Goal: Task Accomplishment & Management: Use online tool/utility

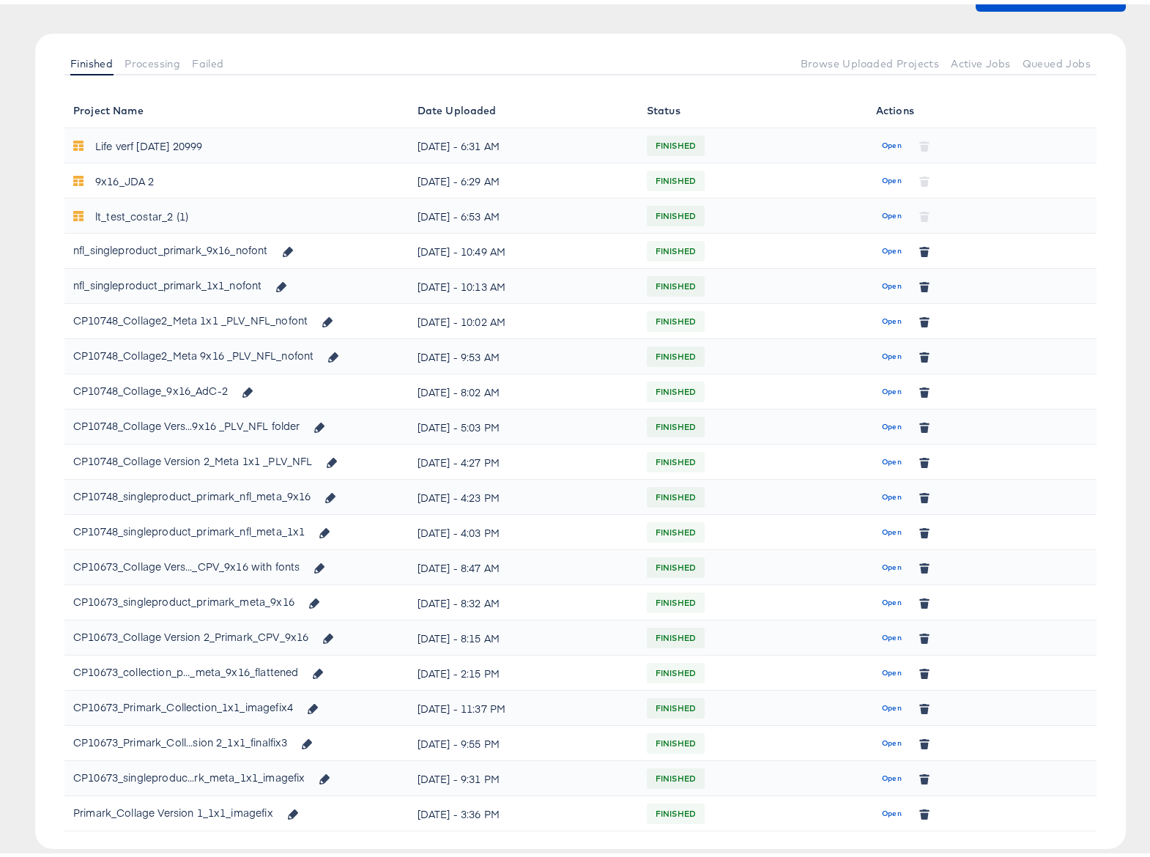
scroll to position [163, 0]
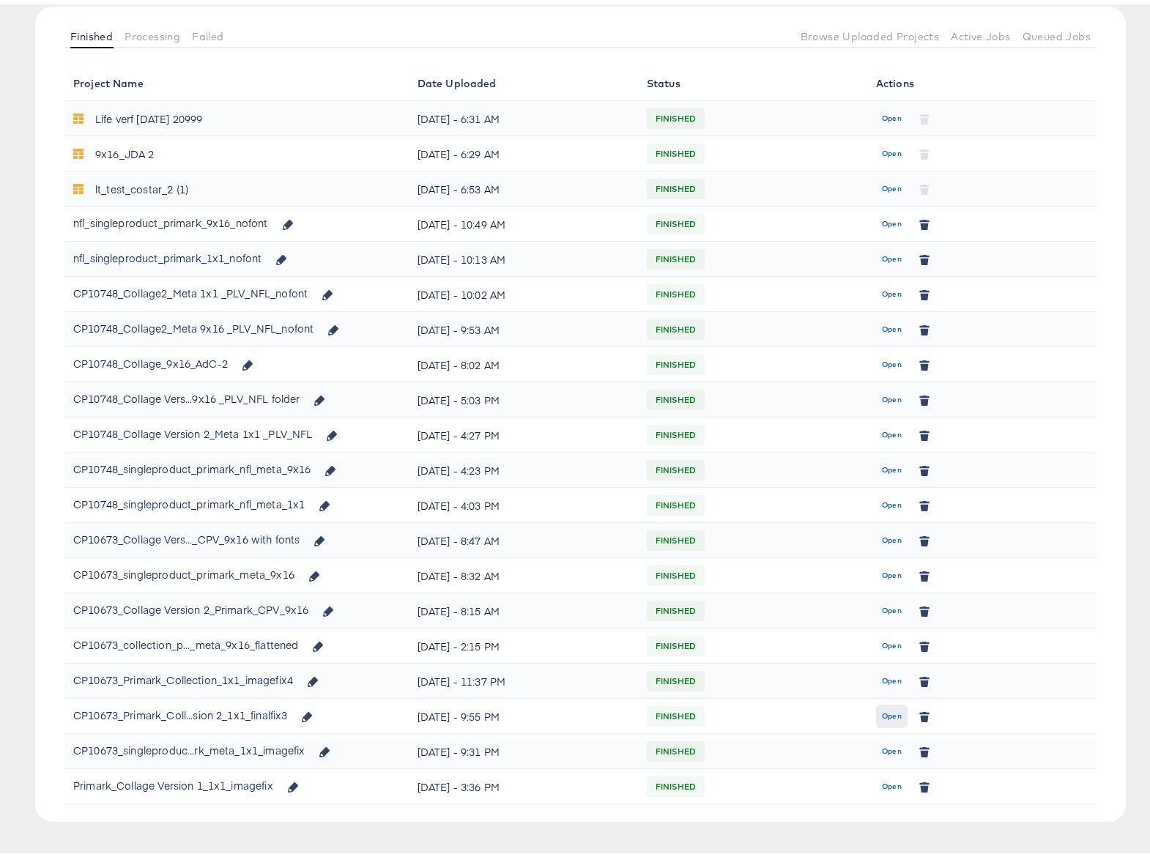
click at [882, 709] on span "Open" at bounding box center [892, 712] width 20 height 13
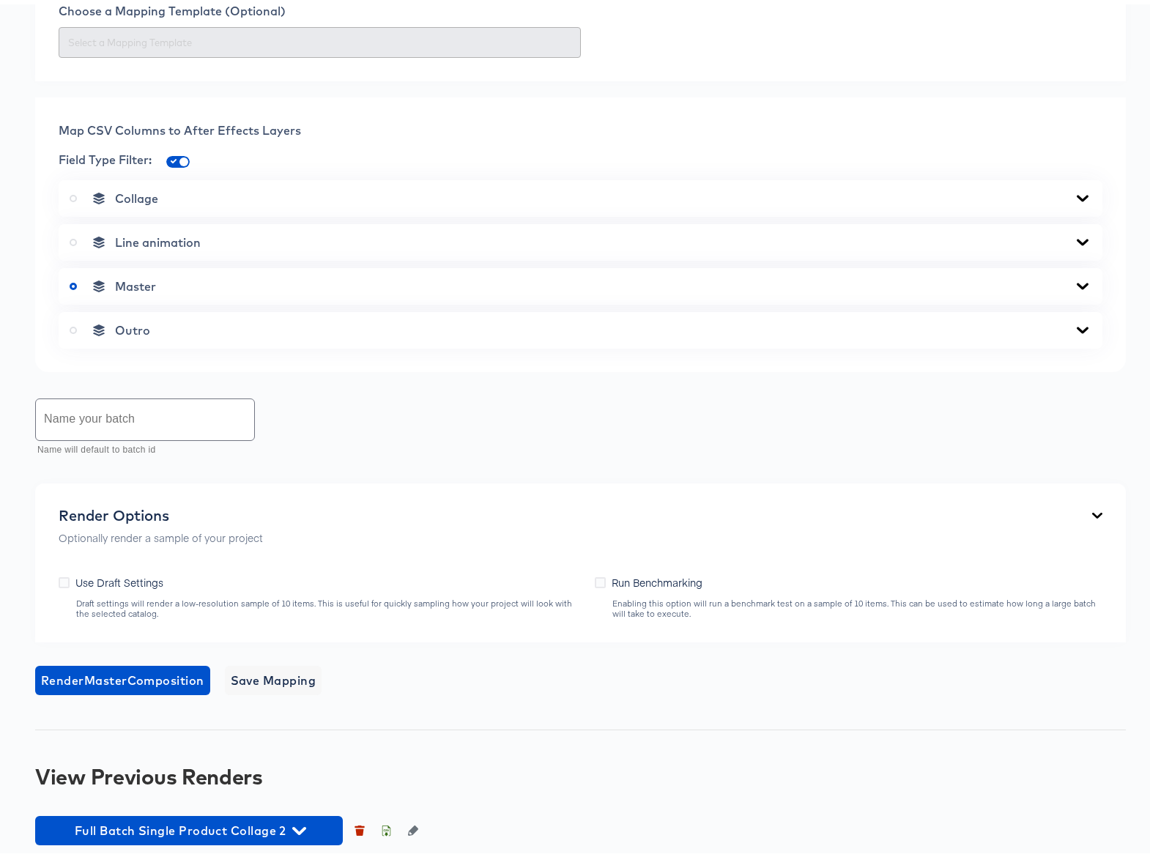
scroll to position [520, 0]
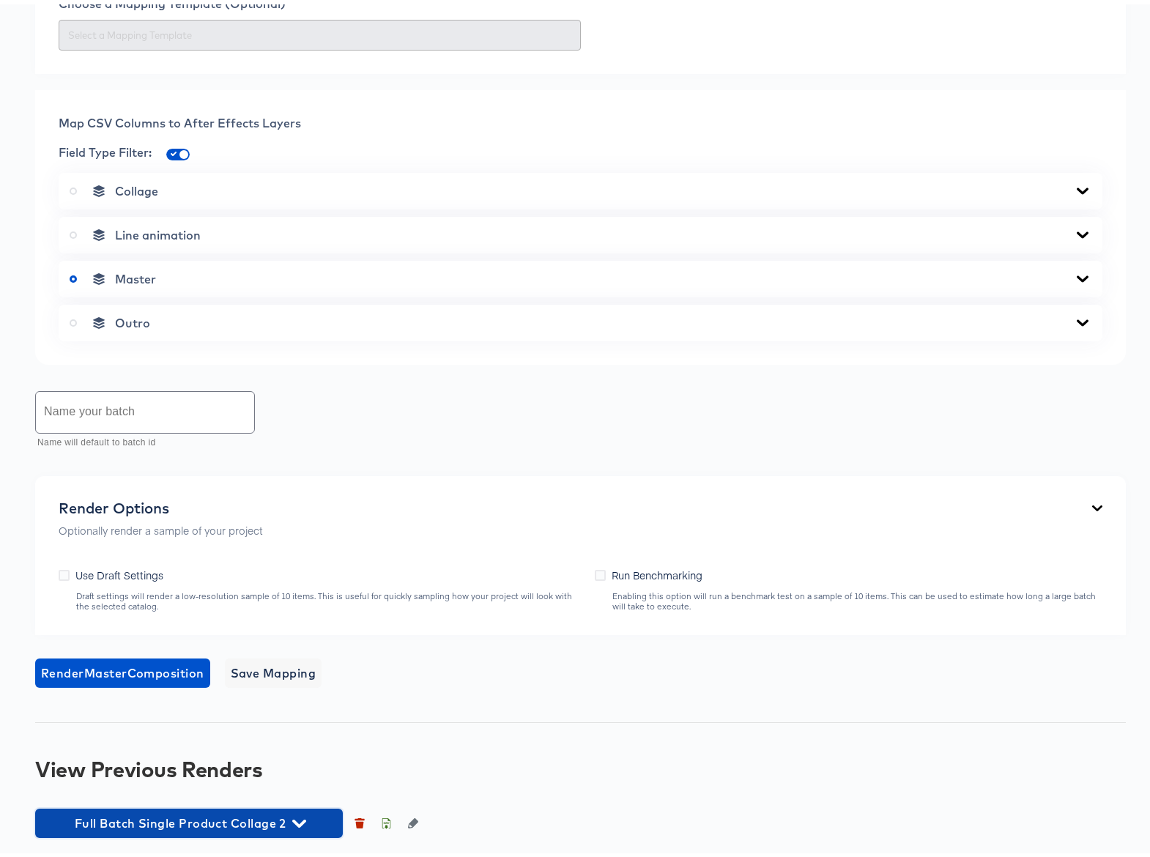
click at [297, 818] on icon "button" at bounding box center [299, 820] width 14 height 8
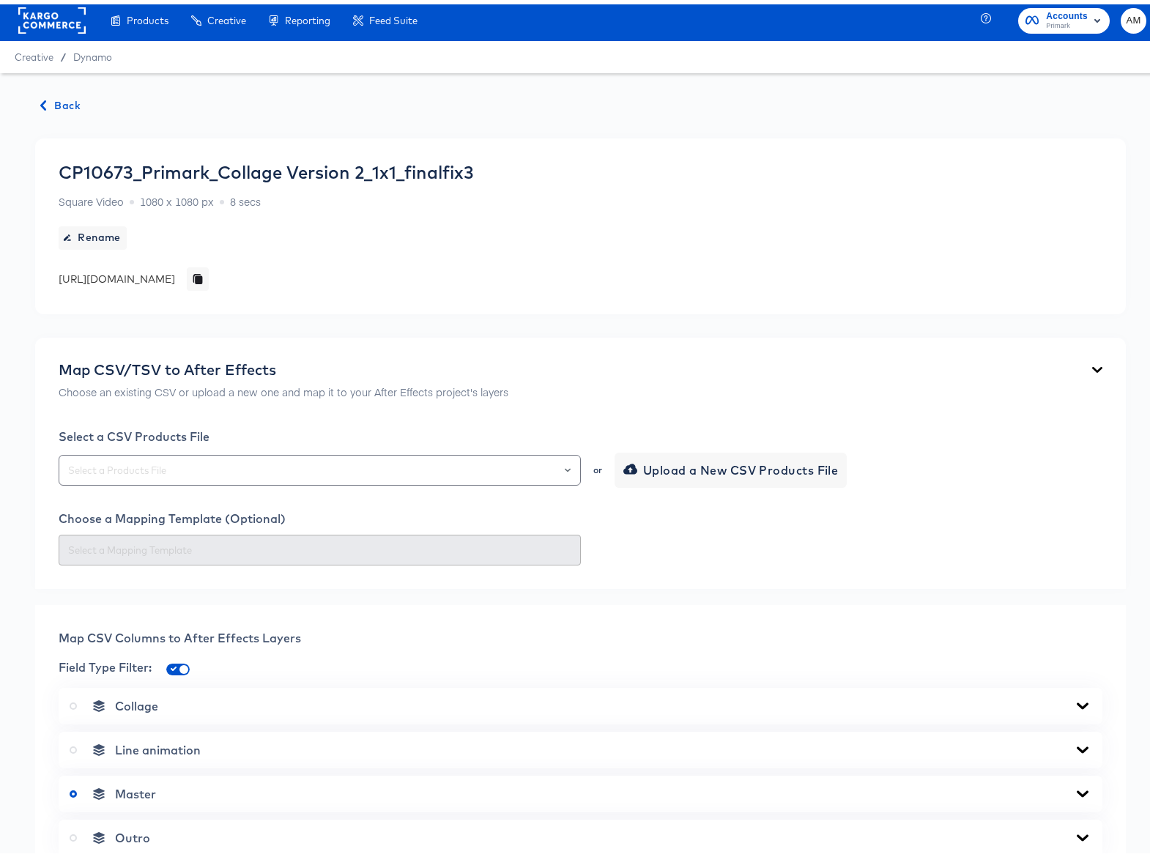
scroll to position [0, 0]
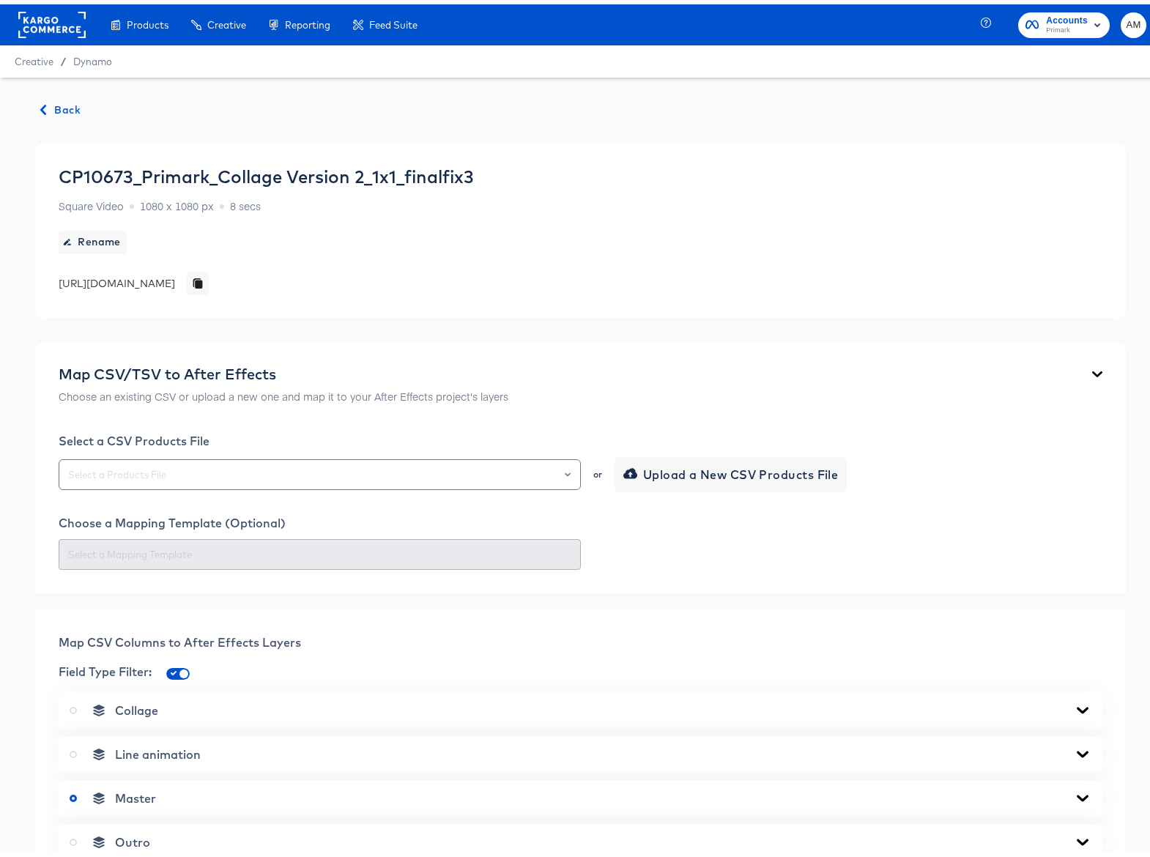
click at [65, 101] on span "Back" at bounding box center [61, 106] width 40 height 18
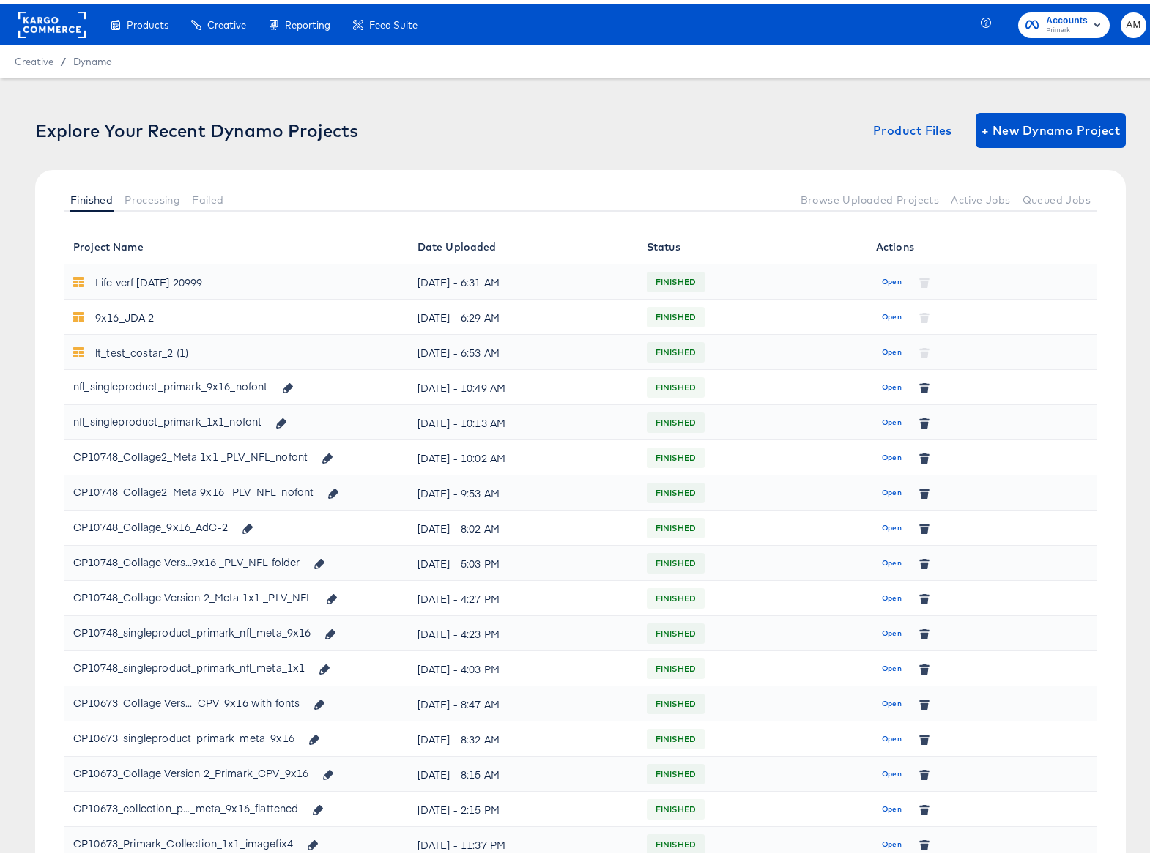
scroll to position [181, 0]
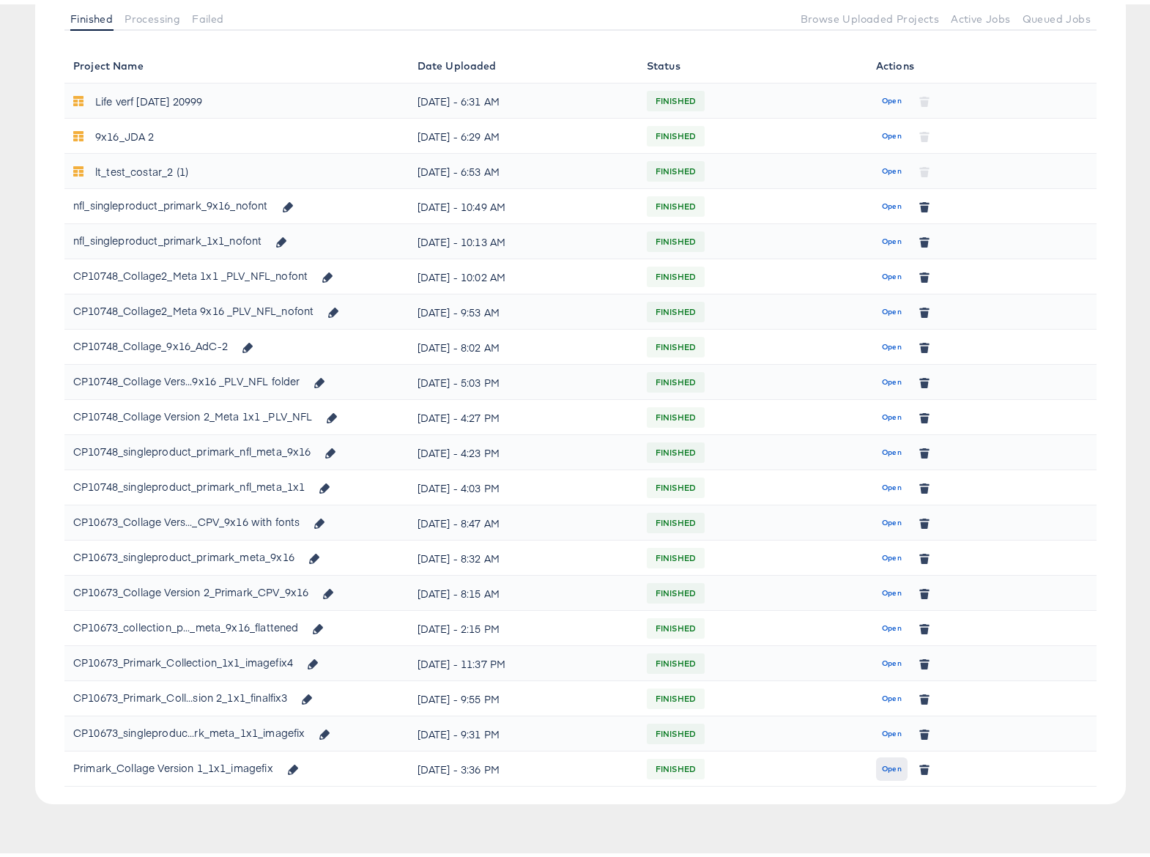
click at [882, 766] on span "Open" at bounding box center [892, 764] width 20 height 13
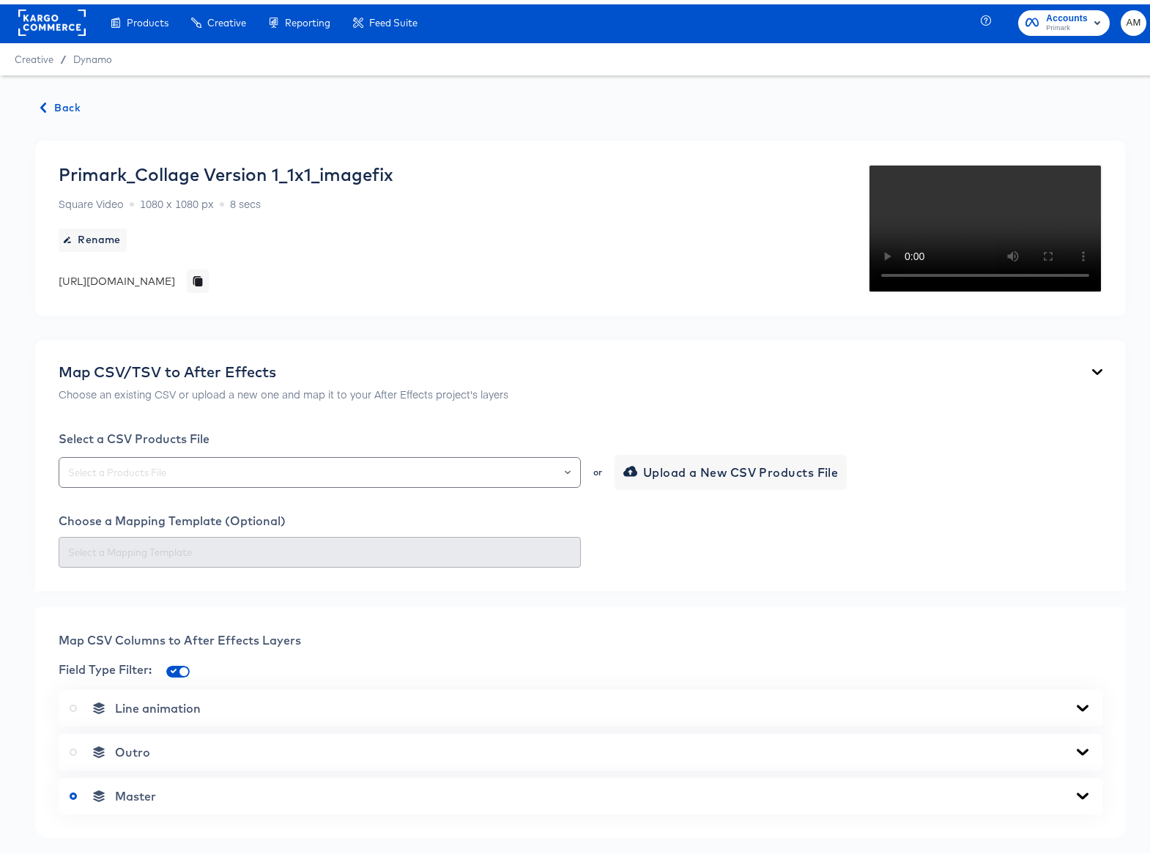
scroll to position [3, 0]
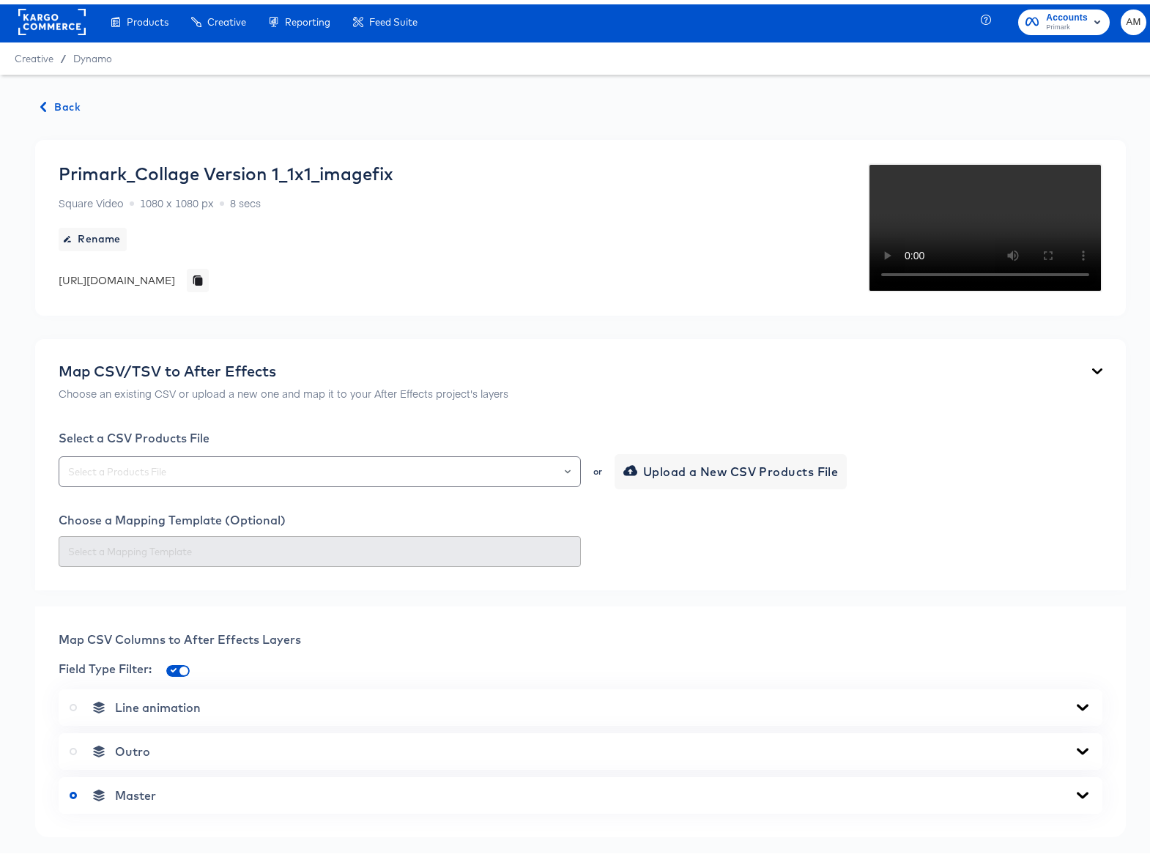
click at [58, 103] on span "Back" at bounding box center [61, 103] width 40 height 18
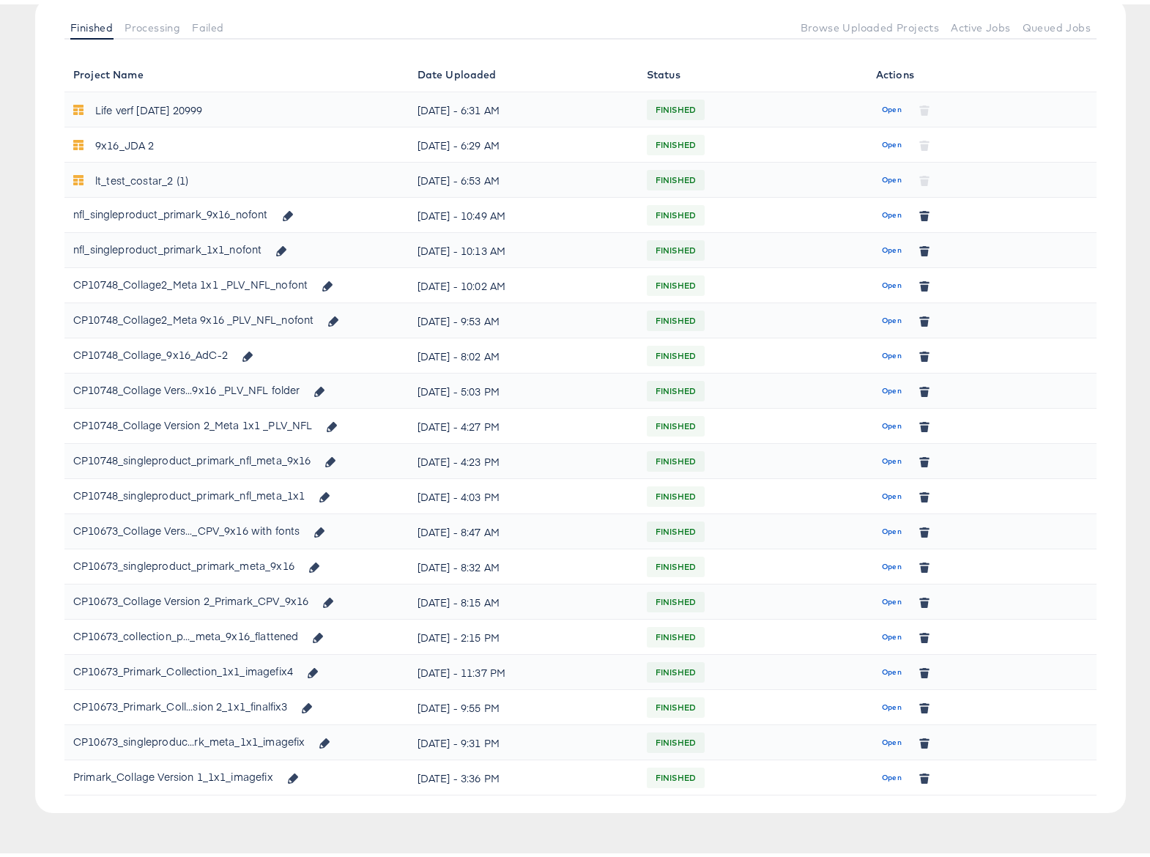
scroll to position [181, 0]
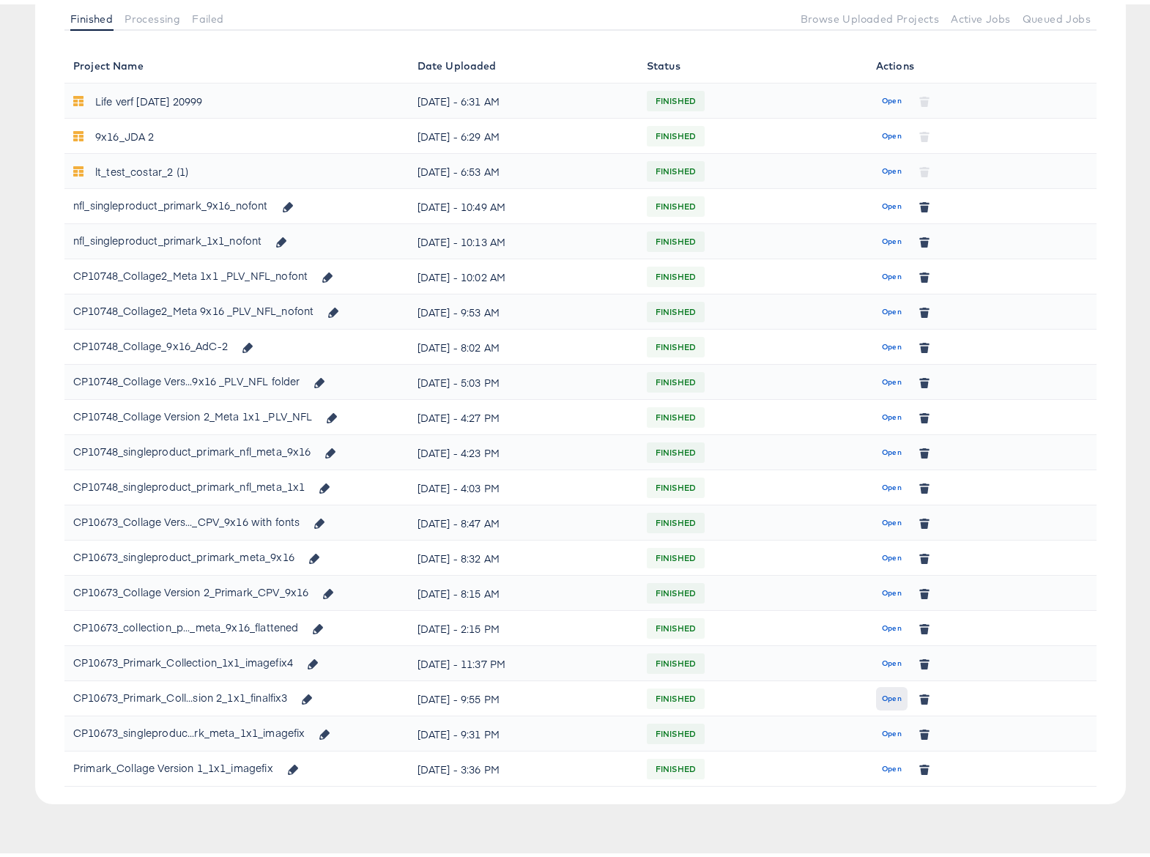
click at [884, 693] on span "Open" at bounding box center [892, 694] width 20 height 13
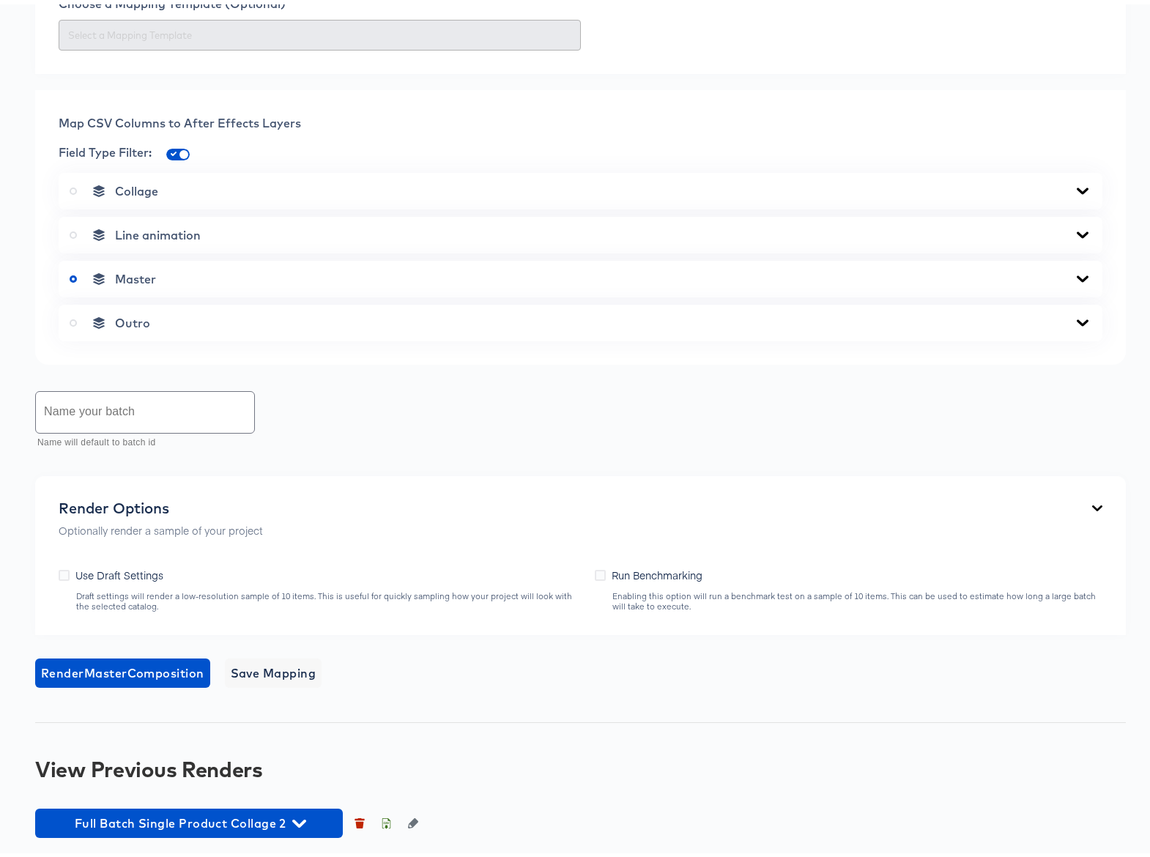
scroll to position [517, 0]
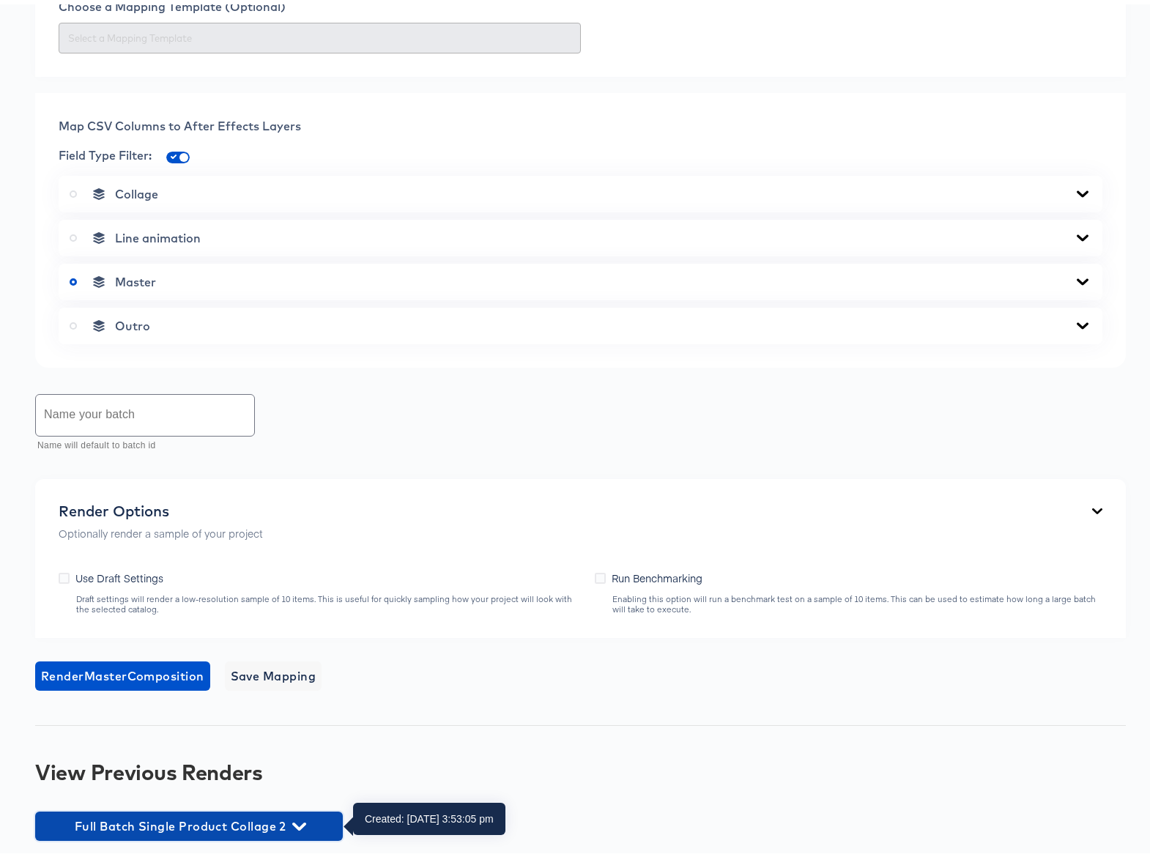
click at [301, 821] on icon "button" at bounding box center [299, 822] width 14 height 8
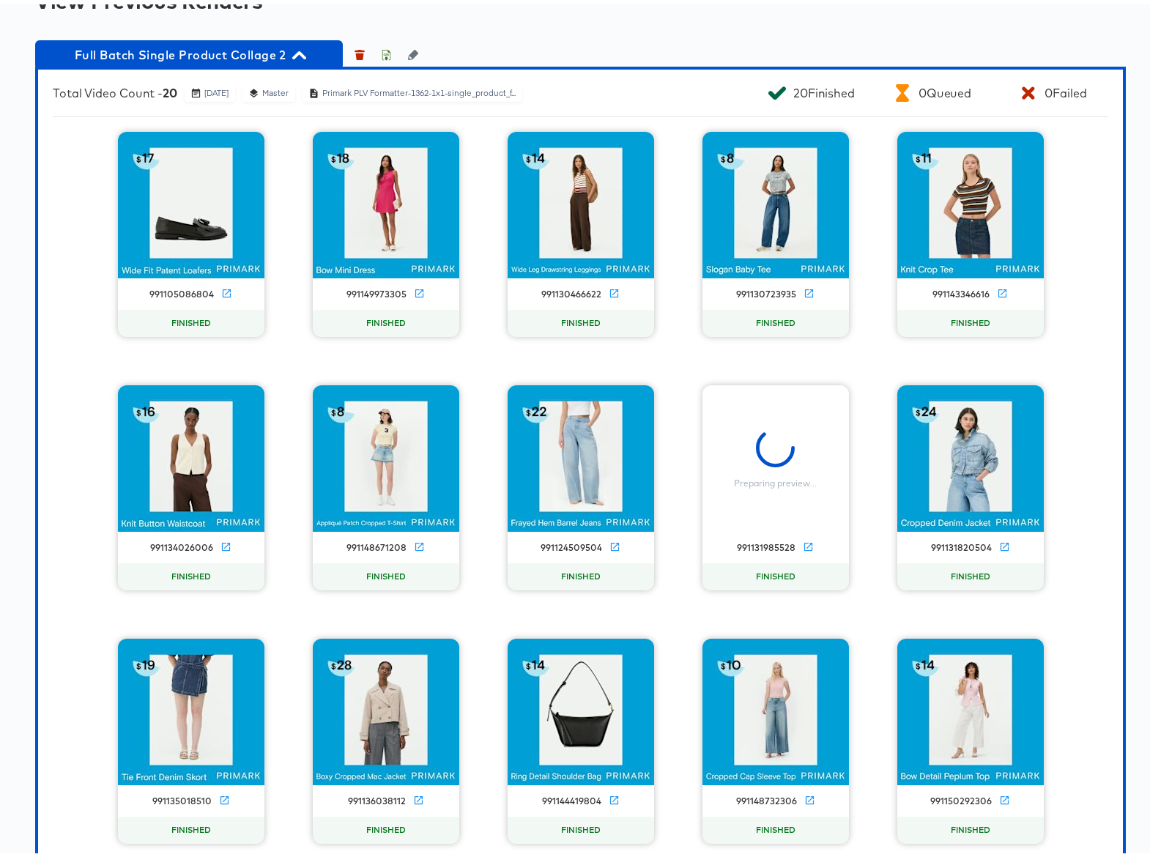
scroll to position [0, 0]
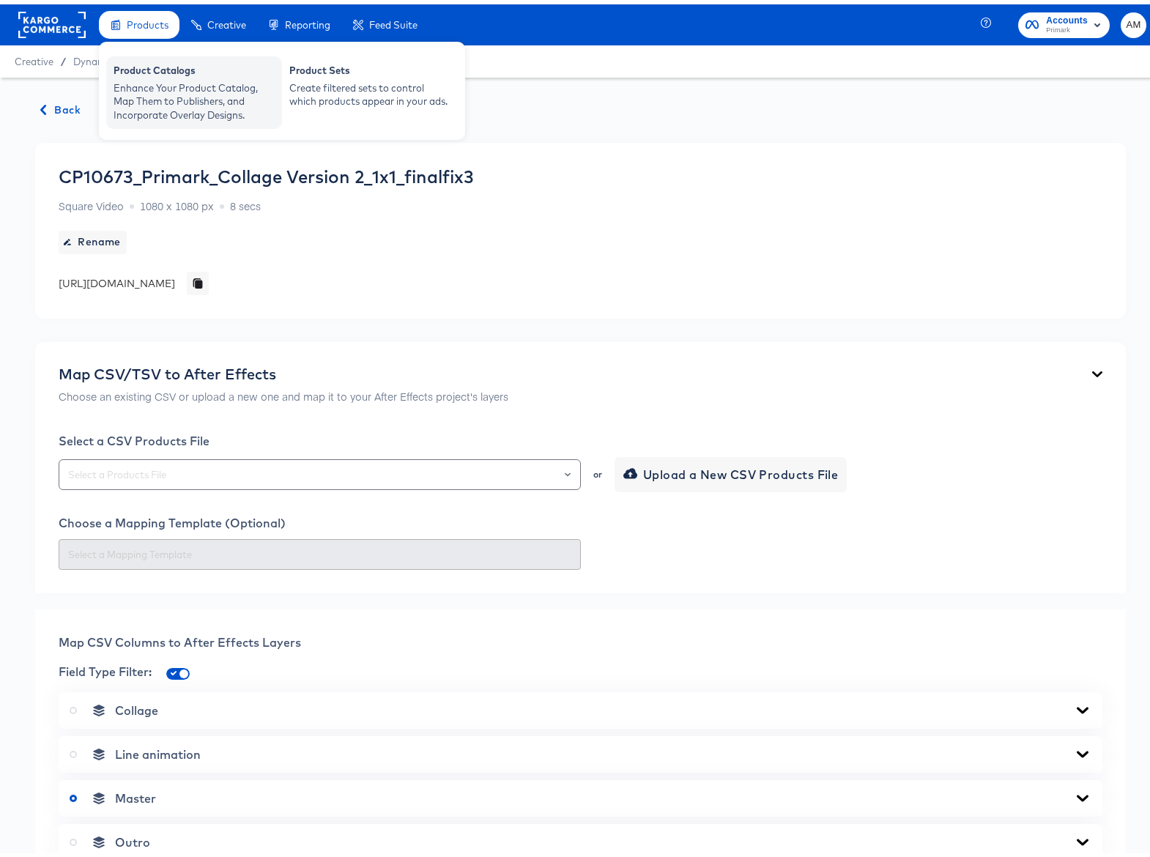
click at [158, 64] on div "Product Catalogs" at bounding box center [194, 68] width 161 height 18
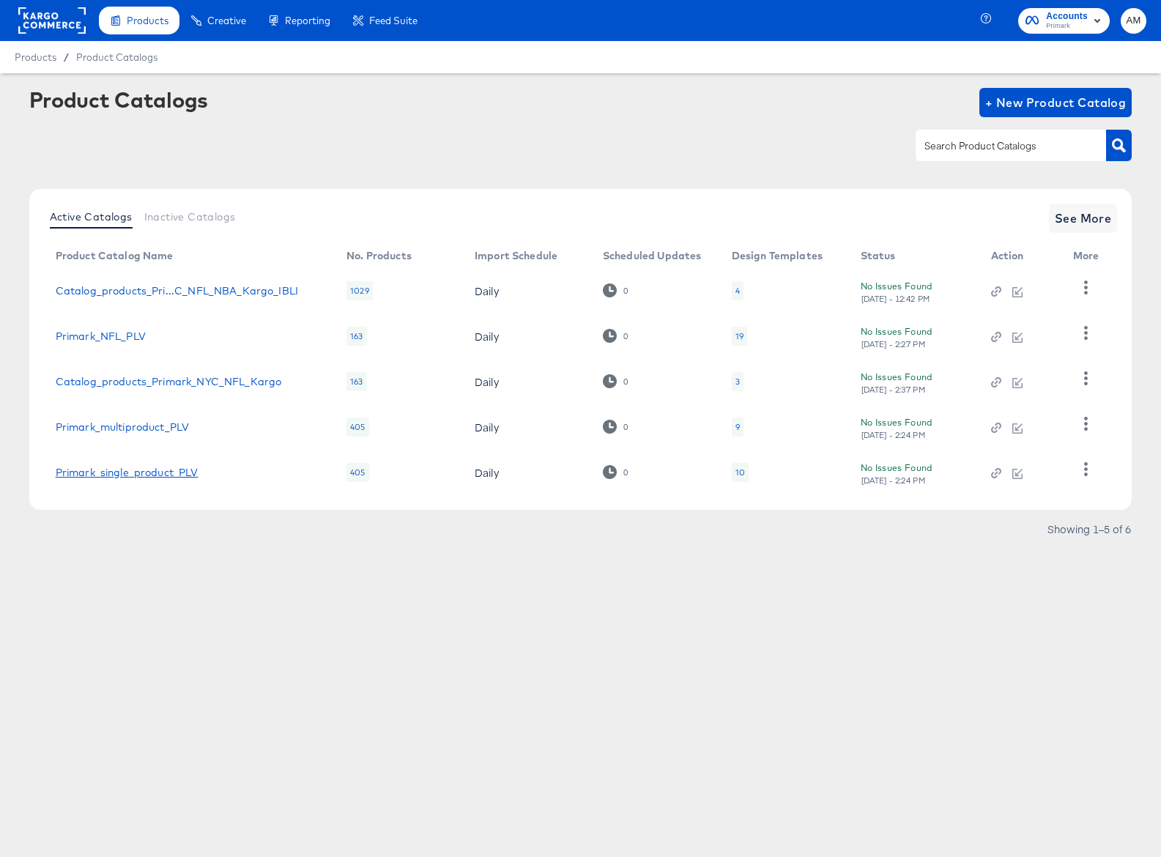
click at [93, 477] on link "Primark_single_product_PLV" at bounding box center [127, 473] width 143 height 12
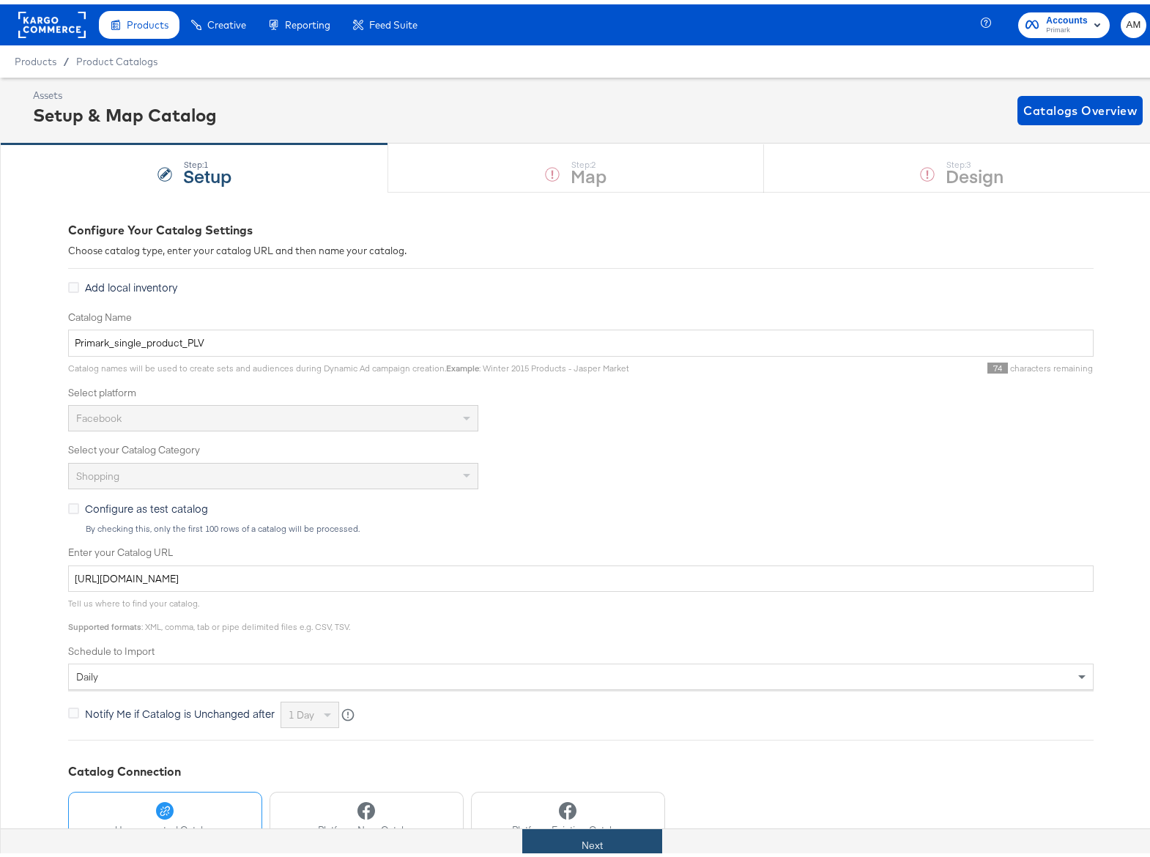
click at [587, 844] on button "Next" at bounding box center [592, 841] width 140 height 33
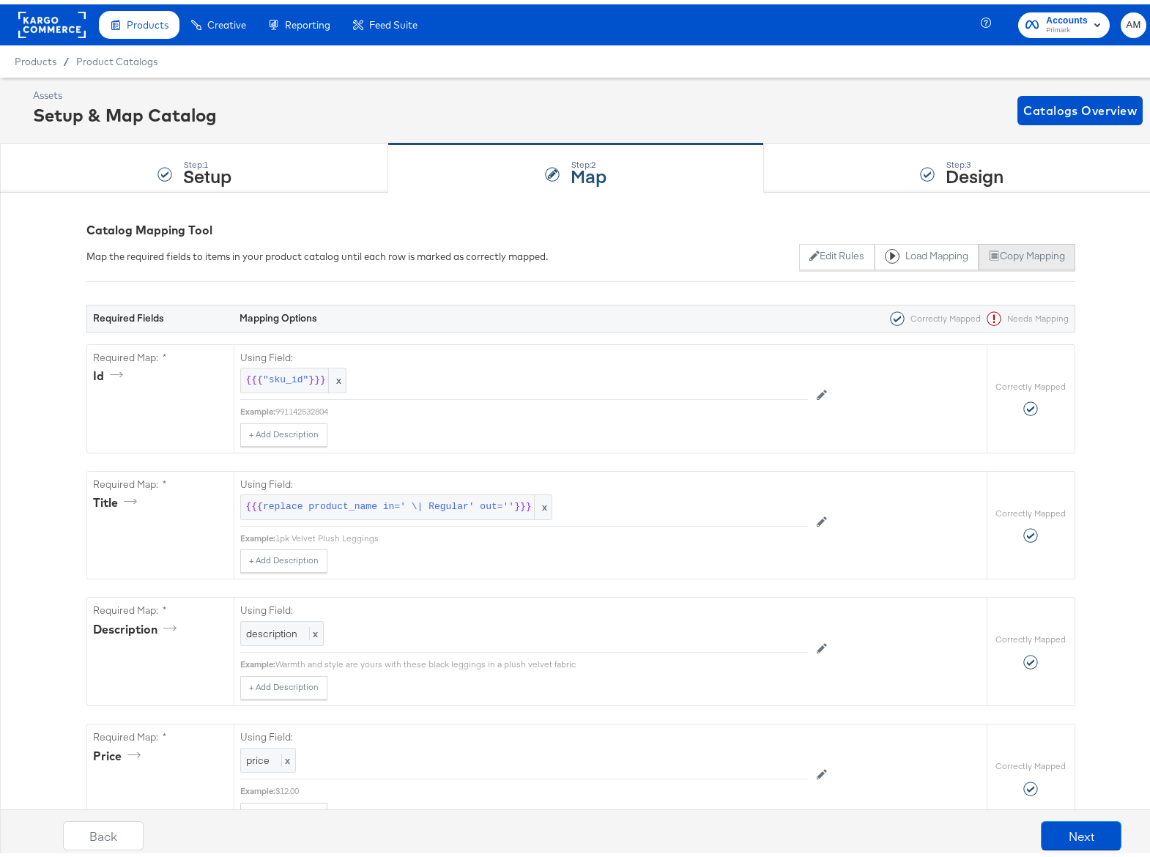
click at [1031, 253] on button "Copy Mapping" at bounding box center [1027, 253] width 96 height 26
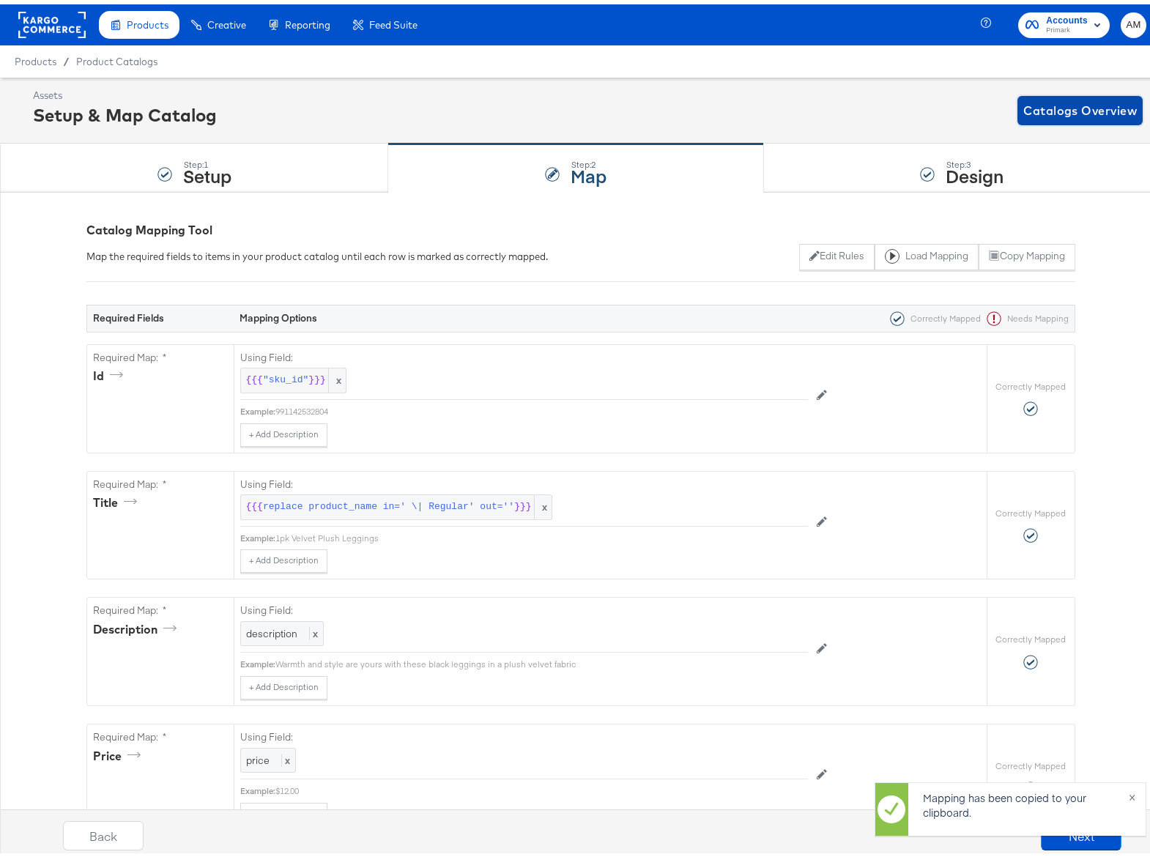
click at [1072, 110] on span "Catalogs Overview" at bounding box center [1081, 106] width 114 height 21
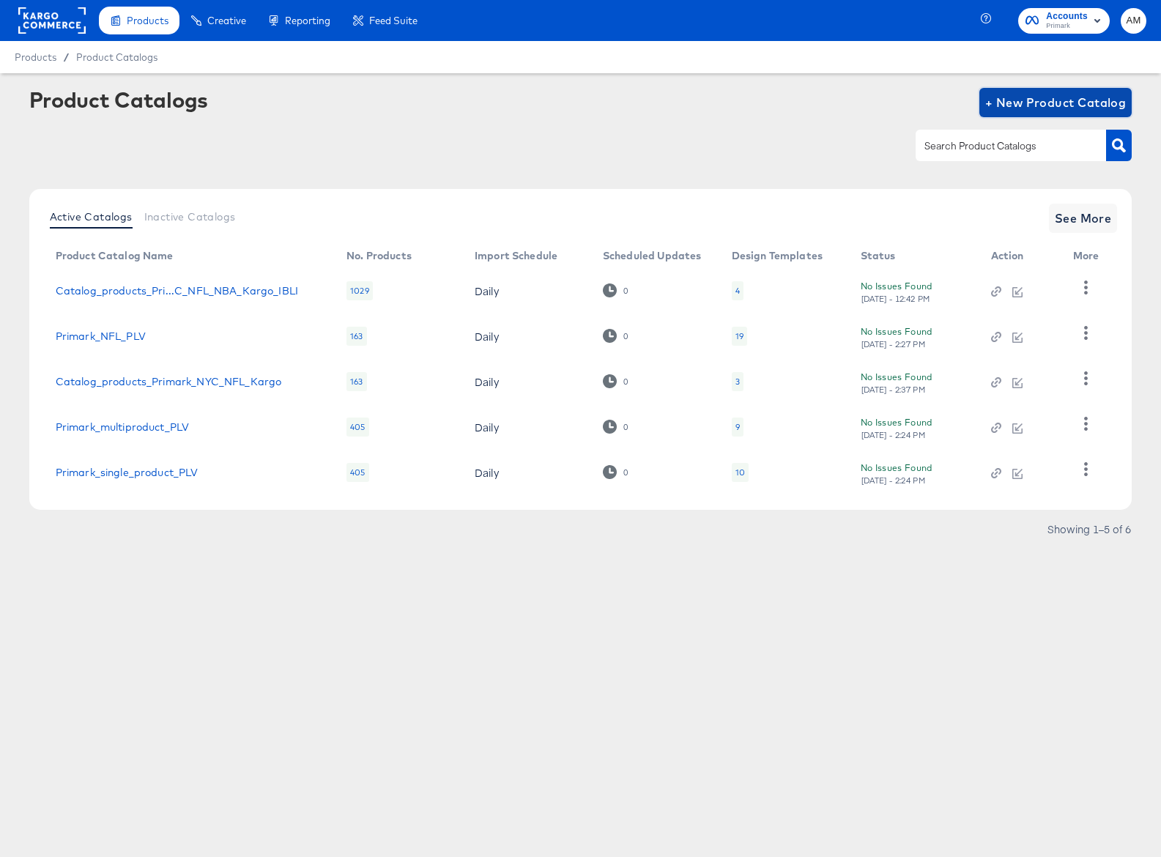
click at [1019, 109] on span "+ New Product Catalog" at bounding box center [1056, 102] width 141 height 21
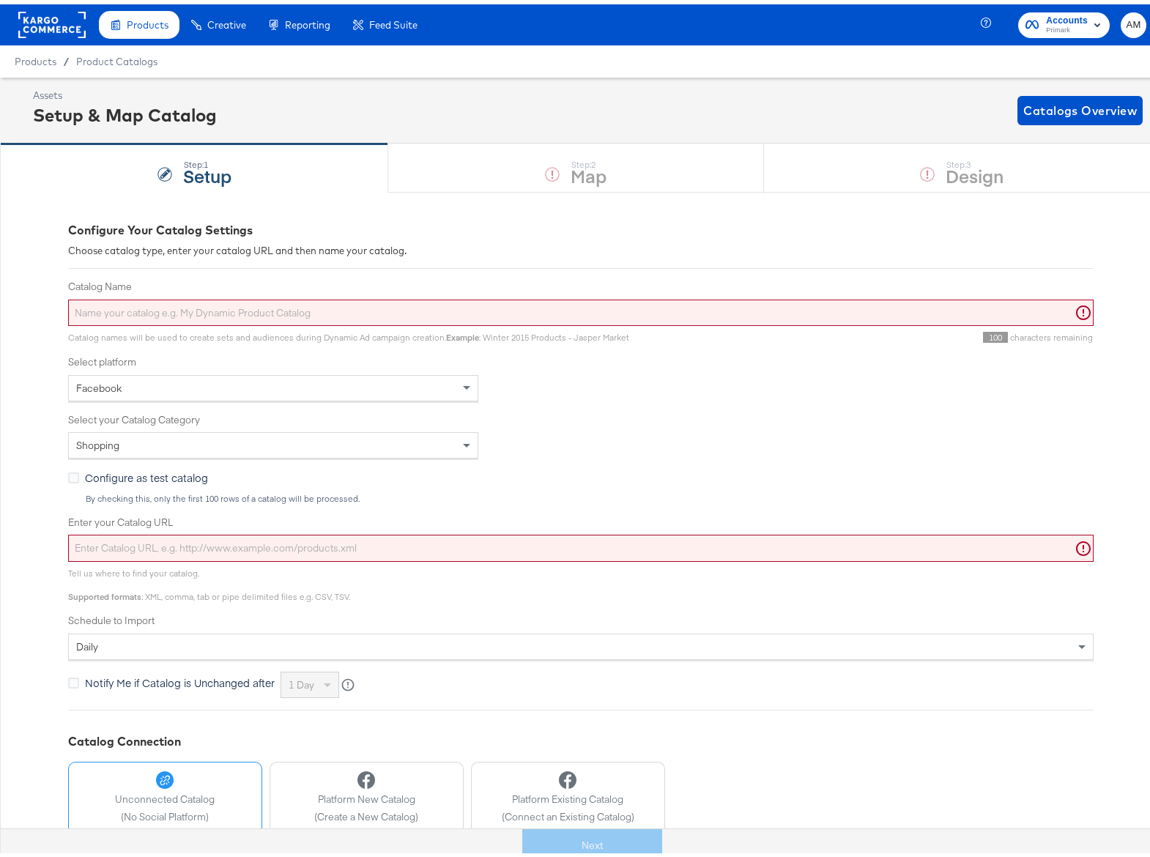
click at [196, 314] on input "Catalog Name" at bounding box center [581, 308] width 1026 height 27
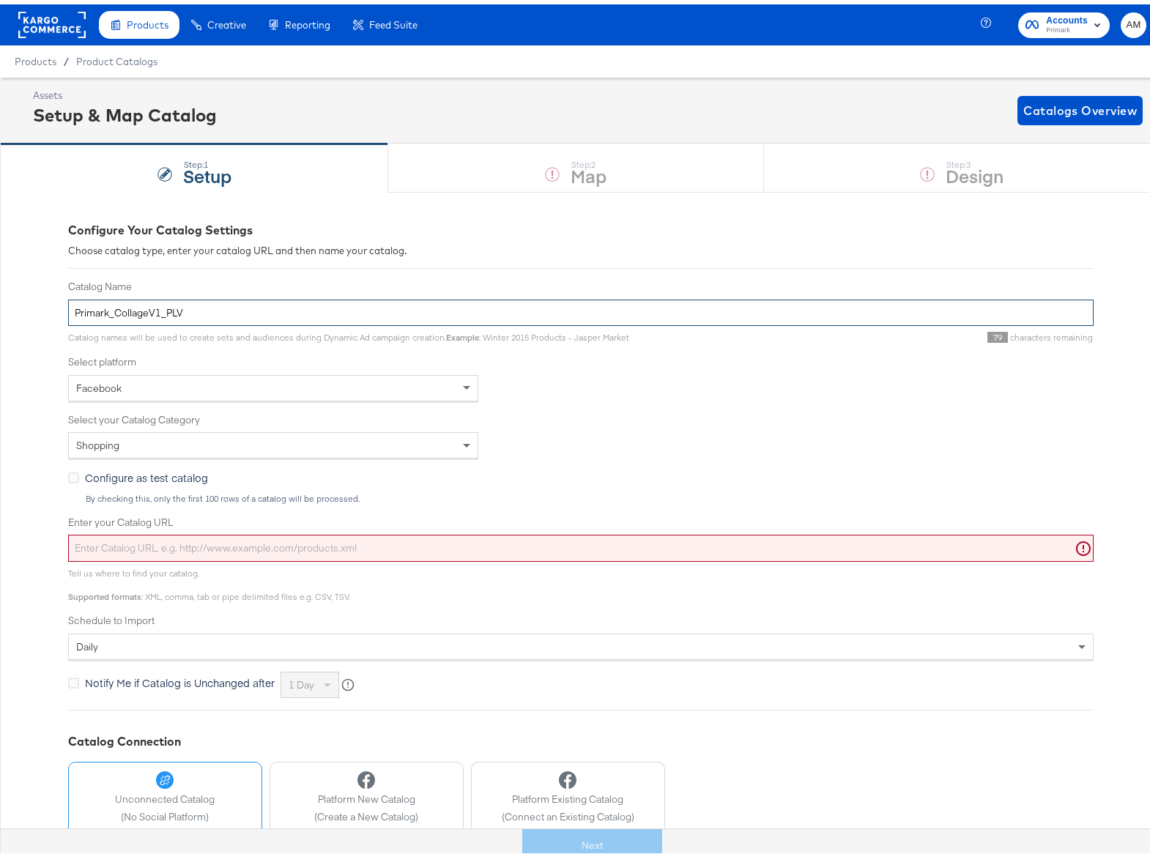
type input "Primark_CollageV1_PLV"
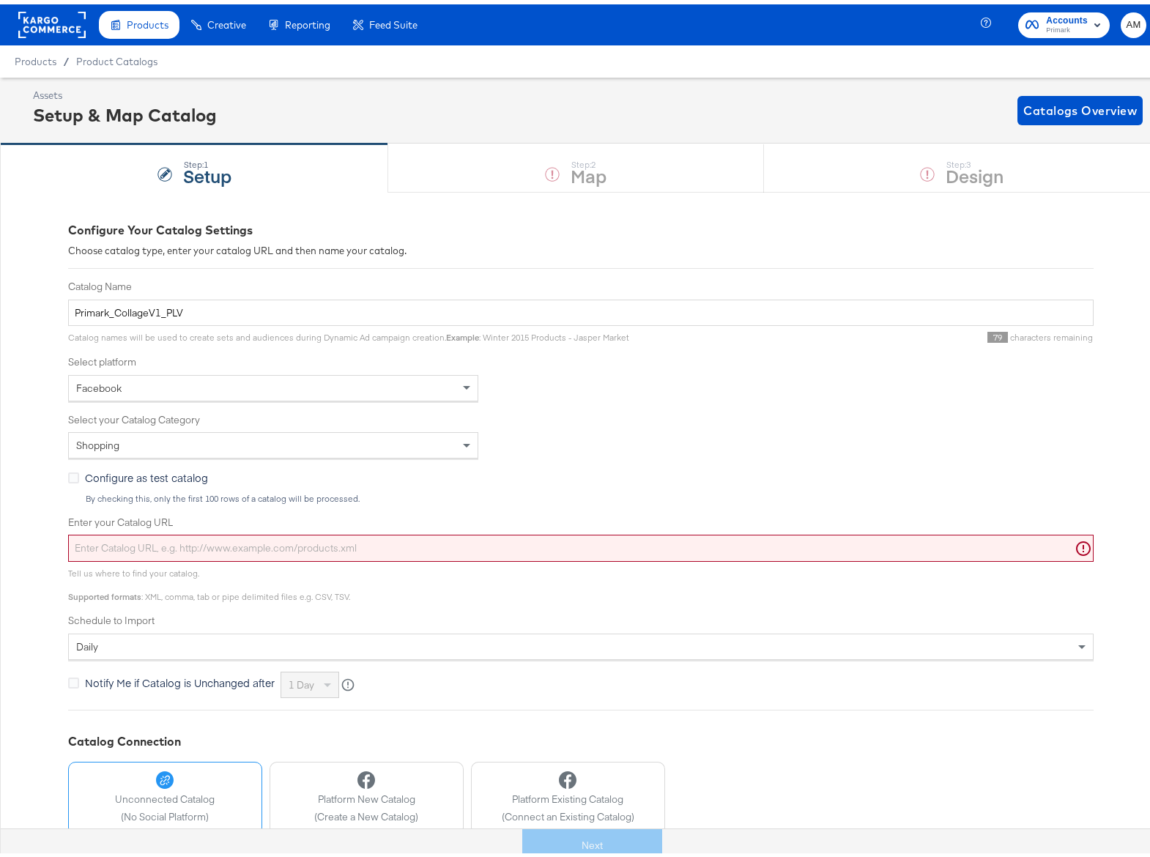
click at [172, 547] on input "Enter your Catalog URL" at bounding box center [581, 543] width 1026 height 27
click at [155, 545] on input "Enter your Catalog URL" at bounding box center [581, 543] width 1026 height 27
paste input "[URL][DOMAIN_NAME]"
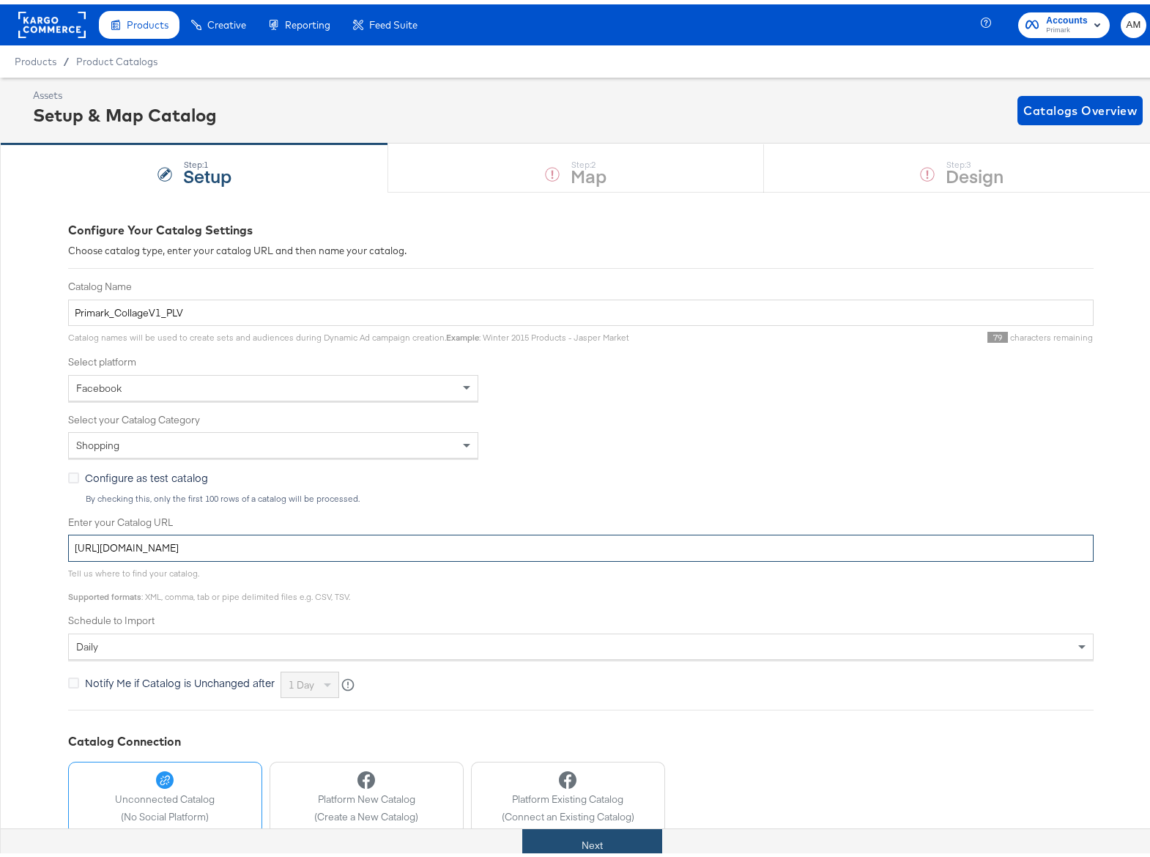
type input "[URL][DOMAIN_NAME]"
click at [598, 838] on button "Next" at bounding box center [592, 841] width 140 height 33
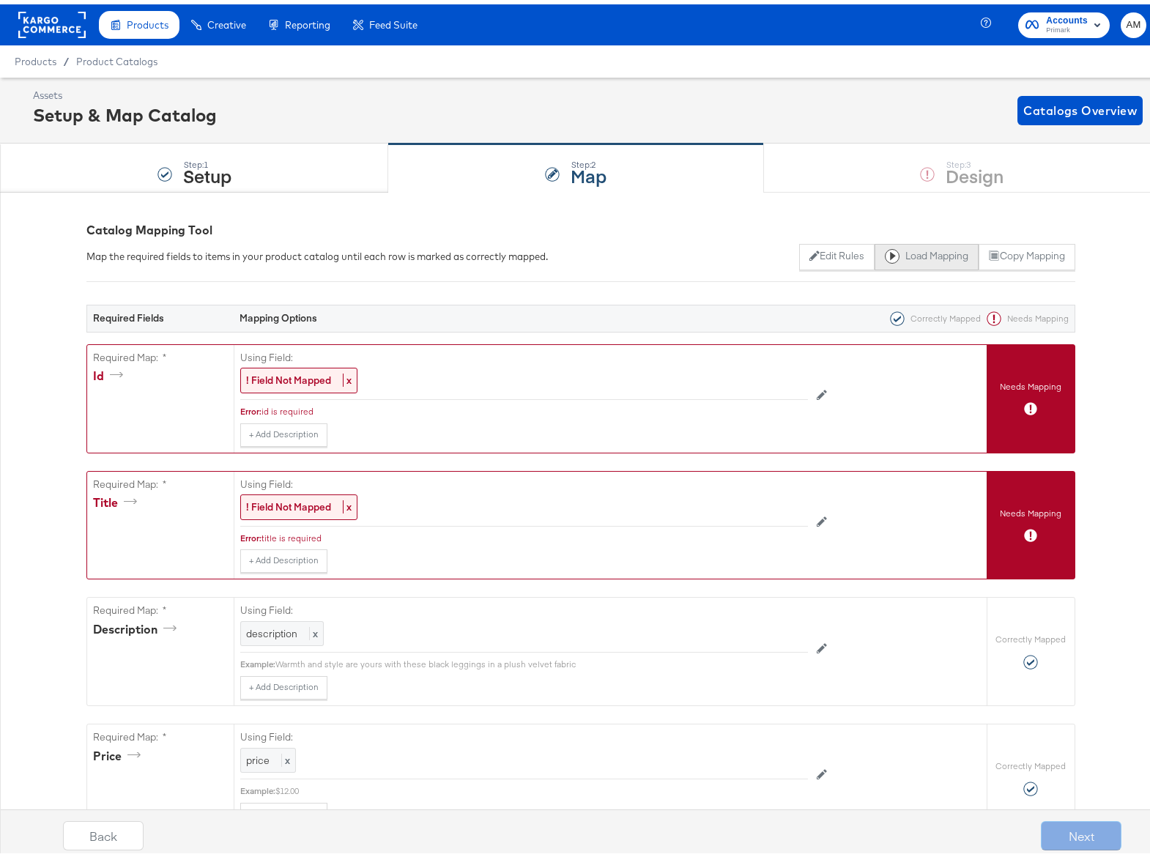
click at [925, 258] on button "Load Mapping" at bounding box center [927, 253] width 104 height 26
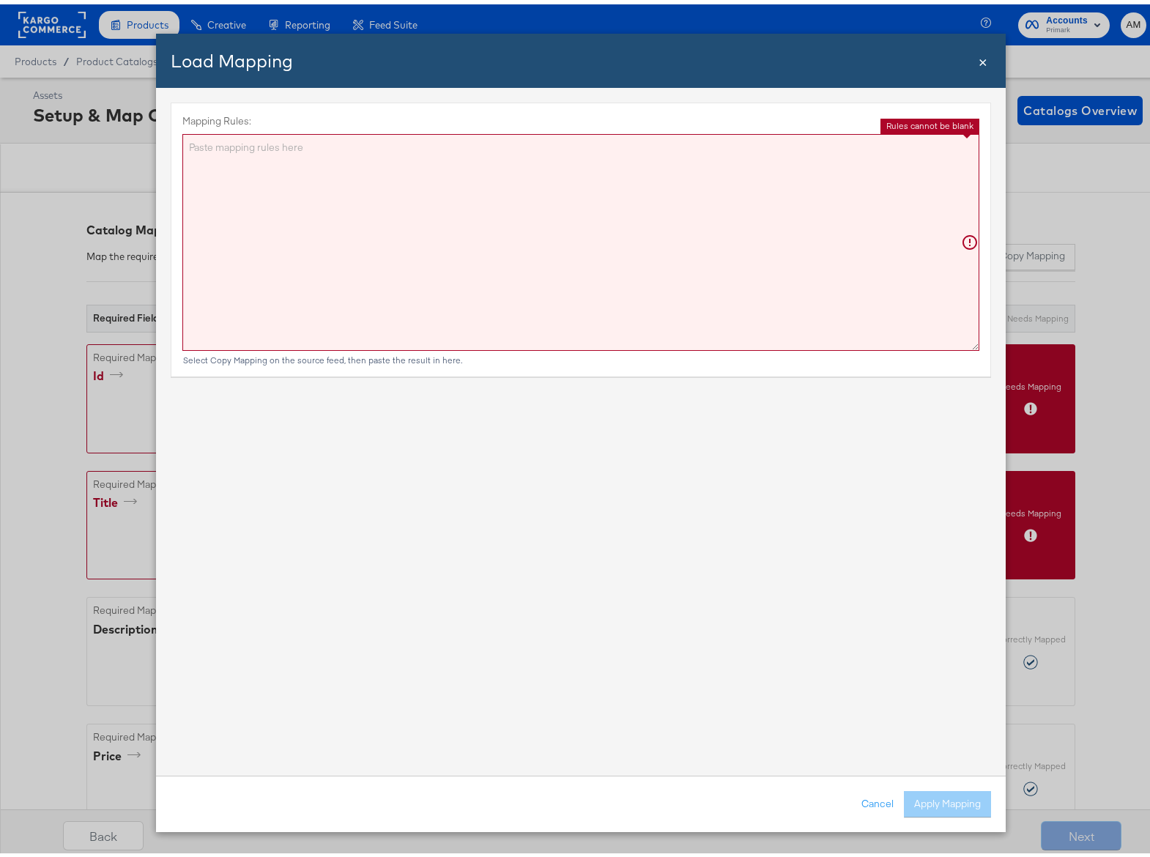
click at [528, 192] on textarea "Mapping Rules:" at bounding box center [580, 238] width 797 height 217
paste textarea "{"id":"{{{\"sku_id\"}}}","title":"{{{ replace product_name in=' \\| Regular' ou…"
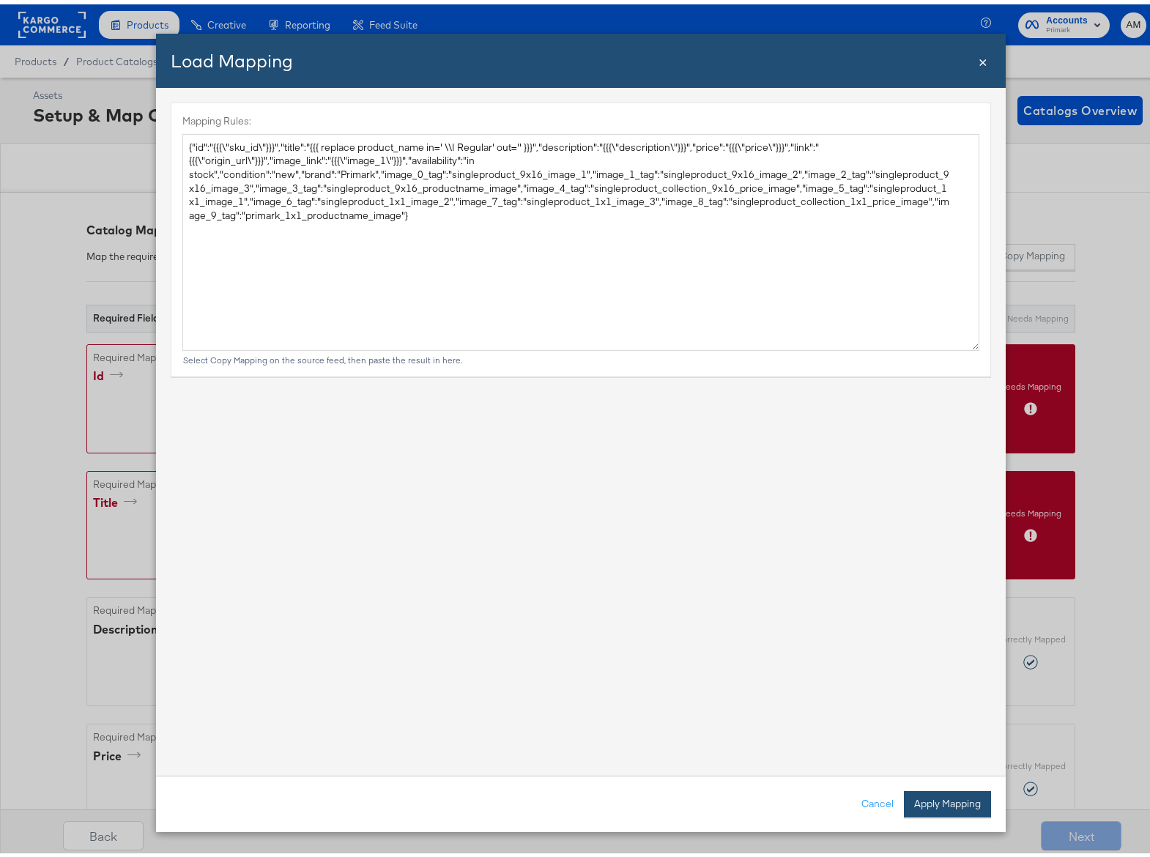
type textarea "{ "id": "{{{\"sku_id\"}}}", "title": "{{{ replace product_name in=' \\| Regular…"
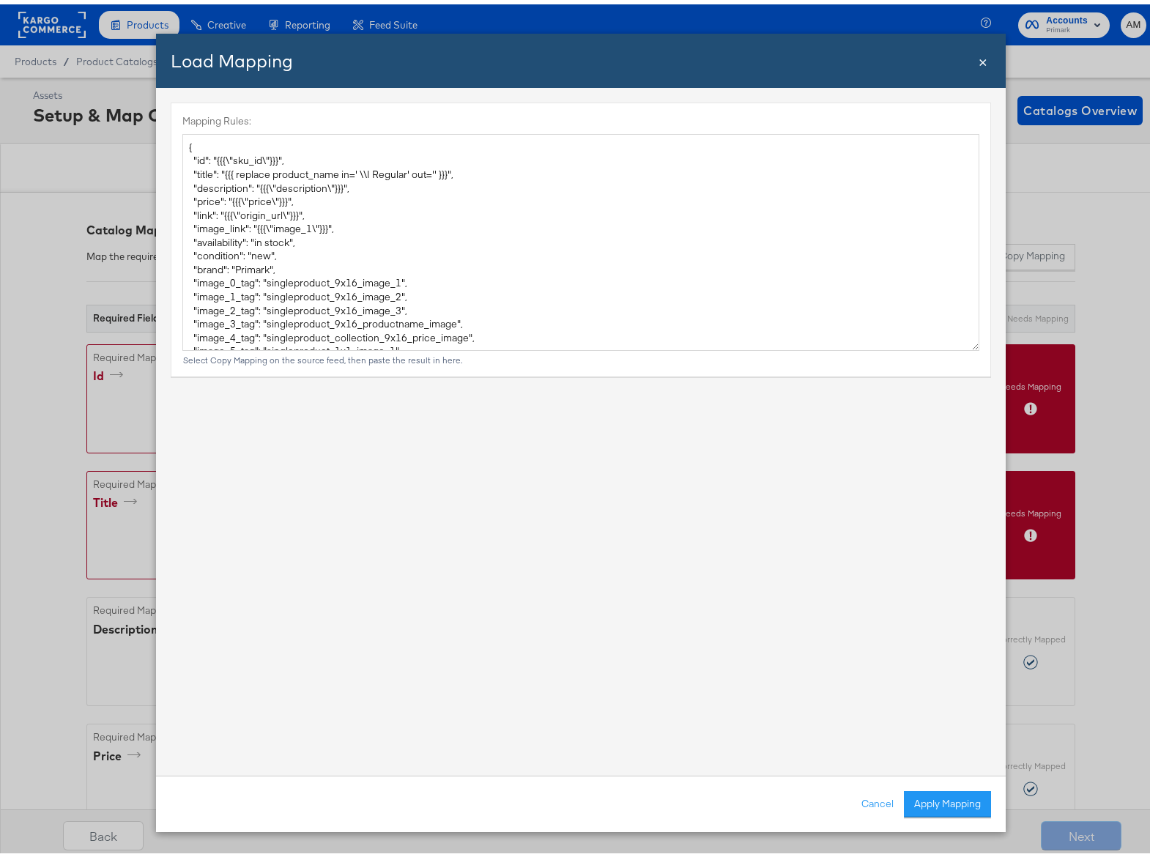
click at [910, 797] on button "Apply Mapping" at bounding box center [947, 800] width 87 height 26
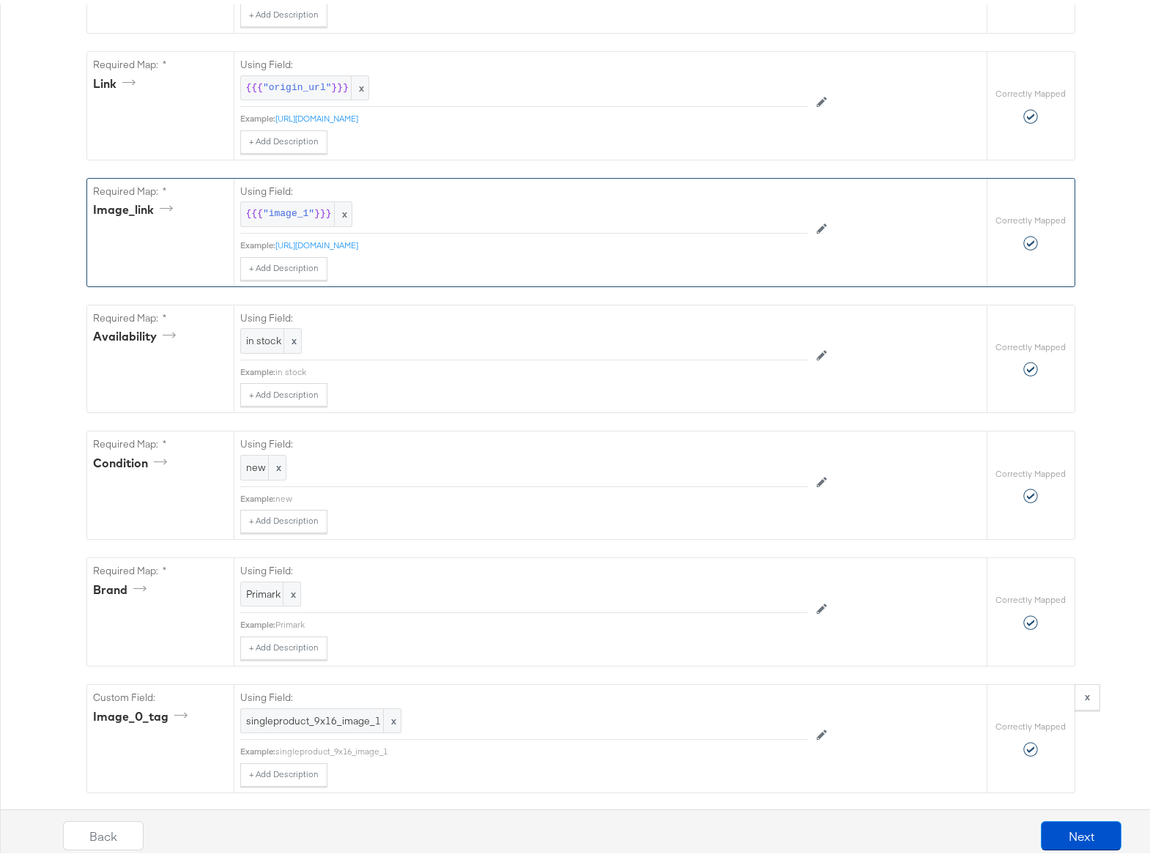
scroll to position [2089, 0]
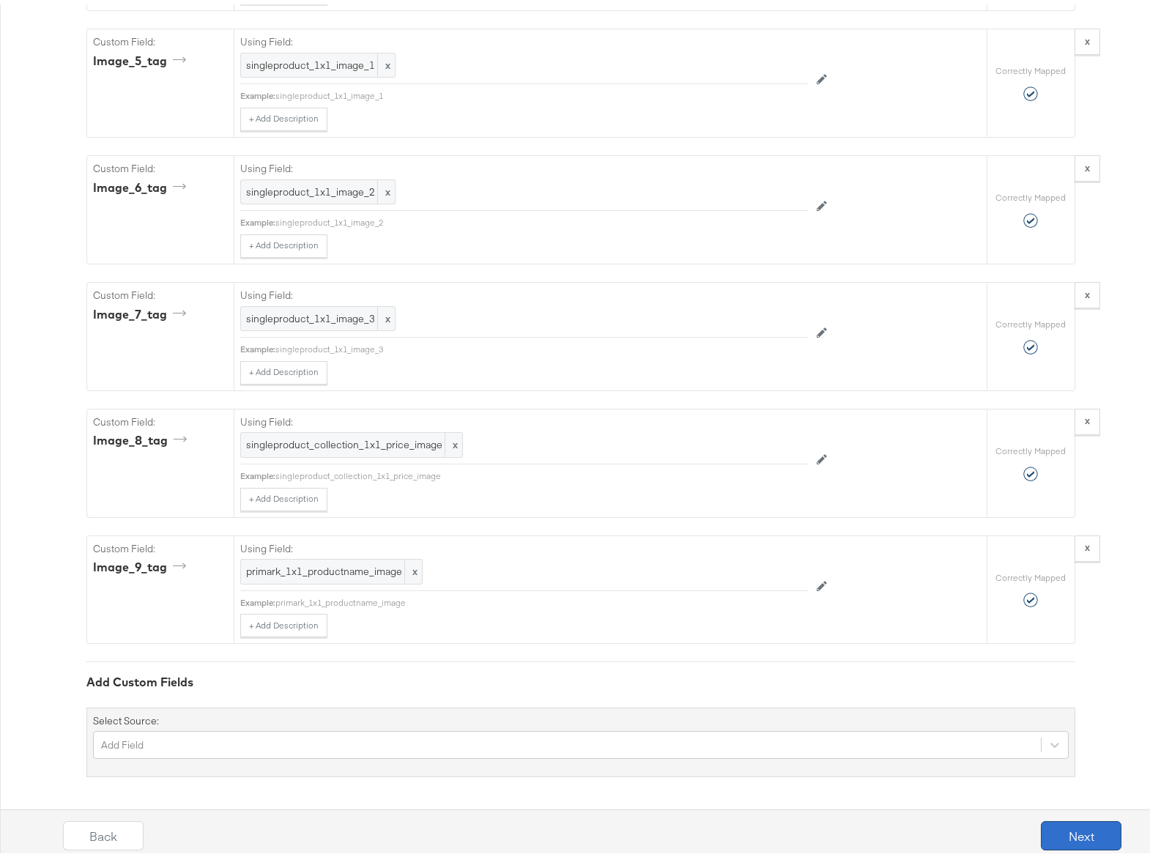
click at [1057, 831] on button "Next" at bounding box center [1081, 831] width 81 height 29
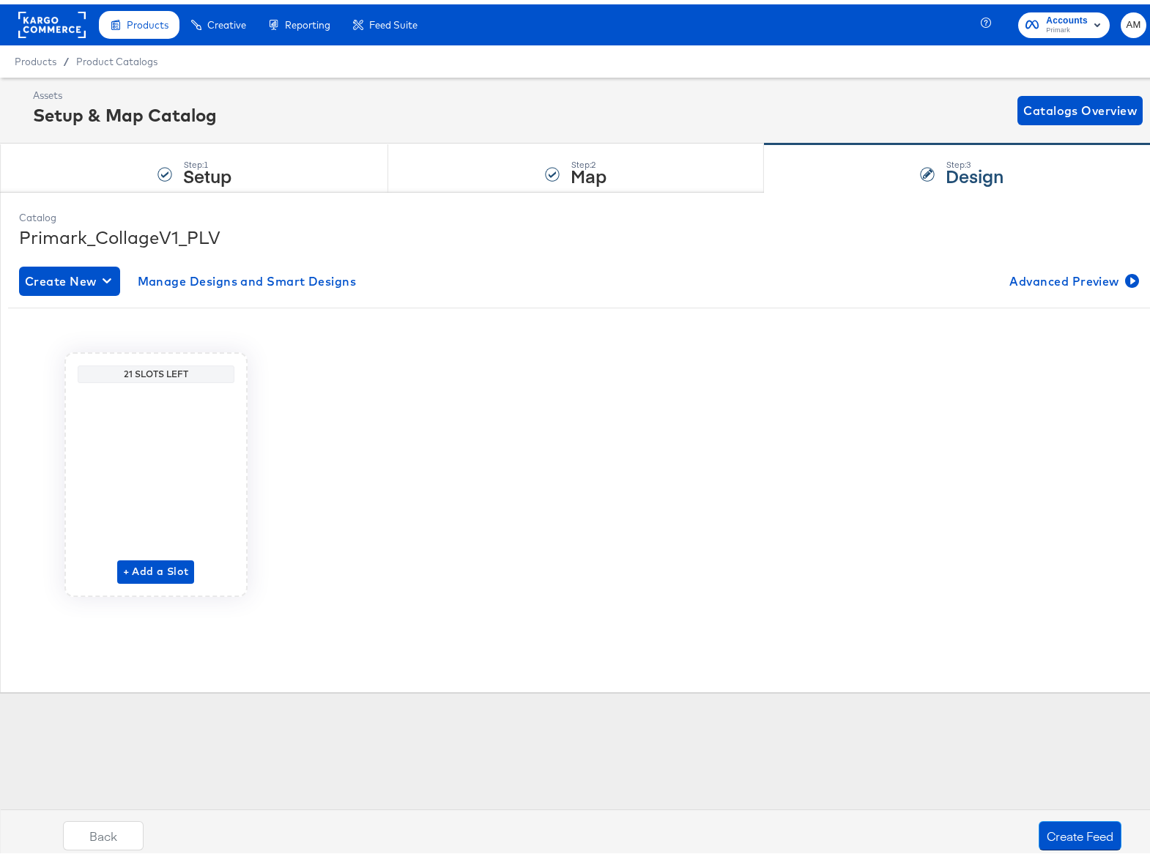
scroll to position [0, 0]
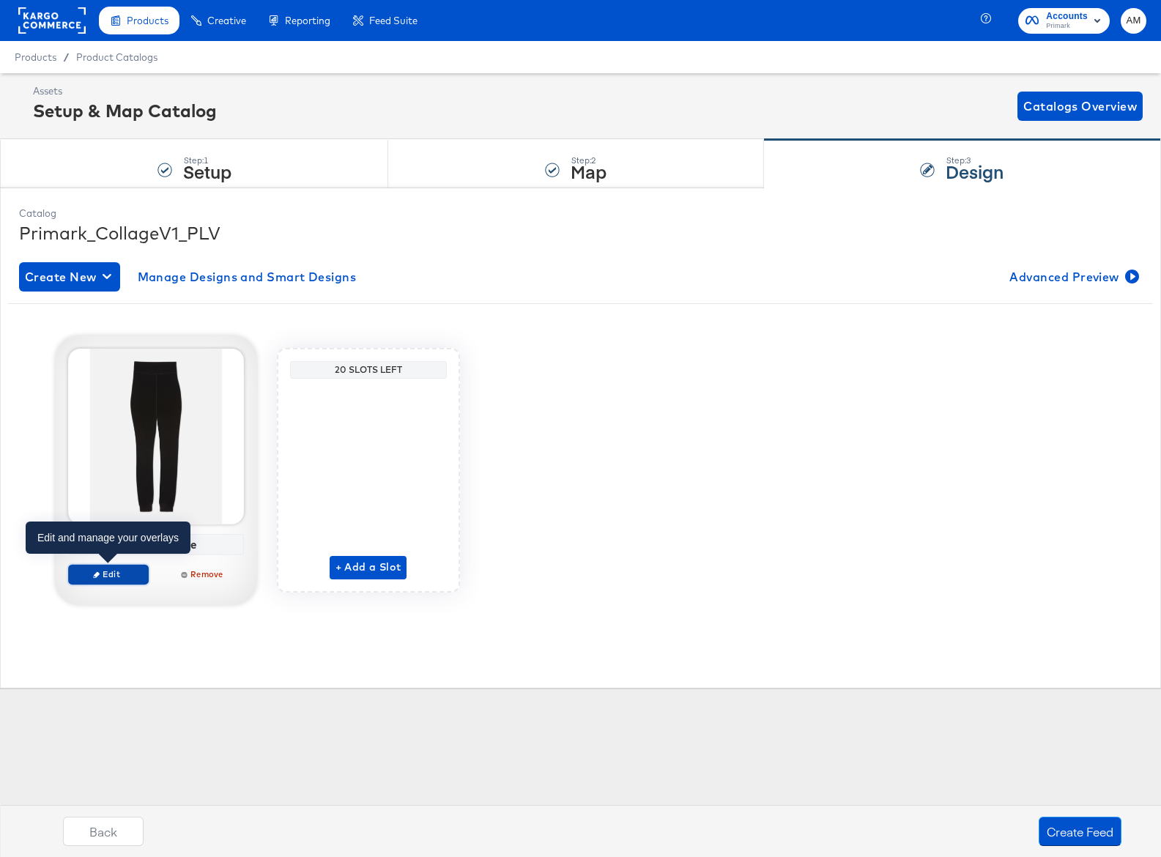
click at [120, 569] on span "Edit" at bounding box center [107, 574] width 67 height 11
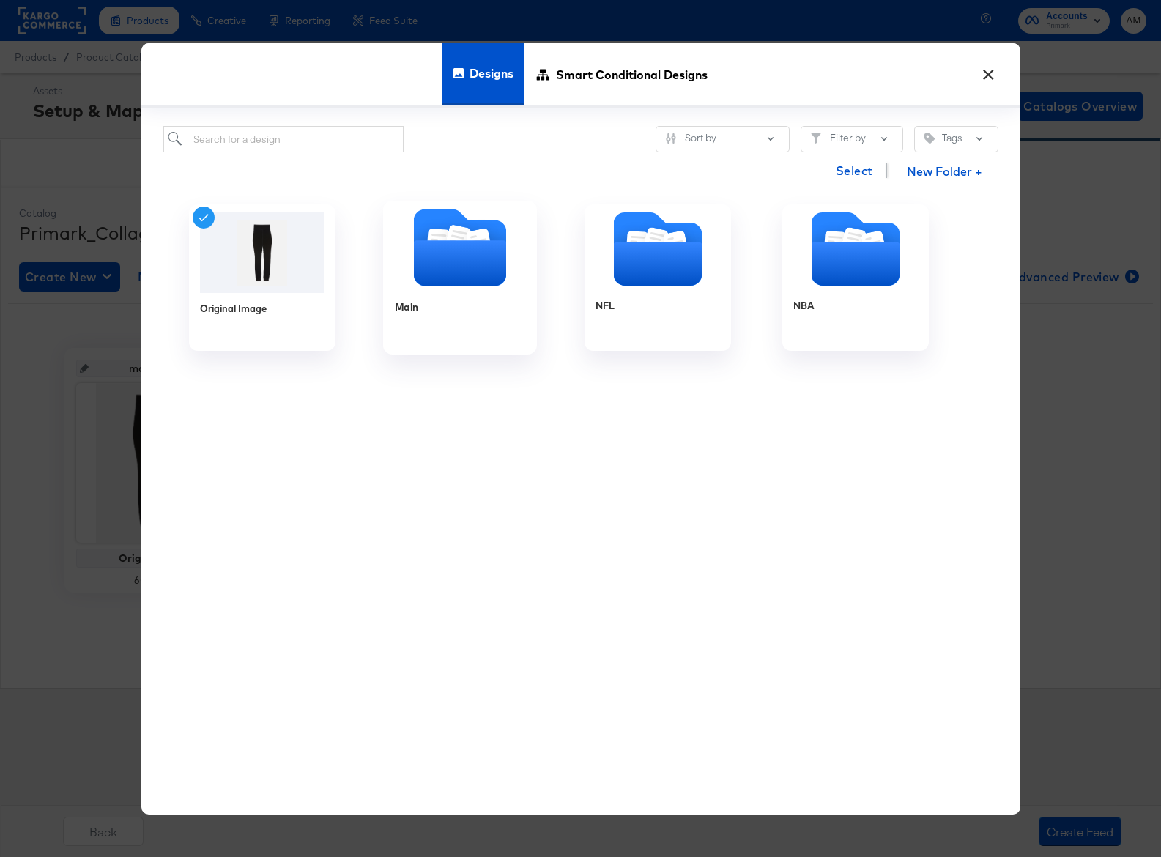
click at [460, 248] on icon "Folder" at bounding box center [459, 262] width 92 height 45
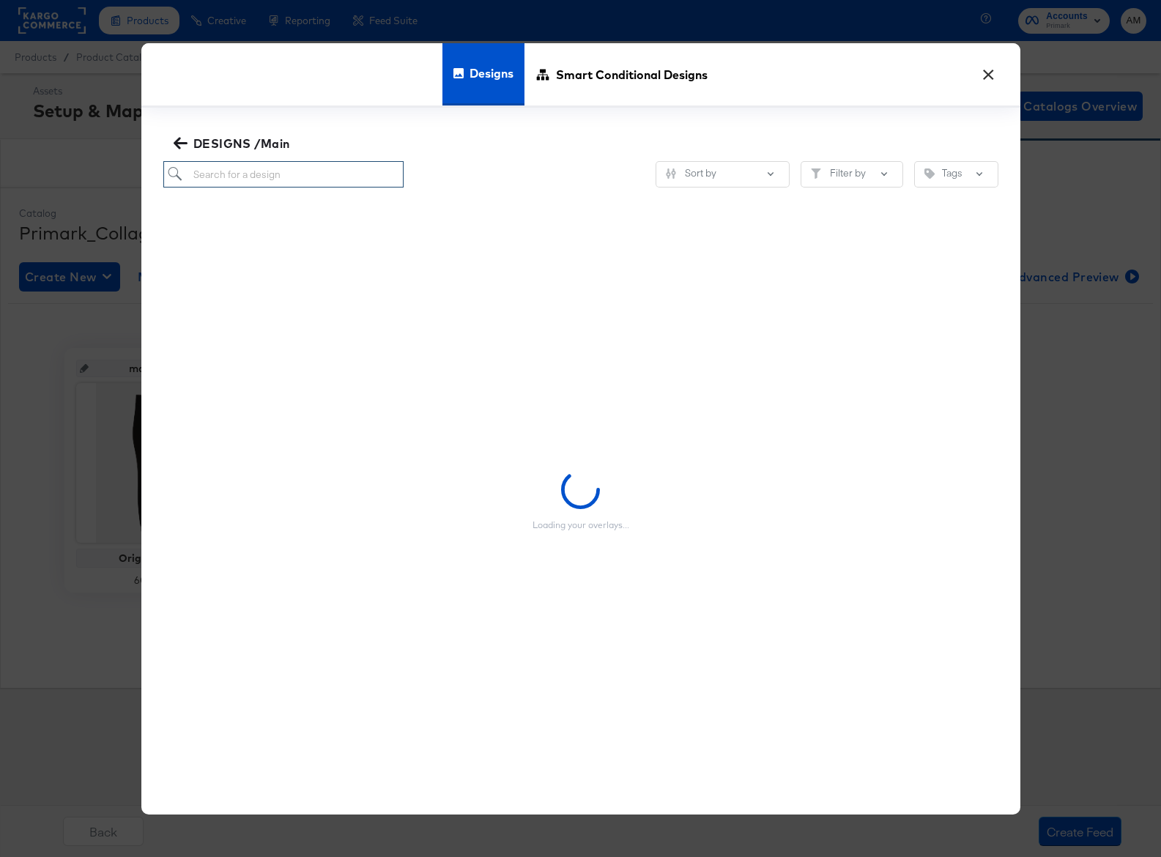
click at [252, 177] on input "search" at bounding box center [283, 174] width 241 height 27
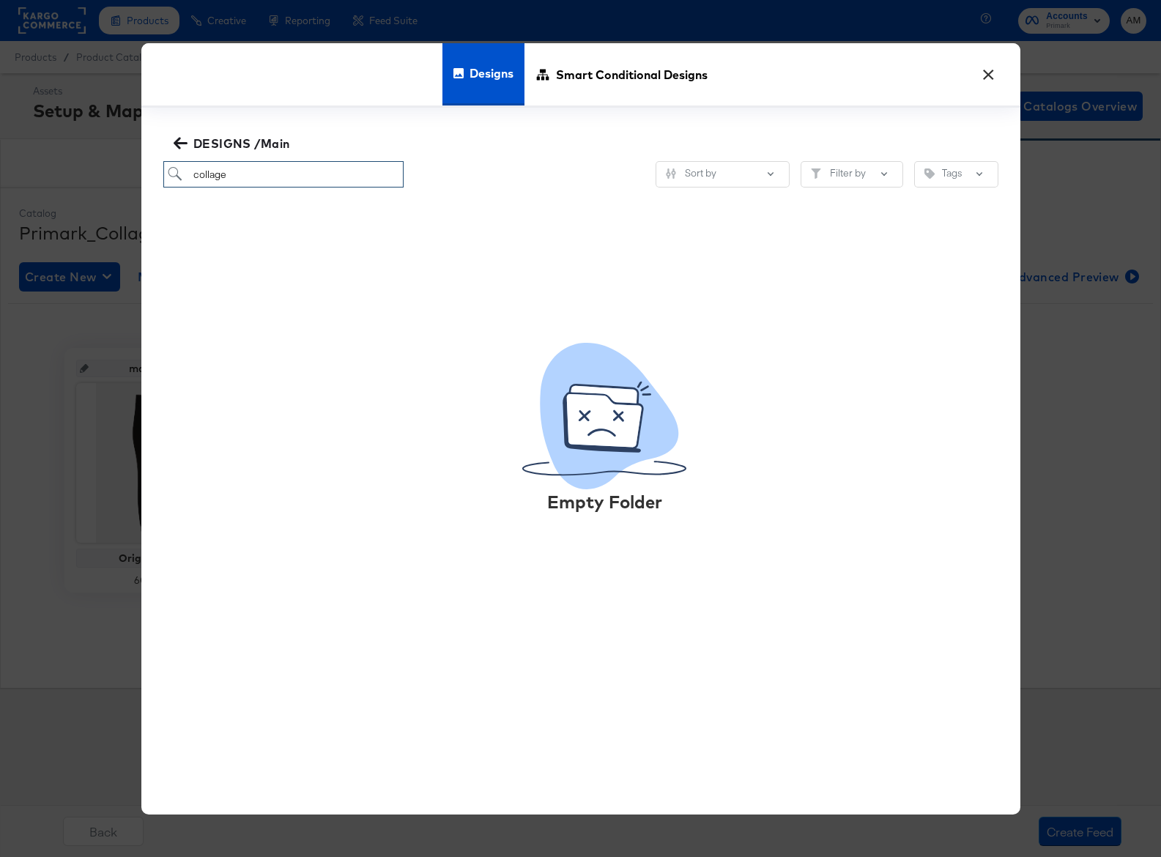
drag, startPoint x: 253, startPoint y: 166, endPoint x: 144, endPoint y: 163, distance: 108.5
click at [144, 163] on div "DESIGNS /Main collage Sort by Filter by Tags Empty Folder" at bounding box center [580, 479] width 879 height 743
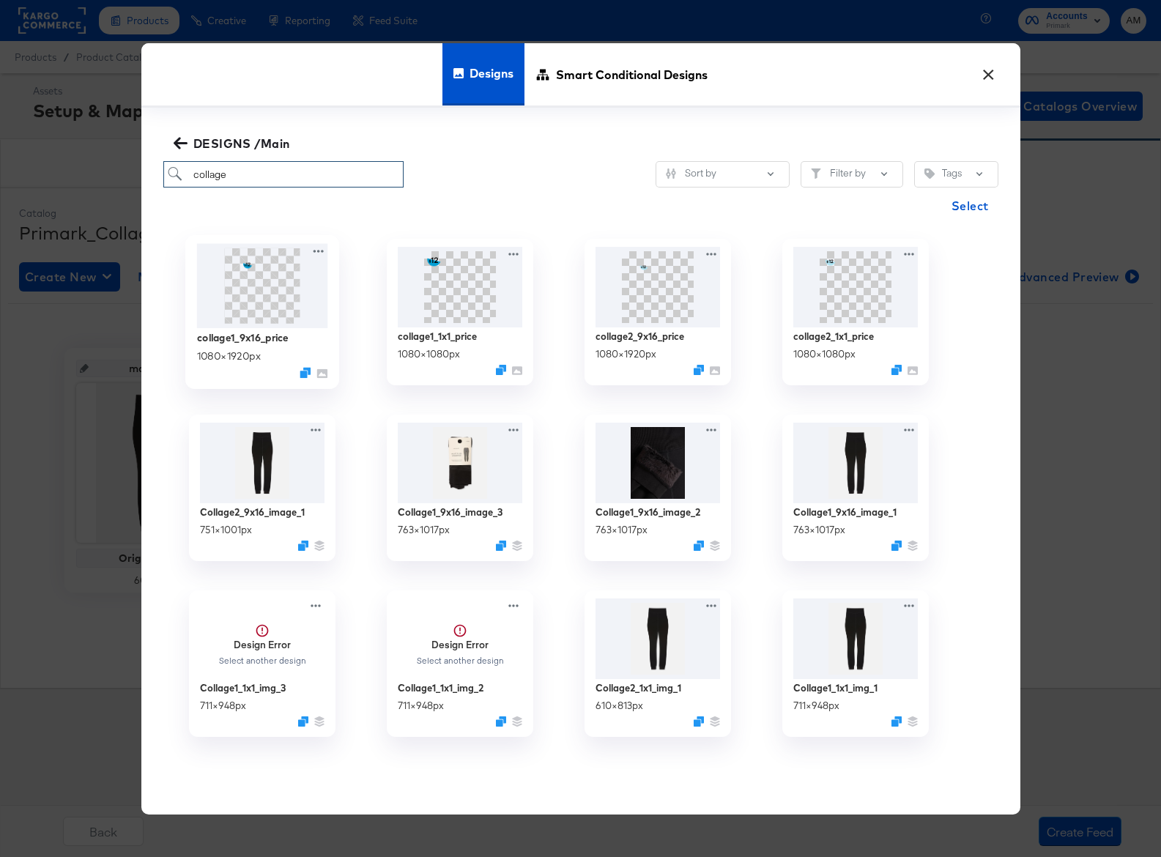
type input "collage"
click at [278, 306] on img at bounding box center [261, 286] width 131 height 84
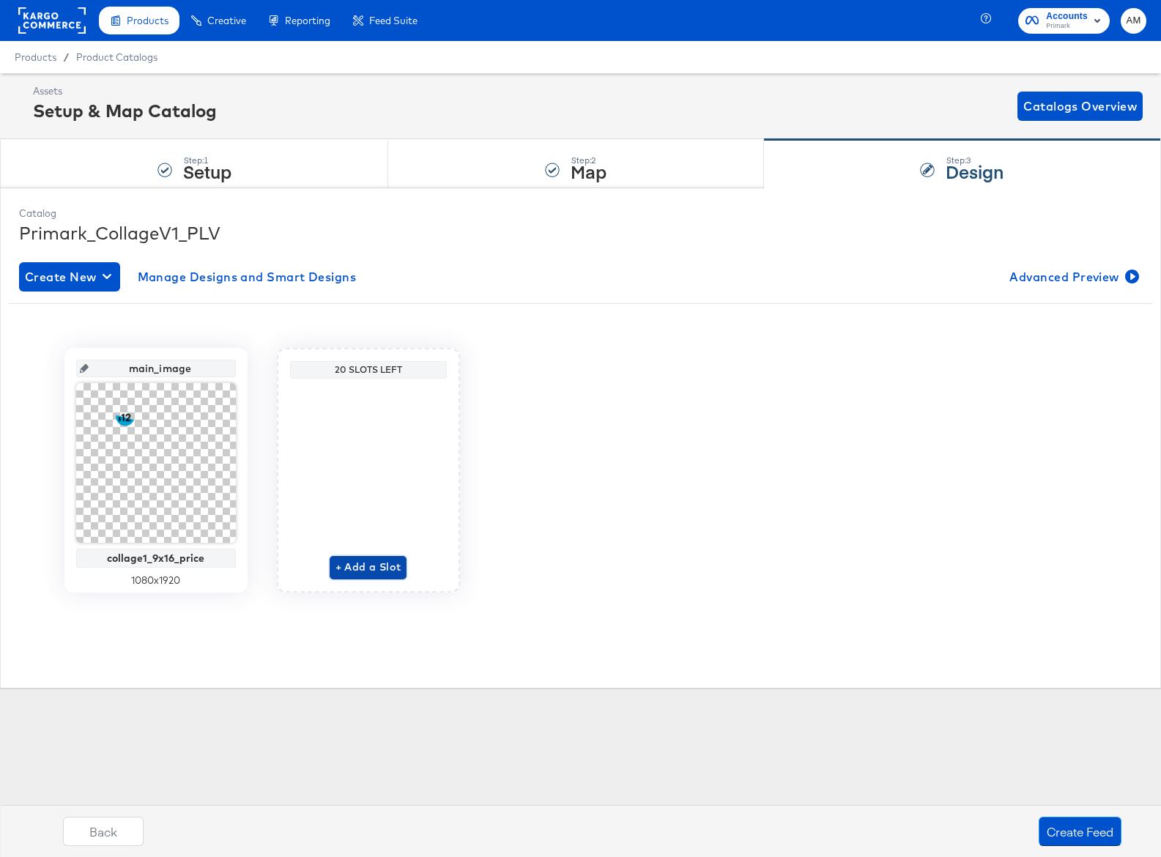
click at [365, 573] on span "+ Add a Slot" at bounding box center [369, 567] width 66 height 18
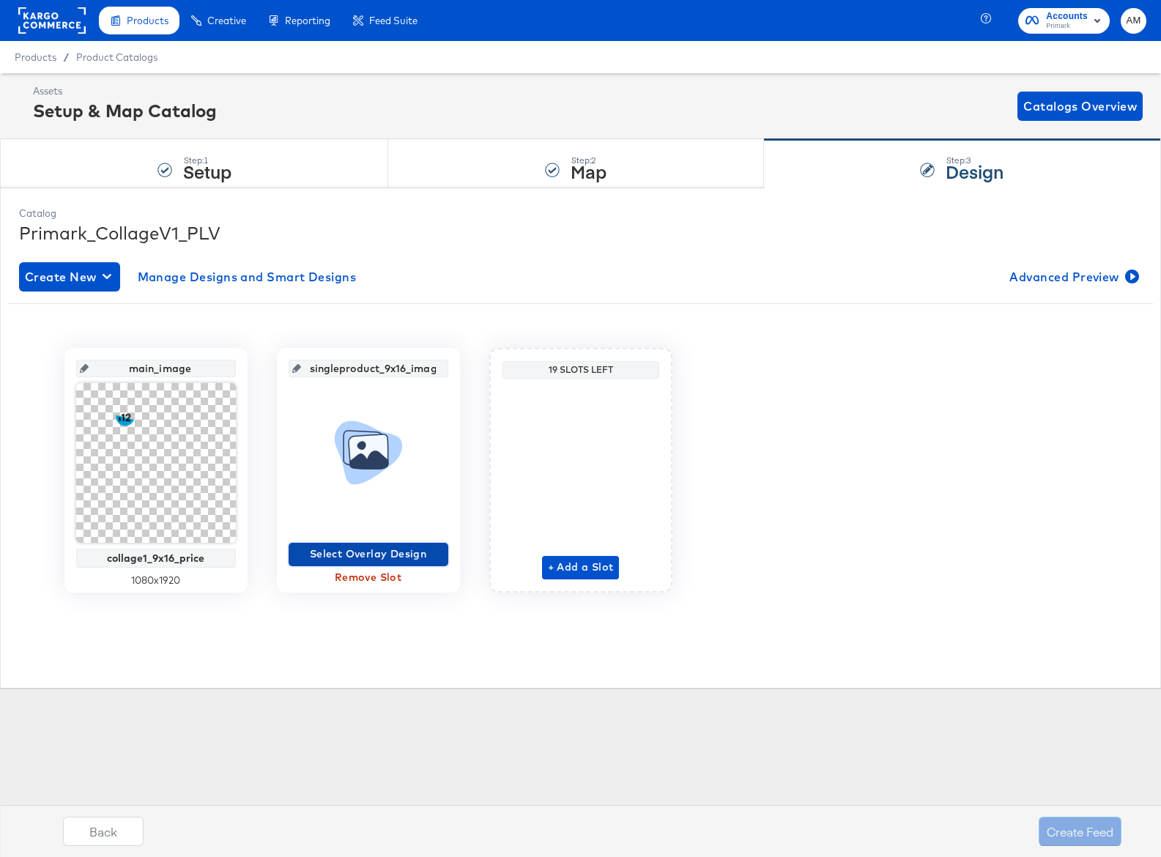
click at [339, 550] on span "Select Overlay Design" at bounding box center [369, 554] width 148 height 18
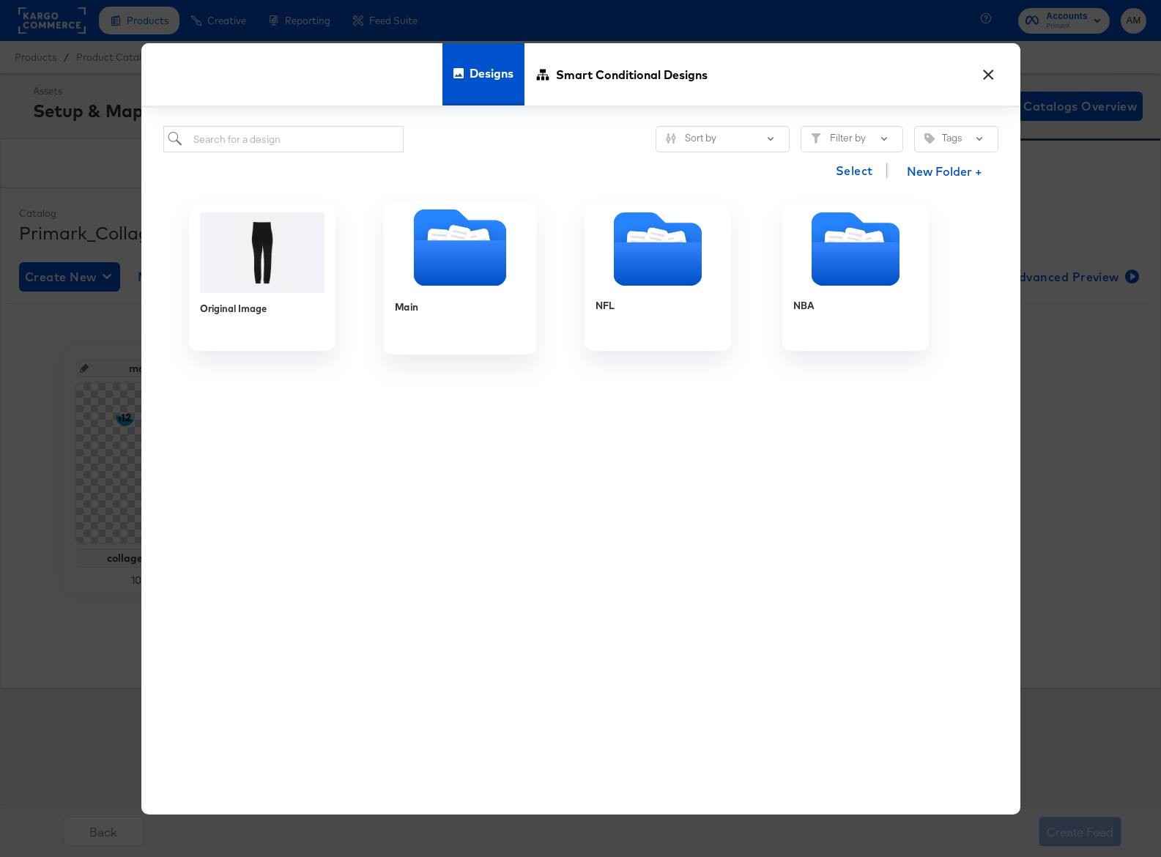
click at [439, 258] on icon "Folder" at bounding box center [459, 262] width 92 height 45
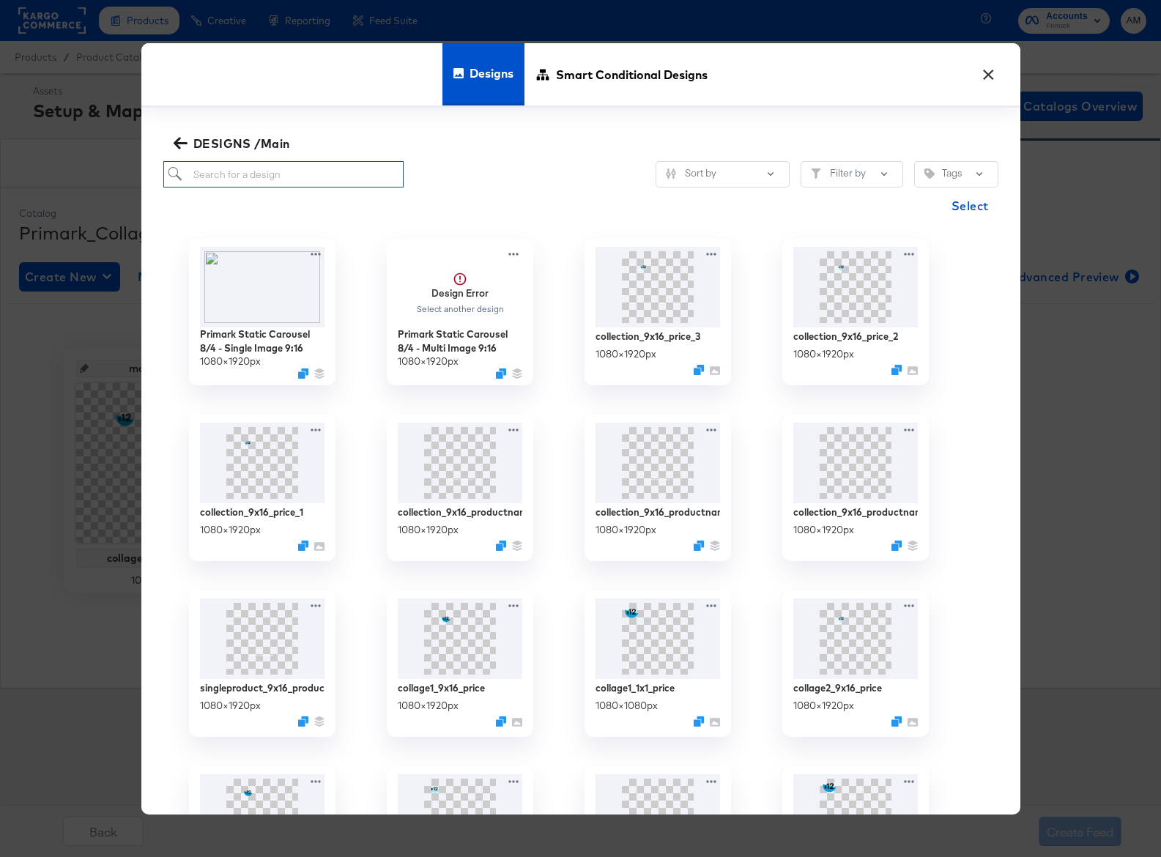
click at [215, 180] on input "search" at bounding box center [283, 174] width 241 height 27
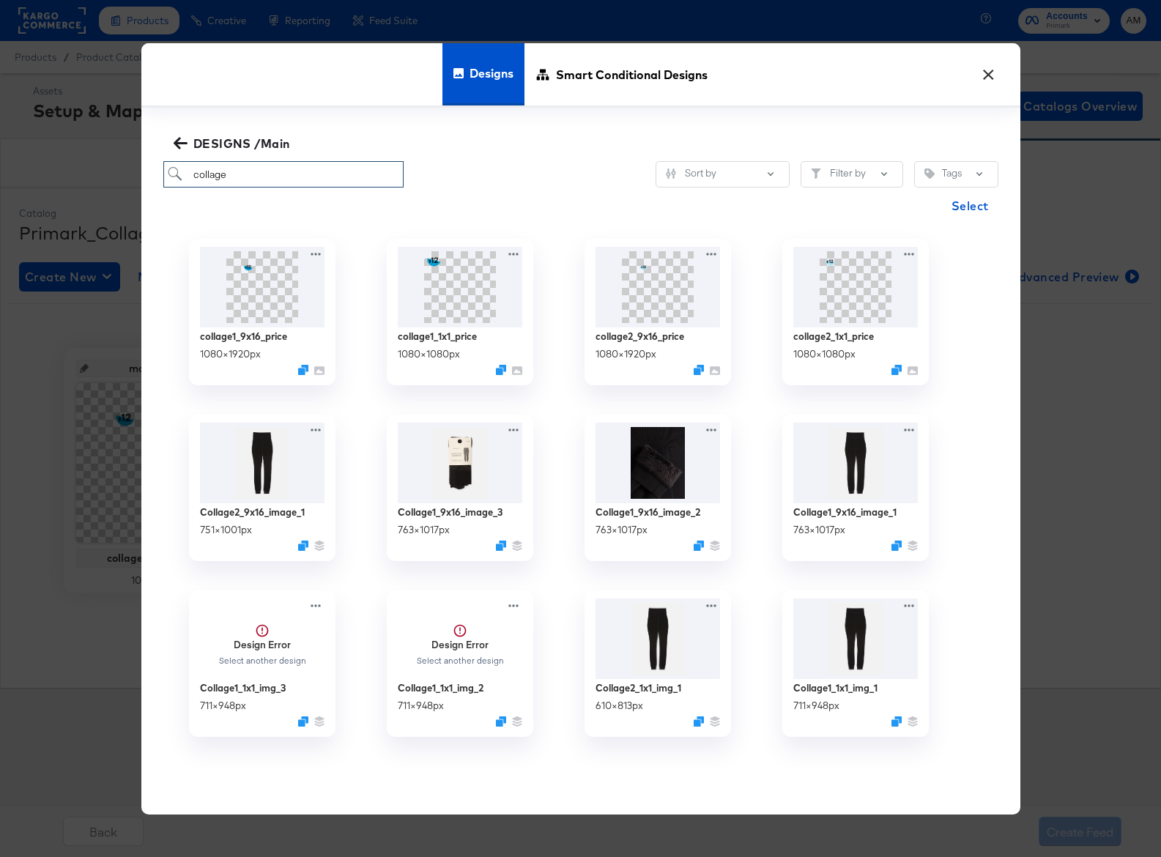
drag, startPoint x: 243, startPoint y: 174, endPoint x: 166, endPoint y: 173, distance: 76.2
click at [166, 173] on input "collage" at bounding box center [283, 174] width 241 height 27
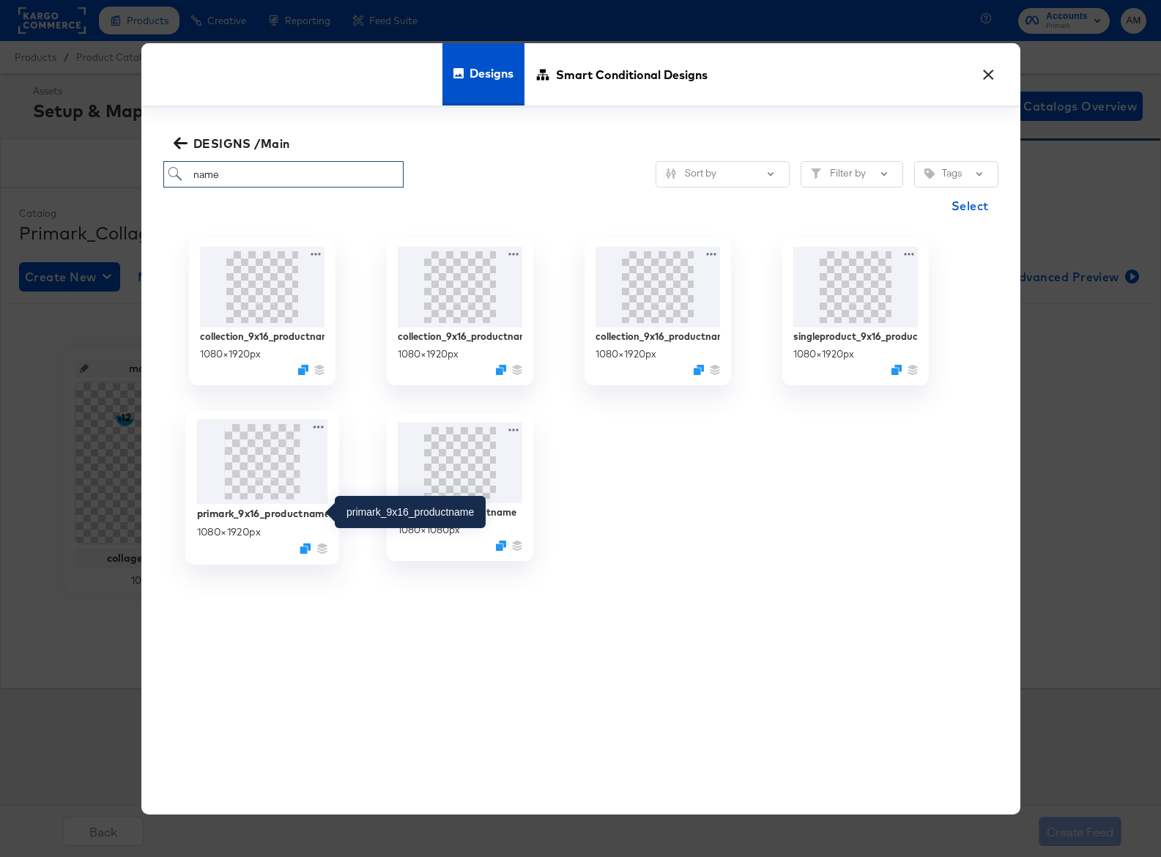
type input "name"
click at [252, 511] on div "primark_9x16_productname" at bounding box center [261, 513] width 131 height 14
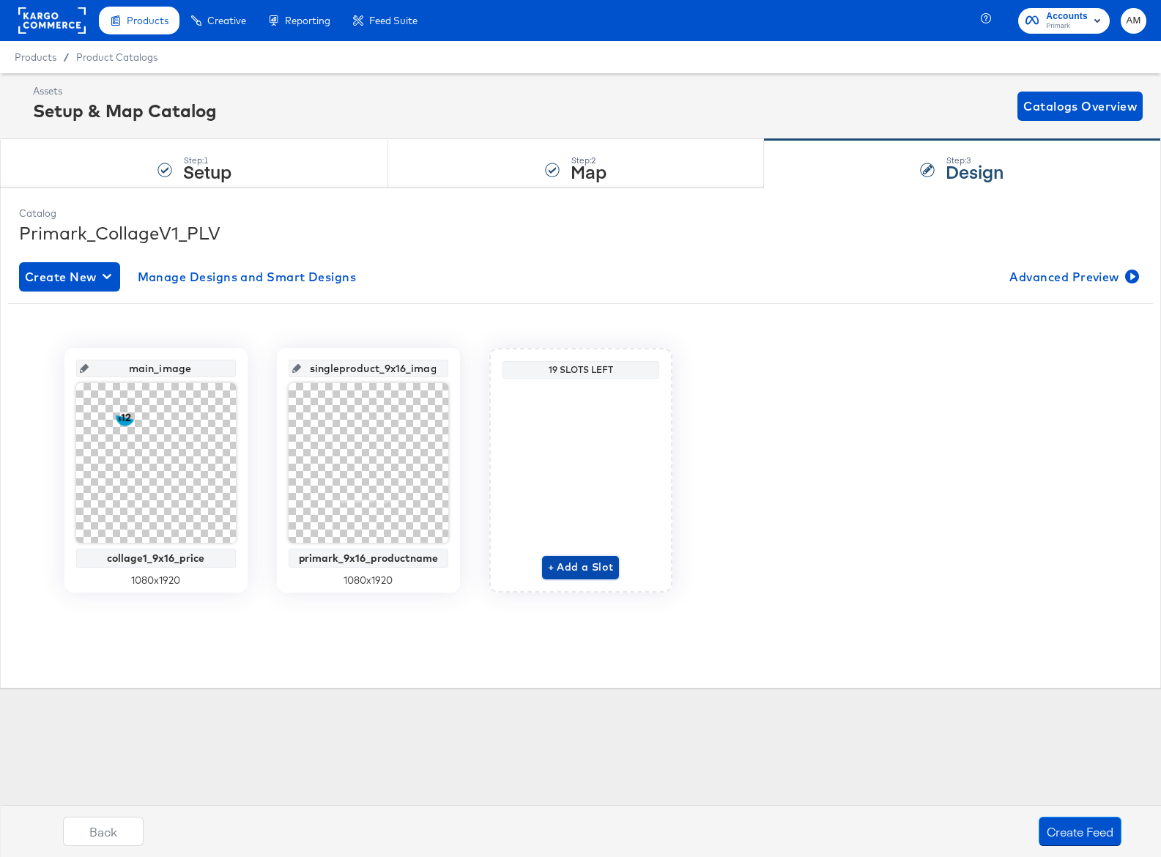
click at [566, 565] on span "+ Add a Slot" at bounding box center [581, 567] width 66 height 18
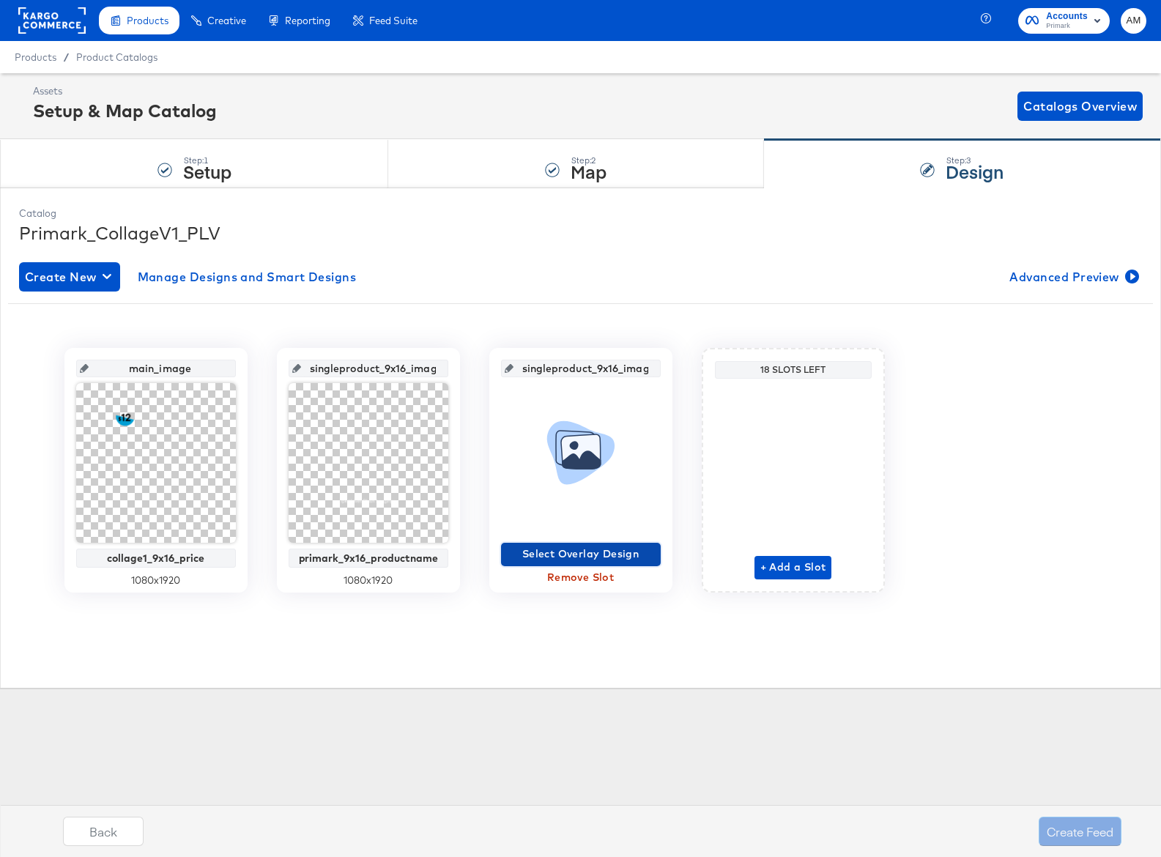
click at [590, 555] on span "Select Overlay Design" at bounding box center [581, 554] width 148 height 18
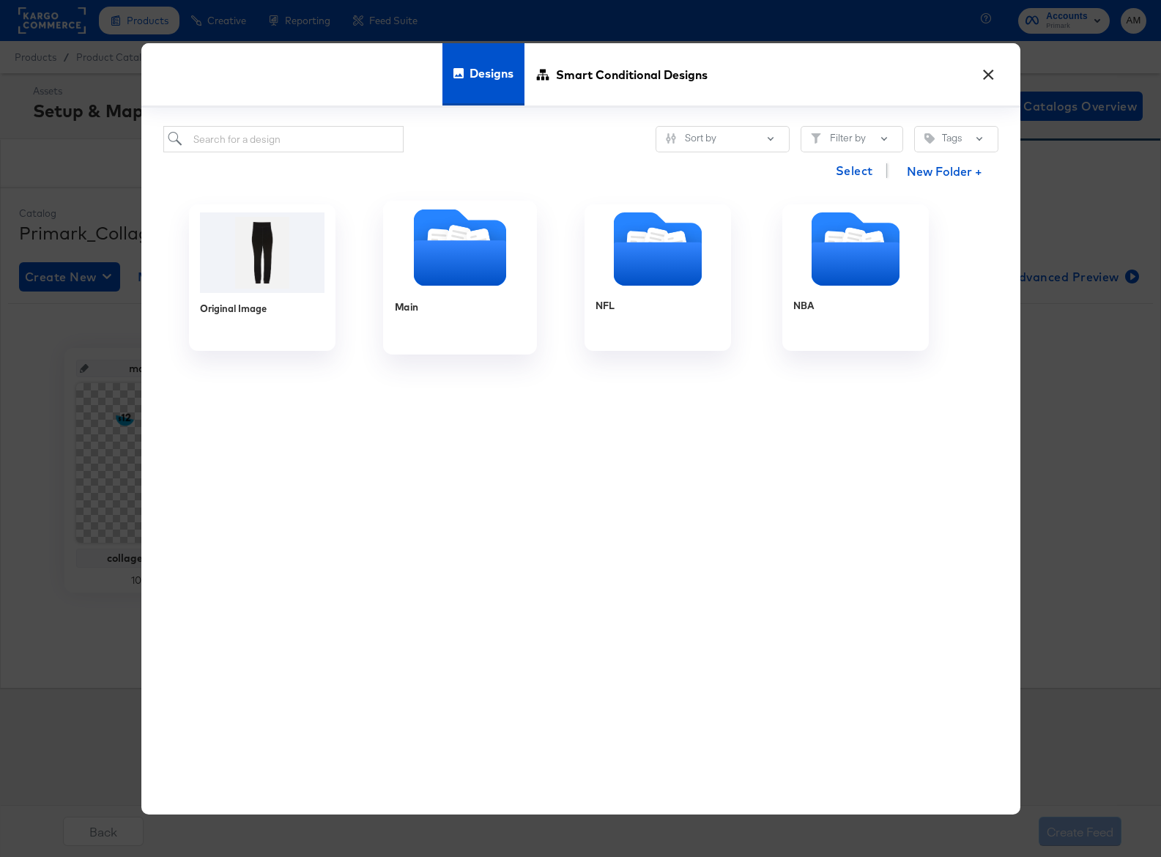
drag, startPoint x: 431, startPoint y: 232, endPoint x: 361, endPoint y: 215, distance: 71.8
click at [432, 233] on icon "Folder" at bounding box center [437, 243] width 23 height 28
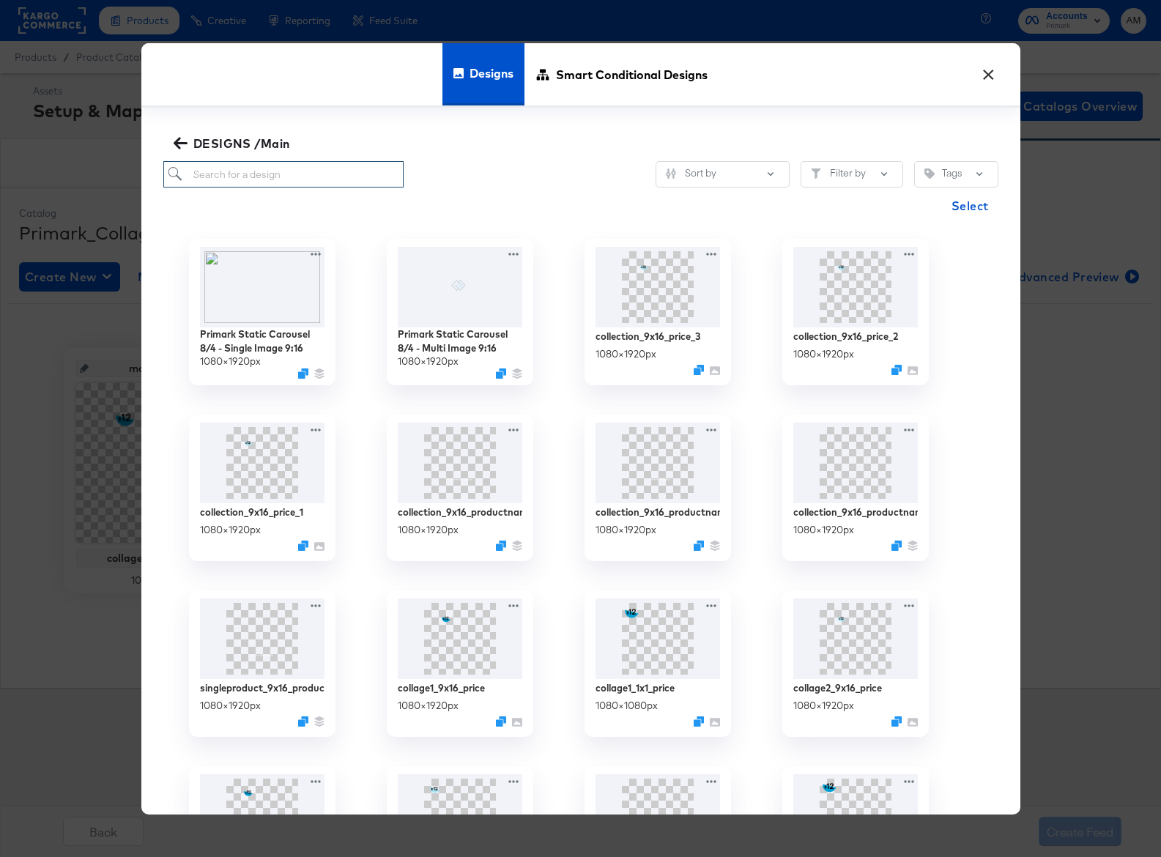
click at [237, 174] on input "search" at bounding box center [283, 174] width 241 height 27
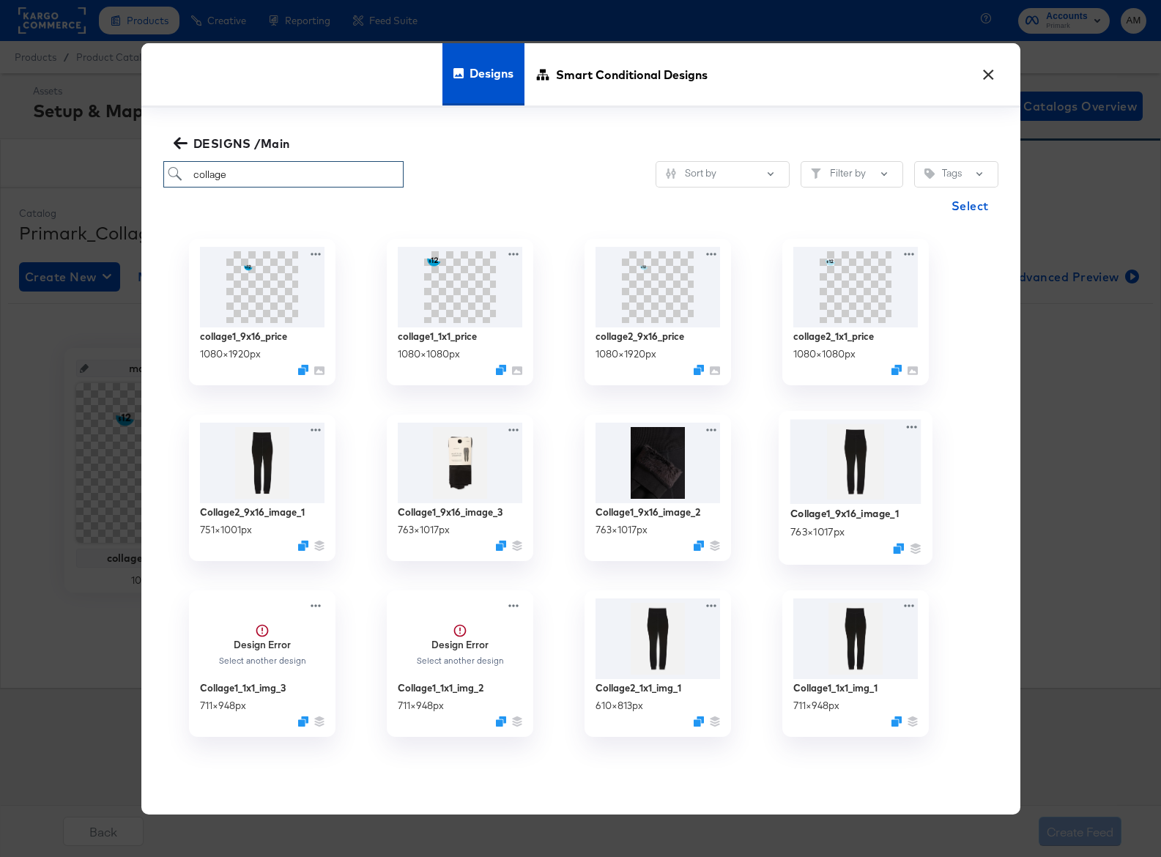
type input "collage"
click at [832, 465] on img at bounding box center [855, 462] width 131 height 85
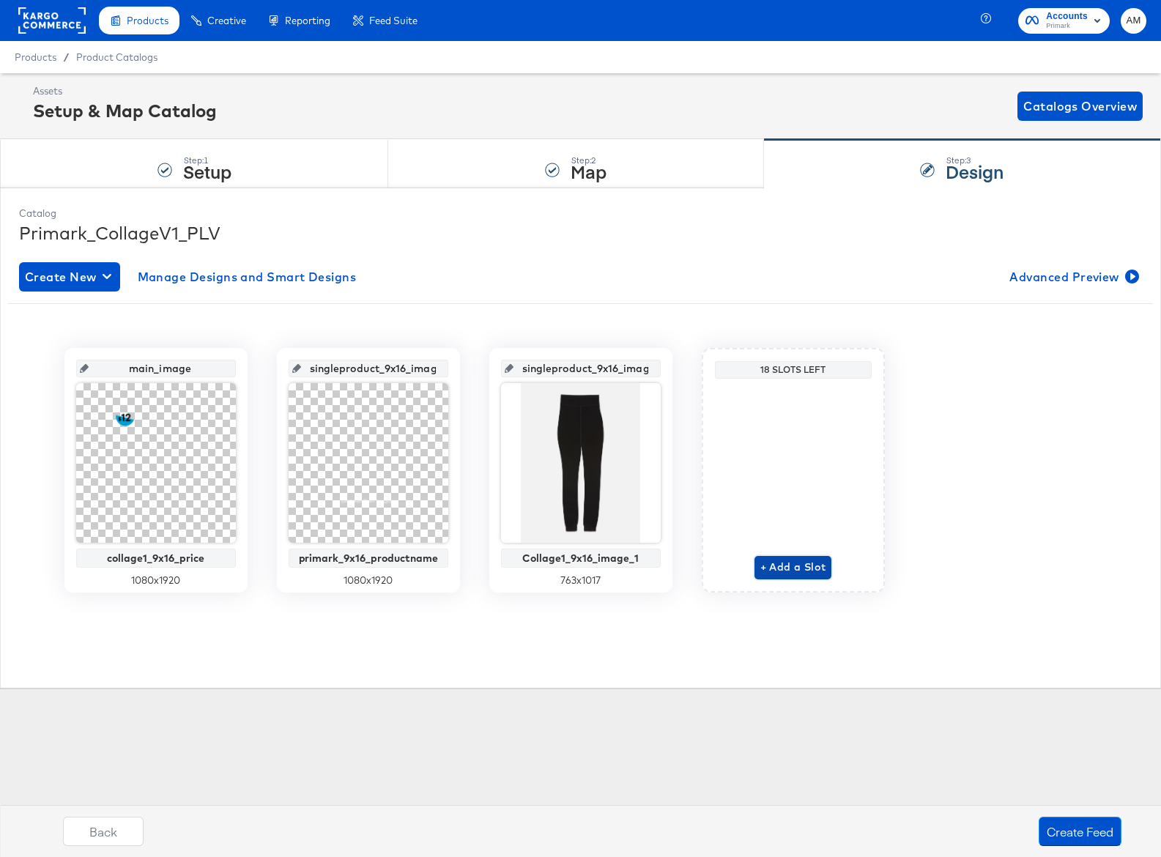
click at [791, 569] on span "+ Add a Slot" at bounding box center [794, 567] width 66 height 18
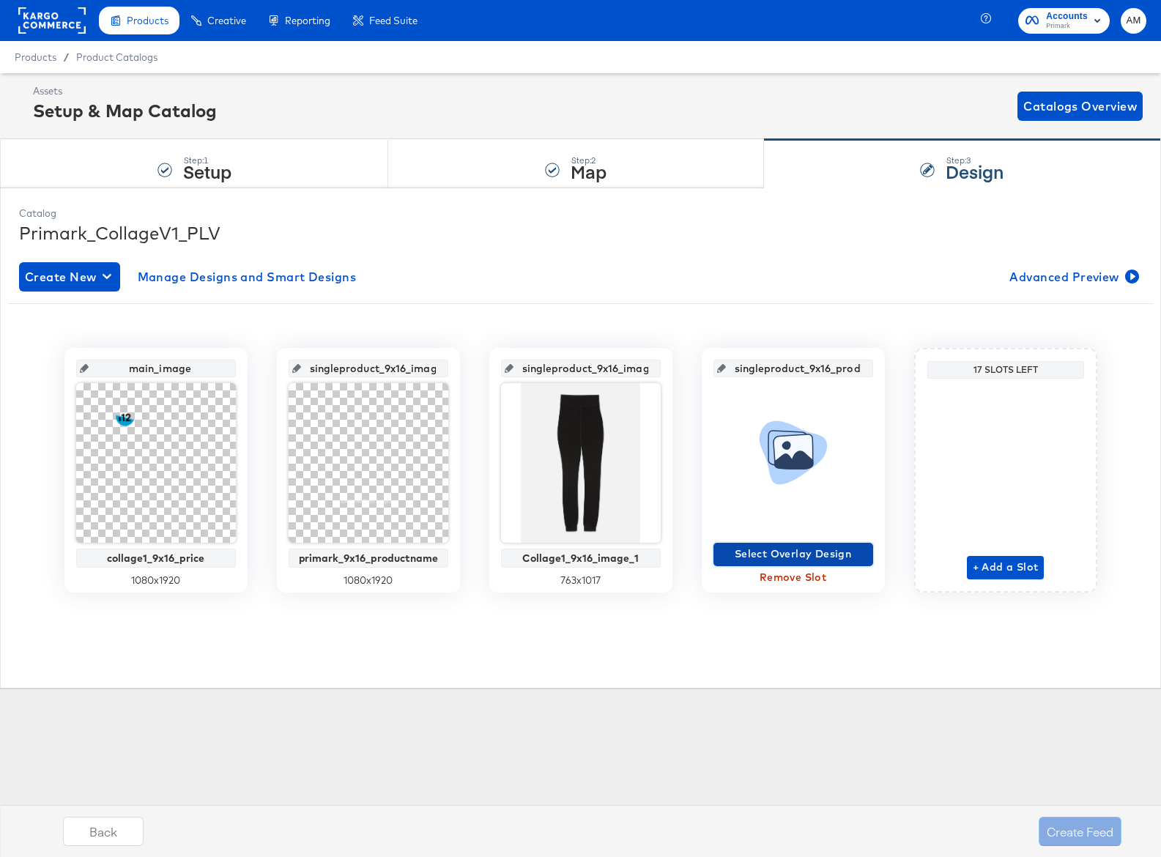
click at [790, 553] on span "Select Overlay Design" at bounding box center [794, 554] width 148 height 18
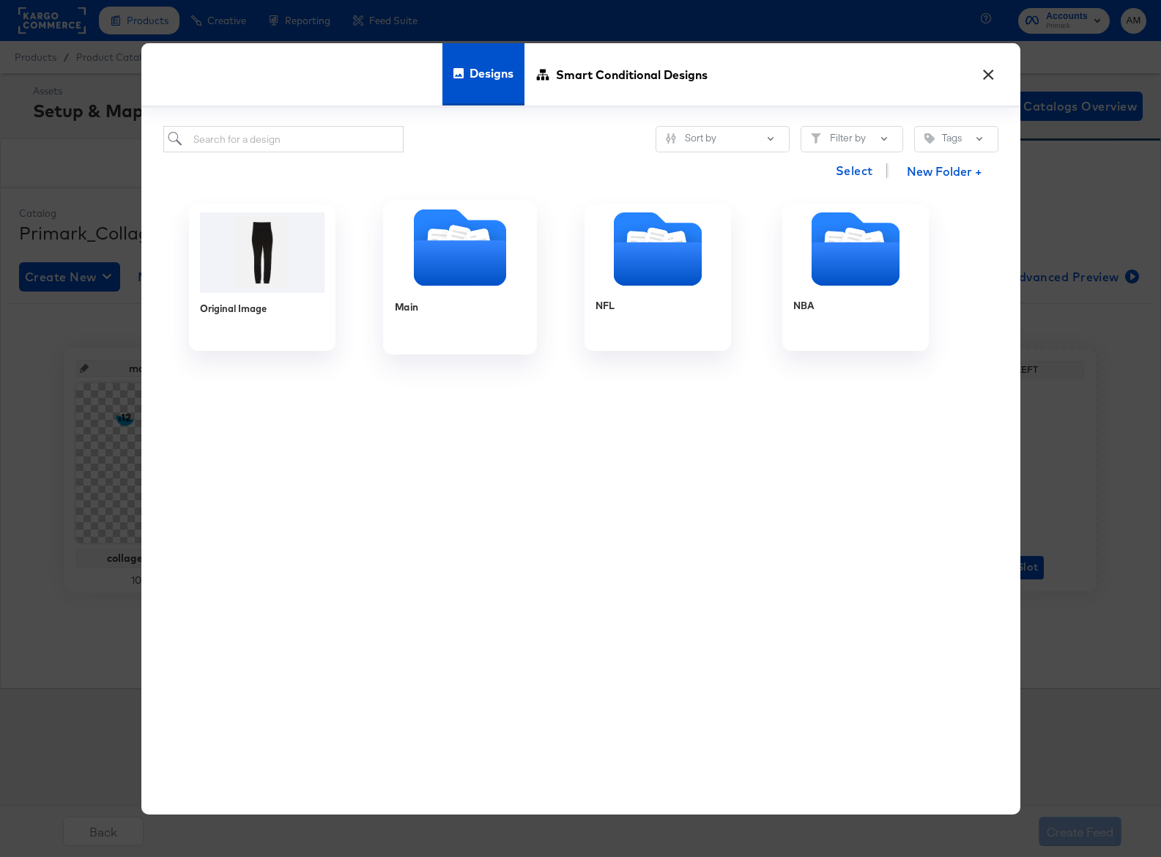
click at [450, 266] on icon "Folder" at bounding box center [459, 262] width 92 height 45
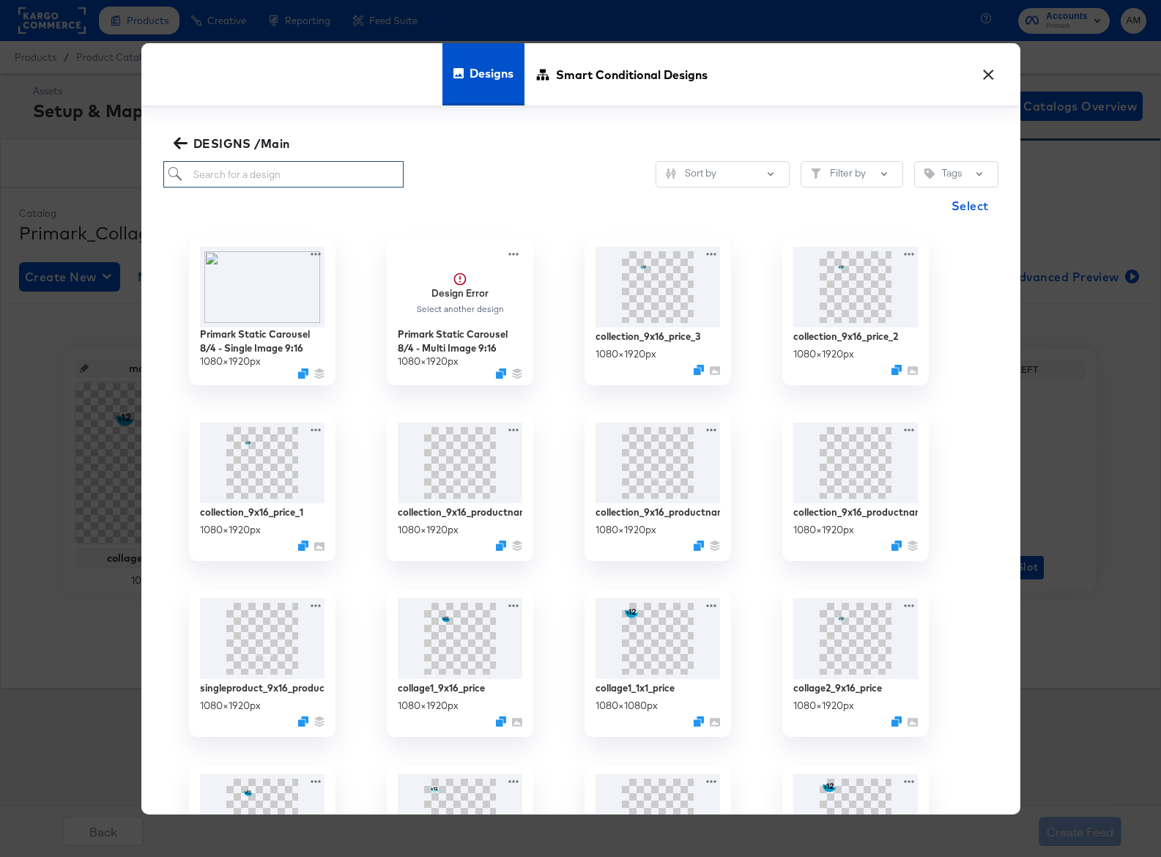
click at [237, 174] on input "search" at bounding box center [283, 174] width 241 height 27
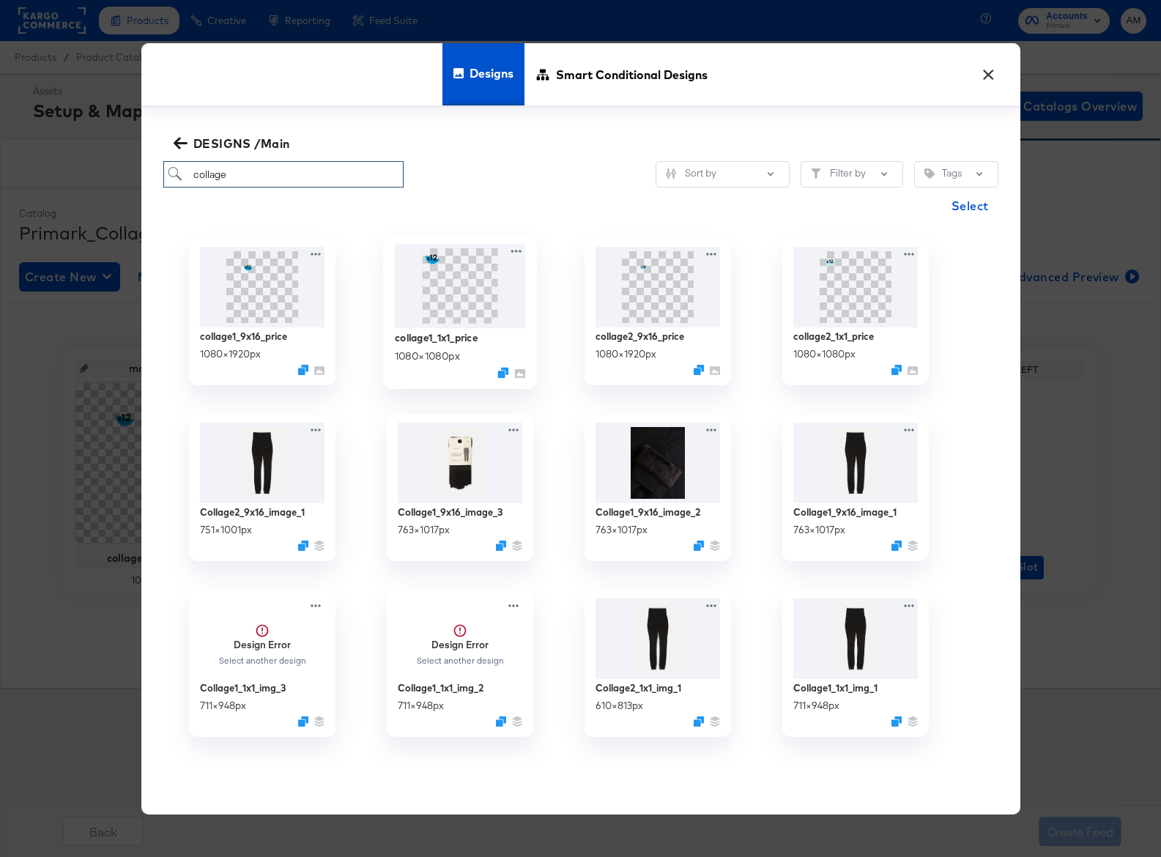
type input "collage"
click at [462, 309] on img at bounding box center [459, 286] width 131 height 84
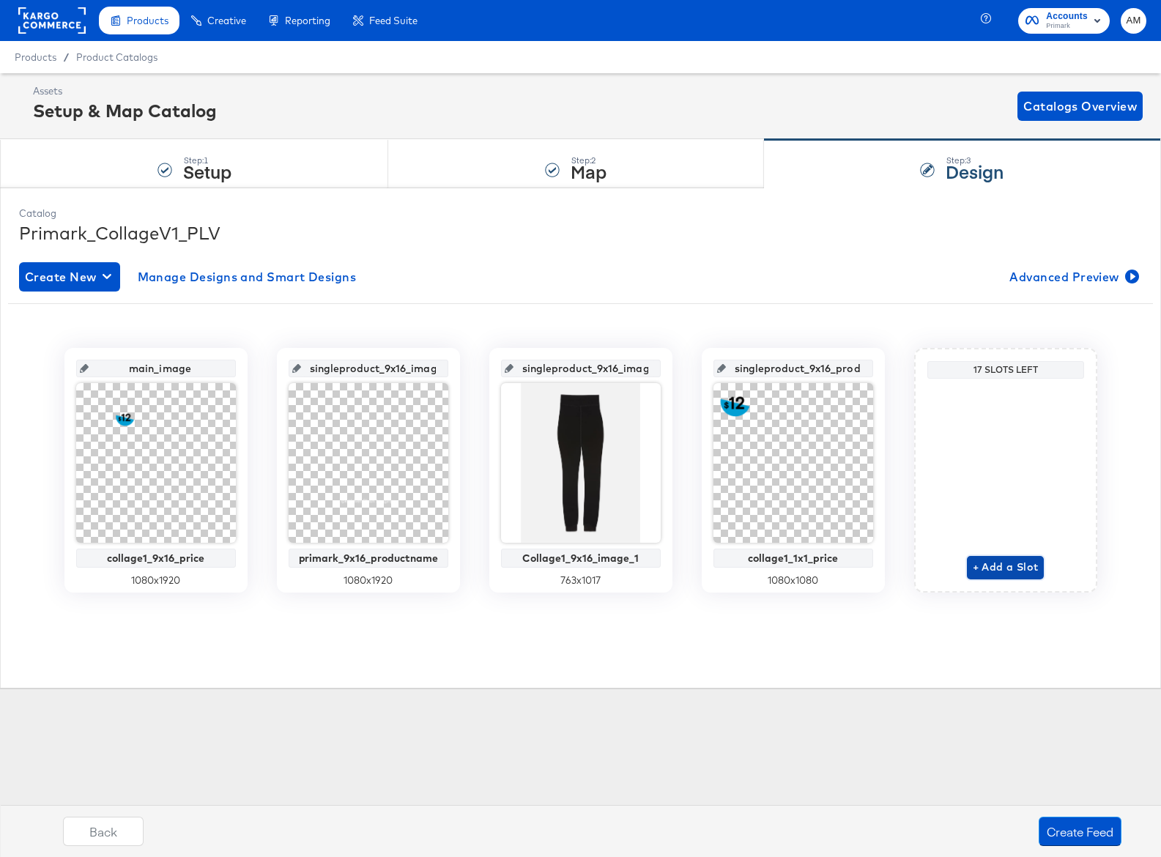
click at [1002, 566] on span "+ Add a Slot" at bounding box center [1006, 567] width 66 height 18
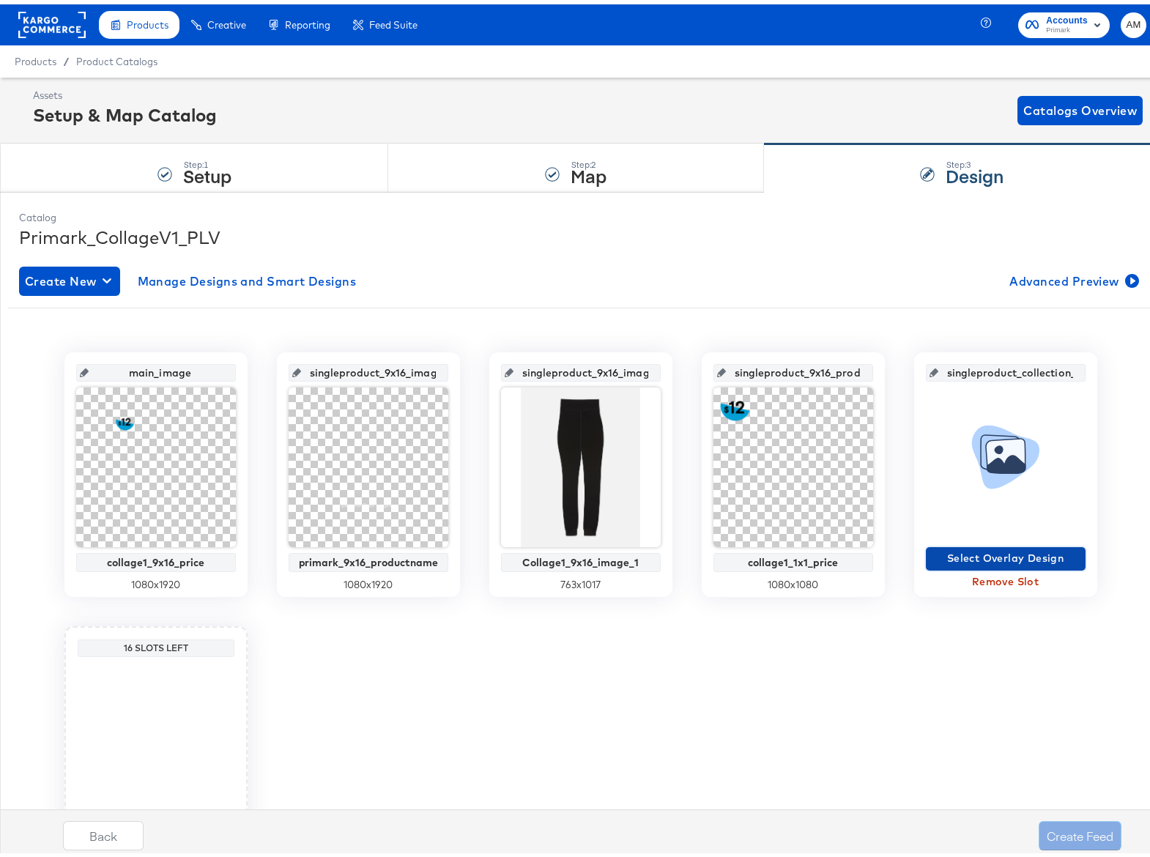
click at [1019, 555] on span "Select Overlay Design" at bounding box center [1006, 554] width 148 height 18
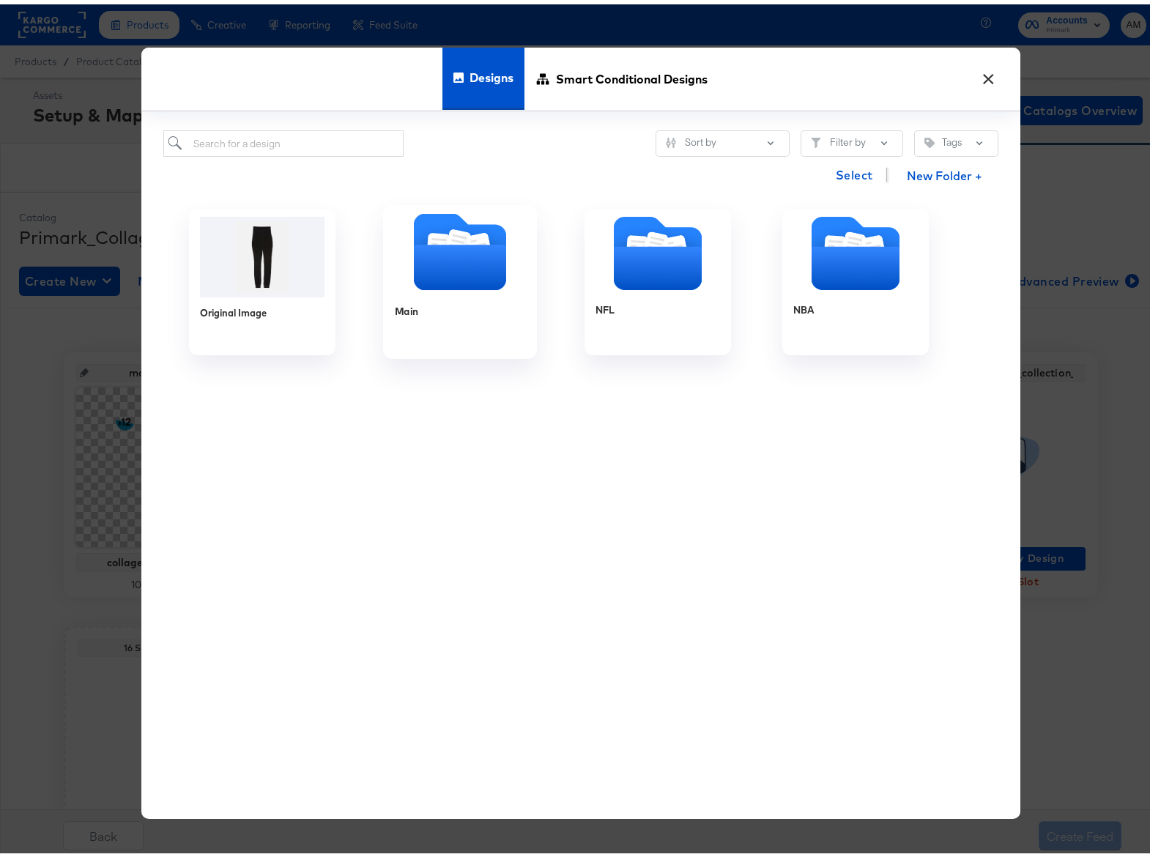
click at [426, 260] on icon "Folder" at bounding box center [459, 262] width 92 height 45
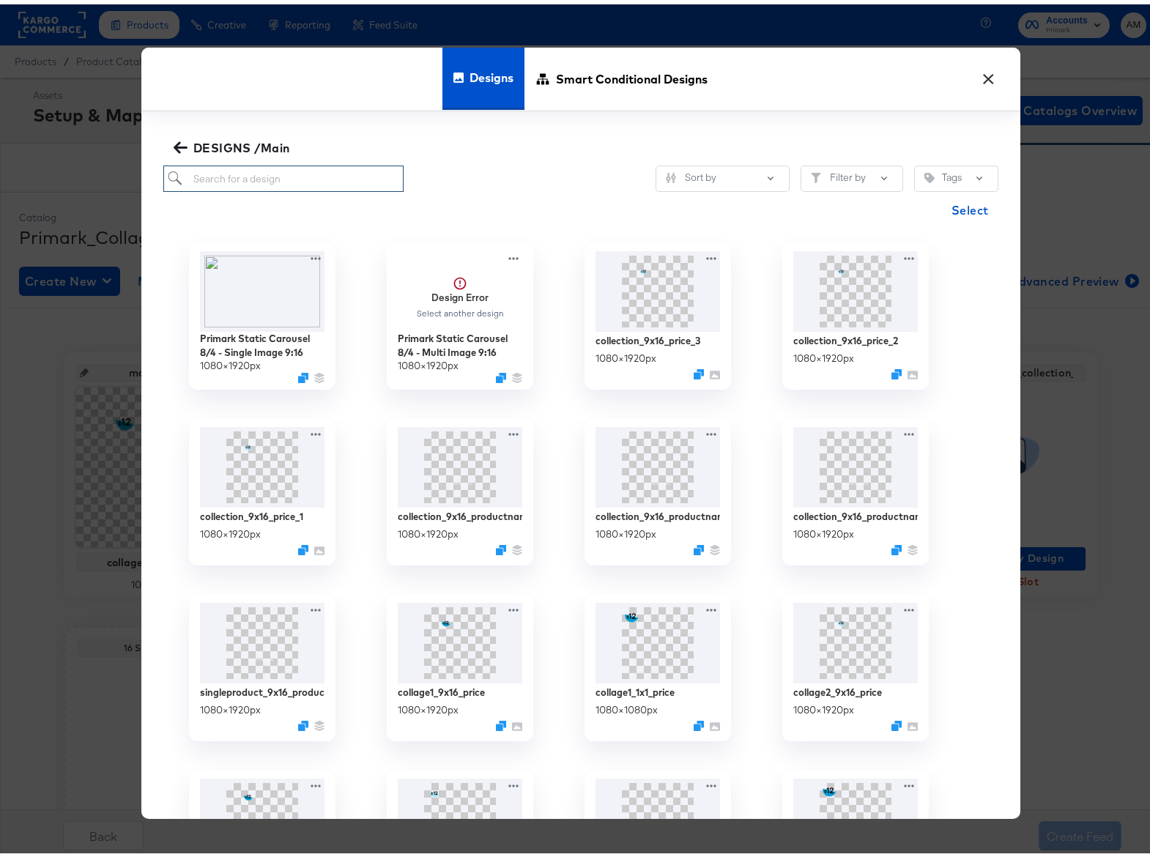
click at [220, 177] on input "search" at bounding box center [283, 174] width 241 height 27
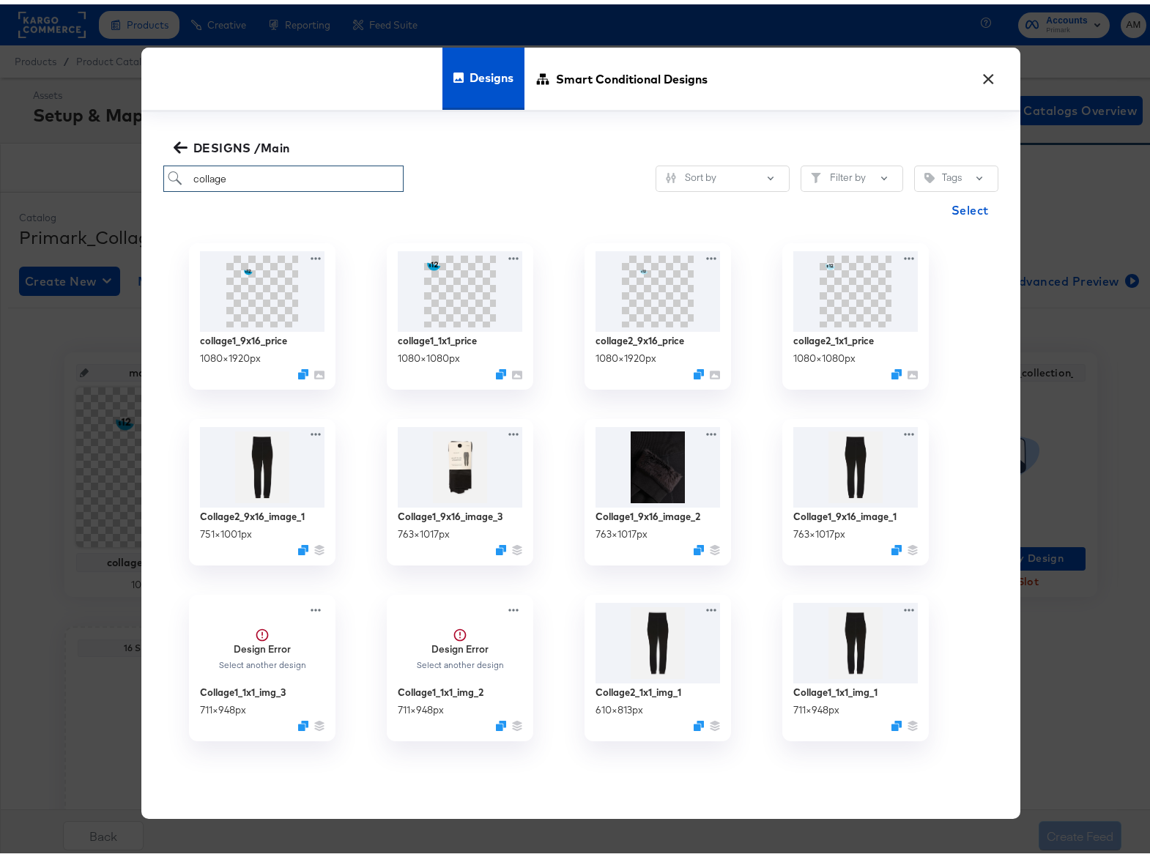
drag, startPoint x: 242, startPoint y: 176, endPoint x: 113, endPoint y: 165, distance: 129.4
click at [113, 165] on div "× Designs Smart Conditional Designs DESIGNS /Main collage Sort by Filter by Tag…" at bounding box center [580, 428] width 1161 height 857
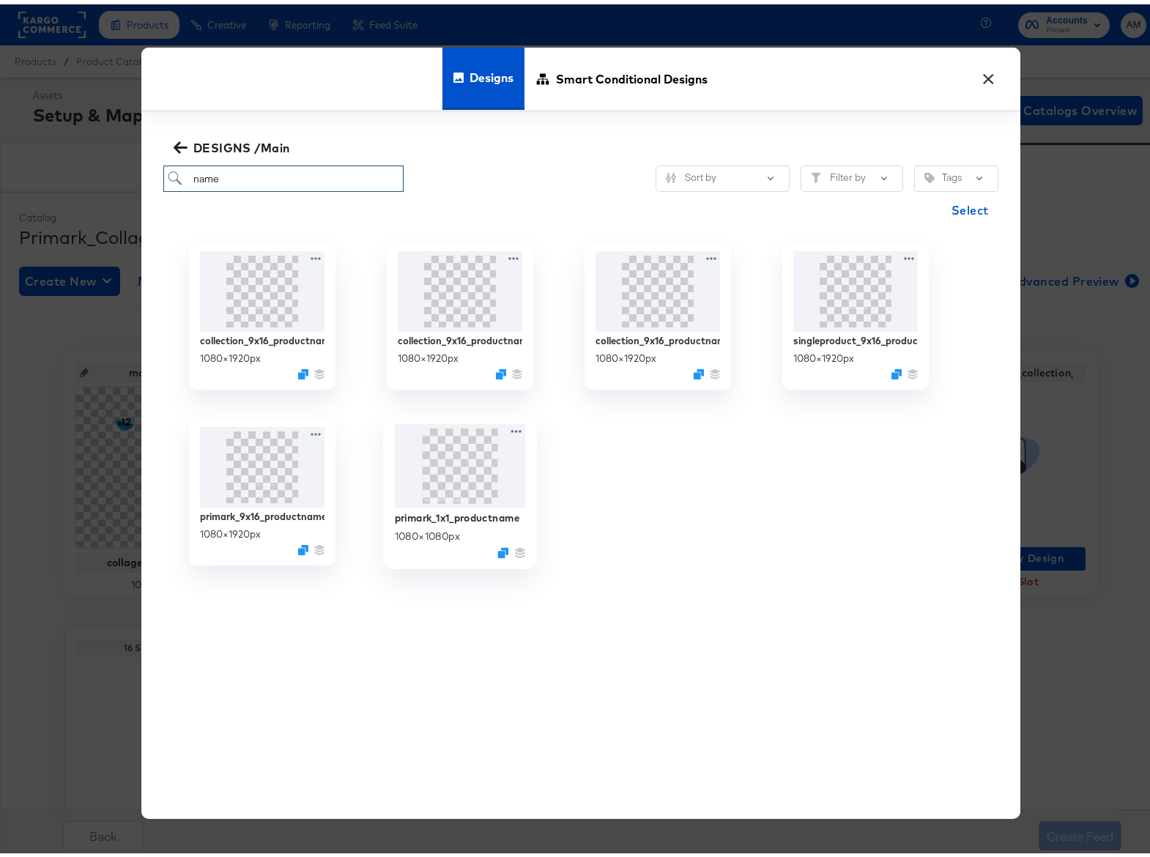
type input "name"
click at [445, 469] on img at bounding box center [459, 462] width 131 height 85
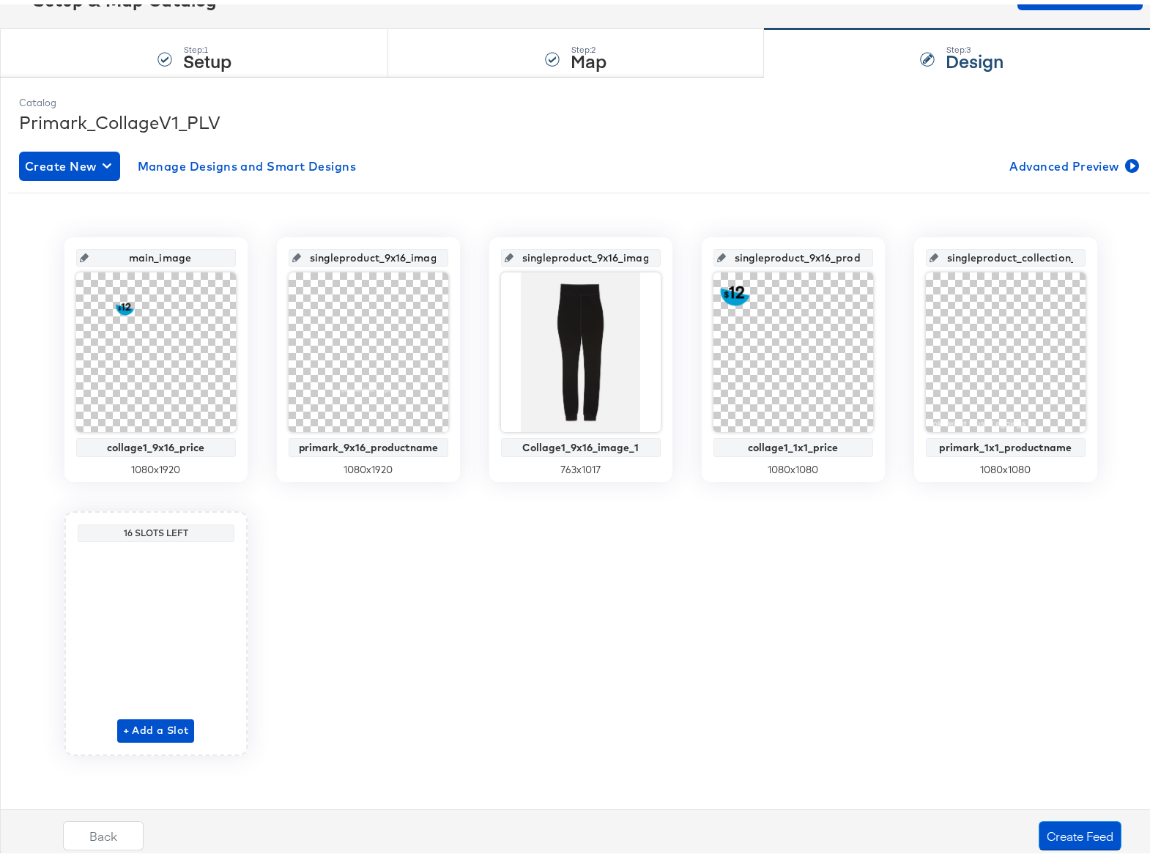
scroll to position [115, 0]
click at [155, 725] on span "+ Add a Slot" at bounding box center [156, 726] width 66 height 18
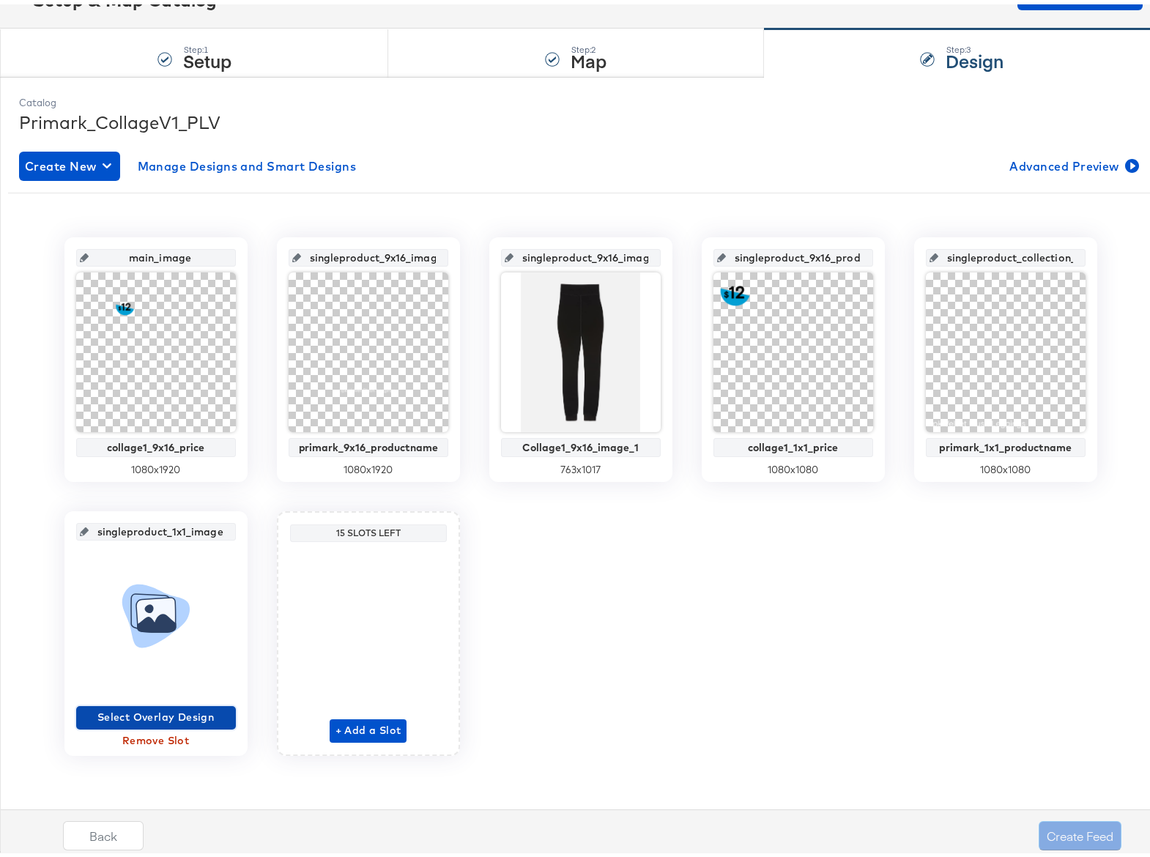
click at [142, 711] on span "Select Overlay Design" at bounding box center [156, 713] width 148 height 18
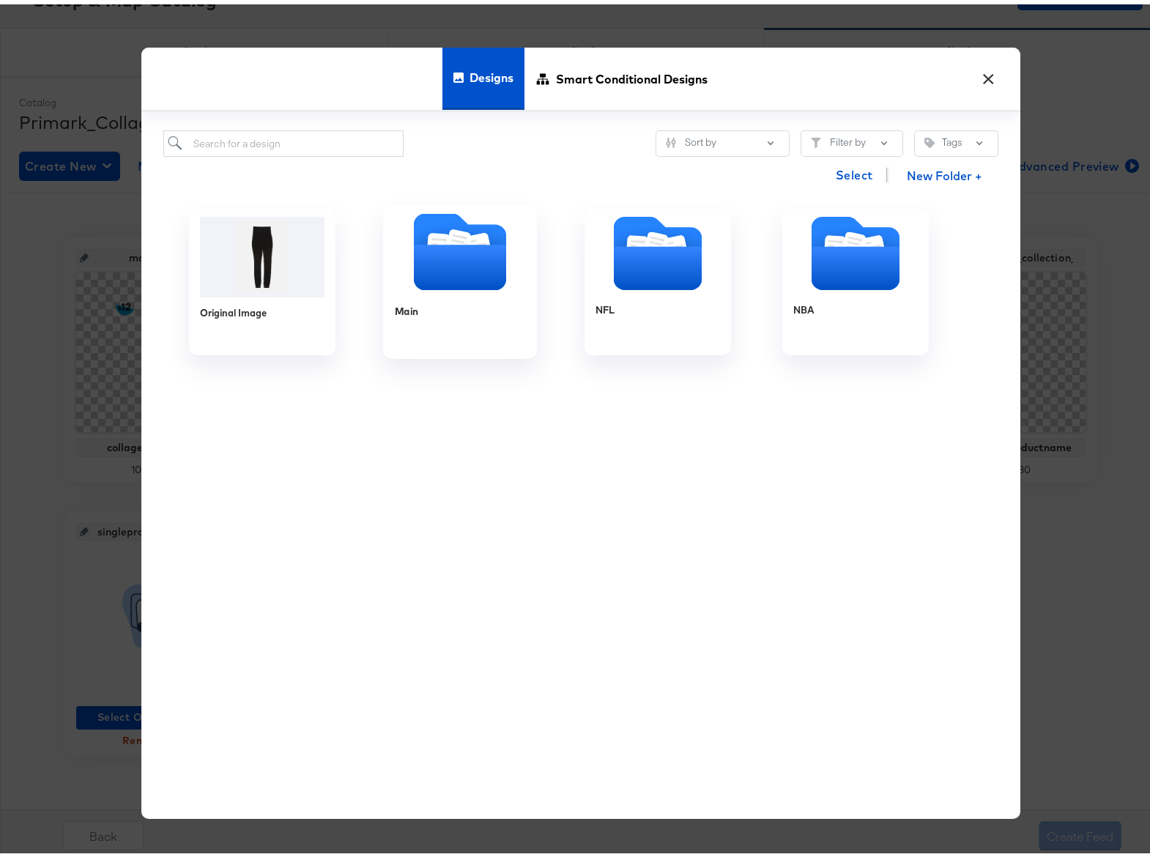
drag, startPoint x: 484, startPoint y: 248, endPoint x: 314, endPoint y: 174, distance: 184.7
click at [483, 247] on icon "Folder" at bounding box center [459, 262] width 92 height 45
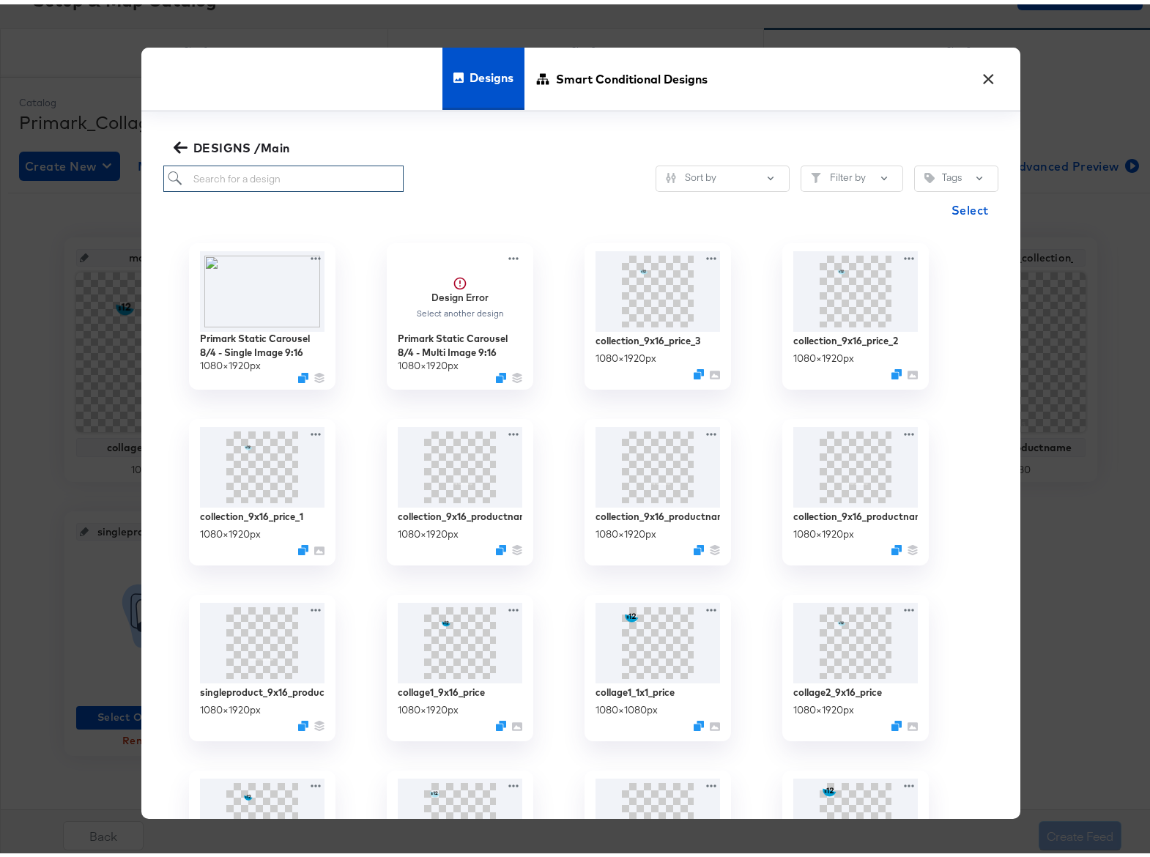
click at [212, 178] on input "search" at bounding box center [283, 174] width 241 height 27
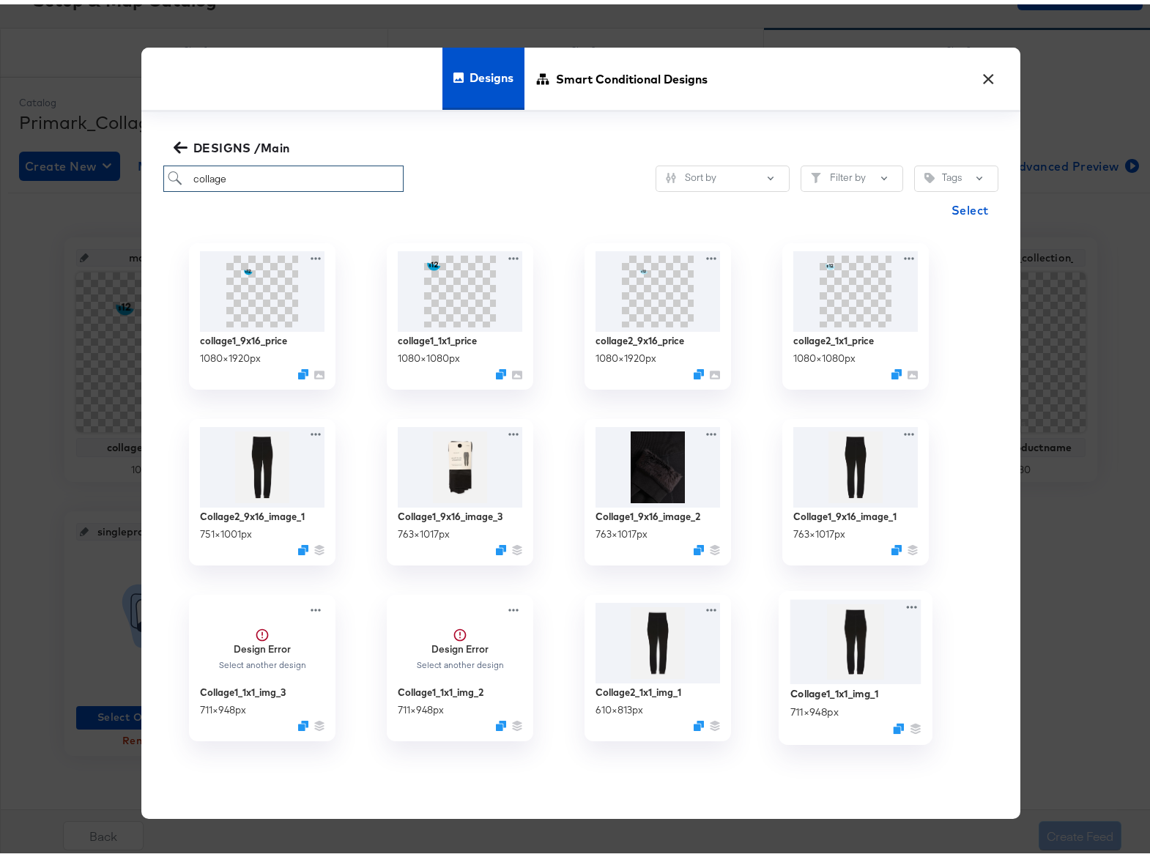
type input "collage"
click at [829, 656] on img at bounding box center [855, 638] width 131 height 85
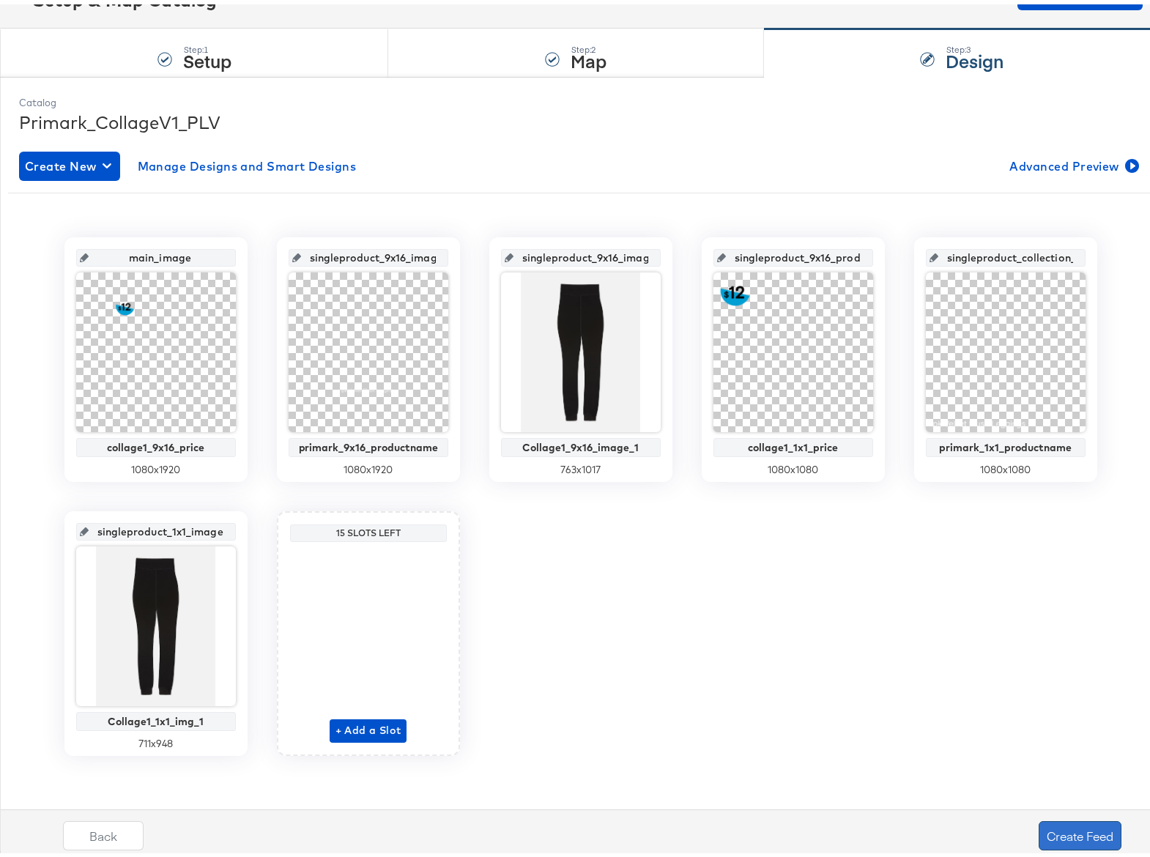
click at [1058, 830] on button "Create Feed" at bounding box center [1080, 831] width 83 height 29
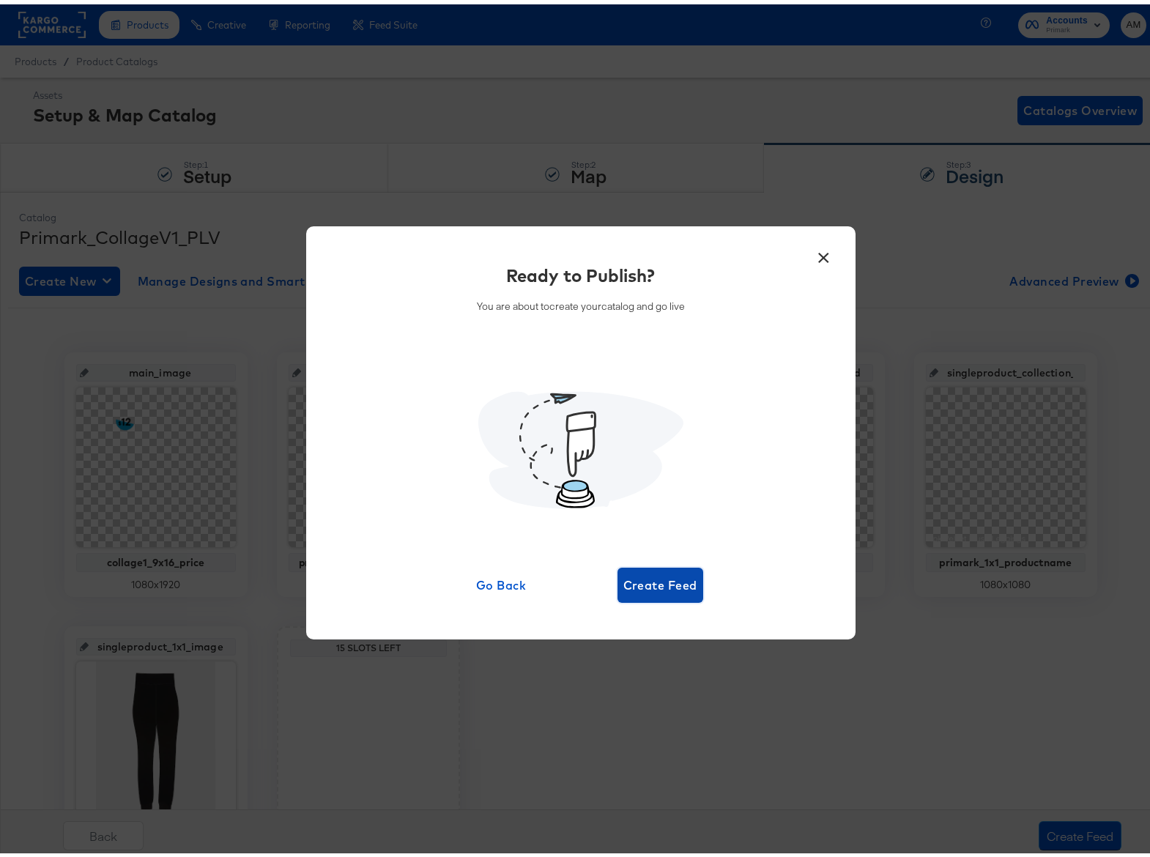
click at [643, 585] on span "Create Feed" at bounding box center [661, 581] width 74 height 21
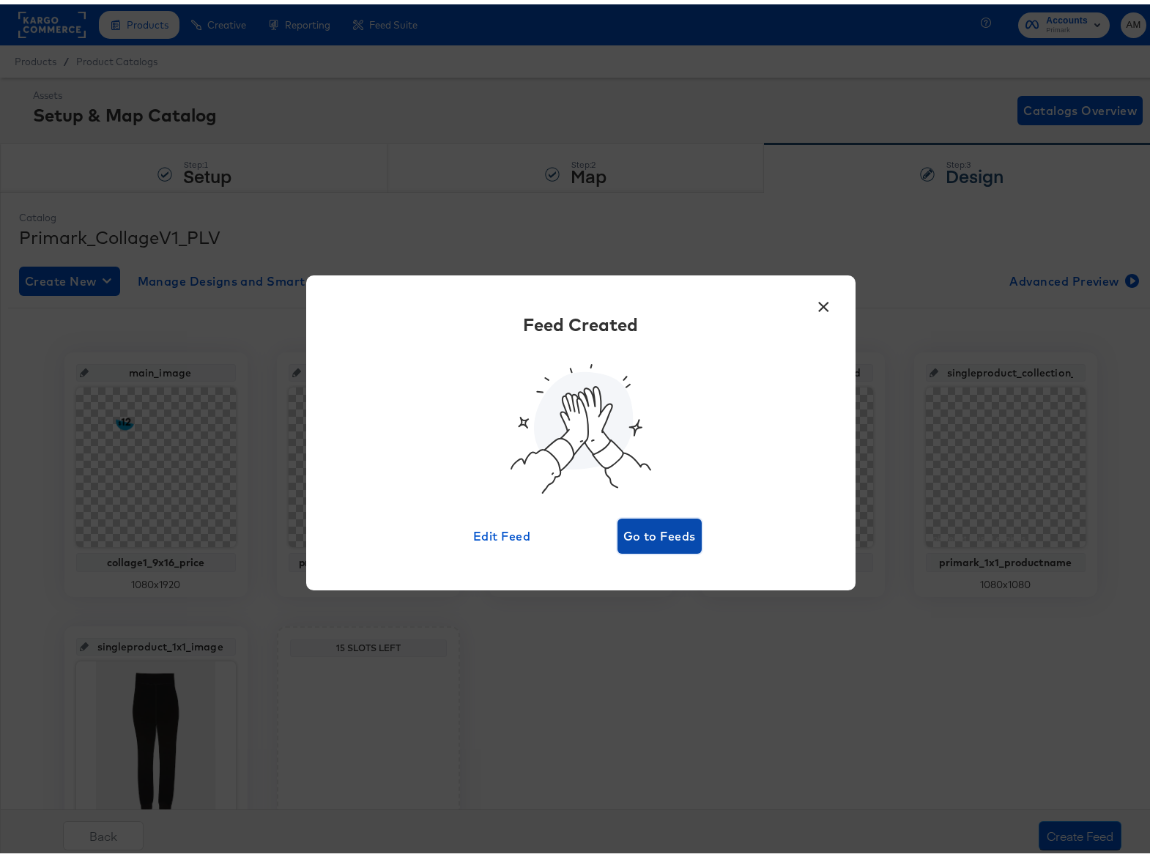
click at [639, 538] on span "Go to Feeds" at bounding box center [660, 532] width 73 height 21
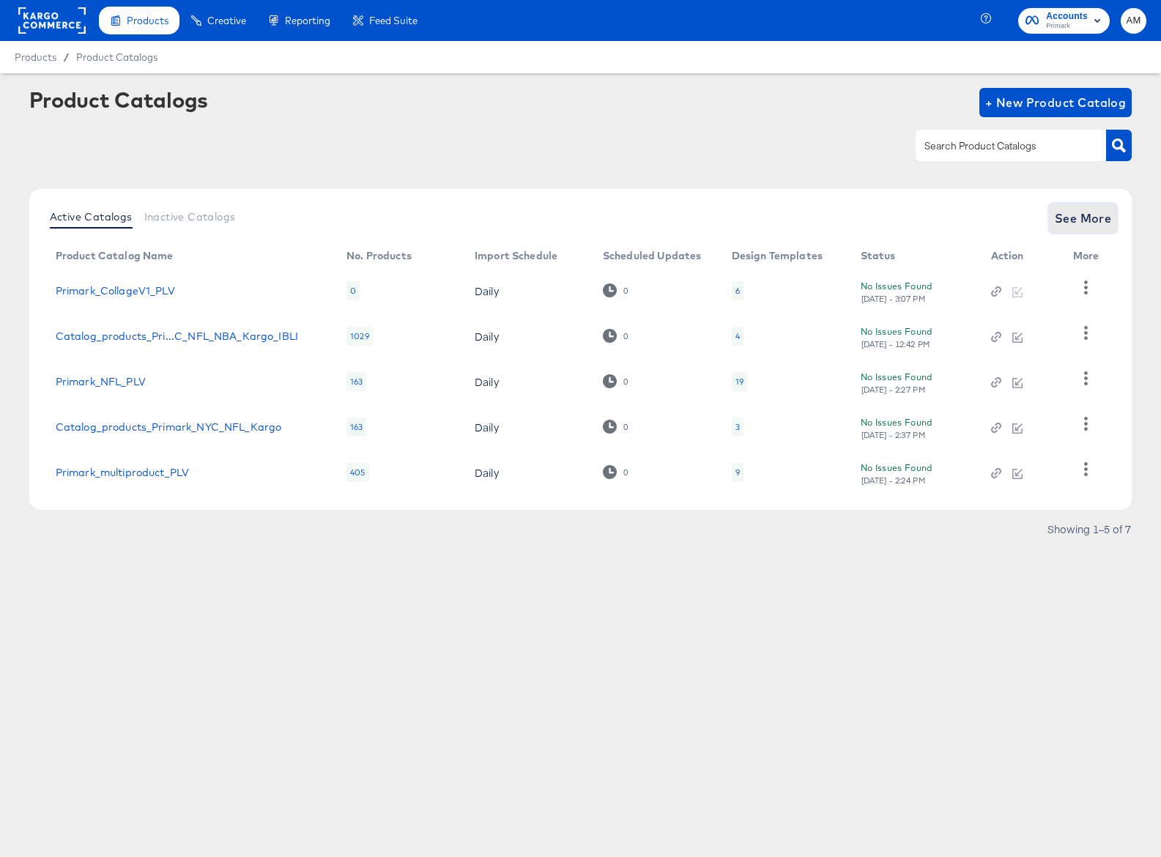
click at [1069, 218] on span "See More" at bounding box center [1083, 218] width 57 height 21
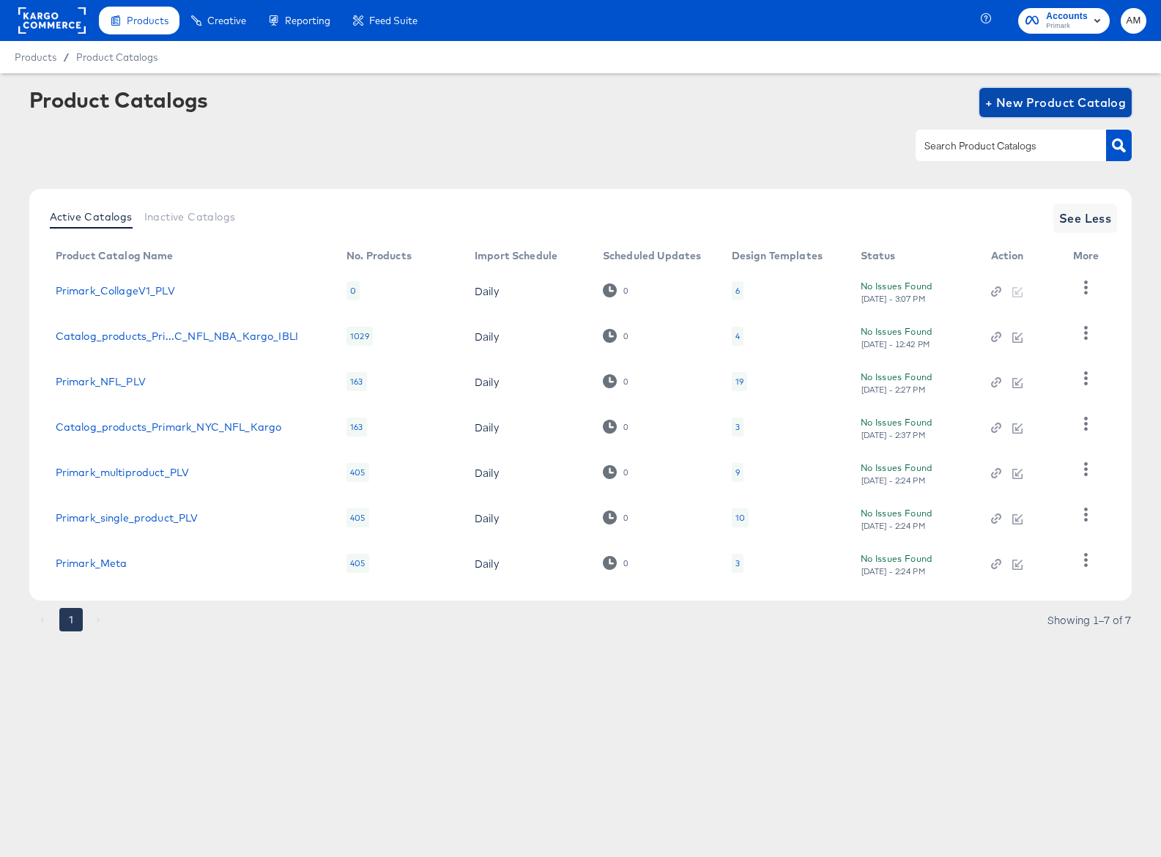
click at [1042, 99] on span "+ New Product Catalog" at bounding box center [1056, 102] width 141 height 21
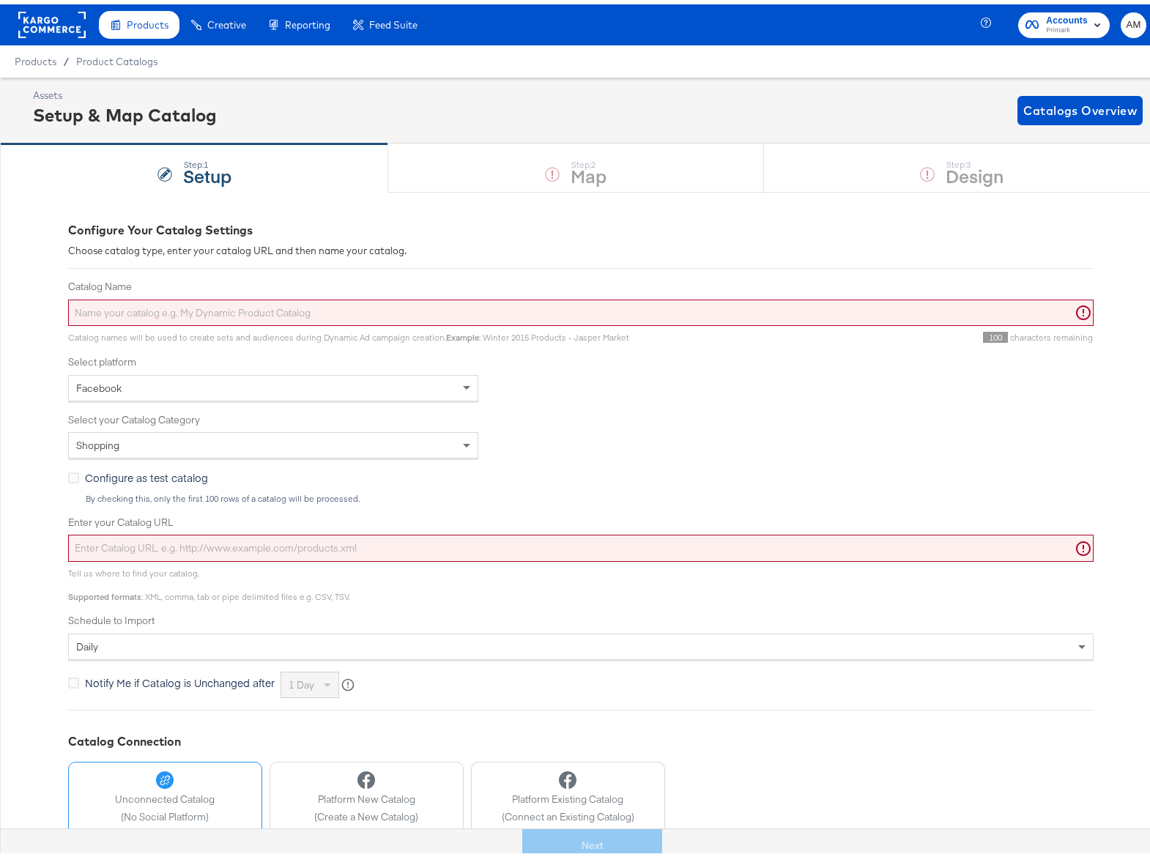
click at [210, 311] on input "Catalog Name" at bounding box center [581, 308] width 1026 height 27
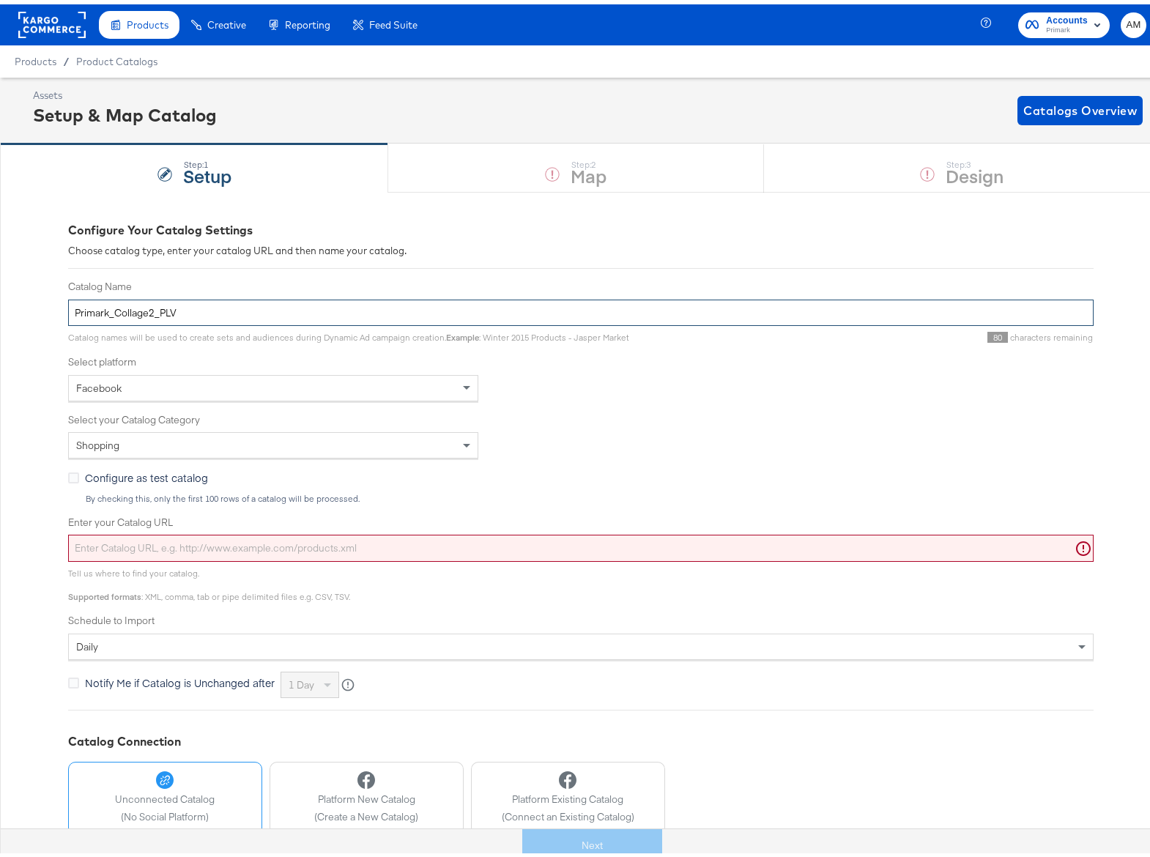
click at [145, 310] on input "Primark_Collage2_PLV" at bounding box center [581, 308] width 1026 height 27
type input "Primark_CollageV2_PLV"
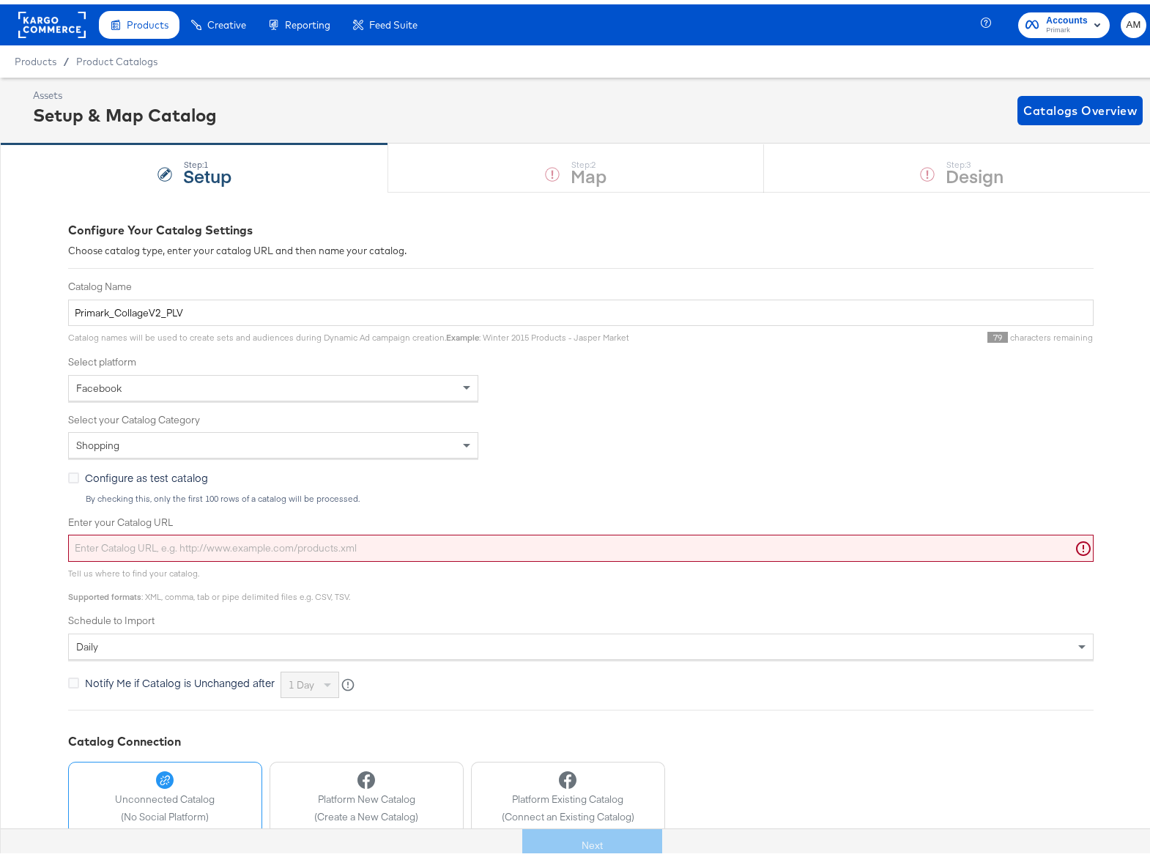
click at [200, 544] on input "Enter your Catalog URL" at bounding box center [581, 543] width 1026 height 27
click at [199, 544] on input "Enter your Catalog URL" at bounding box center [581, 543] width 1026 height 27
paste input "[URL][DOMAIN_NAME]"
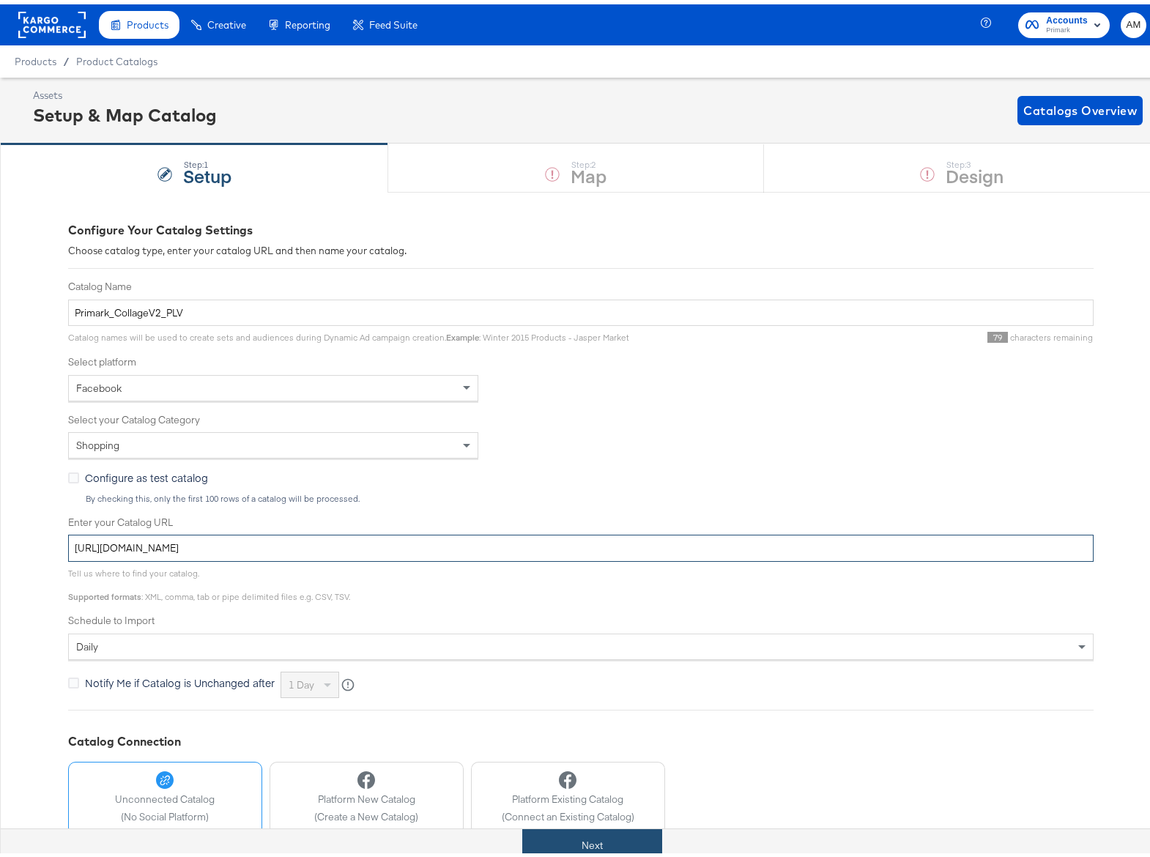
type input "[URL][DOMAIN_NAME]"
click at [580, 838] on button "Next" at bounding box center [592, 841] width 140 height 33
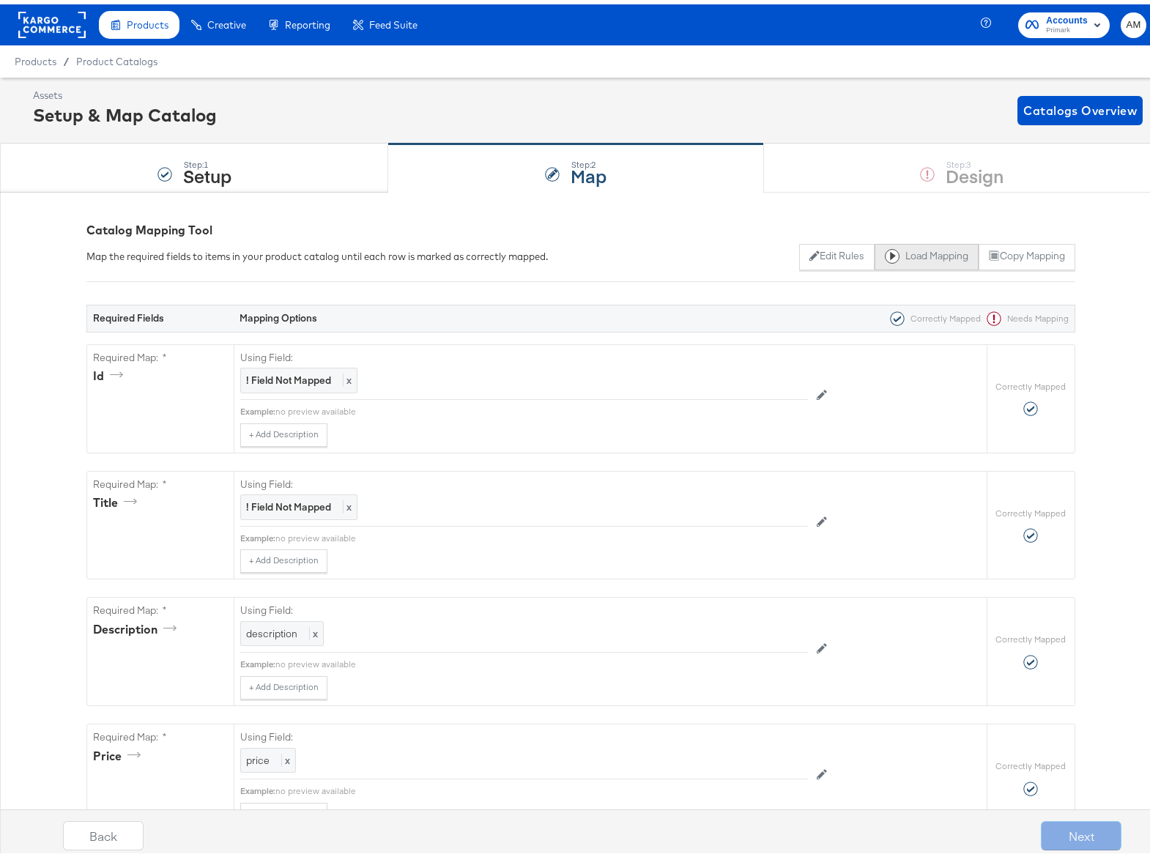
click at [899, 254] on button "Load Mapping" at bounding box center [927, 253] width 104 height 26
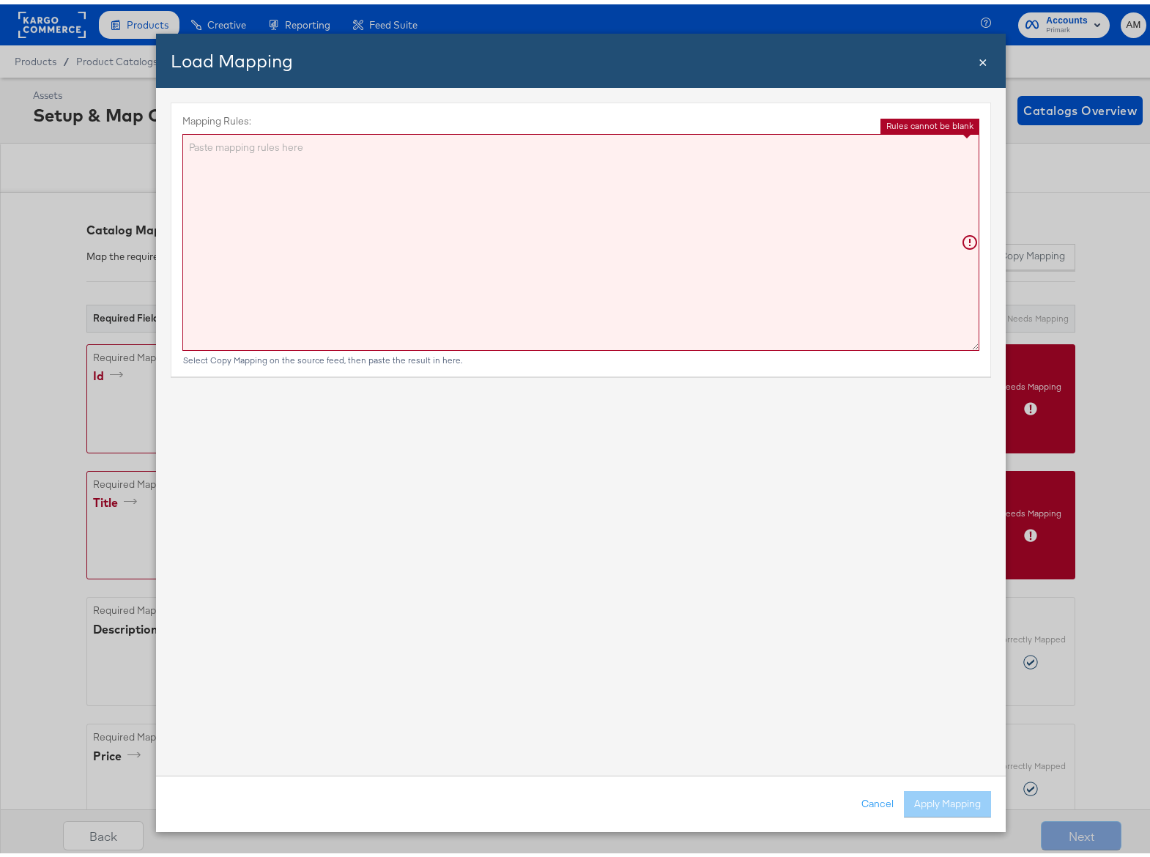
click at [601, 289] on textarea "Mapping Rules:" at bounding box center [580, 238] width 797 height 217
paste textarea "{"id":"{{{\"sku_id\"}}}","title":"{{{ replace product_name in=' \\| Regular' ou…"
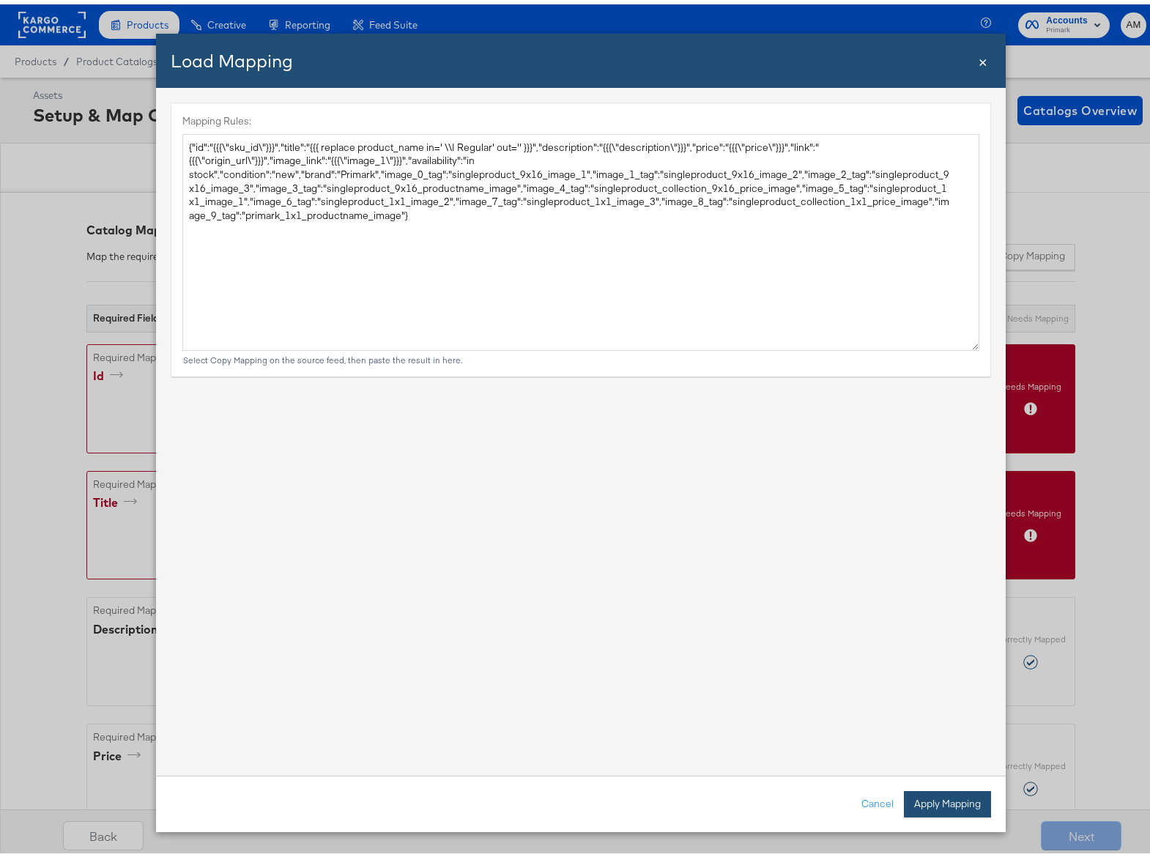
type textarea "{ "id": "{{{\"sku_id\"}}}", "title": "{{{ replace product_name in=' \\| Regular…"
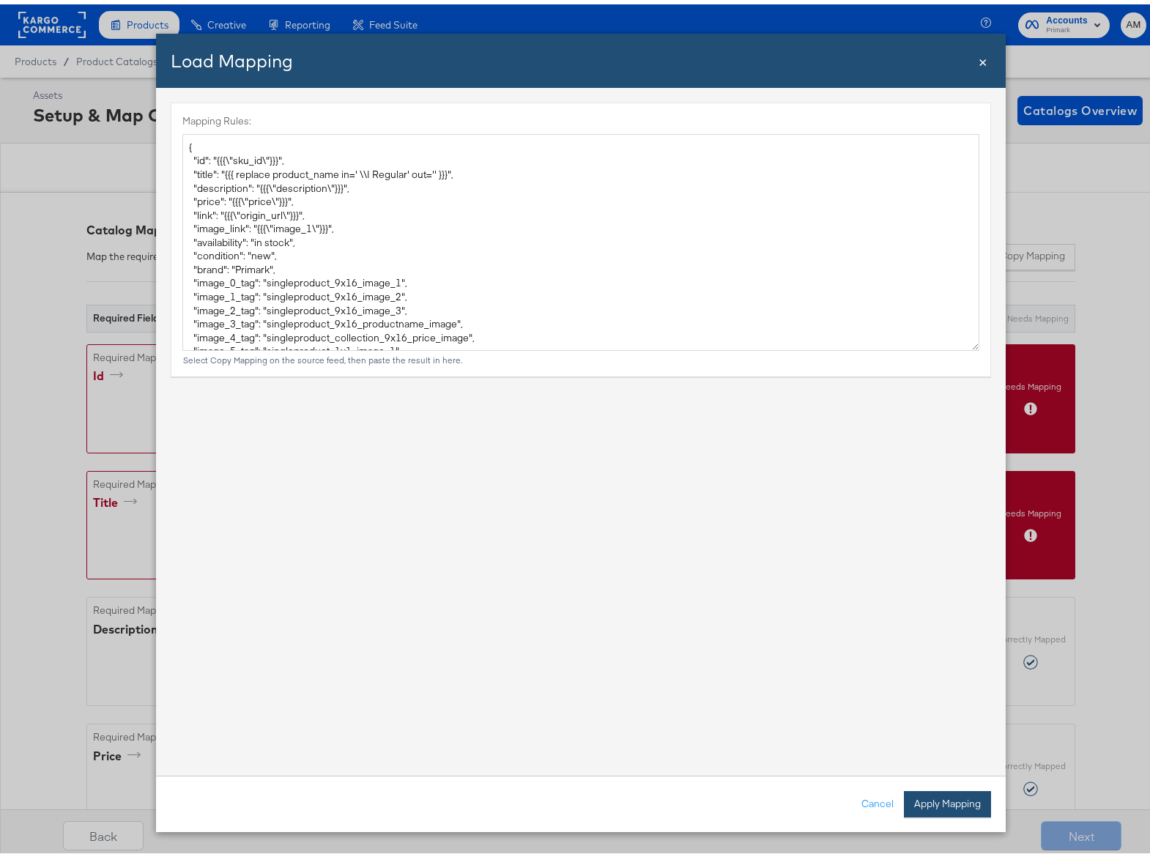
click at [923, 793] on button "Apply Mapping" at bounding box center [947, 800] width 87 height 26
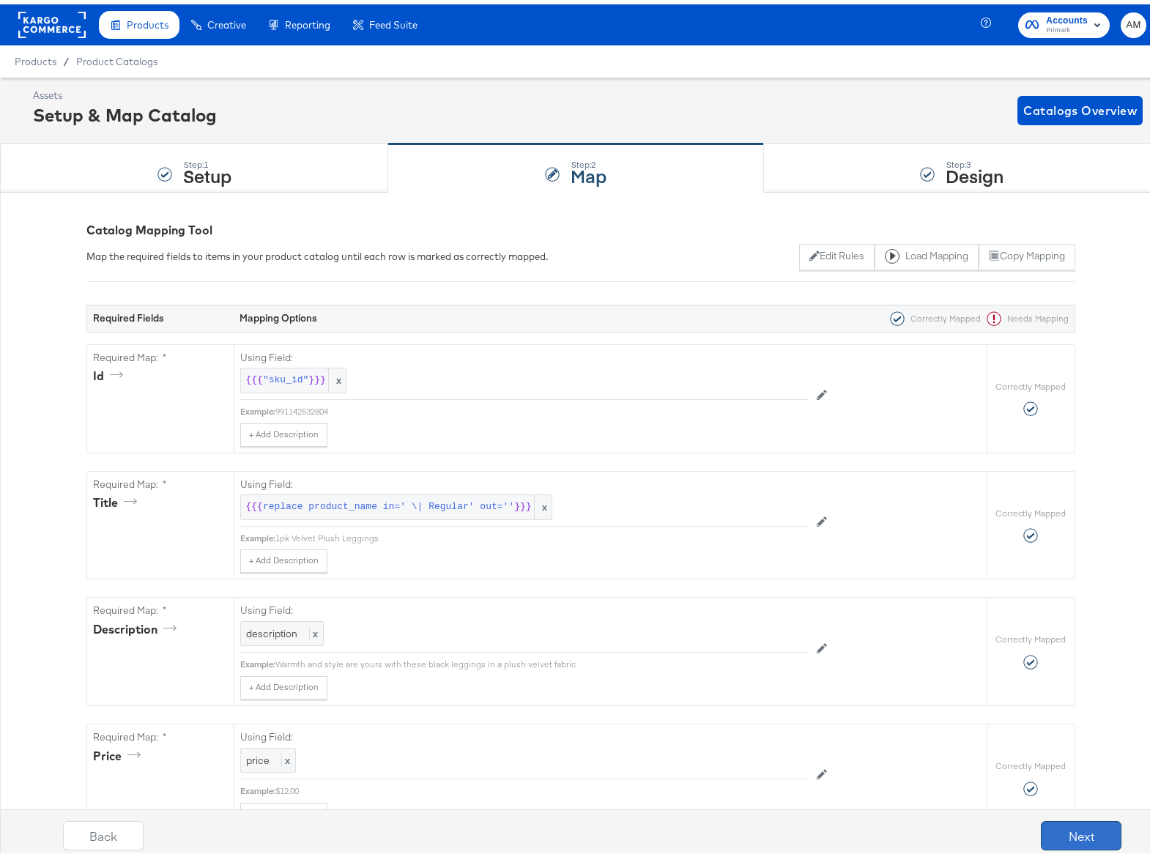
click at [1051, 827] on button "Next" at bounding box center [1081, 831] width 81 height 29
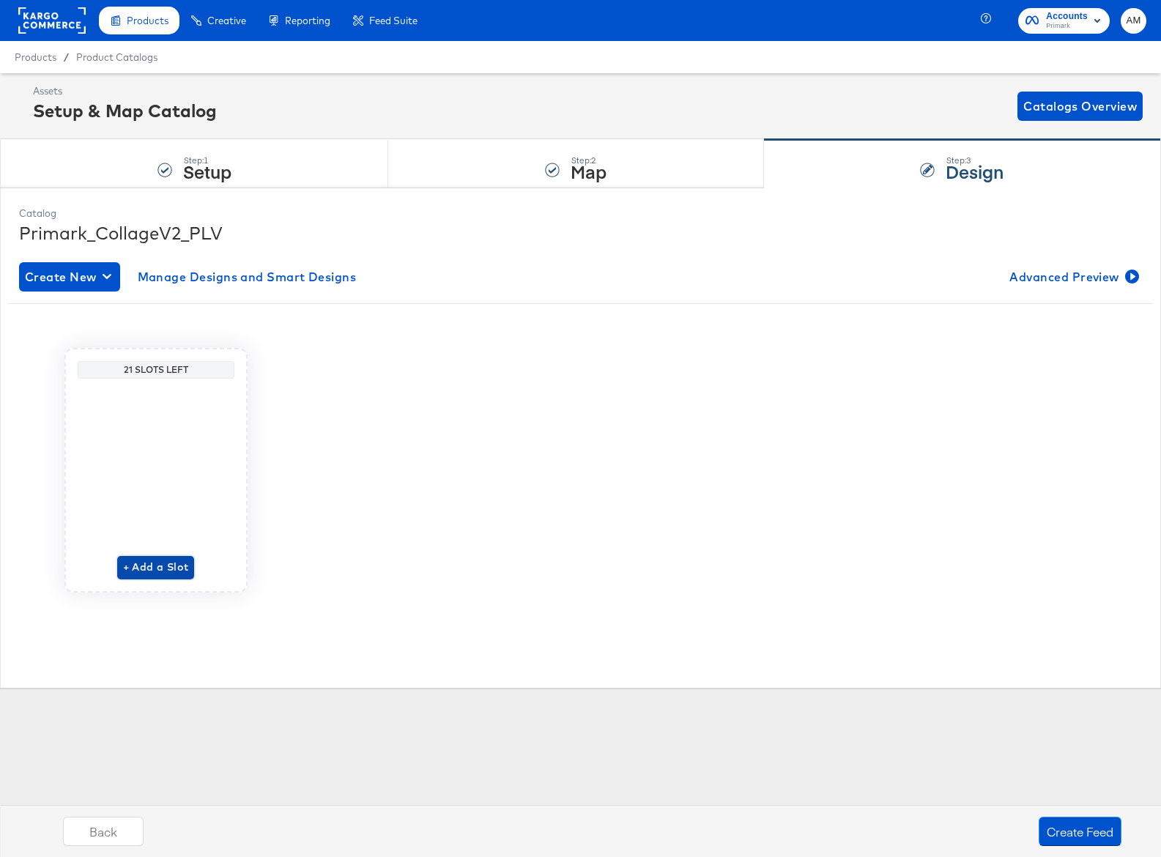
click at [160, 566] on span "+ Add a Slot" at bounding box center [156, 567] width 66 height 18
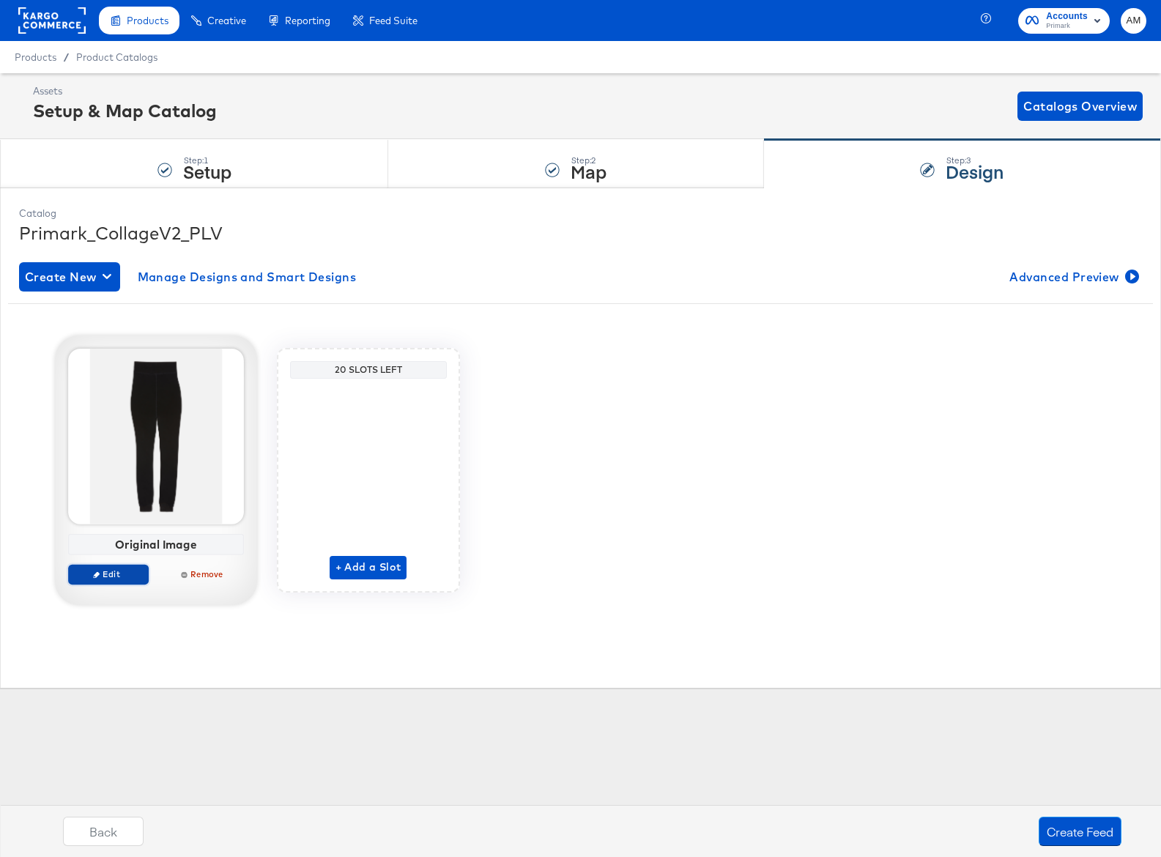
click at [117, 567] on button "Edit" at bounding box center [108, 574] width 81 height 21
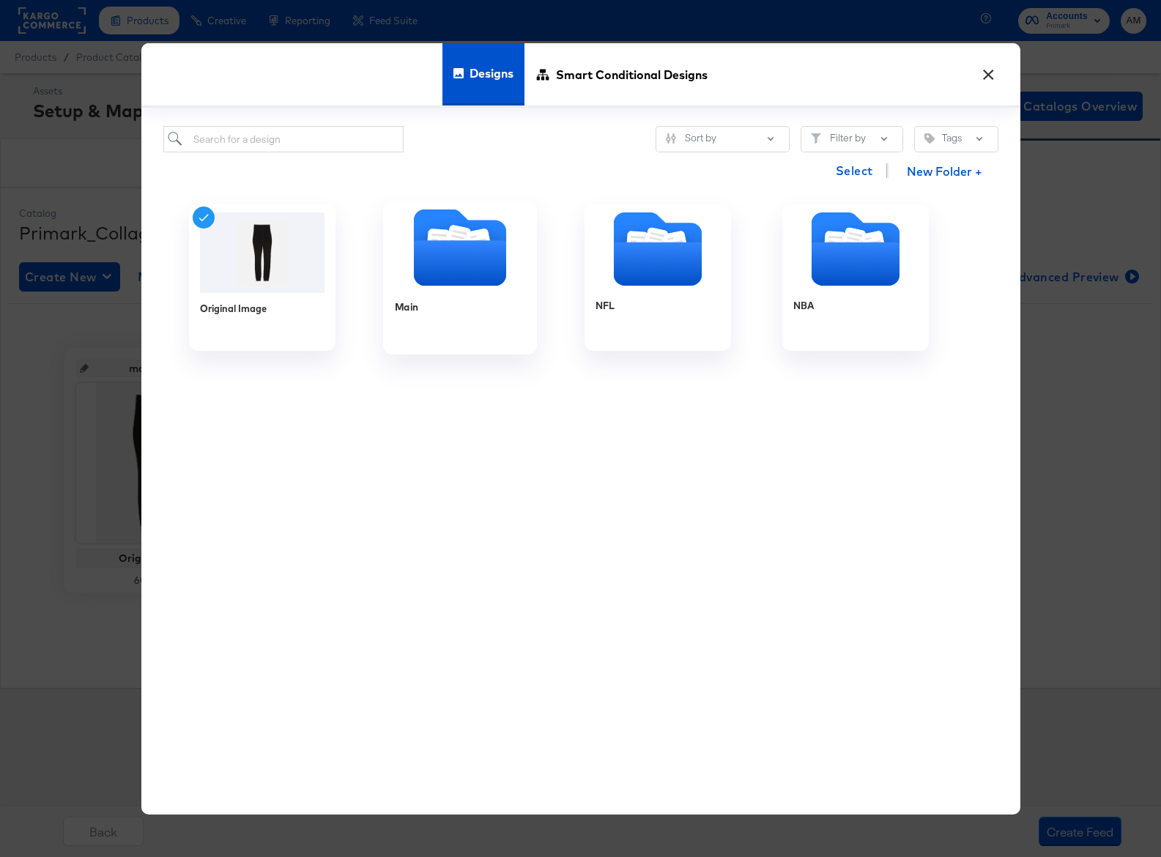
click at [469, 257] on icon "Folder" at bounding box center [459, 262] width 92 height 45
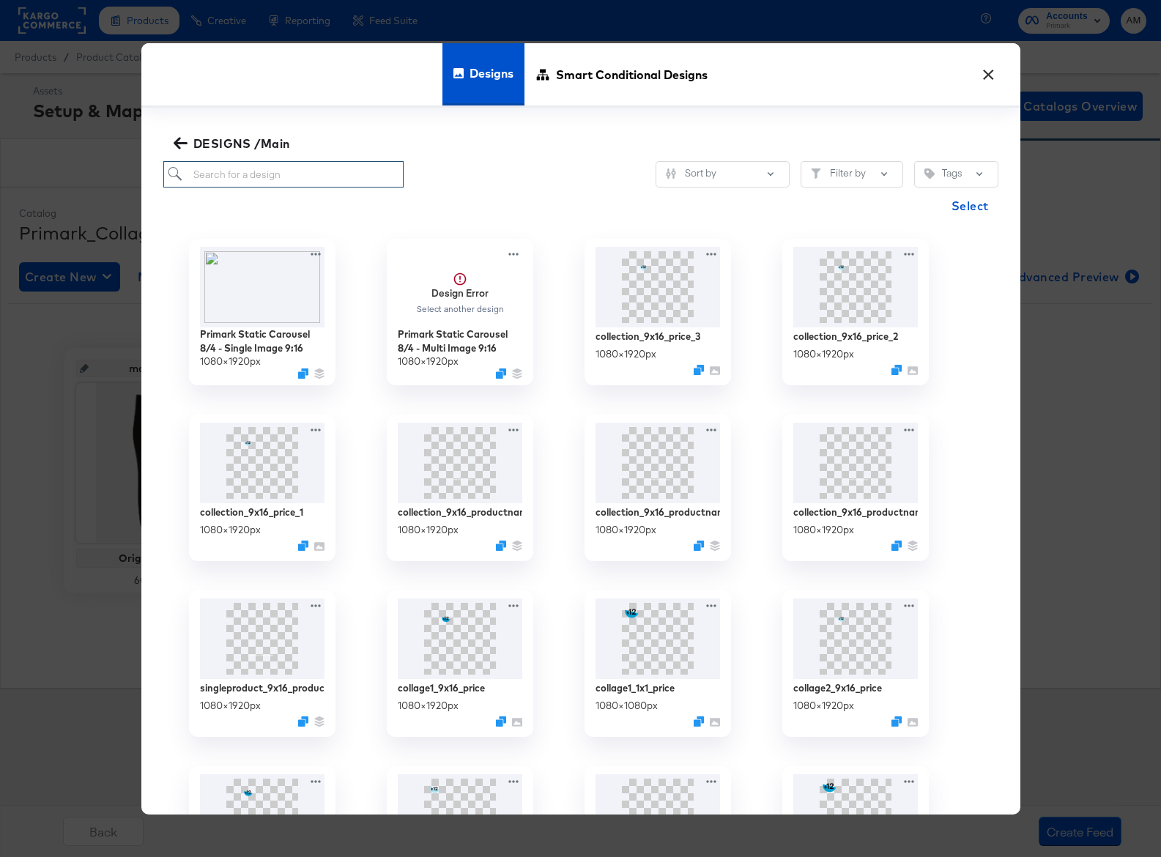
click at [231, 180] on input "search" at bounding box center [283, 174] width 241 height 27
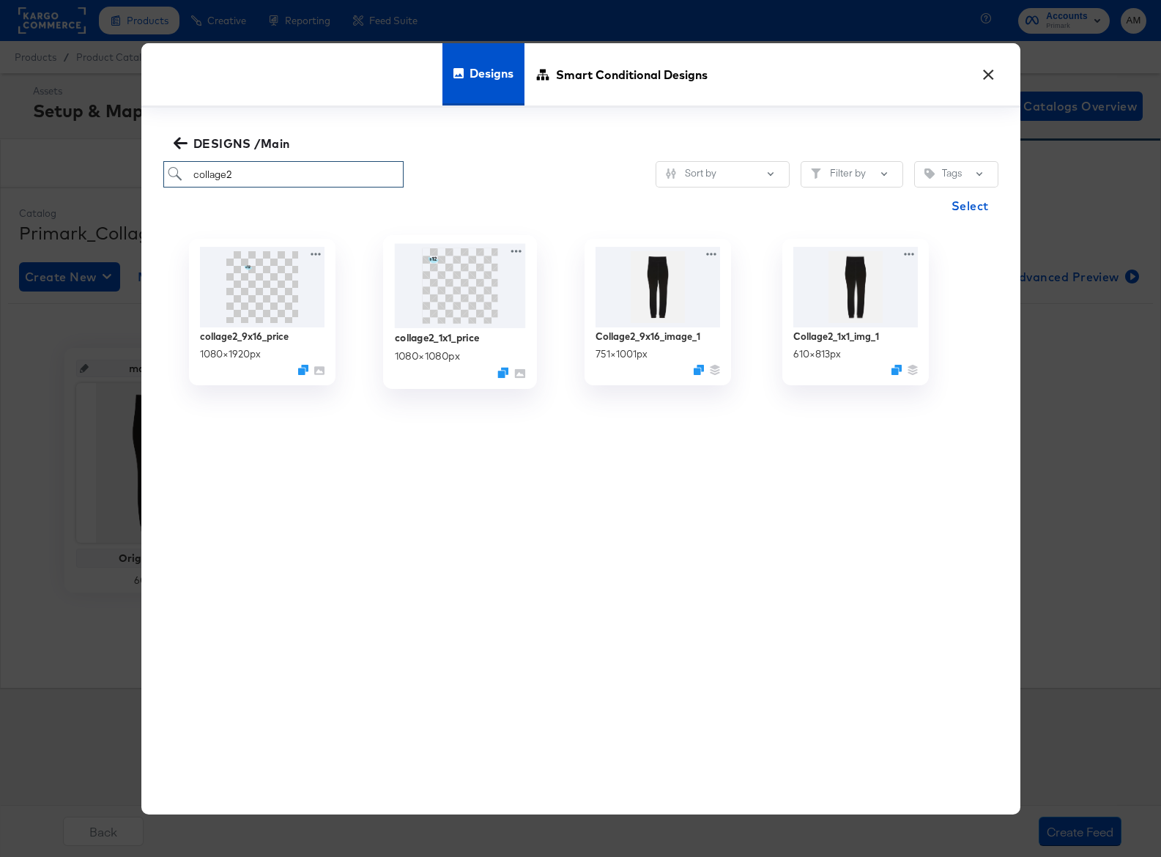
type input "collage2"
click at [470, 292] on img at bounding box center [459, 286] width 131 height 84
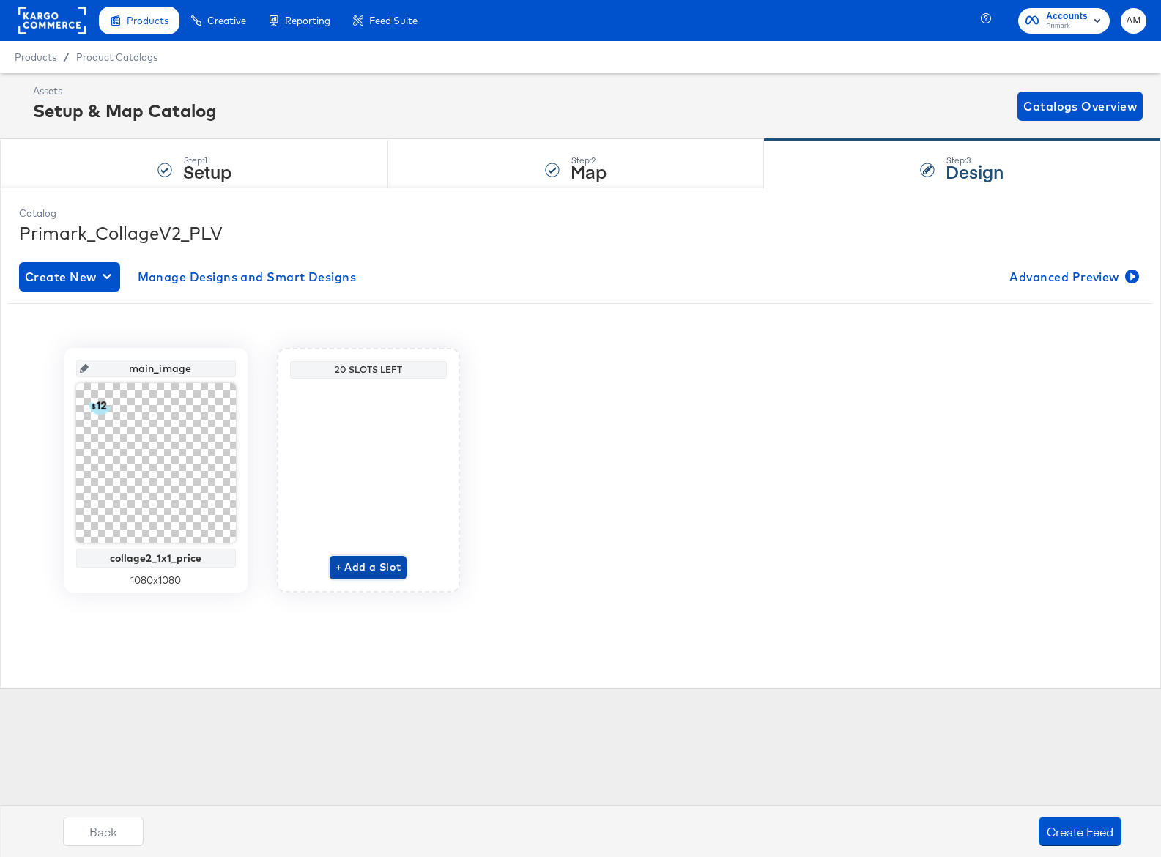
click at [363, 572] on span "+ Add a Slot" at bounding box center [369, 567] width 66 height 18
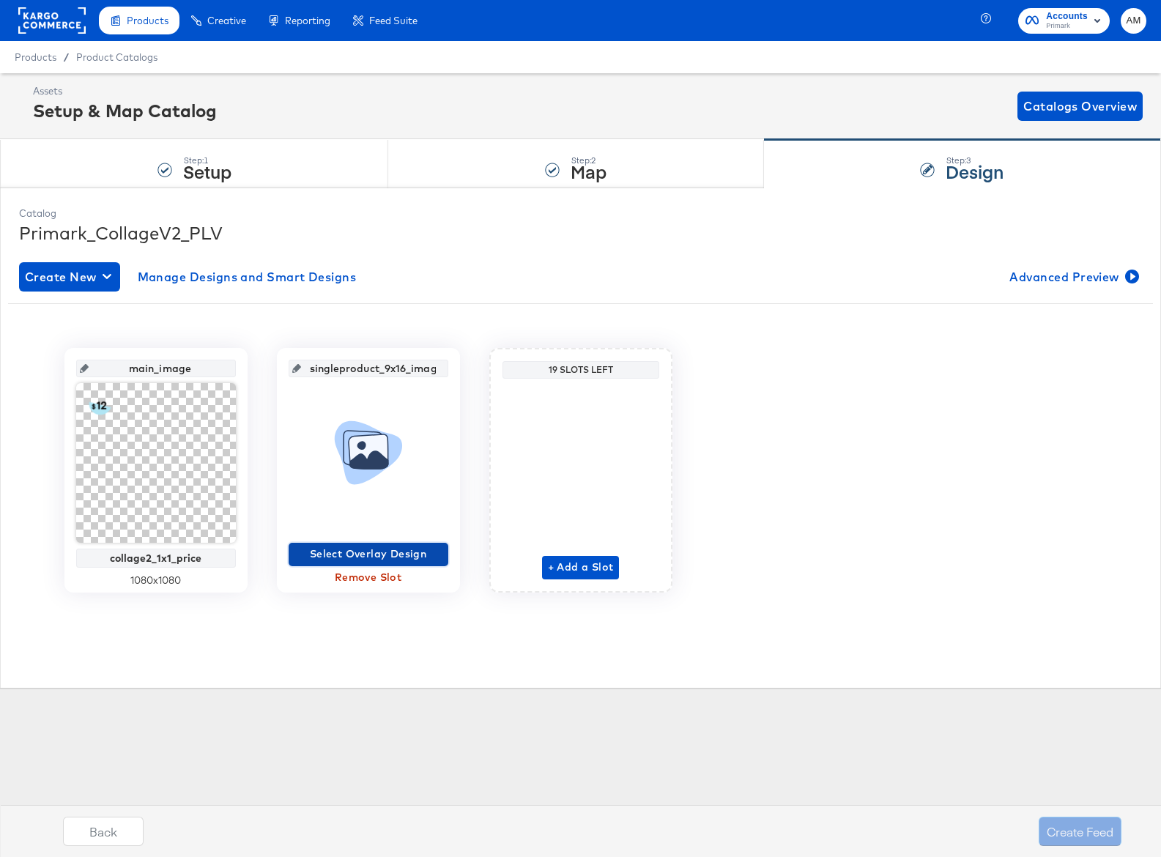
click at [378, 561] on span "Select Overlay Design" at bounding box center [369, 554] width 148 height 18
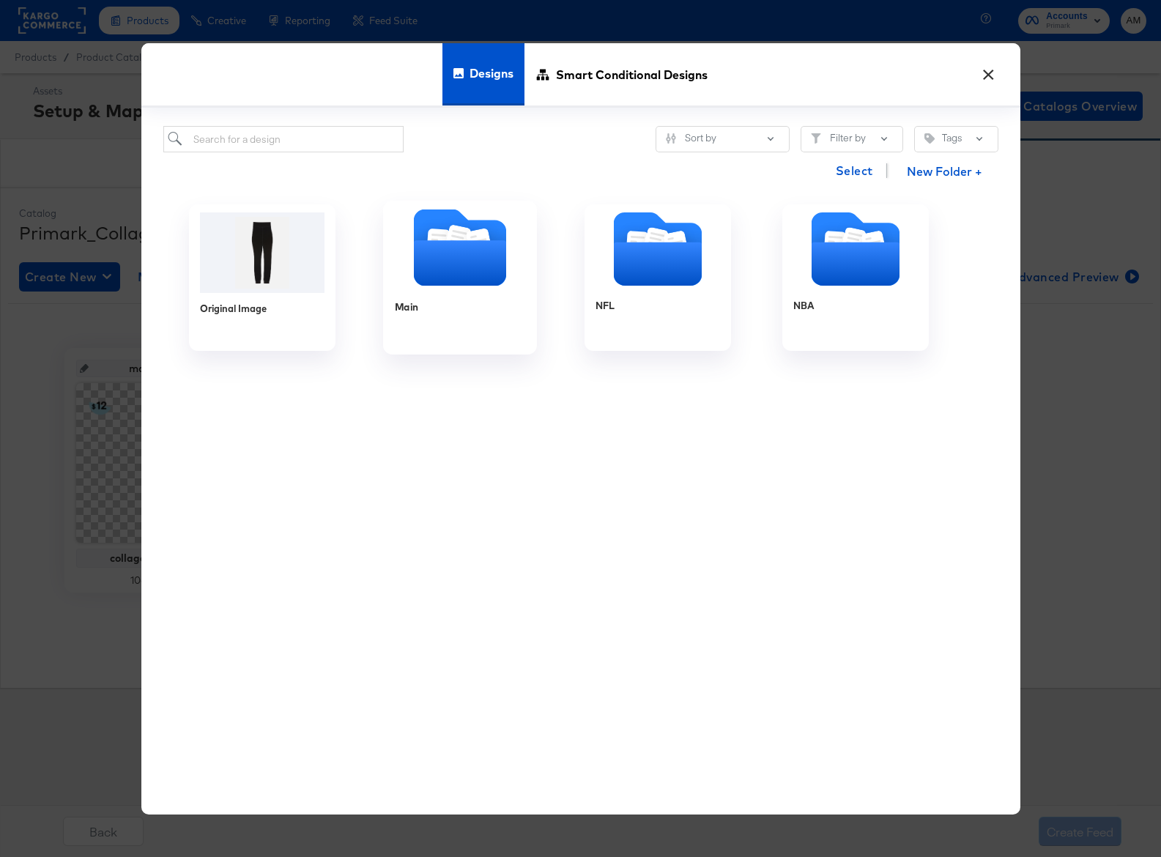
drag, startPoint x: 456, startPoint y: 240, endPoint x: 397, endPoint y: 209, distance: 66.2
click at [455, 240] on icon "Folder" at bounding box center [458, 239] width 26 height 29
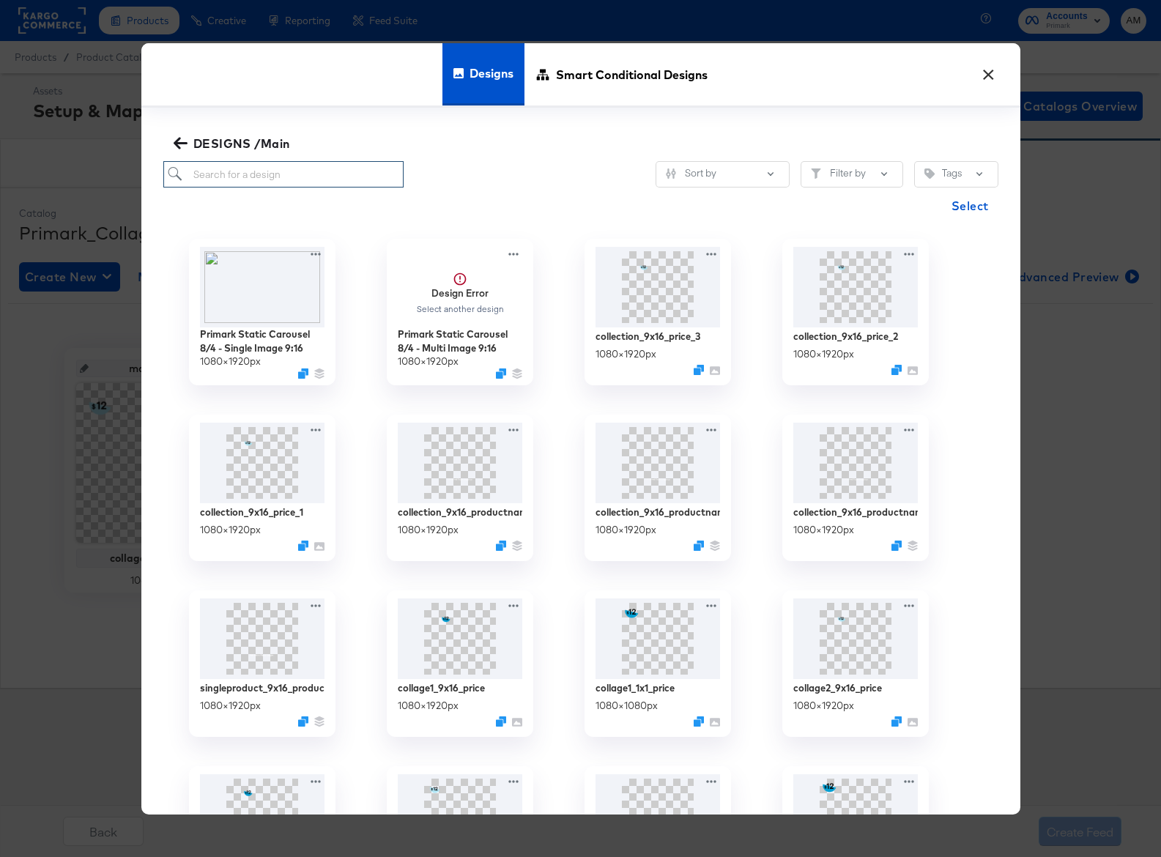
click at [283, 177] on input "search" at bounding box center [283, 174] width 241 height 27
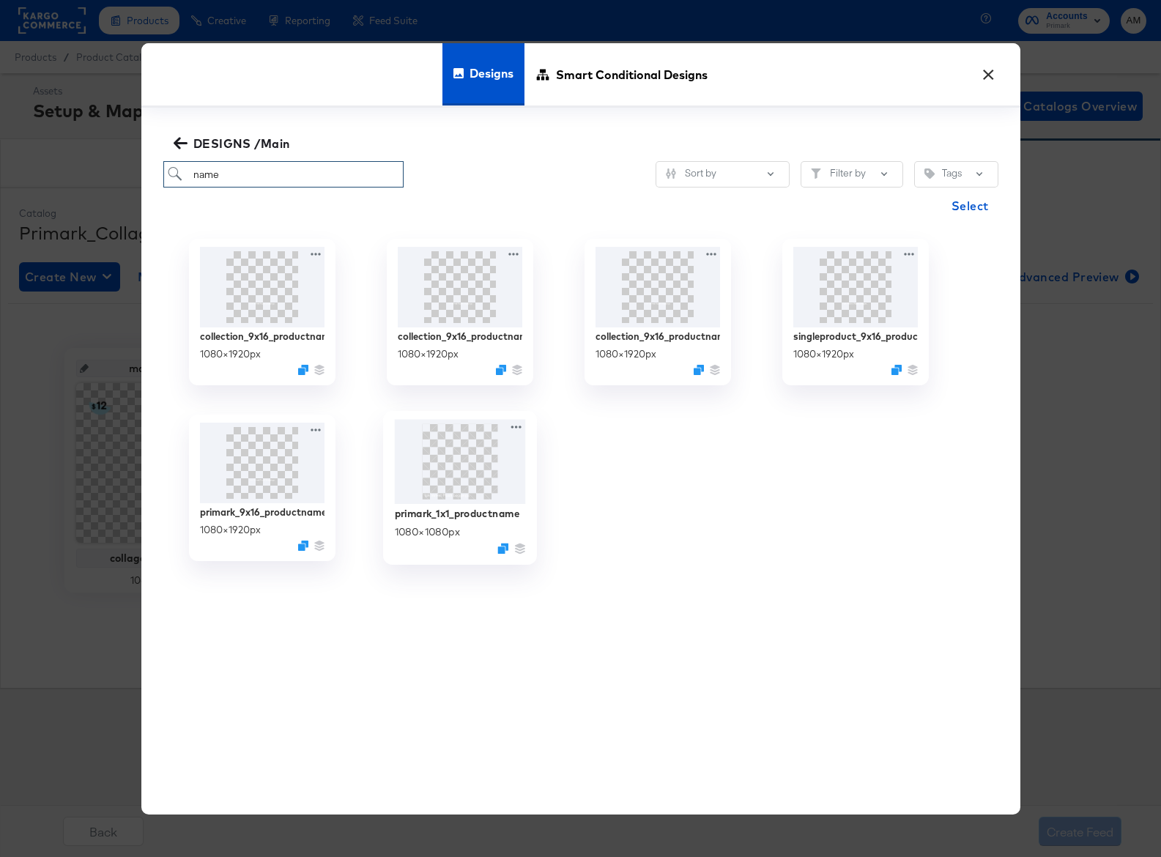
type input "name"
click at [468, 478] on img at bounding box center [459, 462] width 131 height 85
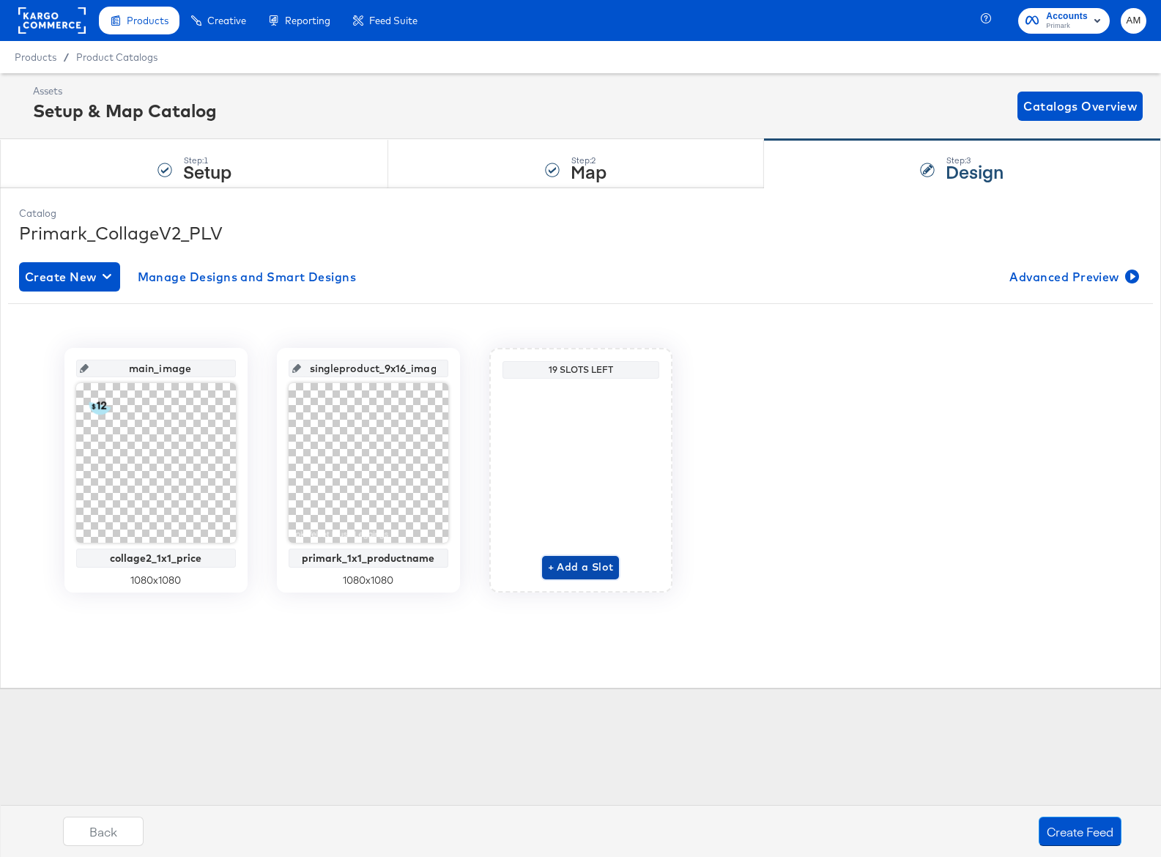
click at [584, 566] on span "+ Add a Slot" at bounding box center [581, 567] width 66 height 18
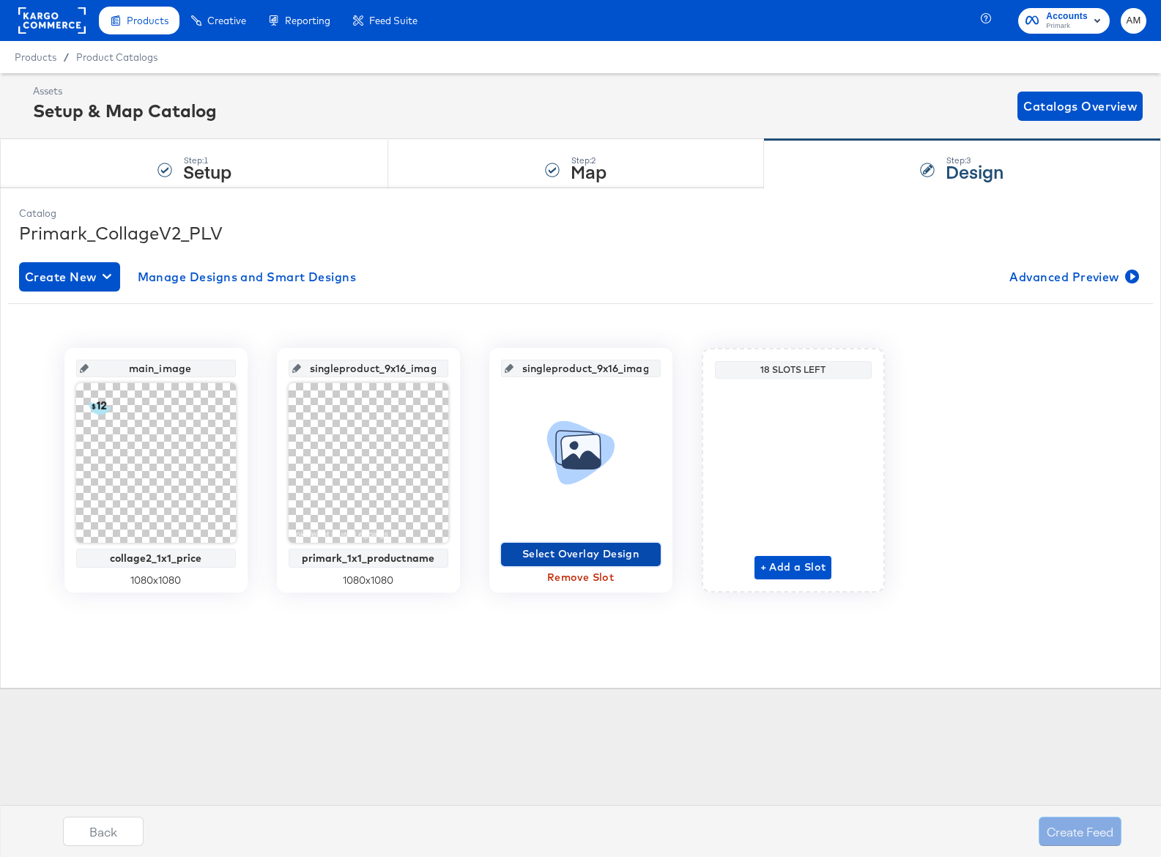
click at [560, 553] on span "Select Overlay Design" at bounding box center [581, 554] width 148 height 18
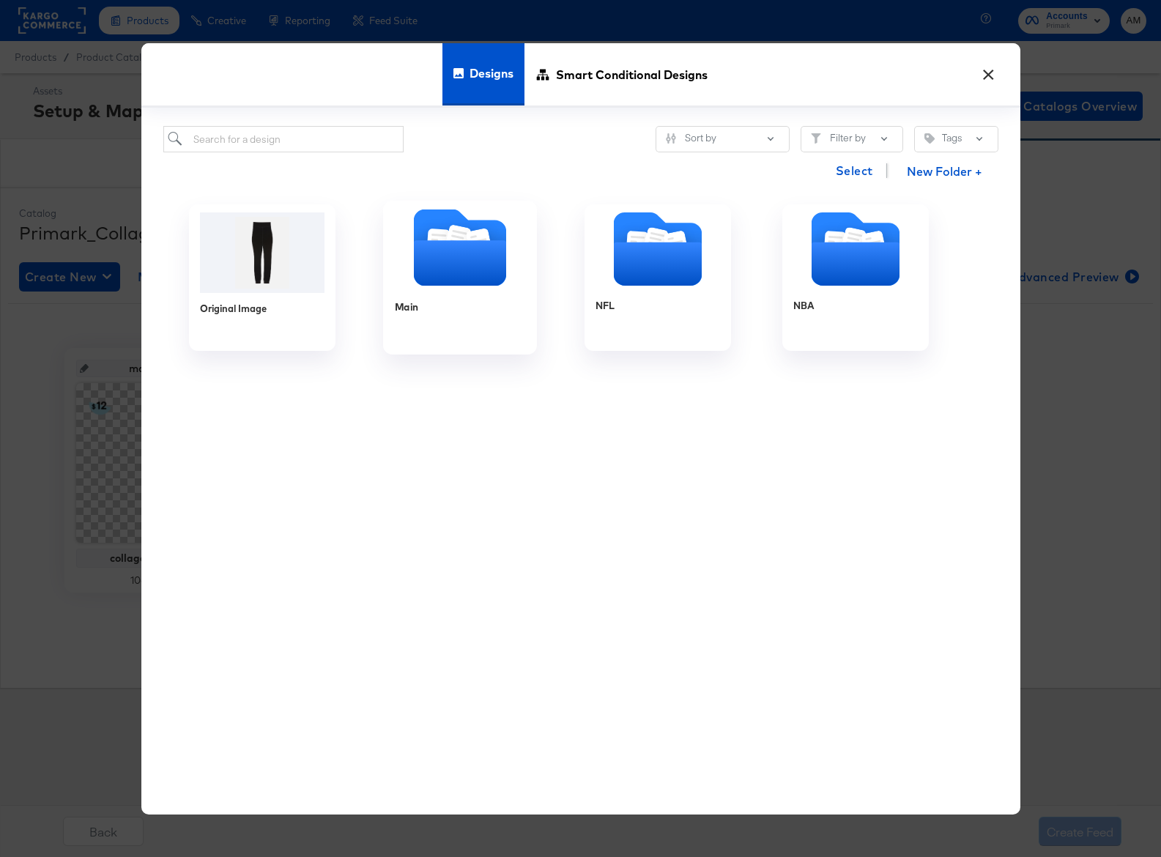
drag, startPoint x: 422, startPoint y: 251, endPoint x: 351, endPoint y: 195, distance: 90.7
click at [421, 251] on icon "Folder" at bounding box center [459, 262] width 92 height 45
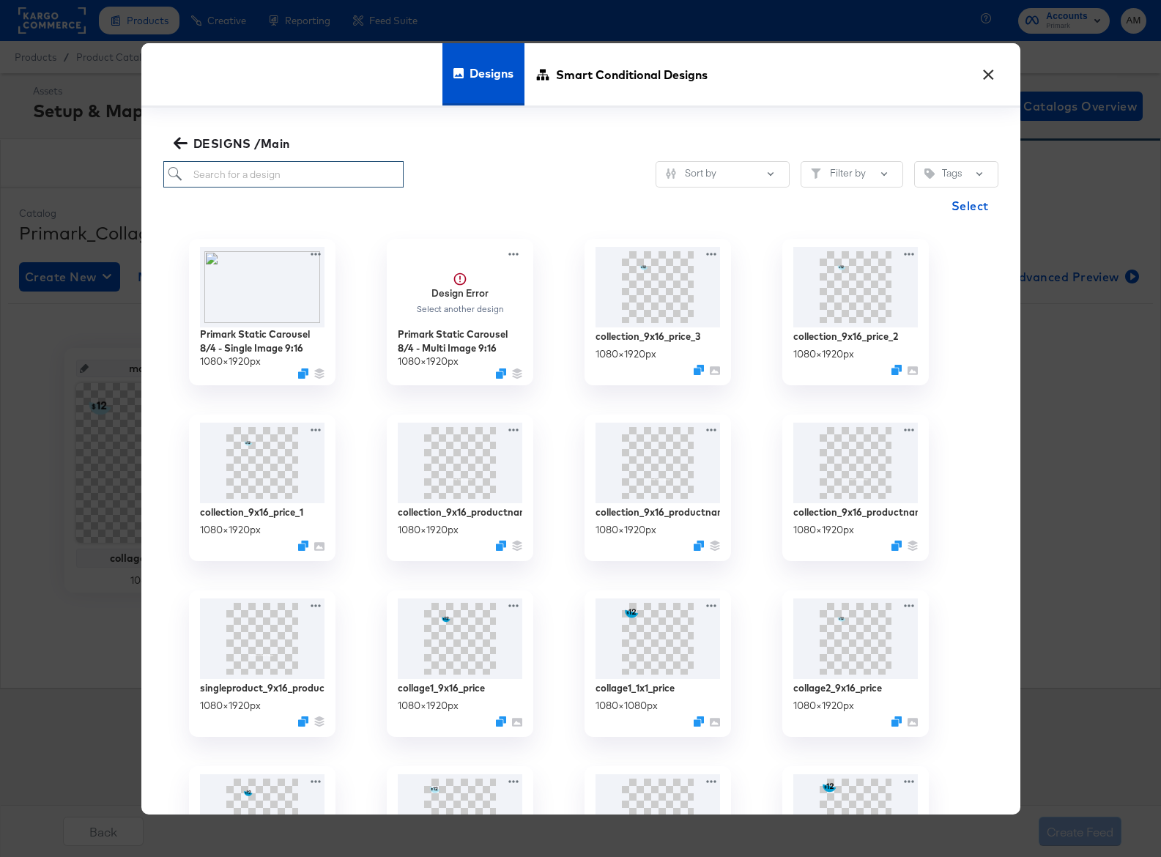
click at [278, 172] on input "search" at bounding box center [283, 174] width 241 height 27
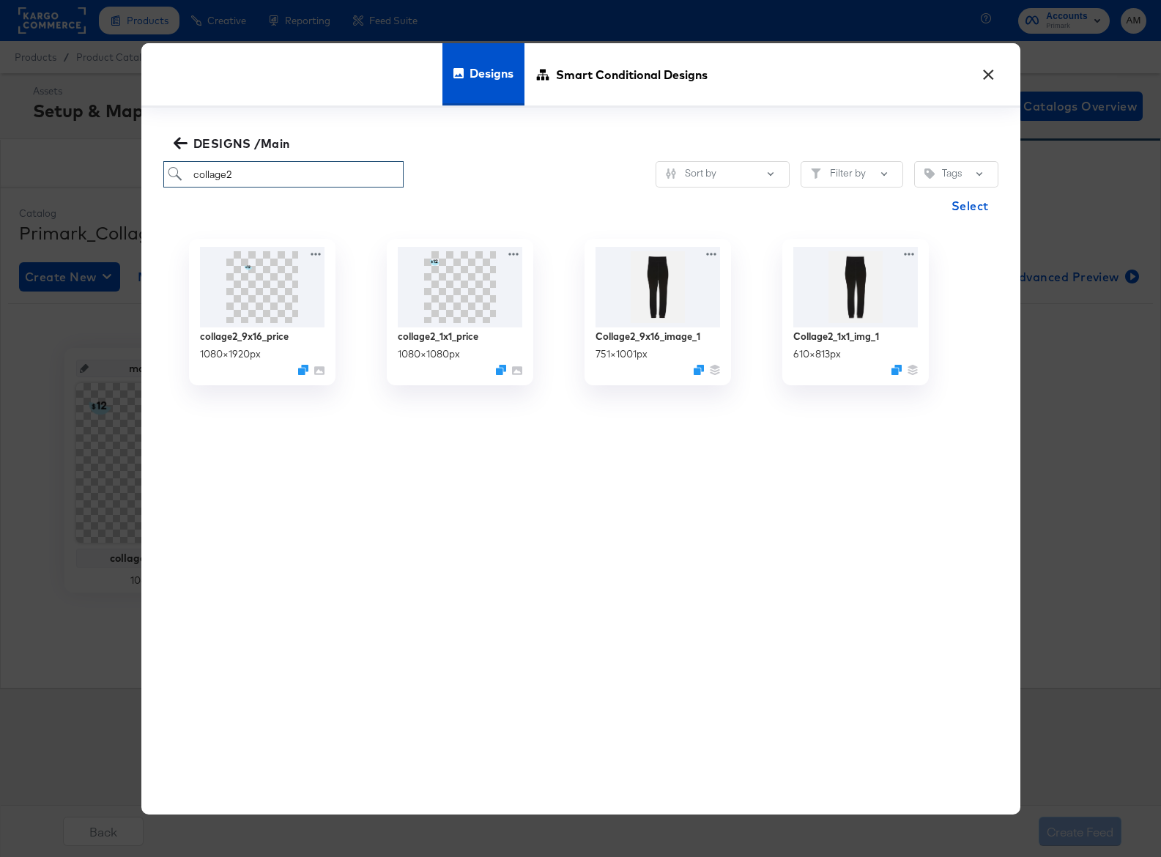
click at [239, 175] on input "collage2" at bounding box center [283, 174] width 241 height 27
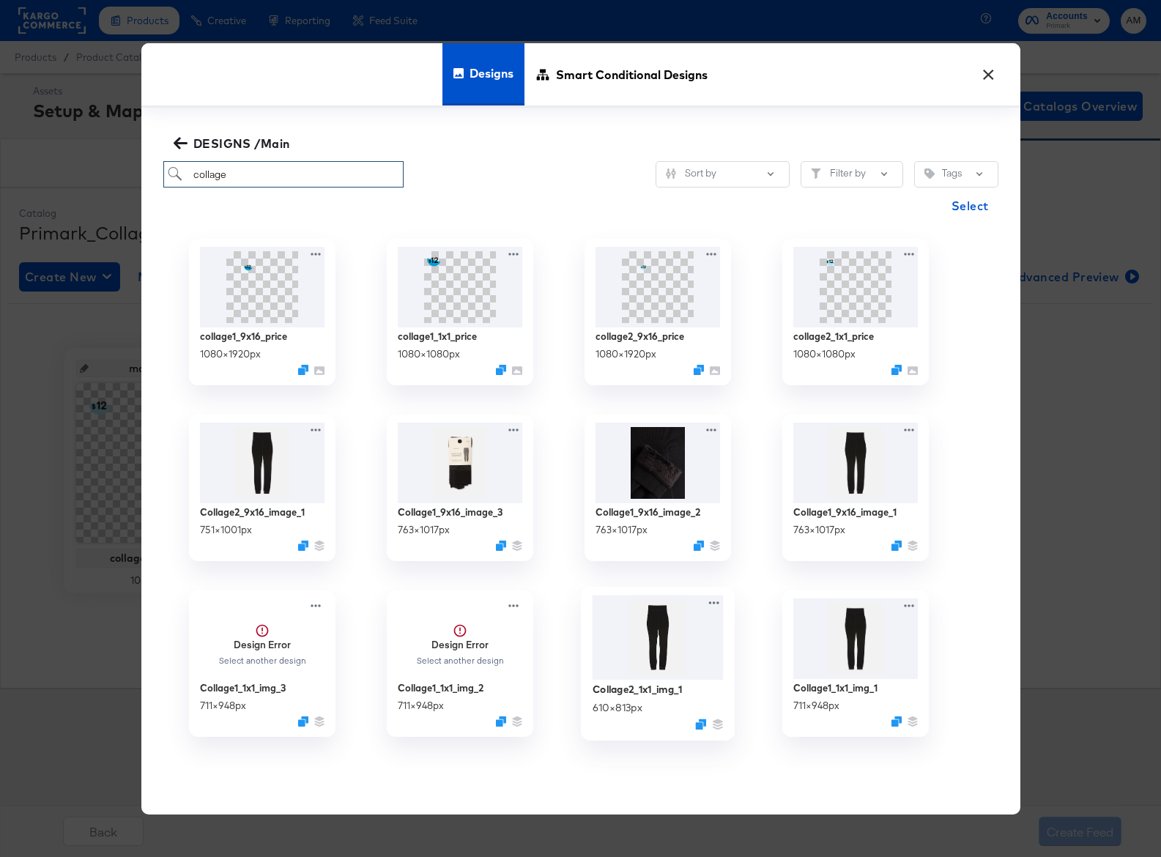
type input "collage"
click at [651, 679] on img at bounding box center [657, 638] width 131 height 85
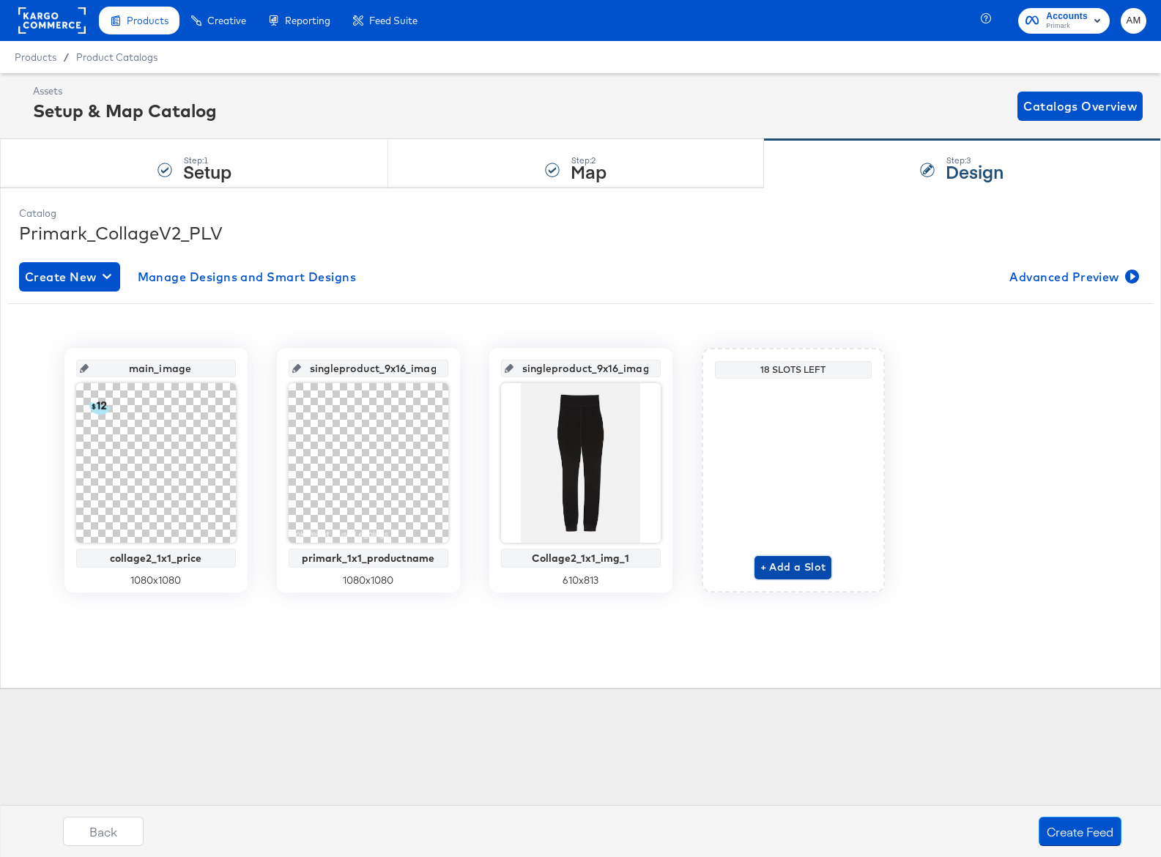
click at [791, 566] on span "+ Add a Slot" at bounding box center [794, 567] width 66 height 18
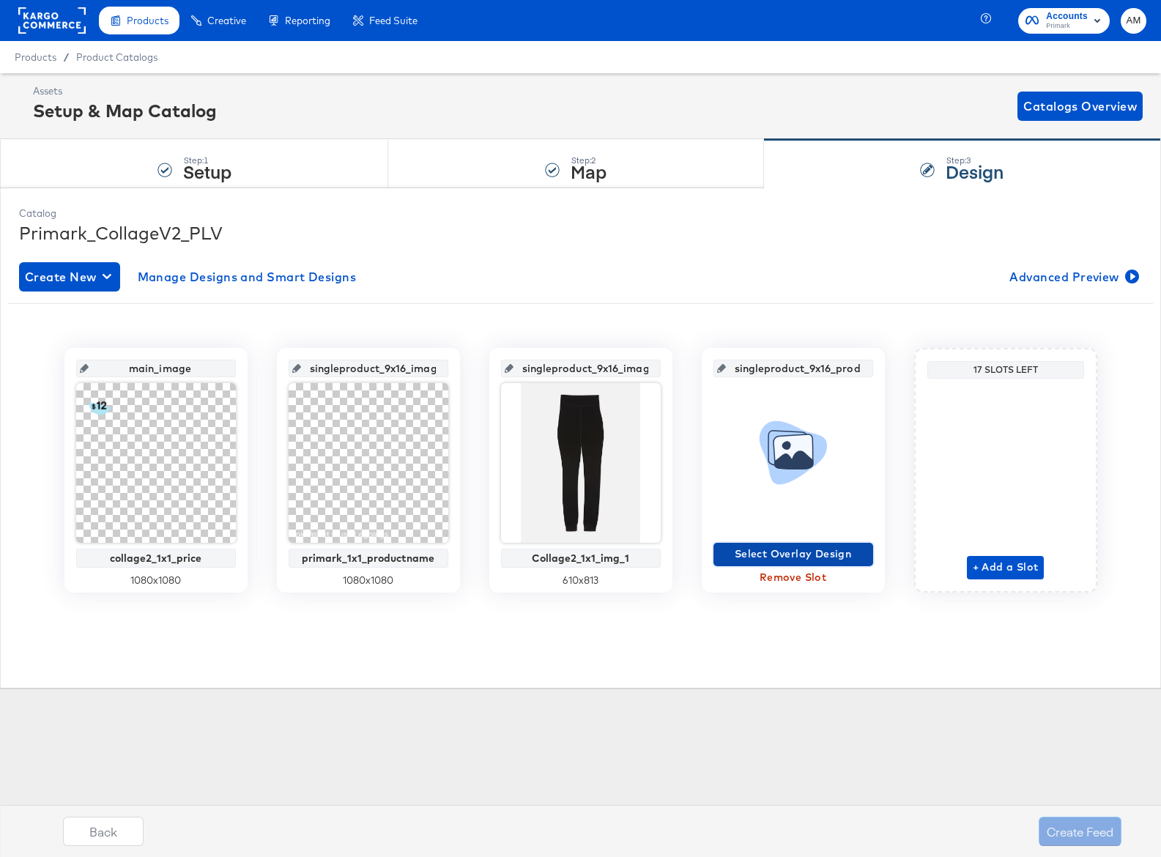
click at [770, 551] on span "Select Overlay Design" at bounding box center [794, 554] width 148 height 18
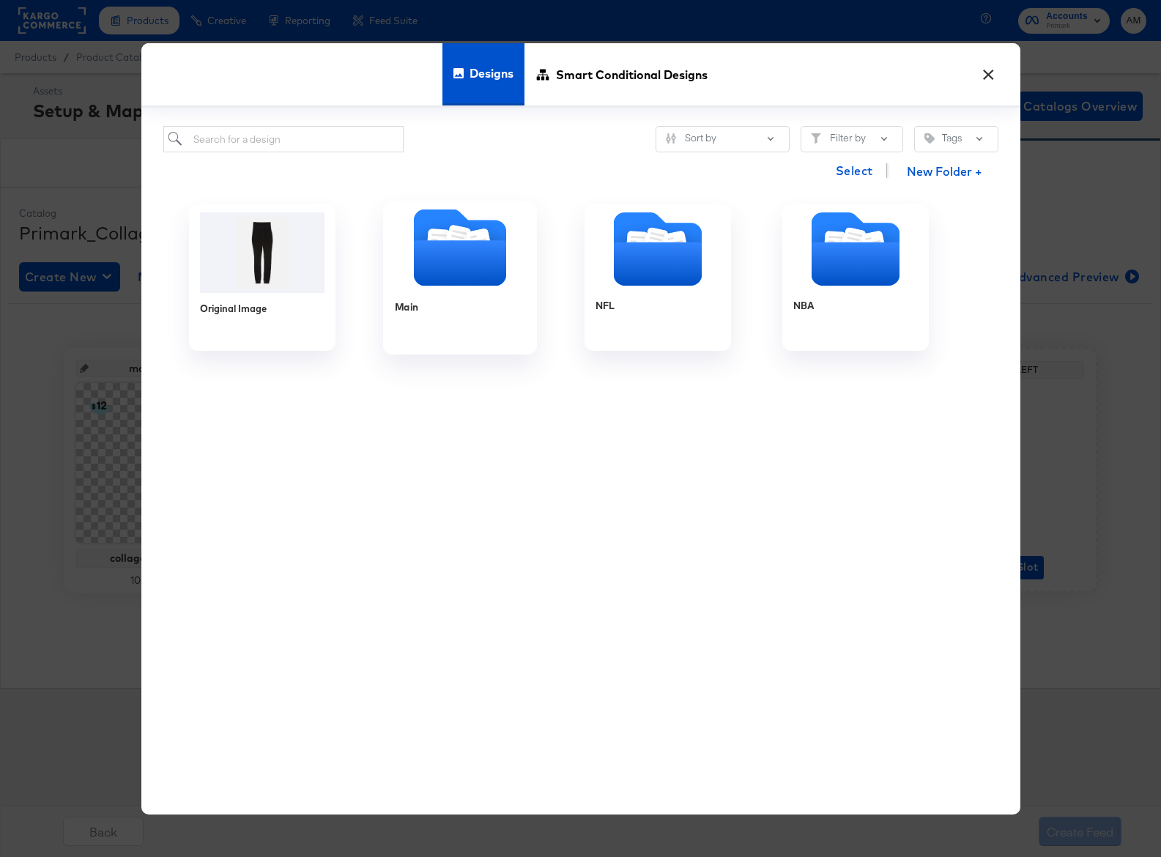
click at [426, 251] on icon "Folder" at bounding box center [459, 262] width 92 height 45
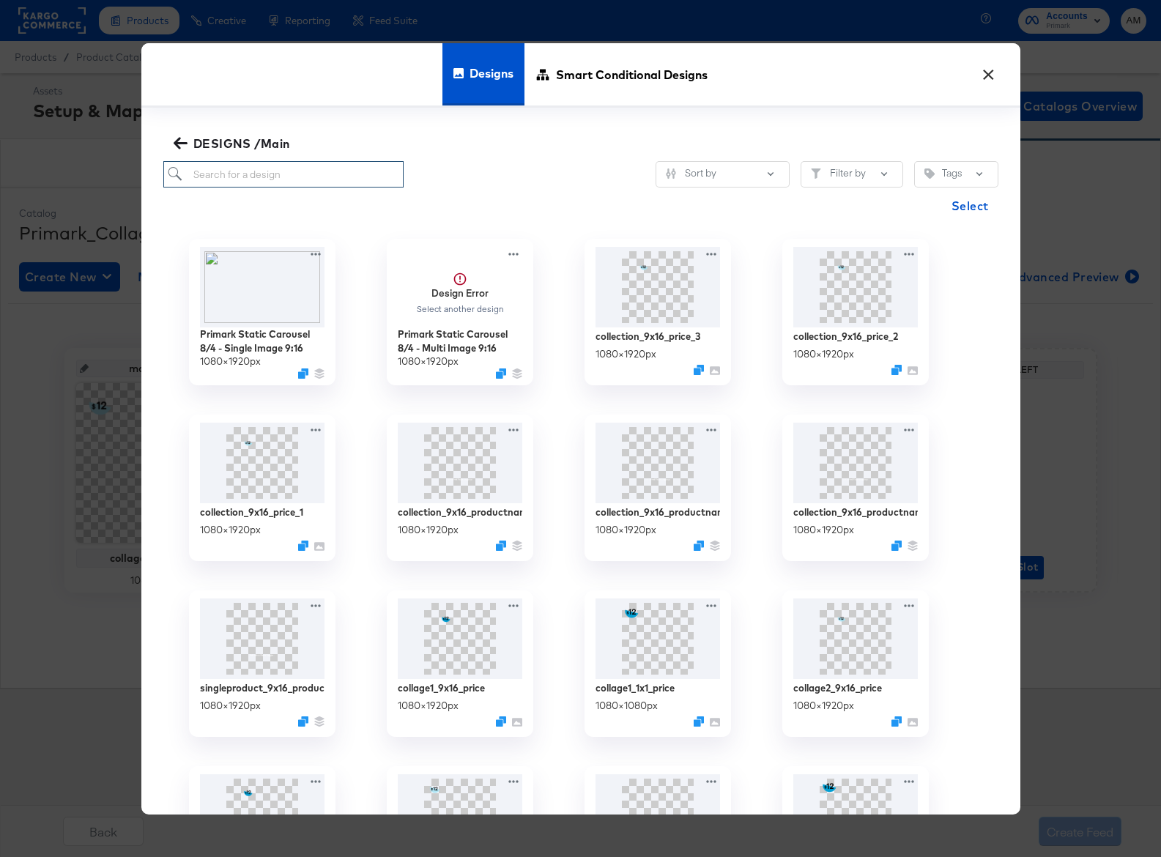
click at [273, 177] on input "search" at bounding box center [283, 174] width 241 height 27
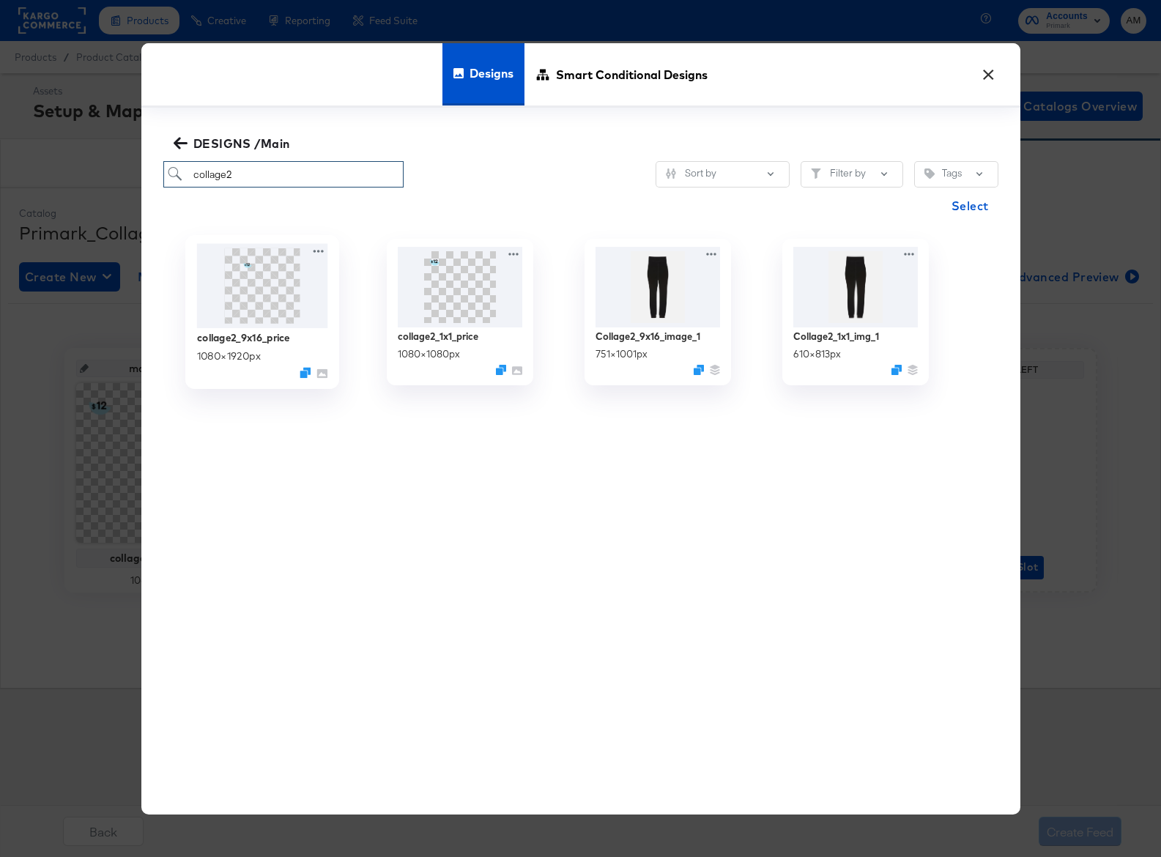
type input "collage2"
click at [248, 300] on img at bounding box center [261, 286] width 131 height 84
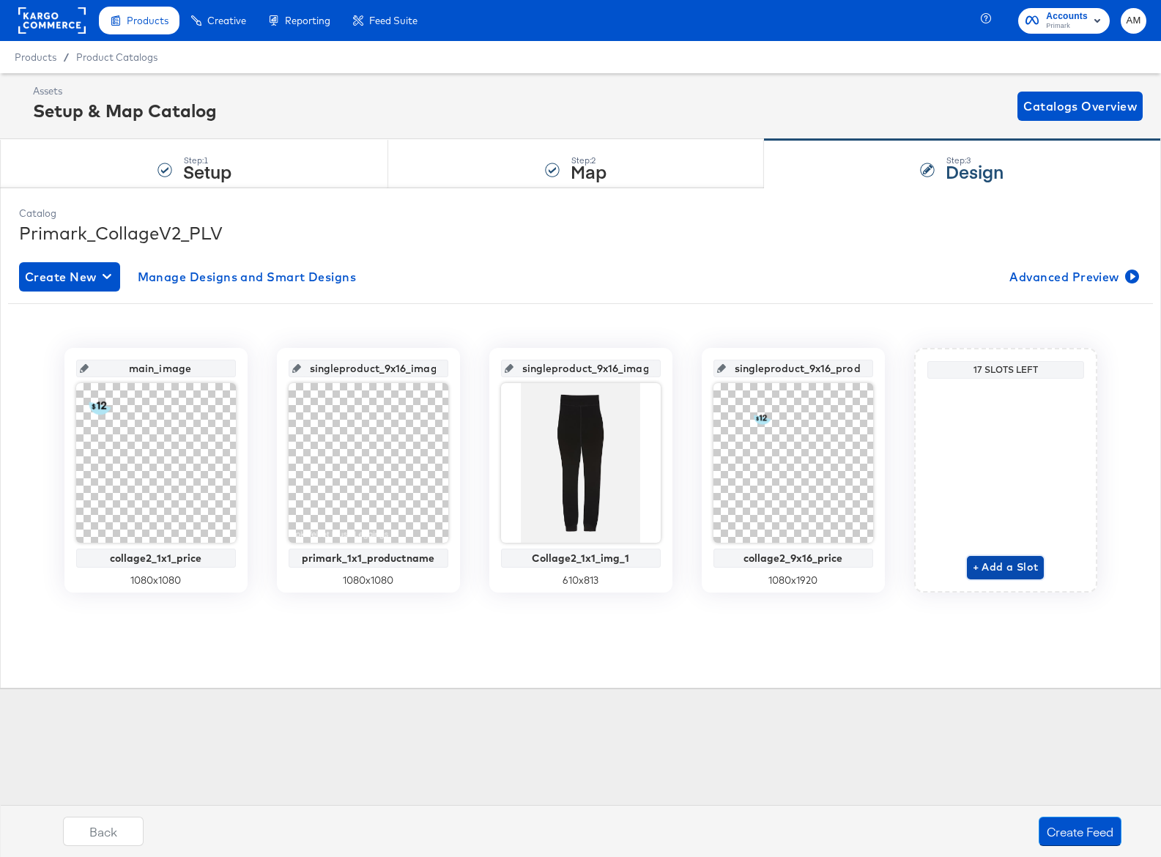
click at [991, 565] on span "+ Add a Slot" at bounding box center [1006, 567] width 66 height 18
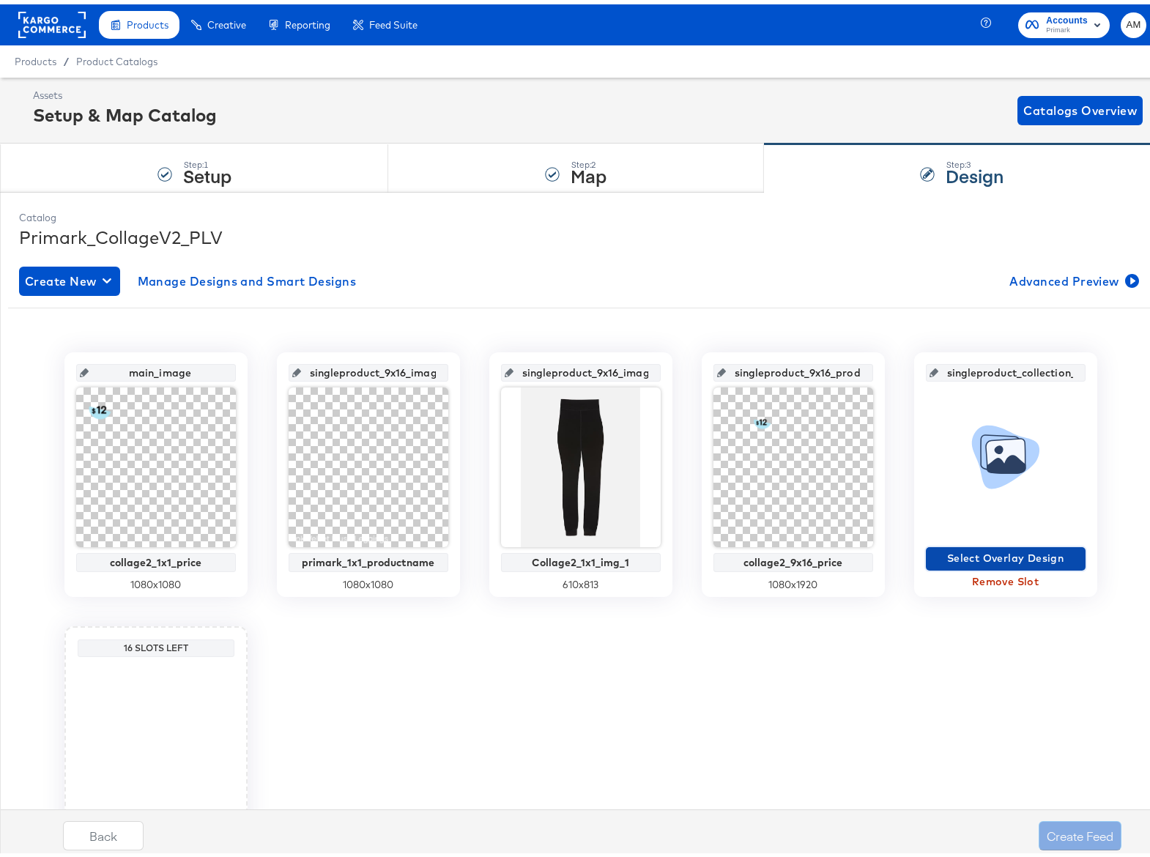
click at [969, 552] on span "Select Overlay Design" at bounding box center [1006, 554] width 148 height 18
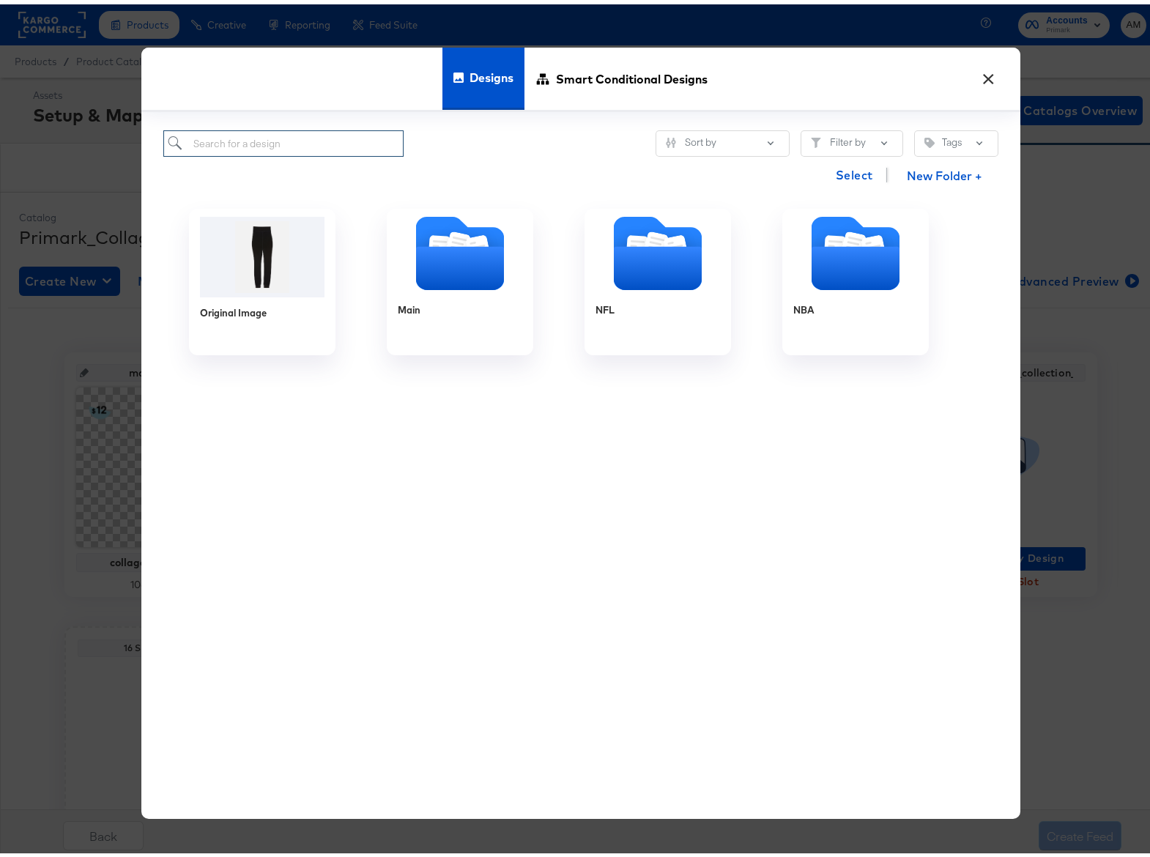
click at [265, 146] on input "search" at bounding box center [283, 139] width 241 height 27
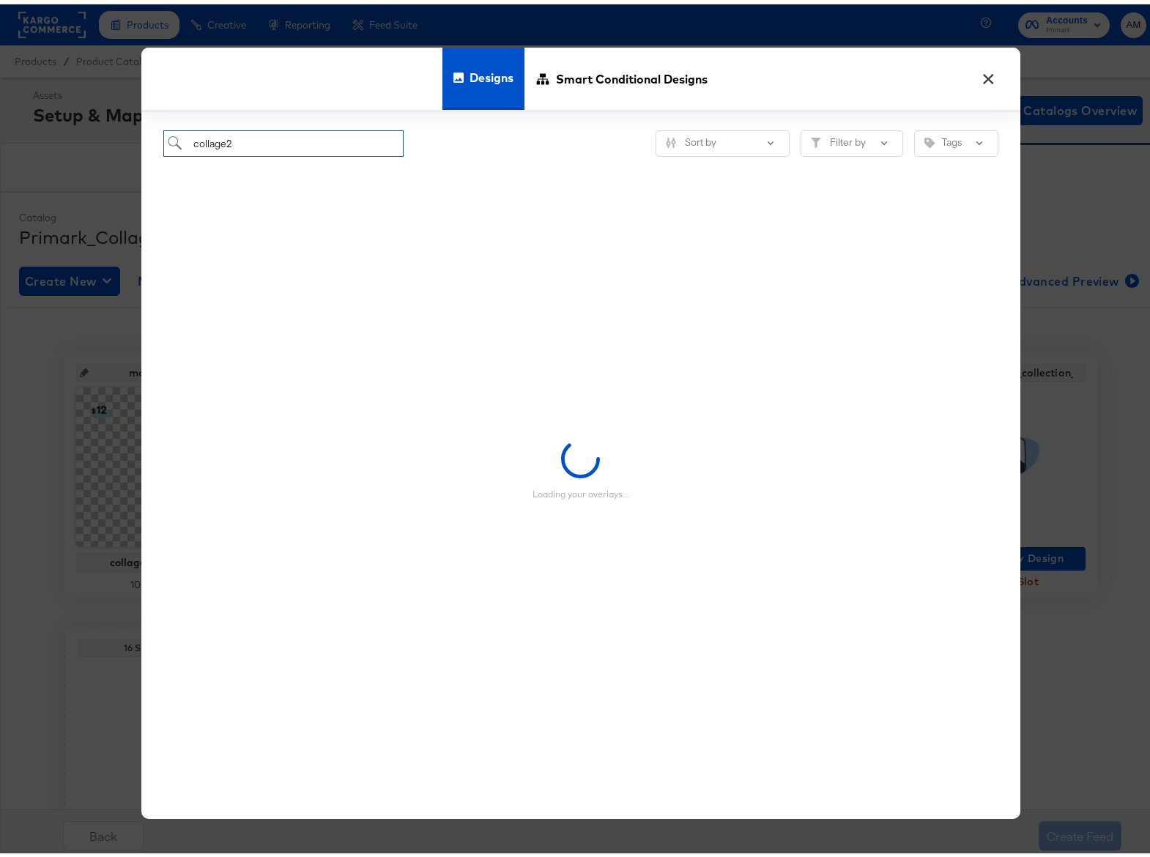
drag, startPoint x: 234, startPoint y: 140, endPoint x: -34, endPoint y: 120, distance: 268.9
click at [0, 120] on html "Products Products Product Catalogs Enhance Your Product Catalog, Map Them to Pu…" at bounding box center [580, 428] width 1161 height 857
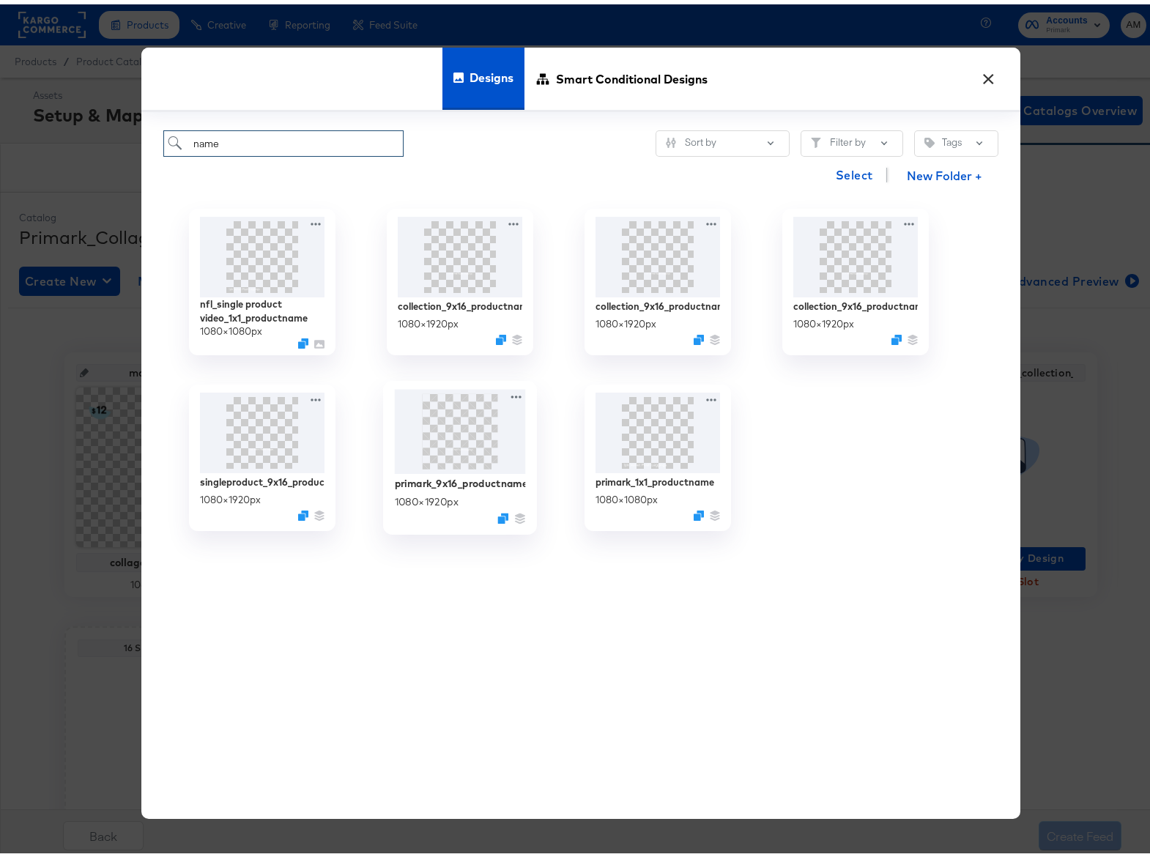
type input "name"
click at [456, 440] on img at bounding box center [459, 427] width 131 height 85
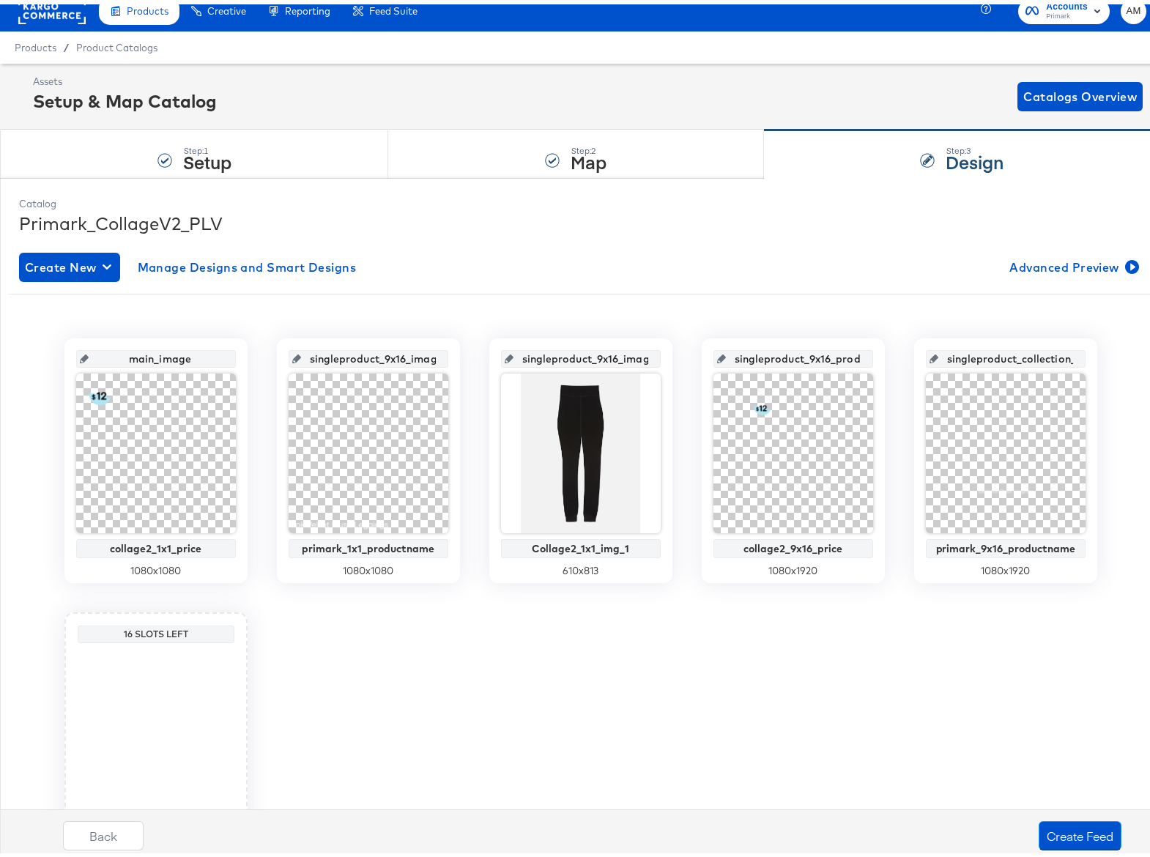
scroll to position [105, 0]
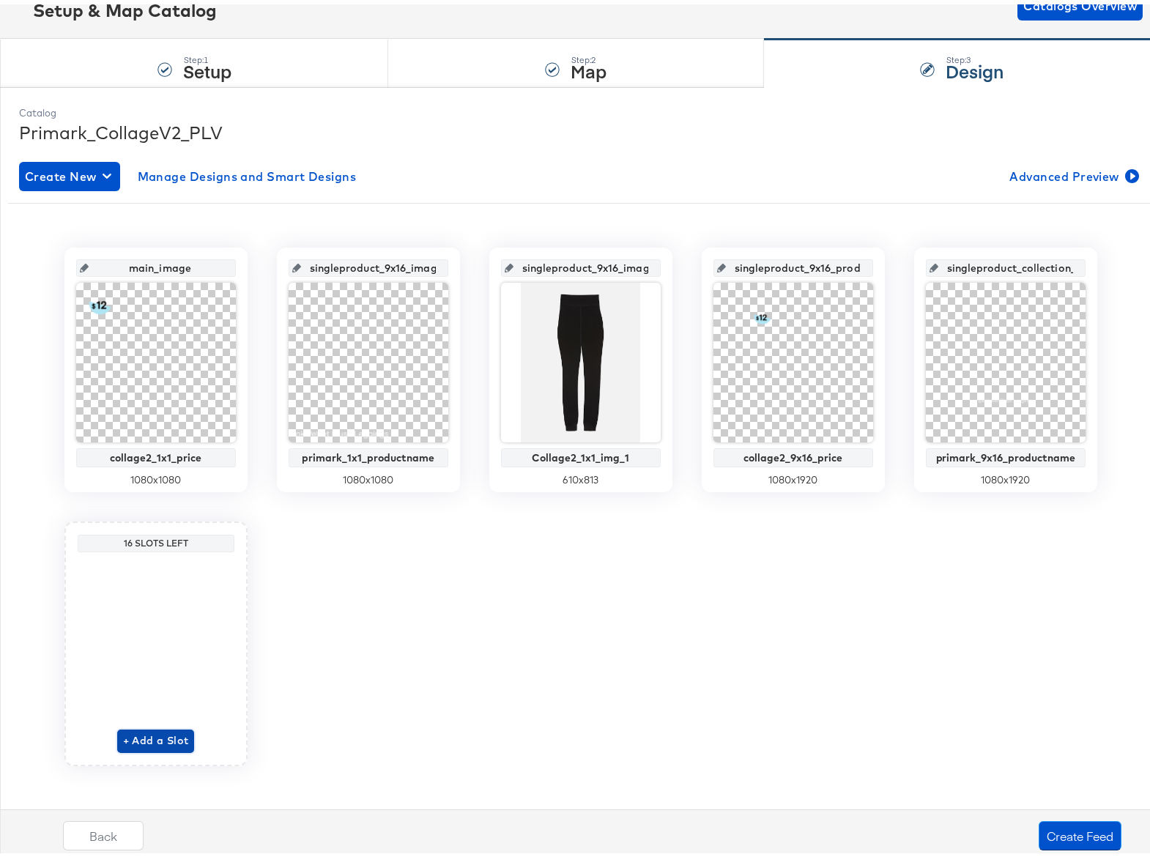
click at [141, 740] on span "+ Add a Slot" at bounding box center [156, 737] width 66 height 18
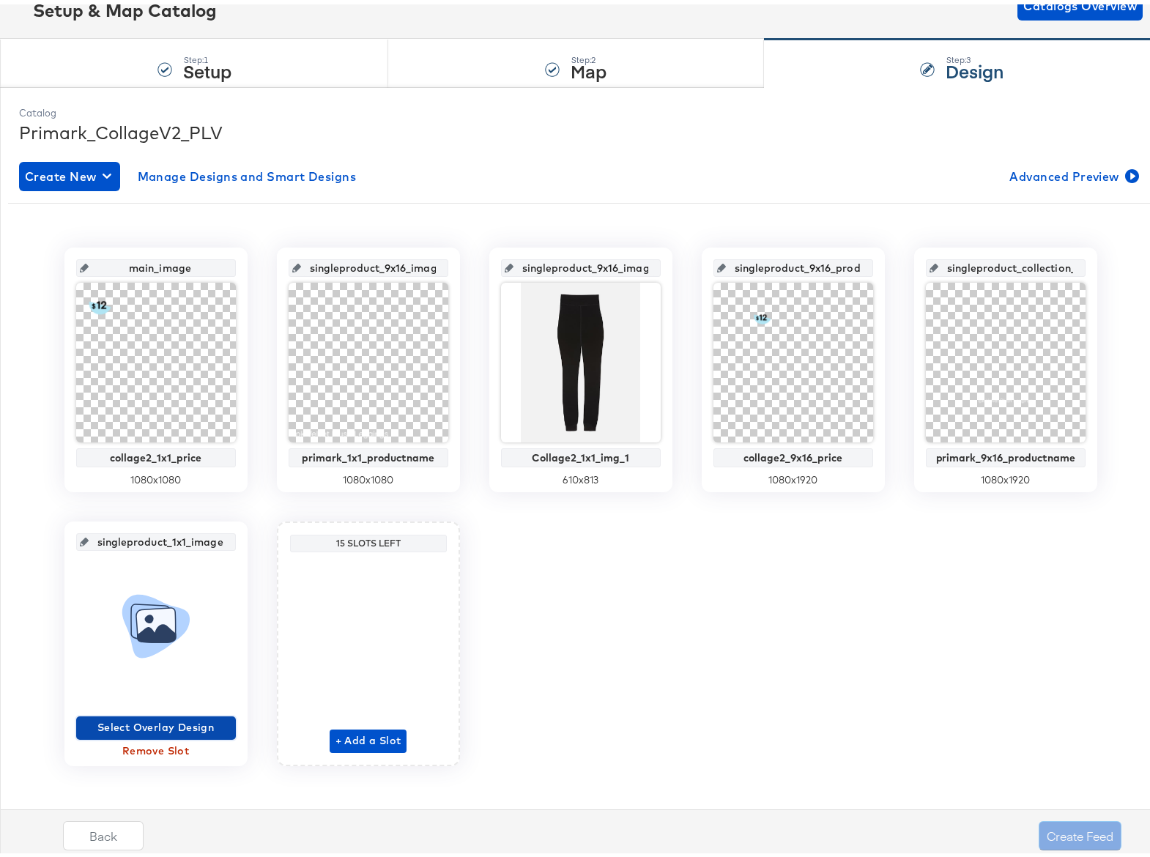
click at [157, 722] on span "Select Overlay Design" at bounding box center [156, 723] width 148 height 18
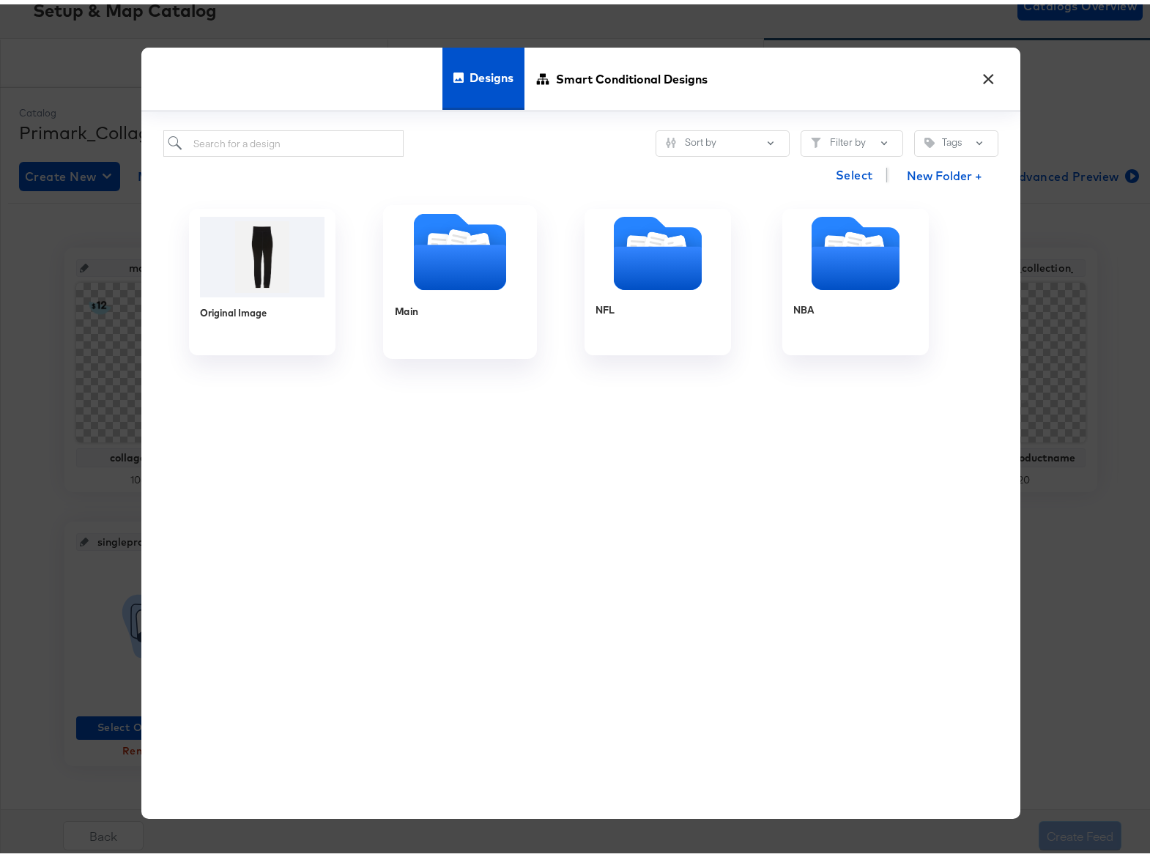
click at [444, 260] on icon "Folder" at bounding box center [459, 262] width 92 height 45
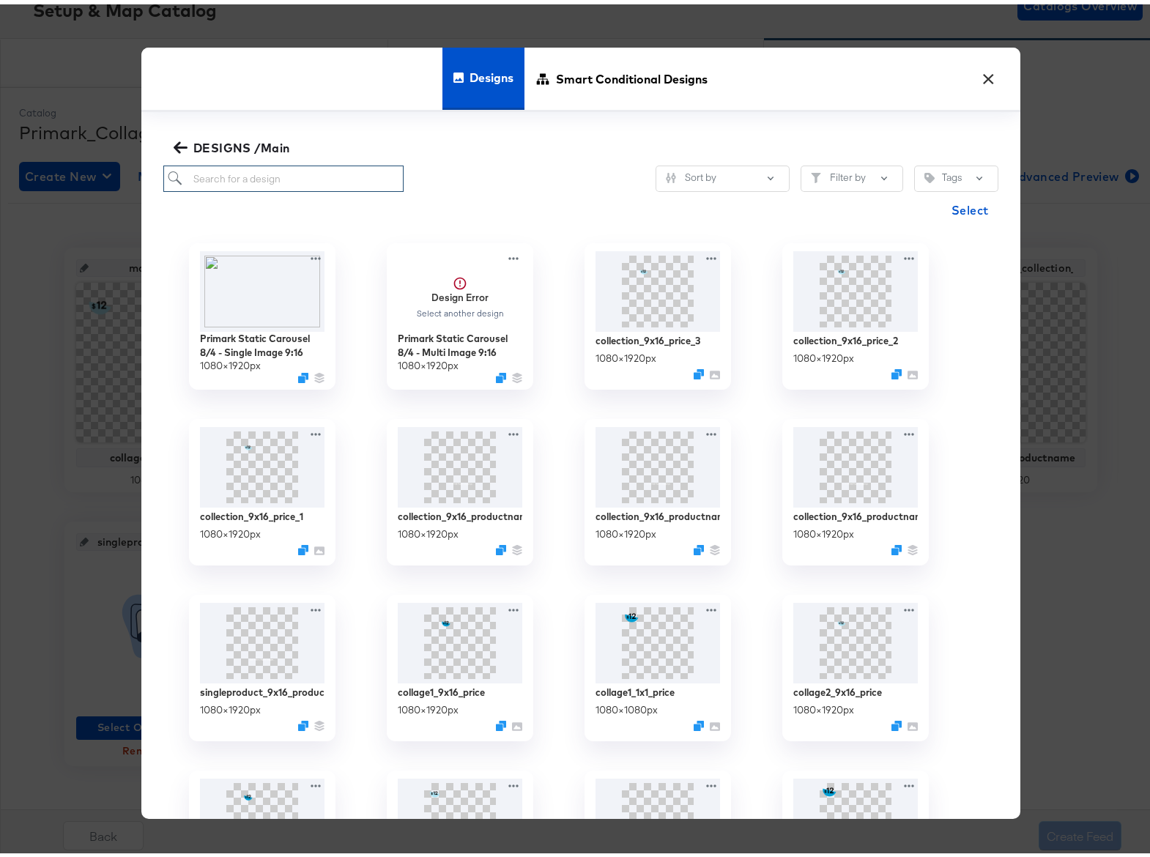
click at [223, 173] on input "search" at bounding box center [283, 174] width 241 height 27
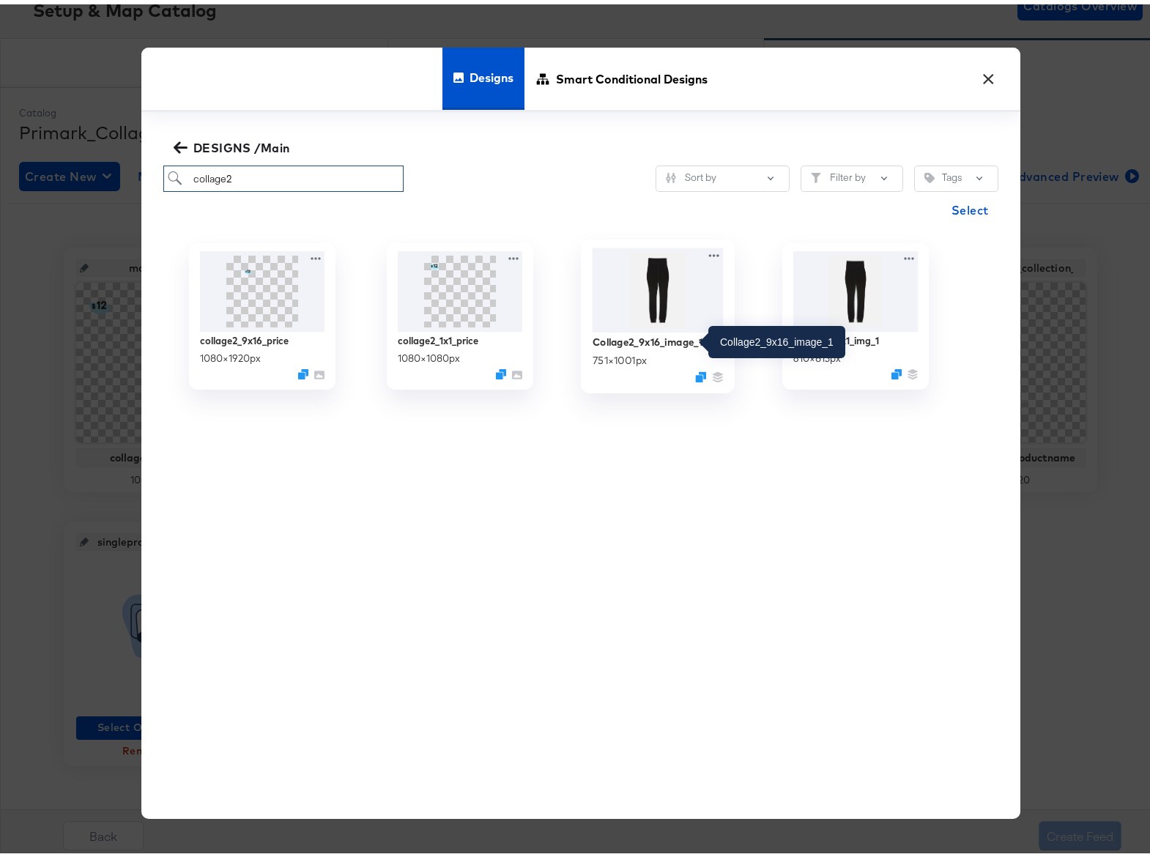
type input "collage2"
click at [662, 335] on div "Collage2_9x16_image_1" at bounding box center [647, 337] width 110 height 14
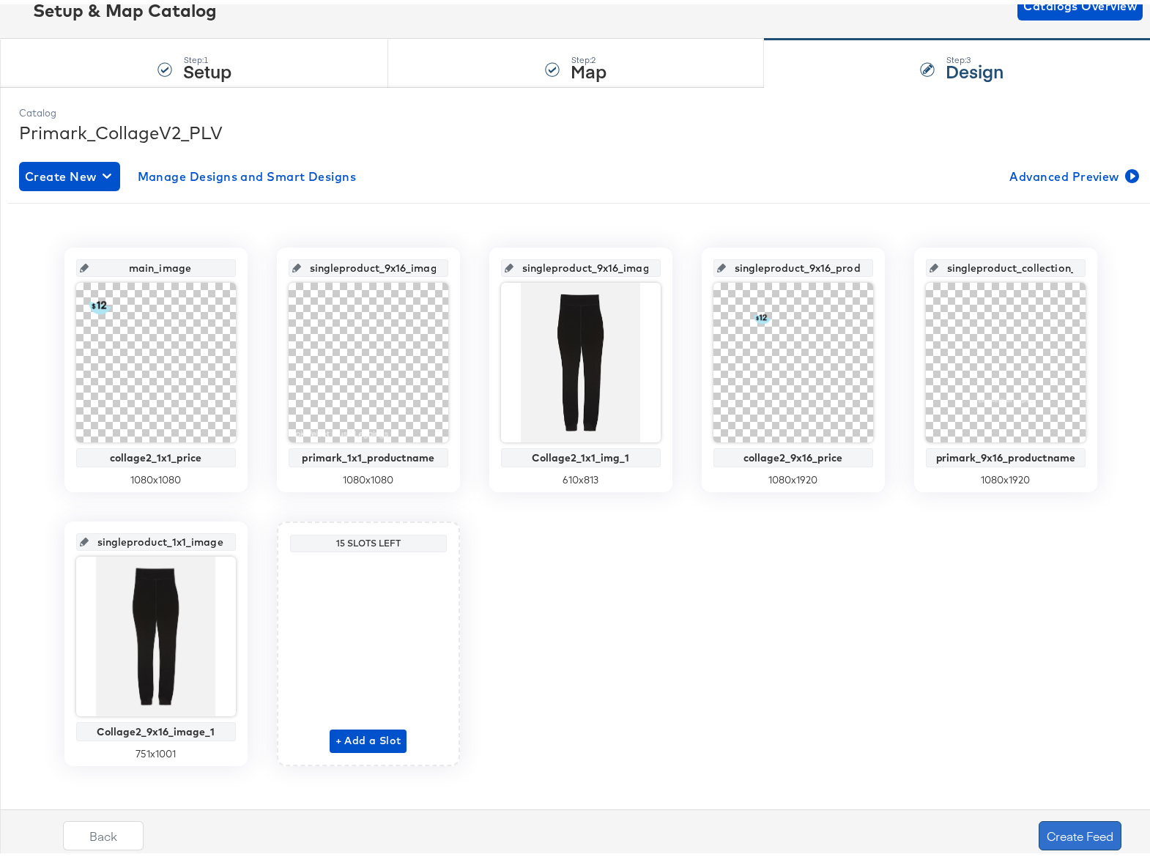
click at [1063, 831] on button "Create Feed" at bounding box center [1080, 831] width 83 height 29
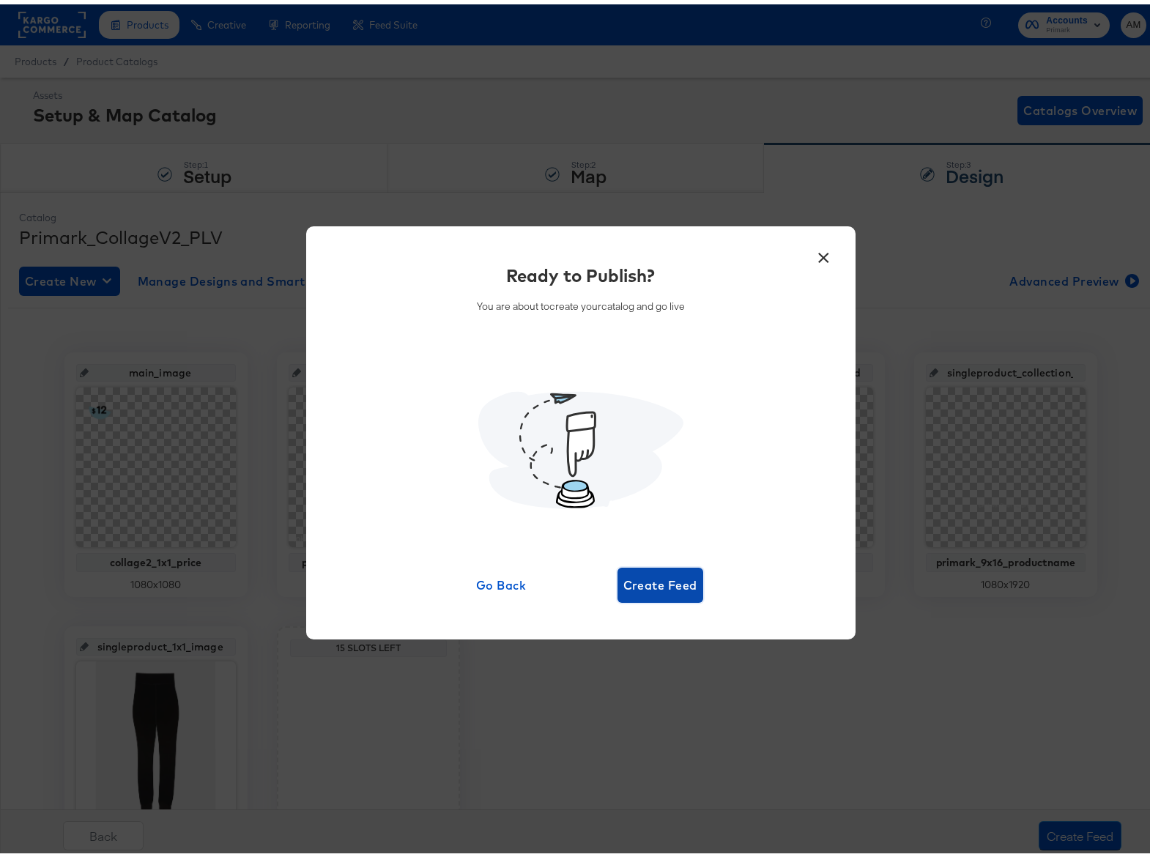
click at [640, 581] on span "Create Feed" at bounding box center [661, 581] width 74 height 21
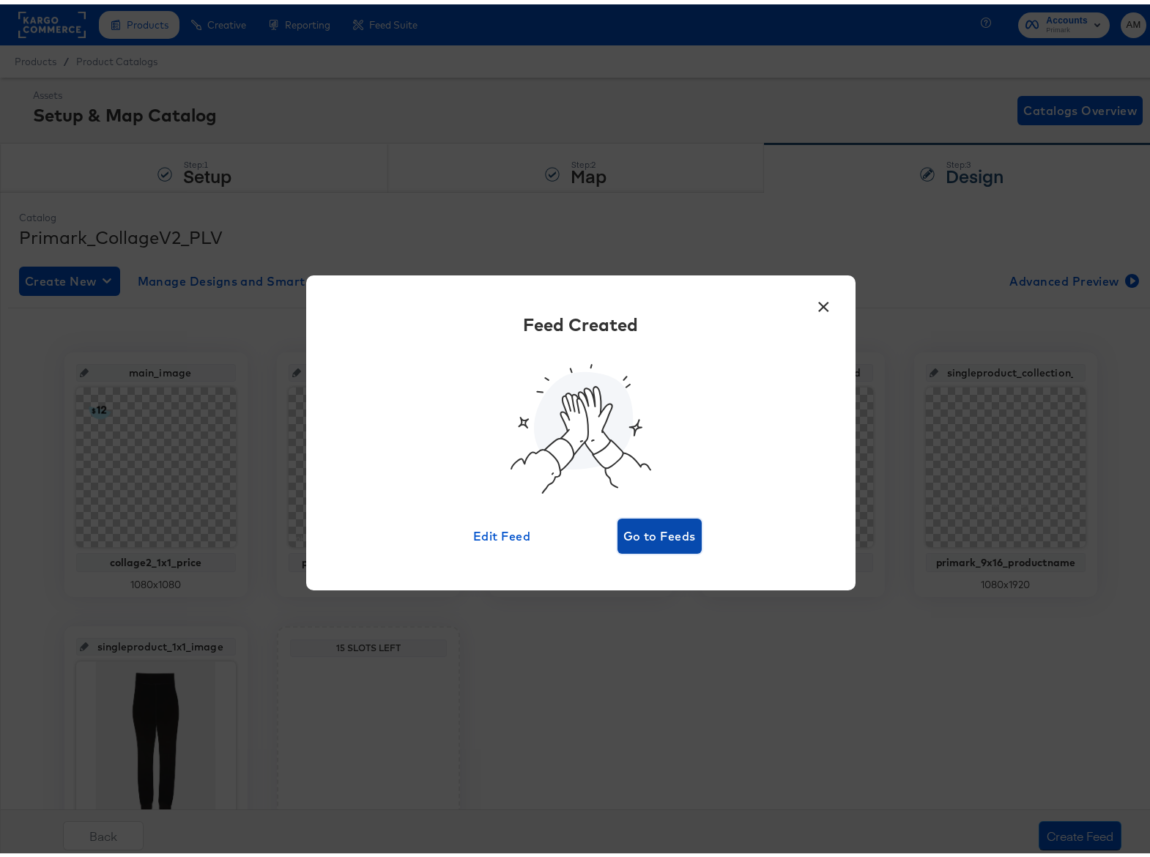
click at [649, 539] on span "Go to Feeds" at bounding box center [660, 532] width 73 height 21
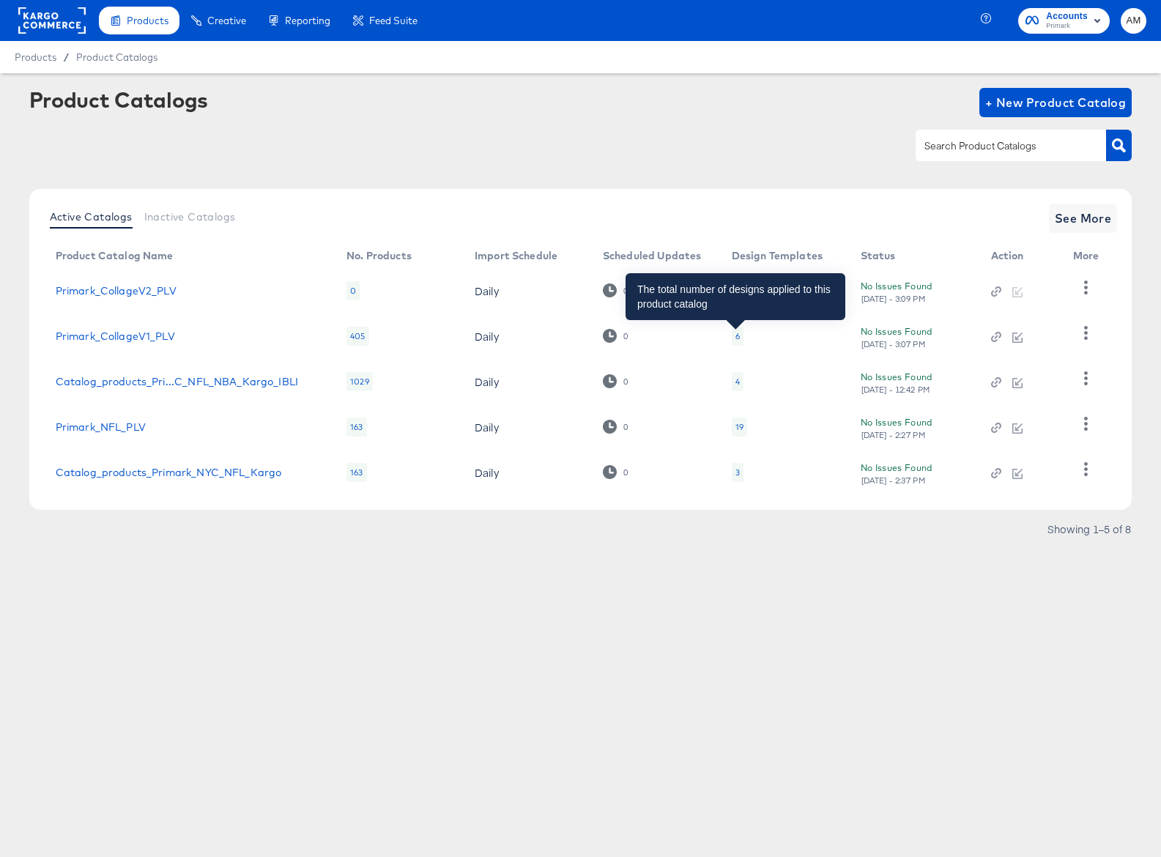
click at [736, 336] on div "6" at bounding box center [738, 336] width 4 height 12
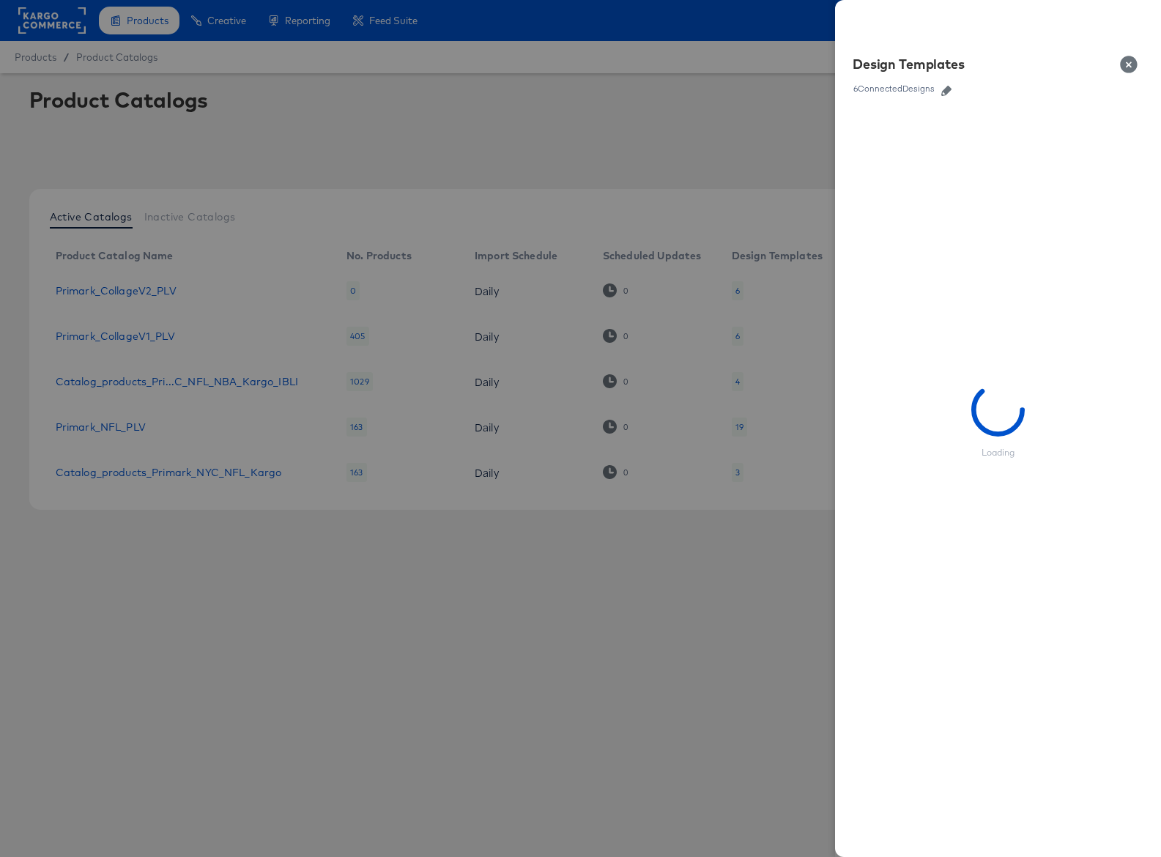
click at [952, 86] on icon "button" at bounding box center [947, 91] width 10 height 10
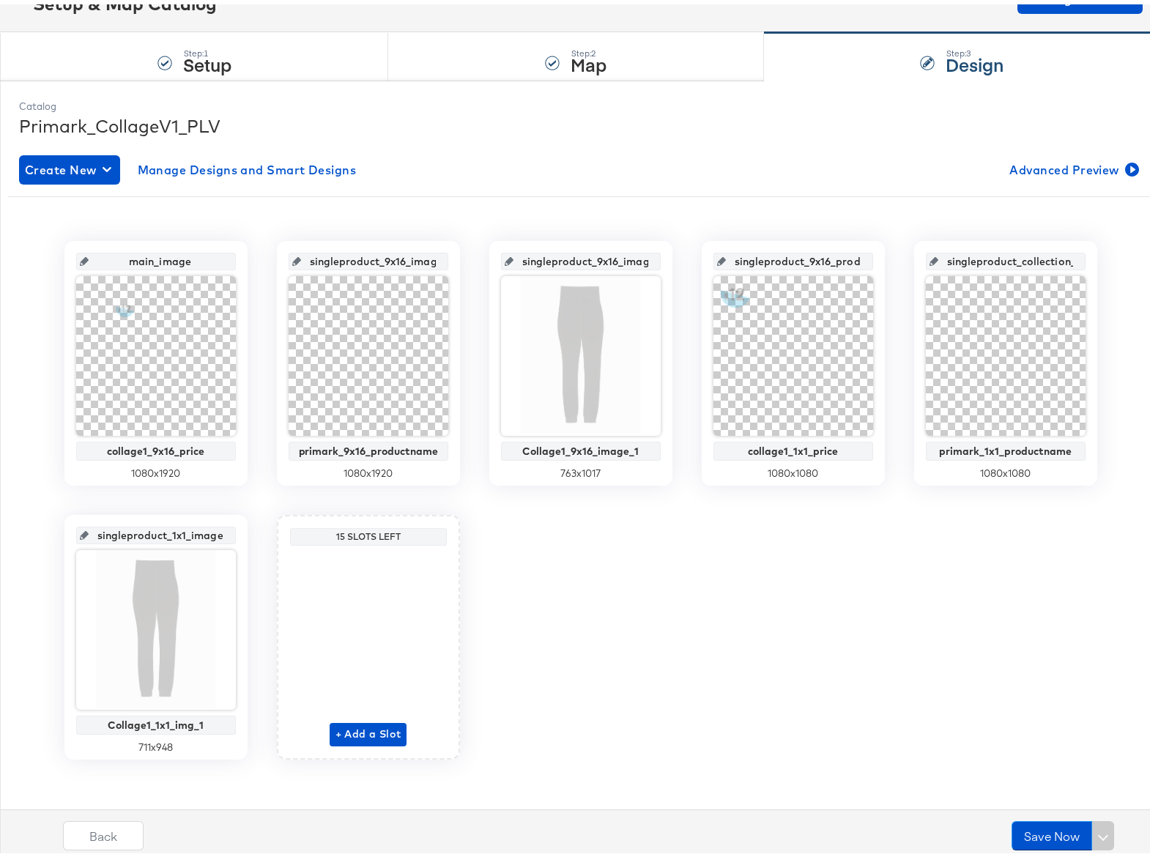
scroll to position [115, 0]
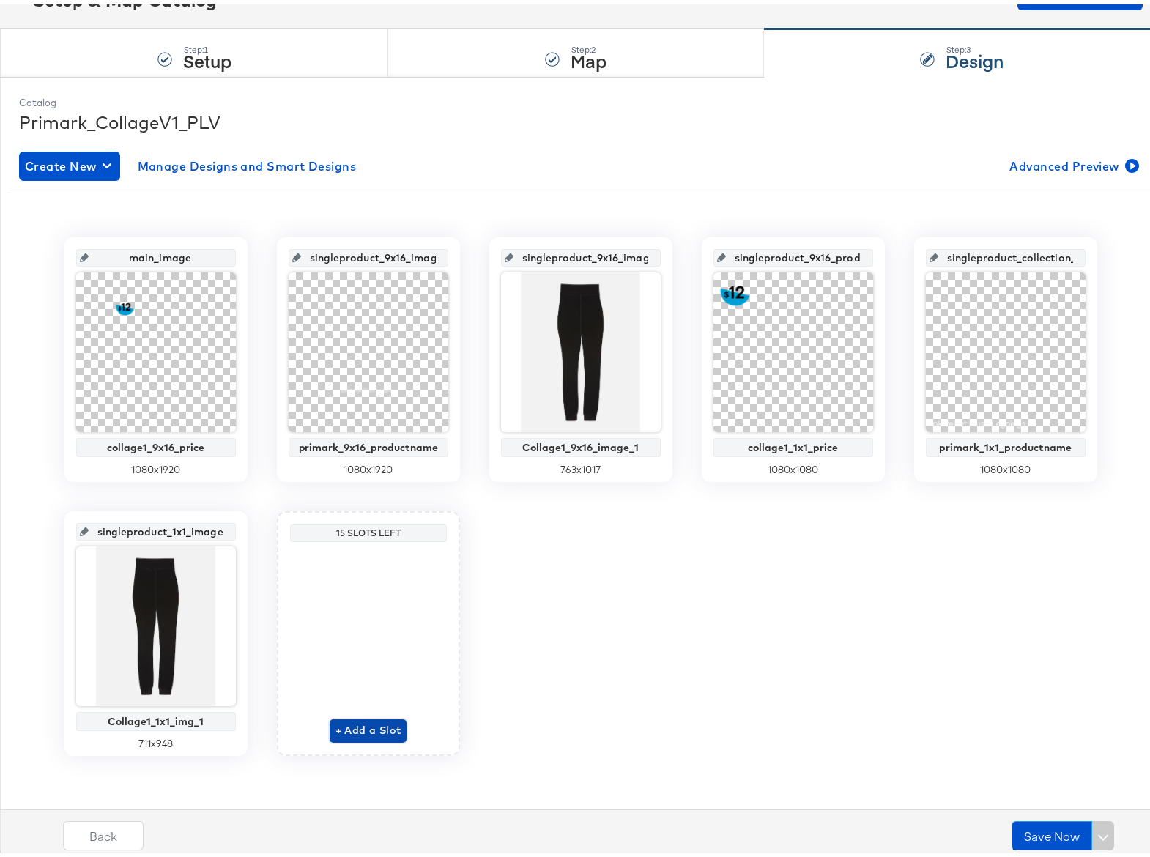
click at [369, 720] on span "+ Add a Slot" at bounding box center [369, 726] width 66 height 18
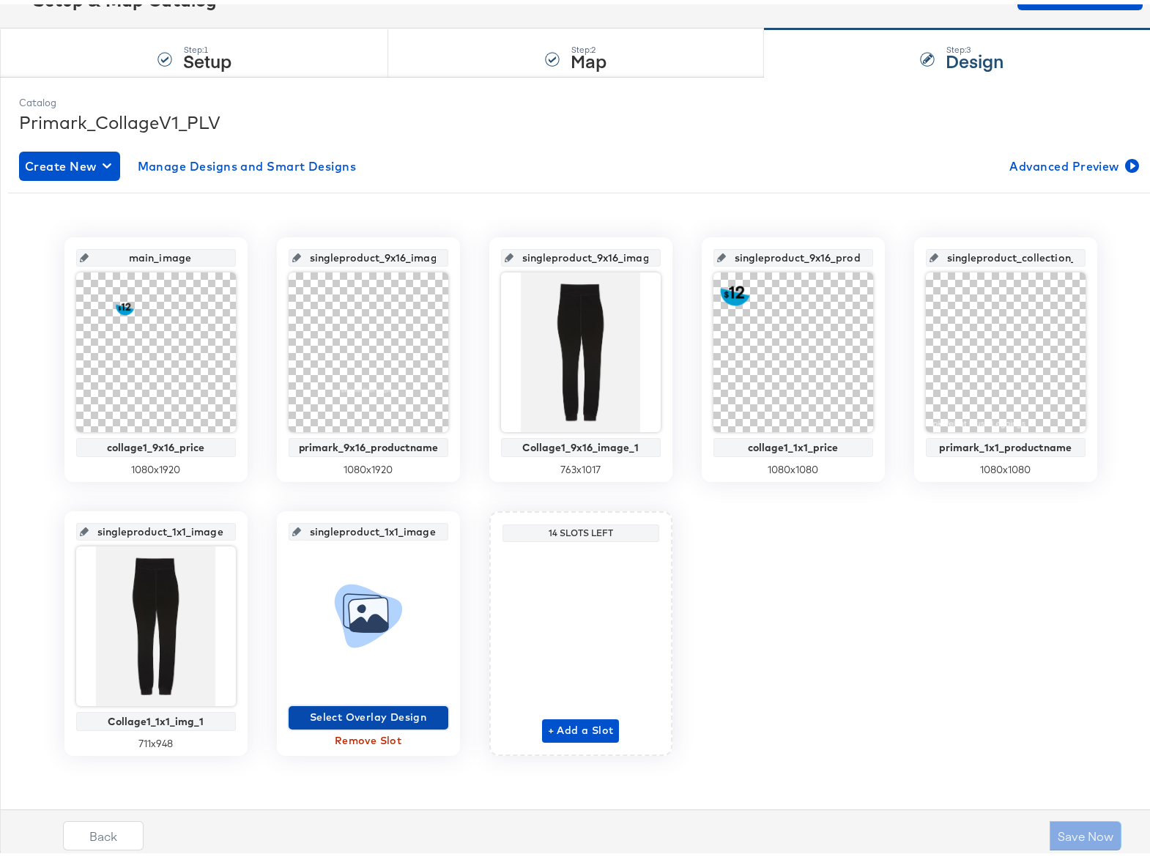
click at [394, 714] on span "Select Overlay Design" at bounding box center [369, 713] width 148 height 18
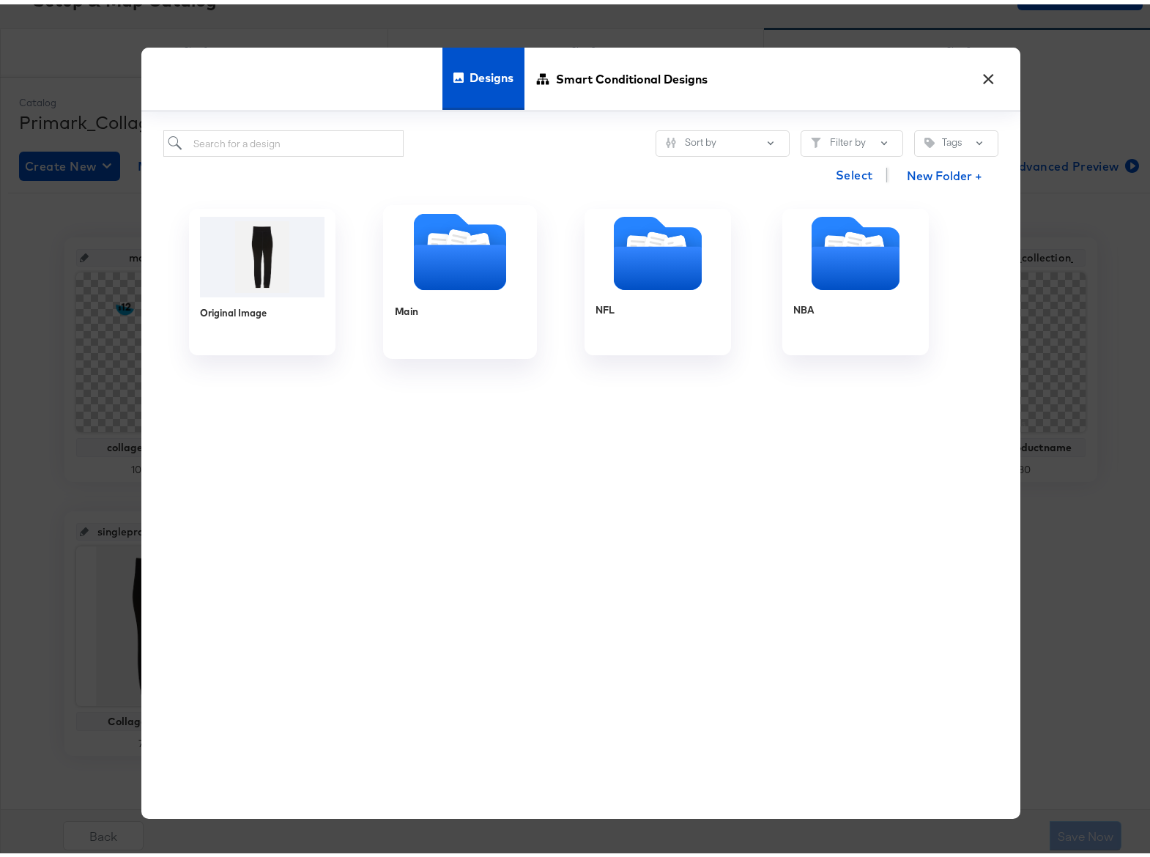
click at [458, 259] on icon "Folder" at bounding box center [459, 262] width 92 height 45
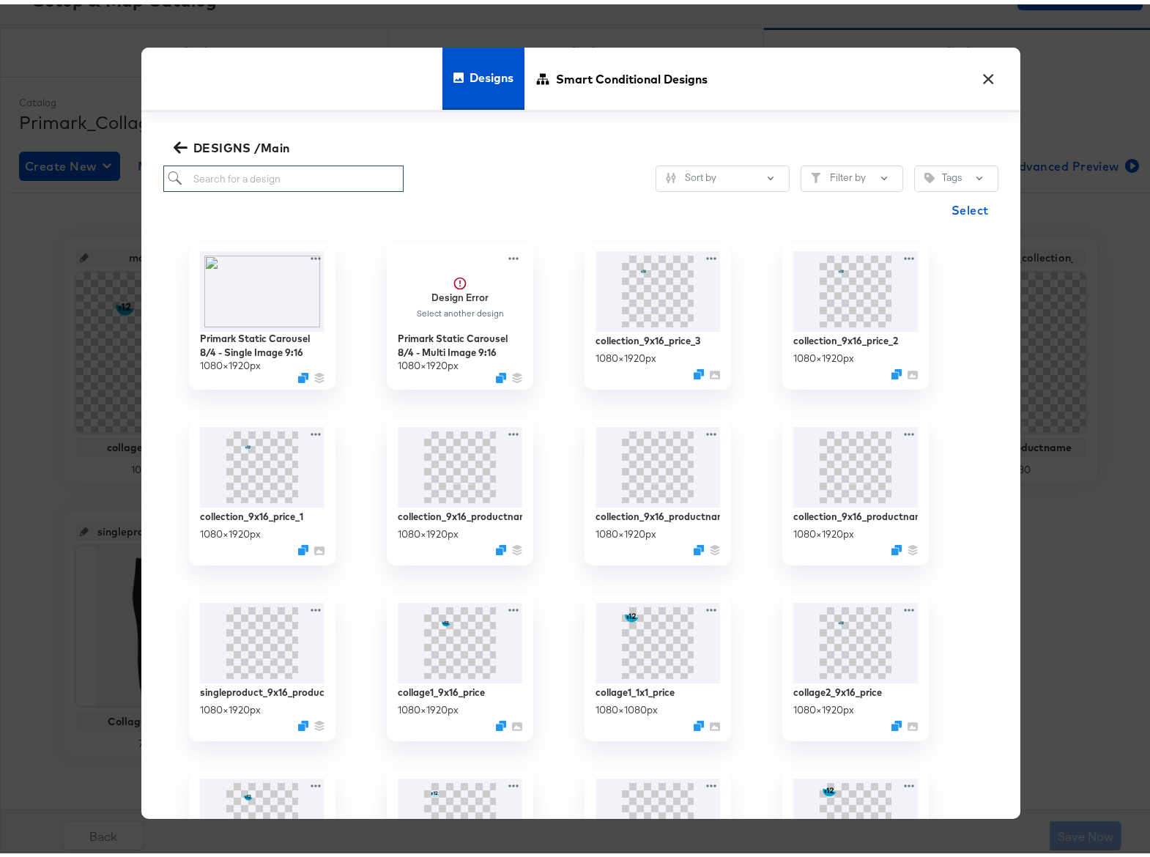
click at [234, 173] on input "search" at bounding box center [283, 174] width 241 height 27
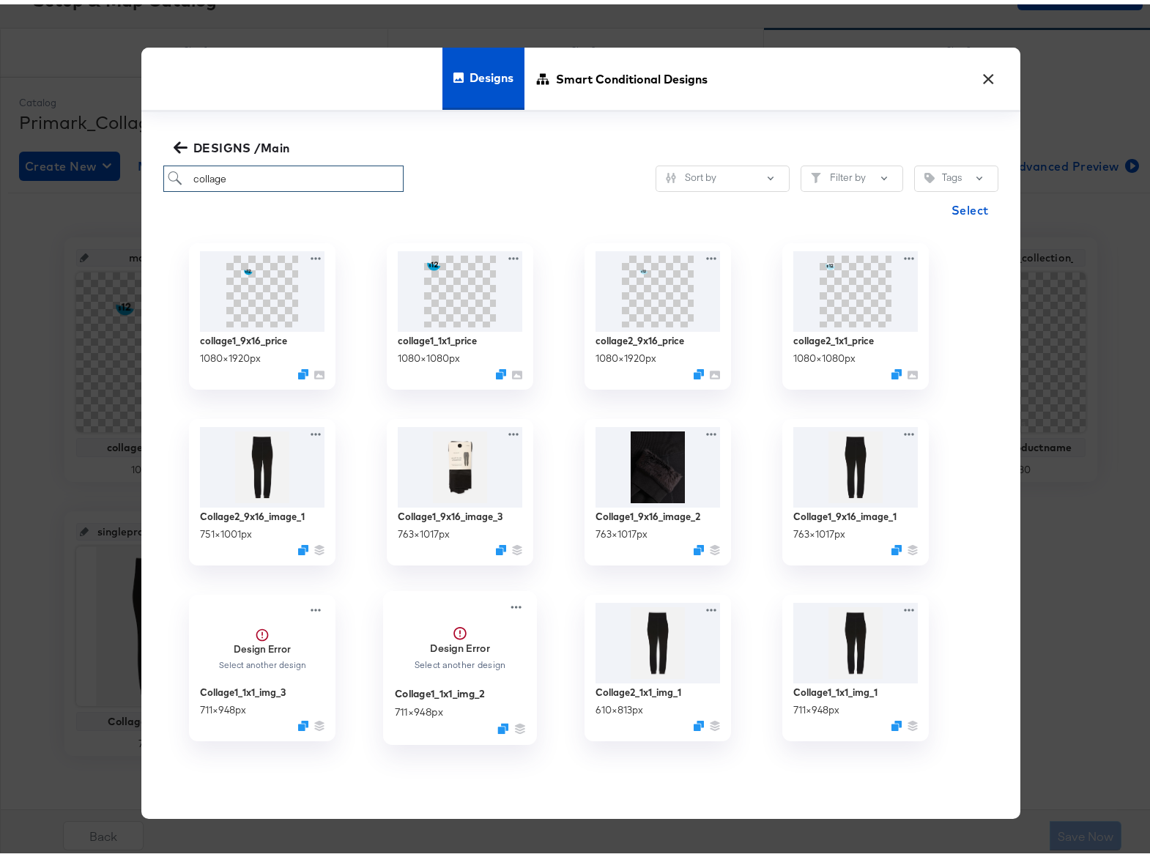
type input "collage"
click at [435, 642] on strong "Design Error" at bounding box center [460, 644] width 60 height 14
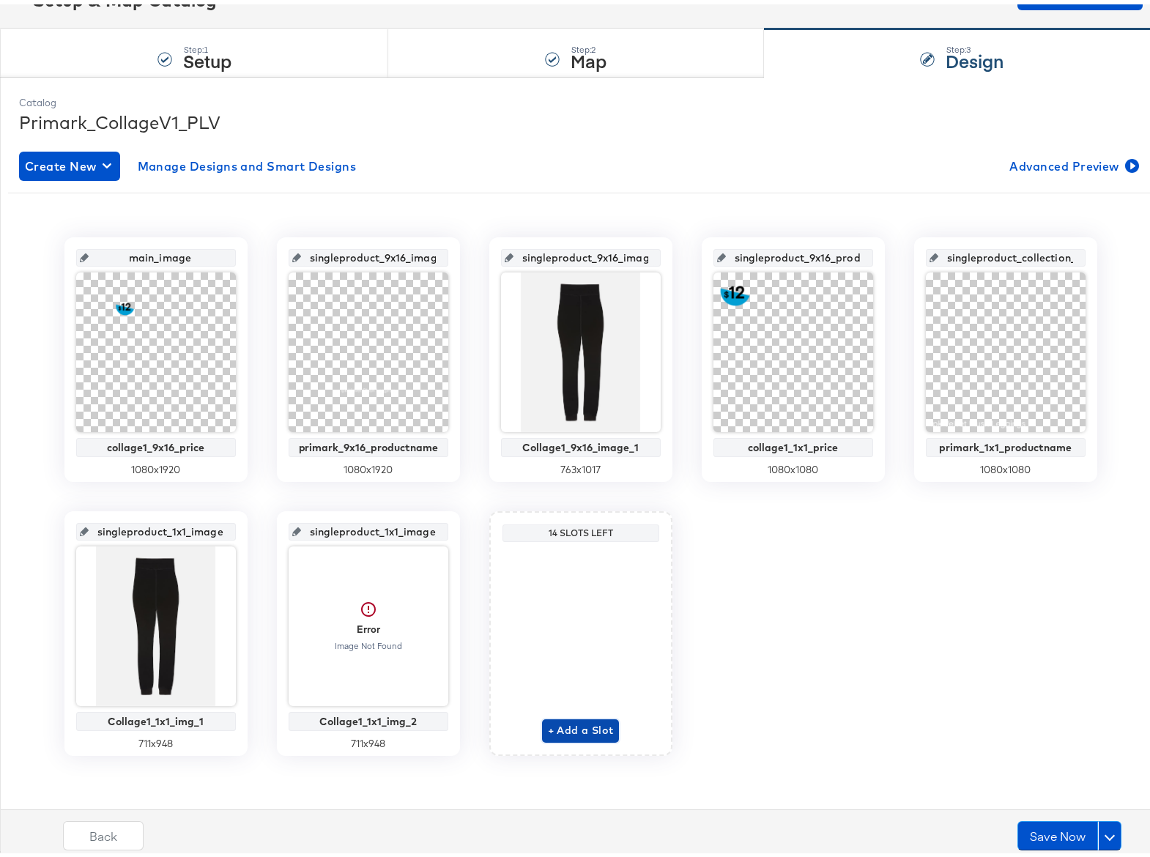
click at [566, 725] on span "+ Add a Slot" at bounding box center [581, 726] width 66 height 18
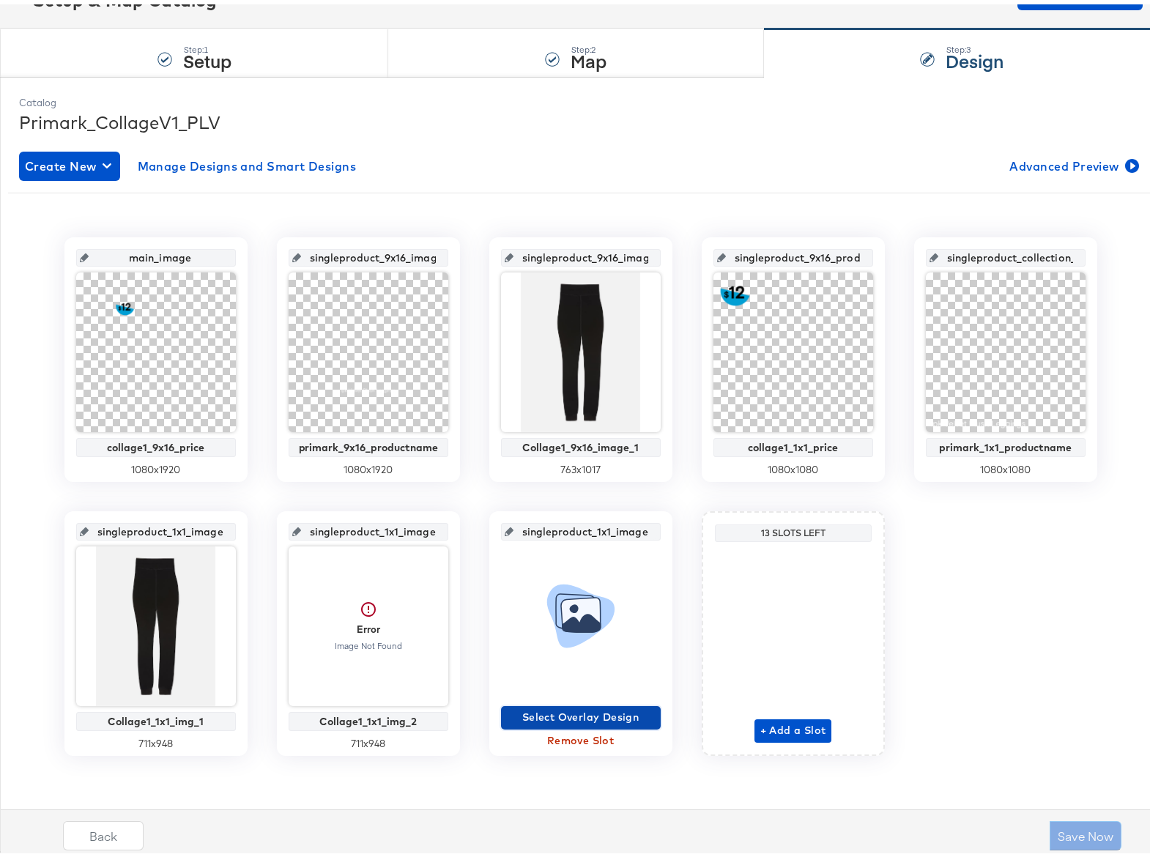
click at [569, 713] on span "Select Overlay Design" at bounding box center [581, 713] width 148 height 18
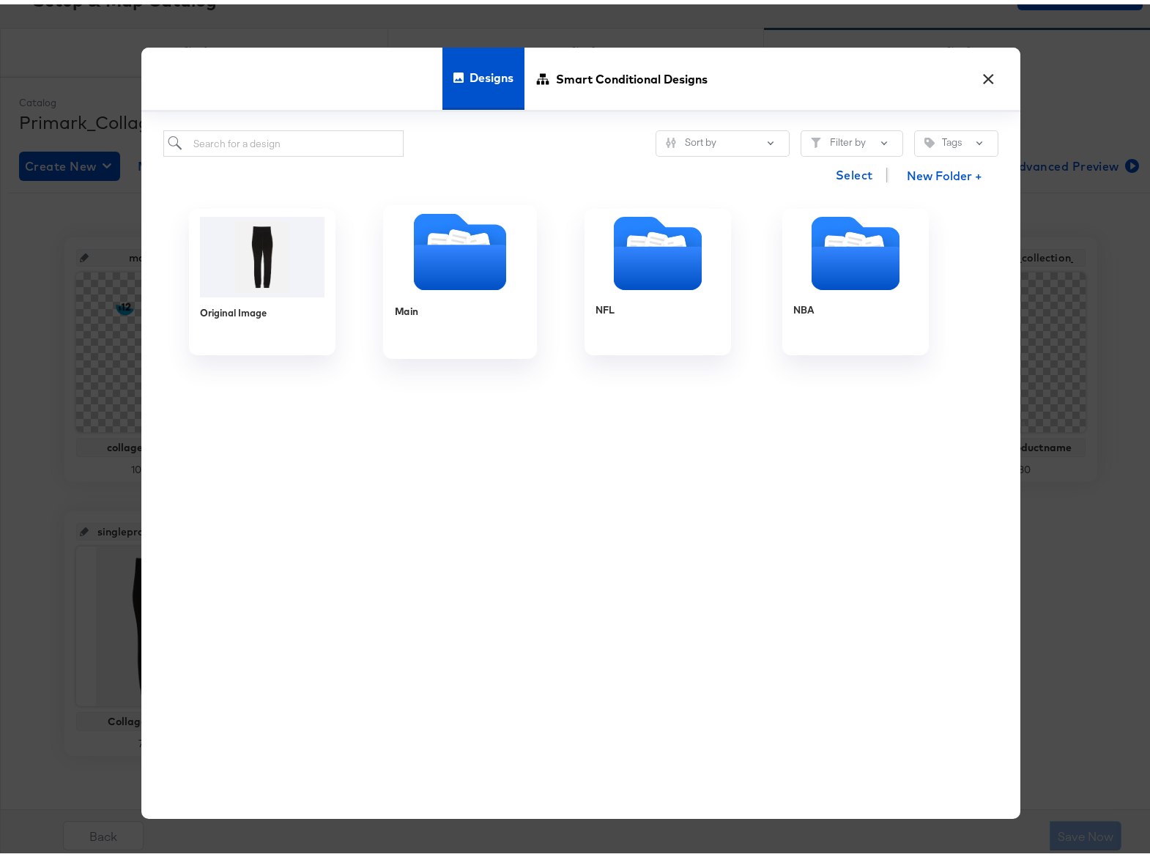
click at [437, 280] on icon "Folder" at bounding box center [459, 262] width 92 height 45
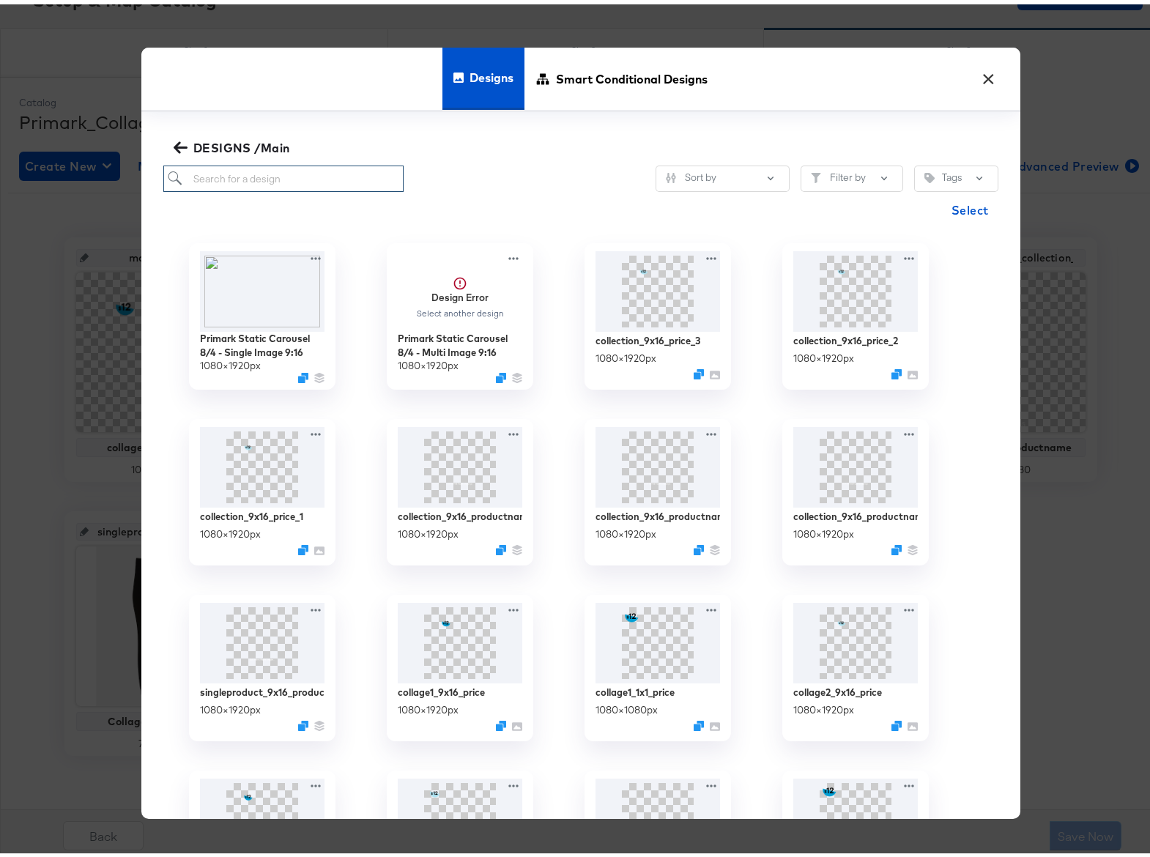
click at [251, 171] on input "search" at bounding box center [283, 174] width 241 height 27
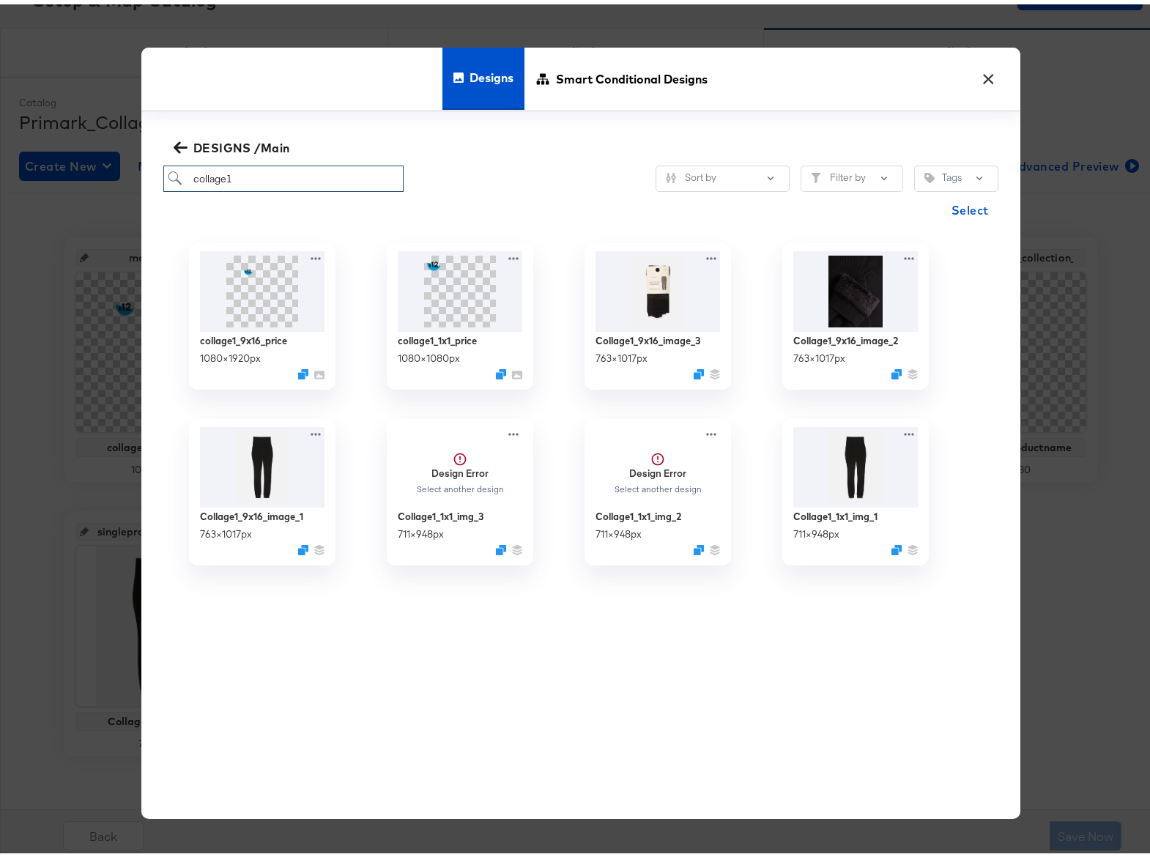
type input "collage1"
click at [456, 459] on icon at bounding box center [460, 453] width 13 height 13
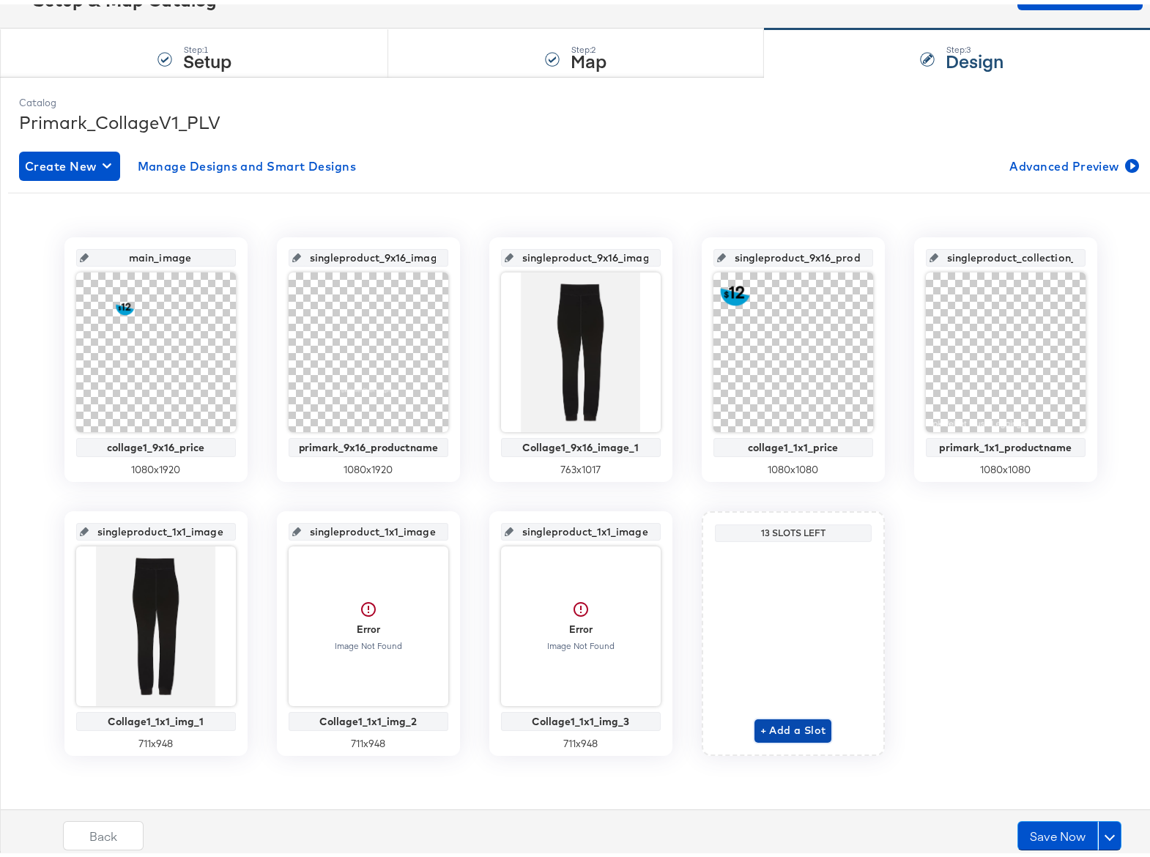
click at [776, 723] on span "+ Add a Slot" at bounding box center [794, 726] width 66 height 18
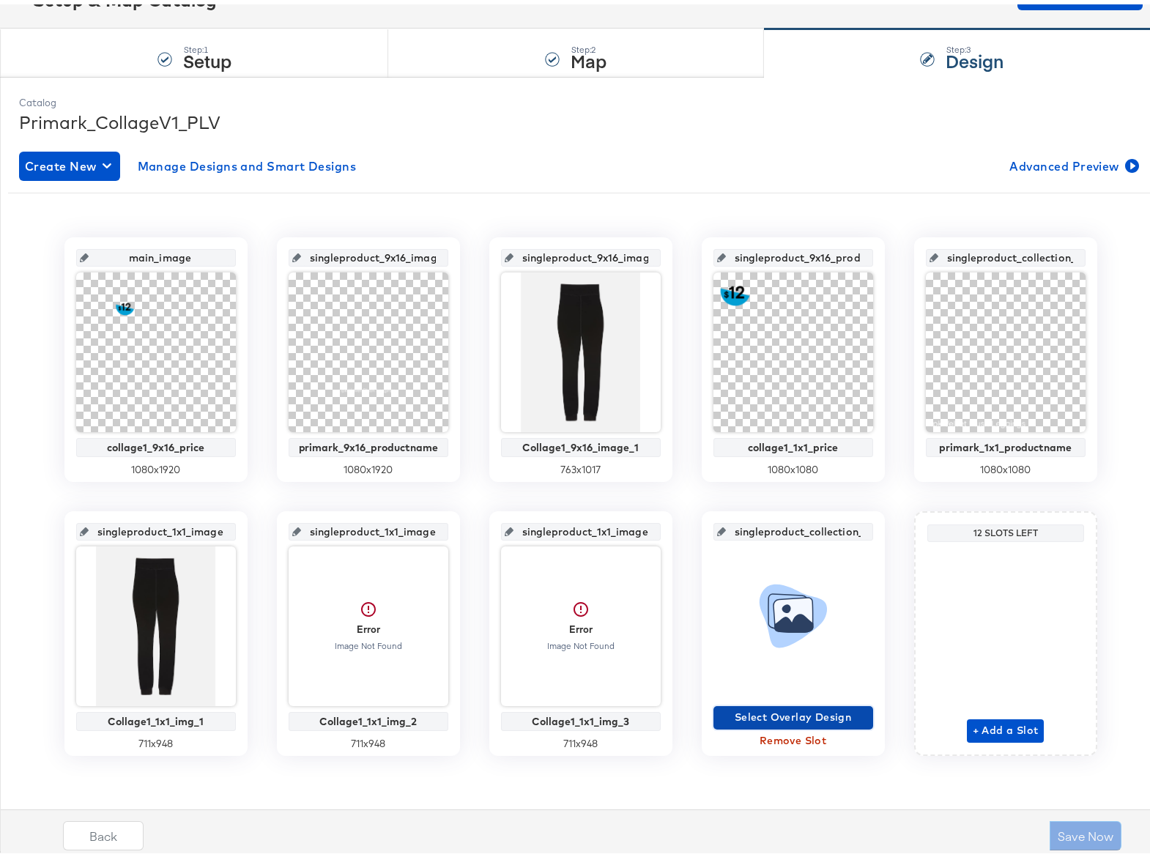
click at [805, 711] on span "Select Overlay Design" at bounding box center [794, 713] width 148 height 18
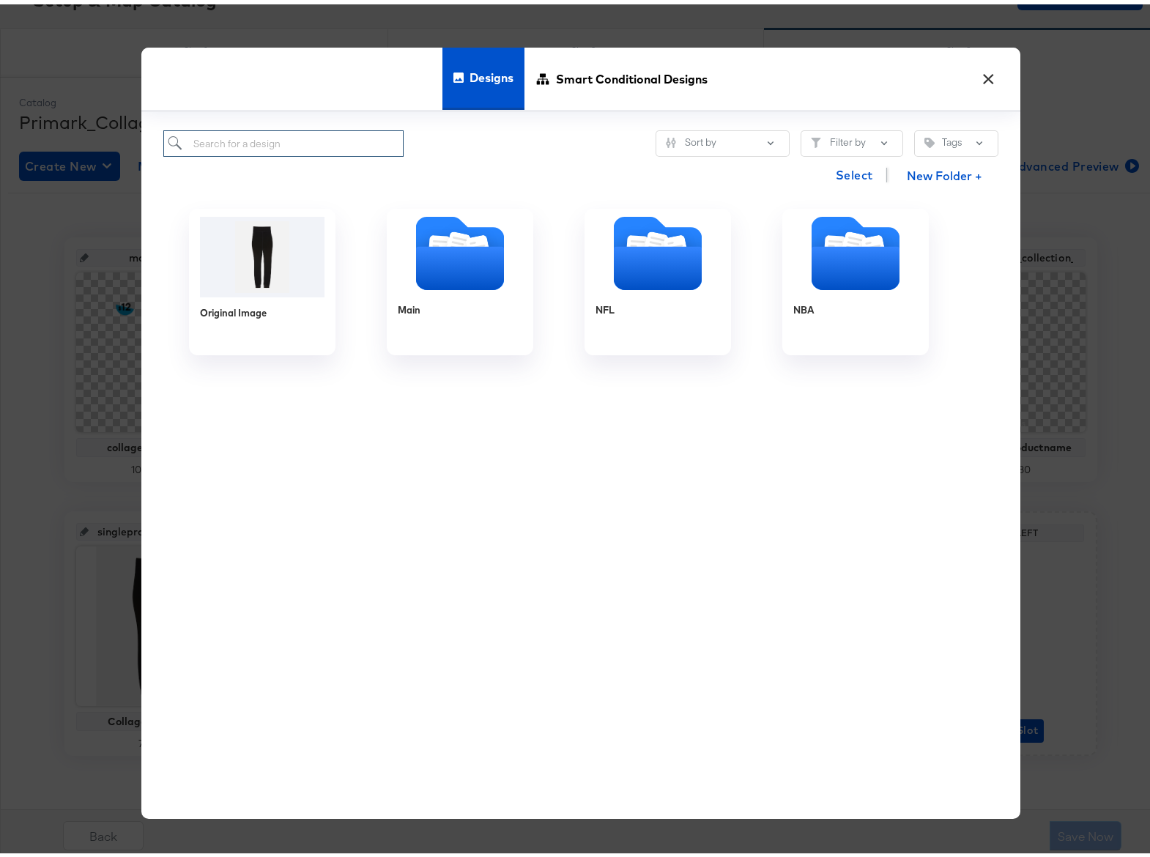
click at [226, 138] on input "search" at bounding box center [283, 139] width 241 height 27
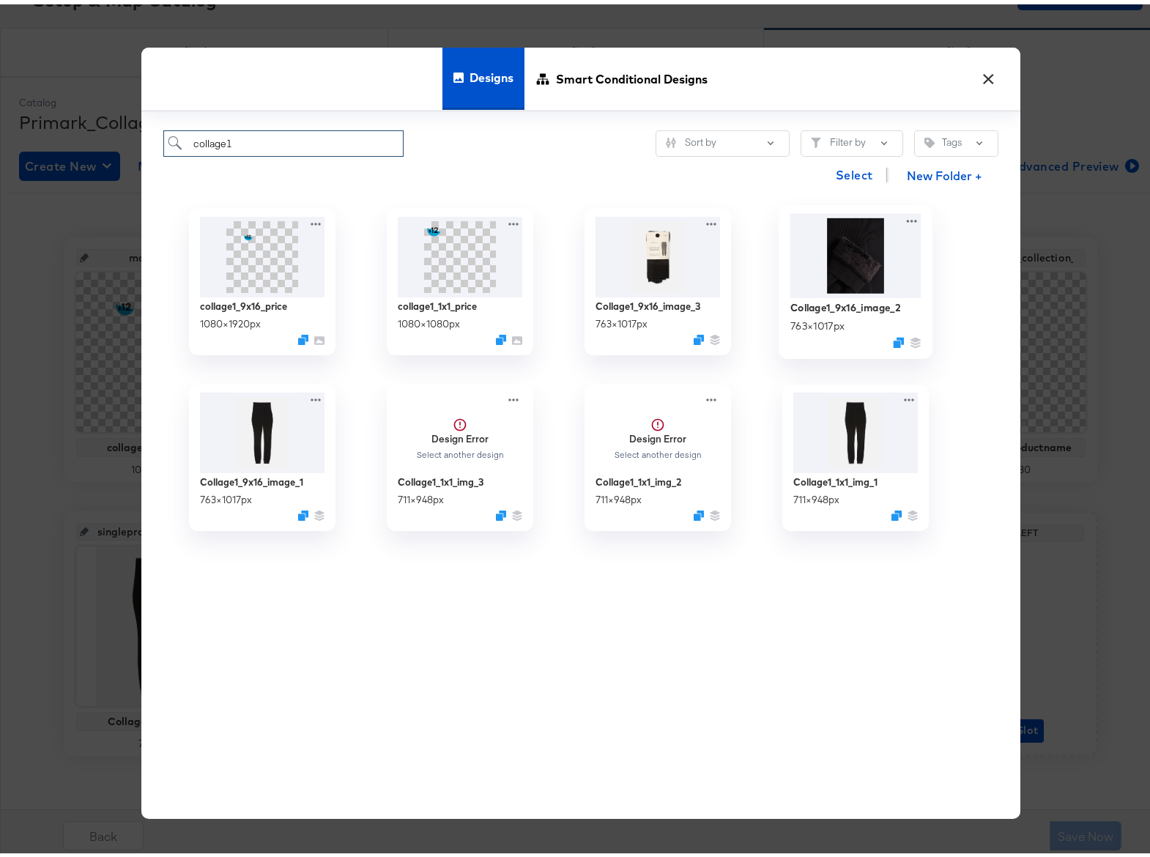
type input "collage1"
click at [859, 270] on img at bounding box center [855, 251] width 131 height 84
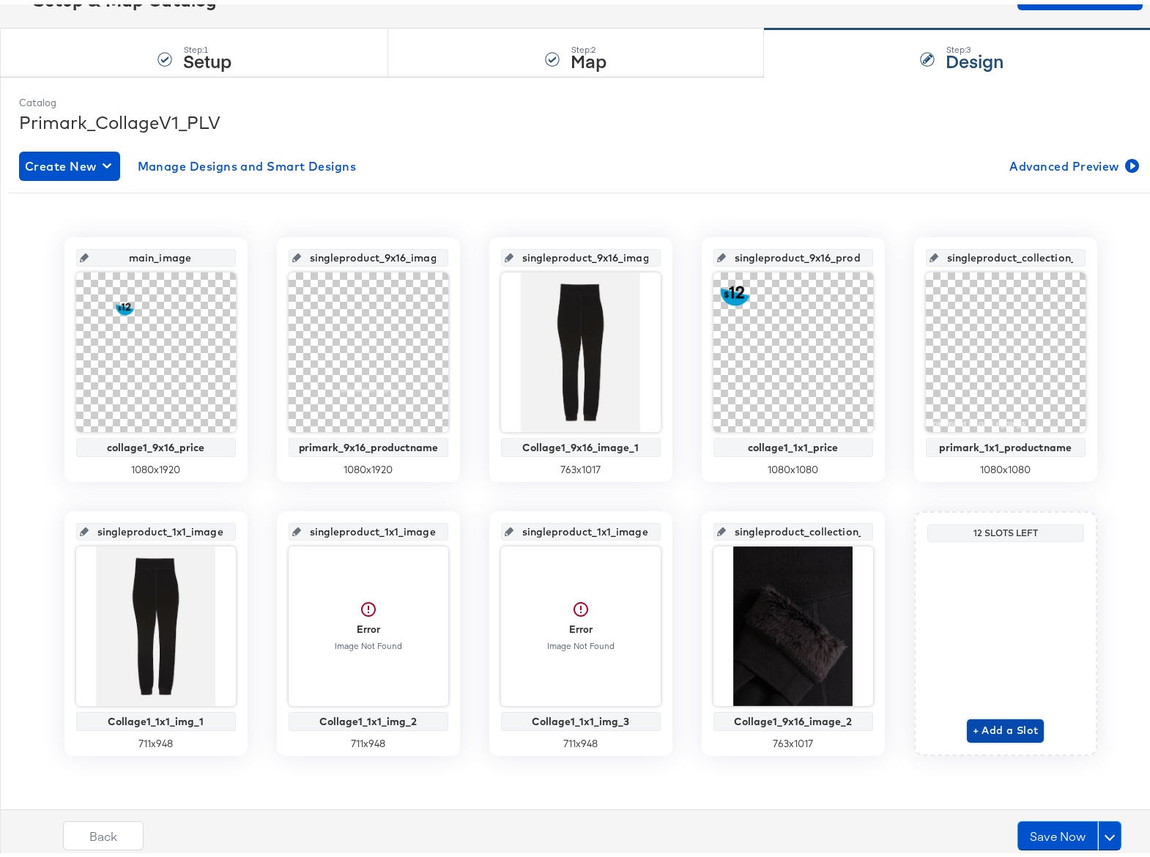
click at [992, 722] on span "+ Add a Slot" at bounding box center [1006, 726] width 66 height 18
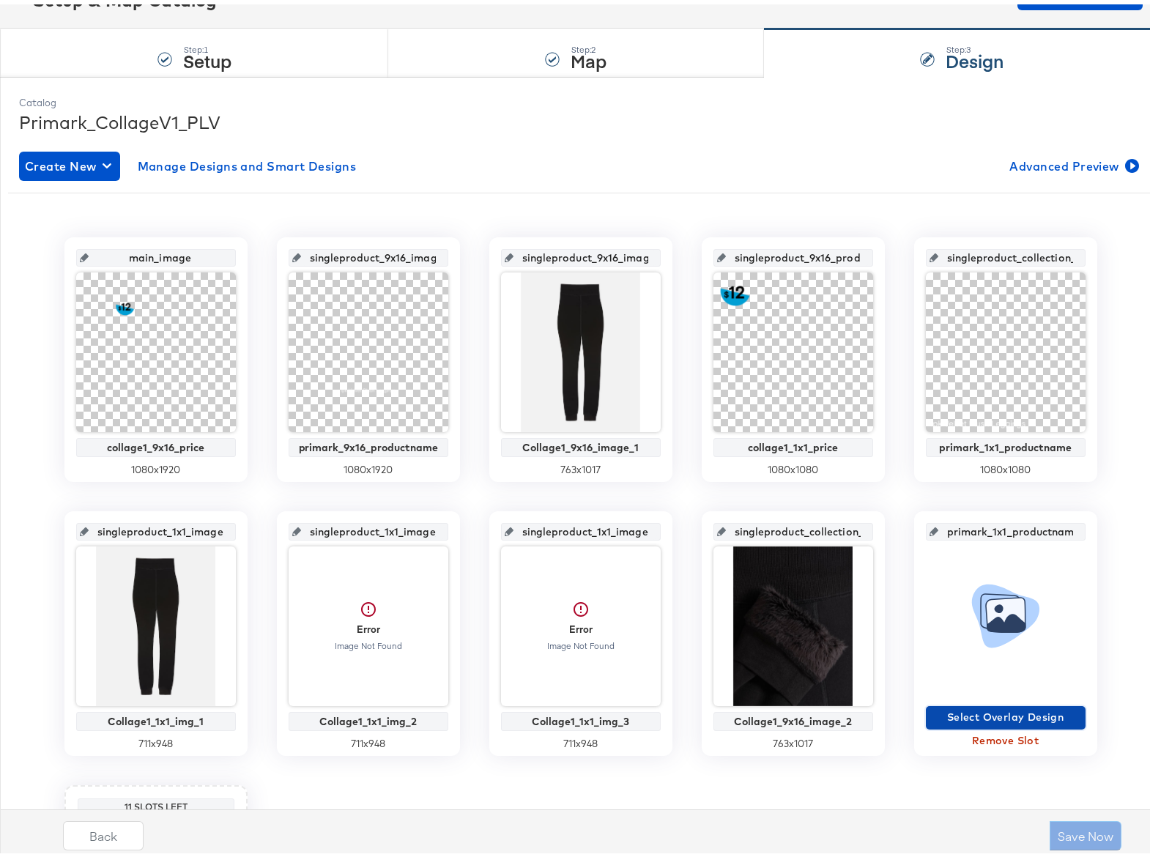
click at [994, 714] on span "Select Overlay Design" at bounding box center [1006, 713] width 148 height 18
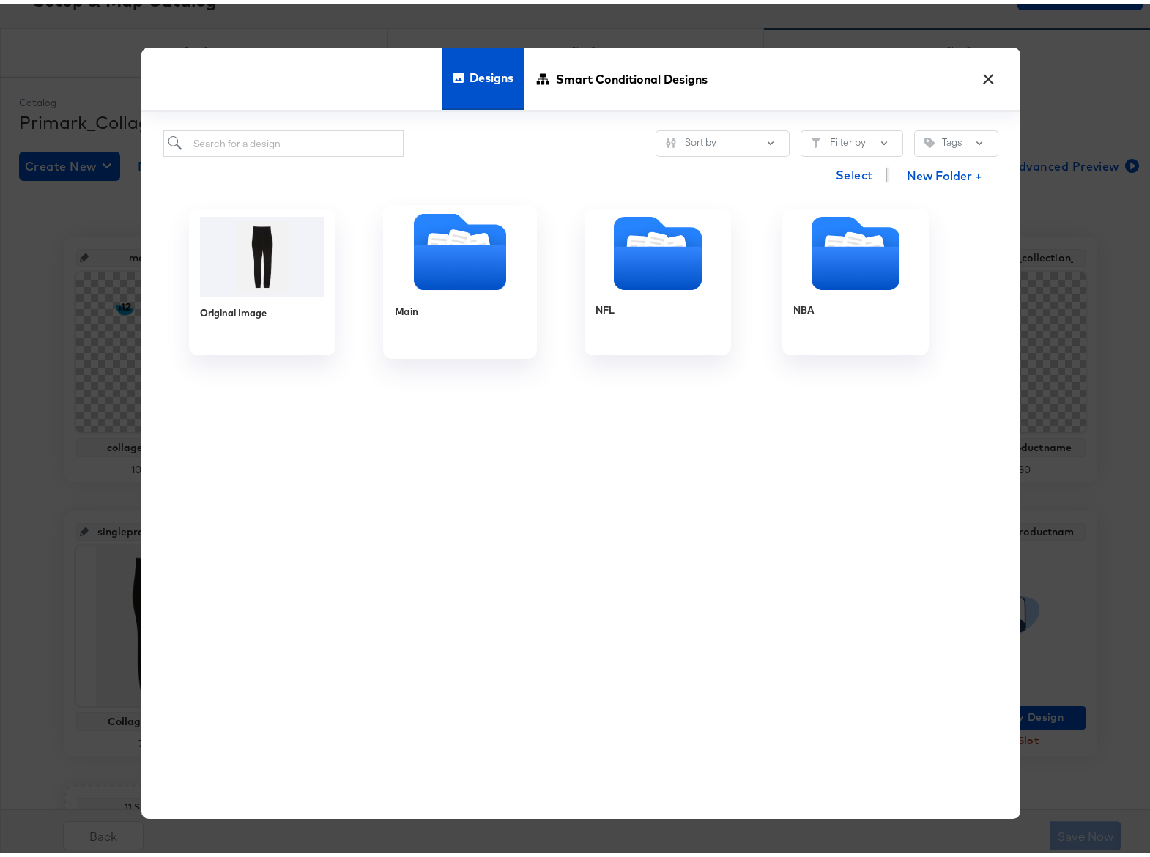
click at [431, 262] on icon "Folder" at bounding box center [459, 262] width 92 height 45
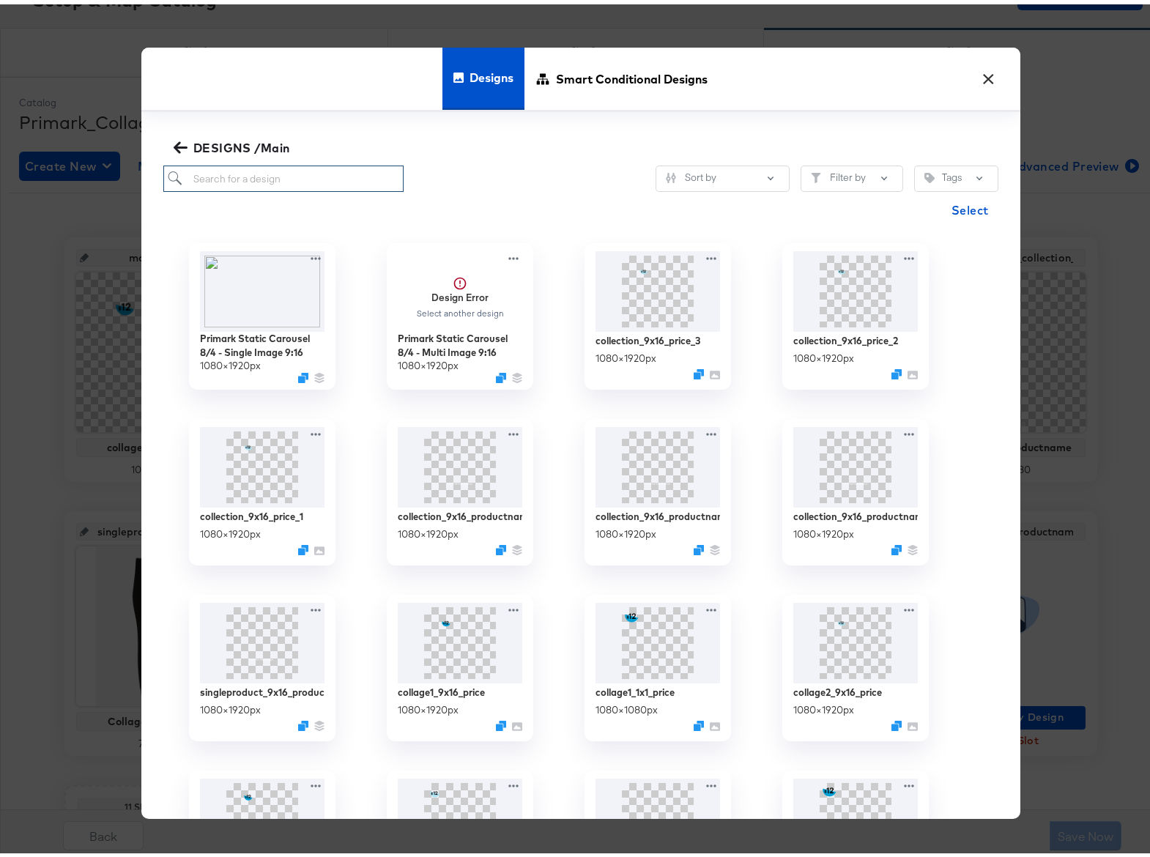
click at [254, 182] on input "search" at bounding box center [283, 174] width 241 height 27
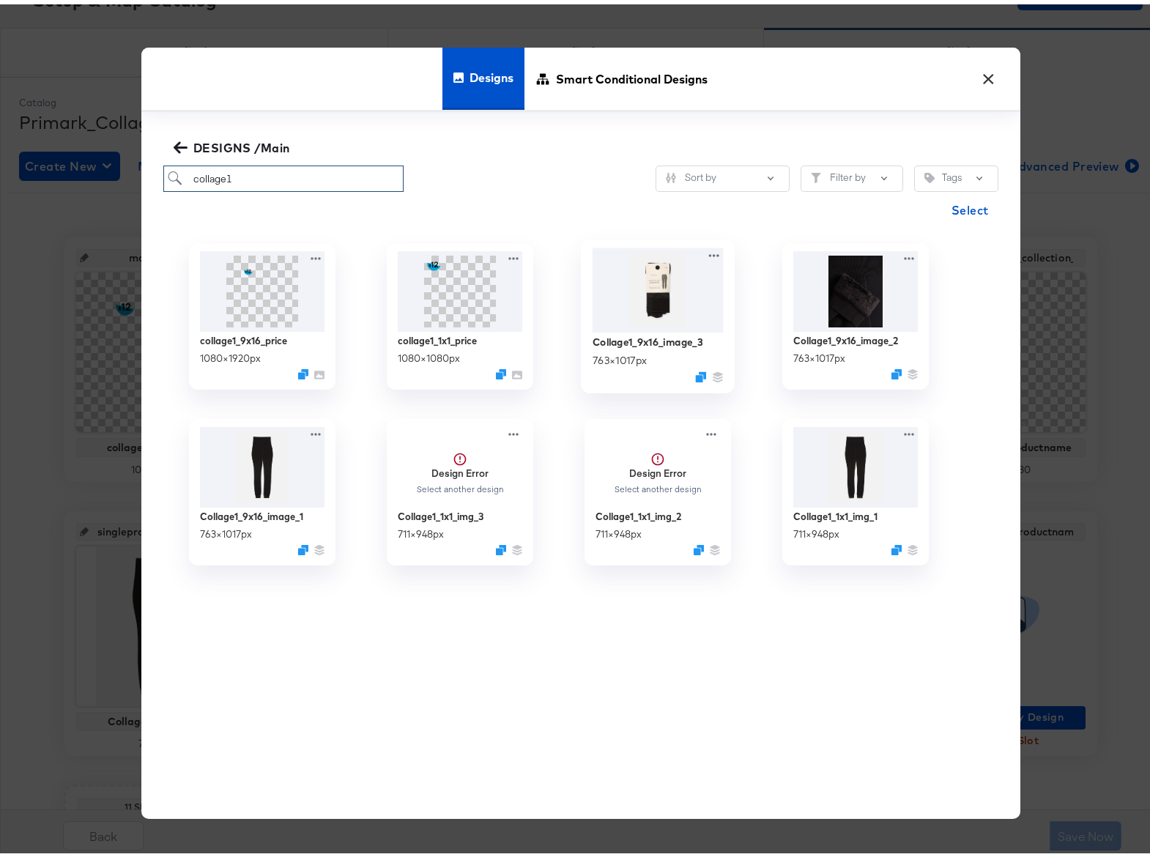
type input "collage1"
click at [658, 295] on img at bounding box center [657, 286] width 131 height 84
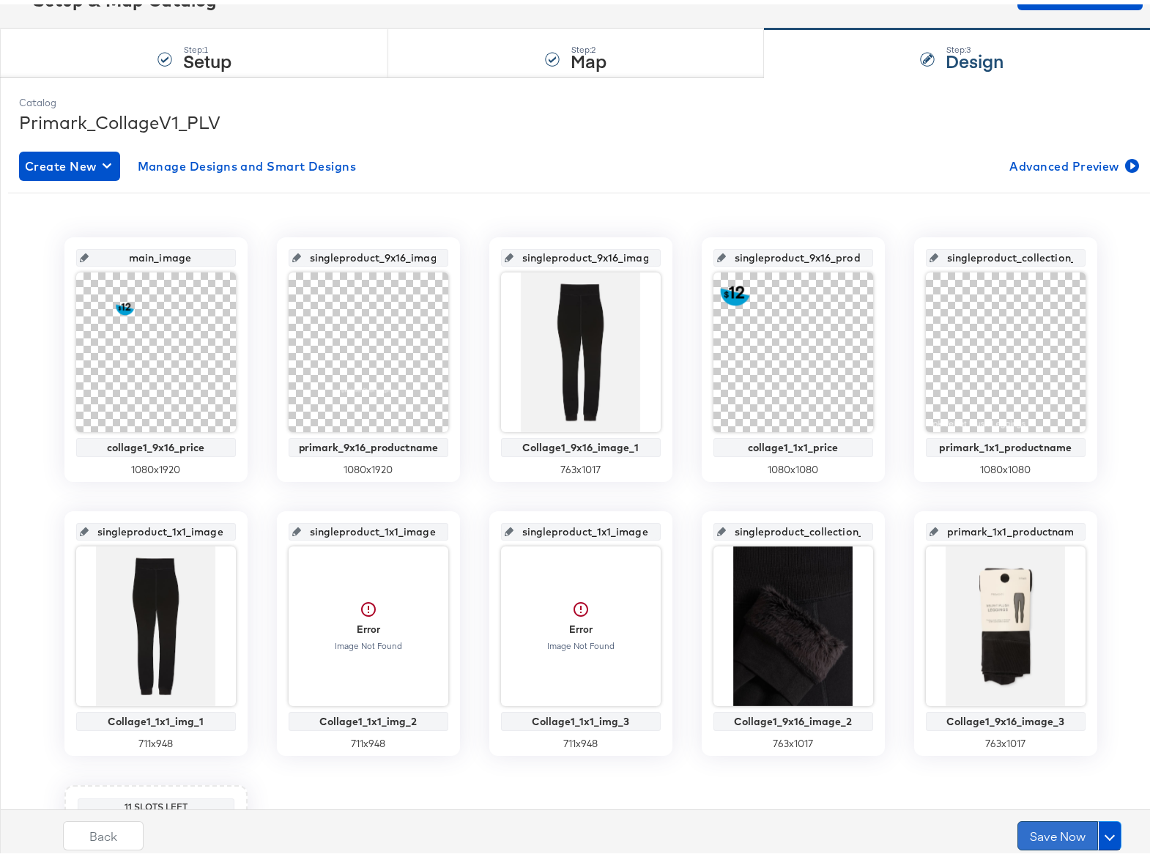
click at [1029, 831] on button "Save Now" at bounding box center [1058, 831] width 81 height 29
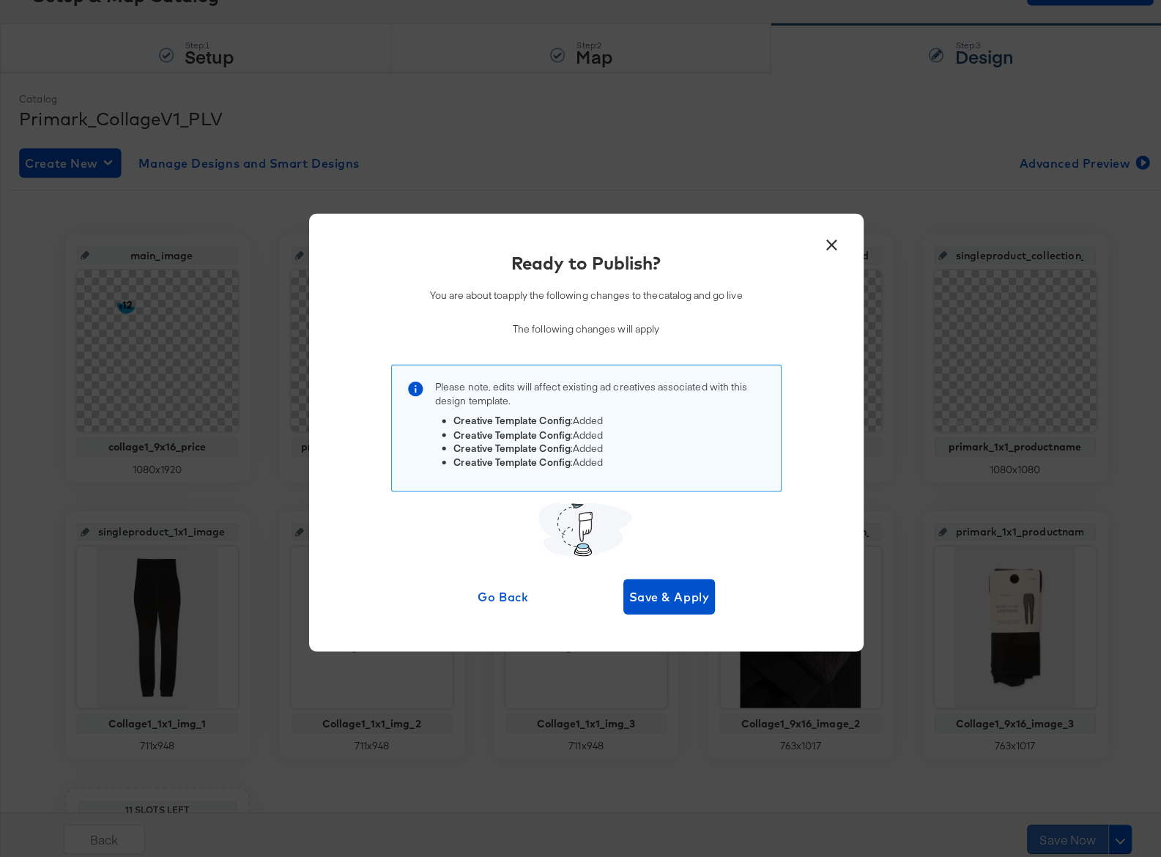
scroll to position [0, 0]
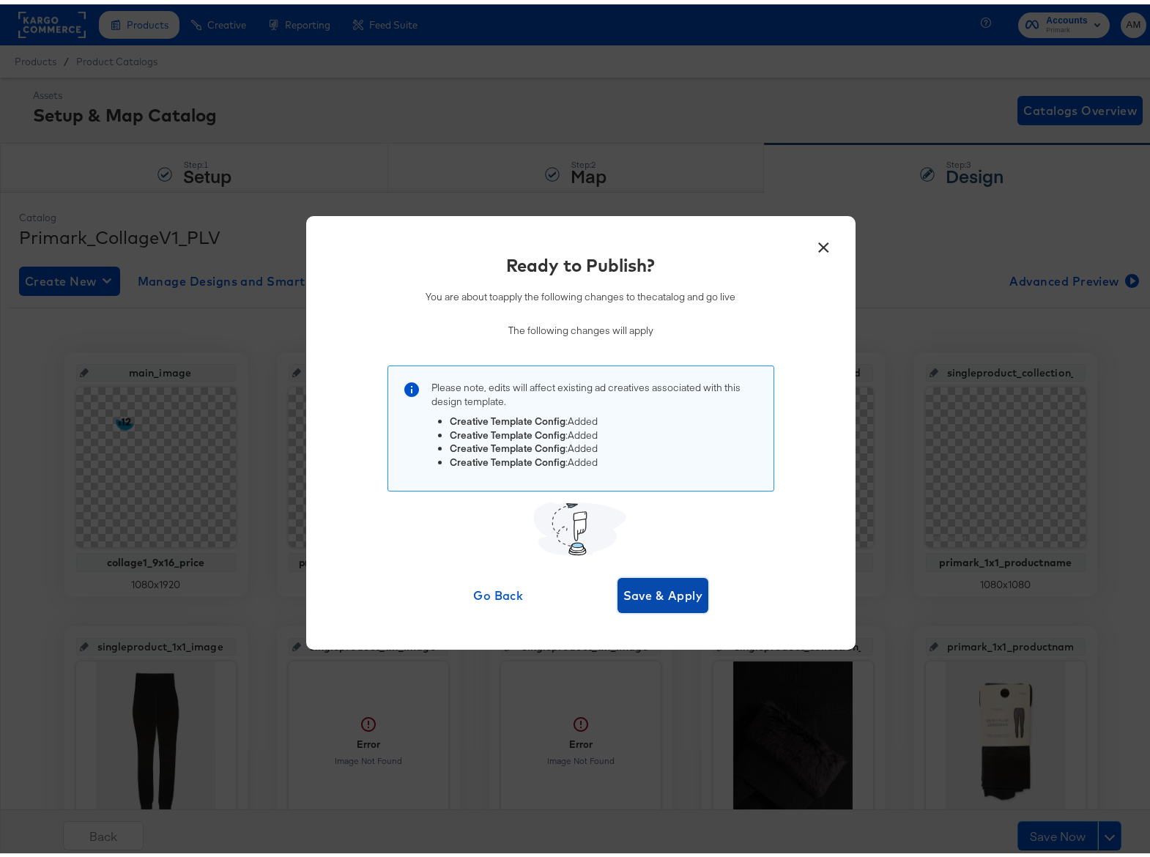
click at [660, 594] on span "Save & Apply" at bounding box center [664, 591] width 80 height 21
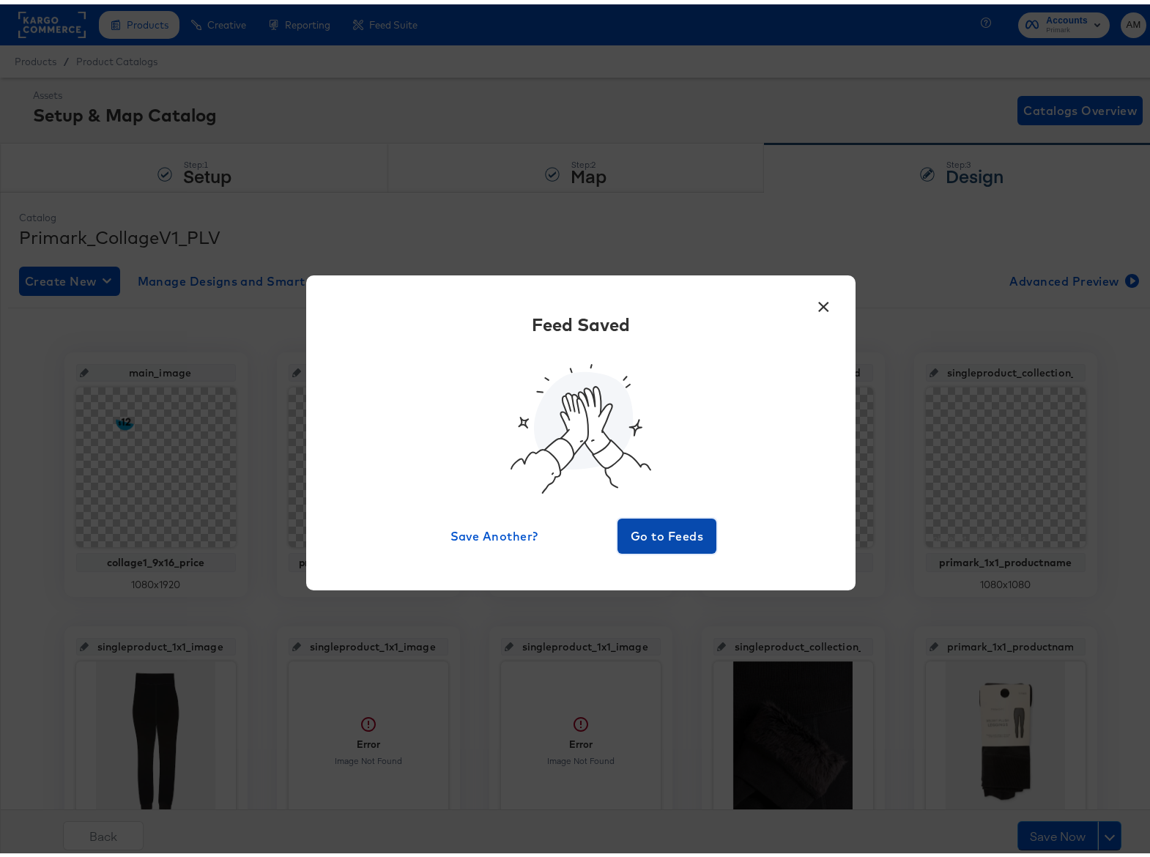
click at [669, 539] on span "Go to Feeds" at bounding box center [668, 532] width 88 height 21
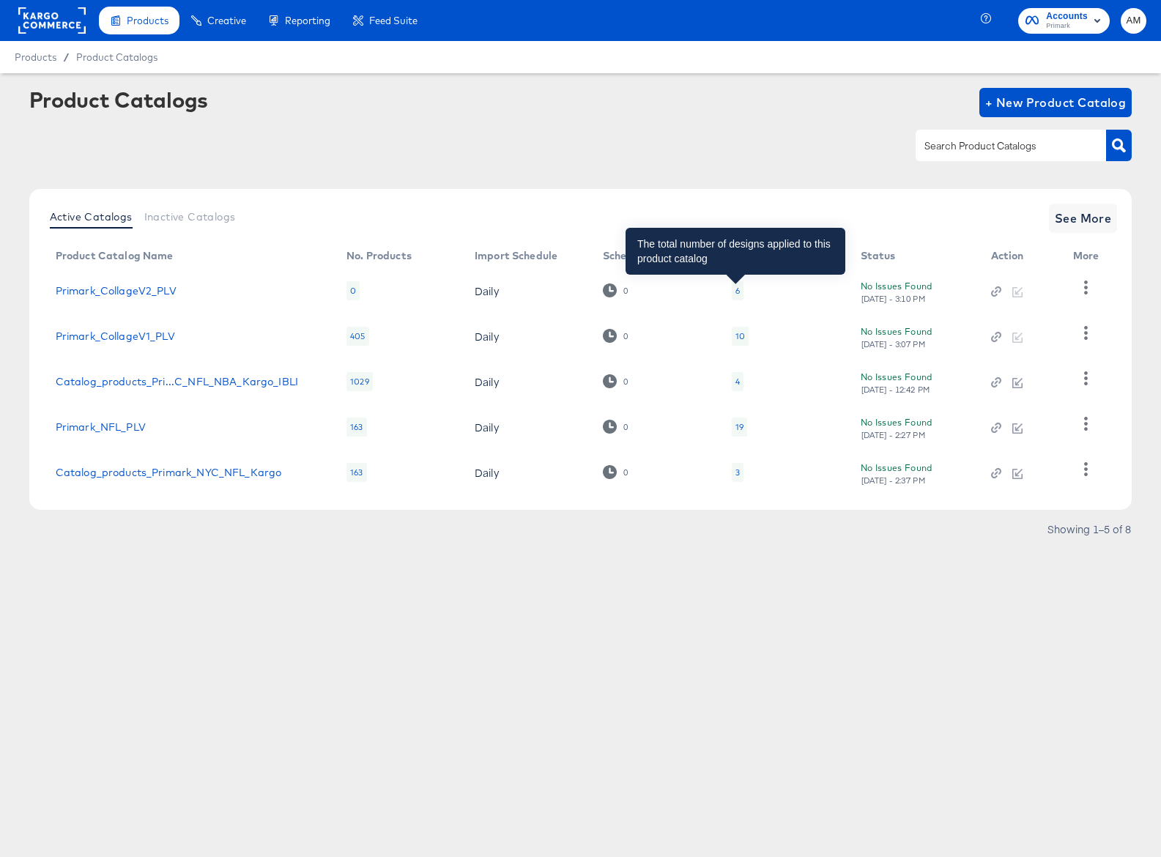
click at [736, 292] on div "6" at bounding box center [738, 291] width 4 height 12
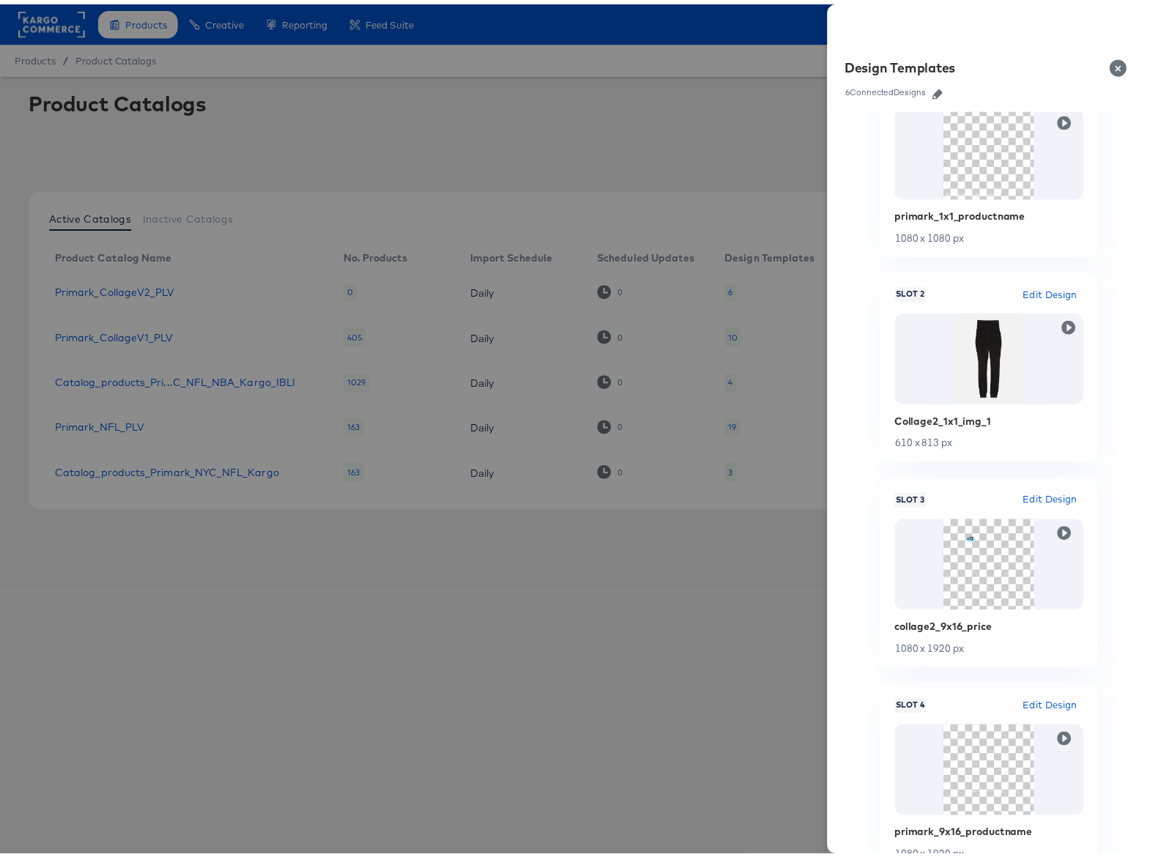
scroll to position [454, 0]
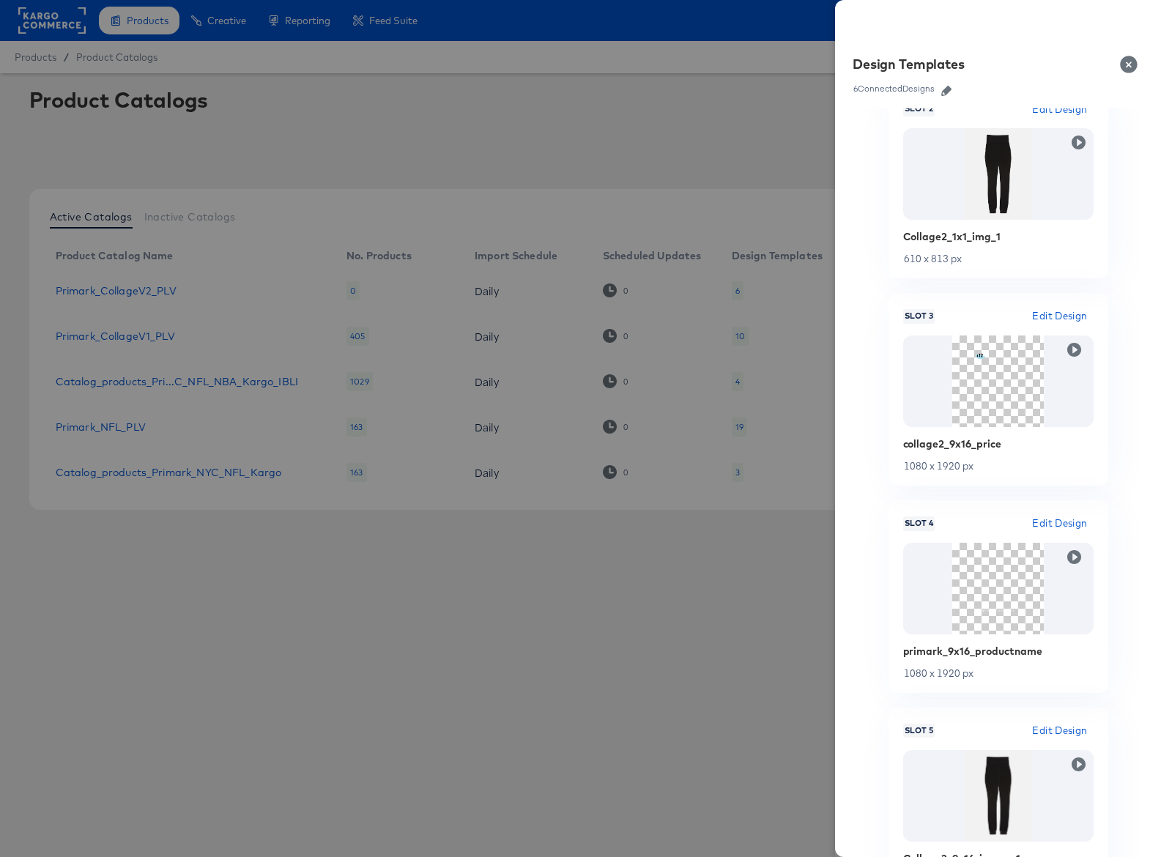
click at [949, 87] on icon "button" at bounding box center [947, 91] width 10 height 10
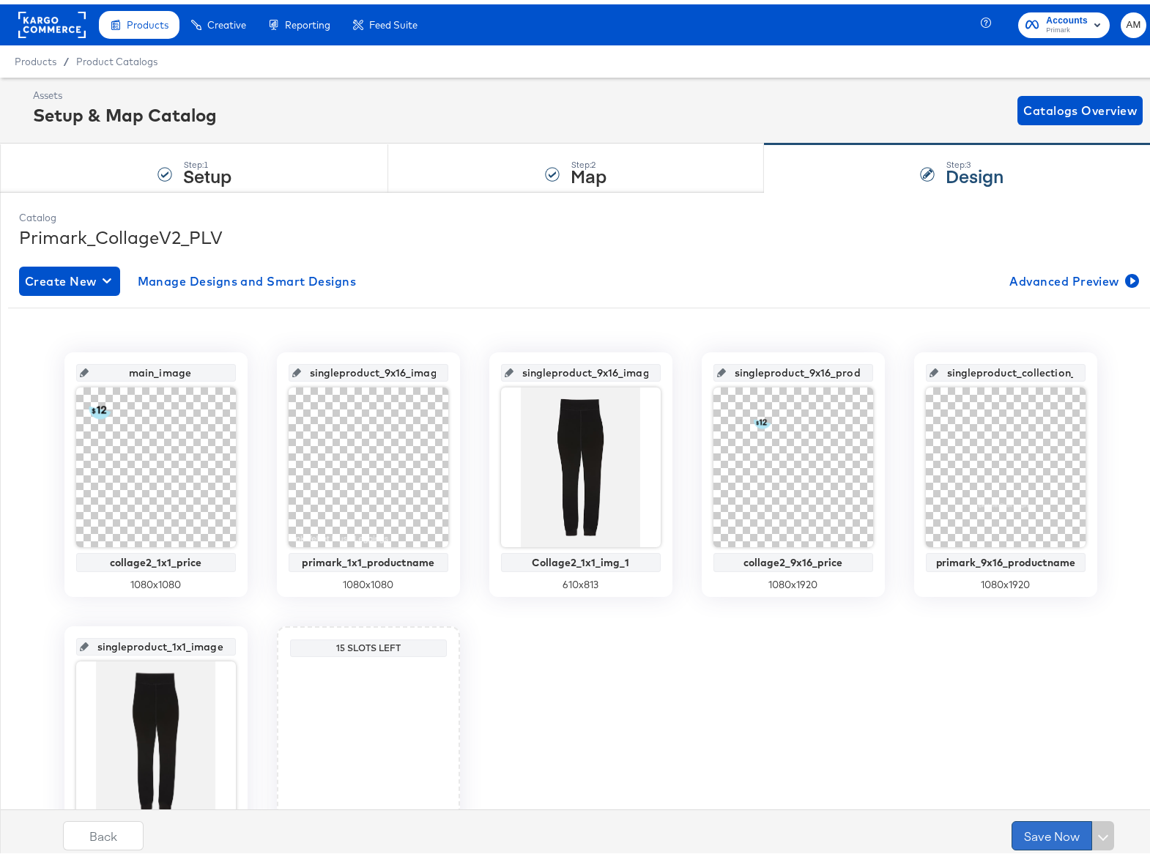
click at [1036, 829] on button "Save Now" at bounding box center [1052, 831] width 81 height 29
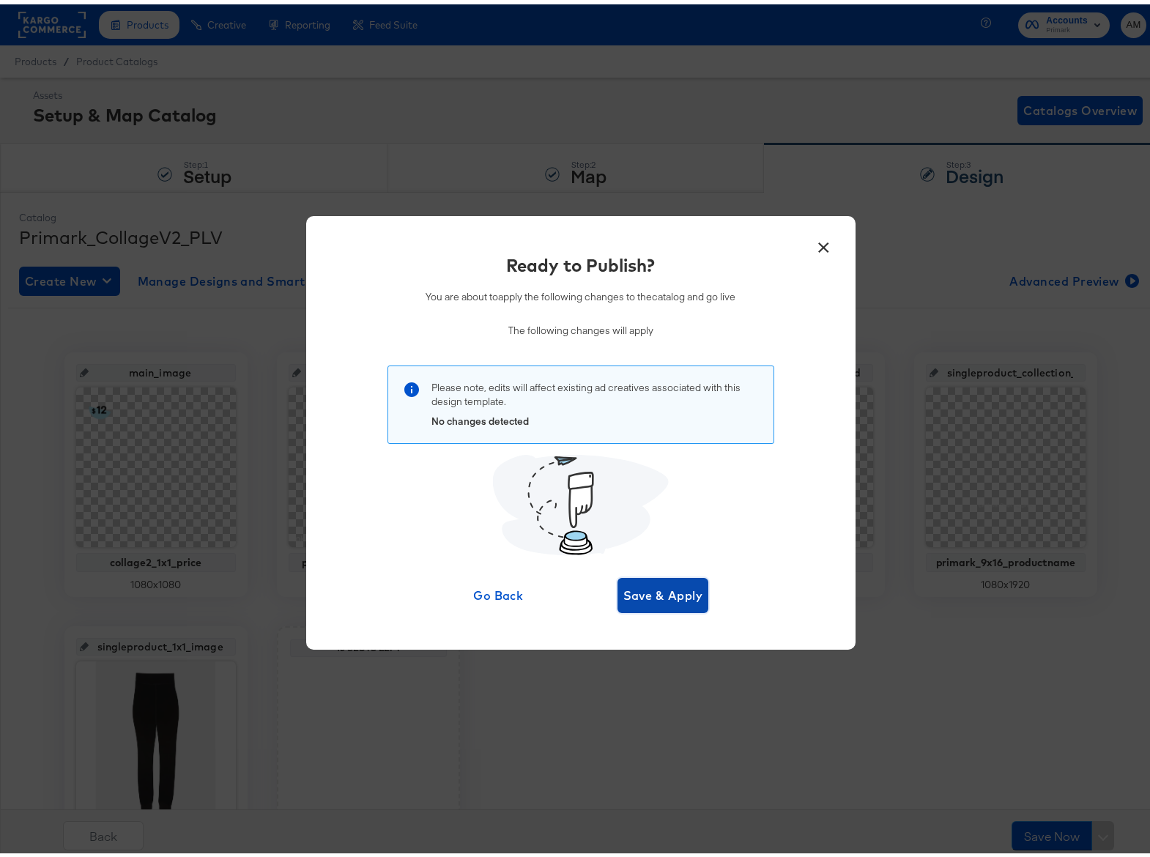
click at [644, 591] on span "Save & Apply" at bounding box center [664, 591] width 80 height 21
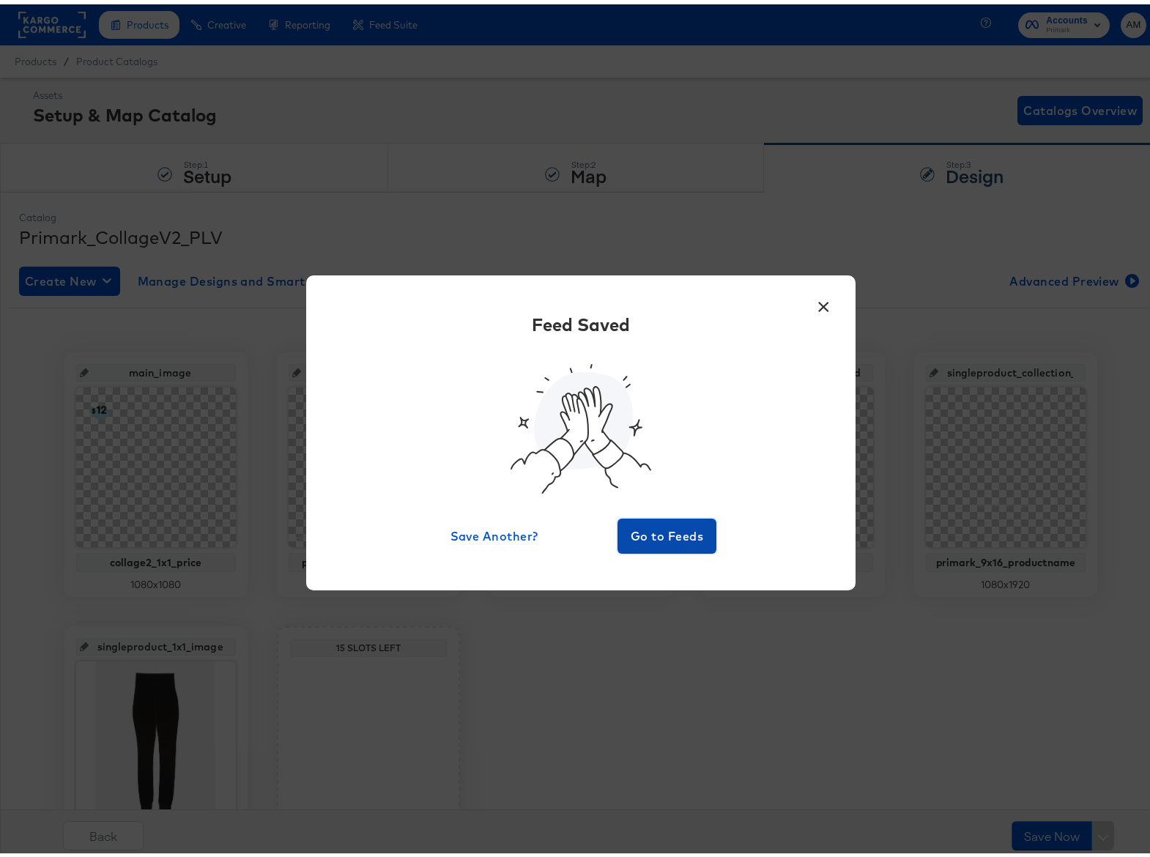
click at [680, 537] on span "Go to Feeds" at bounding box center [668, 532] width 88 height 21
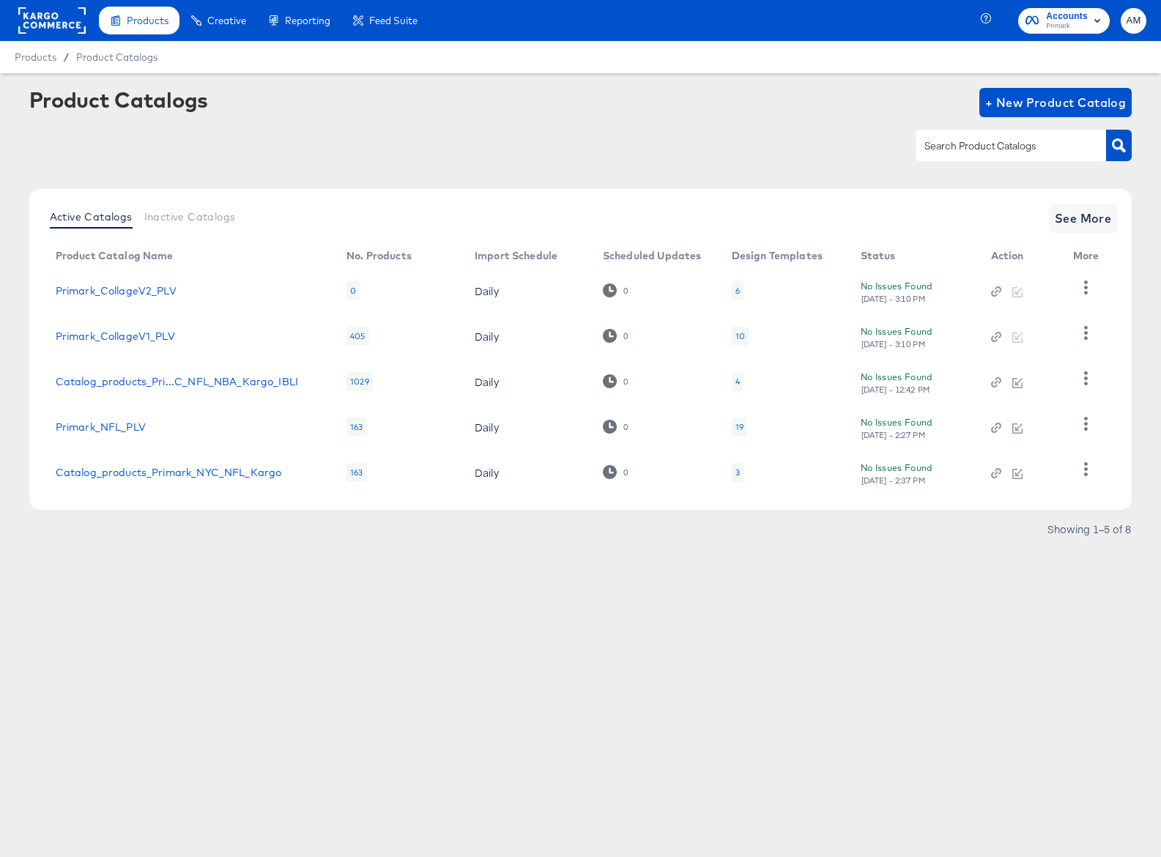
click at [732, 336] on div "10" at bounding box center [740, 336] width 17 height 19
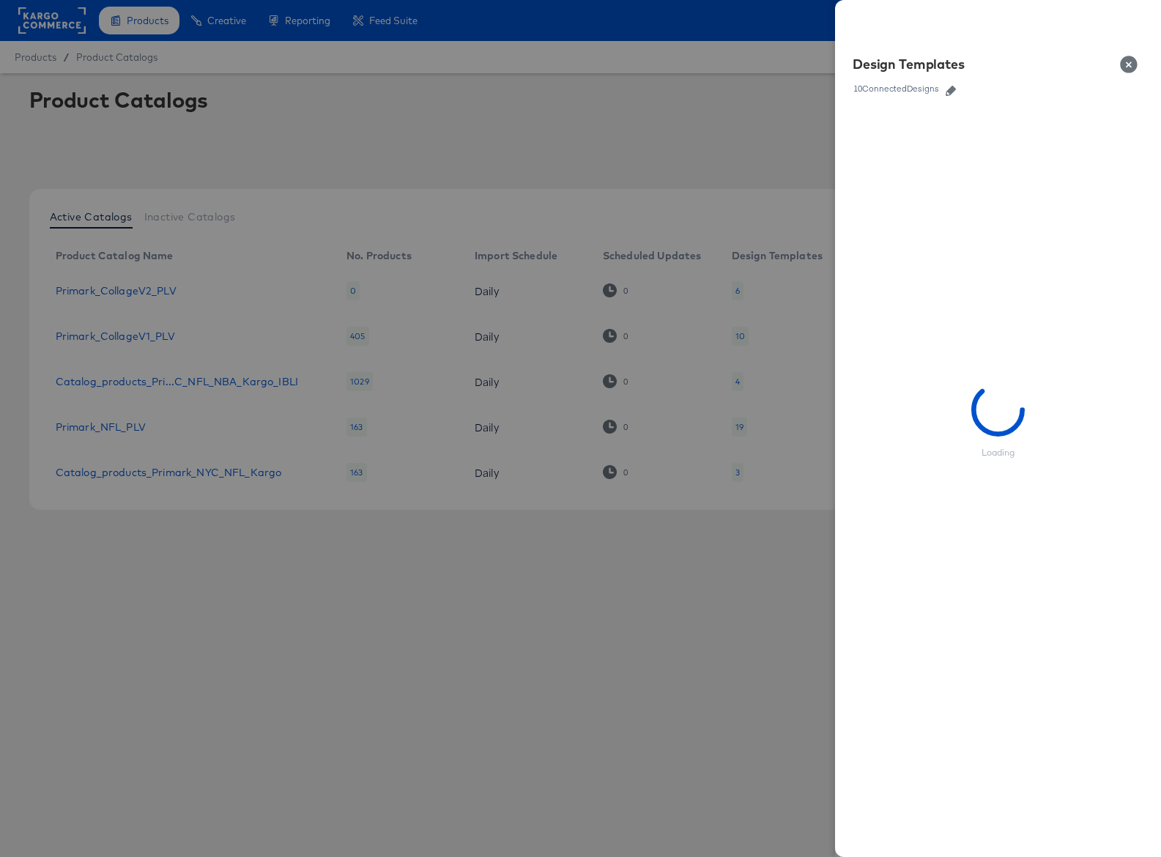
click at [955, 91] on icon "button" at bounding box center [951, 91] width 10 height 10
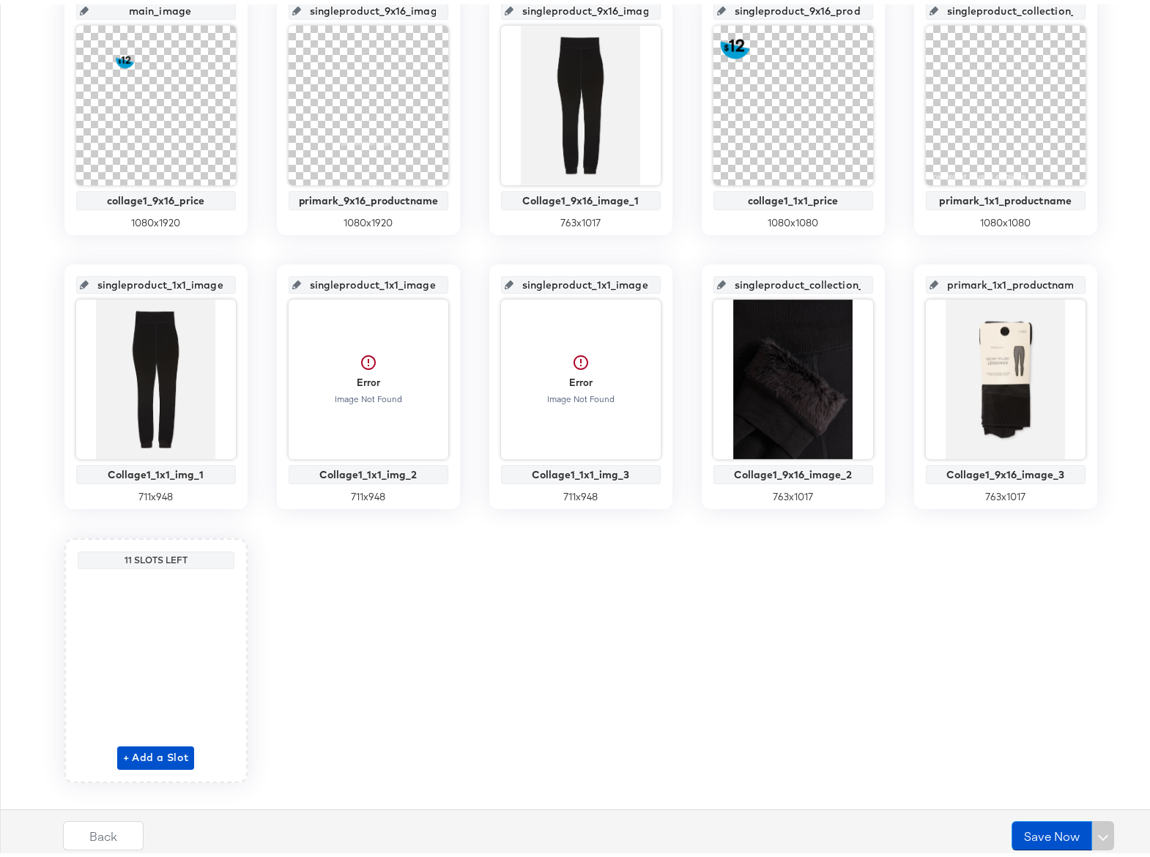
scroll to position [389, 0]
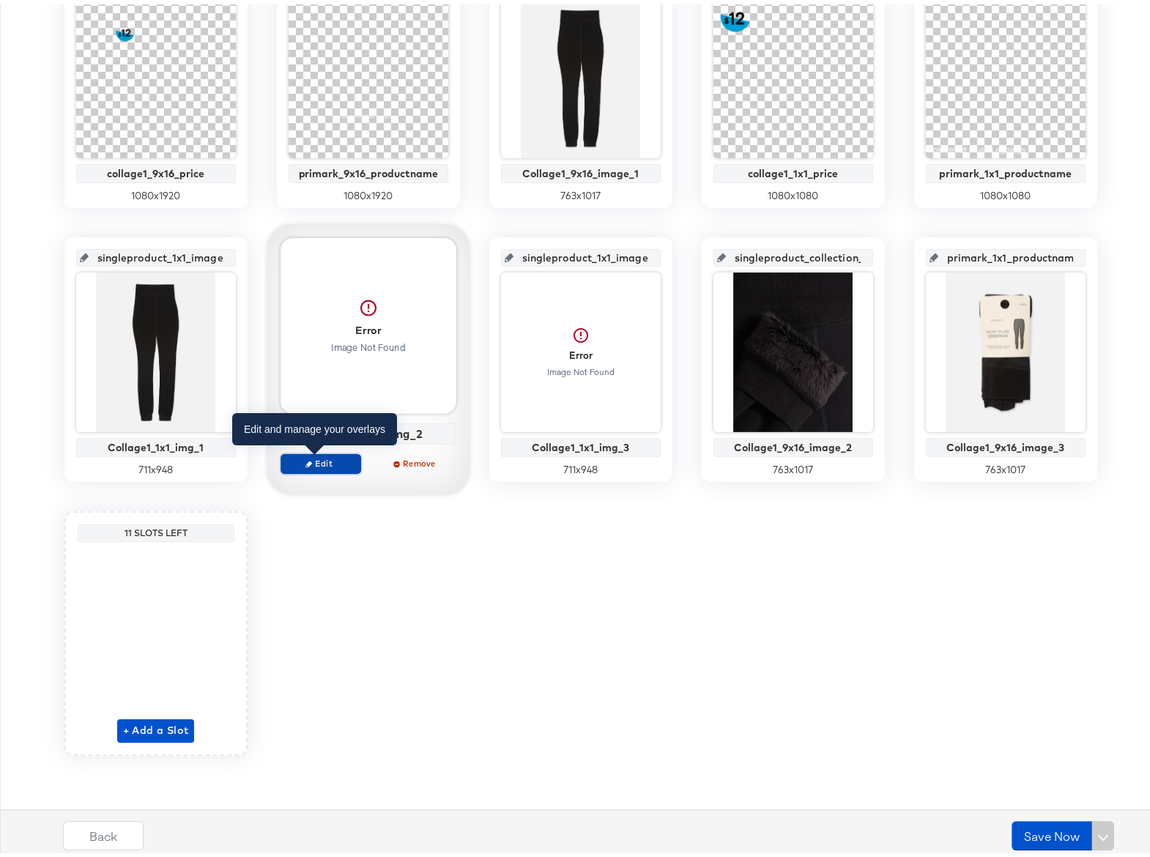
click at [328, 459] on span "Edit" at bounding box center [319, 459] width 67 height 11
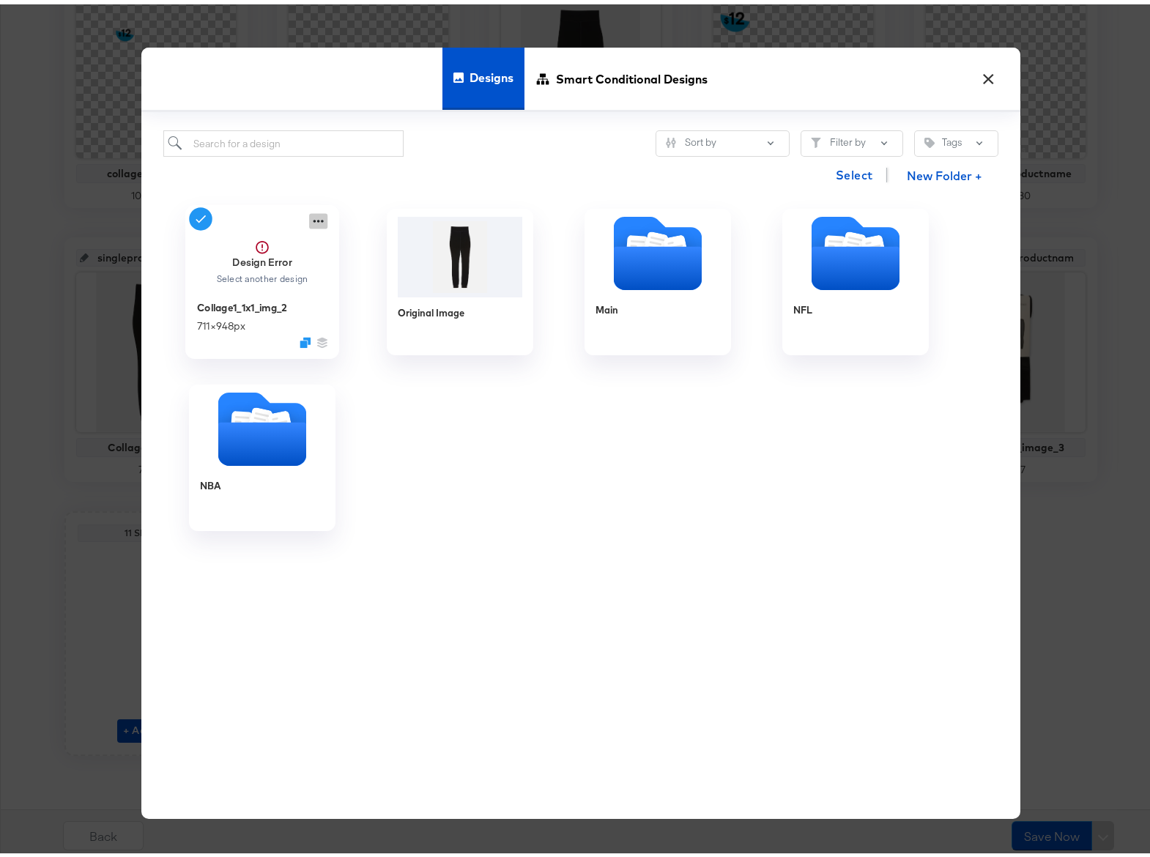
click at [316, 211] on icon at bounding box center [318, 216] width 18 height 15
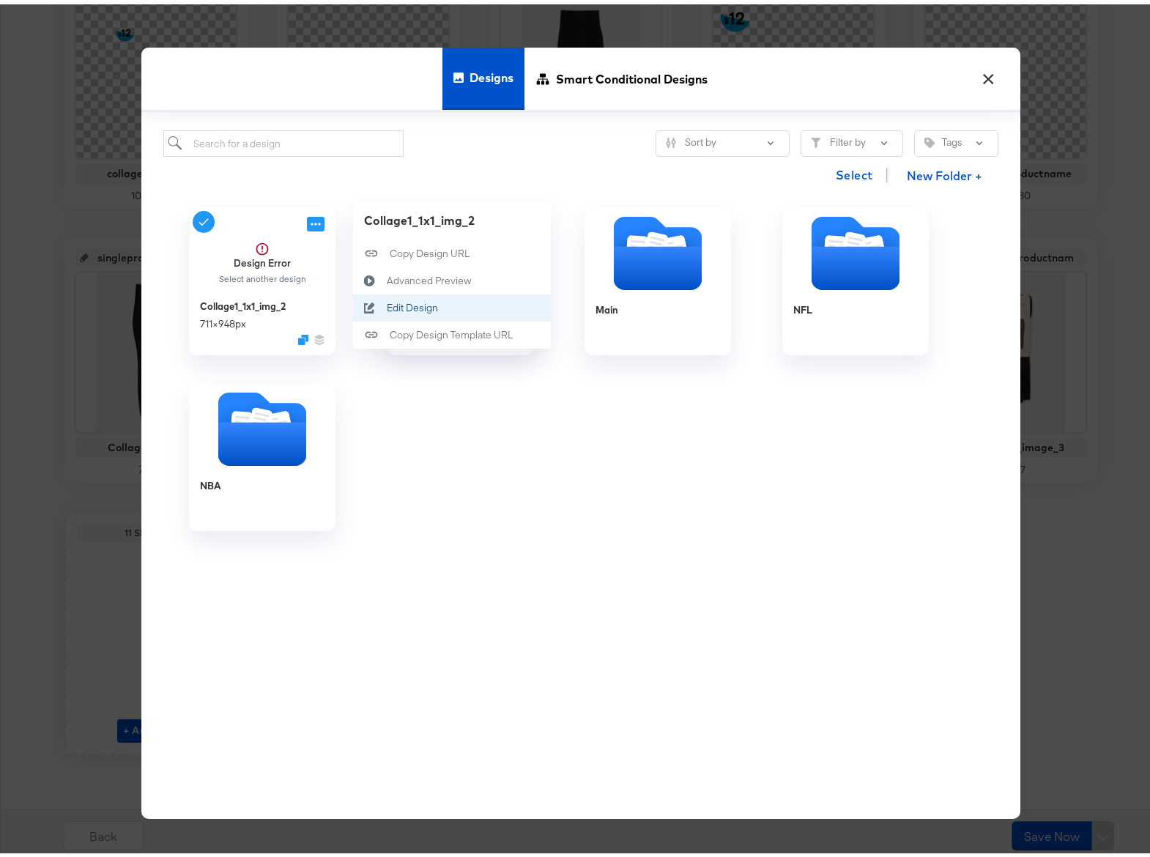
click at [386, 303] on div "Edit Design Edit Design" at bounding box center [386, 303] width 0 height 0
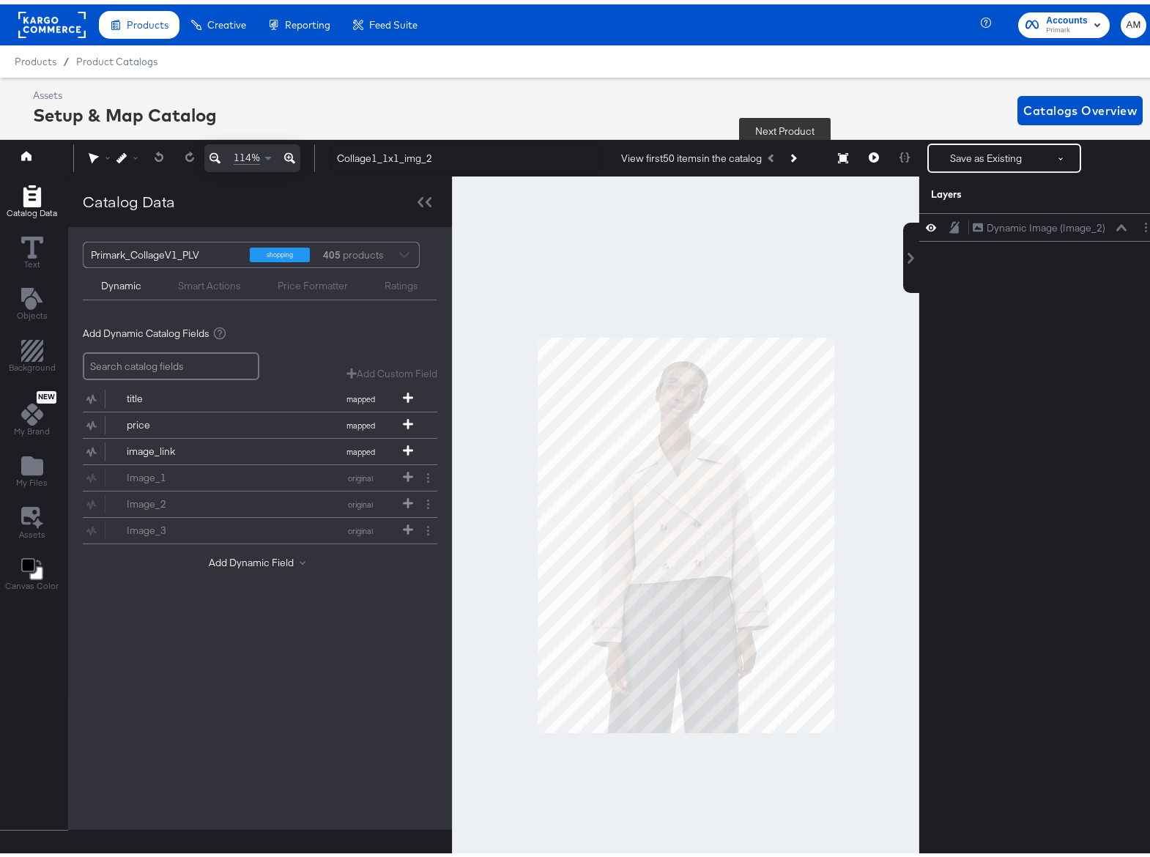
click at [788, 155] on icon "Next Product" at bounding box center [792, 154] width 8 height 8
click at [768, 155] on icon "Previous Product" at bounding box center [772, 154] width 8 height 8
click at [236, 560] on button "Add Dynamic Field" at bounding box center [260, 559] width 103 height 14
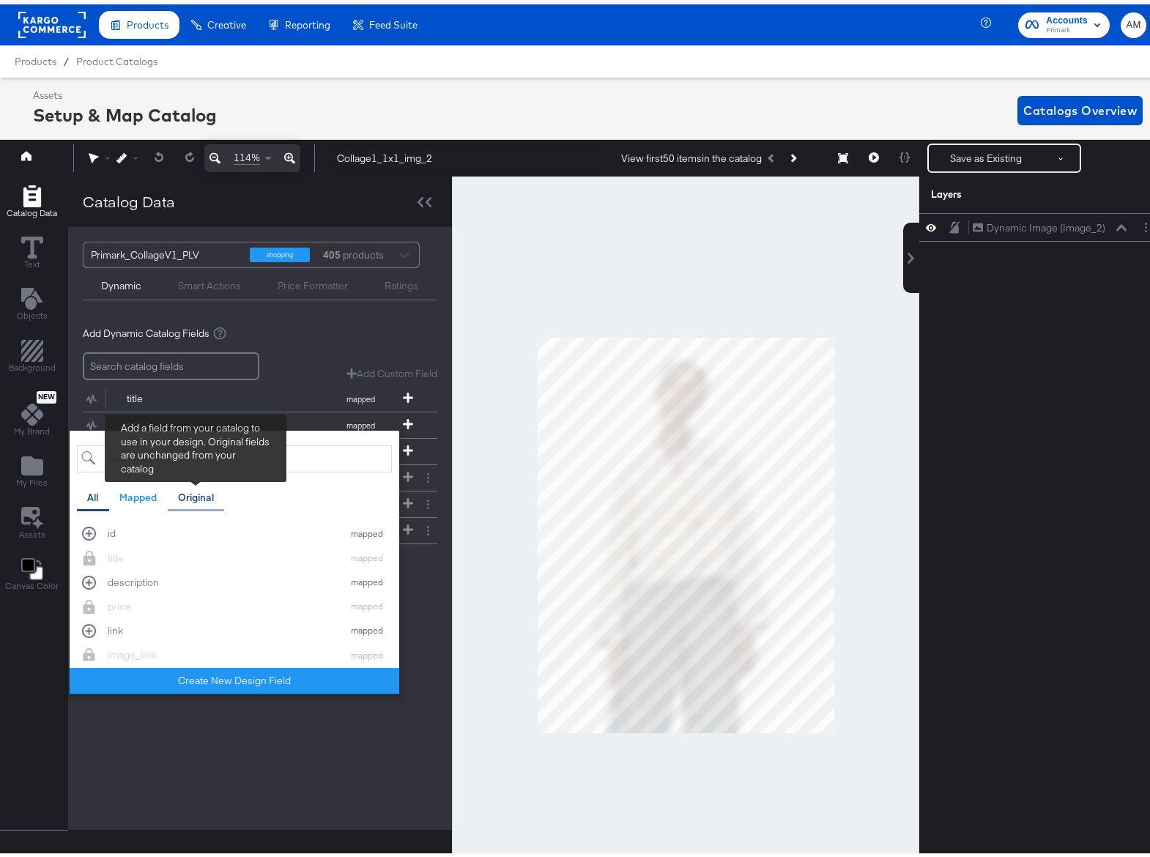
drag, startPoint x: 207, startPoint y: 493, endPoint x: 196, endPoint y: 472, distance: 23.9
click at [207, 493] on div "Original" at bounding box center [196, 494] width 36 height 14
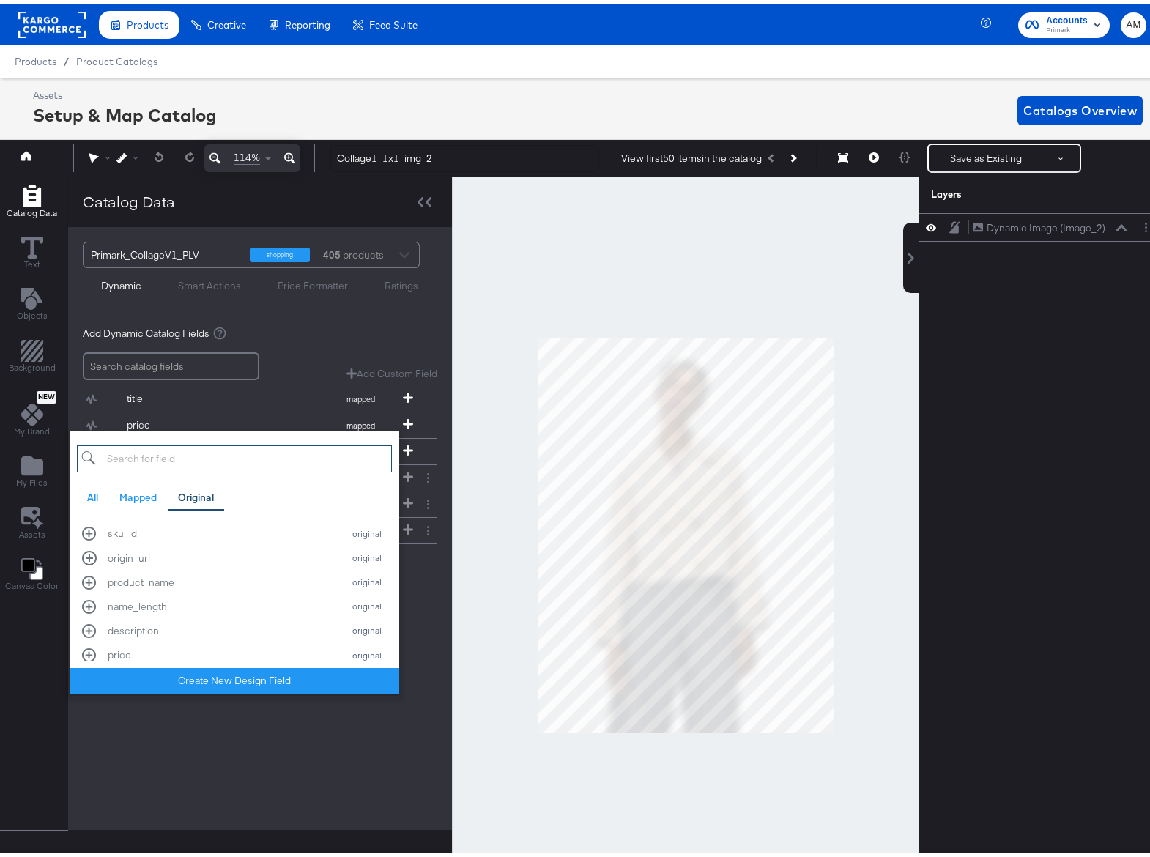
click at [167, 457] on input "search" at bounding box center [234, 454] width 315 height 27
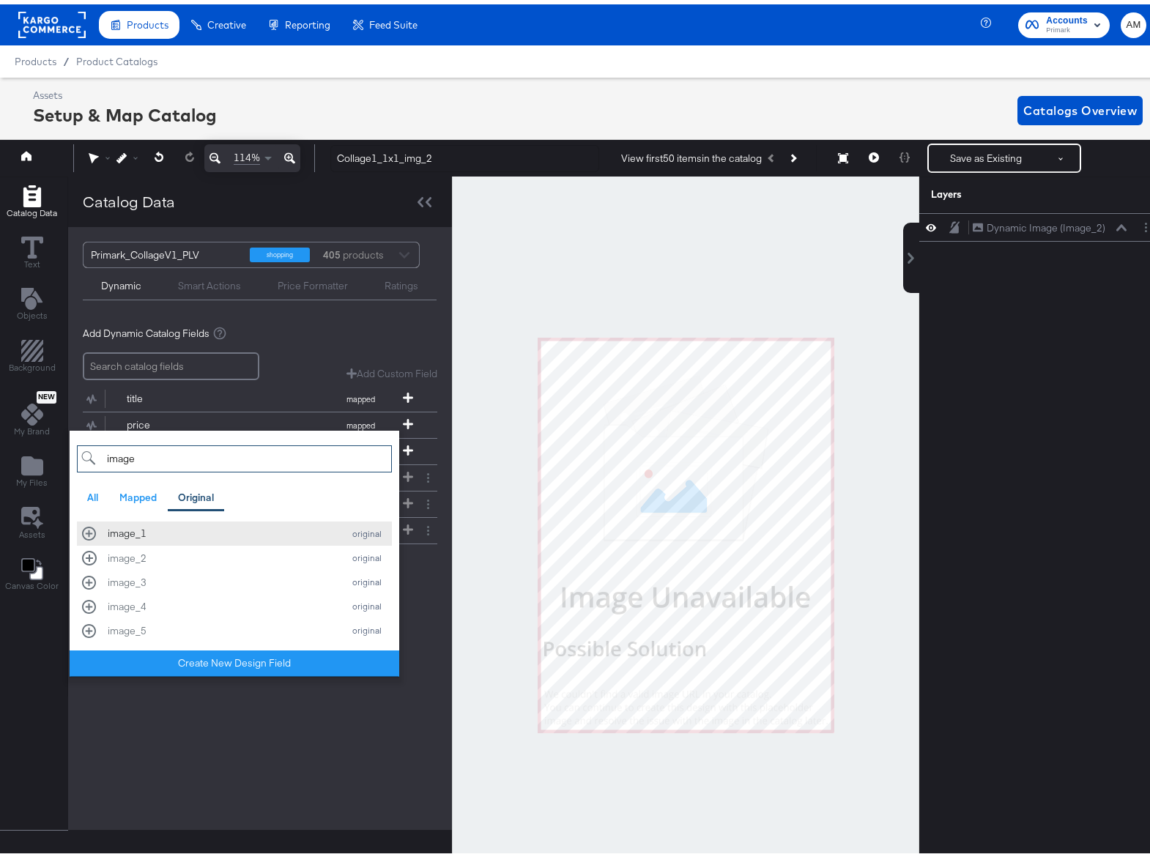
type input "image"
click at [128, 553] on div "image_2" at bounding box center [222, 554] width 228 height 14
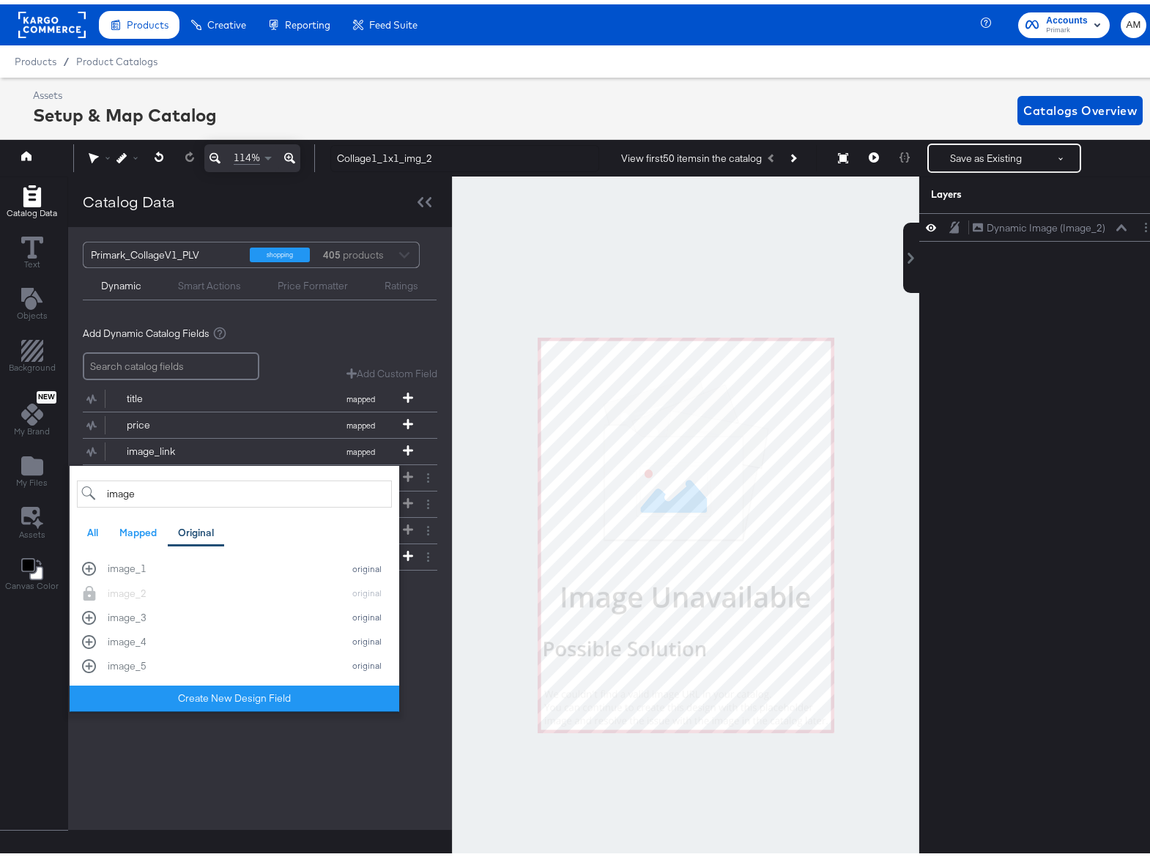
click at [266, 761] on div "Primark_CollageV1_PLV shopping 405 products Dynamic Smart Actions Price Formatt…" at bounding box center [260, 524] width 384 height 603
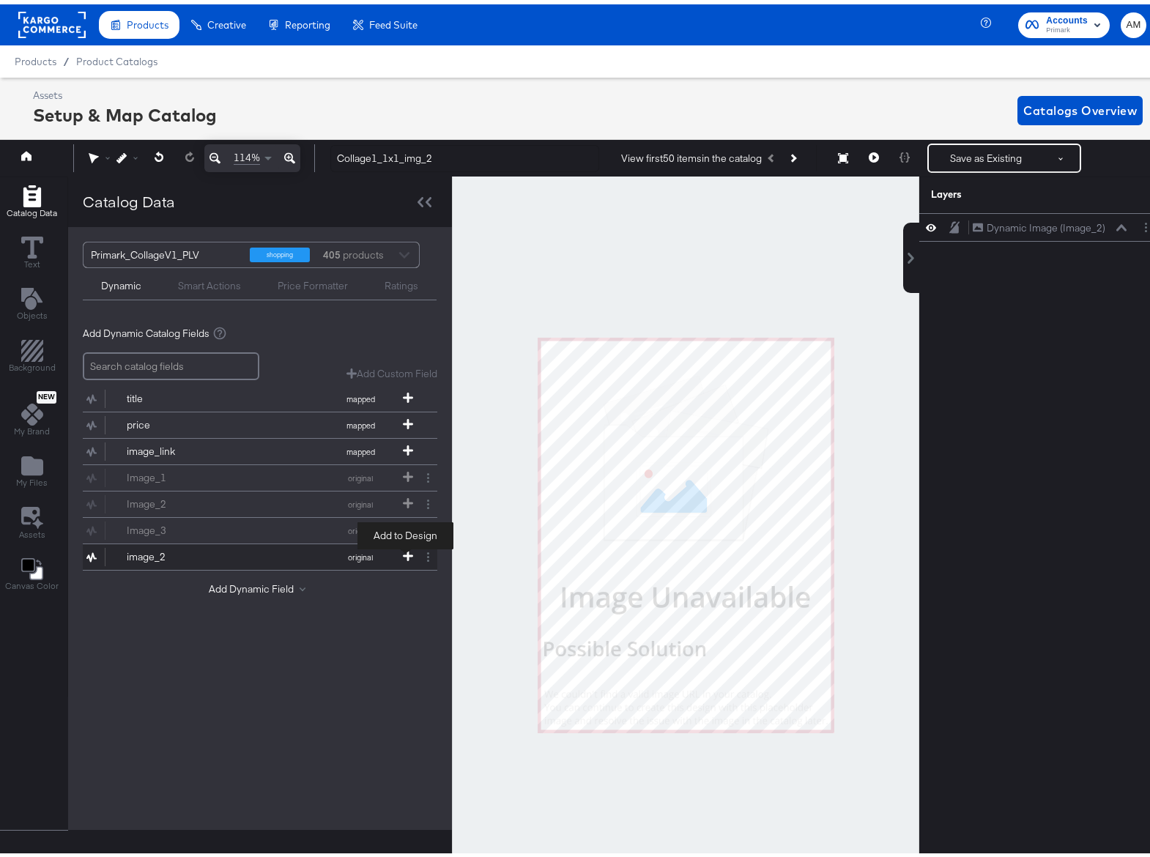
click at [407, 548] on icon at bounding box center [408, 552] width 10 height 10
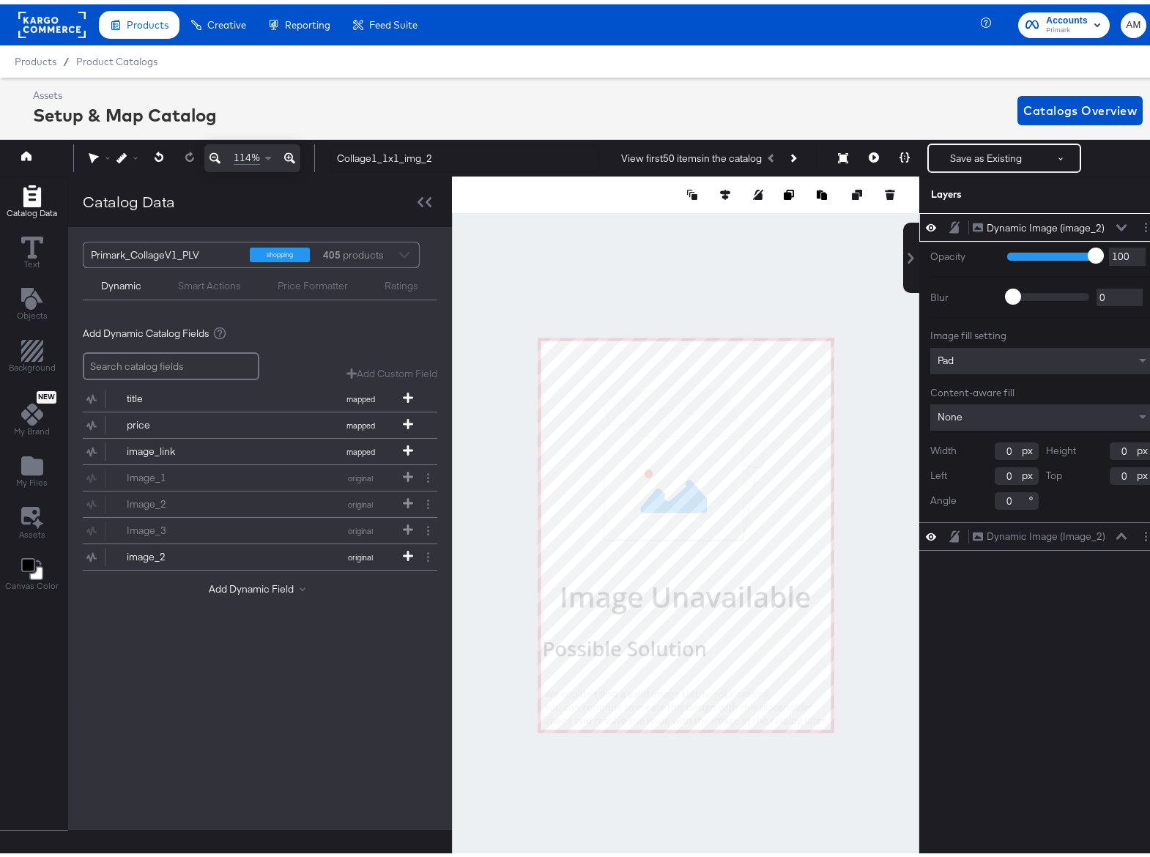
type input "1"
click at [1117, 533] on icon at bounding box center [1122, 531] width 10 height 7
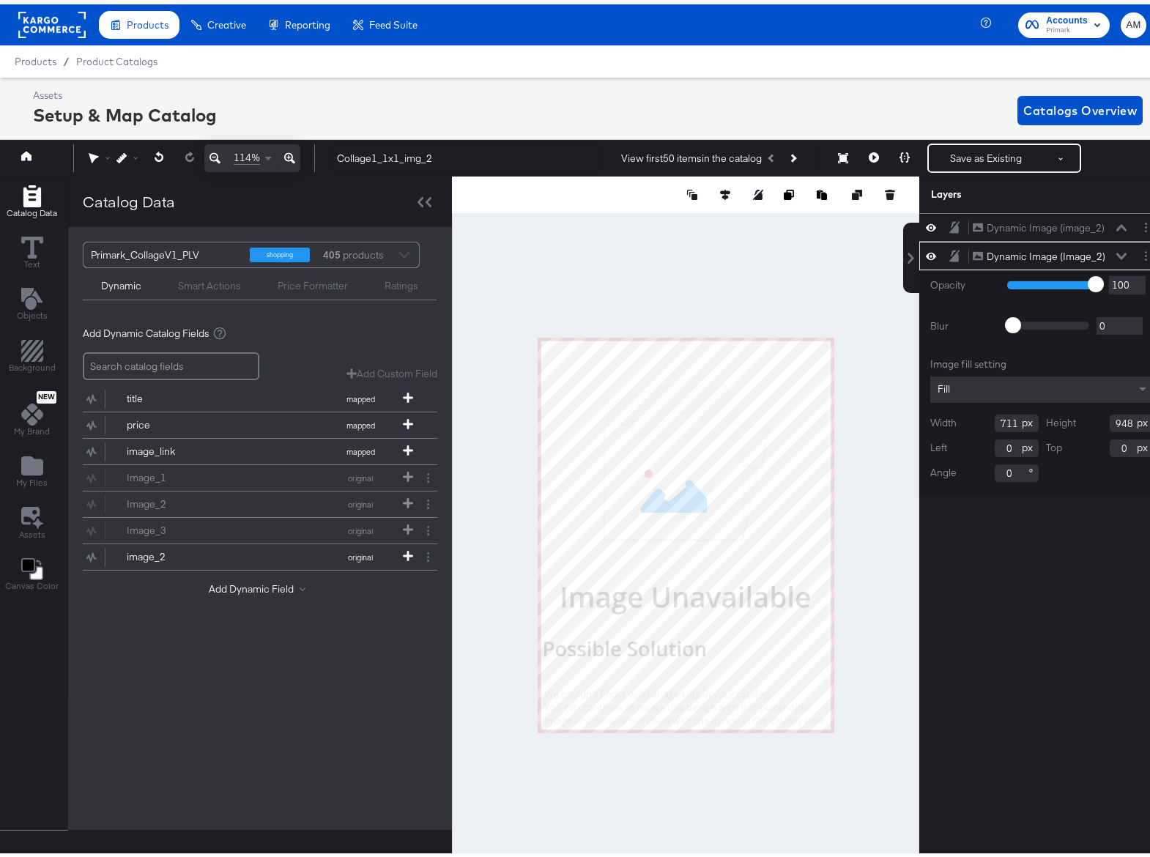
scroll to position [0, 4]
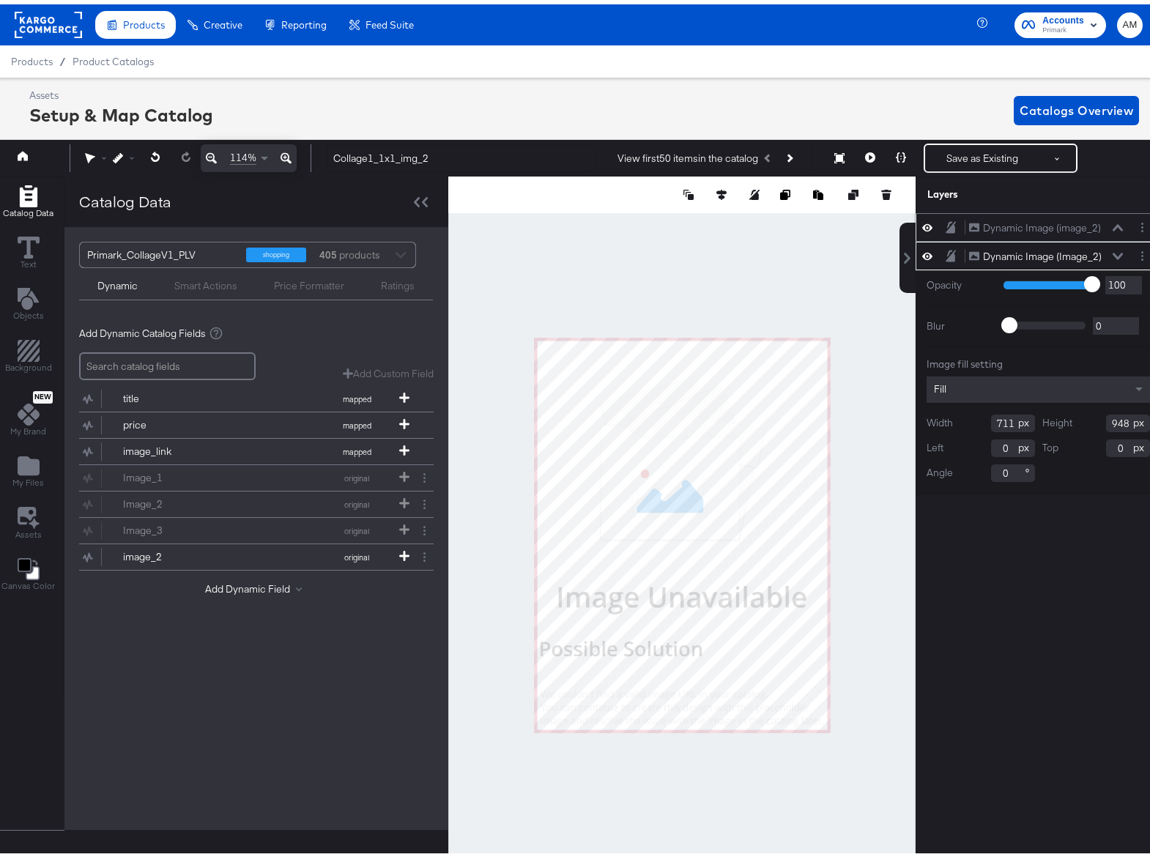
click at [1113, 223] on icon at bounding box center [1118, 223] width 10 height 7
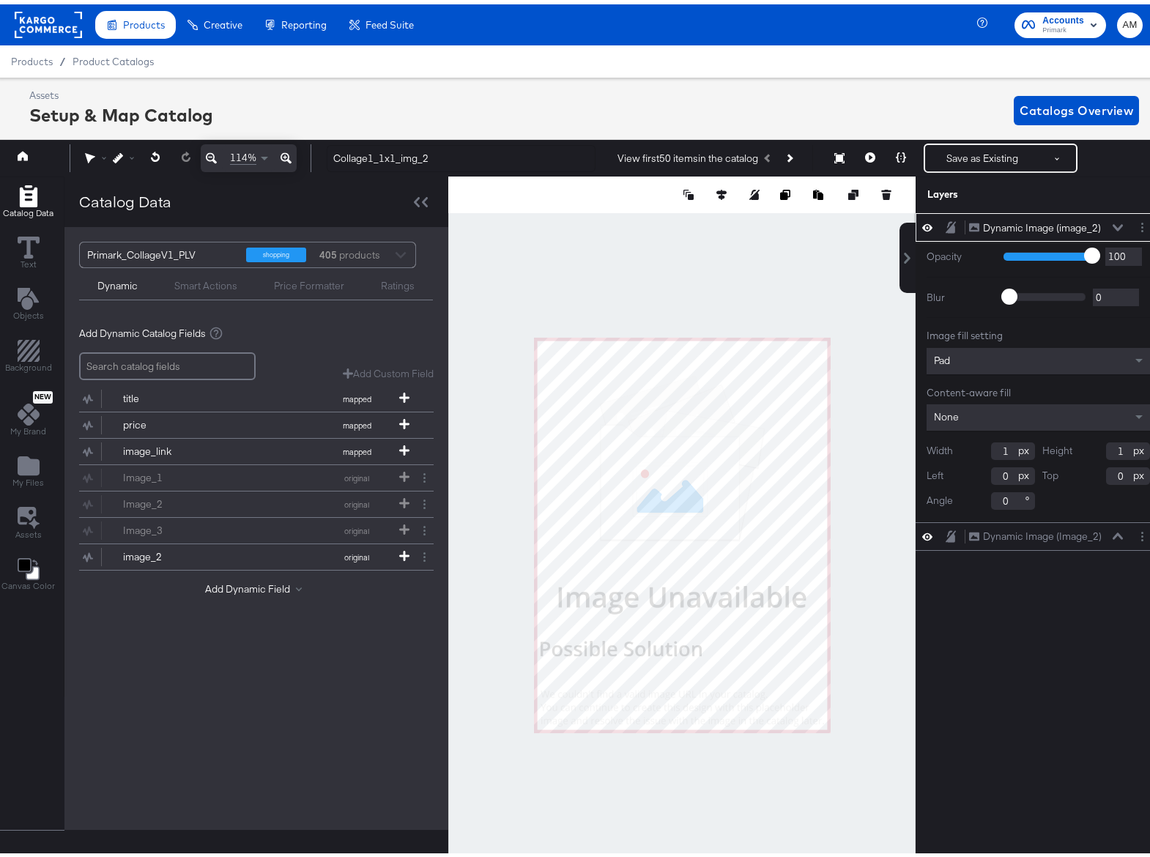
click at [991, 448] on input "1" at bounding box center [1013, 447] width 44 height 18
type input "711"
type input "948"
type input "1"
type input "948"
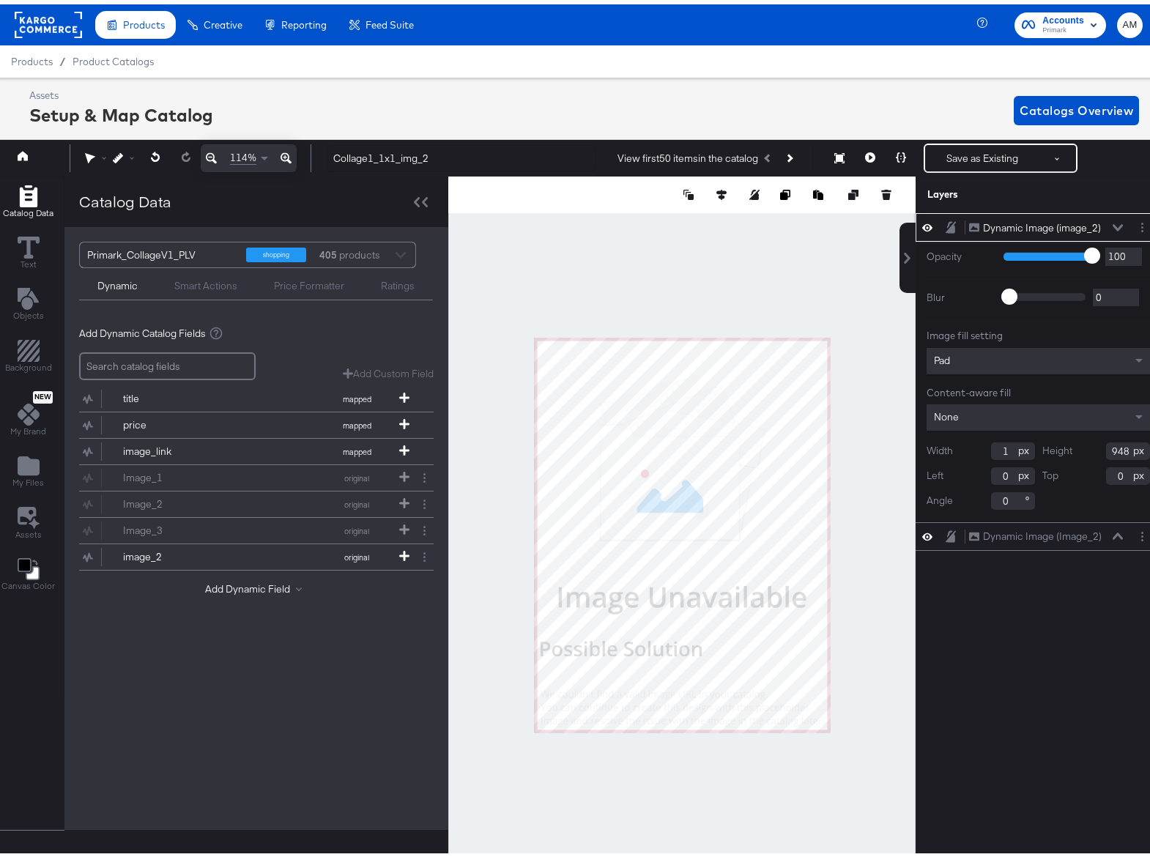
drag, startPoint x: 999, startPoint y: 446, endPoint x: 948, endPoint y: 443, distance: 51.4
click at [961, 443] on div "Width 1" at bounding box center [981, 447] width 108 height 18
type input "711"
click at [953, 351] on div "Pad" at bounding box center [1038, 357] width 223 height 26
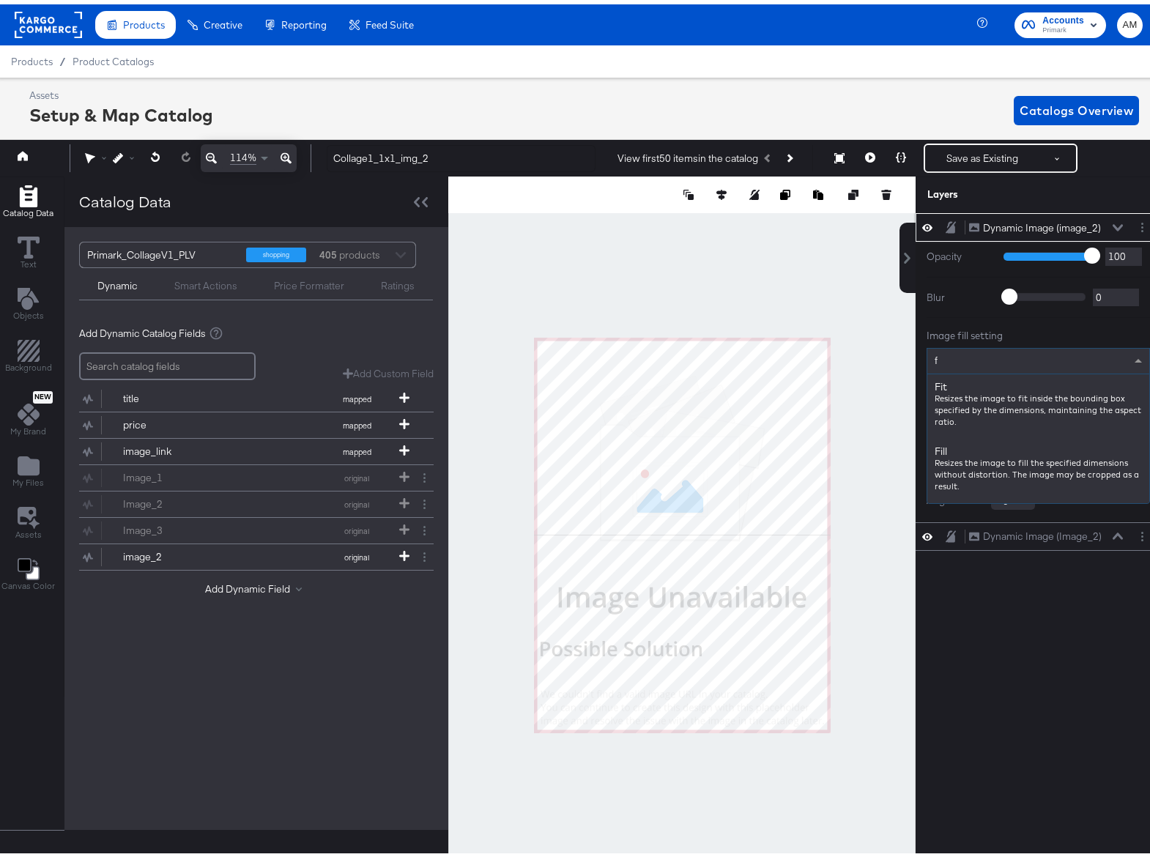
type input "f"
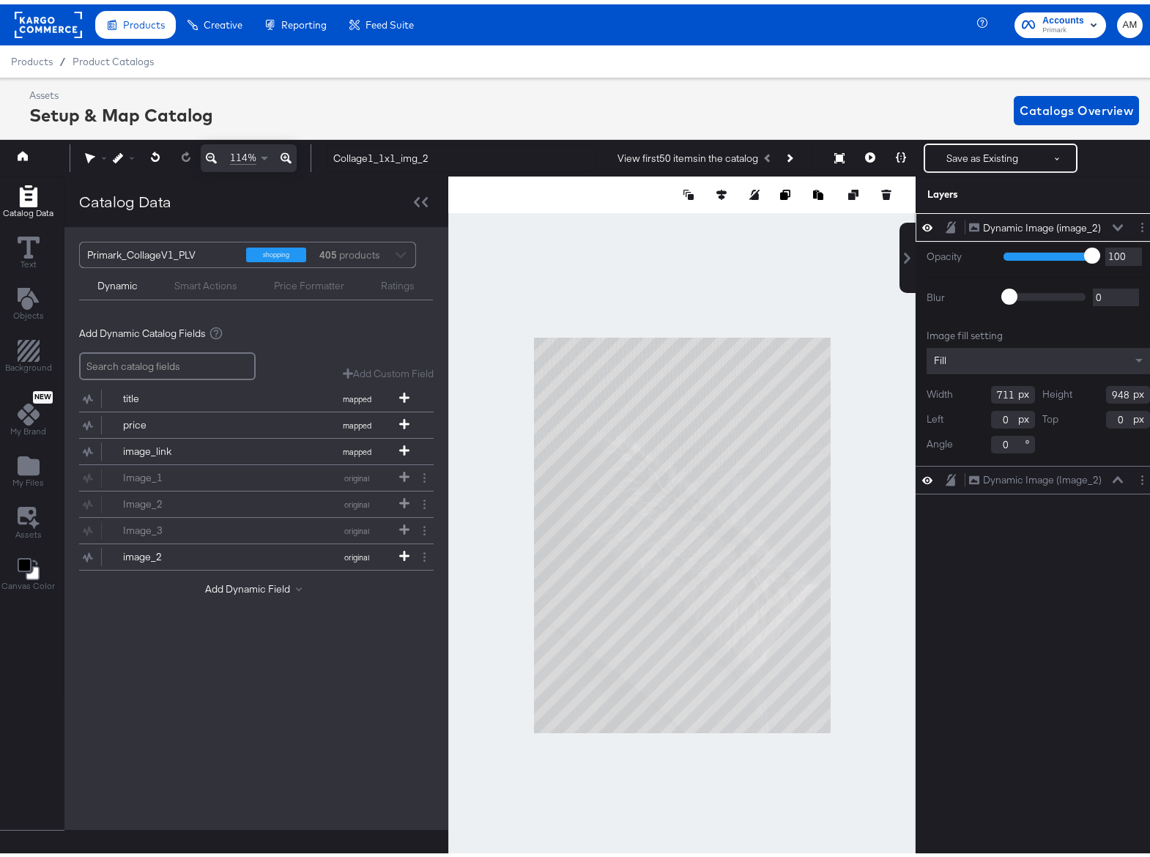
click at [1113, 221] on icon at bounding box center [1118, 223] width 10 height 7
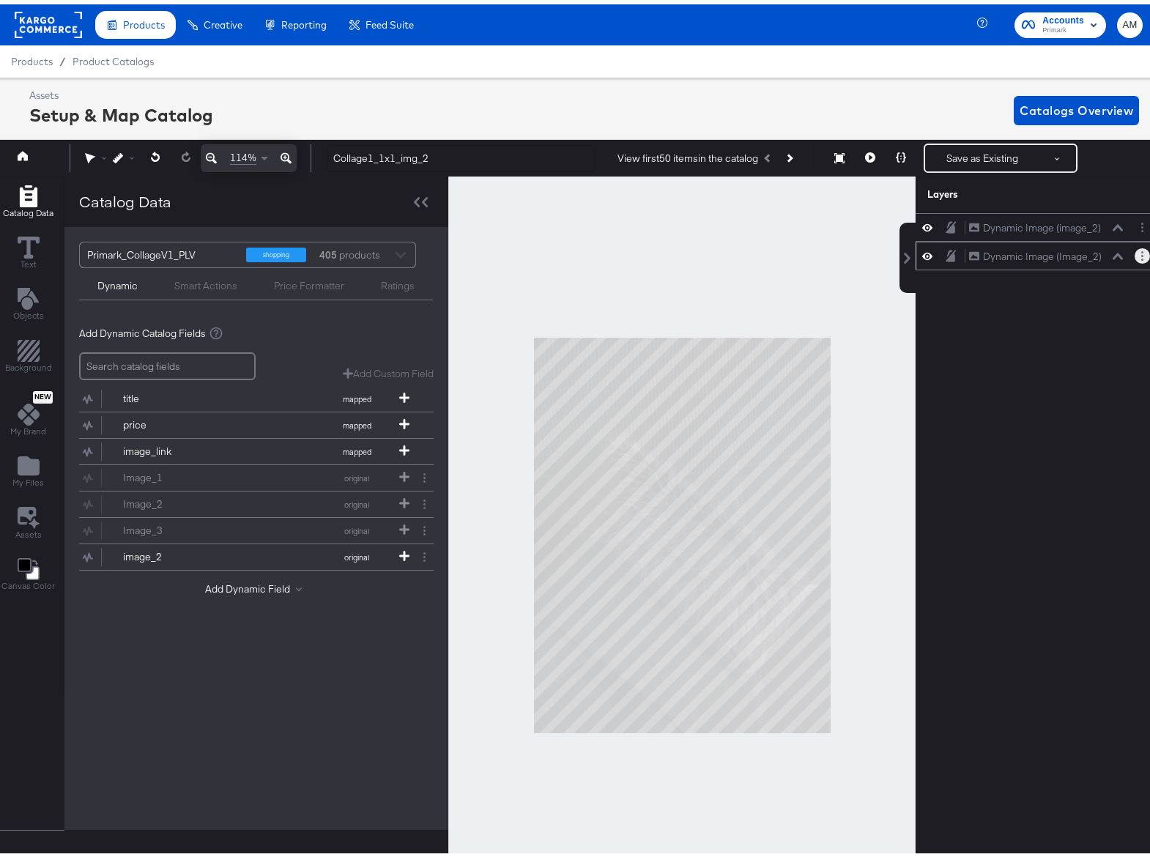
click at [1135, 255] on button "Layer Options" at bounding box center [1142, 251] width 15 height 15
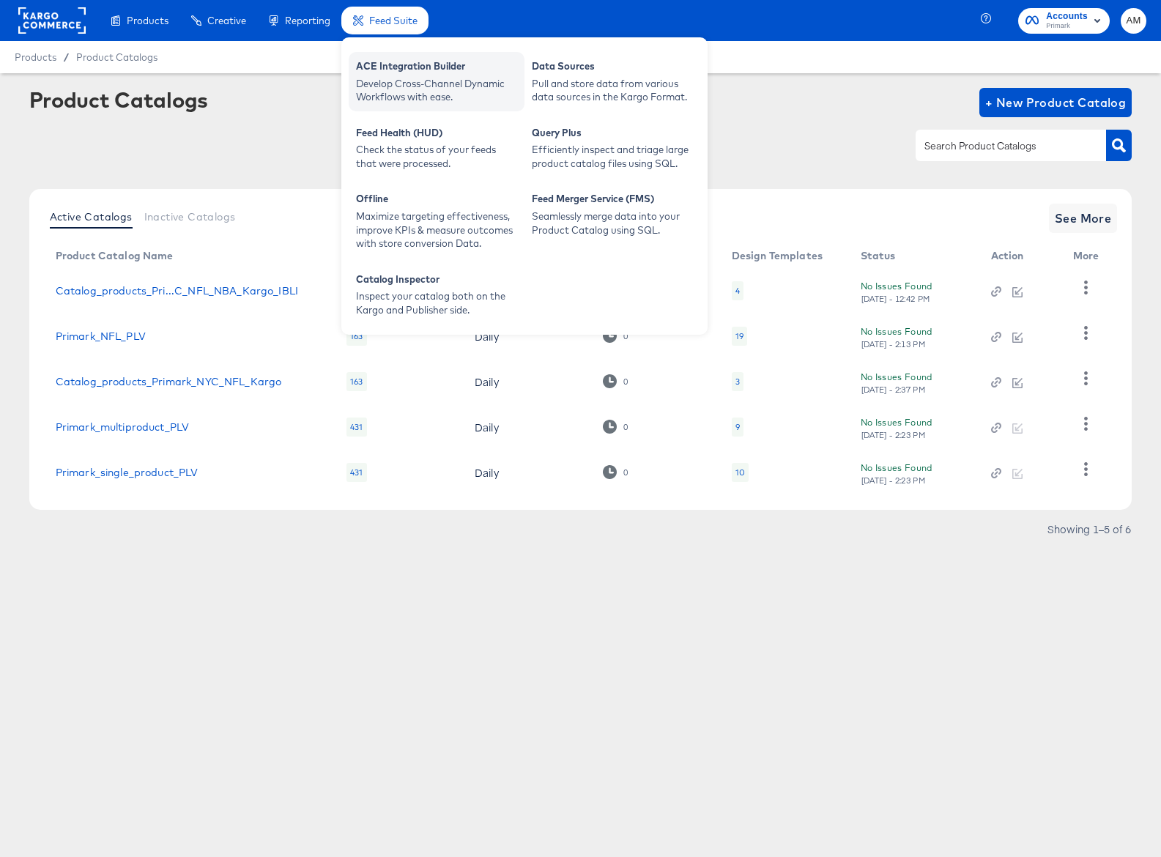
click at [377, 84] on div "Develop Cross-Channel Dynamic Workflows with ease." at bounding box center [436, 90] width 161 height 27
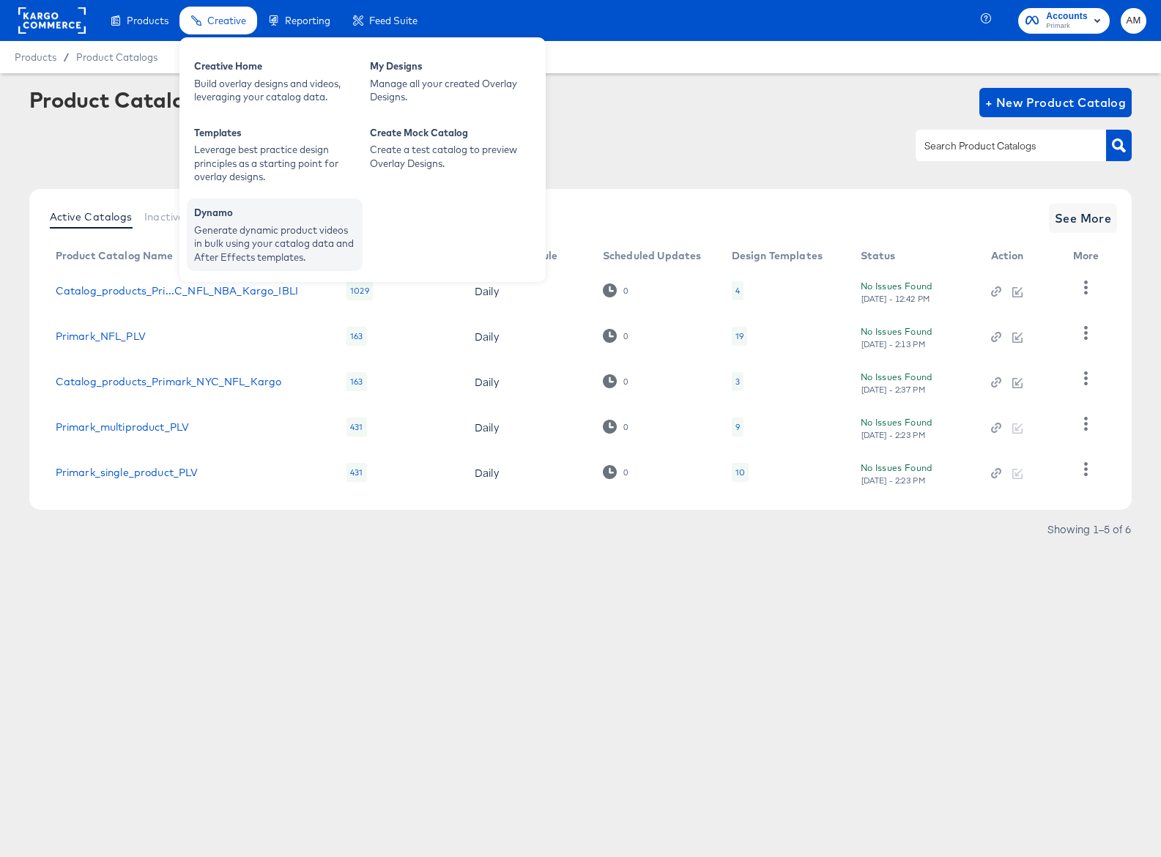
click at [238, 237] on div "Generate dynamic product videos in bulk using your catalog data and After Effec…" at bounding box center [274, 243] width 161 height 41
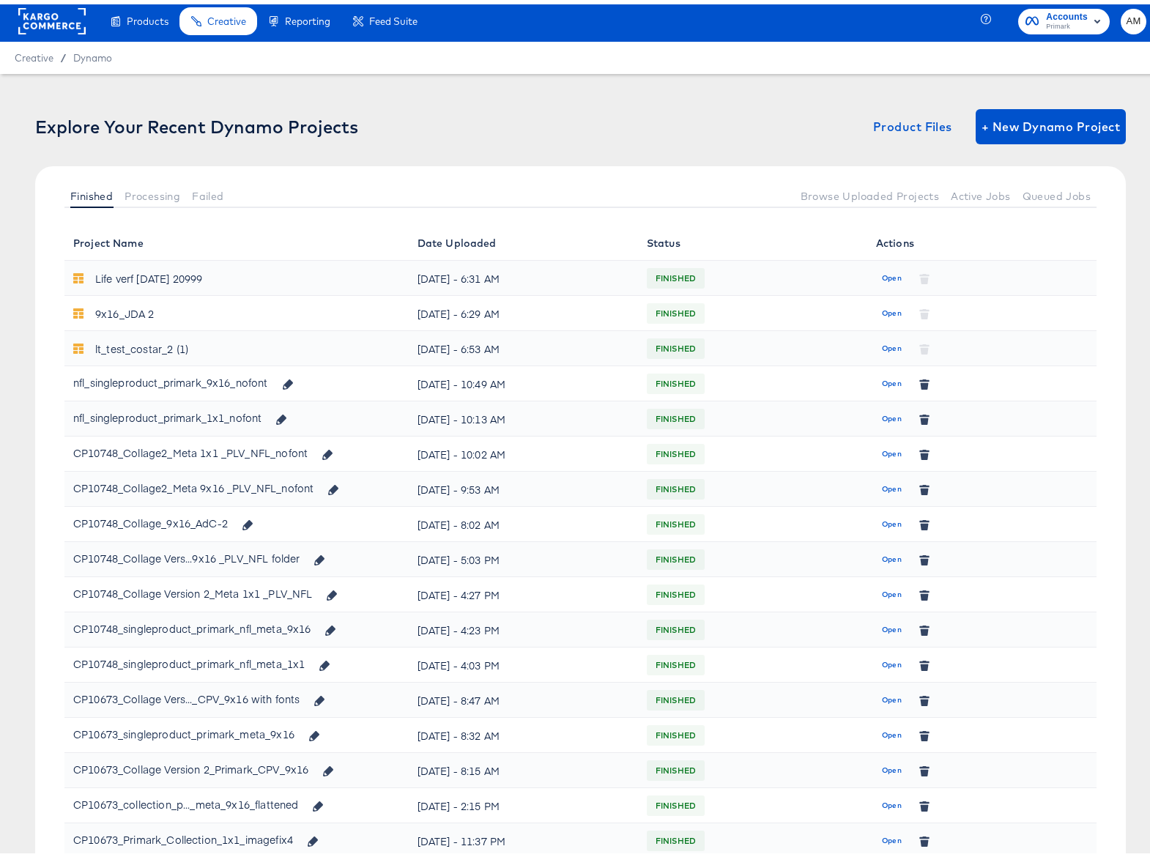
scroll to position [181, 0]
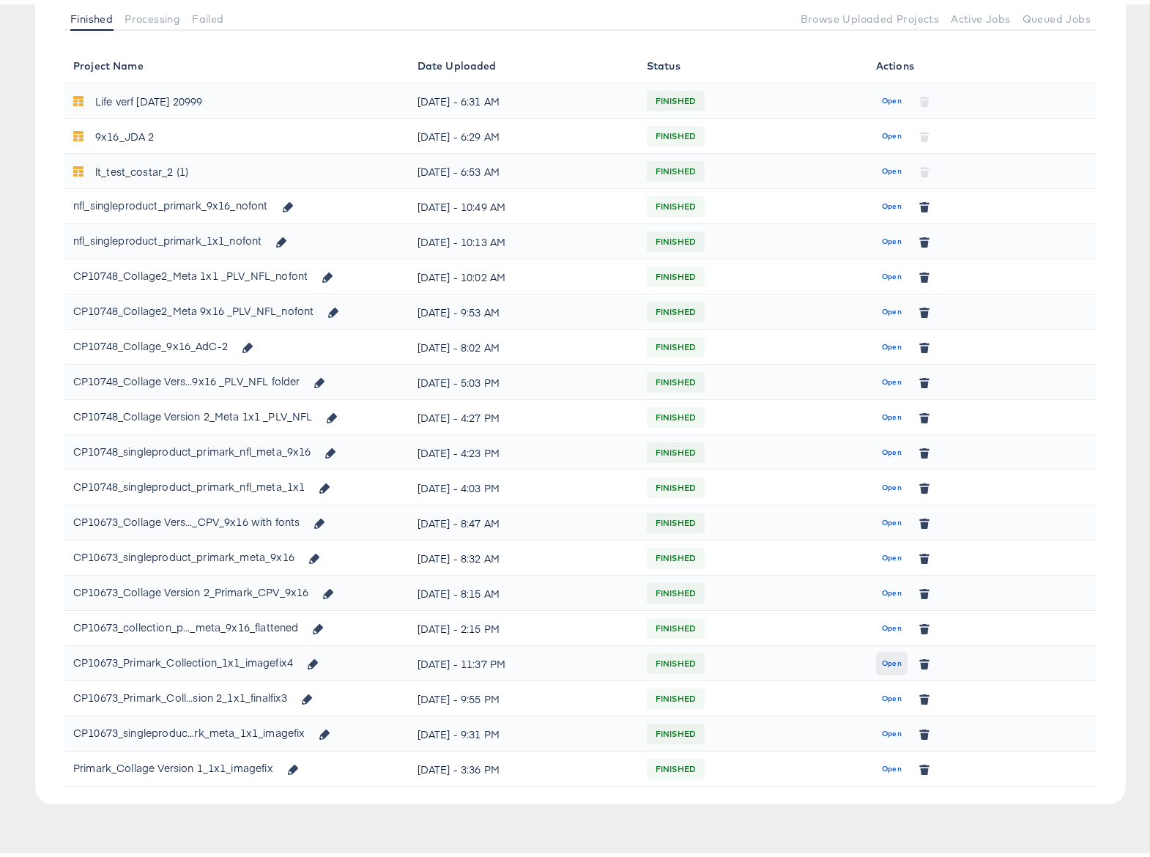
click at [882, 659] on span "Open" at bounding box center [892, 659] width 20 height 13
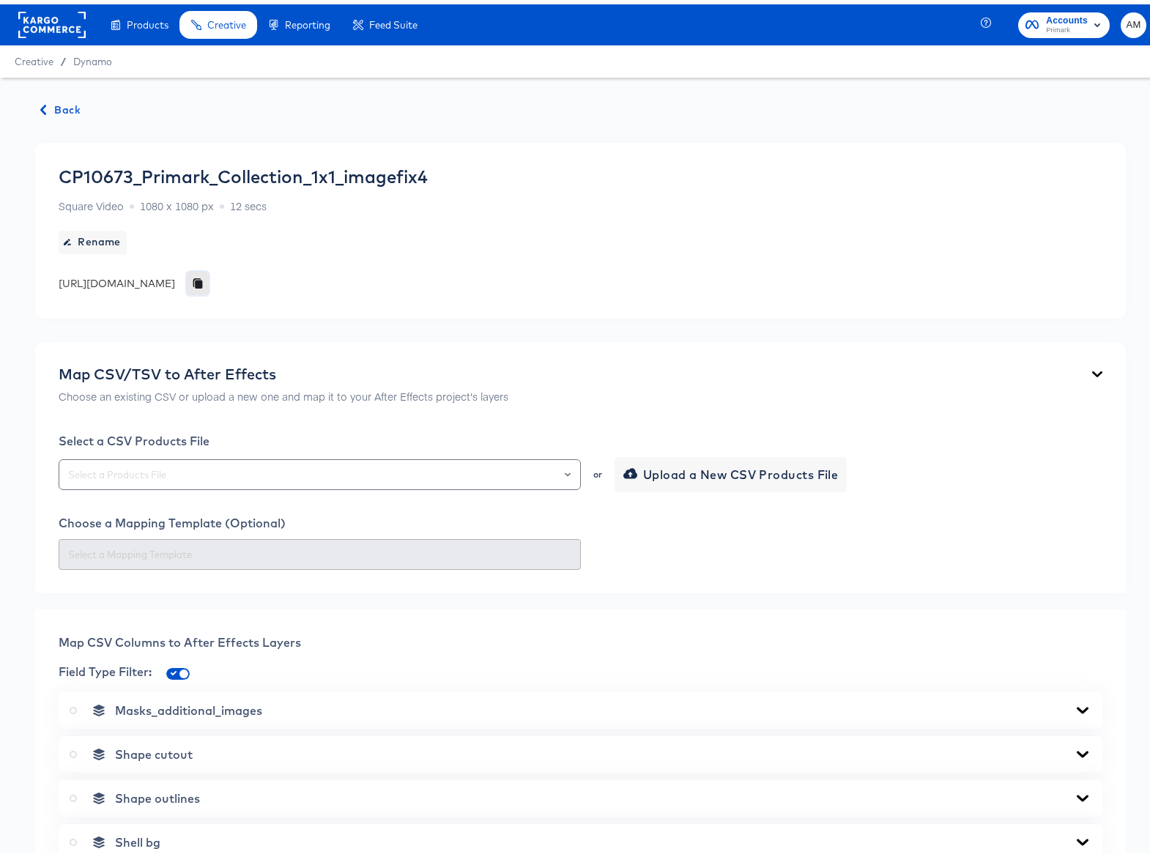
click at [202, 278] on icon "button" at bounding box center [198, 280] width 7 height 8
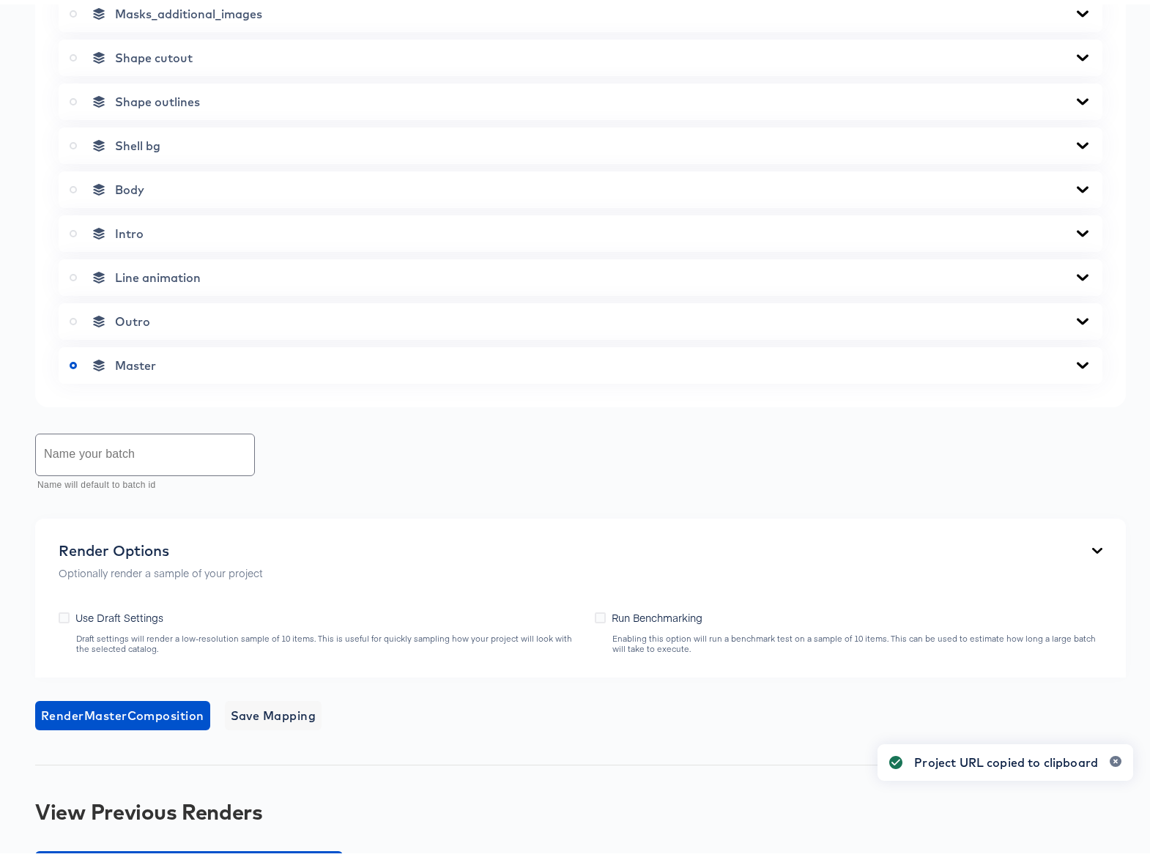
scroll to position [739, 0]
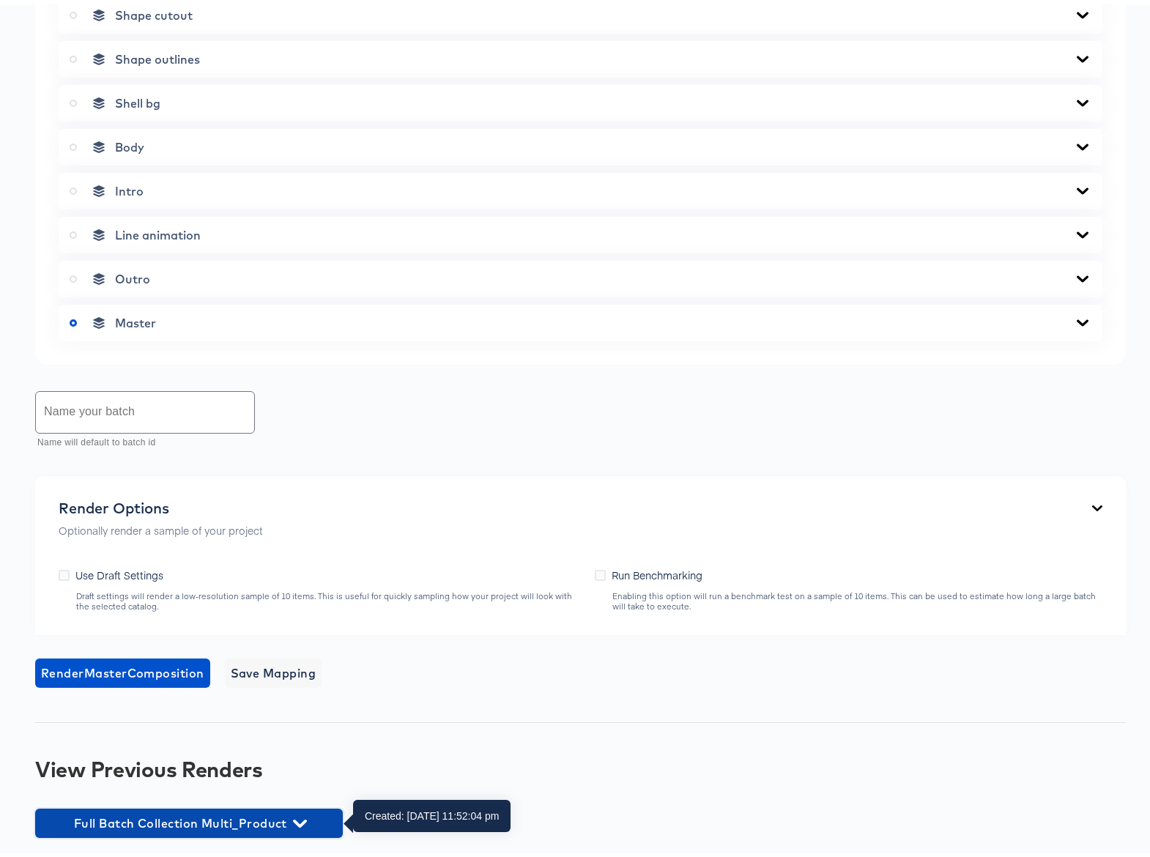
click at [302, 816] on icon "button" at bounding box center [300, 820] width 14 height 14
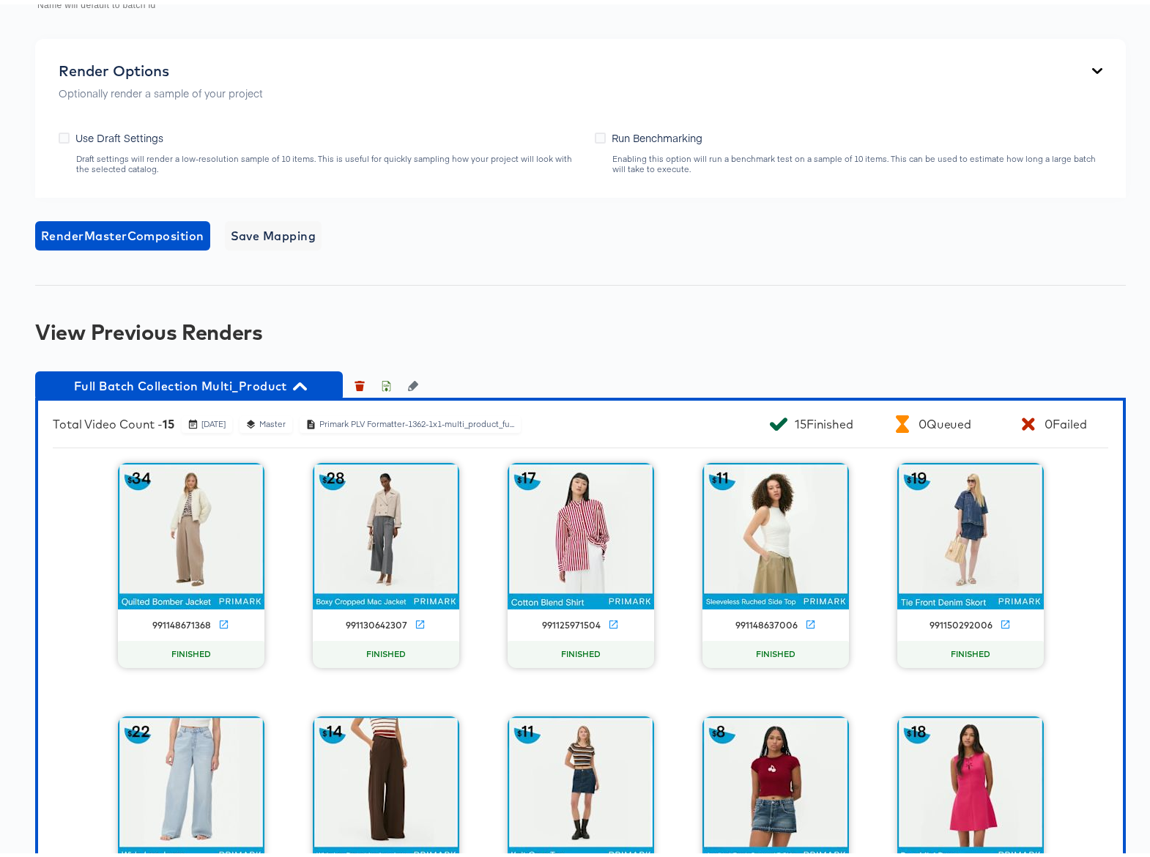
scroll to position [1495, 0]
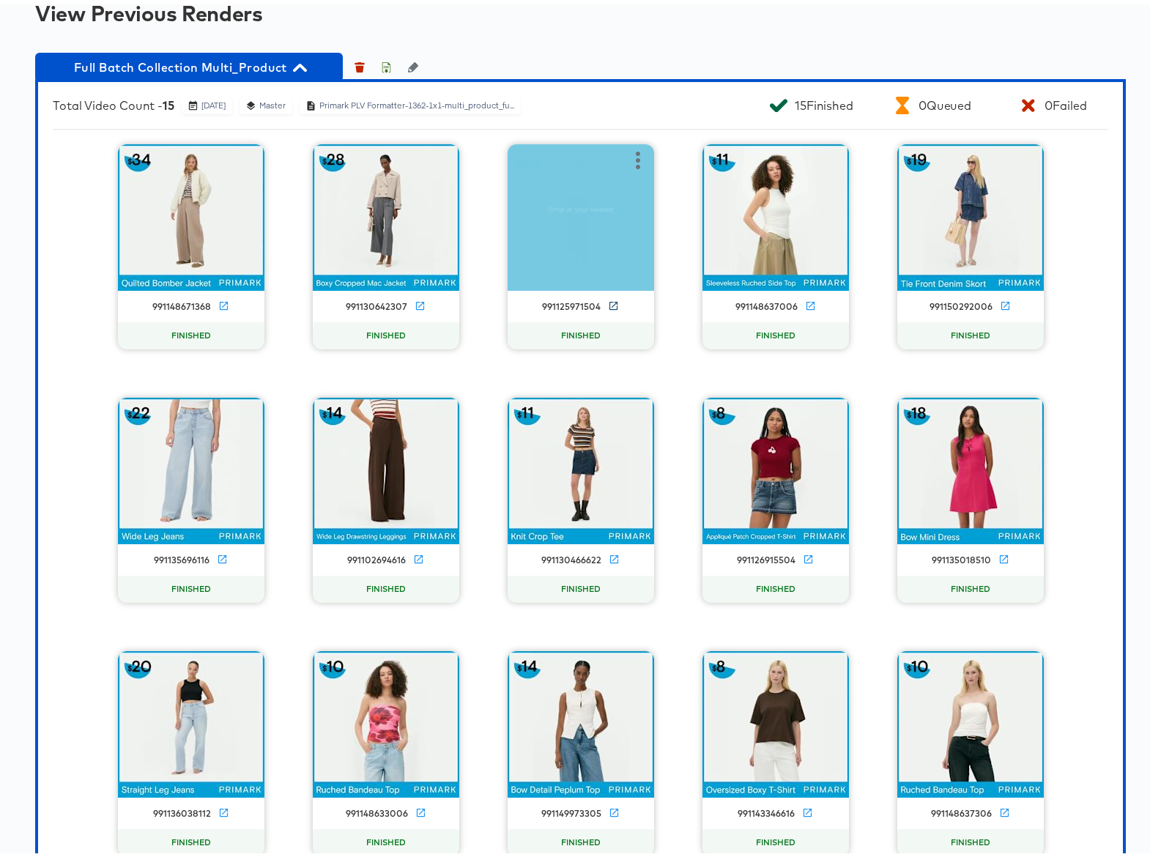
click at [608, 300] on icon at bounding box center [613, 301] width 11 height 11
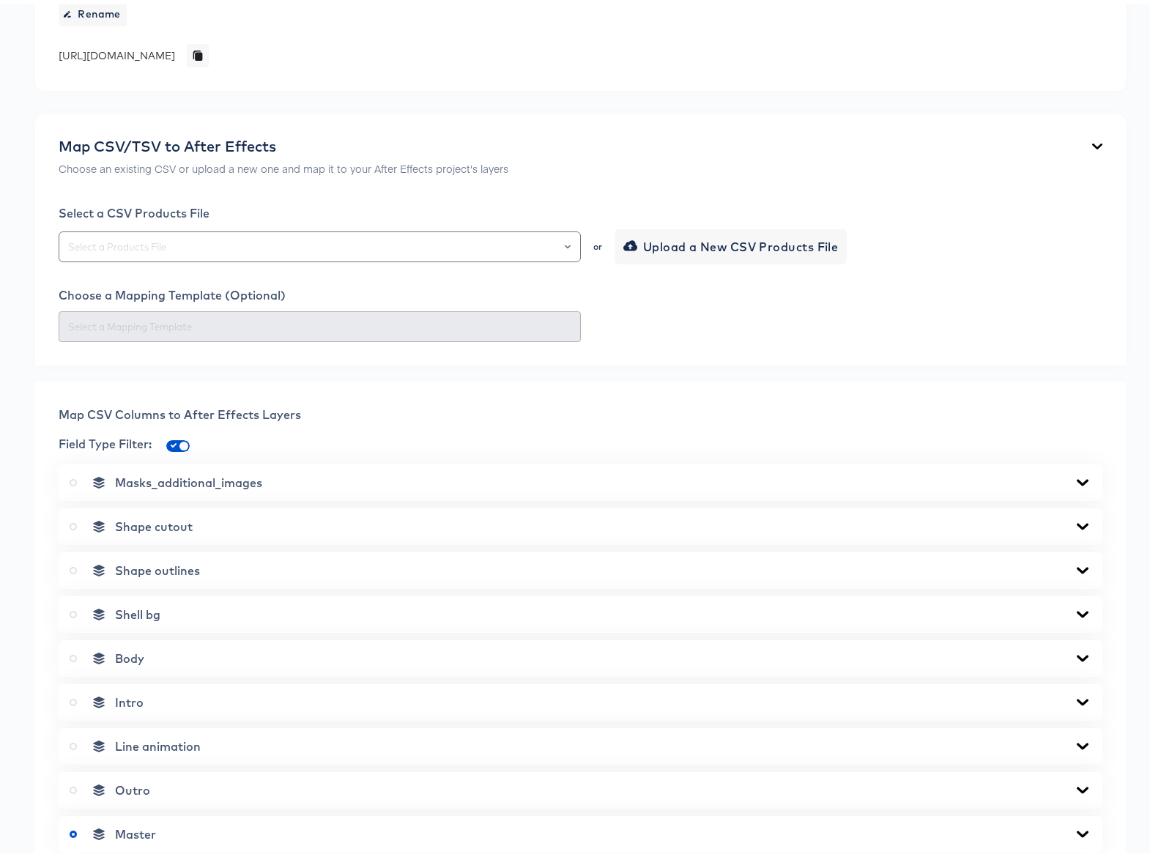
scroll to position [0, 0]
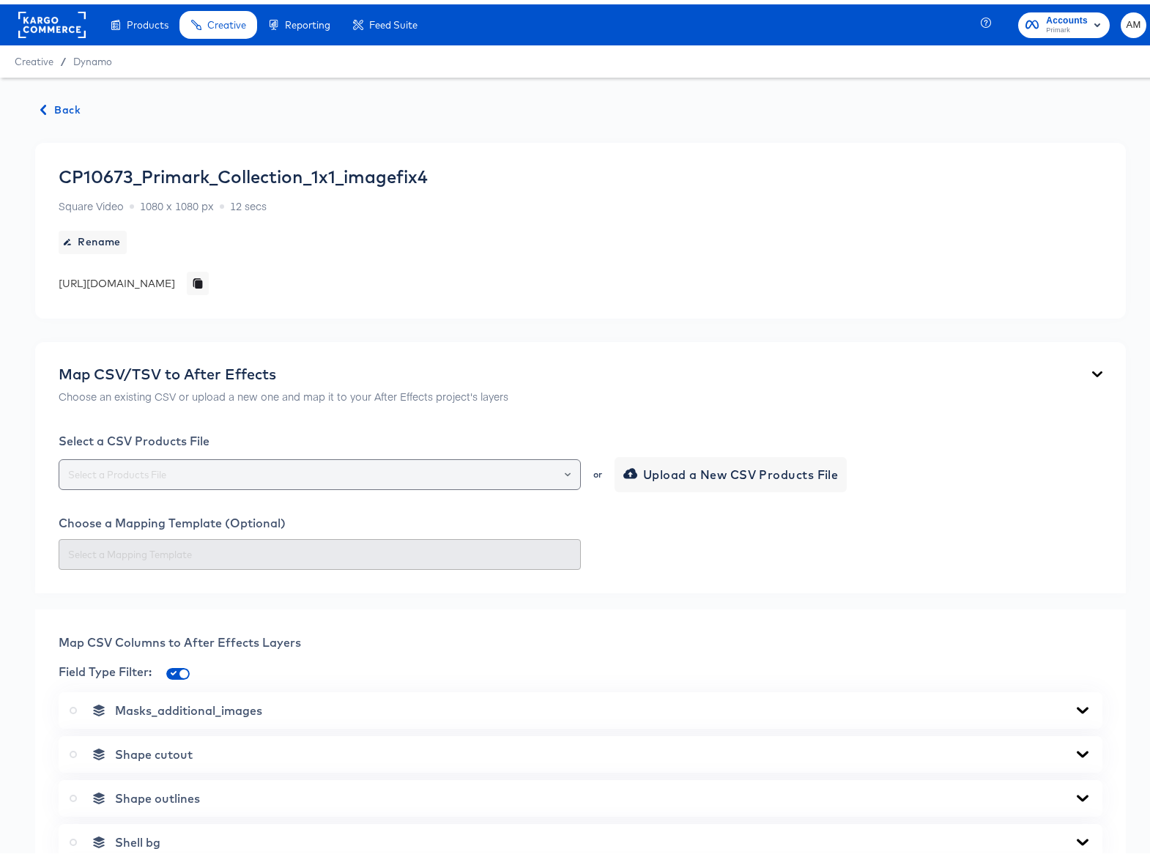
click at [229, 468] on input "text" at bounding box center [319, 470] width 509 height 17
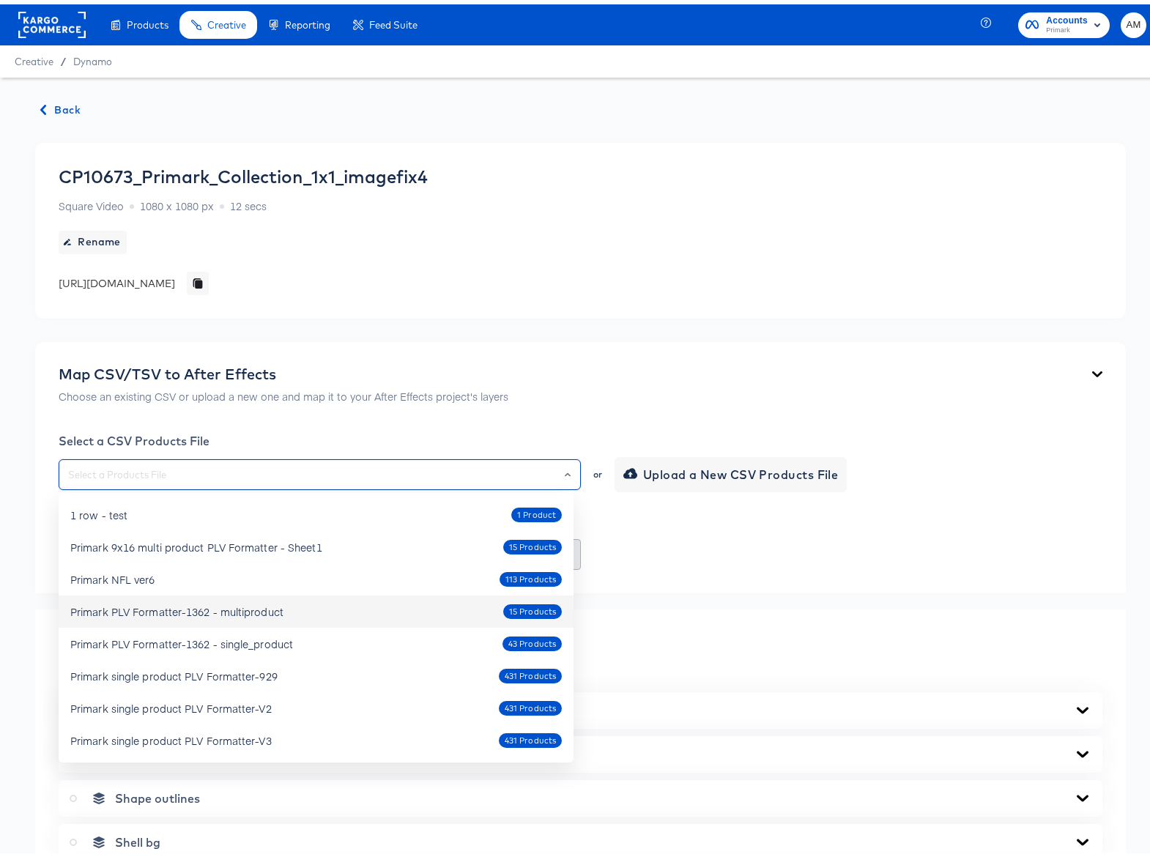
click at [361, 608] on div "Primark PLV Formatter-1362 - multiproduct 15 Products" at bounding box center [316, 607] width 492 height 23
type input "Primark PLV Formatter-1362 - multiproduct"
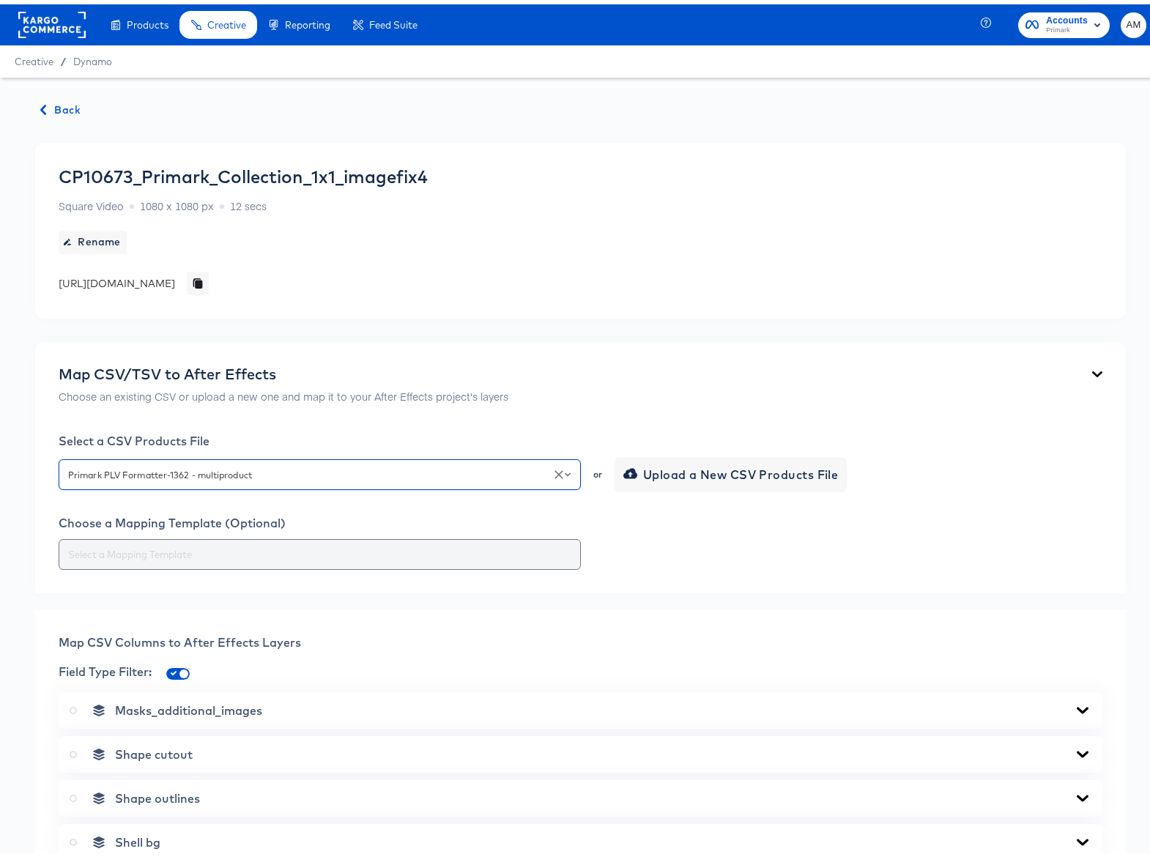
click at [266, 553] on input "text" at bounding box center [319, 550] width 509 height 17
click at [218, 550] on input "text" at bounding box center [319, 550] width 509 height 17
click at [478, 550] on input "text" at bounding box center [319, 550] width 509 height 17
drag, startPoint x: 506, startPoint y: 551, endPoint x: 522, endPoint y: 551, distance: 16.1
click at [506, 551] on input "text" at bounding box center [319, 550] width 509 height 17
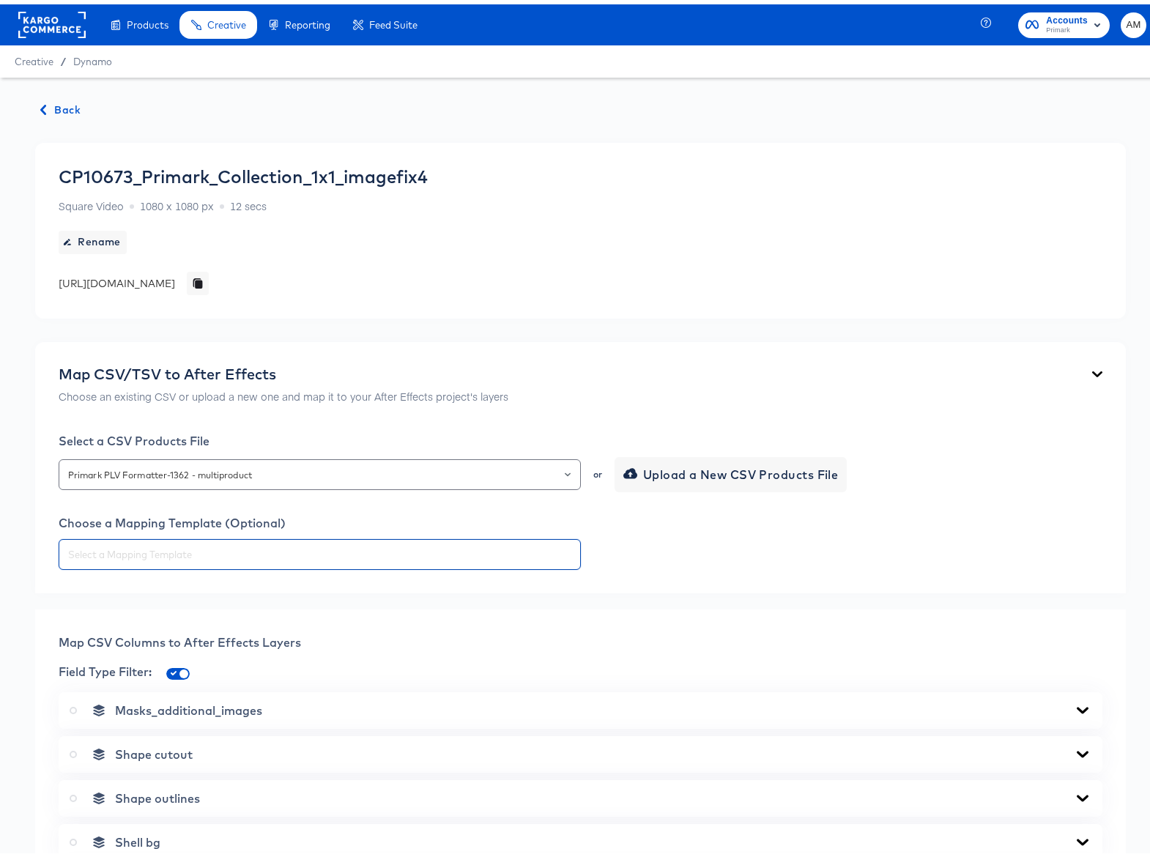
click at [593, 555] on div at bounding box center [581, 550] width 1044 height 31
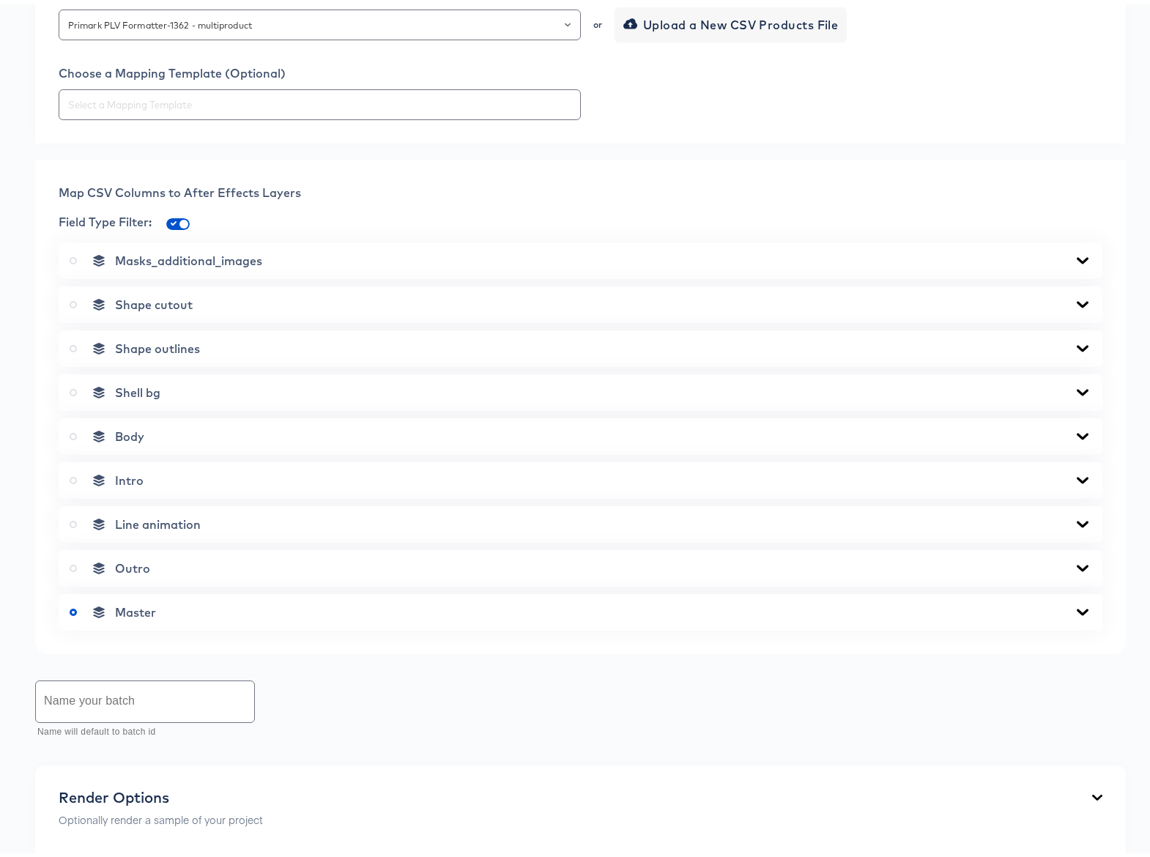
scroll to position [451, 0]
click at [1077, 432] on icon at bounding box center [1083, 430] width 12 height 7
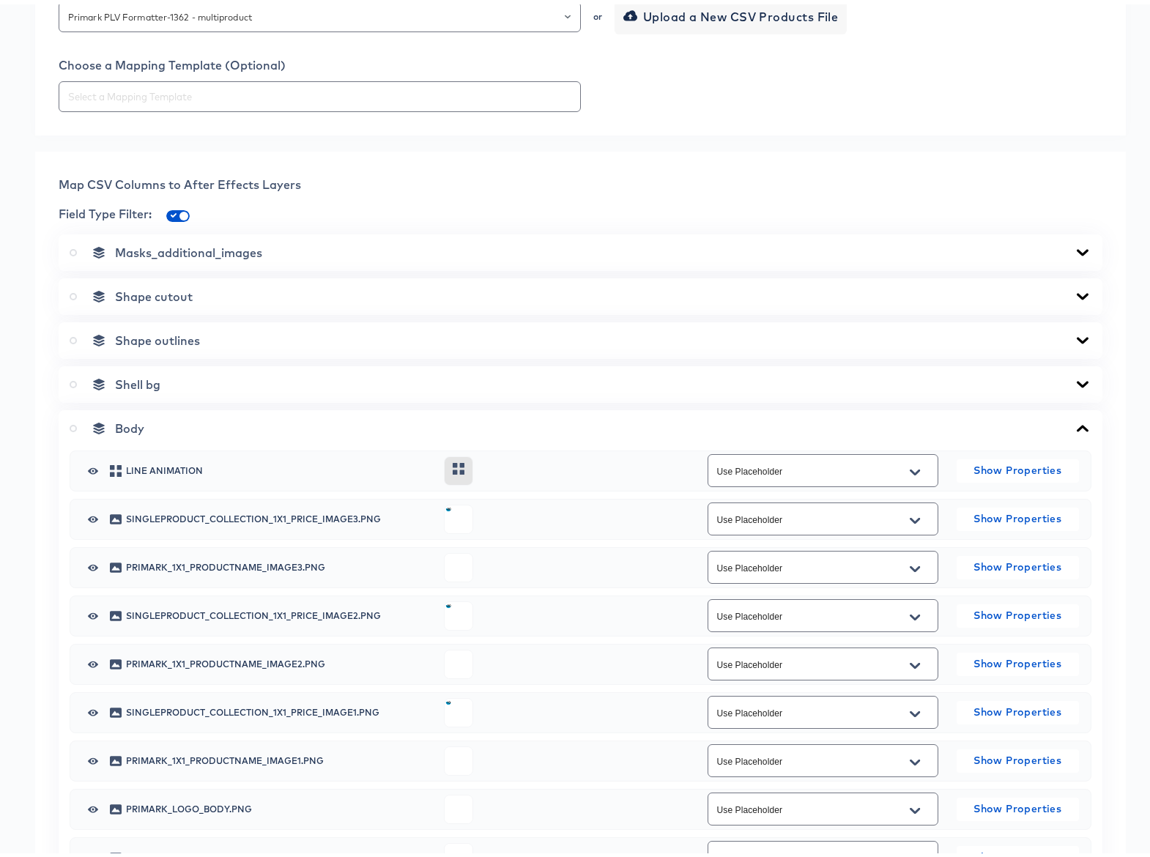
scroll to position [618, 0]
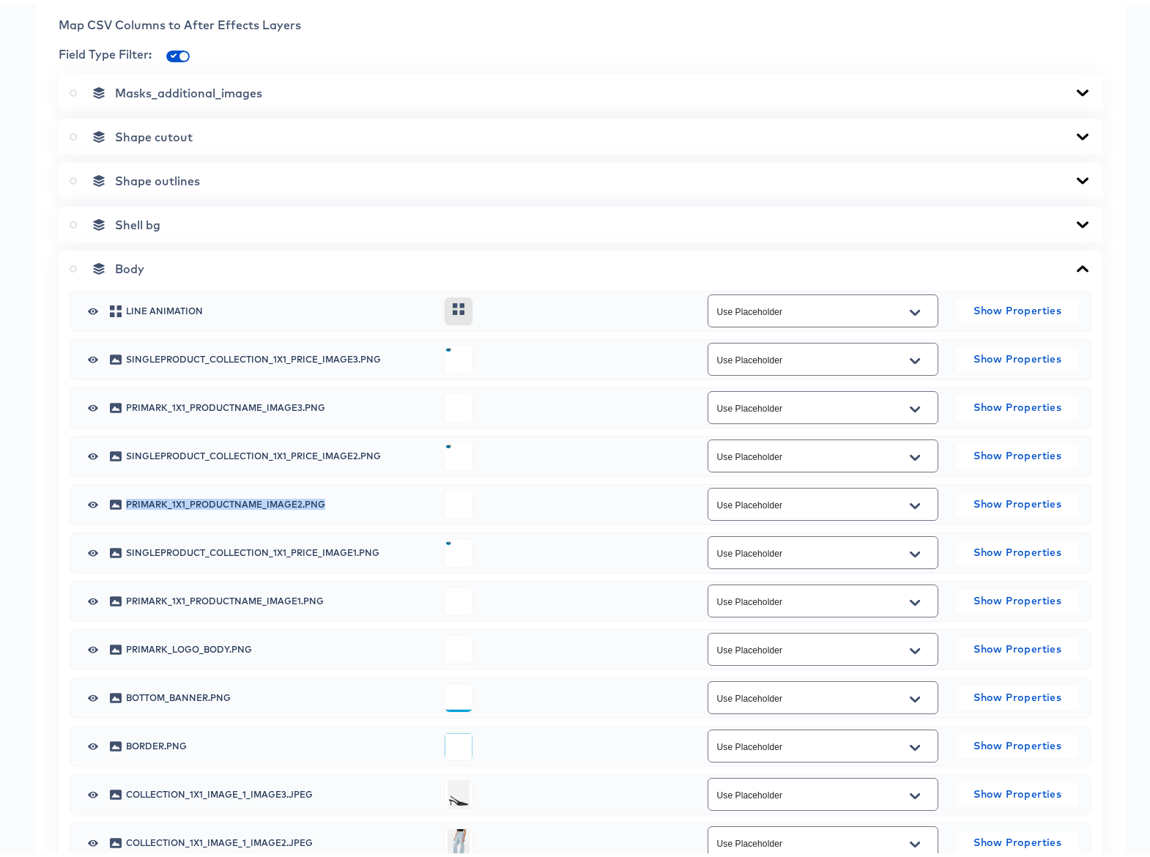
drag, startPoint x: 342, startPoint y: 501, endPoint x: 127, endPoint y: 496, distance: 214.8
click at [127, 496] on span "primark_1x1_productname_image2.png" at bounding box center [279, 500] width 307 height 9
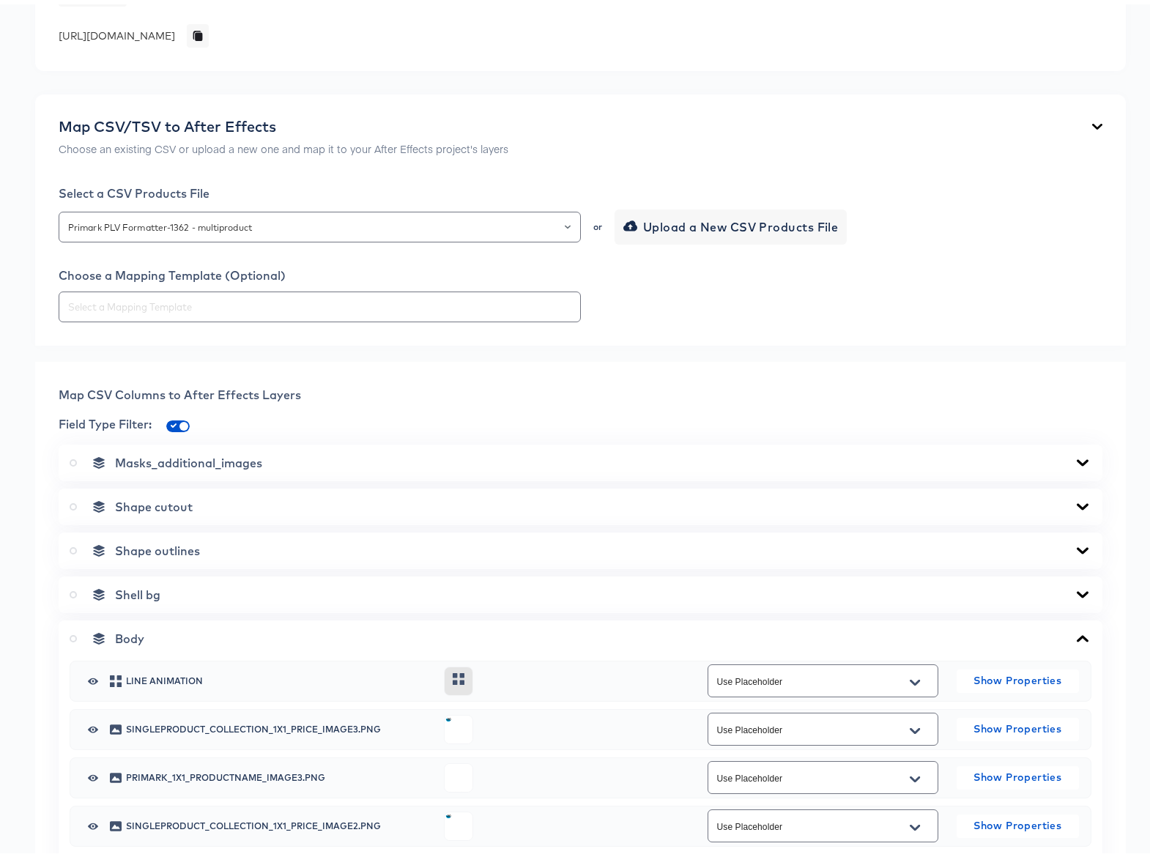
scroll to position [0, 0]
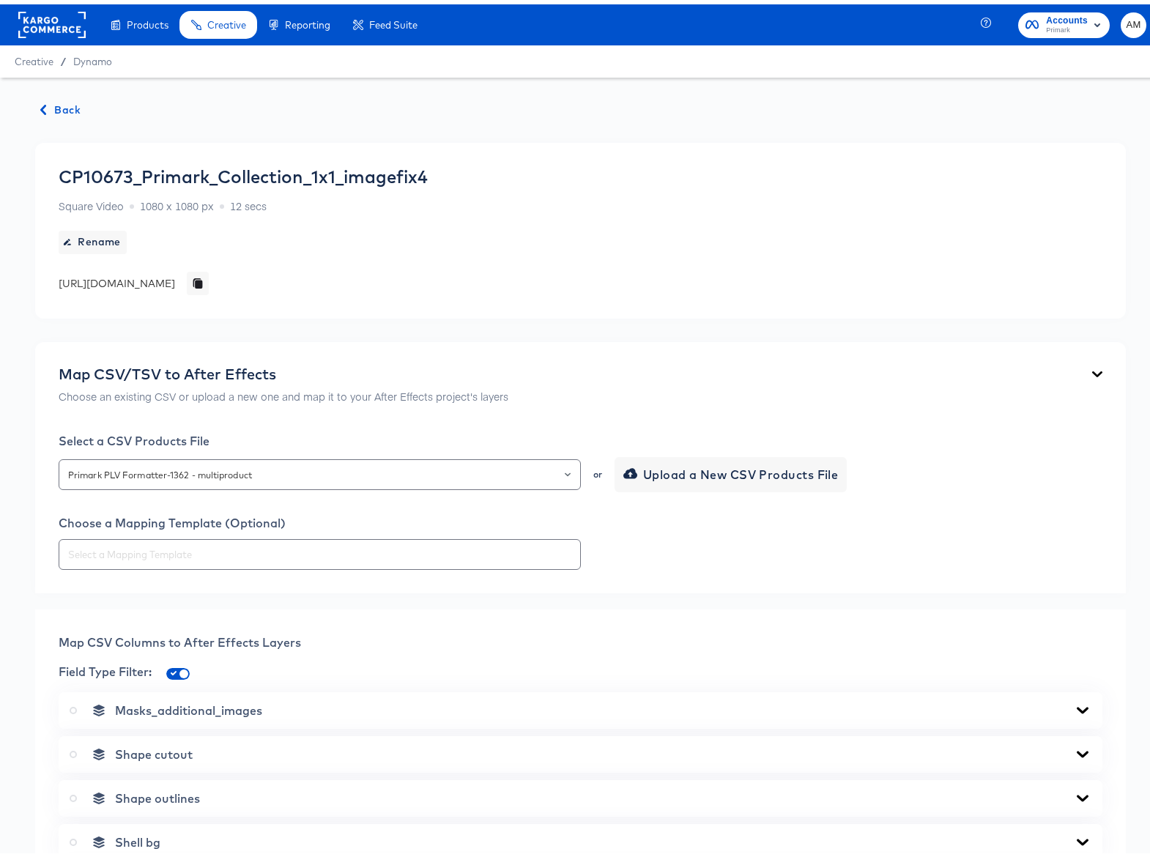
click at [59, 106] on span "Back" at bounding box center [61, 106] width 40 height 18
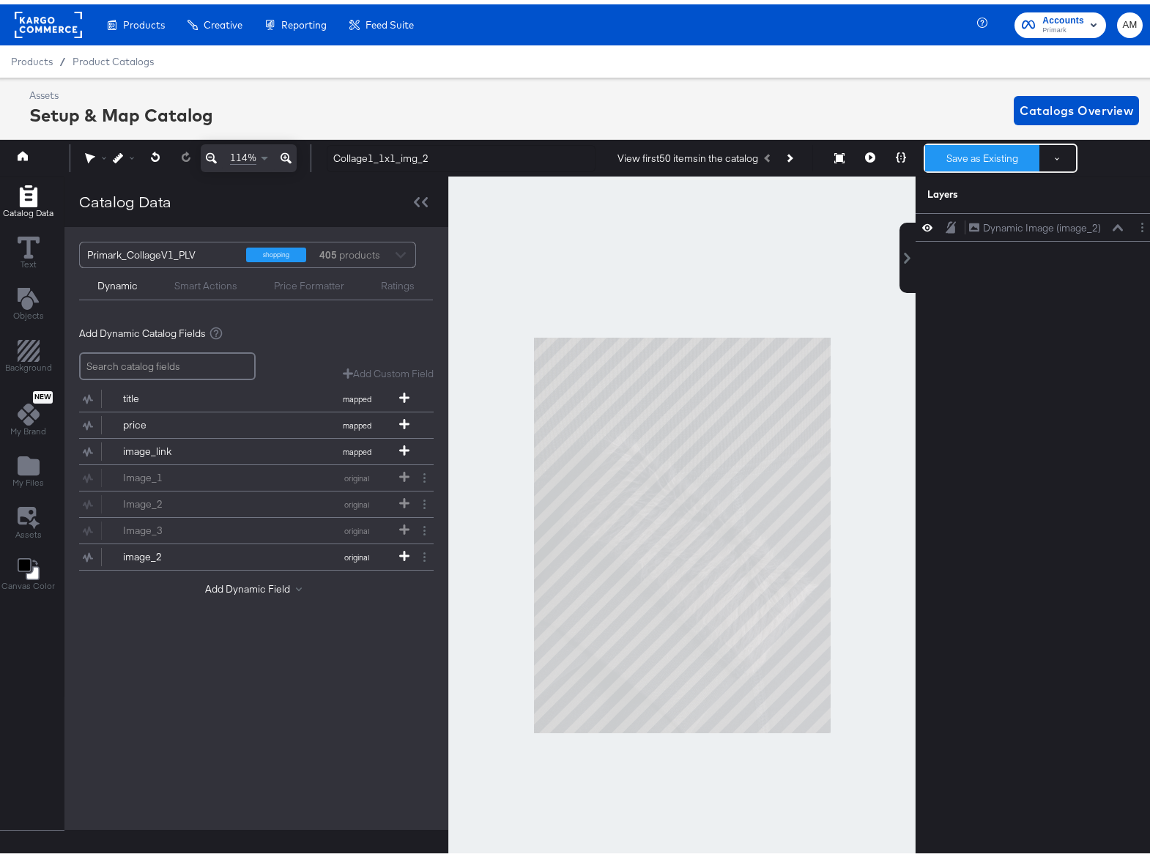
click at [960, 155] on button "Save as Existing" at bounding box center [982, 154] width 114 height 26
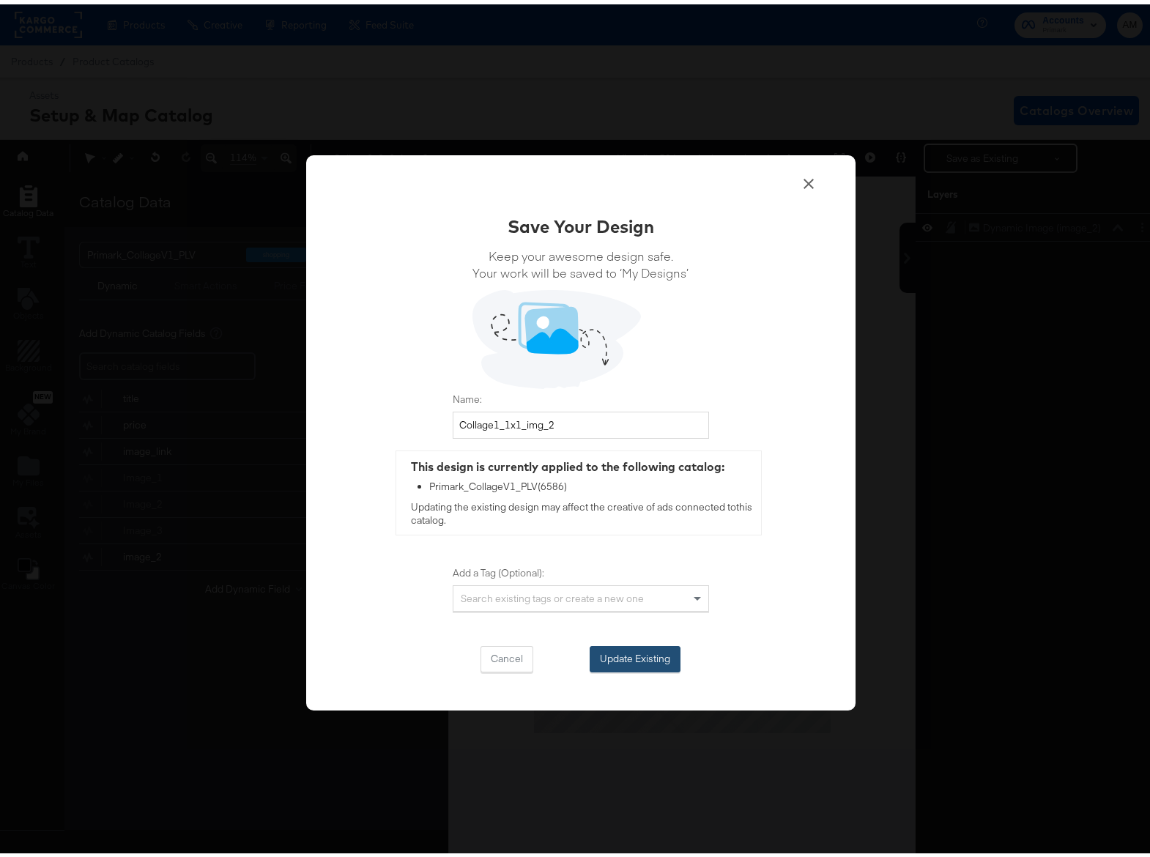
click at [607, 652] on button "Update Existing" at bounding box center [635, 655] width 91 height 26
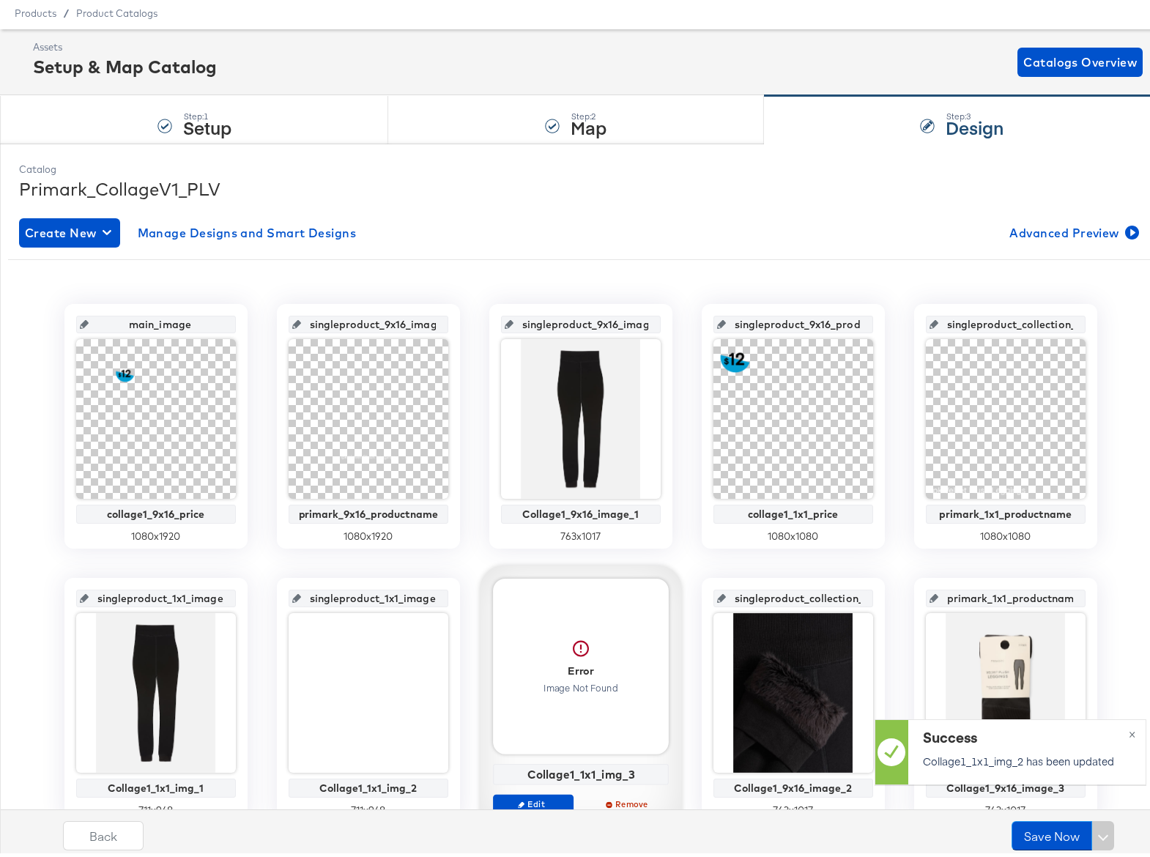
scroll to position [124, 0]
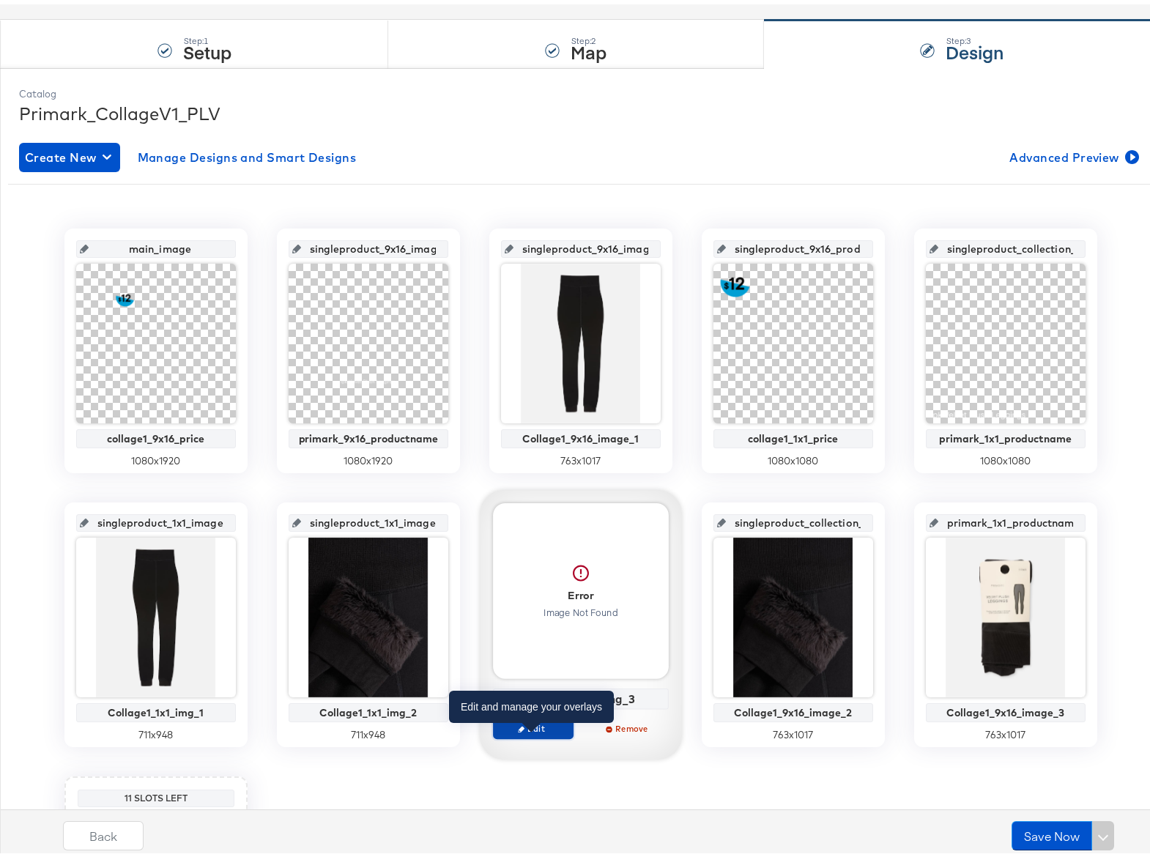
click at [535, 725] on span "Edit" at bounding box center [532, 724] width 67 height 11
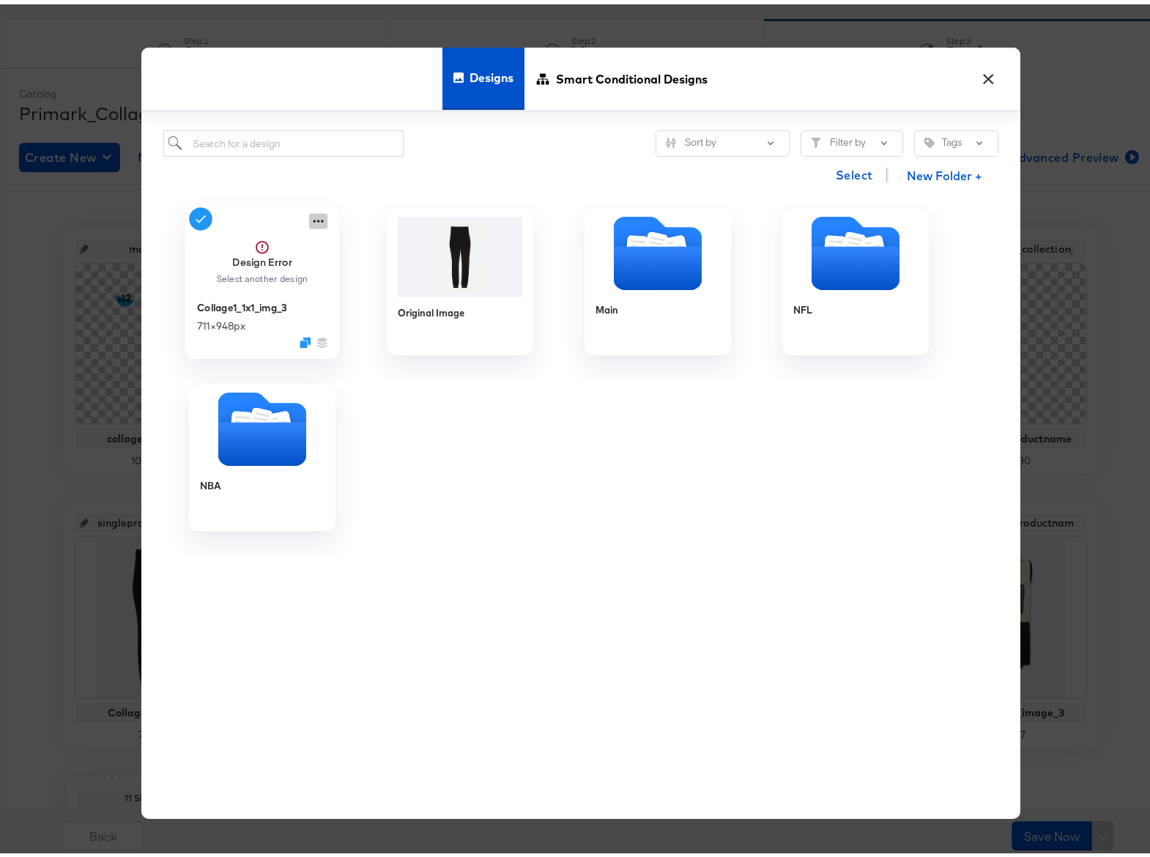
click at [309, 221] on icon at bounding box center [318, 216] width 18 height 15
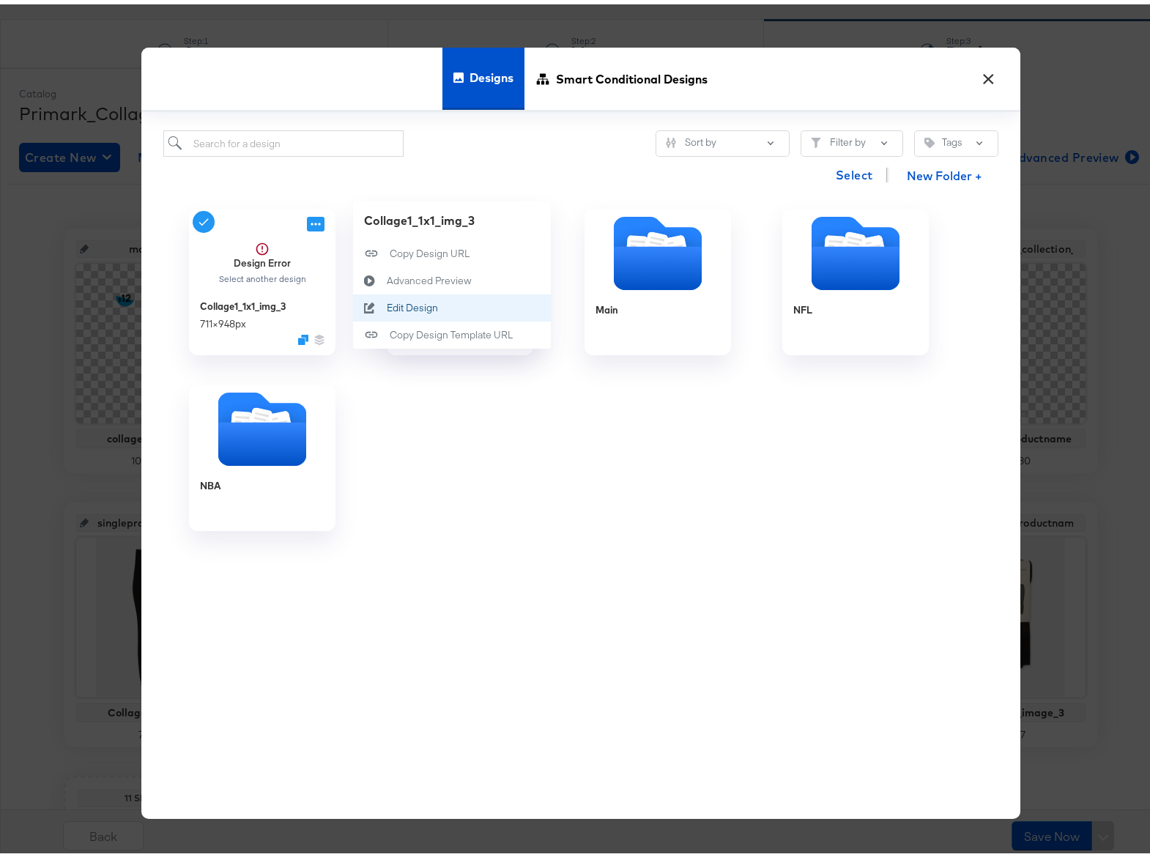
click at [386, 303] on div "Edit Design Edit Design" at bounding box center [386, 303] width 0 height 0
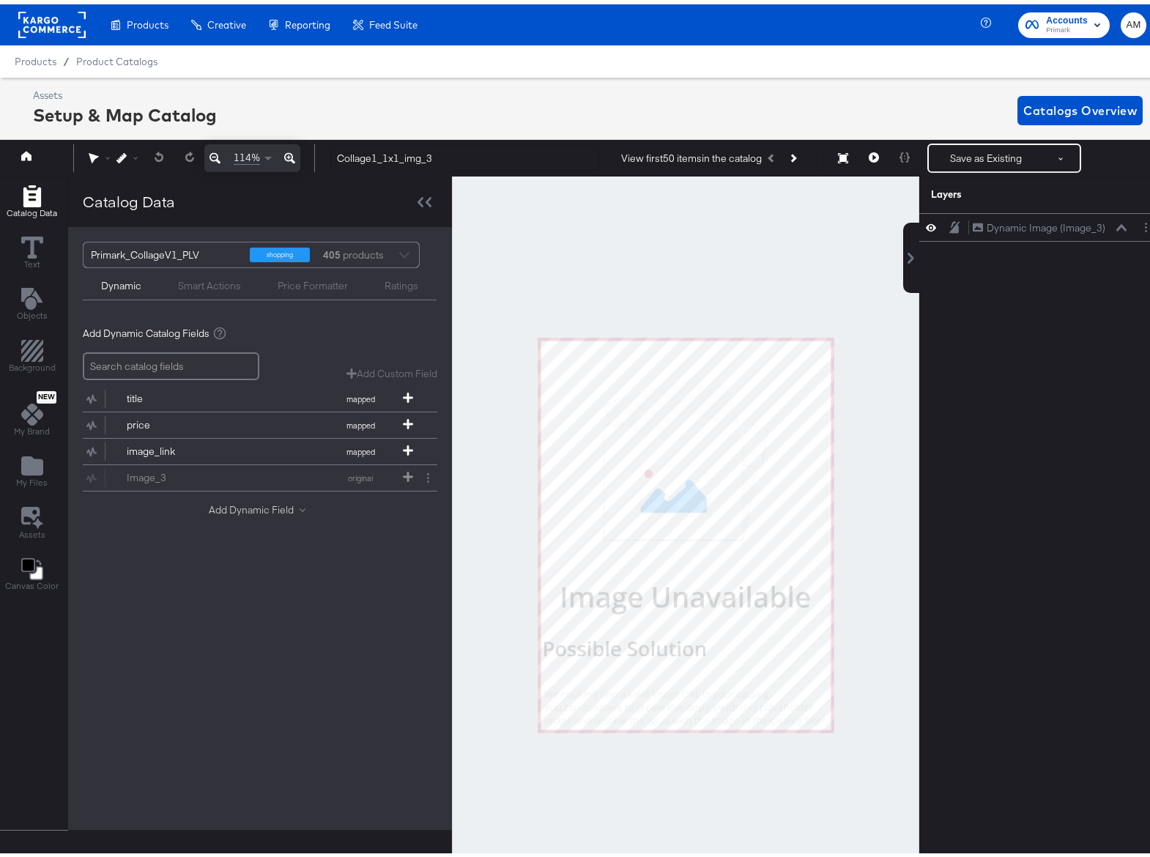
click at [236, 507] on button "Add Dynamic Field" at bounding box center [260, 506] width 103 height 14
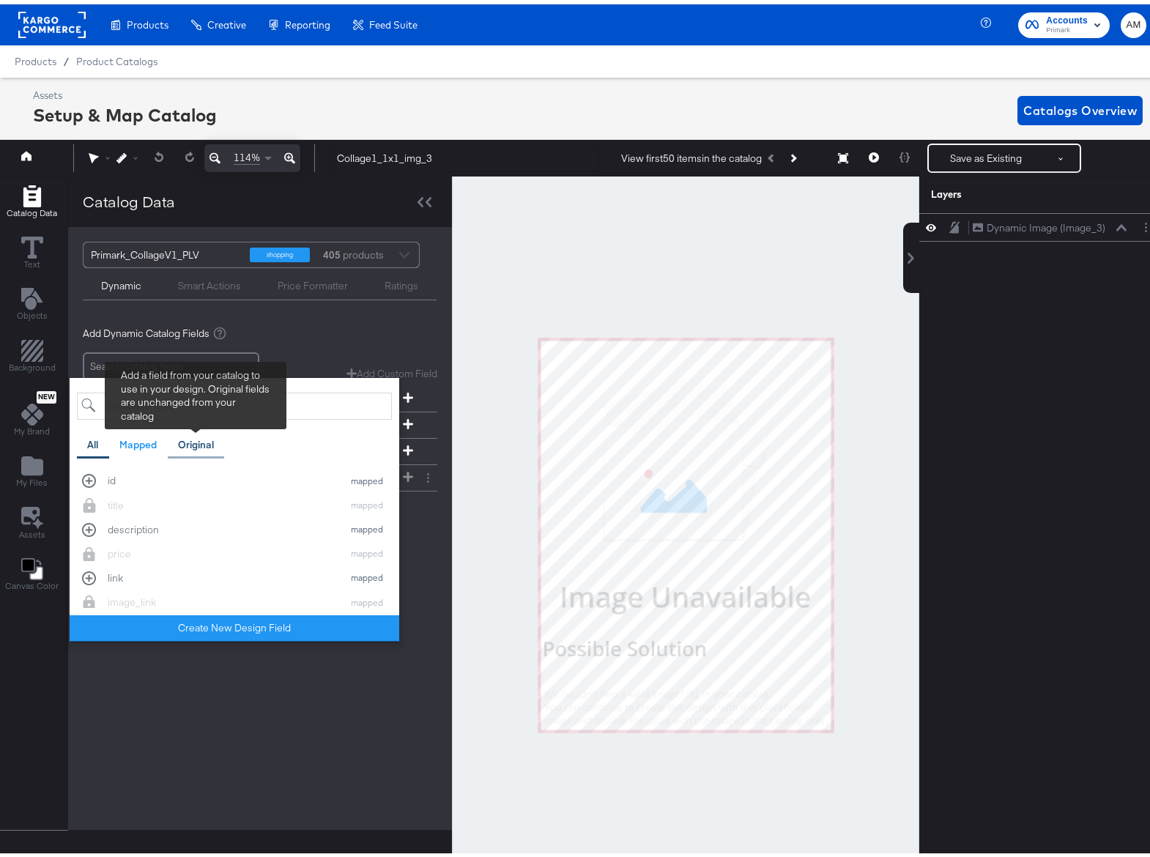
click at [192, 446] on div "Original" at bounding box center [196, 441] width 36 height 14
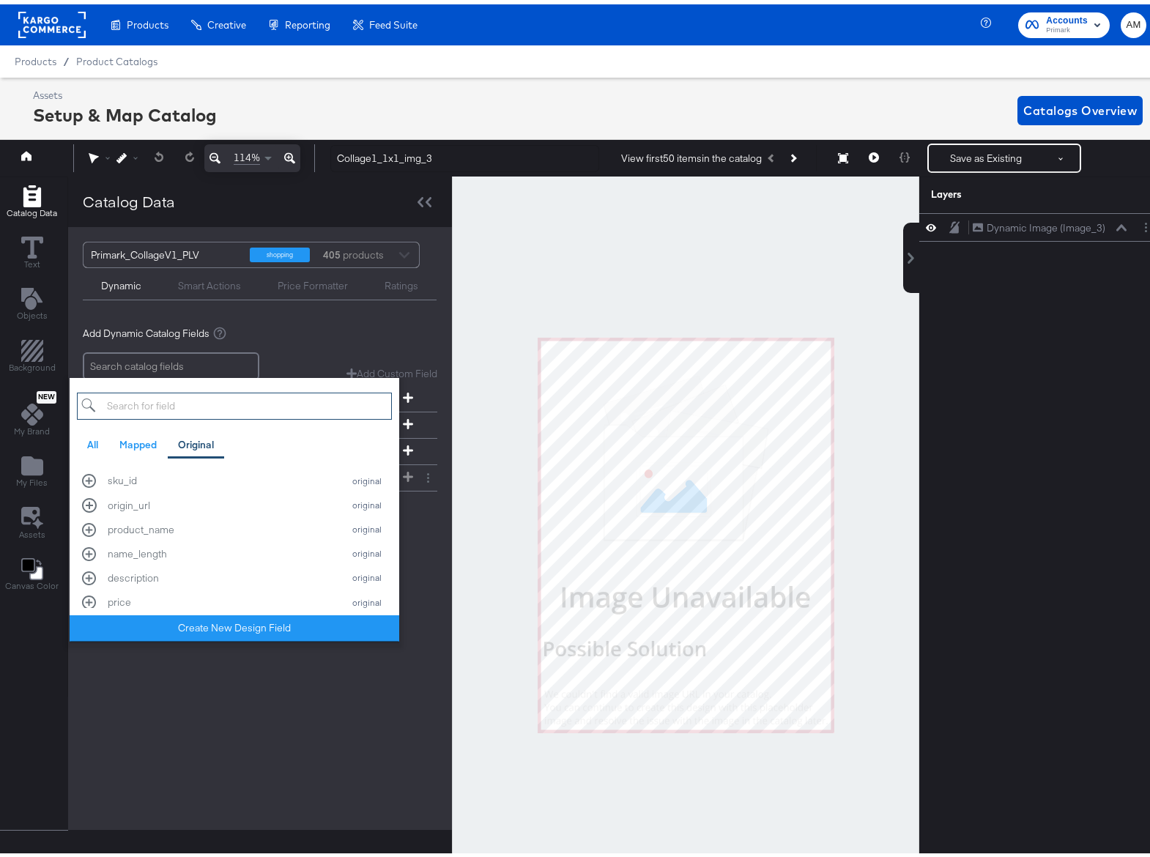
click at [149, 405] on input "search" at bounding box center [234, 401] width 315 height 27
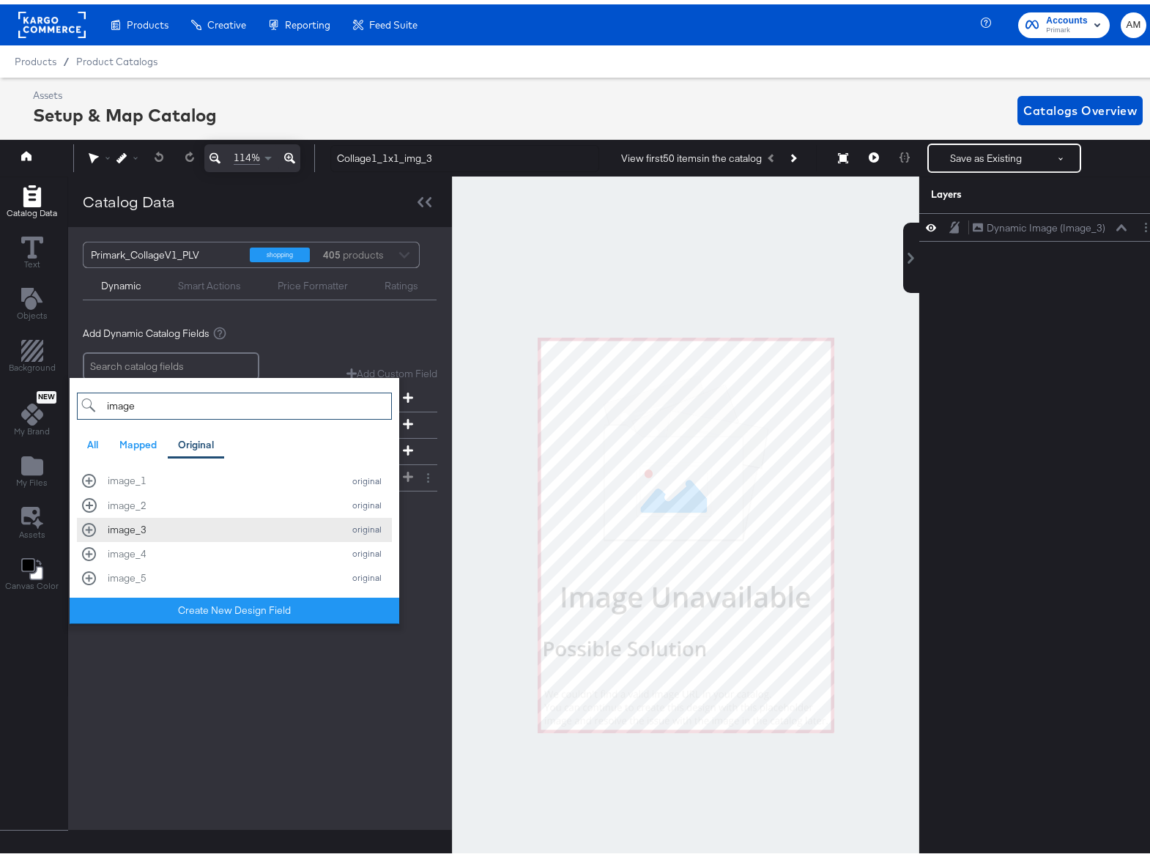
type input "image"
click at [139, 521] on div "image_3" at bounding box center [222, 526] width 228 height 14
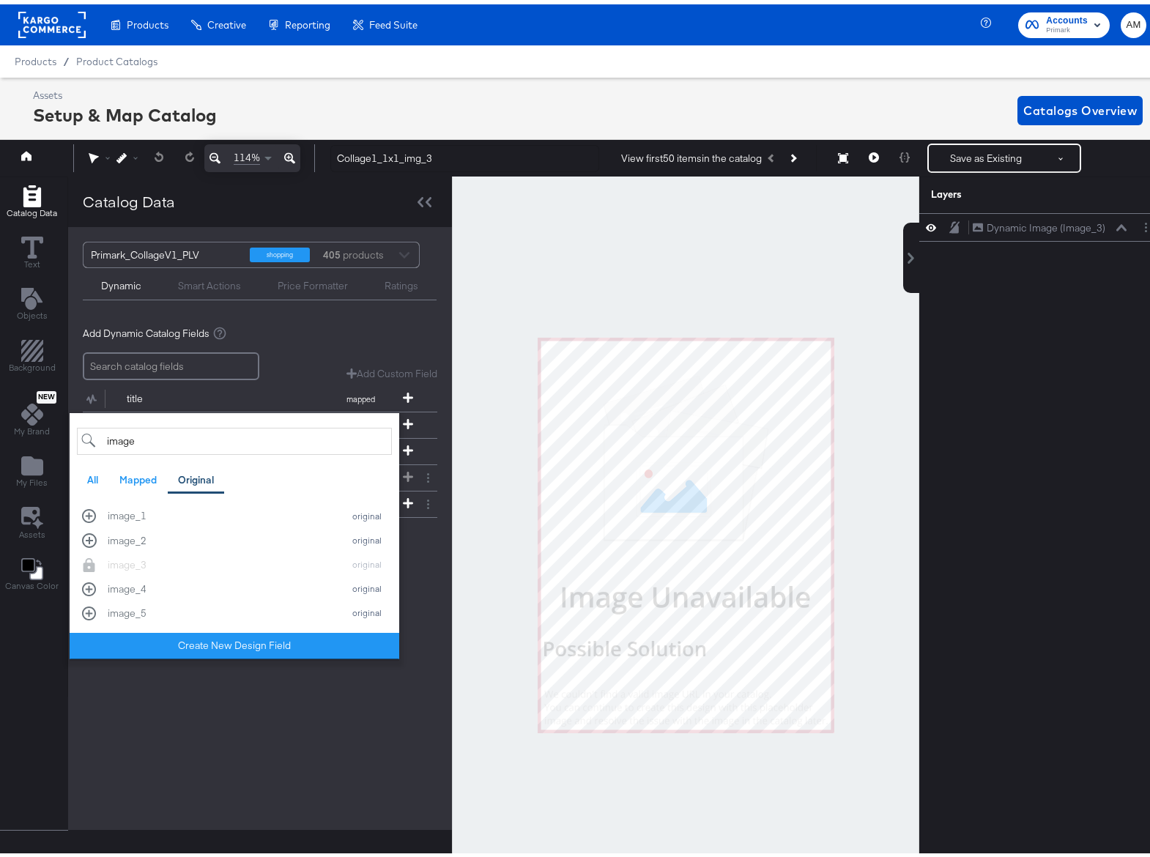
click at [328, 714] on div "Primark_CollageV1_PLV shopping 405 products Dynamic Smart Actions Price Formatt…" at bounding box center [260, 524] width 384 height 603
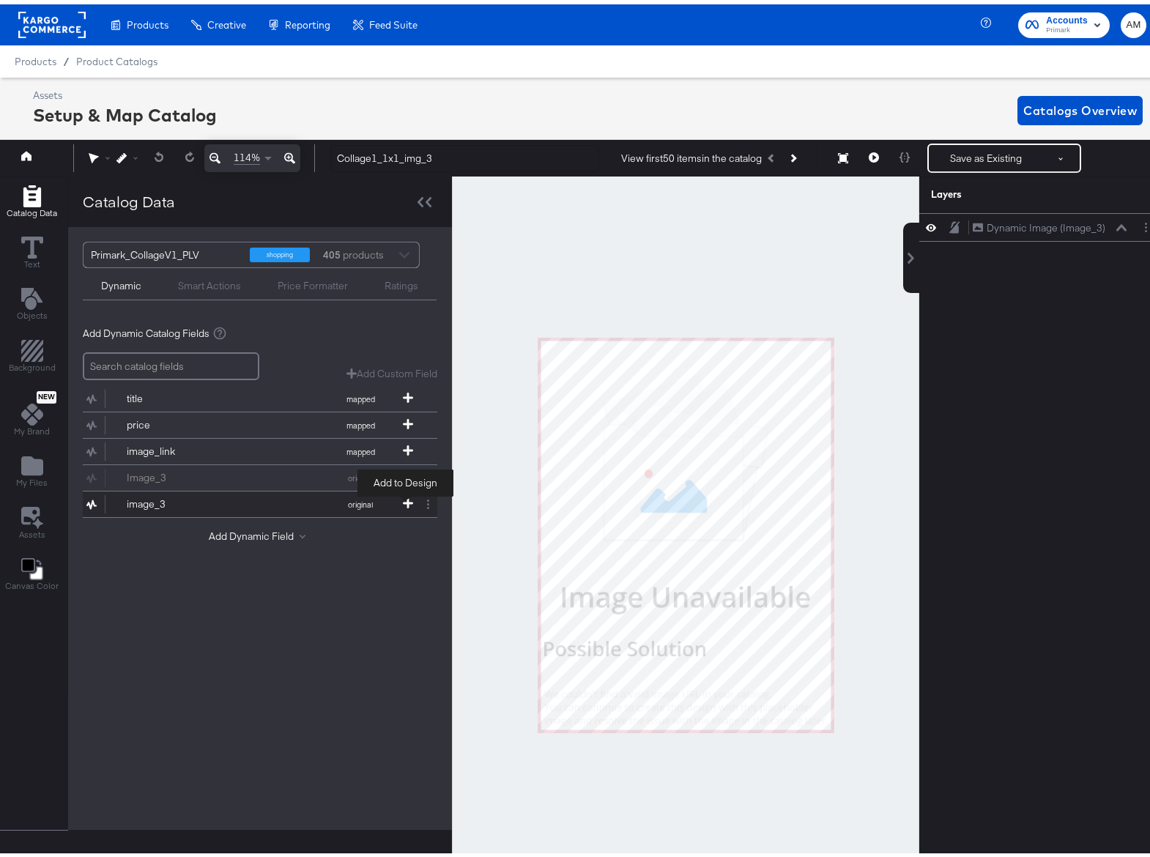
click at [404, 497] on icon at bounding box center [408, 499] width 10 height 10
click at [1112, 229] on div "Dynamic Image (Image_3) Dynamic Image (Image_3)" at bounding box center [1049, 223] width 155 height 15
click at [1112, 224] on div "Dynamic Image (Image_3) Dynamic Image (Image_3)" at bounding box center [1042, 223] width 245 height 29
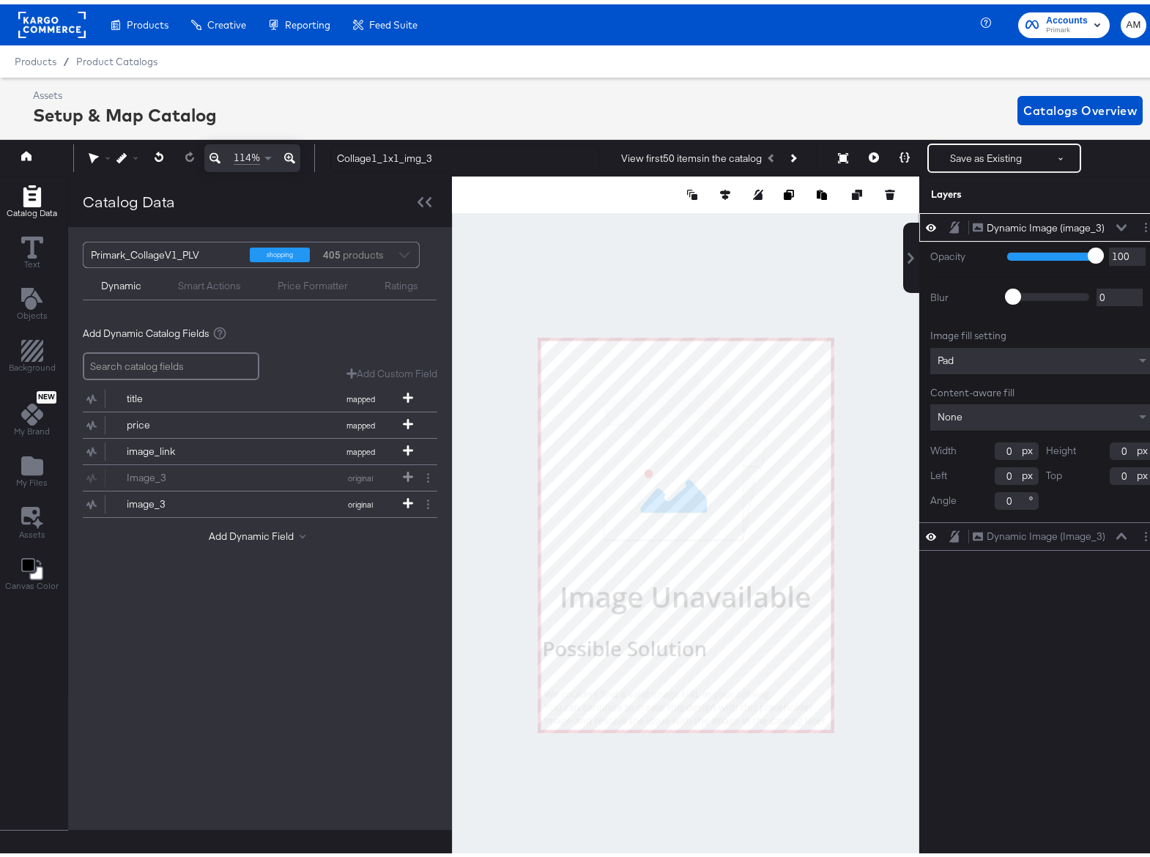
type input "1"
click at [1117, 531] on icon at bounding box center [1122, 531] width 10 height 7
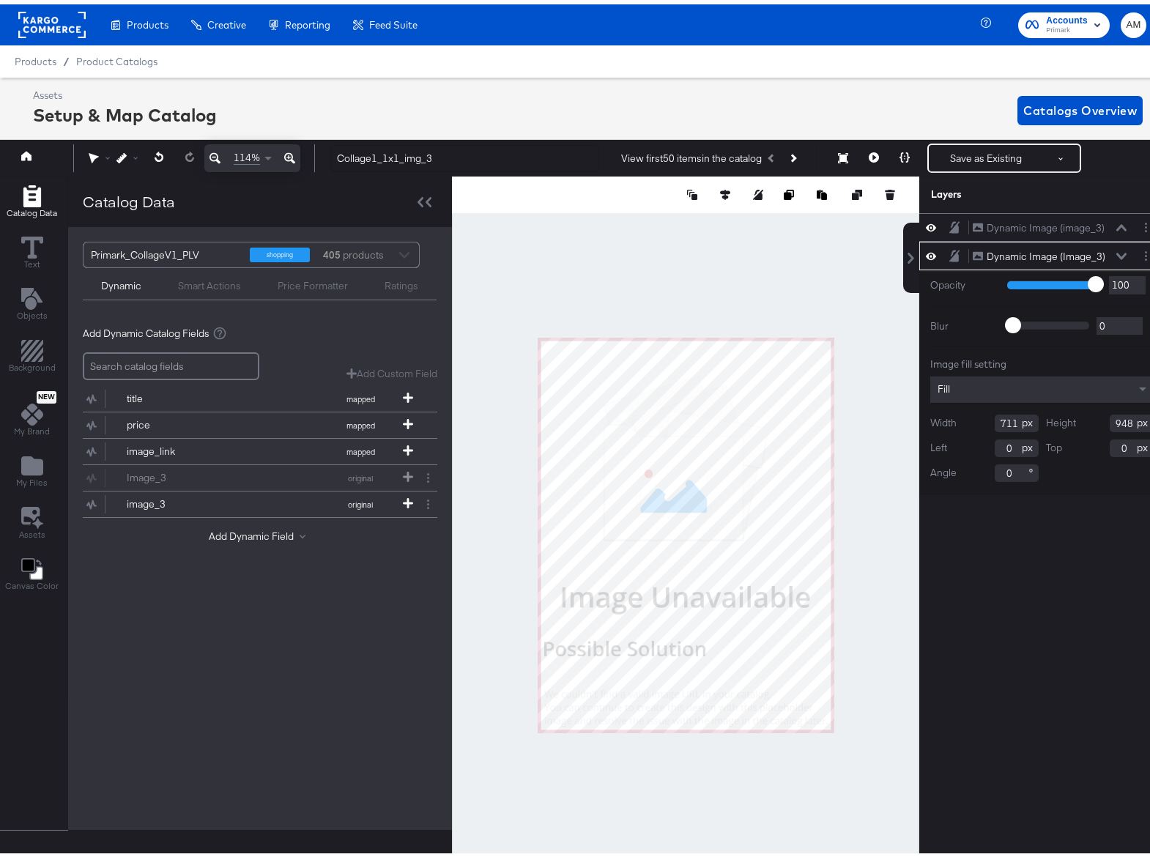
scroll to position [0, 4]
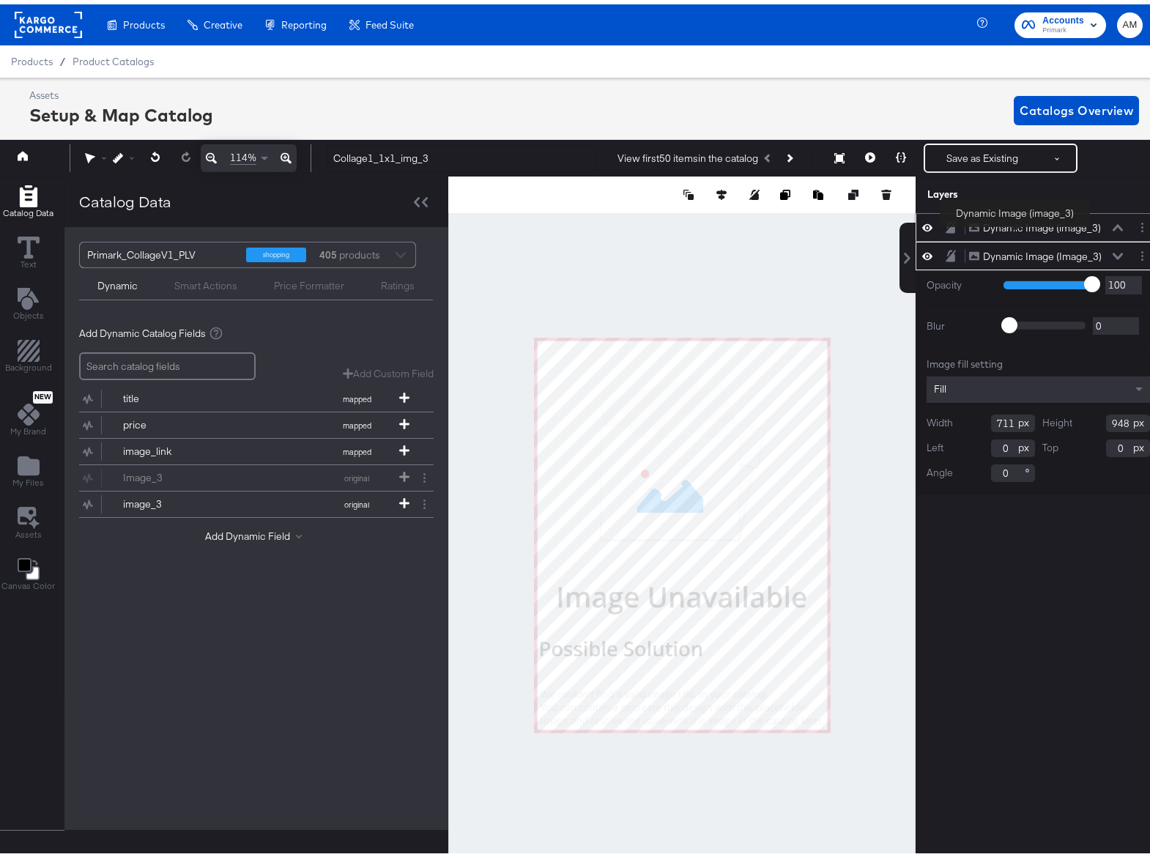
click at [1016, 223] on div "Dynamic Image (image_3)" at bounding box center [1042, 224] width 118 height 14
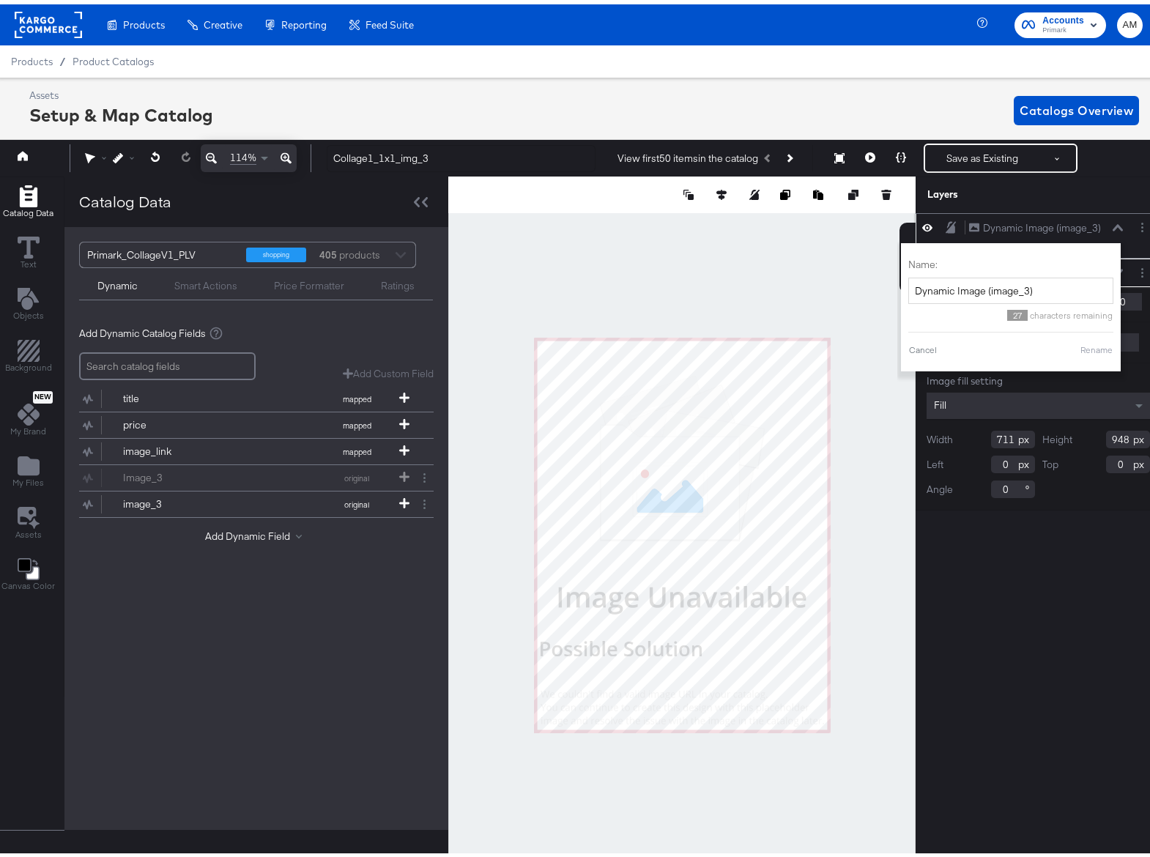
click at [1113, 221] on icon at bounding box center [1118, 223] width 10 height 7
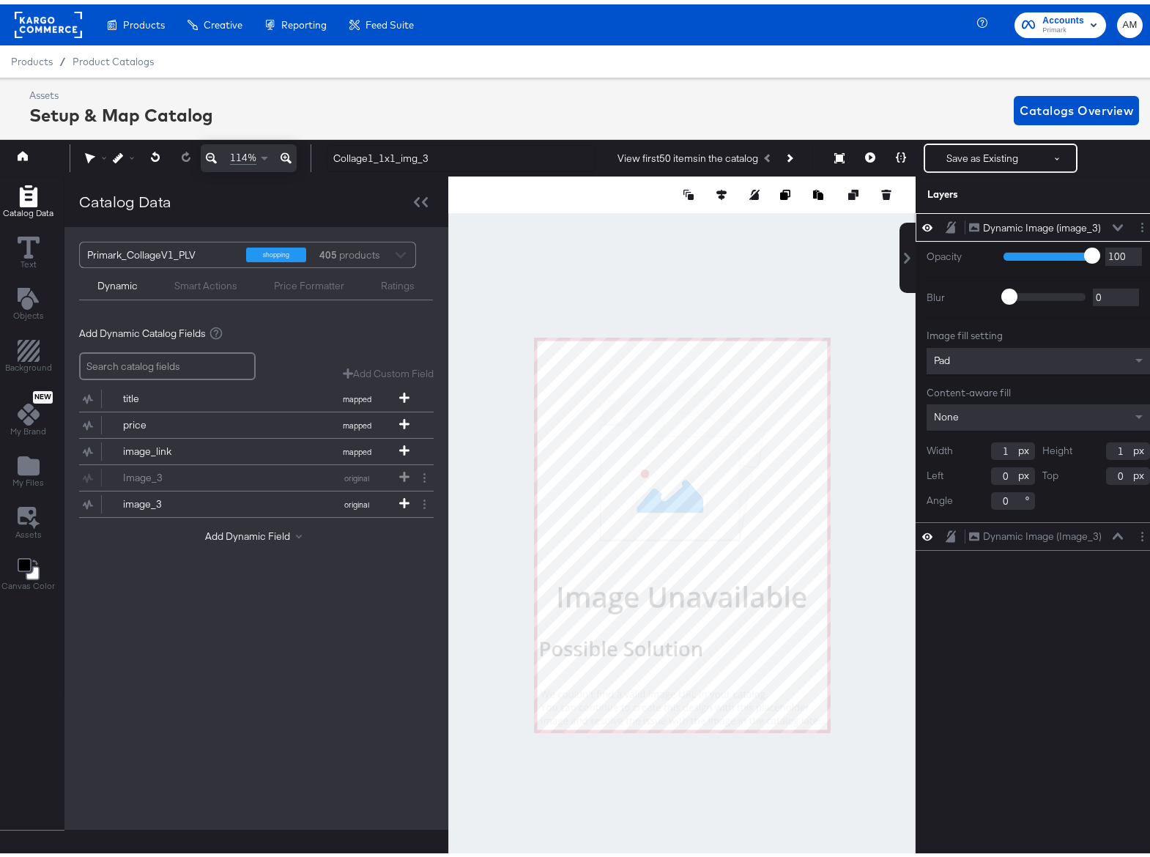
drag, startPoint x: 1001, startPoint y: 447, endPoint x: 963, endPoint y: 446, distance: 38.1
click at [964, 446] on div "Width 1" at bounding box center [981, 447] width 108 height 18
type input "711"
type input "948"
click at [934, 357] on span "Pad" at bounding box center [942, 356] width 16 height 13
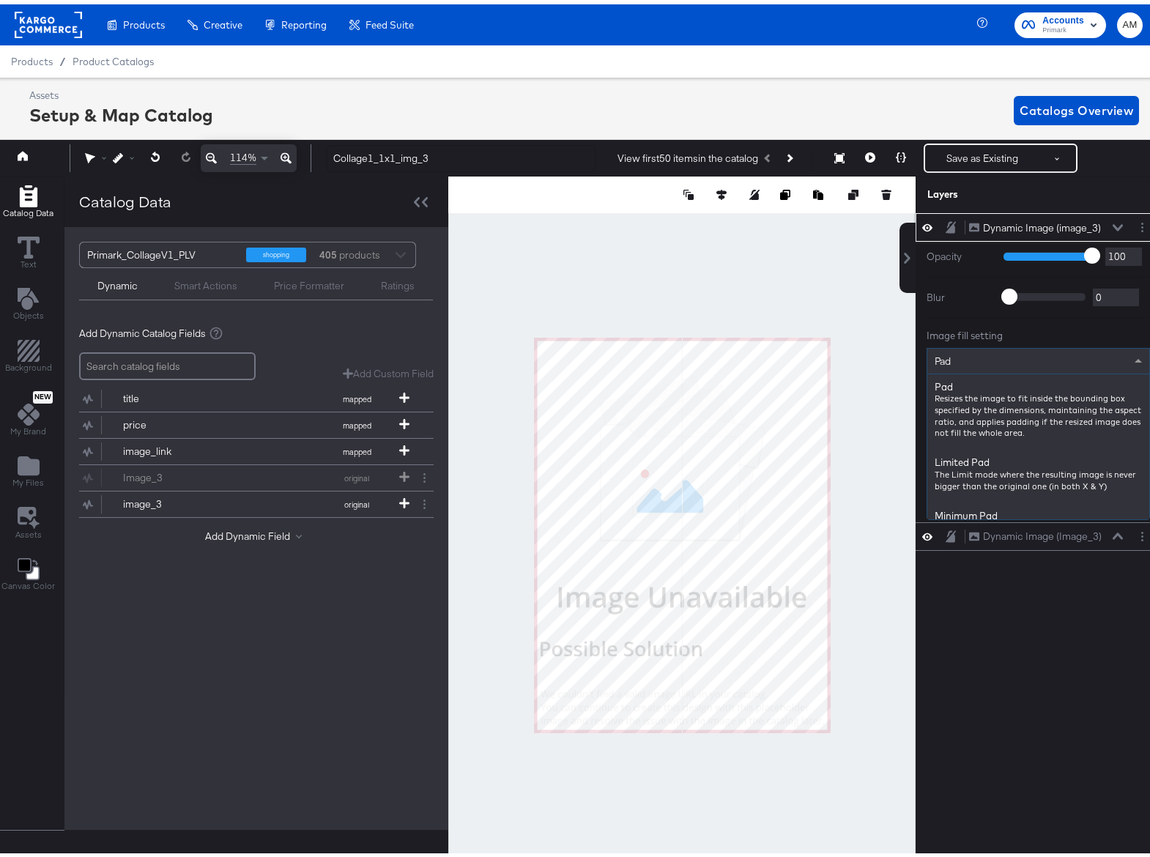
type input "f"
click at [944, 358] on div "Fit" at bounding box center [1039, 356] width 222 height 25
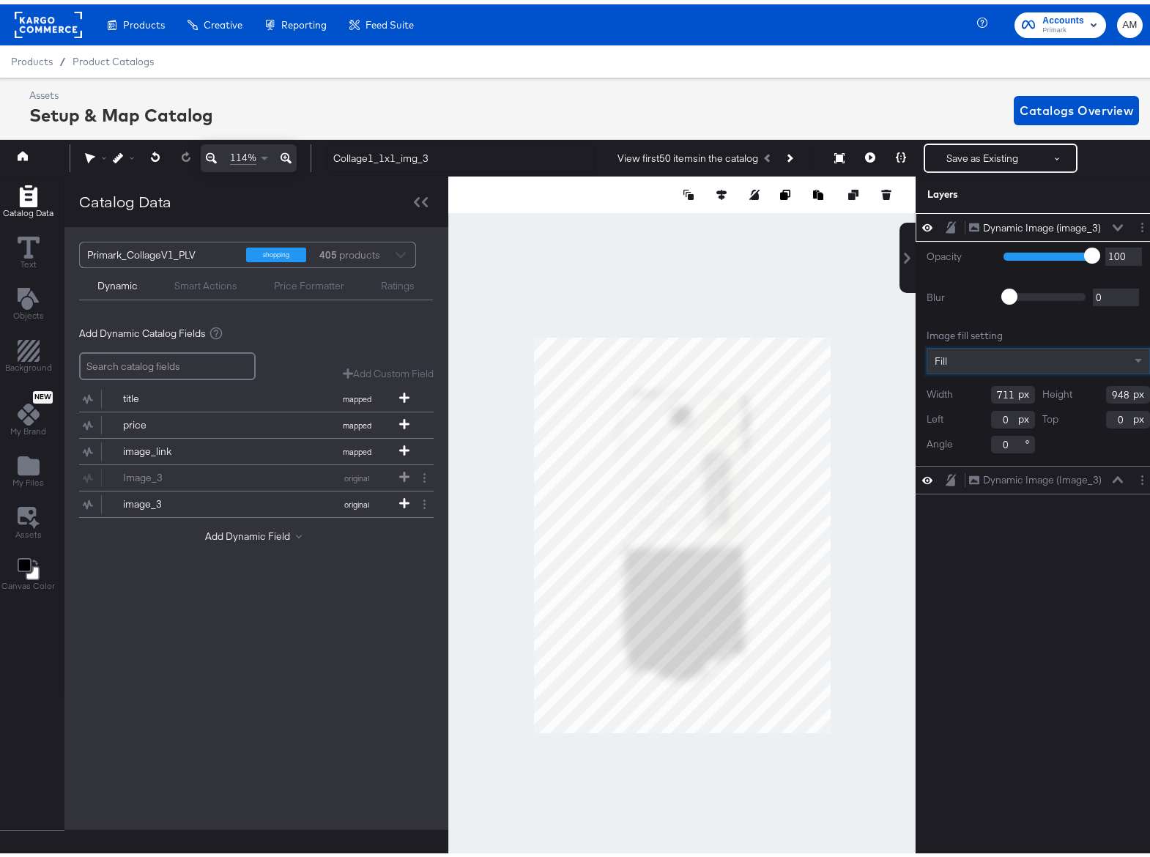
click at [1113, 226] on icon at bounding box center [1118, 223] width 10 height 7
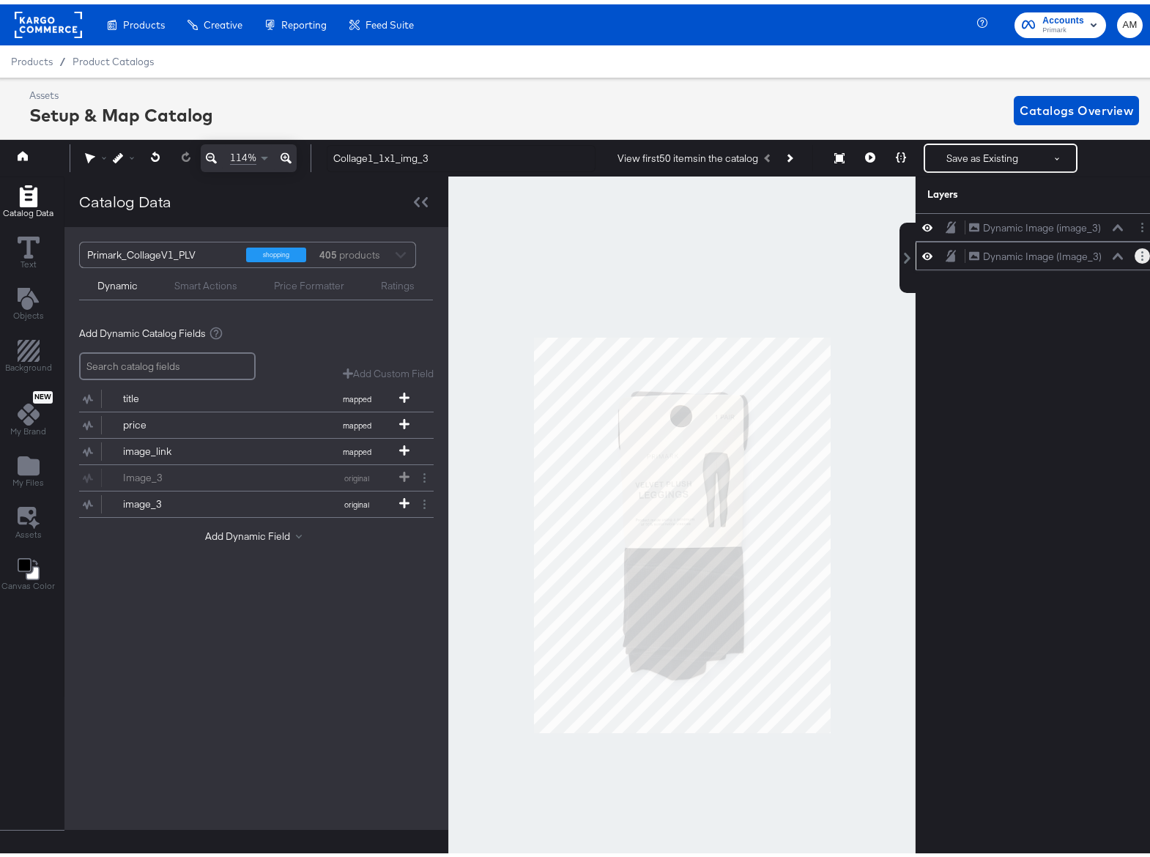
click at [1137, 256] on button "Layer Options" at bounding box center [1142, 251] width 15 height 15
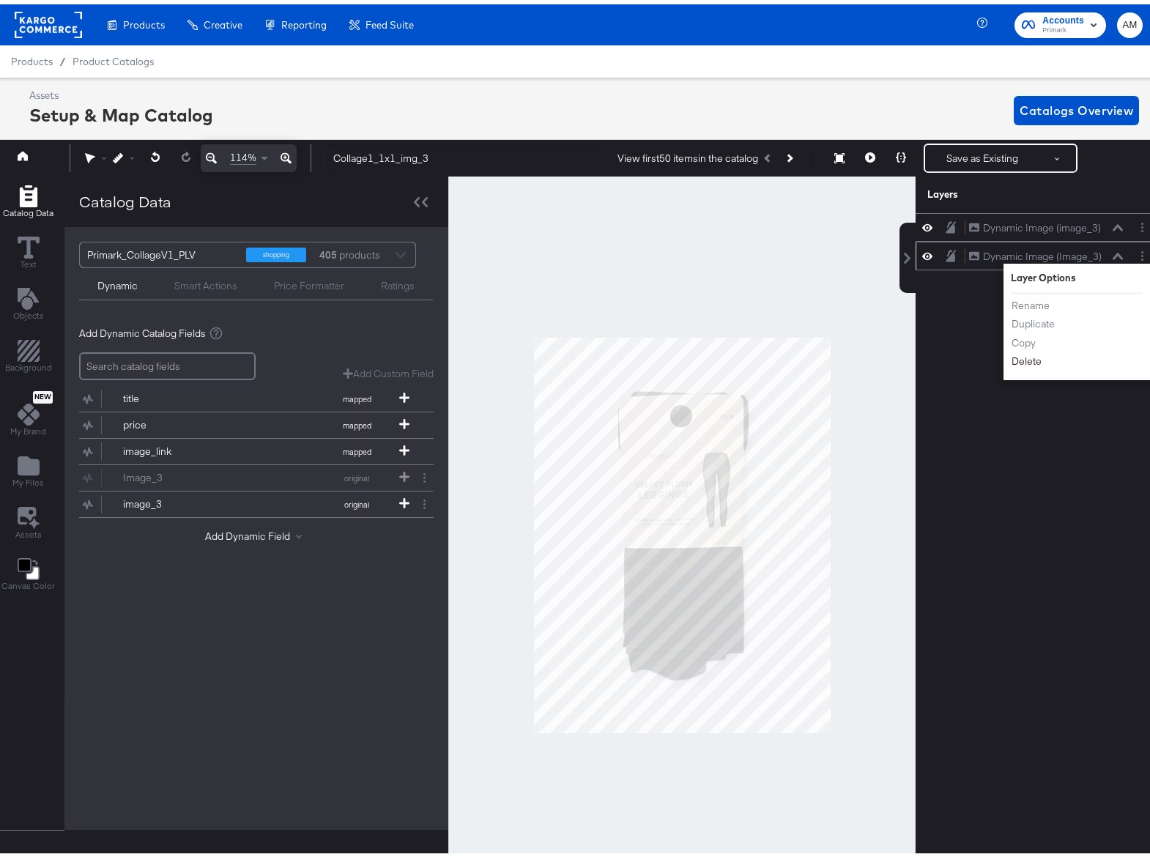
click at [1030, 363] on button "Delete" at bounding box center [1027, 357] width 32 height 15
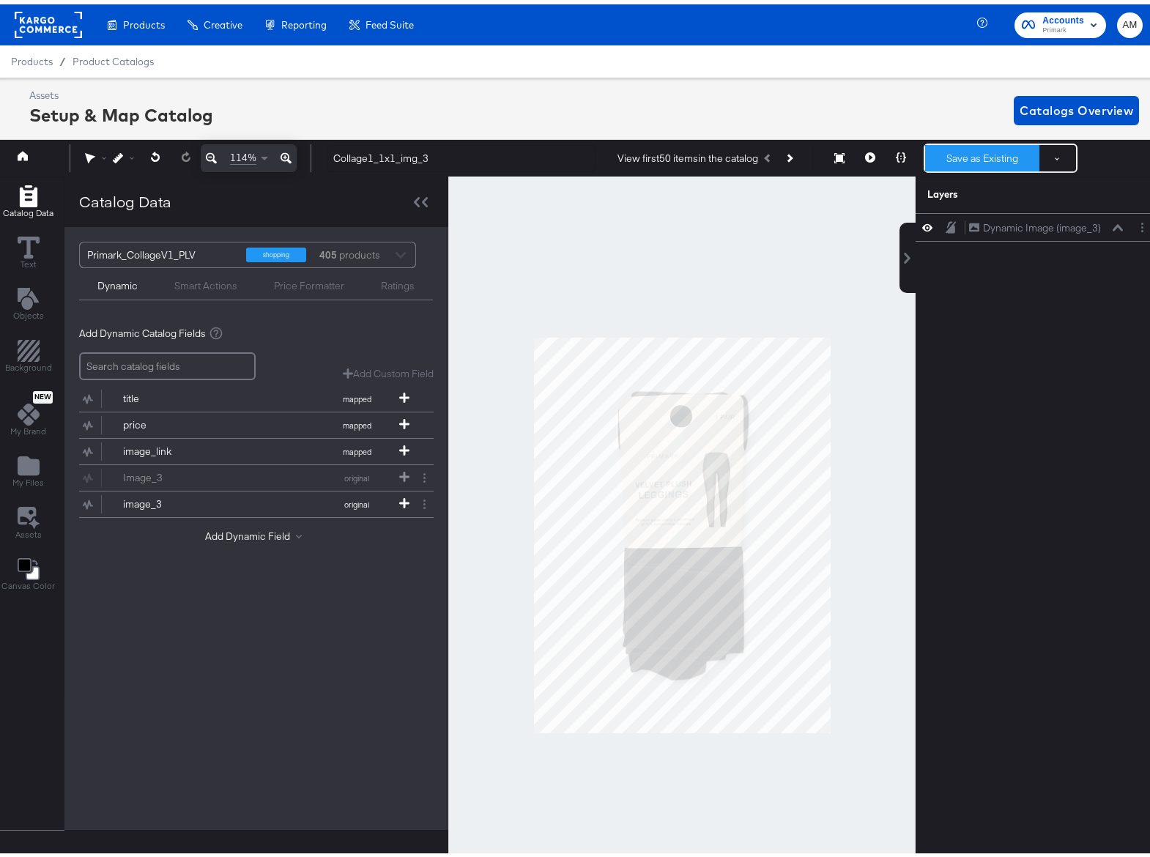
click at [972, 148] on button "Save as Existing" at bounding box center [982, 154] width 114 height 26
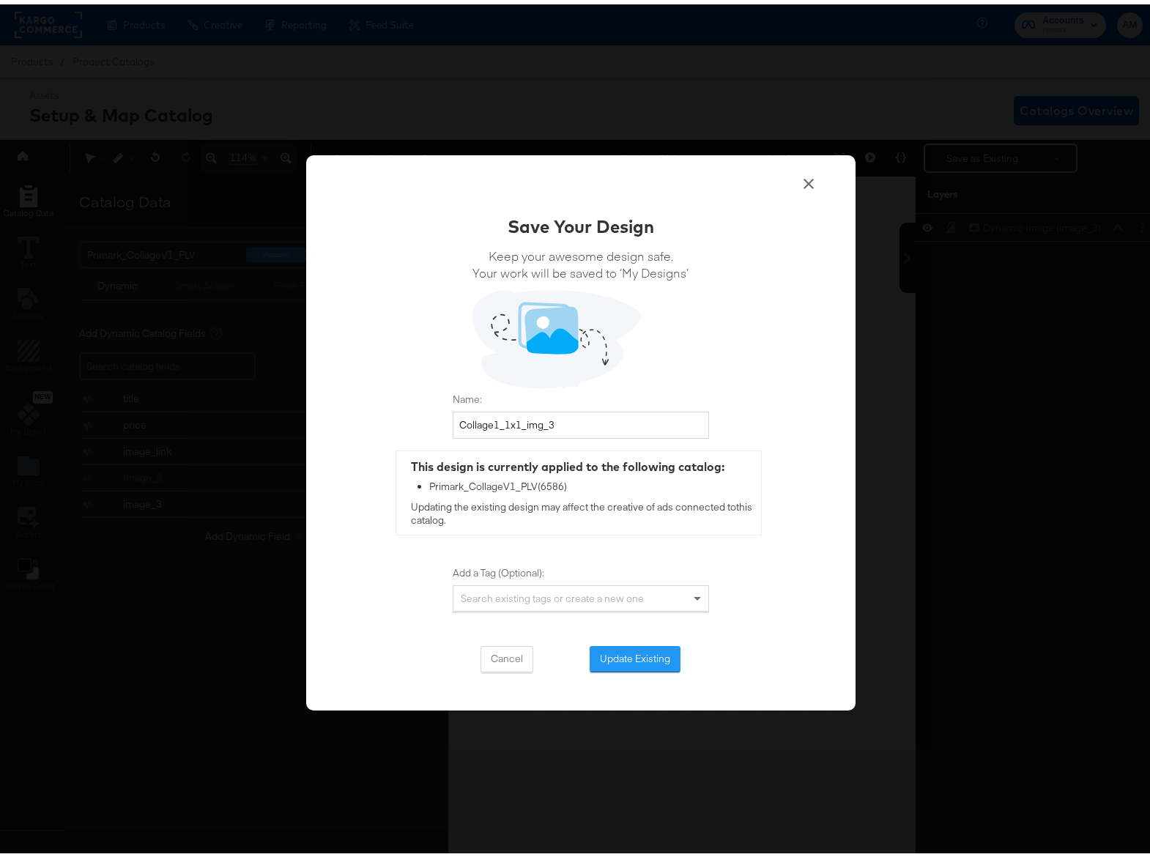
click at [608, 651] on button "Update Existing" at bounding box center [635, 655] width 91 height 26
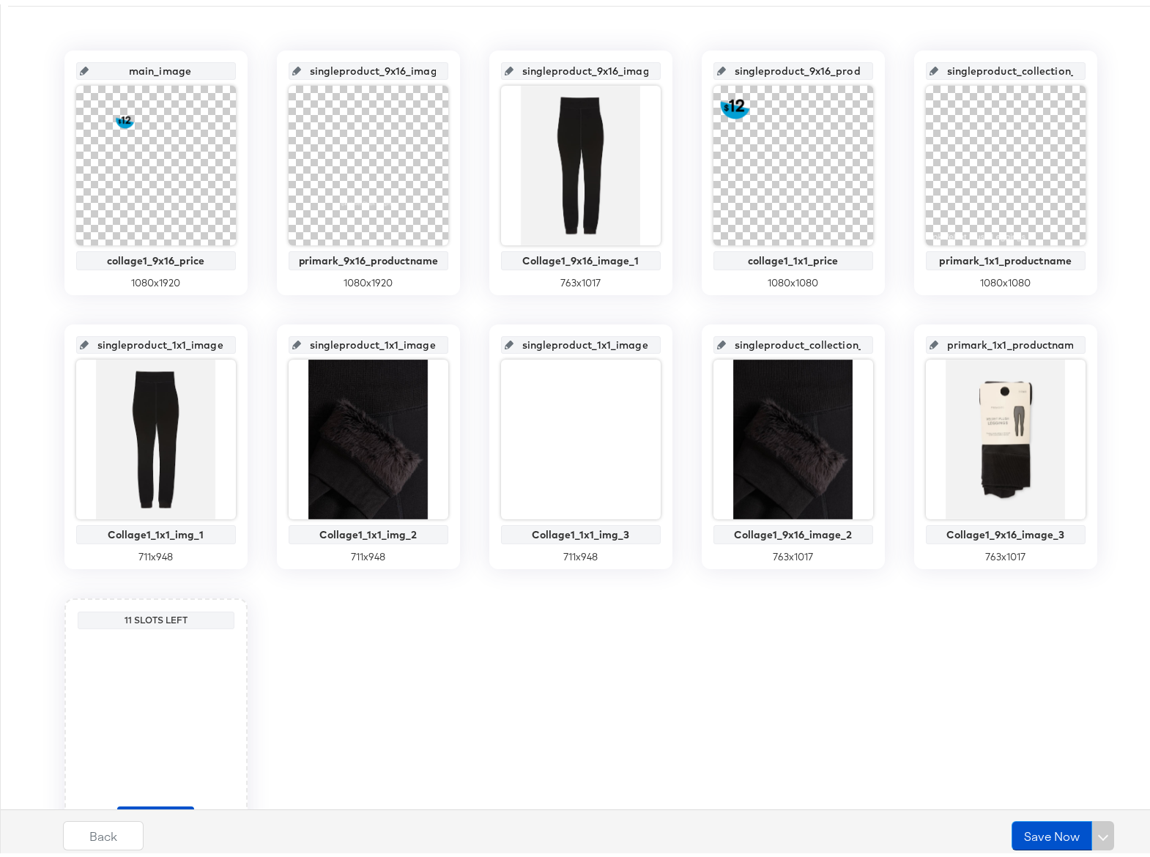
scroll to position [389, 0]
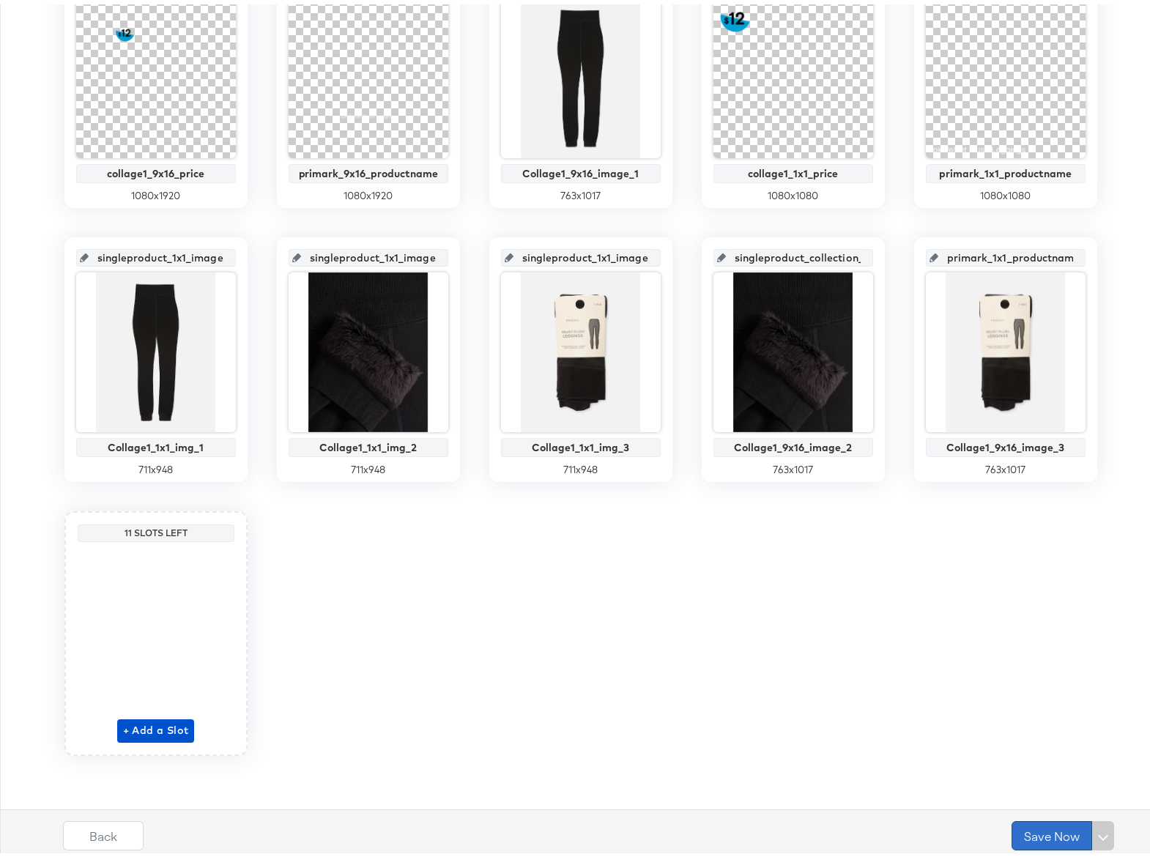
click at [1016, 829] on button "Save Now" at bounding box center [1052, 831] width 81 height 29
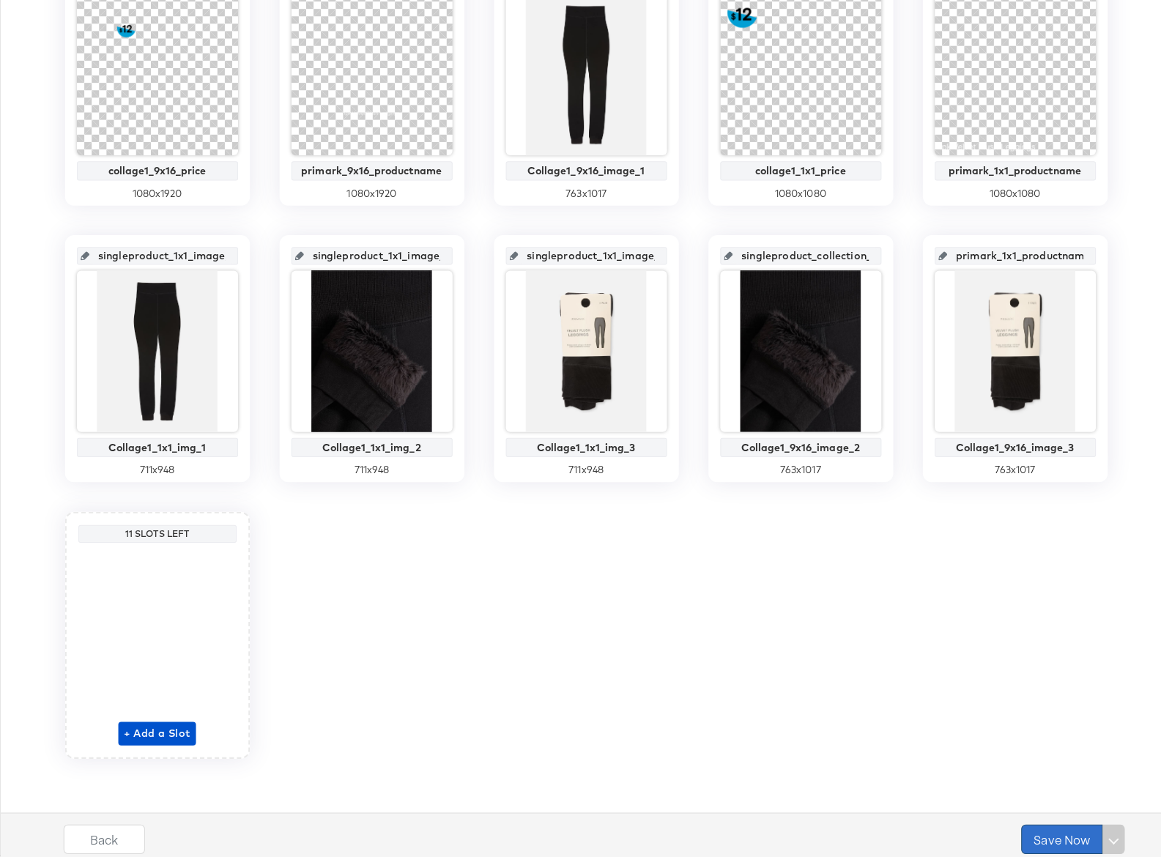
scroll to position [0, 0]
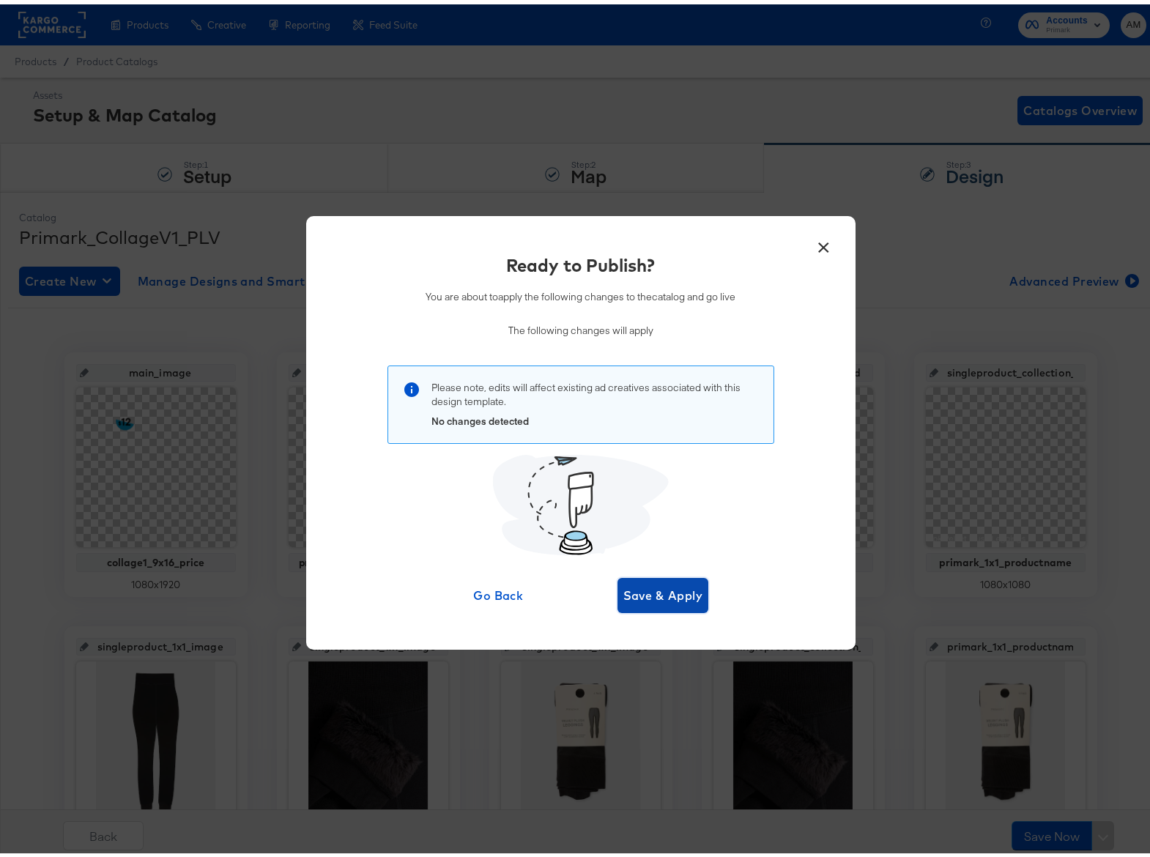
click at [664, 599] on span "Save & Apply" at bounding box center [664, 591] width 80 height 21
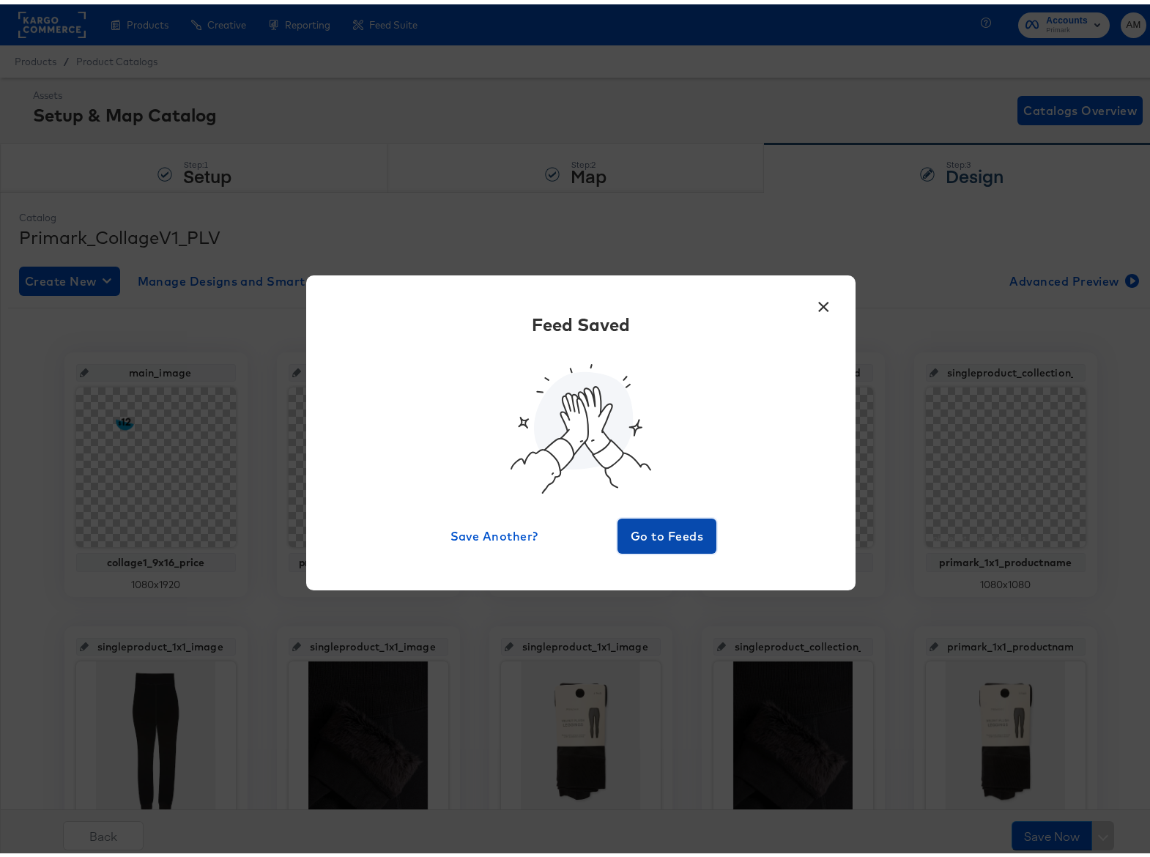
click at [653, 536] on span "Go to Feeds" at bounding box center [668, 532] width 88 height 21
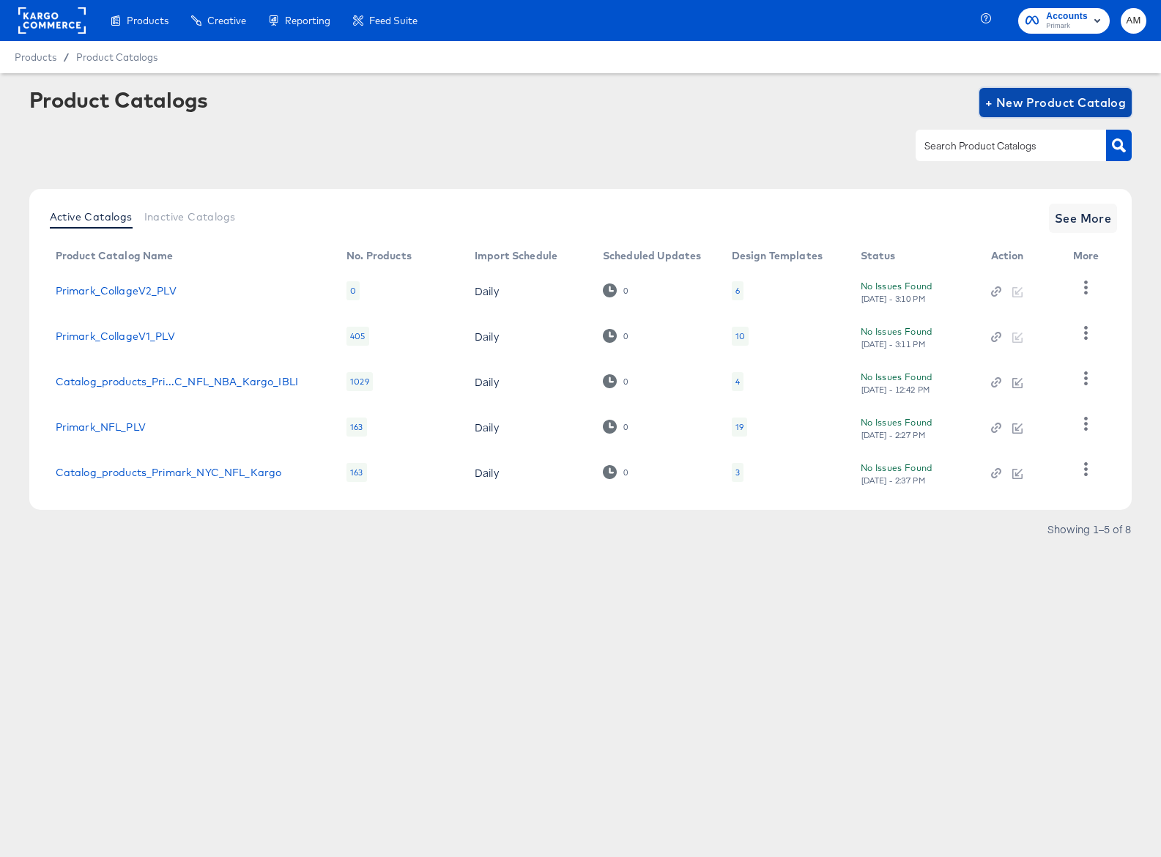
click at [1055, 98] on span "+ New Product Catalog" at bounding box center [1056, 102] width 141 height 21
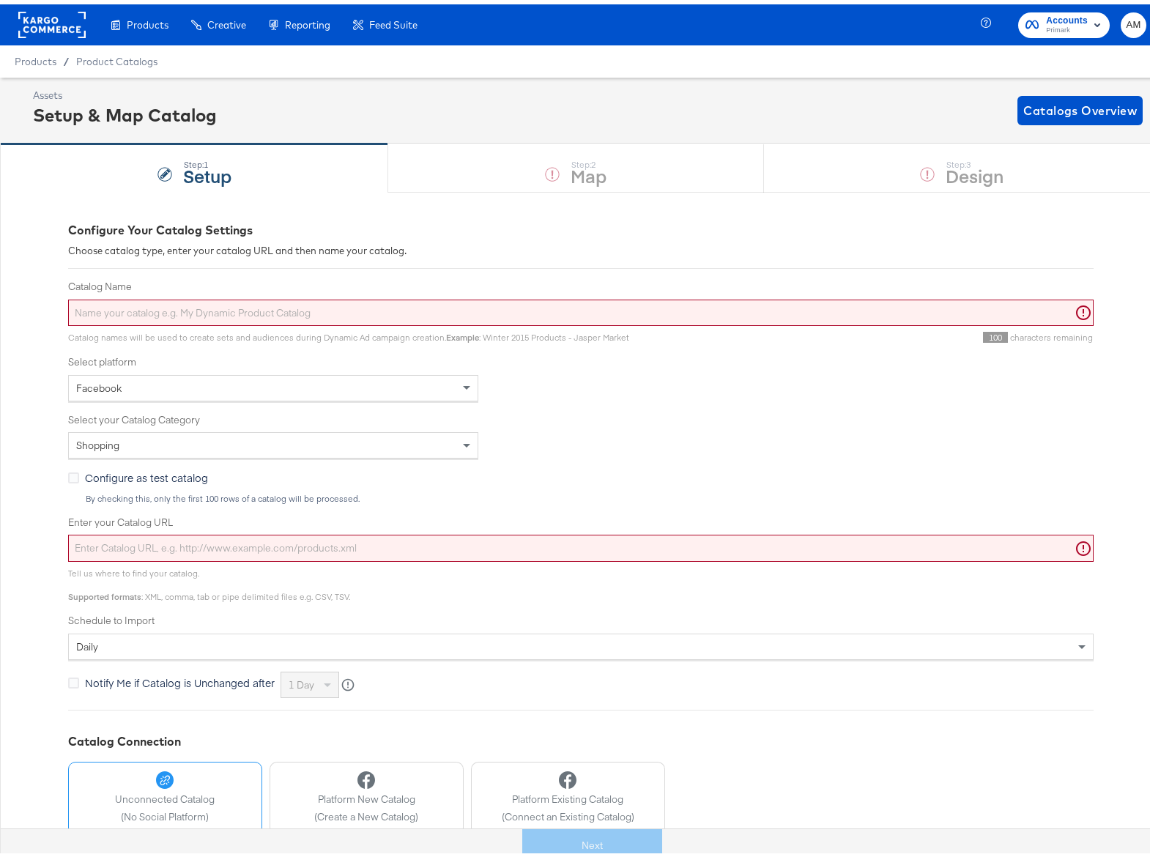
click at [174, 296] on input "Catalog Name" at bounding box center [581, 308] width 1026 height 27
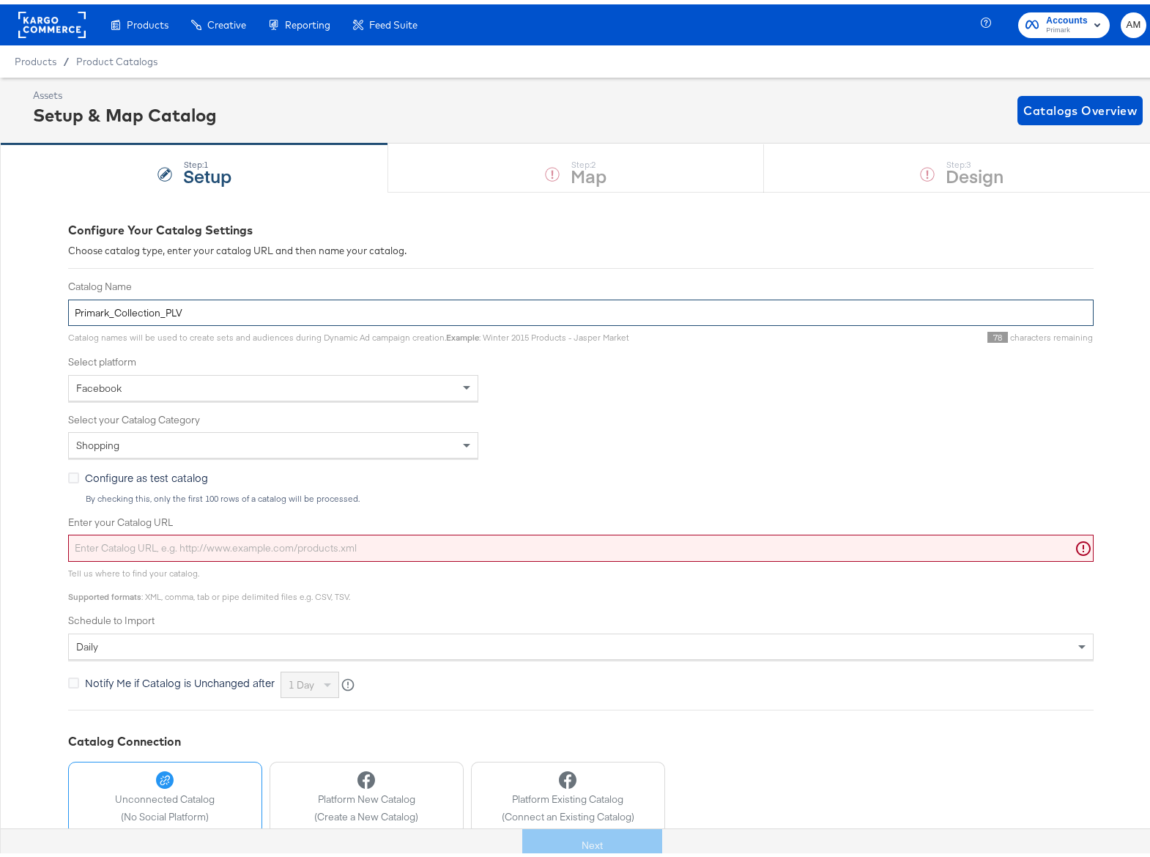
type input "Primark_Collection_PLV"
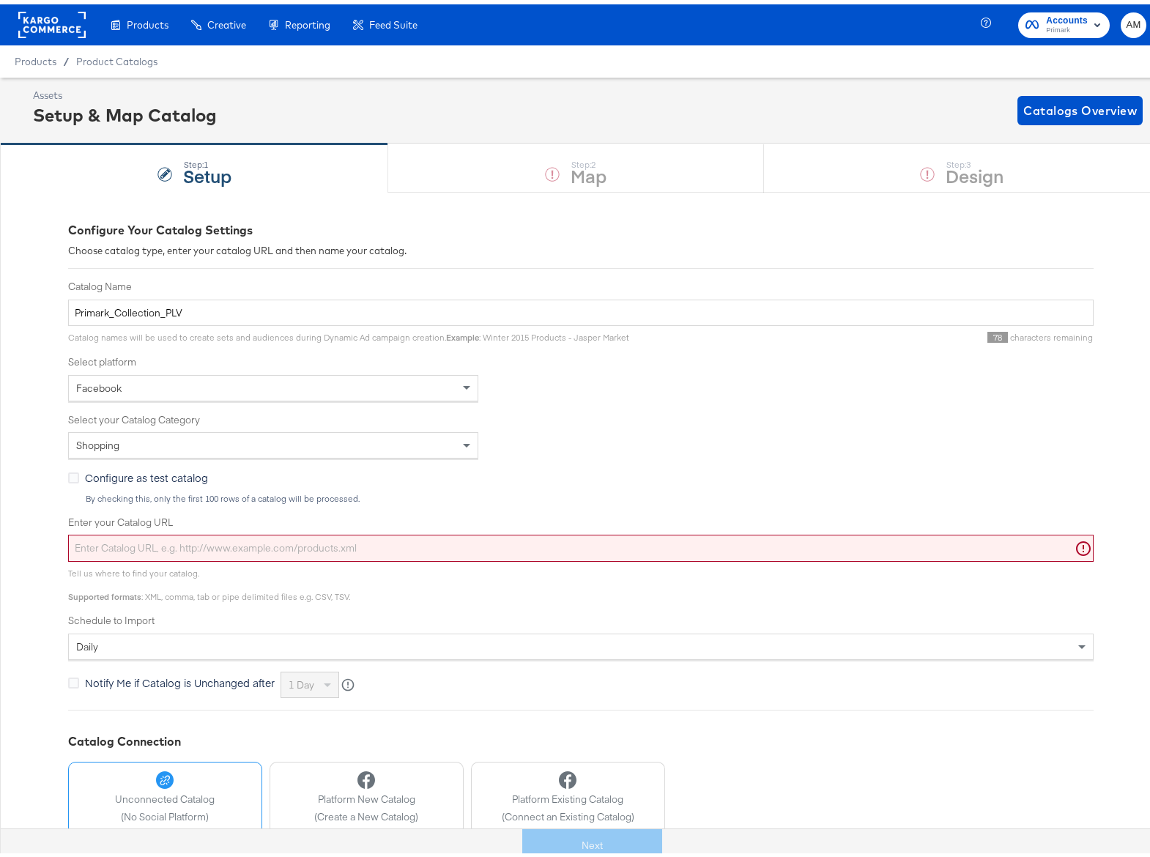
click at [199, 544] on input "Enter your Catalog URL" at bounding box center [581, 543] width 1026 height 27
paste input "[URL][DOMAIN_NAME]"
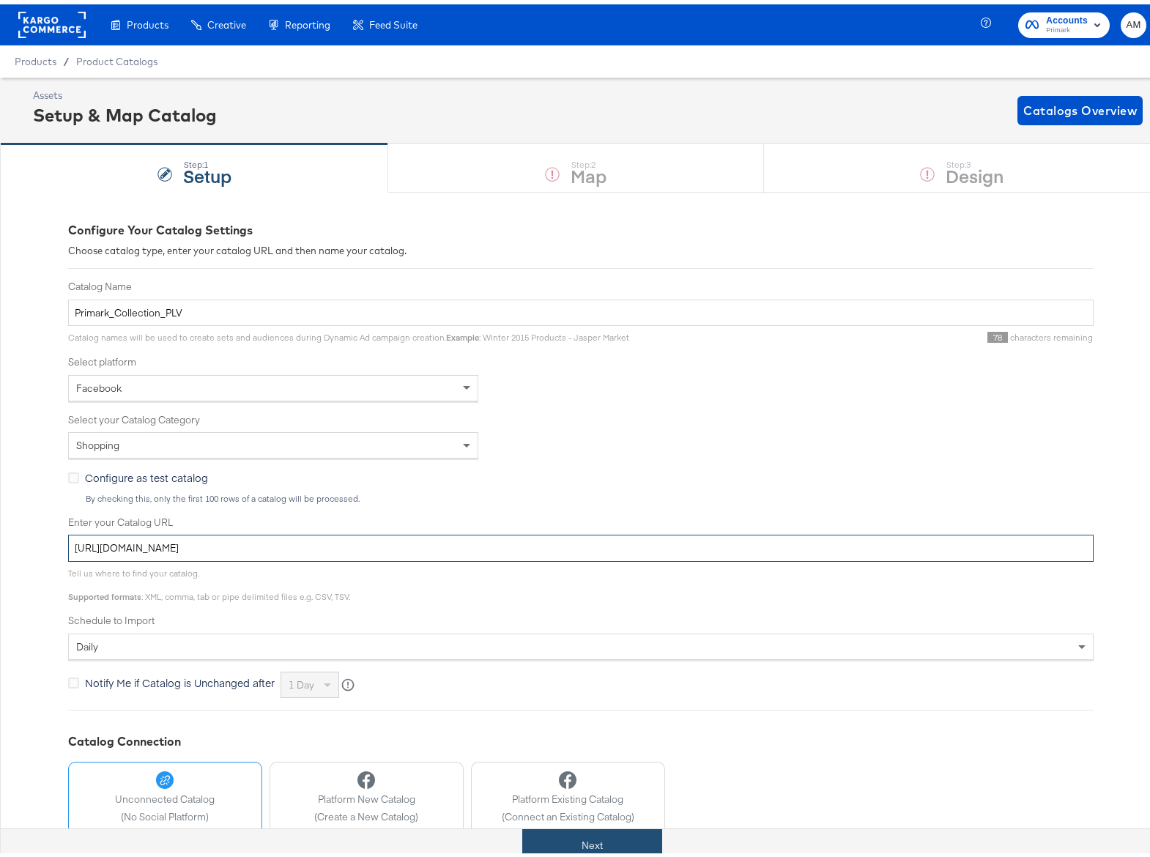
type input "[URL][DOMAIN_NAME]"
click at [585, 845] on button "Next" at bounding box center [592, 841] width 140 height 33
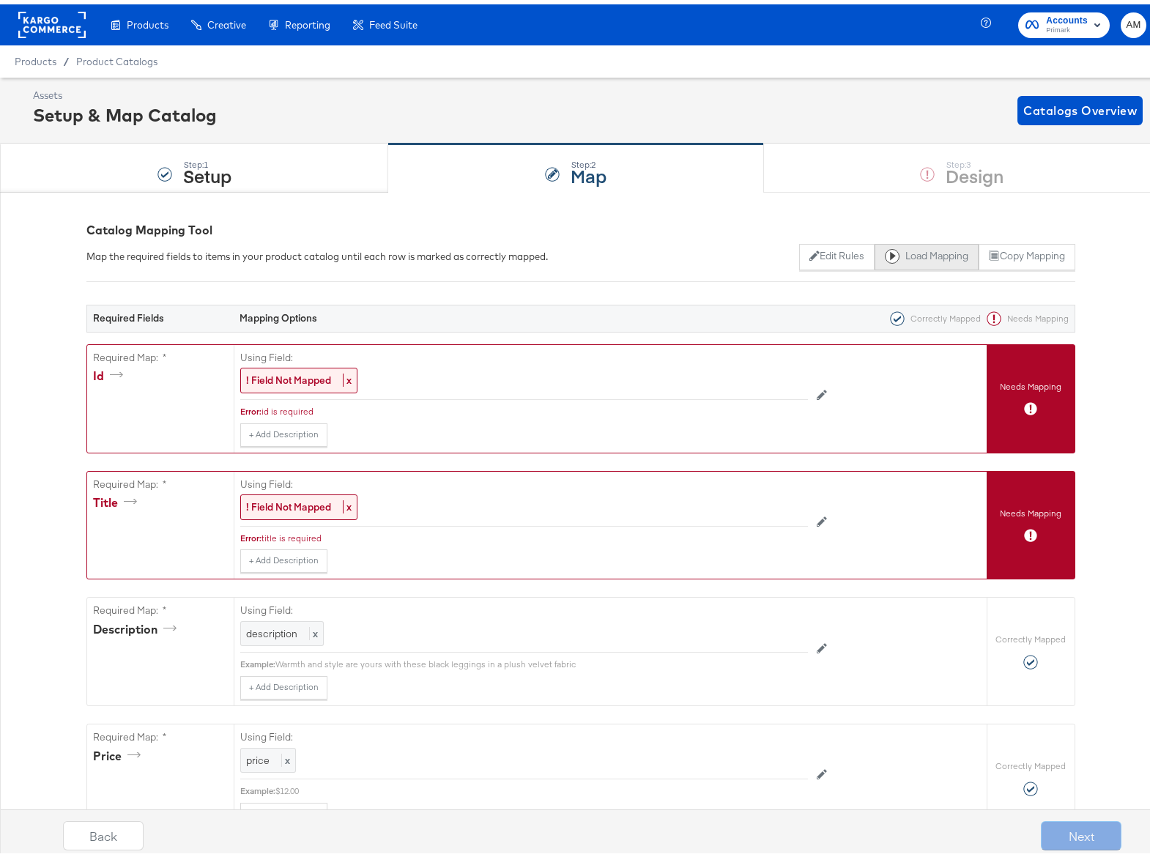
click at [912, 251] on button "Load Mapping" at bounding box center [927, 253] width 104 height 26
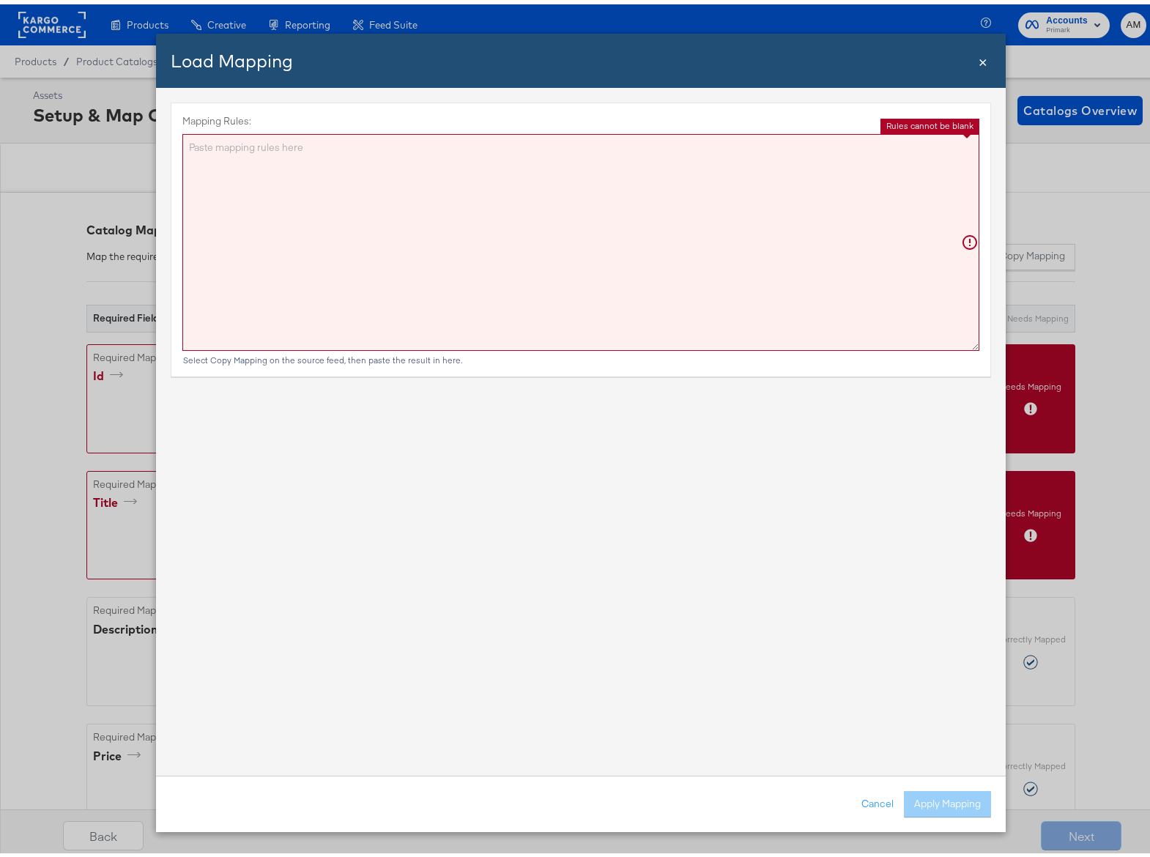
click at [821, 229] on textarea "Mapping Rules:" at bounding box center [580, 238] width 797 height 217
paste textarea "{"id":"{{{\"sku_id\"}}}","title":"{{{ replace product_name in=' \\| Regular' ou…"
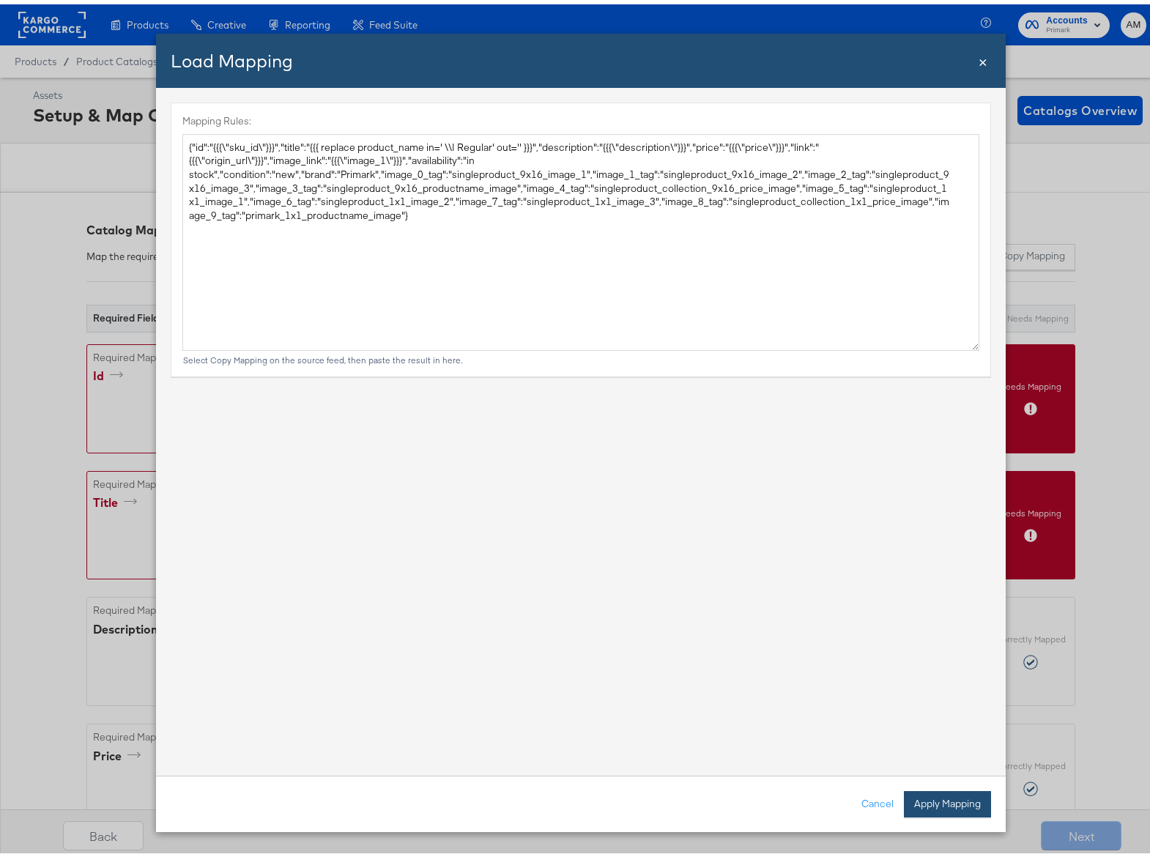
type textarea "{ "id": "{{{\"sku_id\"}}}", "title": "{{{ replace product_name in=' \\| Regular…"
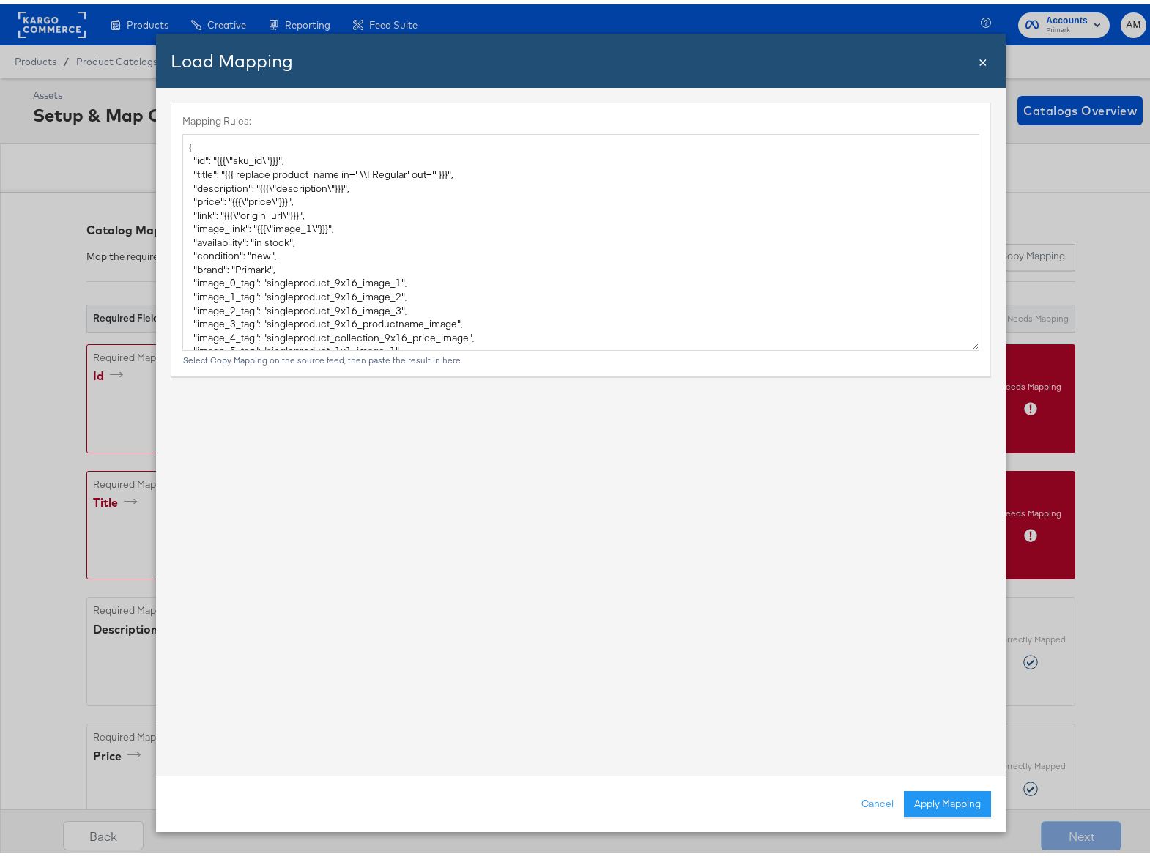
click at [917, 801] on button "Apply Mapping" at bounding box center [947, 800] width 87 height 26
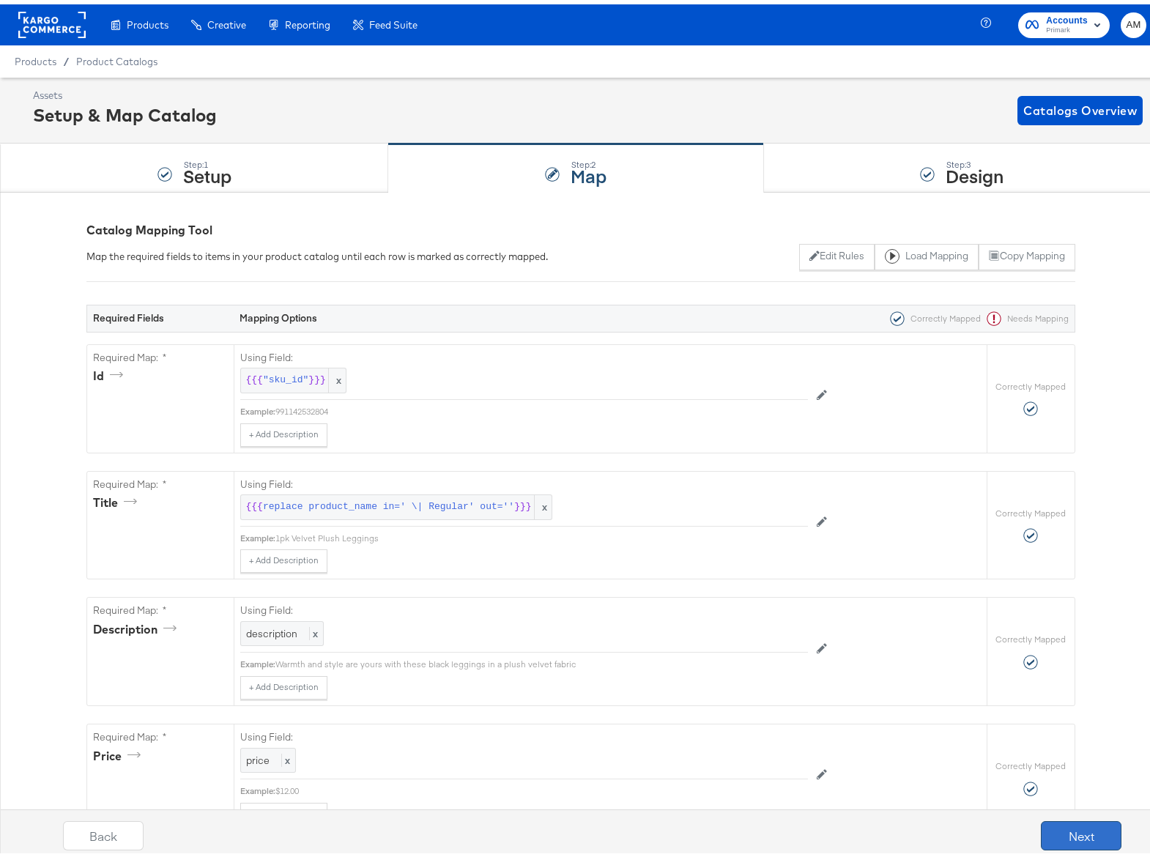
click at [1074, 827] on button "Next" at bounding box center [1081, 831] width 81 height 29
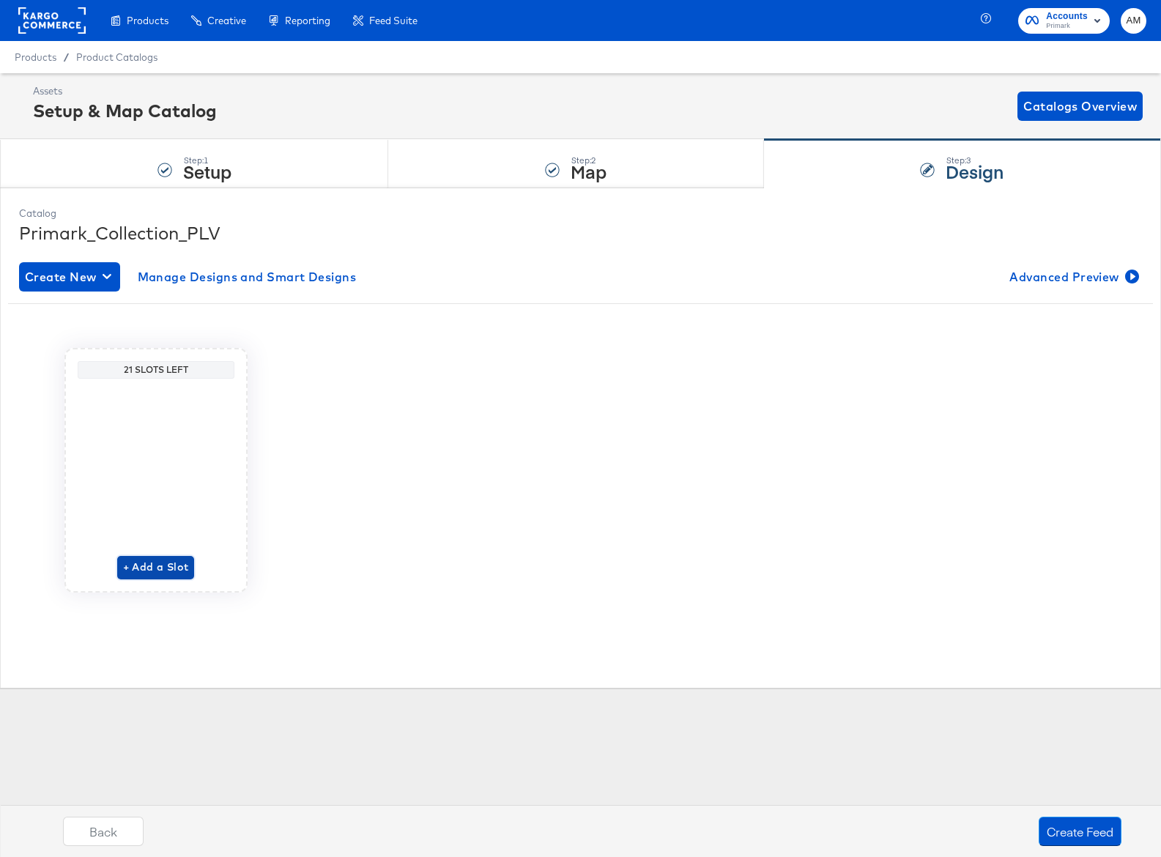
click at [157, 567] on span "+ Add a Slot" at bounding box center [156, 567] width 66 height 18
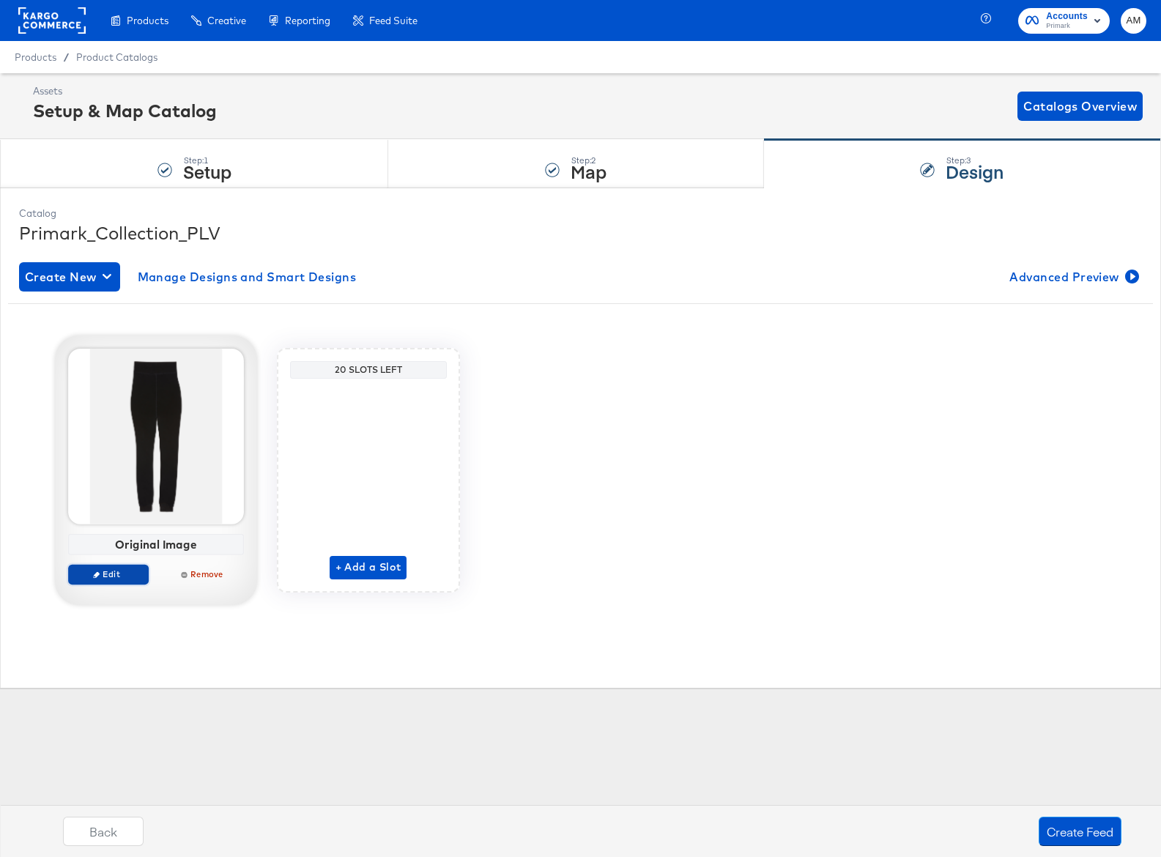
click at [114, 572] on span "Edit" at bounding box center [107, 574] width 67 height 11
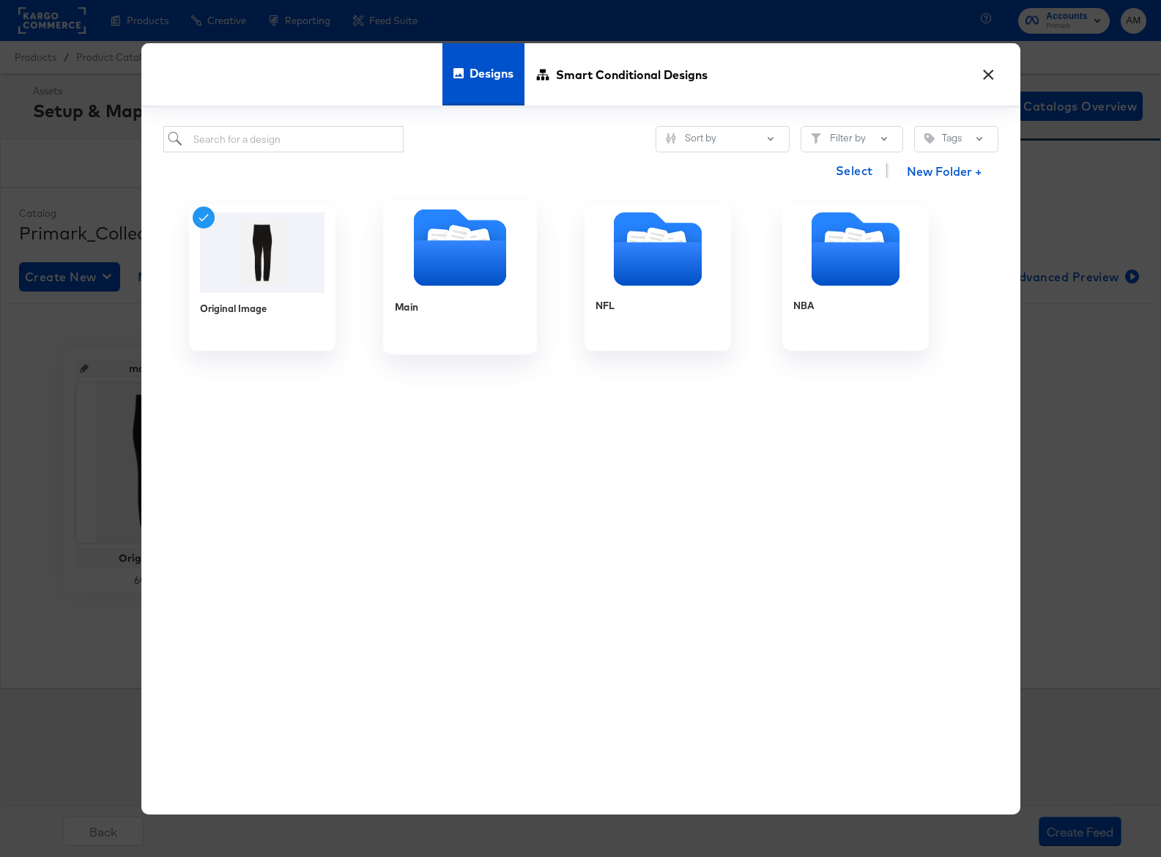
drag, startPoint x: 453, startPoint y: 262, endPoint x: 317, endPoint y: 203, distance: 148.6
click at [452, 262] on icon "Folder" at bounding box center [459, 262] width 92 height 45
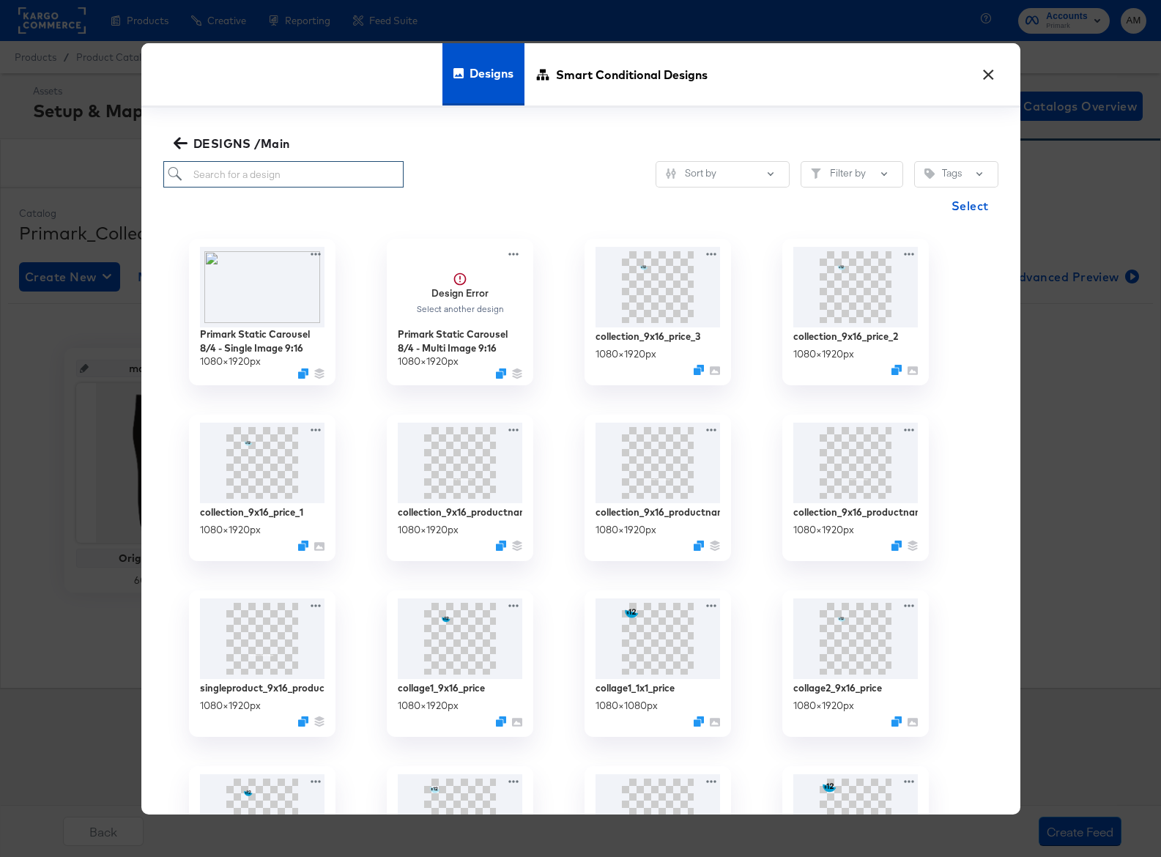
click at [206, 178] on input "search" at bounding box center [283, 174] width 241 height 27
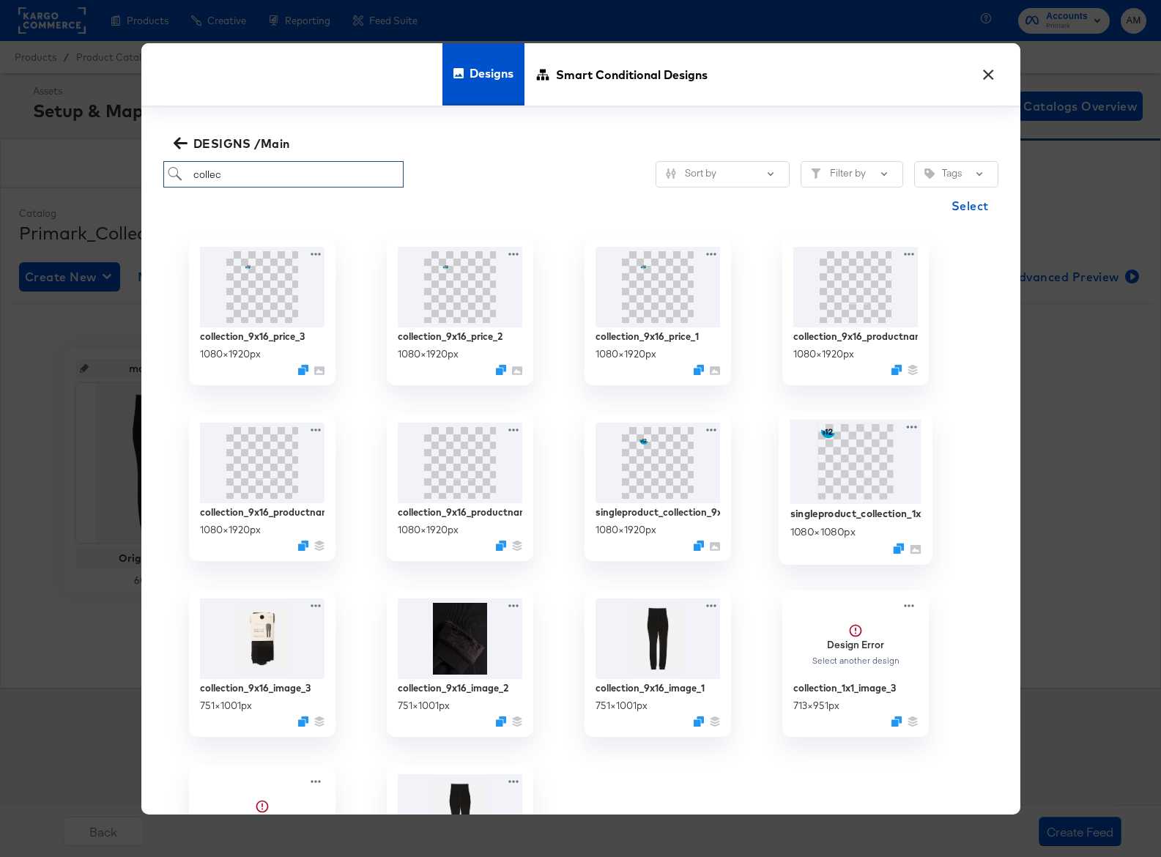
type input "collec"
click at [840, 481] on img at bounding box center [855, 462] width 131 height 85
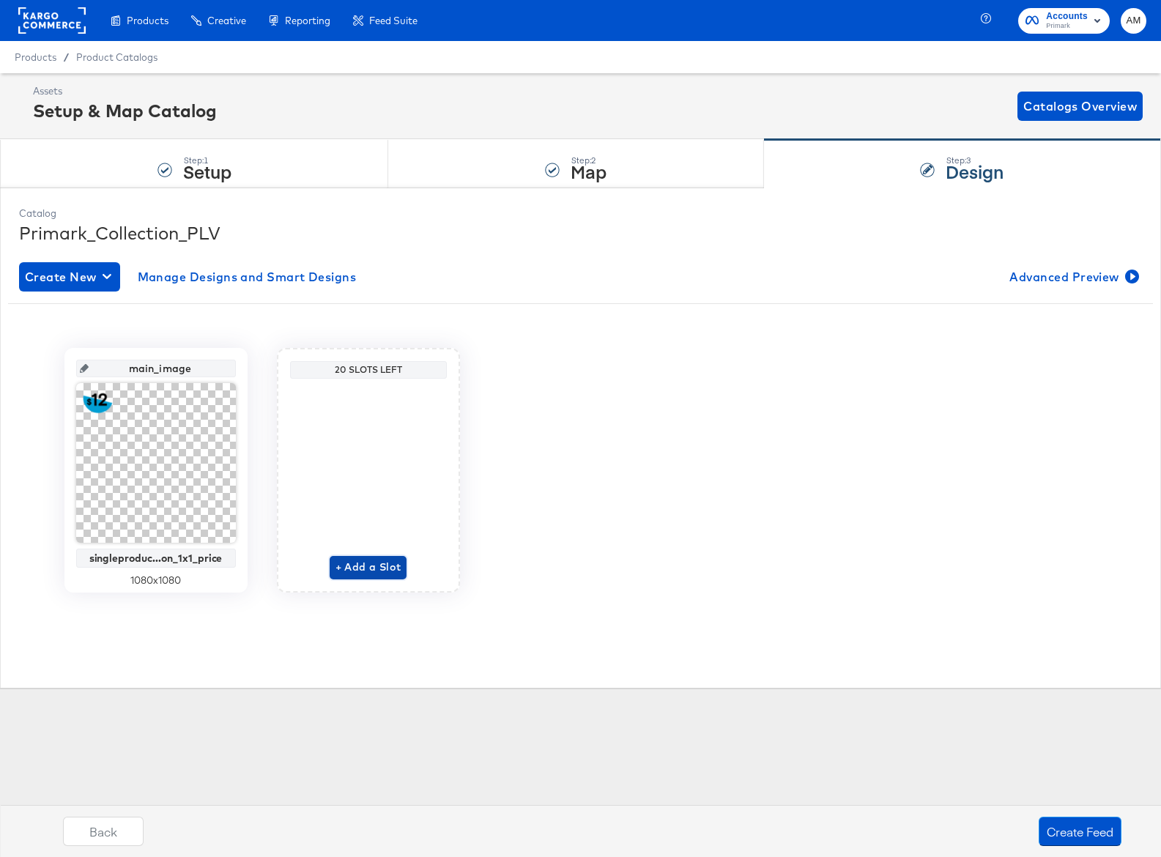
click at [363, 564] on span "+ Add a Slot" at bounding box center [369, 567] width 66 height 18
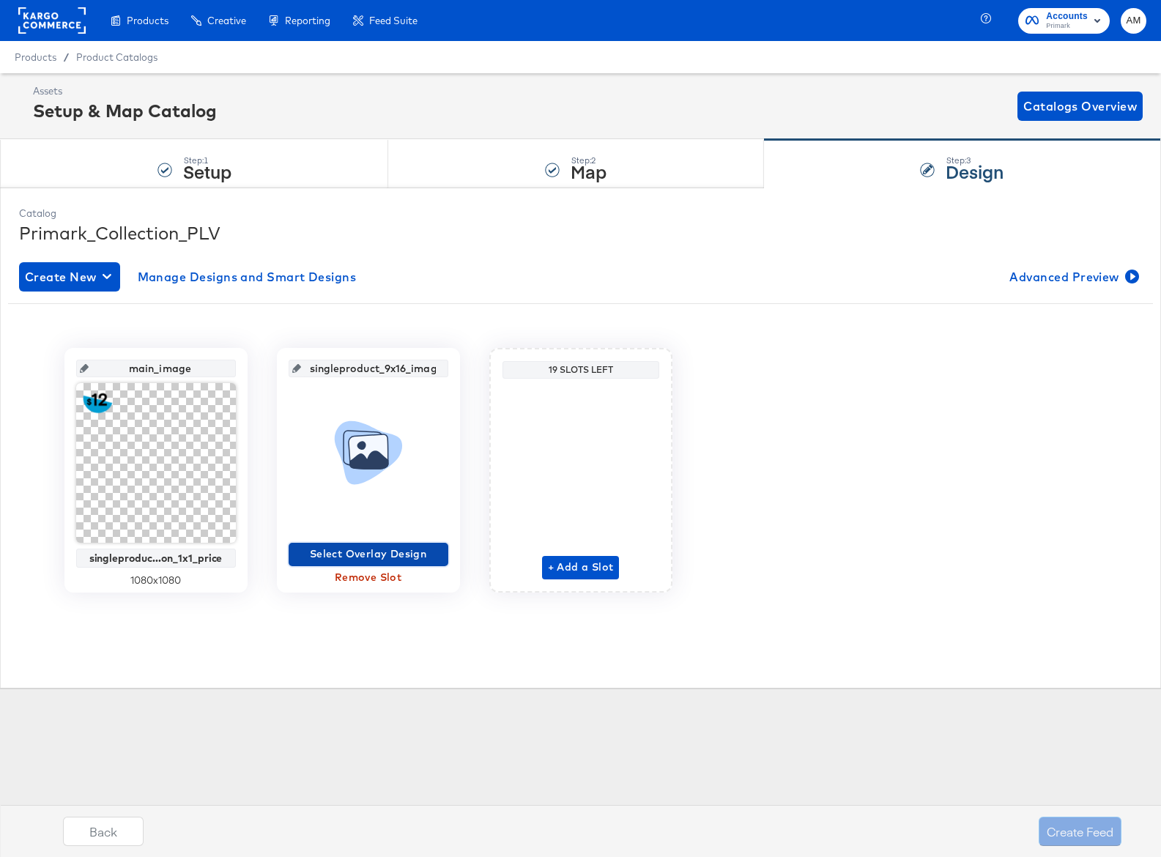
click at [357, 555] on span "Select Overlay Design" at bounding box center [369, 554] width 148 height 18
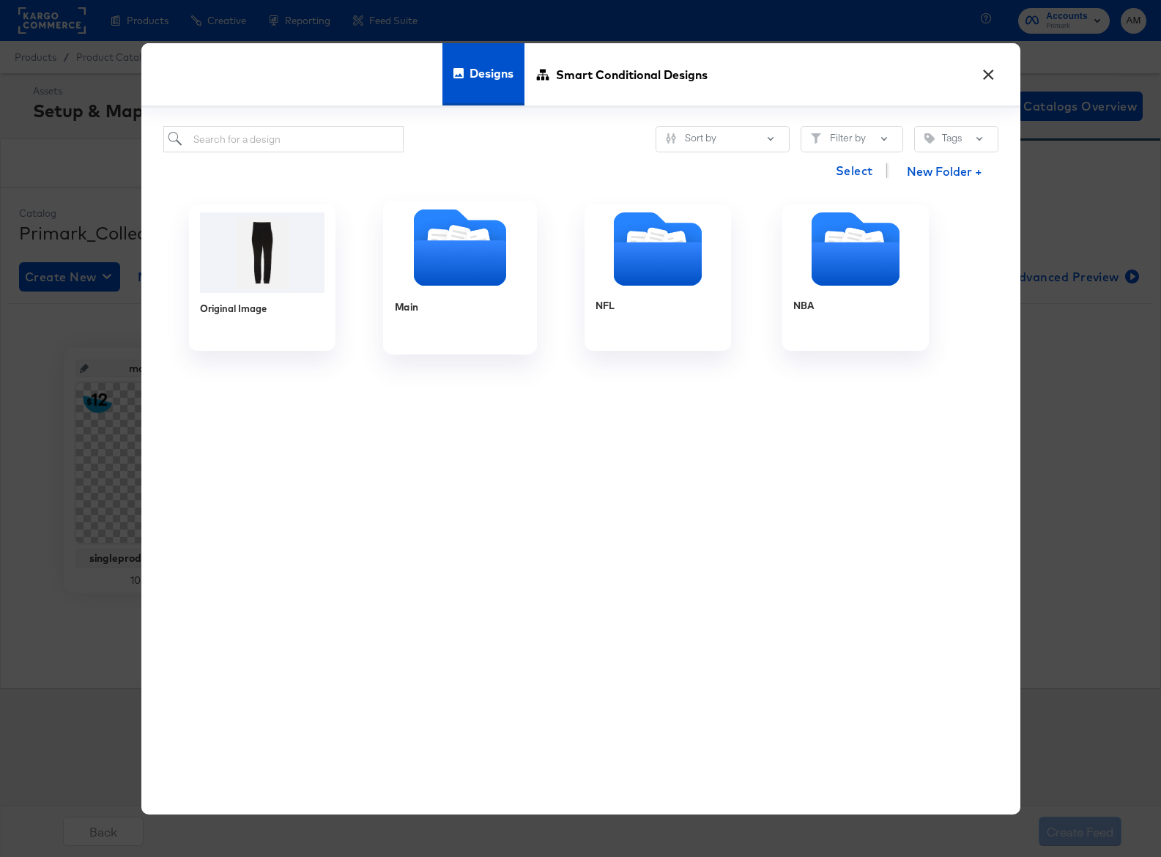
click at [425, 256] on icon "Folder" at bounding box center [459, 262] width 92 height 45
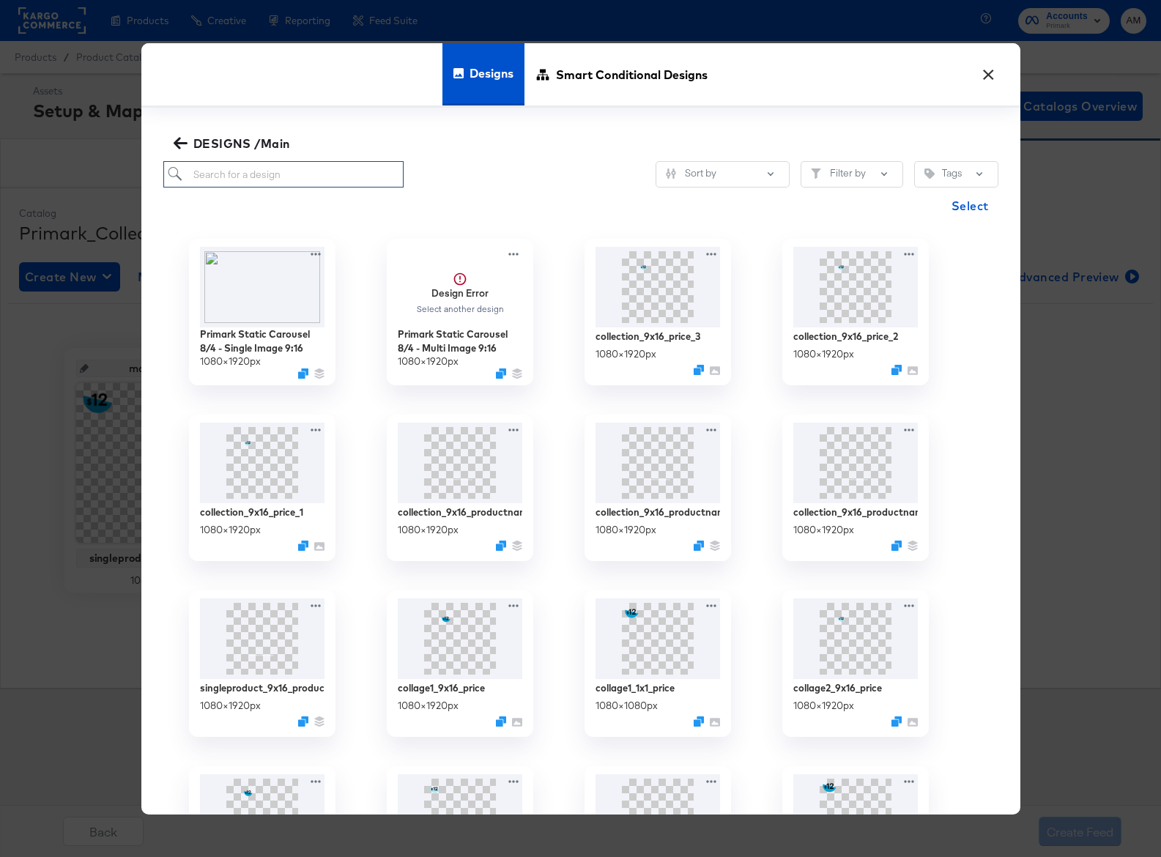
click at [236, 174] on input "search" at bounding box center [283, 174] width 241 height 27
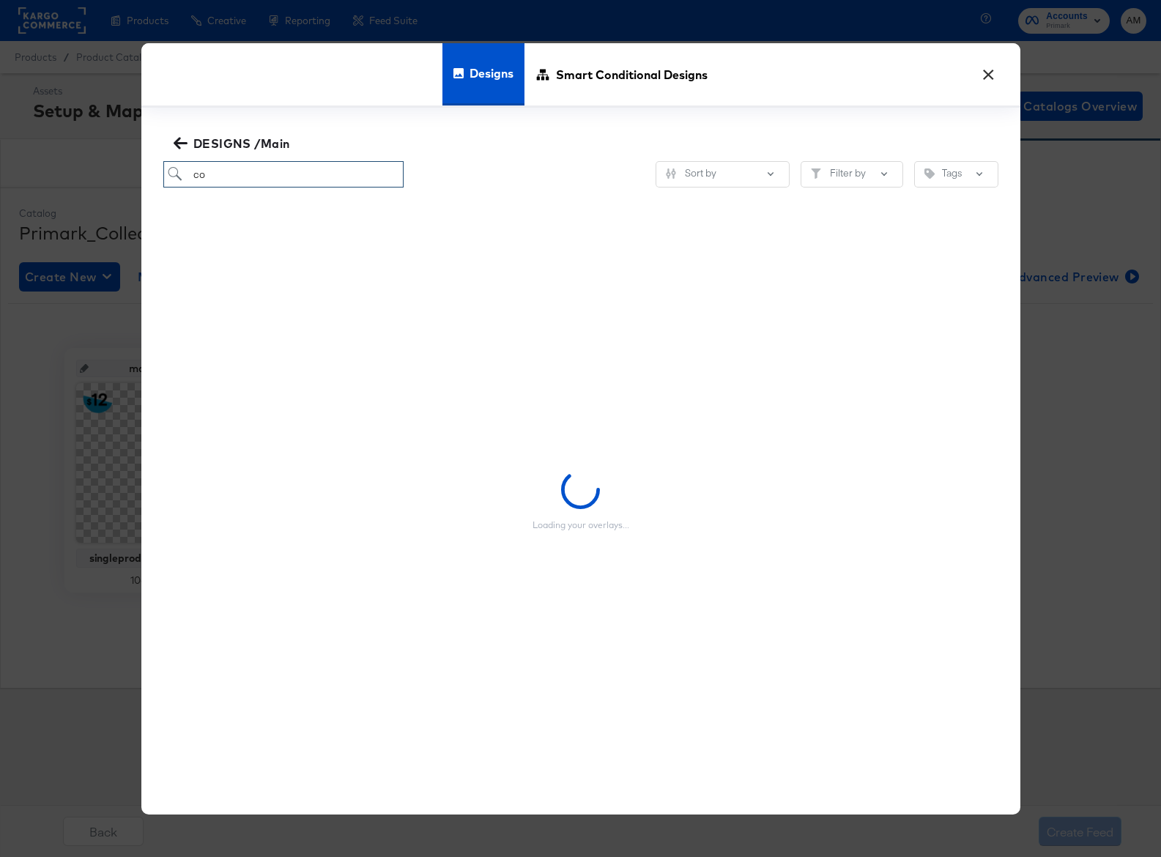
type input "c"
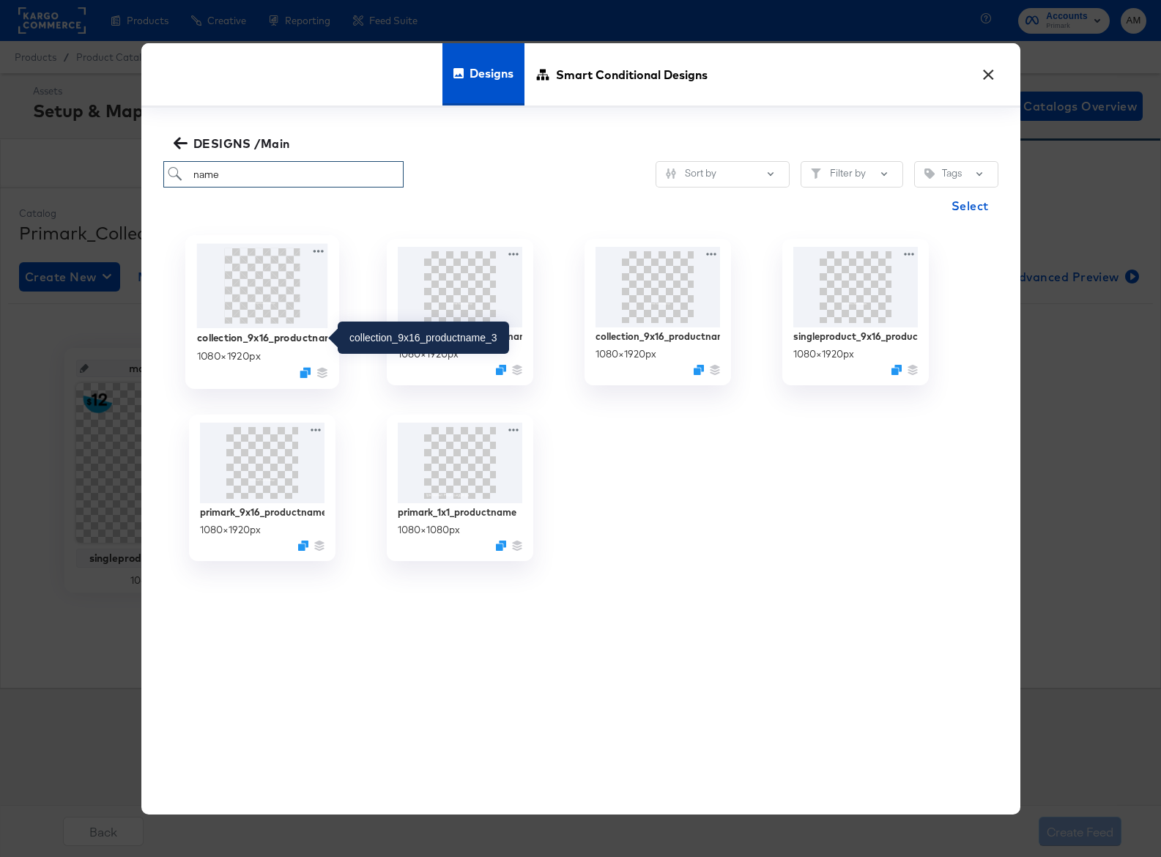
type input "name"
click at [255, 339] on div "collection_9x16_productname_3" at bounding box center [261, 337] width 131 height 14
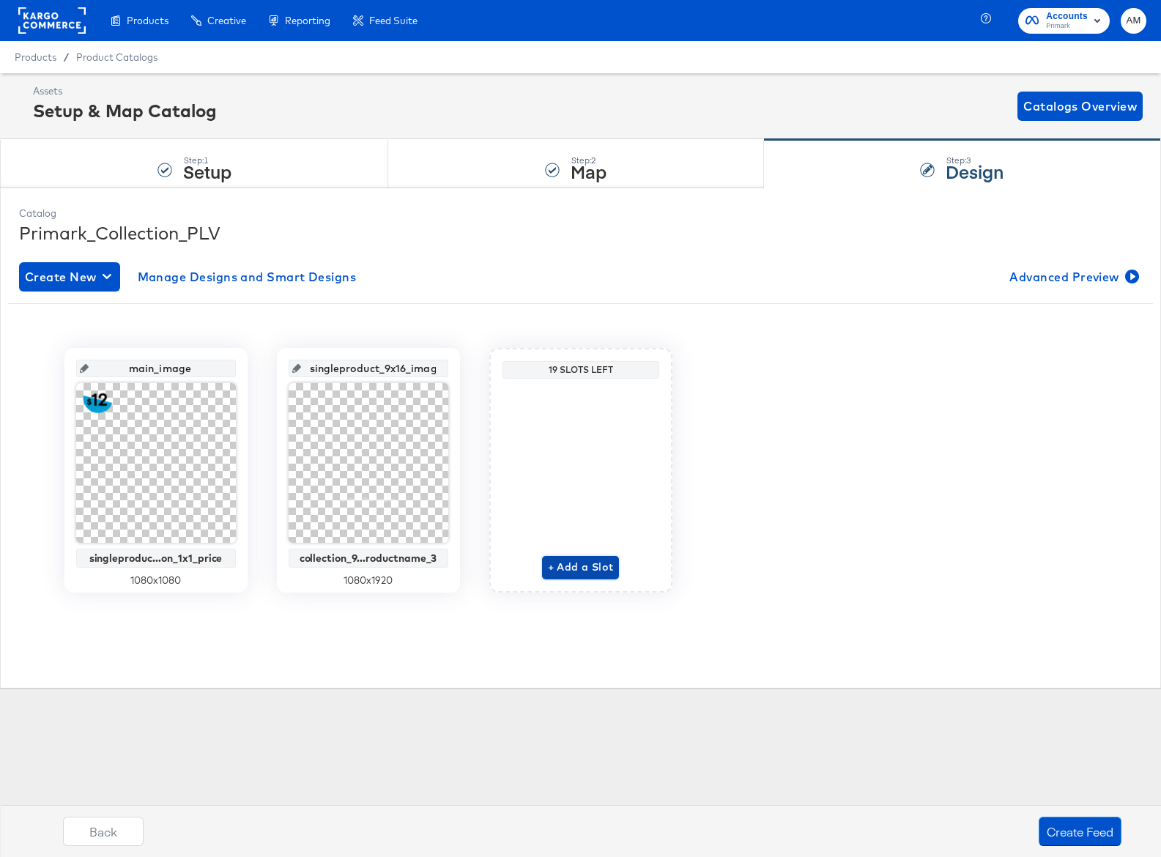
click at [581, 569] on span "+ Add a Slot" at bounding box center [581, 567] width 66 height 18
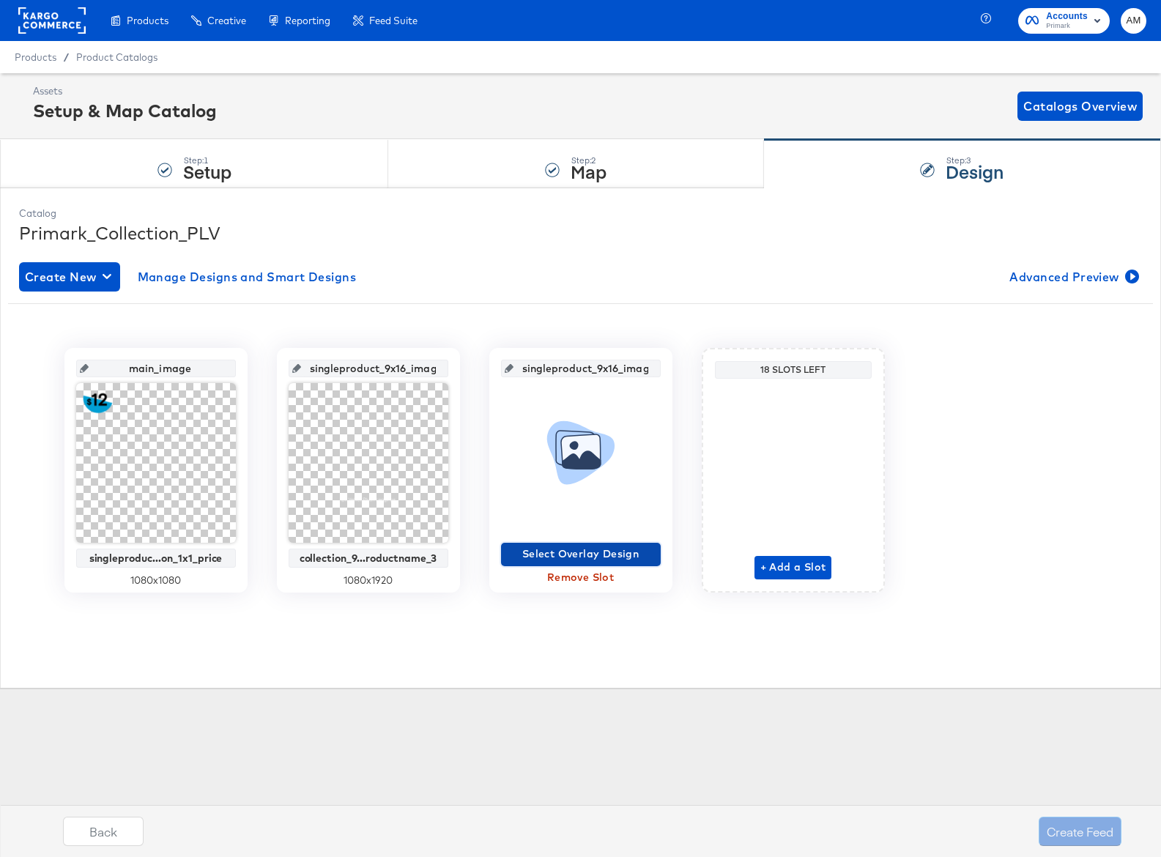
click at [550, 553] on span "Select Overlay Design" at bounding box center [581, 554] width 148 height 18
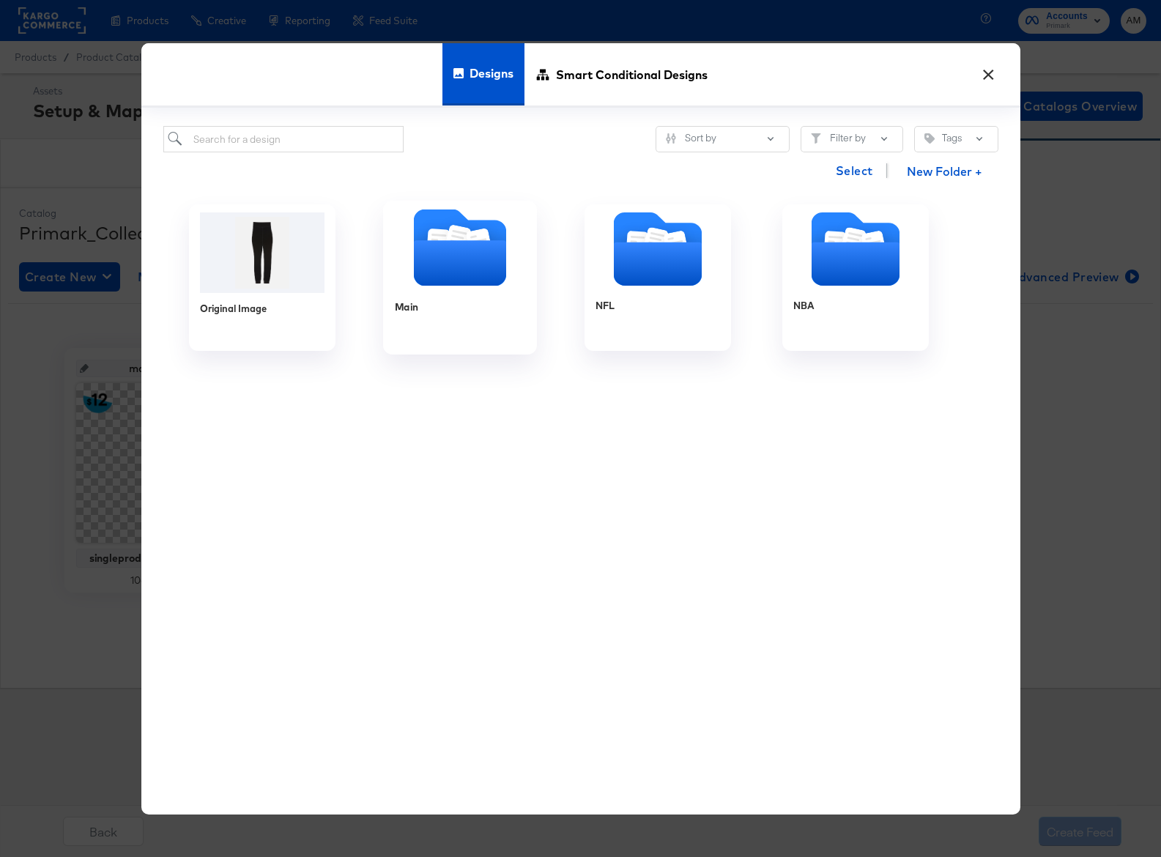
click at [469, 281] on icon "Folder" at bounding box center [459, 262] width 92 height 45
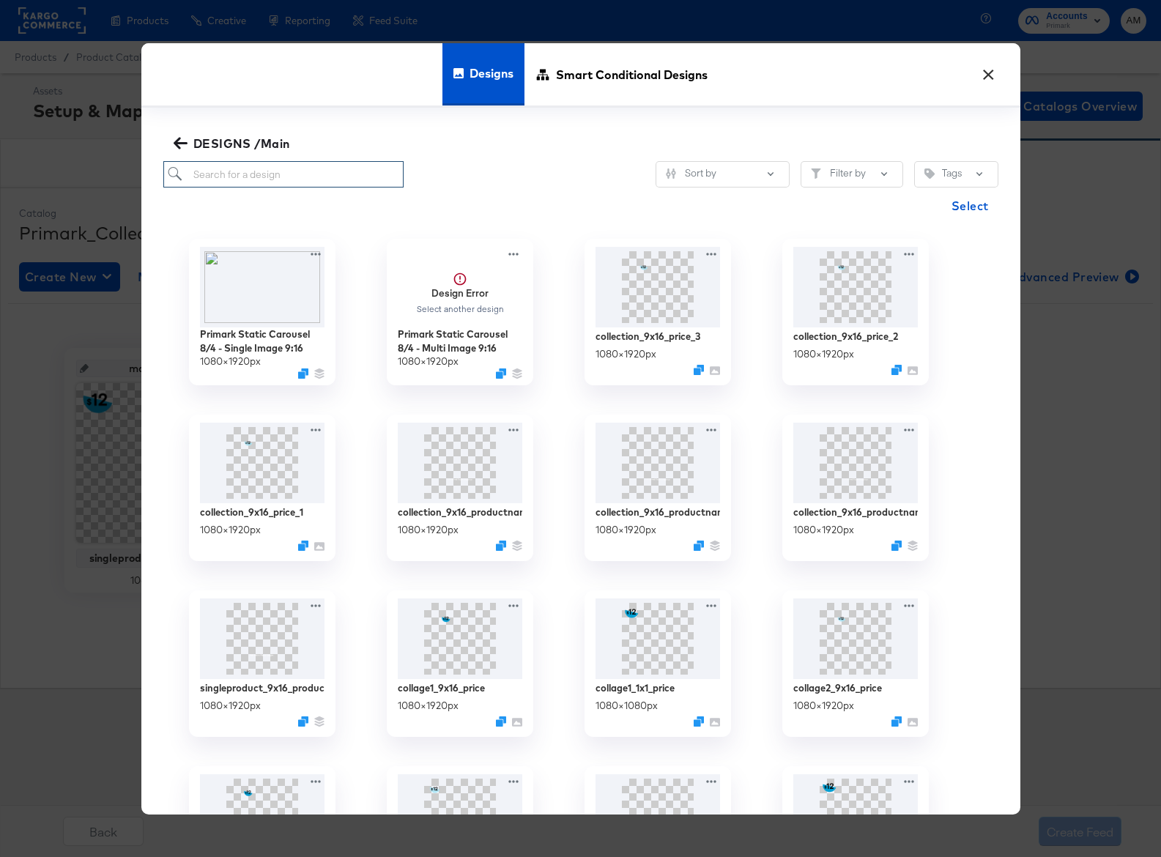
click at [255, 181] on input "search" at bounding box center [283, 174] width 241 height 27
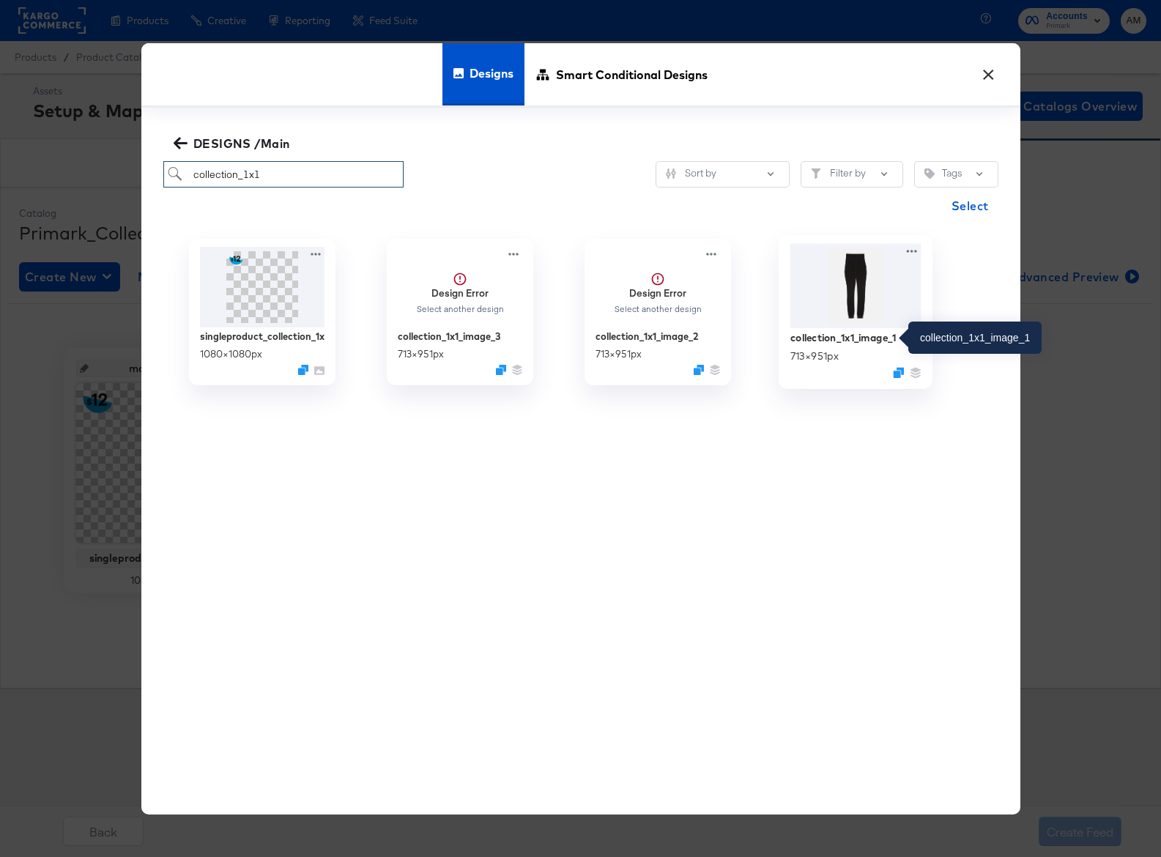
type input "collection_1x1"
click at [842, 339] on div "collection_1x1_image_1" at bounding box center [843, 337] width 106 height 14
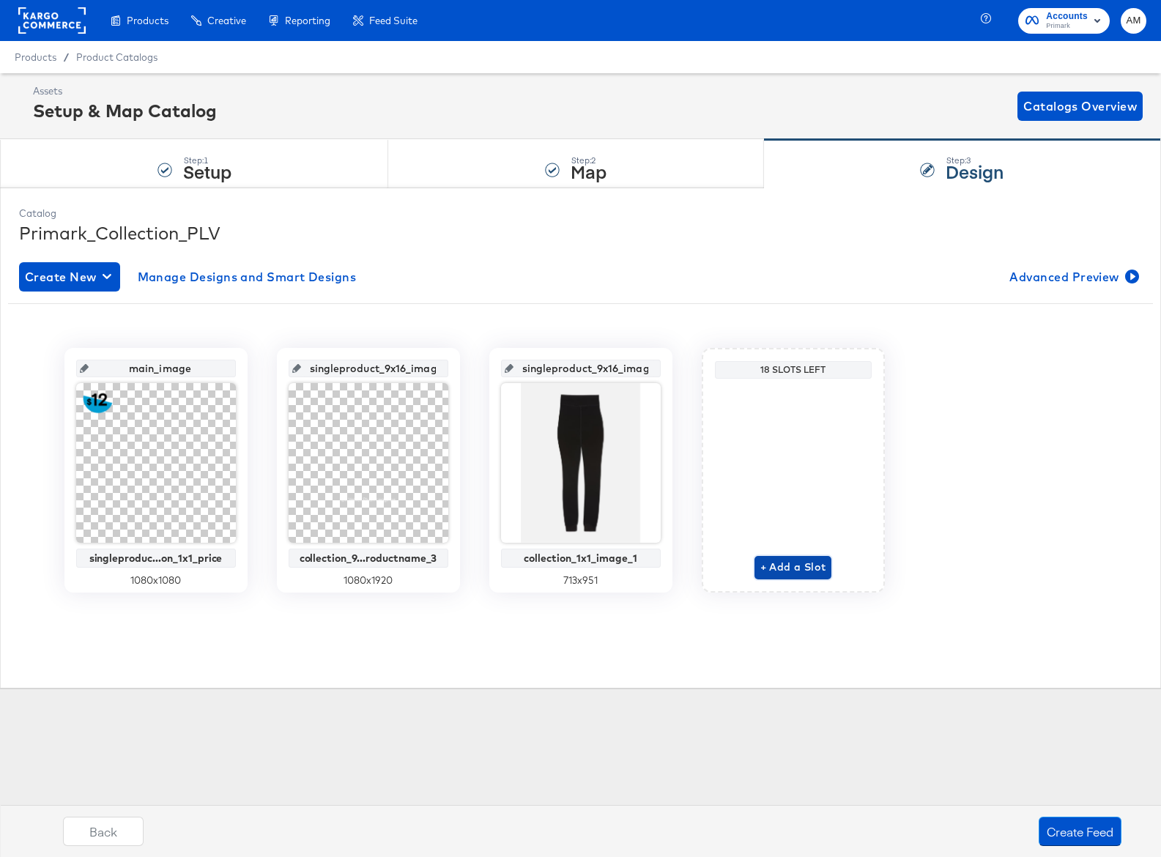
click at [766, 569] on span "+ Add a Slot" at bounding box center [794, 567] width 66 height 18
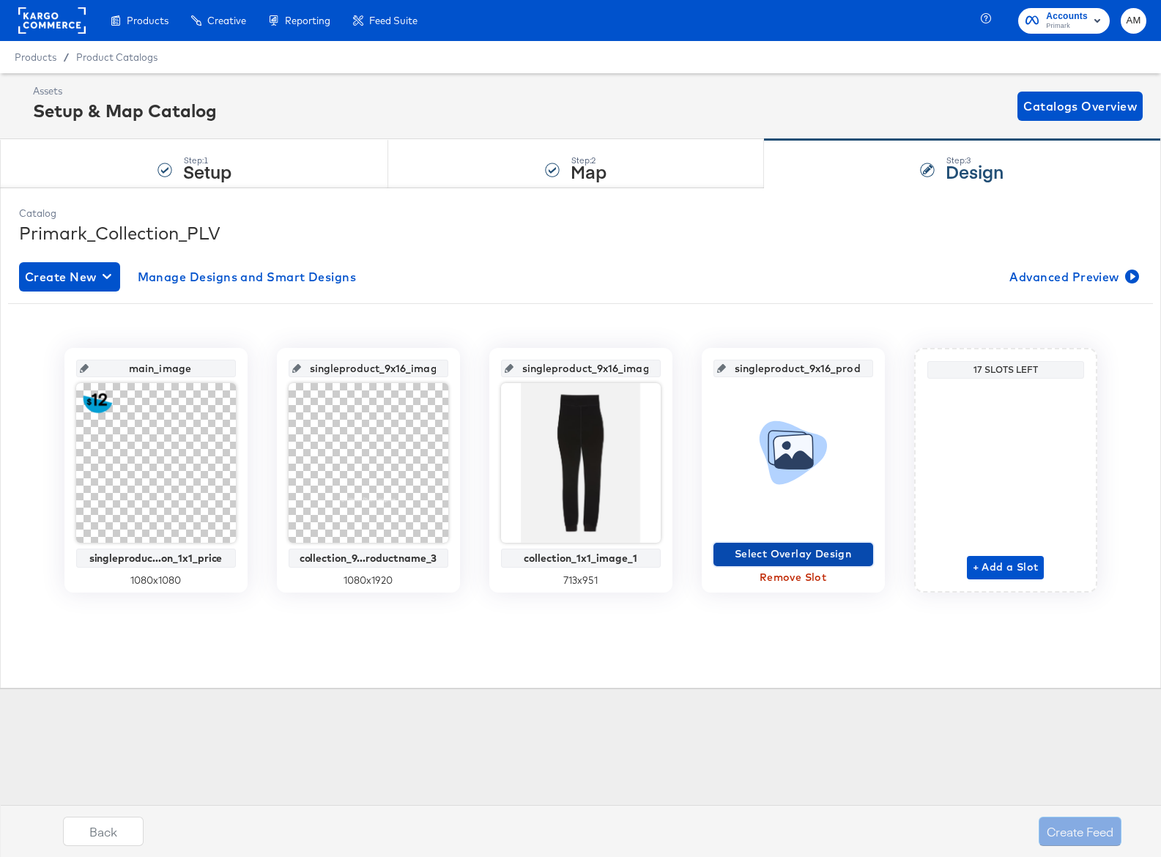
click at [761, 553] on span "Select Overlay Design" at bounding box center [794, 554] width 148 height 18
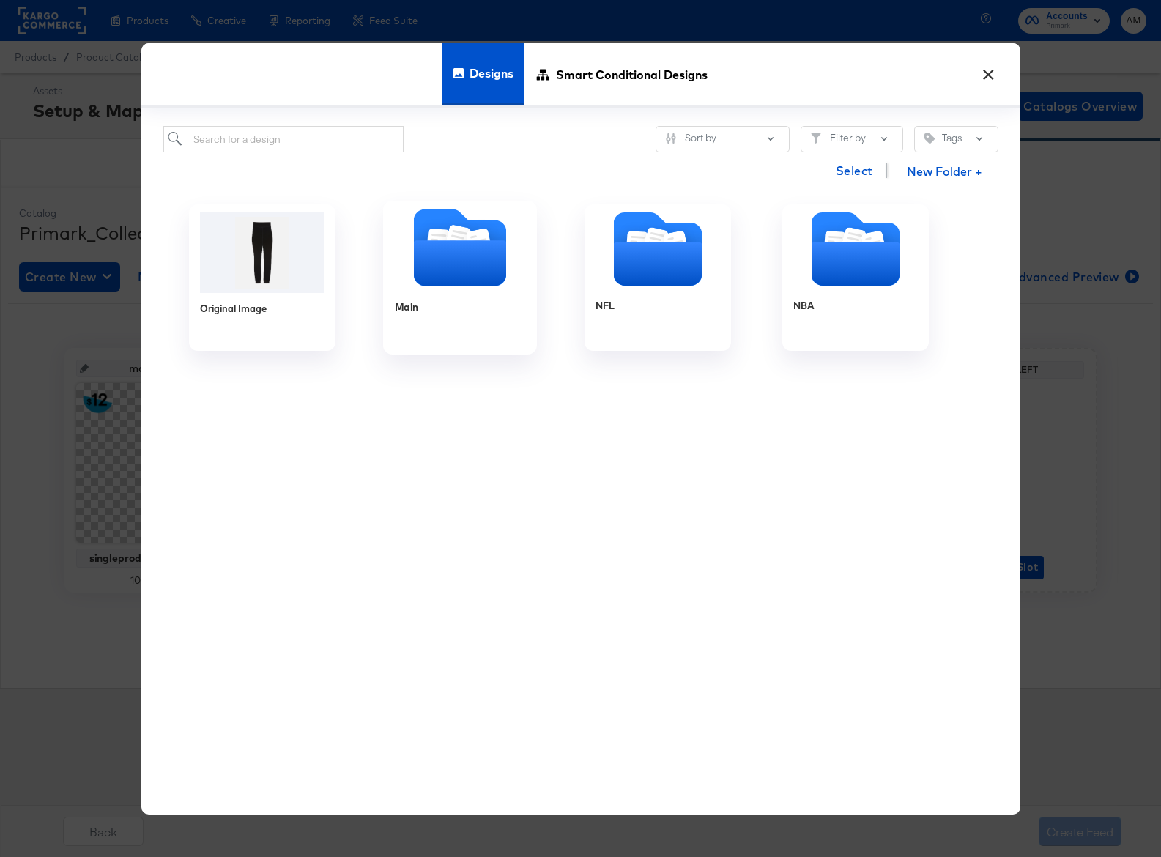
click at [481, 252] on icon "Folder" at bounding box center [459, 262] width 92 height 45
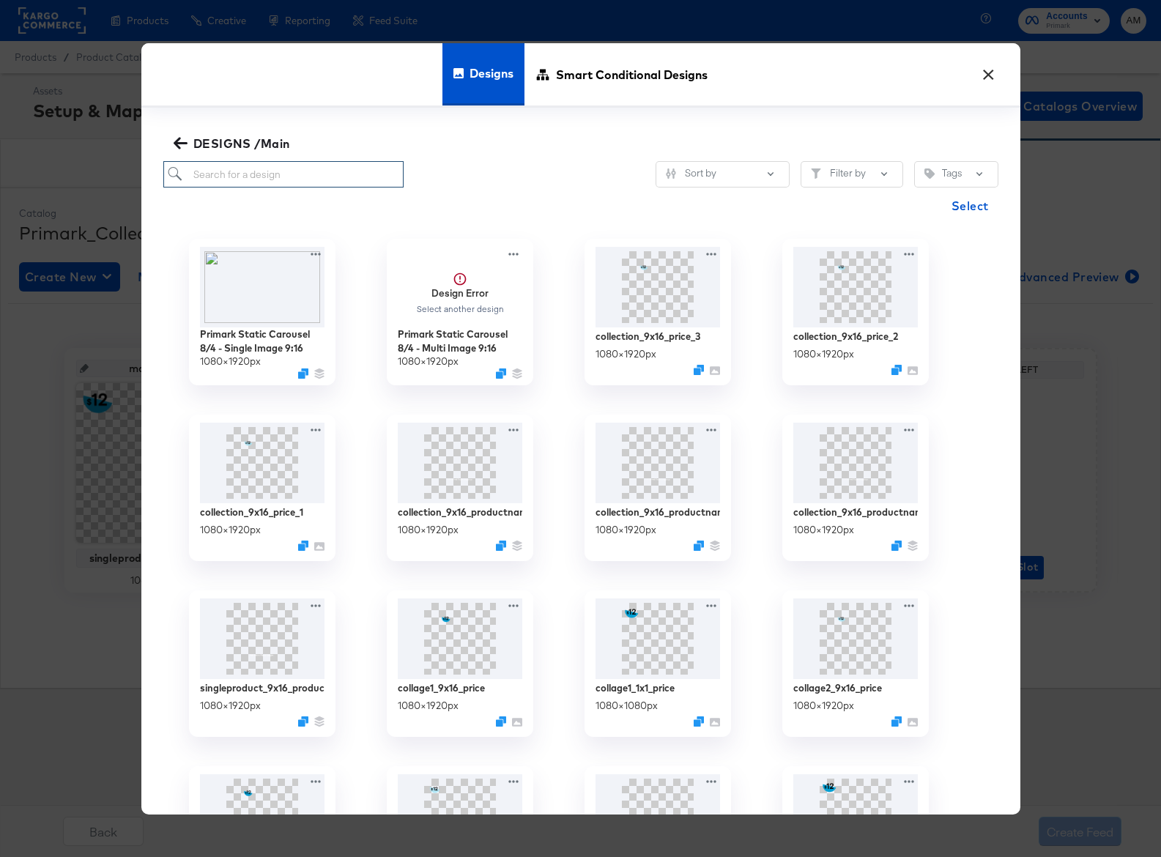
click at [248, 171] on input "search" at bounding box center [283, 174] width 241 height 27
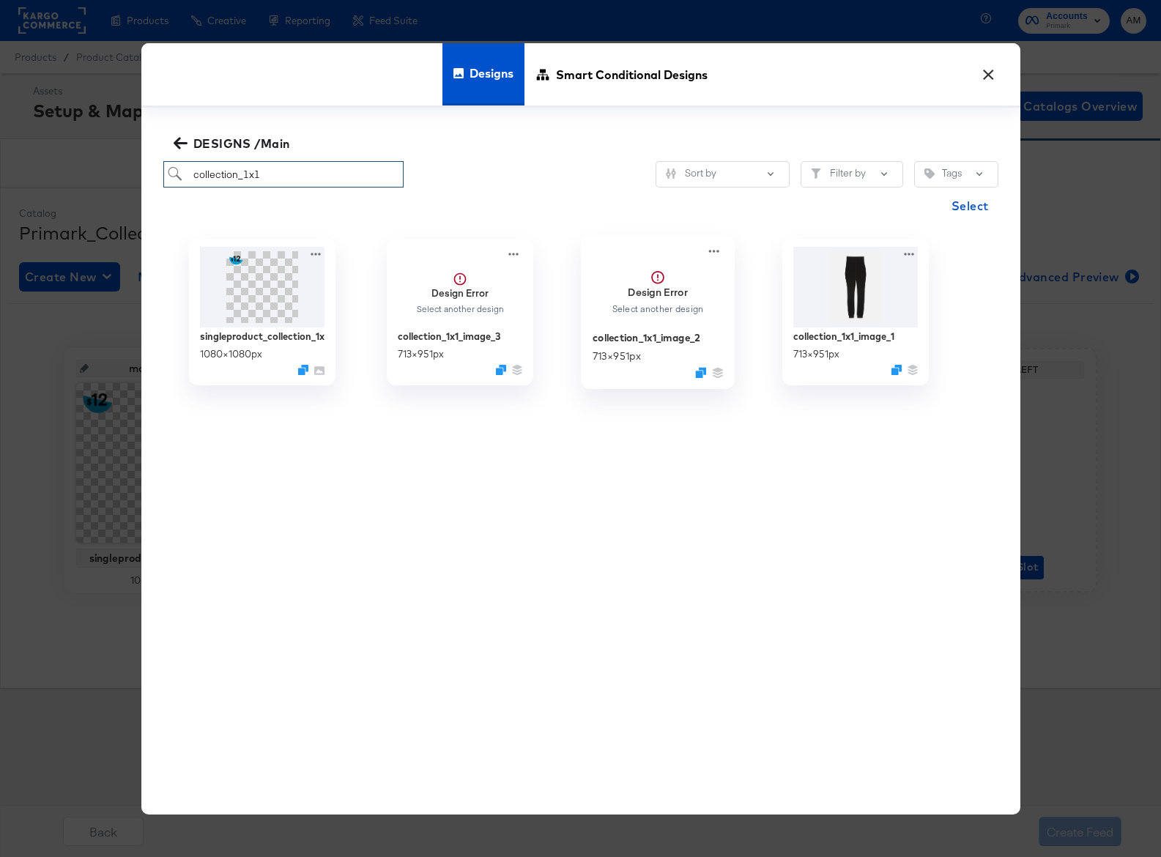
type input "collection_1x1"
click at [665, 328] on span "Design Error Select another design" at bounding box center [657, 286] width 131 height 84
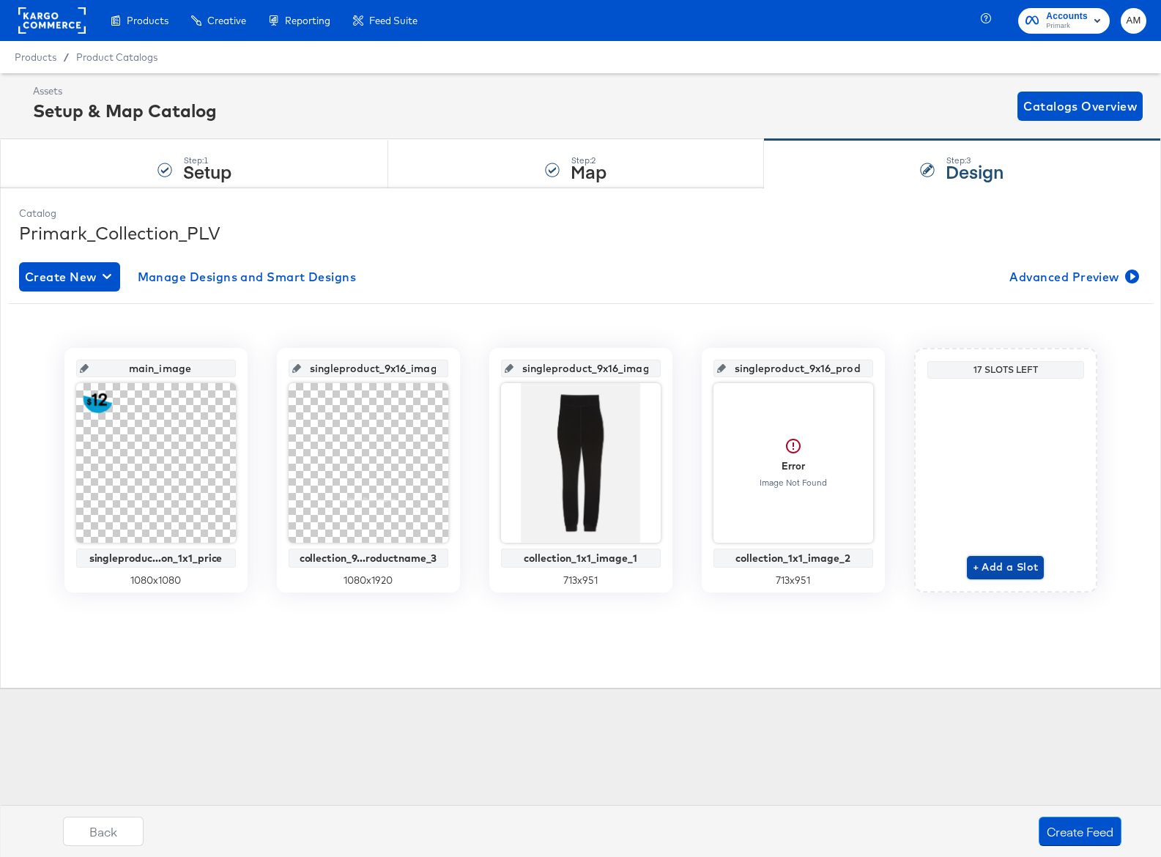
click at [1016, 568] on span "+ Add a Slot" at bounding box center [1006, 567] width 66 height 18
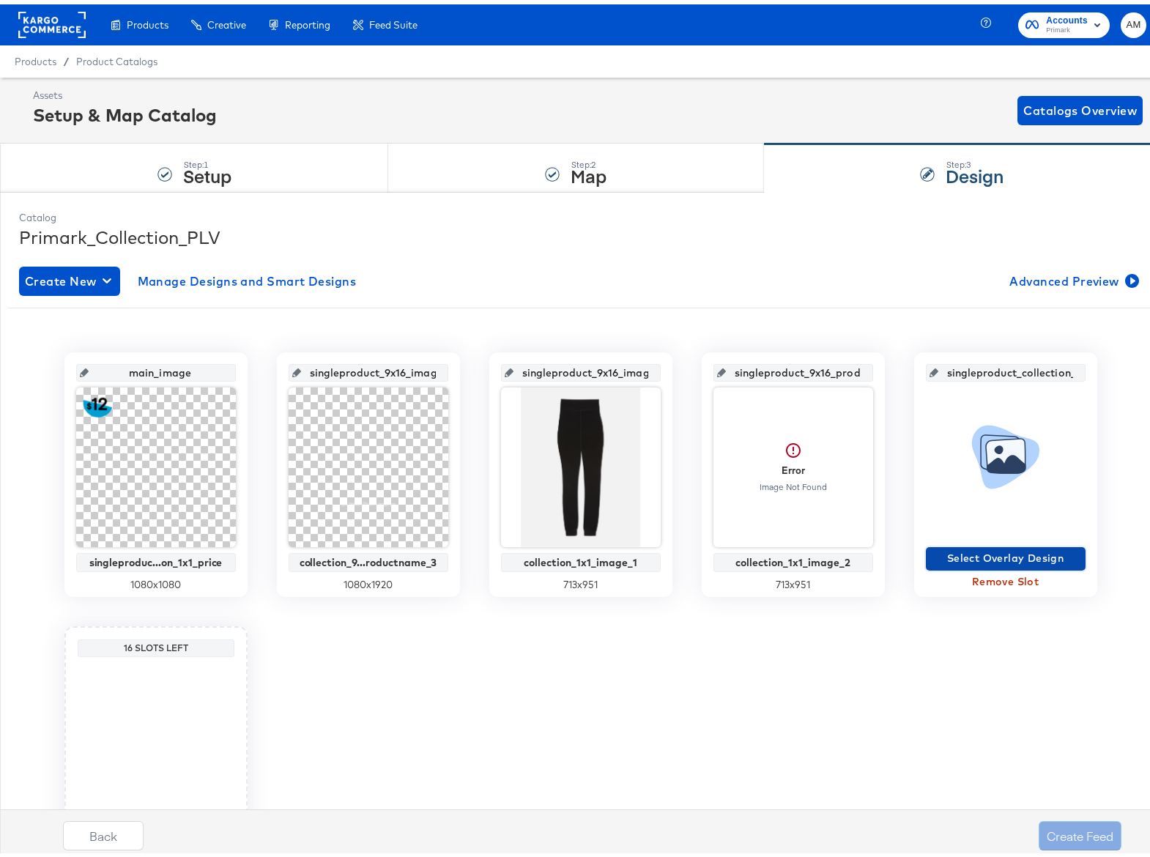
click at [969, 543] on button "Select Overlay Design" at bounding box center [1006, 554] width 160 height 23
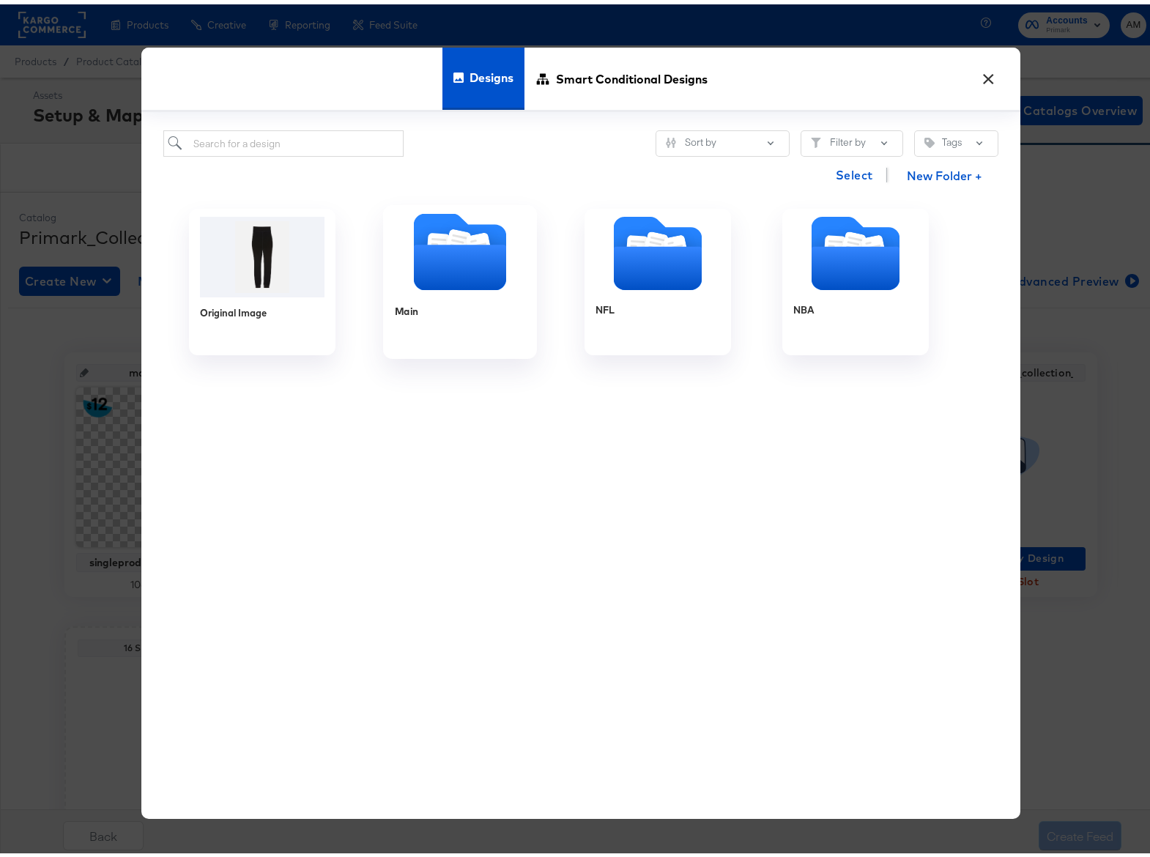
click at [442, 242] on icon "Folder" at bounding box center [459, 262] width 92 height 45
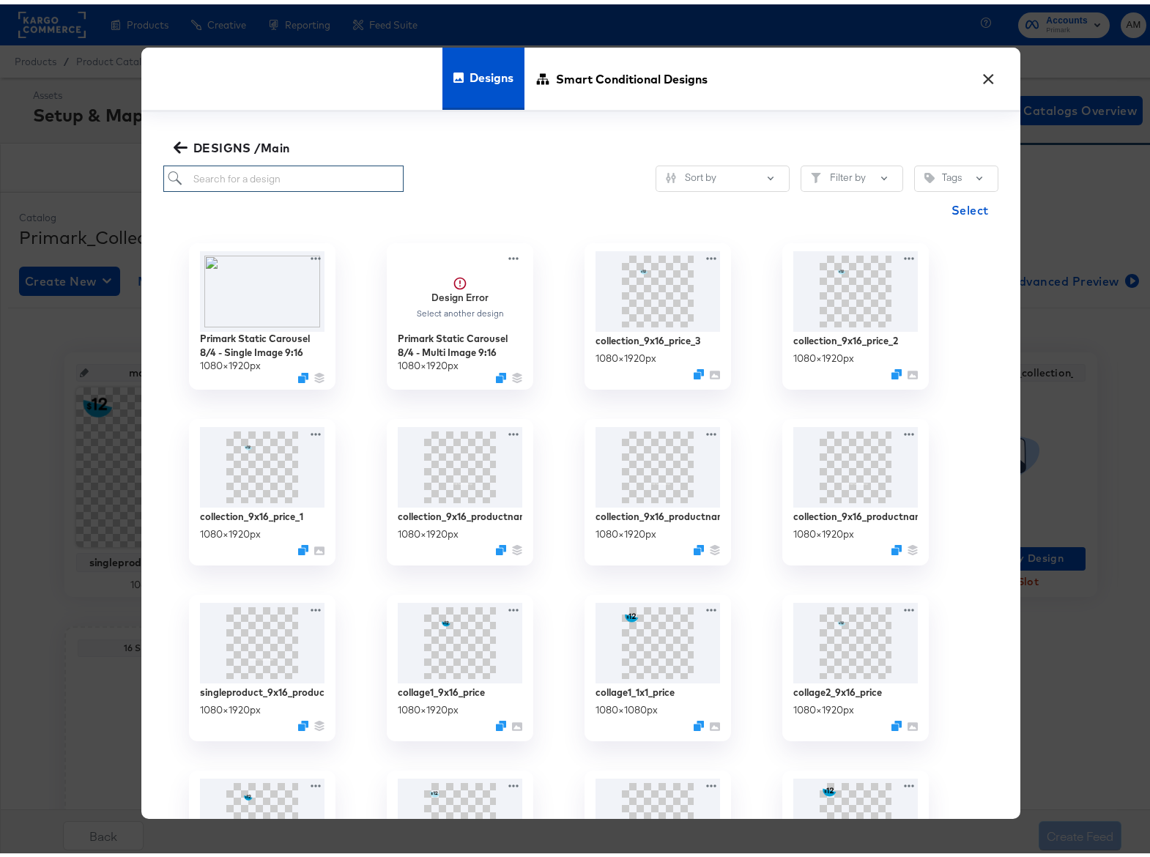
click at [307, 175] on input "search" at bounding box center [283, 174] width 241 height 27
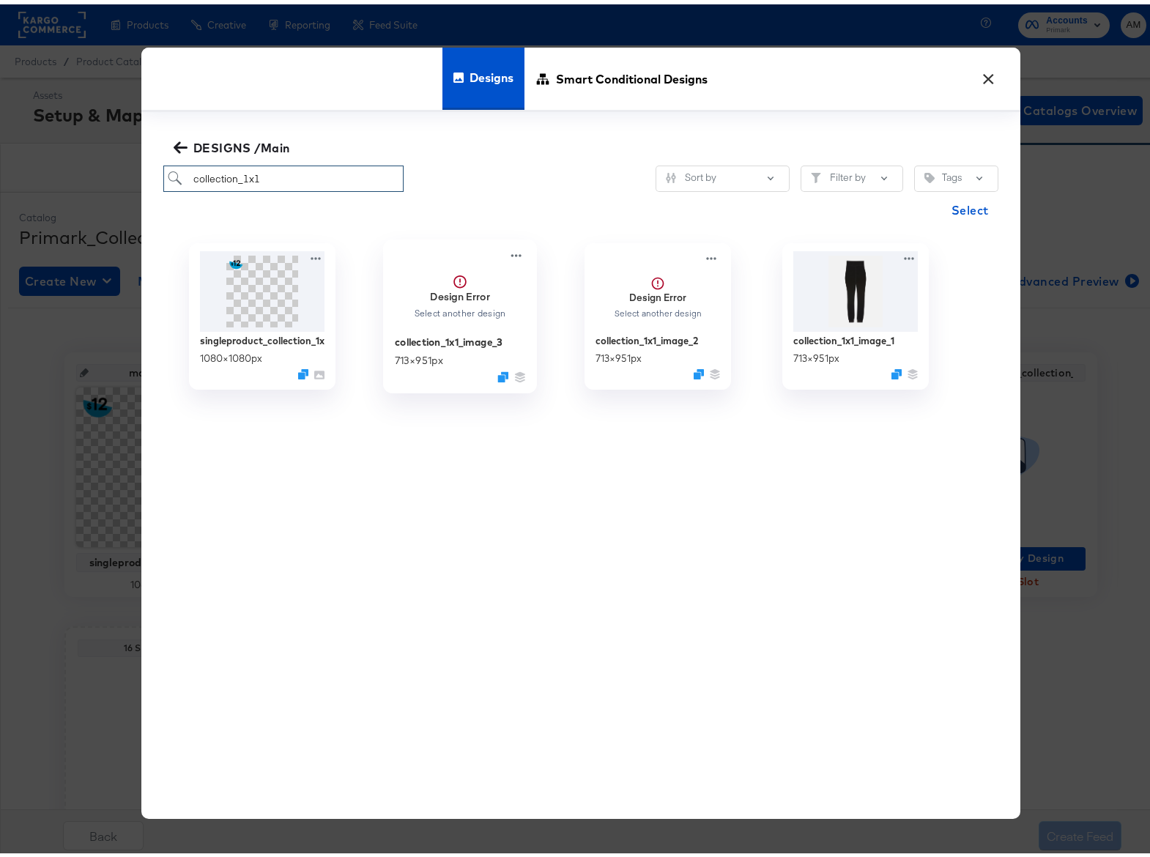
type input "collection_1x1"
click at [457, 308] on div "Select another design" at bounding box center [459, 309] width 93 height 11
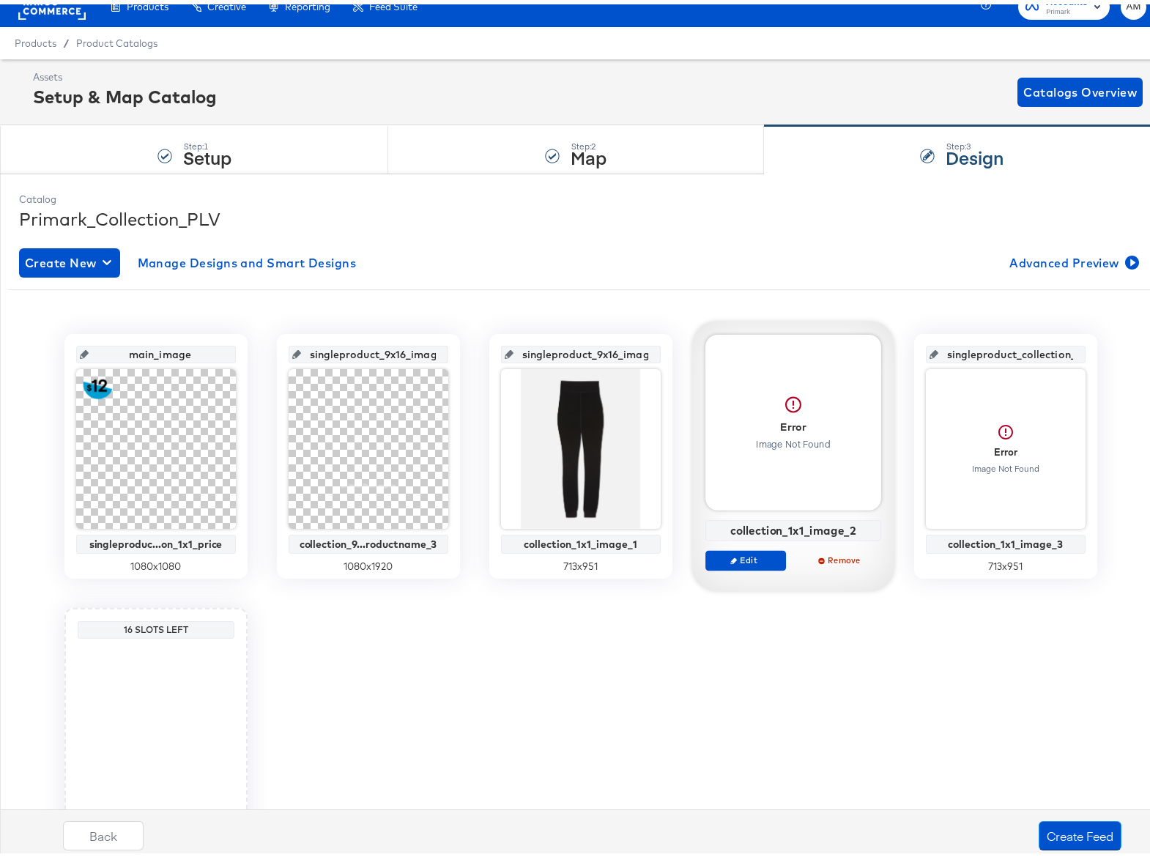
scroll to position [115, 0]
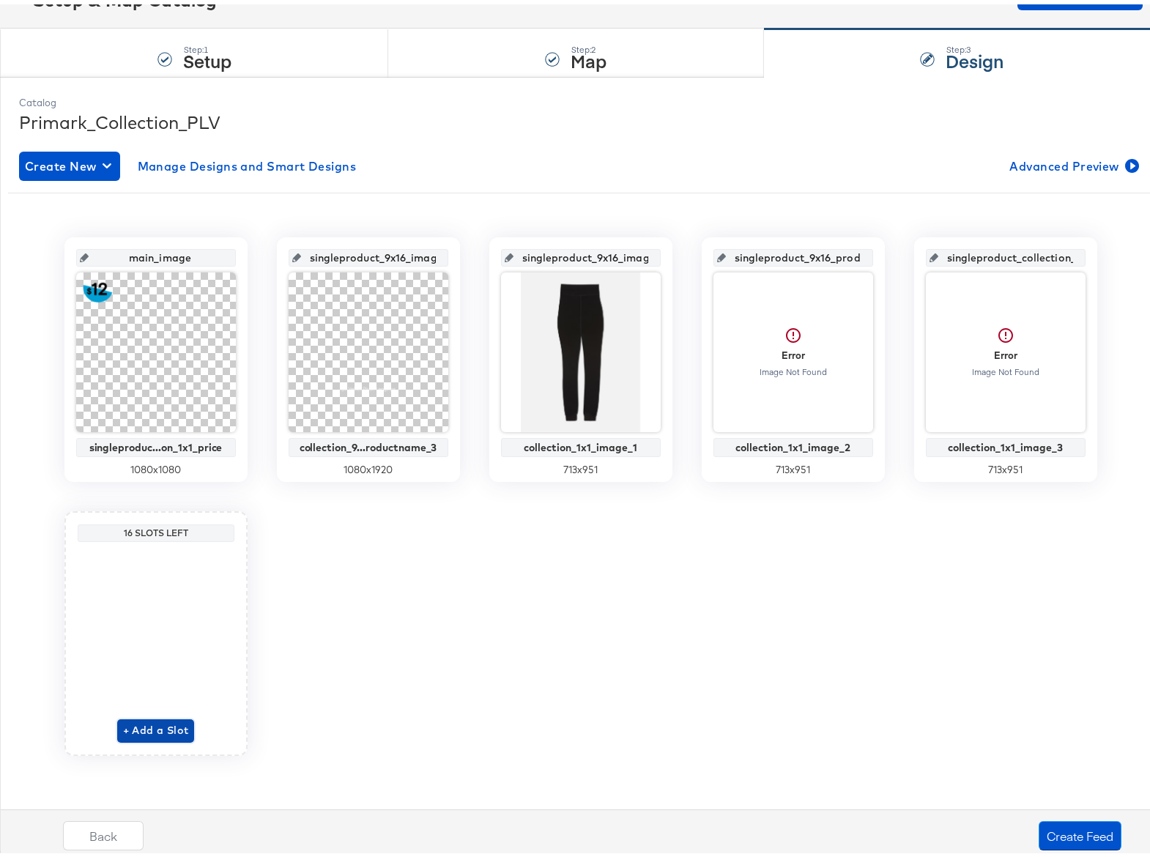
click at [145, 725] on span "+ Add a Slot" at bounding box center [156, 726] width 66 height 18
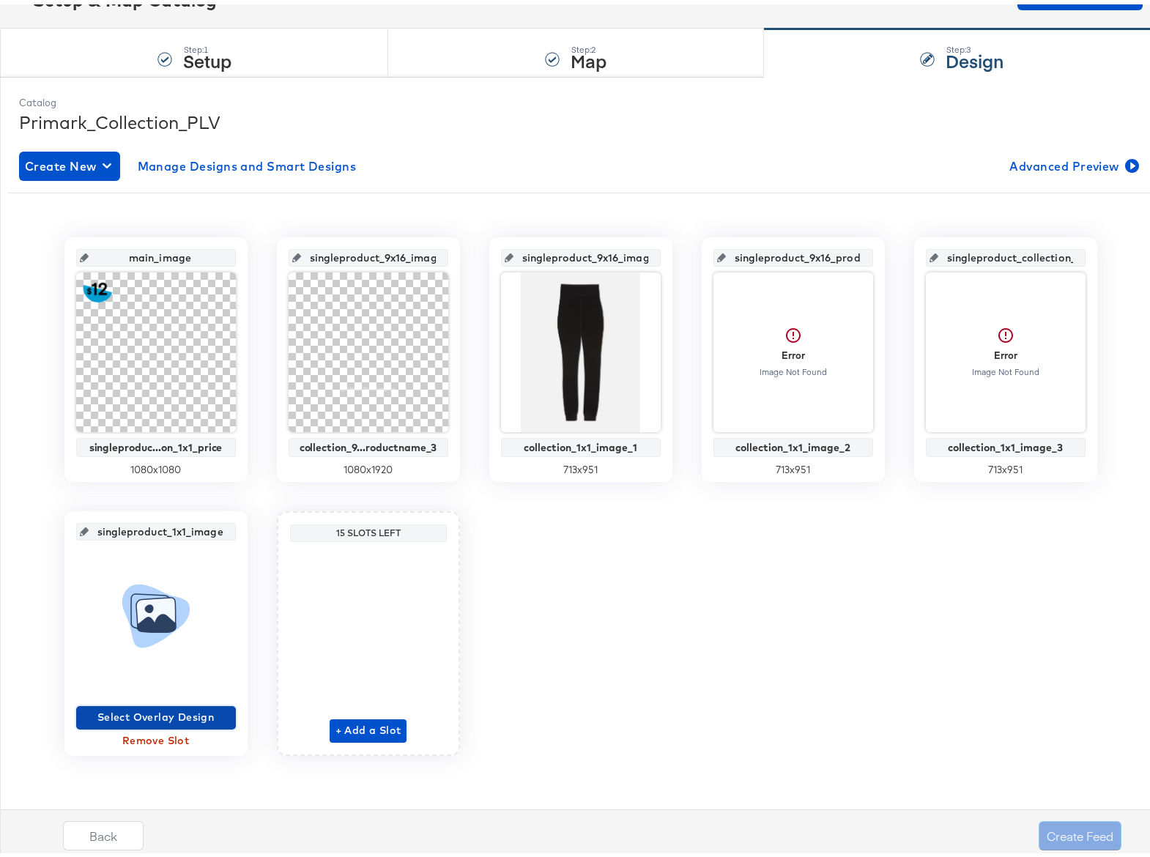
click at [149, 711] on span "Select Overlay Design" at bounding box center [156, 713] width 148 height 18
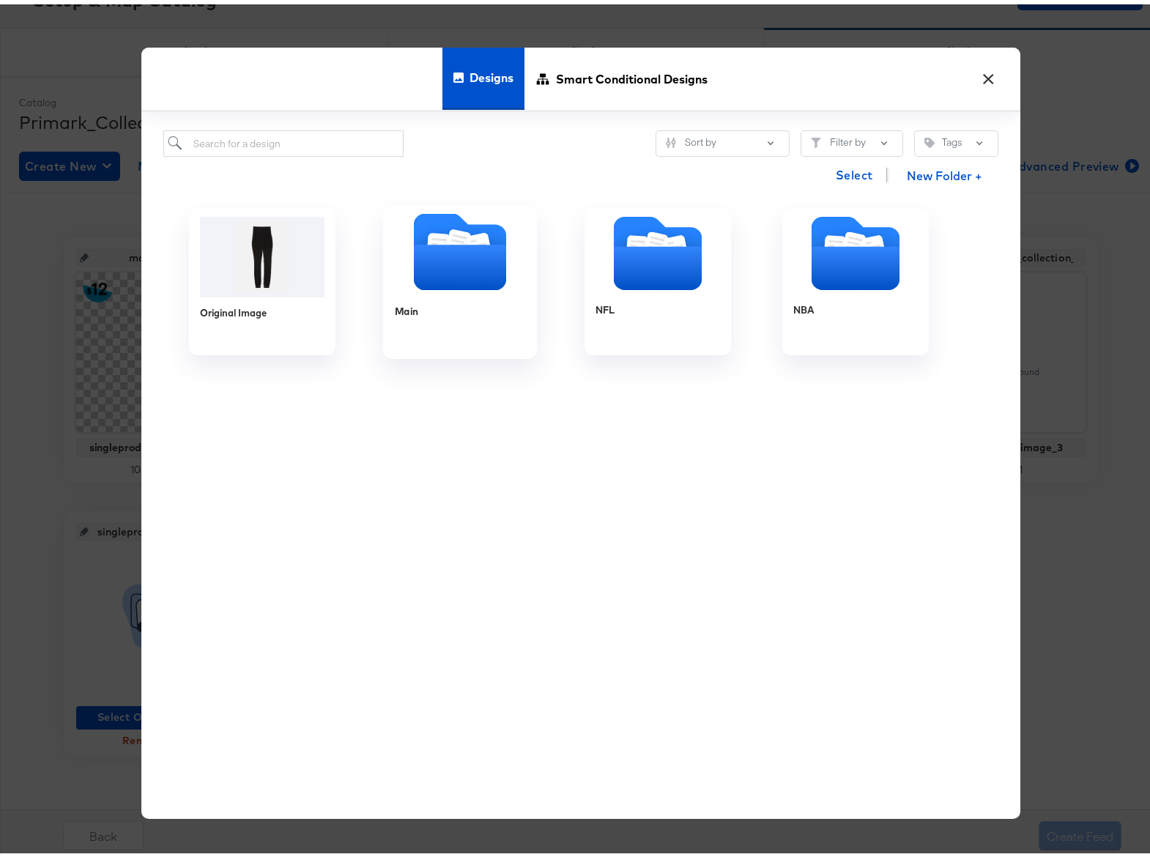
drag, startPoint x: 449, startPoint y: 245, endPoint x: 297, endPoint y: 194, distance: 160.8
click at [449, 245] on icon "Folder" at bounding box center [459, 262] width 92 height 45
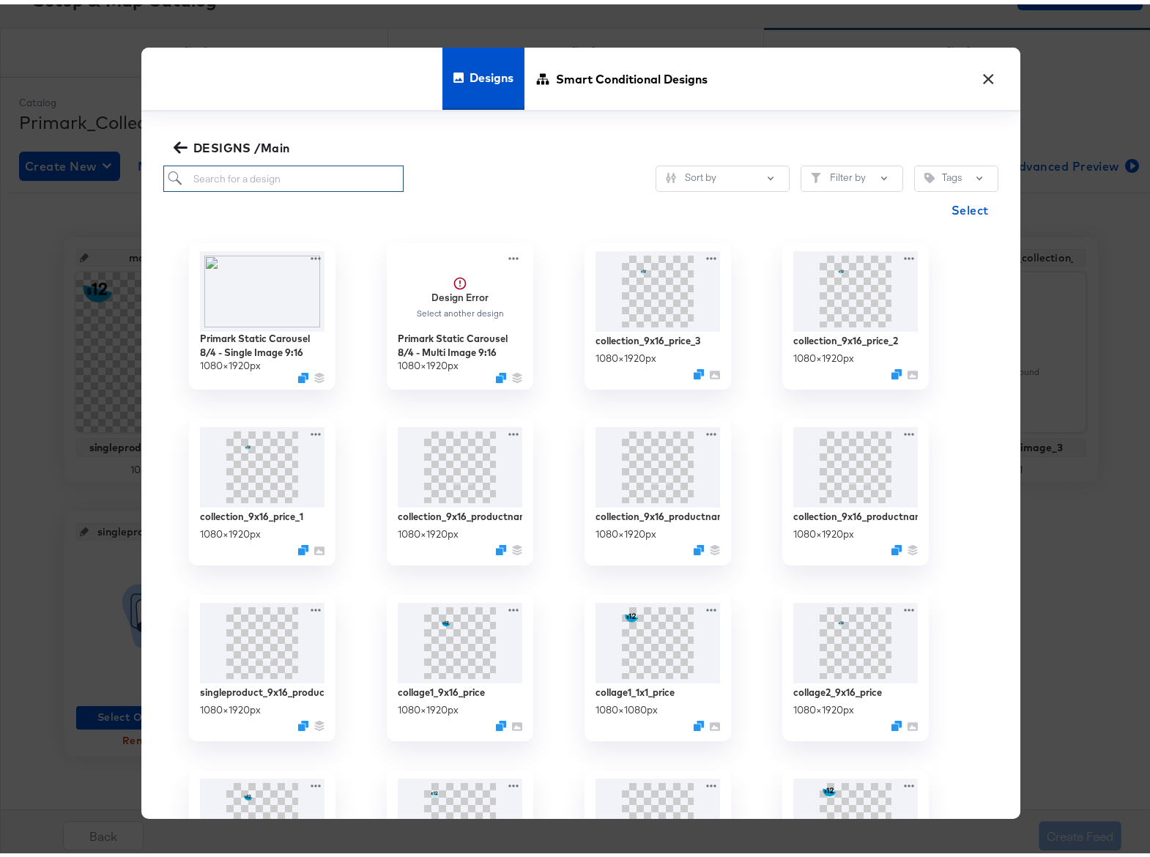
click at [241, 166] on input "search" at bounding box center [283, 174] width 241 height 27
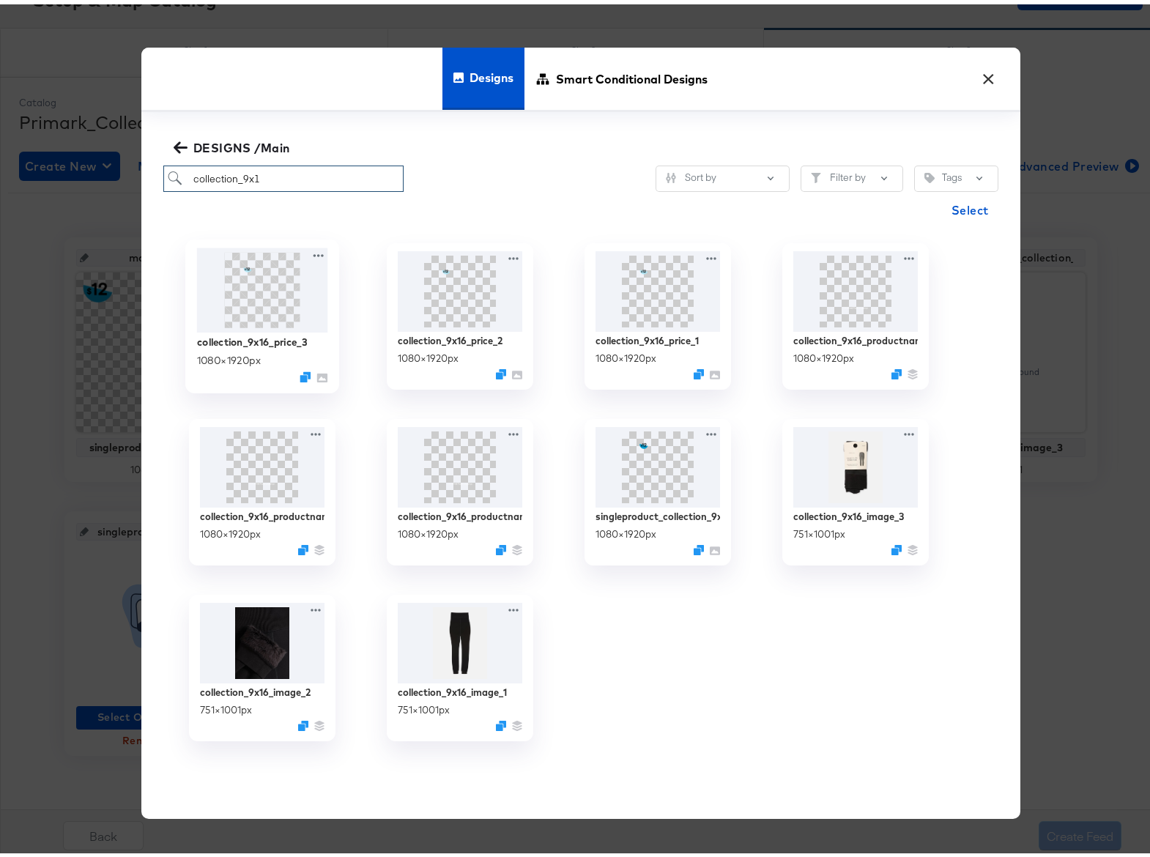
type input "collection_9x1"
click at [278, 310] on img at bounding box center [261, 286] width 131 height 84
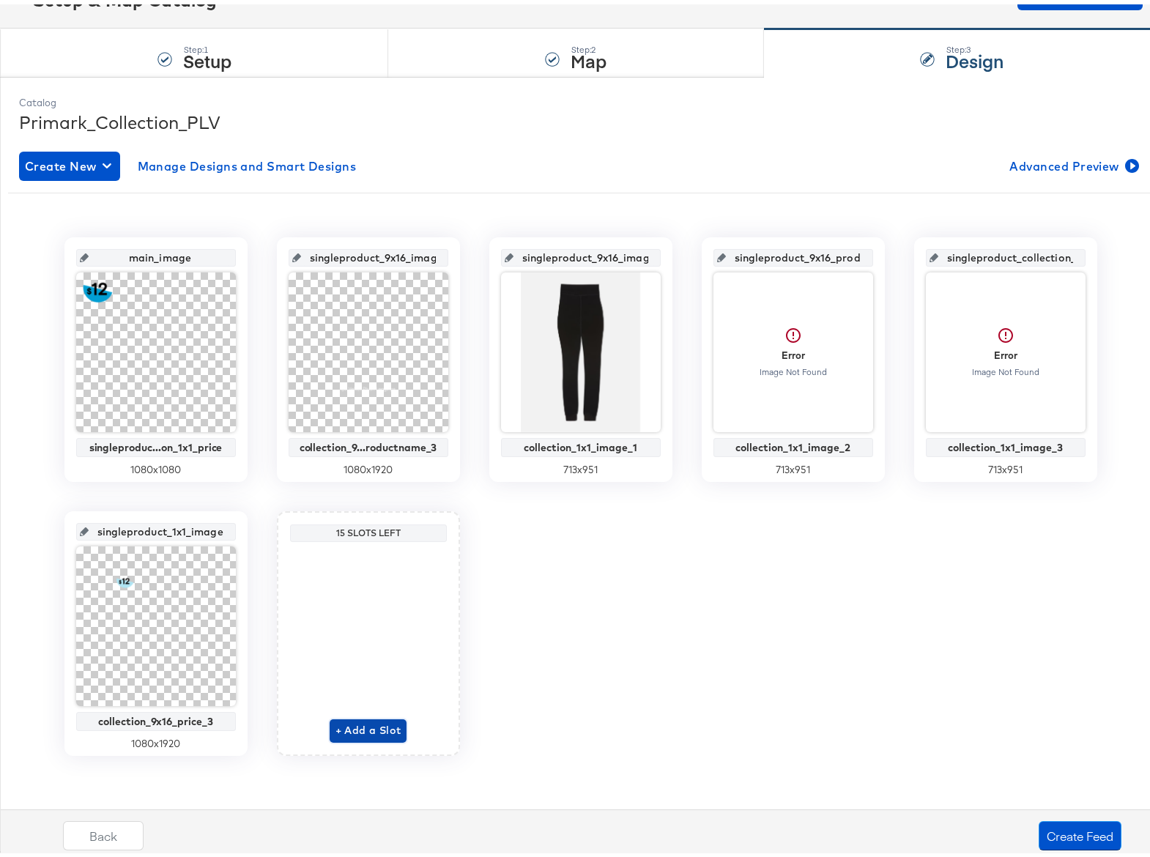
click at [378, 725] on span "+ Add a Slot" at bounding box center [369, 726] width 66 height 18
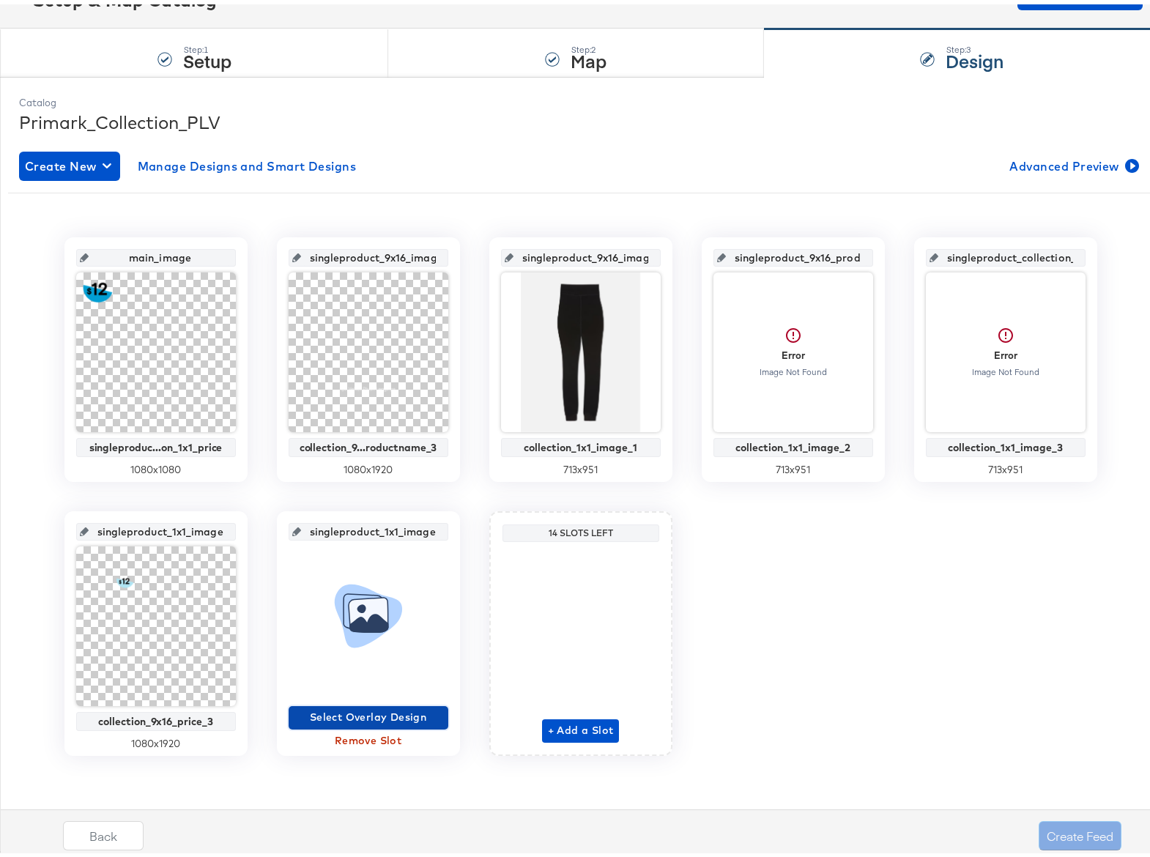
click at [381, 717] on span "Select Overlay Design" at bounding box center [369, 713] width 148 height 18
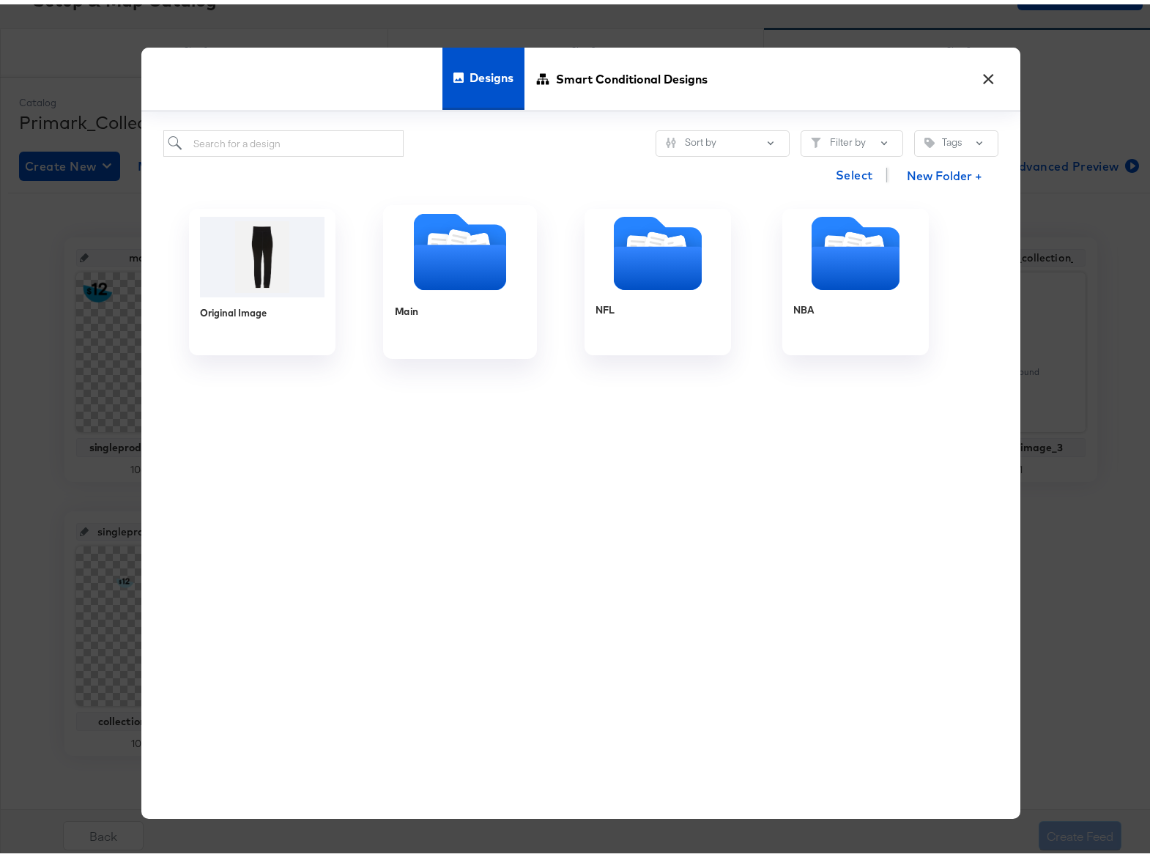
click at [448, 271] on icon "Folder" at bounding box center [459, 262] width 92 height 45
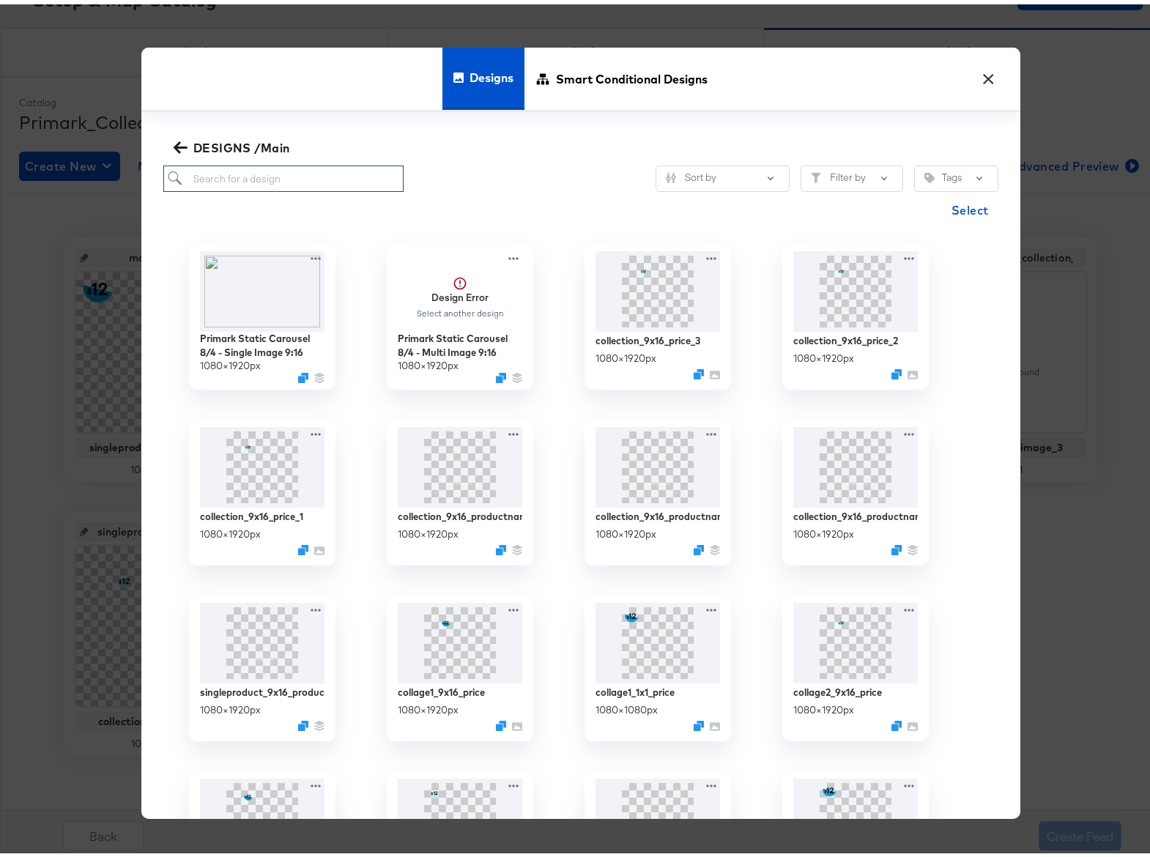
click at [245, 167] on input "search" at bounding box center [283, 174] width 241 height 27
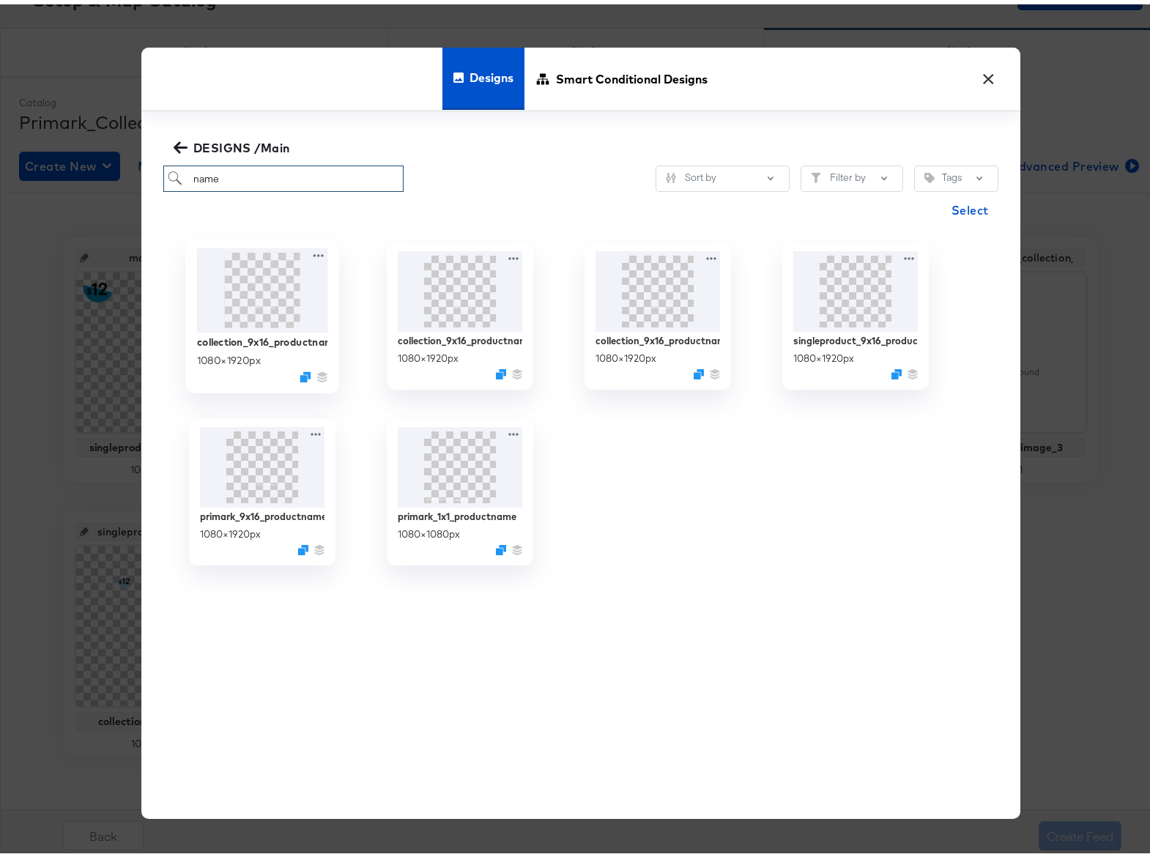
type input "name"
click at [276, 300] on img at bounding box center [261, 286] width 131 height 84
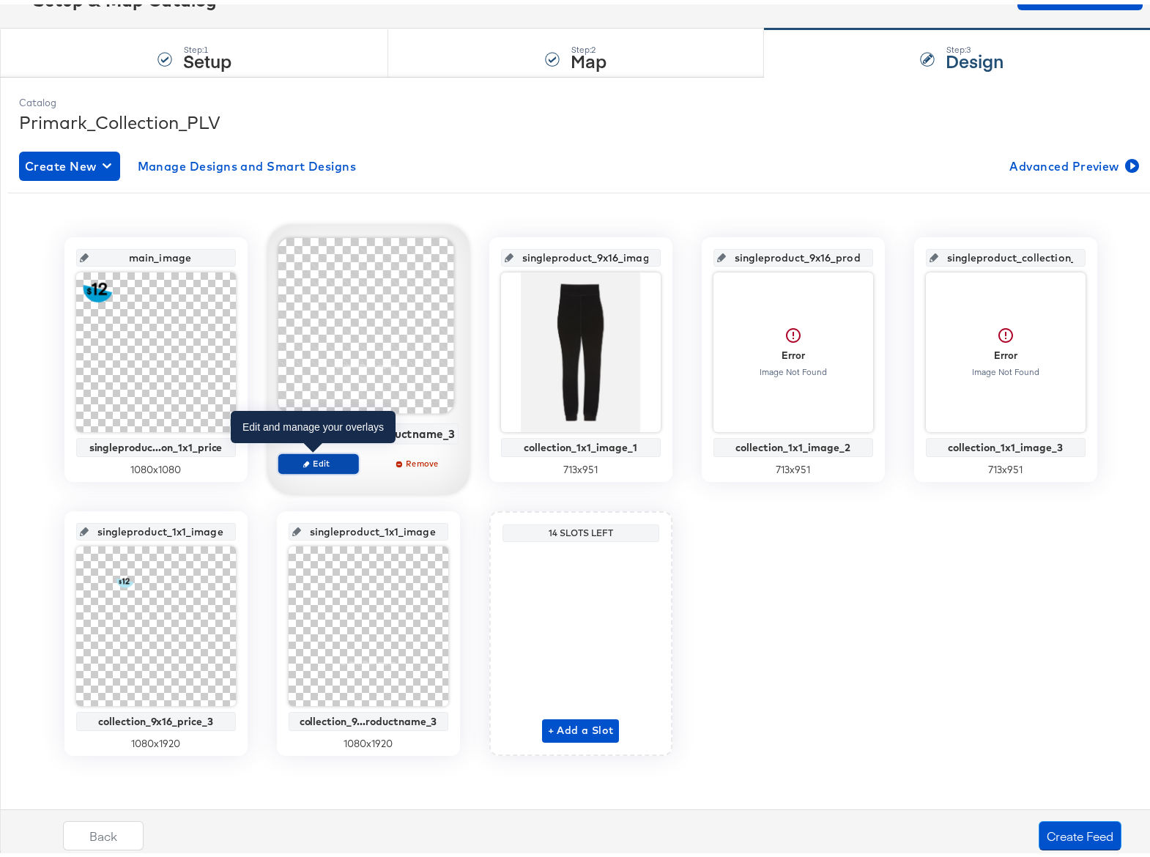
click at [330, 456] on span "Edit" at bounding box center [317, 459] width 67 height 11
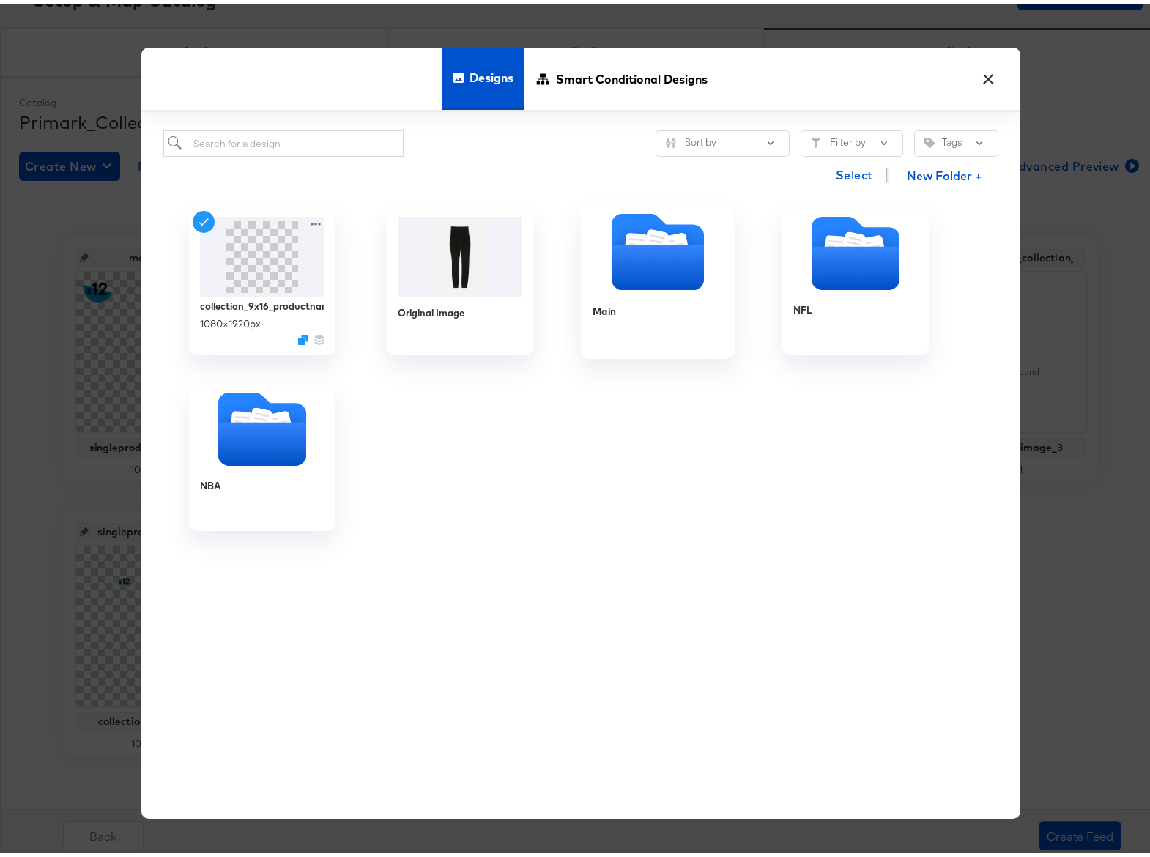
click at [622, 245] on icon "Folder" at bounding box center [657, 262] width 92 height 45
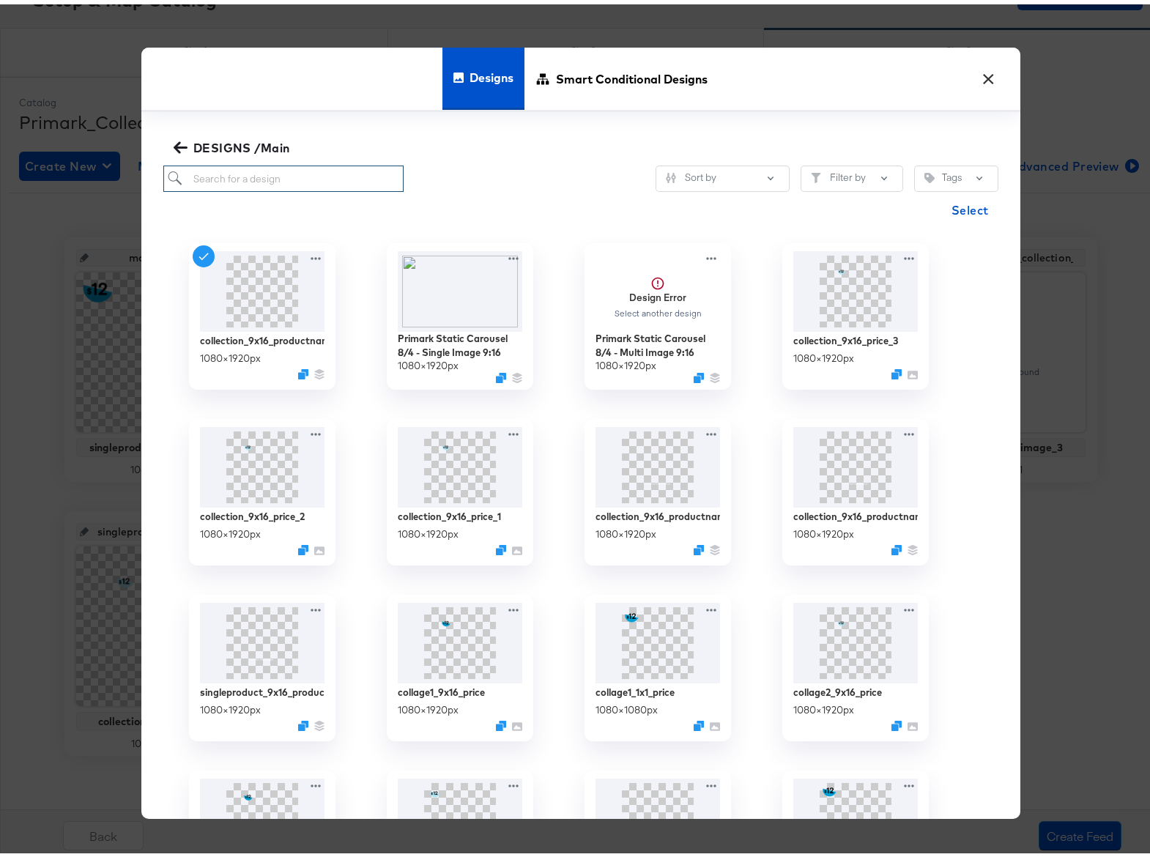
click at [256, 174] on input "search" at bounding box center [283, 174] width 241 height 27
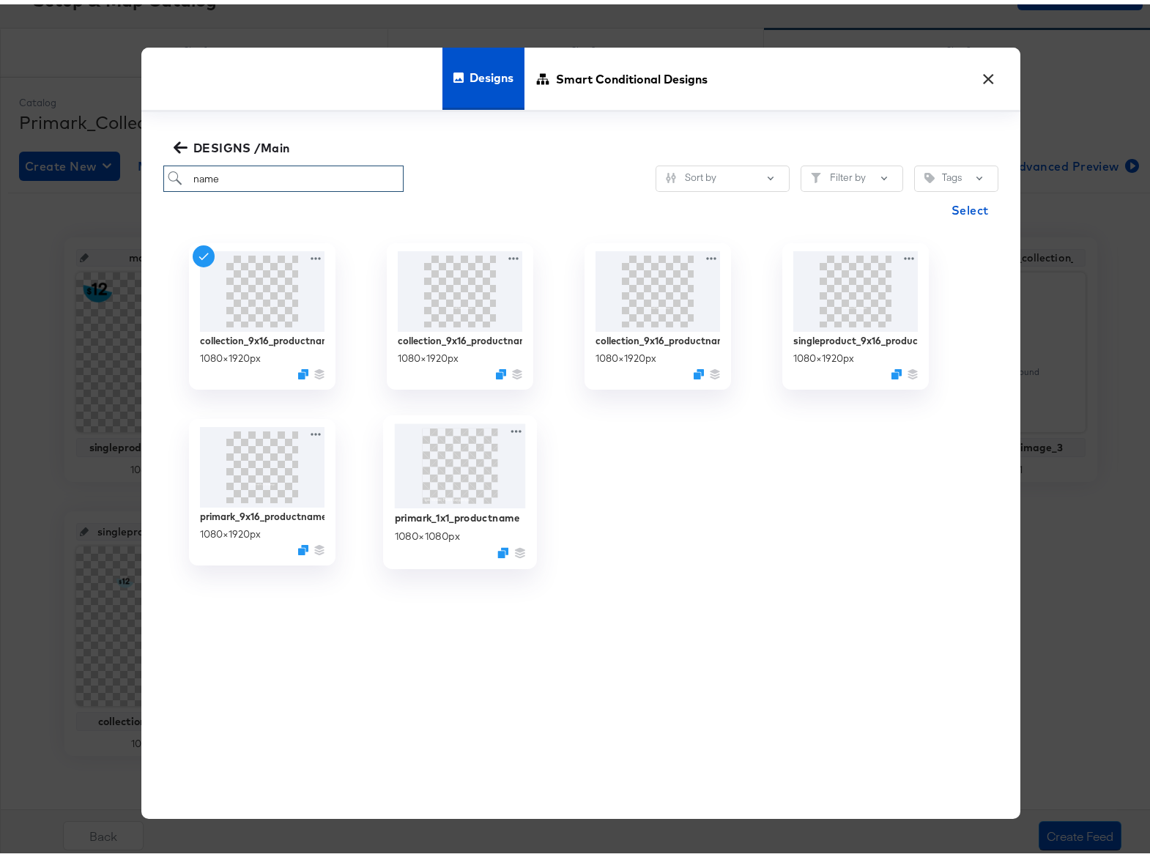
type input "name"
click at [490, 479] on img at bounding box center [459, 462] width 131 height 85
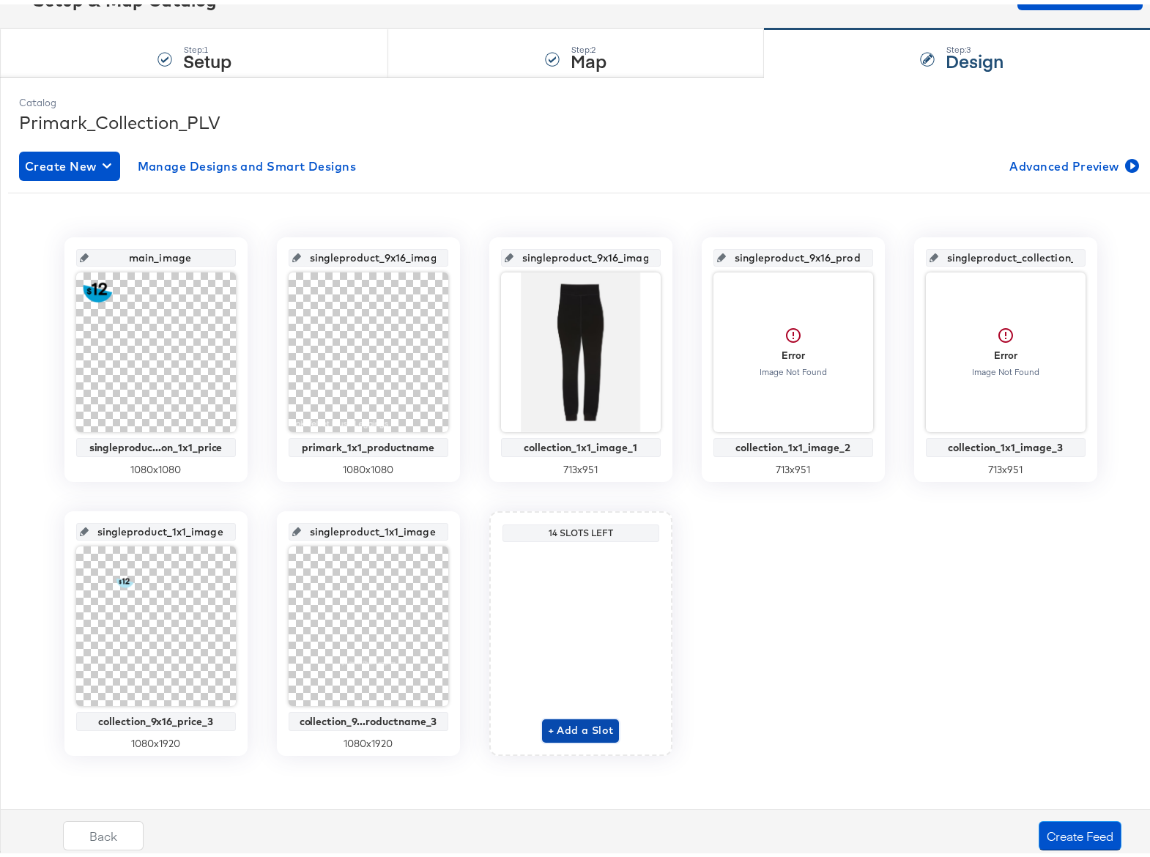
click at [565, 726] on span "+ Add a Slot" at bounding box center [581, 726] width 66 height 18
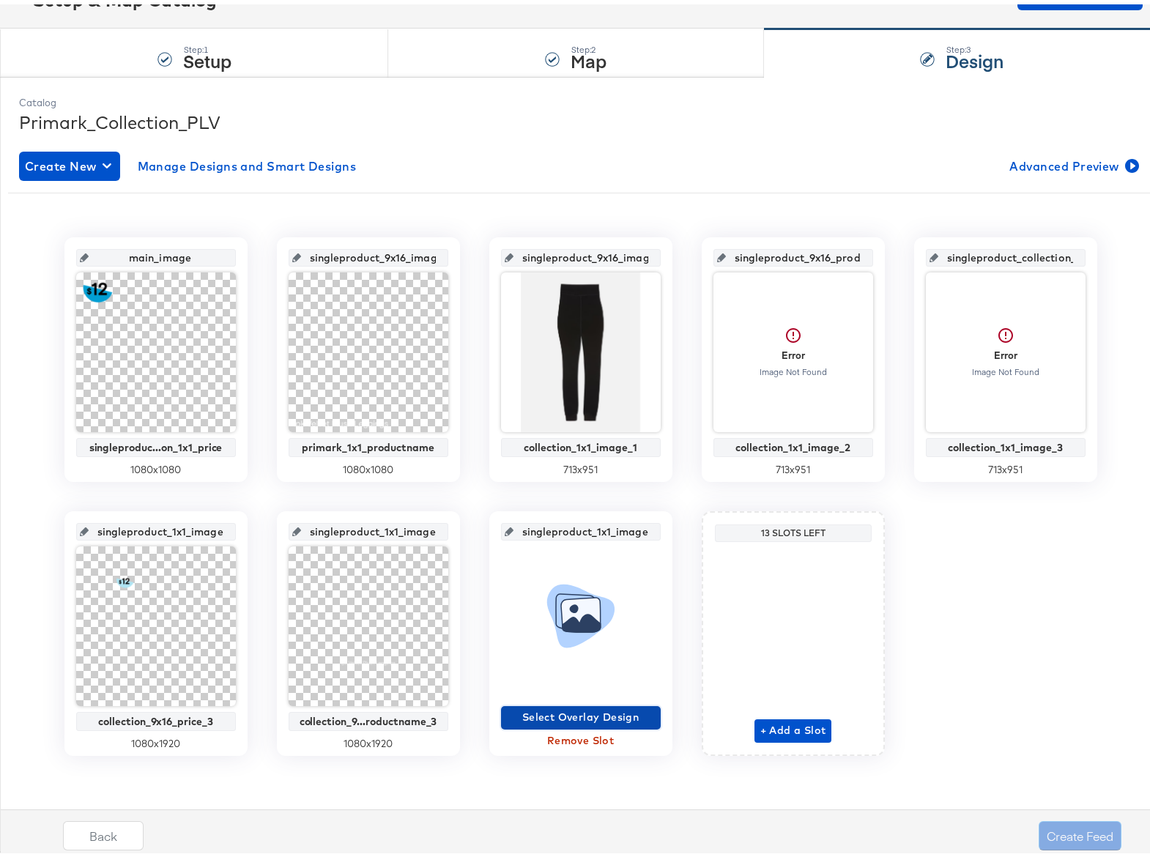
click at [579, 711] on span "Select Overlay Design" at bounding box center [581, 713] width 148 height 18
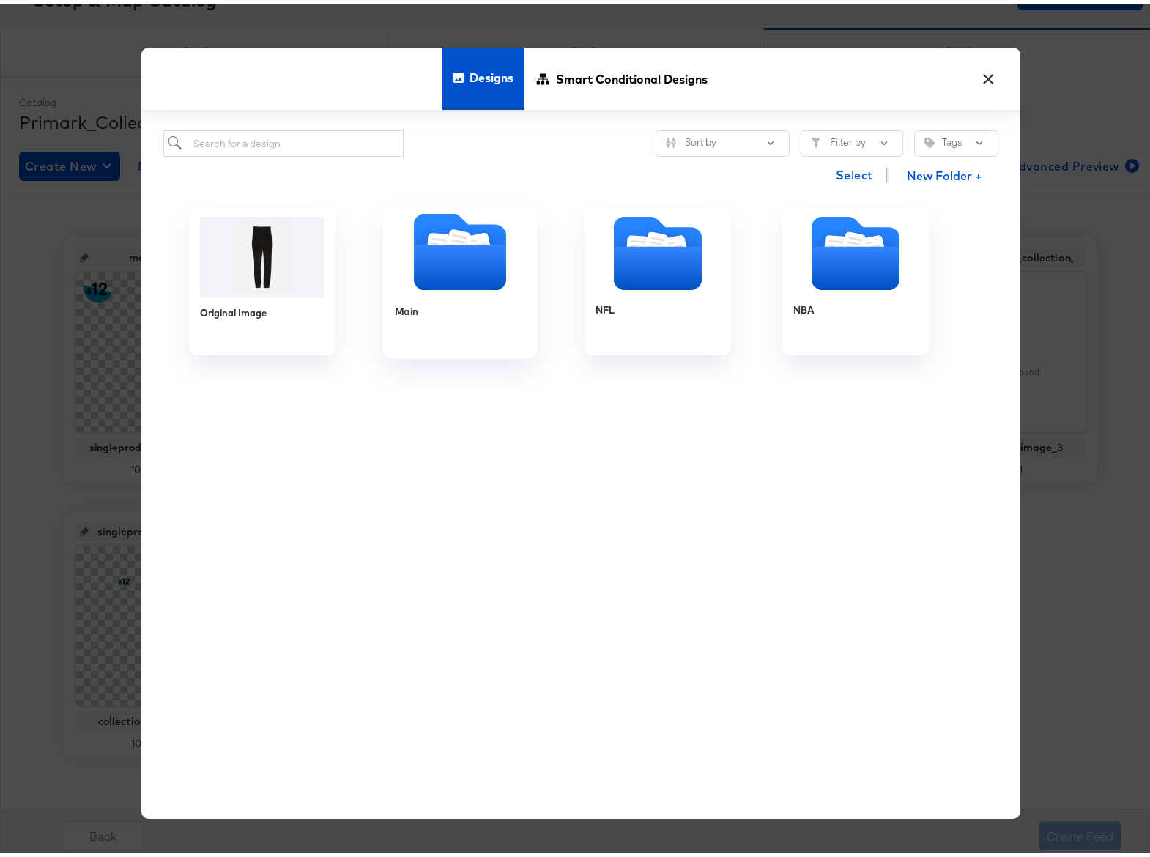
click at [481, 252] on icon "Folder" at bounding box center [459, 262] width 92 height 45
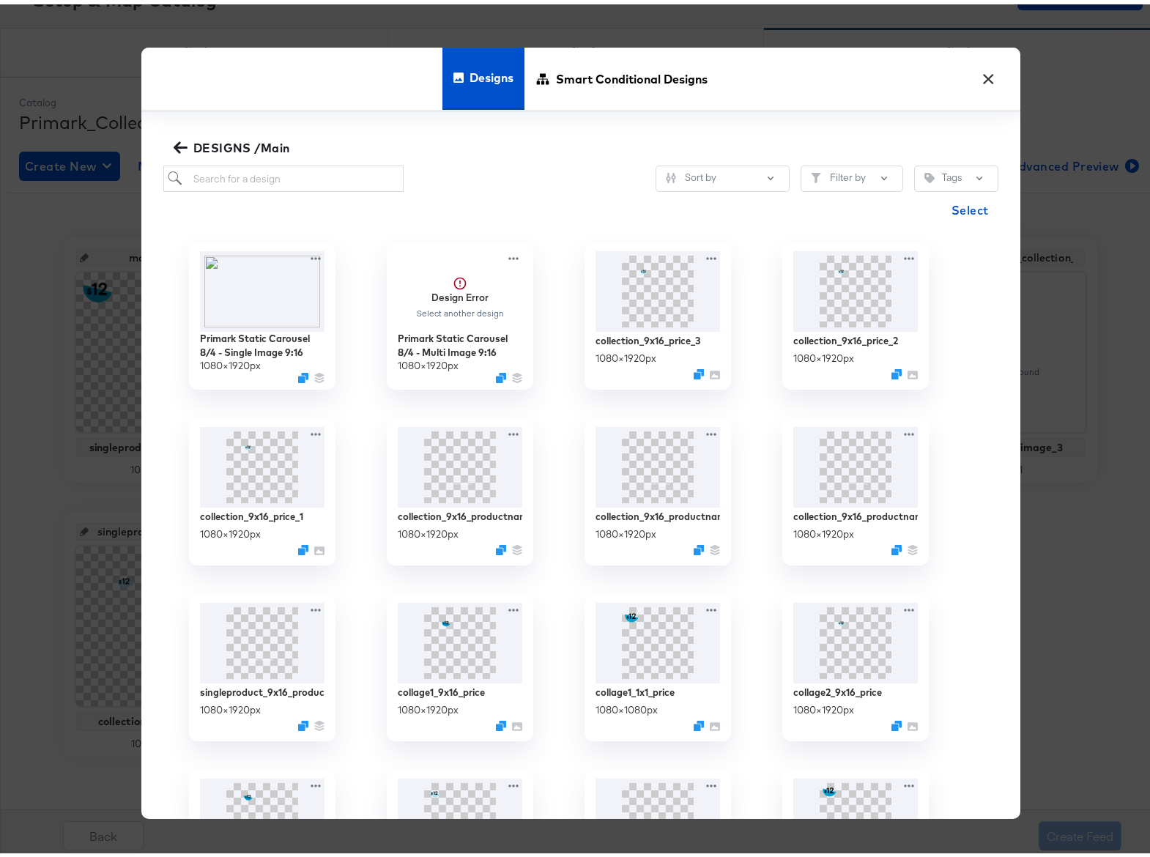
click at [291, 141] on div "DESIGNS /Main" at bounding box center [580, 143] width 835 height 35
click at [293, 182] on input "search" at bounding box center [283, 174] width 241 height 27
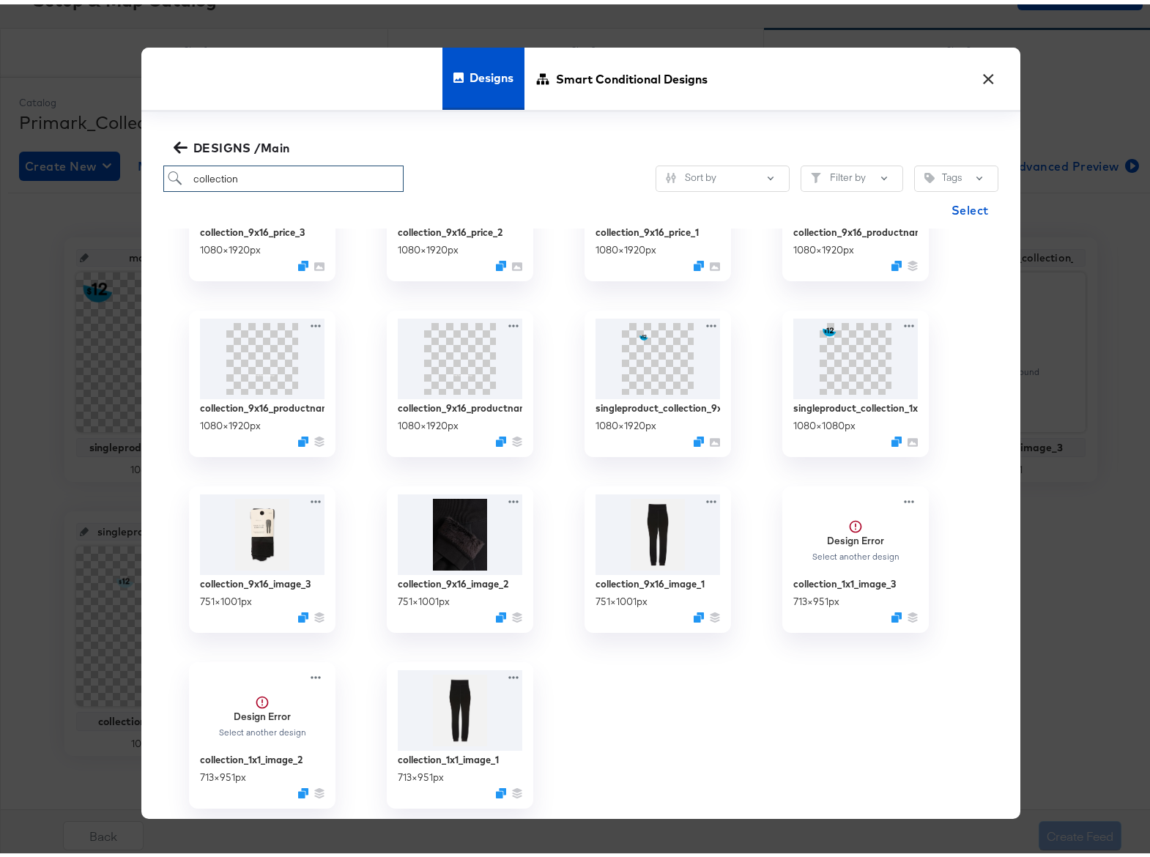
scroll to position [114, 0]
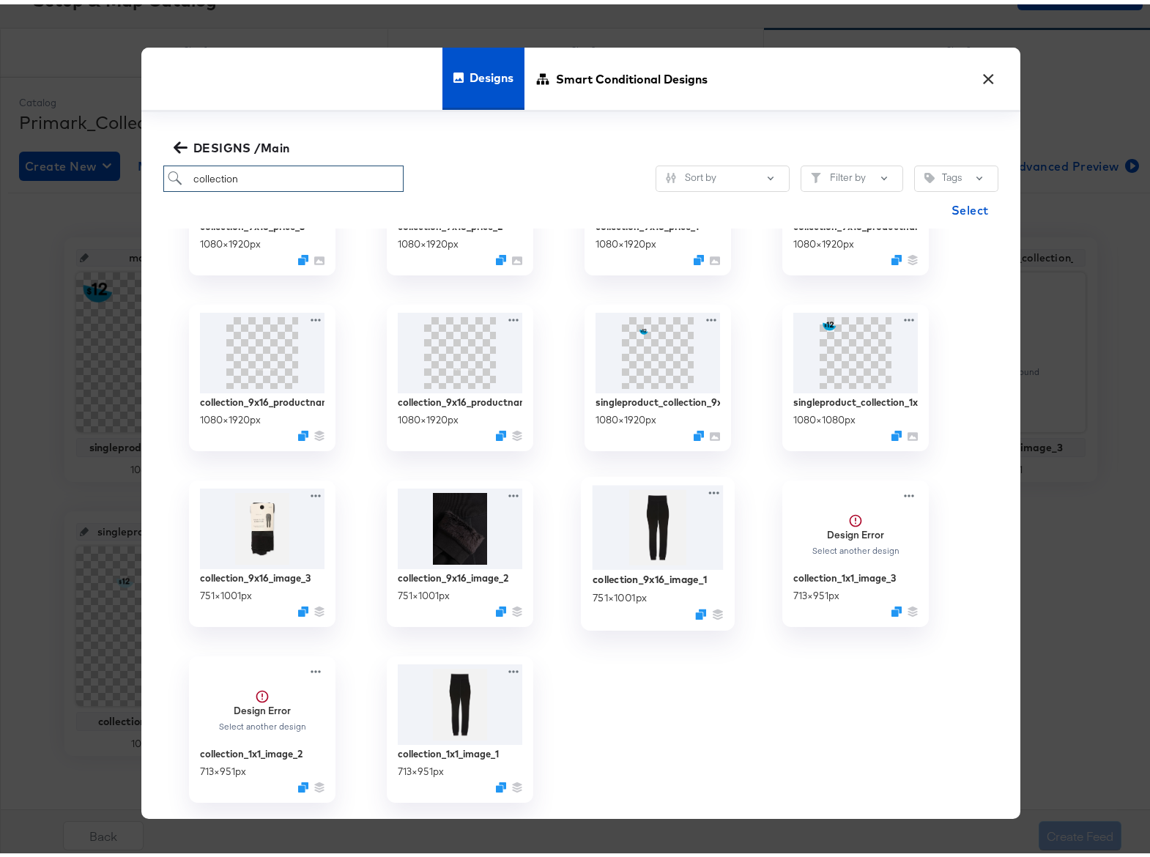
type input "collection"
click at [643, 545] on img at bounding box center [657, 523] width 131 height 85
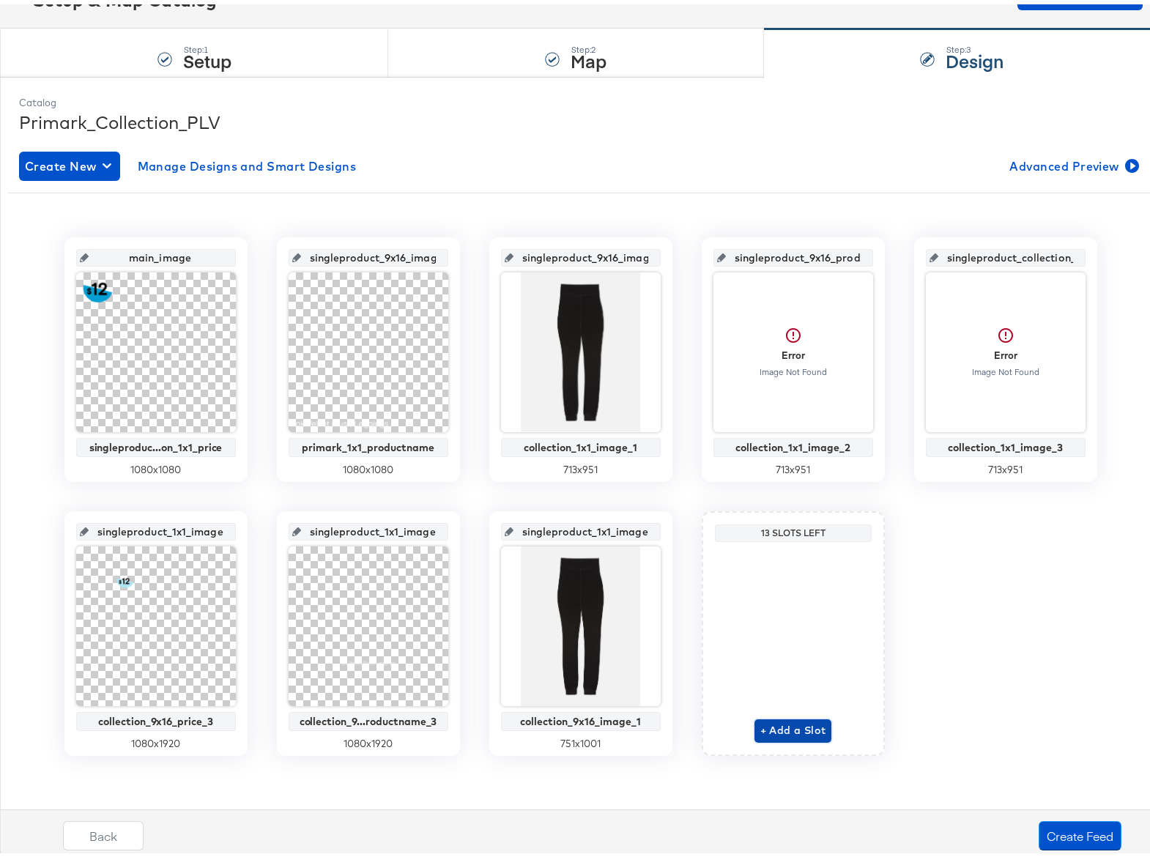
click at [765, 726] on span "+ Add a Slot" at bounding box center [794, 726] width 66 height 18
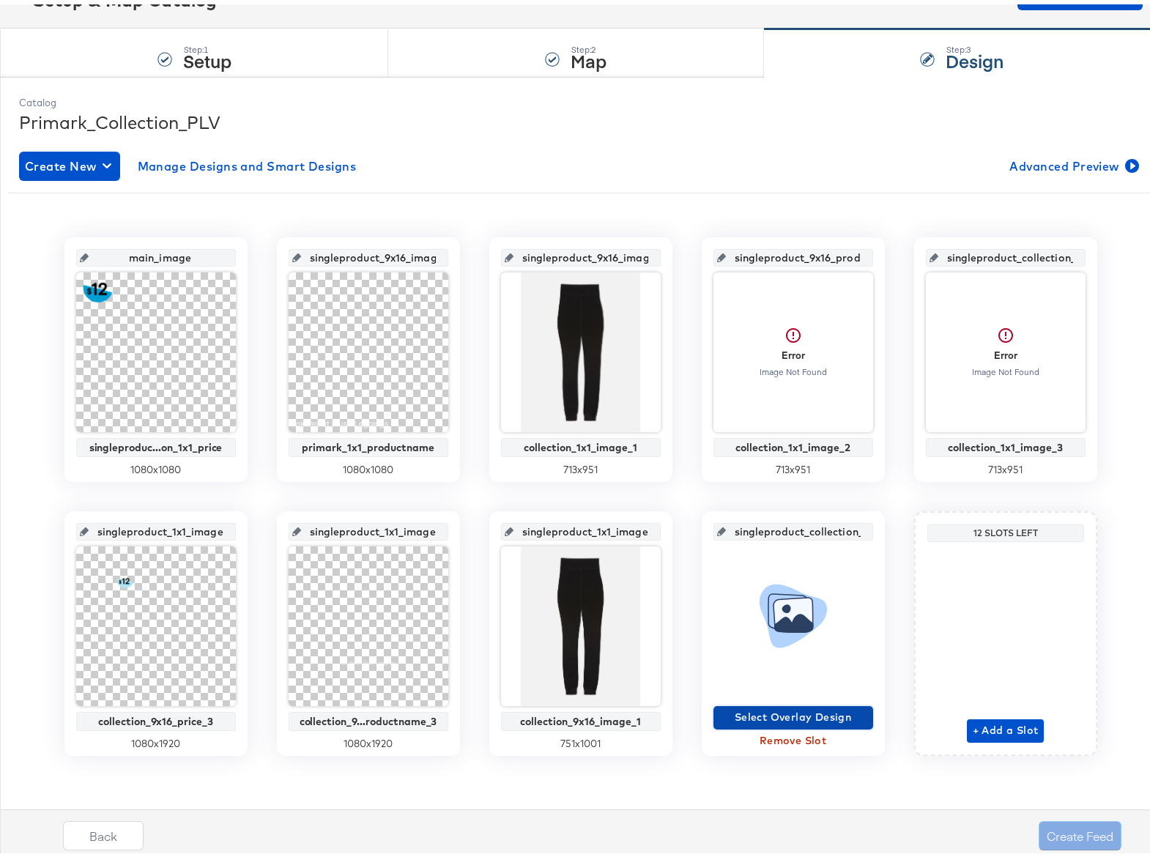
click at [779, 714] on span "Select Overlay Design" at bounding box center [794, 713] width 148 height 18
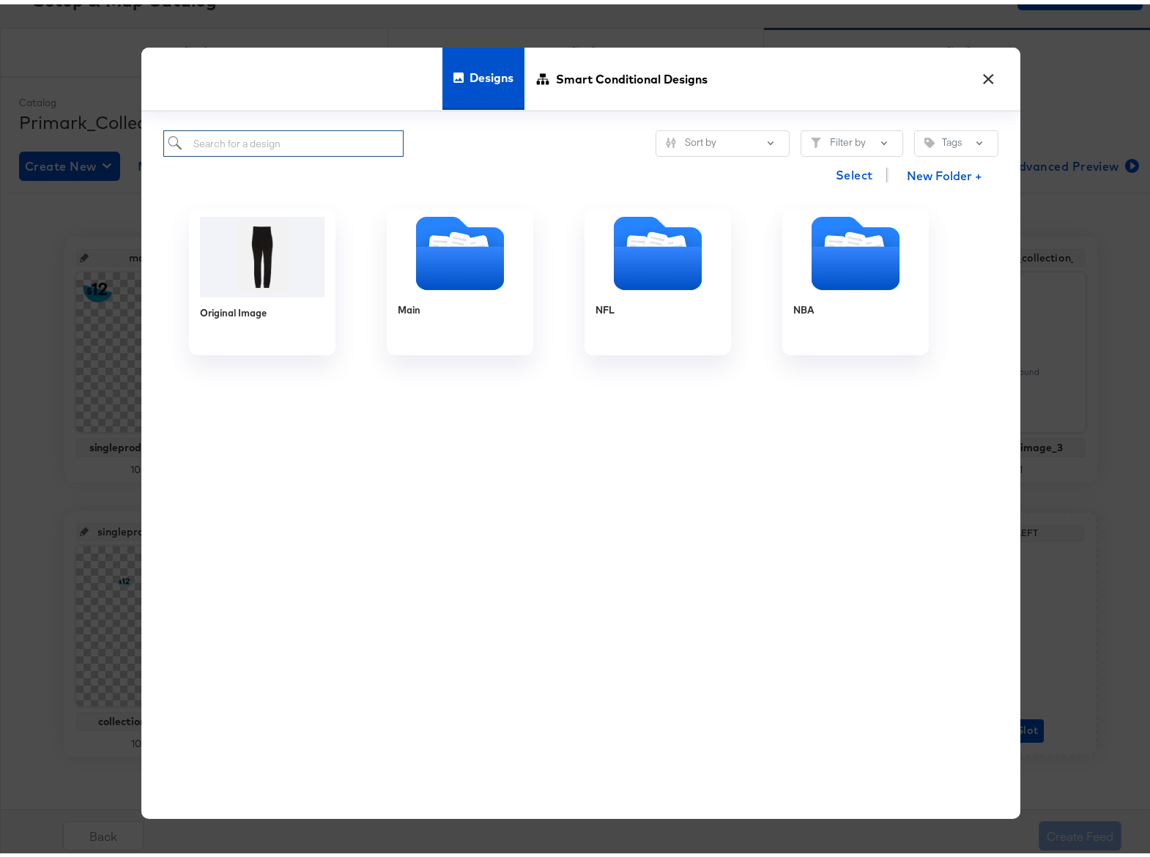
click at [244, 138] on input "search" at bounding box center [283, 139] width 241 height 27
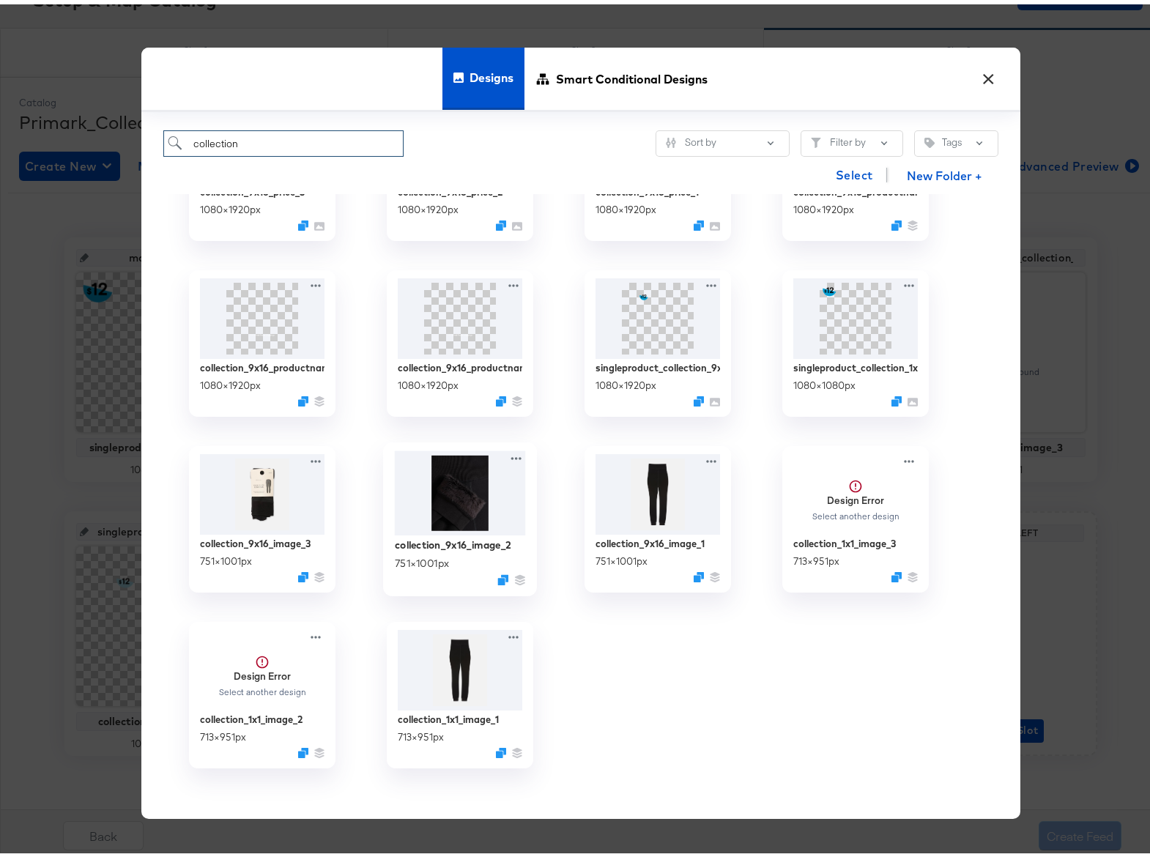
type input "collection"
click at [446, 502] on img at bounding box center [459, 488] width 131 height 85
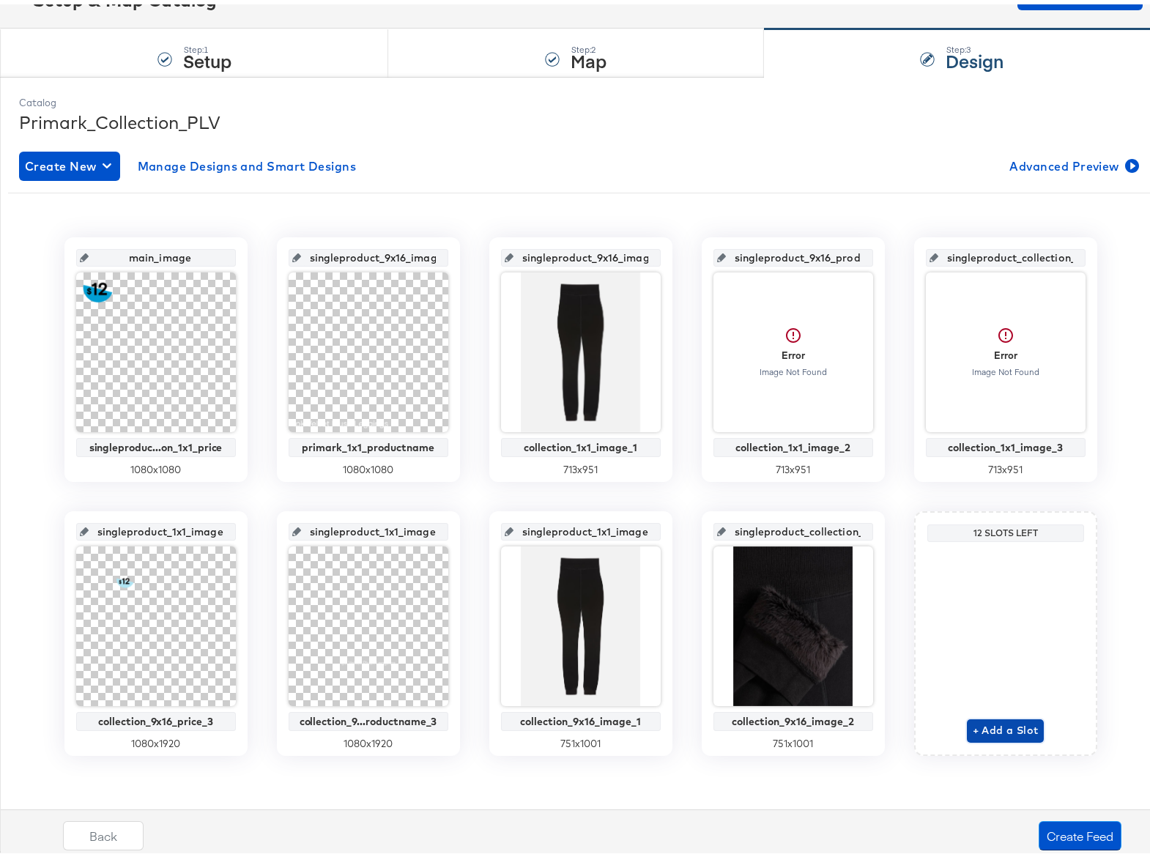
click at [980, 726] on span "+ Add a Slot" at bounding box center [1006, 726] width 66 height 18
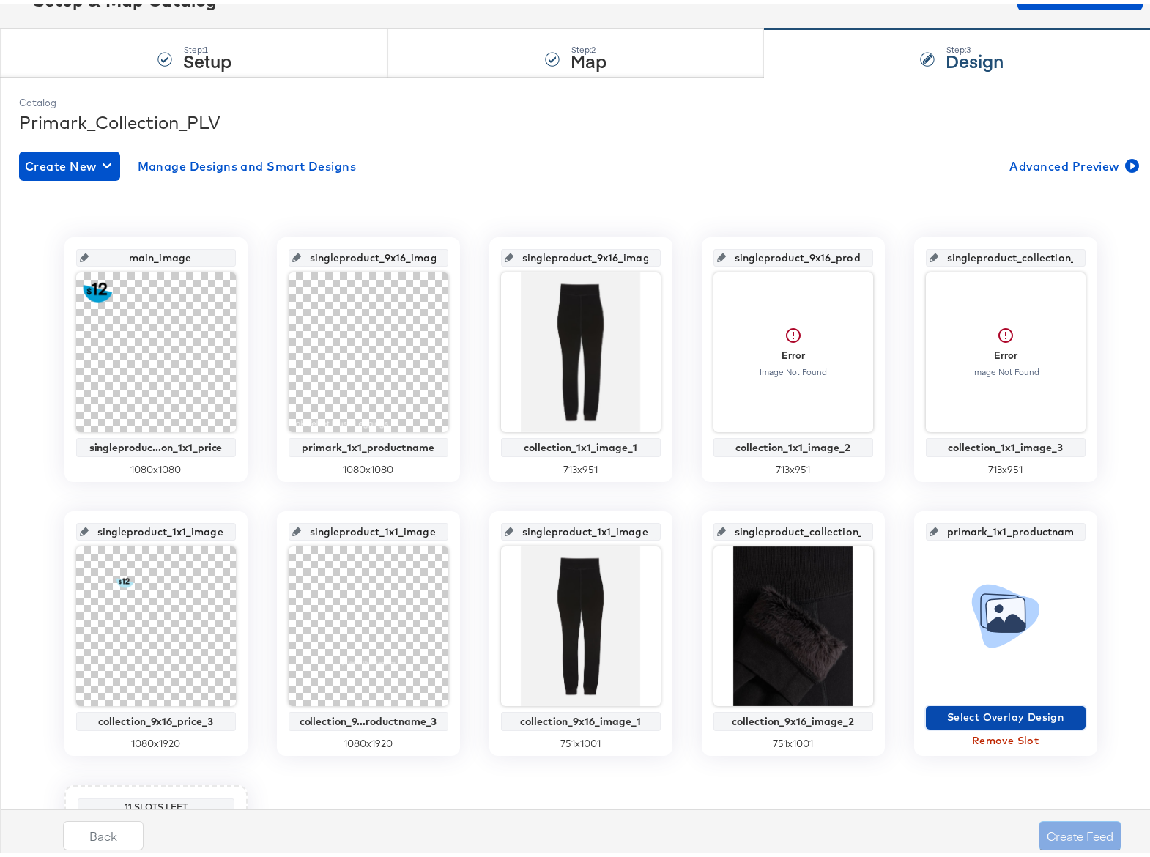
click at [975, 719] on span "Select Overlay Design" at bounding box center [1006, 713] width 148 height 18
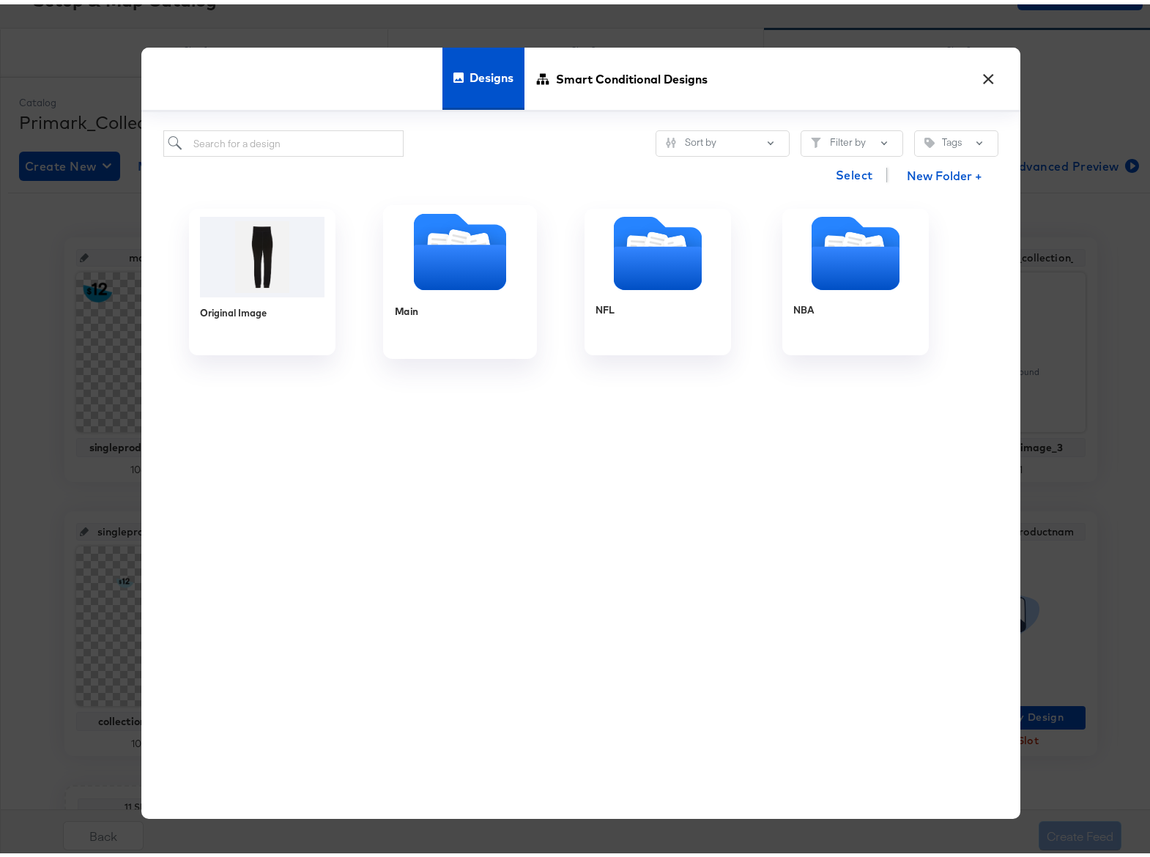
click at [443, 269] on icon "Folder" at bounding box center [459, 262] width 92 height 45
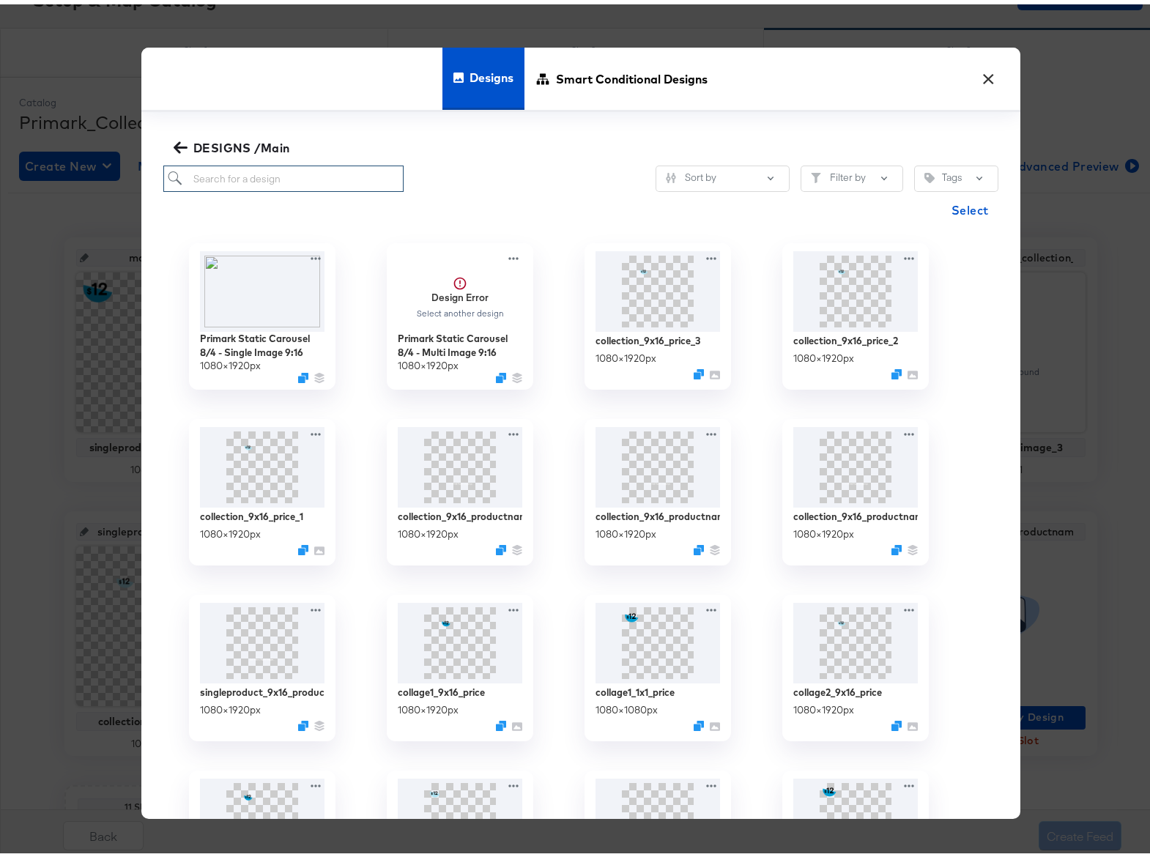
click at [289, 173] on input "search" at bounding box center [283, 174] width 241 height 27
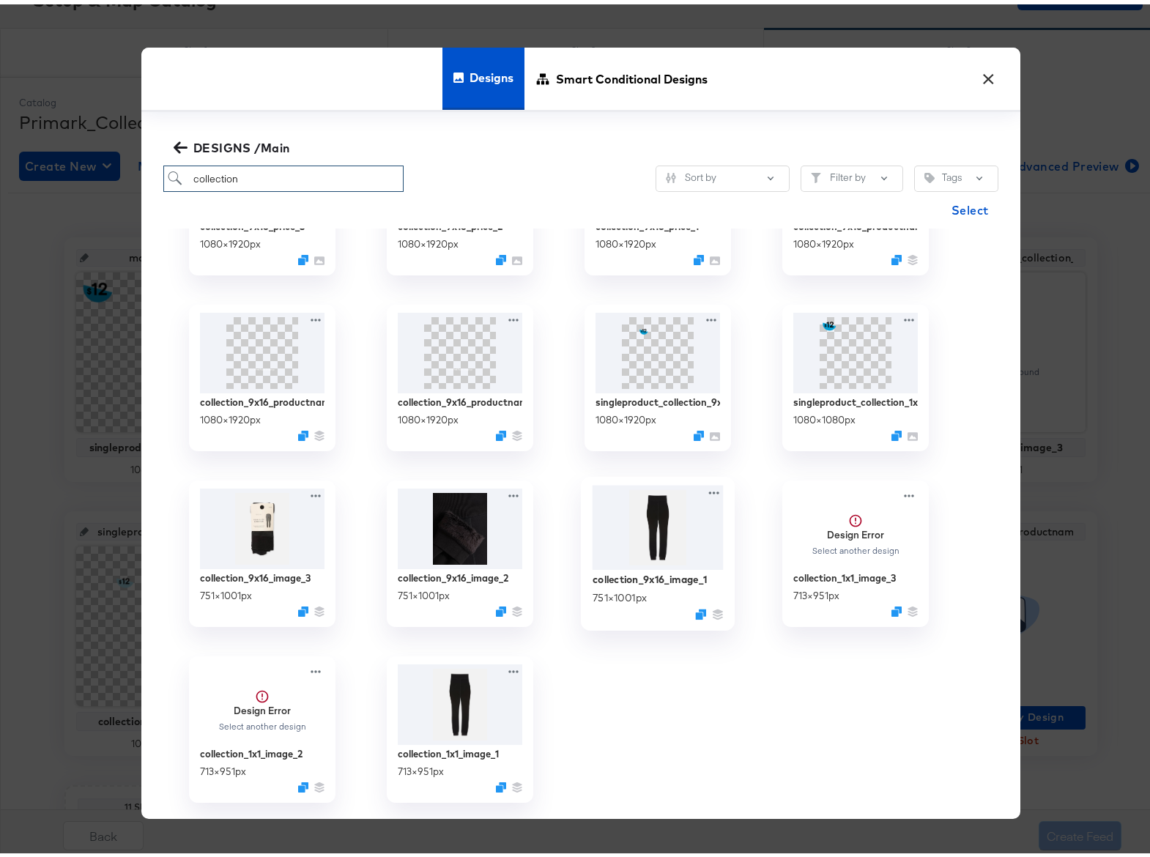
scroll to position [212, 0]
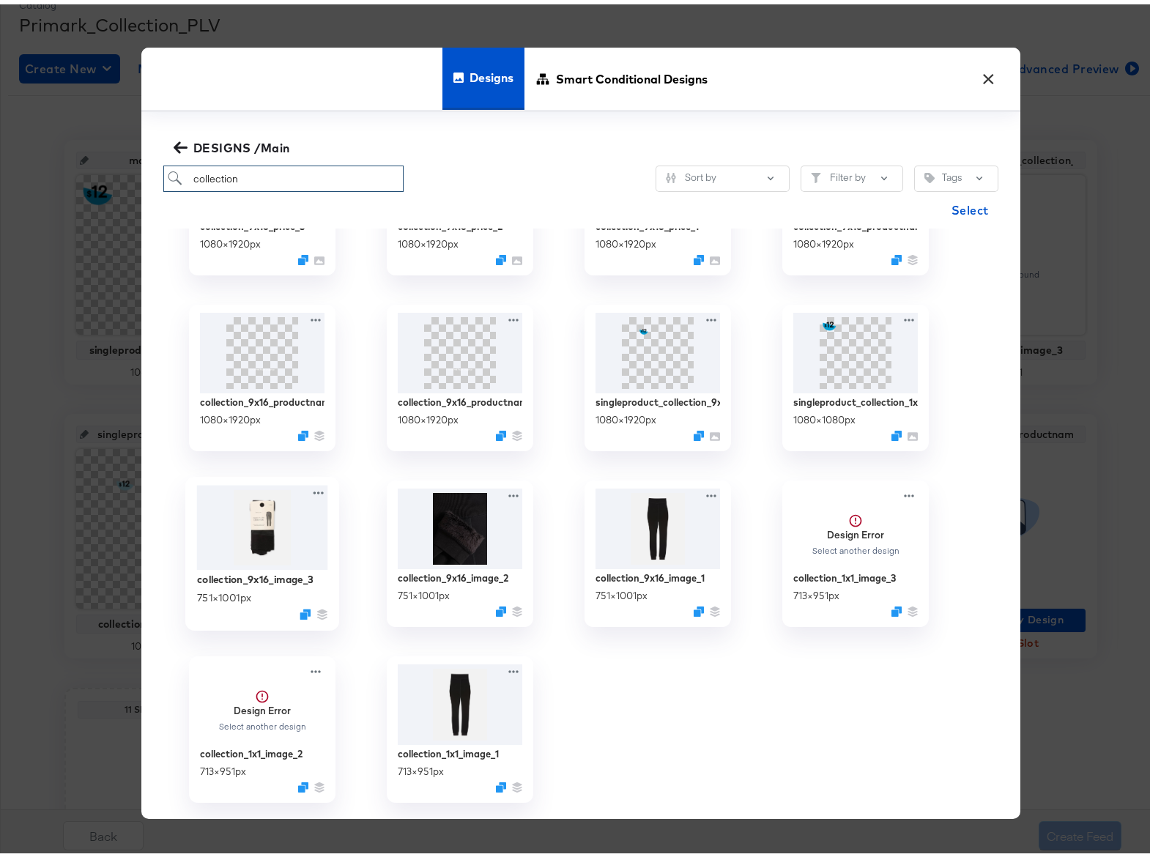
type input "collection"
click at [249, 531] on img at bounding box center [261, 523] width 131 height 85
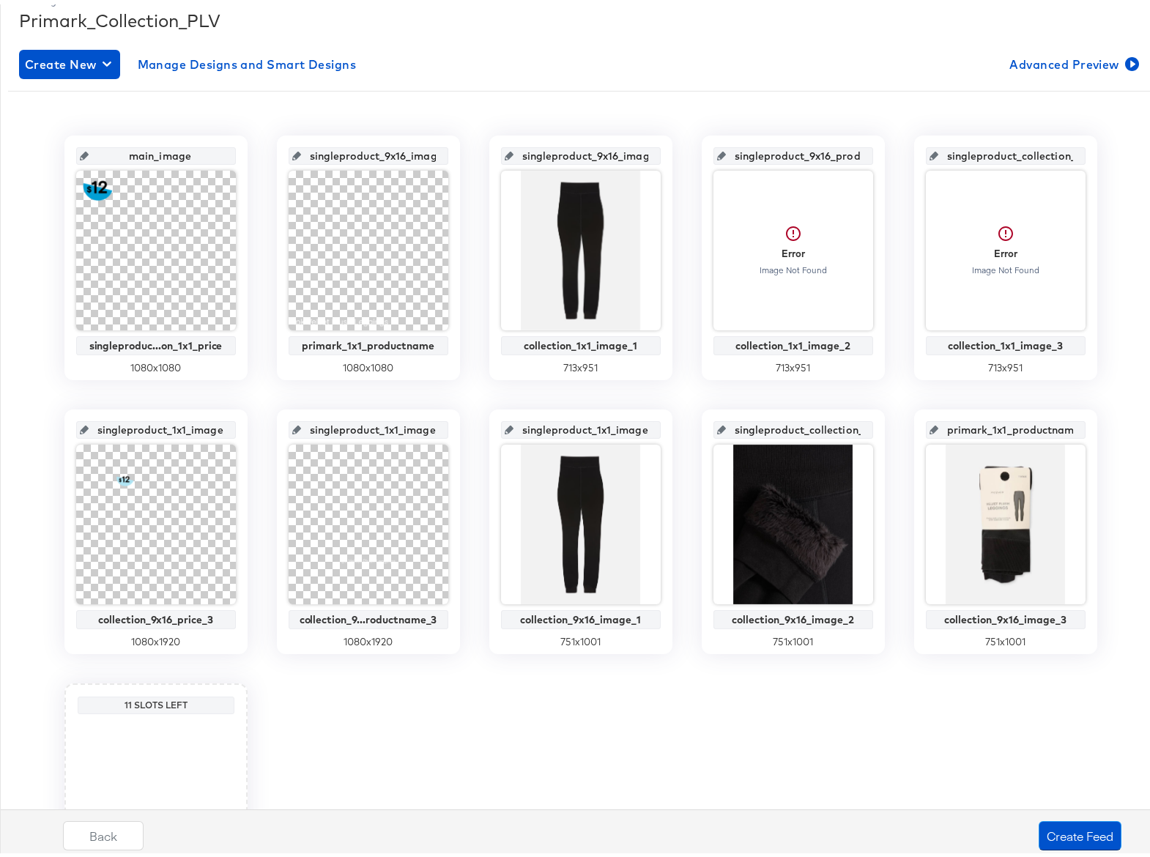
scroll to position [218, 0]
click at [1055, 833] on button "Create Feed" at bounding box center [1080, 831] width 83 height 29
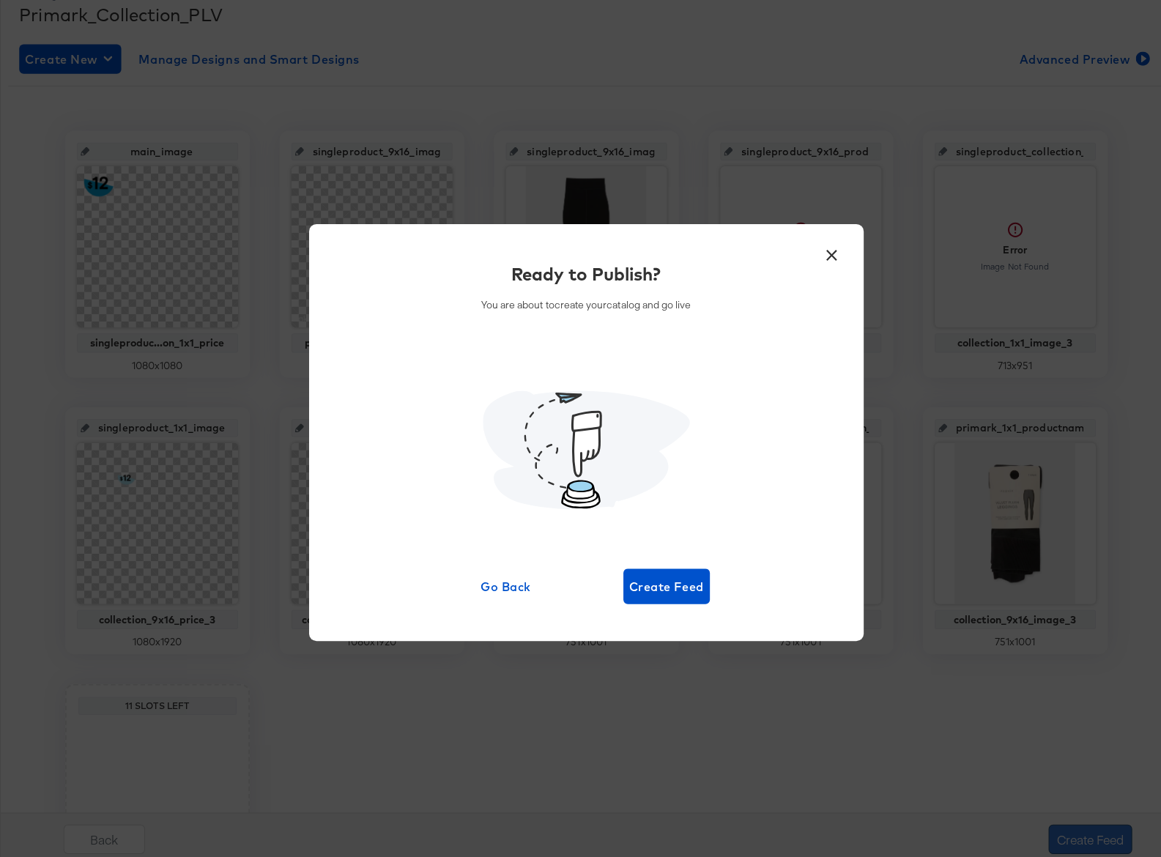
scroll to position [0, 0]
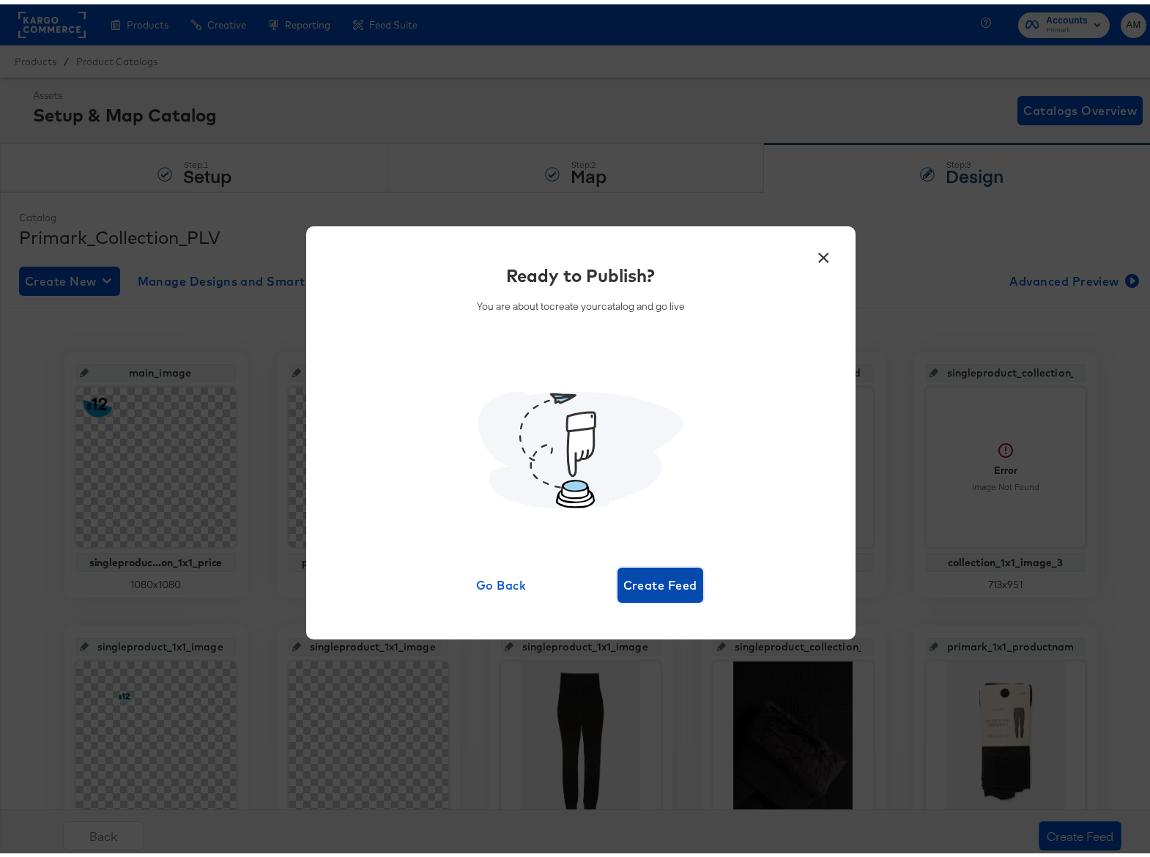
click at [664, 586] on span "Create Feed" at bounding box center [661, 581] width 74 height 21
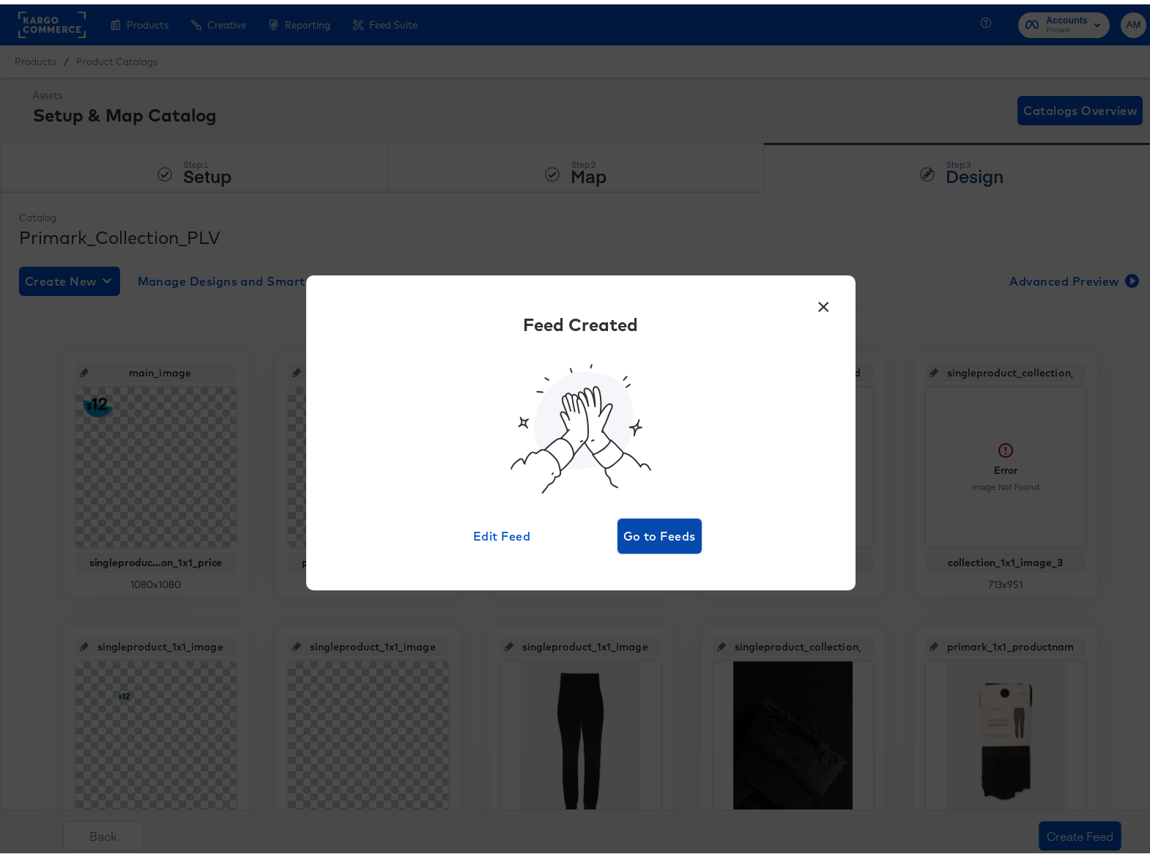
click at [671, 529] on span "Go to Feeds" at bounding box center [660, 532] width 73 height 21
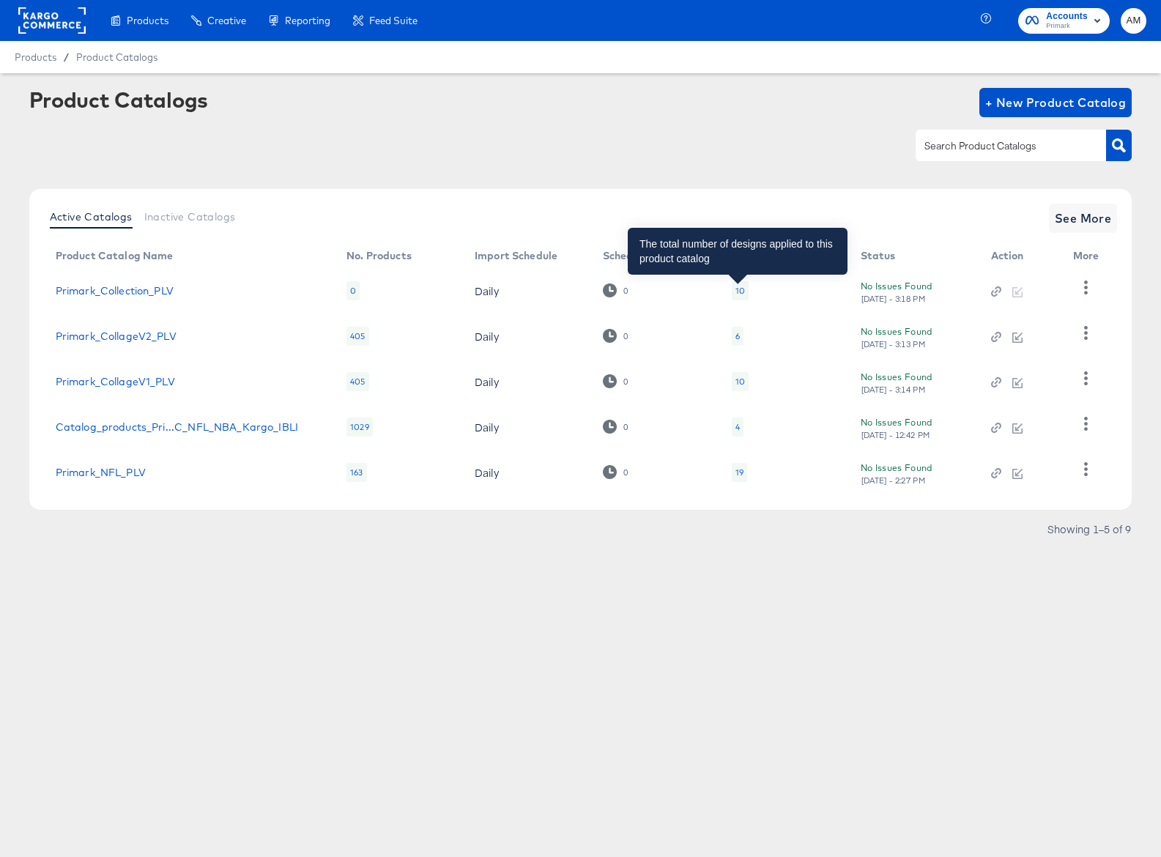
click at [739, 291] on div "10" at bounding box center [741, 291] width 10 height 12
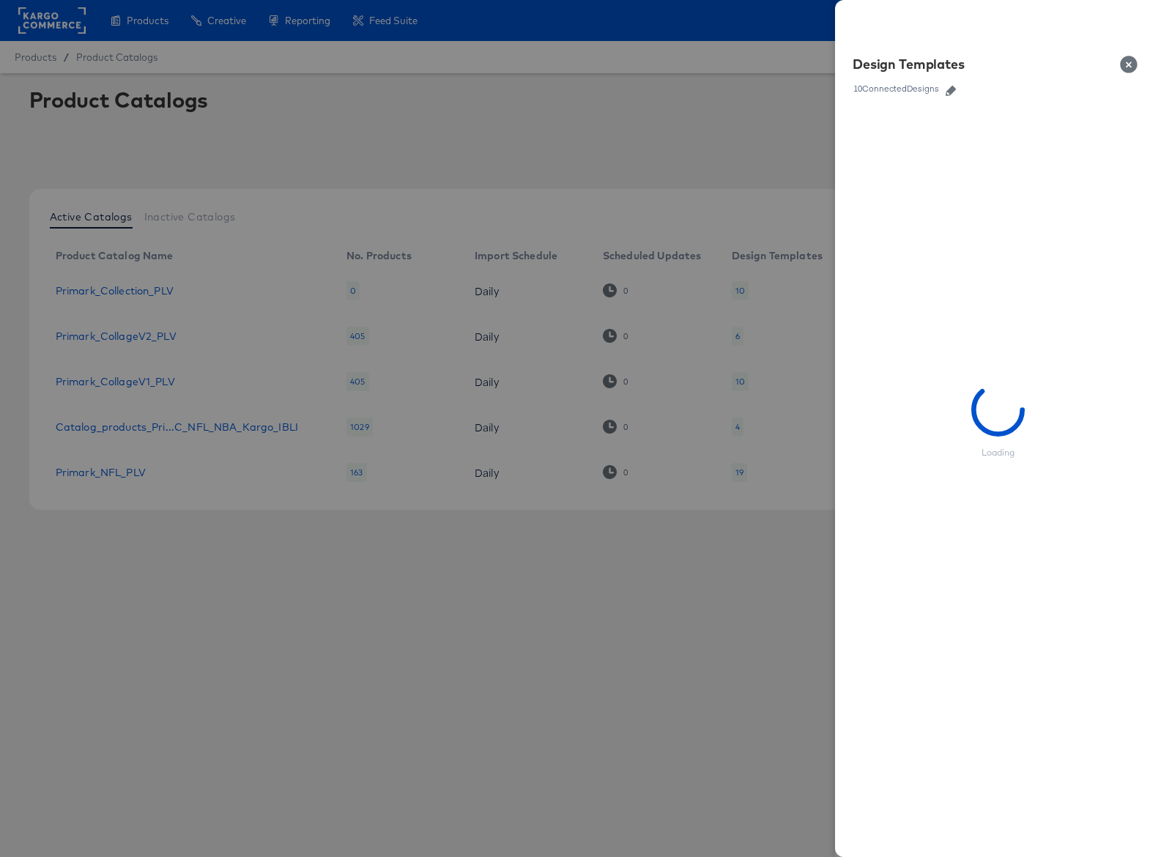
click at [956, 91] on icon "button" at bounding box center [951, 91] width 10 height 10
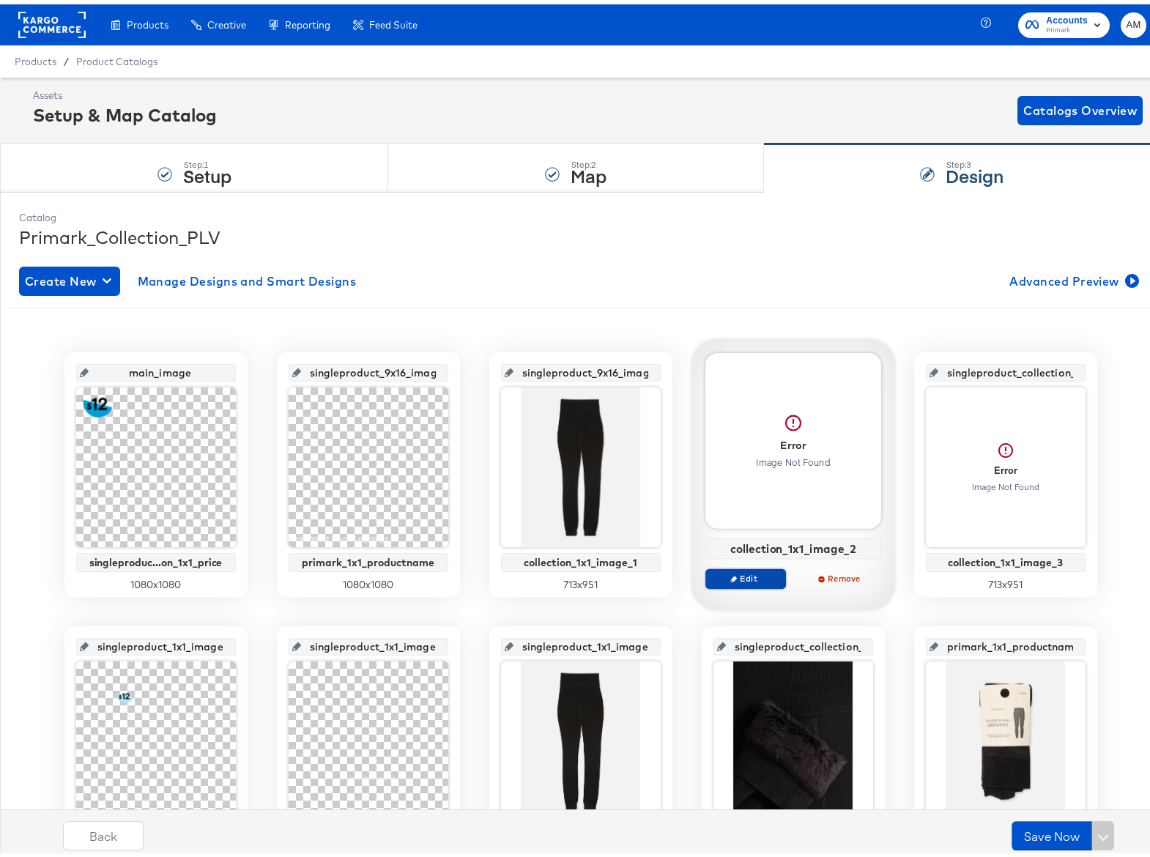
click at [737, 573] on span "Edit" at bounding box center [744, 574] width 67 height 11
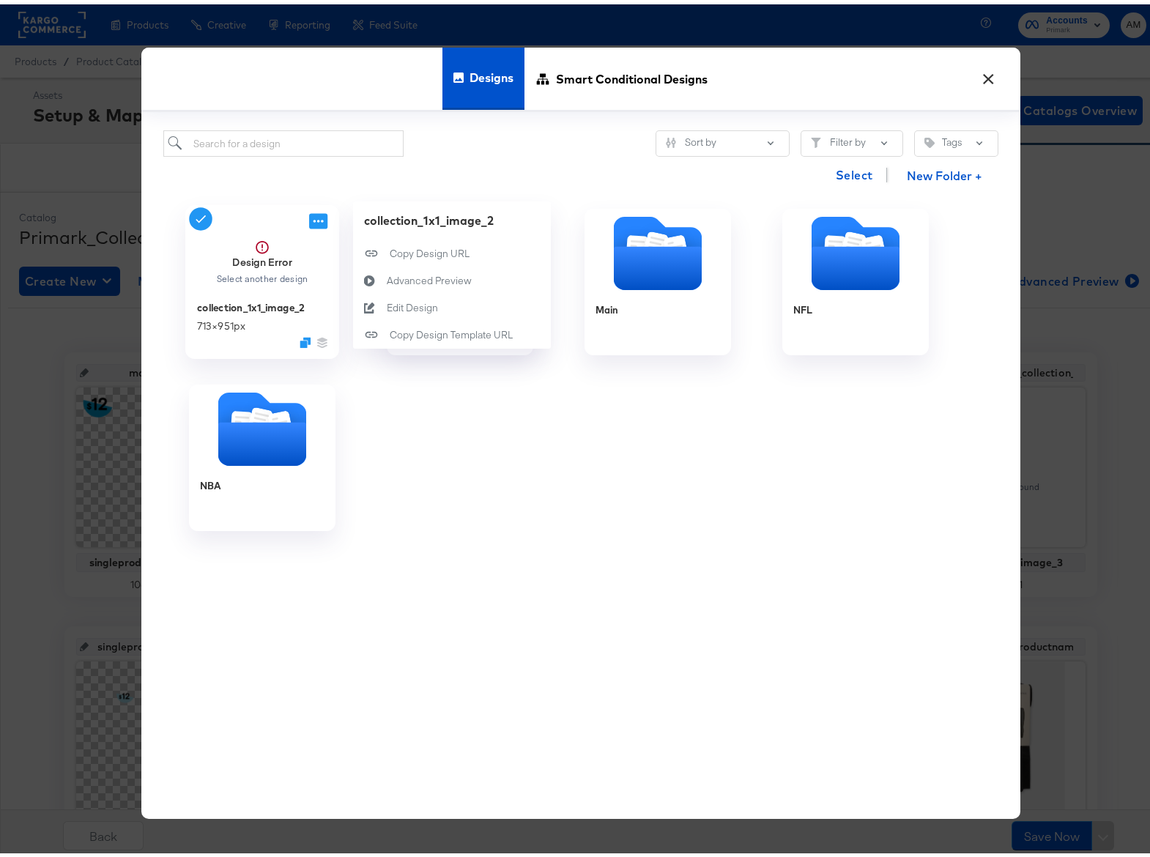
click at [311, 216] on icon at bounding box center [318, 216] width 18 height 15
click at [386, 303] on div "Edit Design Edit Design" at bounding box center [386, 303] width 0 height 0
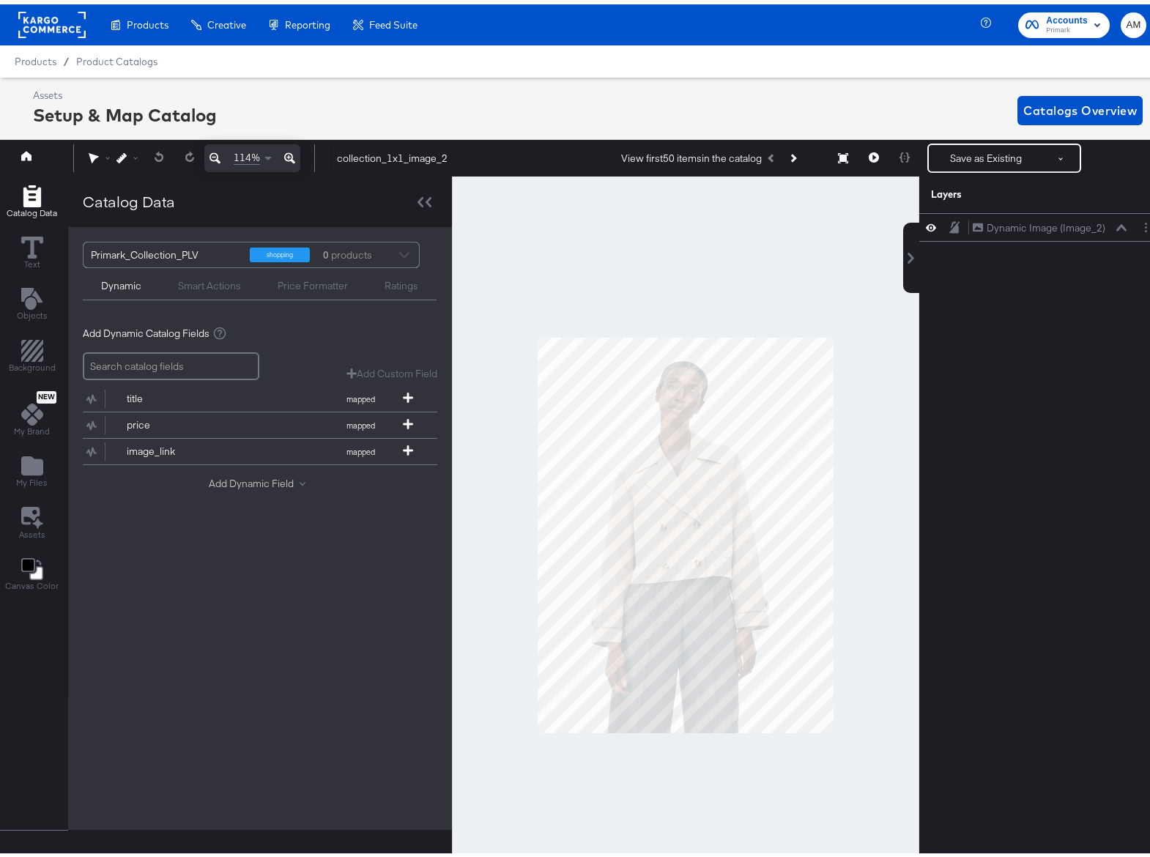
click at [230, 480] on button "Add Dynamic Field" at bounding box center [260, 480] width 103 height 14
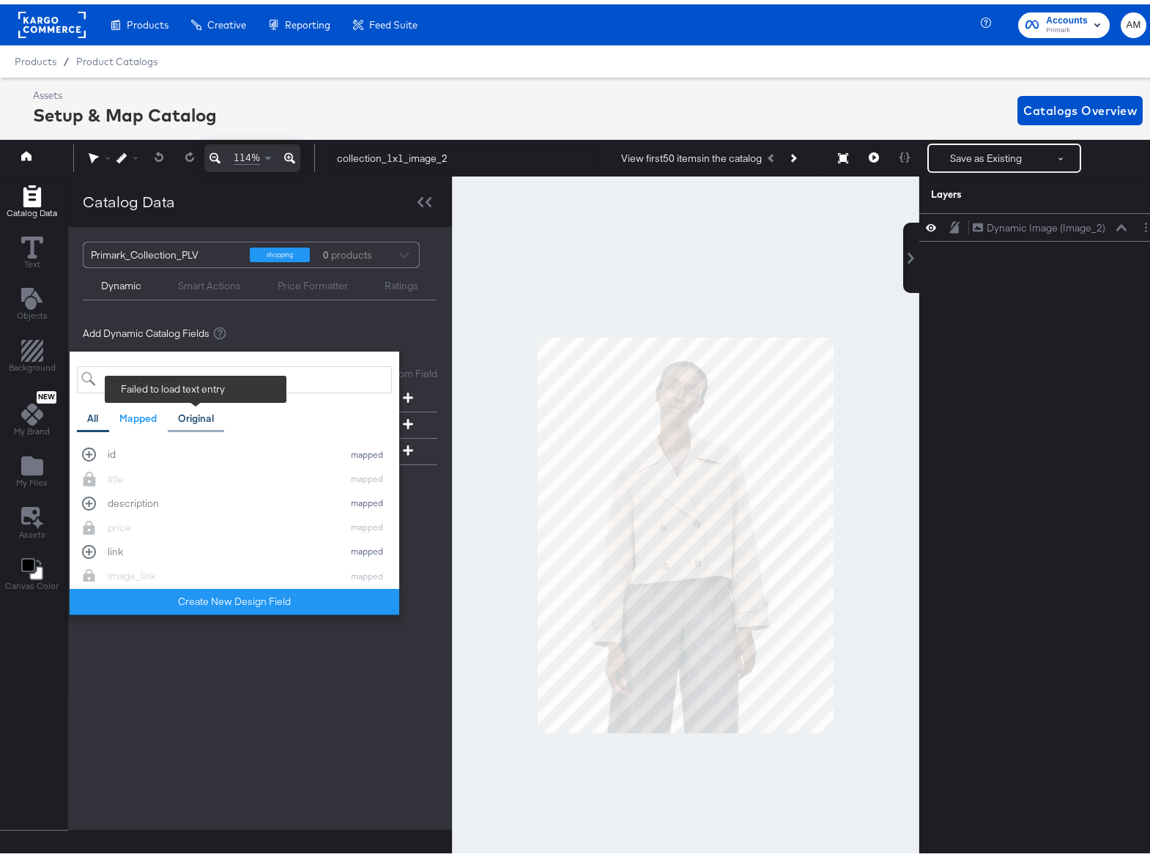
click at [193, 415] on div "Original" at bounding box center [196, 414] width 36 height 14
click at [162, 376] on input "search" at bounding box center [234, 375] width 315 height 27
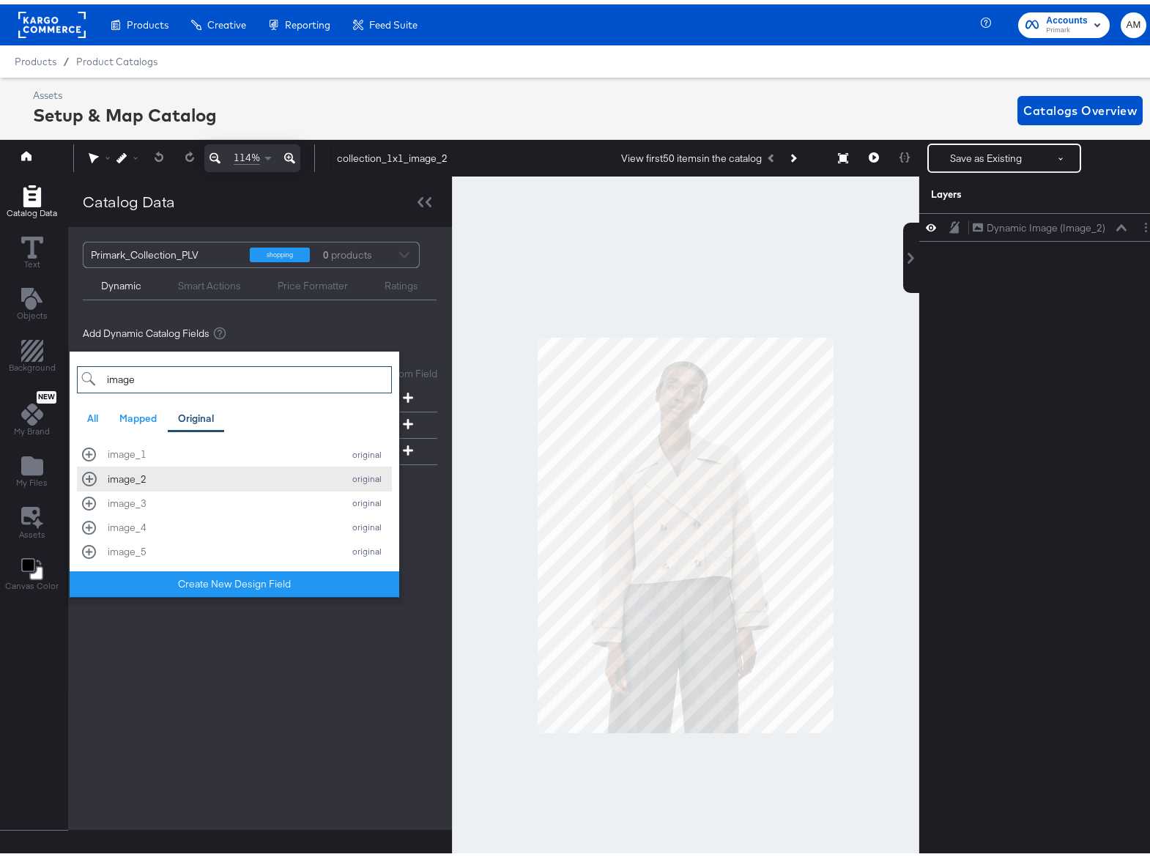
type input "image"
click at [149, 477] on div "image_2" at bounding box center [222, 475] width 228 height 14
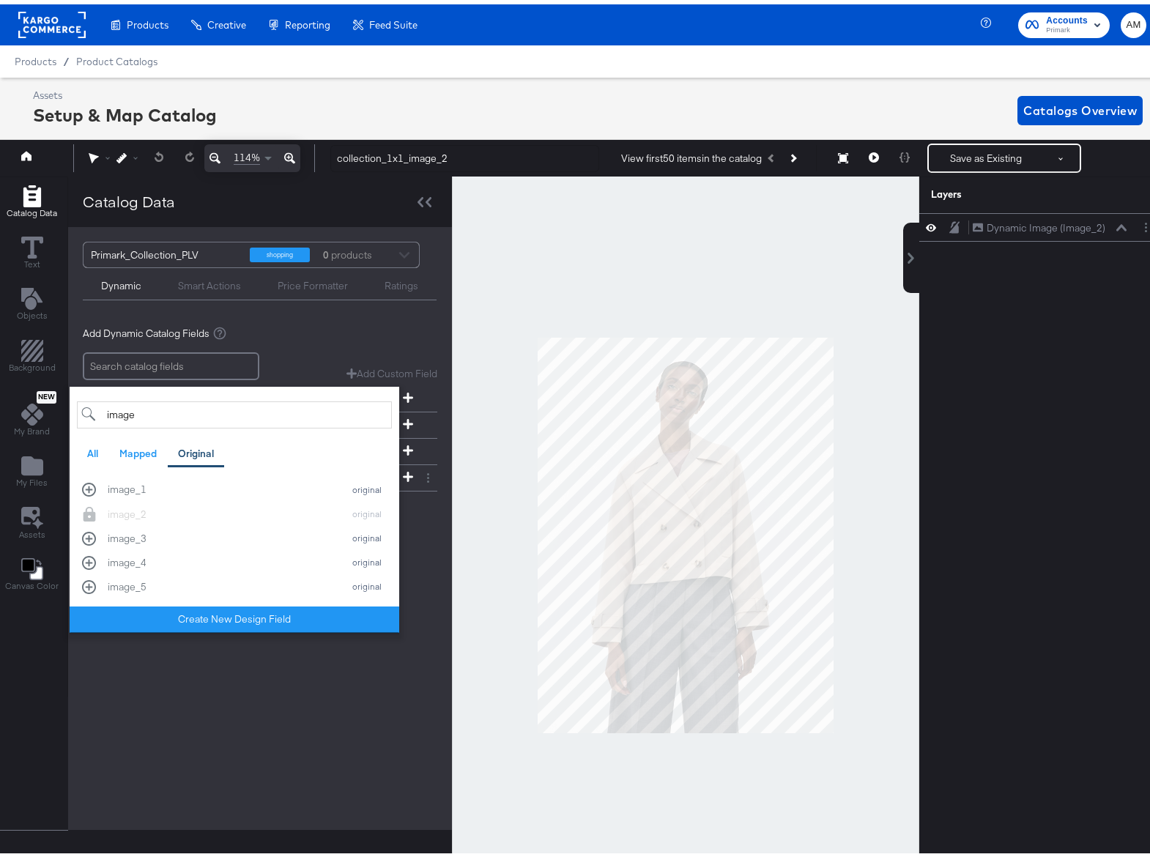
click at [360, 753] on div "Primark_Collection_PLV shopping 0 products Dynamic Smart Actions Price Formatte…" at bounding box center [260, 524] width 384 height 603
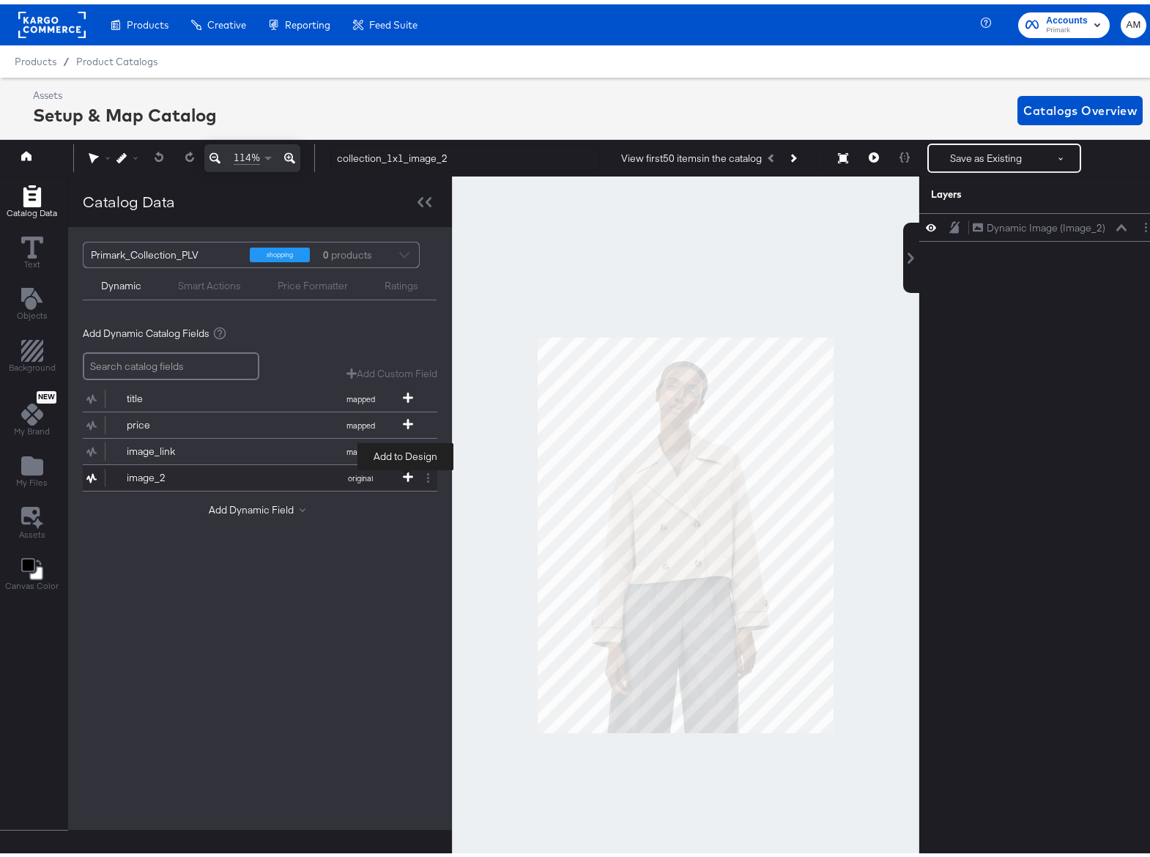
click at [404, 472] on icon at bounding box center [408, 472] width 10 height 10
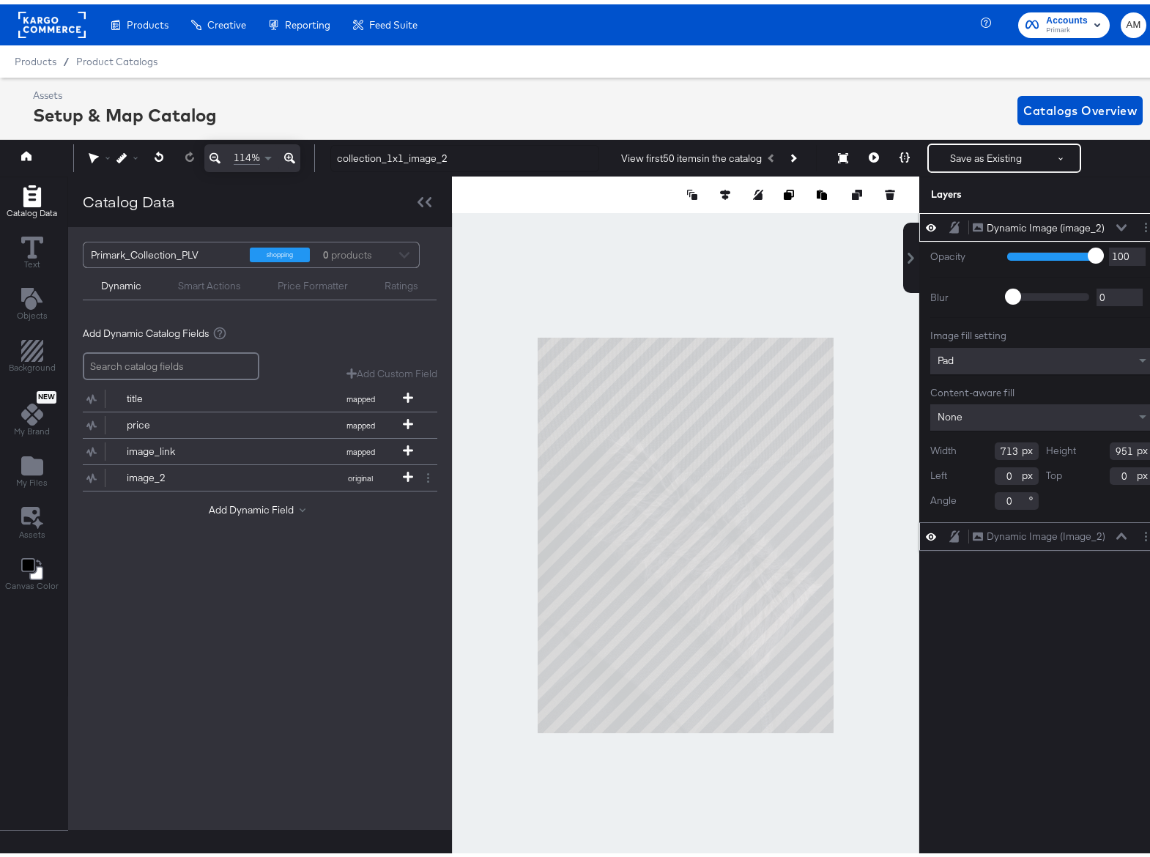
click at [1116, 528] on button at bounding box center [1122, 532] width 12 height 9
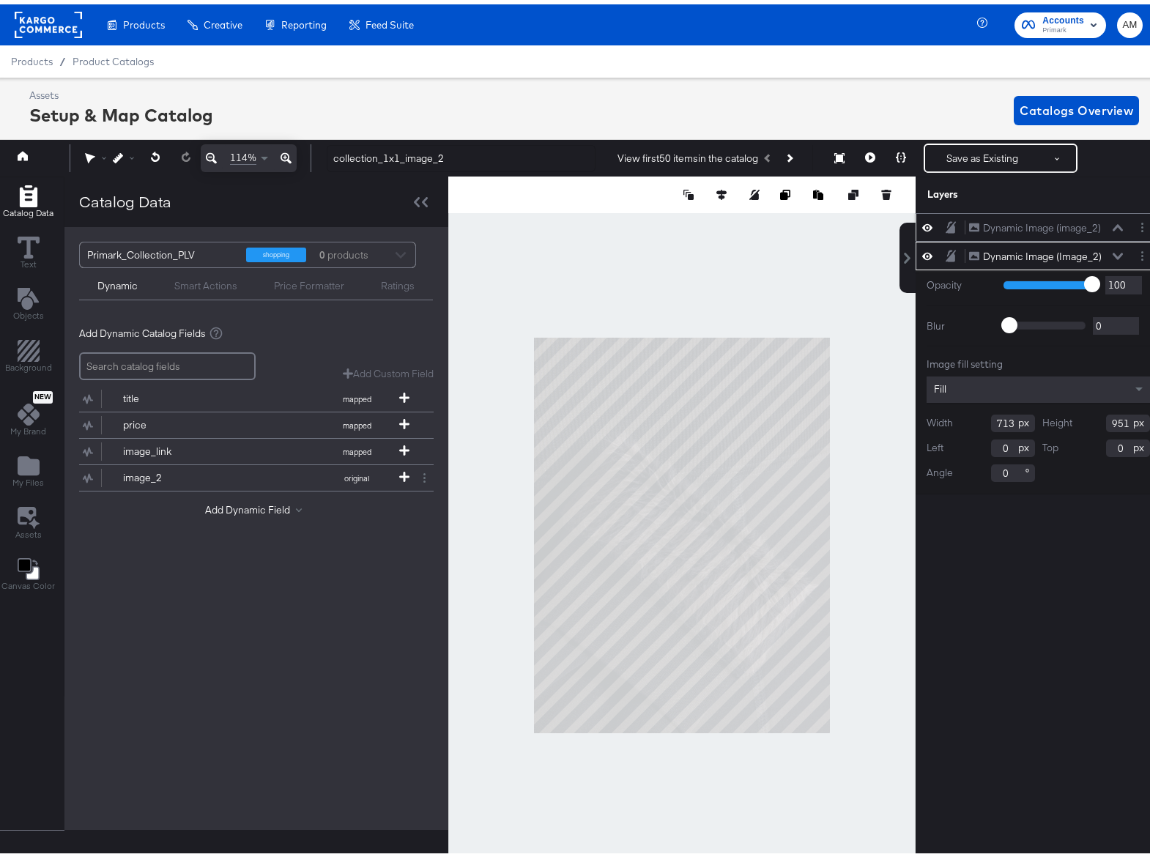
click at [1113, 223] on icon at bounding box center [1118, 223] width 10 height 7
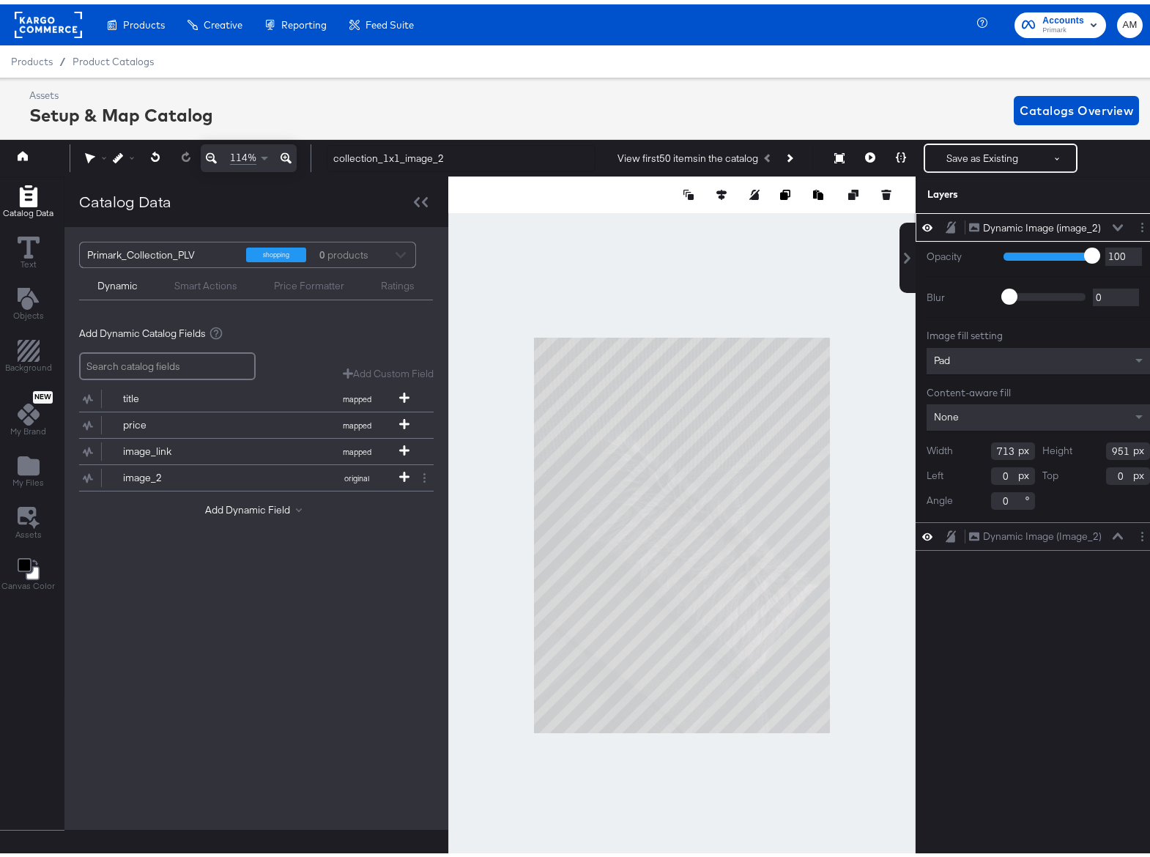
click at [1113, 223] on icon at bounding box center [1118, 223] width 10 height 7
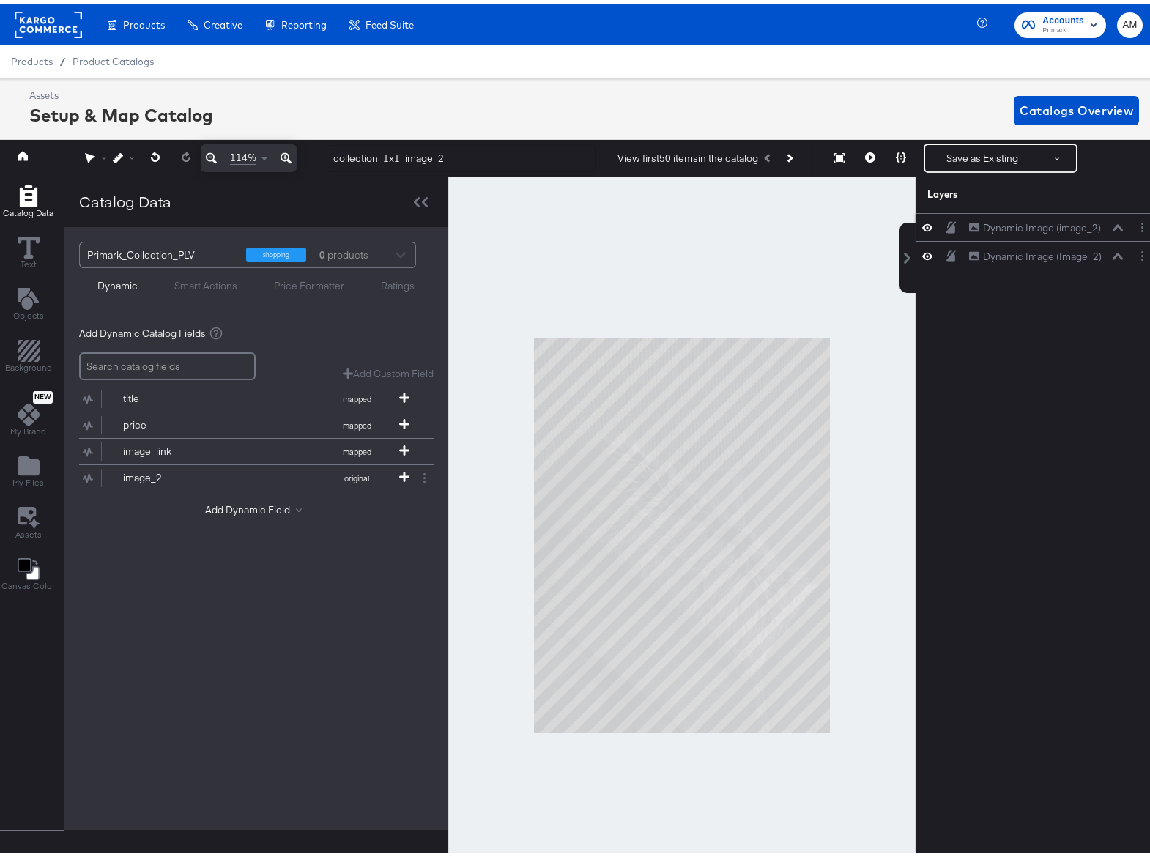
click at [923, 229] on icon at bounding box center [928, 223] width 10 height 12
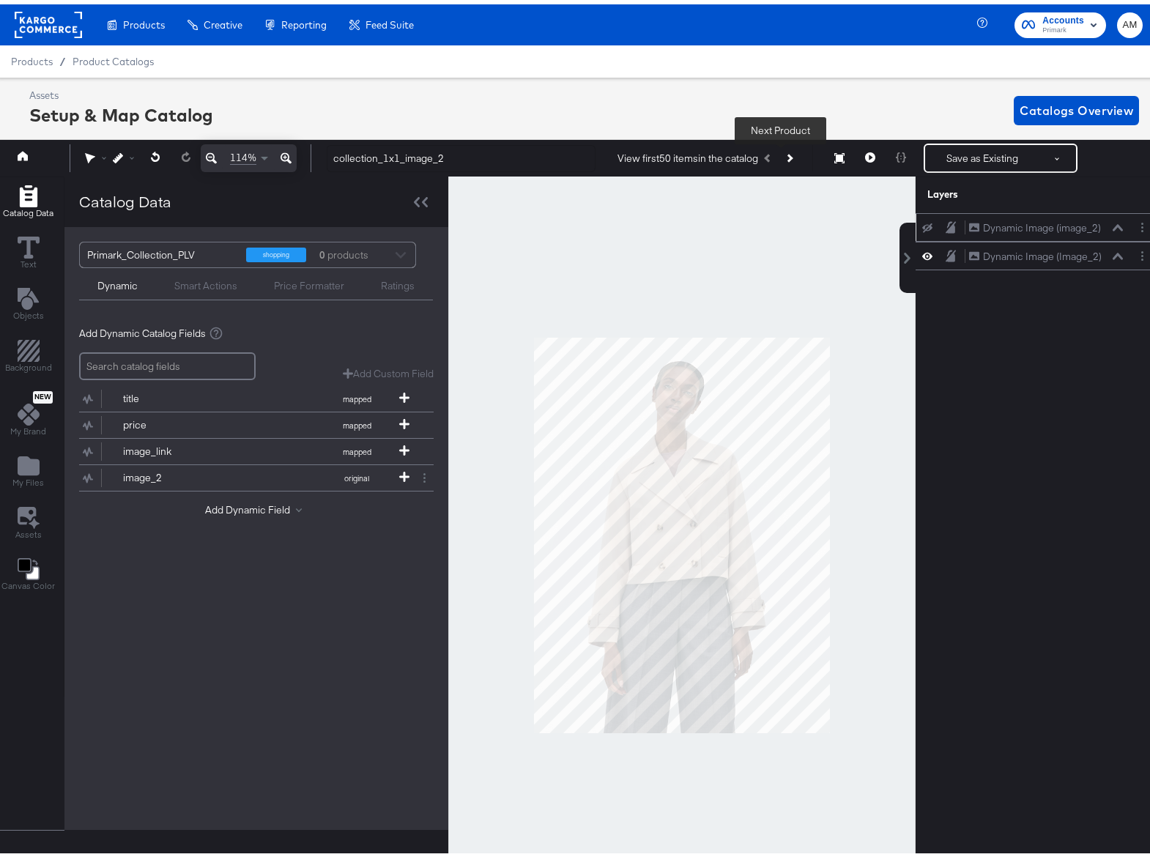
click at [785, 152] on icon "Next Product" at bounding box center [789, 154] width 8 height 8
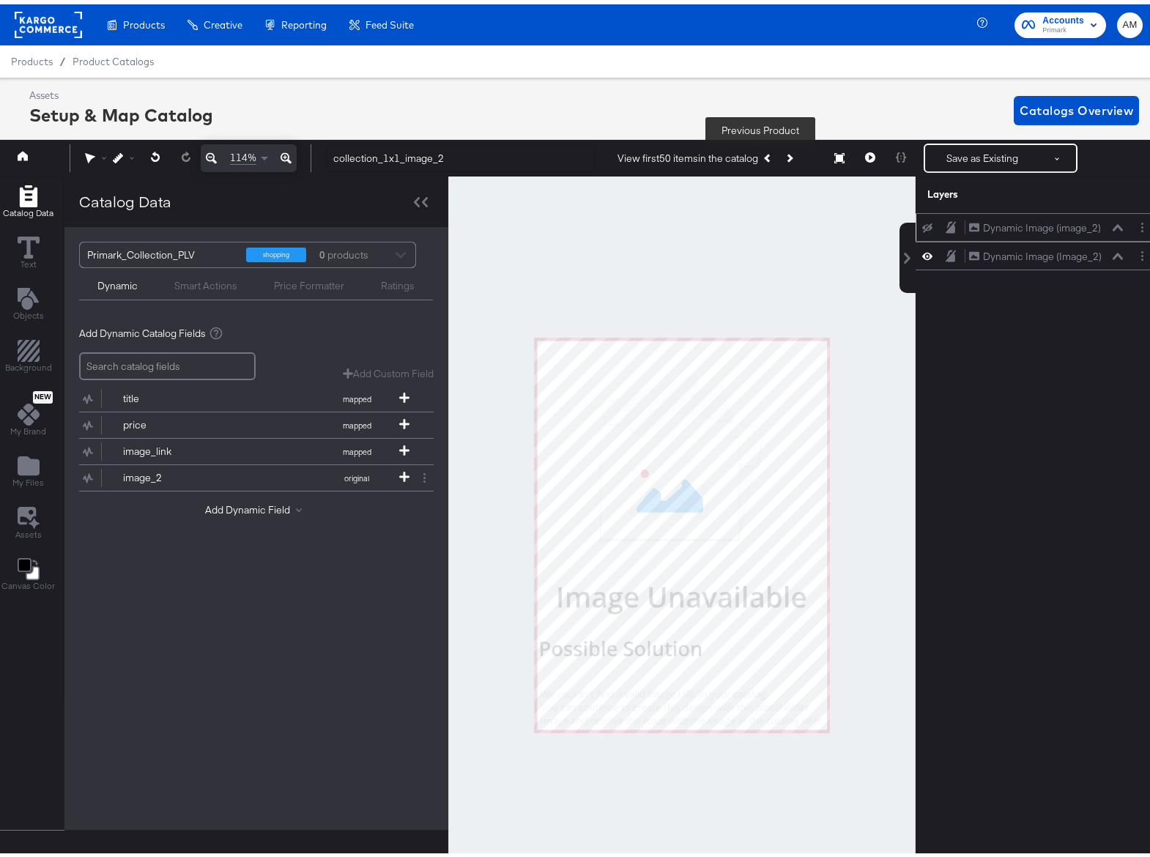
click at [764, 155] on icon "Previous Product" at bounding box center [768, 154] width 8 height 8
click at [923, 251] on icon at bounding box center [928, 251] width 10 height 12
click at [923, 226] on icon at bounding box center [928, 224] width 10 height 10
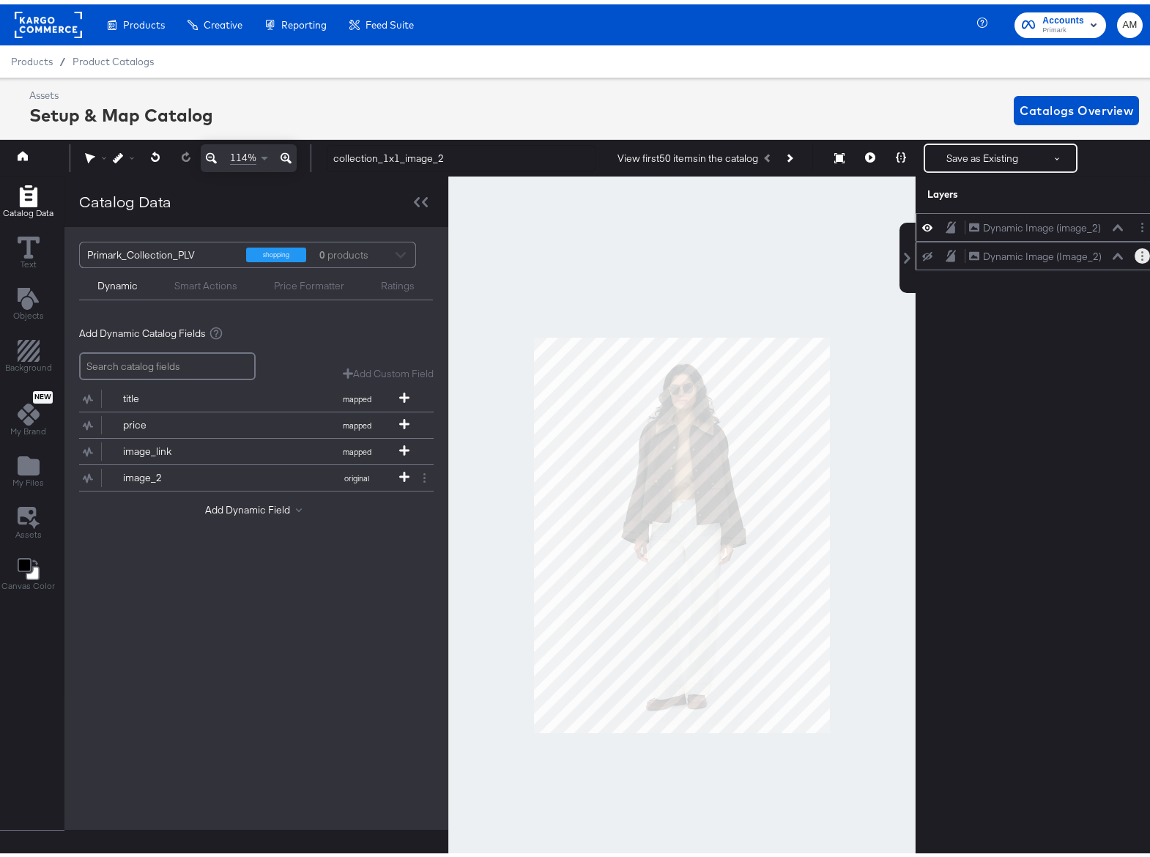
click at [1136, 256] on button "Layer Options" at bounding box center [1142, 251] width 15 height 15
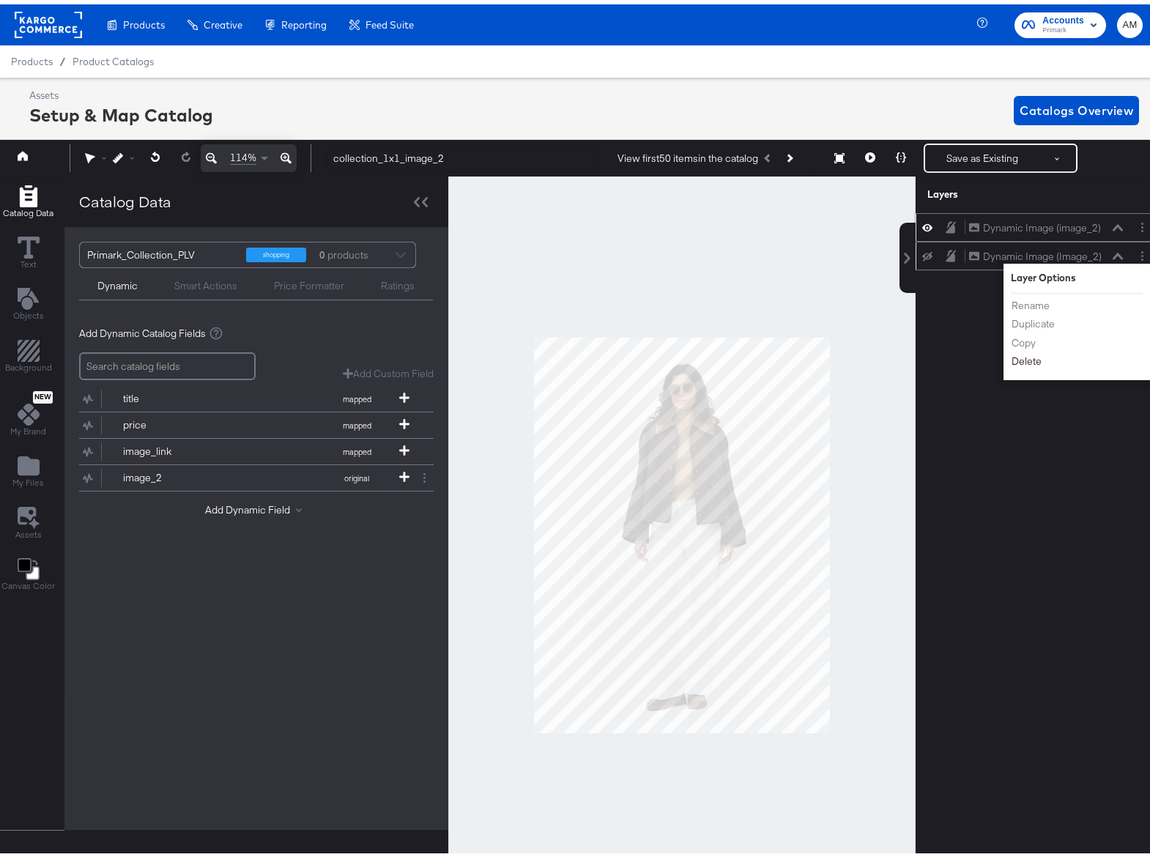
click at [1011, 361] on button "Delete" at bounding box center [1027, 357] width 32 height 15
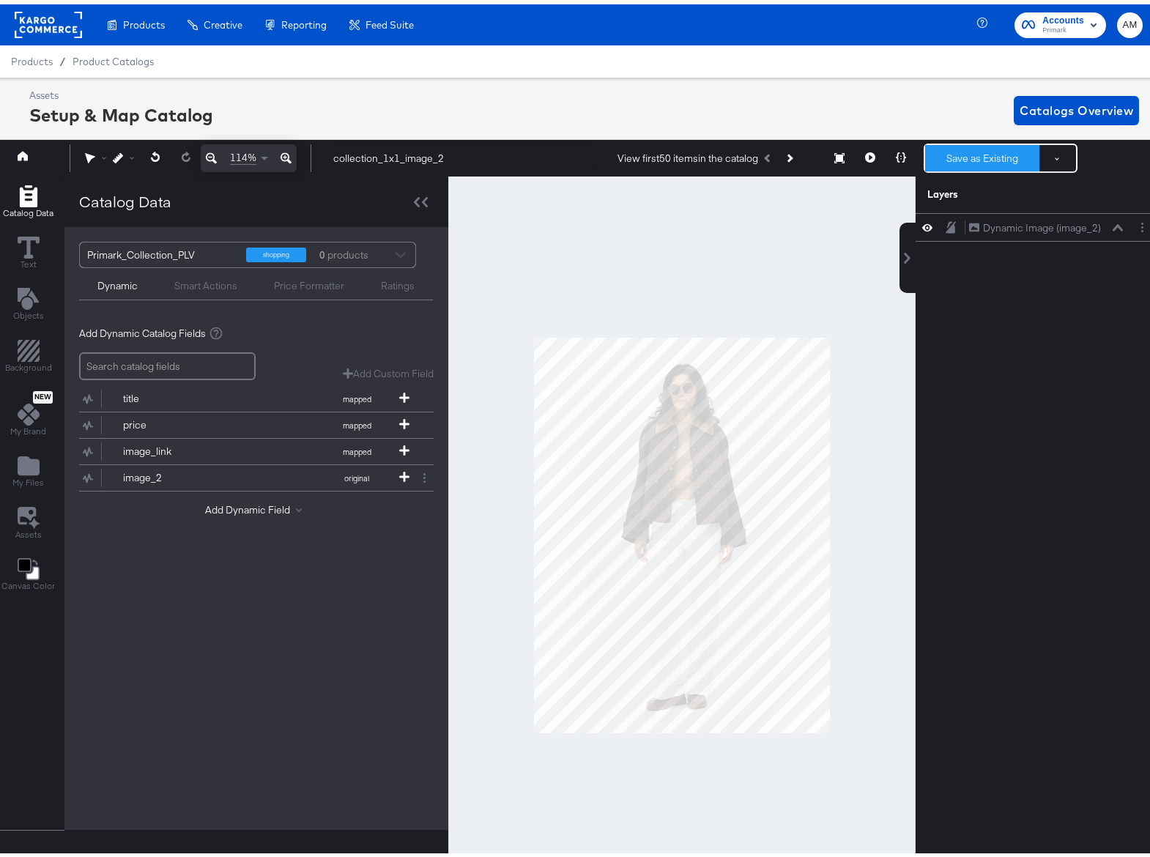
click at [942, 156] on button "Save as Existing" at bounding box center [982, 154] width 114 height 26
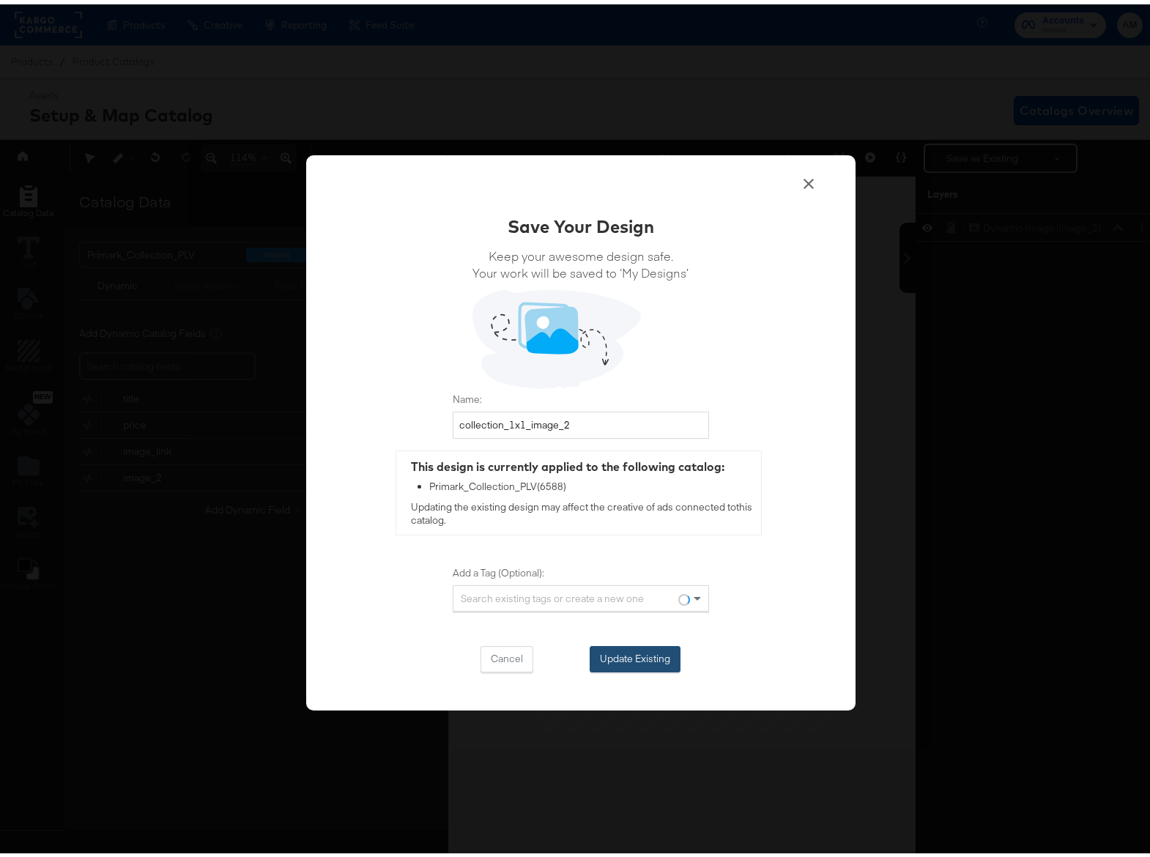
click at [627, 657] on button "Update Existing" at bounding box center [635, 655] width 91 height 26
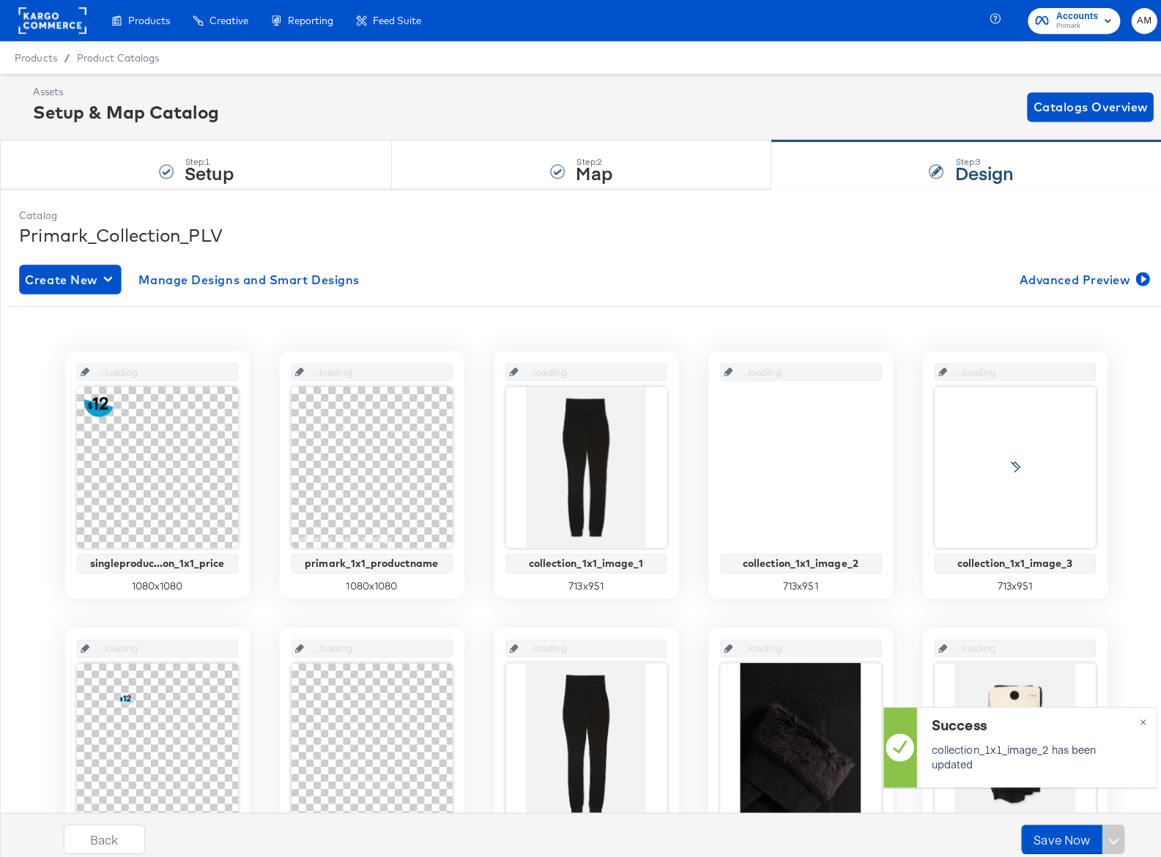
scroll to position [0, 0]
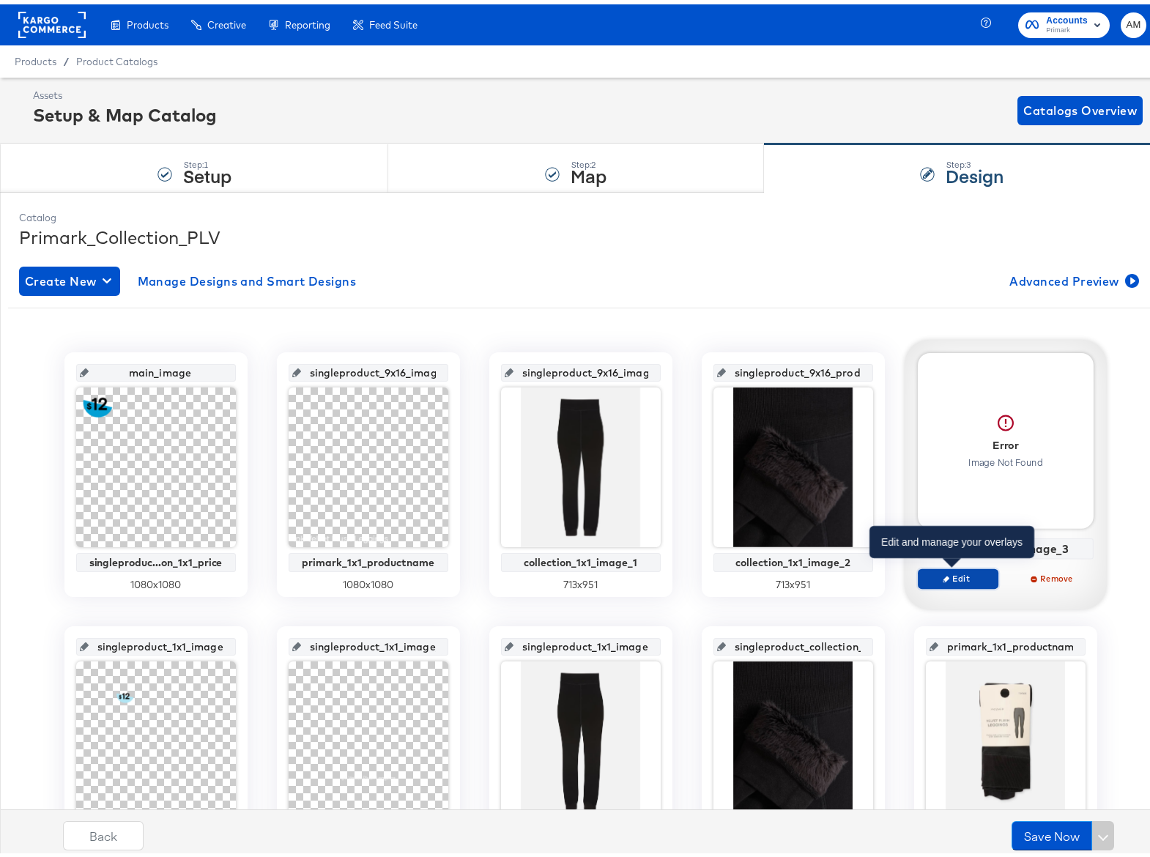
click at [947, 574] on span "Edit" at bounding box center [957, 574] width 67 height 11
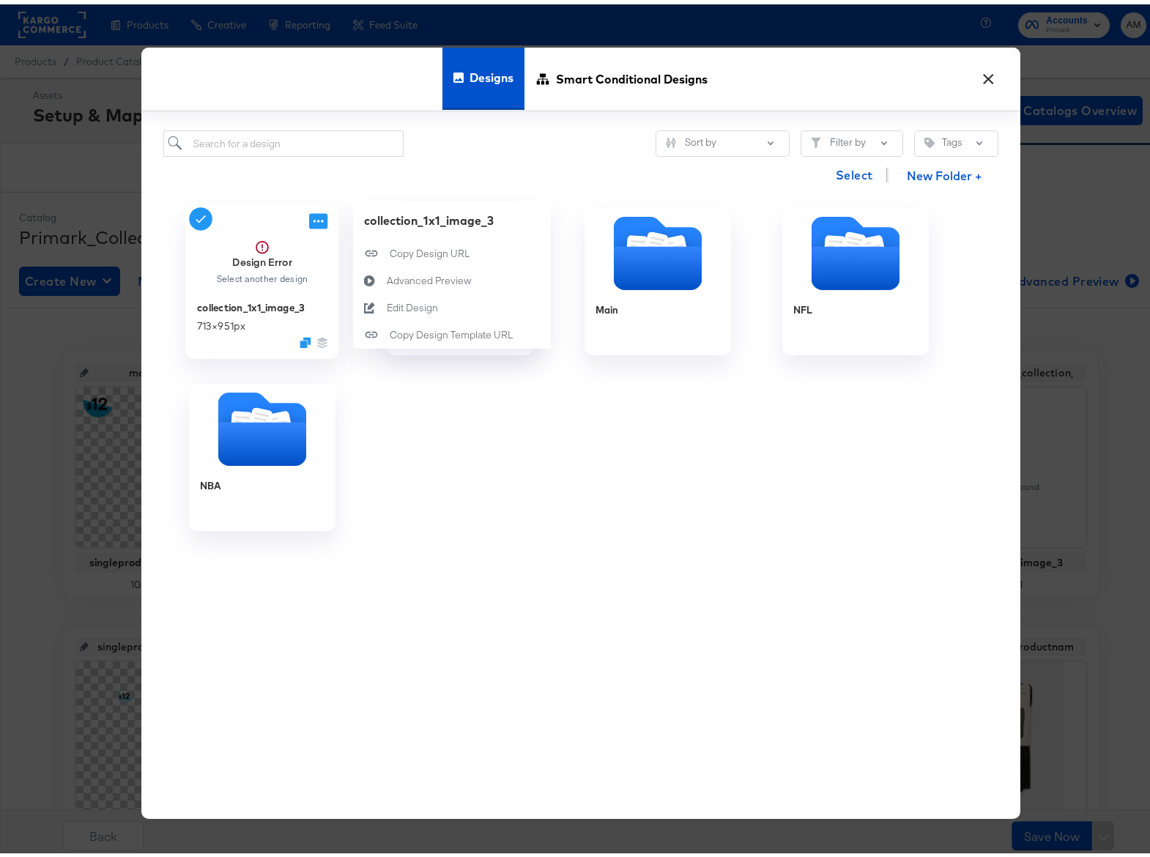
click at [311, 212] on icon at bounding box center [318, 216] width 18 height 15
click at [445, 302] on button "Edit Design Edit Design" at bounding box center [452, 303] width 198 height 27
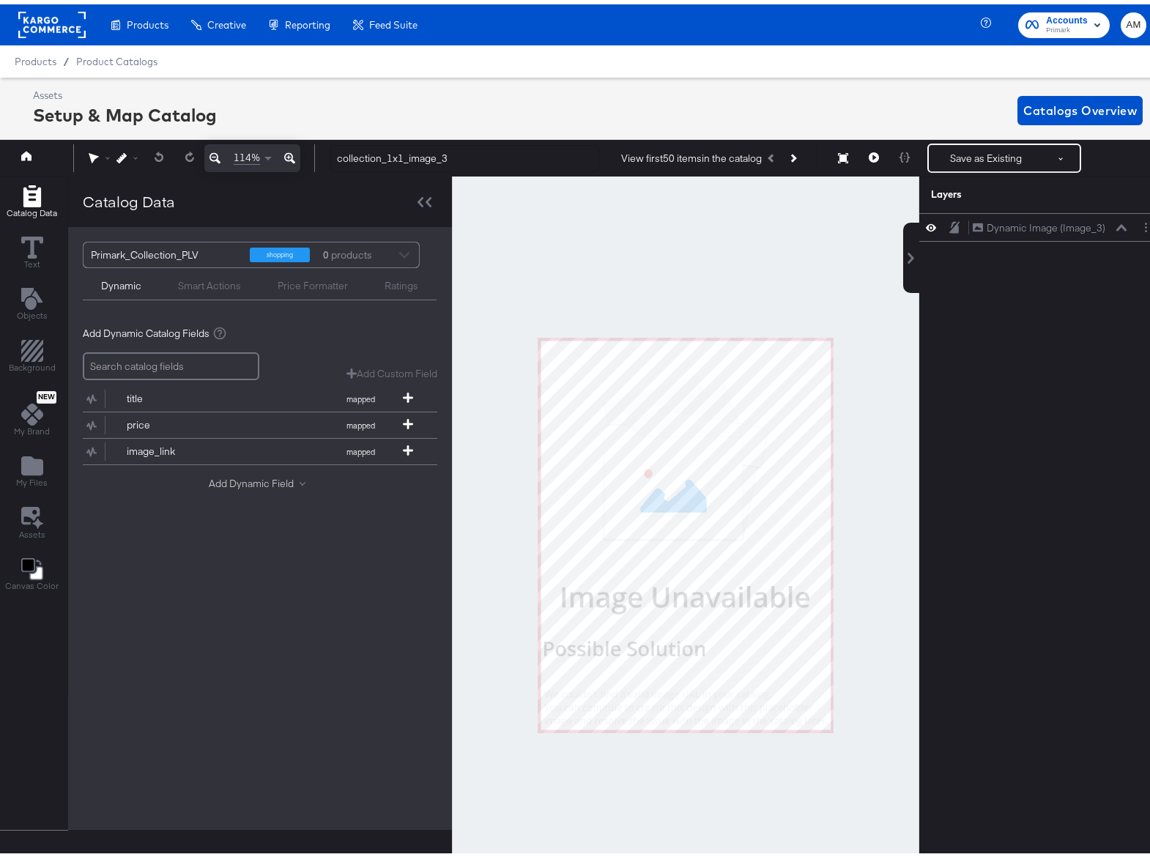
click at [245, 478] on button "Add Dynamic Field" at bounding box center [260, 480] width 103 height 14
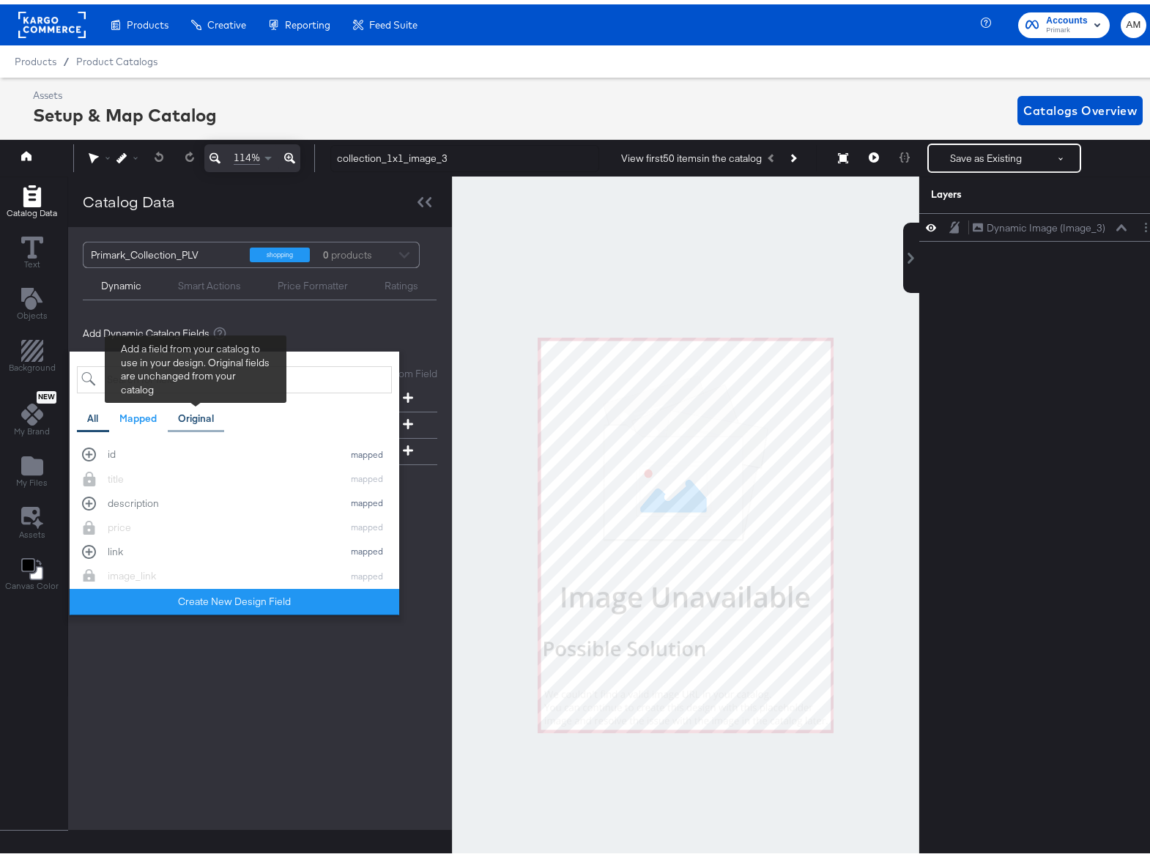
click at [191, 416] on div "Original" at bounding box center [196, 414] width 36 height 14
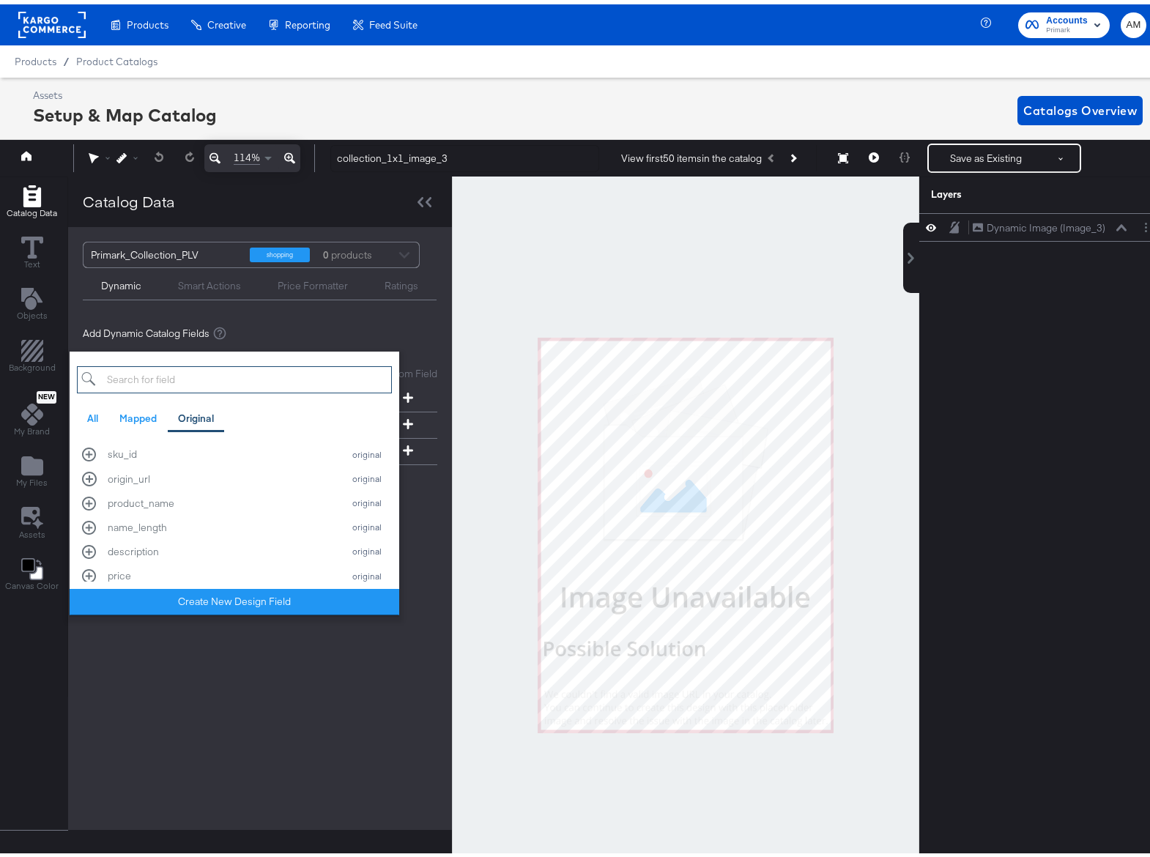
click at [141, 368] on input "search" at bounding box center [234, 375] width 315 height 27
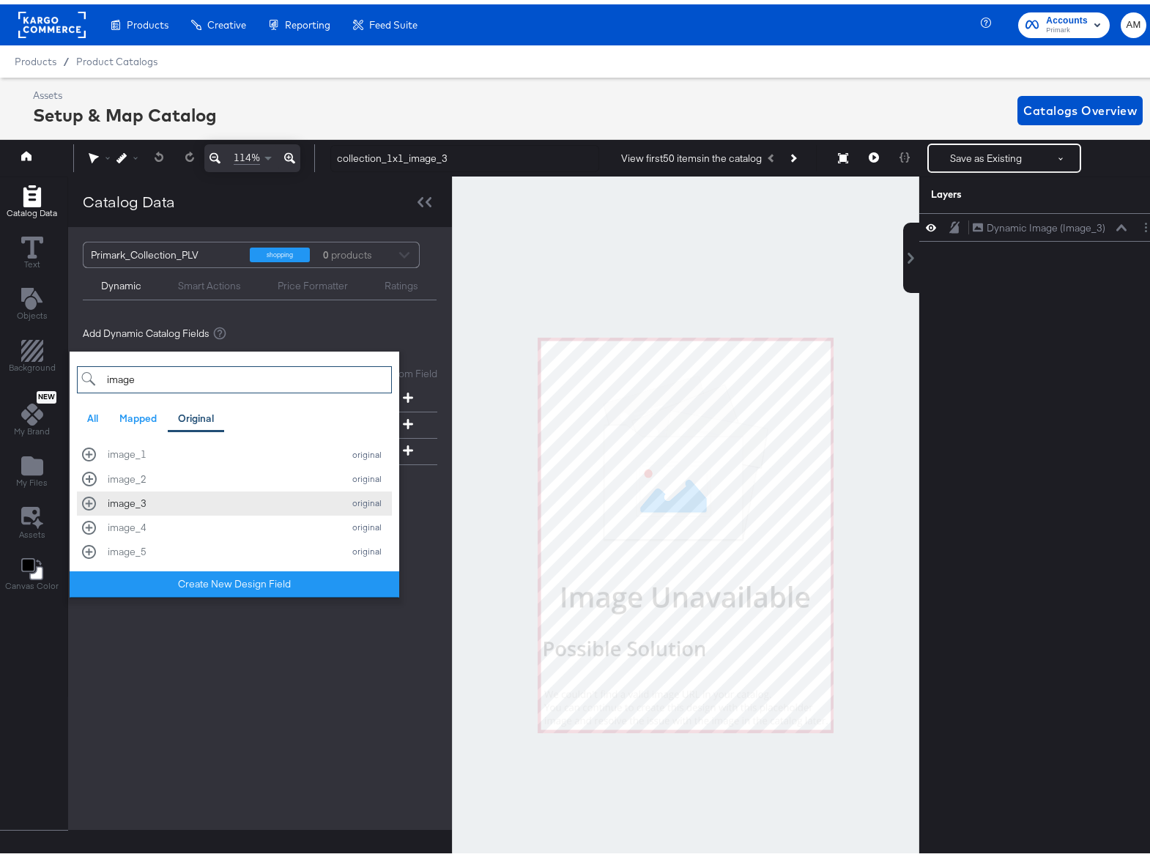
type input "image"
click at [141, 506] on button "image_3 original" at bounding box center [234, 499] width 315 height 24
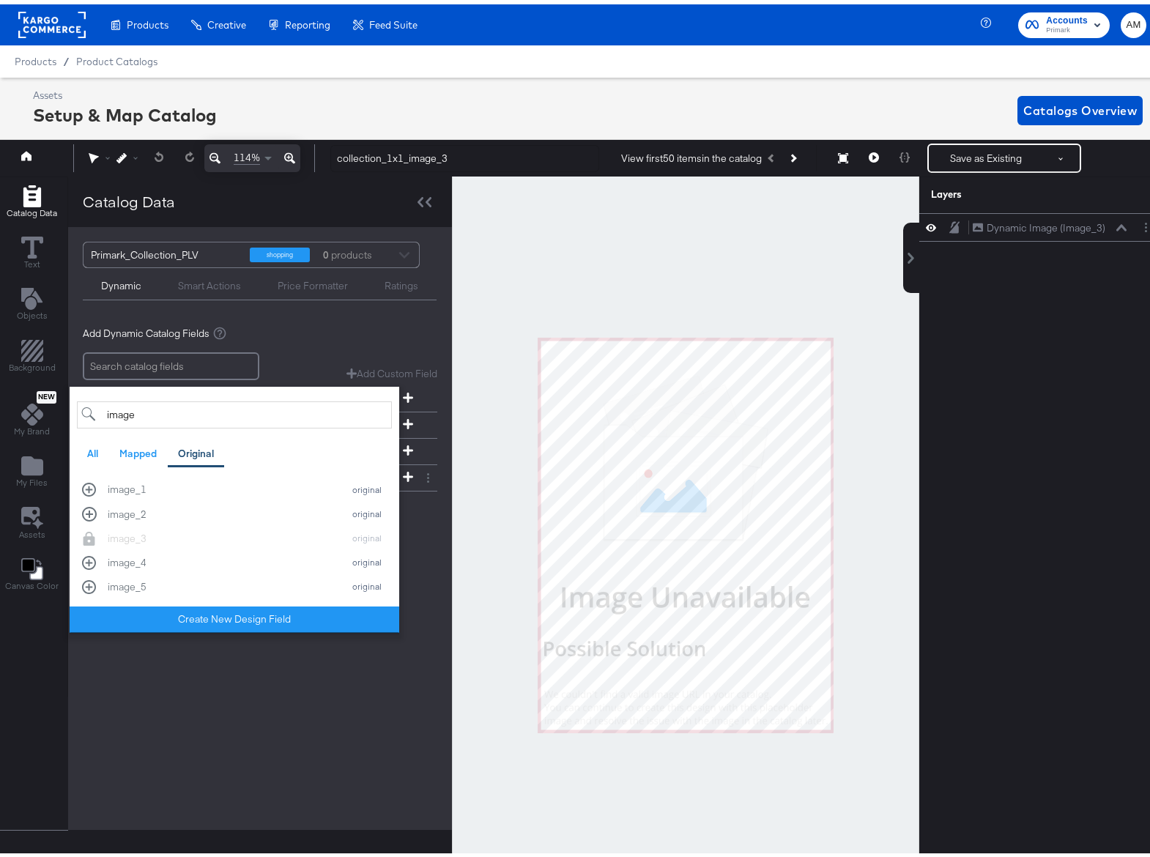
click at [326, 736] on div "Primark_Collection_PLV shopping 0 products Dynamic Smart Actions Price Formatte…" at bounding box center [260, 524] width 384 height 603
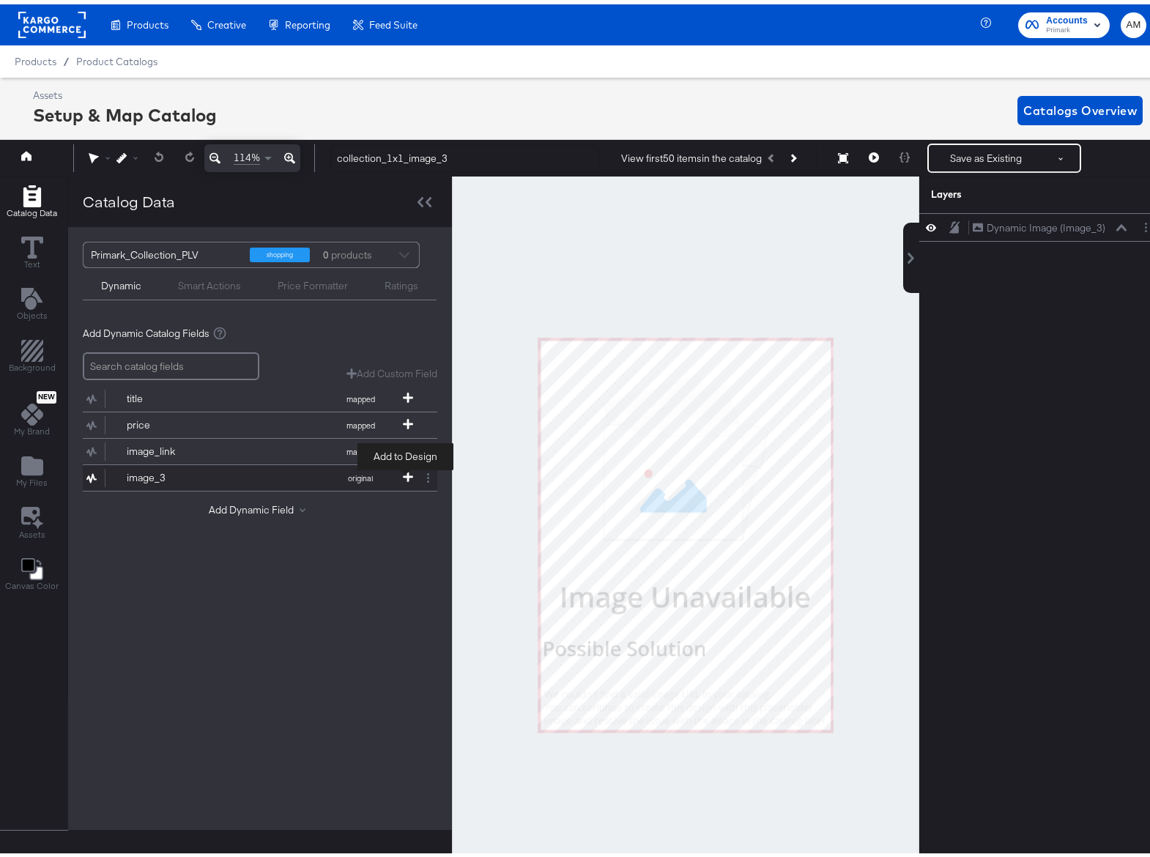
click at [409, 473] on icon at bounding box center [408, 472] width 10 height 10
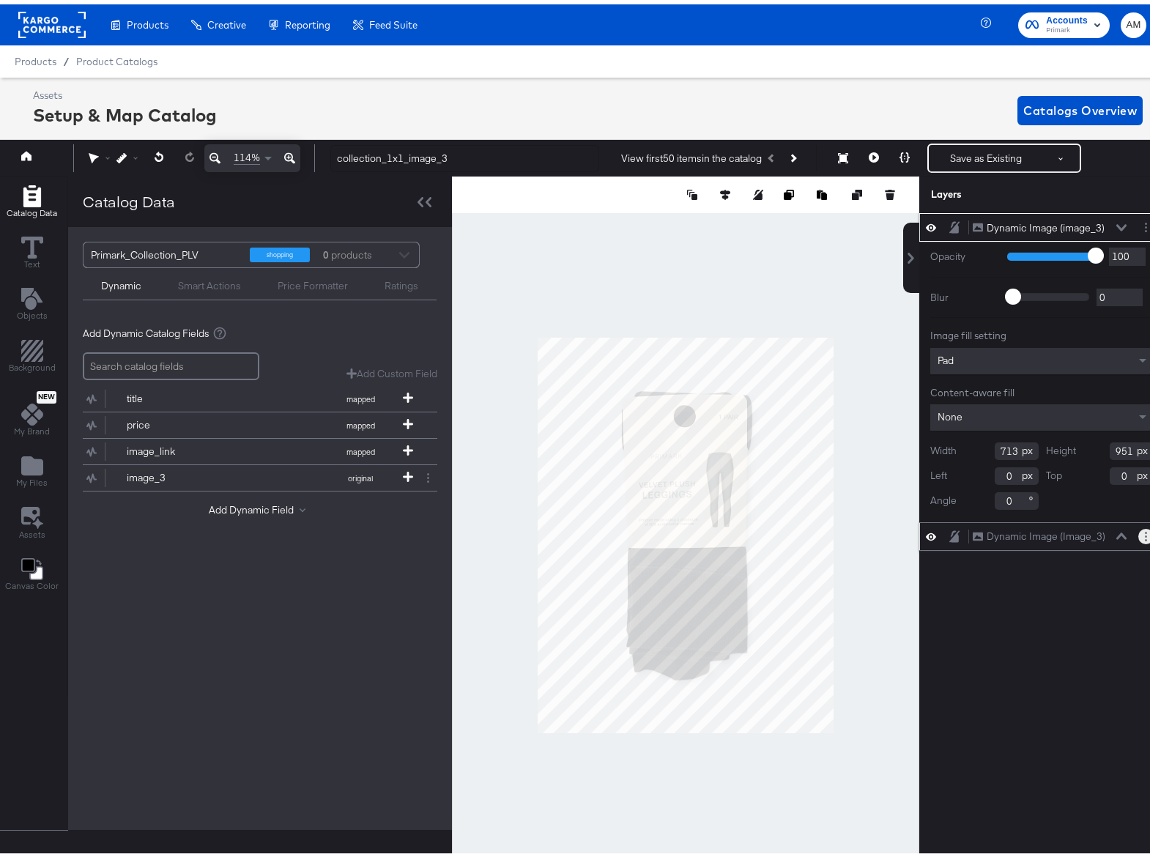
click at [1145, 531] on circle "Layer Options" at bounding box center [1146, 532] width 2 height 2
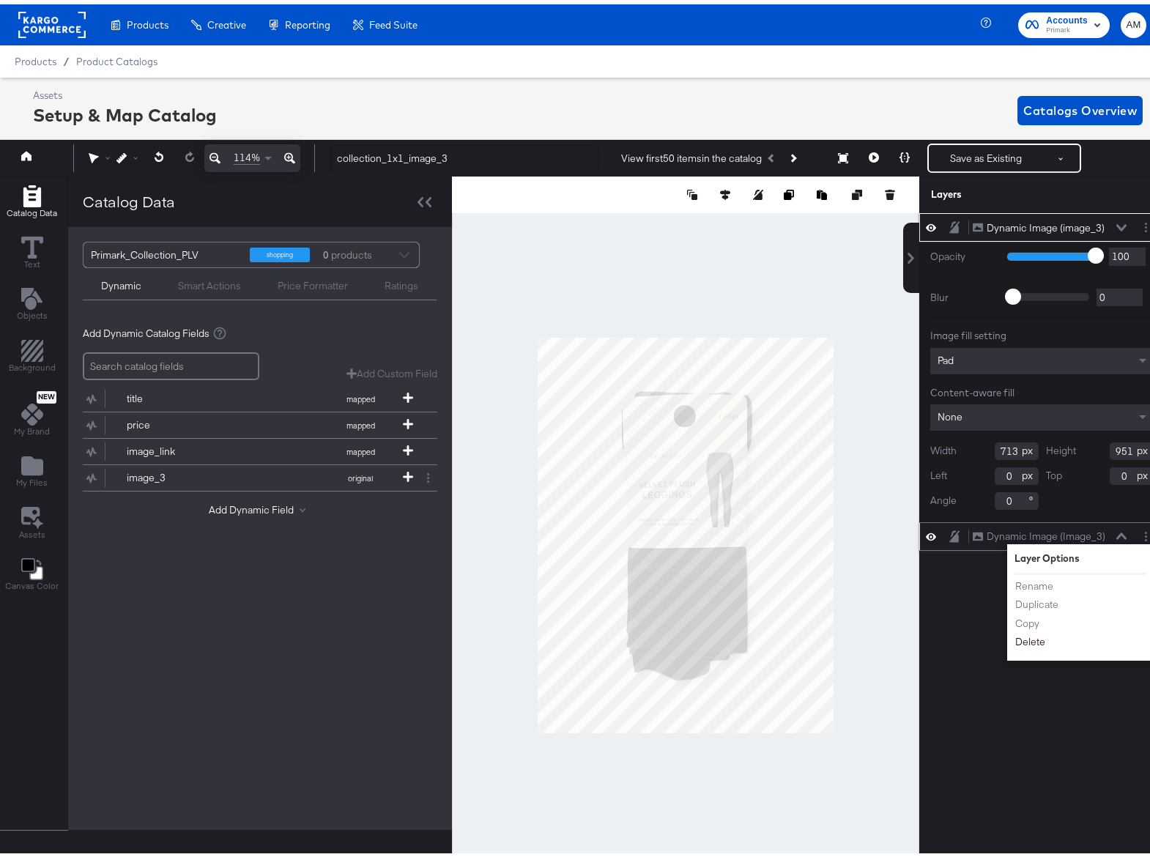
click at [1023, 637] on button "Delete" at bounding box center [1031, 637] width 32 height 15
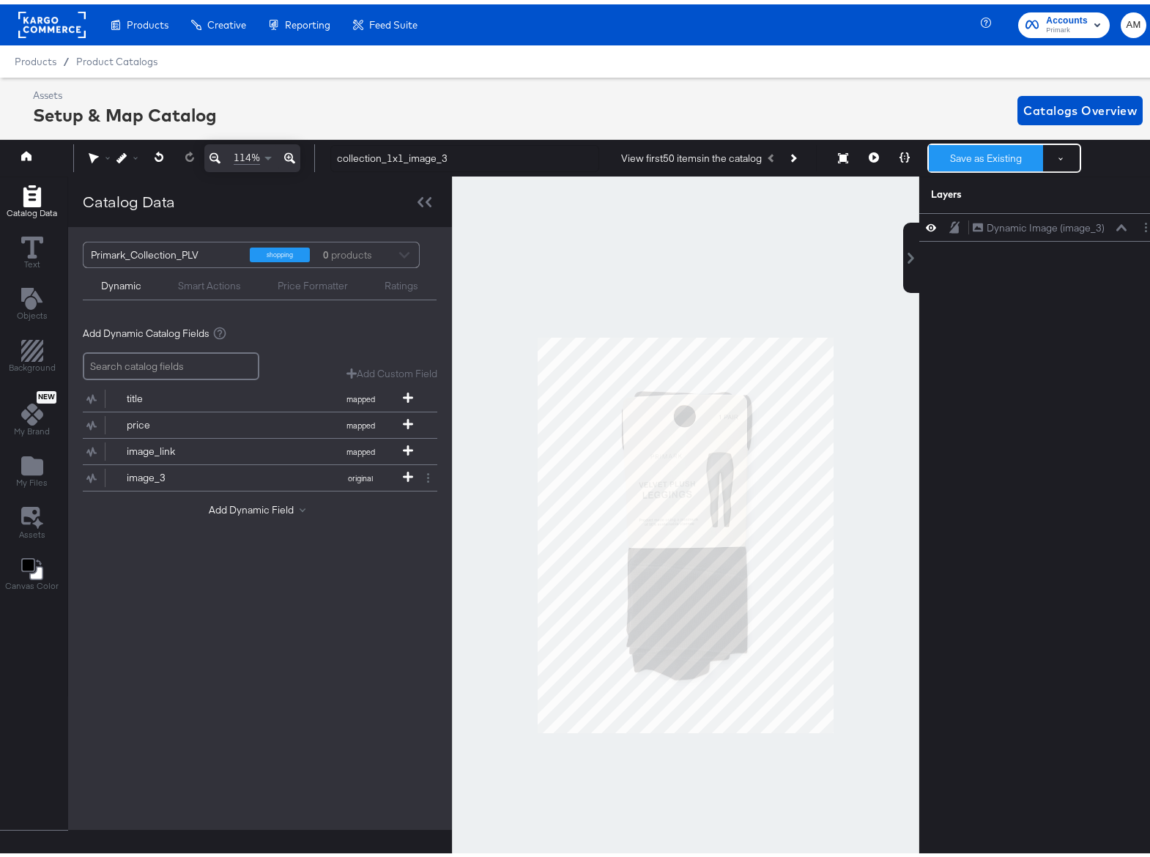
click at [968, 152] on button "Save as Existing" at bounding box center [986, 154] width 114 height 26
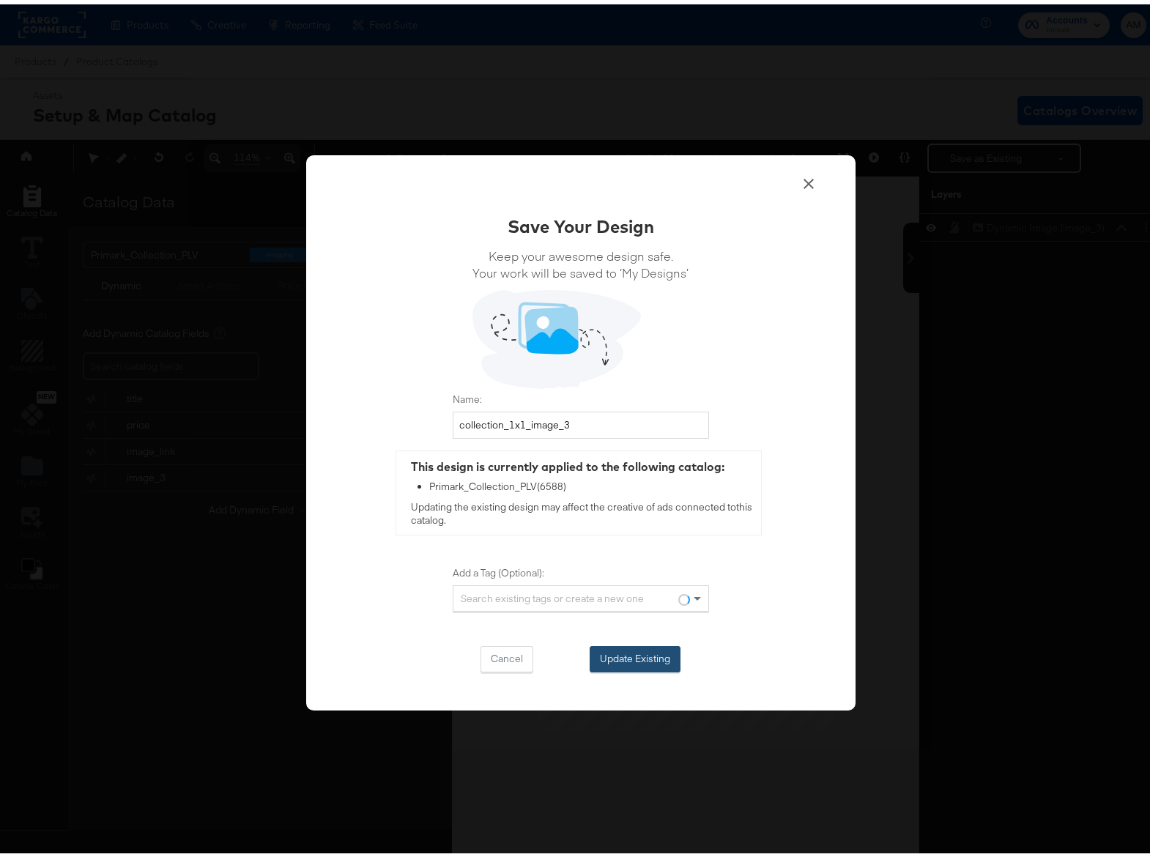
click at [610, 660] on button "Update Existing" at bounding box center [635, 655] width 91 height 26
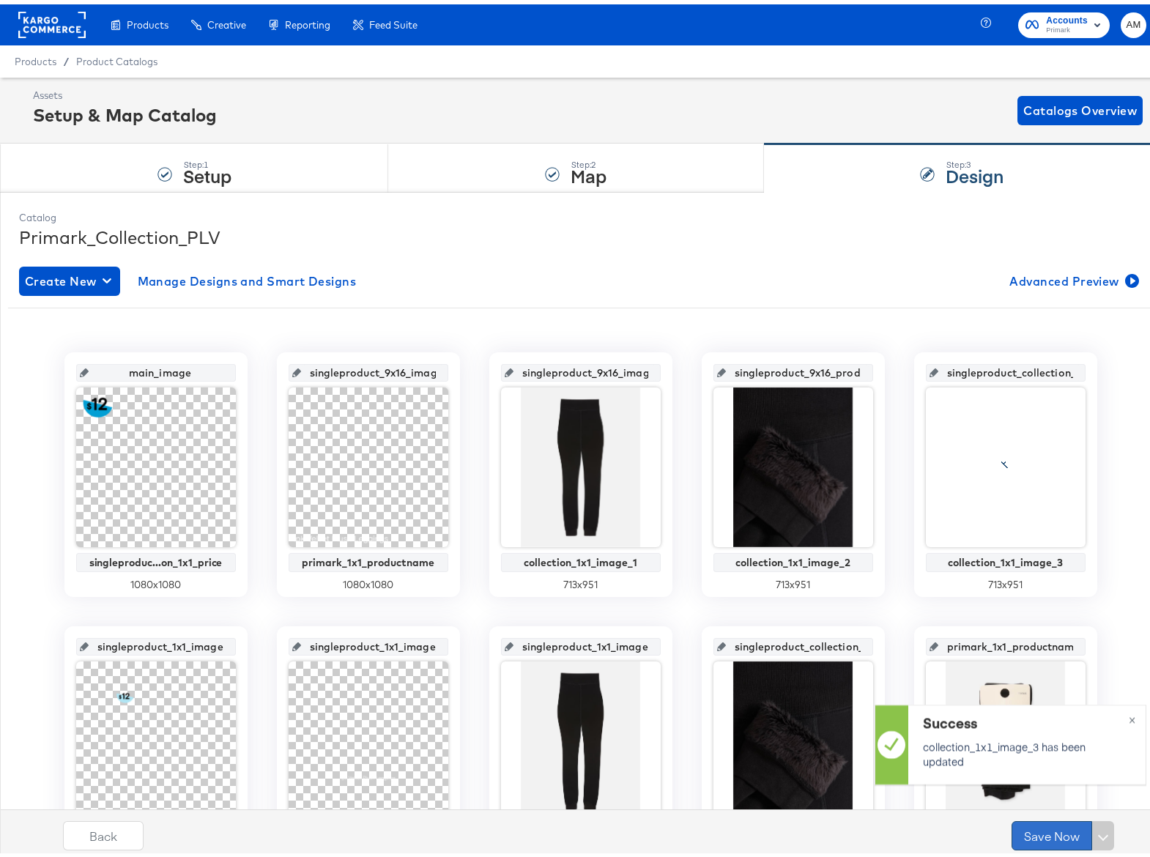
click at [1037, 831] on button "Save Now" at bounding box center [1052, 831] width 81 height 29
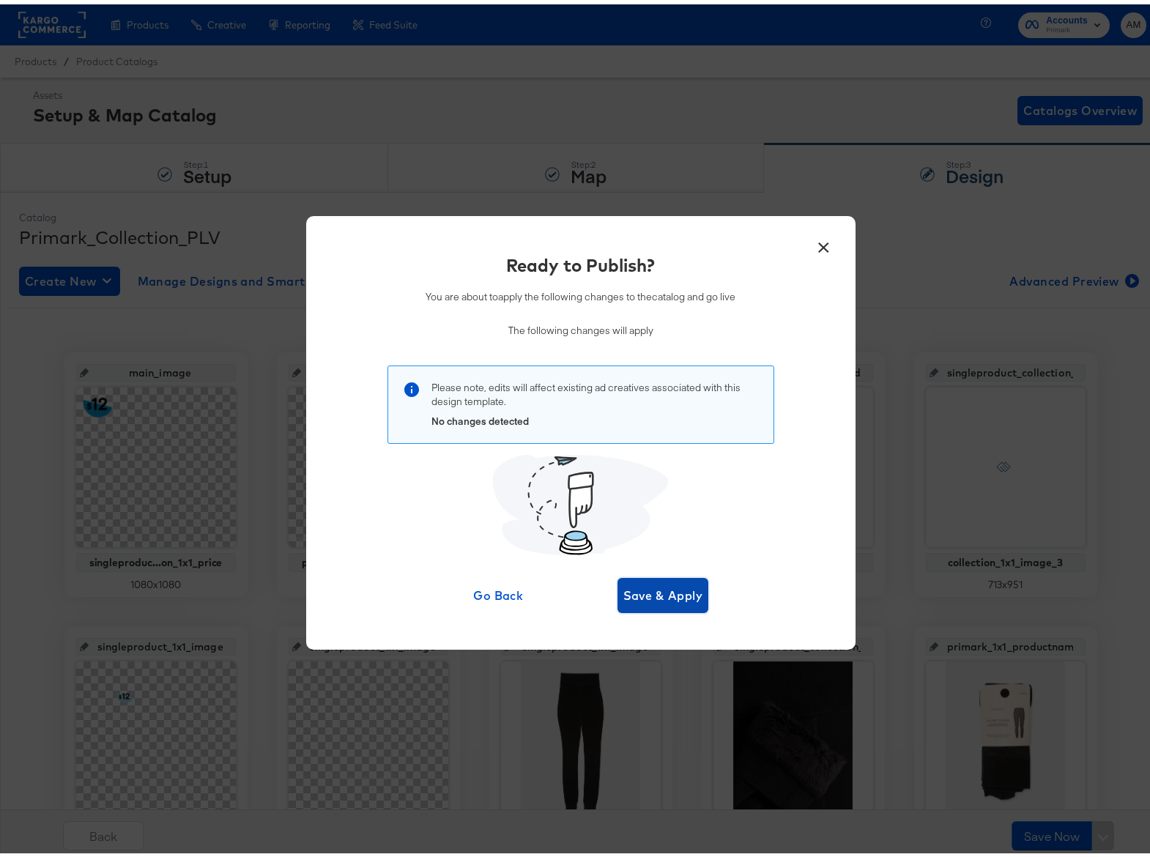
click at [651, 597] on span "Save & Apply" at bounding box center [664, 591] width 80 height 21
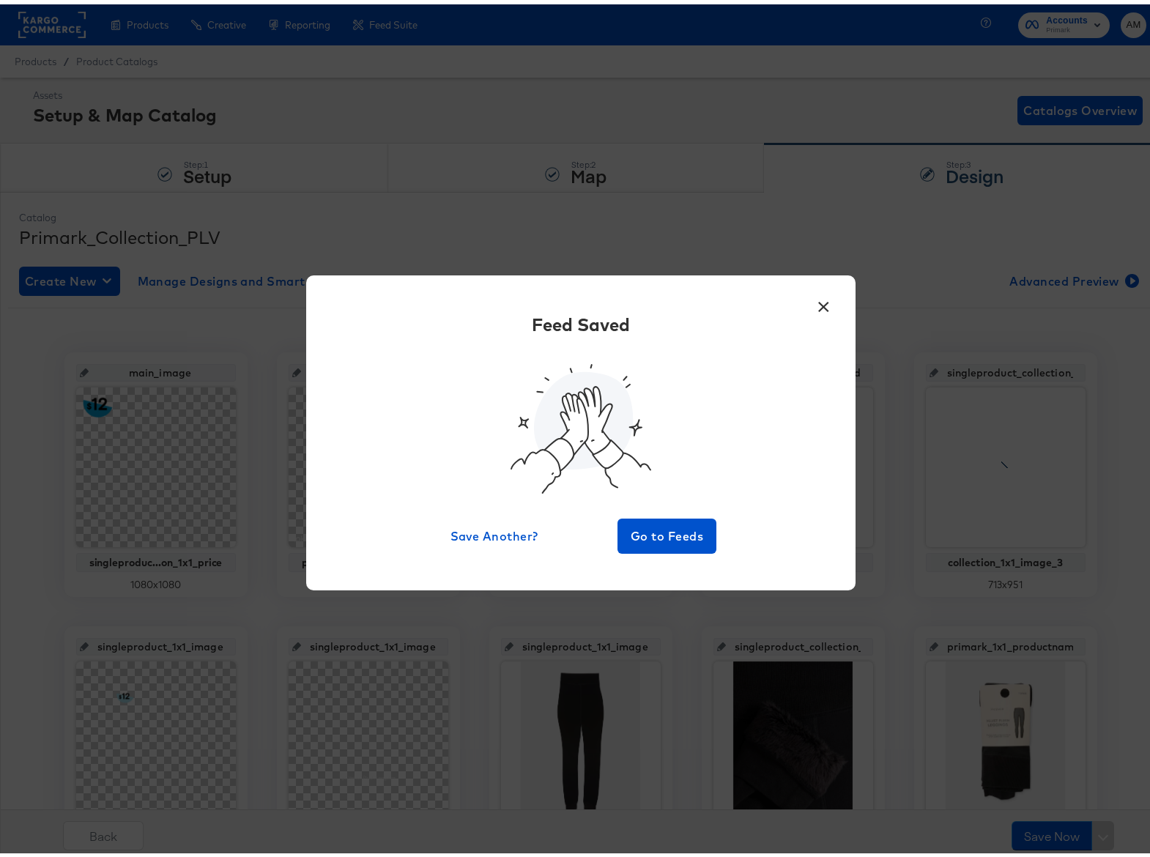
click at [655, 503] on div "Feed Saved Save Another? Go to Feeds" at bounding box center [581, 429] width 506 height 242
click at [650, 531] on span "Go to Feeds" at bounding box center [668, 532] width 88 height 21
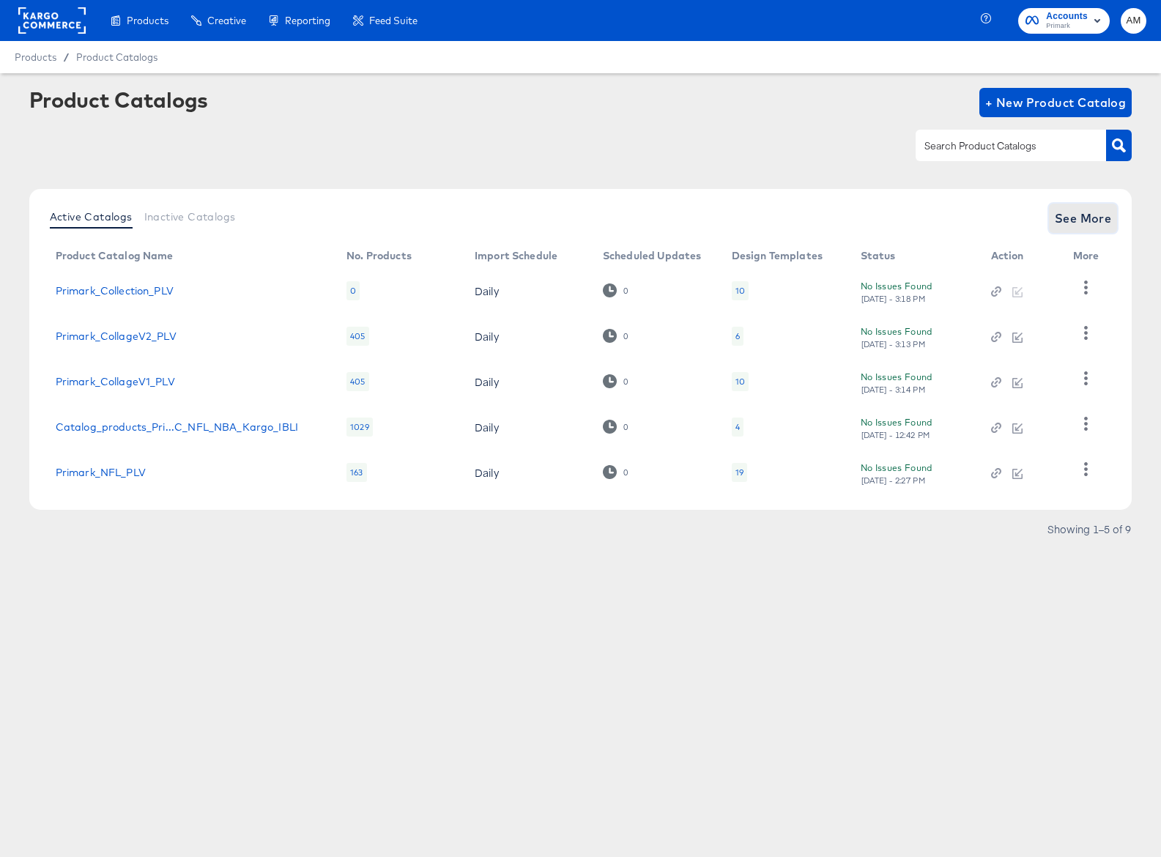
click at [1065, 218] on span "See More" at bounding box center [1083, 218] width 57 height 21
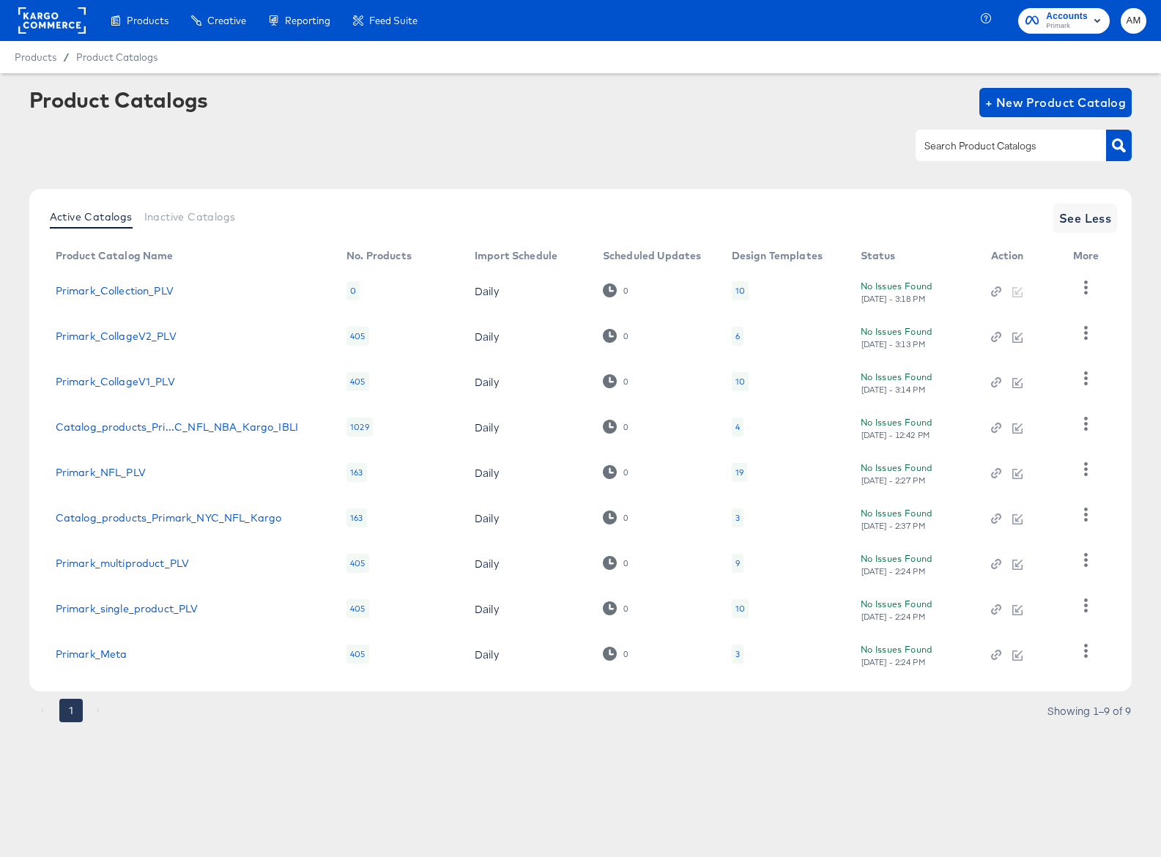
click at [732, 562] on div "9" at bounding box center [738, 563] width 12 height 19
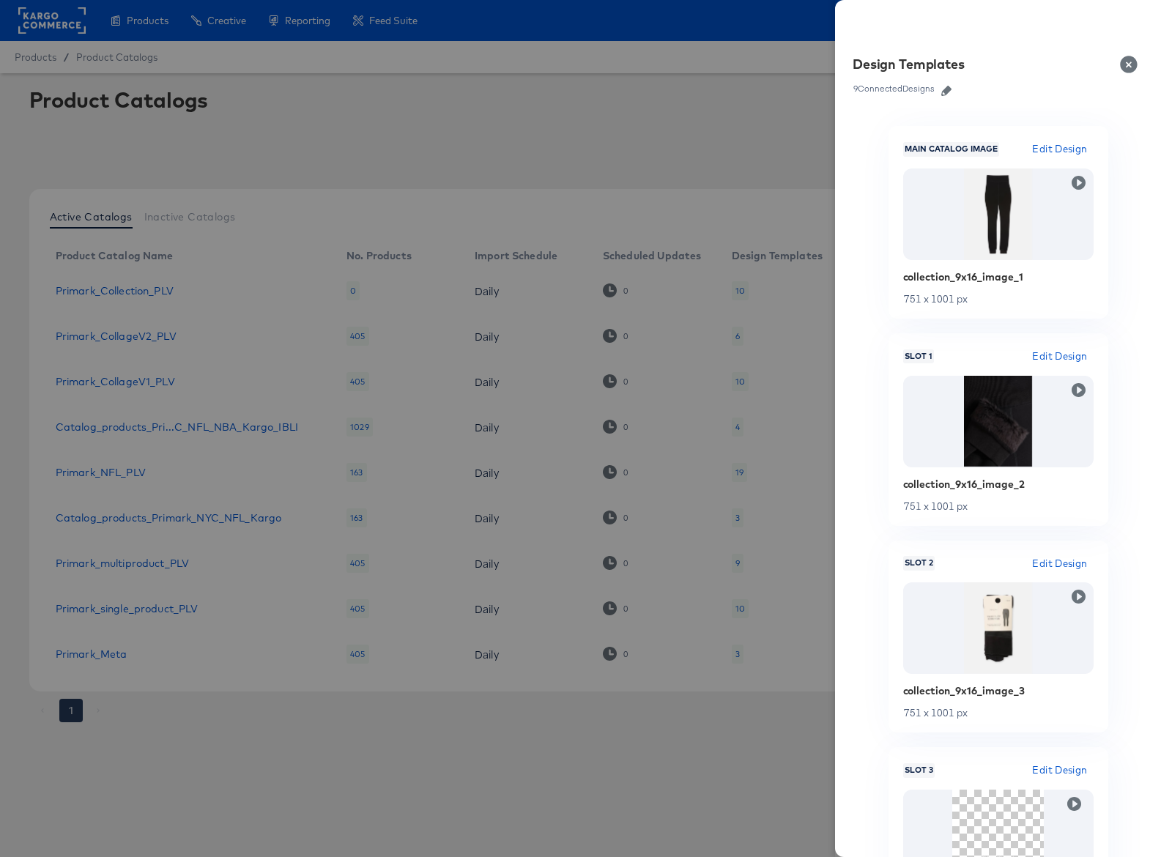
click at [673, 762] on div at bounding box center [580, 428] width 1161 height 857
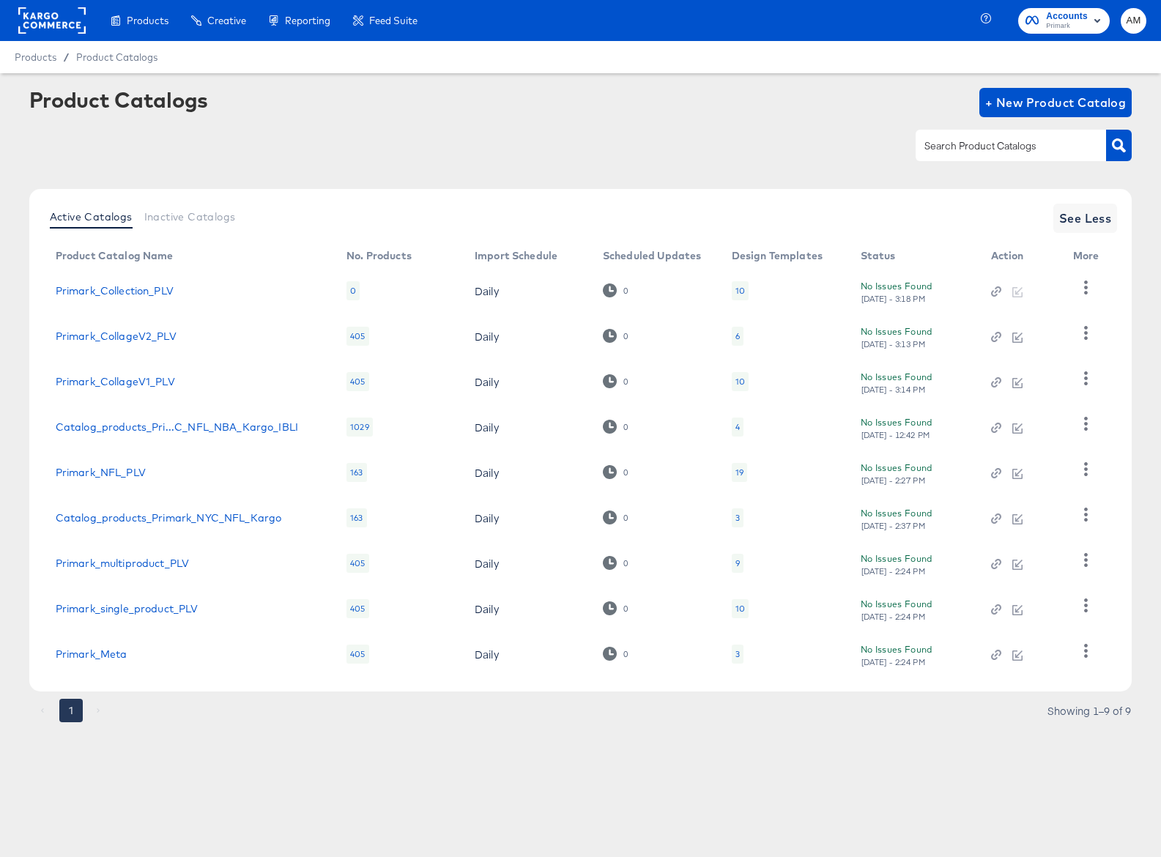
click at [733, 290] on div "10" at bounding box center [740, 290] width 17 height 19
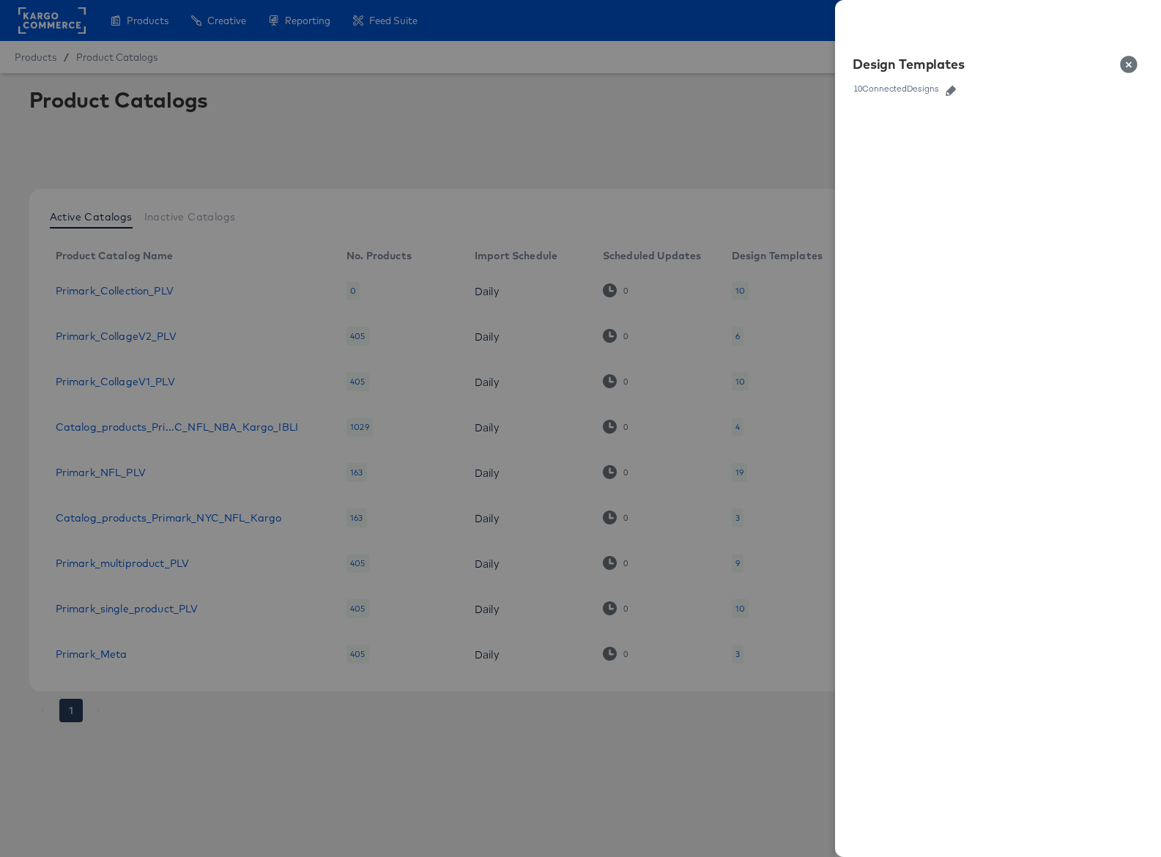
click at [952, 91] on icon "button" at bounding box center [951, 91] width 10 height 10
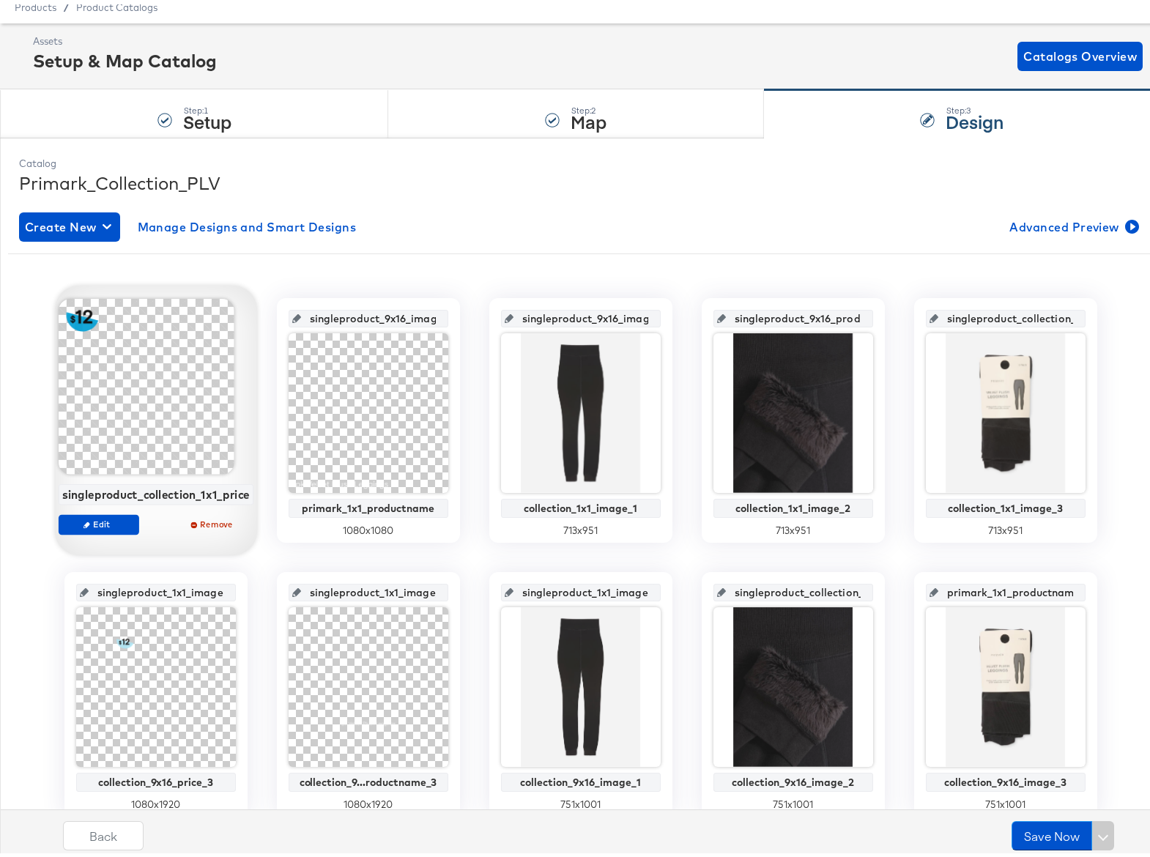
scroll to position [81, 0]
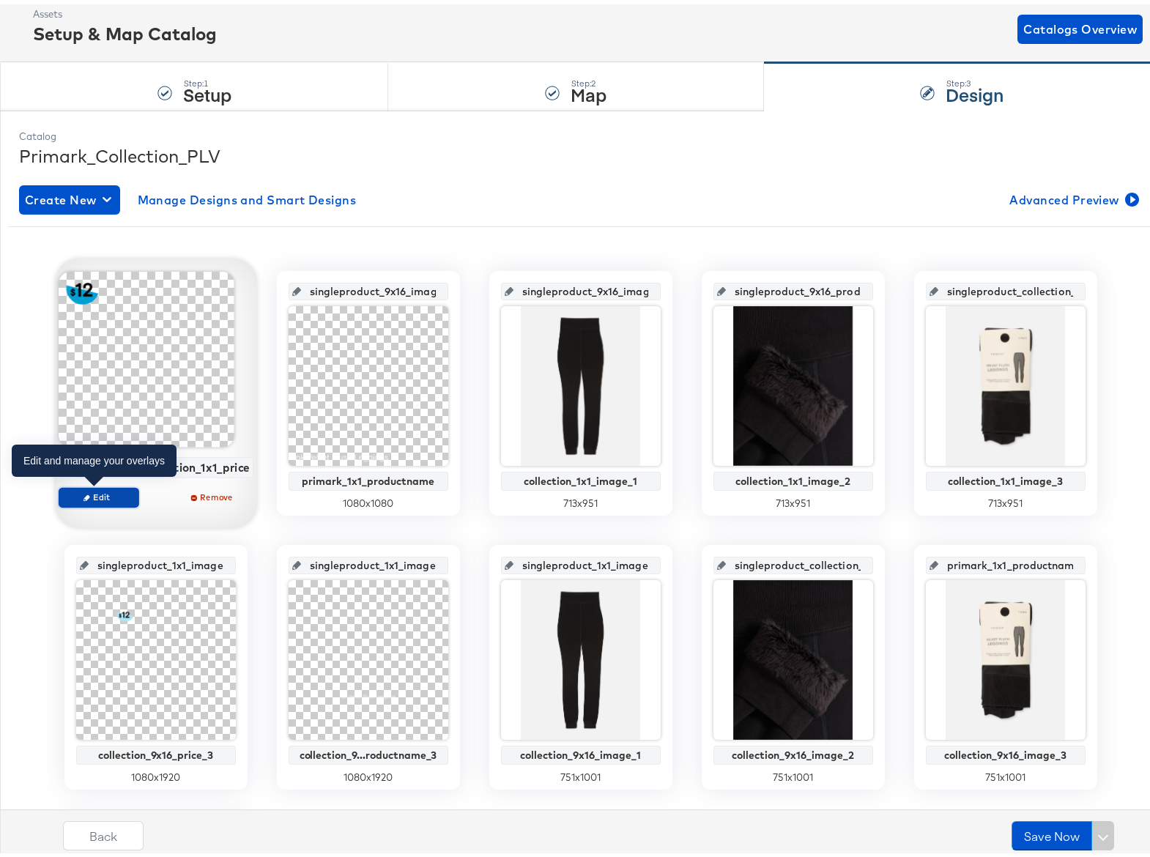
click at [100, 492] on span "Edit" at bounding box center [97, 492] width 67 height 11
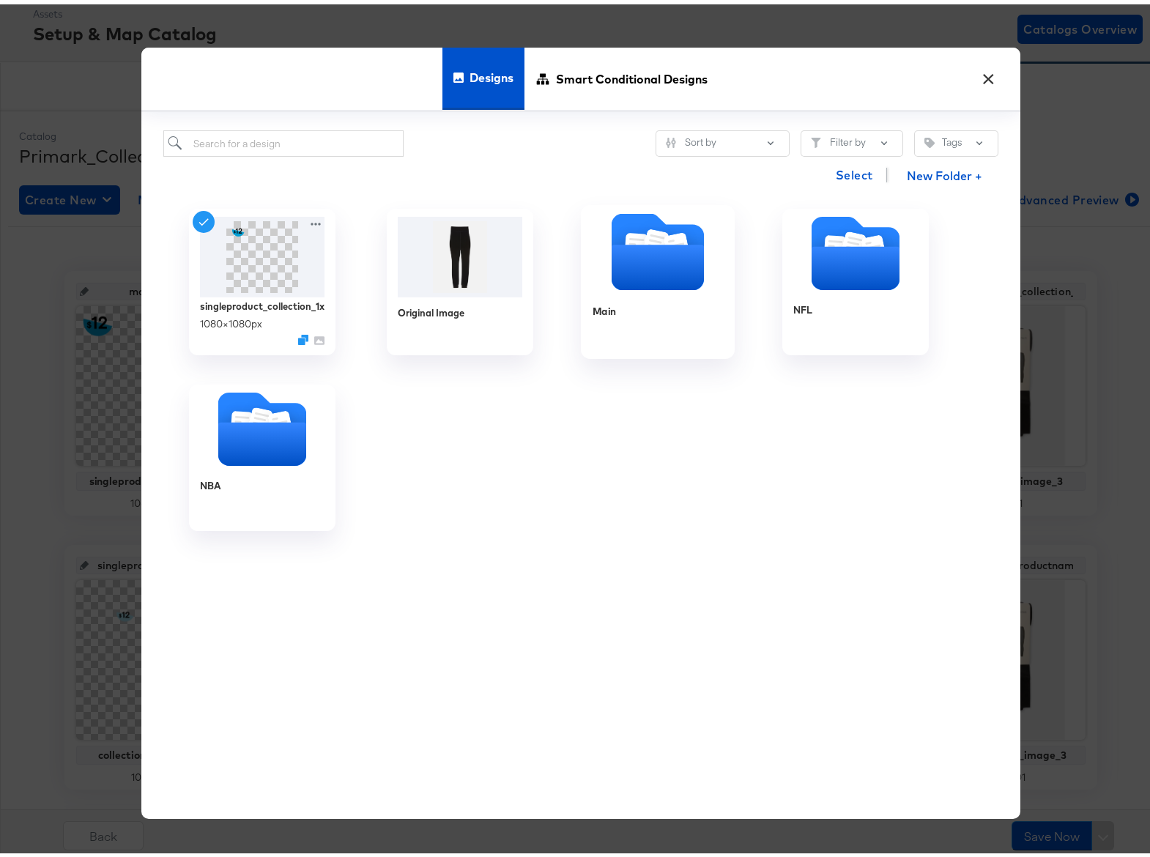
click at [648, 271] on icon "Folder" at bounding box center [657, 262] width 92 height 45
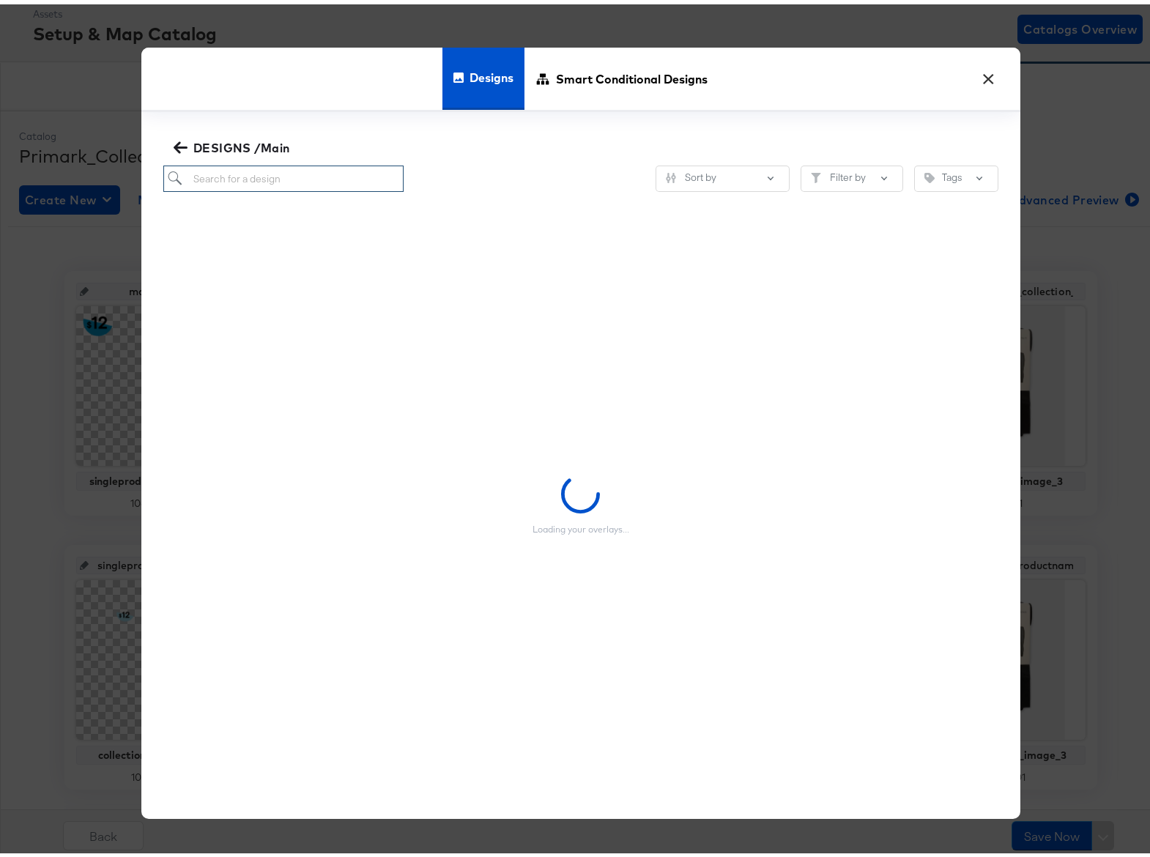
drag, startPoint x: 206, startPoint y: 177, endPoint x: 204, endPoint y: 169, distance: 7.5
click at [206, 174] on input "search" at bounding box center [283, 174] width 241 height 27
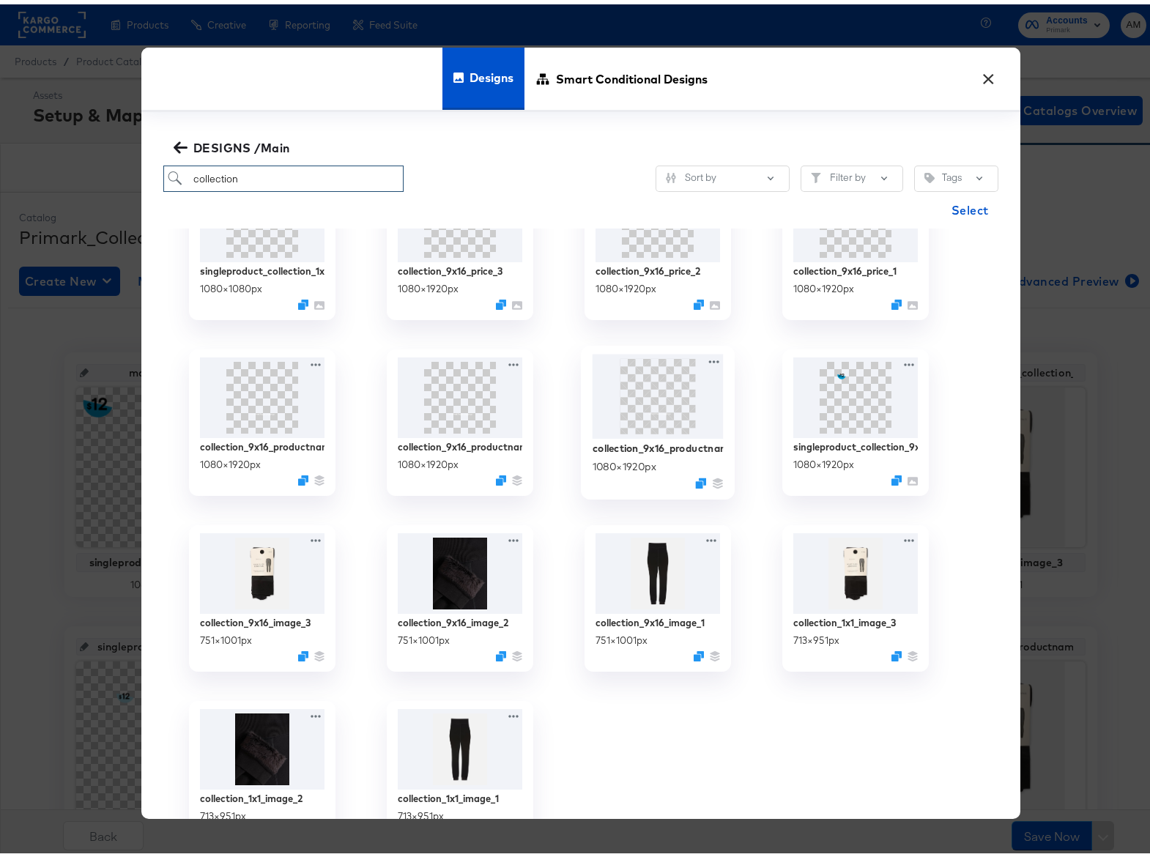
scroll to position [0, 0]
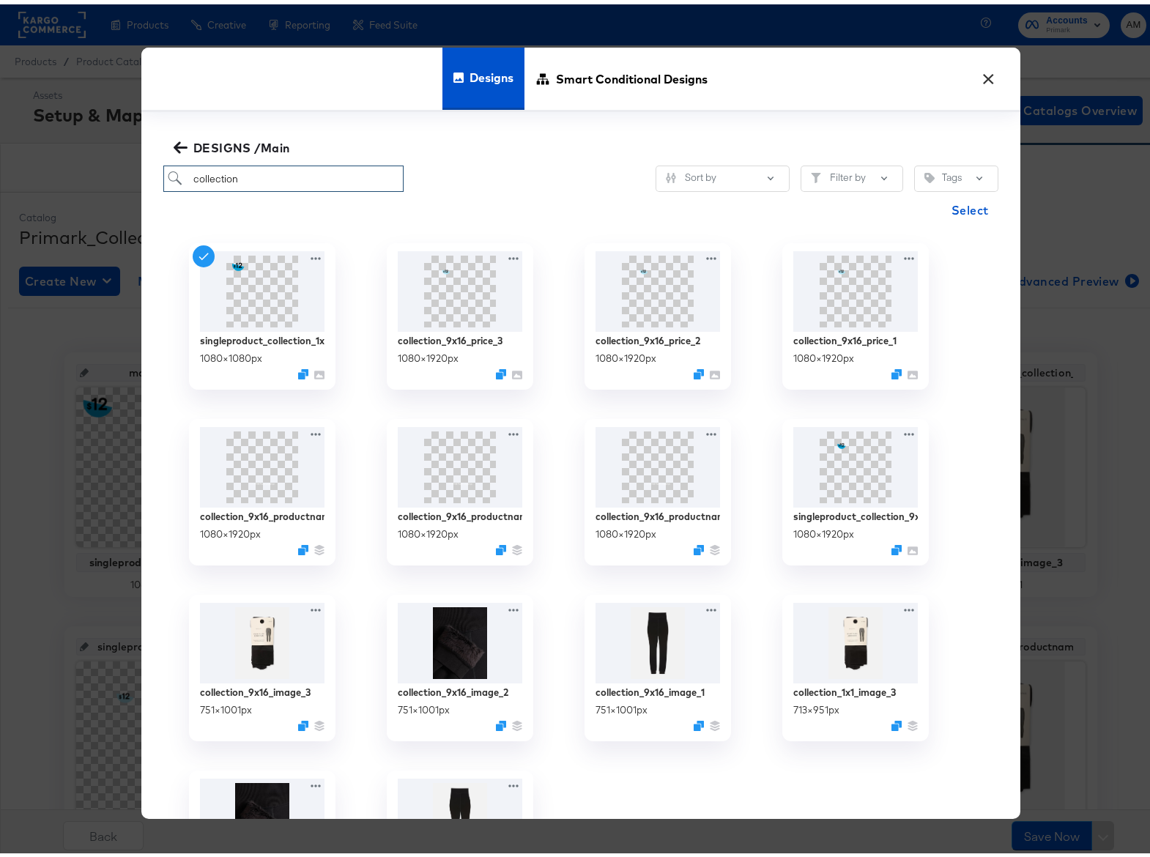
type input "collection"
click at [174, 141] on icon "button" at bounding box center [181, 143] width 14 height 14
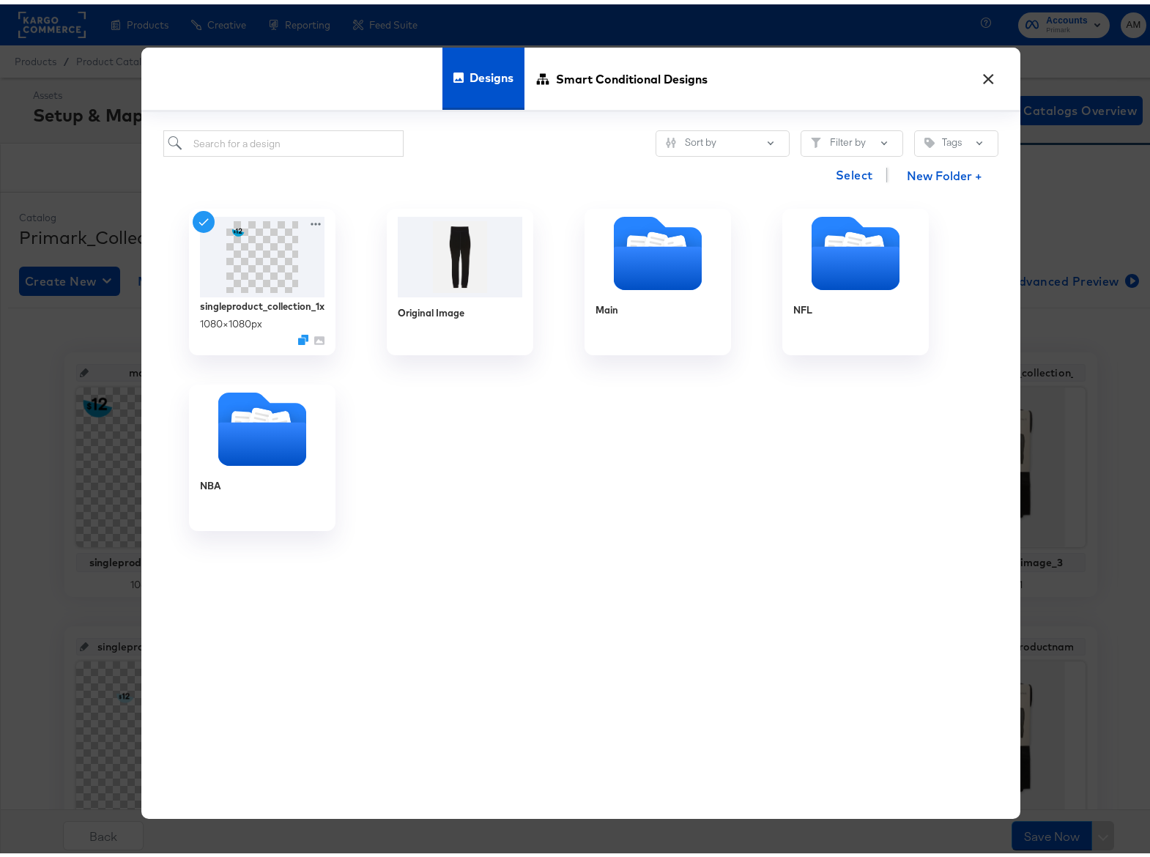
click at [988, 72] on button "×" at bounding box center [989, 71] width 26 height 26
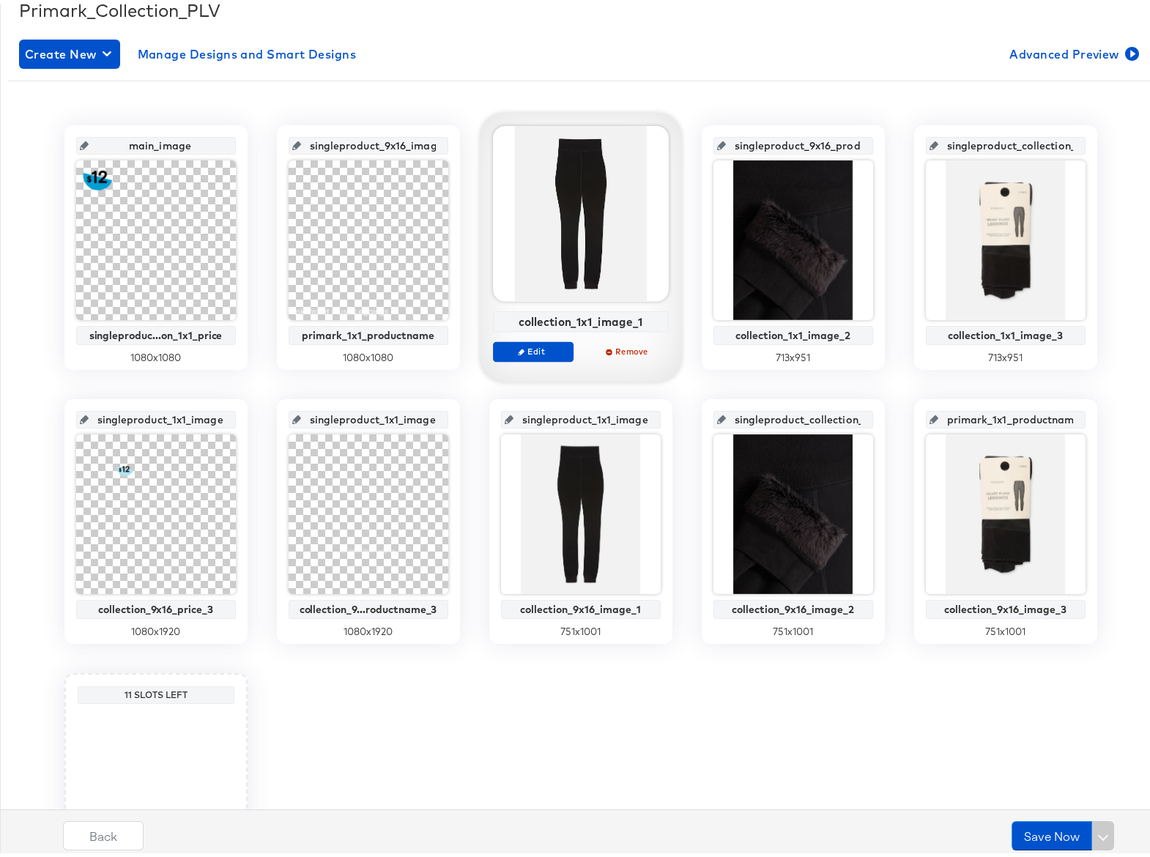
scroll to position [389, 0]
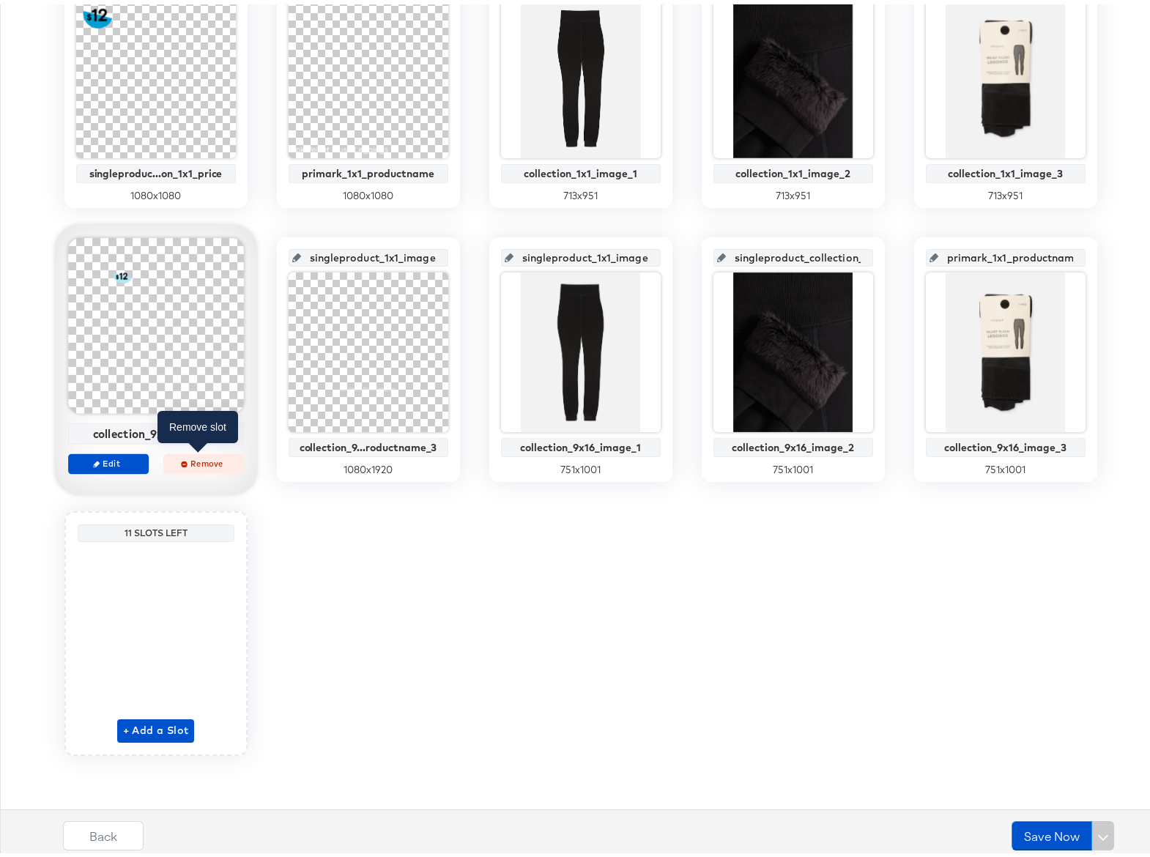
click at [182, 455] on span "Remove" at bounding box center [202, 459] width 67 height 11
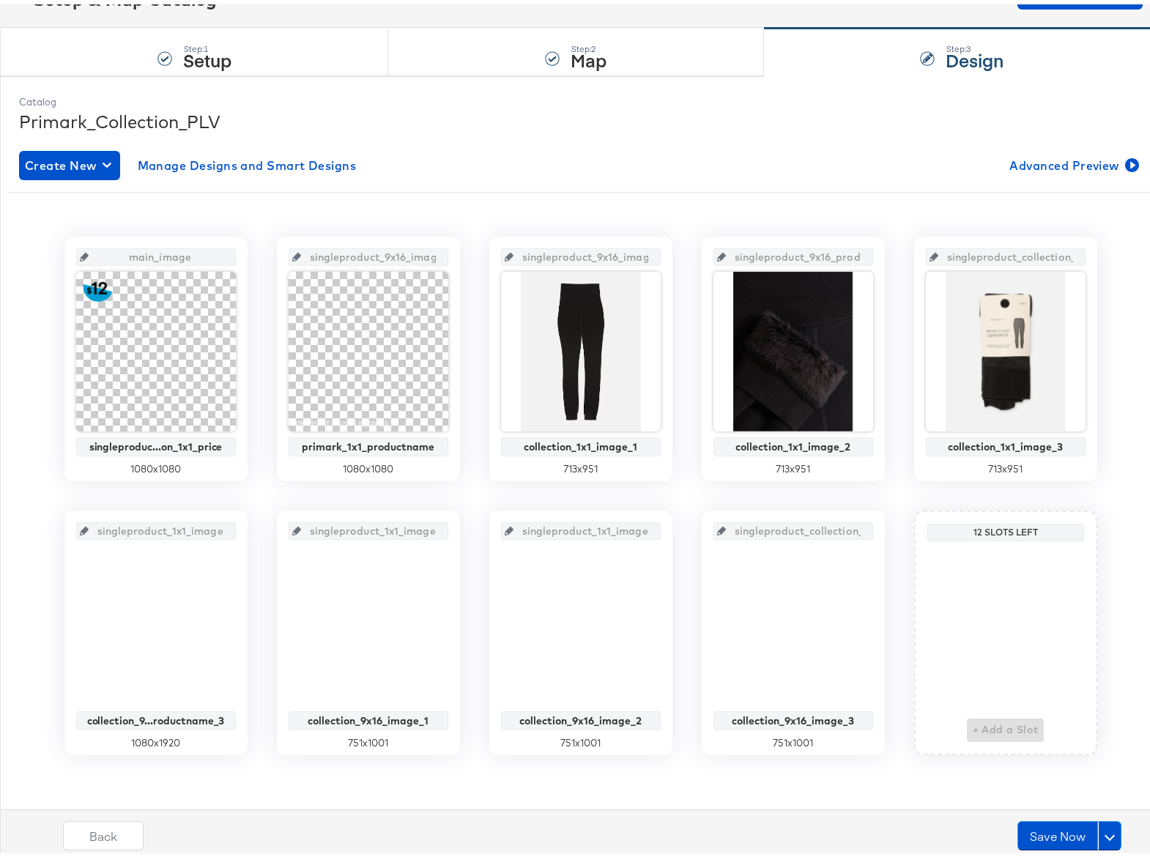
scroll to position [115, 0]
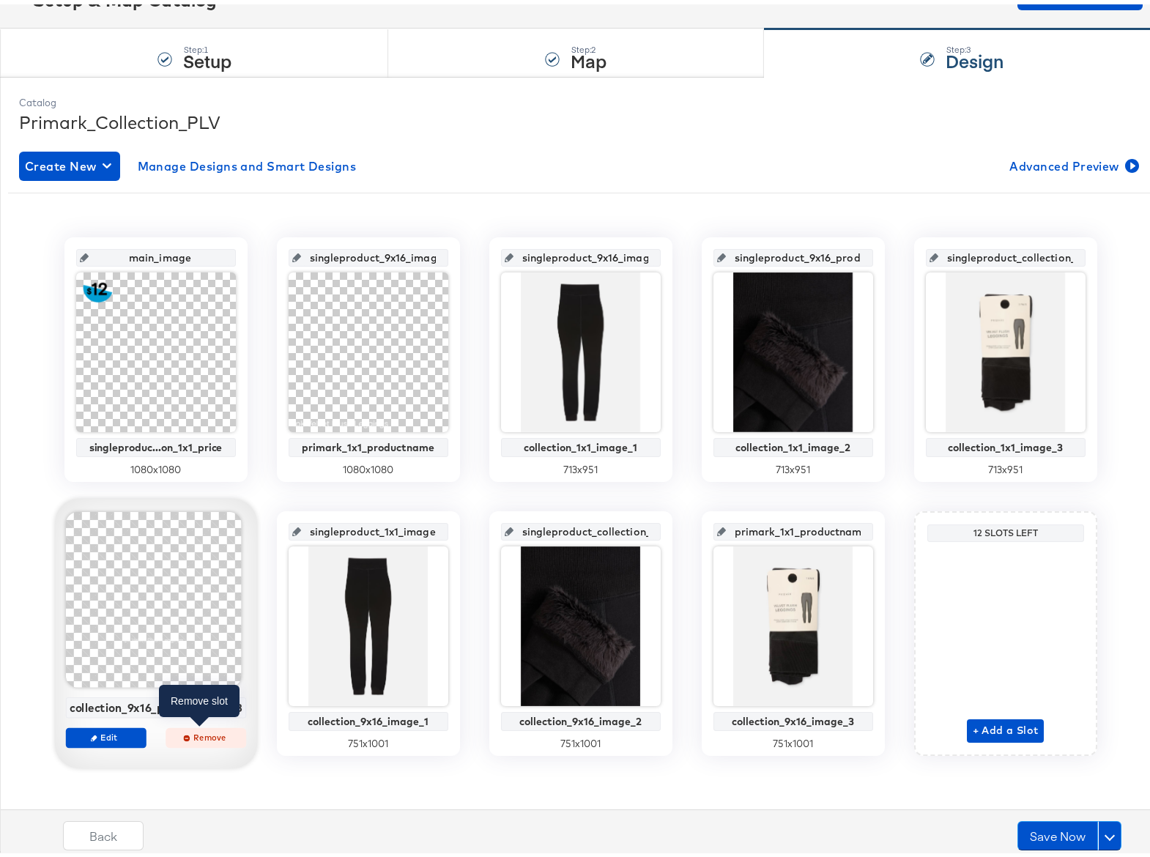
click at [187, 732] on span "Remove" at bounding box center [205, 733] width 67 height 11
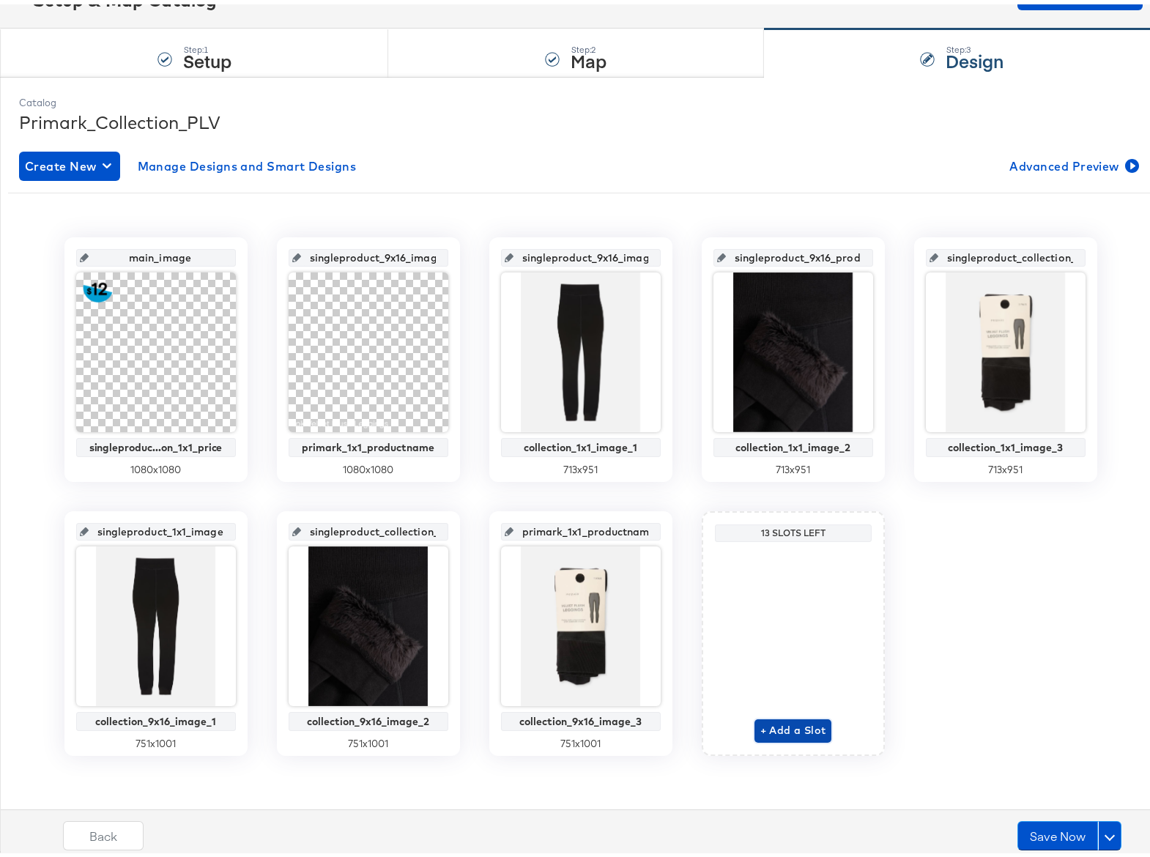
click at [800, 724] on span "+ Add a Slot" at bounding box center [794, 726] width 66 height 18
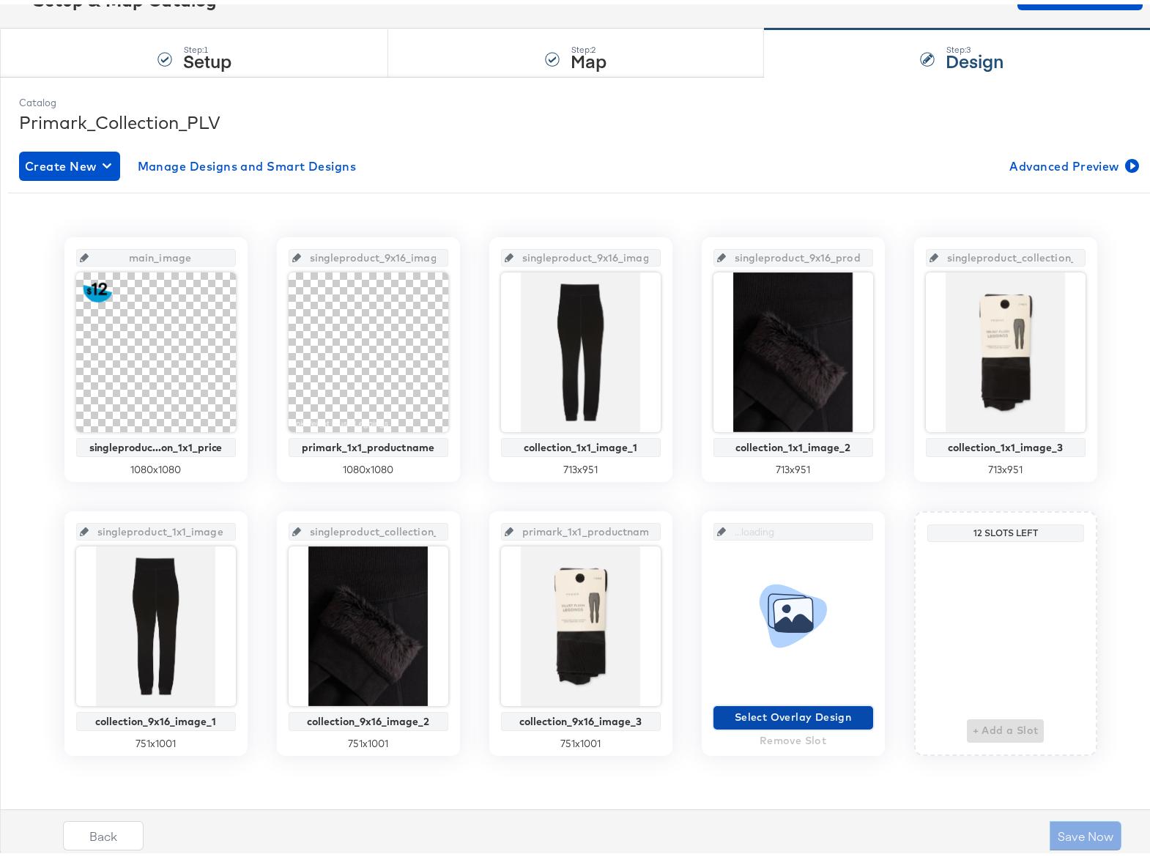
click at [779, 707] on span "Select Overlay Design" at bounding box center [794, 713] width 148 height 18
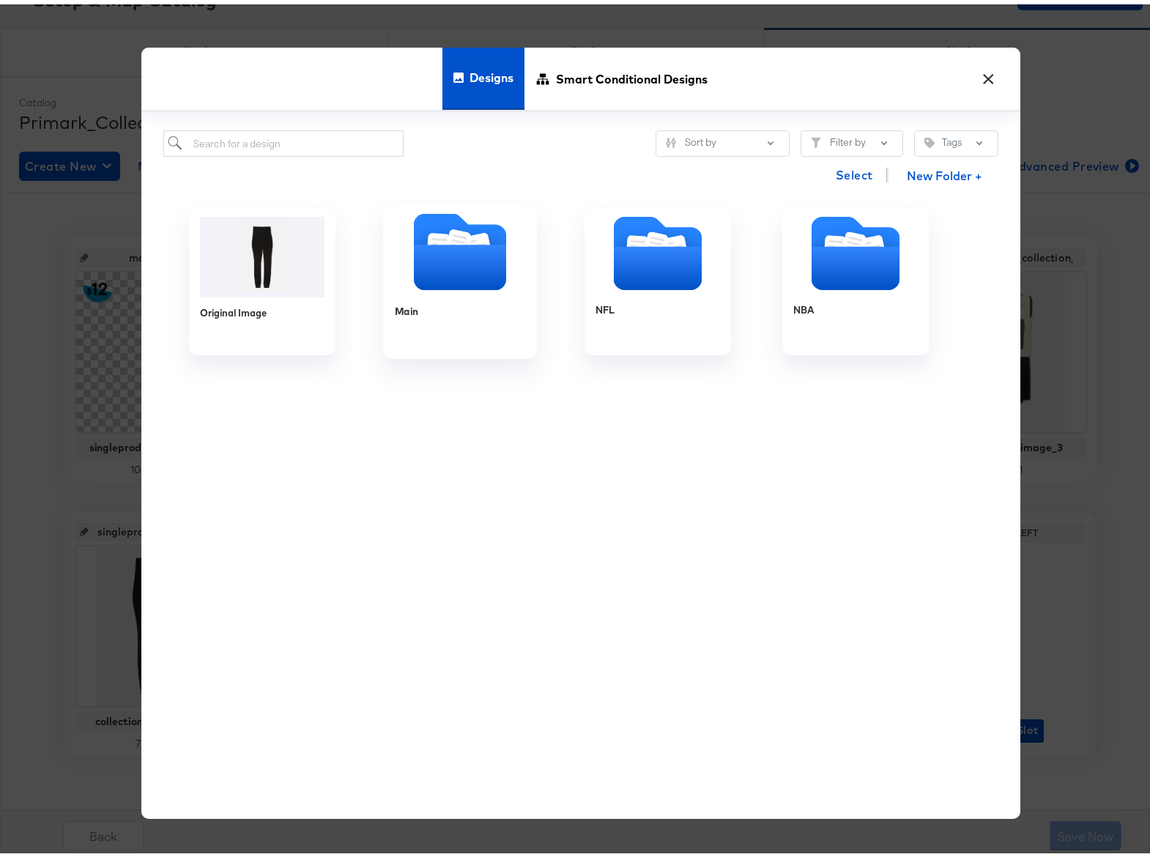
click at [451, 256] on icon "Folder" at bounding box center [459, 262] width 92 height 45
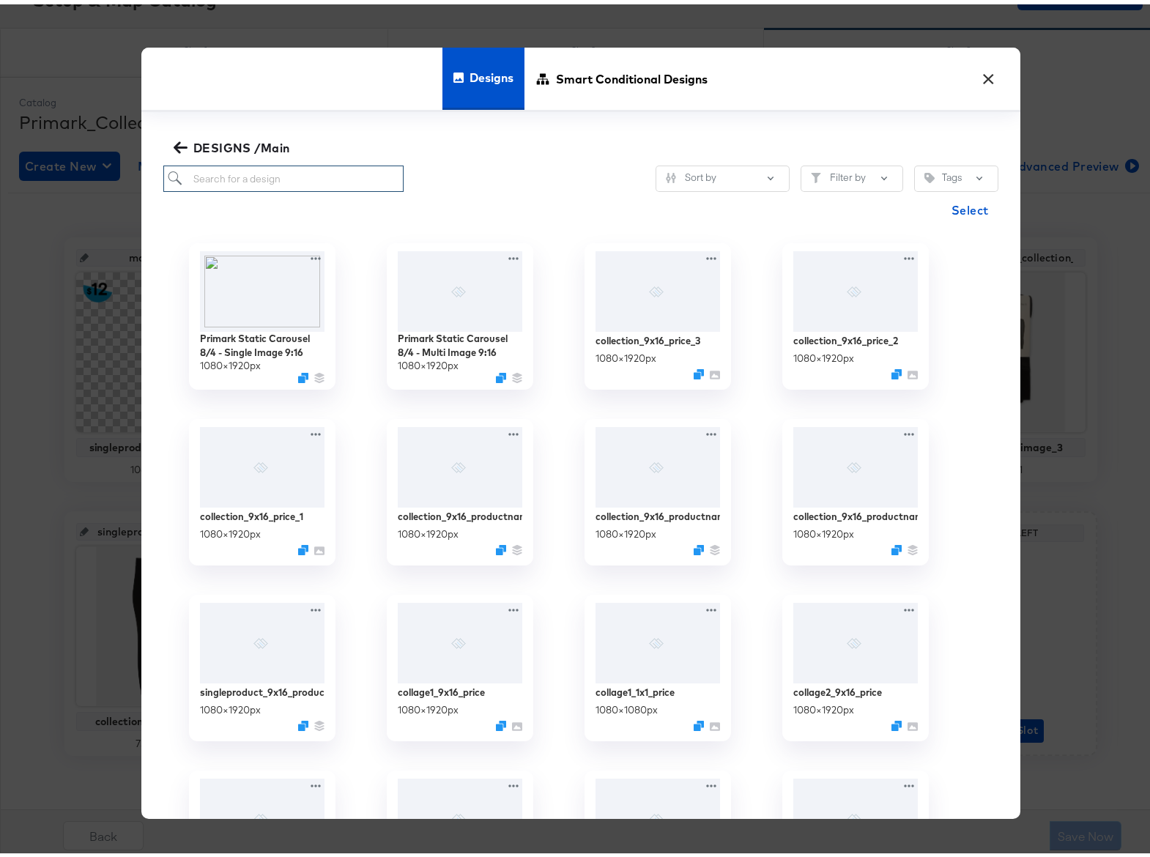
click at [219, 180] on input "search" at bounding box center [283, 174] width 241 height 27
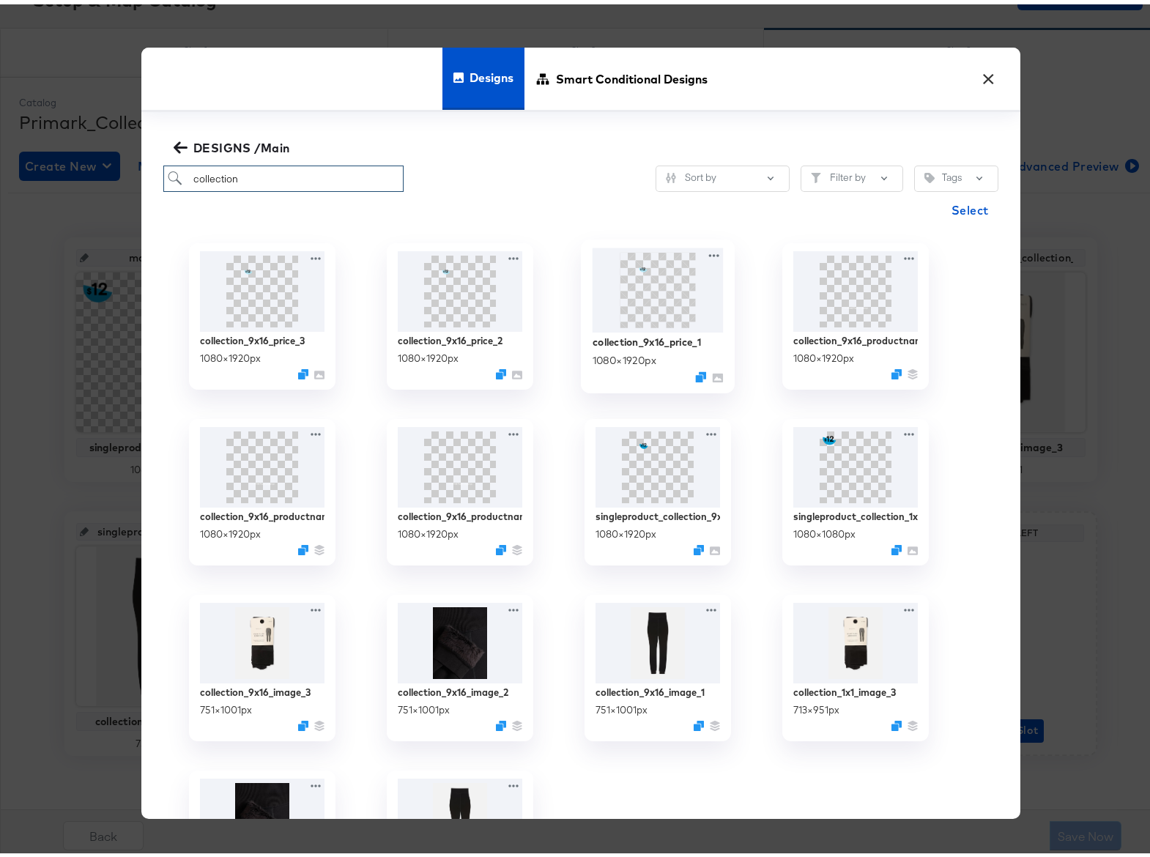
type input "collection"
click at [657, 294] on img at bounding box center [657, 286] width 131 height 84
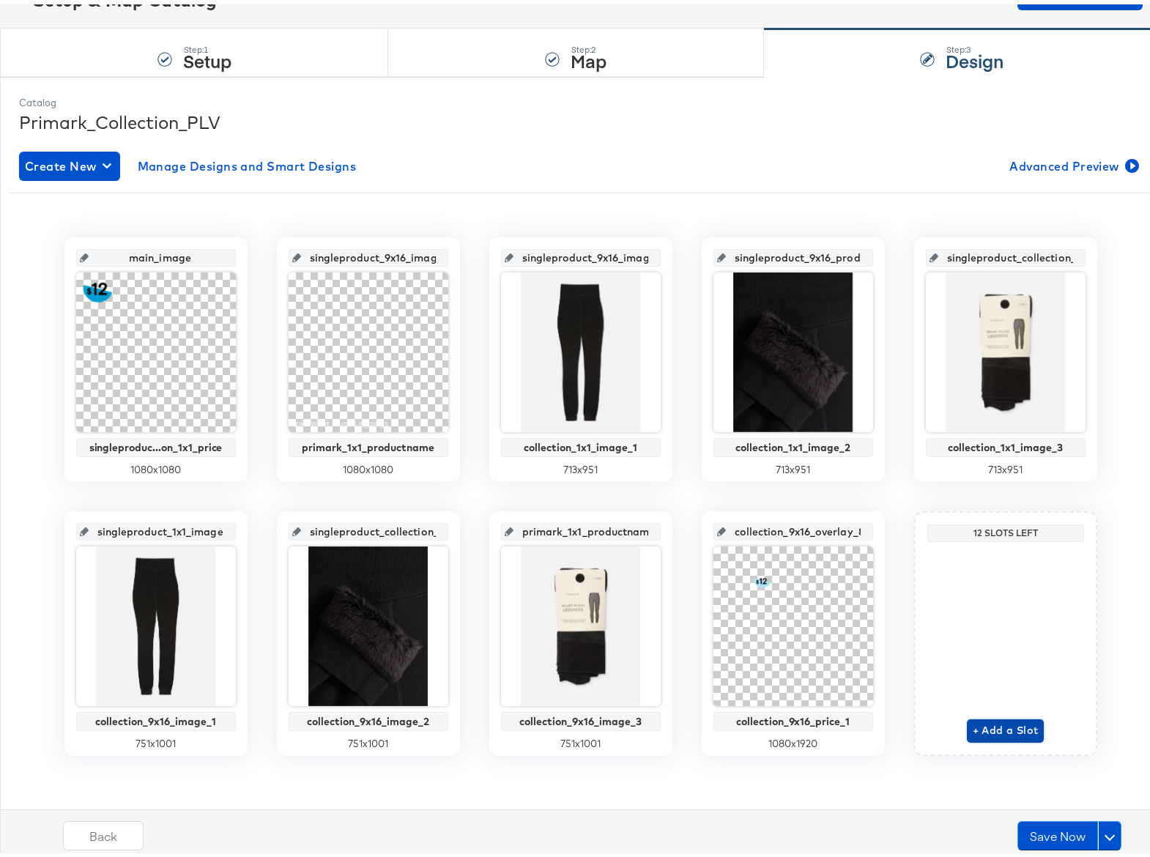
click at [985, 725] on span "+ Add a Slot" at bounding box center [1006, 726] width 66 height 18
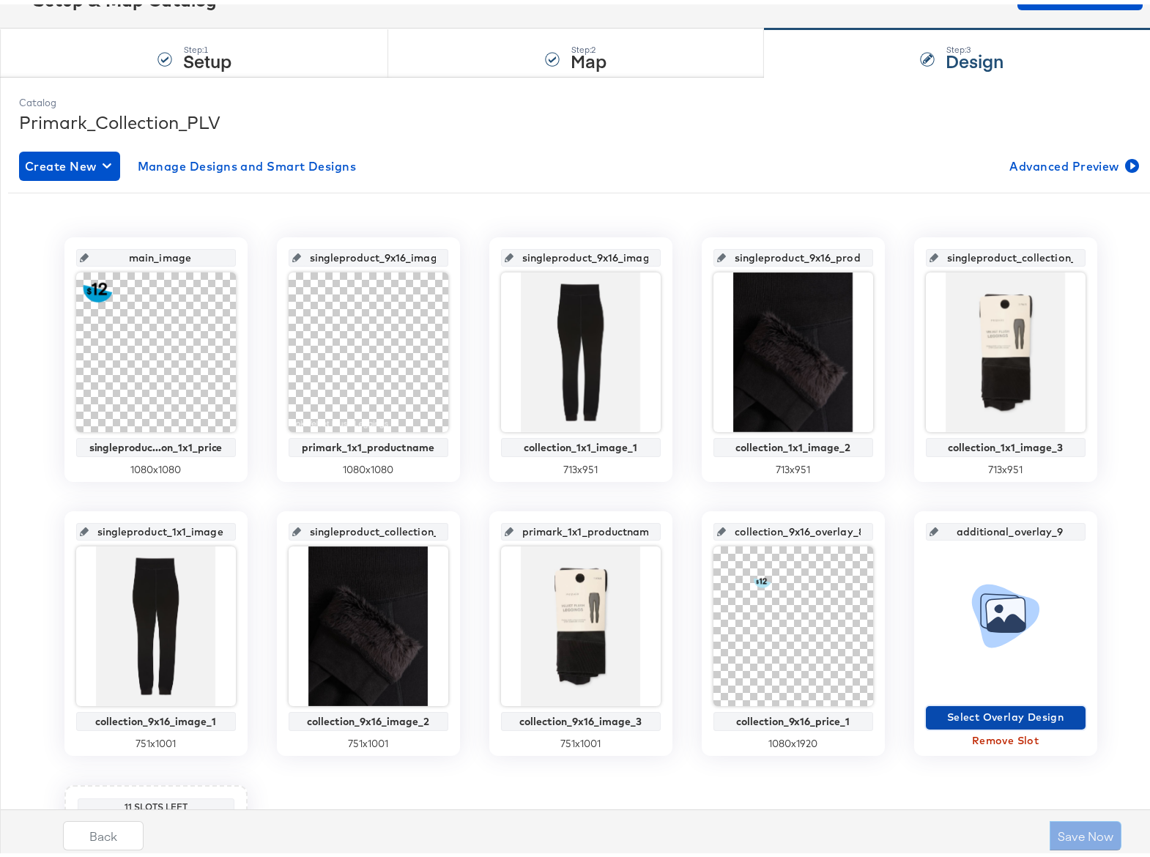
click at [964, 702] on button "Select Overlay Design" at bounding box center [1006, 713] width 160 height 23
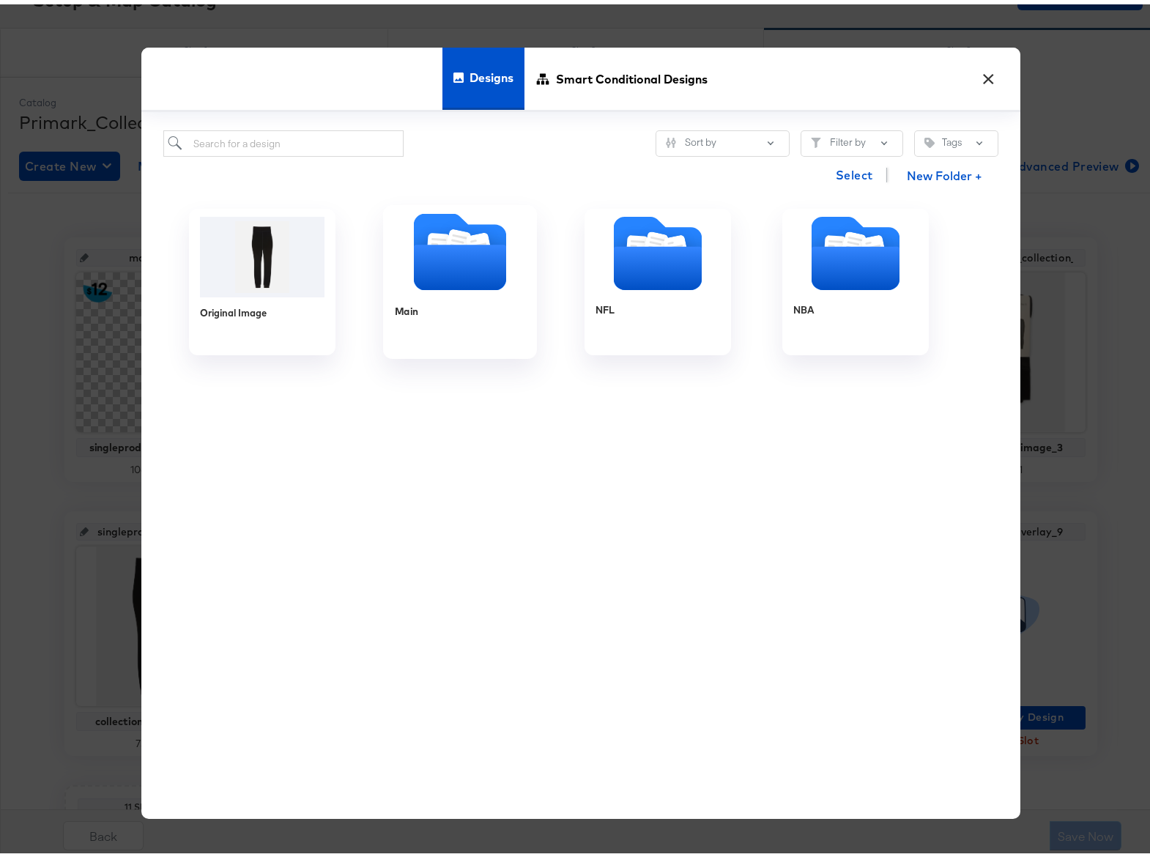
click at [435, 260] on icon "Folder" at bounding box center [459, 262] width 92 height 45
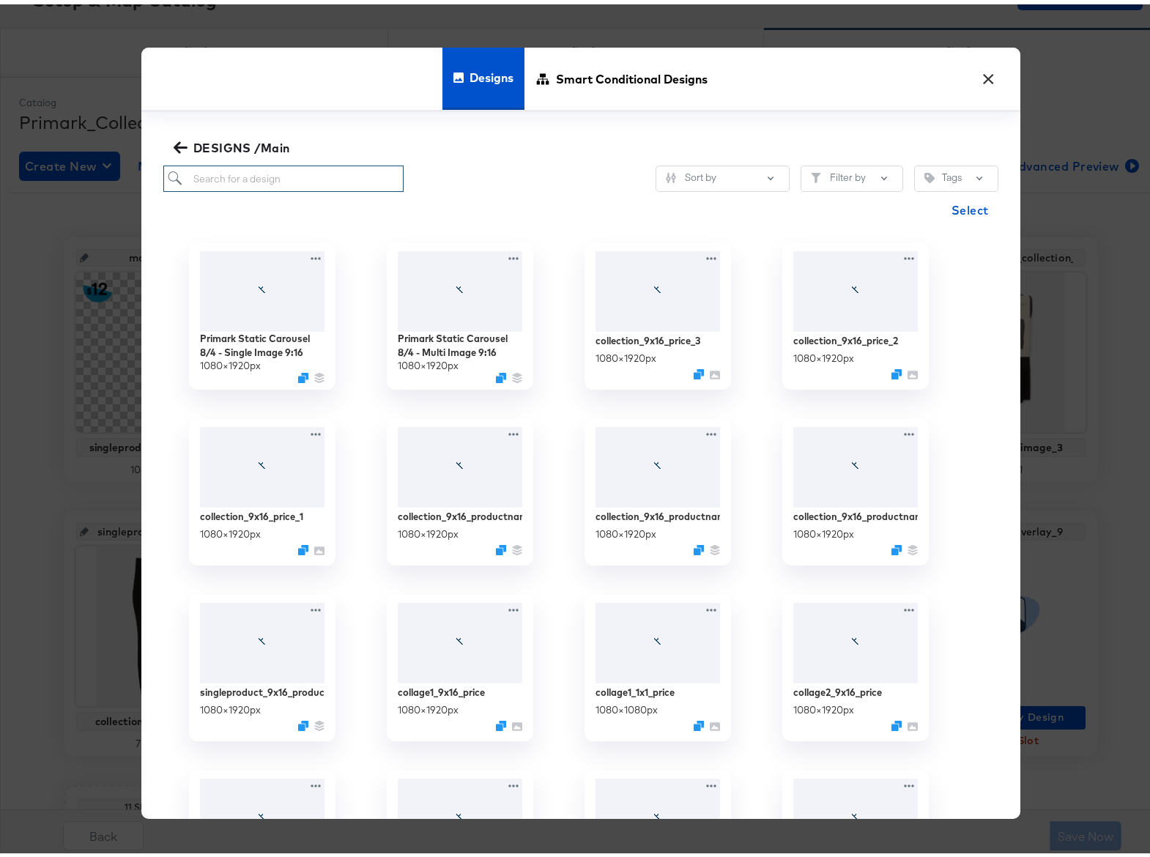
click at [286, 176] on input "search" at bounding box center [283, 174] width 241 height 27
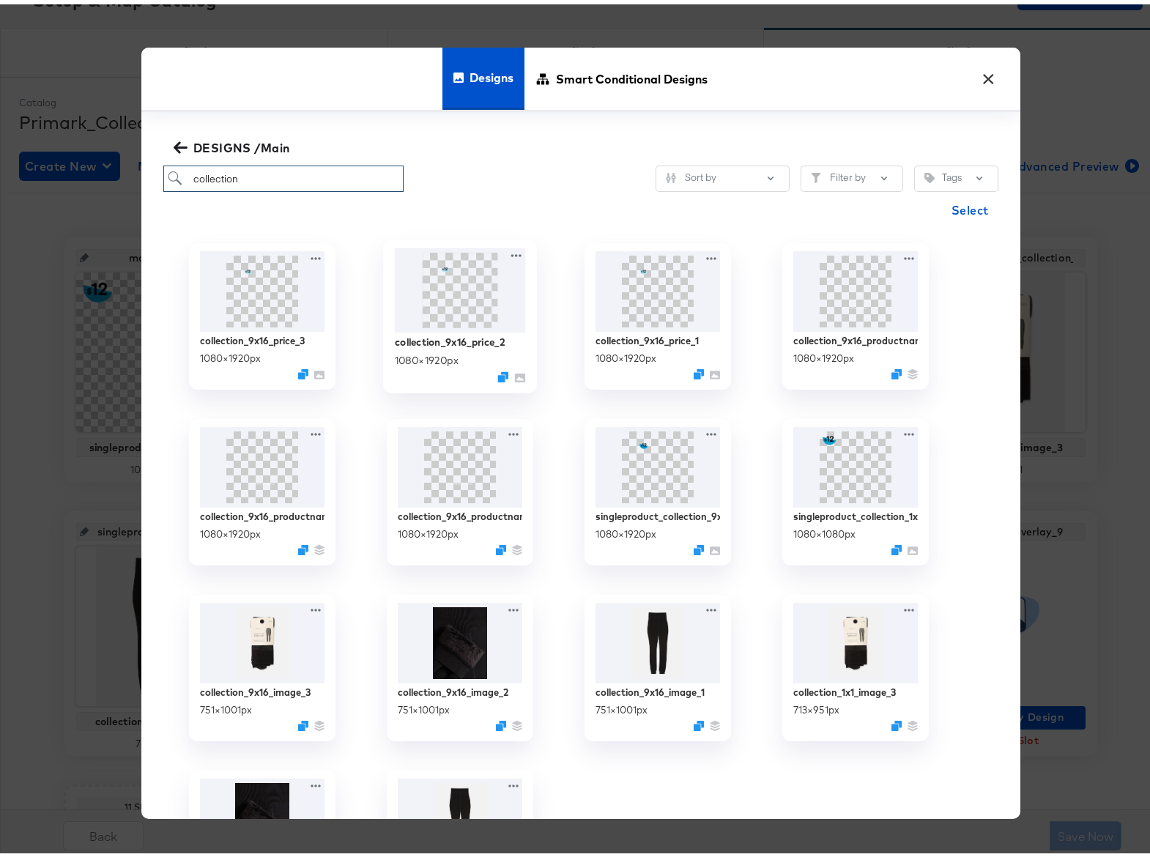
type input "collection"
click at [459, 301] on img at bounding box center [459, 286] width 131 height 84
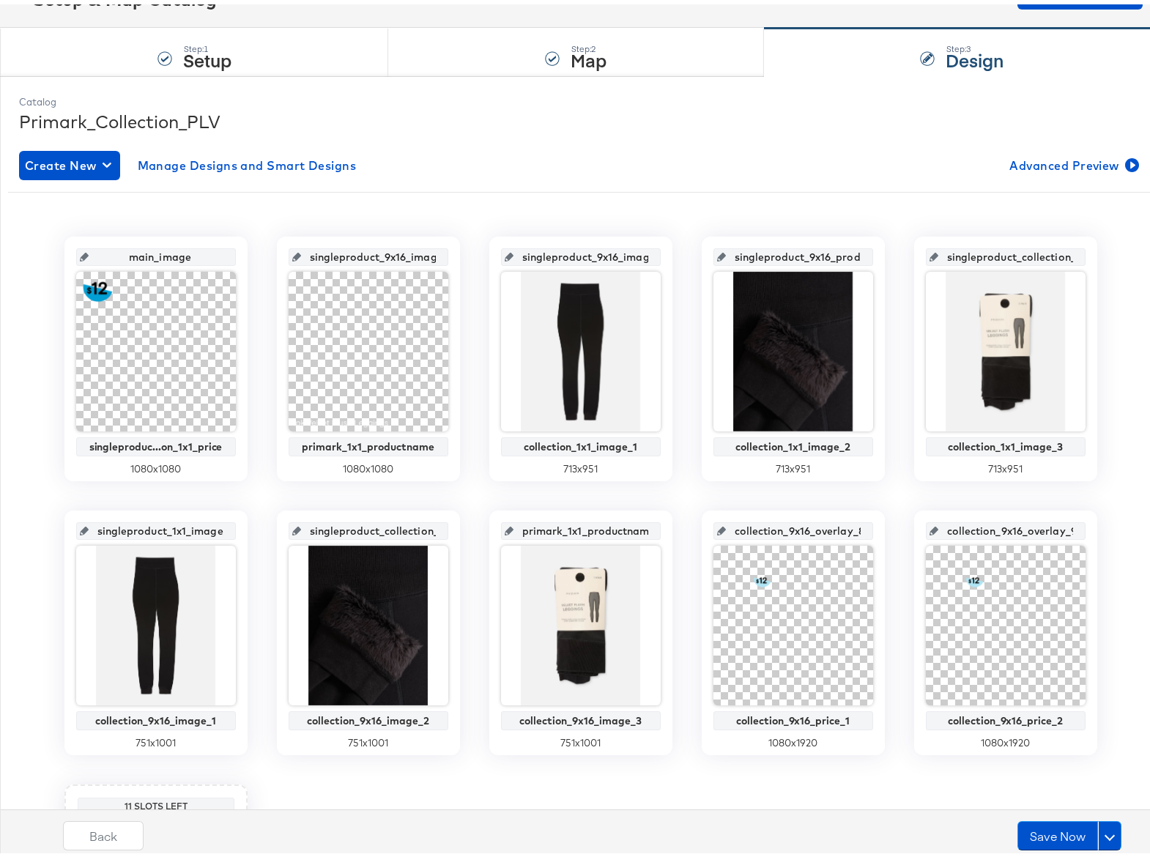
scroll to position [389, 0]
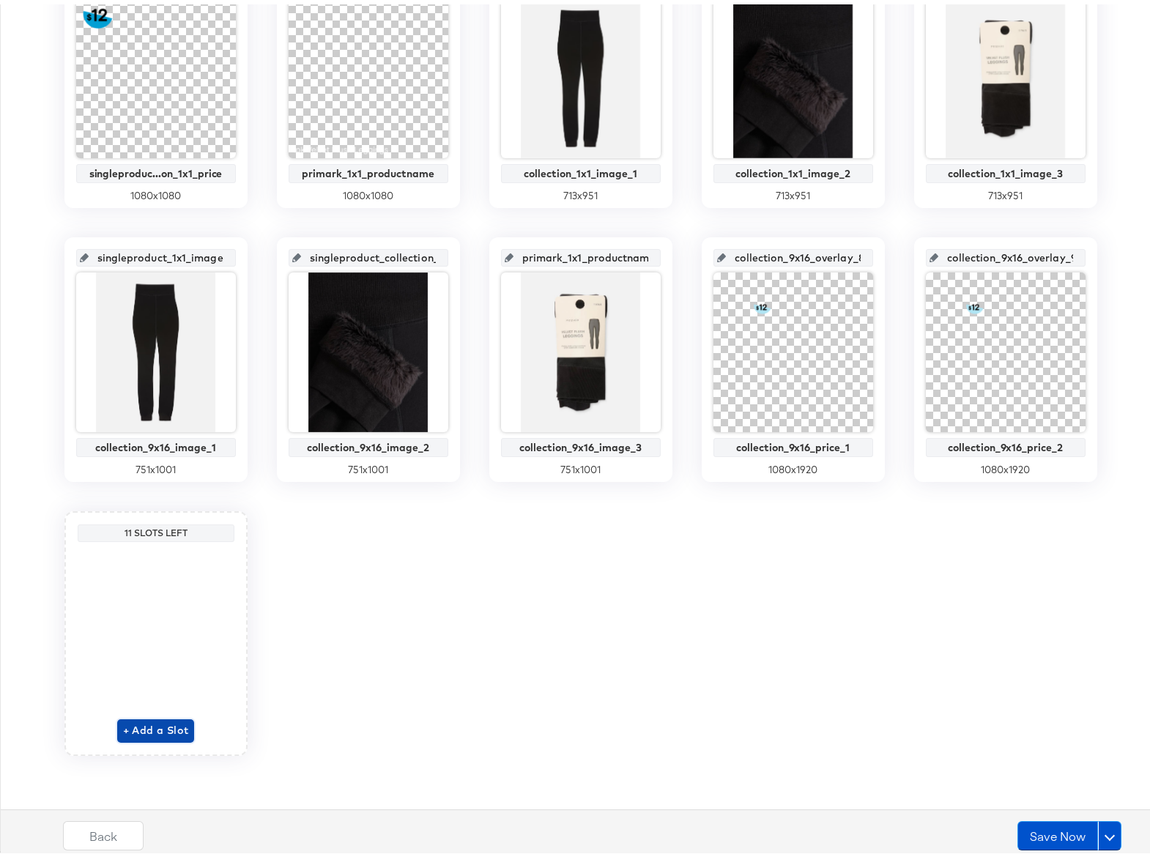
click at [155, 727] on span "+ Add a Slot" at bounding box center [156, 726] width 66 height 18
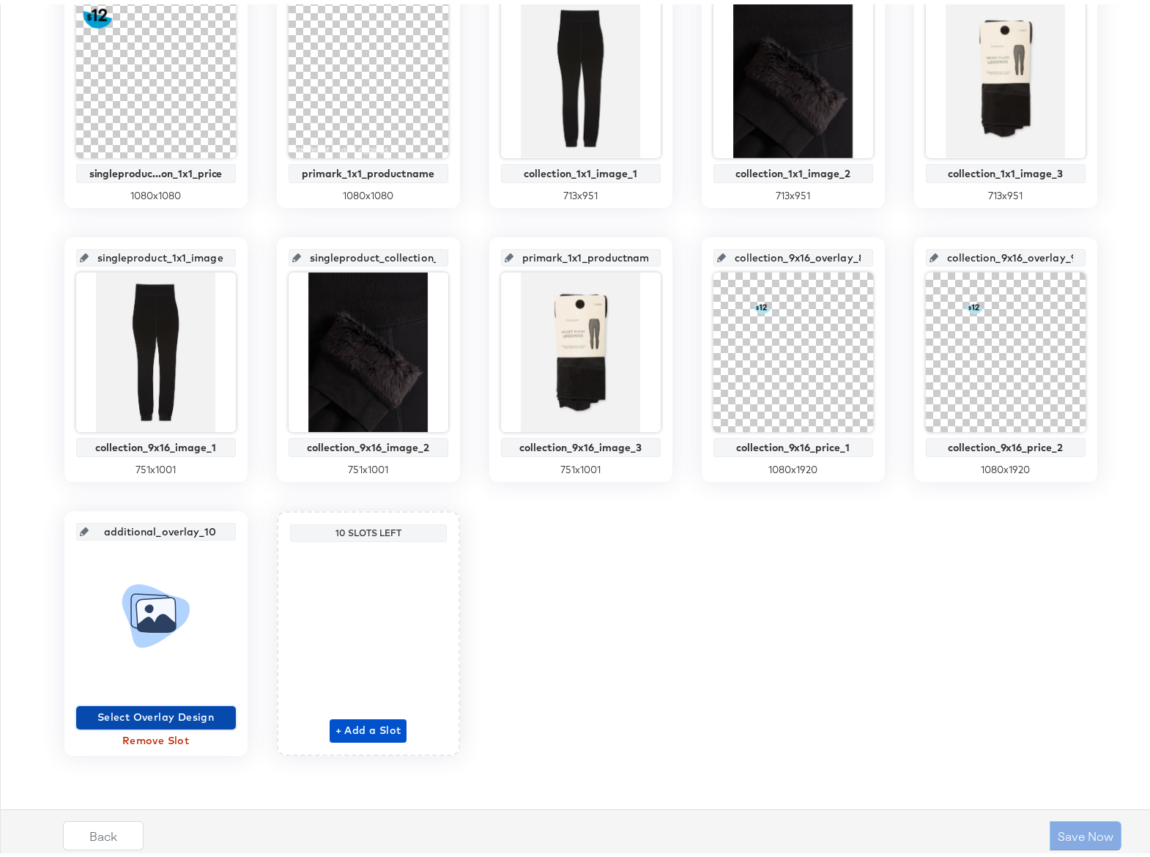
click at [174, 708] on span "Select Overlay Design" at bounding box center [156, 713] width 148 height 18
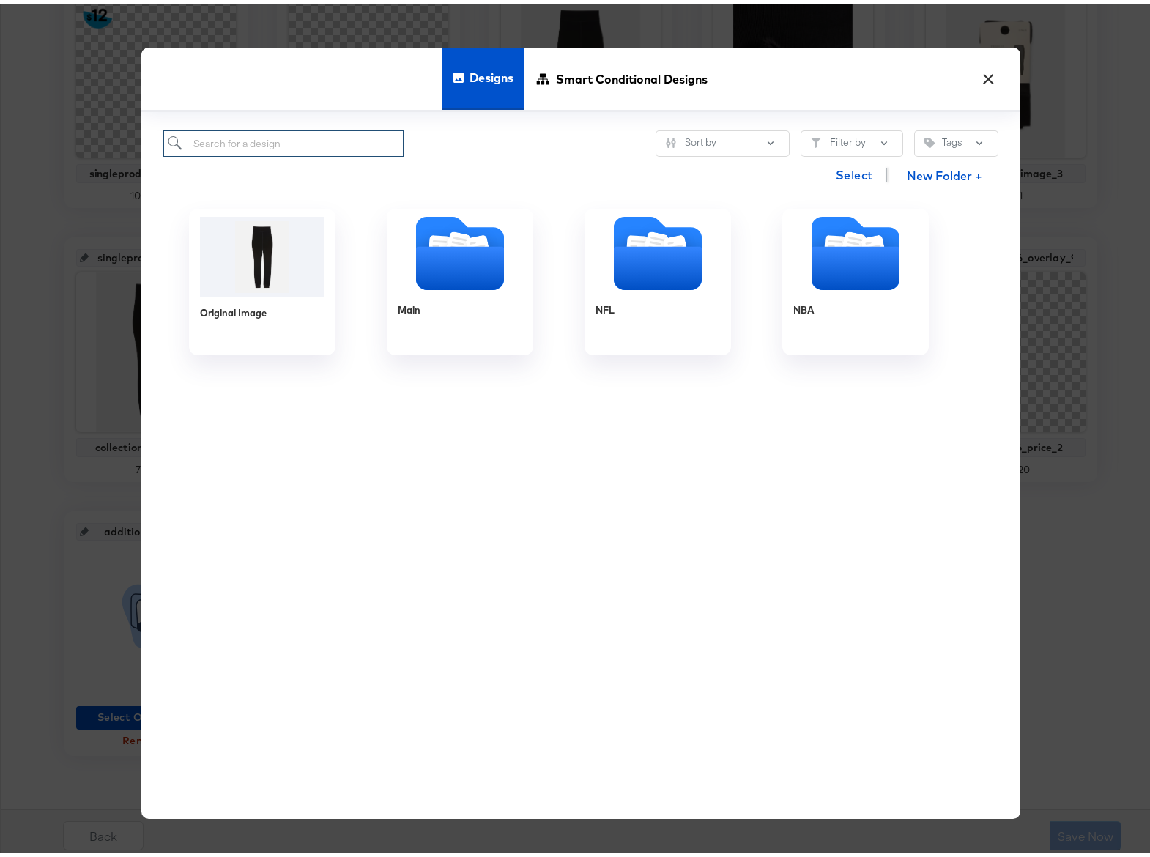
click at [307, 144] on input "search" at bounding box center [283, 139] width 241 height 27
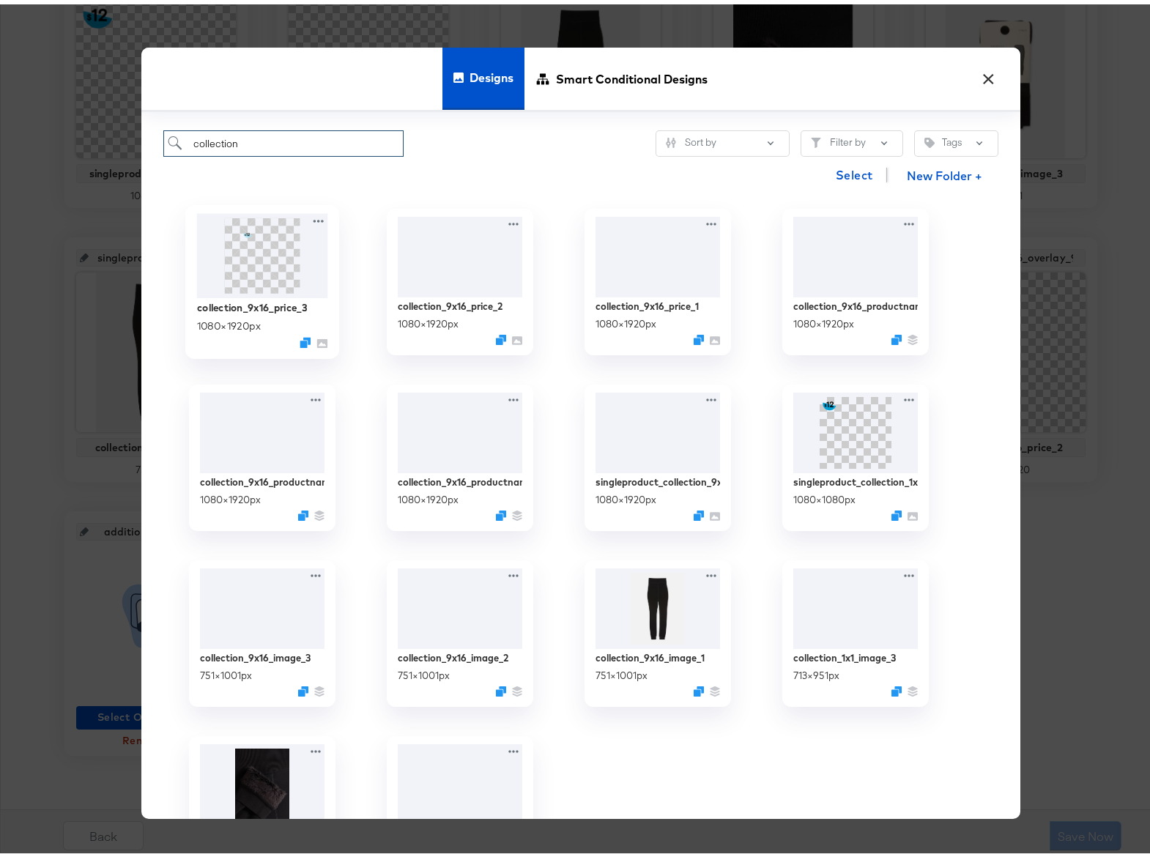
type input "collection"
click at [268, 276] on img at bounding box center [261, 251] width 131 height 84
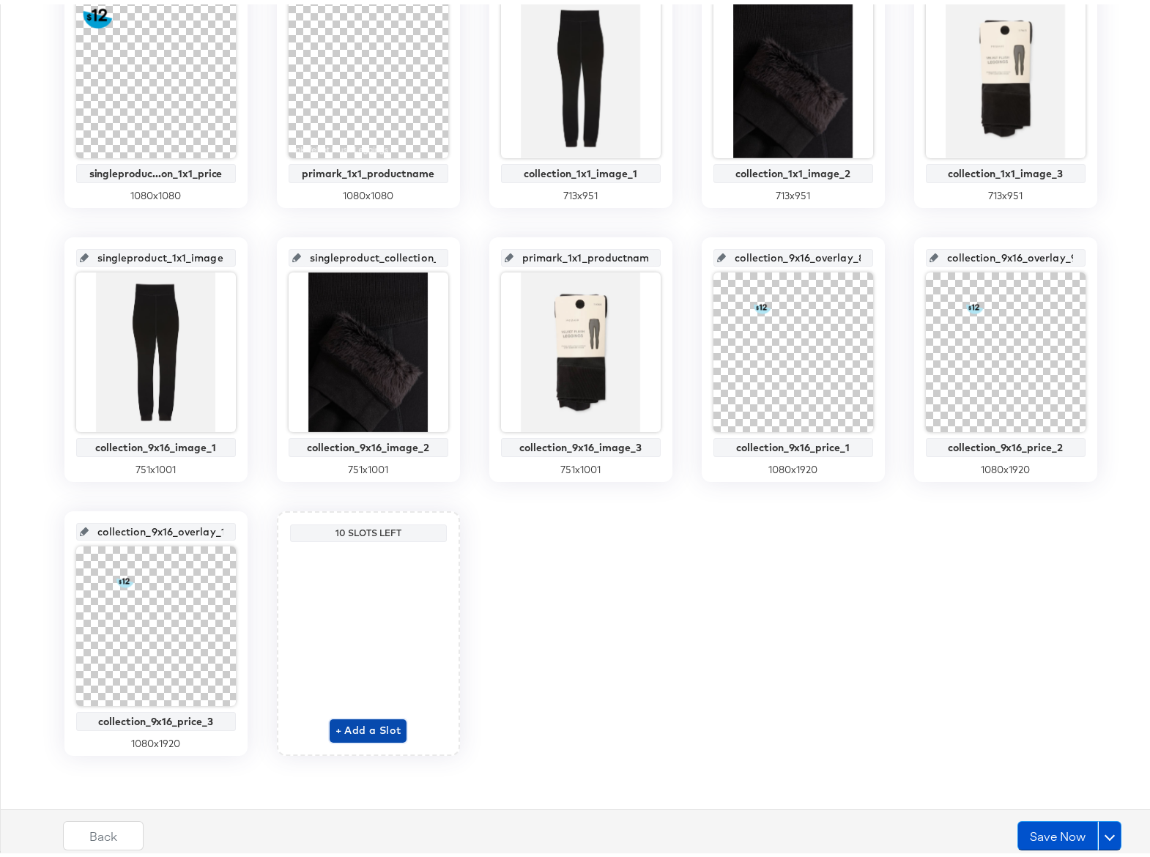
click at [368, 726] on span "+ Add a Slot" at bounding box center [369, 726] width 66 height 18
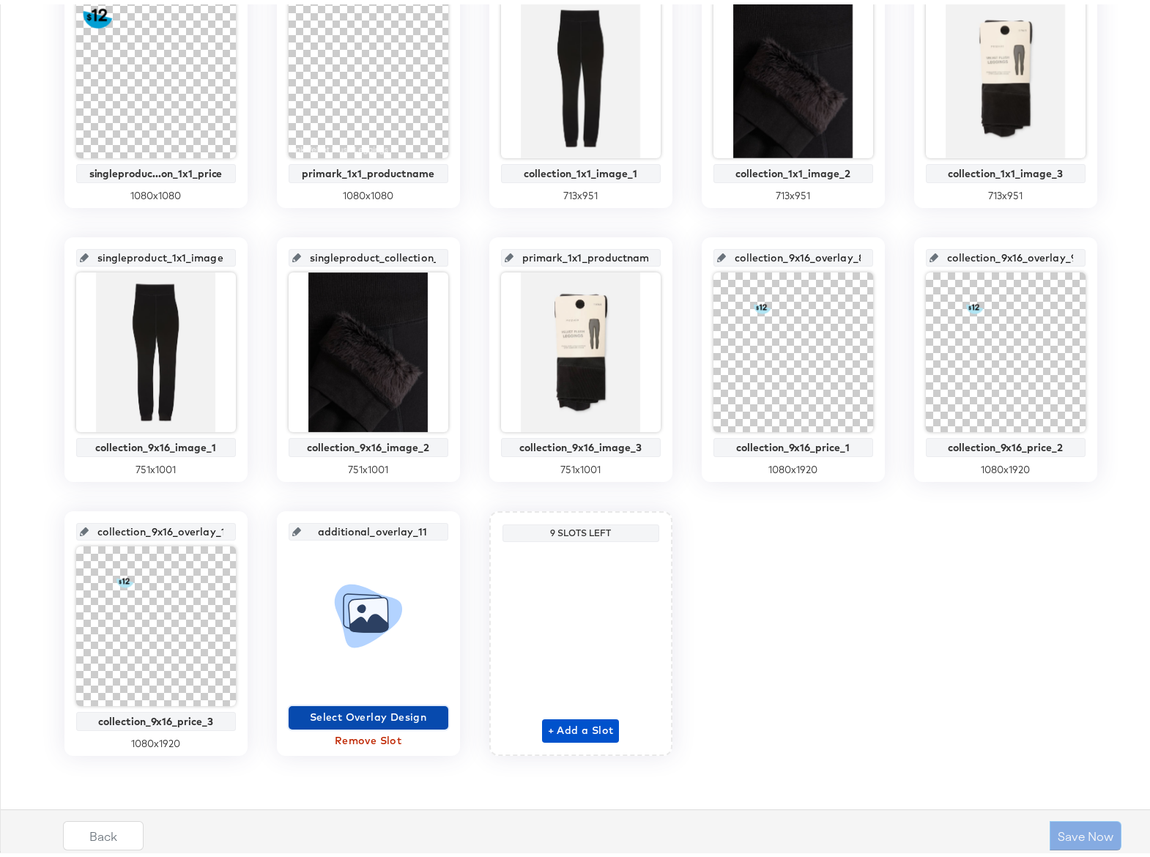
click at [368, 711] on span "Select Overlay Design" at bounding box center [369, 713] width 148 height 18
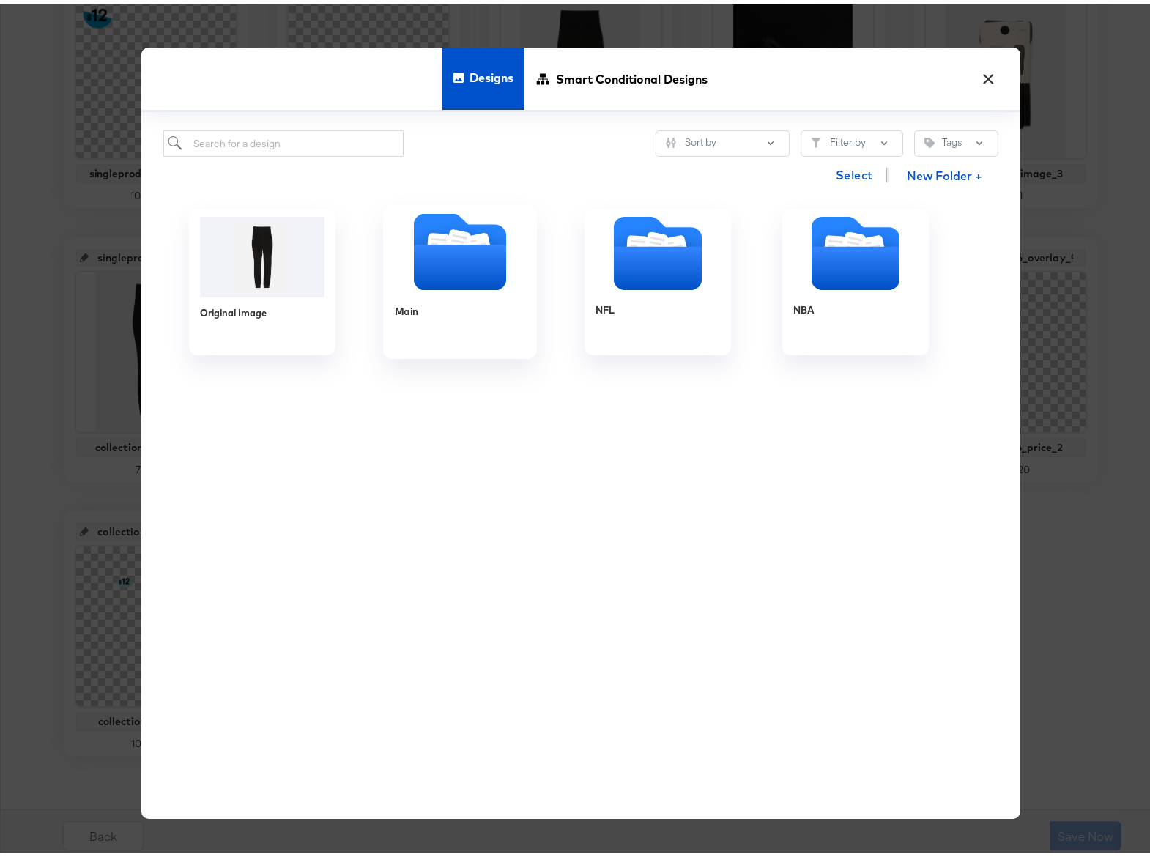
click at [464, 259] on icon "Folder" at bounding box center [459, 262] width 92 height 45
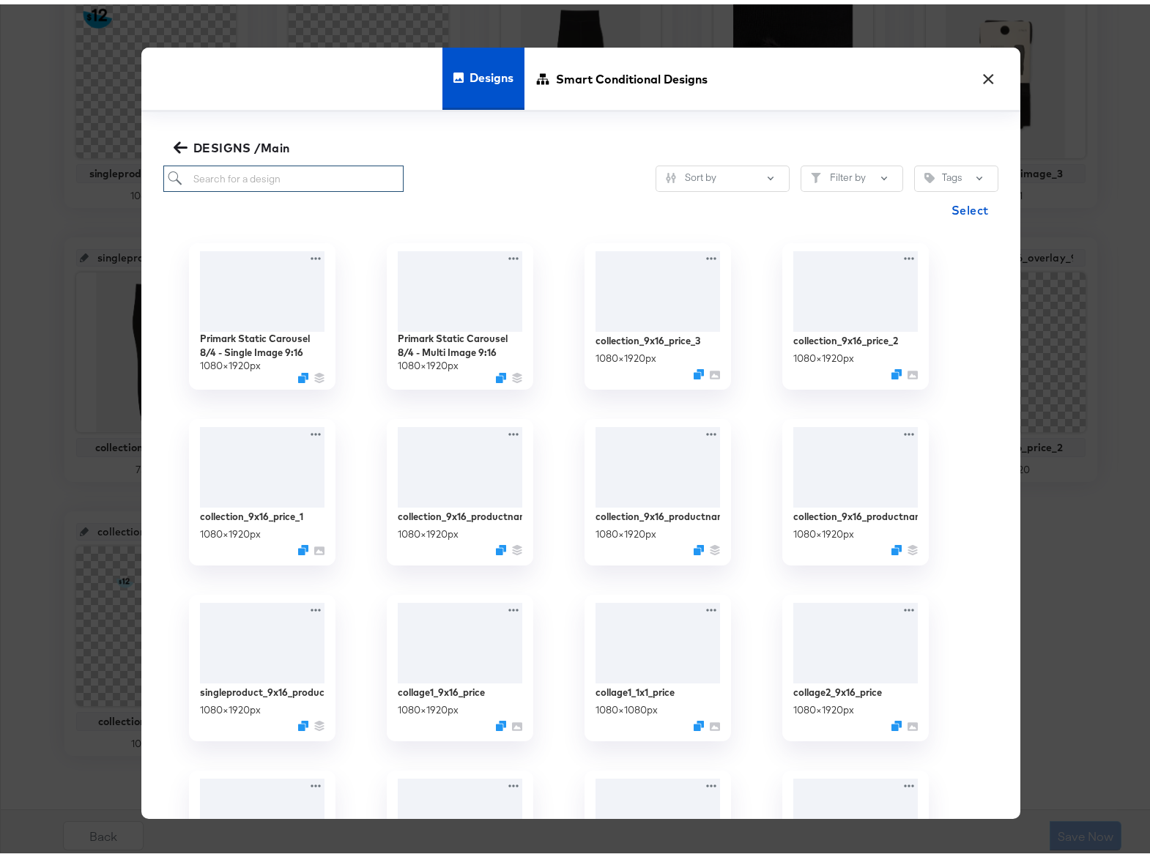
click at [341, 180] on input "search" at bounding box center [283, 174] width 241 height 27
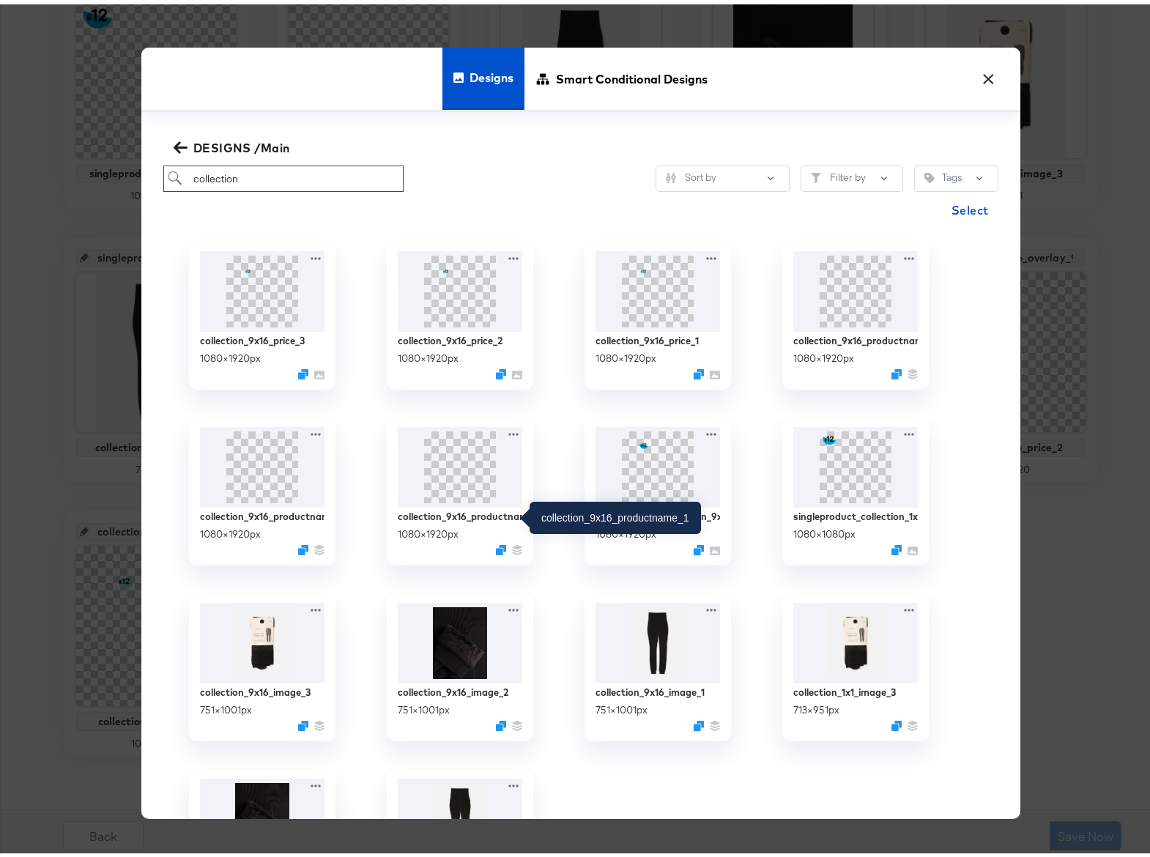
type input "collection"
click at [448, 471] on img at bounding box center [459, 462] width 131 height 85
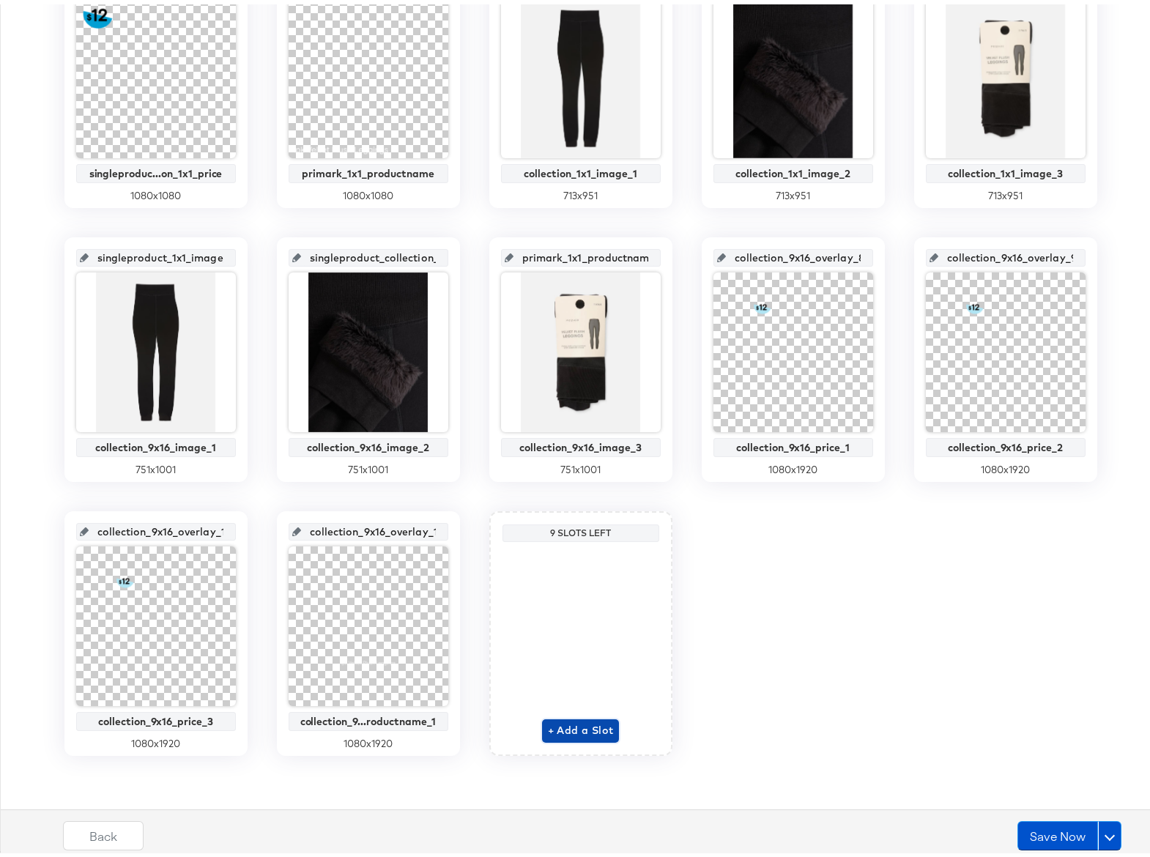
click at [563, 725] on span "+ Add a Slot" at bounding box center [581, 726] width 66 height 18
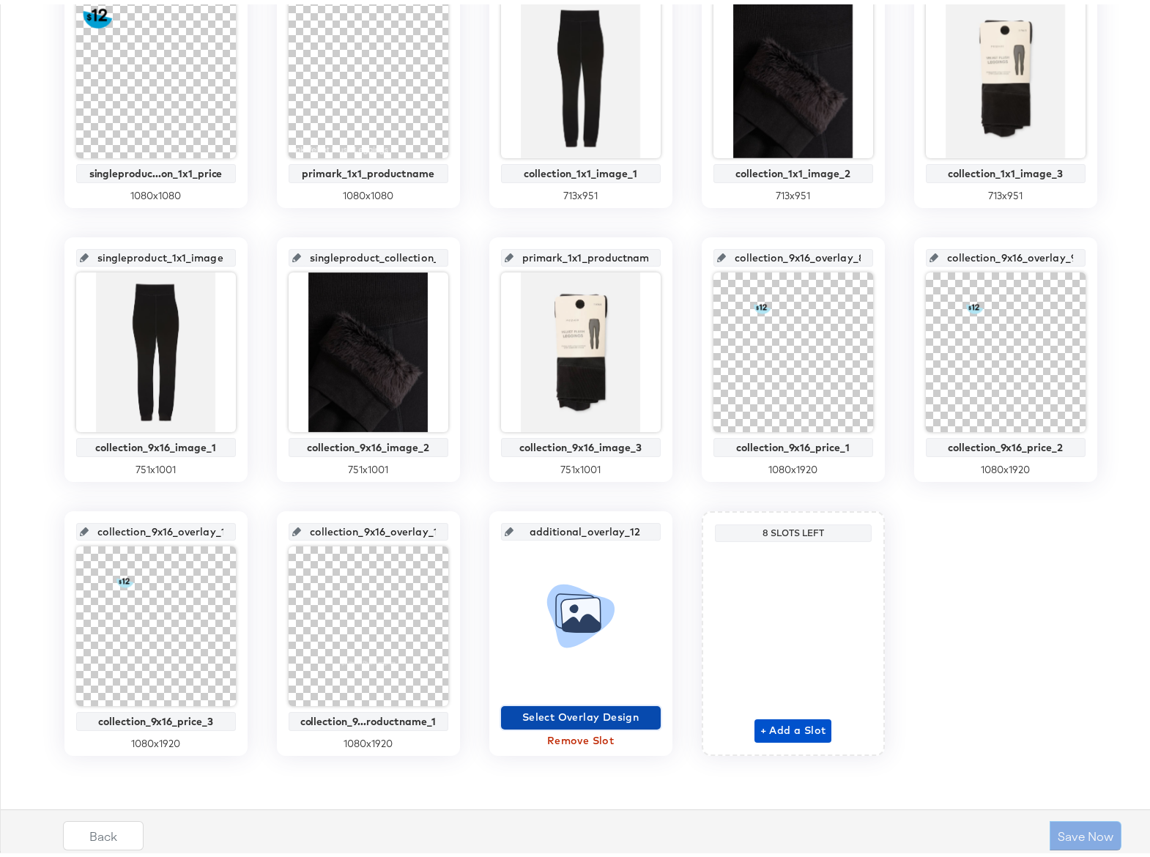
click at [594, 713] on span "Select Overlay Design" at bounding box center [581, 713] width 148 height 18
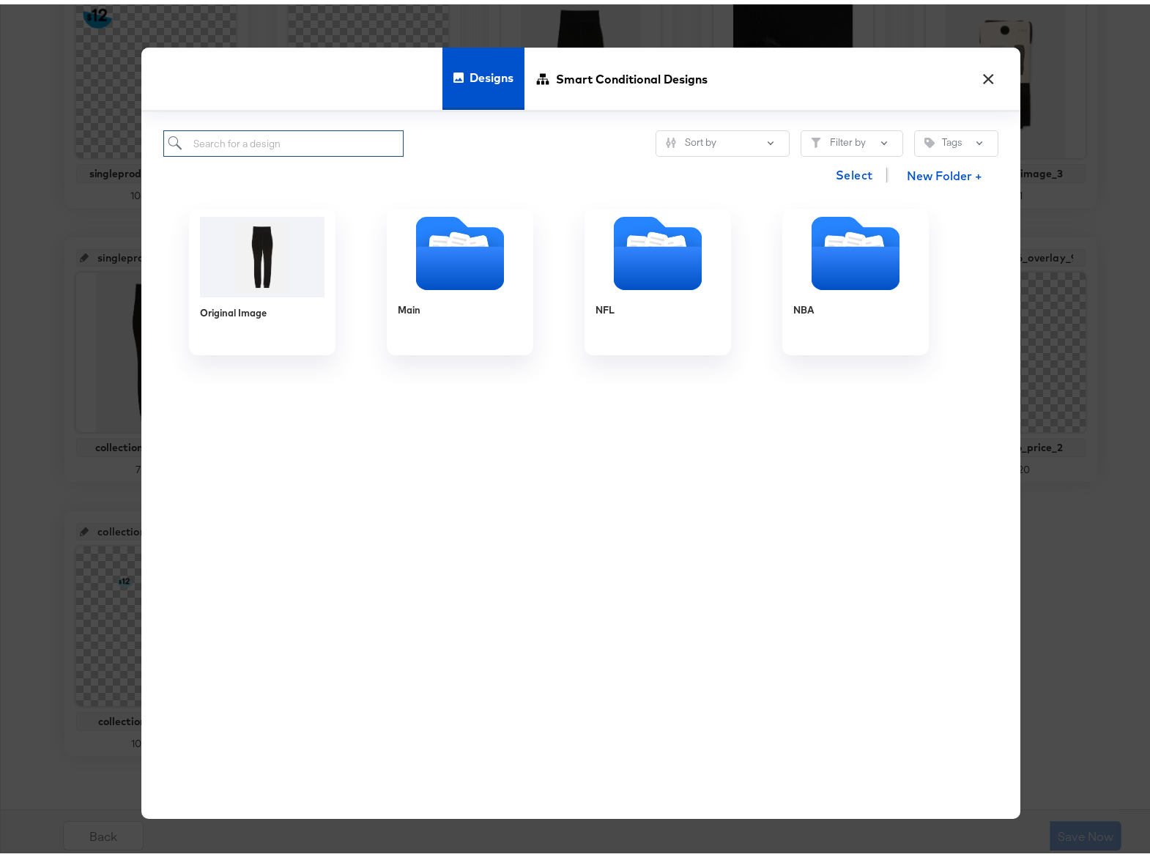
click at [235, 135] on input "search" at bounding box center [283, 139] width 241 height 27
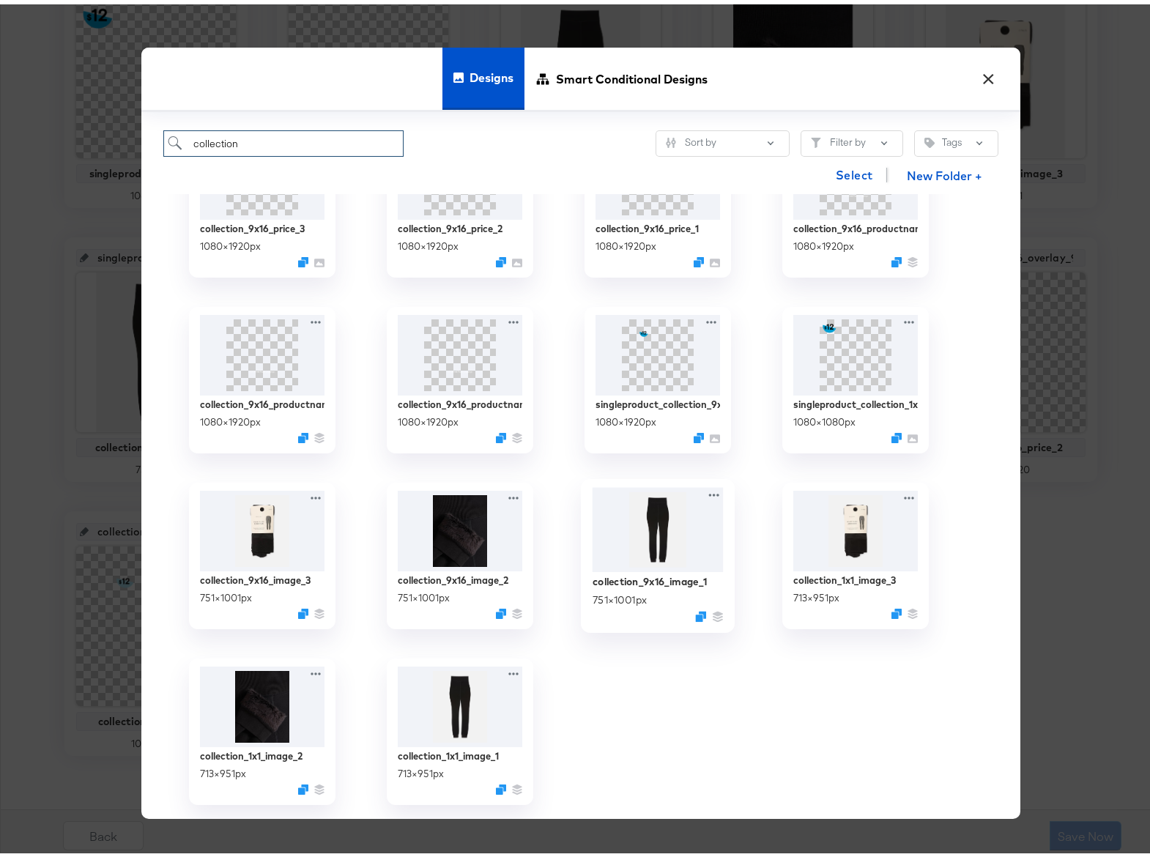
scroll to position [87, 0]
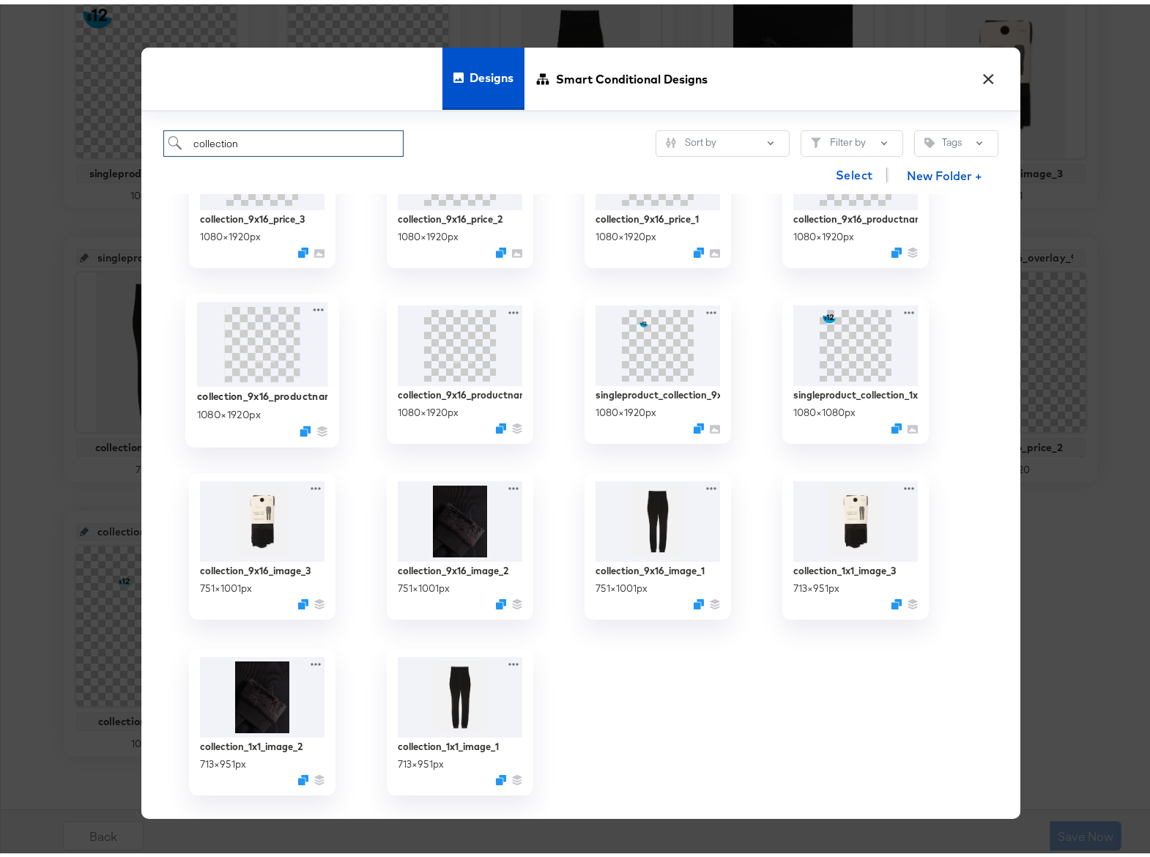
type input "collection"
click at [259, 361] on img at bounding box center [261, 339] width 131 height 84
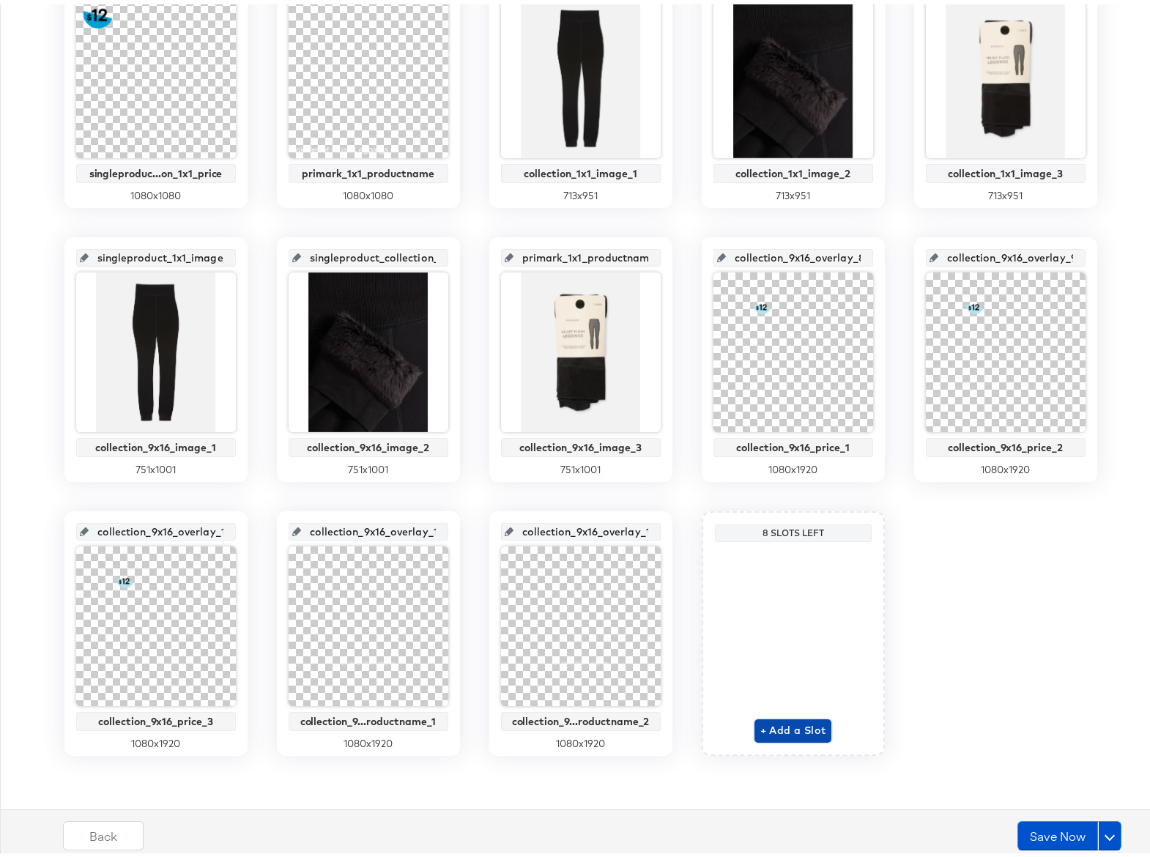
click at [775, 727] on span "+ Add a Slot" at bounding box center [794, 726] width 66 height 18
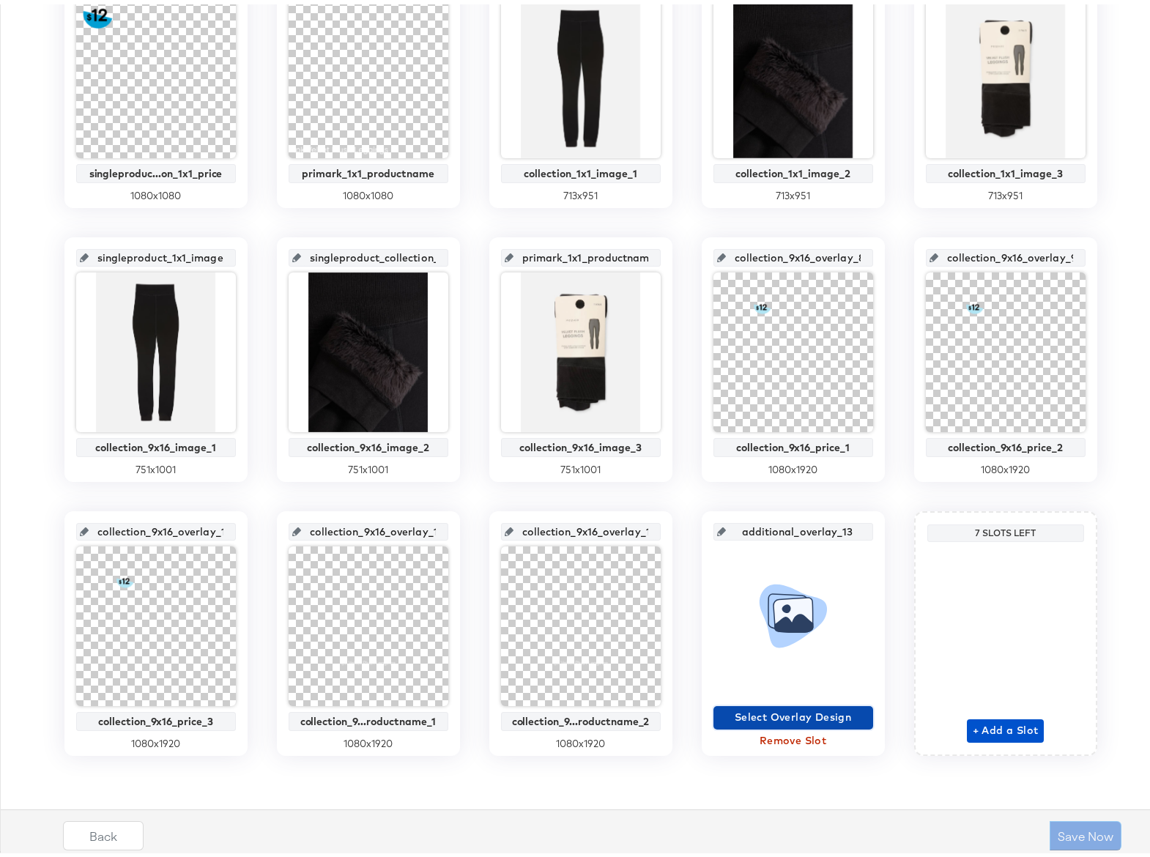
click at [796, 714] on span "Select Overlay Design" at bounding box center [794, 713] width 148 height 18
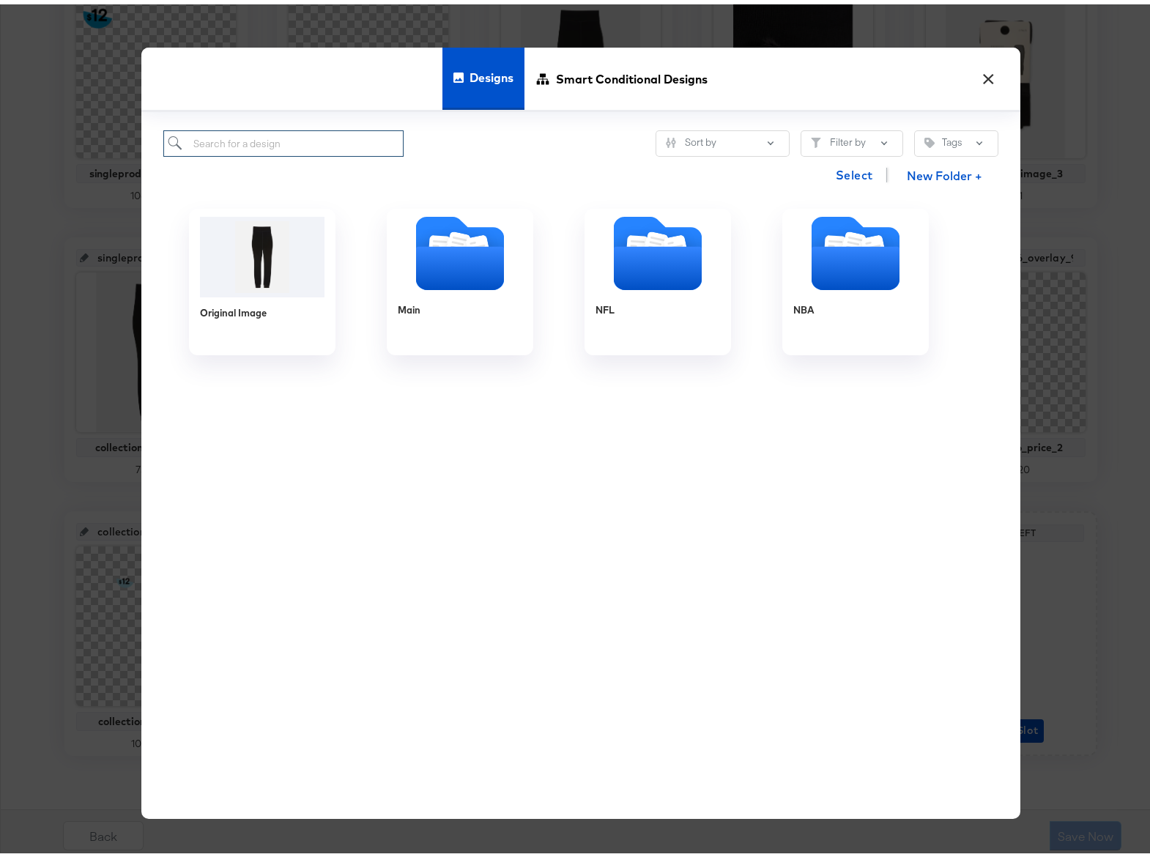
click at [246, 145] on input "search" at bounding box center [283, 139] width 241 height 27
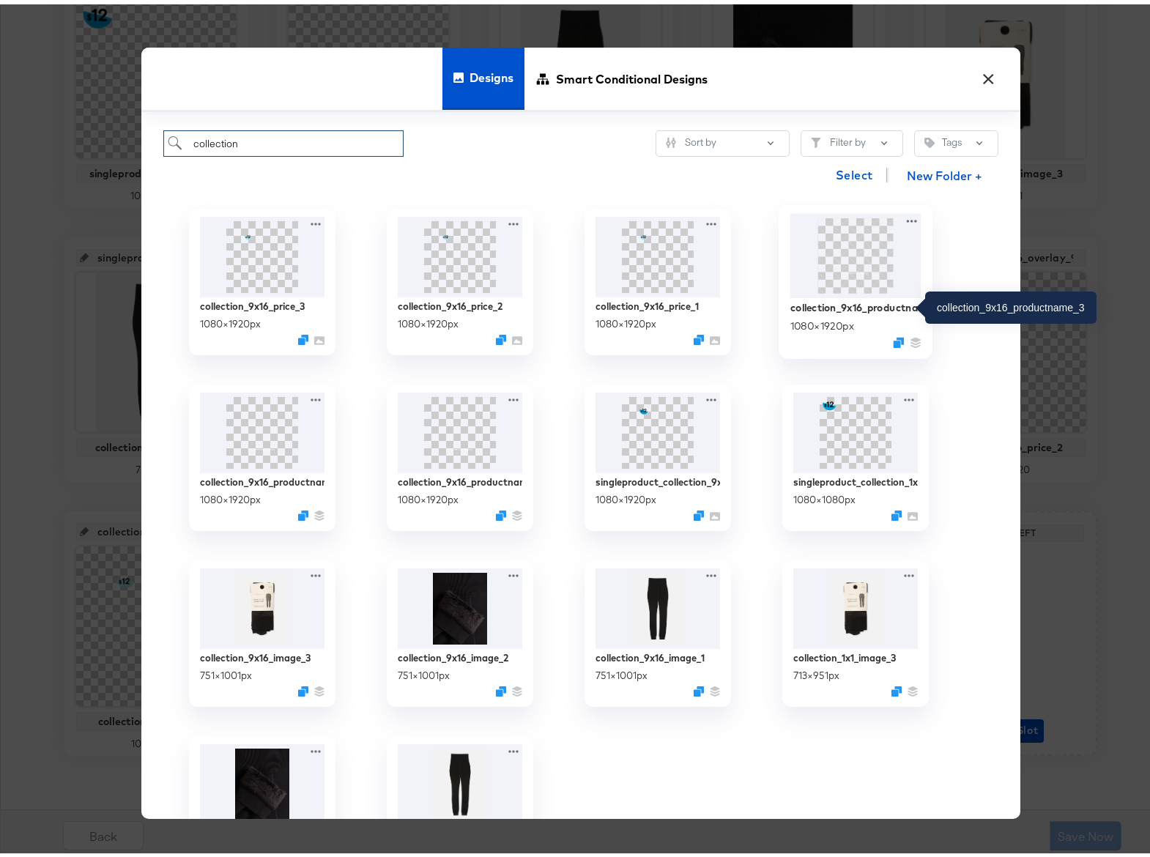
type input "collection"
click at [879, 306] on div "collection_9x16_productname_3" at bounding box center [855, 303] width 131 height 14
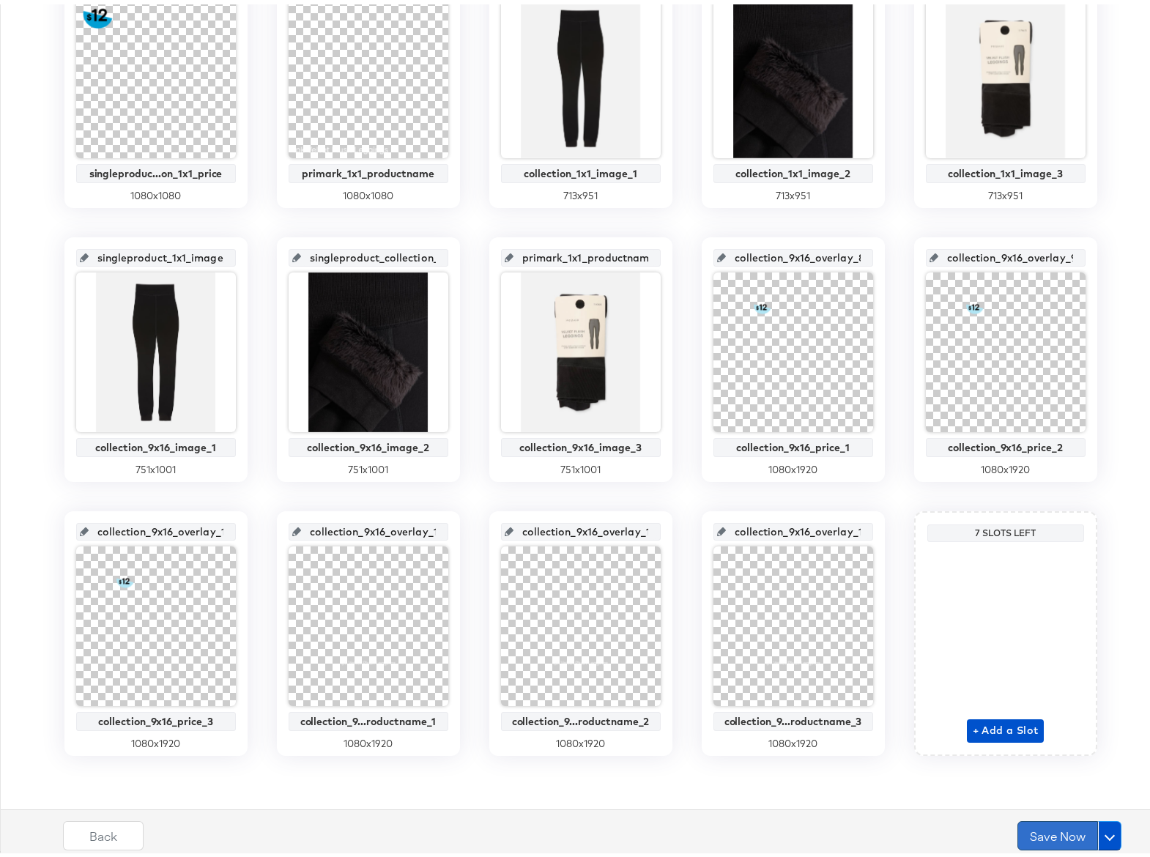
click at [1046, 829] on button "Save Now" at bounding box center [1058, 831] width 81 height 29
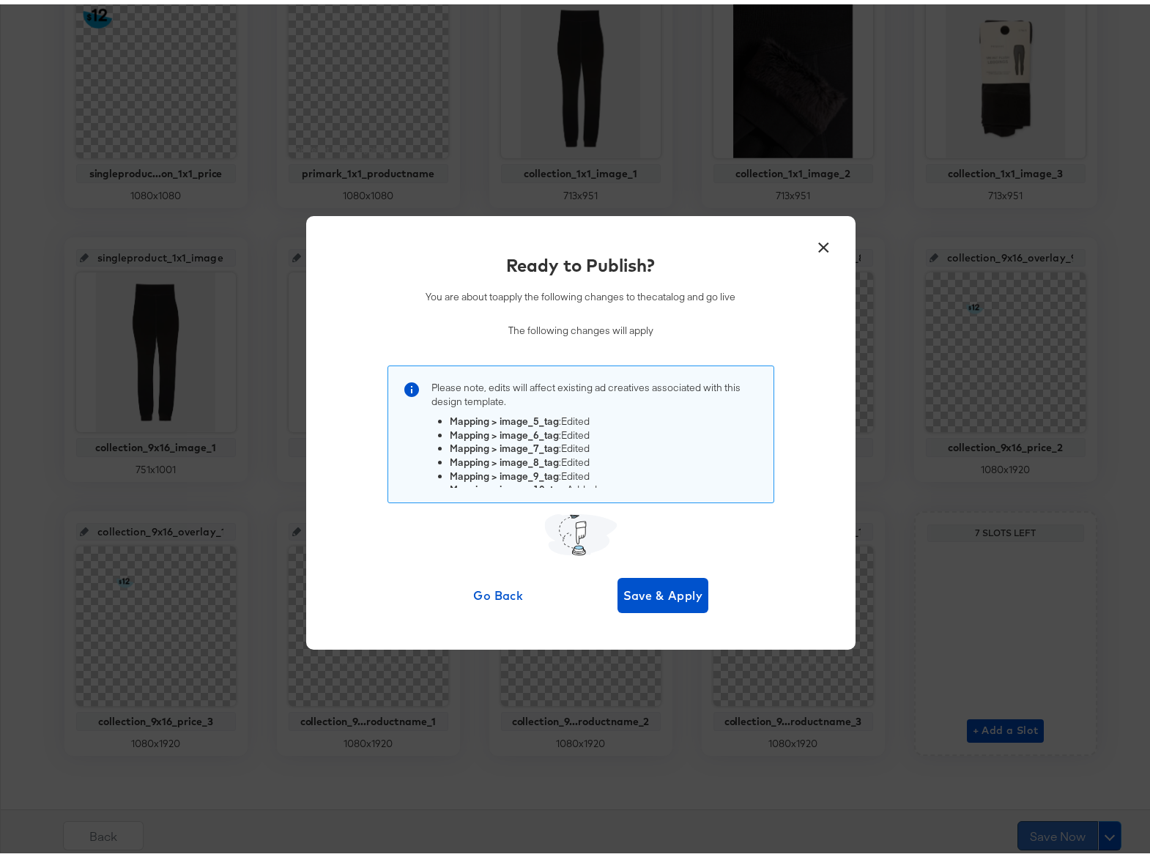
scroll to position [0, 0]
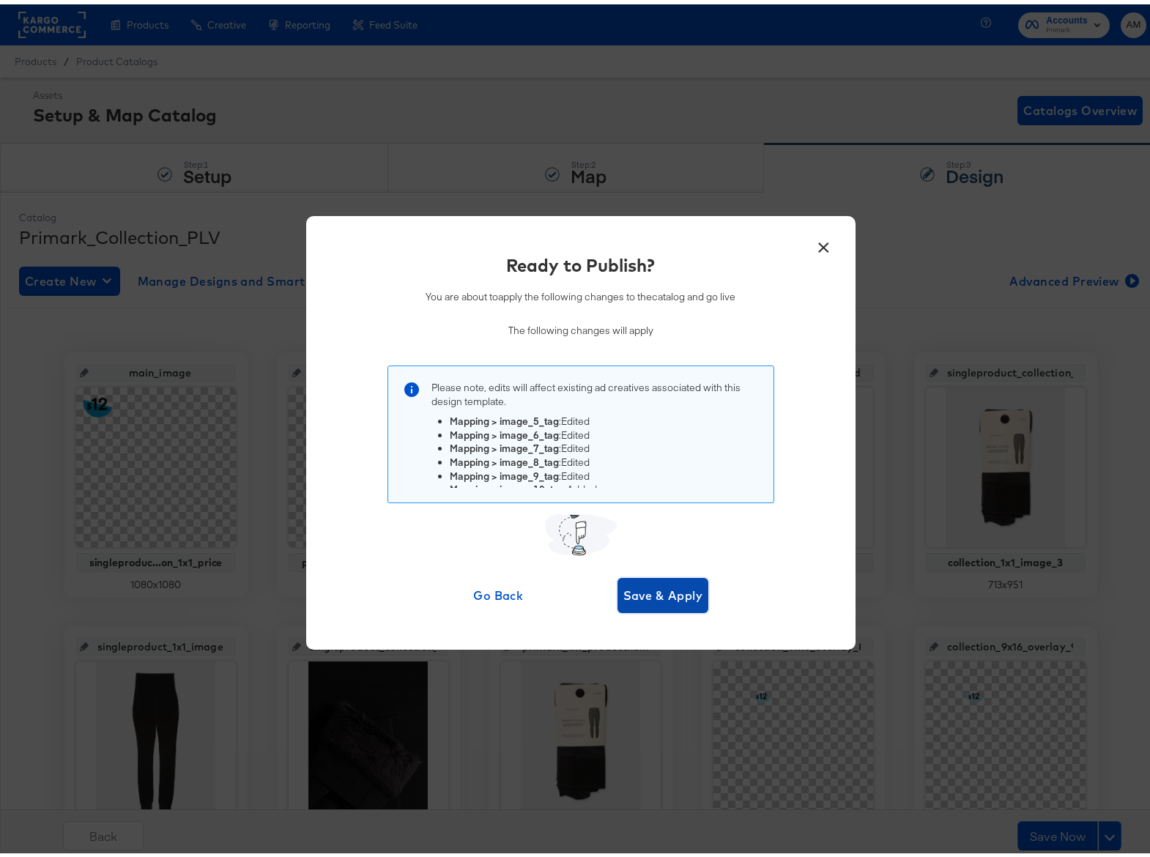
click at [646, 587] on span "Save & Apply" at bounding box center [664, 591] width 80 height 21
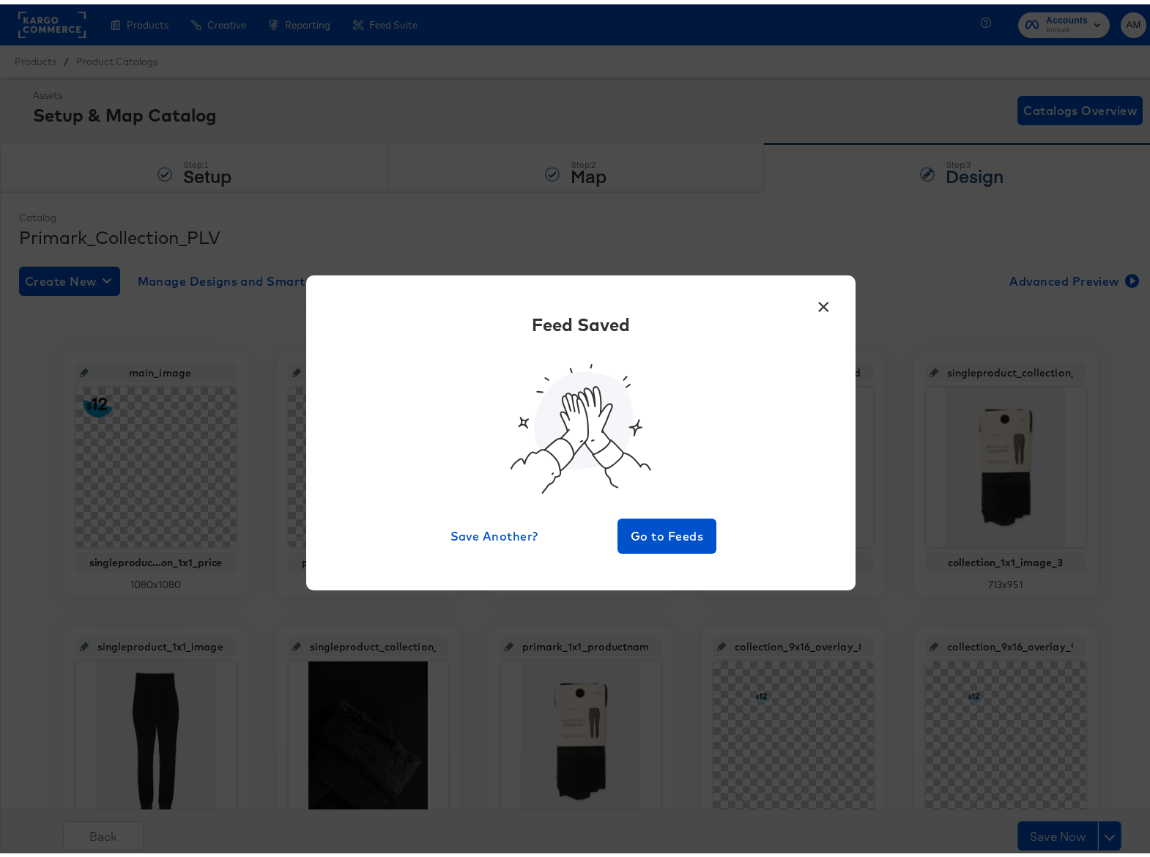
click at [648, 550] on div "× Feed Saved Save Another? Go to Feeds" at bounding box center [581, 428] width 550 height 315
click at [646, 528] on span "Go to Feeds" at bounding box center [668, 532] width 88 height 21
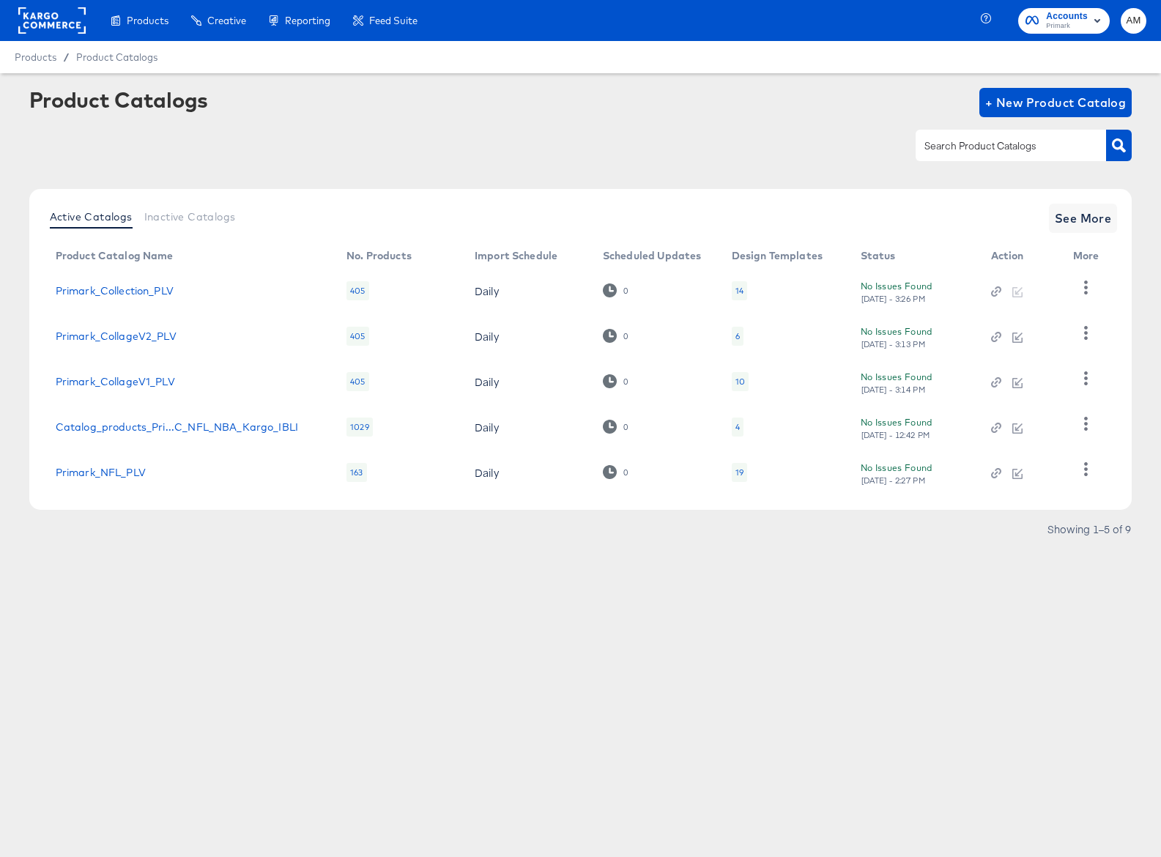
click at [732, 291] on div "14" at bounding box center [739, 290] width 15 height 19
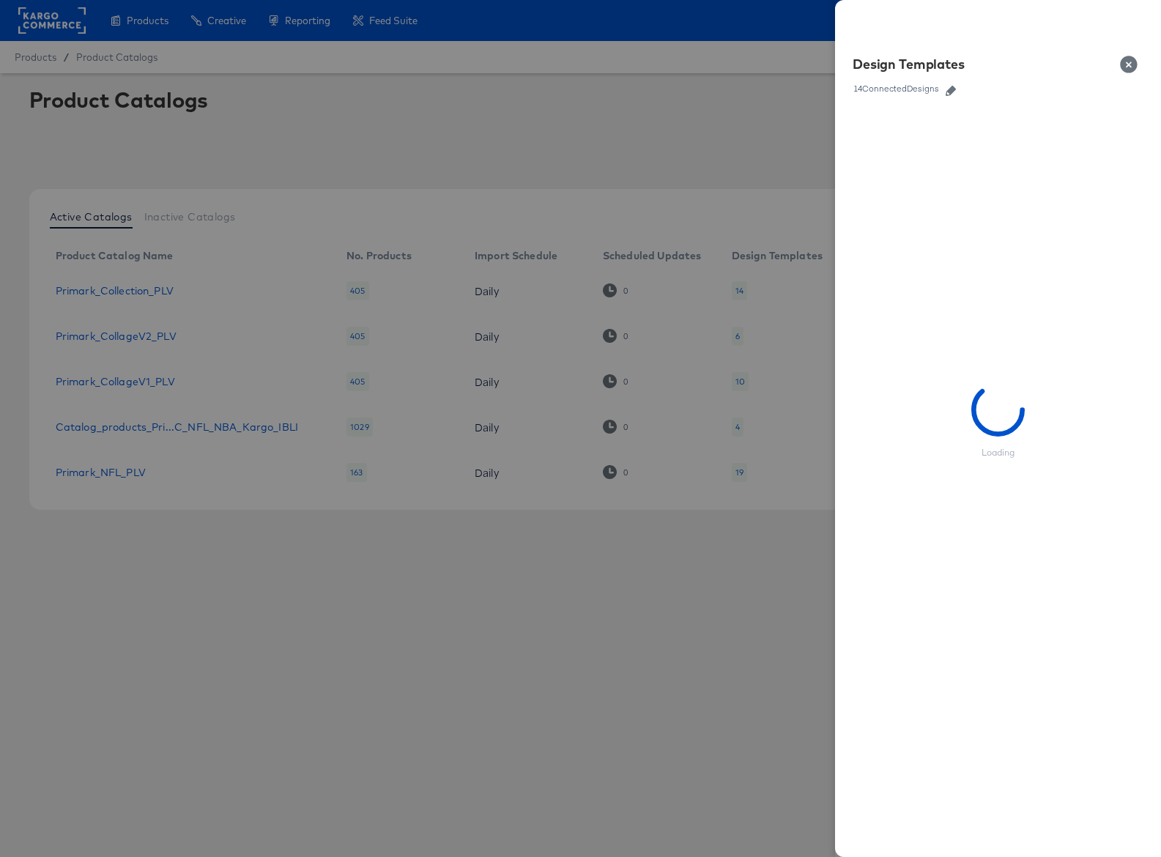
click at [953, 92] on icon "button" at bounding box center [951, 91] width 10 height 10
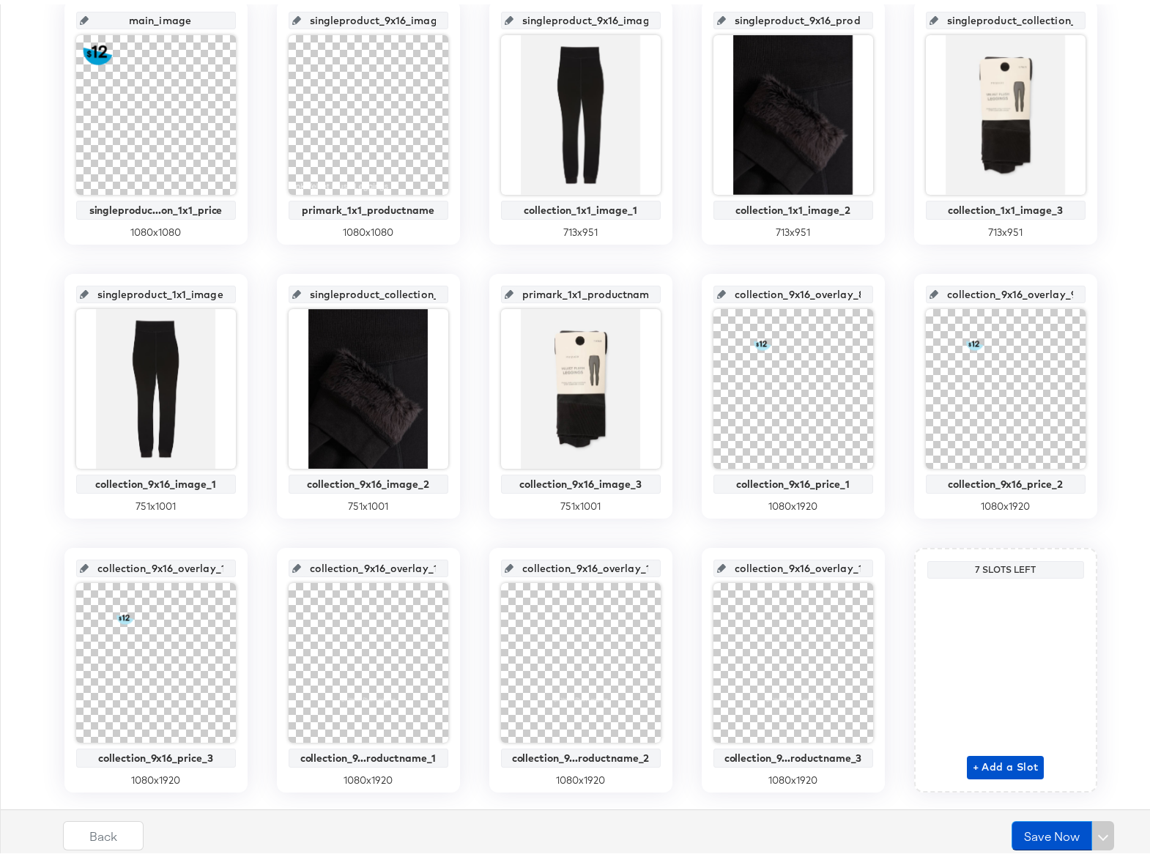
scroll to position [389, 0]
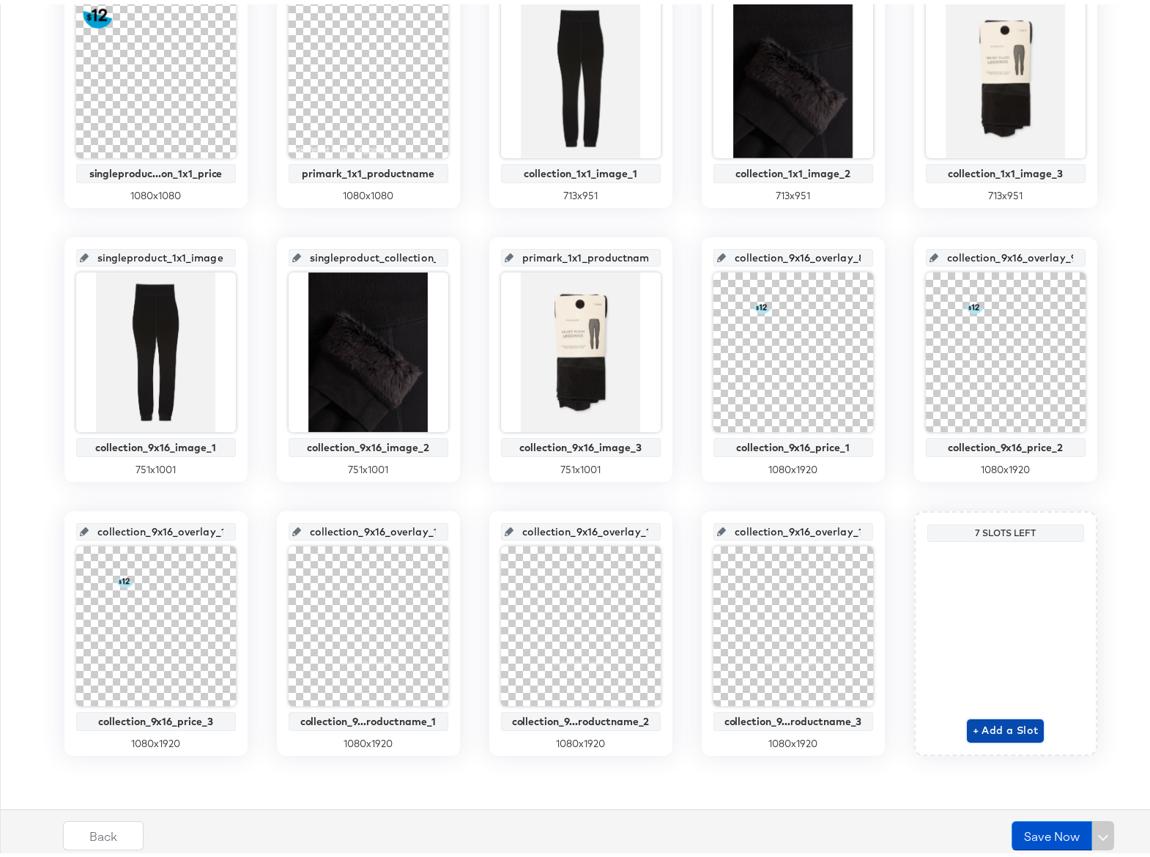
click at [994, 728] on span "+ Add a Slot" at bounding box center [1006, 726] width 66 height 18
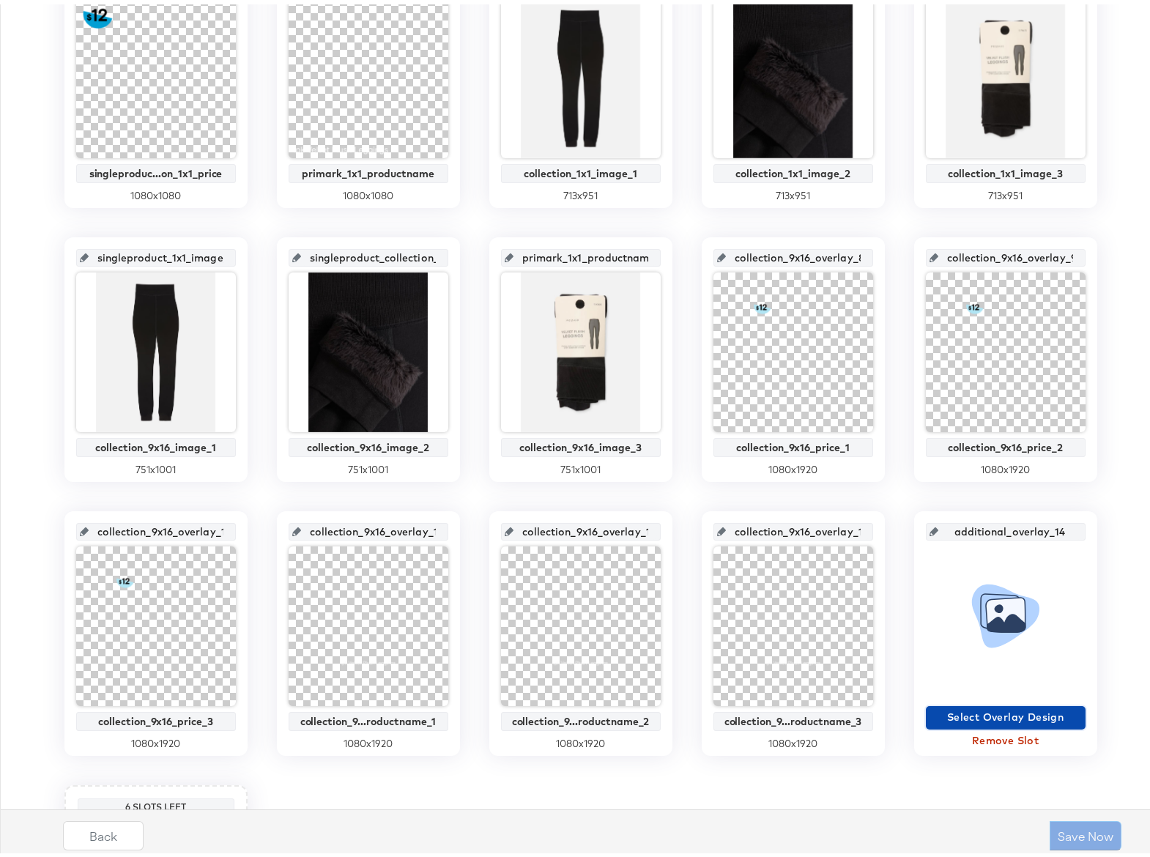
click at [984, 714] on span "Select Overlay Design" at bounding box center [1006, 713] width 148 height 18
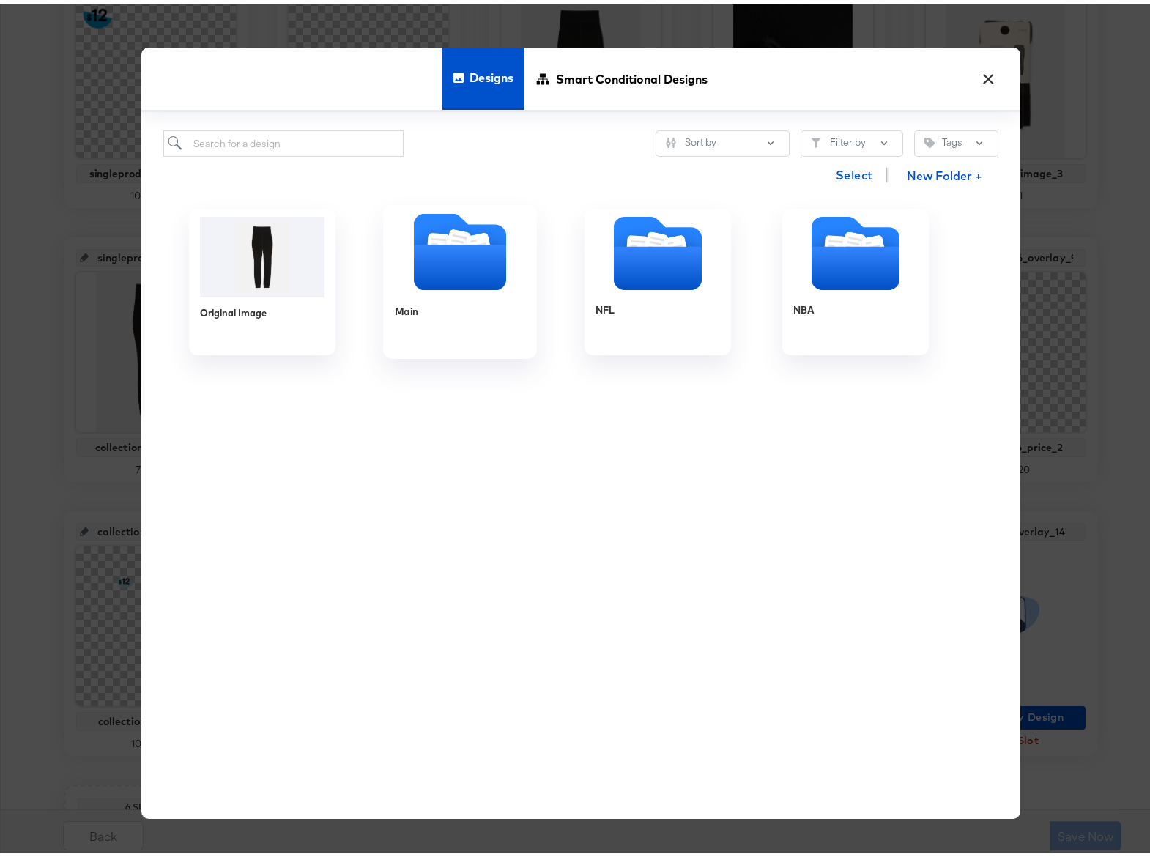
click at [451, 265] on icon "Folder" at bounding box center [459, 262] width 92 height 45
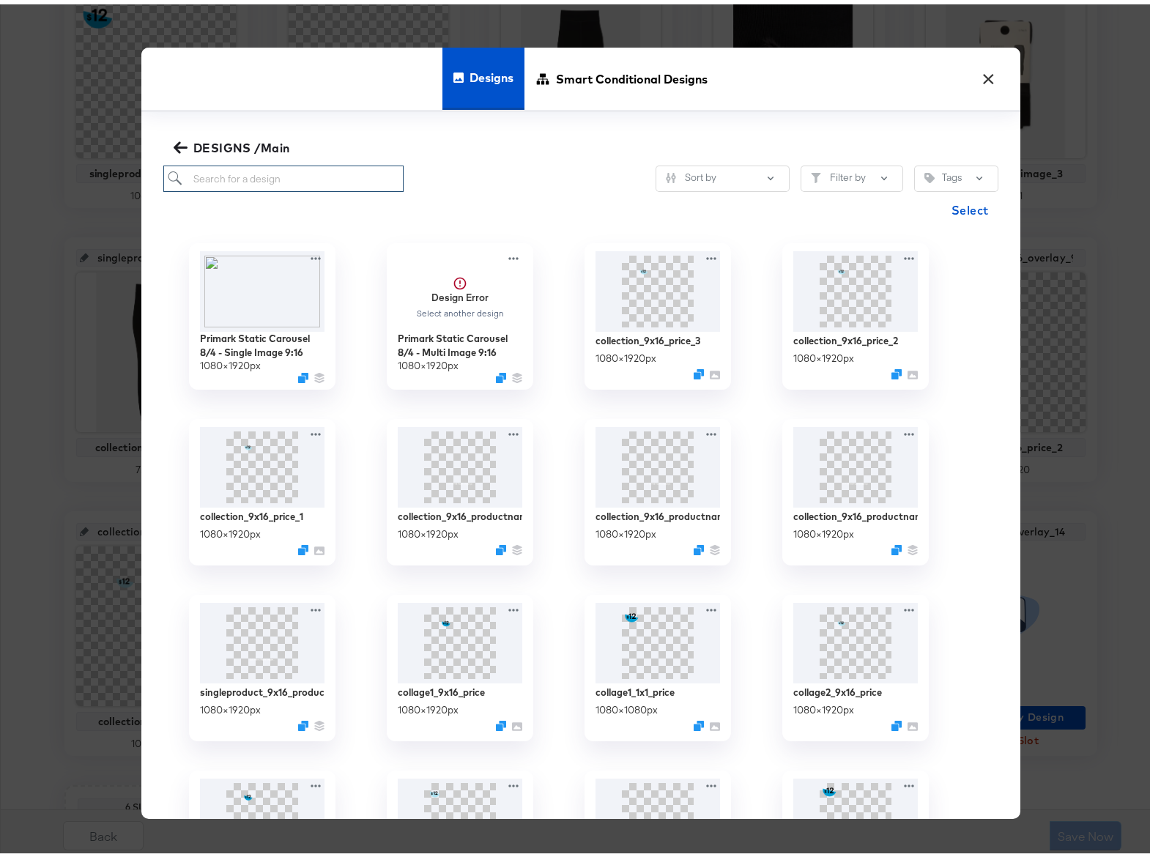
click at [244, 175] on input "search" at bounding box center [283, 174] width 241 height 27
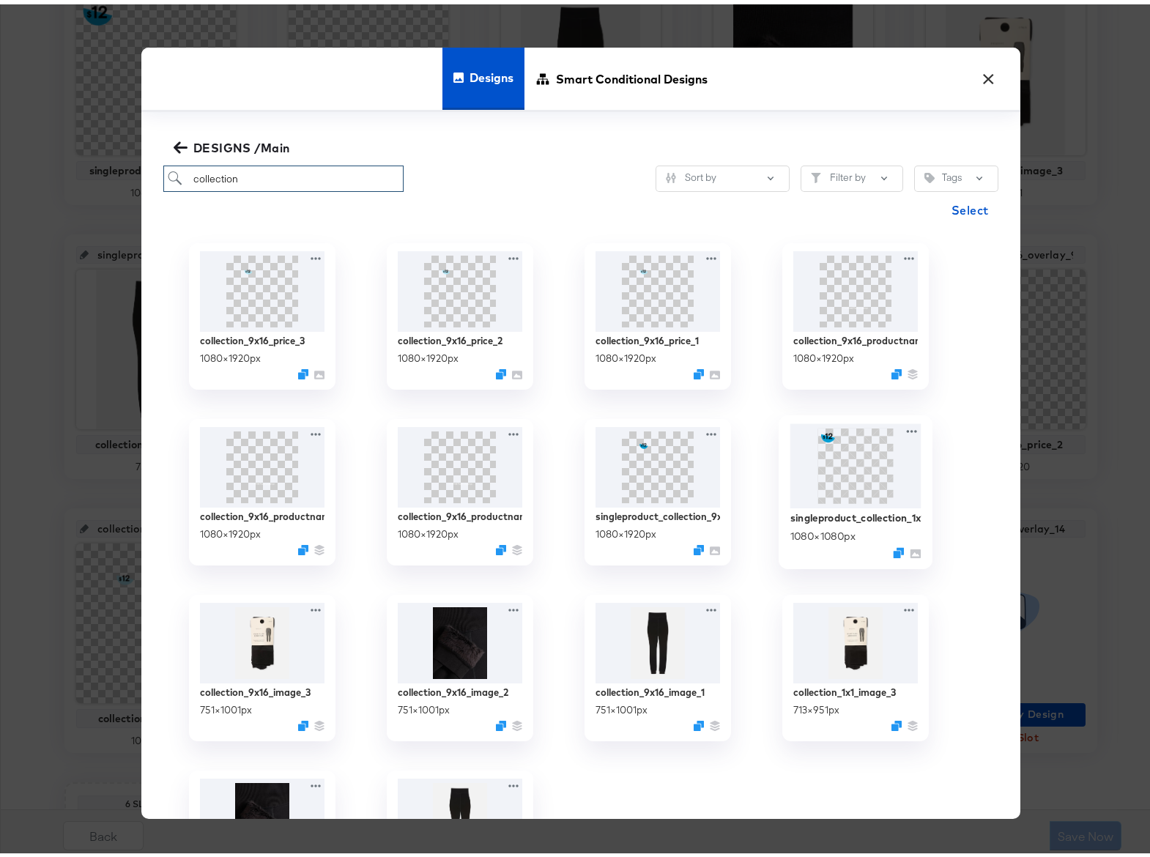
scroll to position [288, 0]
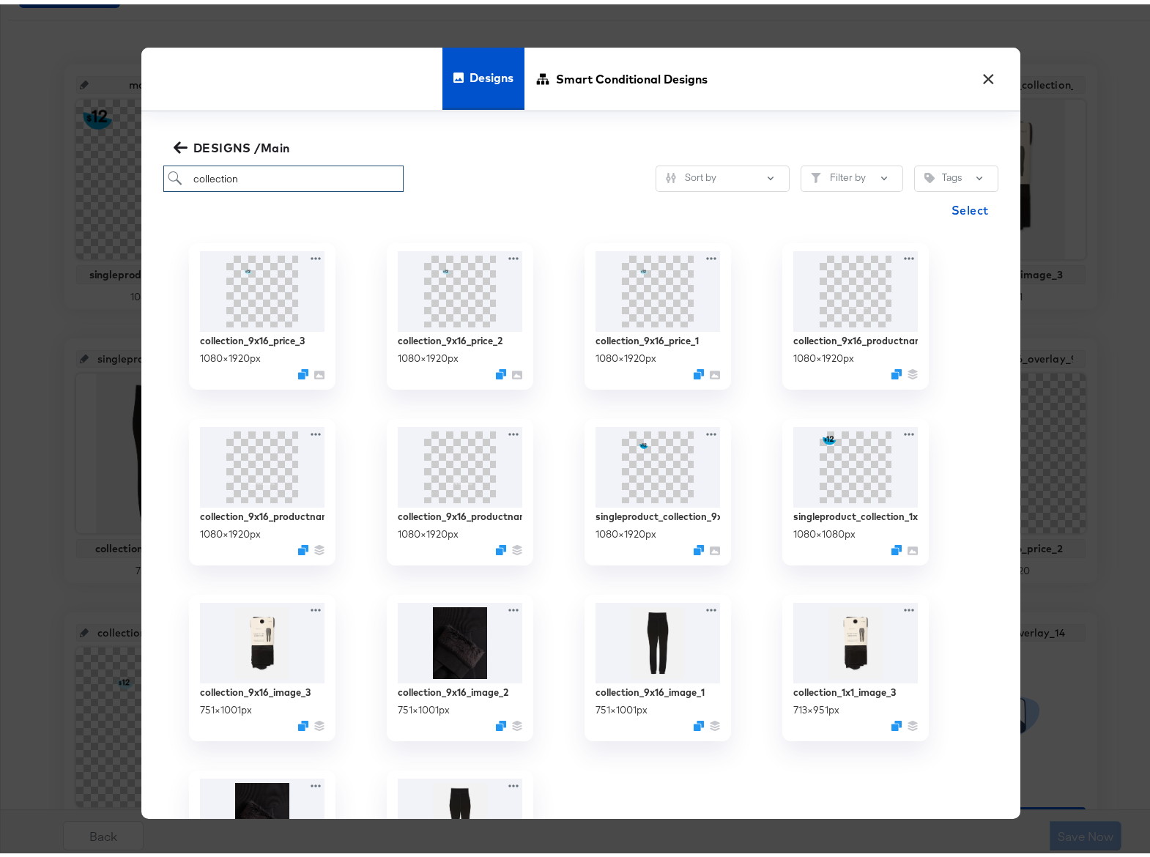
type input "collection"
click at [174, 143] on icon "button" at bounding box center [180, 143] width 14 height 12
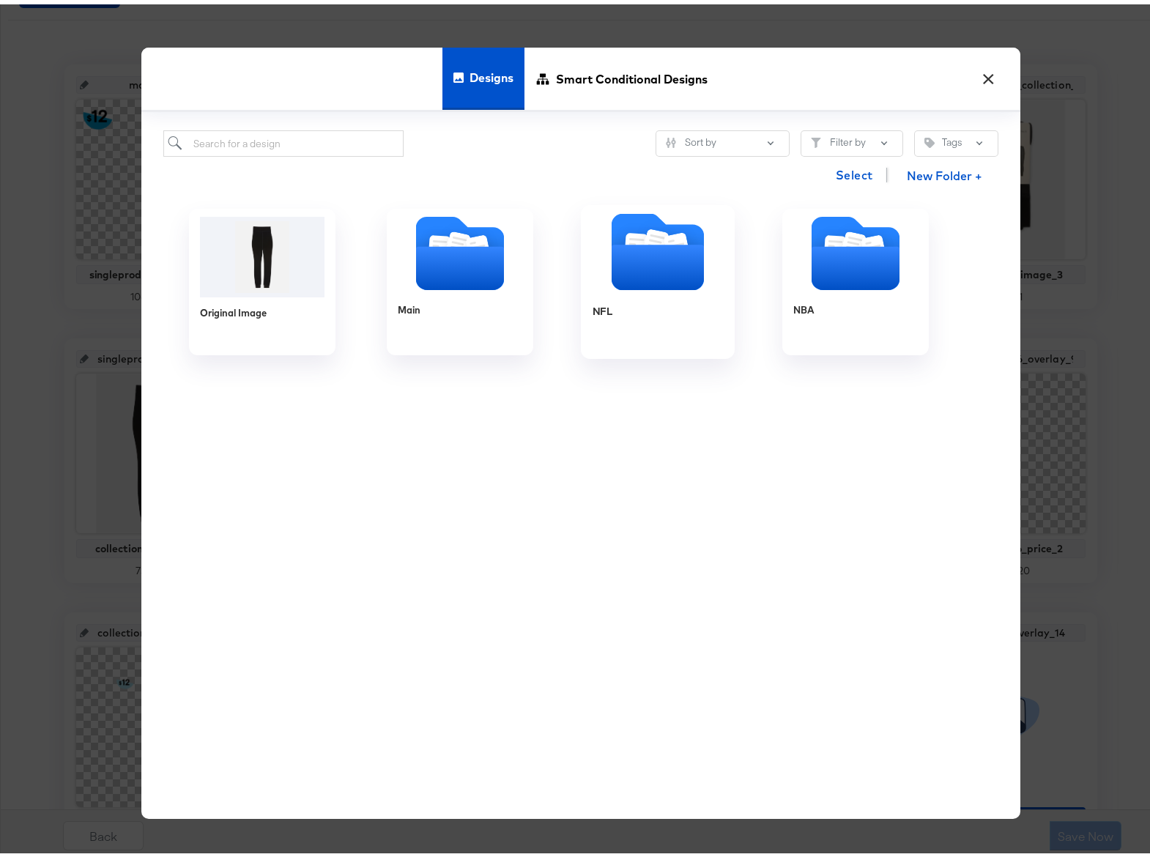
click at [647, 259] on icon "Folder" at bounding box center [657, 262] width 92 height 45
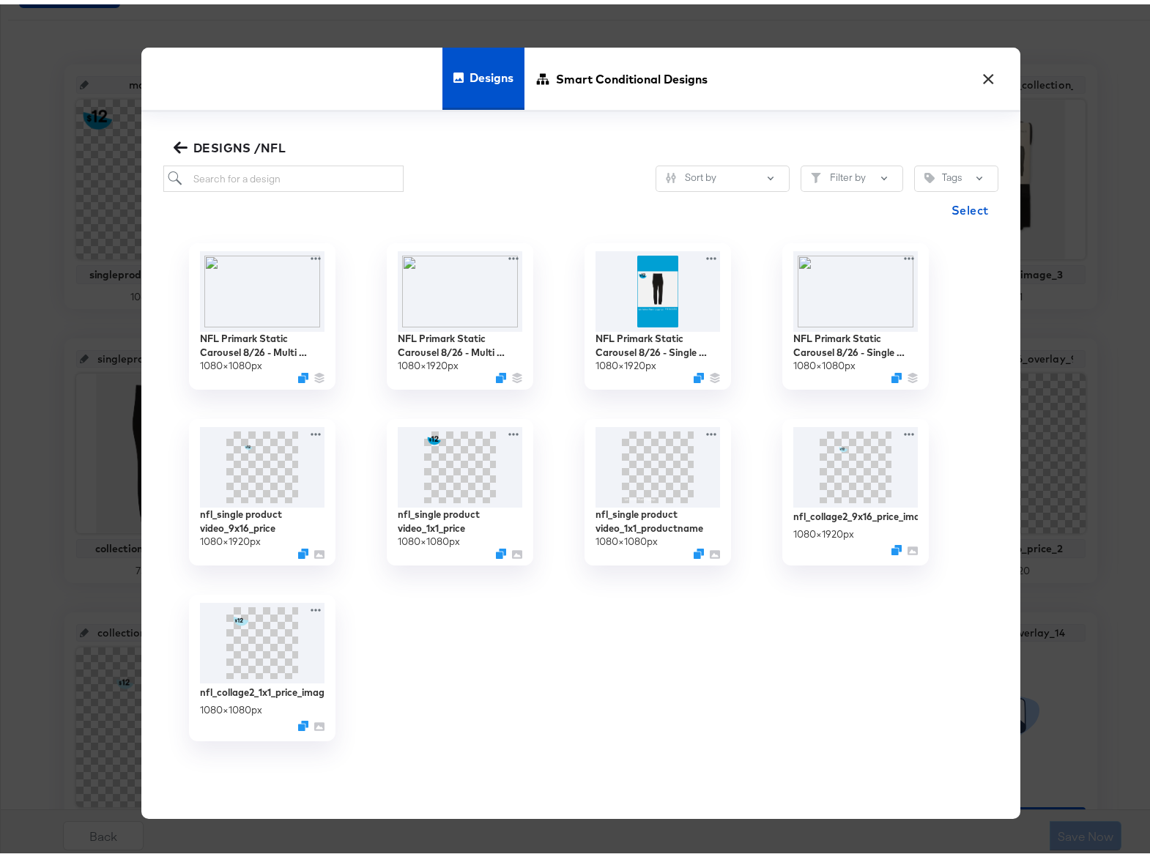
click at [179, 140] on icon "button" at bounding box center [181, 143] width 14 height 14
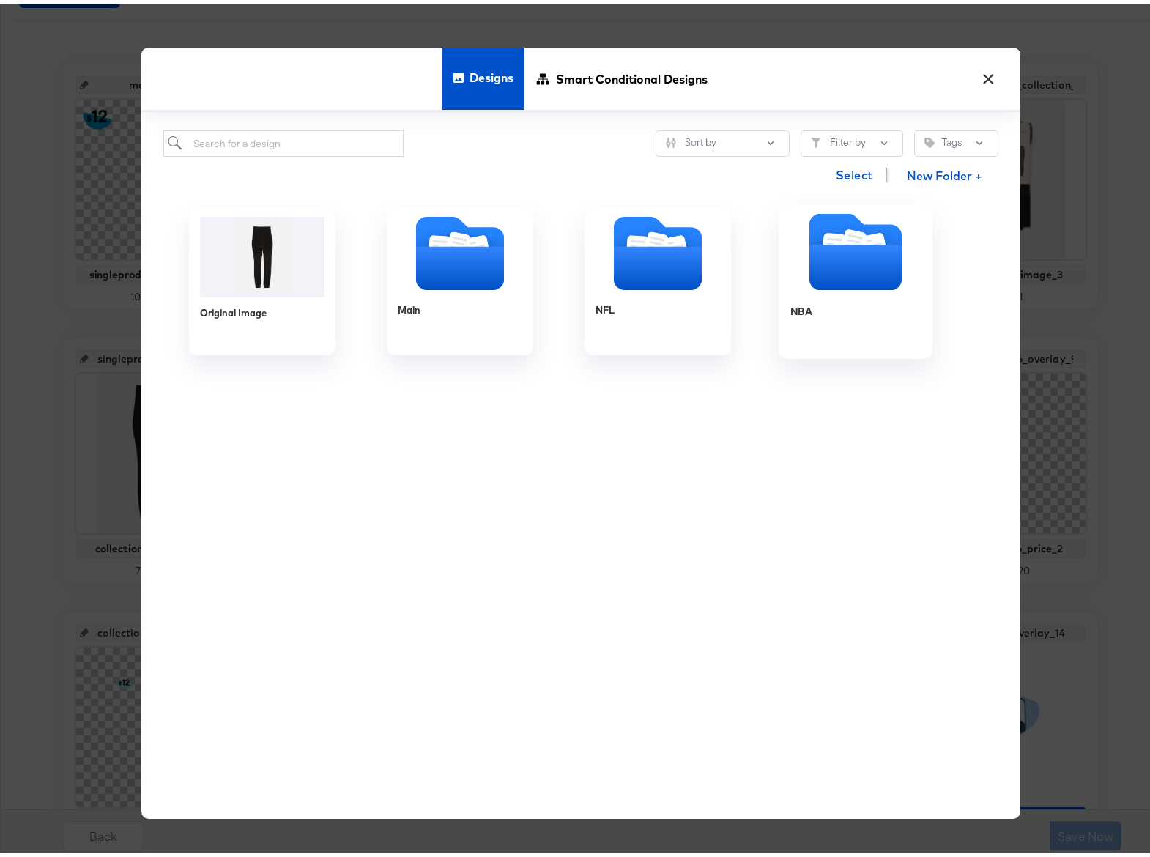
click at [844, 278] on icon "Folder" at bounding box center [855, 262] width 92 height 45
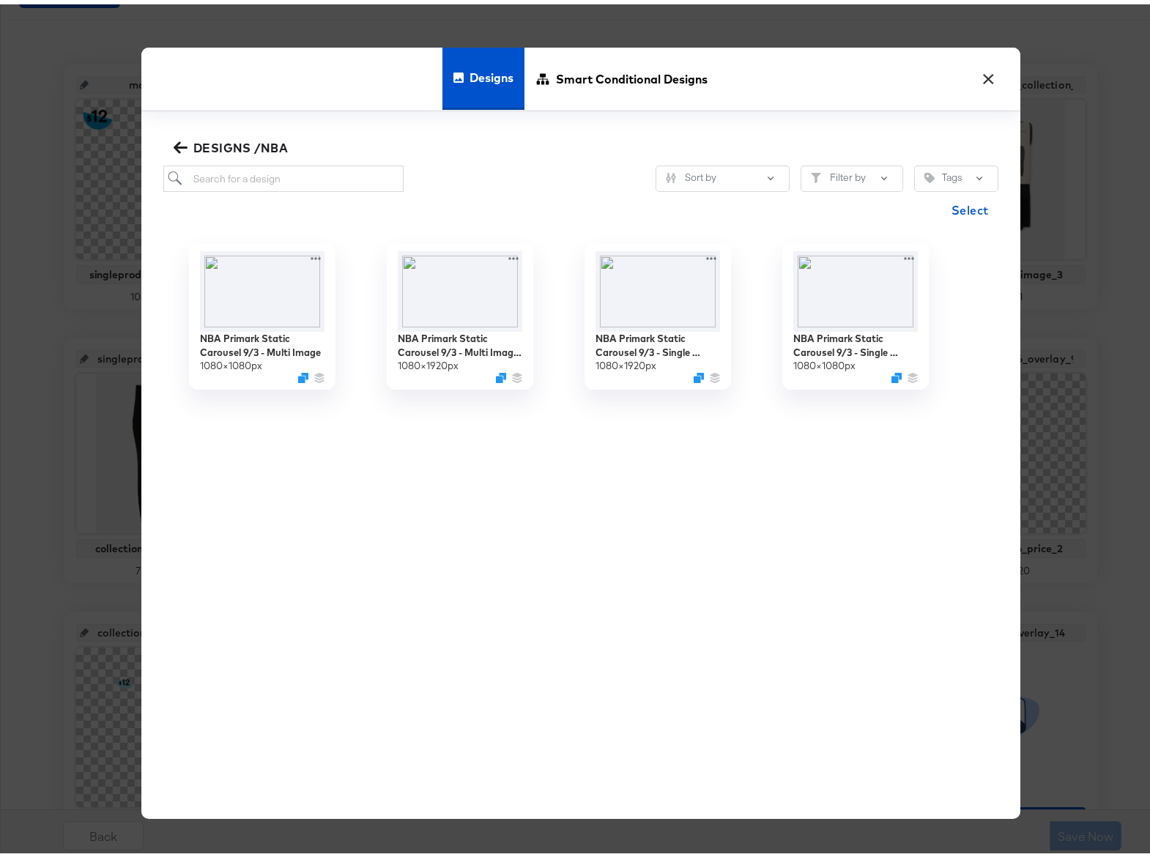
click at [173, 140] on icon "button" at bounding box center [180, 143] width 14 height 12
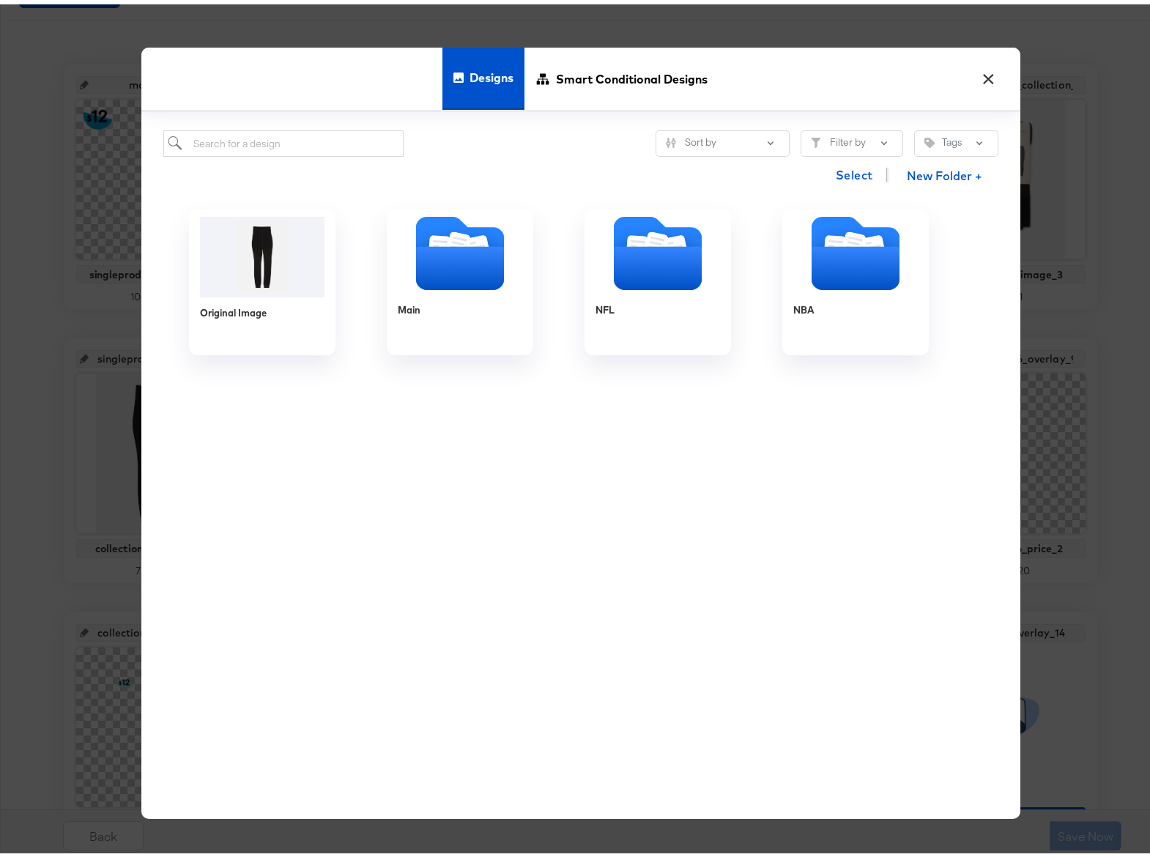
click at [984, 70] on button "×" at bounding box center [989, 71] width 26 height 26
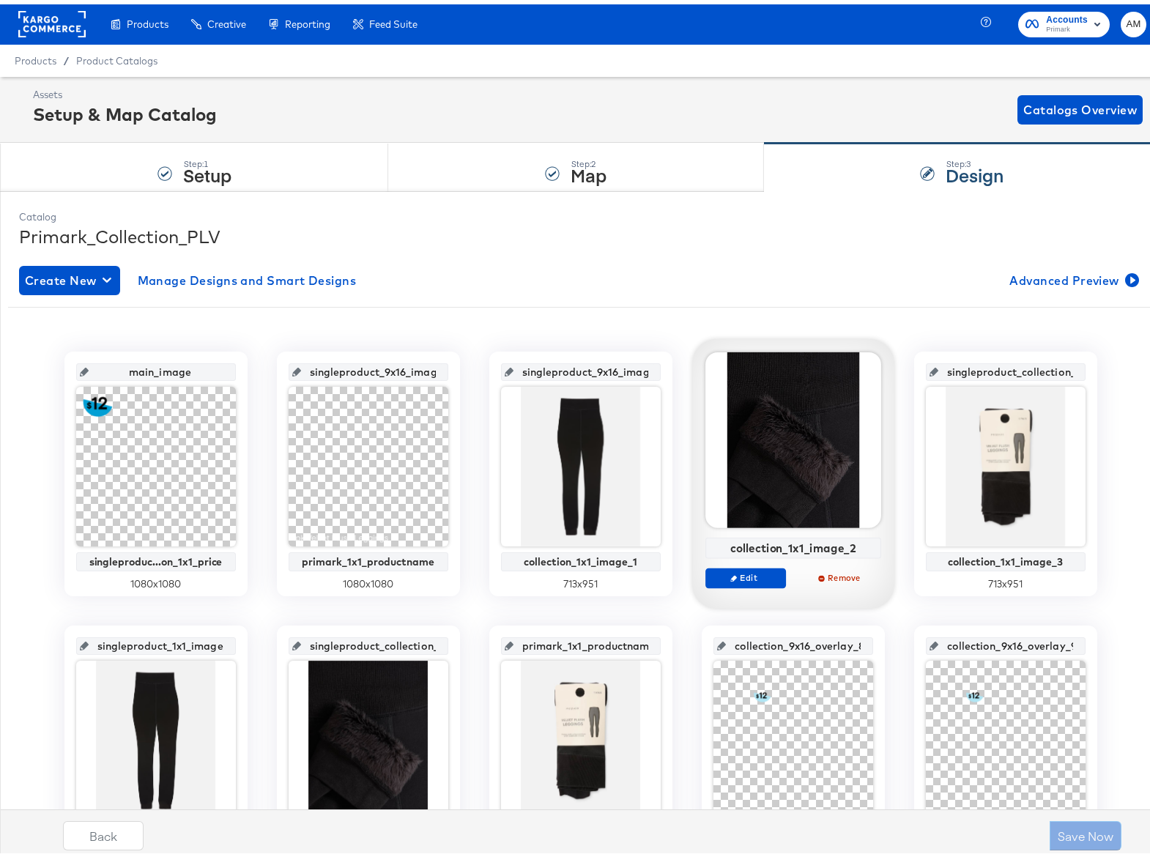
scroll to position [0, 0]
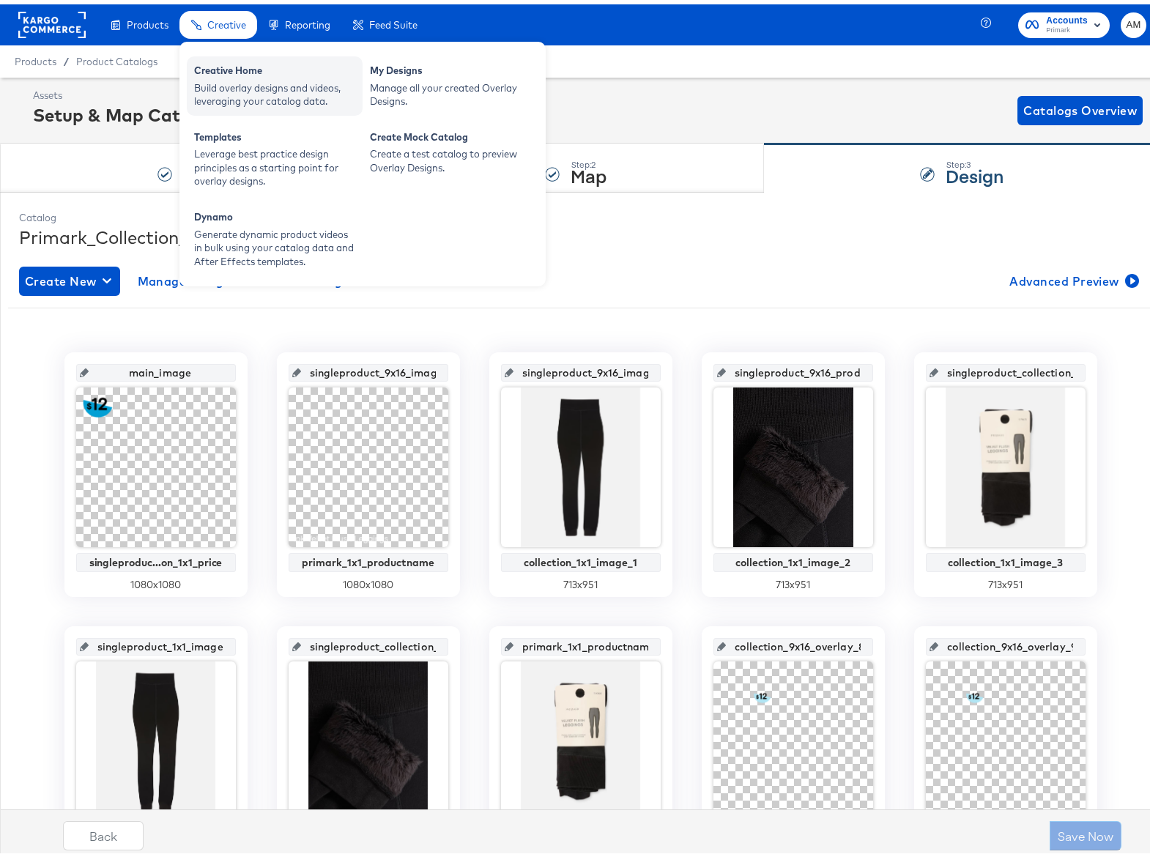
click at [233, 55] on div "Creative Home Build overlay designs and videos, leveraging your catalog data." at bounding box center [275, 81] width 176 height 59
click at [227, 80] on div "Build overlay designs and videos, leveraging your catalog data." at bounding box center [274, 90] width 161 height 27
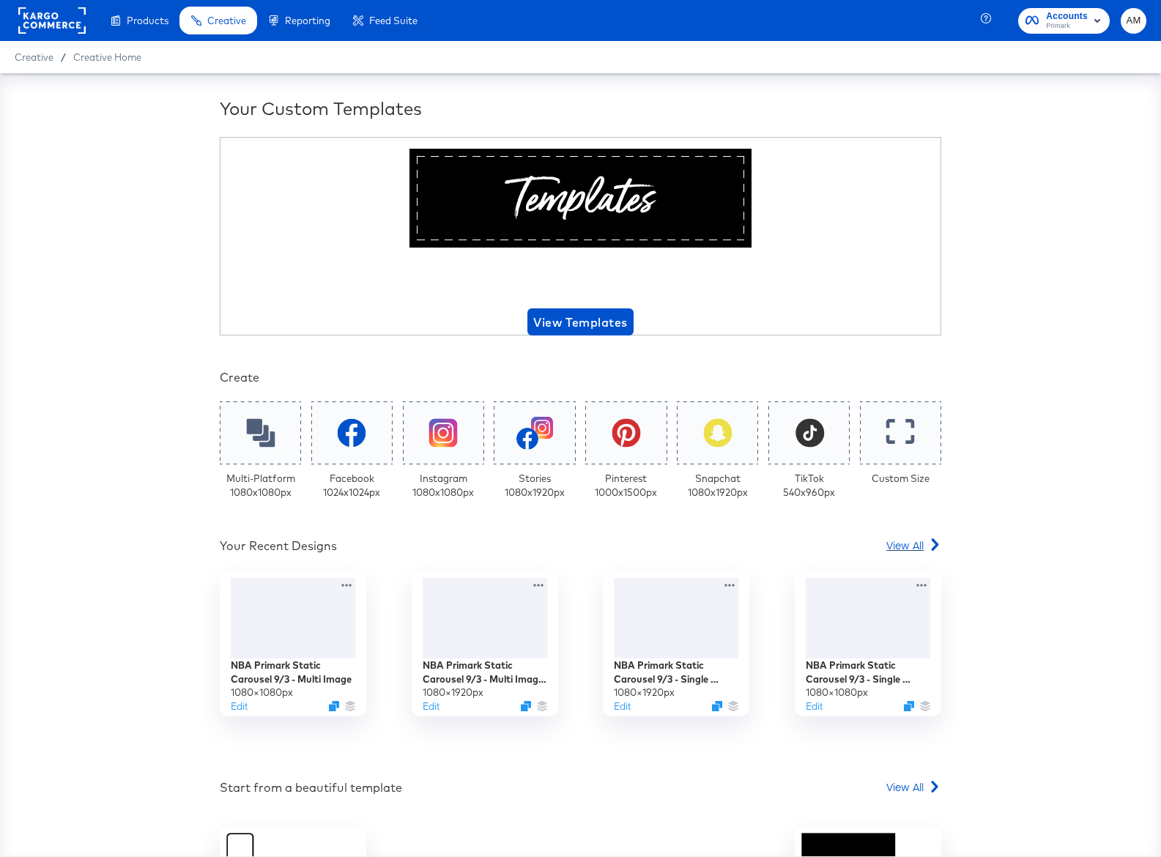
click at [909, 544] on span "View All" at bounding box center [905, 545] width 37 height 15
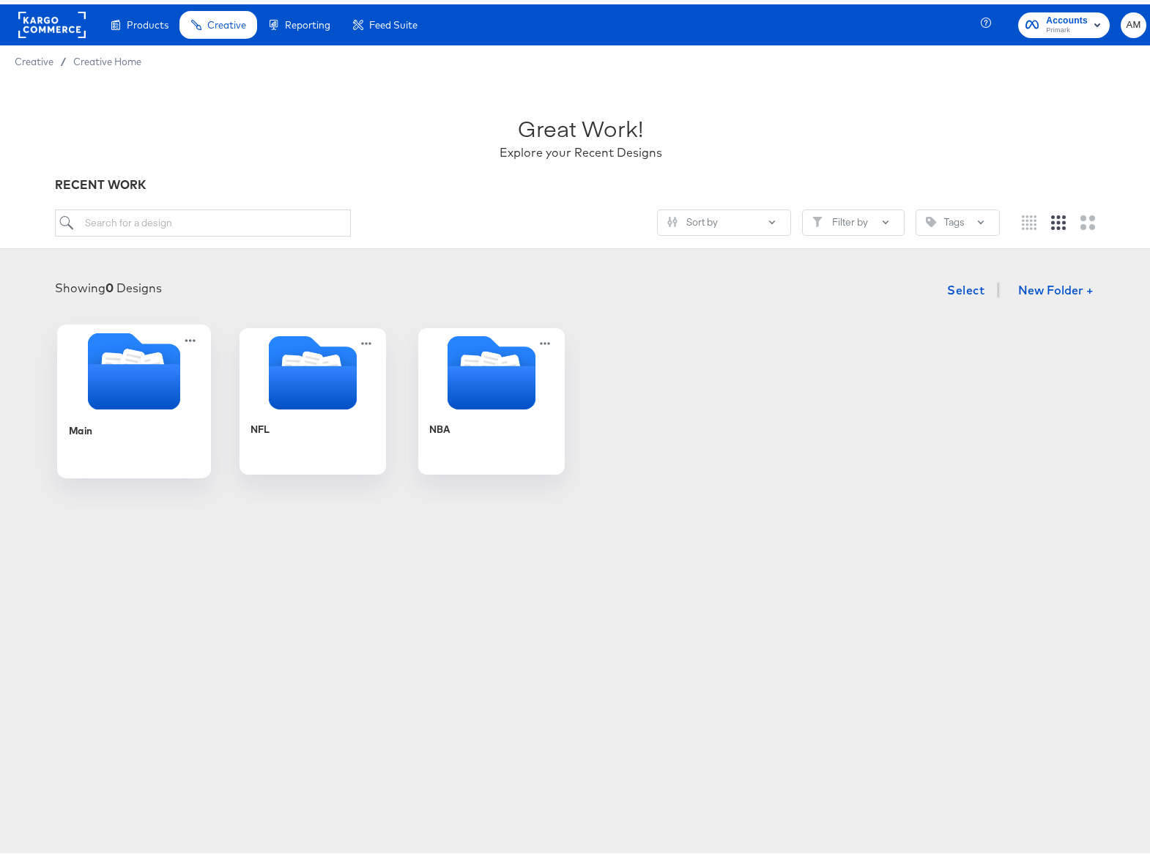
click at [100, 378] on icon "Folder" at bounding box center [133, 382] width 92 height 45
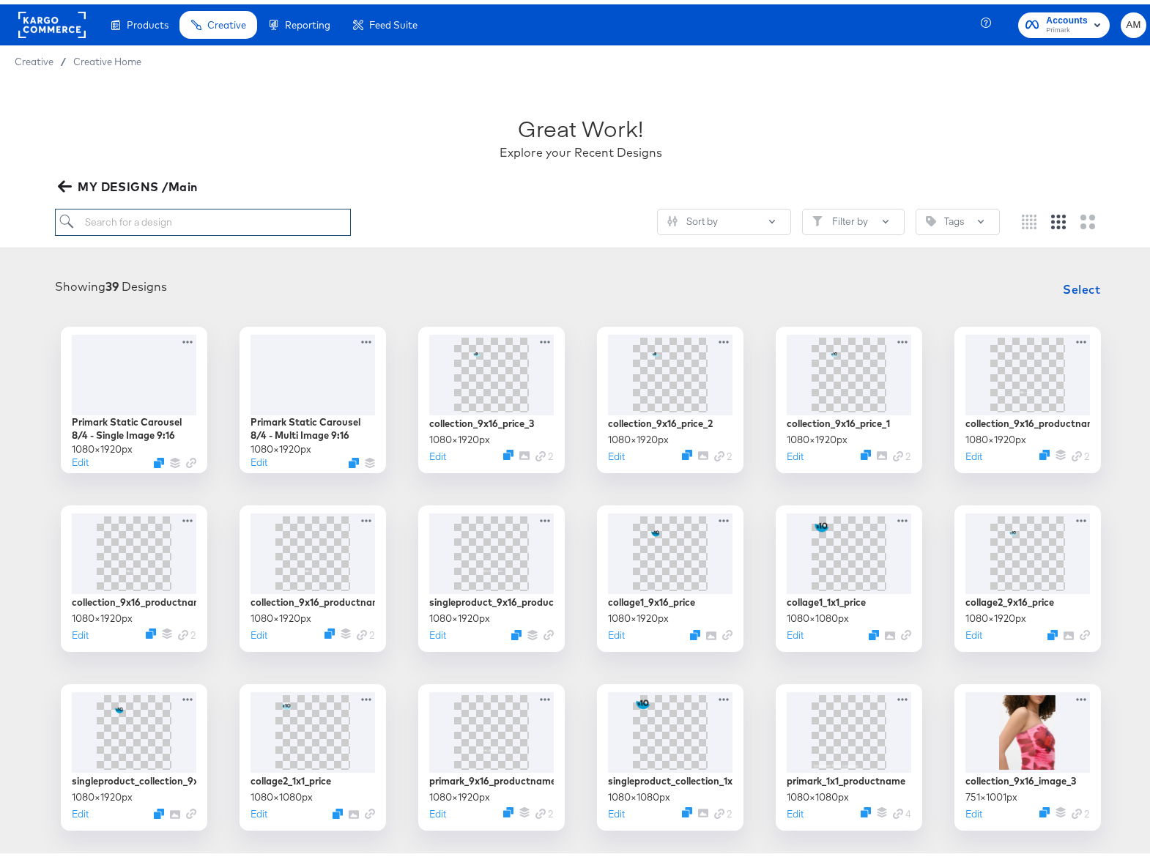
click at [144, 219] on input "search" at bounding box center [203, 217] width 296 height 27
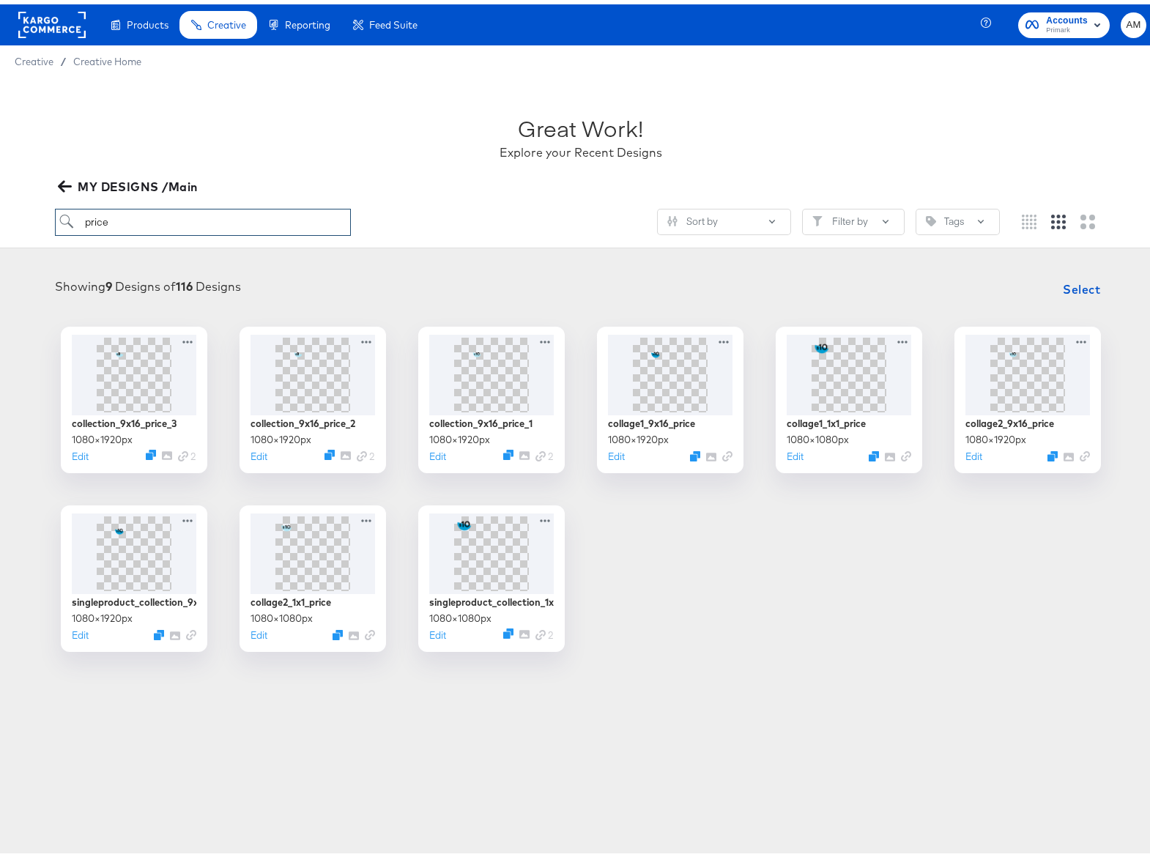
type input "price"
click at [64, 185] on icon "button" at bounding box center [65, 182] width 14 height 14
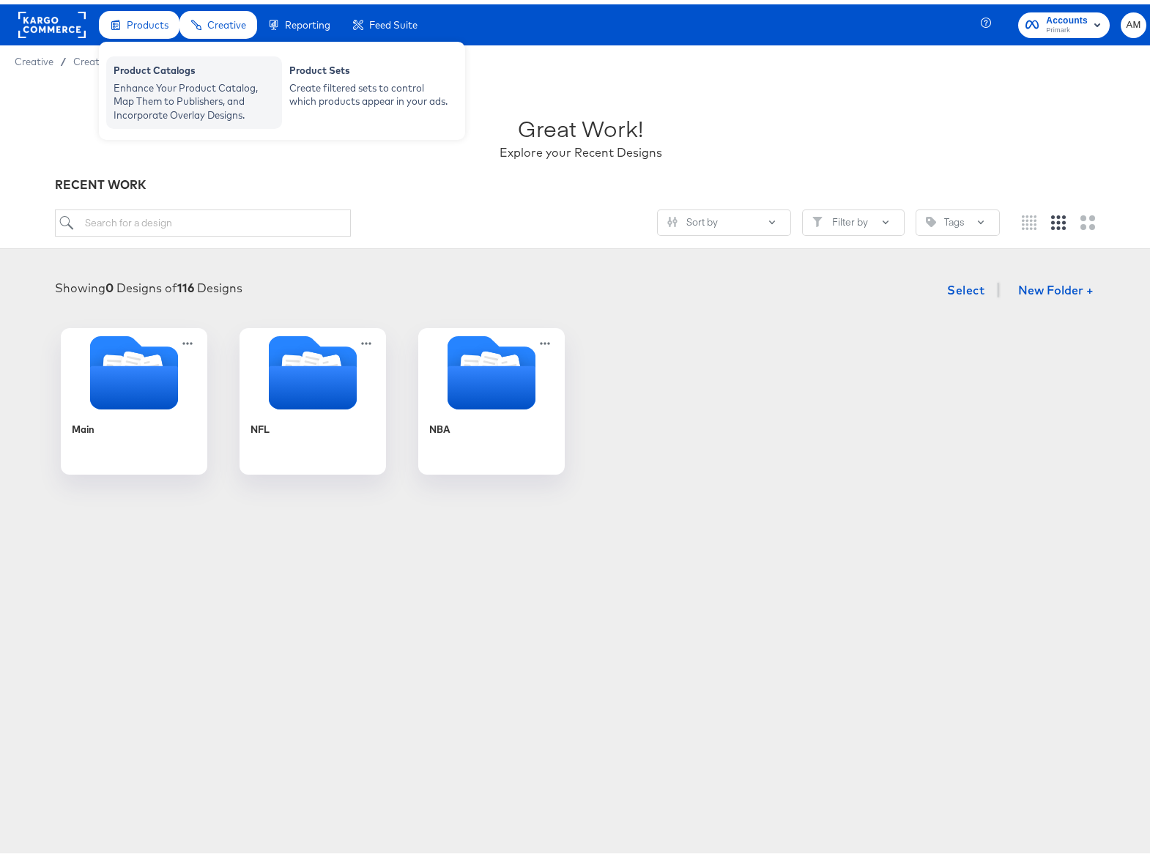
click at [169, 121] on div "Product Catalogs Enhance Your Product Catalog, Map Them to Publishers, and Inco…" at bounding box center [194, 88] width 176 height 73
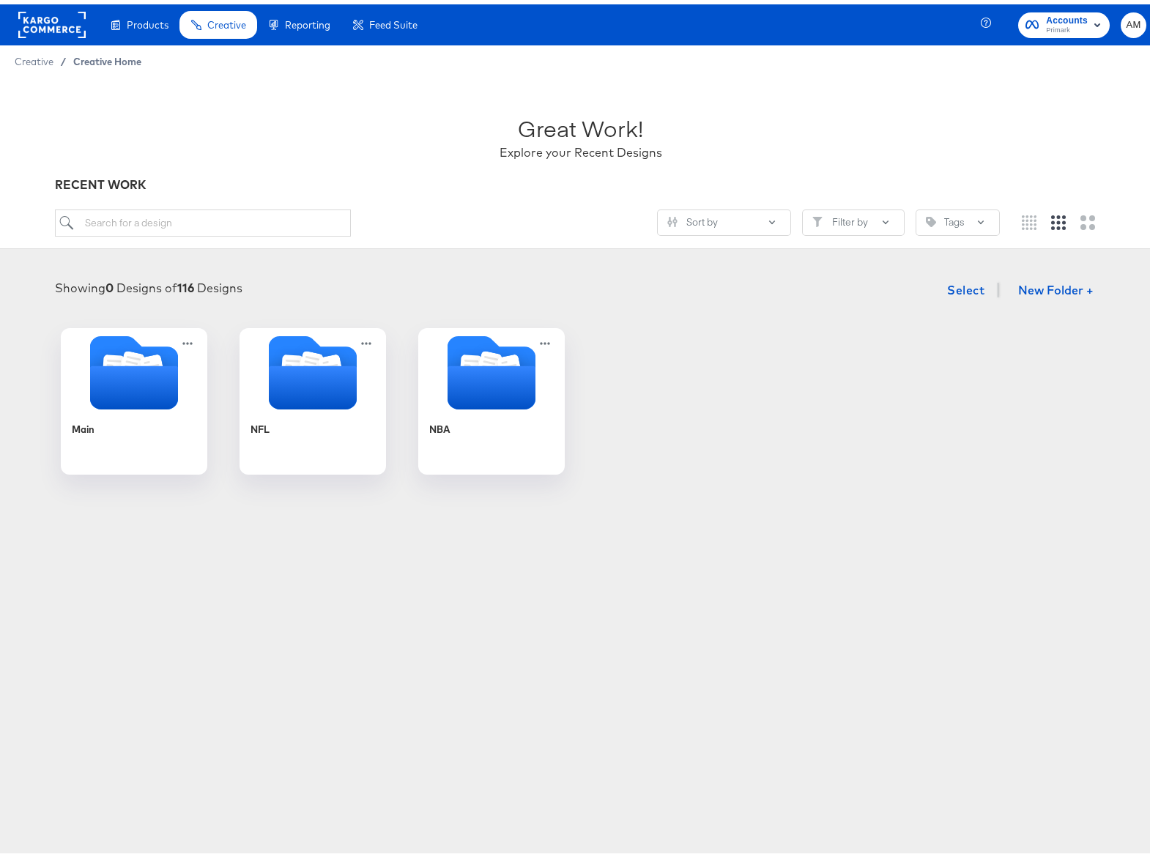
click at [129, 59] on span "Creative Home" at bounding box center [107, 57] width 68 height 12
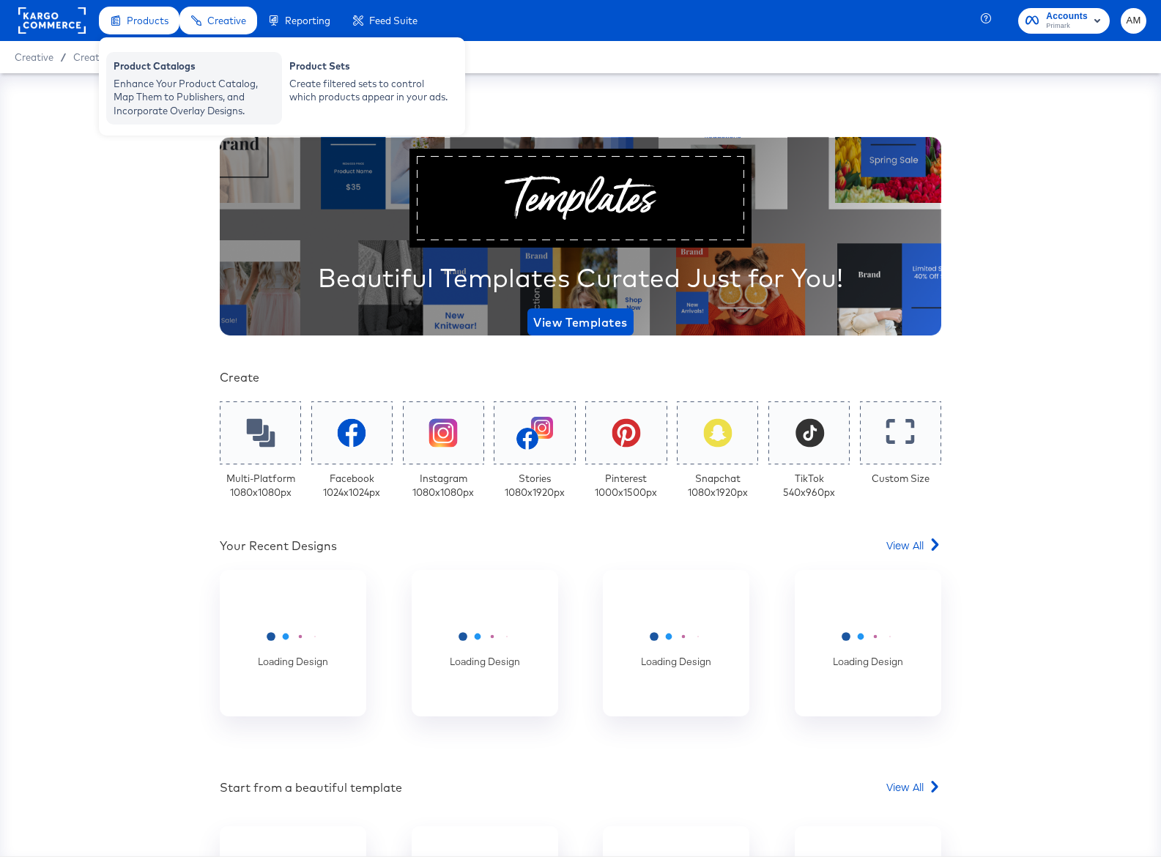
click at [167, 69] on div "Product Catalogs" at bounding box center [194, 68] width 161 height 18
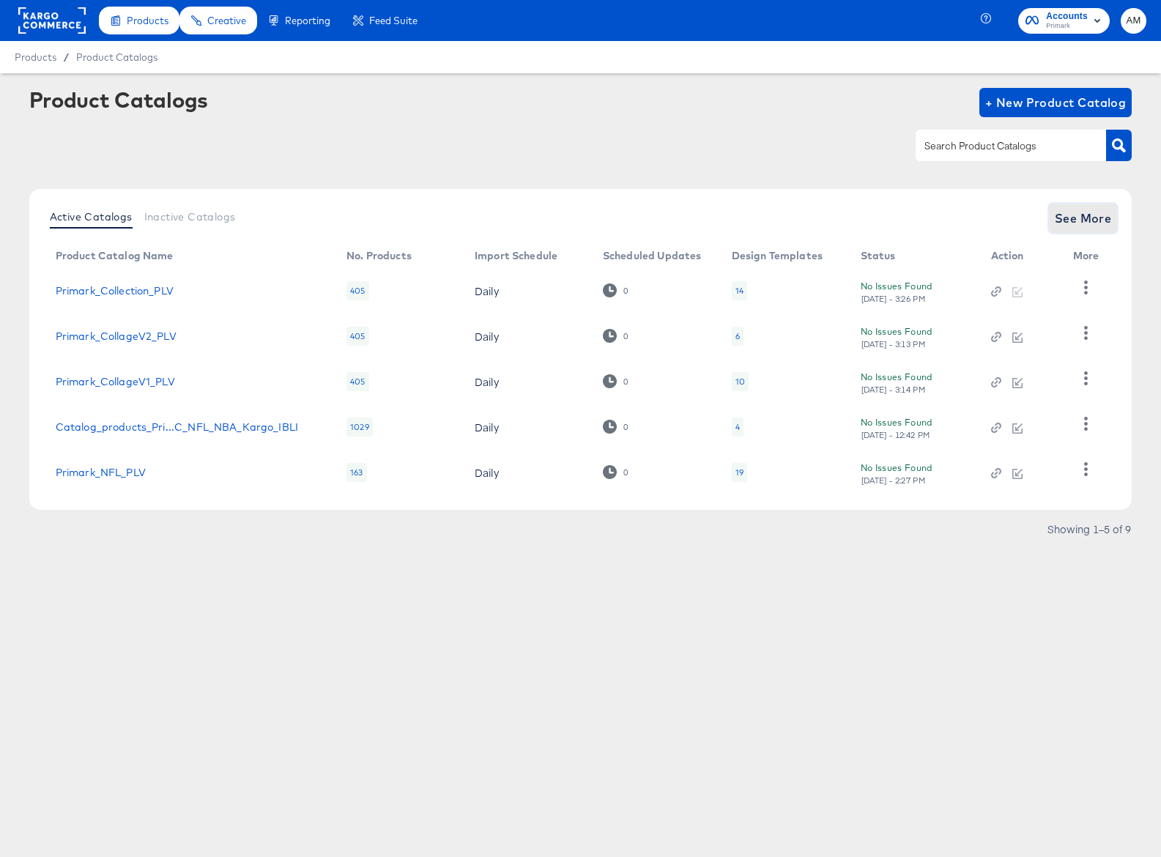
click at [1058, 208] on button "See More" at bounding box center [1083, 218] width 69 height 29
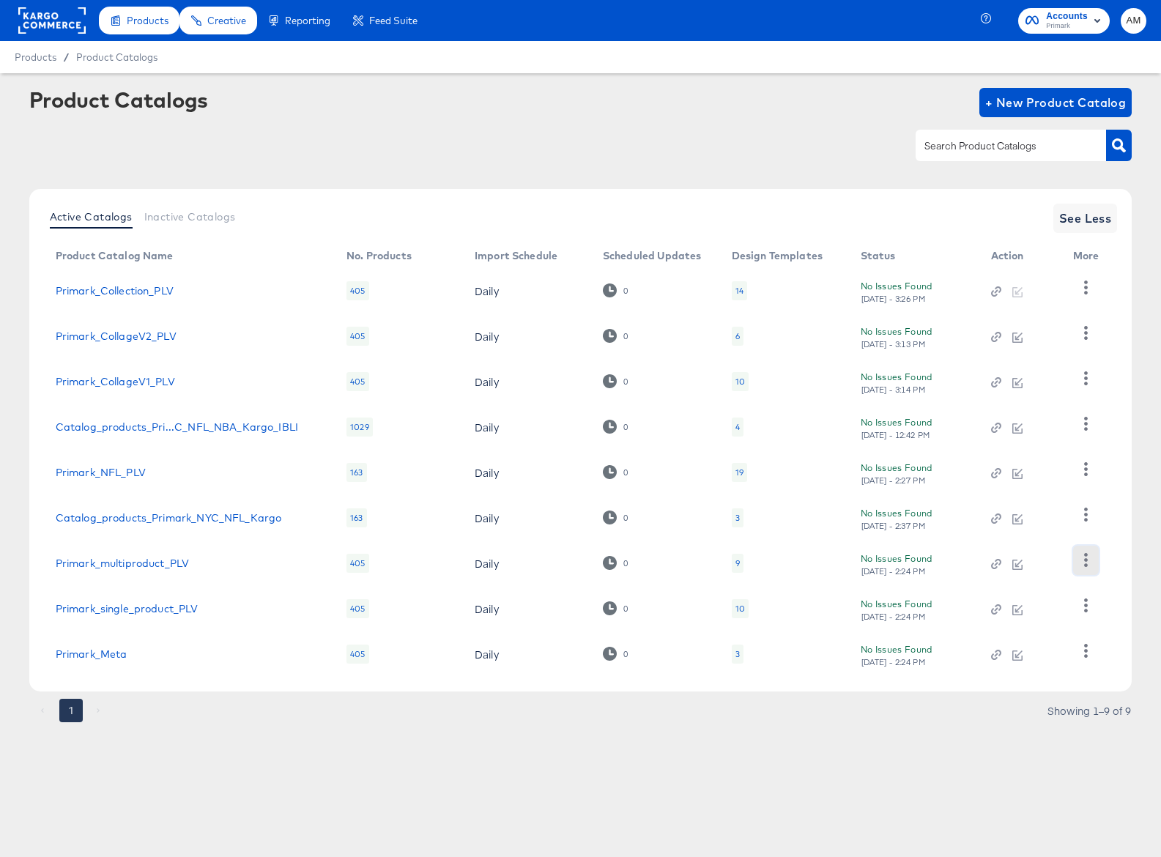
click at [1081, 558] on icon "button" at bounding box center [1086, 560] width 14 height 14
click at [977, 635] on div "Pause" at bounding box center [1026, 637] width 147 height 23
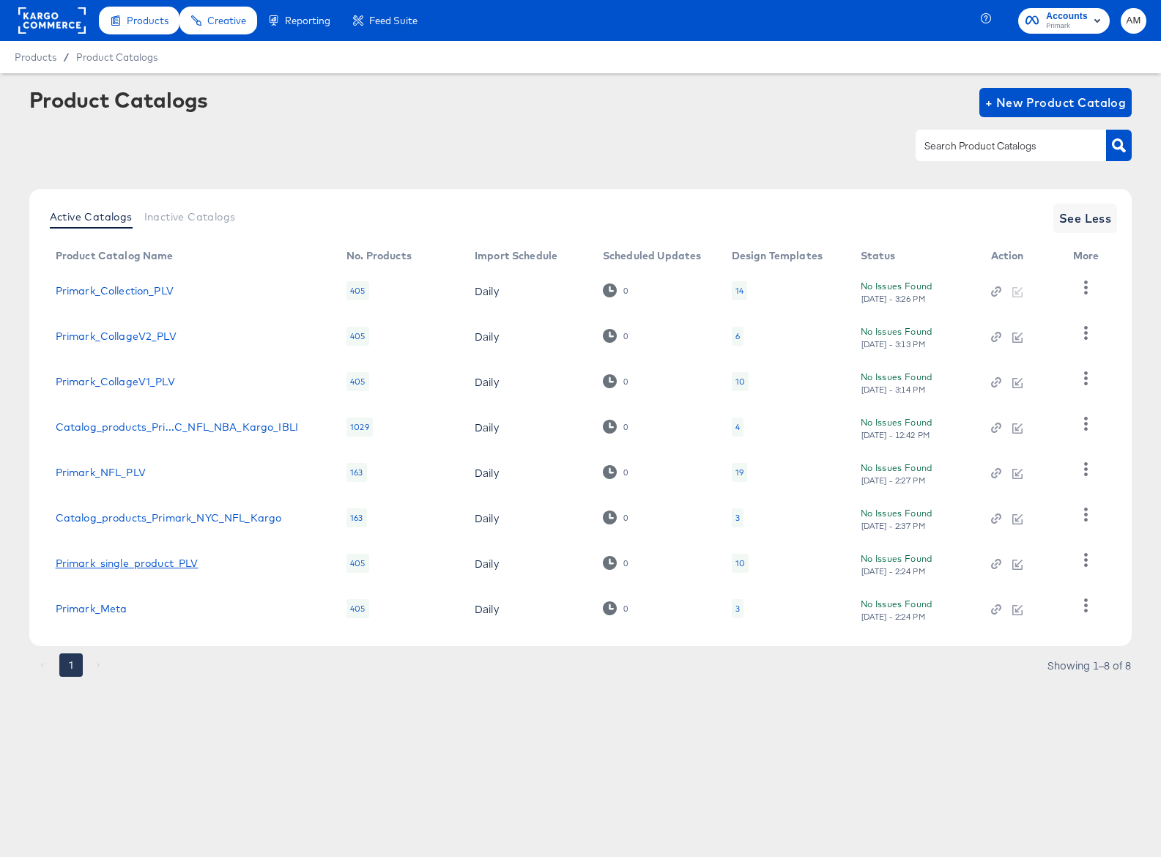
click at [172, 564] on link "Primark_single_product_PLV" at bounding box center [127, 564] width 143 height 12
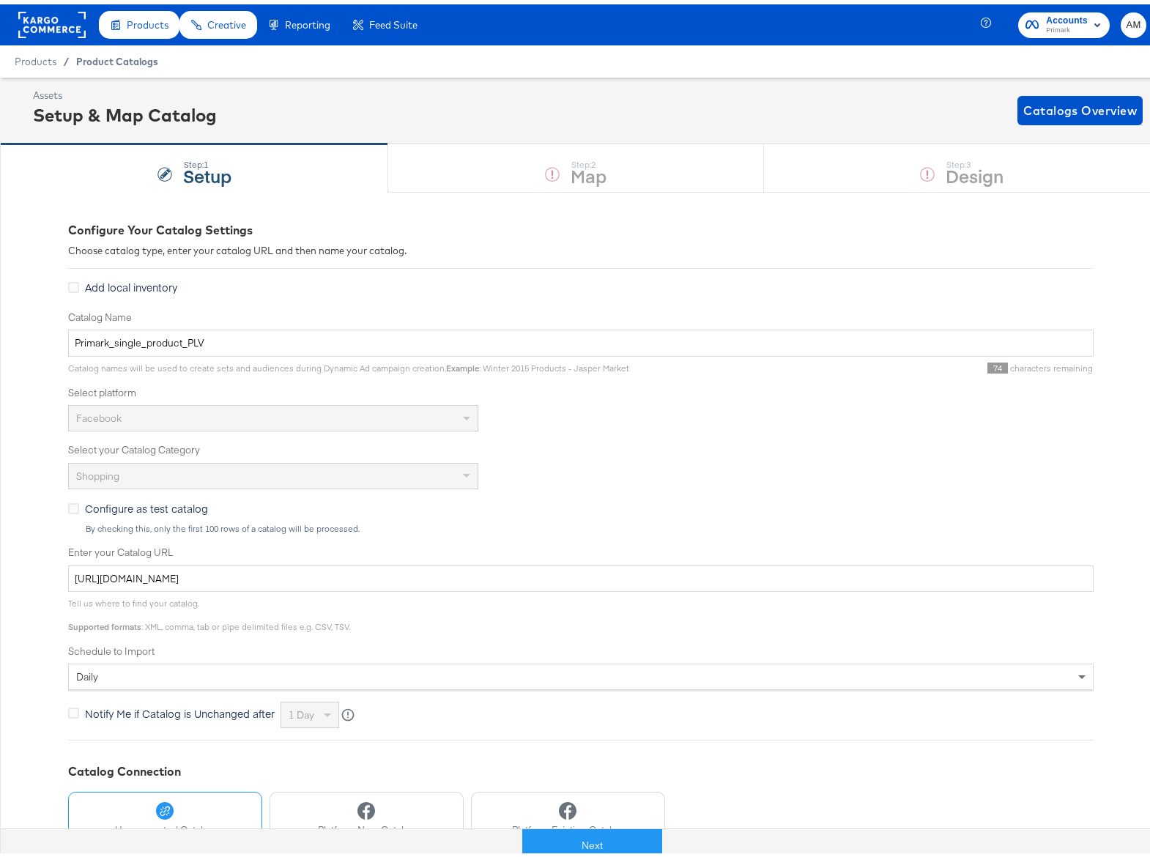
click at [138, 59] on span "Product Catalogs" at bounding box center [117, 57] width 82 height 12
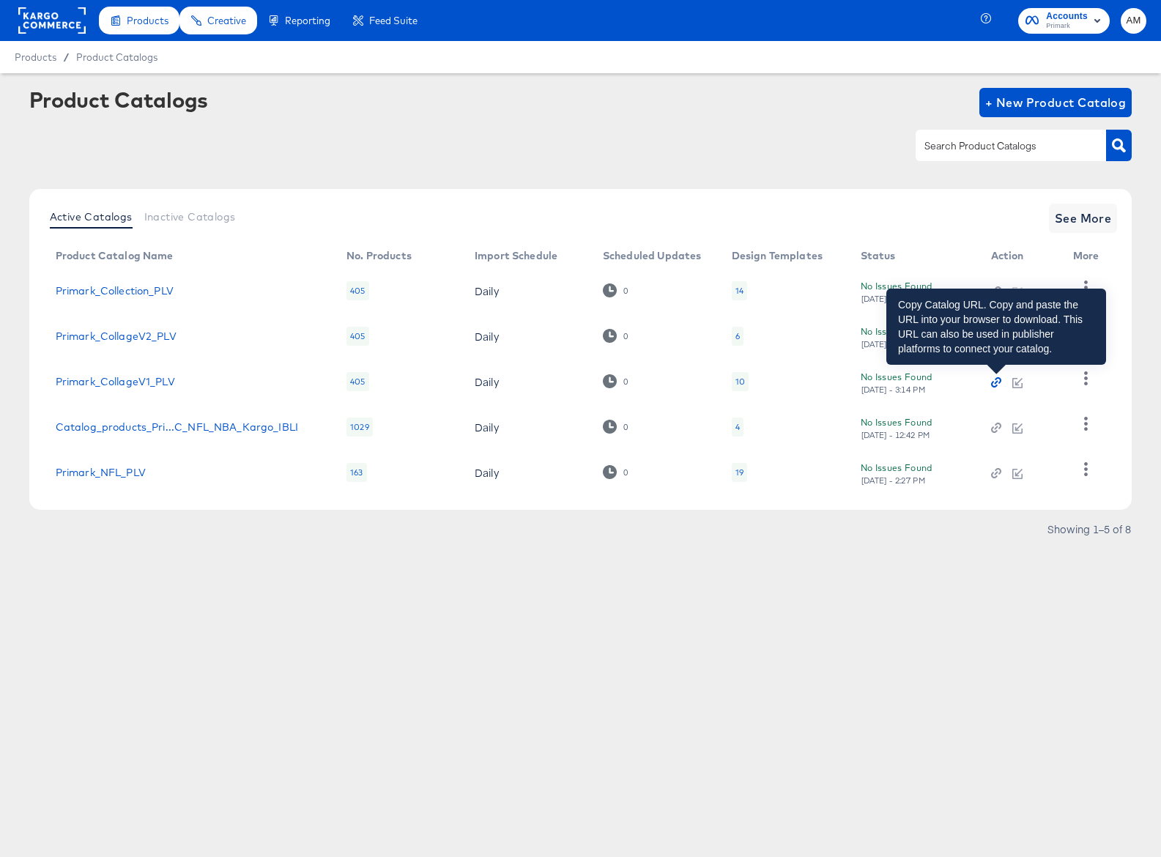
click at [997, 385] on icon "button" at bounding box center [994, 385] width 7 height 7
click at [996, 381] on icon "button" at bounding box center [996, 382] width 10 height 10
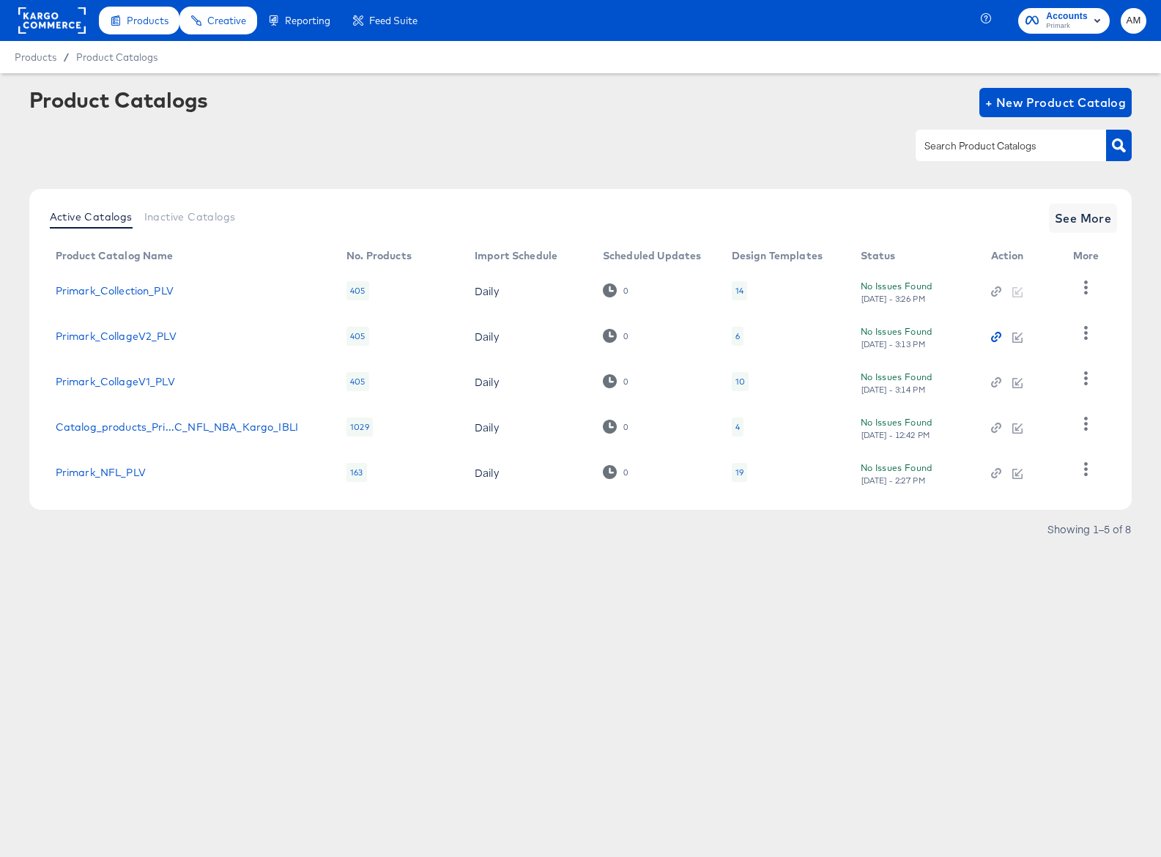
click at [993, 336] on icon "button" at bounding box center [994, 339] width 7 height 7
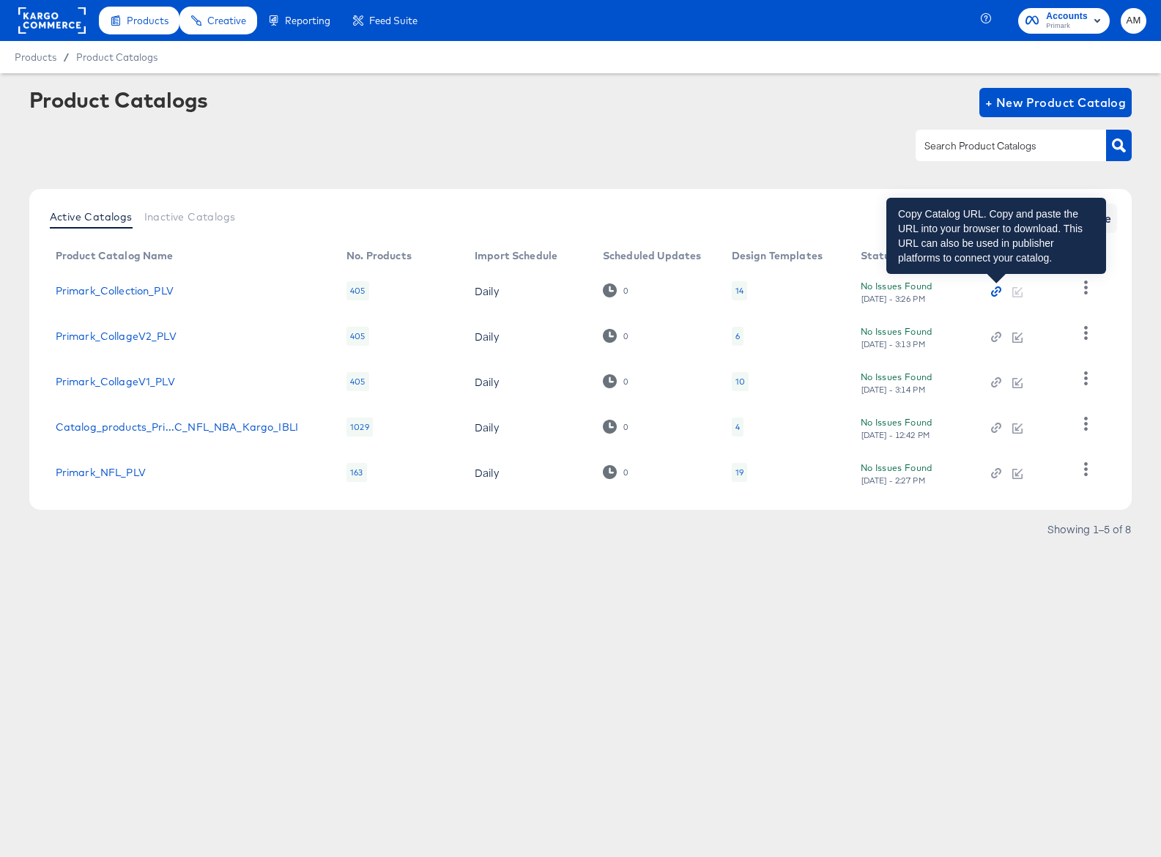
click at [996, 289] on icon "button" at bounding box center [996, 291] width 10 height 10
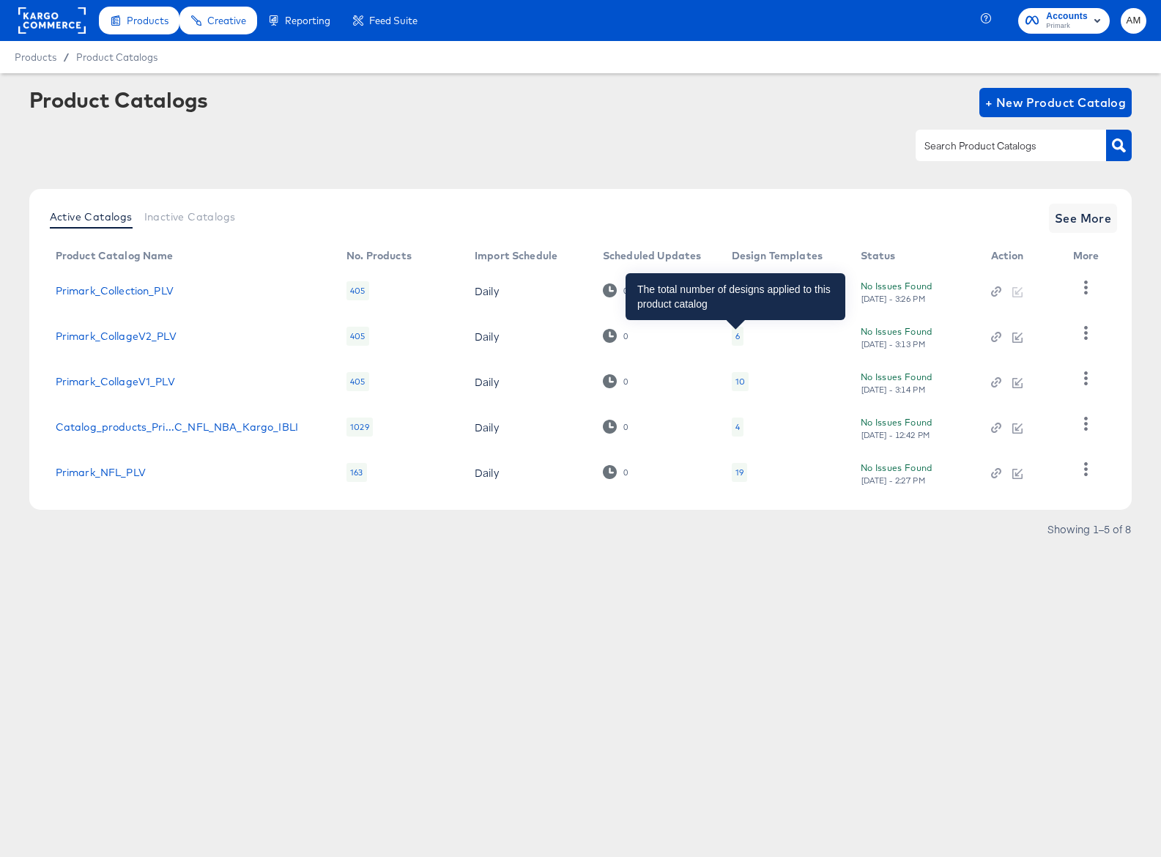
click at [736, 337] on div "6" at bounding box center [738, 336] width 4 height 12
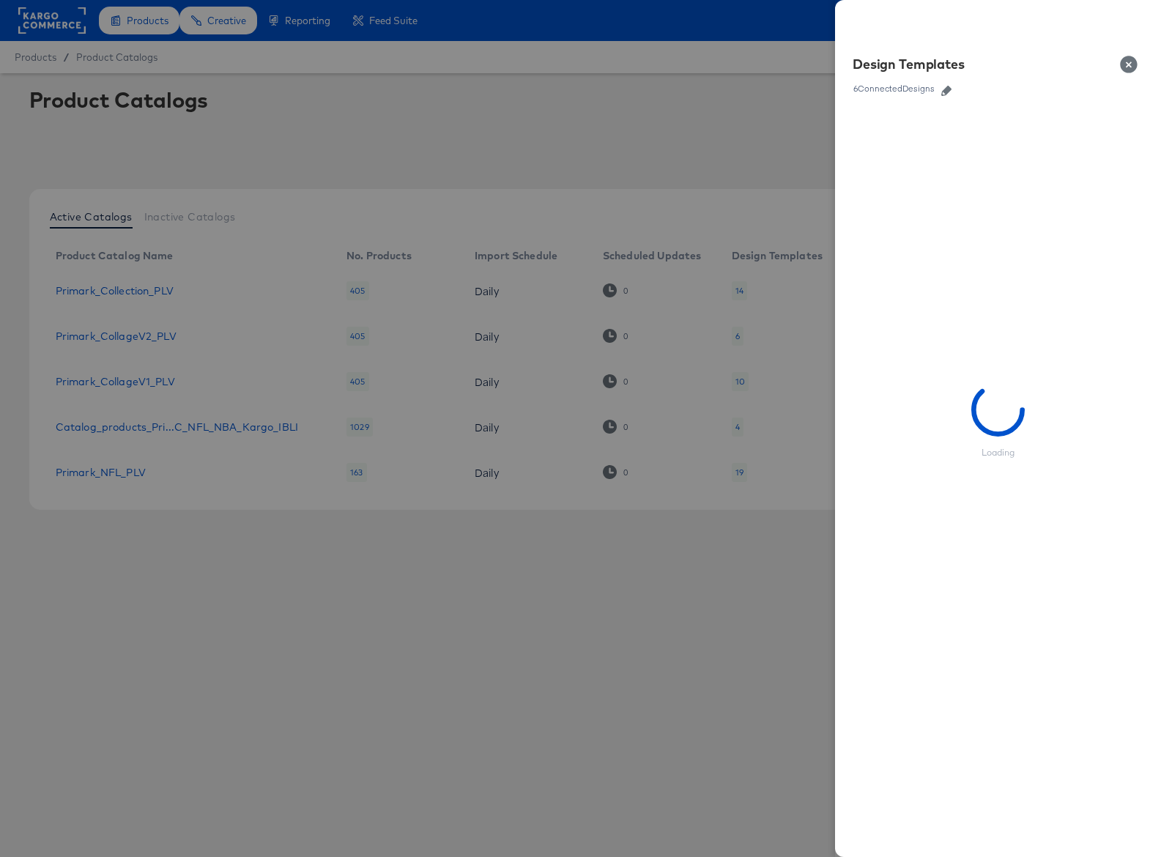
click at [949, 92] on icon "button" at bounding box center [947, 91] width 10 height 10
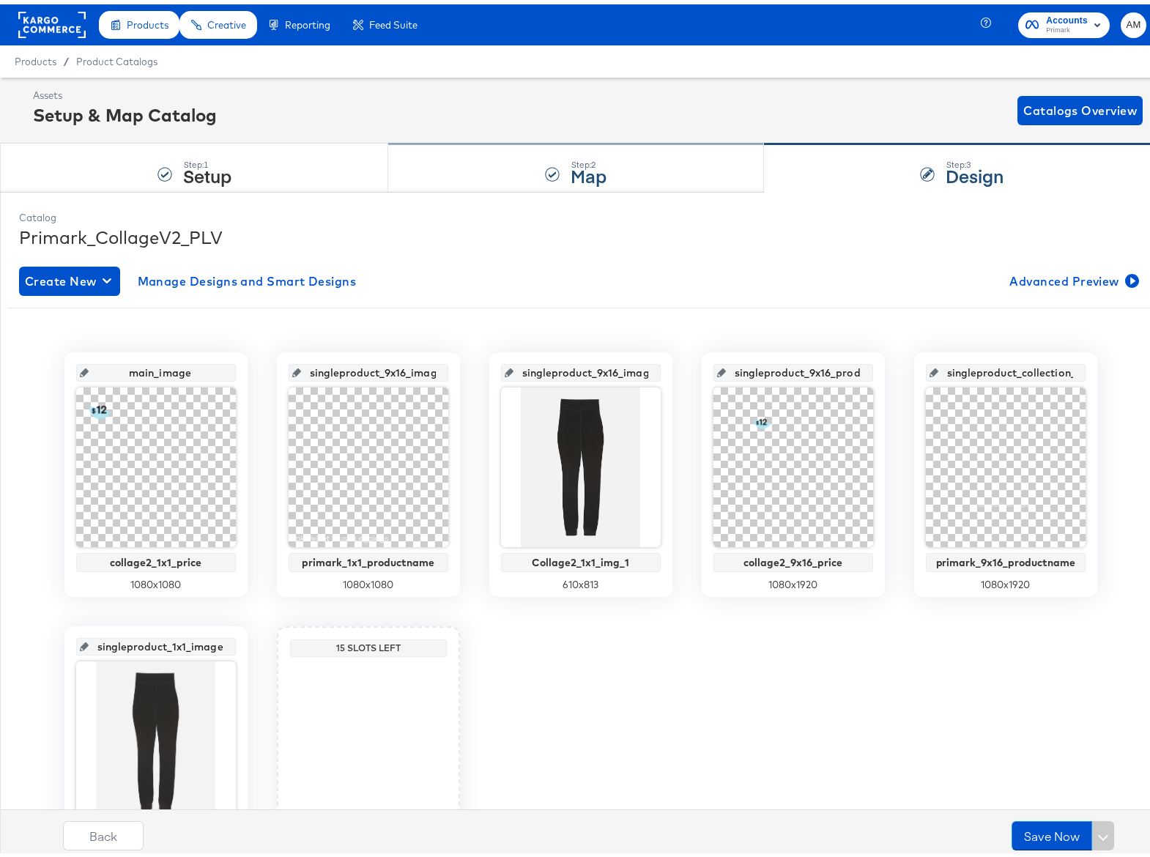
click at [585, 174] on strong "Map" at bounding box center [589, 171] width 36 height 24
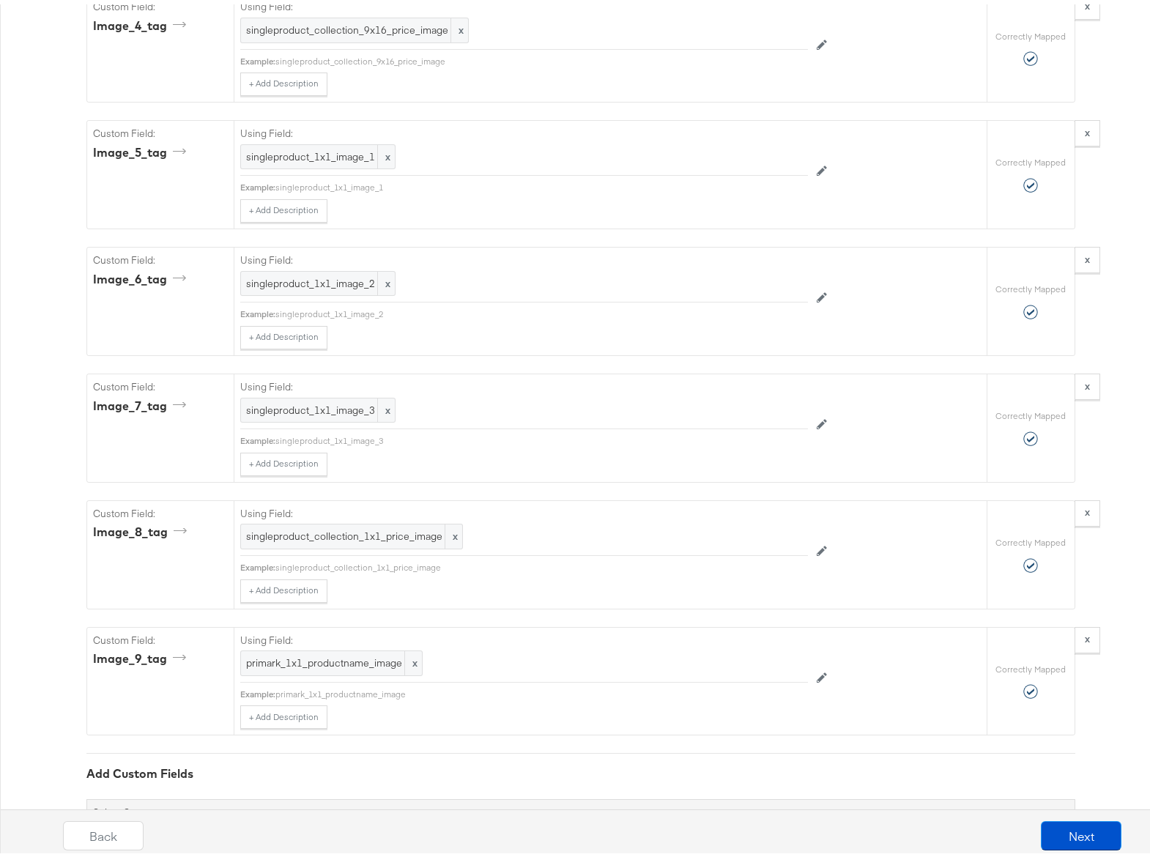
scroll to position [2089, 0]
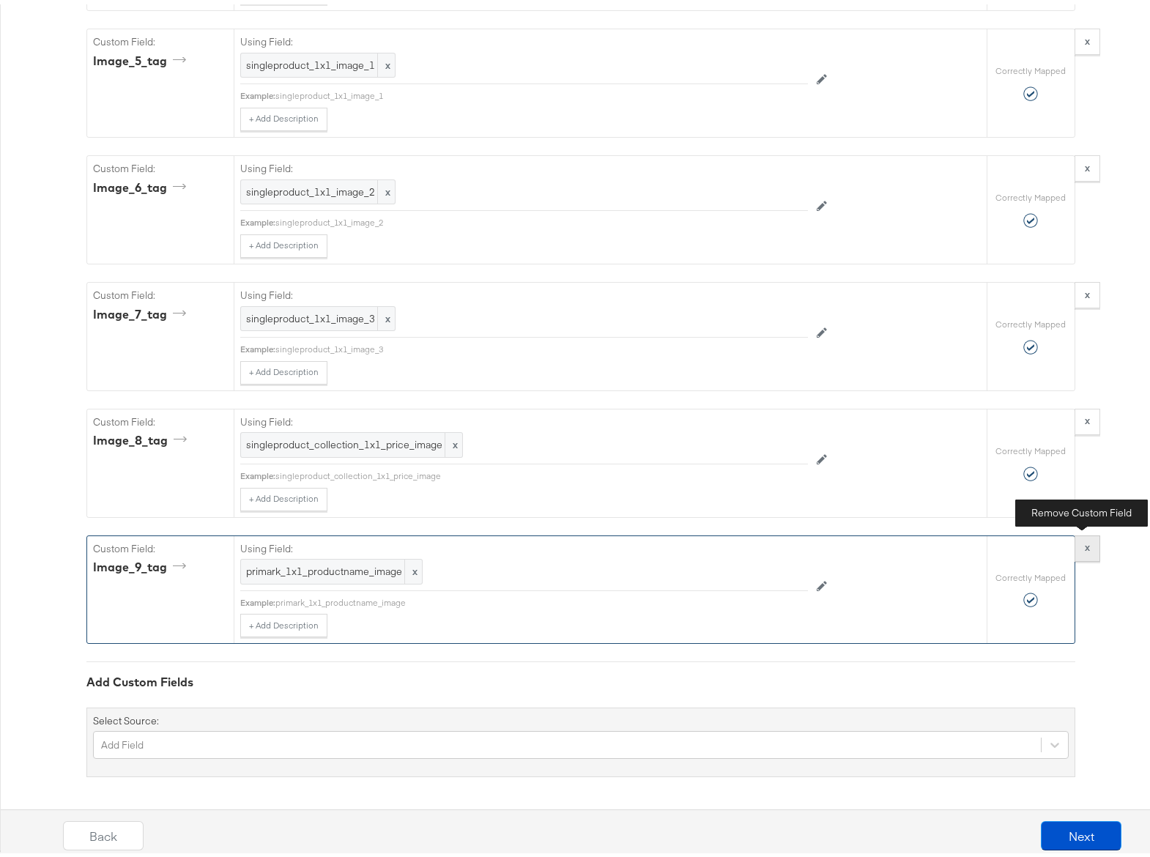
click at [1085, 546] on strong "x" at bounding box center [1087, 542] width 5 height 13
click at [1085, 544] on strong "x" at bounding box center [1087, 542] width 5 height 13
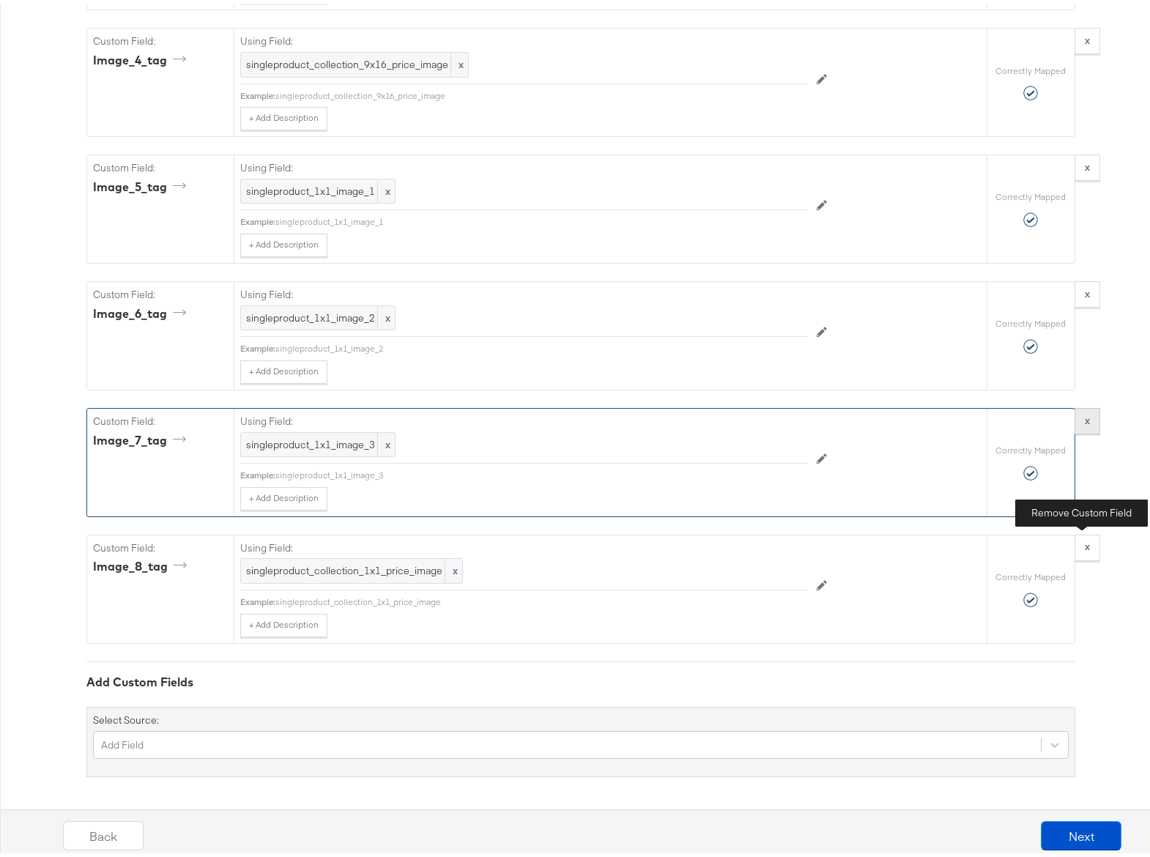
scroll to position [1835, 0]
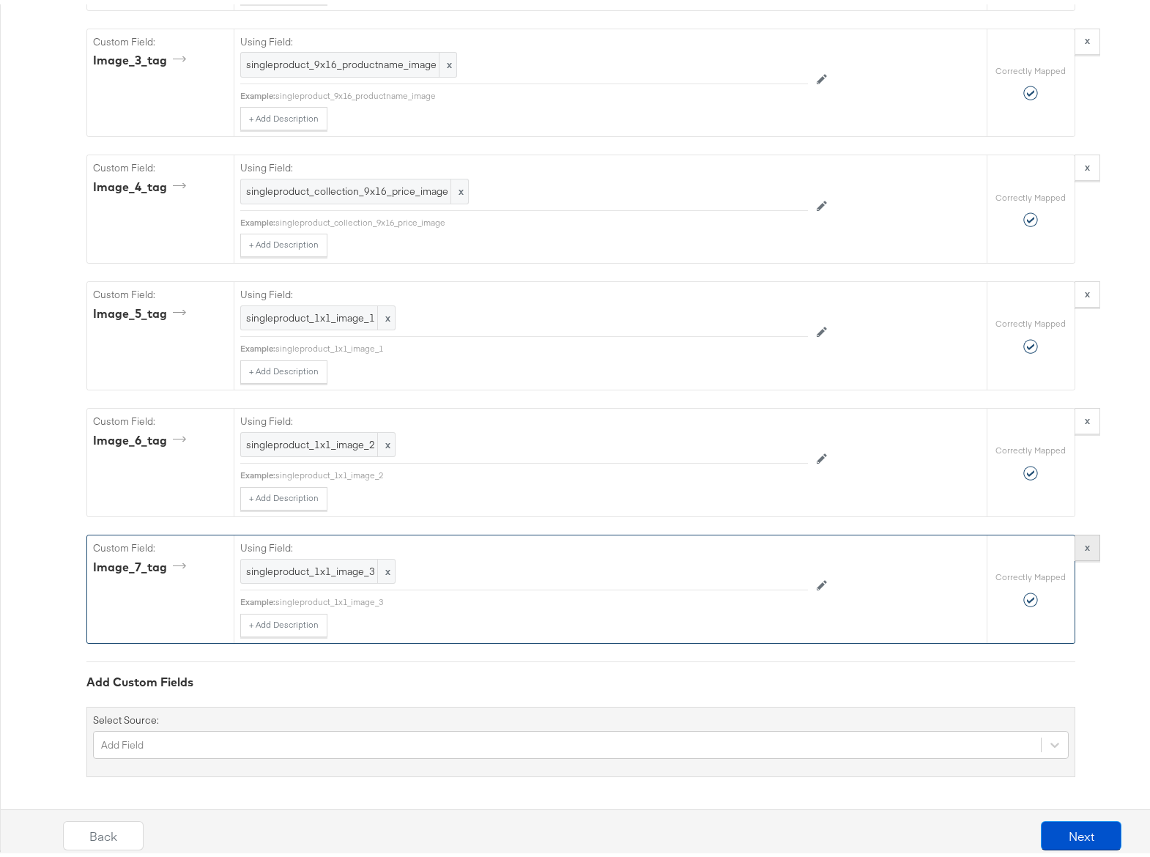
click at [1085, 544] on strong "x" at bounding box center [1087, 542] width 5 height 13
click at [1085, 543] on strong "x" at bounding box center [1087, 542] width 5 height 13
click at [1068, 832] on button "Next" at bounding box center [1081, 831] width 81 height 29
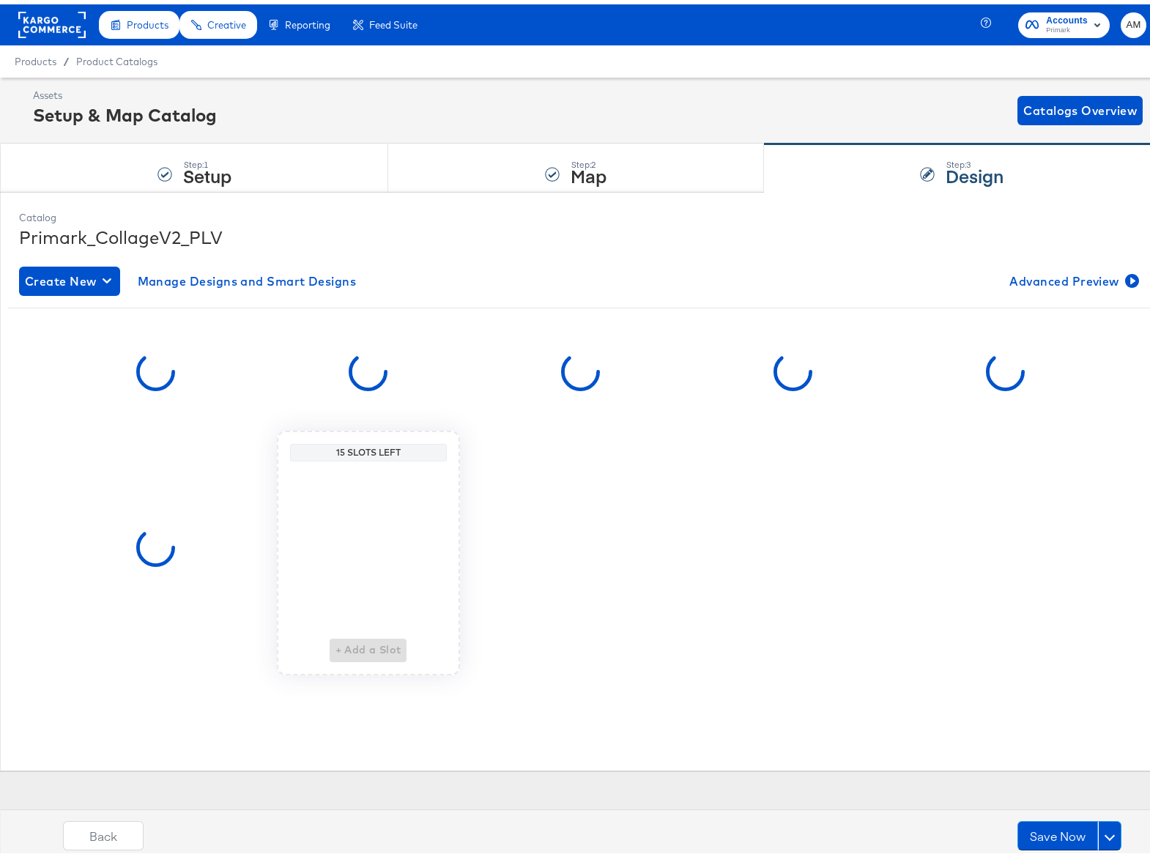
scroll to position [0, 0]
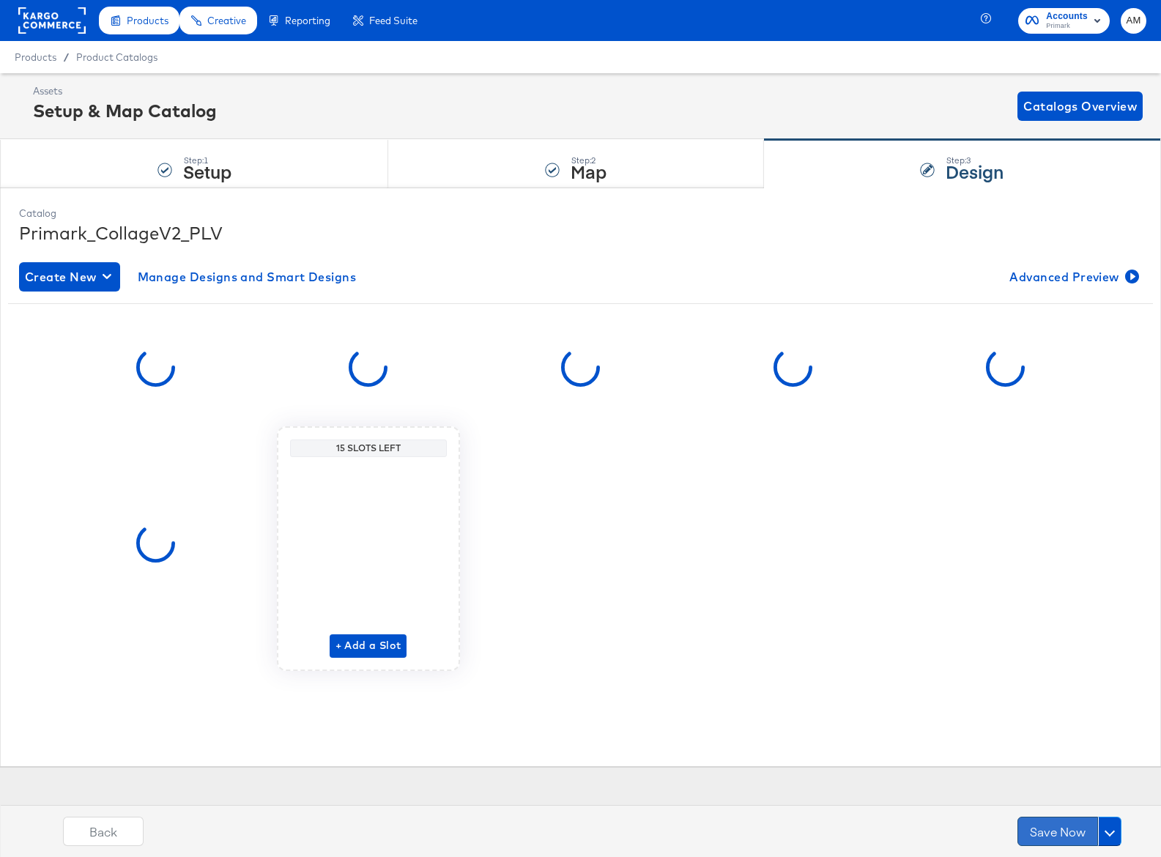
click at [1060, 832] on button "Save Now" at bounding box center [1058, 831] width 81 height 29
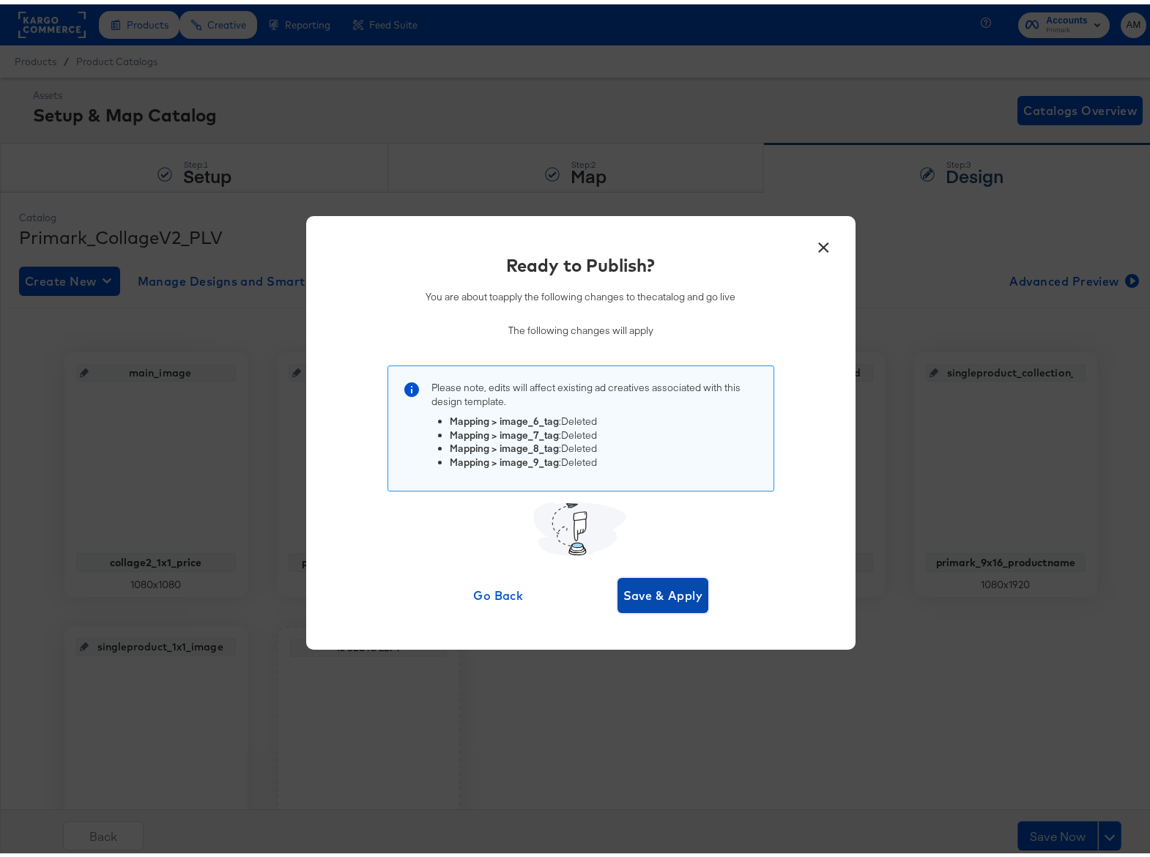
click at [640, 587] on span "Save & Apply" at bounding box center [664, 591] width 80 height 21
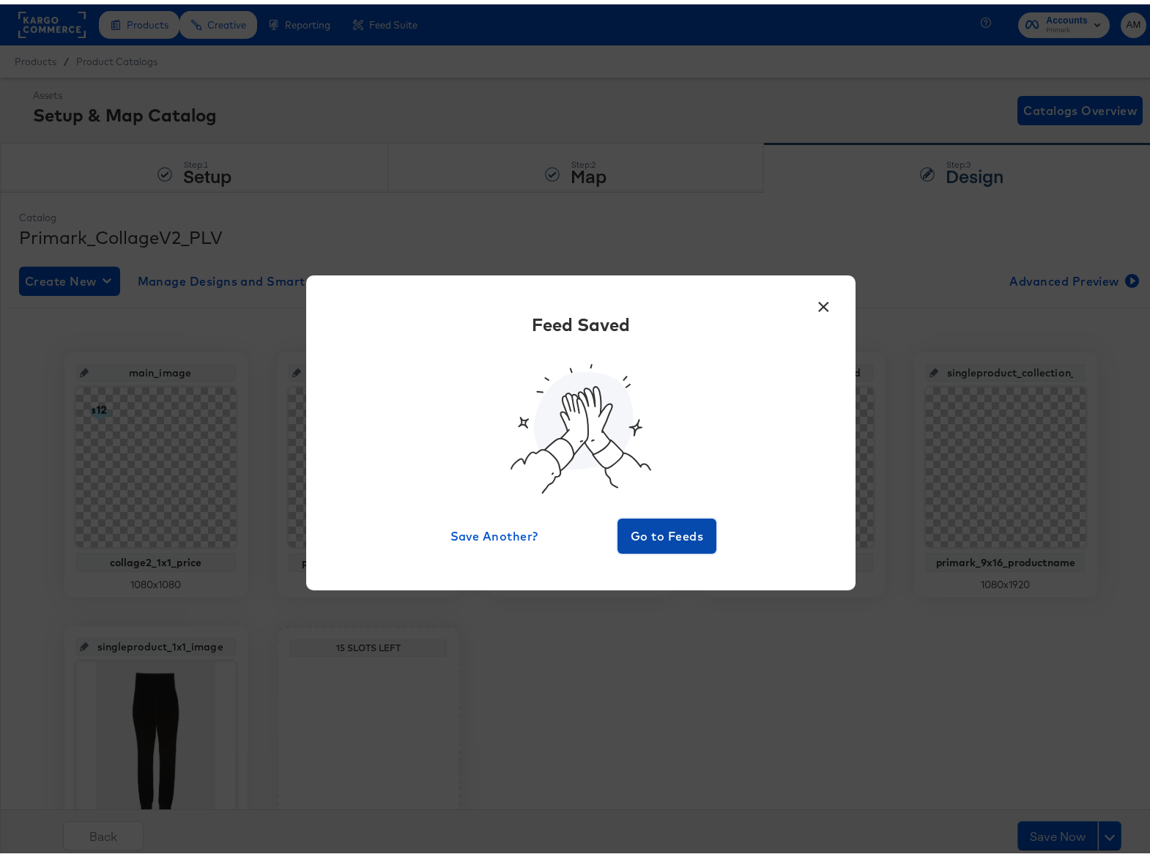
click at [652, 525] on span "Go to Feeds" at bounding box center [668, 532] width 88 height 21
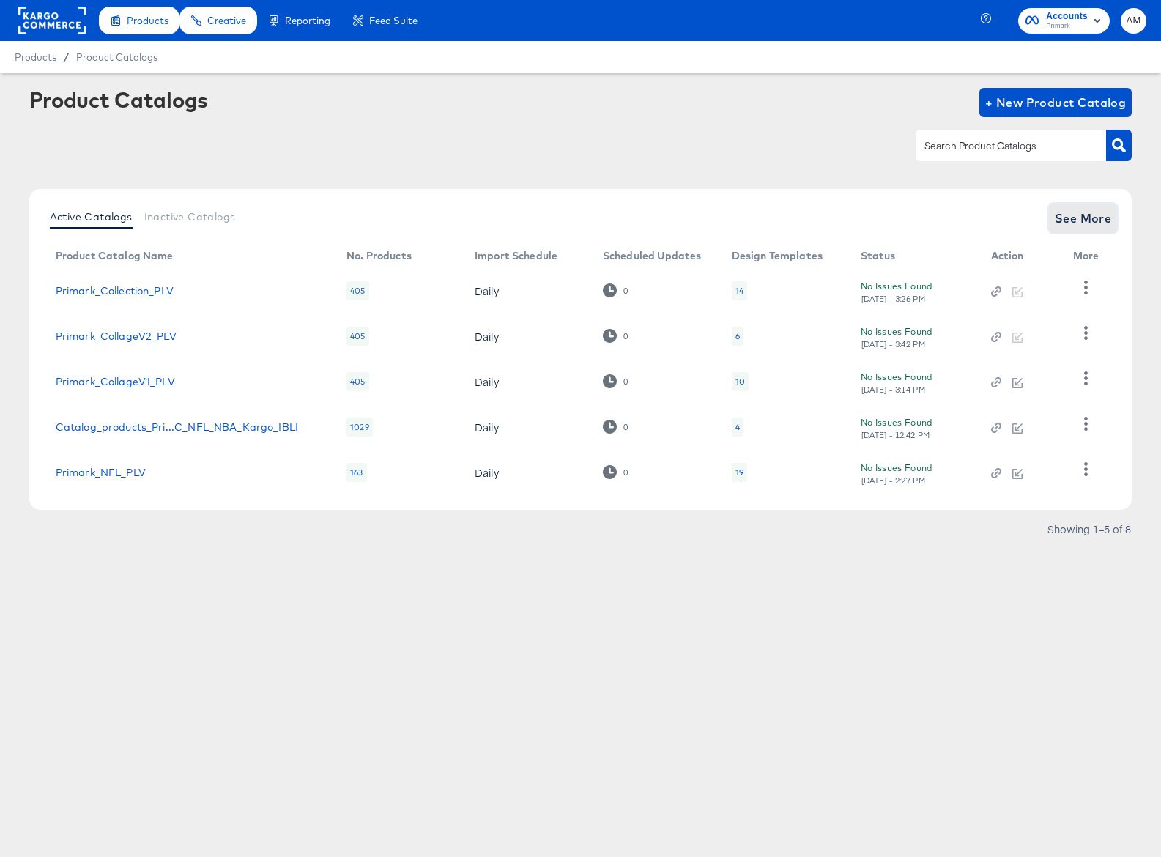
click at [1073, 220] on span "See More" at bounding box center [1083, 218] width 57 height 21
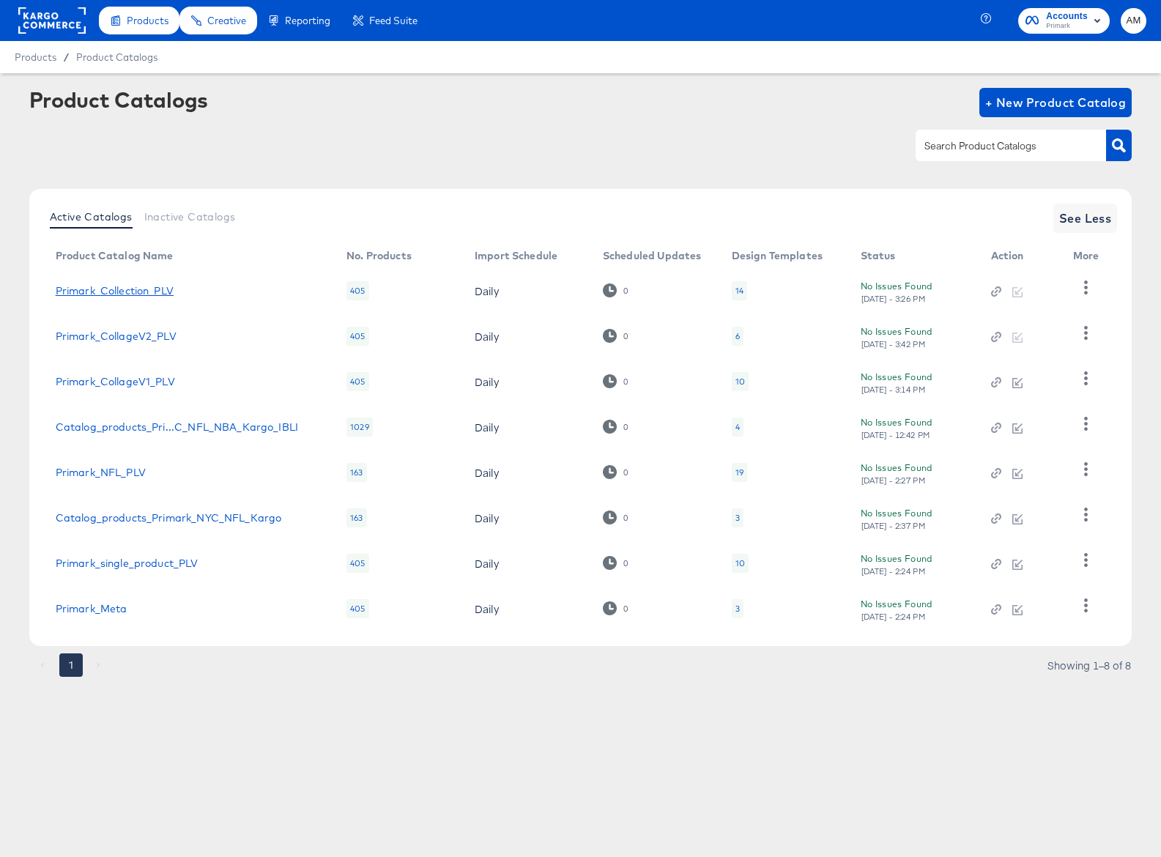
click at [136, 289] on link "Primark_Collection_PLV" at bounding box center [115, 291] width 118 height 12
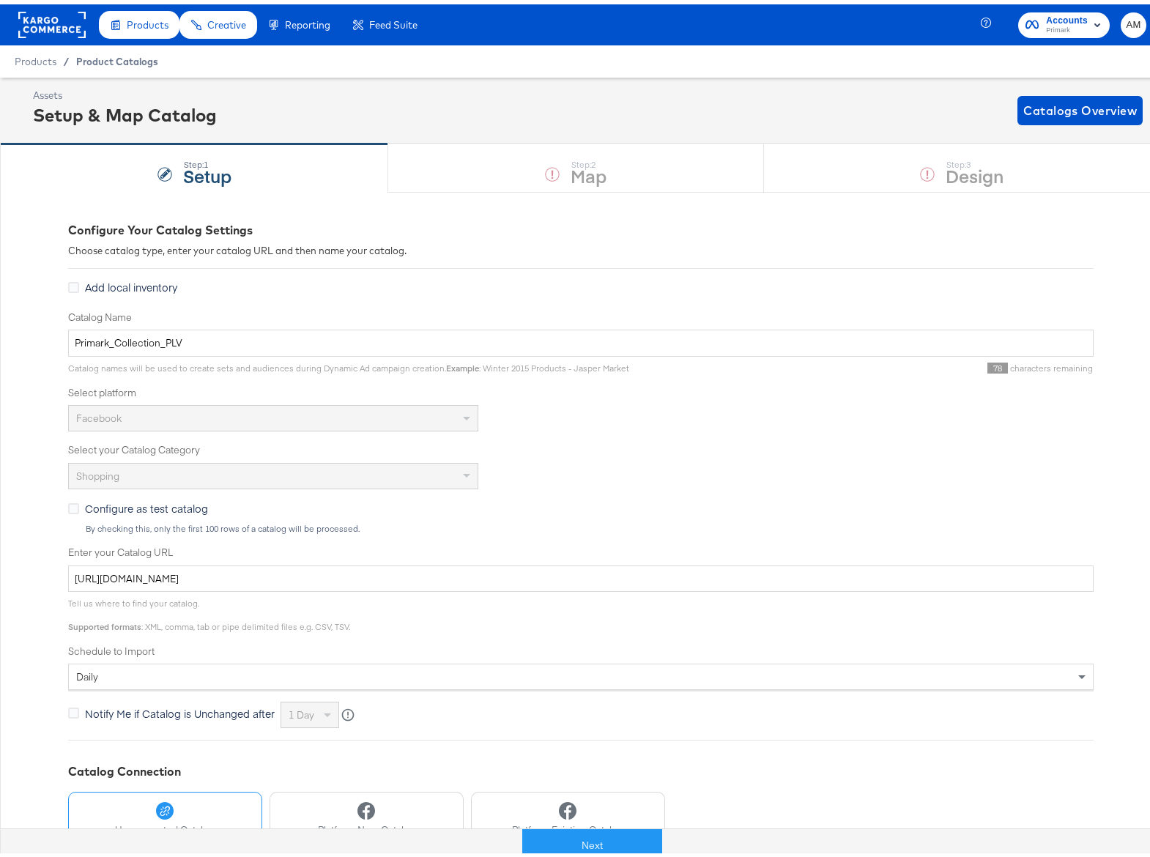
click at [114, 58] on span "Product Catalogs" at bounding box center [117, 57] width 82 height 12
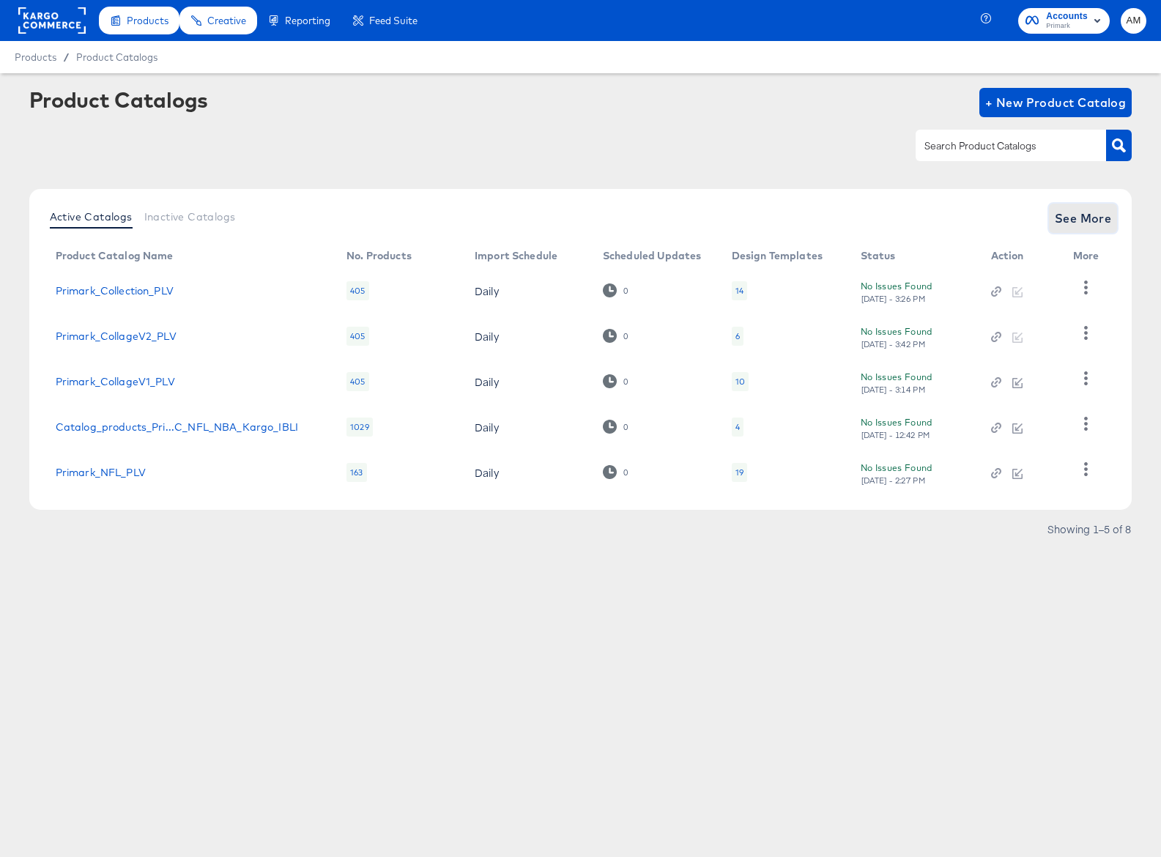
click at [1073, 219] on span "See More" at bounding box center [1083, 218] width 57 height 21
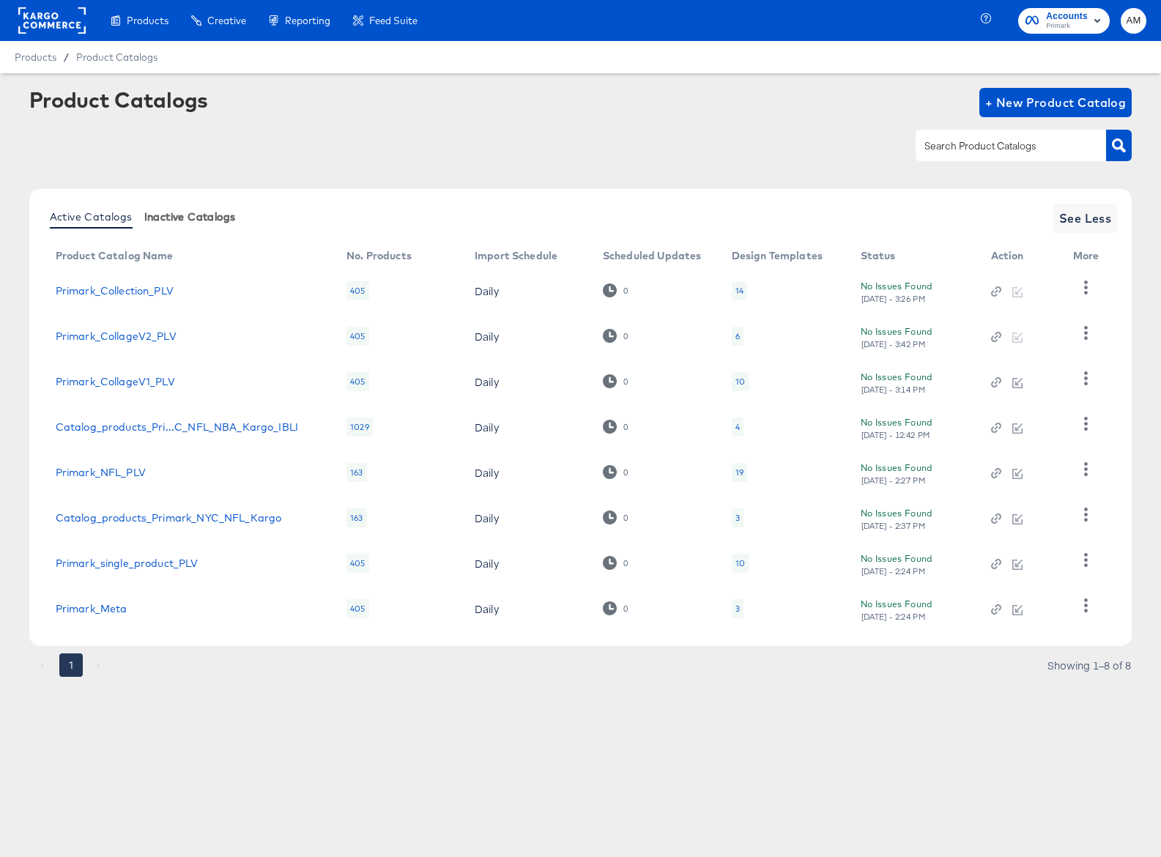
click at [174, 217] on span "Inactive Catalogs" at bounding box center [190, 217] width 92 height 12
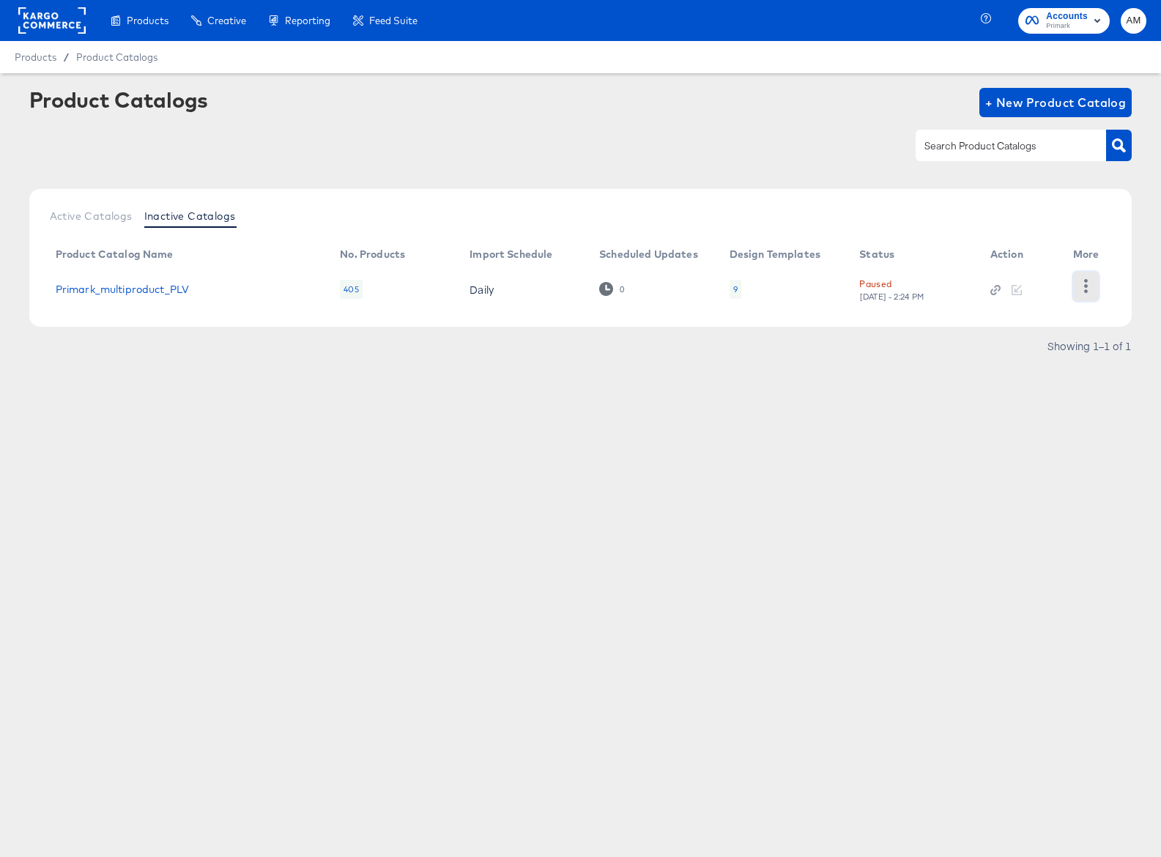
click at [1086, 286] on icon "button" at bounding box center [1086, 286] width 4 height 14
click at [993, 311] on div "Unpause" at bounding box center [1026, 308] width 147 height 23
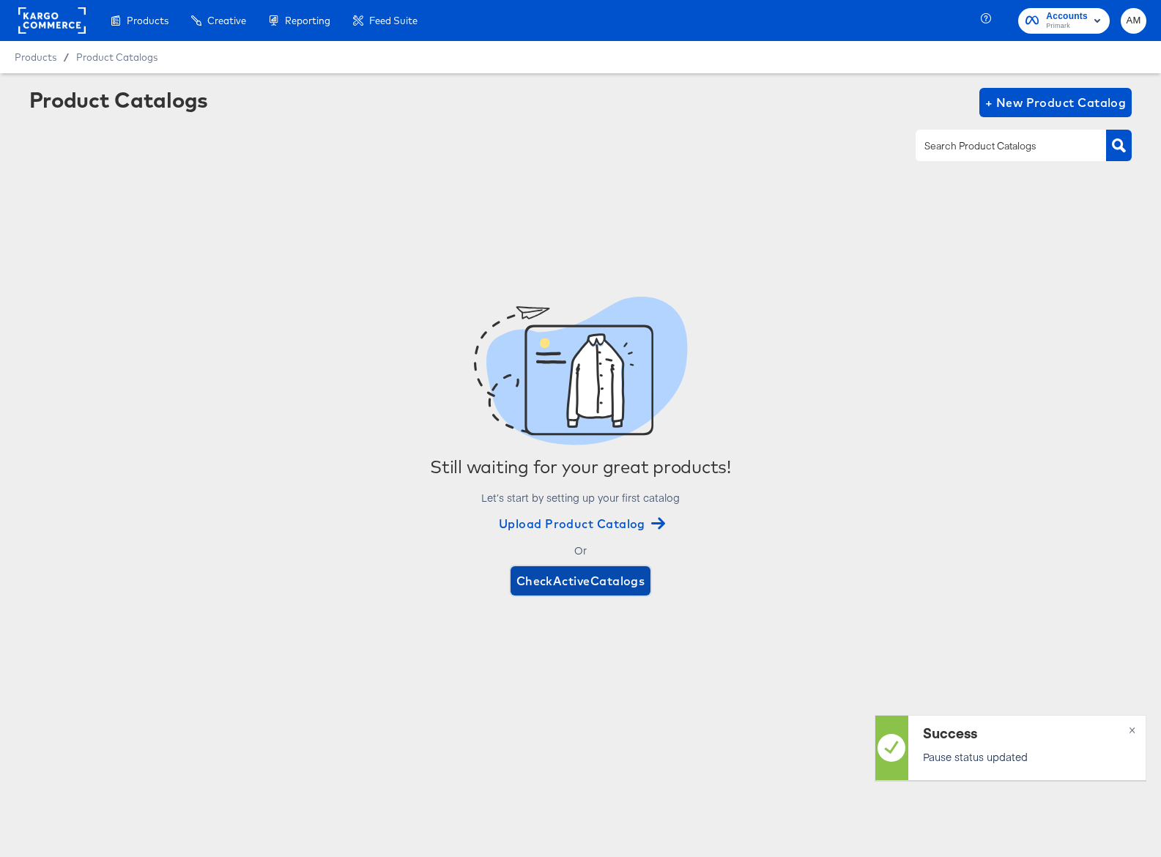
click at [566, 582] on span "Check Active Catalogs" at bounding box center [581, 581] width 129 height 21
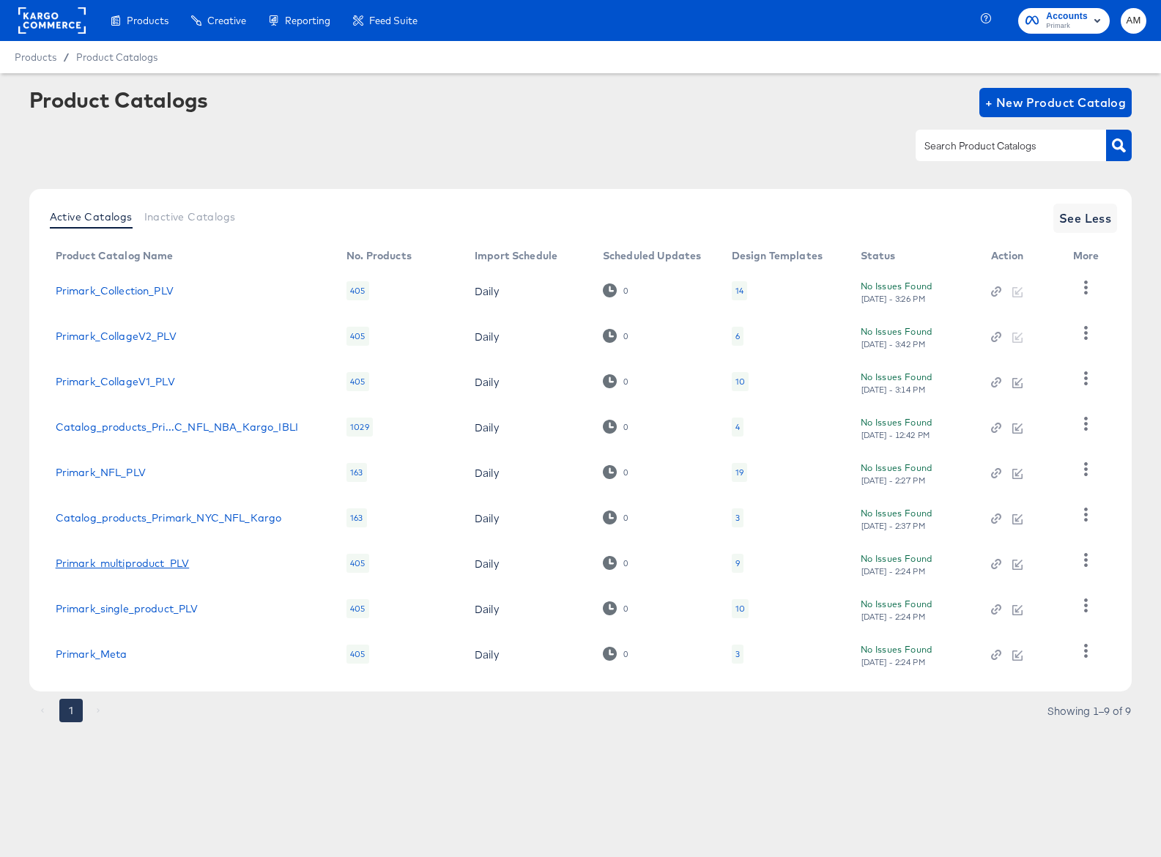
click at [152, 563] on link "Primark_multiproduct_PLV" at bounding box center [123, 564] width 134 height 12
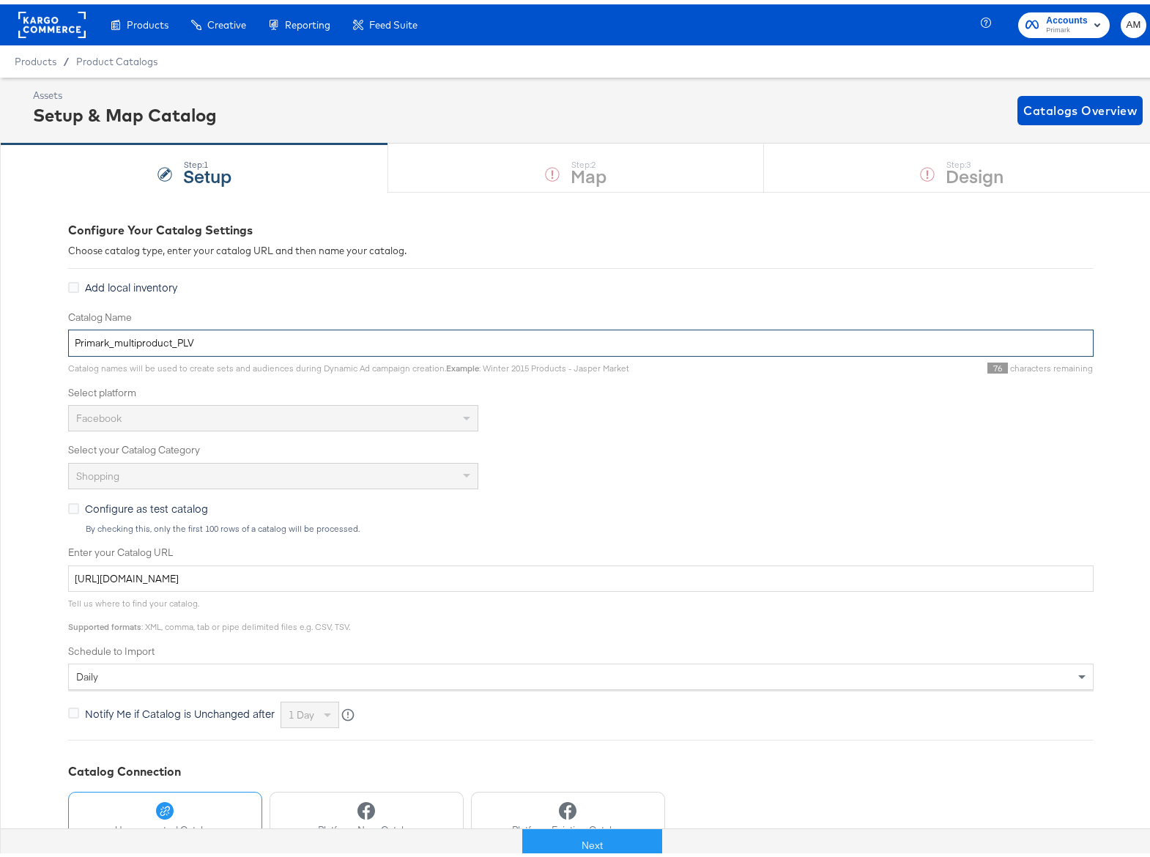
drag, startPoint x: 202, startPoint y: 337, endPoint x: -62, endPoint y: 331, distance: 263.8
click at [0, 331] on html "Products Products Product Catalogs Enhance Your Product Catalog, Map Them to Pu…" at bounding box center [580, 428] width 1161 height 857
click at [148, 342] on input "Primark_multiproduct_PLV" at bounding box center [581, 338] width 1026 height 27
click at [147, 342] on input "Primark_multiproduct_PLV" at bounding box center [581, 338] width 1026 height 27
click at [144, 341] on input "Primark_multiproduct_PLV" at bounding box center [581, 338] width 1026 height 27
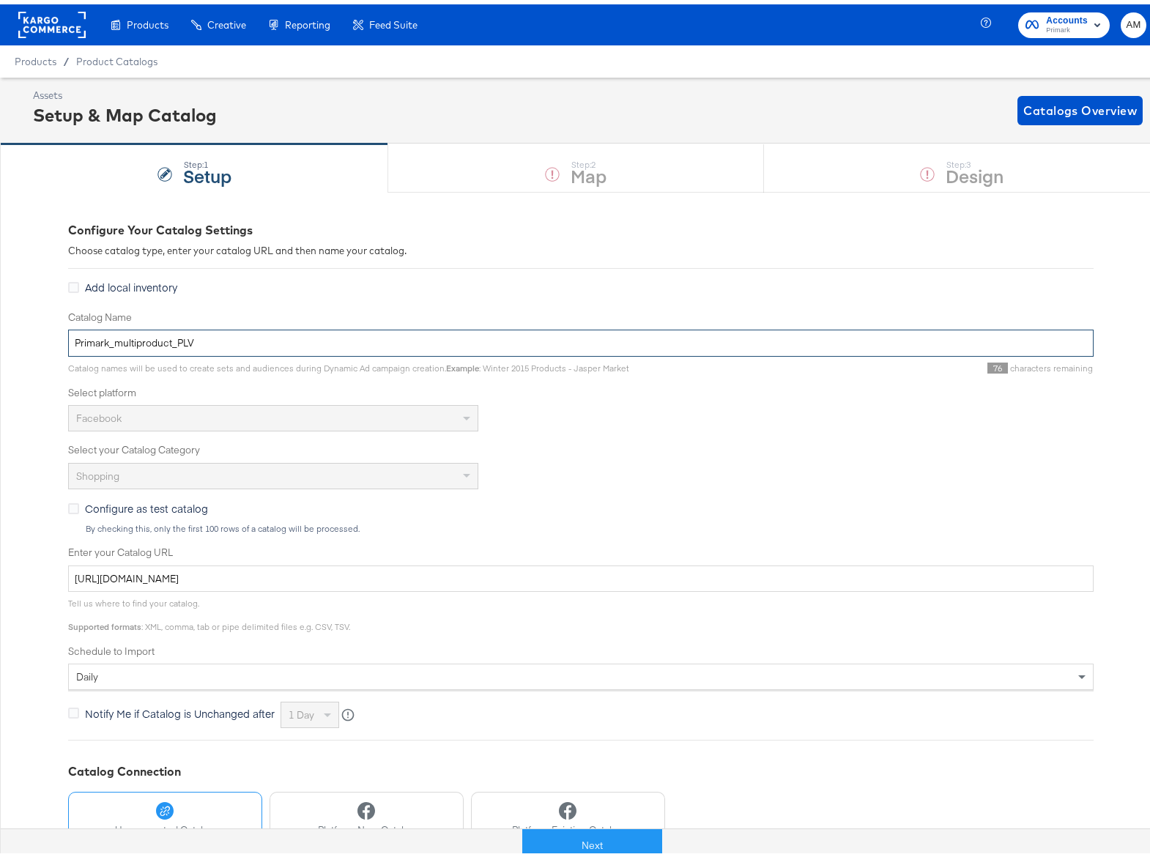
click at [144, 341] on input "Primark_multiproduct_PLV" at bounding box center [581, 338] width 1026 height 27
click at [160, 340] on input "Primark_multiproduct_PLV" at bounding box center [581, 338] width 1026 height 27
drag, startPoint x: 169, startPoint y: 339, endPoint x: 108, endPoint y: 339, distance: 60.1
click at [108, 339] on input "Primark_multiproduct_PLV" at bounding box center [581, 338] width 1026 height 27
type input "Primark_Collection_PLV"
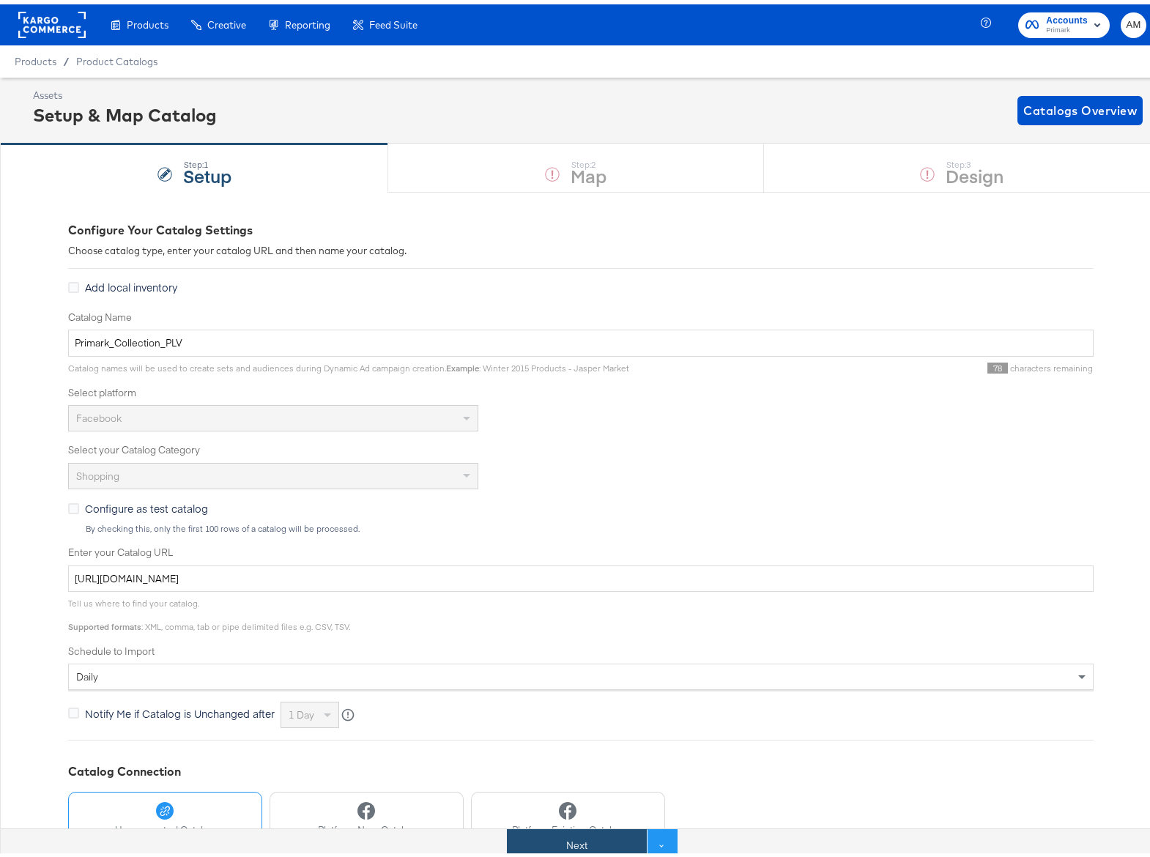
click at [561, 842] on button "Next" at bounding box center [577, 841] width 140 height 33
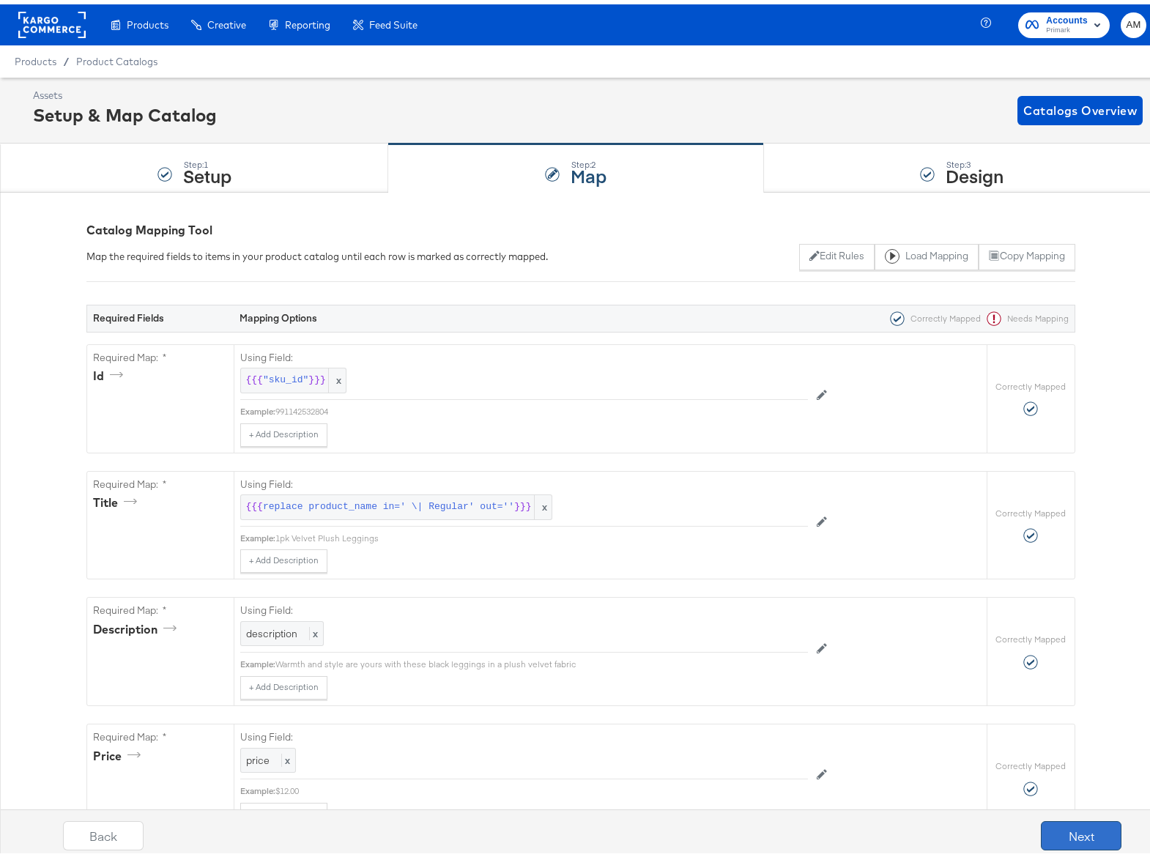
click at [1071, 841] on button "Next" at bounding box center [1081, 831] width 81 height 29
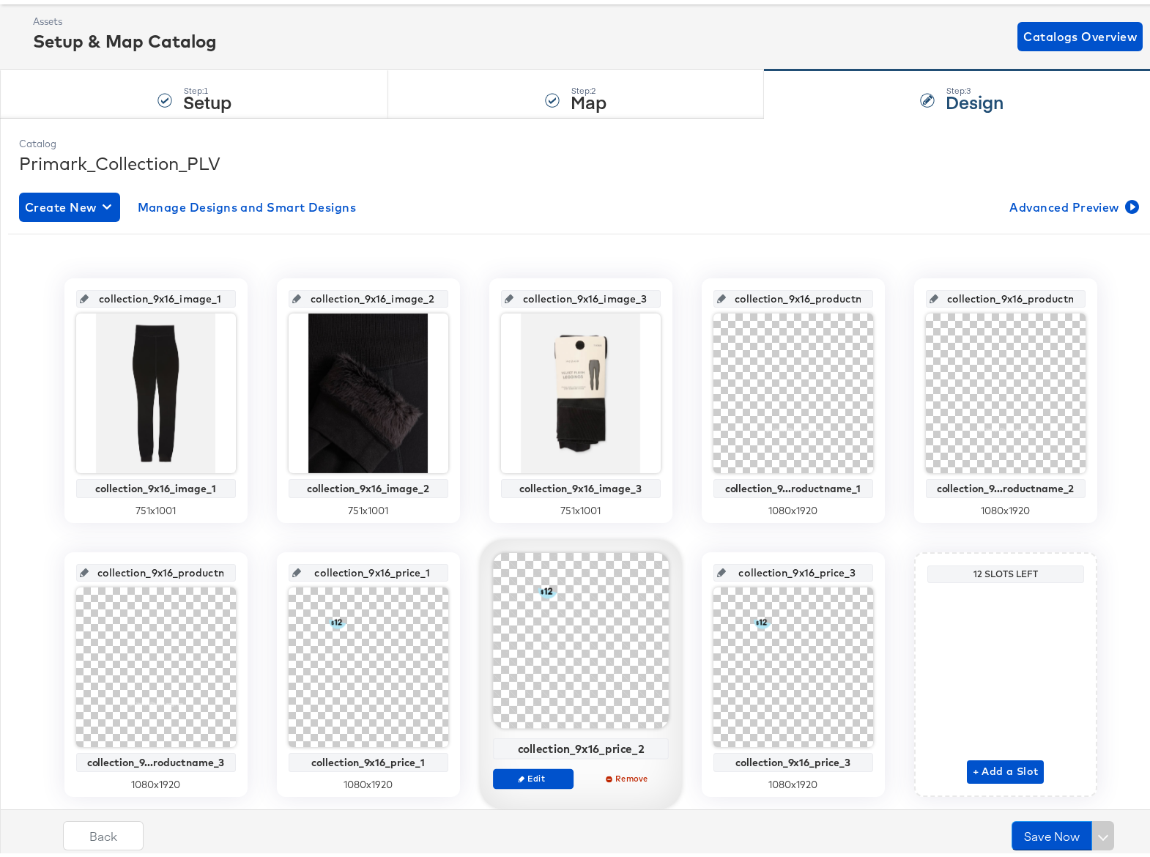
scroll to position [115, 0]
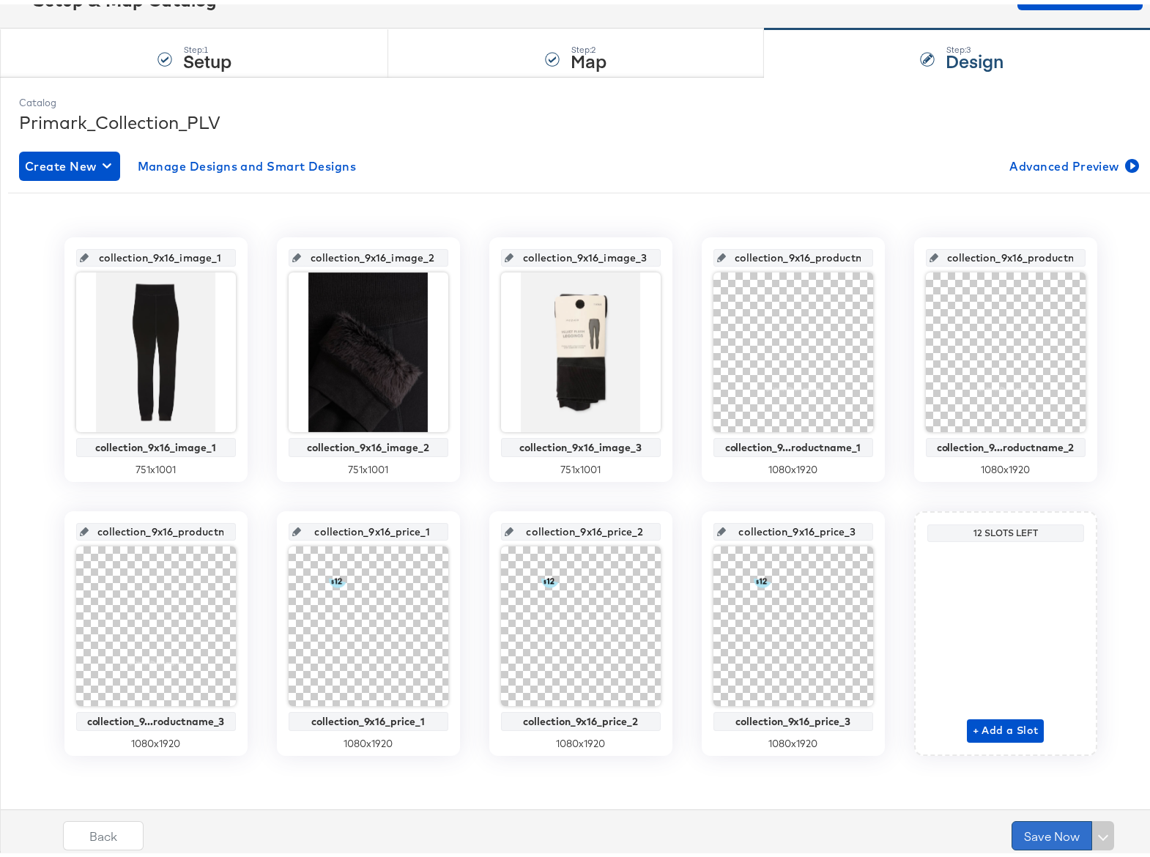
click at [1031, 829] on button "Save Now" at bounding box center [1052, 831] width 81 height 29
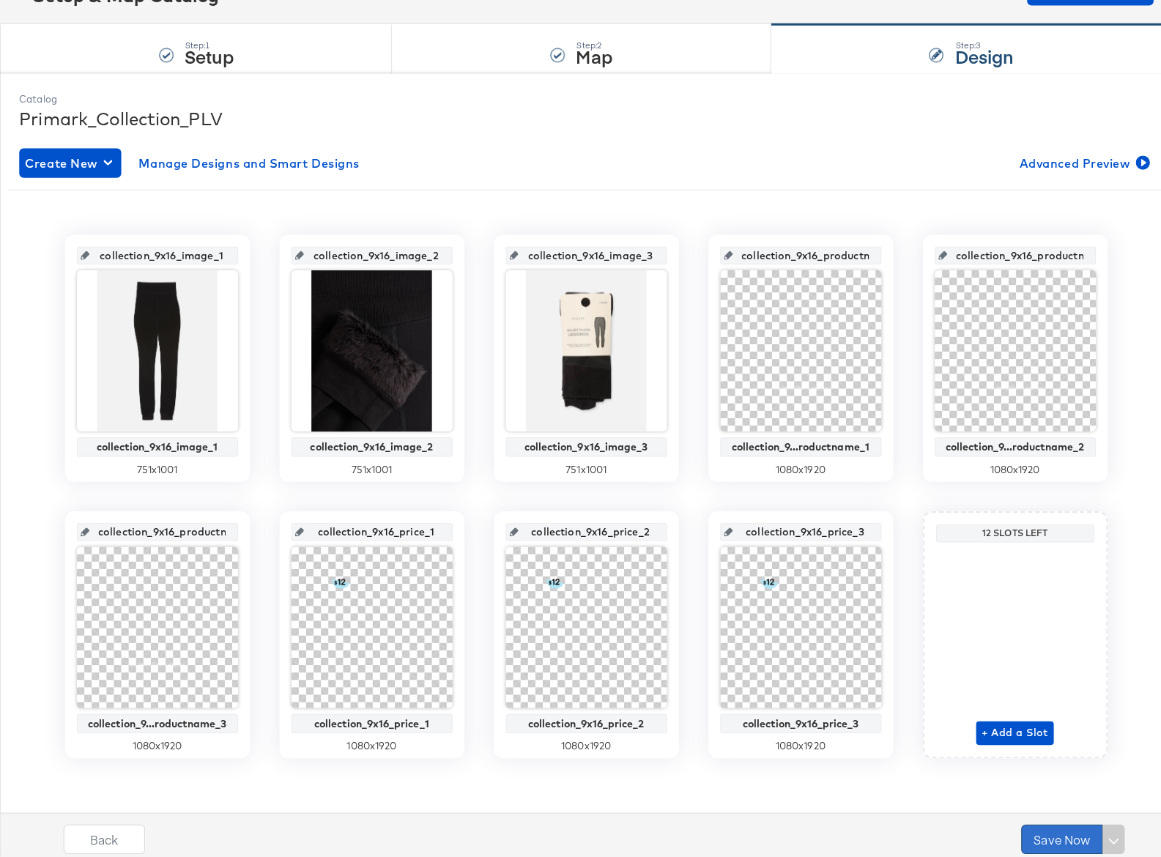
scroll to position [0, 0]
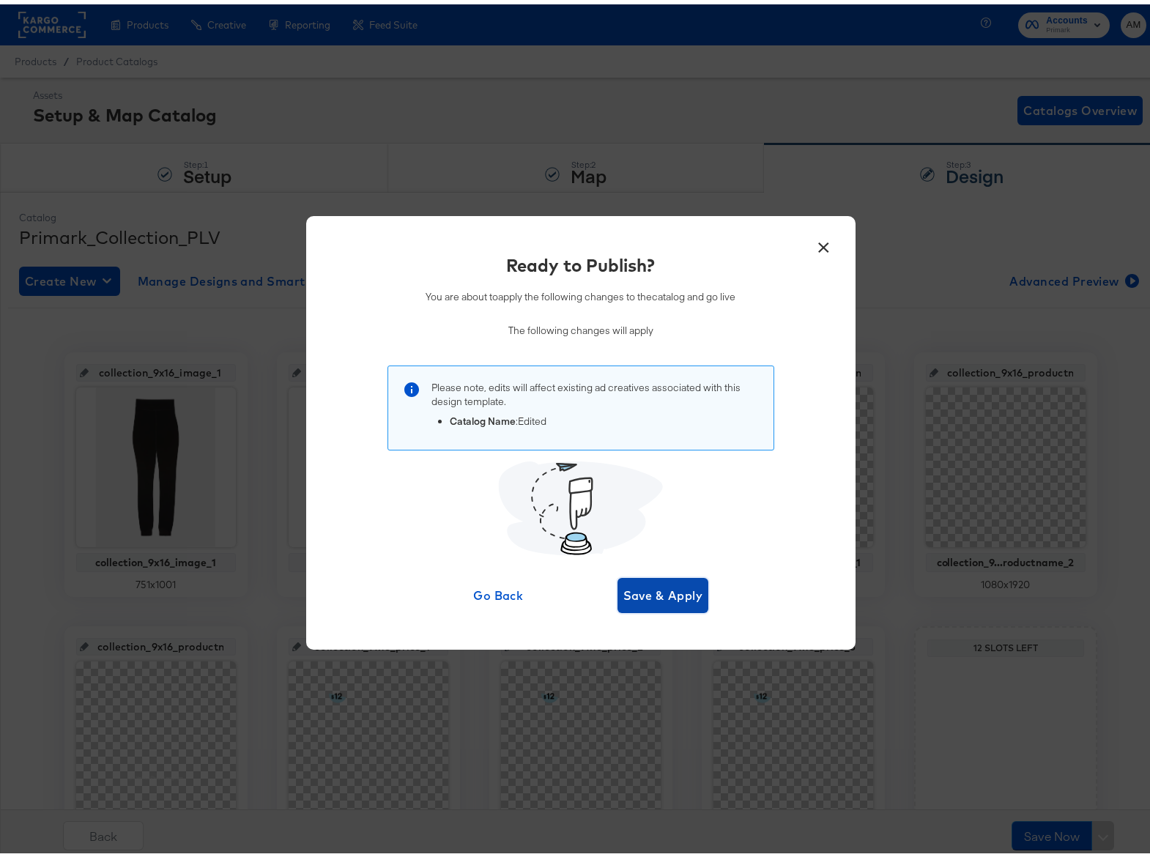
click at [636, 593] on span "Save & Apply" at bounding box center [664, 591] width 80 height 21
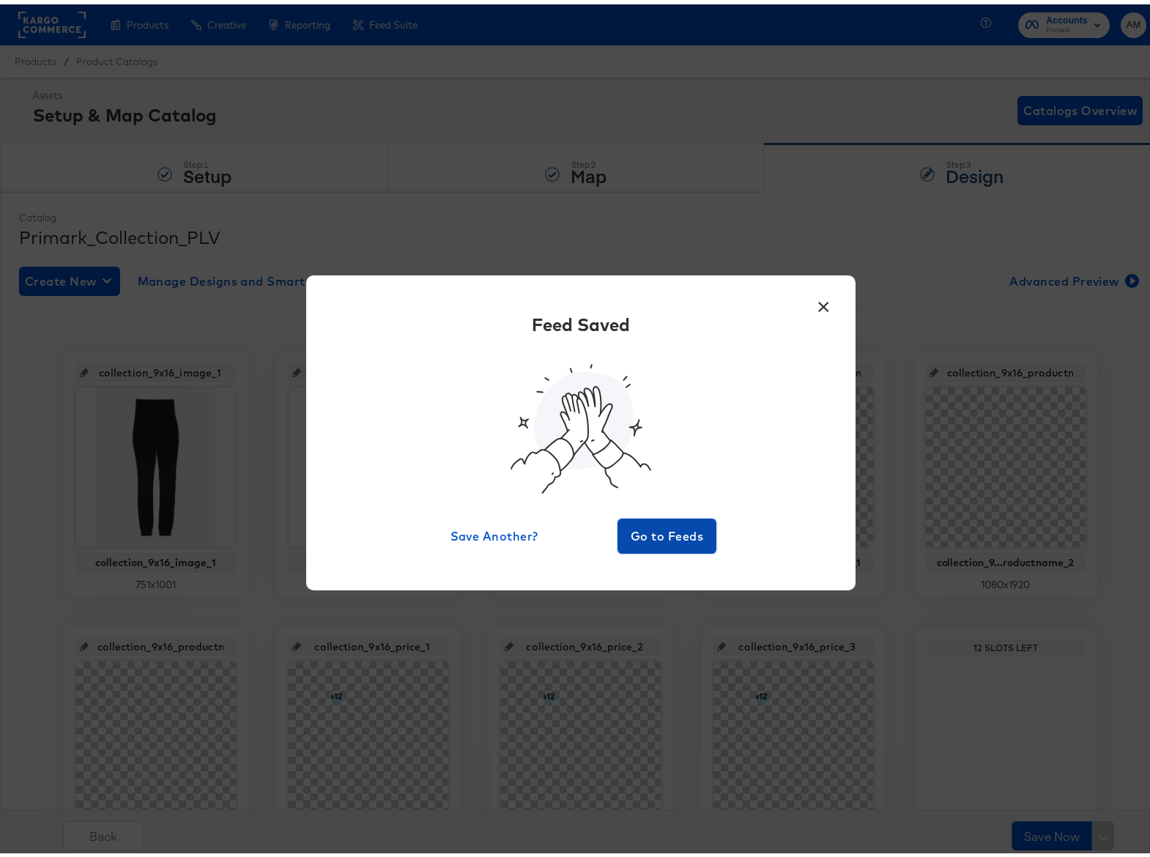
click at [642, 530] on span "Go to Feeds" at bounding box center [668, 532] width 88 height 21
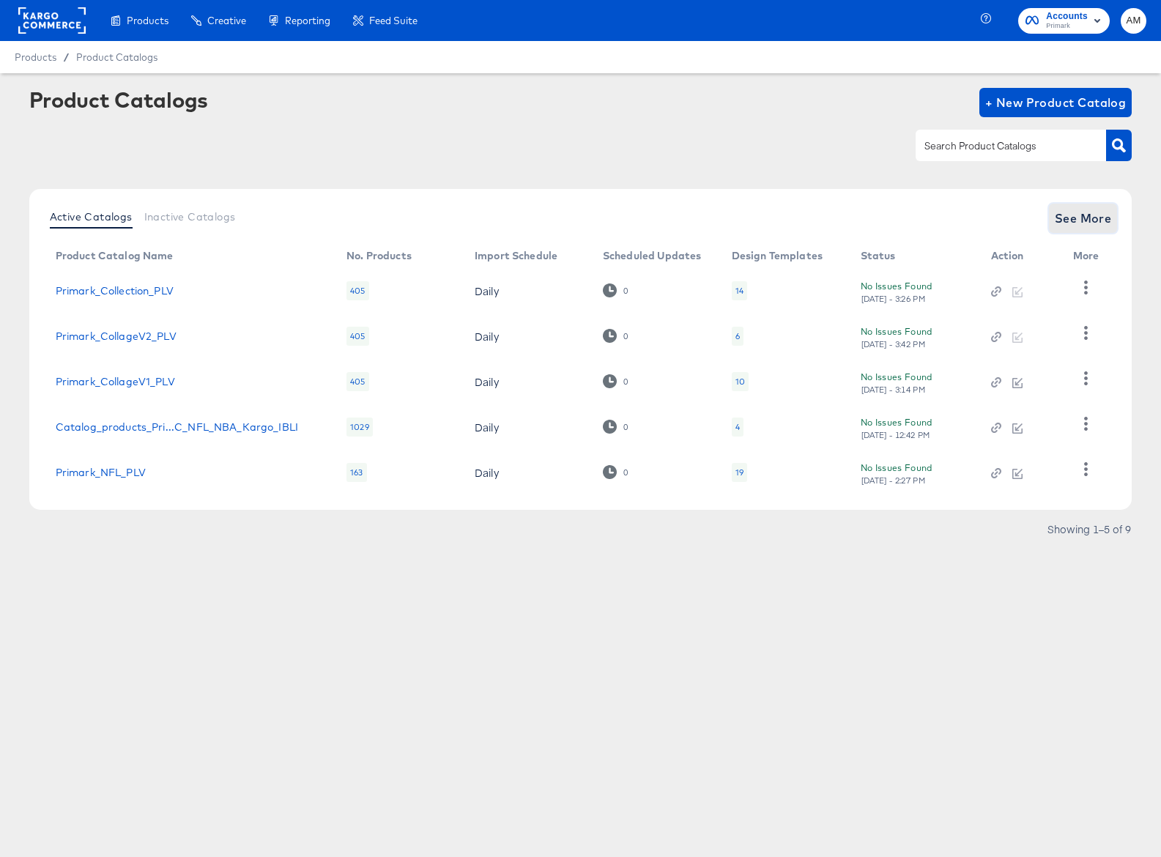
click at [1069, 219] on span "See More" at bounding box center [1083, 218] width 57 height 21
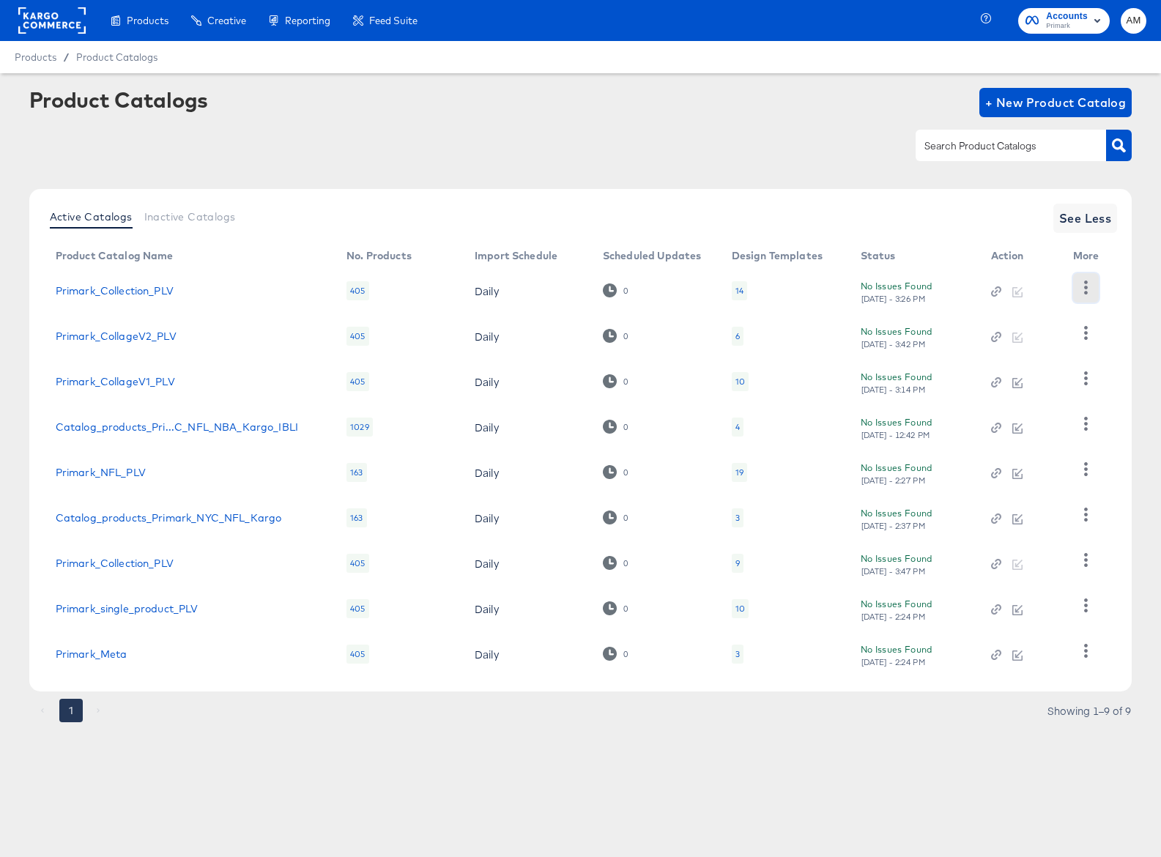
click at [1089, 286] on icon "button" at bounding box center [1086, 288] width 14 height 14
click at [983, 387] on div "Delete" at bounding box center [1026, 388] width 147 height 23
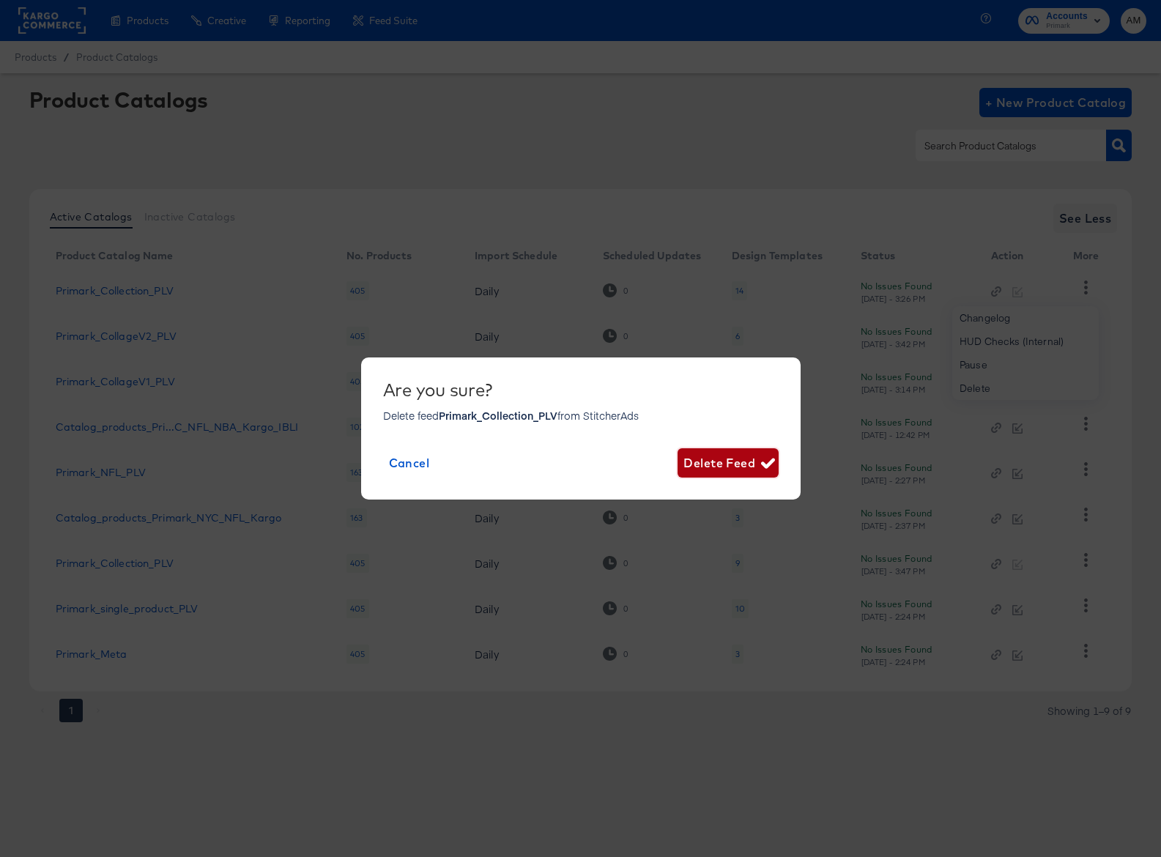
click at [742, 458] on span "Delete Feed" at bounding box center [728, 463] width 89 height 21
click at [744, 459] on span "Delete Feed" at bounding box center [728, 463] width 89 height 21
click at [703, 465] on span "Delete Feed" at bounding box center [728, 463] width 89 height 21
click at [750, 688] on div "Are you sure? Delete feed Primark_Collection_PLV from StitcherAds Cancel Delete…" at bounding box center [580, 428] width 1161 height 857
drag, startPoint x: 651, startPoint y: 709, endPoint x: 618, endPoint y: 693, distance: 37.1
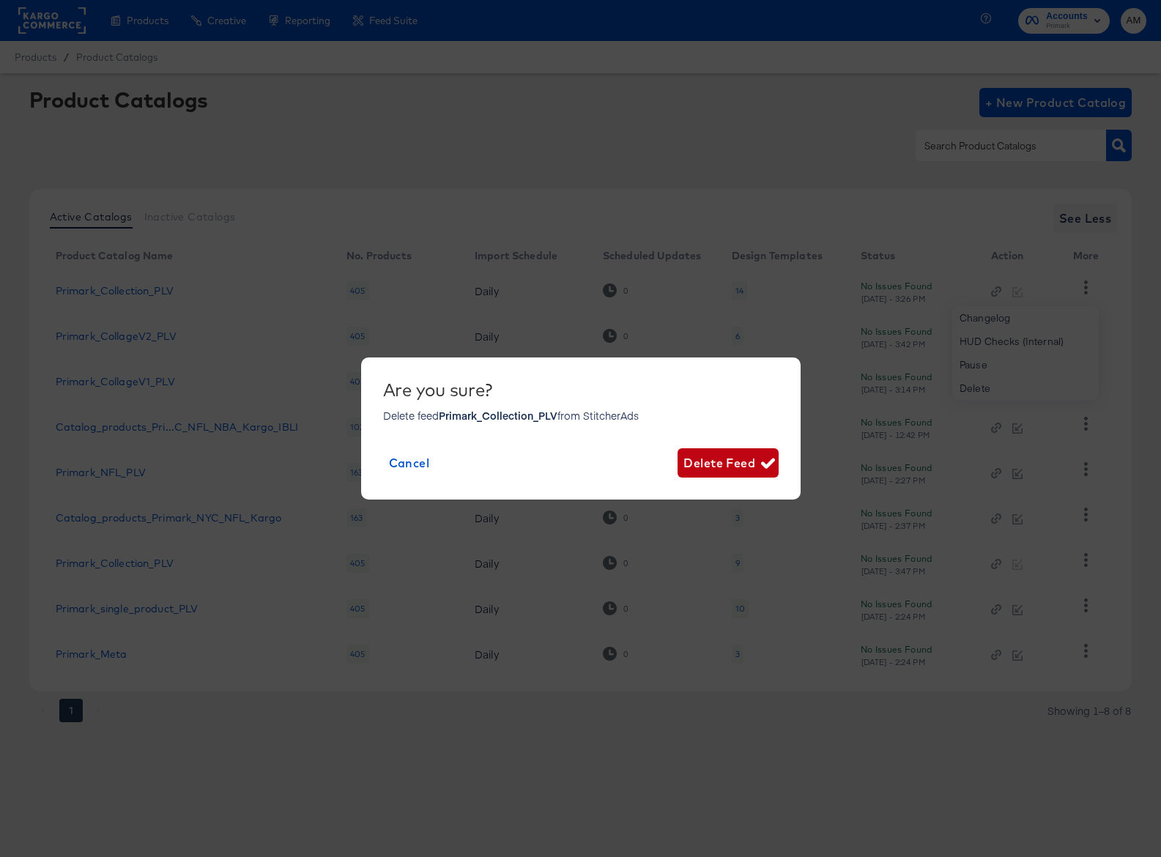
click at [651, 709] on div "Are you sure? Delete feed Primark_Collection_PLV from StitcherAds Cancel Delete…" at bounding box center [580, 428] width 1161 height 857
click at [398, 467] on span "Cancel" at bounding box center [409, 463] width 41 height 21
click at [284, 138] on div "Are you sure? Delete feed Primark_Collection_PLV from StitcherAds Cancel Delete…" at bounding box center [580, 428] width 1161 height 857
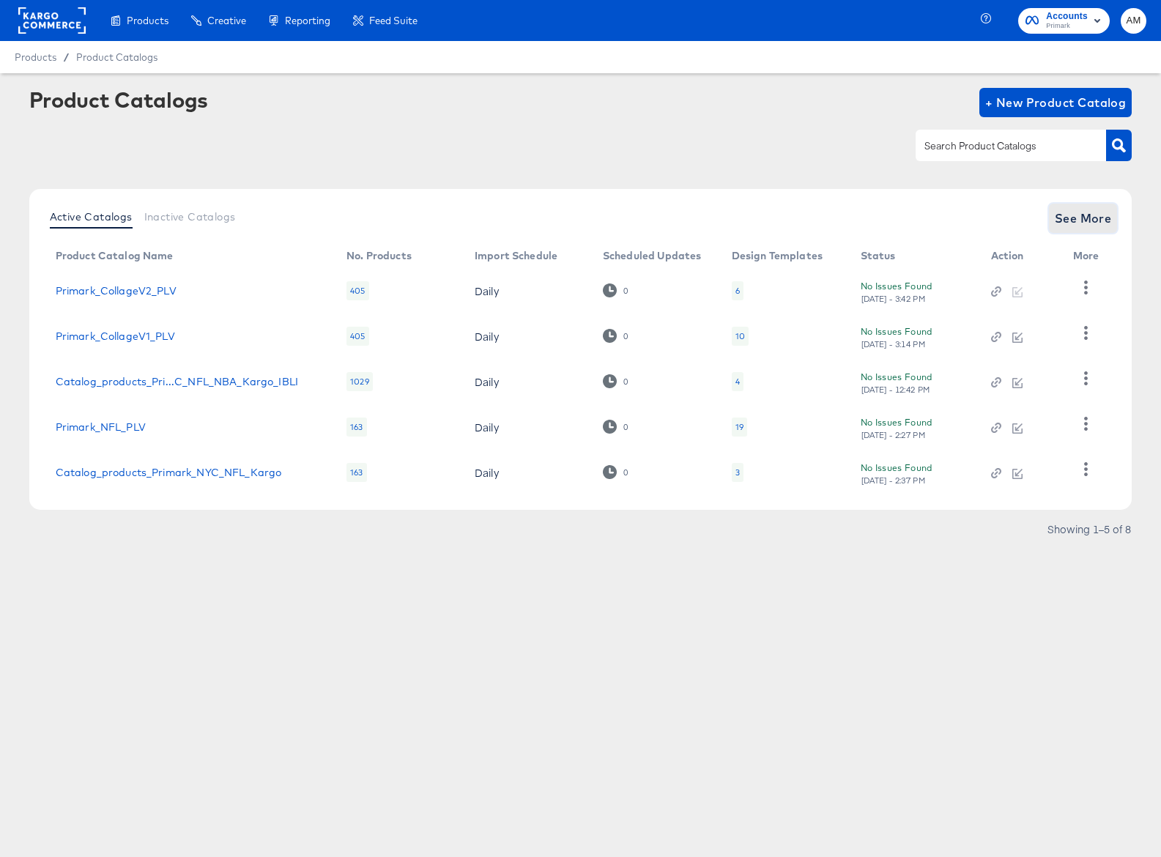
click at [1073, 219] on span "See More" at bounding box center [1083, 218] width 57 height 21
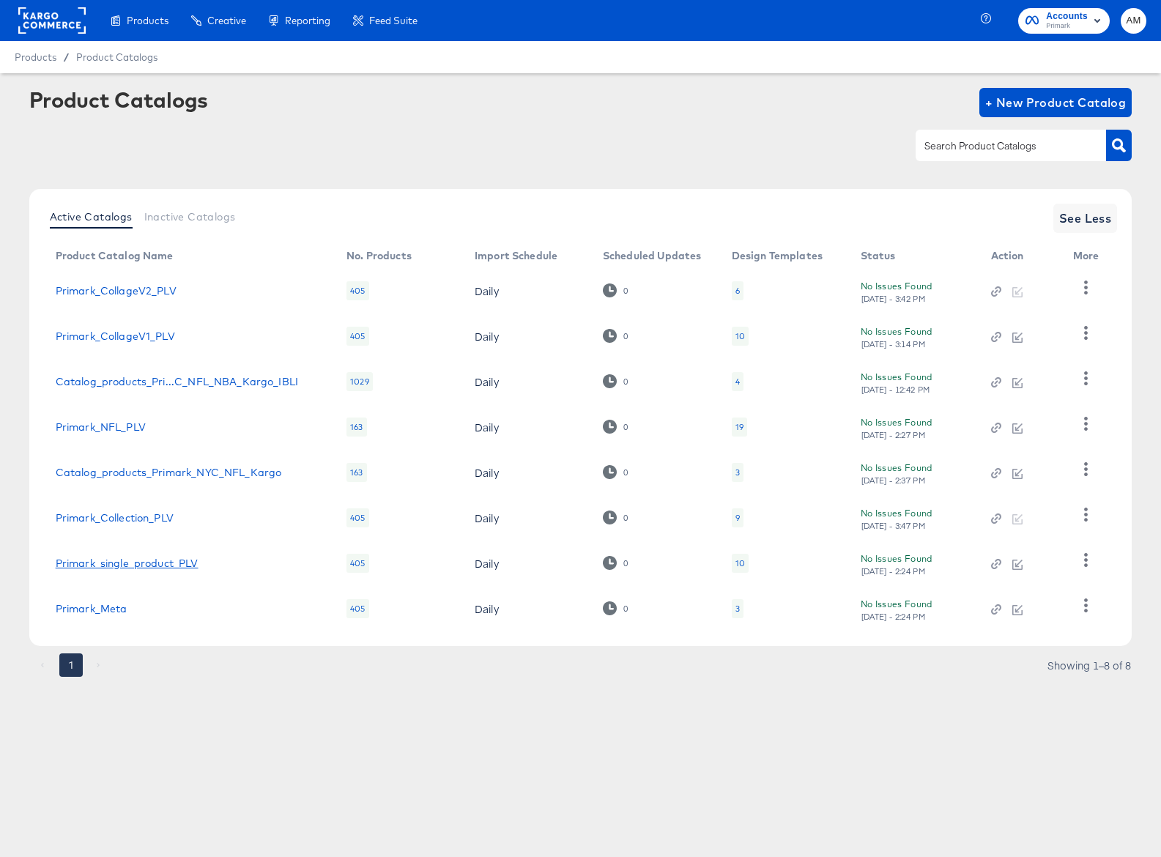
click at [165, 561] on link "Primark_single_product_PLV" at bounding box center [127, 564] width 143 height 12
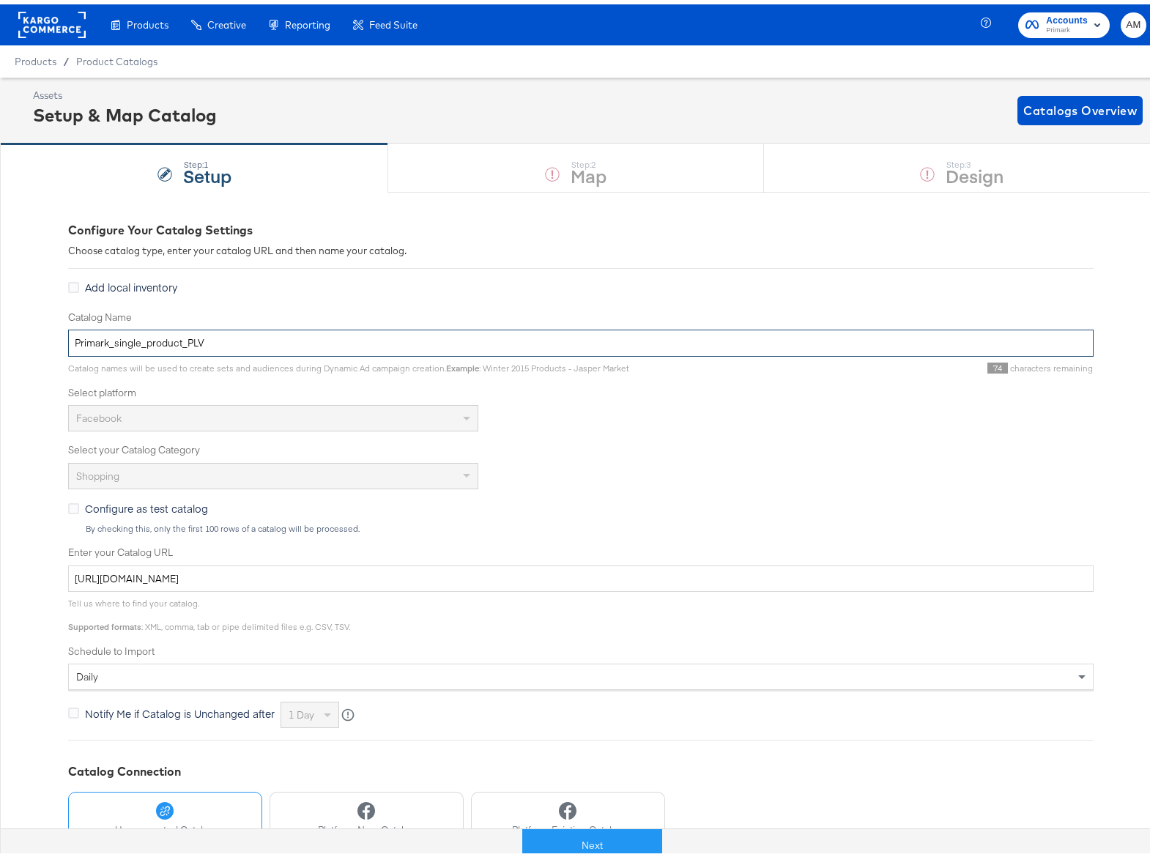
drag, startPoint x: 108, startPoint y: 342, endPoint x: 175, endPoint y: 343, distance: 67.4
click at [175, 343] on input "Primark_single_product_PLV" at bounding box center [581, 338] width 1026 height 27
type input "Primark_SingleProduct_PLV"
click at [573, 841] on button "Next" at bounding box center [577, 841] width 140 height 33
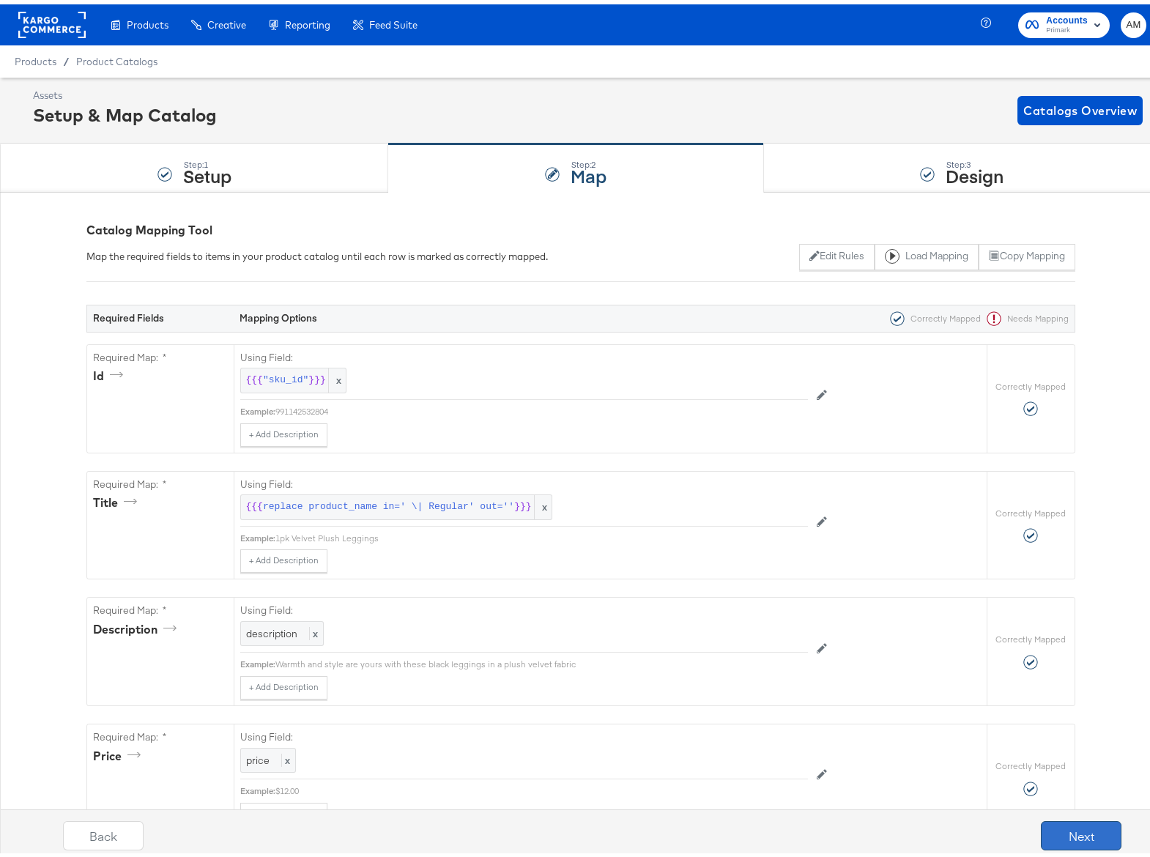
click at [1057, 829] on button "Next" at bounding box center [1081, 831] width 81 height 29
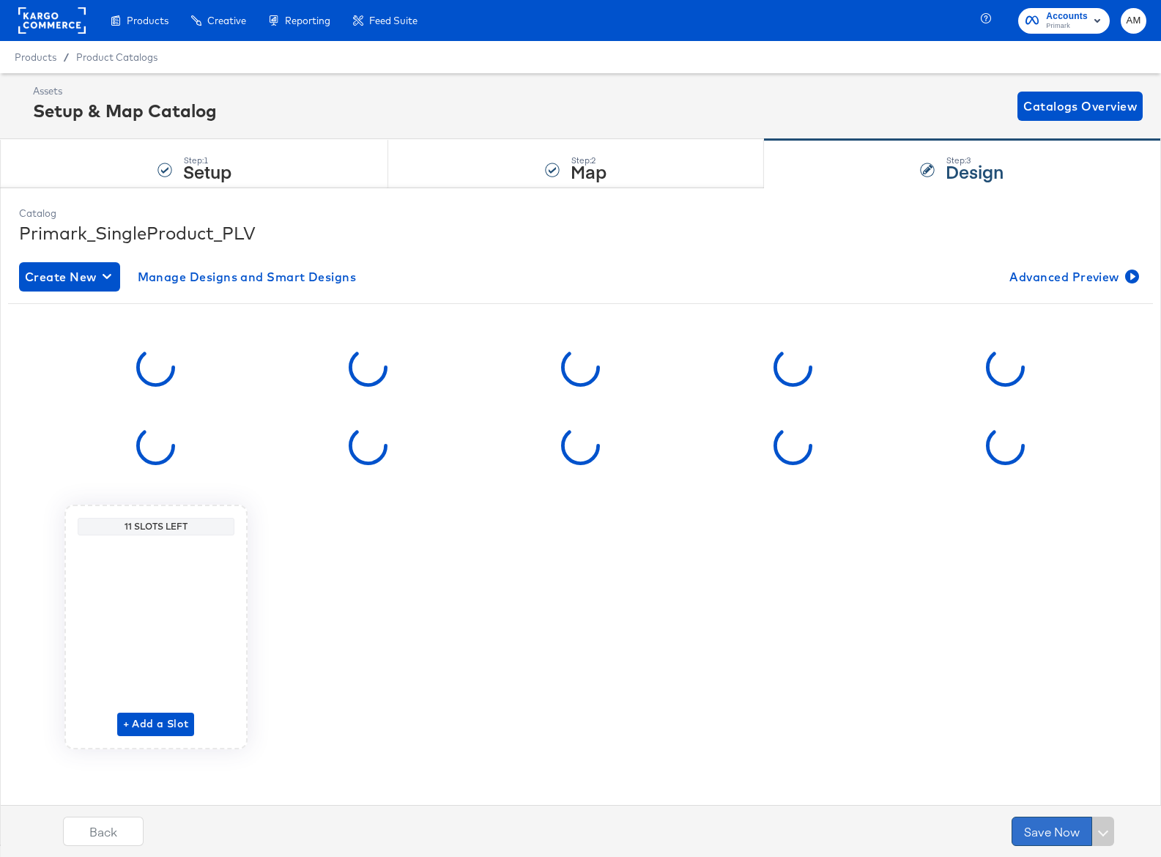
click at [1051, 830] on button "Save Now" at bounding box center [1052, 831] width 81 height 29
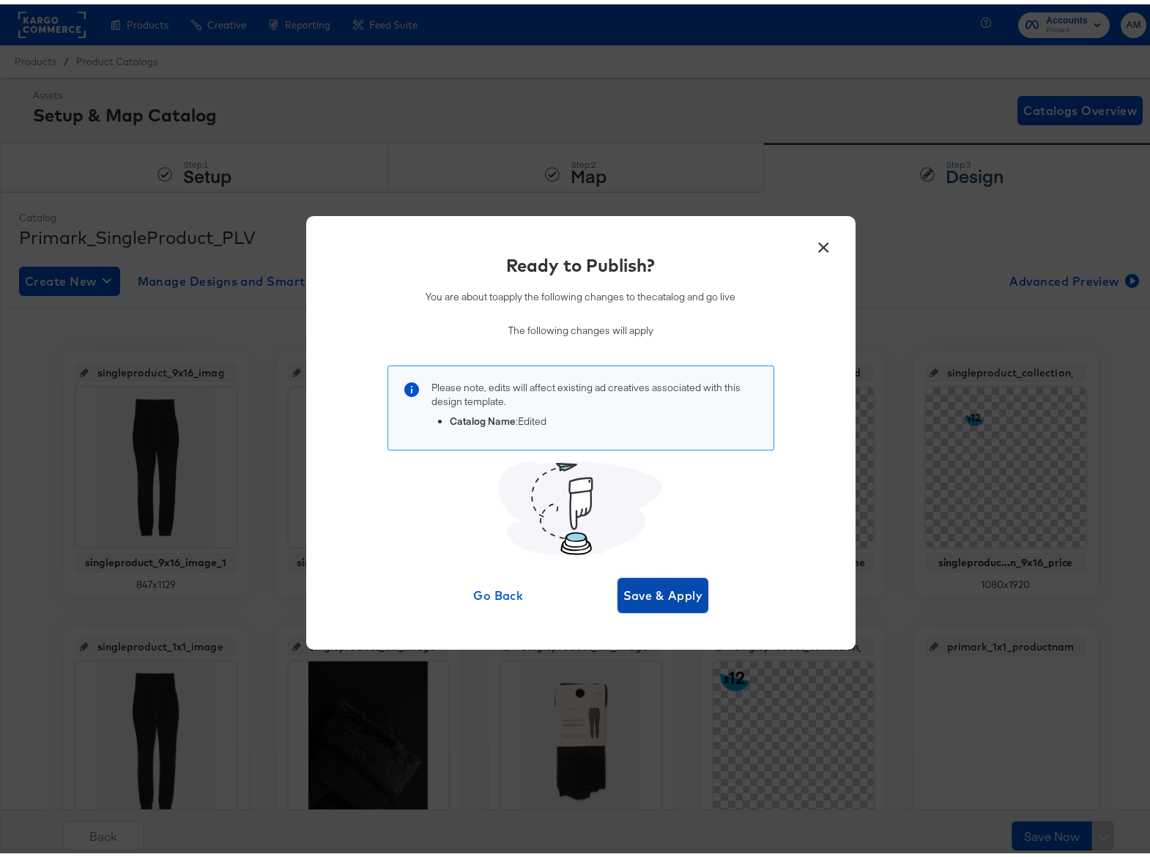
click at [651, 591] on span "Save & Apply" at bounding box center [664, 591] width 80 height 21
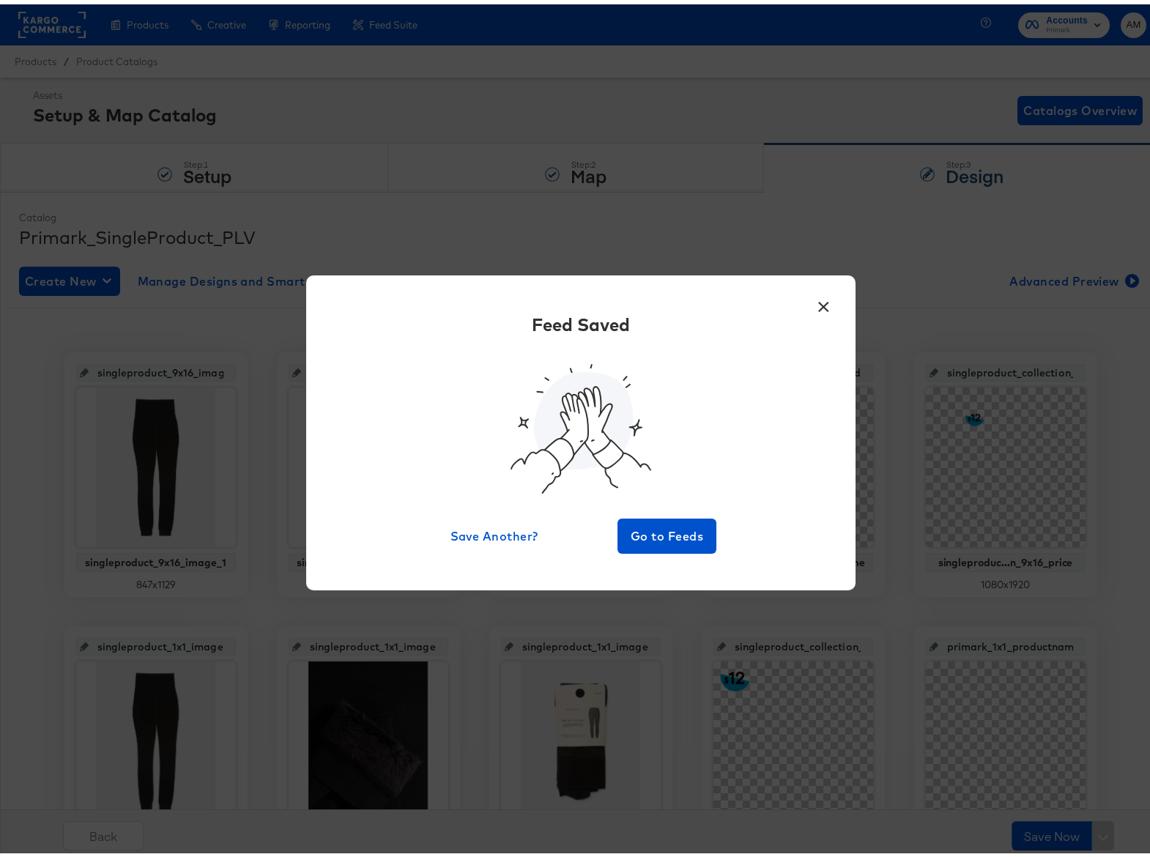
click at [664, 550] on div "× Feed Saved Save Another? Go to Feeds" at bounding box center [581, 428] width 550 height 315
click at [655, 535] on span "Go to Feeds" at bounding box center [668, 532] width 88 height 21
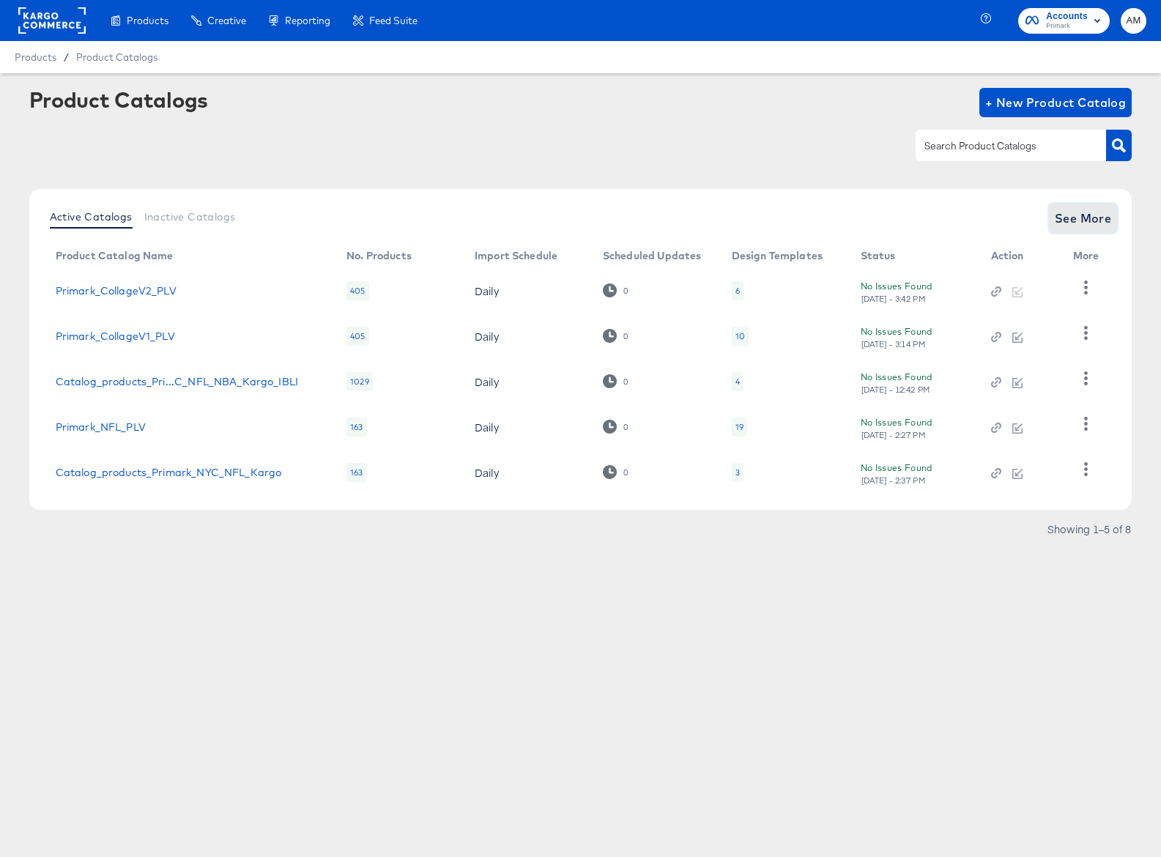
click at [1076, 218] on span "See More" at bounding box center [1083, 218] width 57 height 21
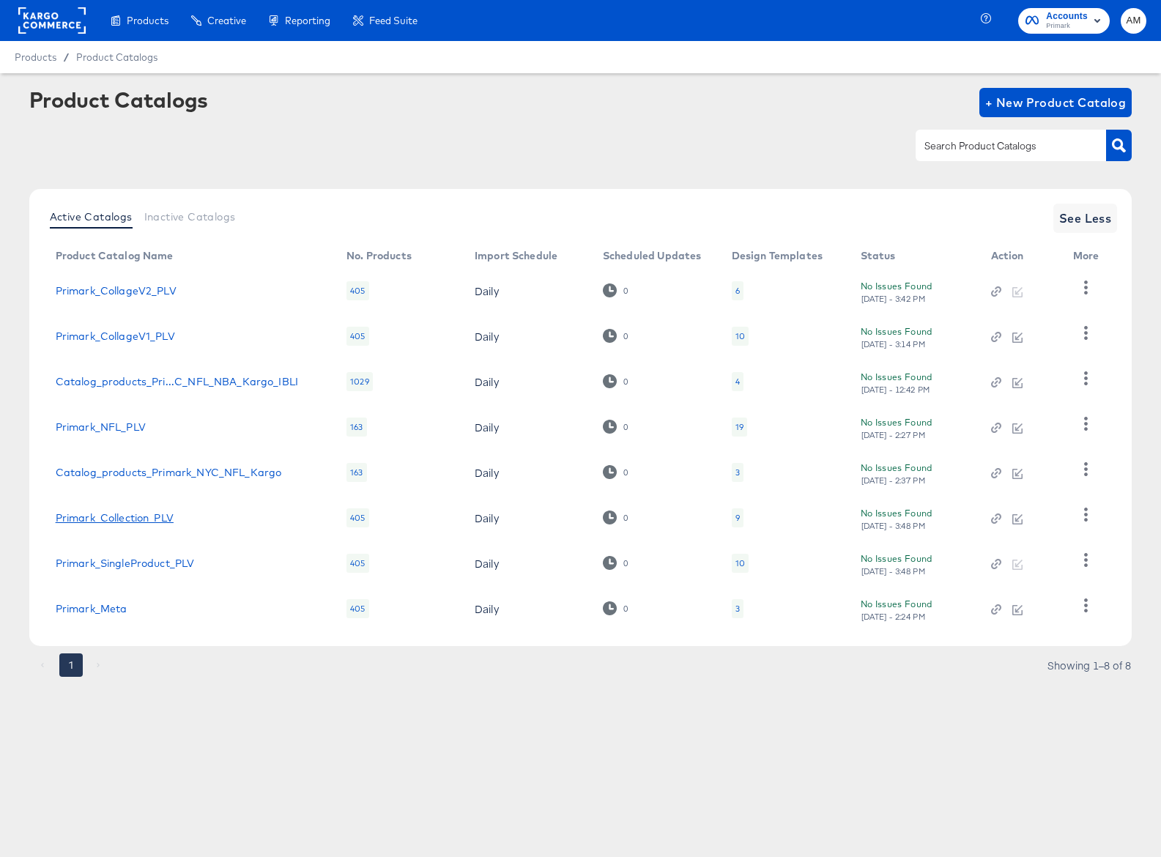
click at [150, 520] on link "Primark_Collection_PLV" at bounding box center [115, 518] width 118 height 12
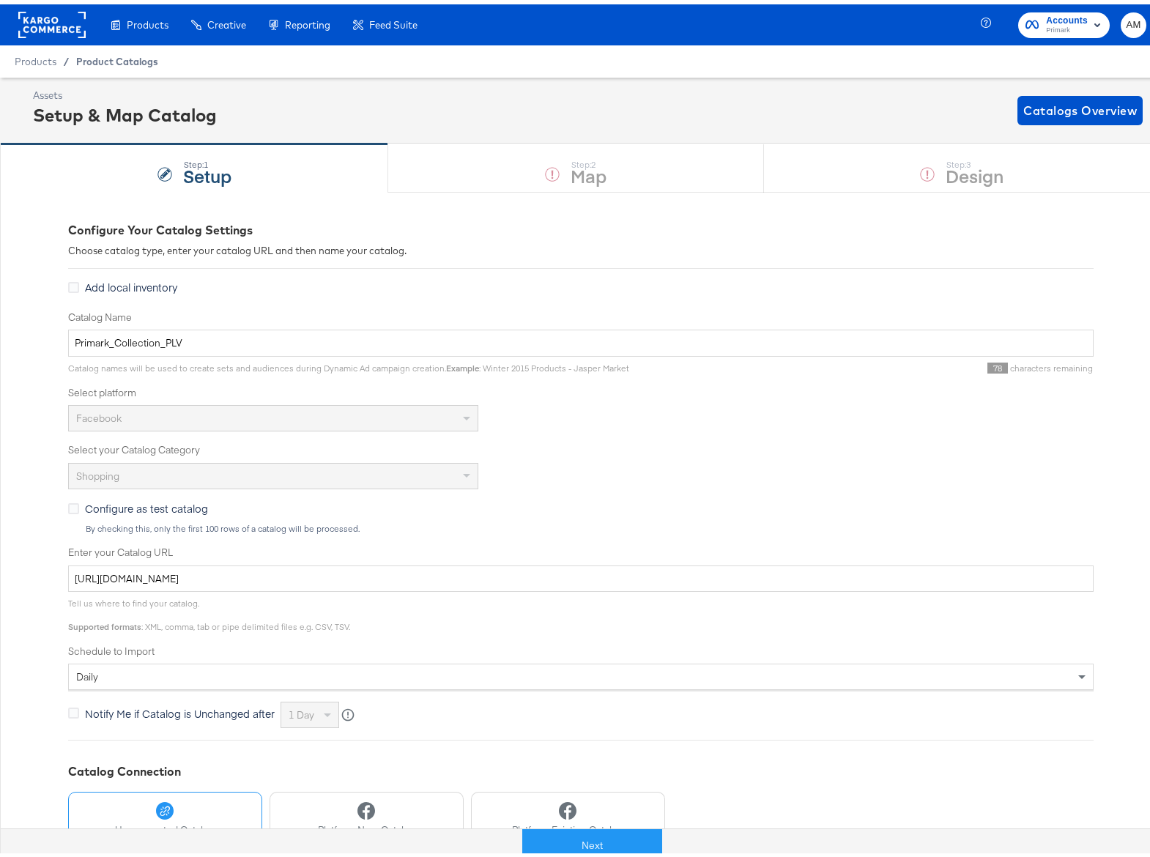
click at [107, 59] on span "Product Catalogs" at bounding box center [117, 57] width 82 height 12
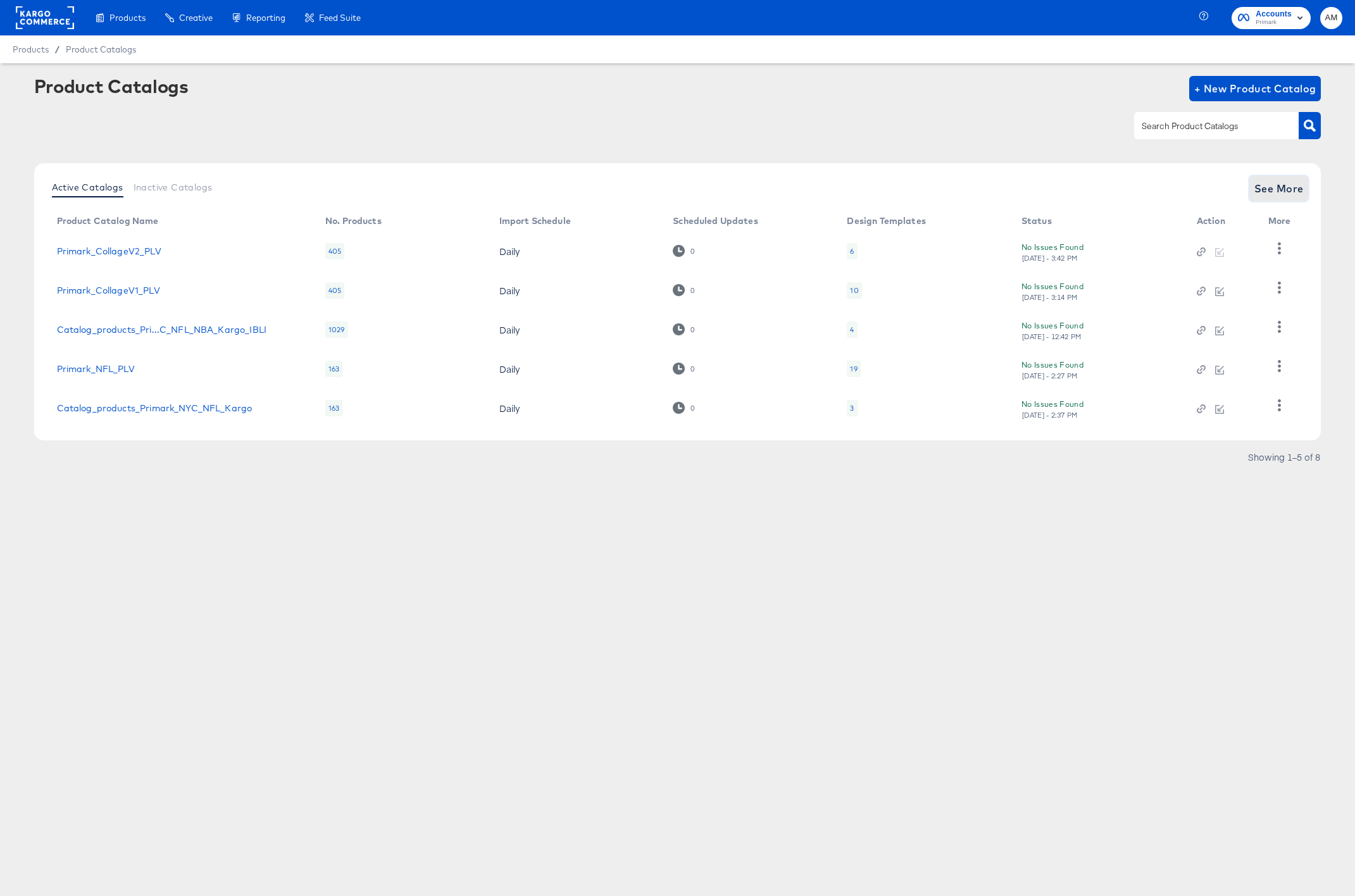
click at [1003, 190] on span "See More" at bounding box center [1278, 188] width 49 height 18
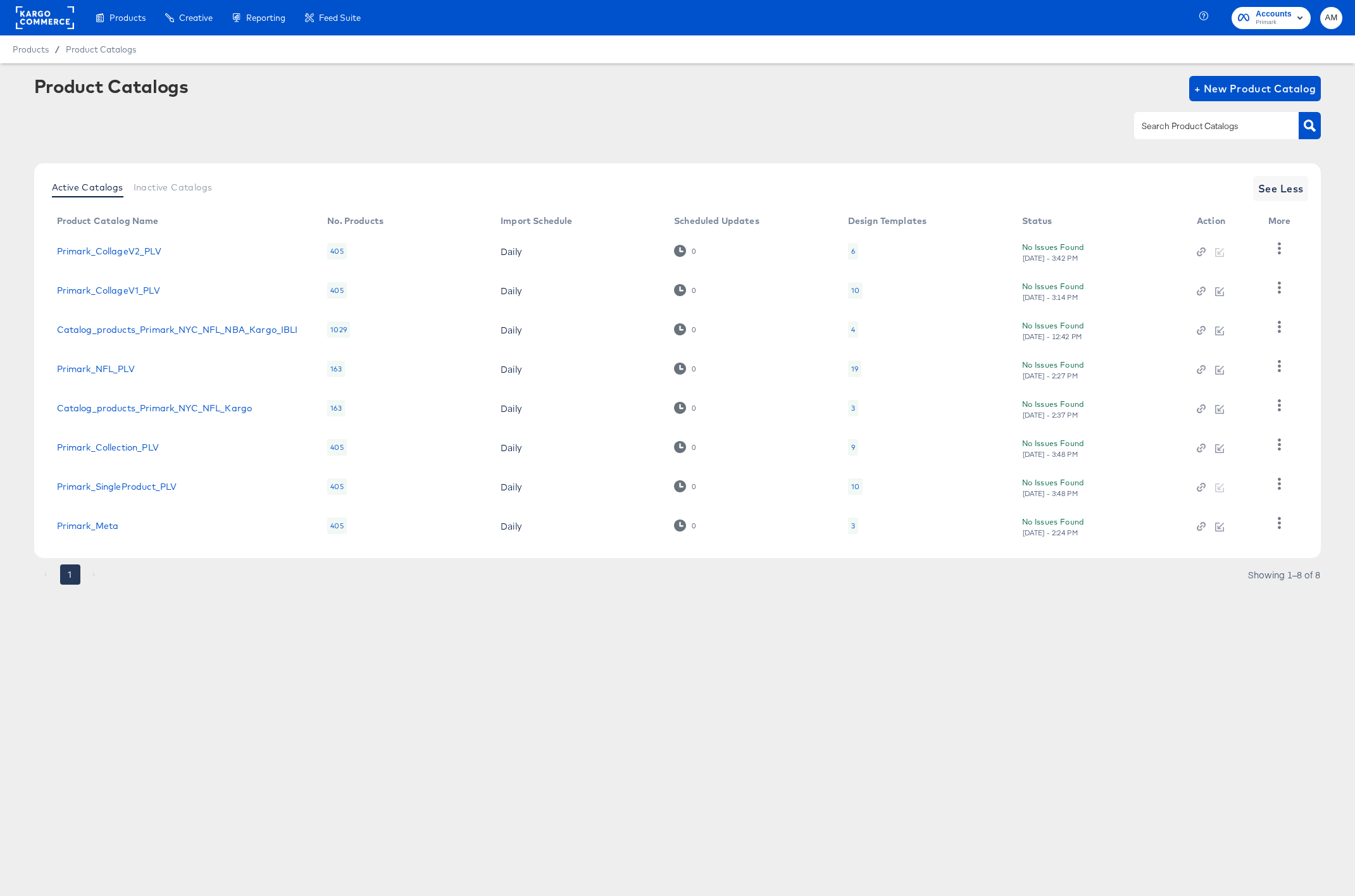
click at [852, 290] on div "10" at bounding box center [856, 290] width 9 height 10
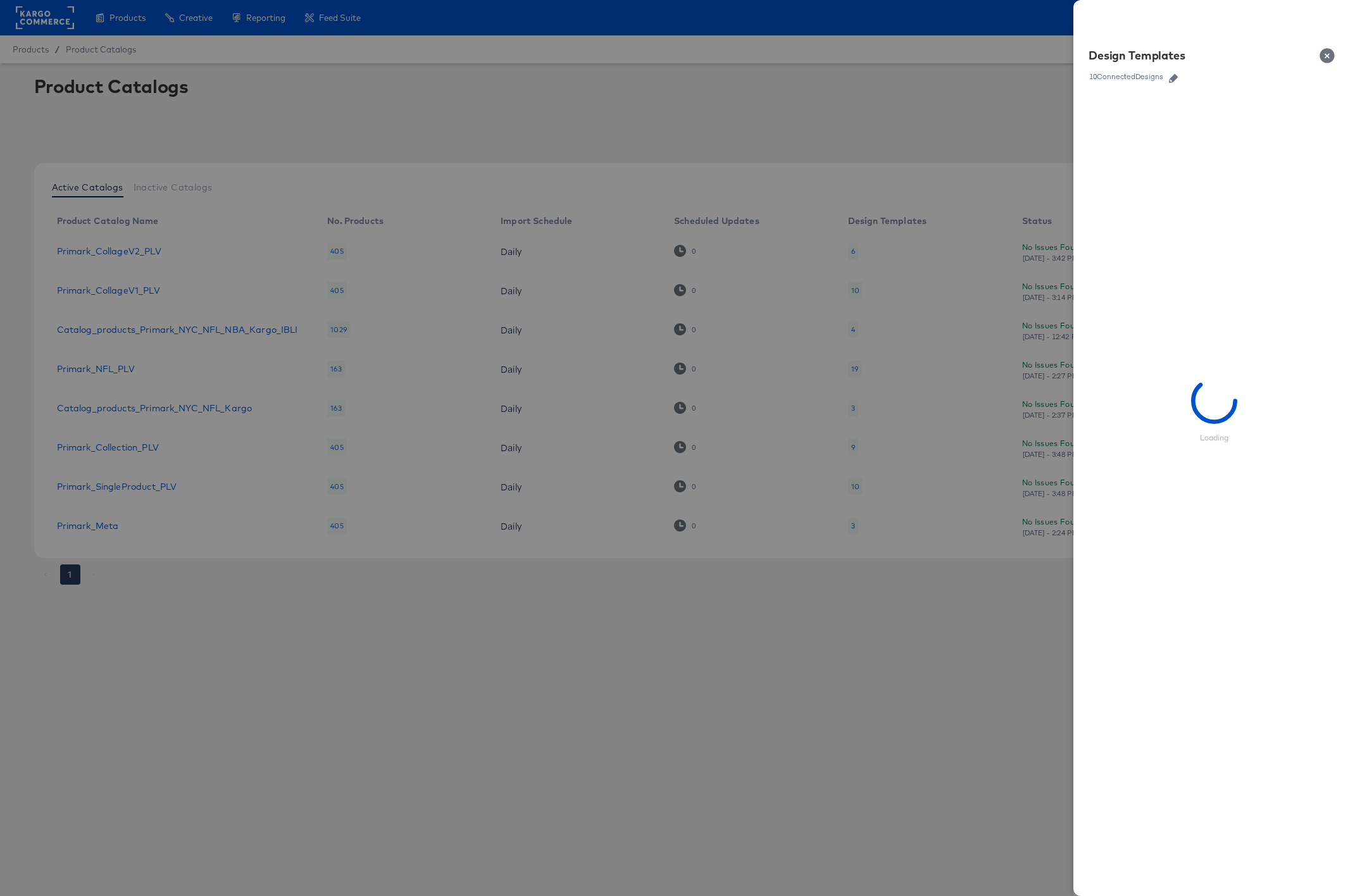
click at [1003, 77] on icon "button" at bounding box center [1173, 79] width 9 height 9
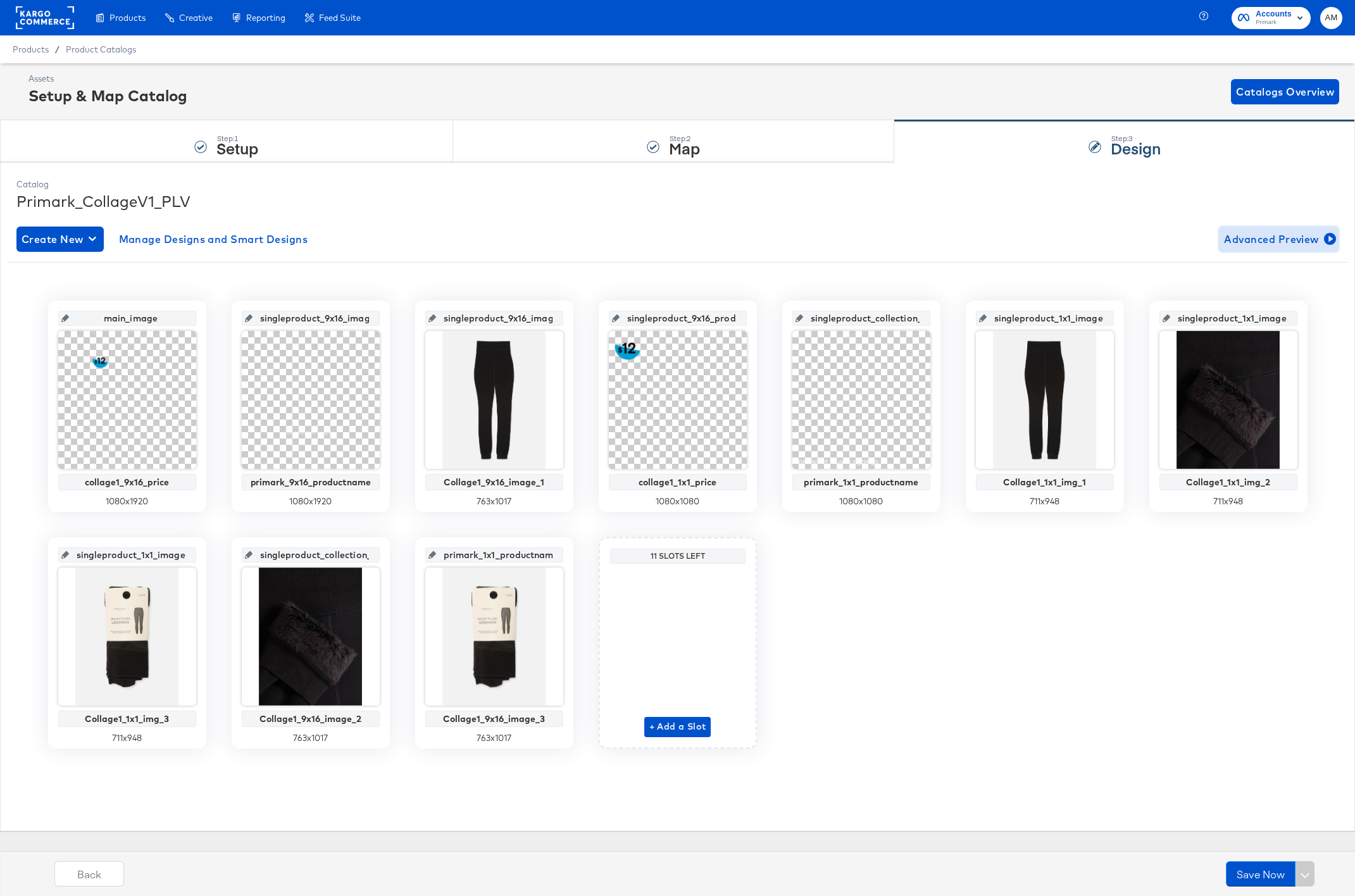
click at [1003, 240] on span "Advanced Preview" at bounding box center [1278, 239] width 110 height 18
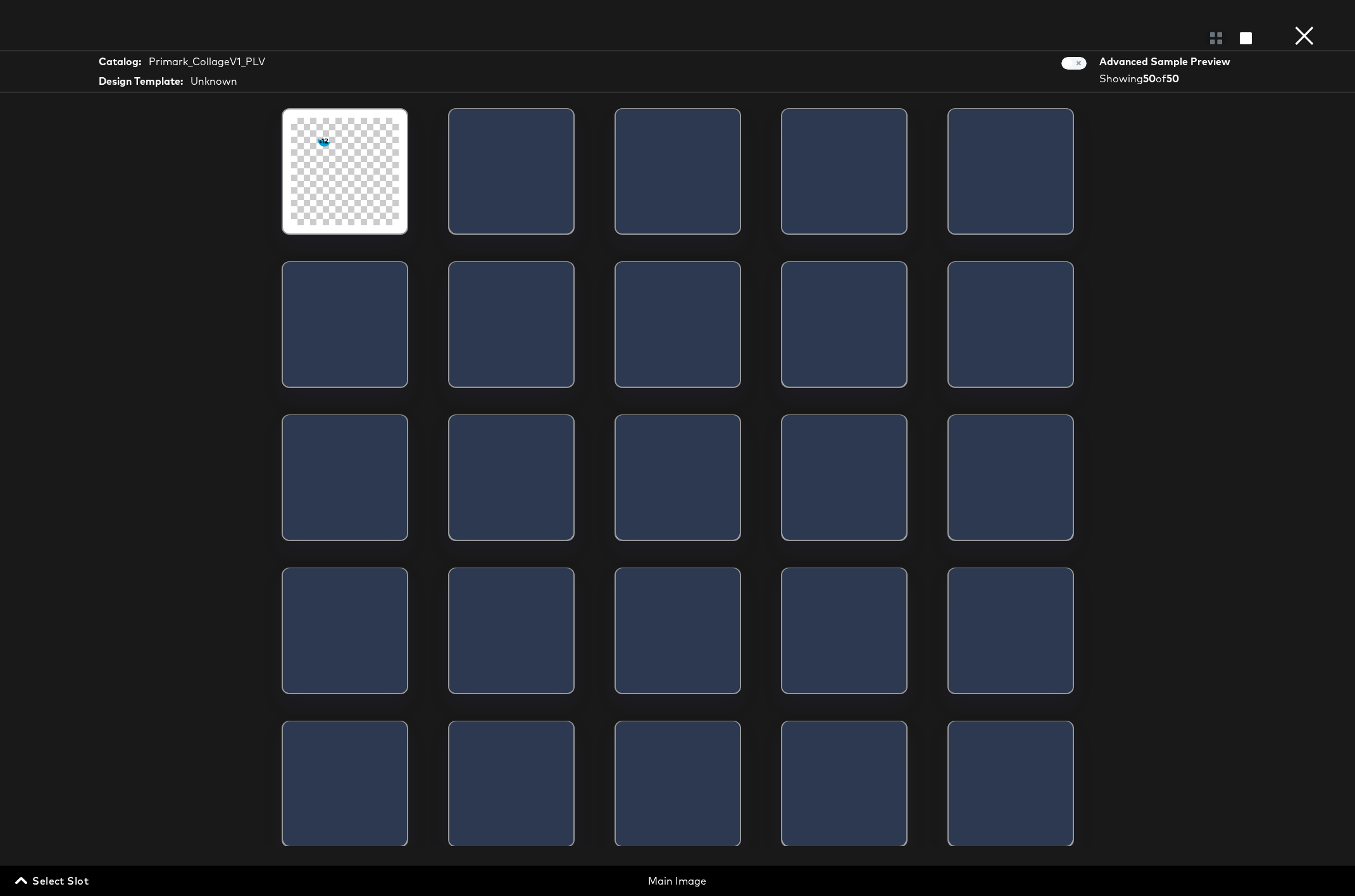
click at [37, 740] on span "Select Slot" at bounding box center [54, 880] width 71 height 18
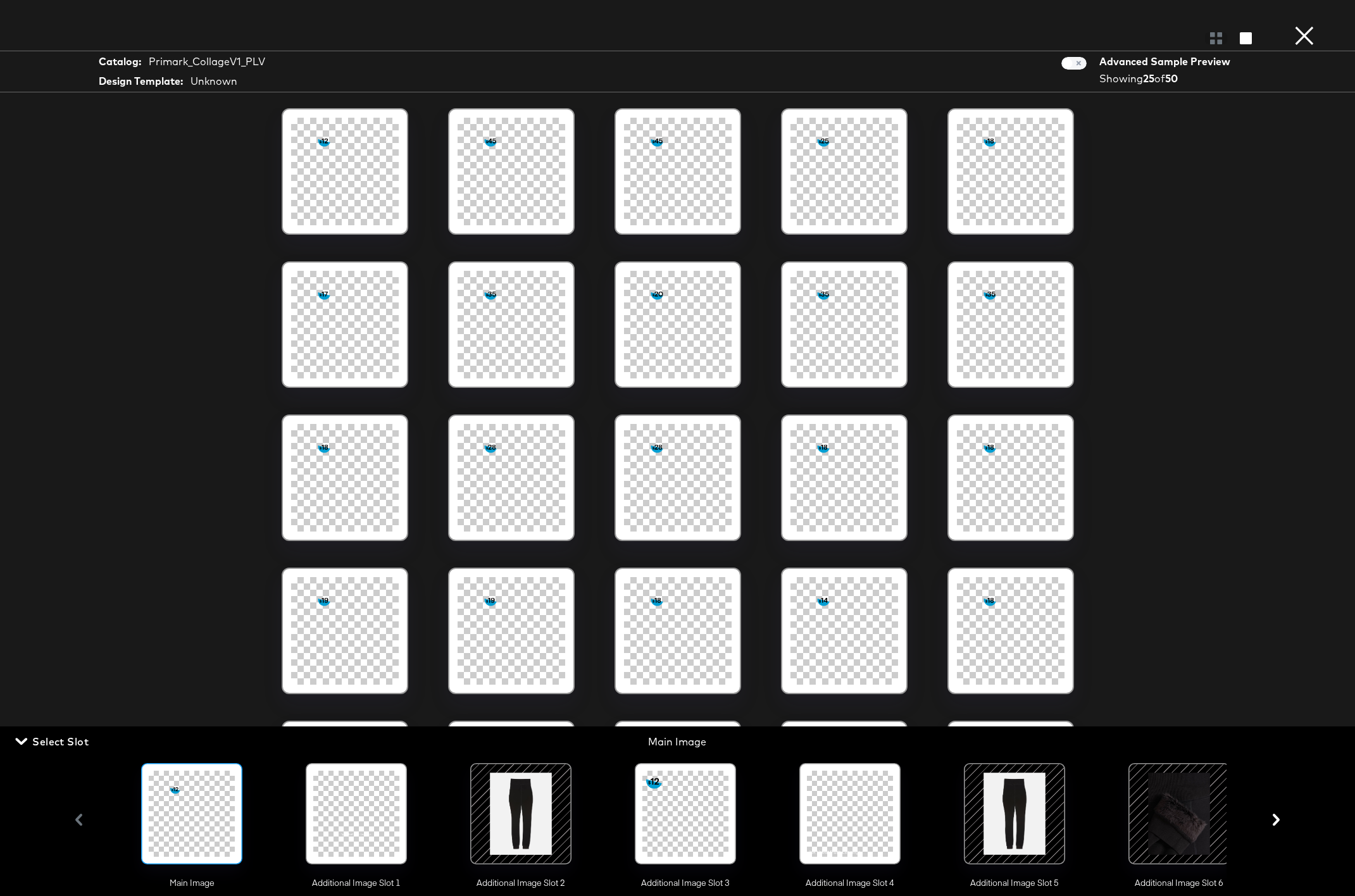
click at [513, 740] on div at bounding box center [521, 813] width 86 height 86
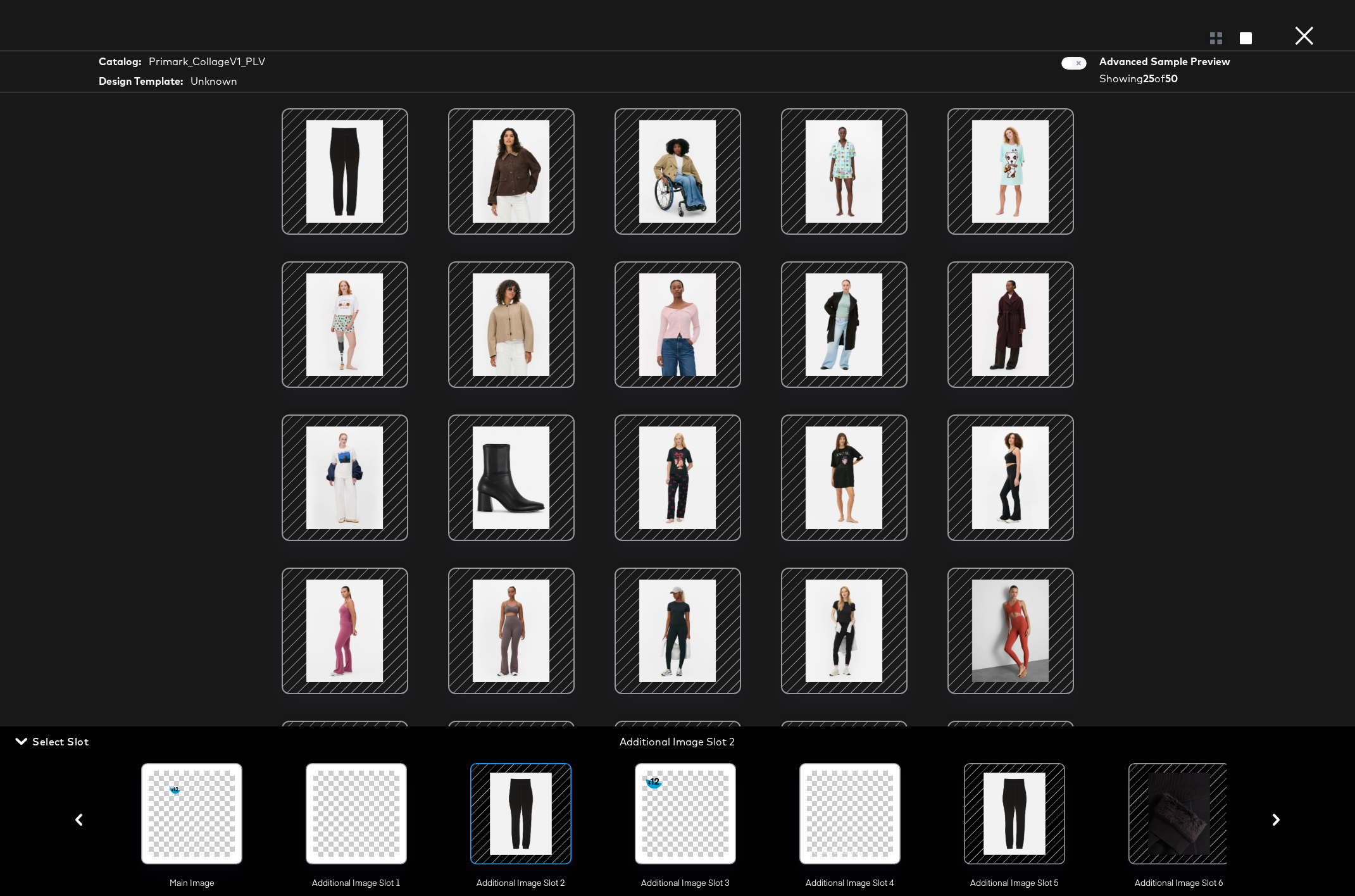
click at [370, 740] on div at bounding box center [357, 813] width 86 height 86
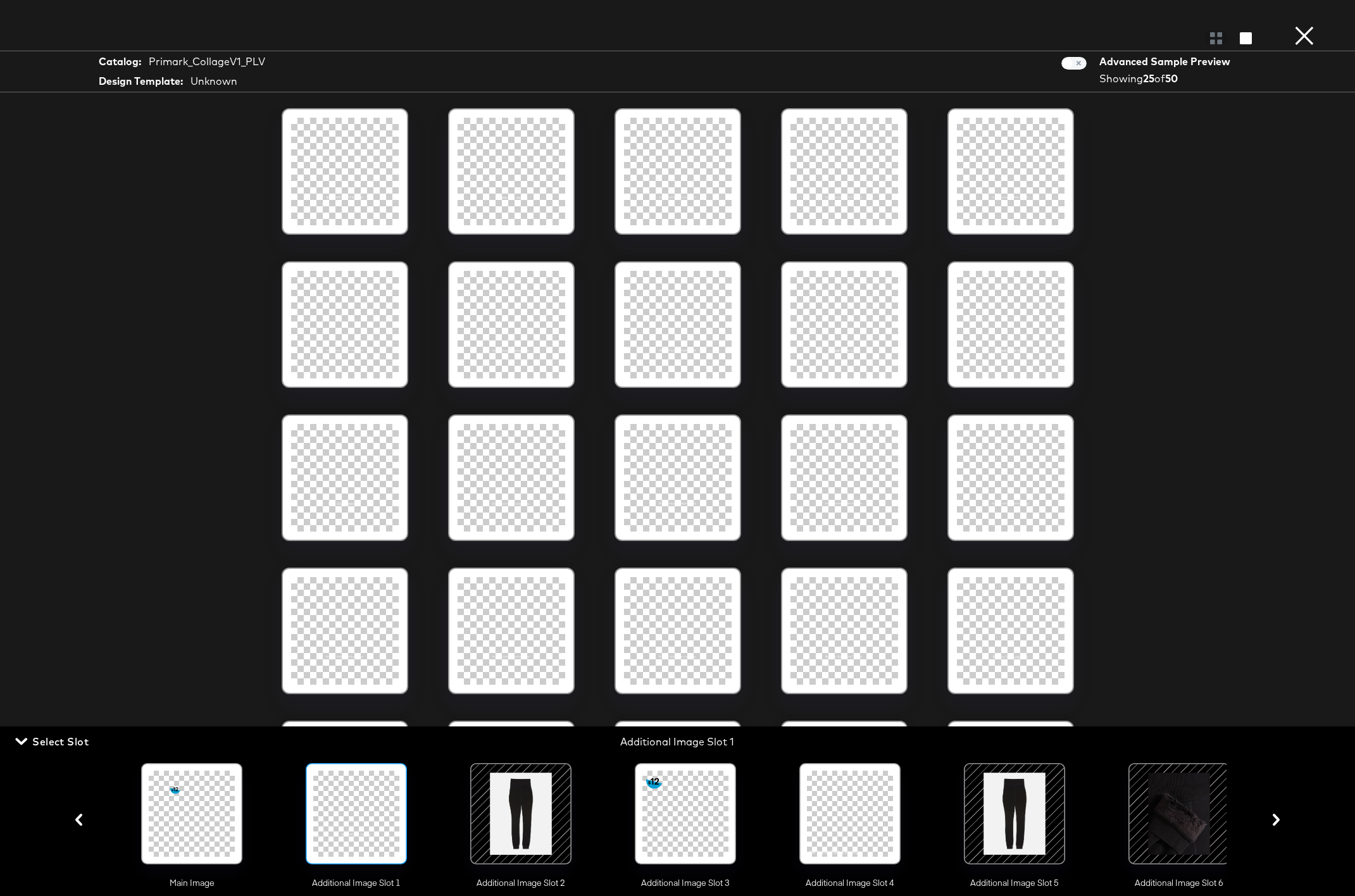
click at [500, 740] on div at bounding box center [521, 813] width 86 height 86
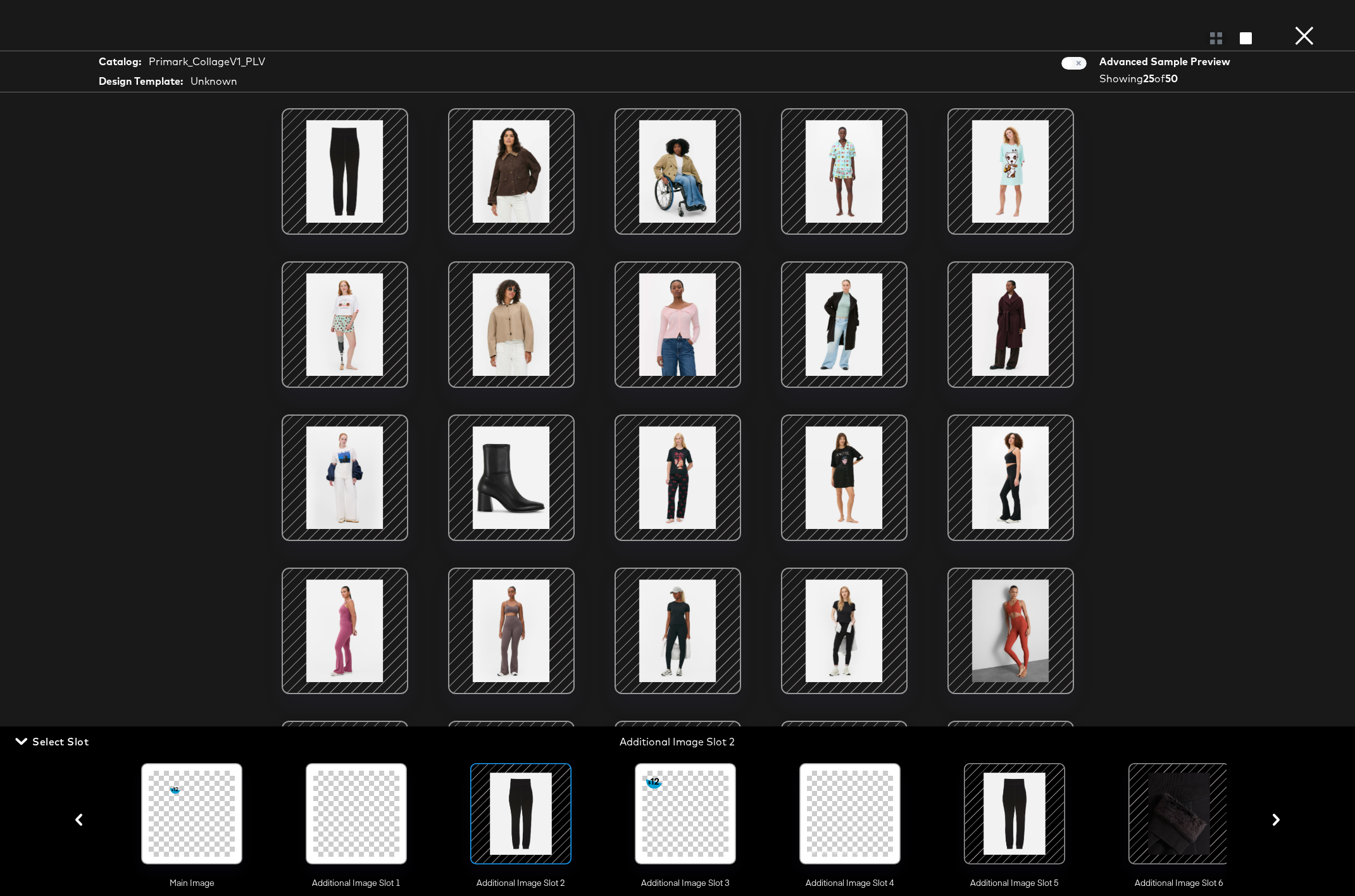
click at [1003, 740] on div at bounding box center [1015, 813] width 86 height 86
click at [1003, 740] on div at bounding box center [1179, 813] width 86 height 86
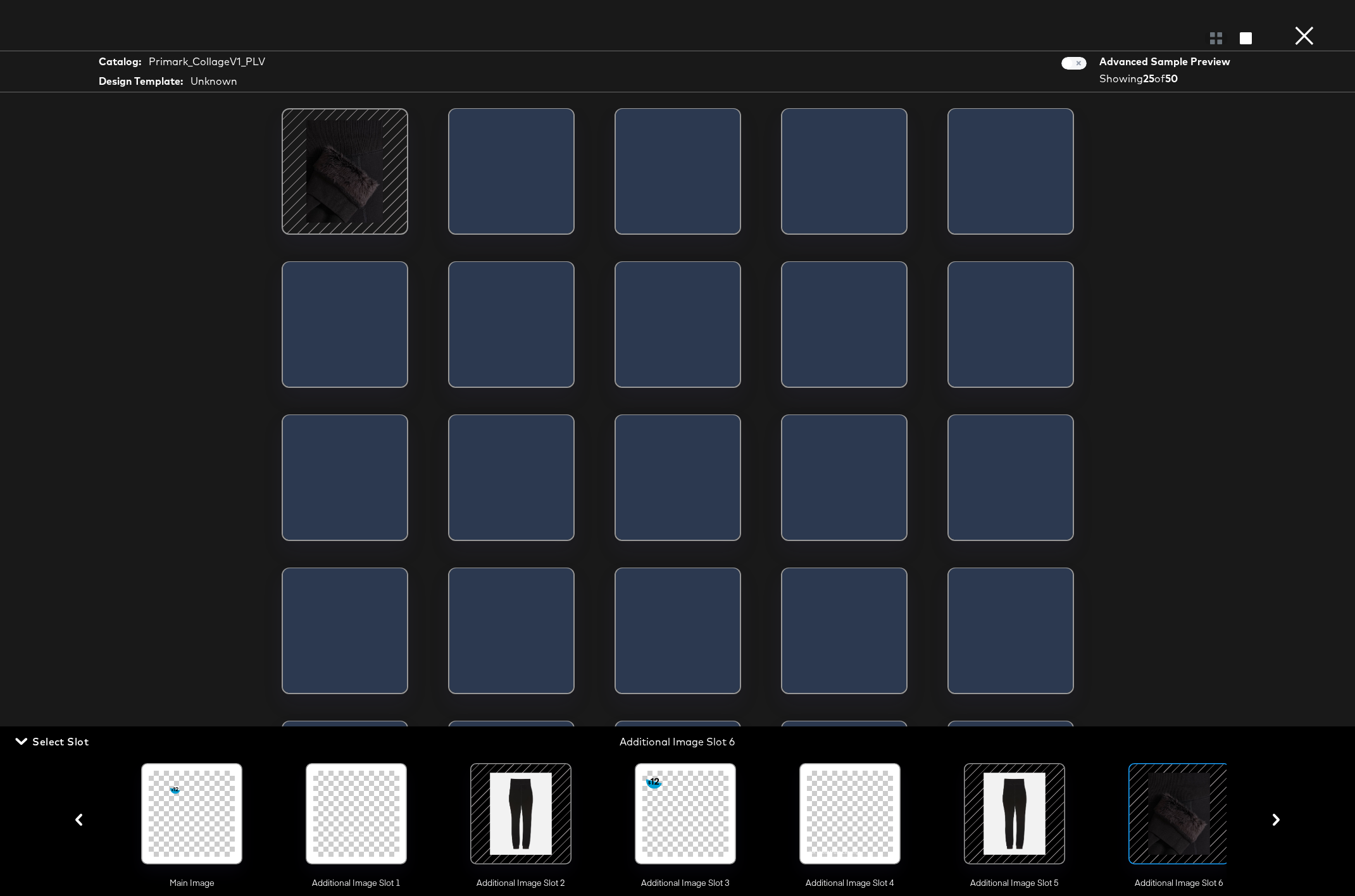
scroll to position [0, 16]
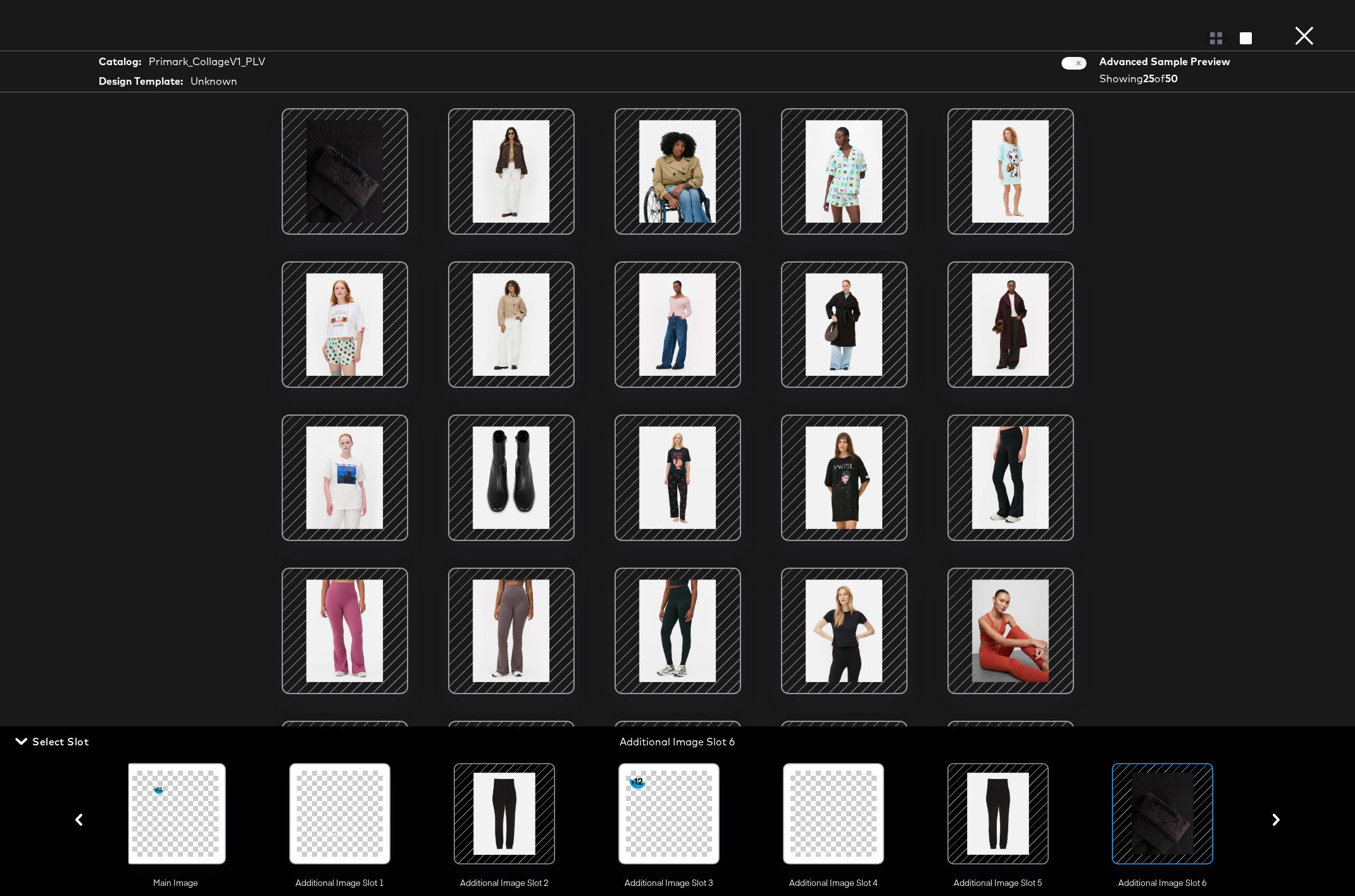
click at [999, 740] on div at bounding box center [998, 813] width 86 height 86
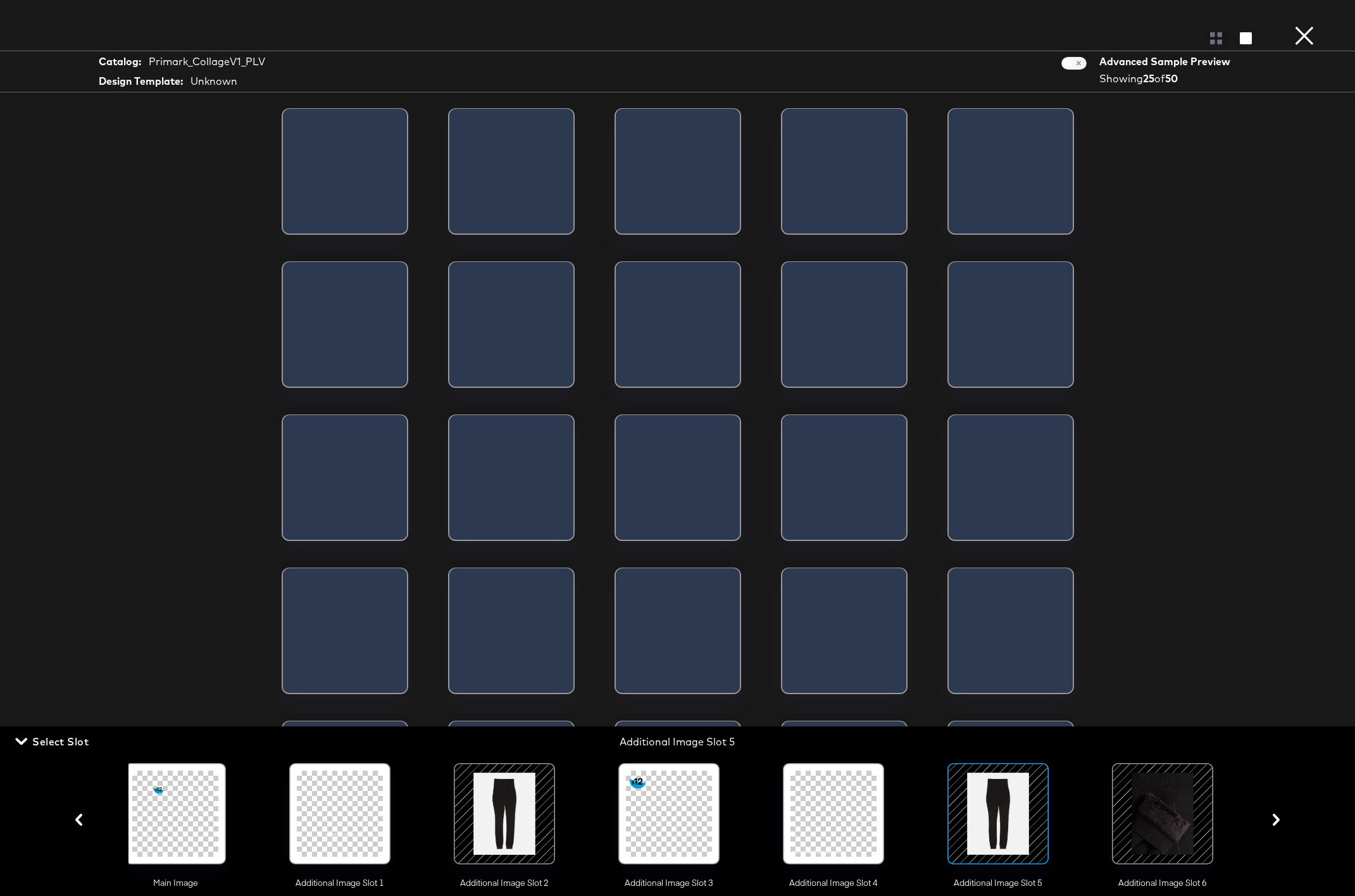
scroll to position [0, 0]
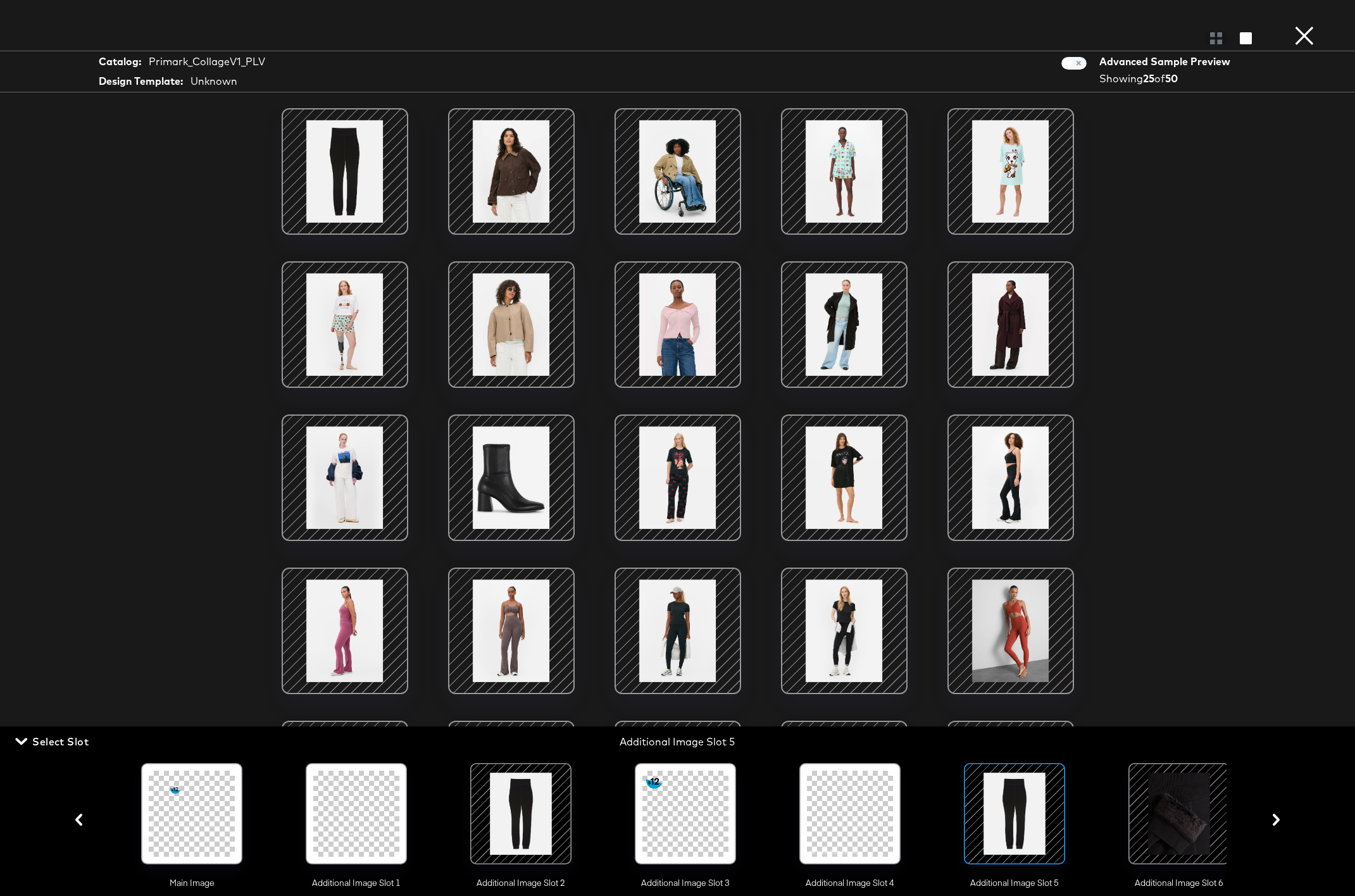
click at [1003, 740] on div at bounding box center [1179, 813] width 86 height 86
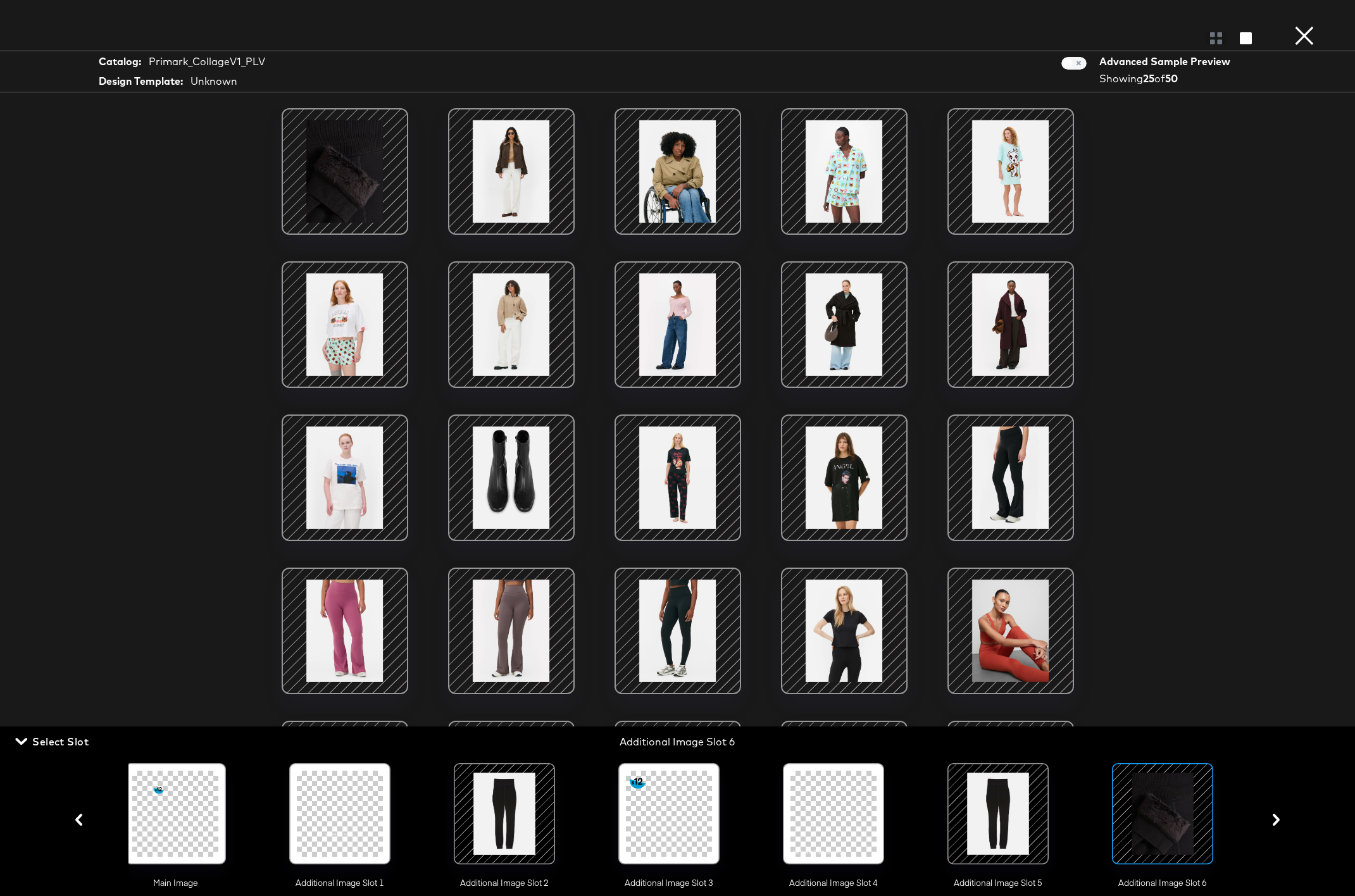
click at [1003, 740] on div at bounding box center [998, 813] width 86 height 86
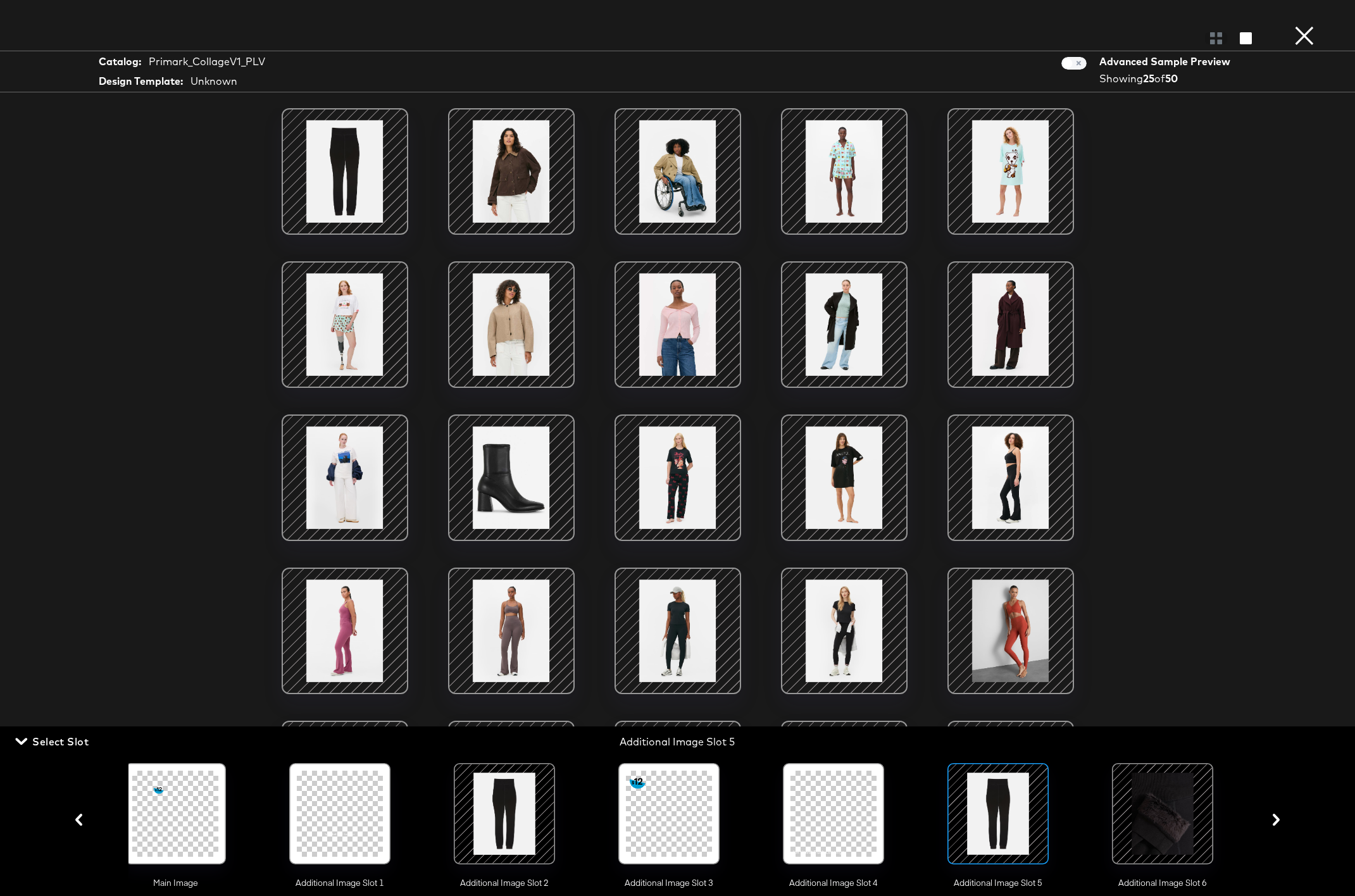
scroll to position [0, 0]
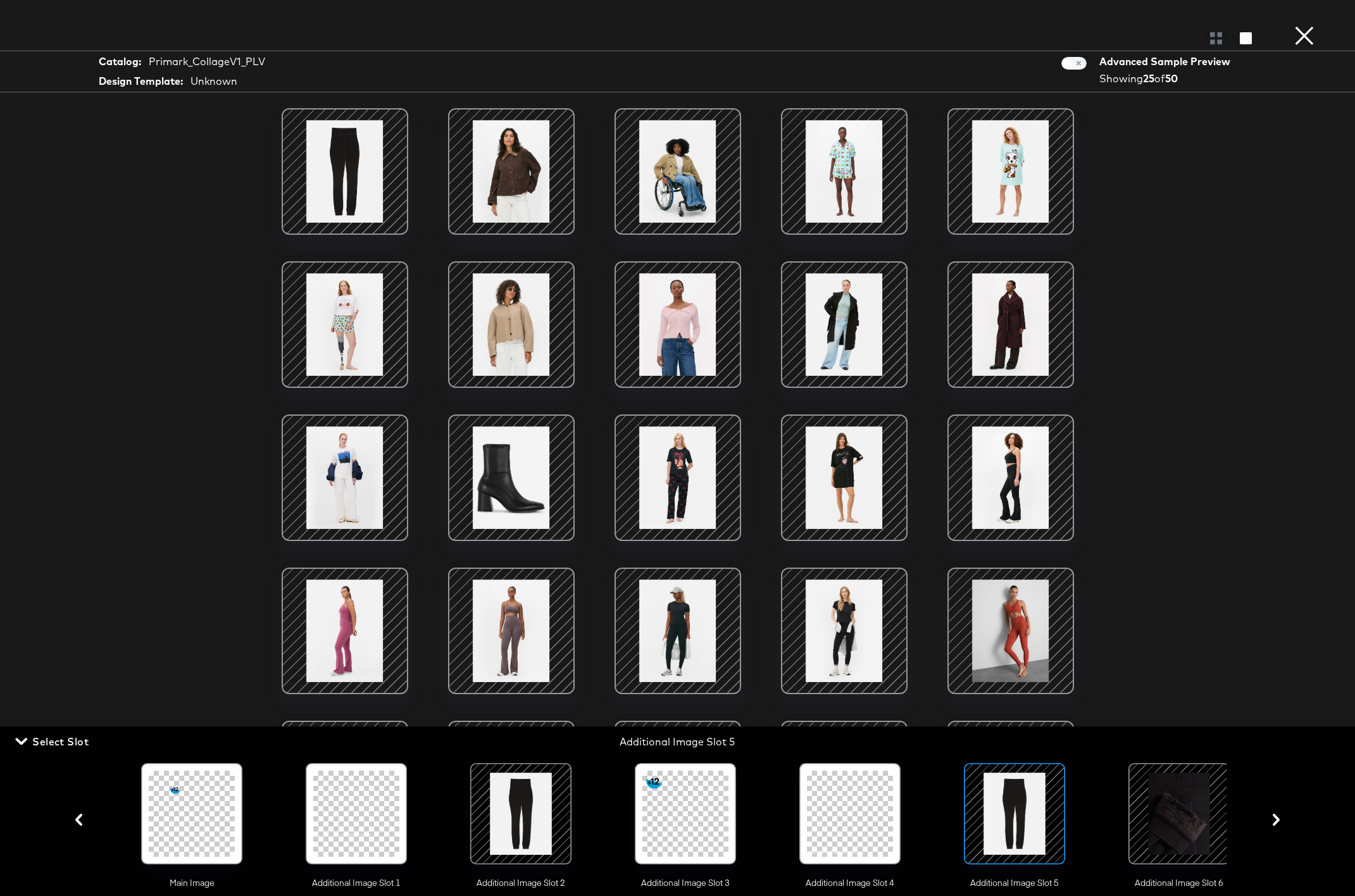
click at [1003, 740] on div at bounding box center [1179, 813] width 86 height 86
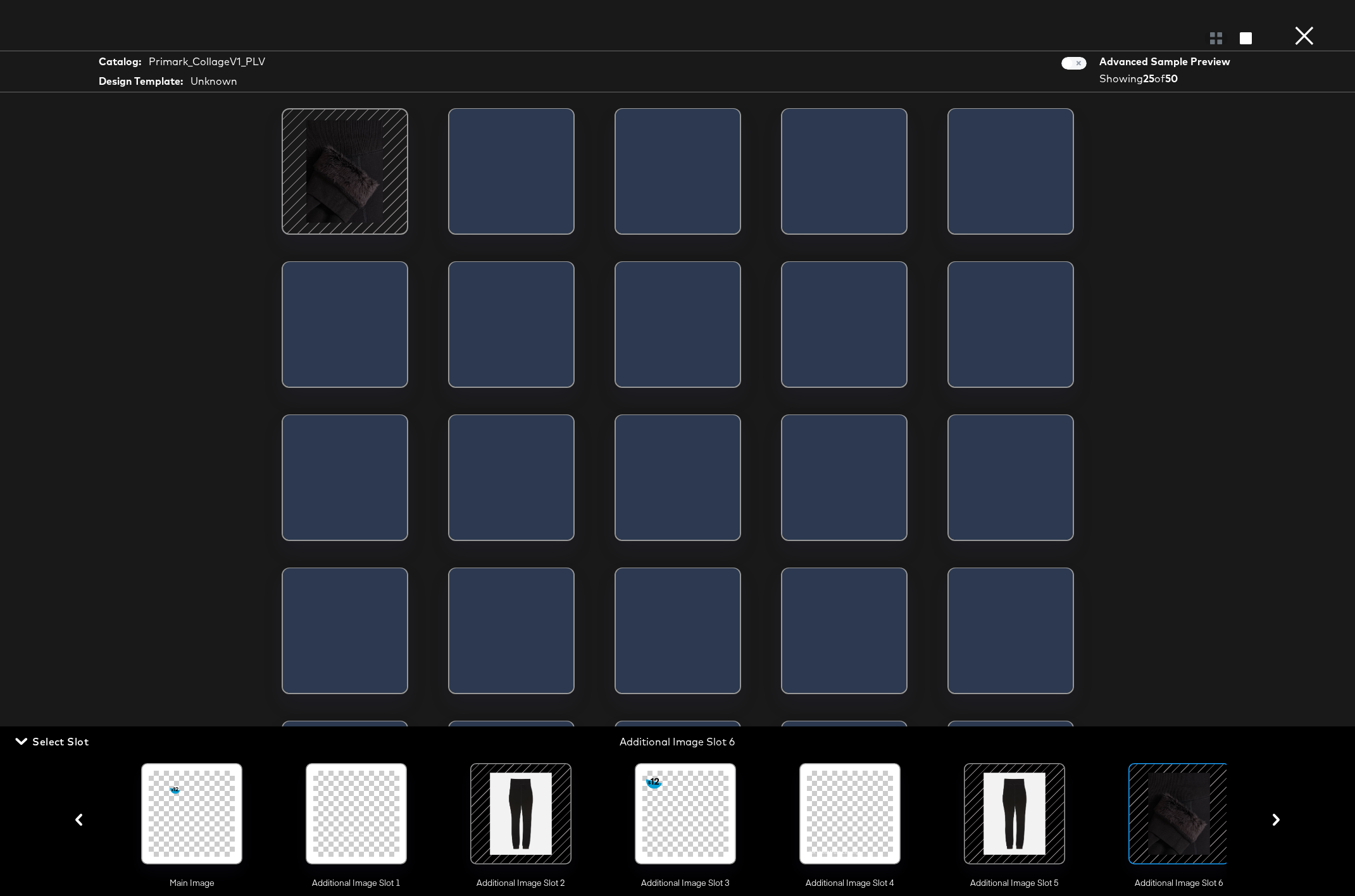
scroll to position [0, 16]
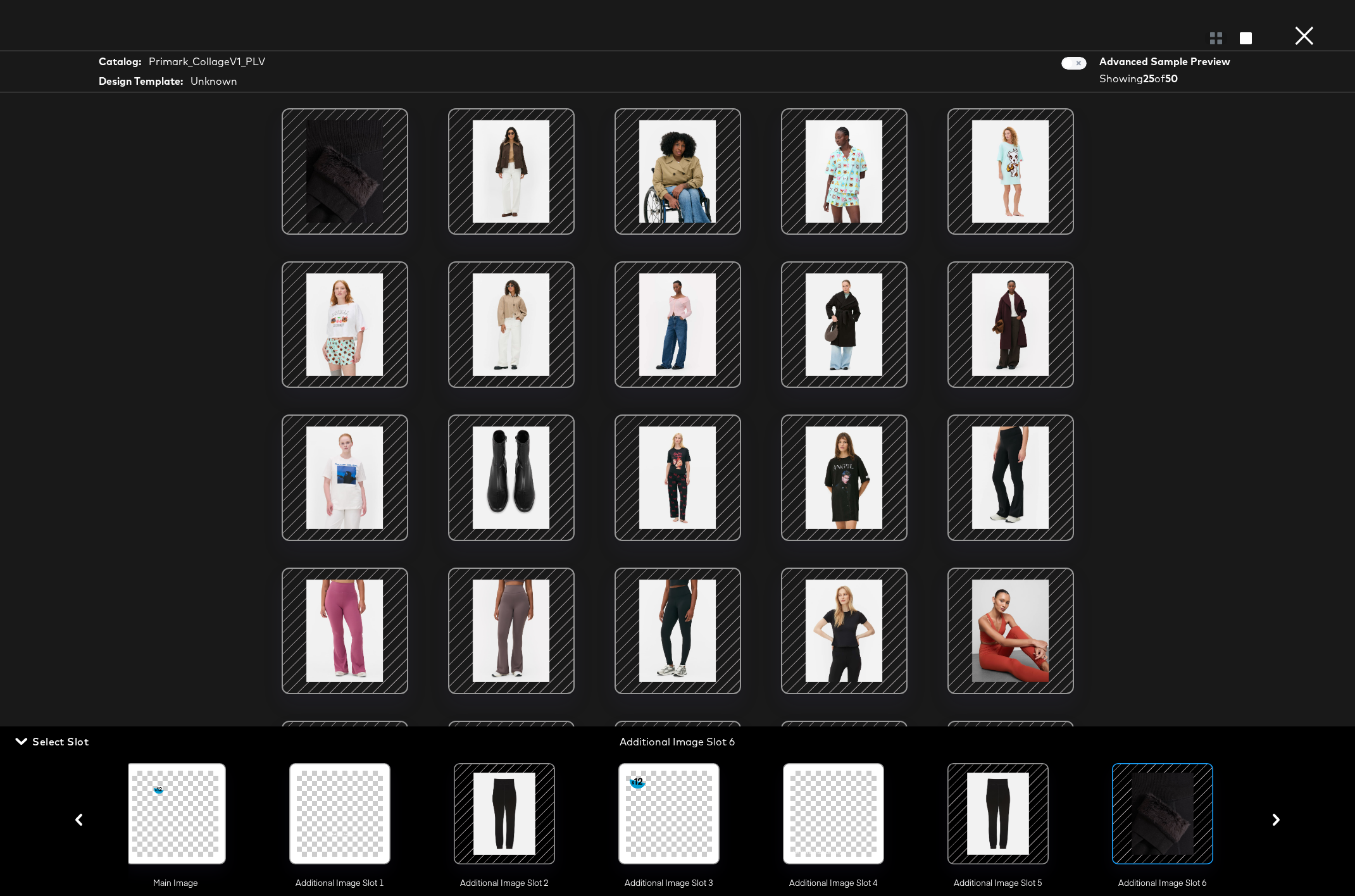
click at [1003, 740] on div at bounding box center [998, 813] width 86 height 86
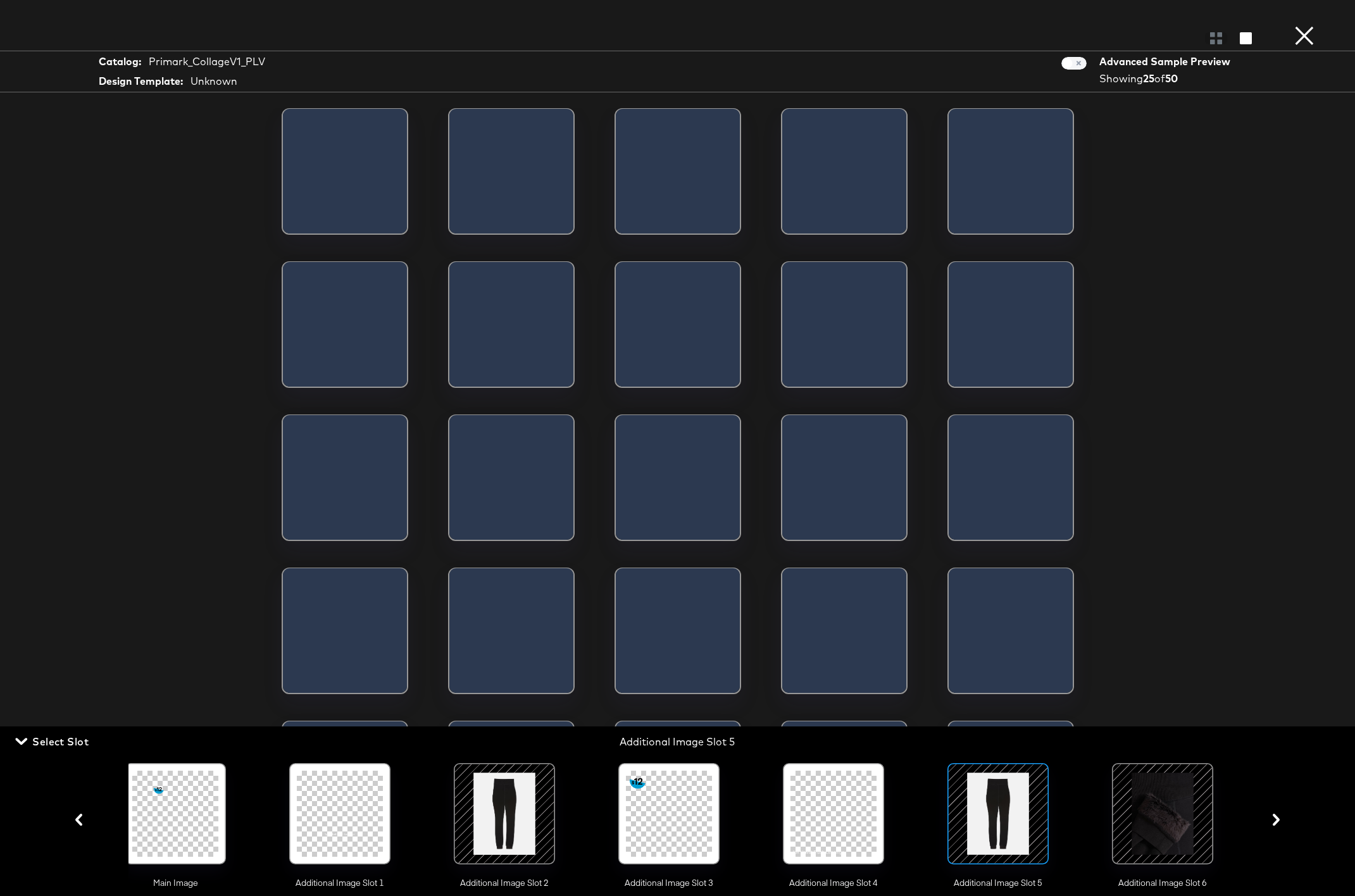
scroll to position [0, 0]
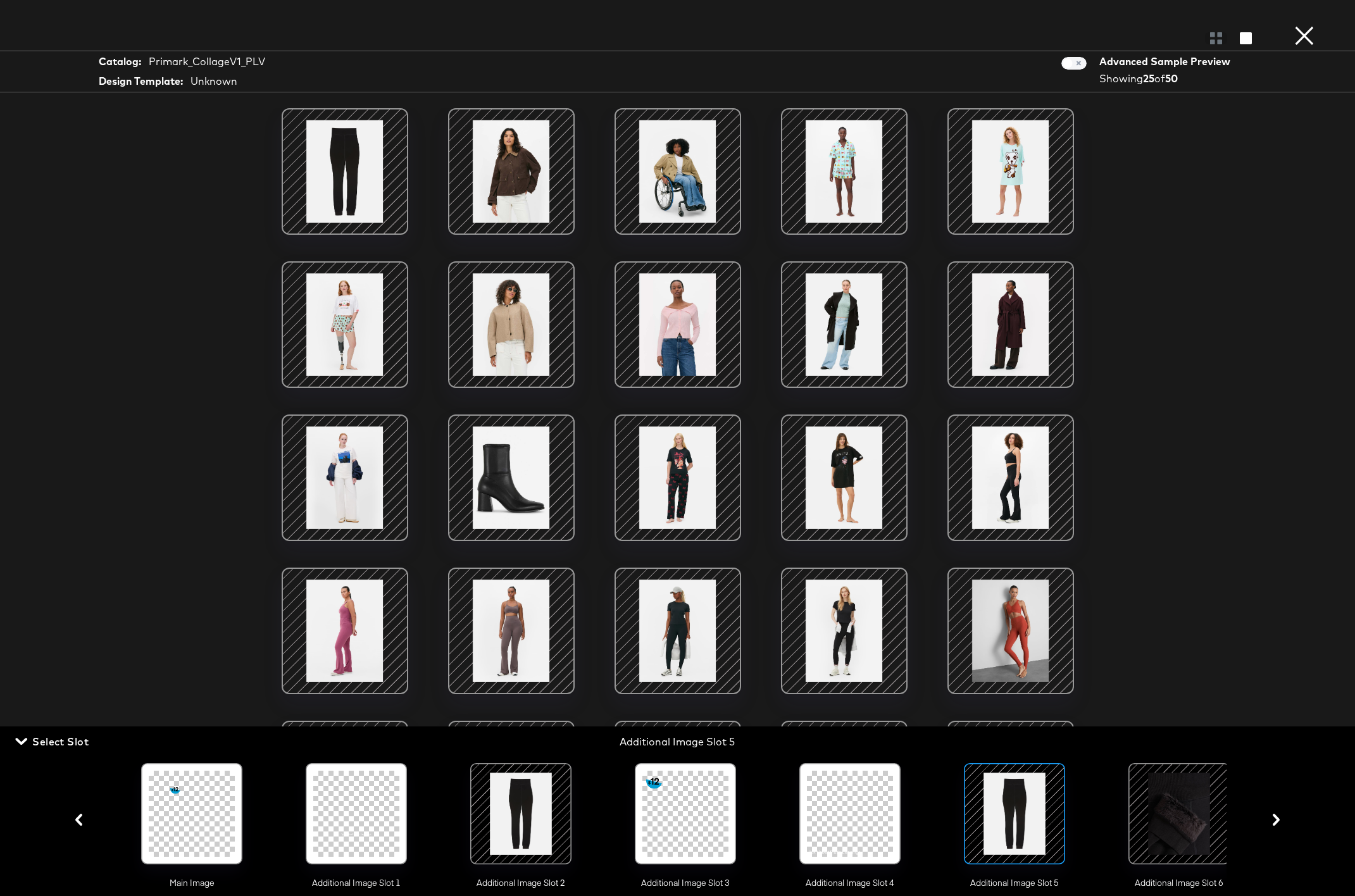
click at [1003, 740] on div at bounding box center [1179, 813] width 86 height 86
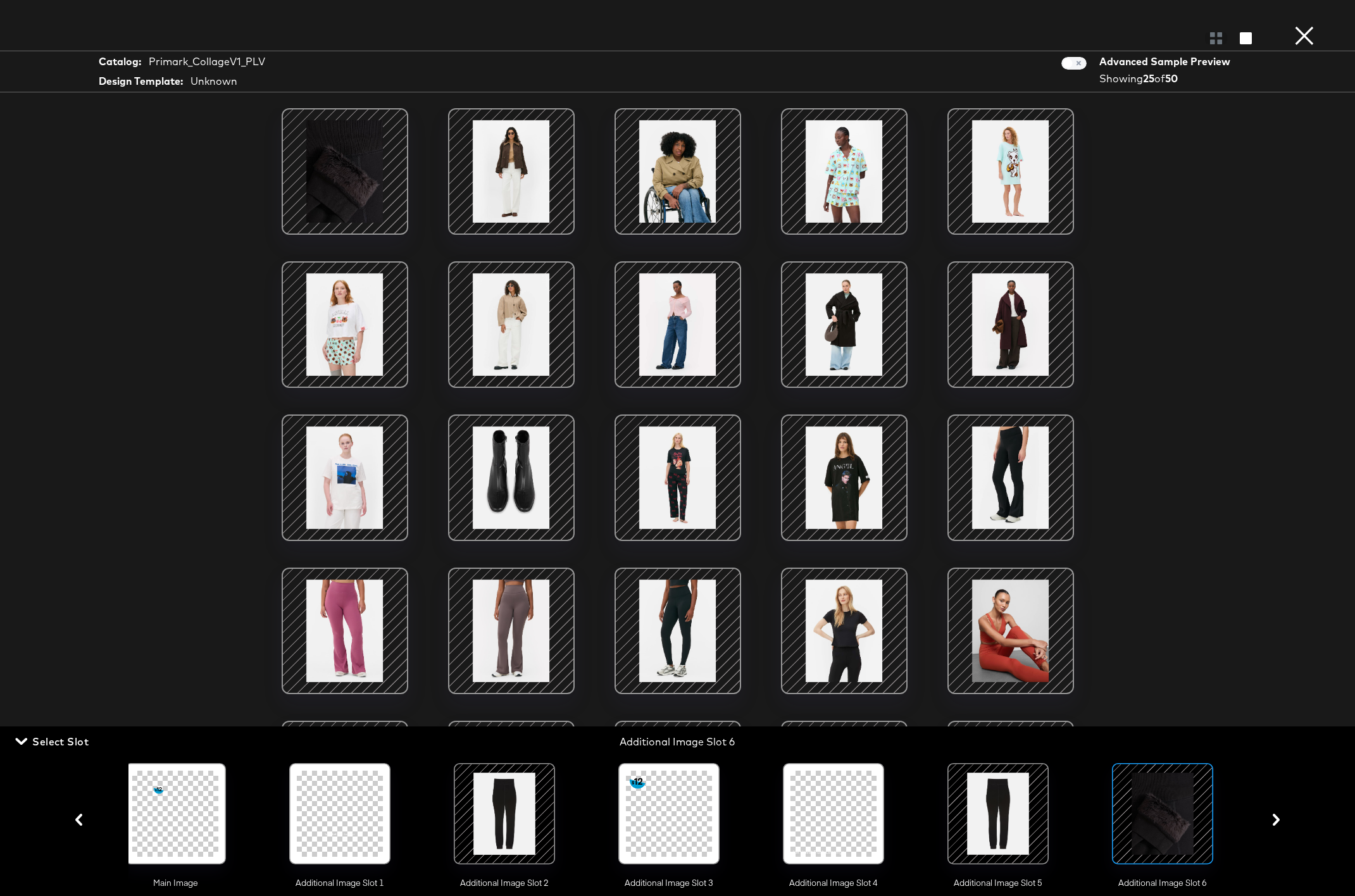
click at [998, 740] on div at bounding box center [998, 813] width 86 height 86
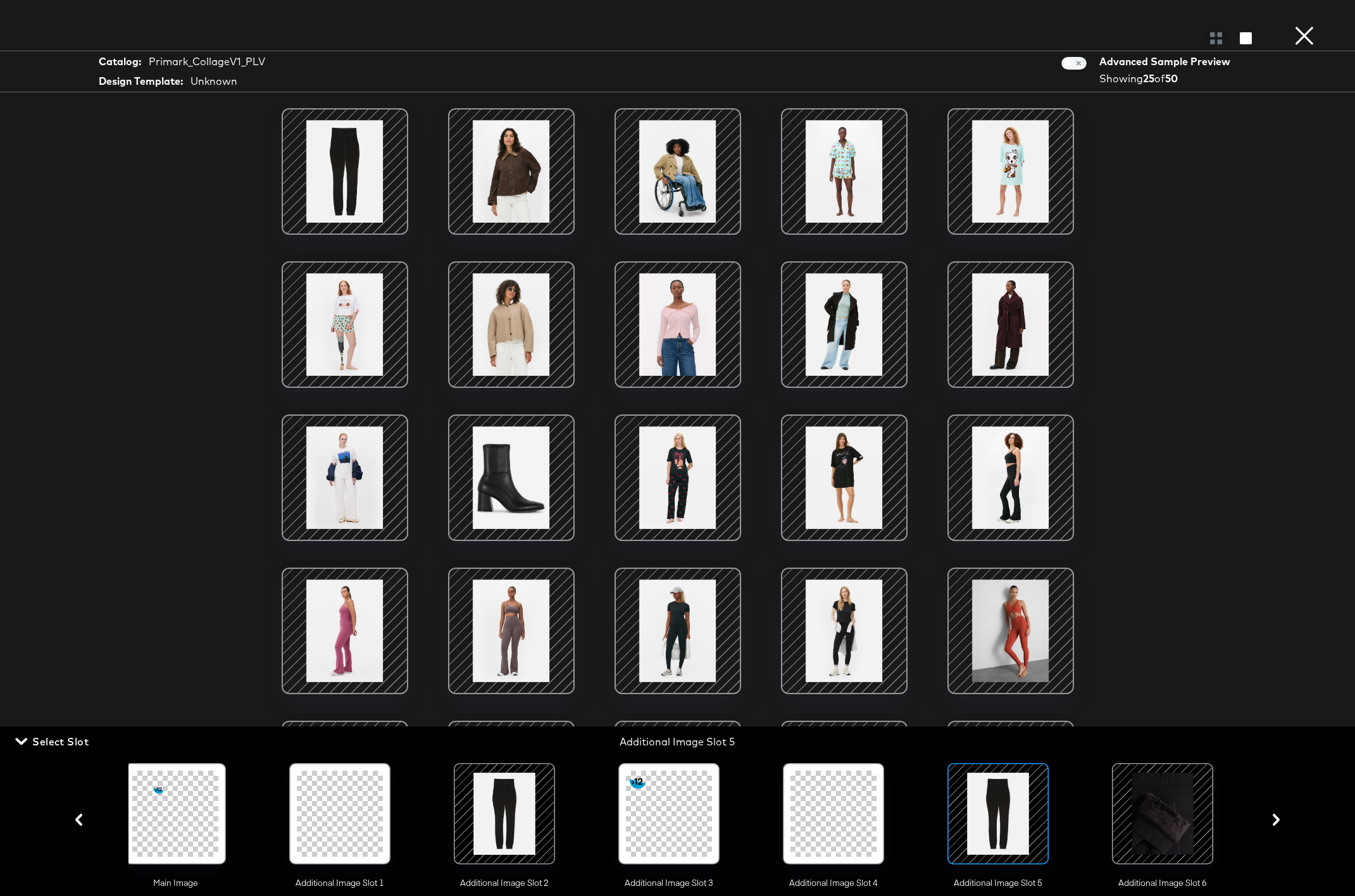
scroll to position [0, 0]
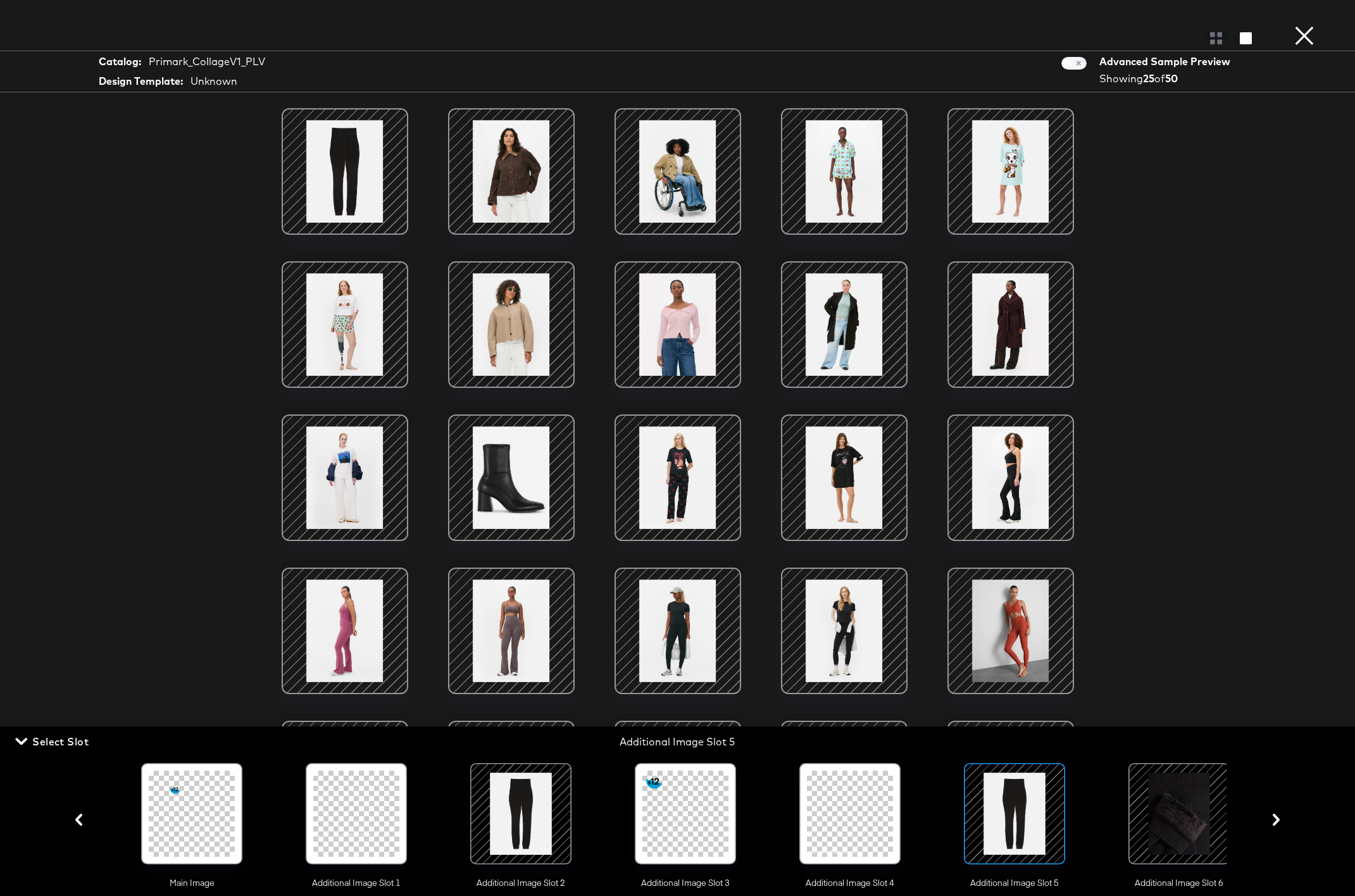
click at [1003, 740] on div at bounding box center [1179, 813] width 86 height 86
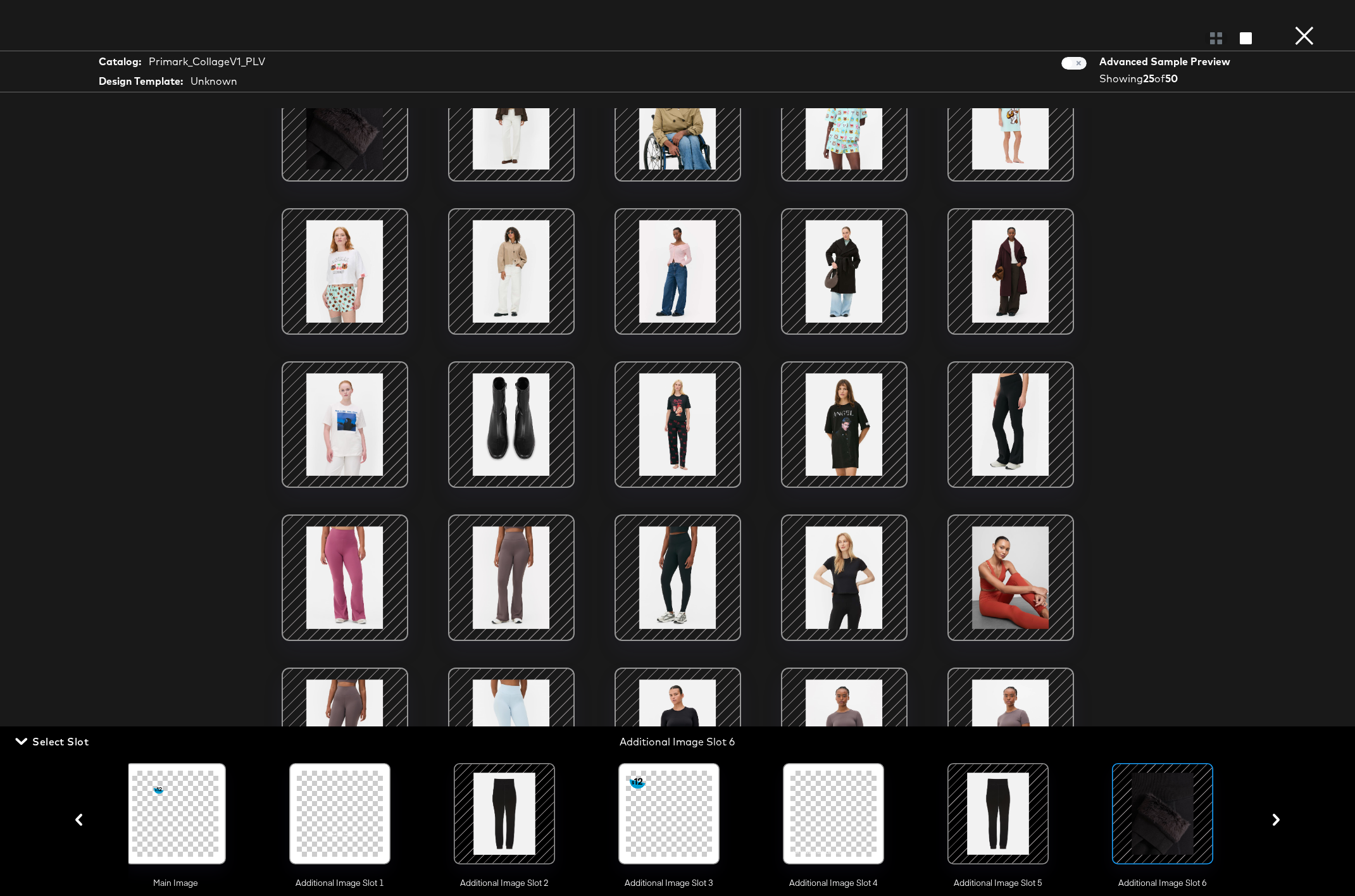
scroll to position [63, 0]
click at [992, 740] on div at bounding box center [998, 813] width 86 height 86
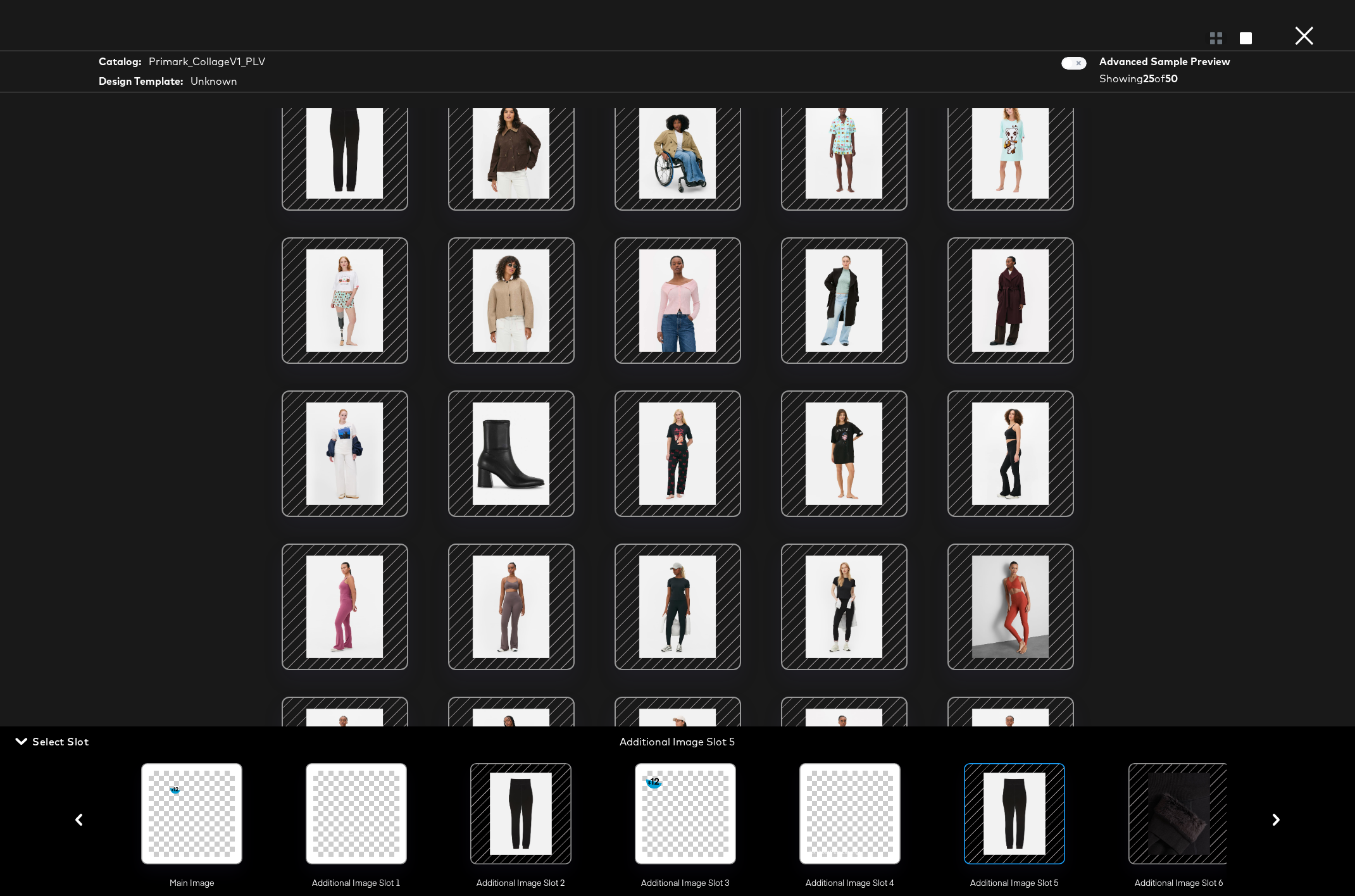
scroll to position [0, 0]
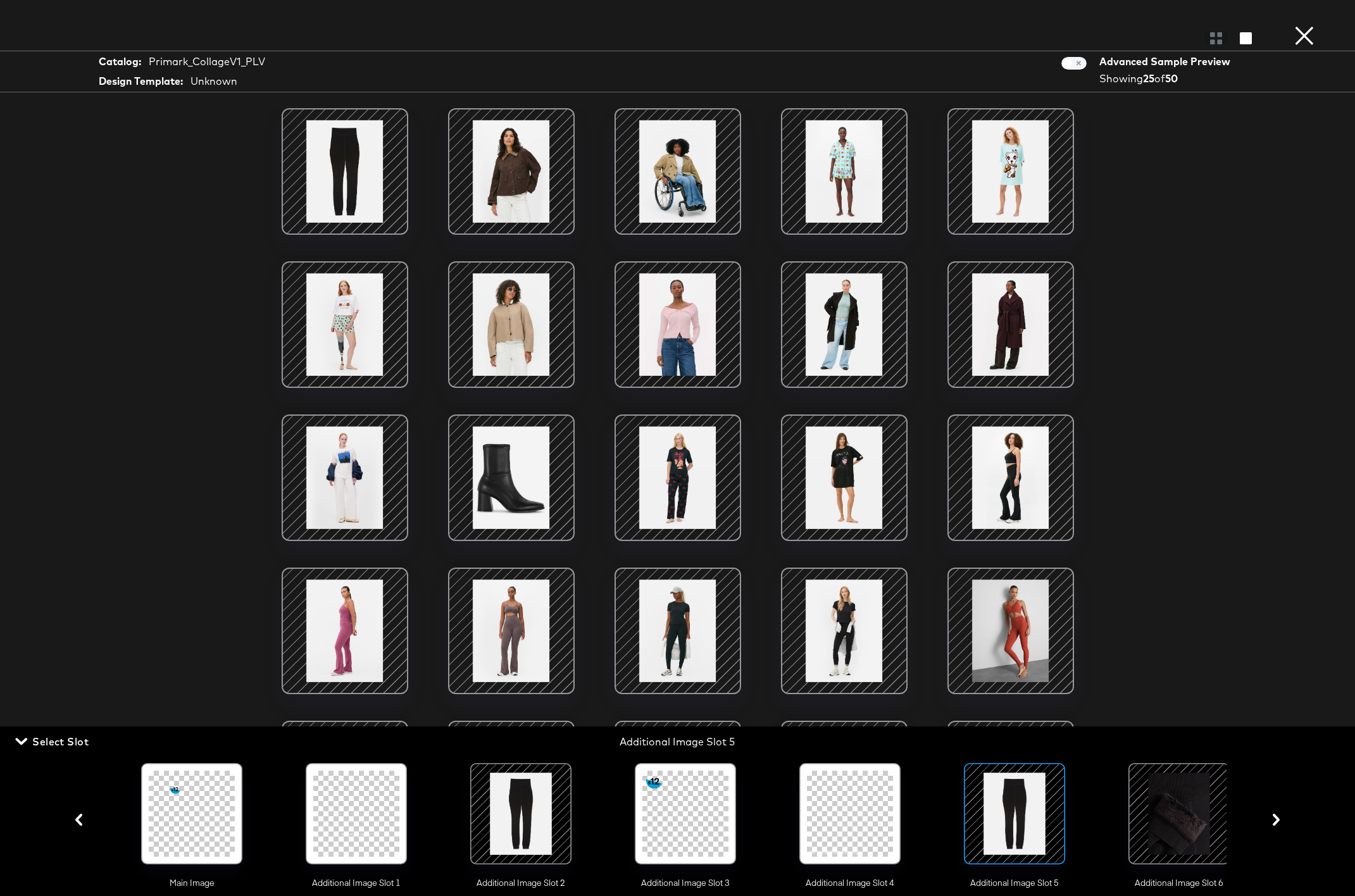
click at [1003, 25] on button "×" at bounding box center [1303, 12] width 25 height 25
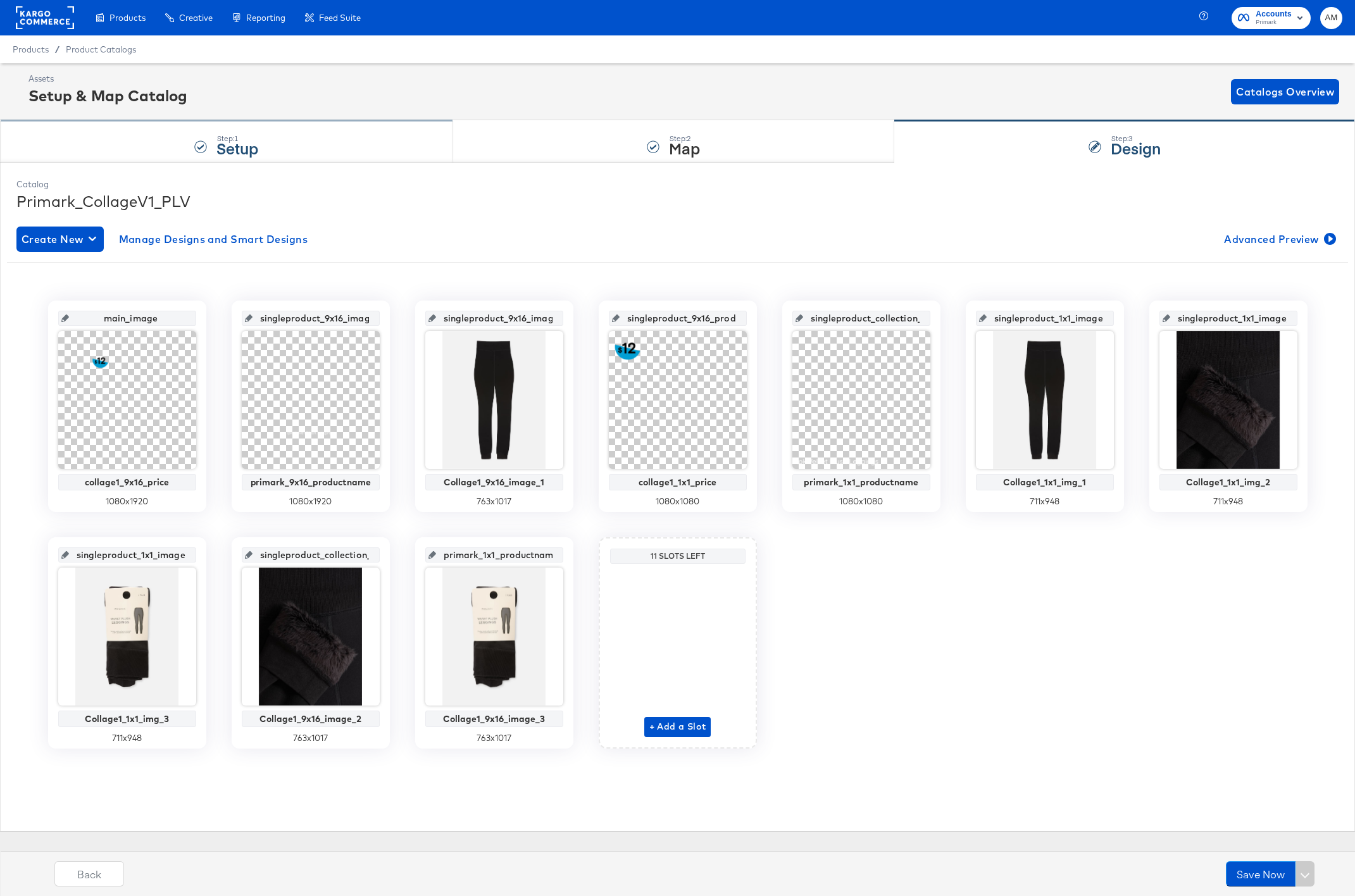
click at [225, 137] on div "Step: 1" at bounding box center [237, 138] width 41 height 9
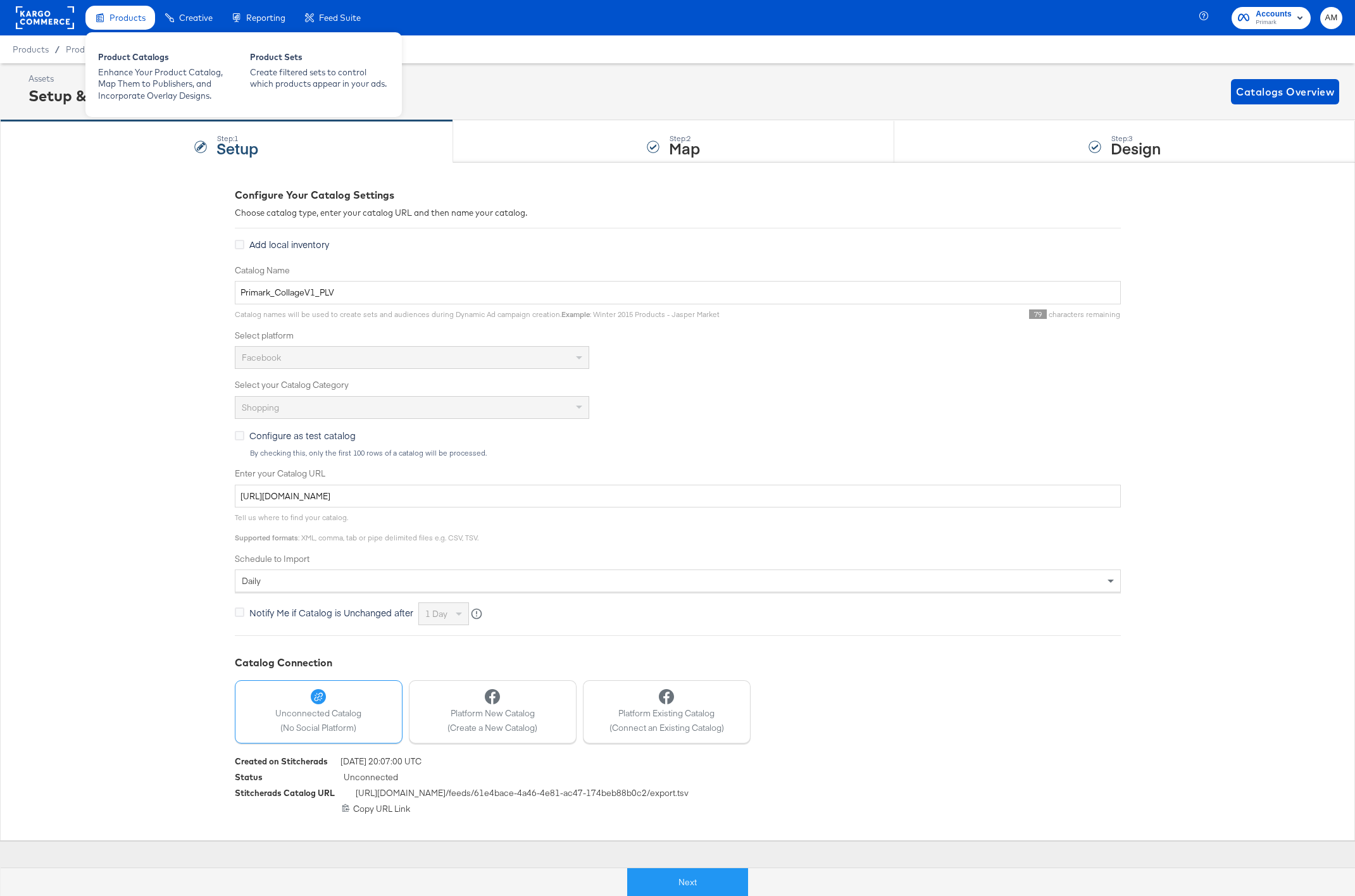
click at [130, 22] on span "Products" at bounding box center [128, 18] width 36 height 10
click at [131, 79] on div "Enhance Your Product Catalog, Map Them to Publishers, and Incorporate Overlay D…" at bounding box center [168, 84] width 139 height 35
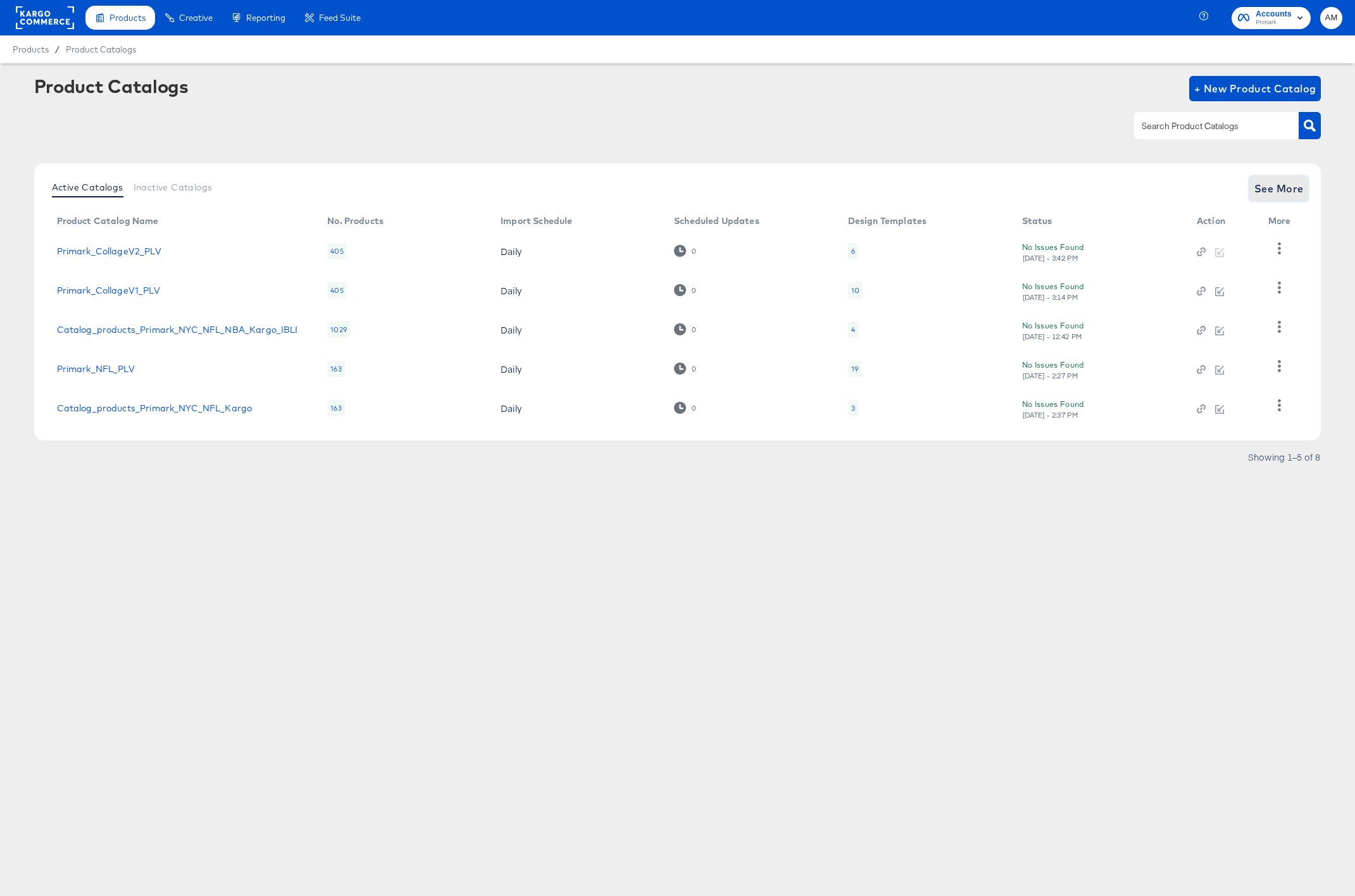
click at [1003, 186] on span "See More" at bounding box center [1278, 188] width 49 height 18
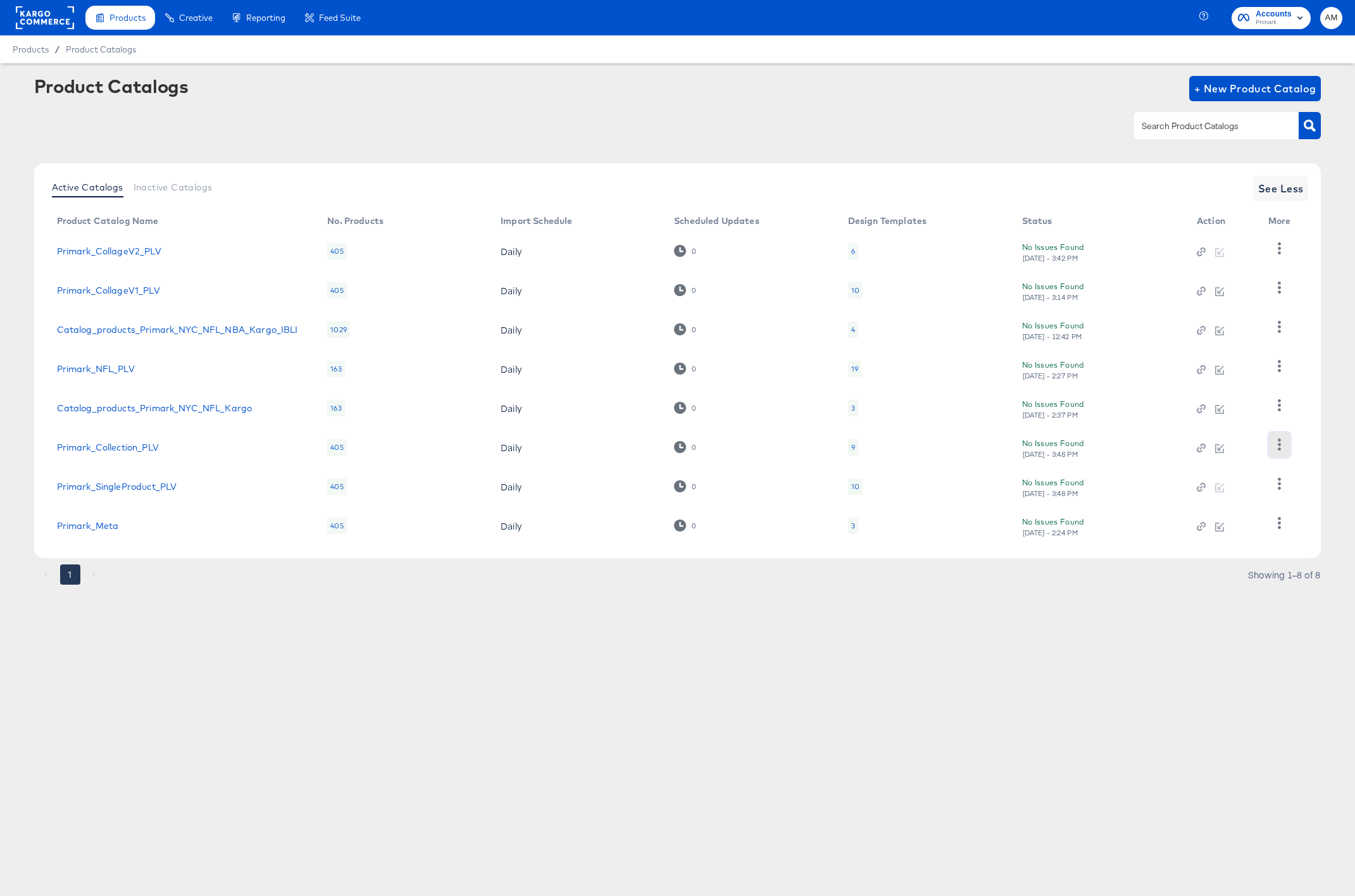
click at [1003, 448] on icon "button" at bounding box center [1279, 445] width 12 height 12
click at [1003, 514] on div "Pause" at bounding box center [1226, 510] width 127 height 20
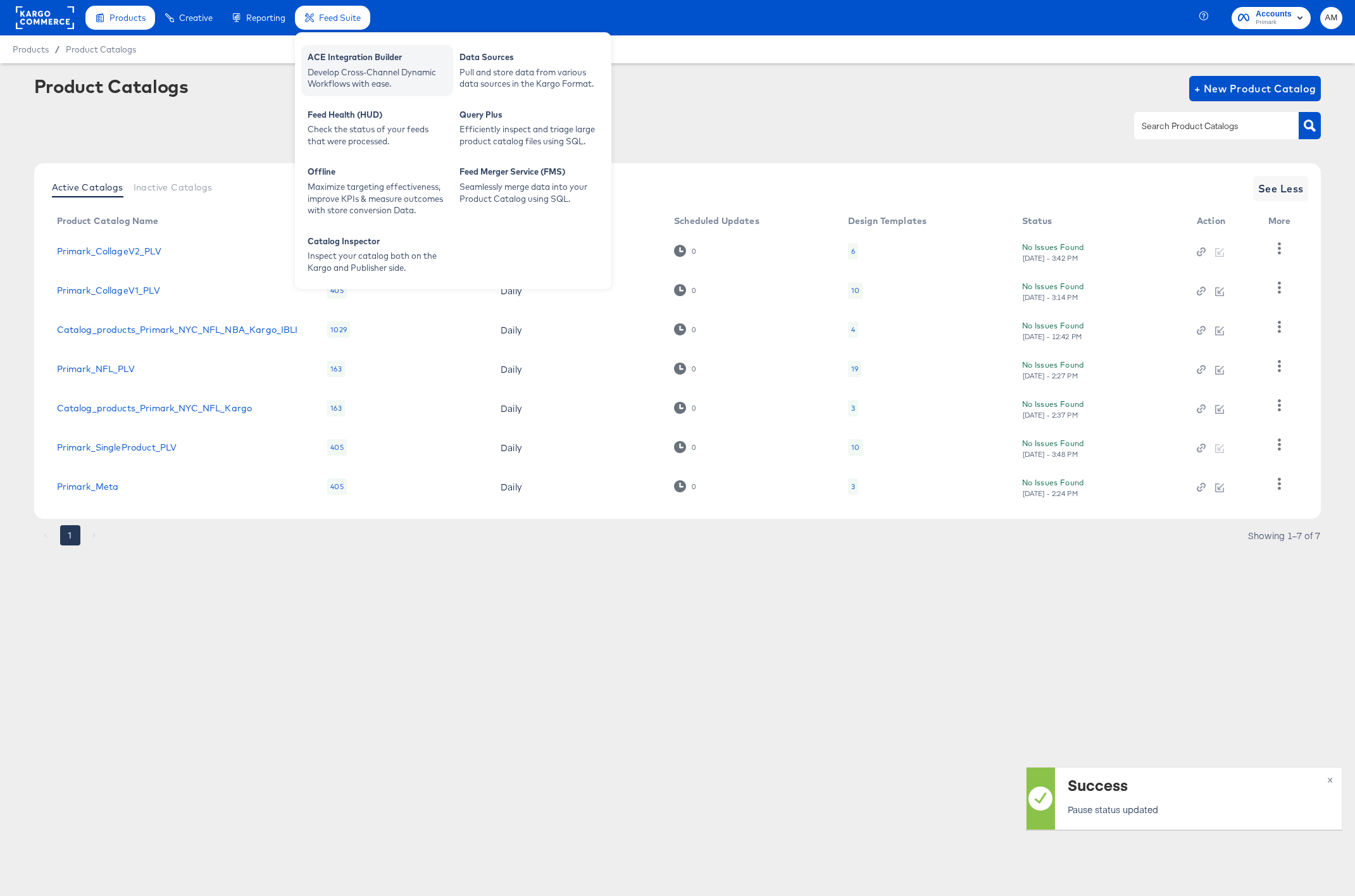
click at [343, 55] on div "ACE Integration Builder" at bounding box center [377, 59] width 139 height 16
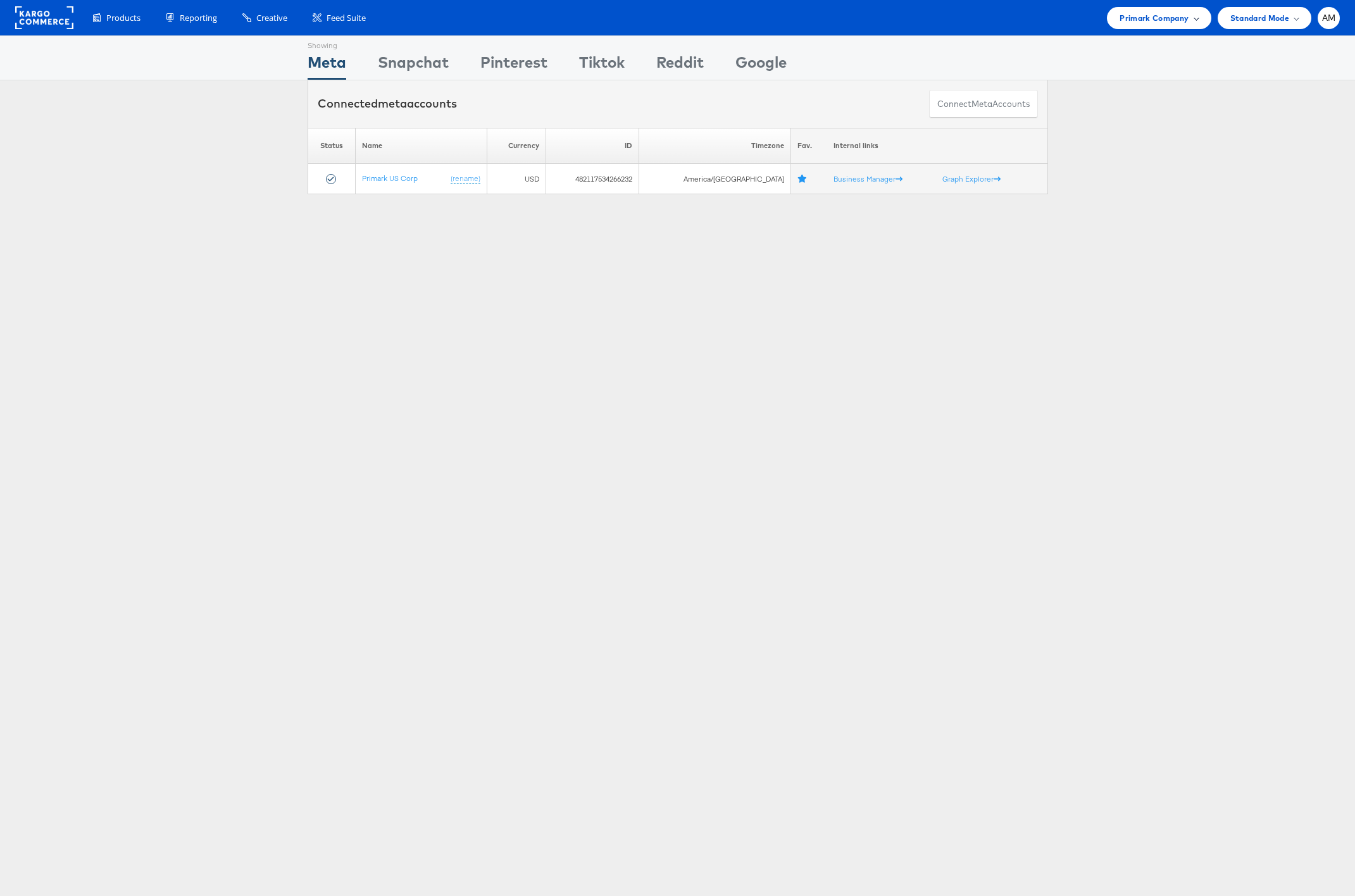
click at [1137, 22] on span "Primark Company" at bounding box center [1154, 17] width 69 height 13
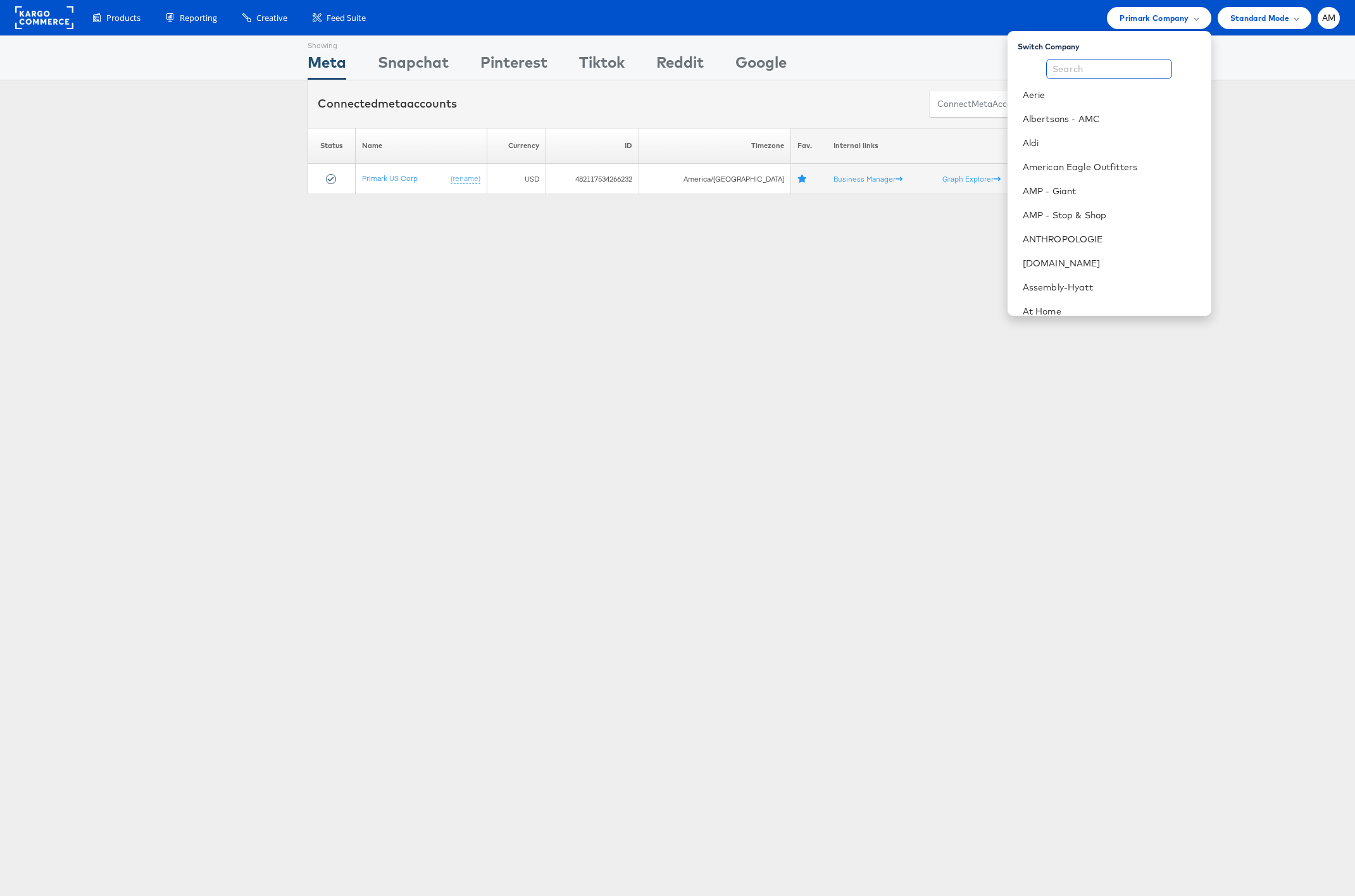
click at [1096, 71] on input "text" at bounding box center [1109, 68] width 126 height 20
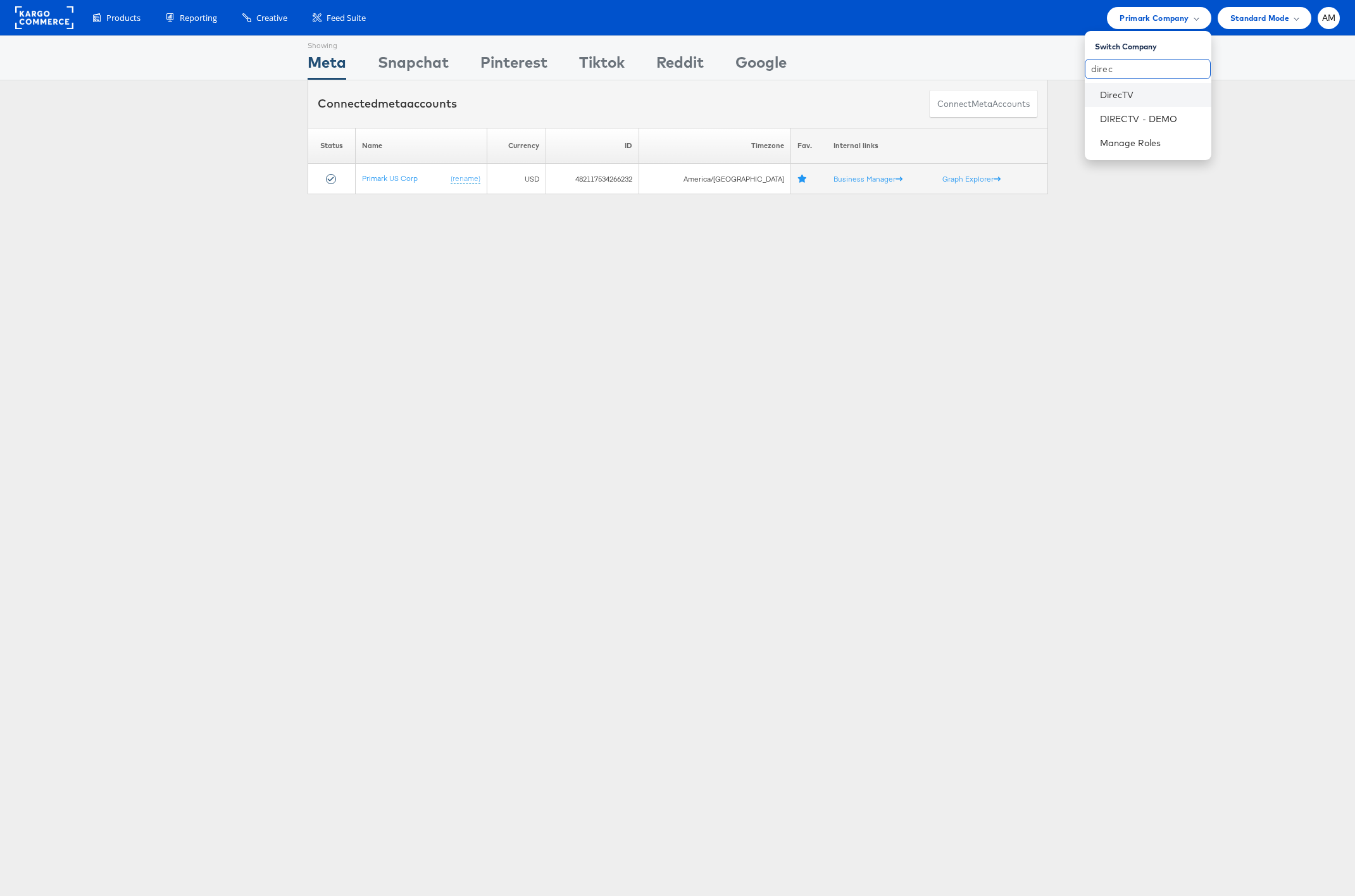
type input "direc"
click at [1090, 98] on li "DirecTV" at bounding box center [1148, 95] width 127 height 24
click at [1124, 98] on link "DirecTV" at bounding box center [1149, 95] width 101 height 13
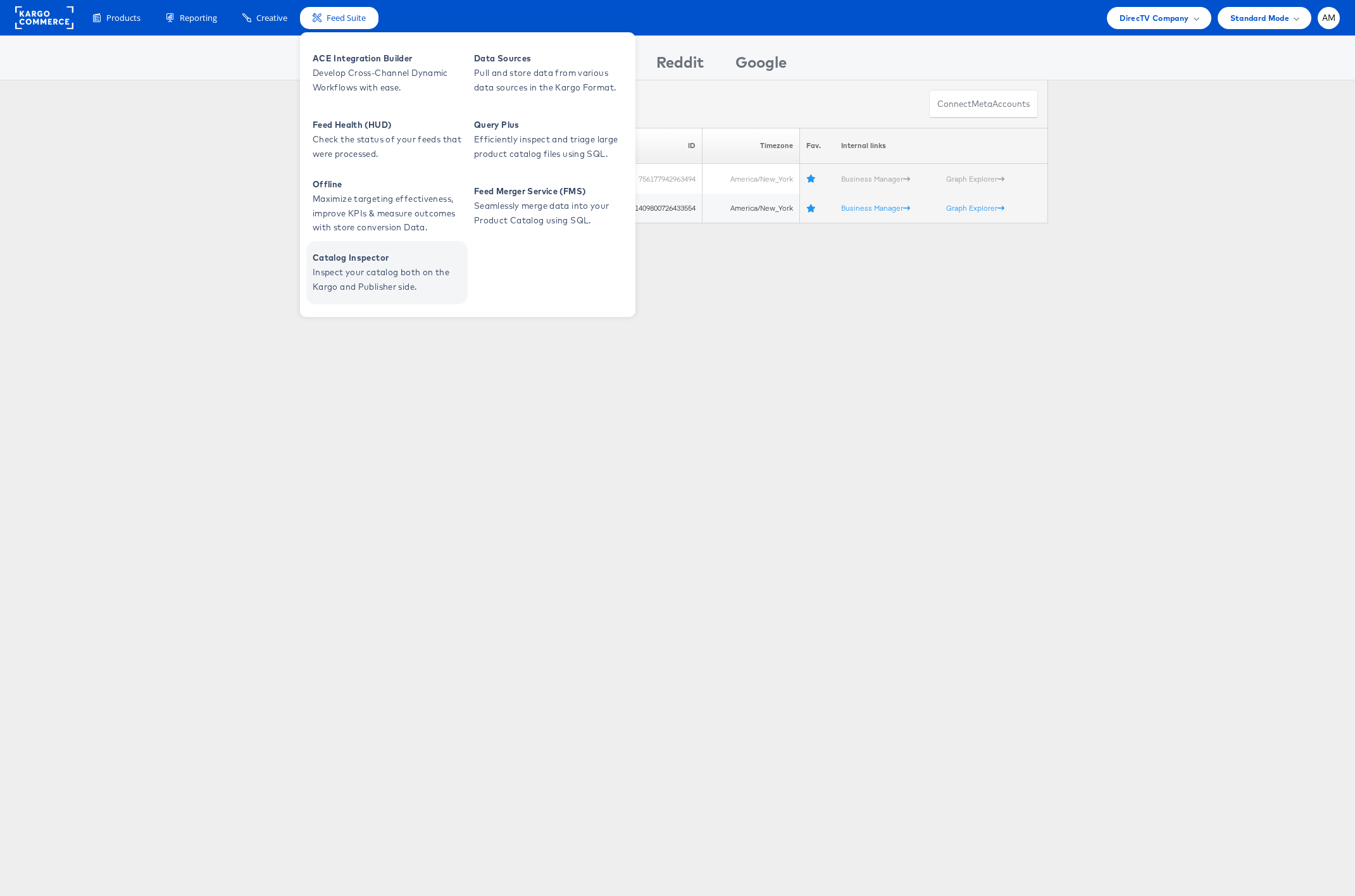
click at [371, 264] on span "Catalog Inspector" at bounding box center [389, 257] width 152 height 15
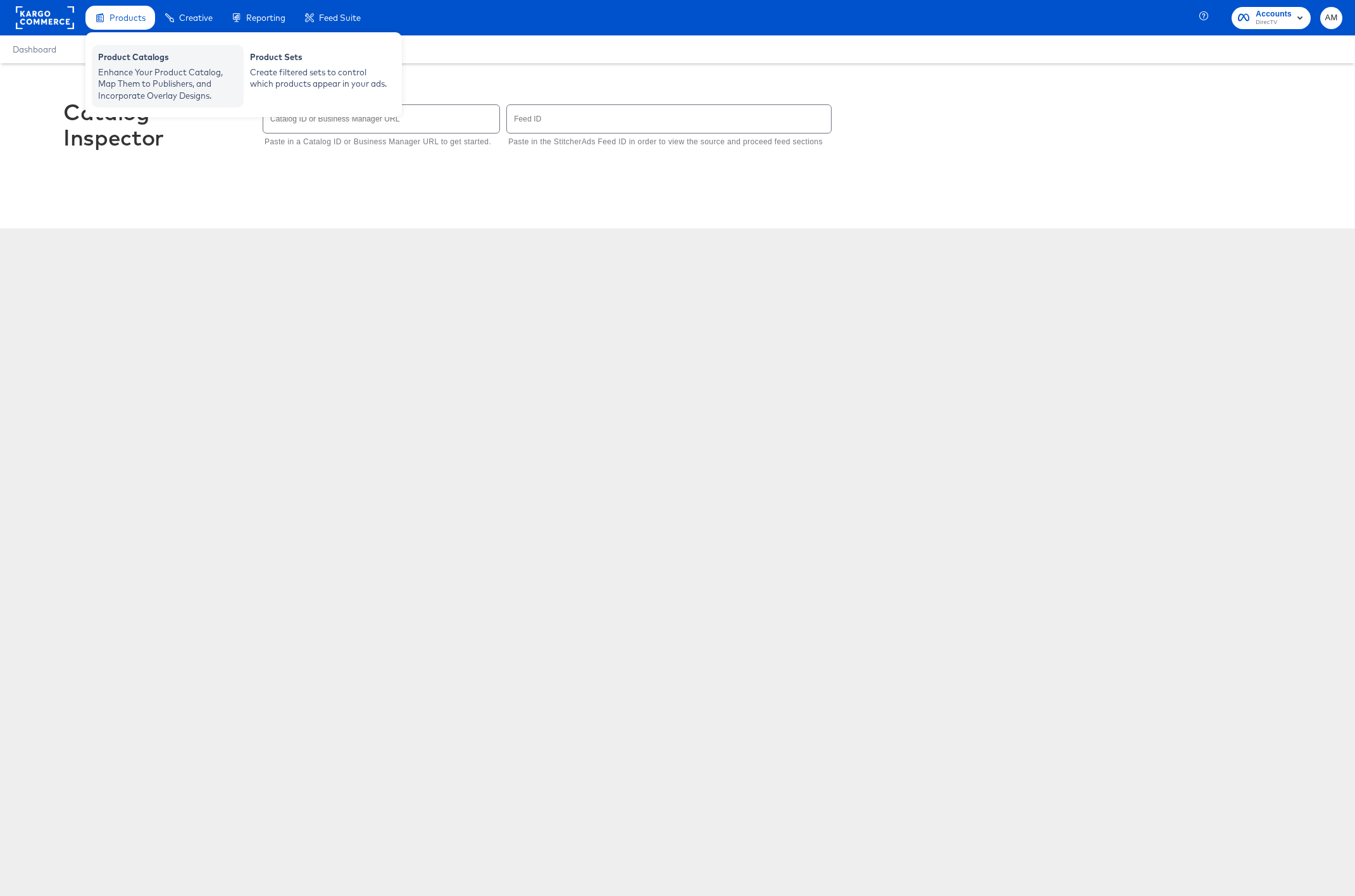
click at [150, 86] on div "Enhance Your Product Catalog, Map Them to Publishers, and Incorporate Overlay D…" at bounding box center [168, 84] width 139 height 35
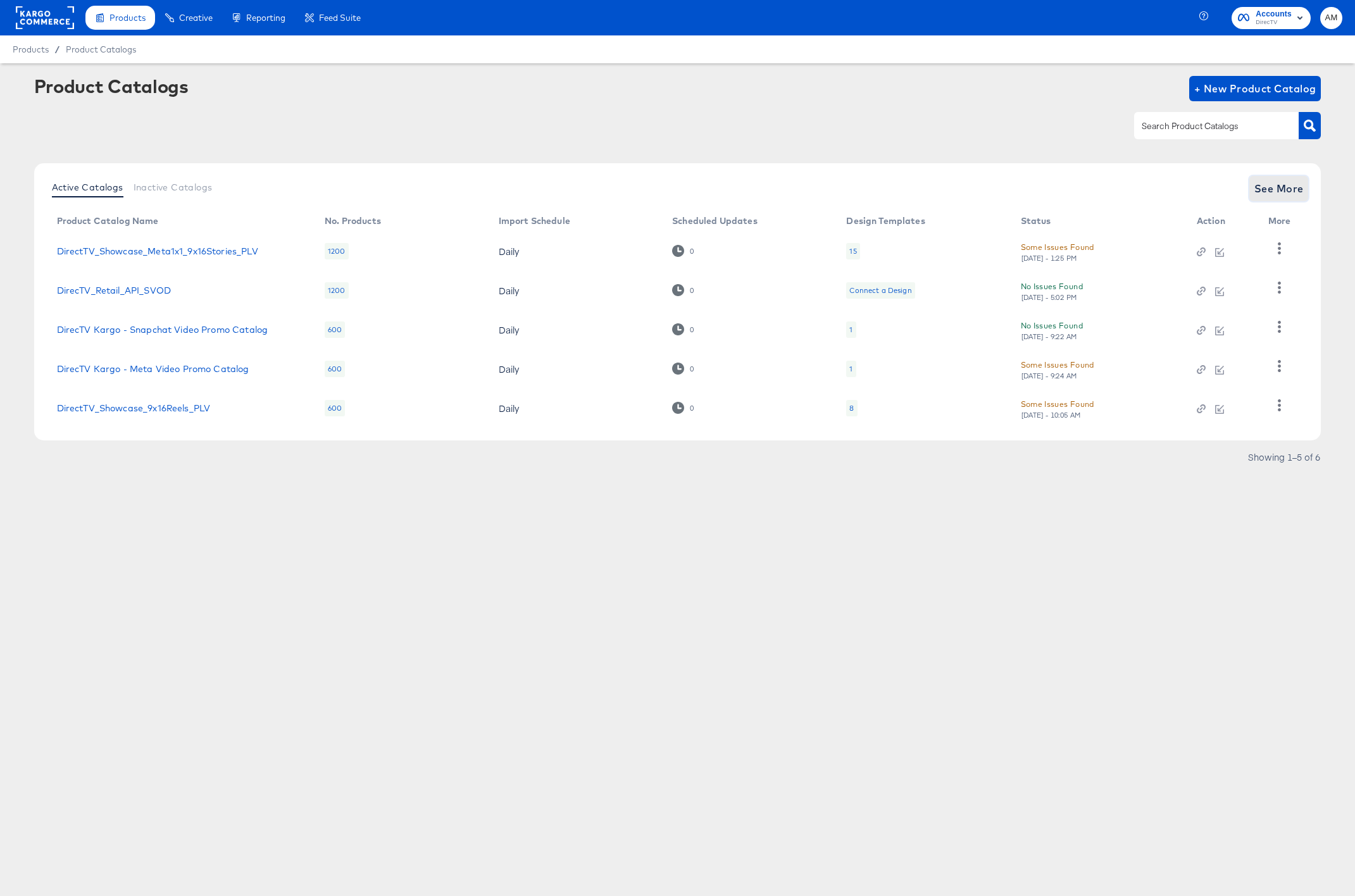
click at [1273, 190] on span "See More" at bounding box center [1278, 188] width 49 height 18
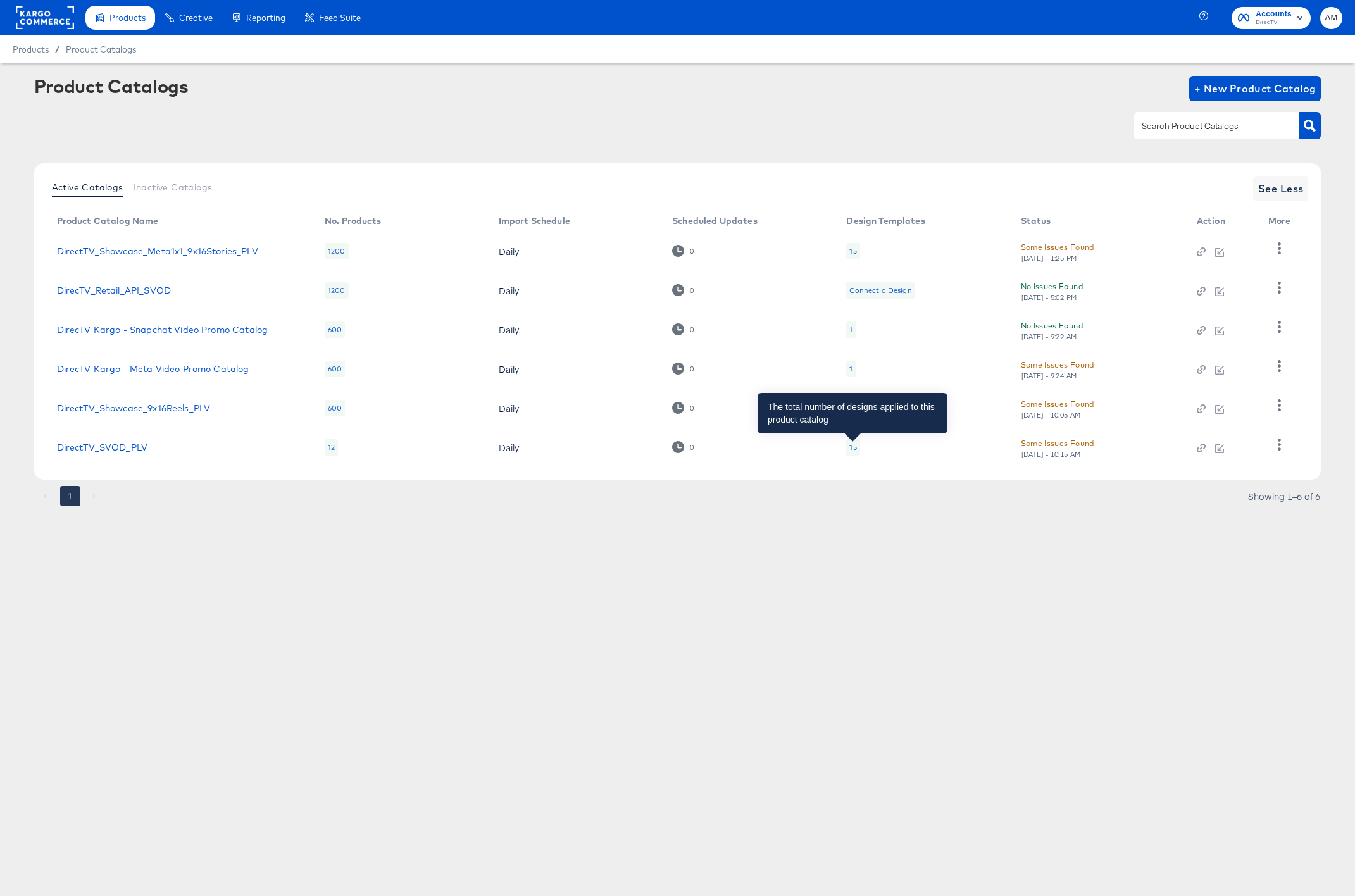
click at [856, 446] on div "15" at bounding box center [852, 447] width 7 height 10
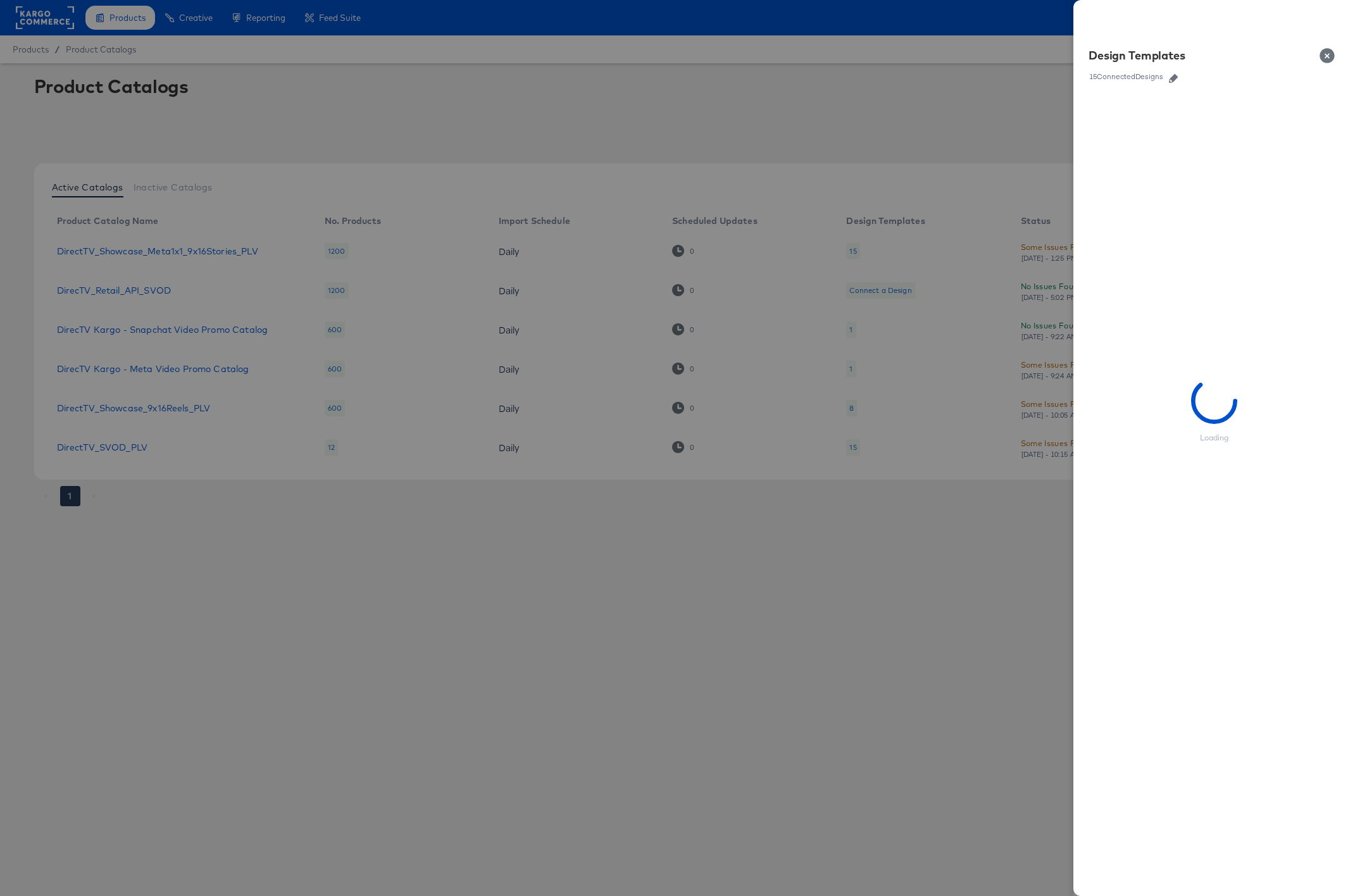
click at [1178, 79] on icon "button" at bounding box center [1173, 79] width 9 height 9
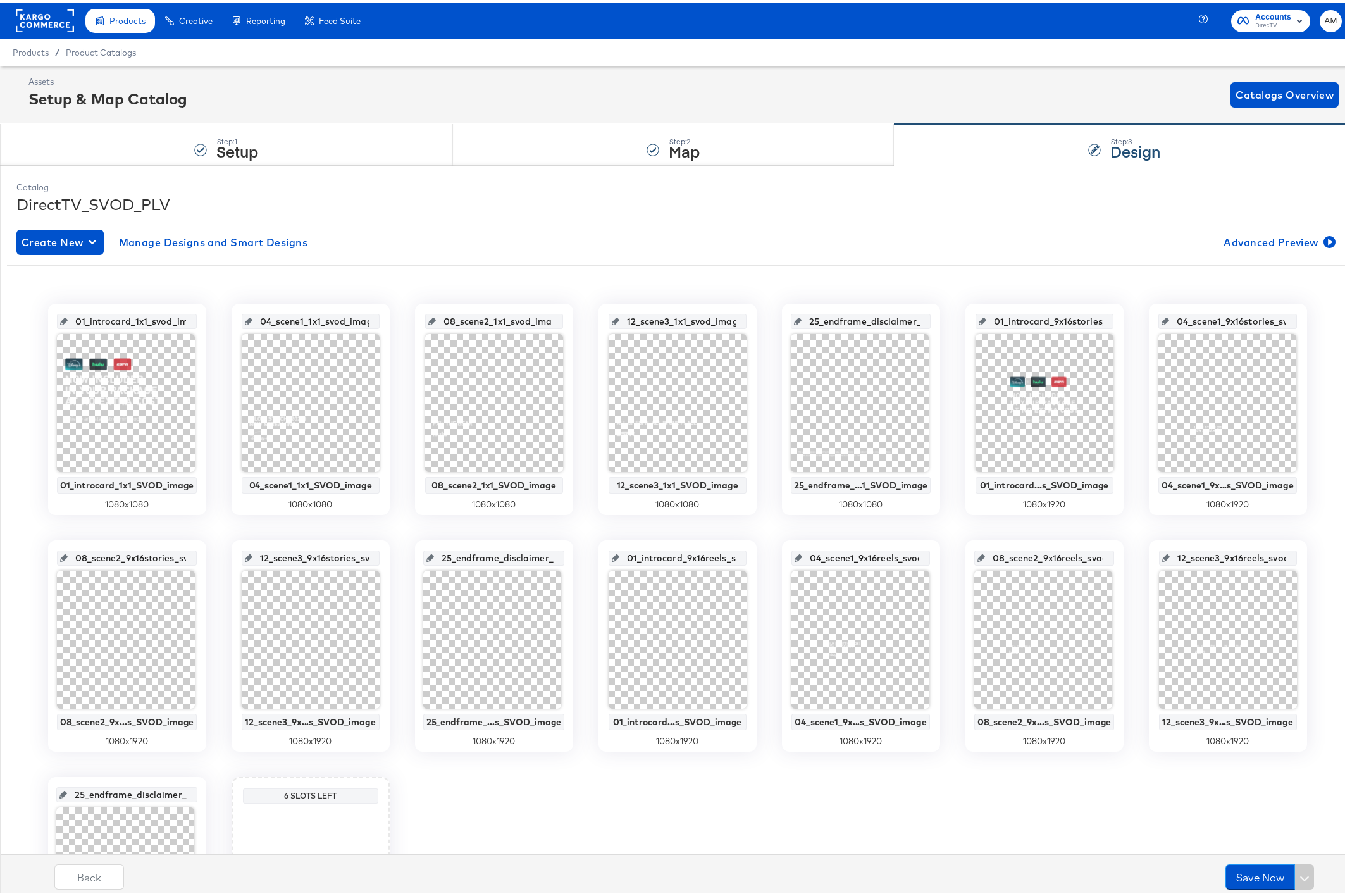
click at [1038, 408] on div at bounding box center [1045, 400] width 138 height 138
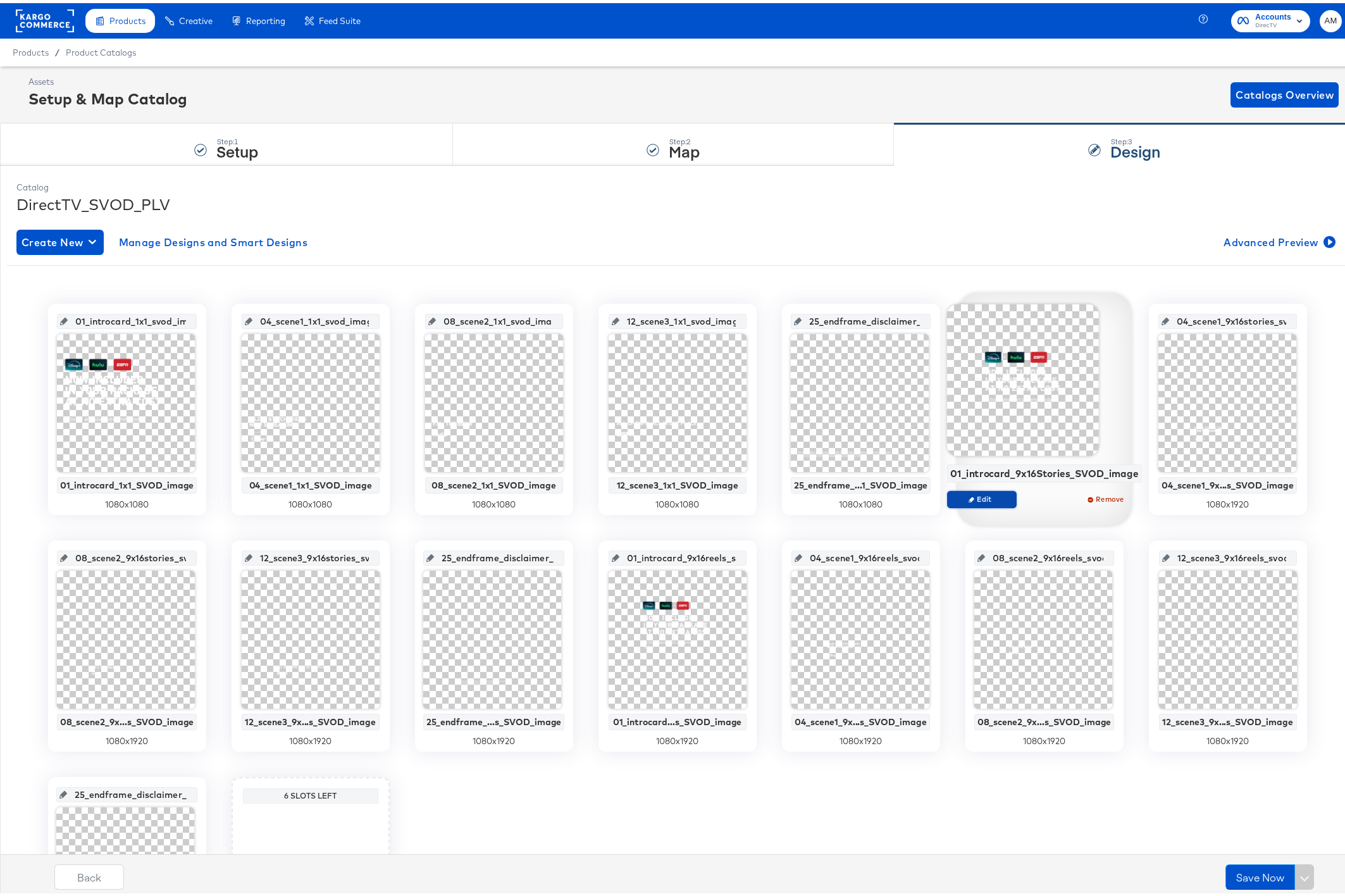
click at [960, 495] on span "Edit" at bounding box center [981, 495] width 58 height 9
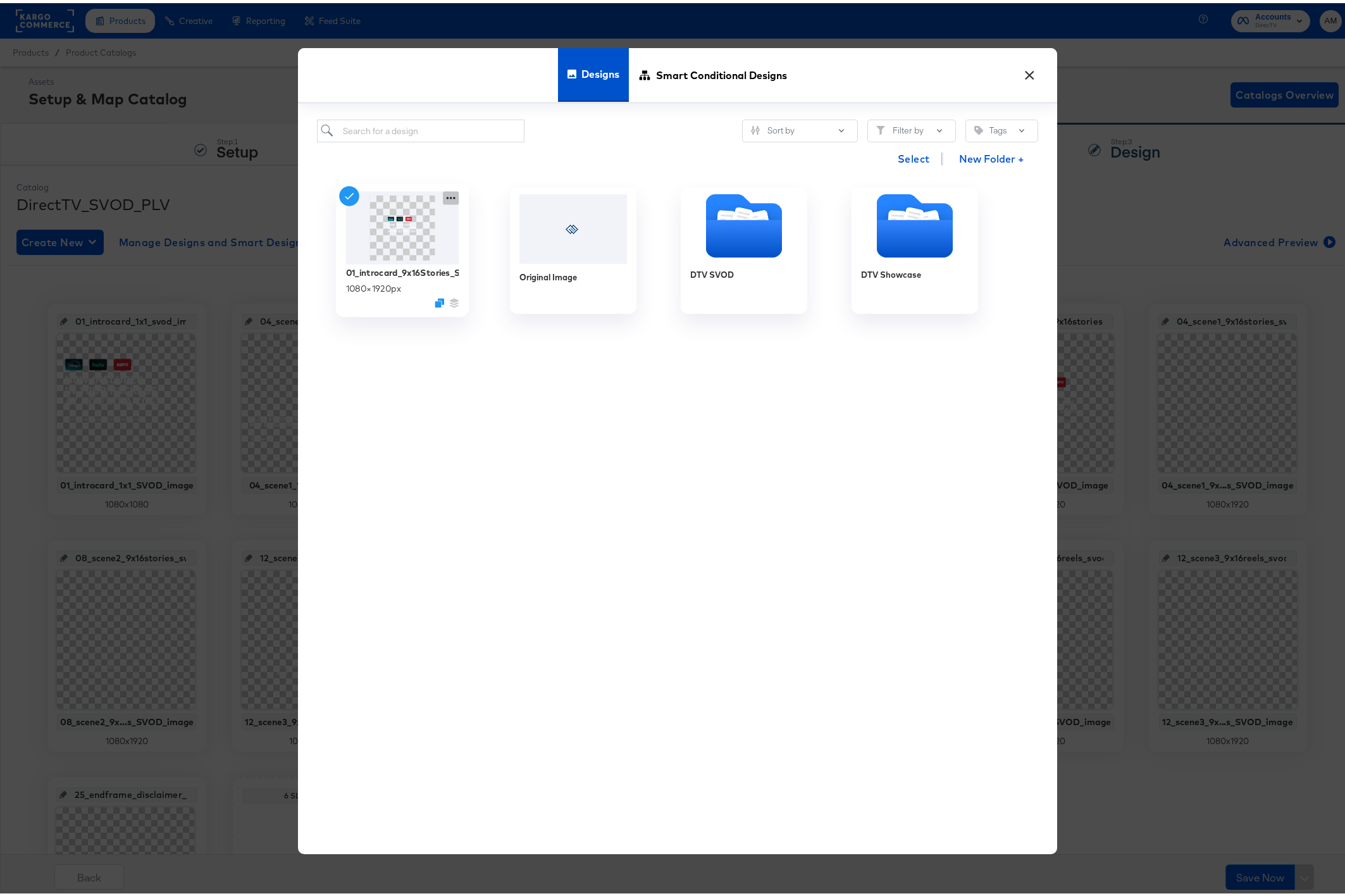
click at [449, 193] on icon at bounding box center [451, 194] width 16 height 13
click at [509, 269] on div "Edit Design Edit Design" at bounding box center [509, 269] width 0 height 0
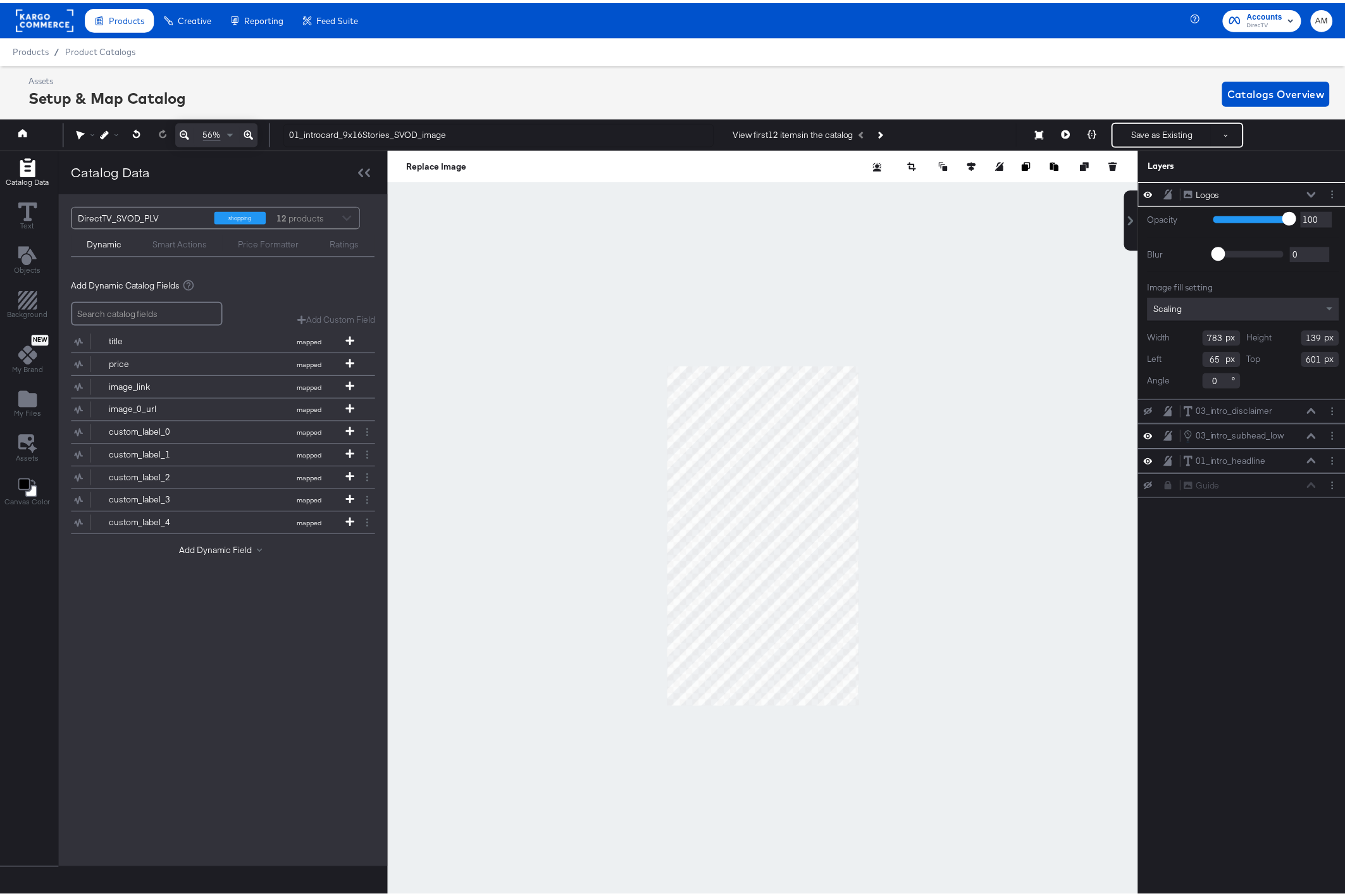
scroll to position [0, 3]
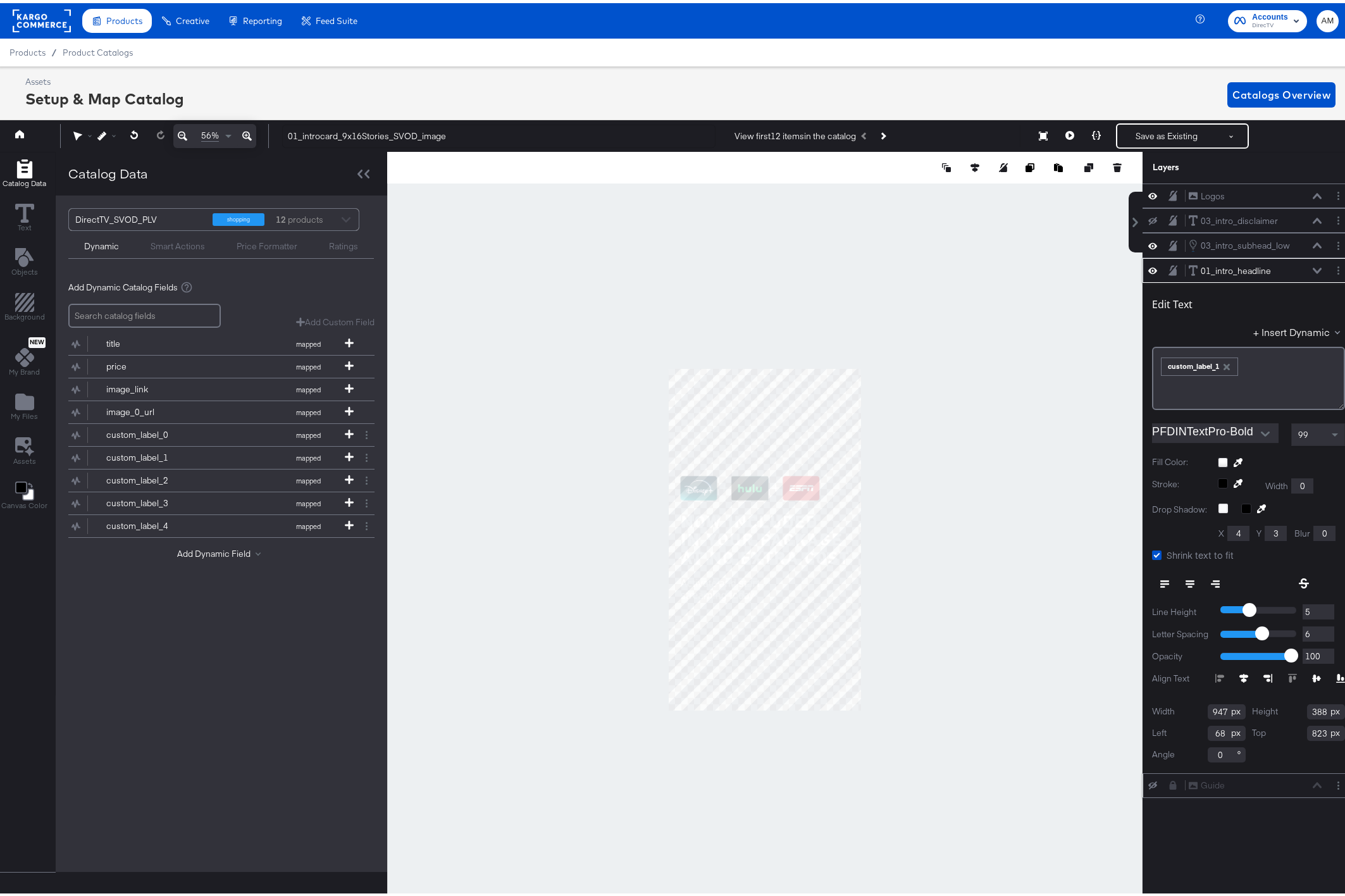
click at [1148, 781] on icon at bounding box center [1152, 782] width 9 height 9
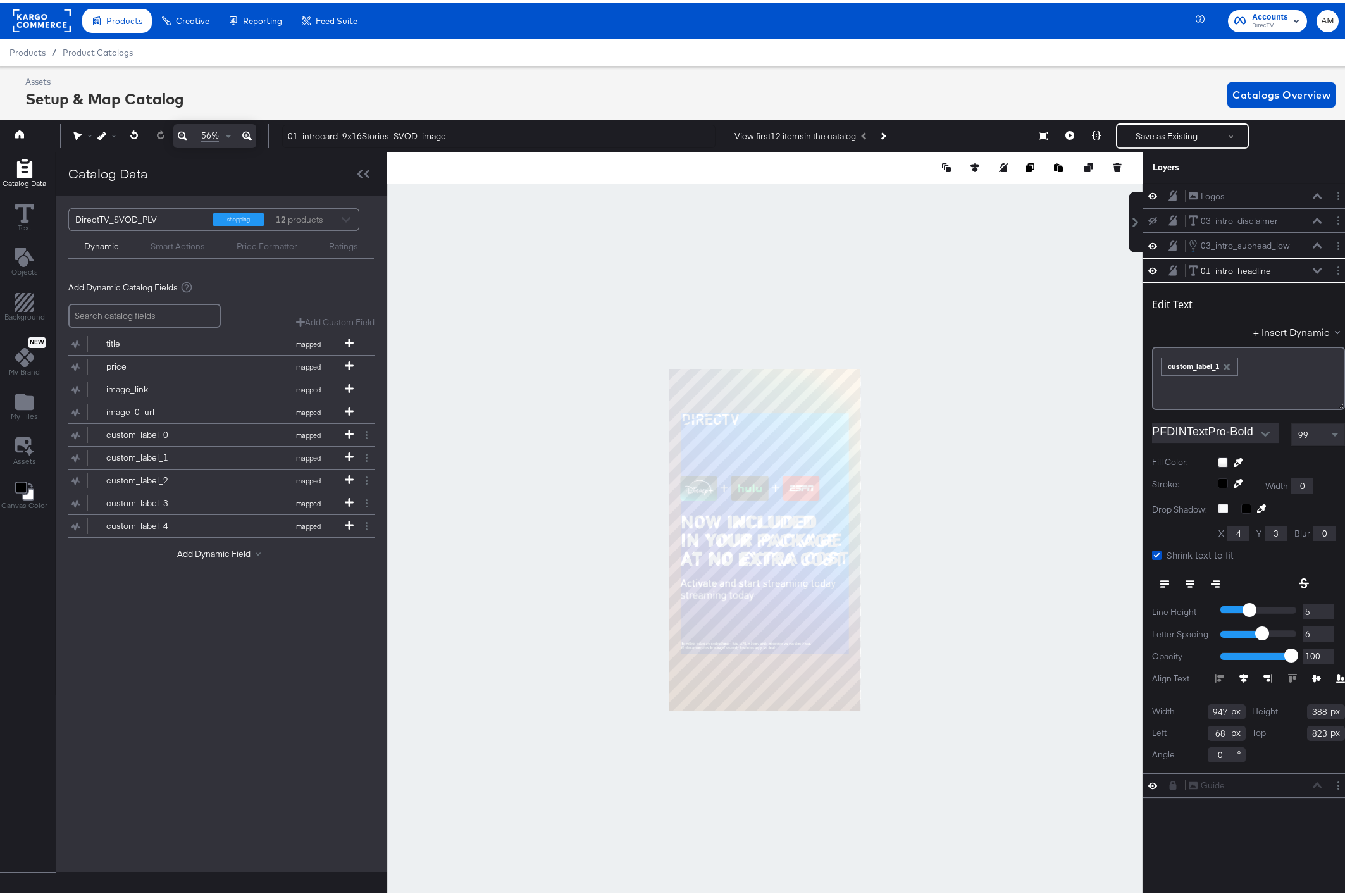
click at [244, 129] on icon at bounding box center [247, 133] width 9 height 16
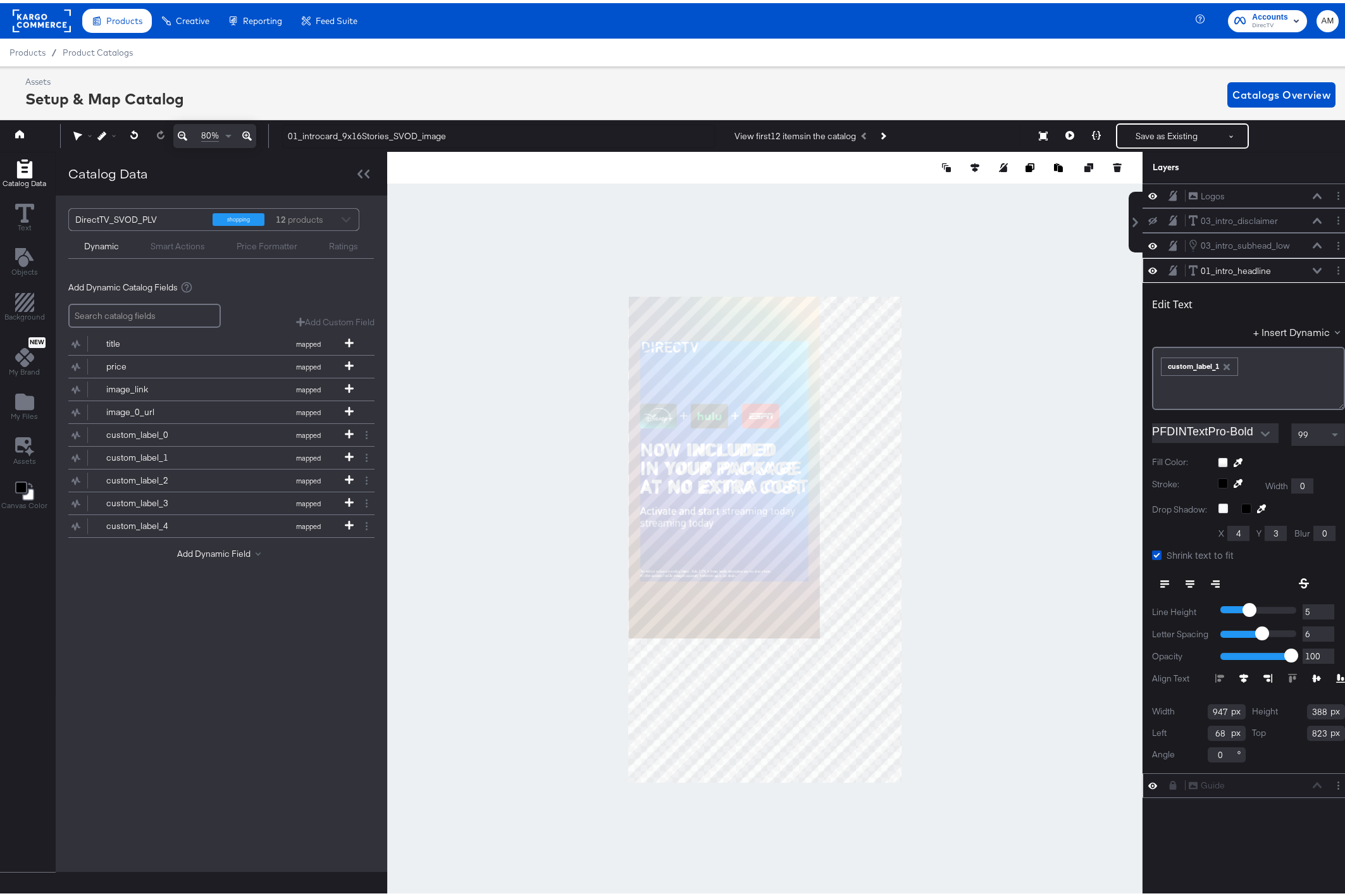
click at [244, 129] on icon at bounding box center [247, 133] width 9 height 16
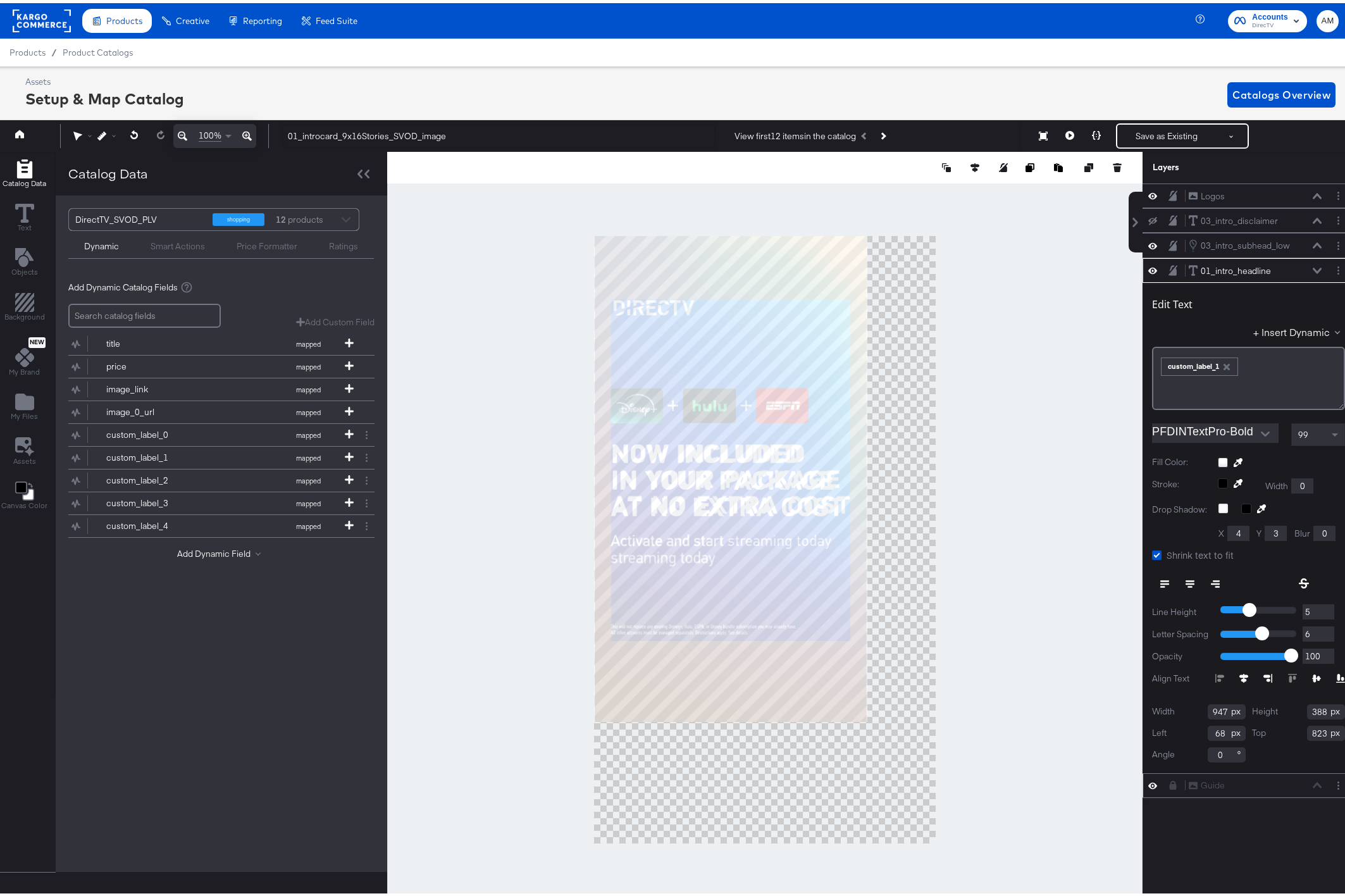
click at [244, 129] on icon at bounding box center [247, 133] width 9 height 16
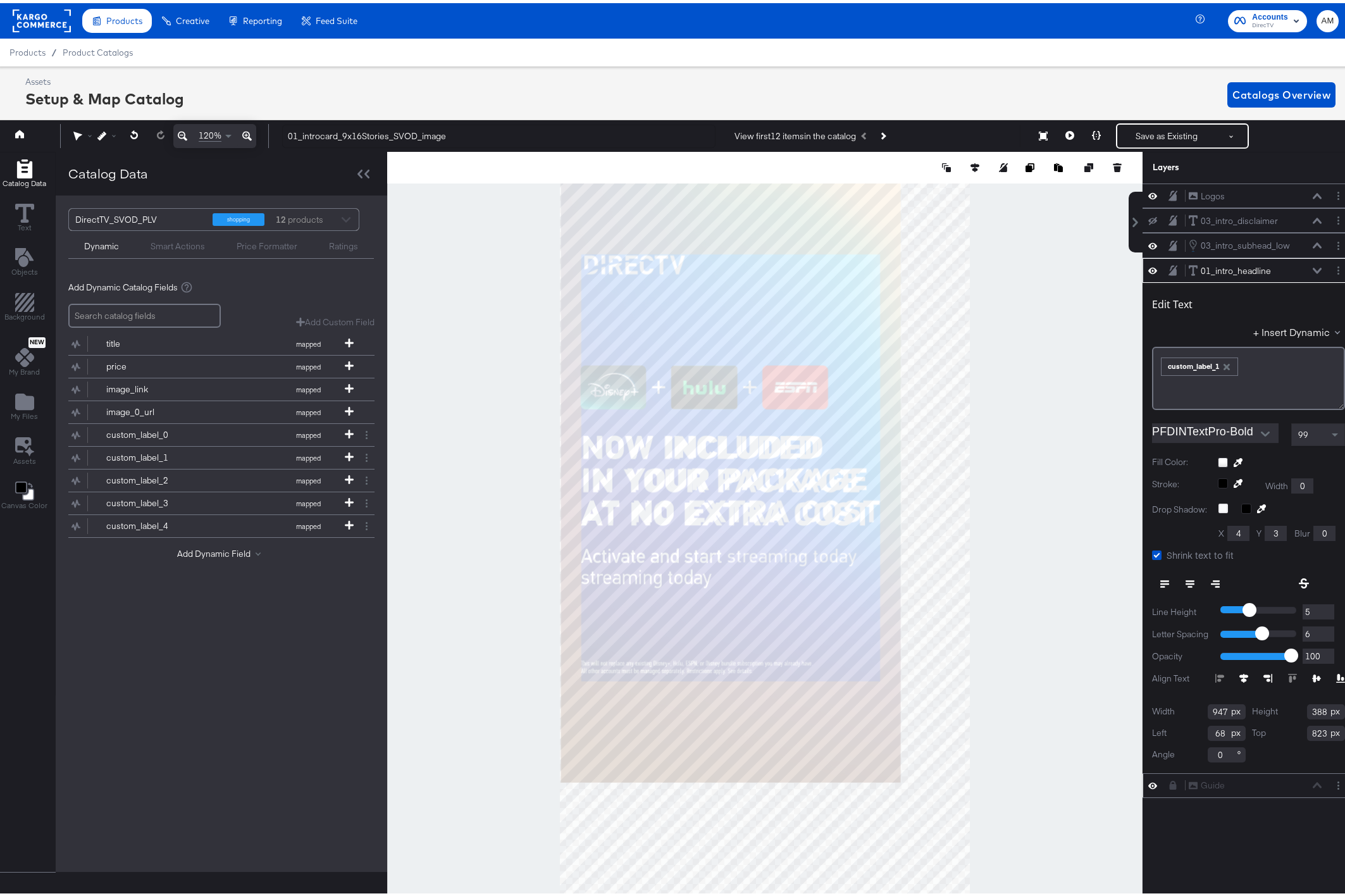
click at [244, 129] on icon at bounding box center [247, 133] width 9 height 16
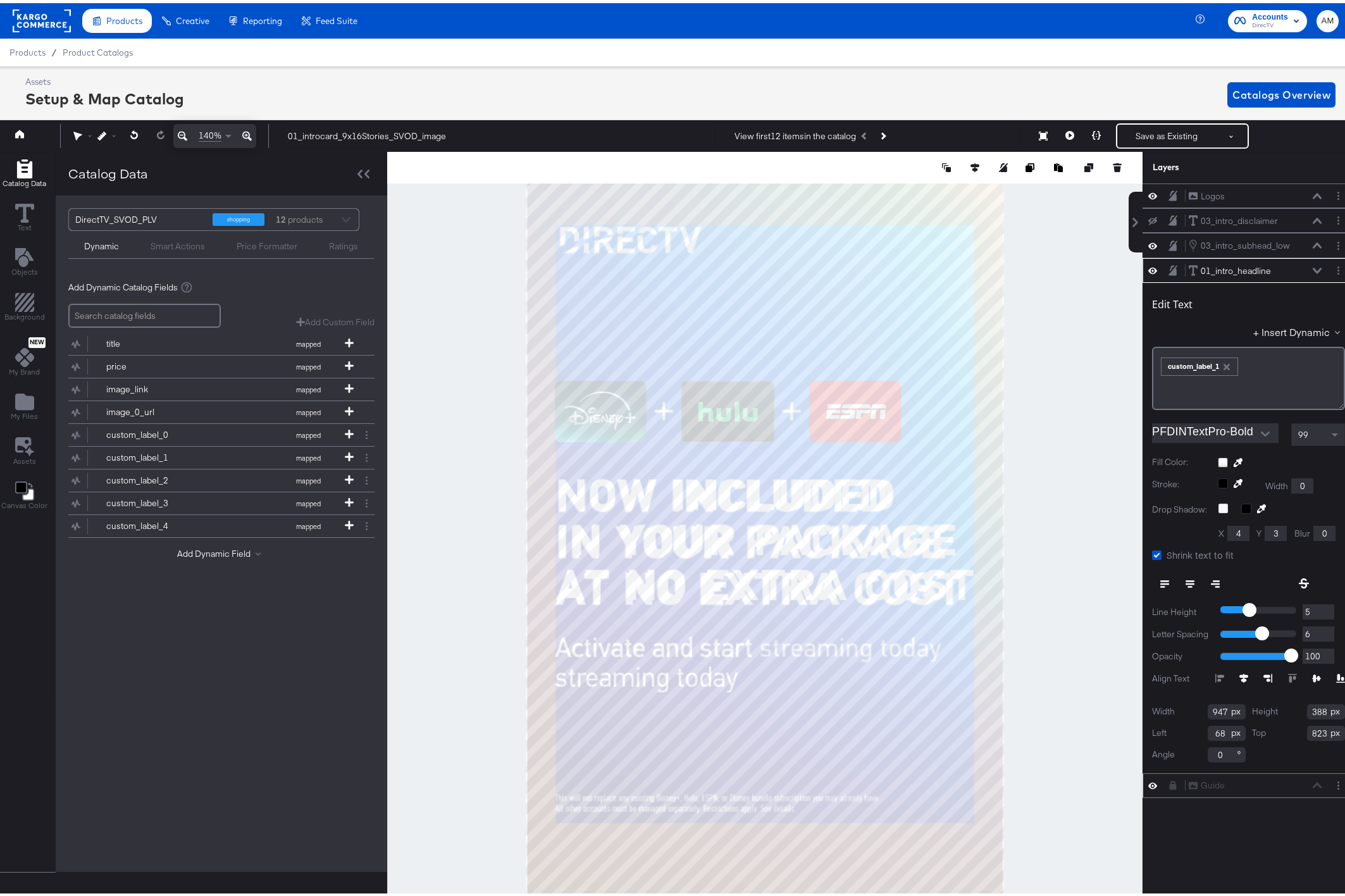
click at [244, 129] on icon at bounding box center [247, 133] width 9 height 16
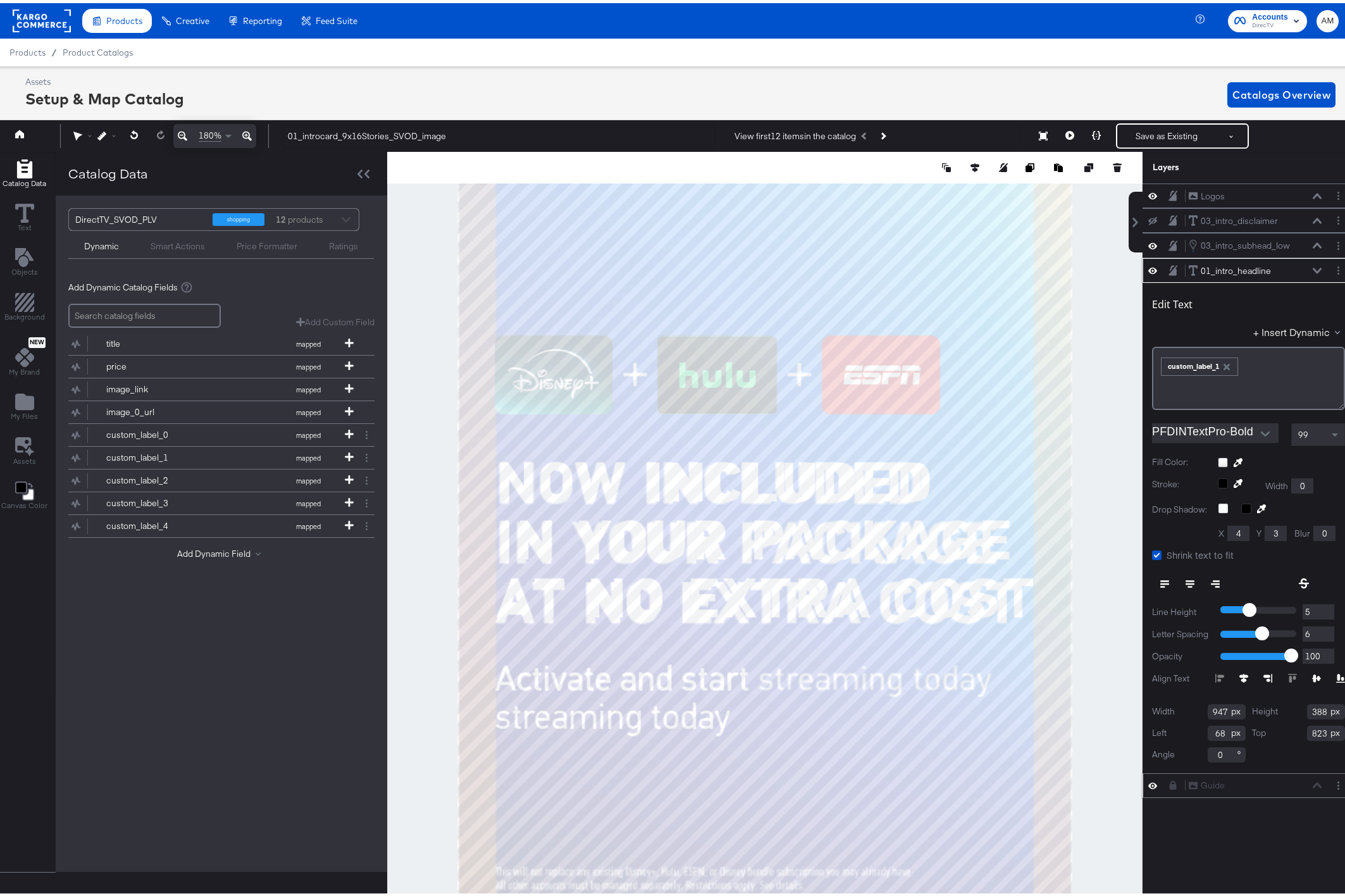
type input "5"
click at [1318, 633] on input "5" at bounding box center [1318, 631] width 32 height 16
type input "4"
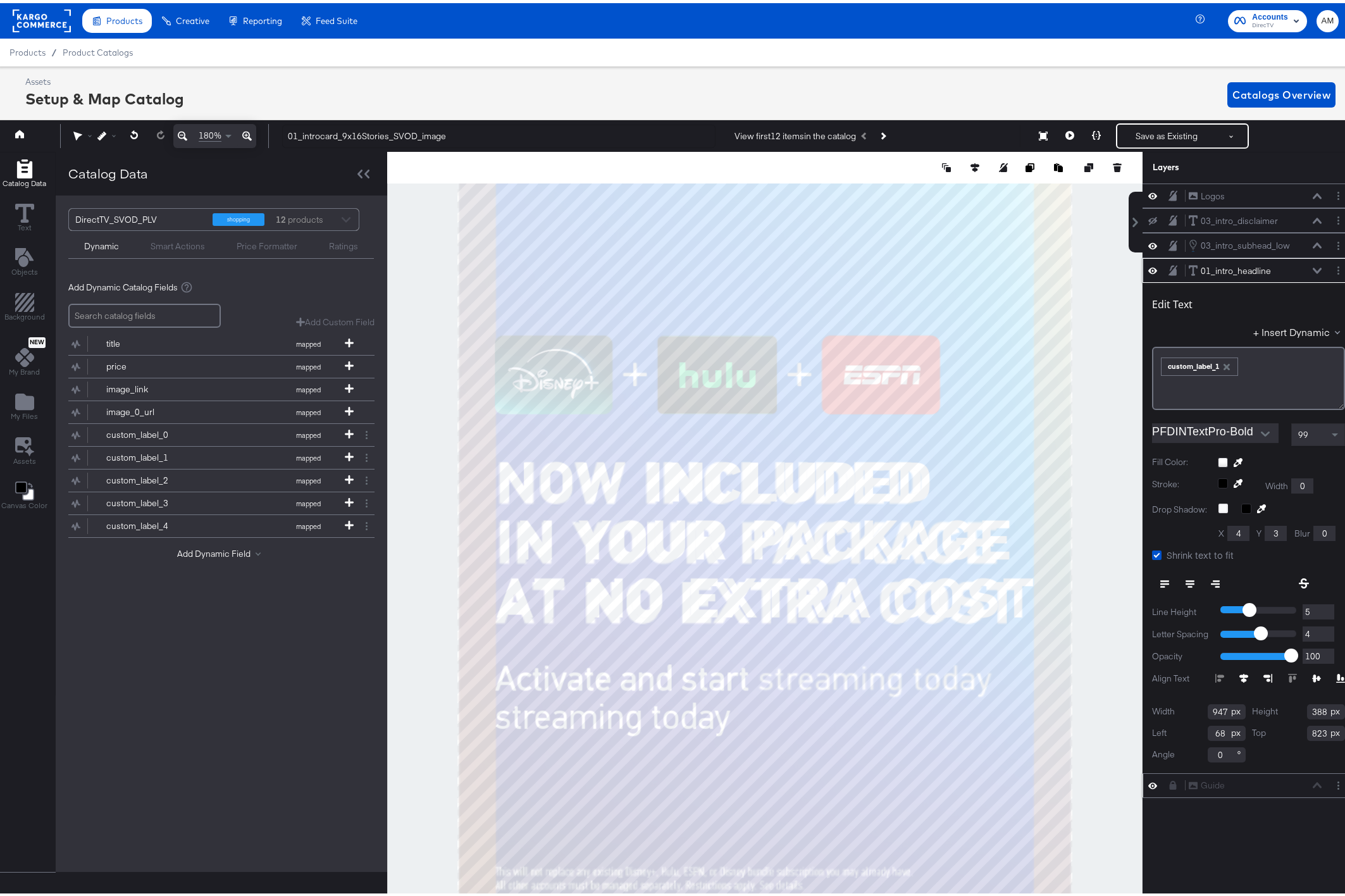
click at [1318, 633] on input "4" at bounding box center [1318, 631] width 32 height 16
type input "3"
click at [1318, 633] on input "3" at bounding box center [1318, 631] width 32 height 16
type input "2"
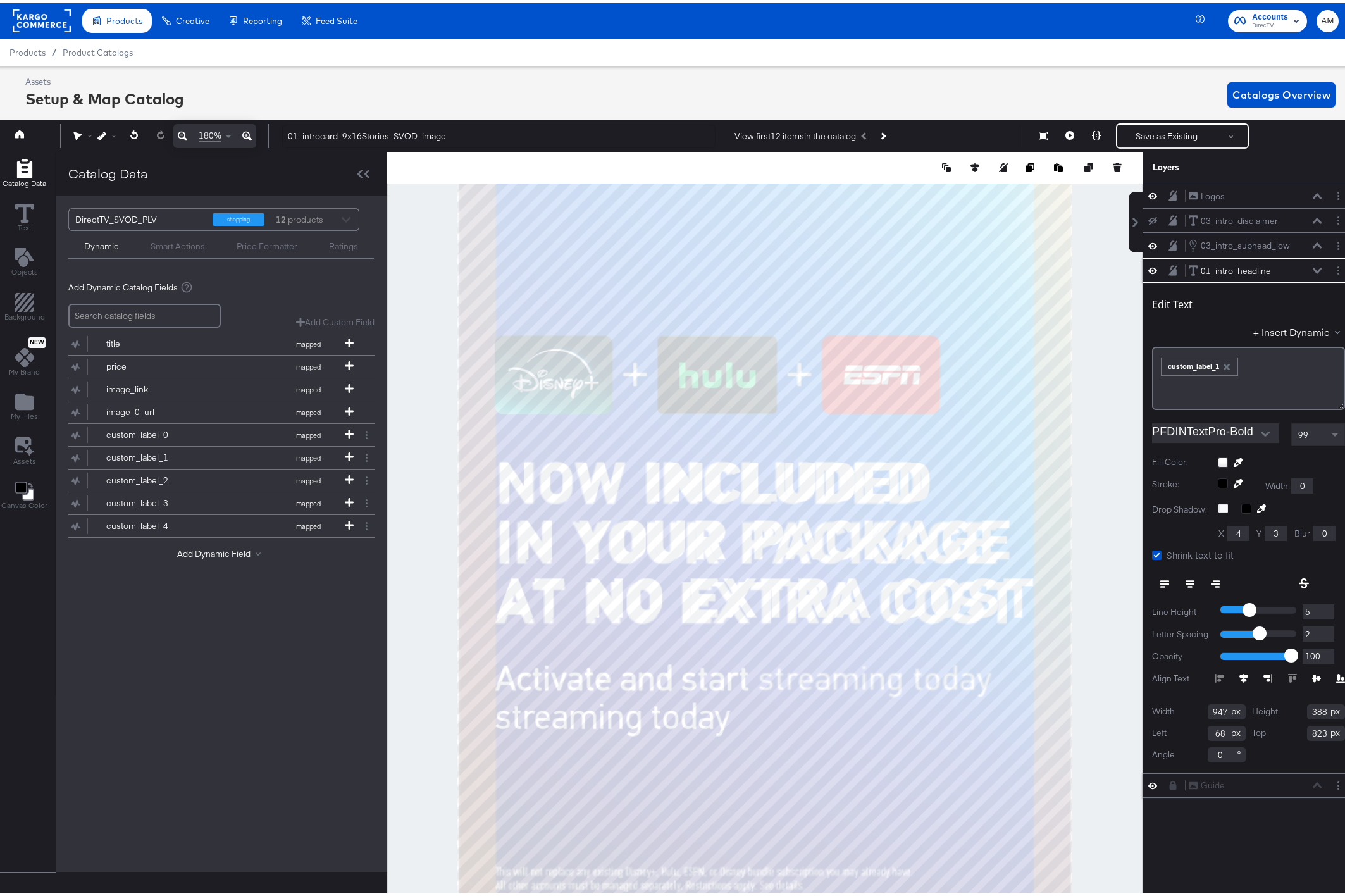
type input "2"
click at [1318, 633] on input "2" at bounding box center [1318, 631] width 32 height 16
type input "1"
click at [1318, 633] on input "1" at bounding box center [1318, 631] width 32 height 16
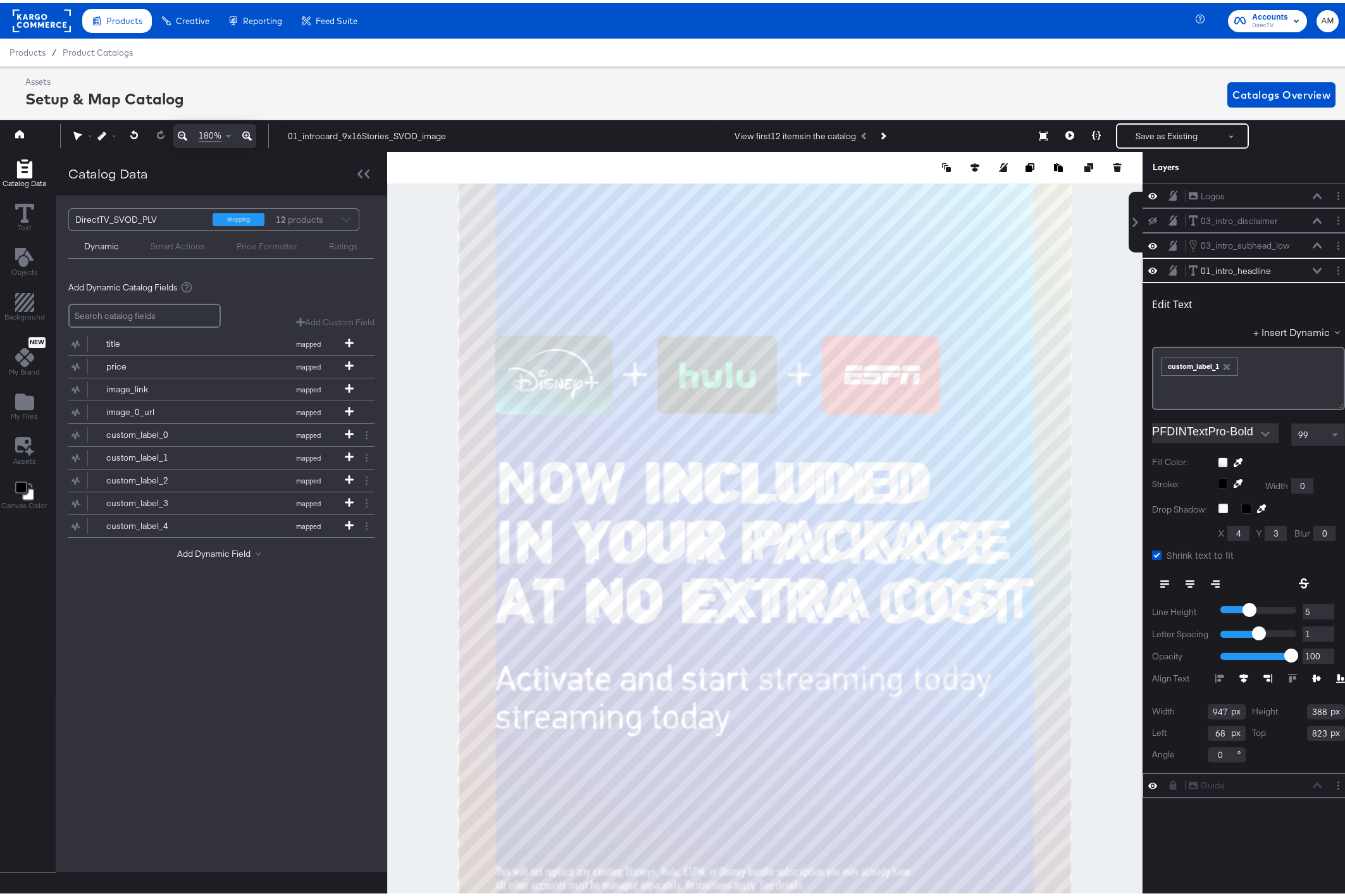
type input "0"
click at [1318, 633] on input "0" at bounding box center [1318, 631] width 32 height 16
click at [1329, 429] on span at bounding box center [1336, 431] width 16 height 22
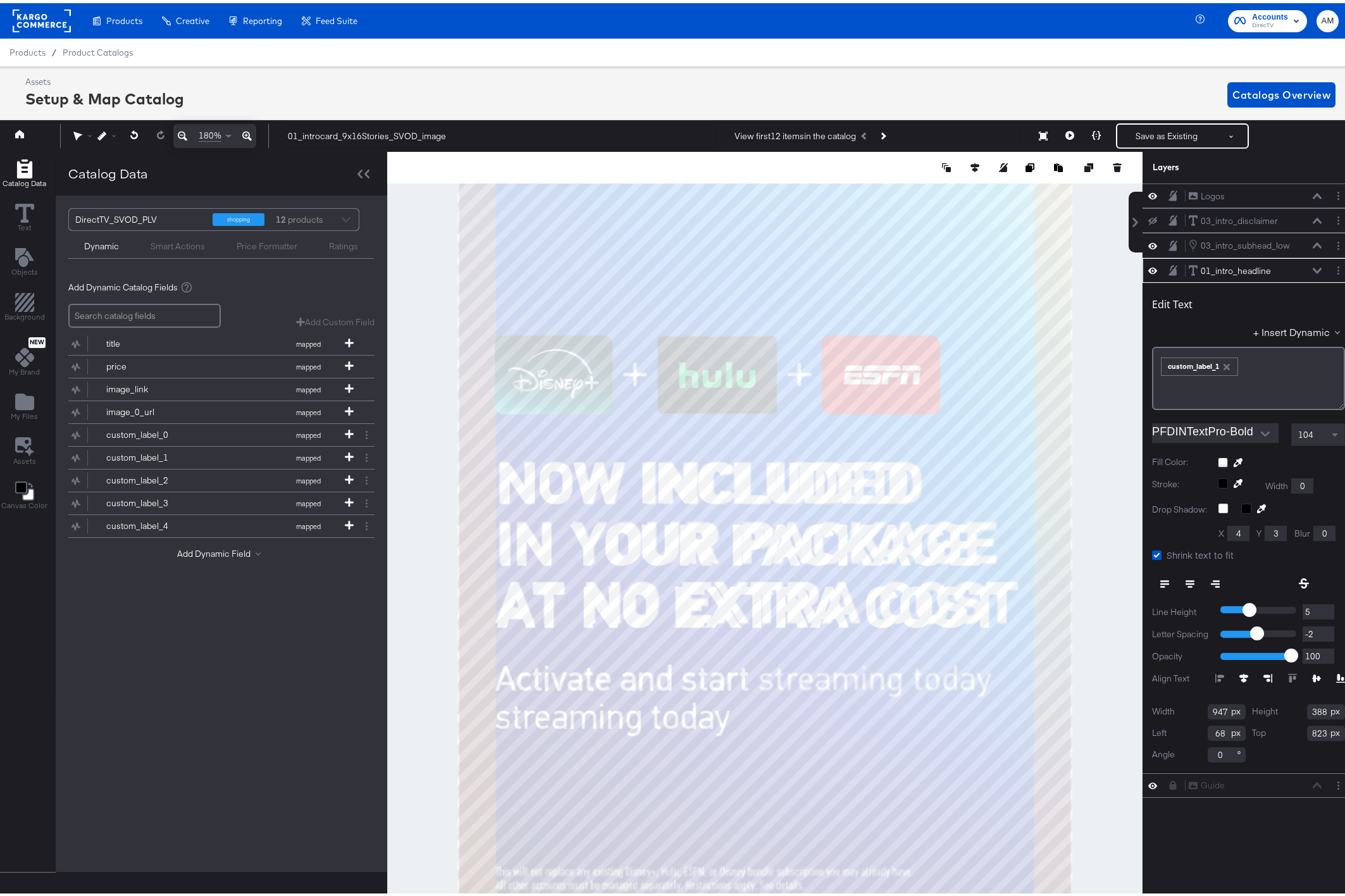
type input "-1"
click at [1317, 627] on input "-1" at bounding box center [1318, 631] width 32 height 16
type input "0"
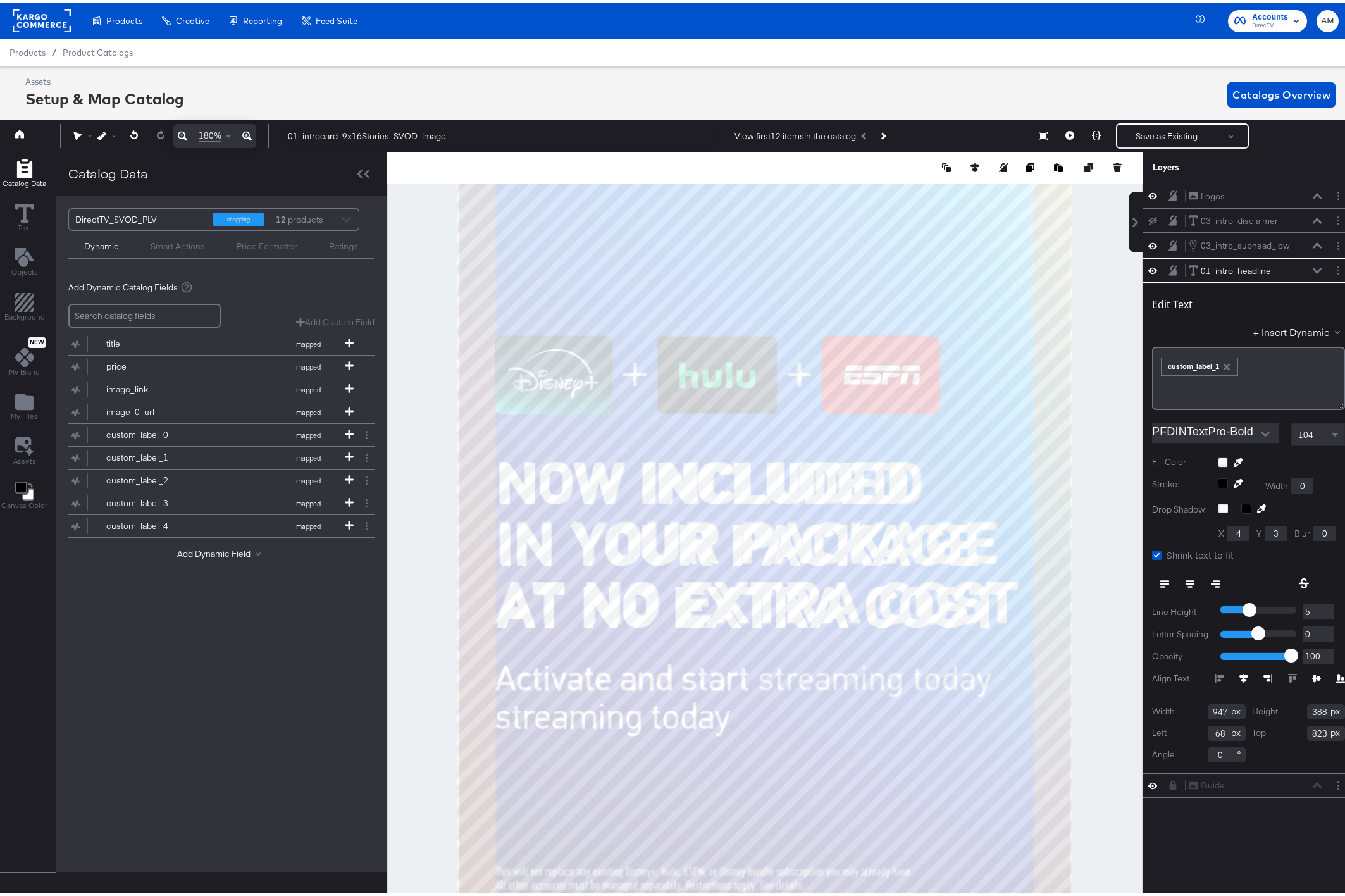
click at [1317, 627] on input "0" at bounding box center [1318, 631] width 32 height 16
type input "4"
click at [1316, 611] on input "4" at bounding box center [1318, 609] width 32 height 16
type input "3"
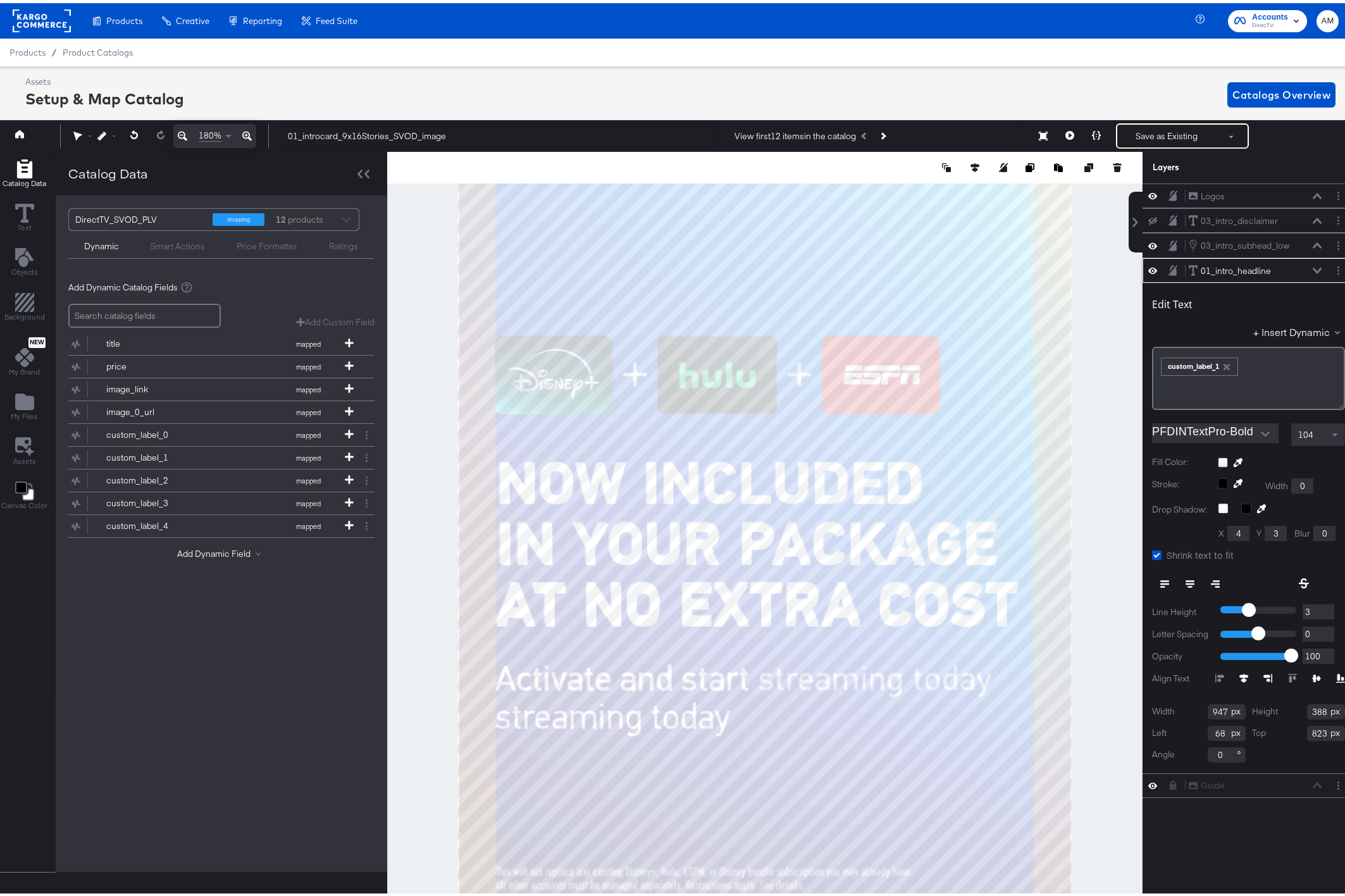
type input "3"
click at [1316, 611] on input "3" at bounding box center [1318, 609] width 32 height 16
type input "2"
click at [1316, 611] on input "2" at bounding box center [1318, 609] width 32 height 16
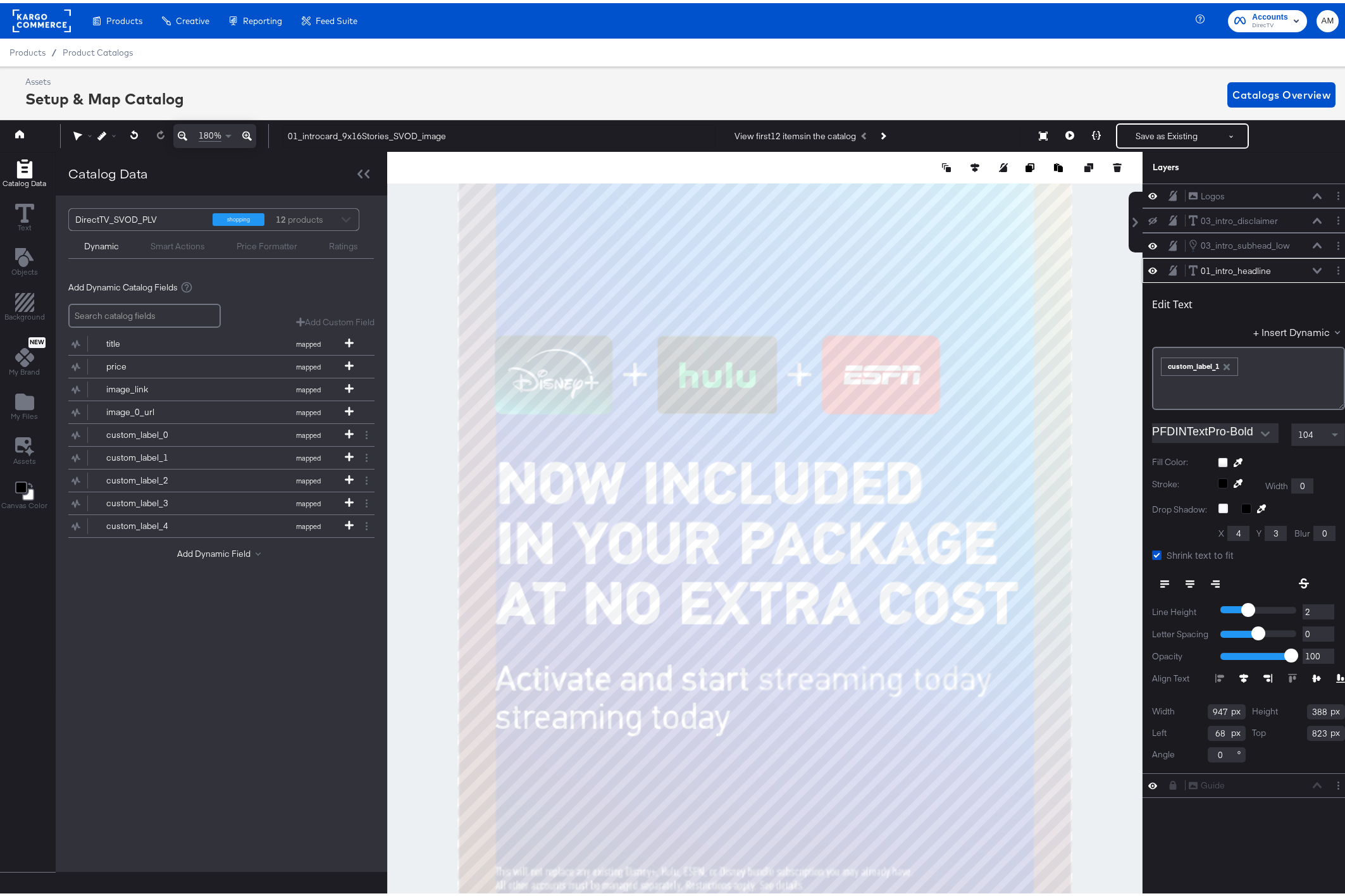
type input "1"
click at [1316, 611] on input "1" at bounding box center [1318, 609] width 32 height 16
click at [881, 136] on icon "Next Product" at bounding box center [882, 133] width 7 height 7
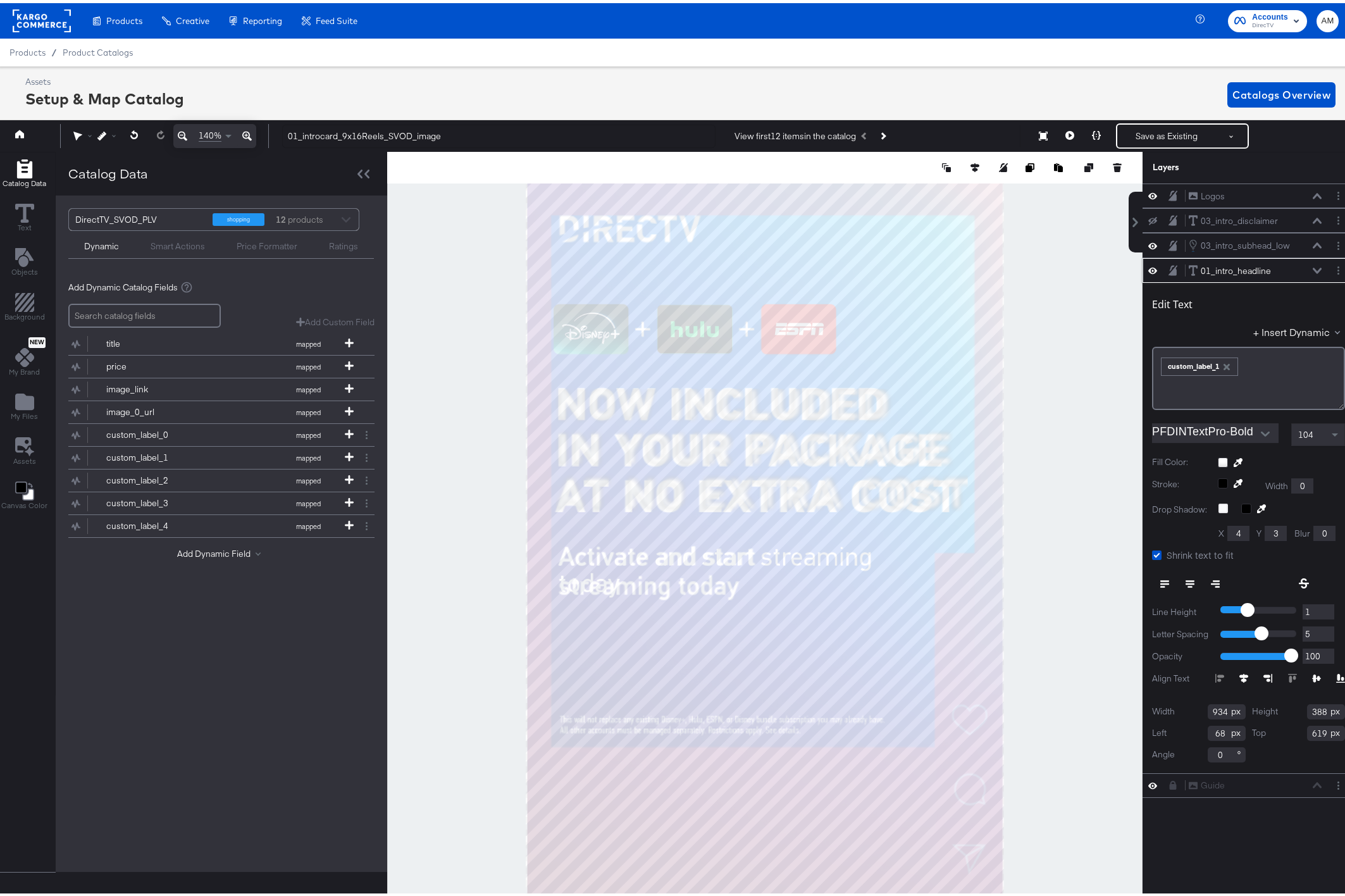
type input "4"
click at [1319, 631] on input "4" at bounding box center [1318, 631] width 32 height 16
type input "3"
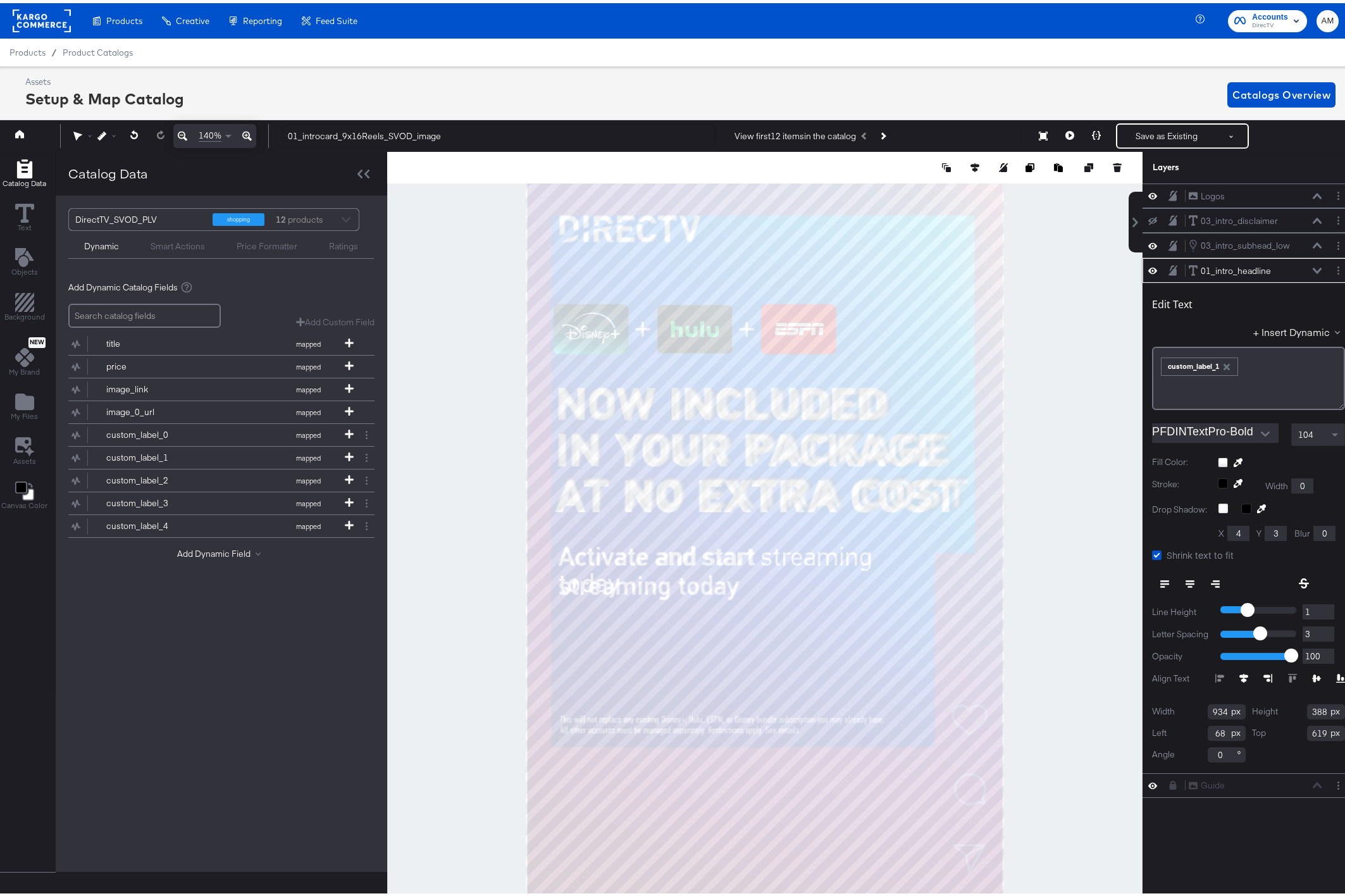
click at [1319, 631] on input "3" at bounding box center [1318, 631] width 32 height 16
type input "2"
click at [1319, 631] on input "2" at bounding box center [1318, 631] width 32 height 16
type input "1"
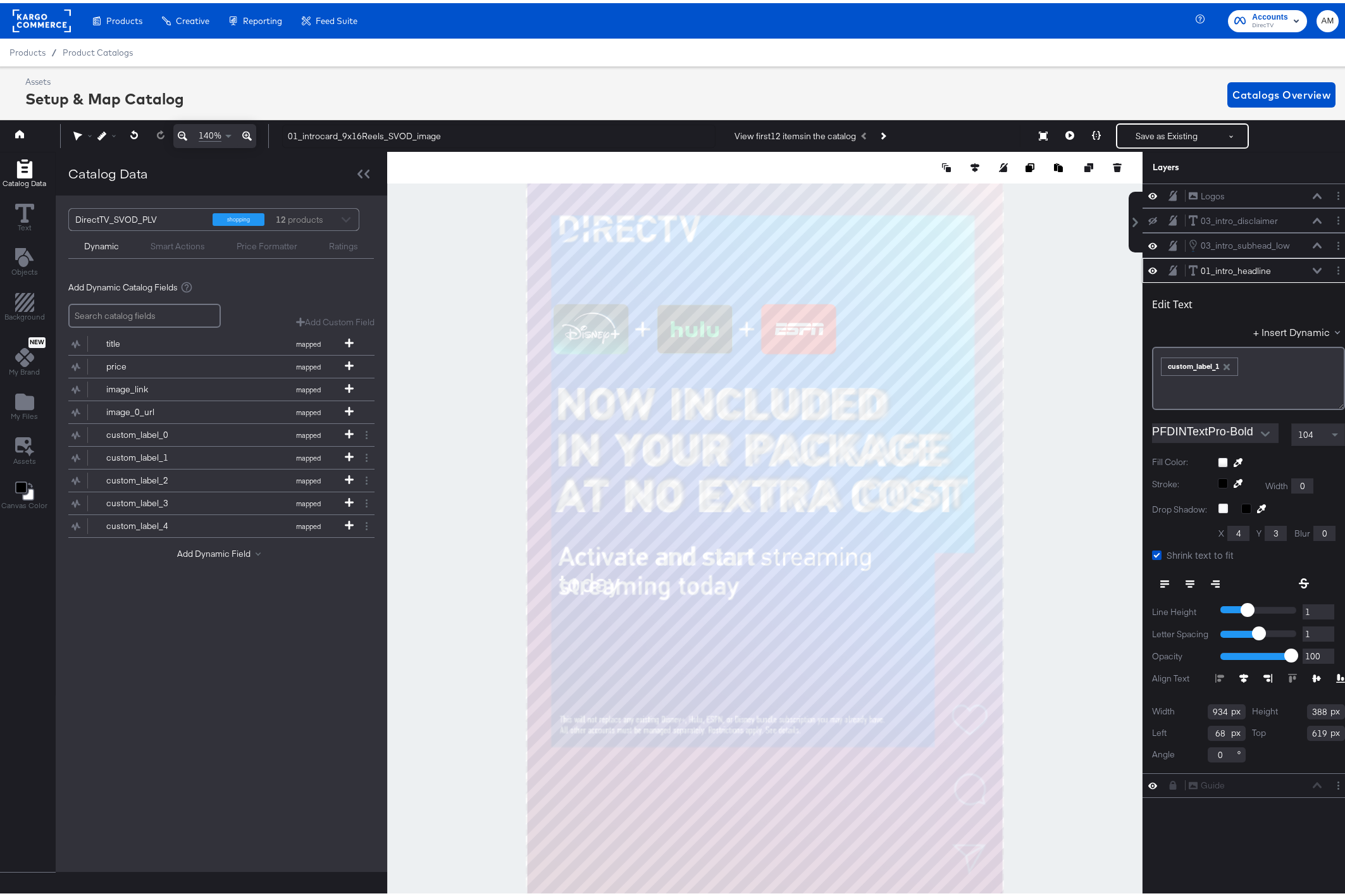
type input "1"
click at [1319, 631] on input "1" at bounding box center [1318, 631] width 32 height 16
type input "0"
click at [1319, 631] on input "0" at bounding box center [1318, 631] width 32 height 16
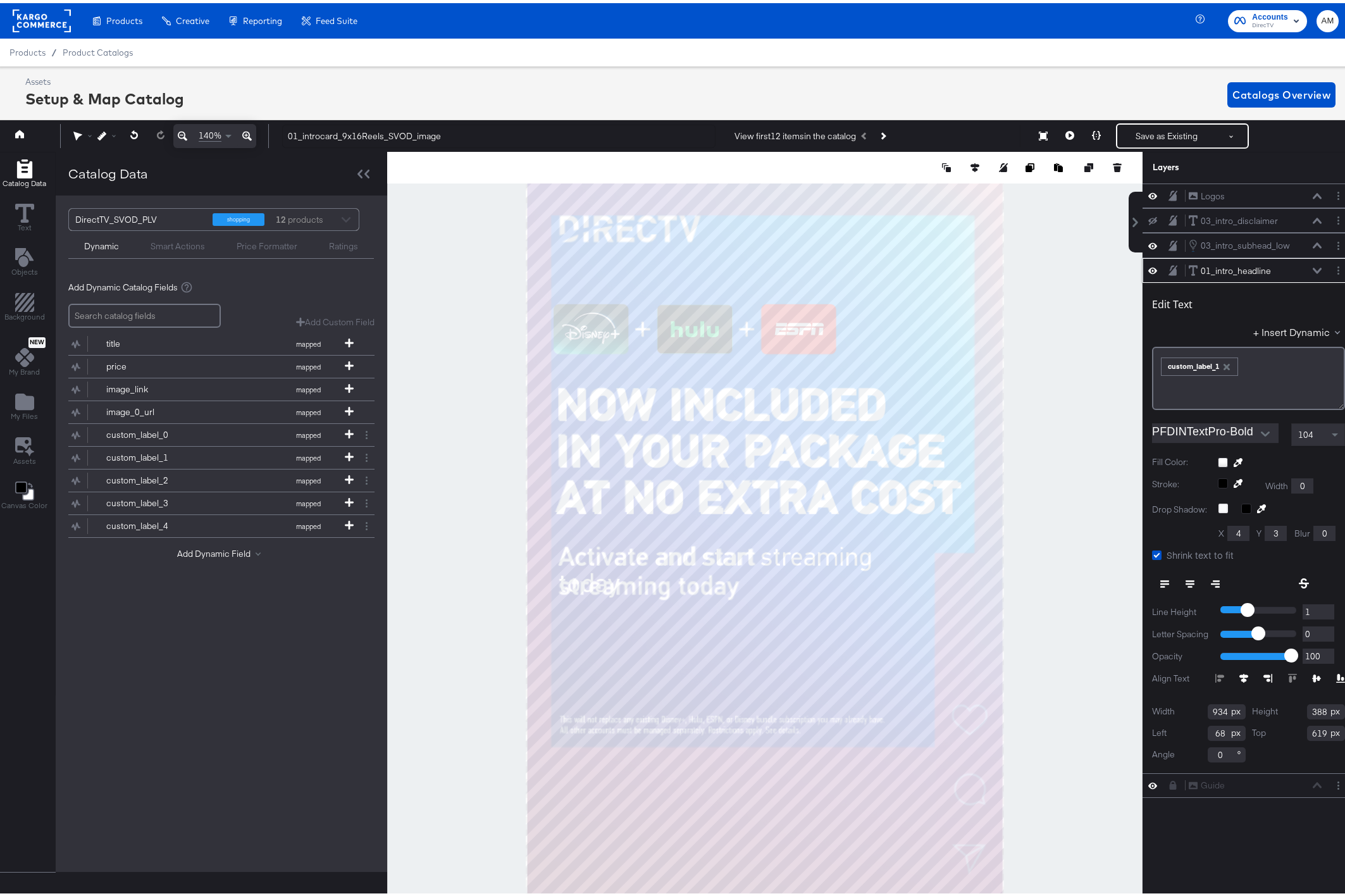
click at [1148, 268] on icon at bounding box center [1152, 267] width 9 height 10
click at [1148, 268] on icon at bounding box center [1152, 268] width 9 height 9
type input "618"
click at [1222, 265] on div "01_intro_headline" at bounding box center [1235, 268] width 70 height 12
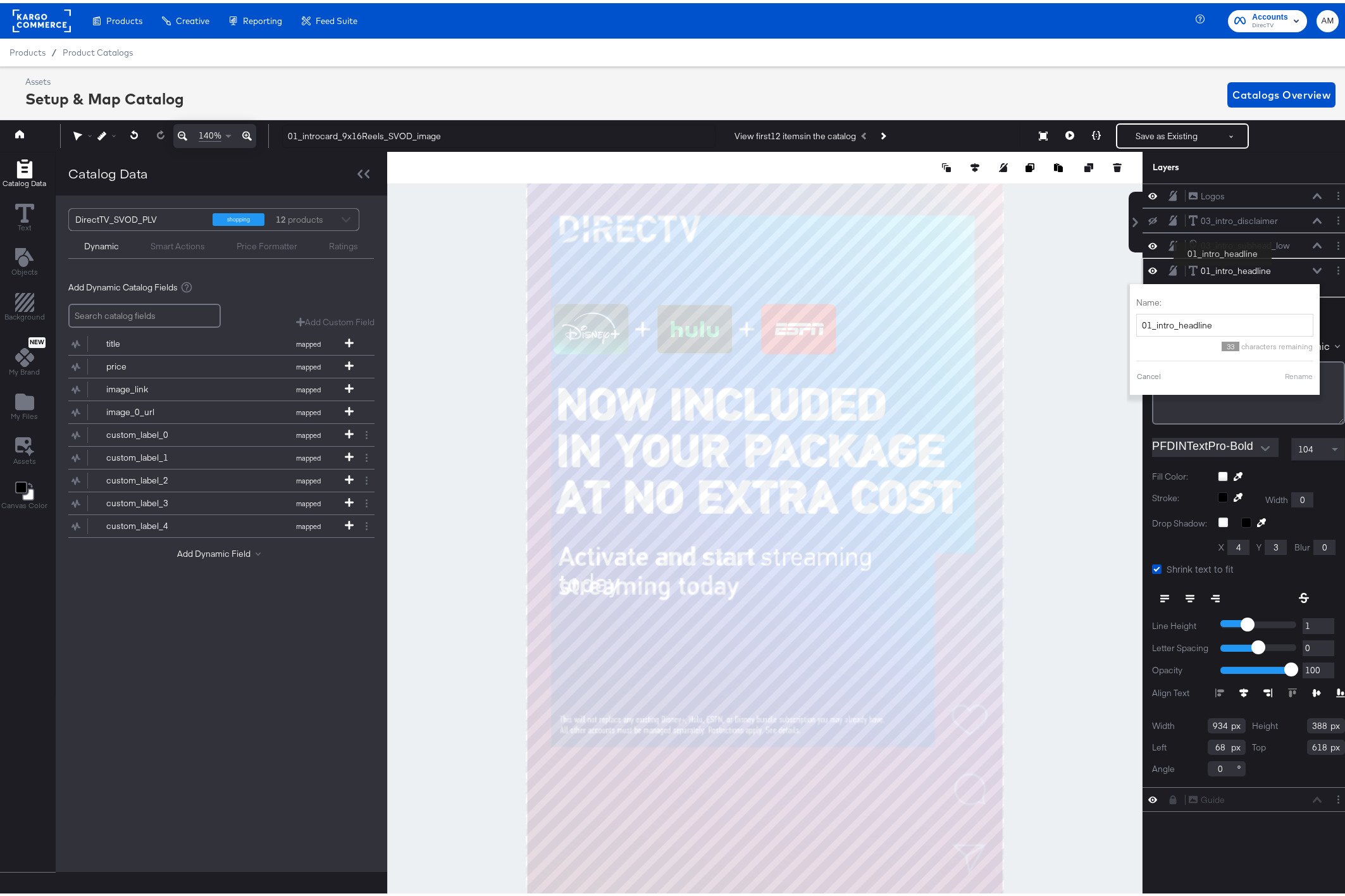
click at [1222, 265] on div "01_intro_headline" at bounding box center [1235, 268] width 70 height 12
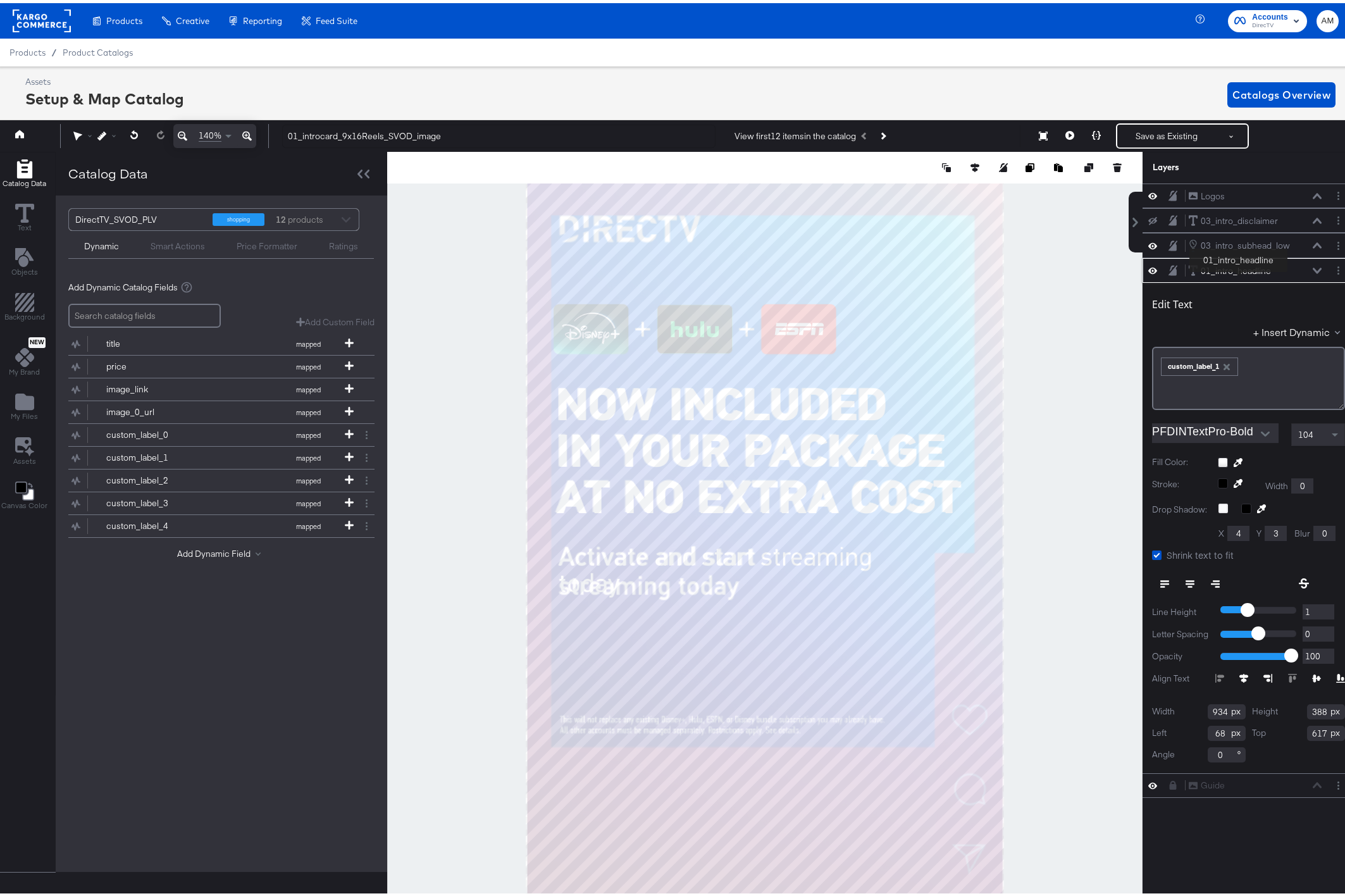
type input "616"
type input "66"
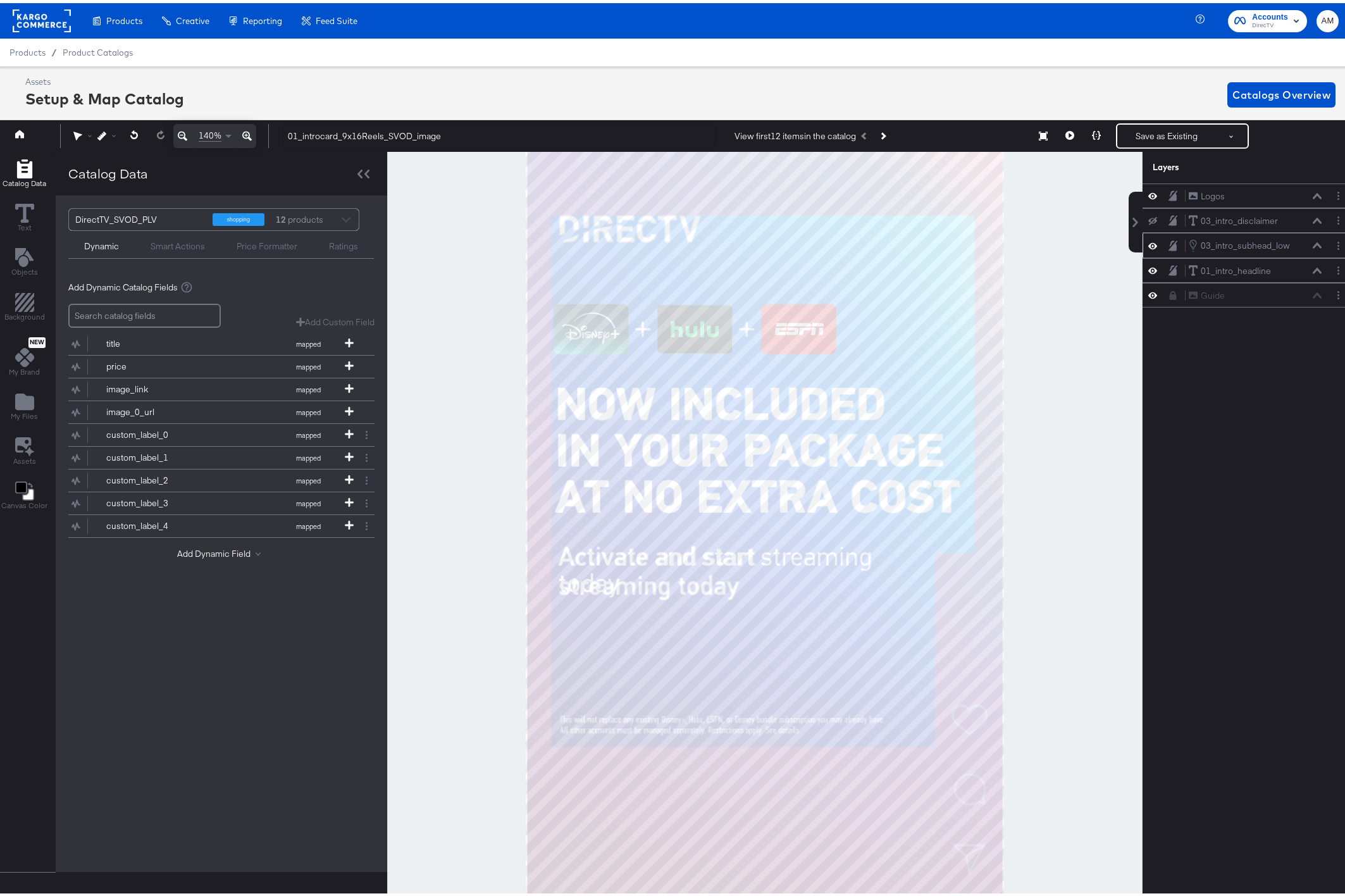
click at [1312, 243] on icon at bounding box center [1317, 242] width 9 height 6
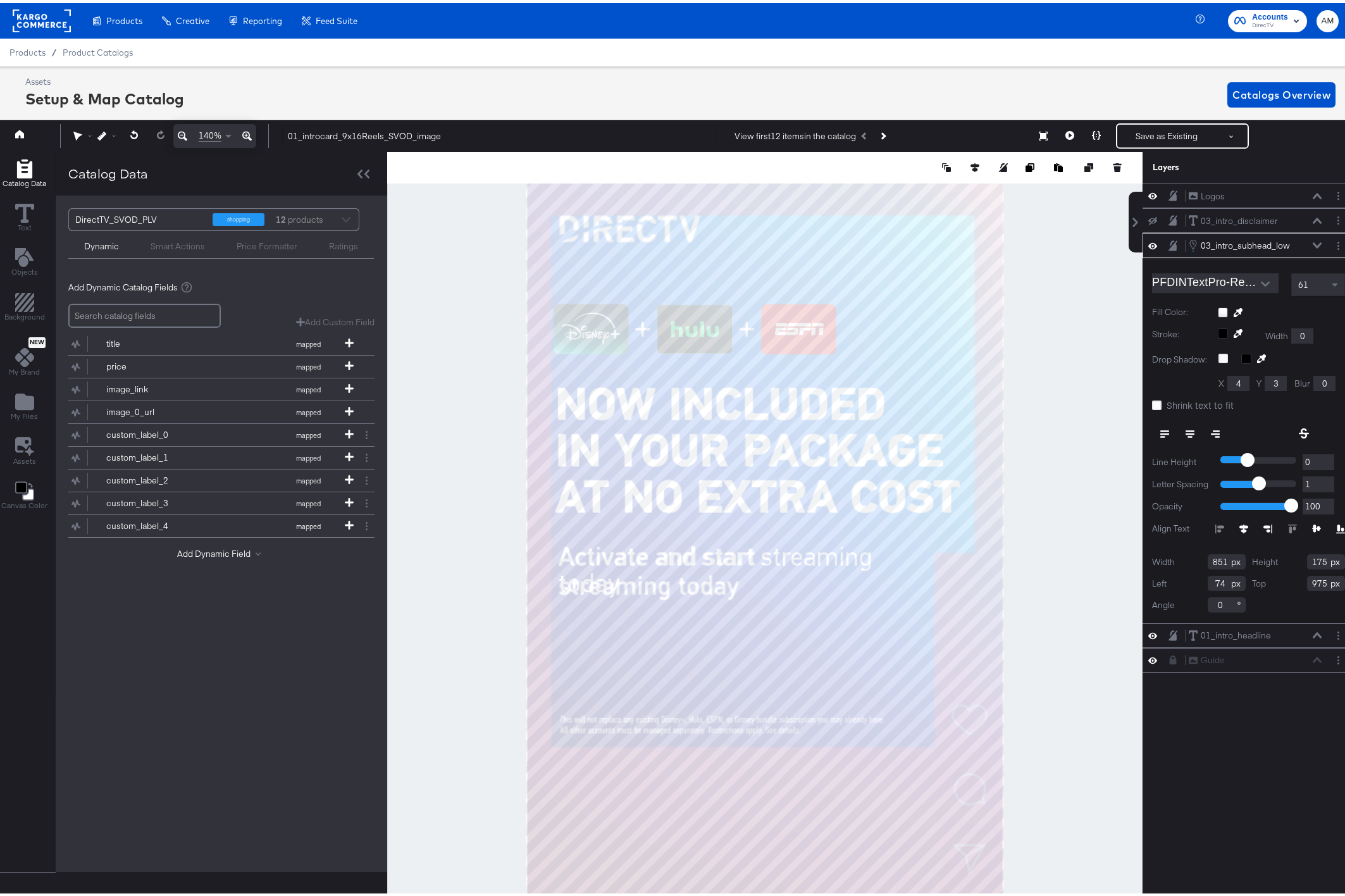
click at [1312, 243] on icon at bounding box center [1317, 243] width 9 height 6
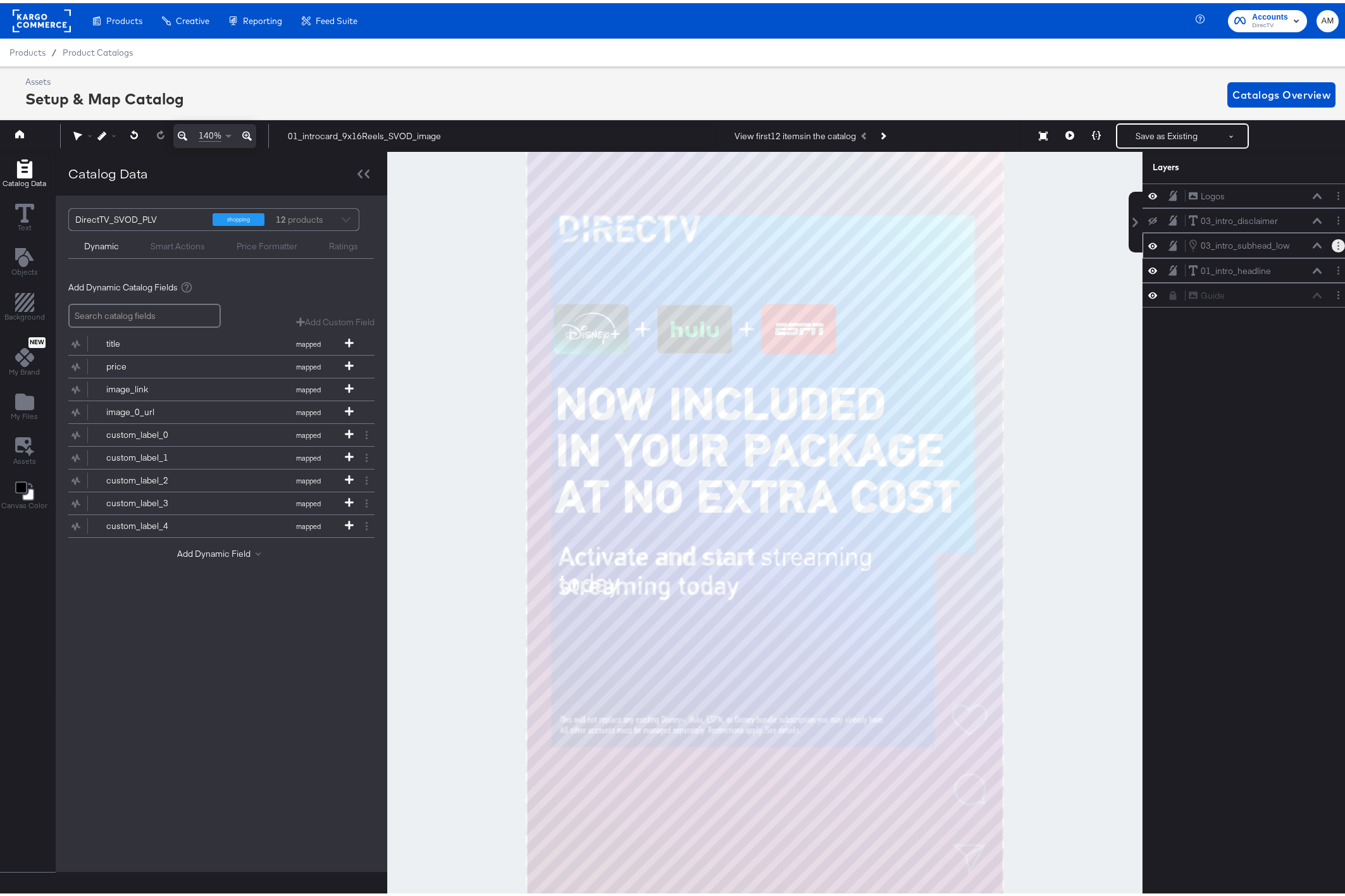
click at [1337, 244] on icon "Layer Options" at bounding box center [1338, 243] width 2 height 9
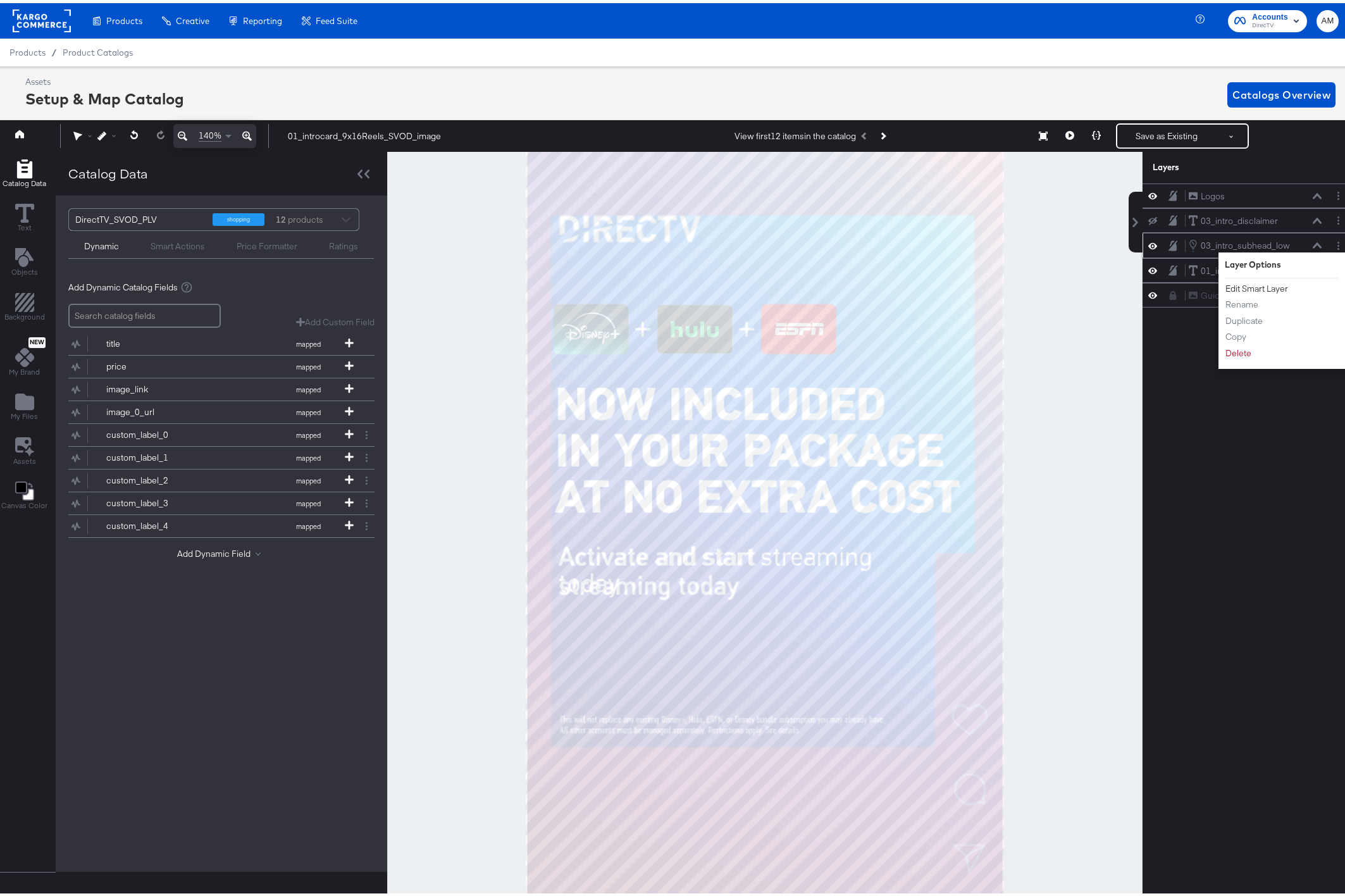
click at [1247, 287] on button "Edit Smart Layer" at bounding box center [1257, 285] width 64 height 13
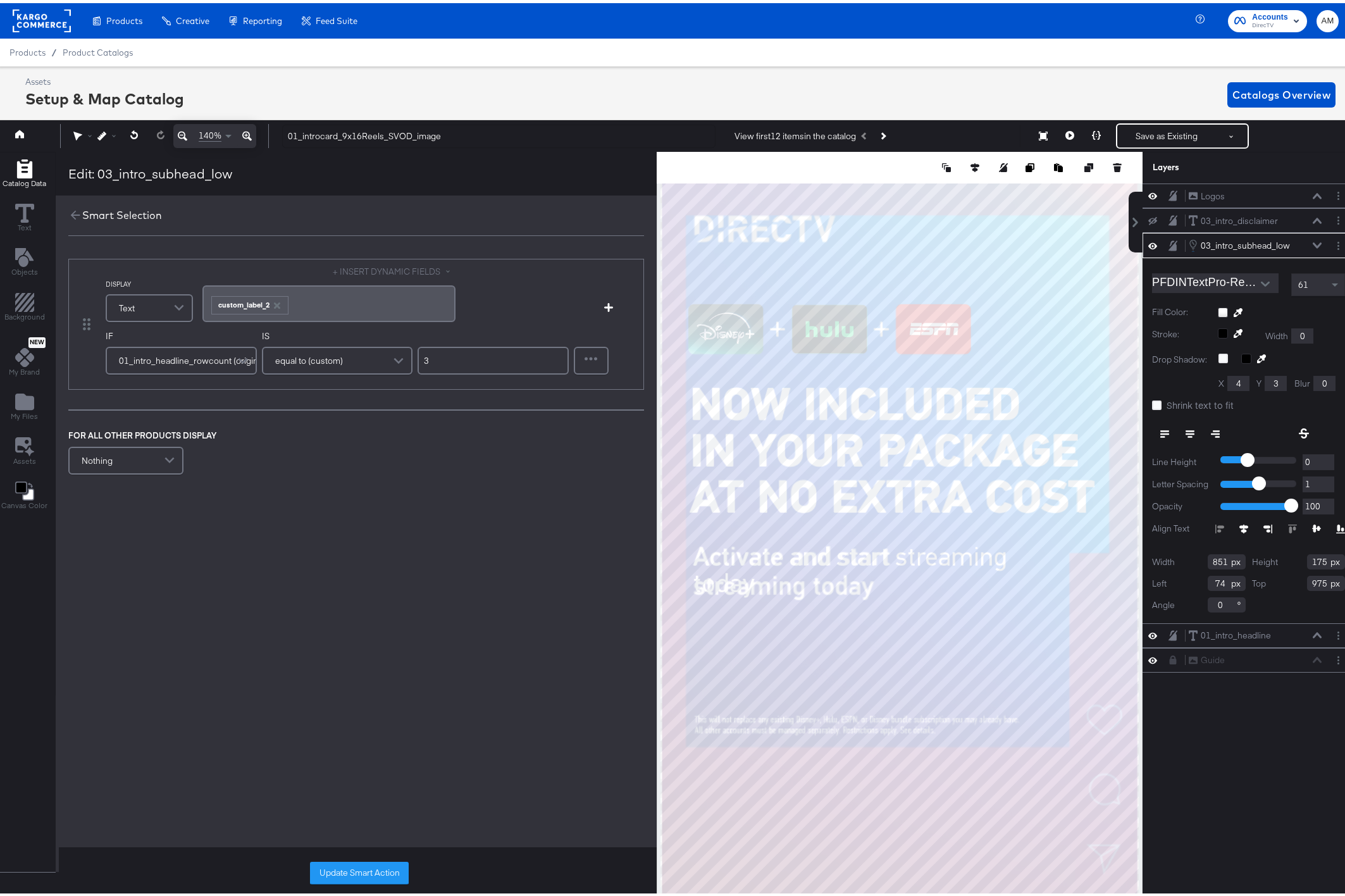
click at [1312, 242] on icon at bounding box center [1317, 242] width 9 height 6
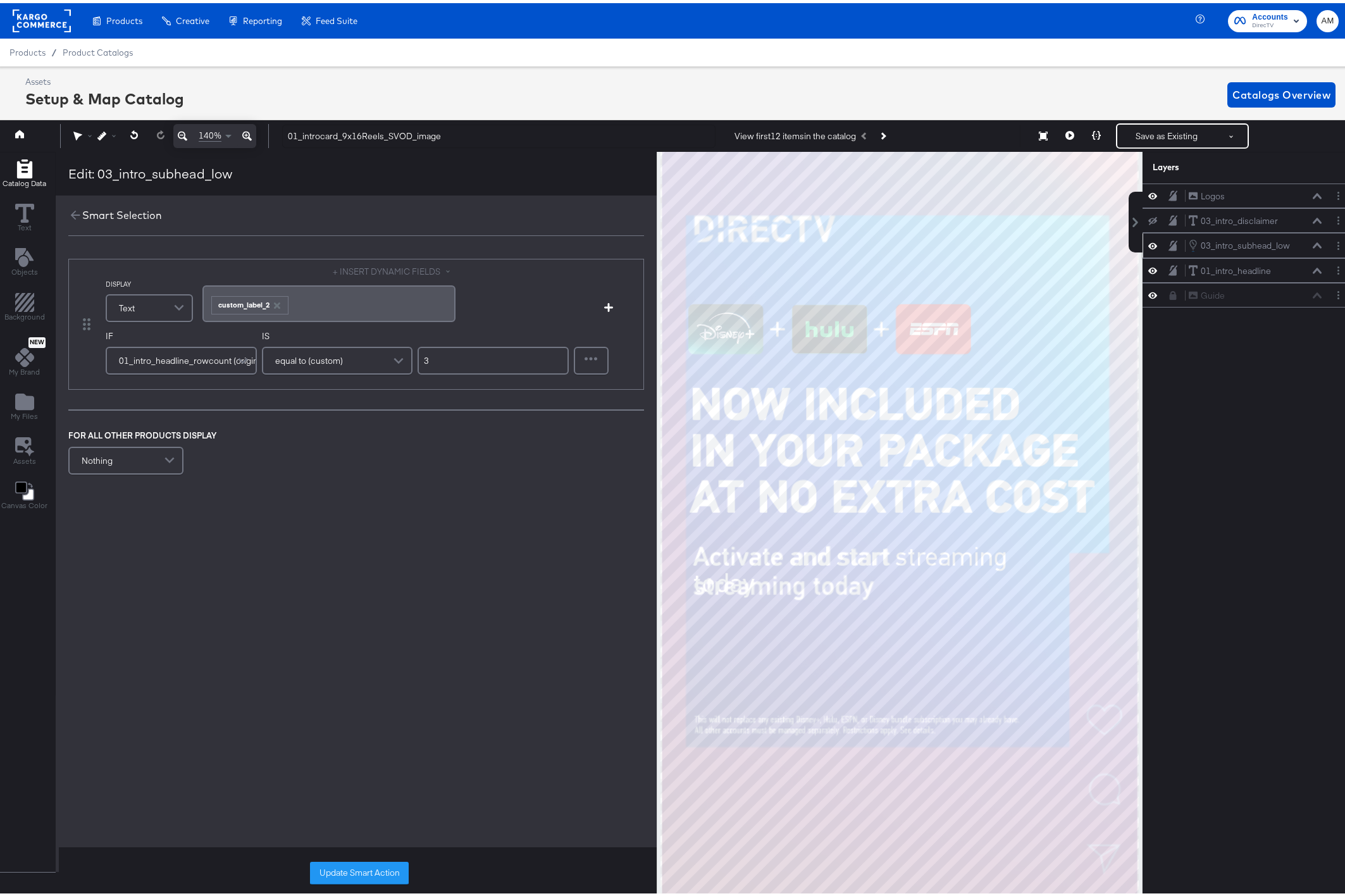
click at [1148, 243] on icon at bounding box center [1152, 243] width 9 height 10
click at [1148, 243] on icon at bounding box center [1152, 243] width 9 height 9
click at [1158, 132] on button "Save as Existing" at bounding box center [1166, 133] width 98 height 22
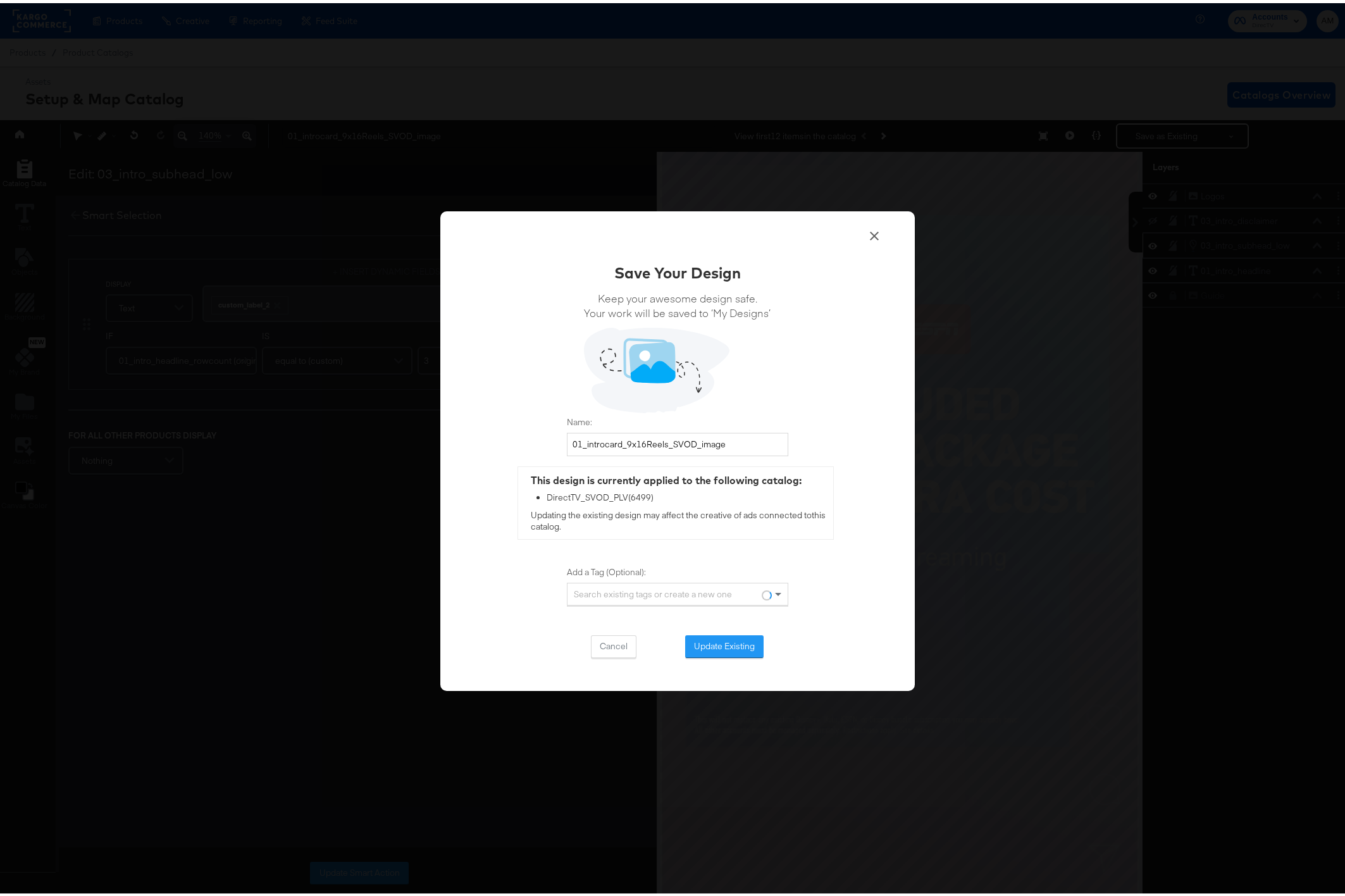
click at [698, 646] on button "Update Existing" at bounding box center [724, 643] width 79 height 22
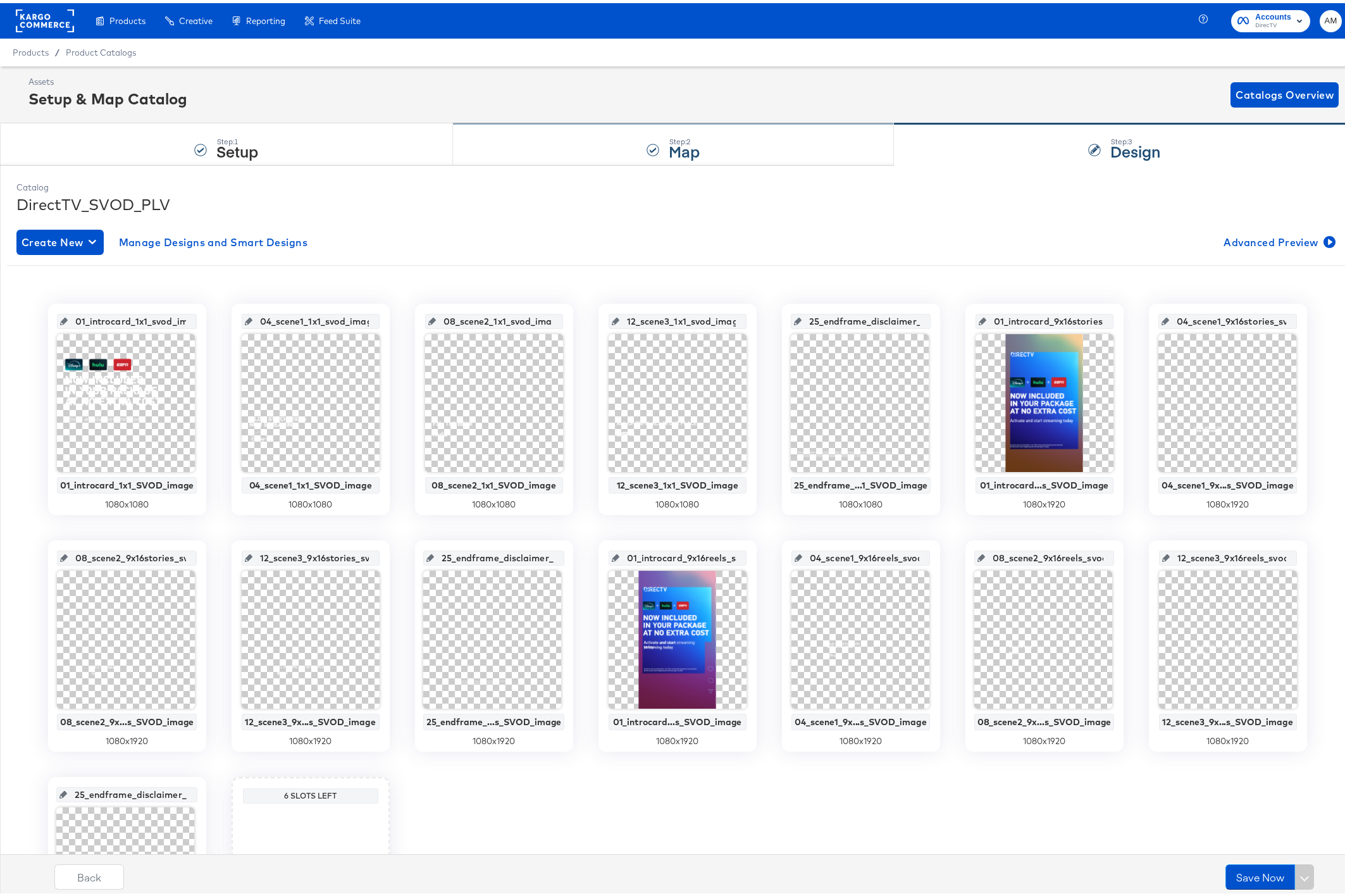
click at [660, 149] on div "Step: 2 Map" at bounding box center [673, 142] width 441 height 41
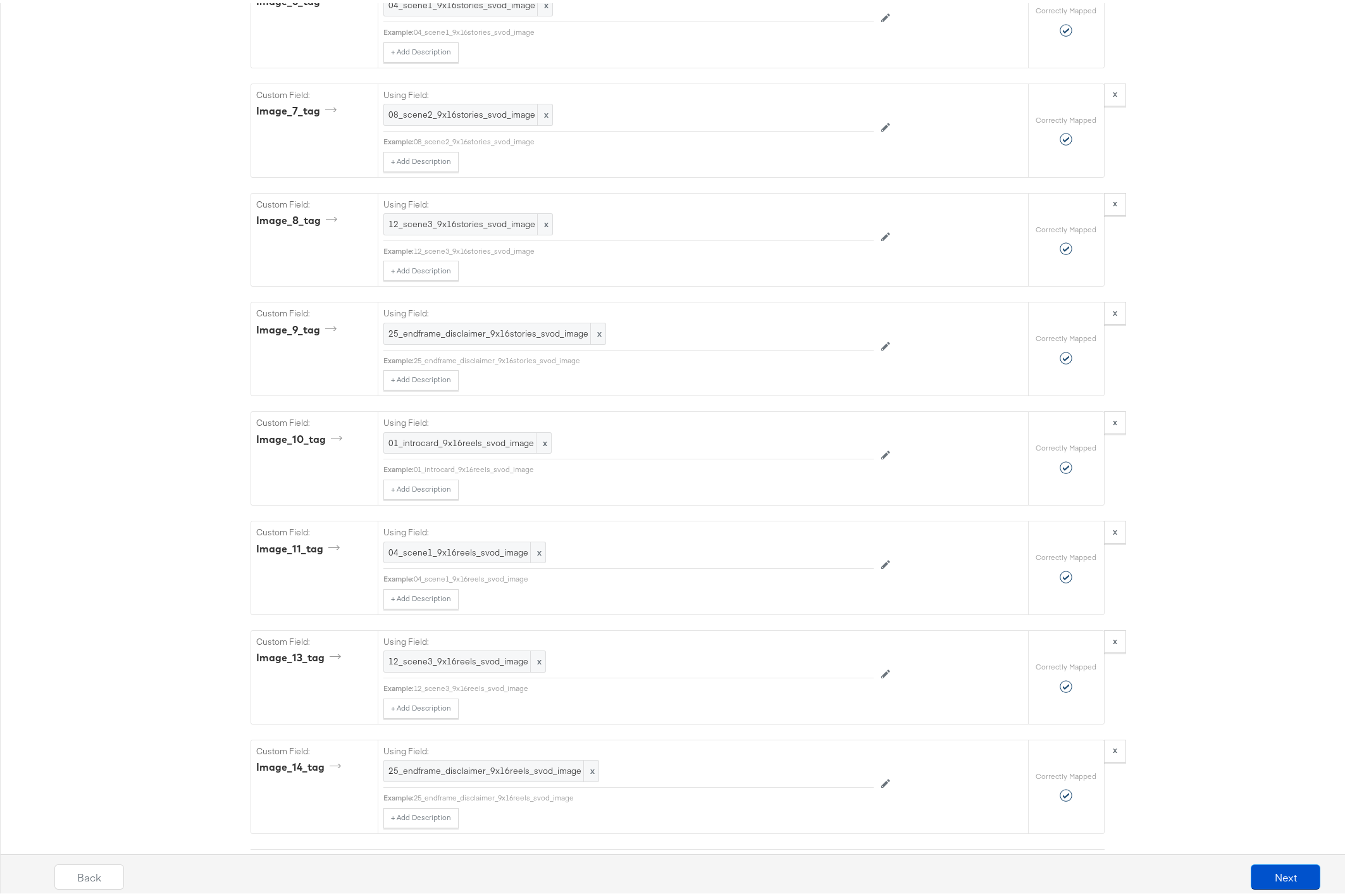
scroll to position [5553, 0]
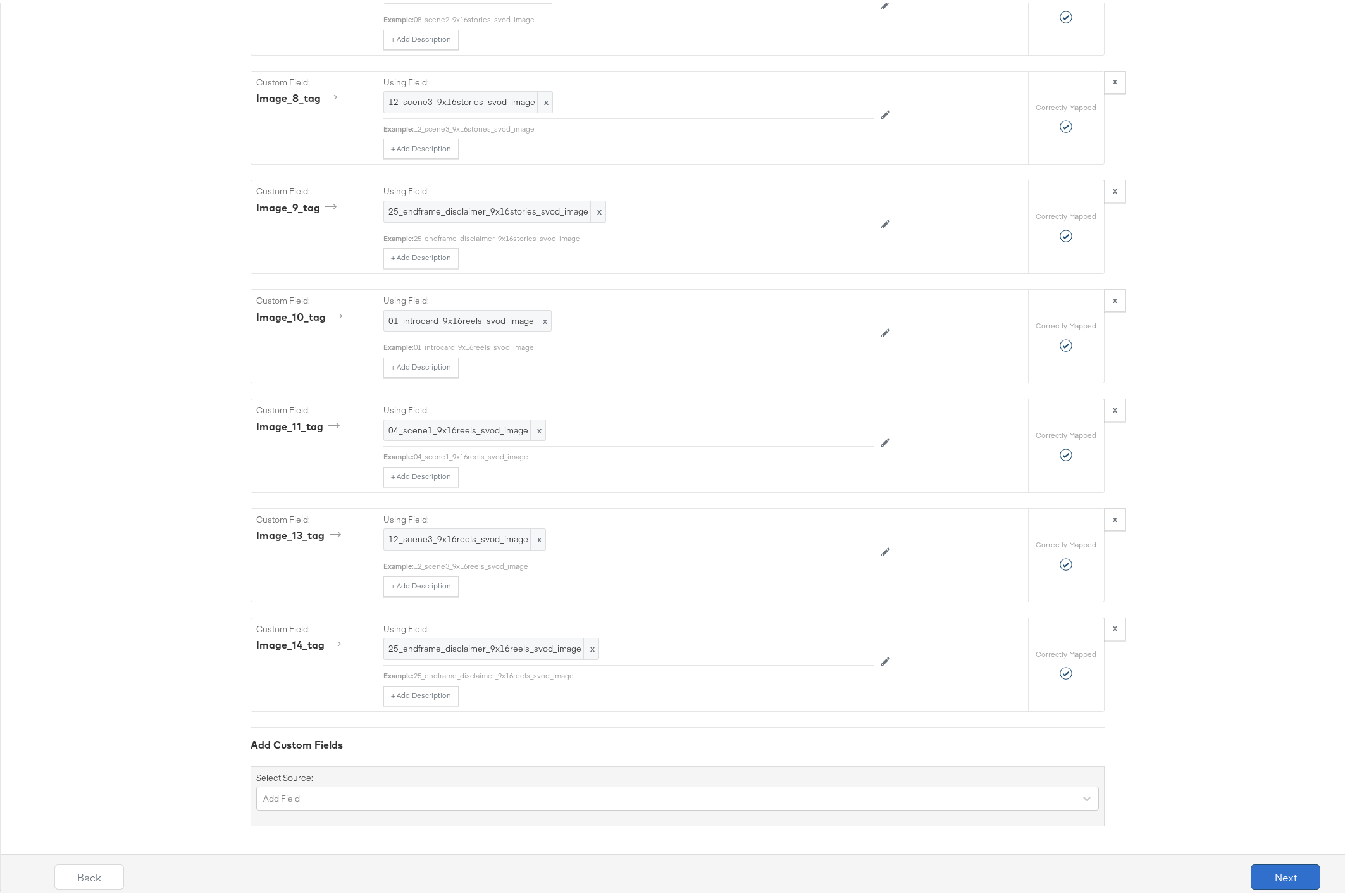
click at [1272, 874] on button "Next" at bounding box center [1285, 873] width 70 height 25
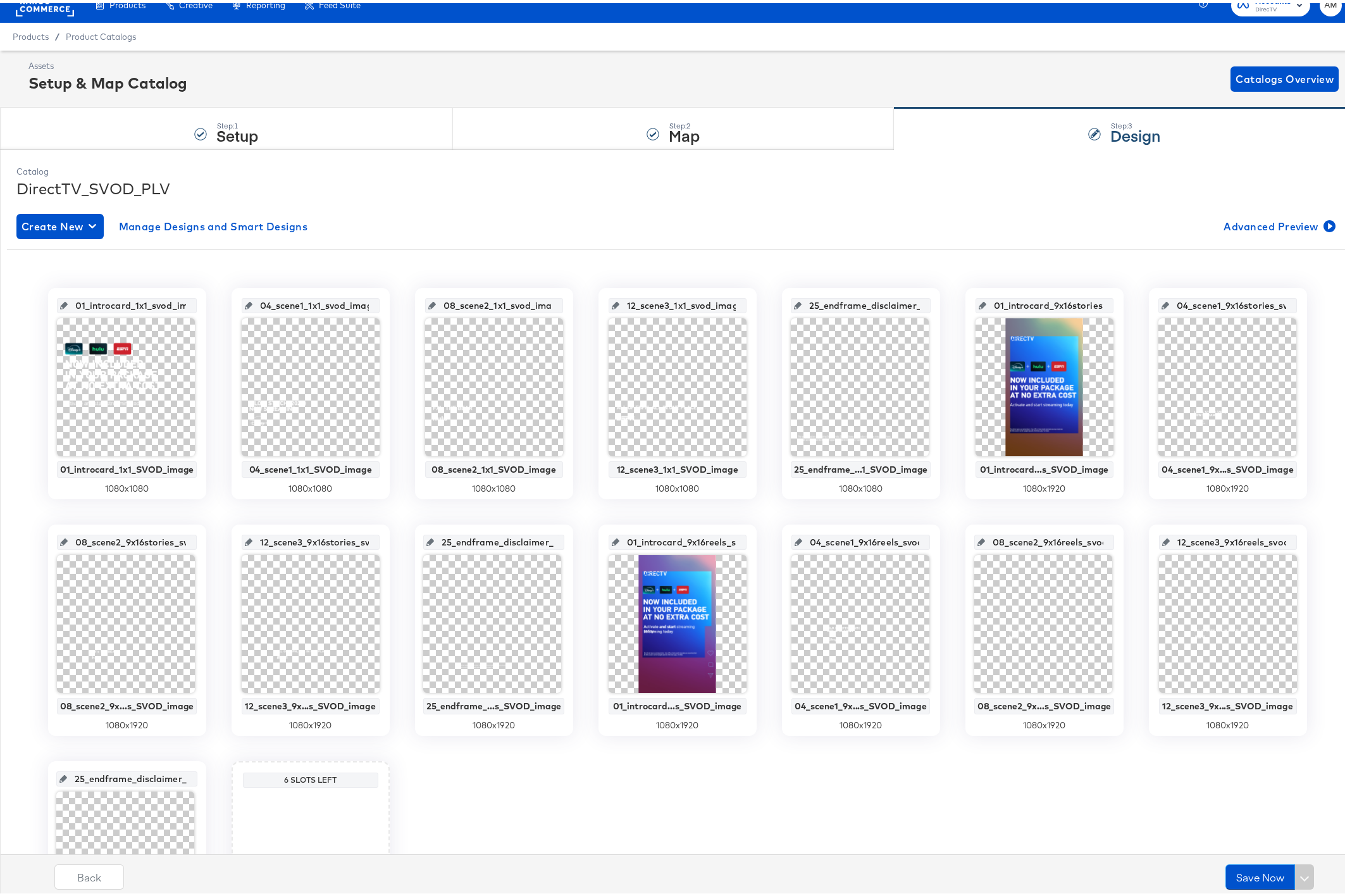
scroll to position [180, 0]
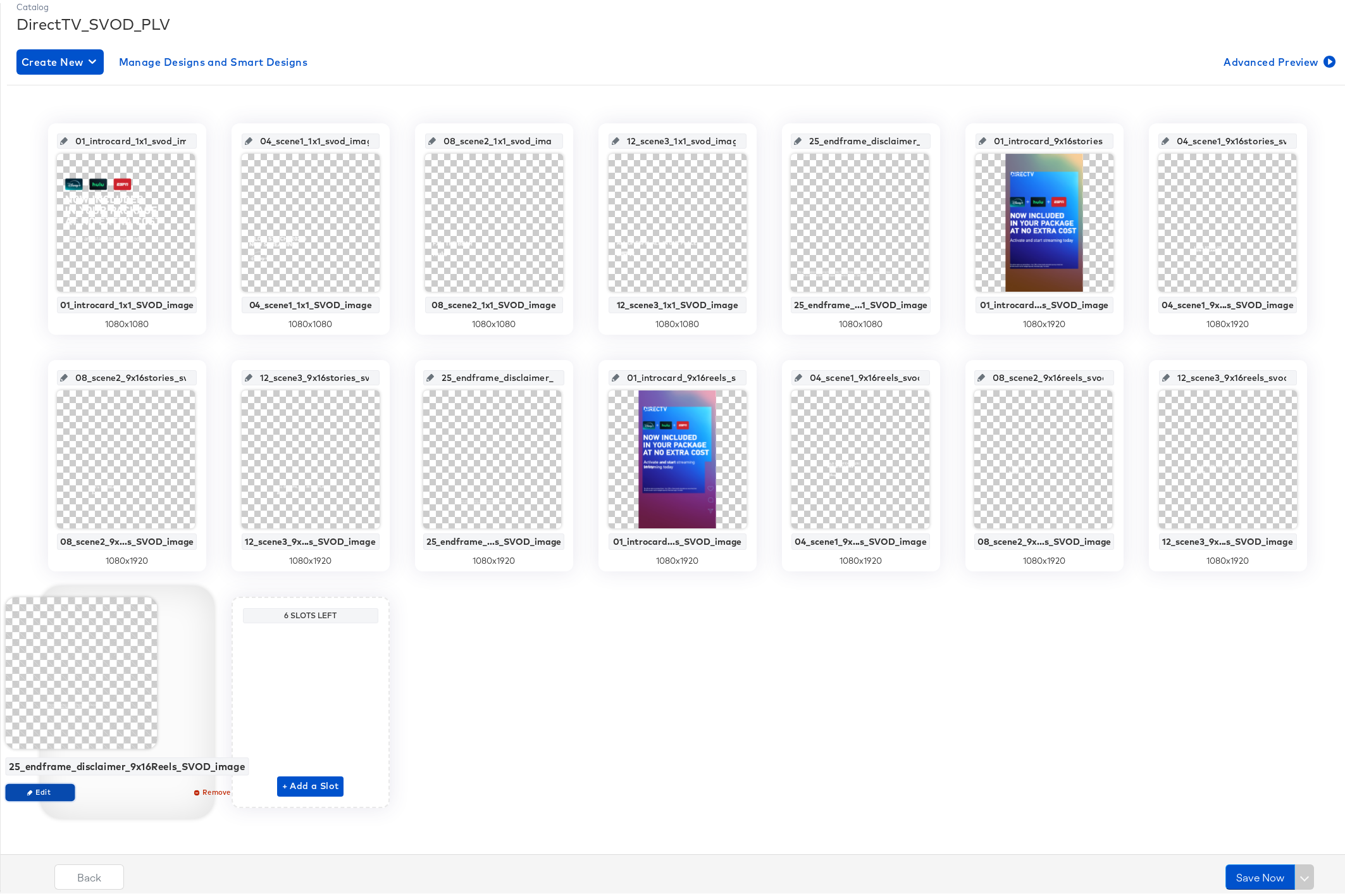
click at [35, 789] on span "Edit" at bounding box center [39, 788] width 58 height 9
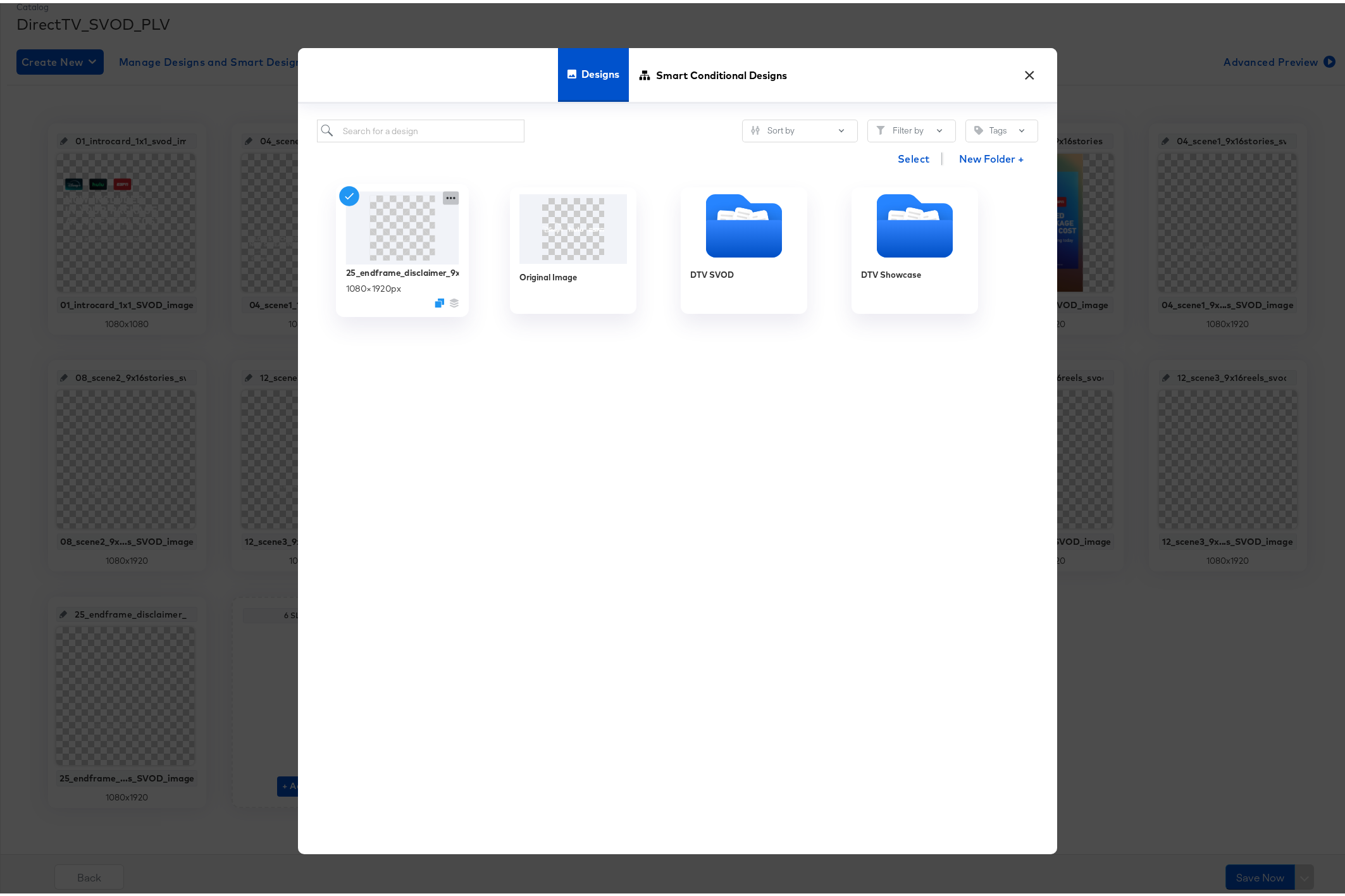
click at [443, 195] on icon at bounding box center [451, 194] width 16 height 13
click at [529, 275] on button "Edit Design Edit Design" at bounding box center [566, 269] width 171 height 23
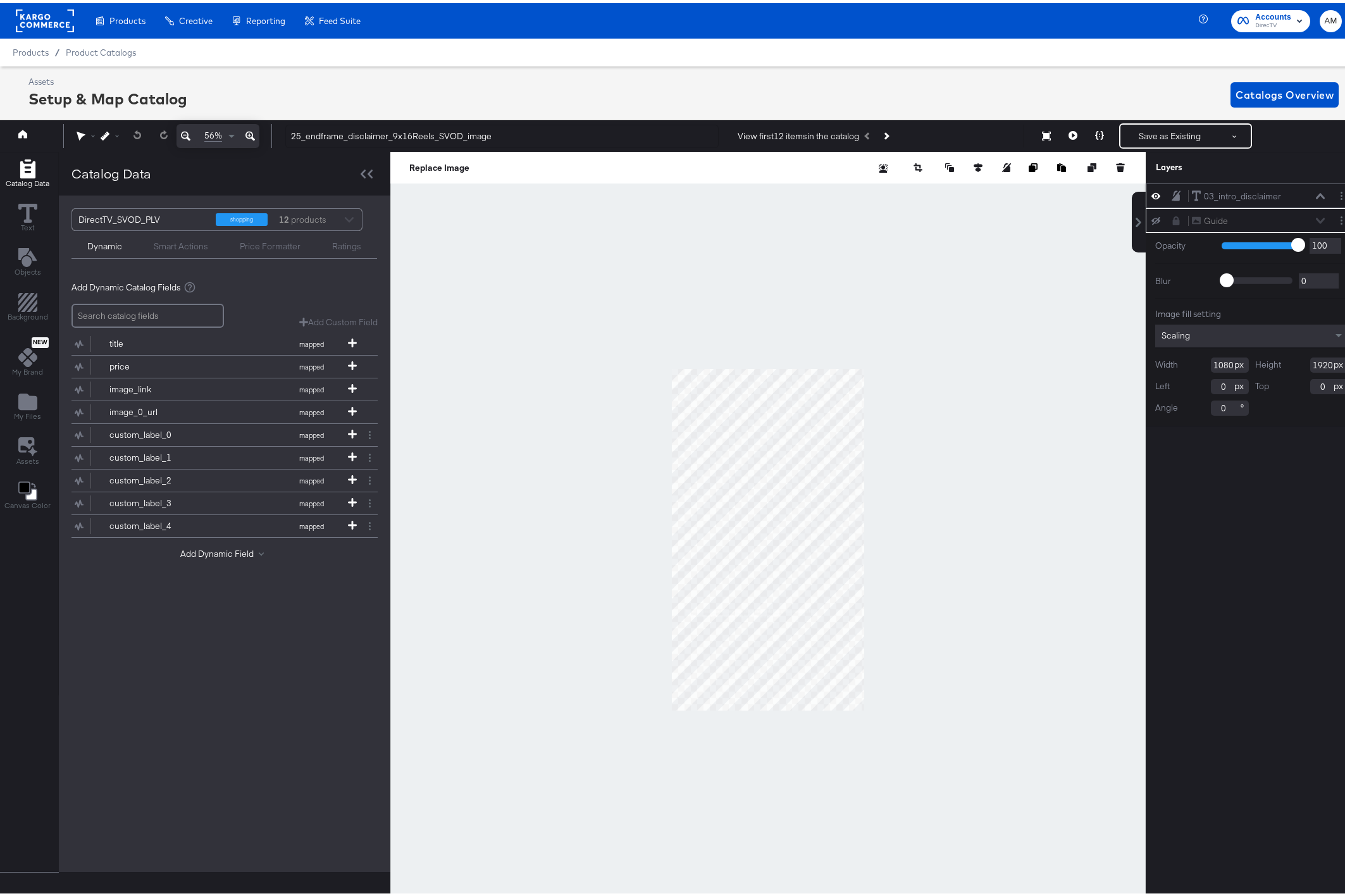
click at [1316, 193] on icon at bounding box center [1320, 192] width 9 height 6
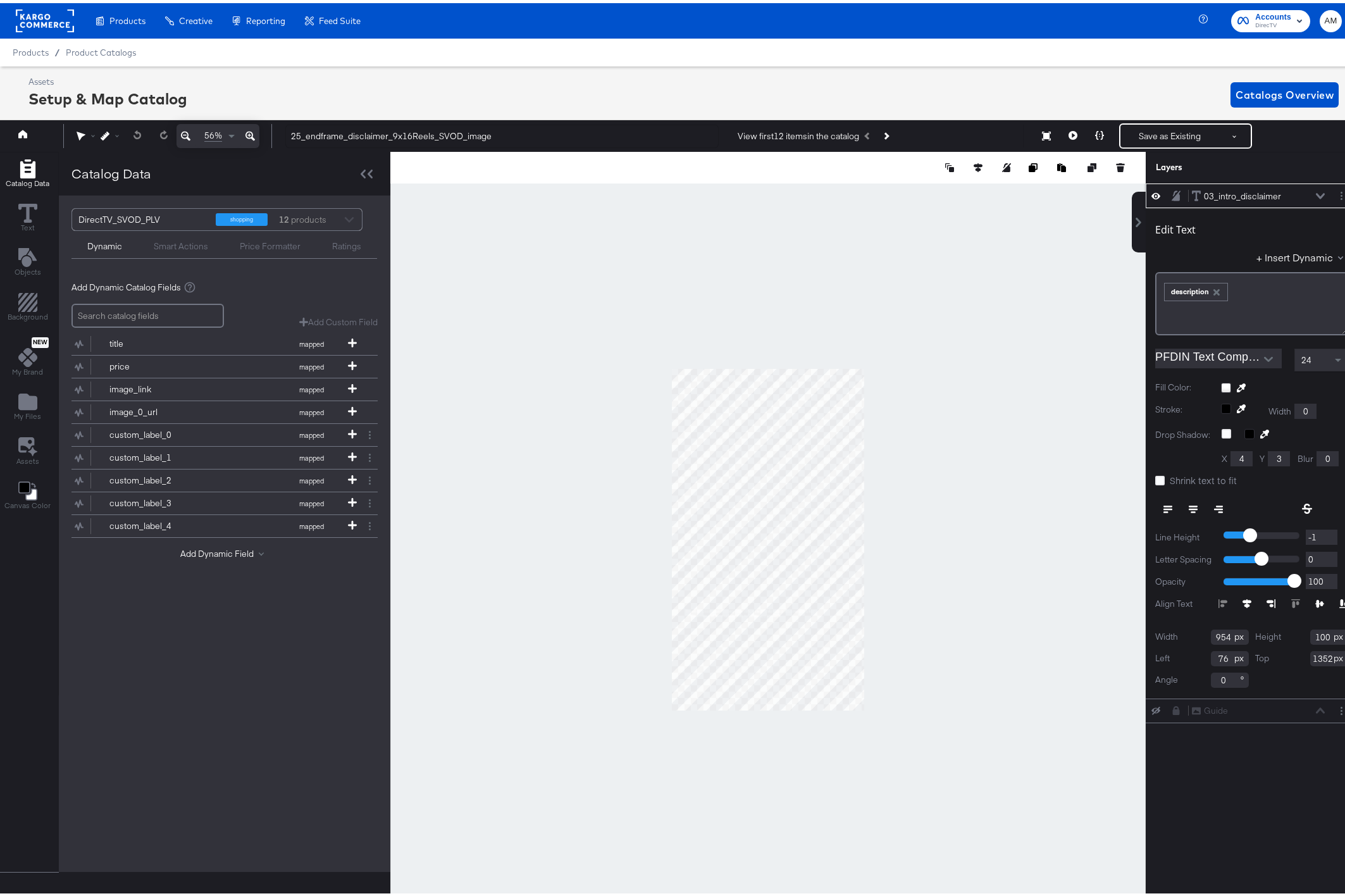
scroll to position [0, 3]
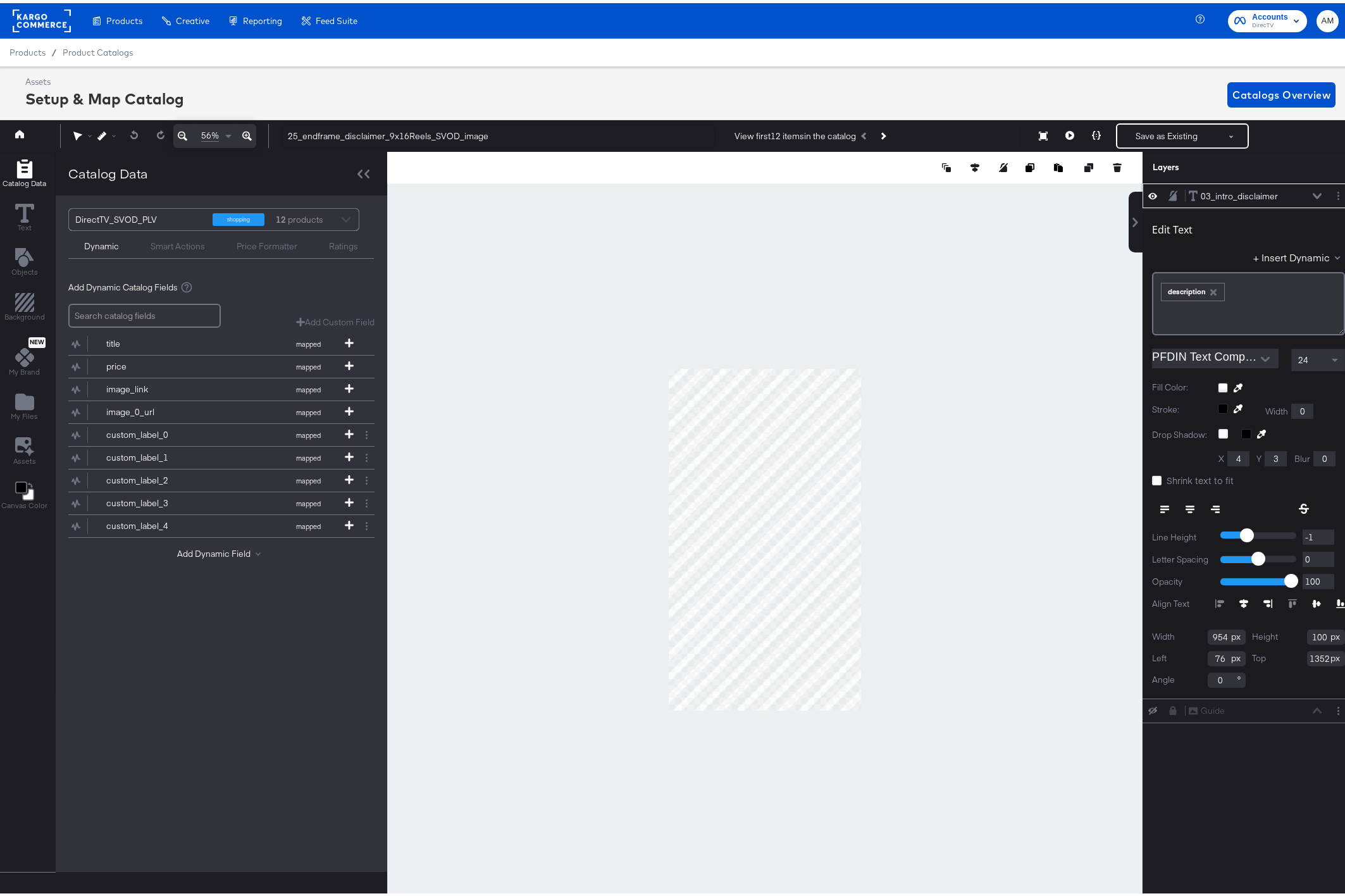
click at [1312, 192] on icon at bounding box center [1317, 192] width 9 height 6
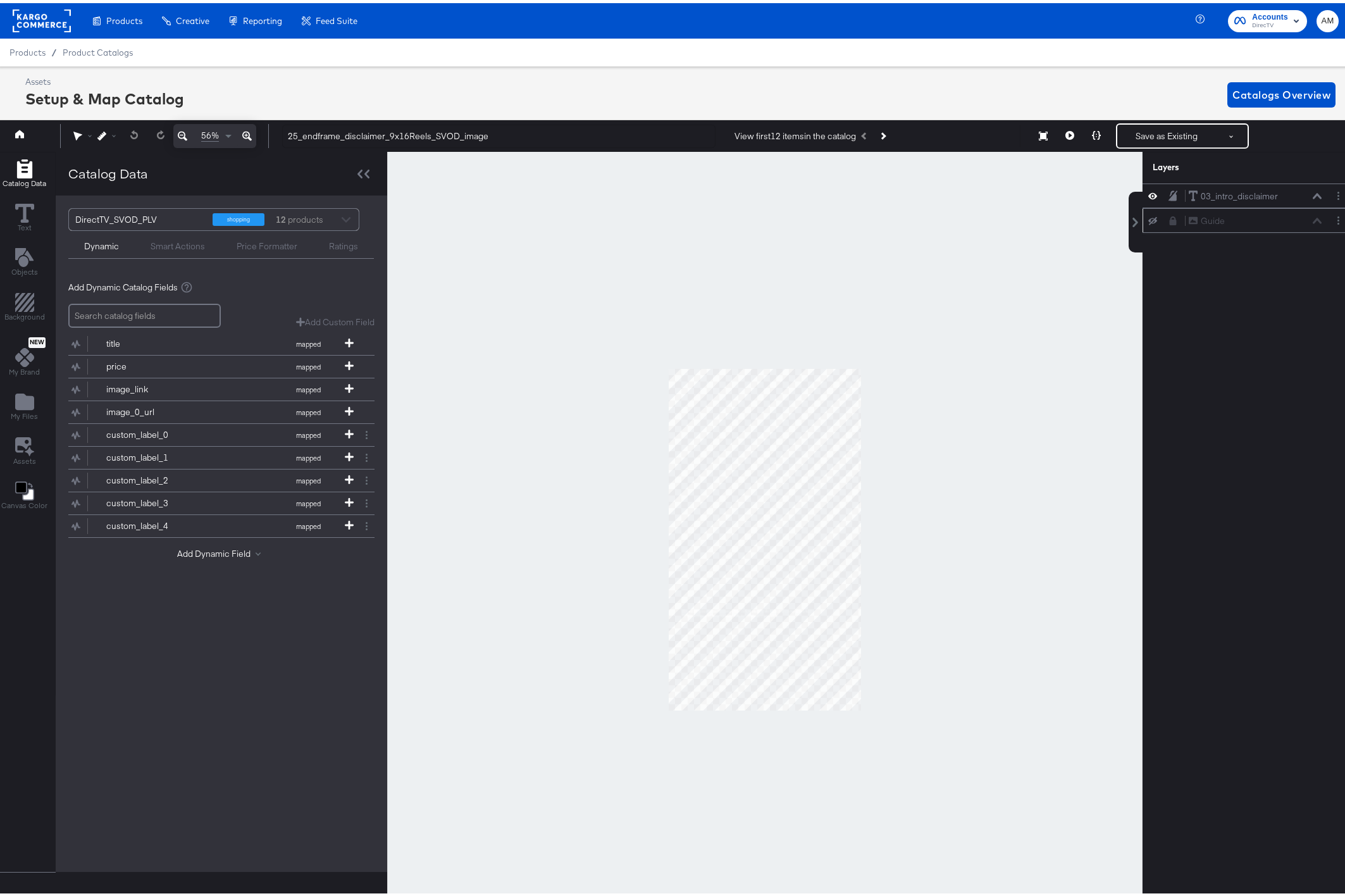
click at [1148, 219] on icon at bounding box center [1152, 218] width 9 height 9
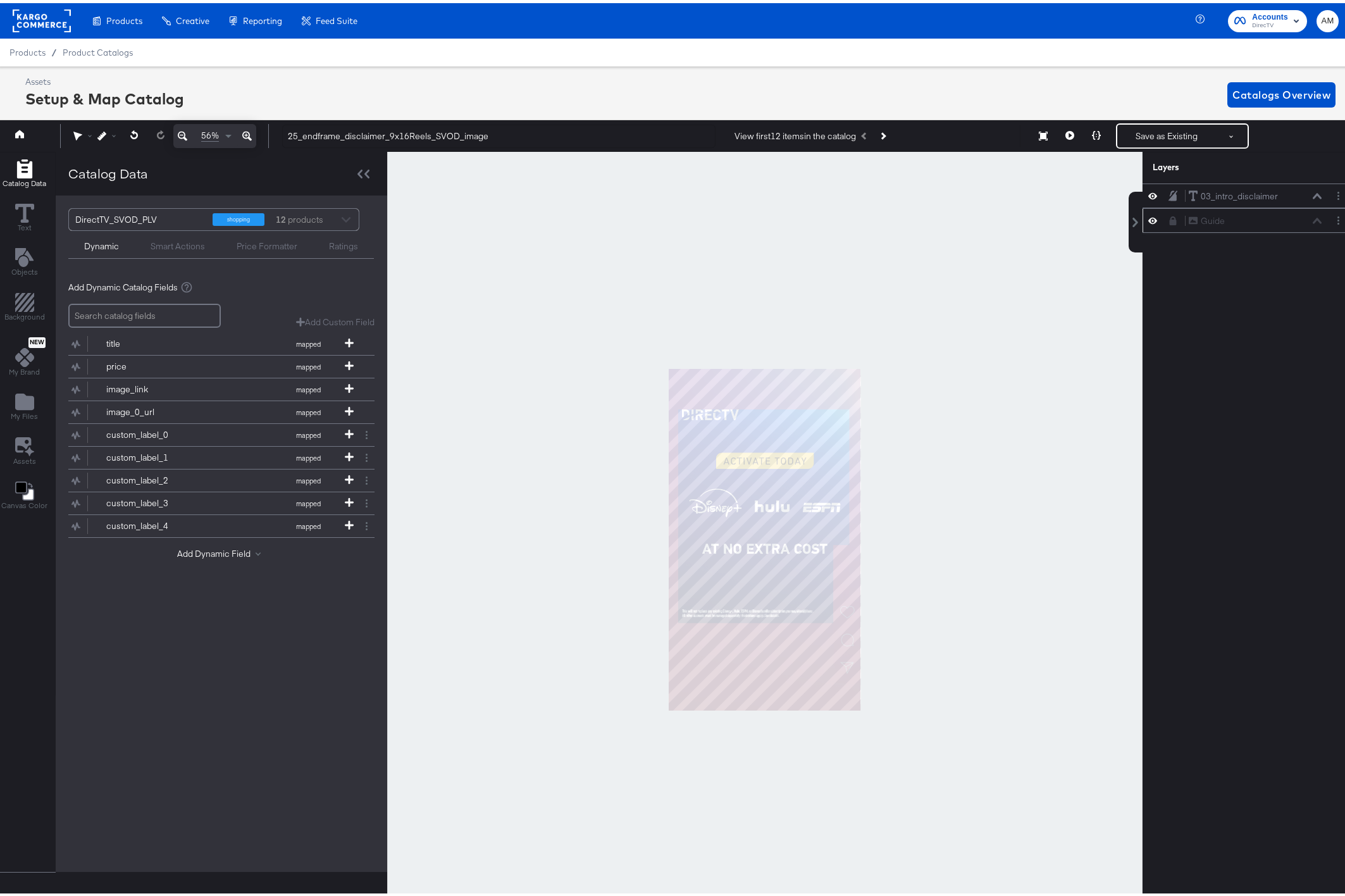
click at [1148, 218] on icon at bounding box center [1152, 217] width 9 height 10
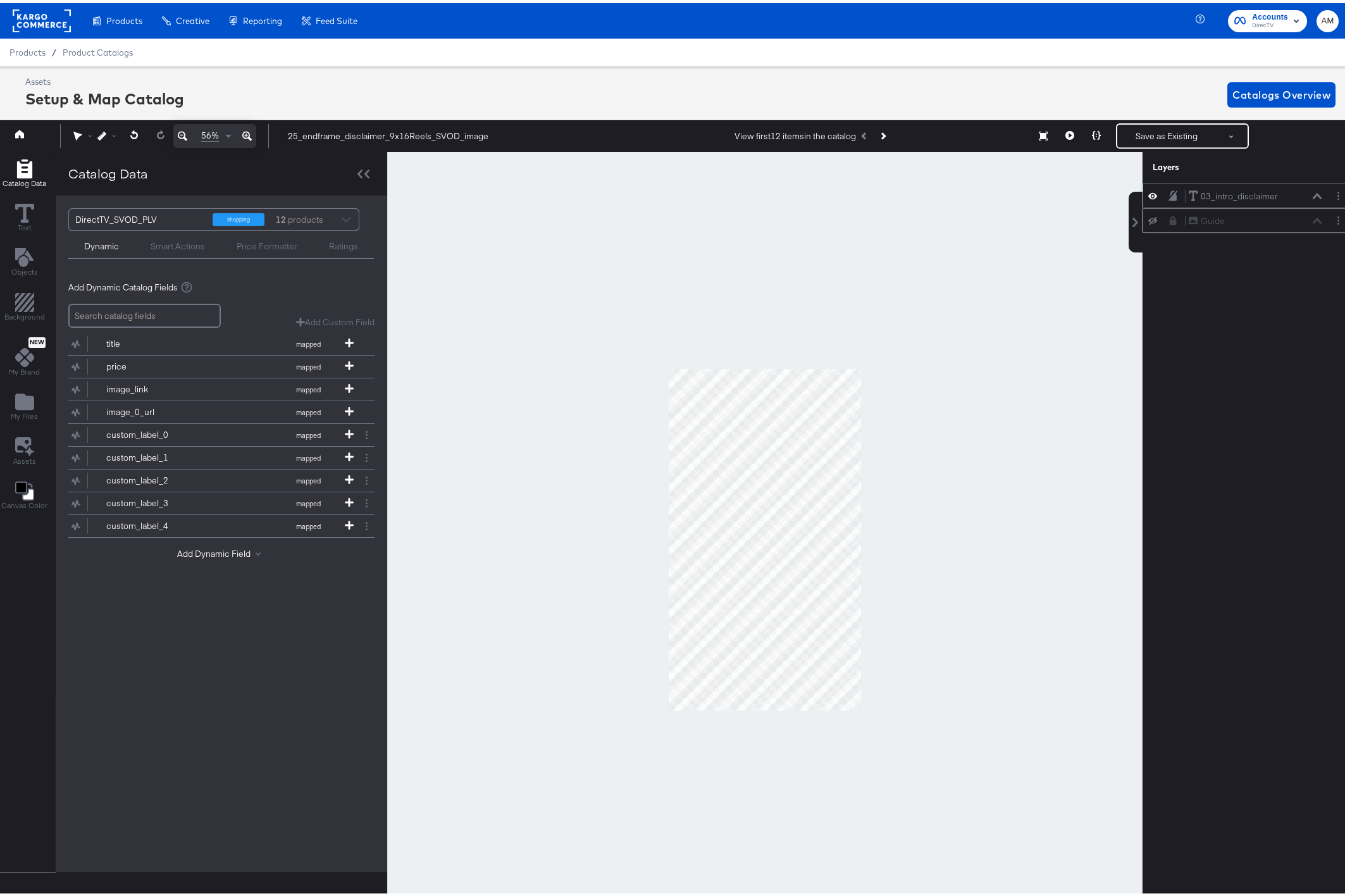
click at [1312, 192] on icon at bounding box center [1317, 192] width 9 height 6
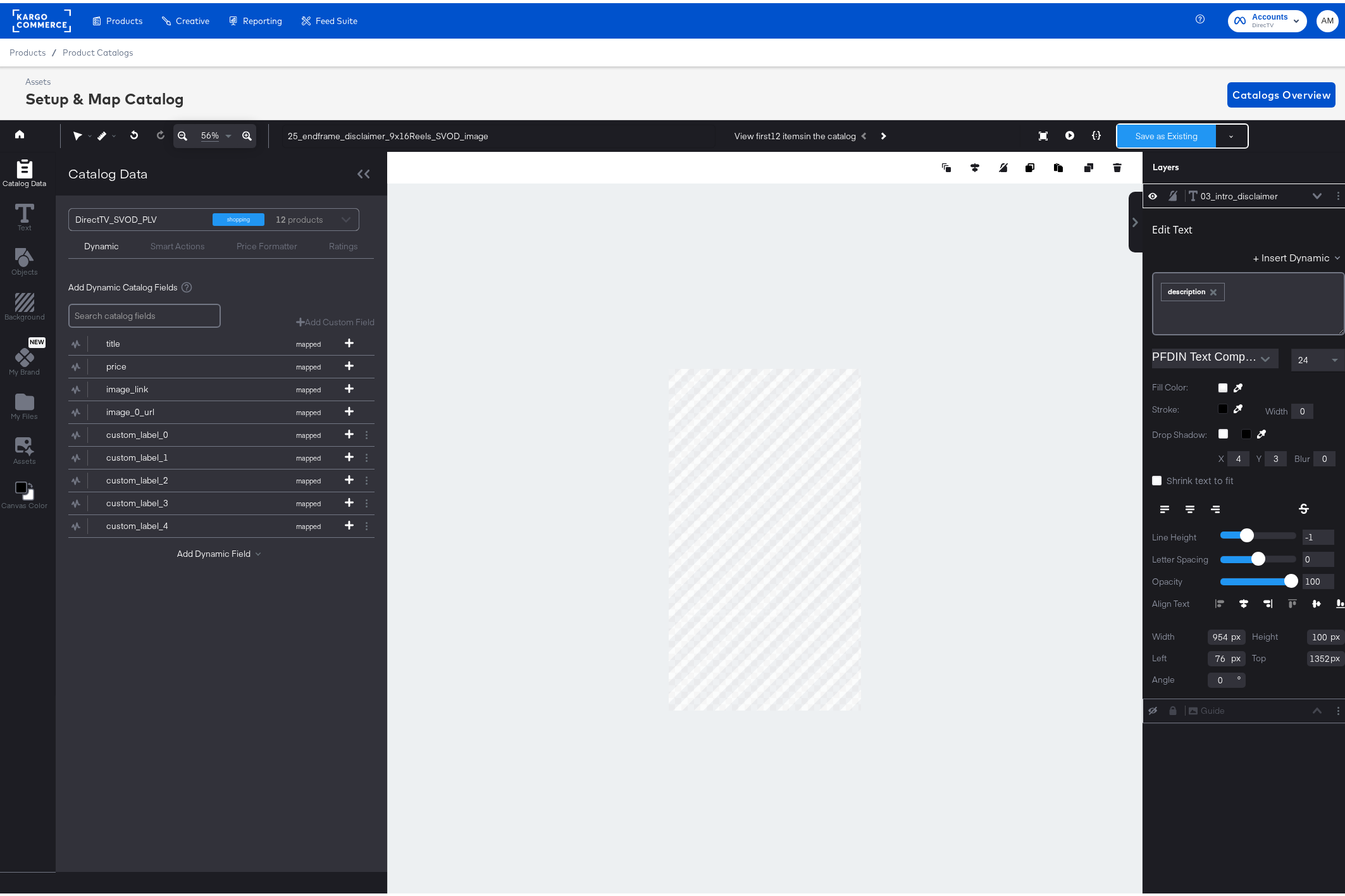
click at [1140, 138] on button "Save as Existing" at bounding box center [1166, 133] width 98 height 22
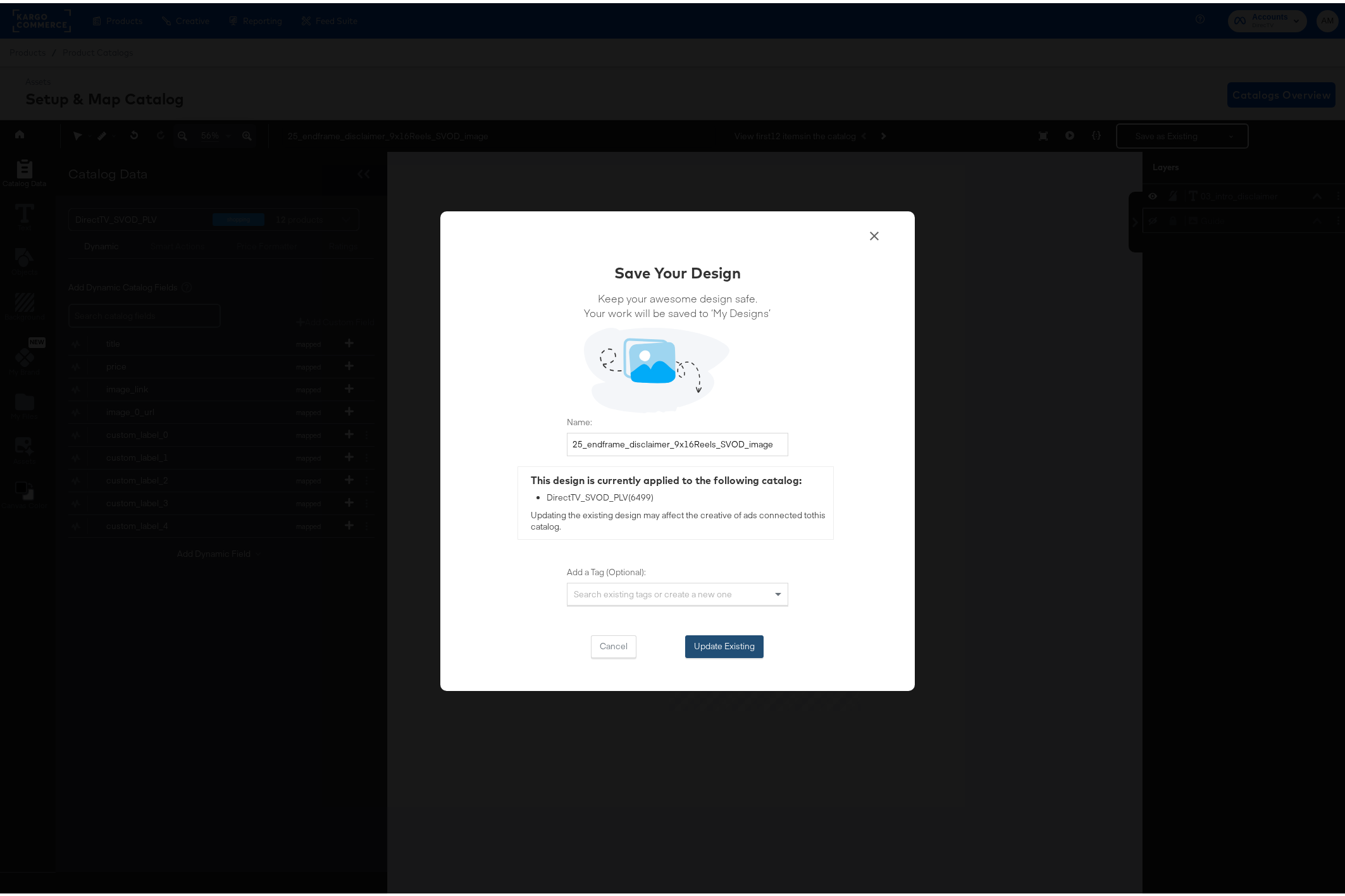
click at [697, 643] on button "Update Existing" at bounding box center [724, 643] width 79 height 22
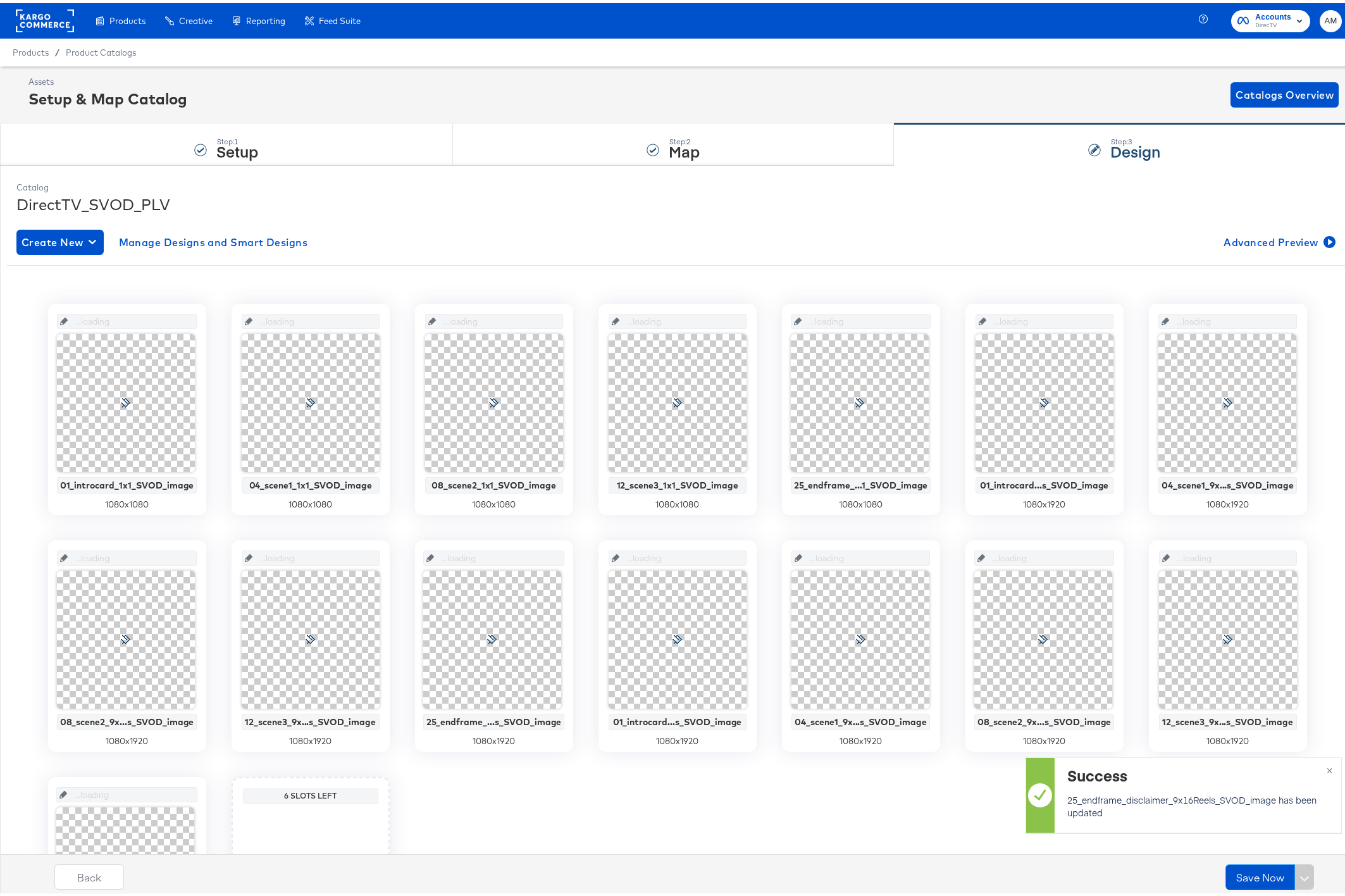
scroll to position [0, 0]
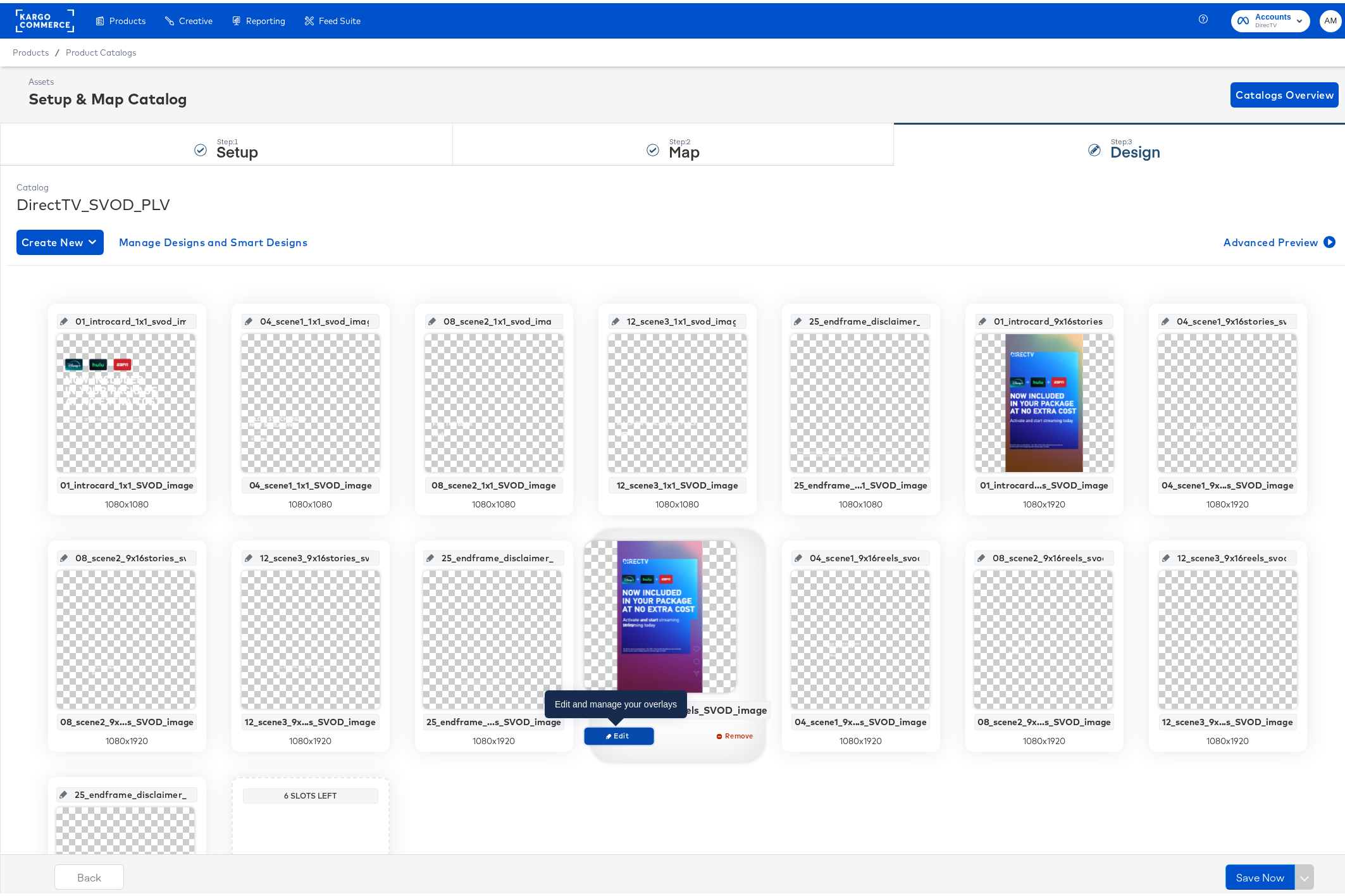
click at [627, 734] on span "Edit" at bounding box center [618, 732] width 58 height 9
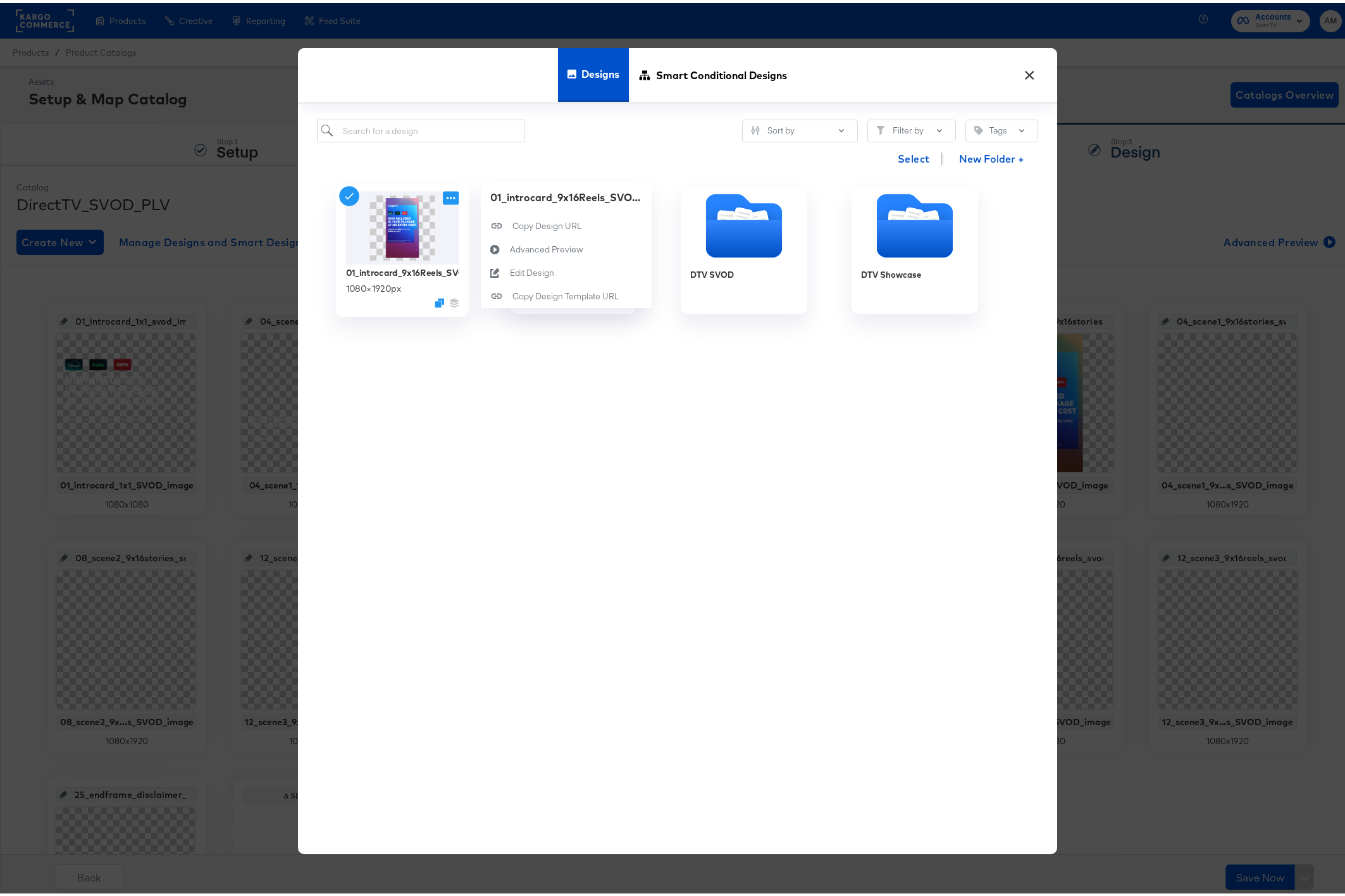
drag, startPoint x: 447, startPoint y: 192, endPoint x: 461, endPoint y: 202, distance: 17.2
click at [447, 192] on icon at bounding box center [451, 194] width 16 height 13
click at [509, 269] on div "Edit Design Edit Design" at bounding box center [509, 269] width 0 height 0
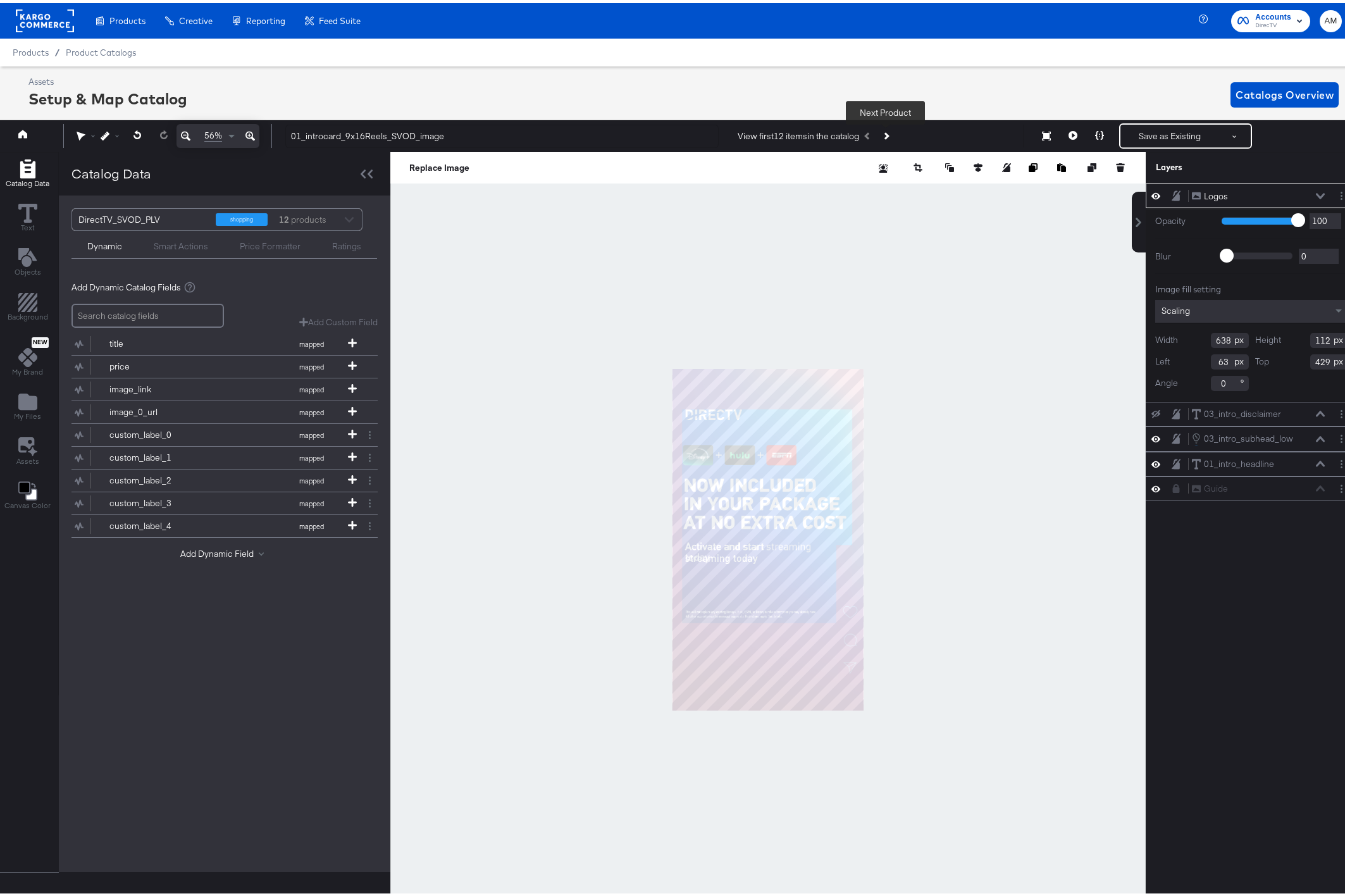
click at [887, 134] on icon "Next Product" at bounding box center [885, 133] width 7 height 7
click at [1152, 485] on icon at bounding box center [1156, 485] width 9 height 10
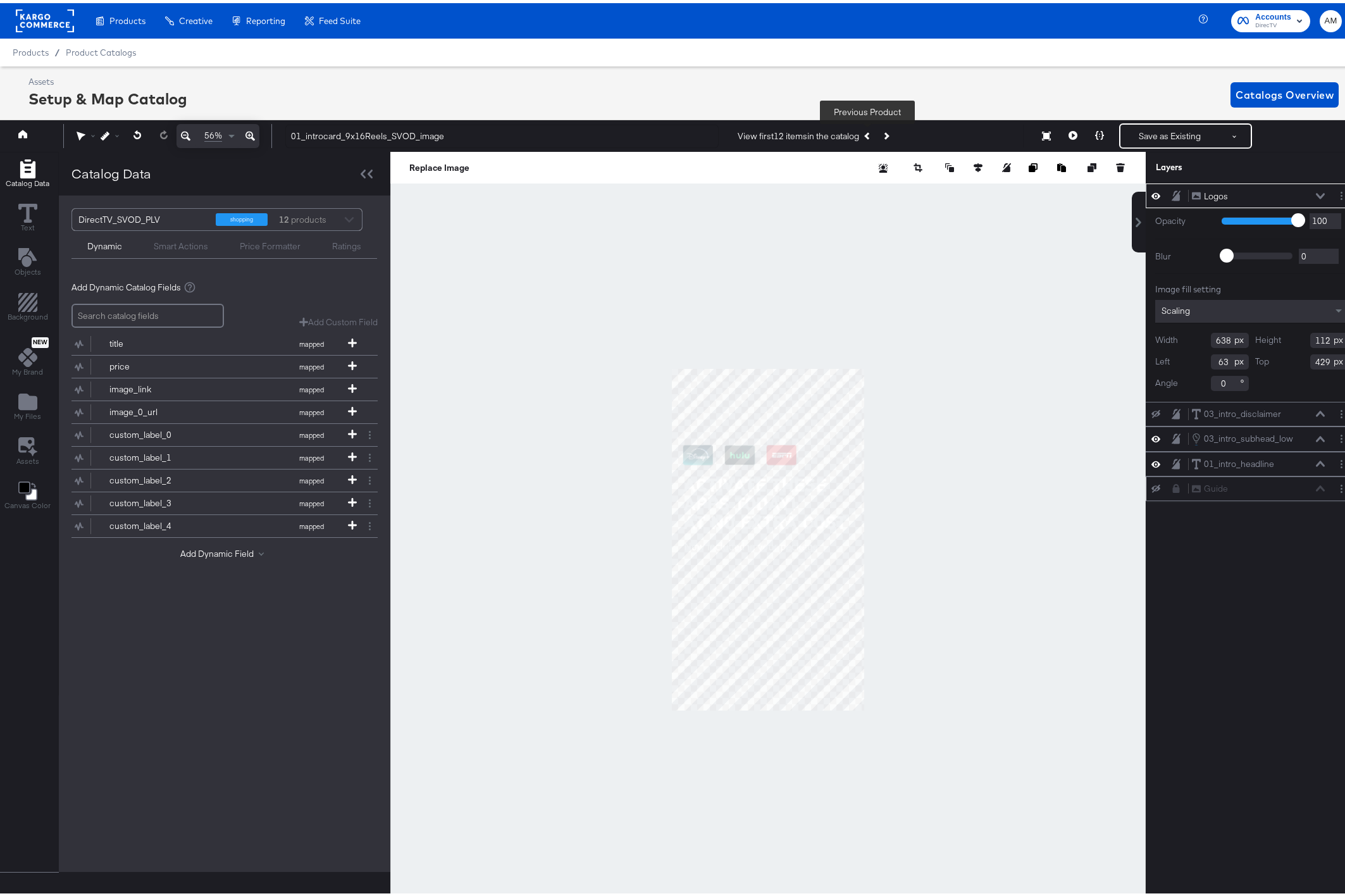
click at [866, 132] on icon "Previous Product" at bounding box center [868, 133] width 7 height 7
click at [1152, 483] on icon at bounding box center [1156, 486] width 9 height 9
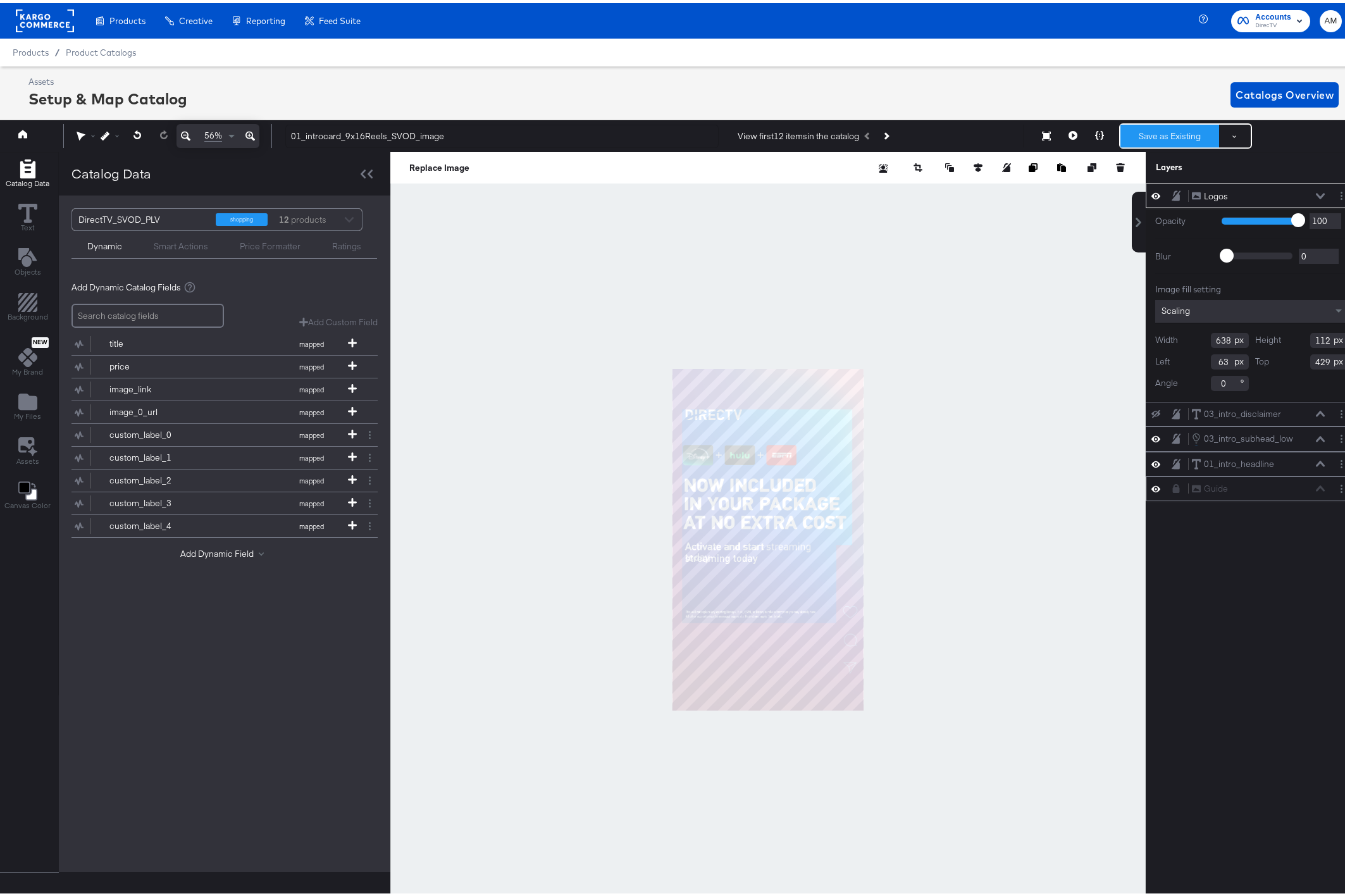
click at [1158, 129] on button "Save as Existing" at bounding box center [1170, 133] width 98 height 22
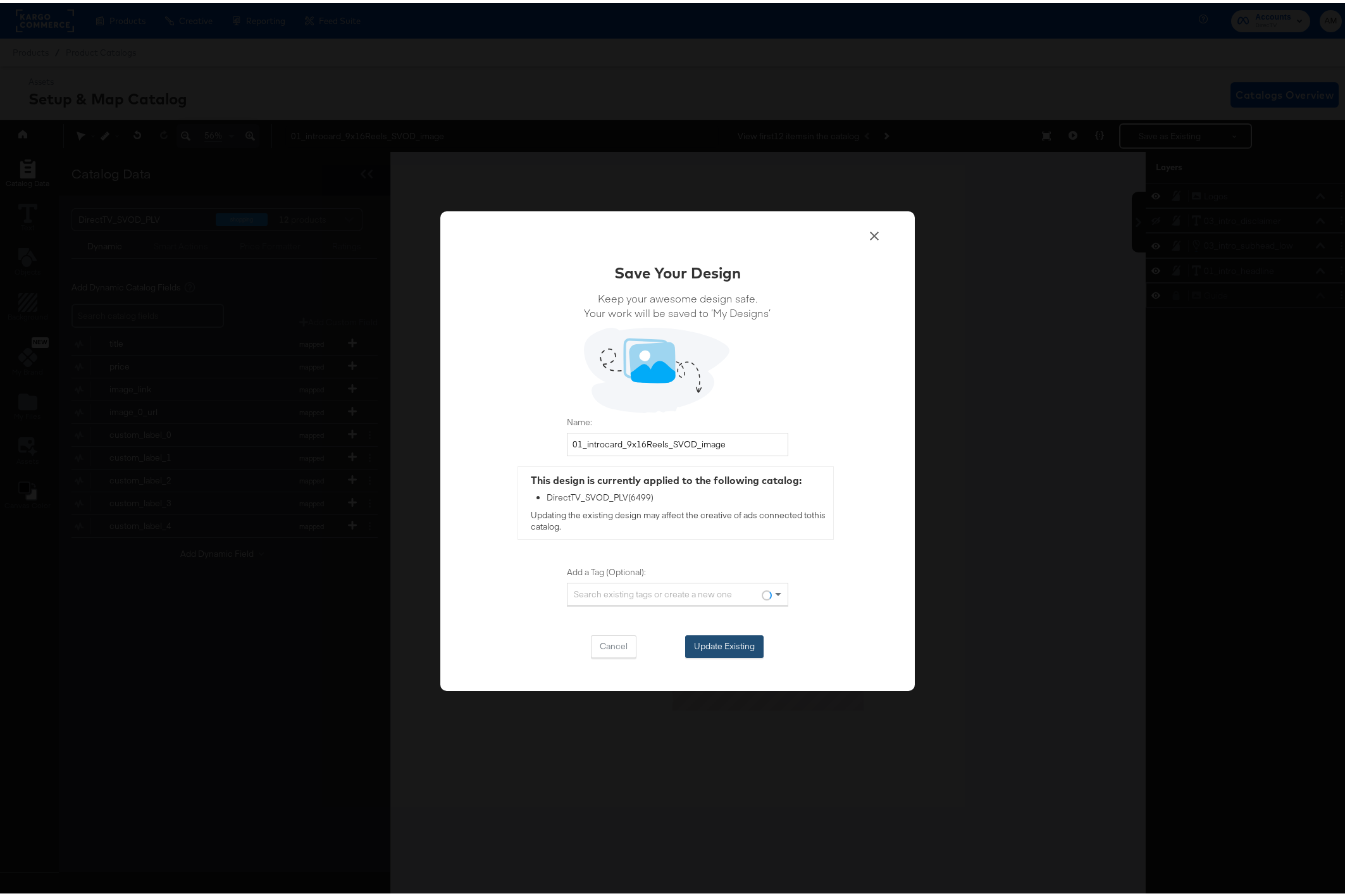
click at [704, 639] on button "Update Existing" at bounding box center [724, 643] width 79 height 22
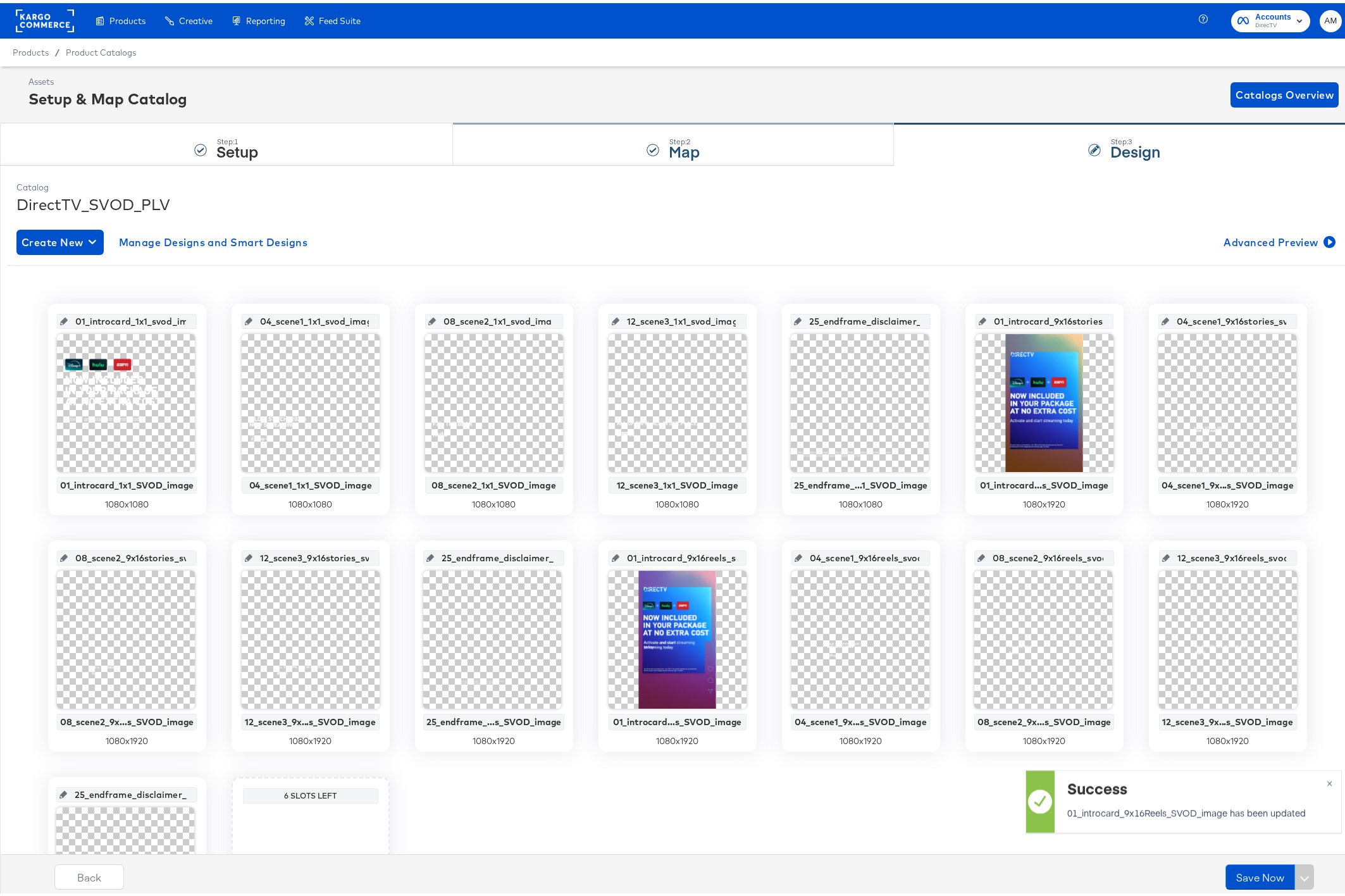
click at [756, 134] on div "Step: 2 Map" at bounding box center [673, 142] width 441 height 41
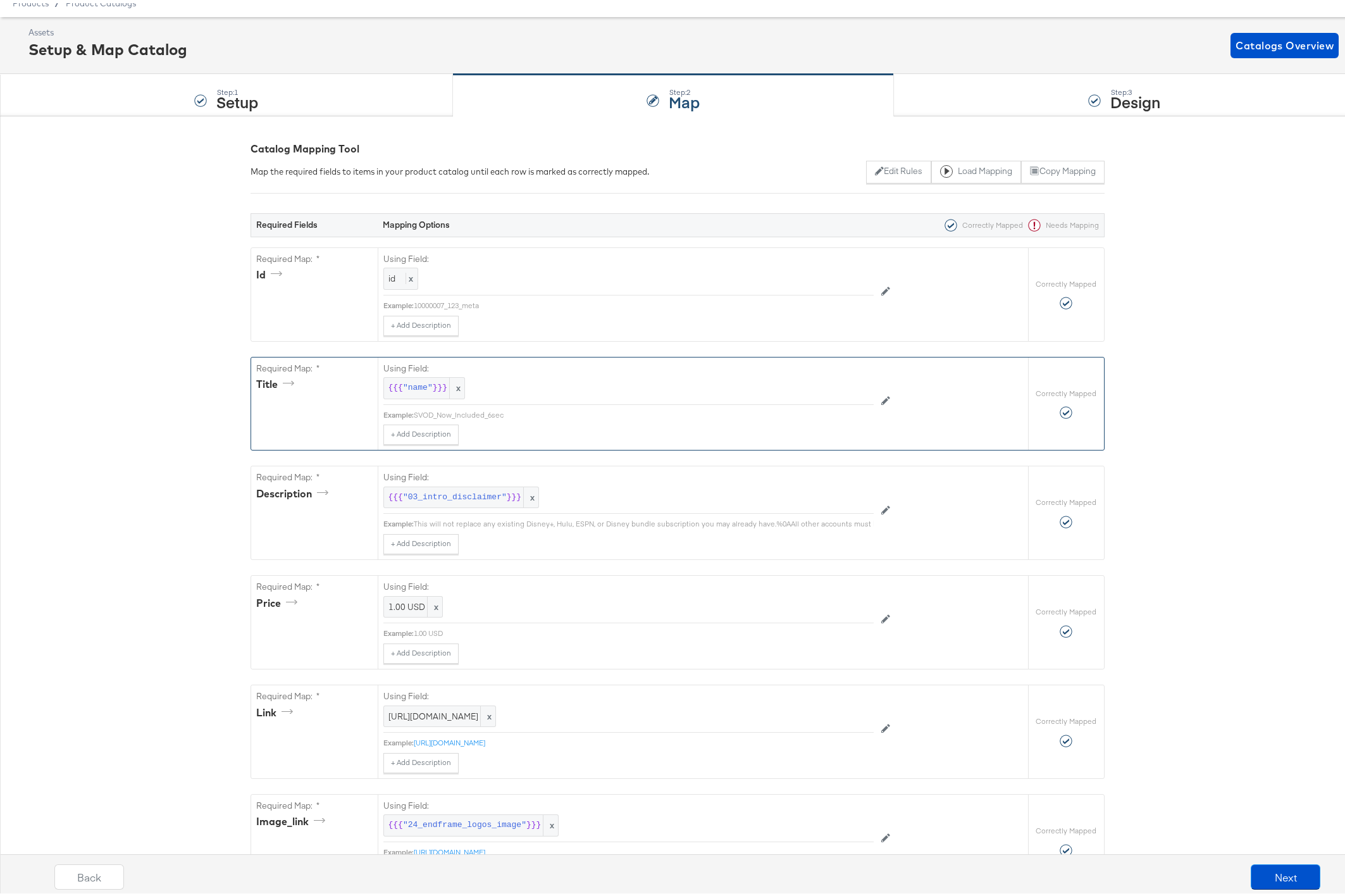
scroll to position [47, 0]
click at [1277, 872] on button "Next" at bounding box center [1285, 873] width 70 height 25
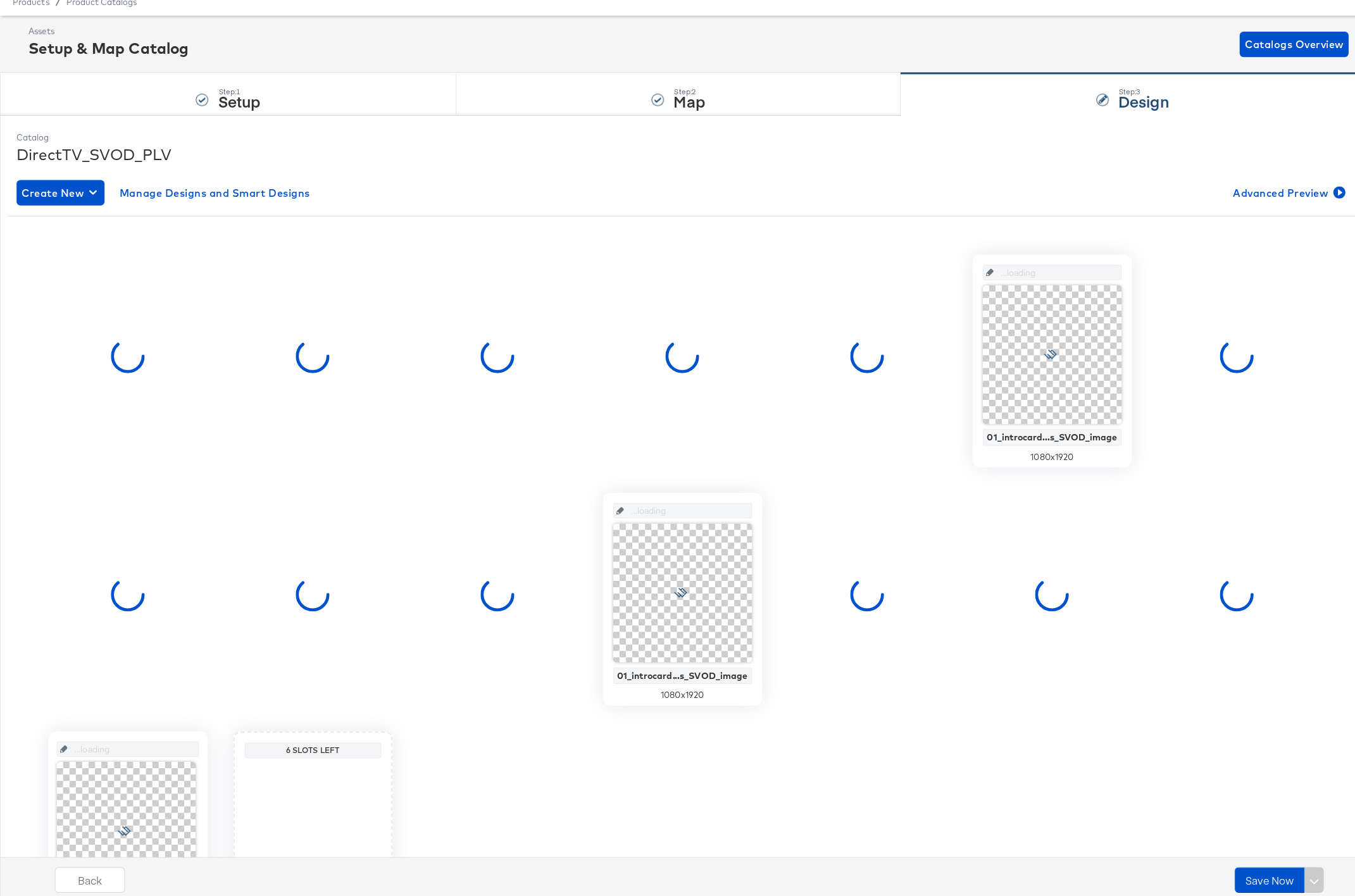
scroll to position [0, 0]
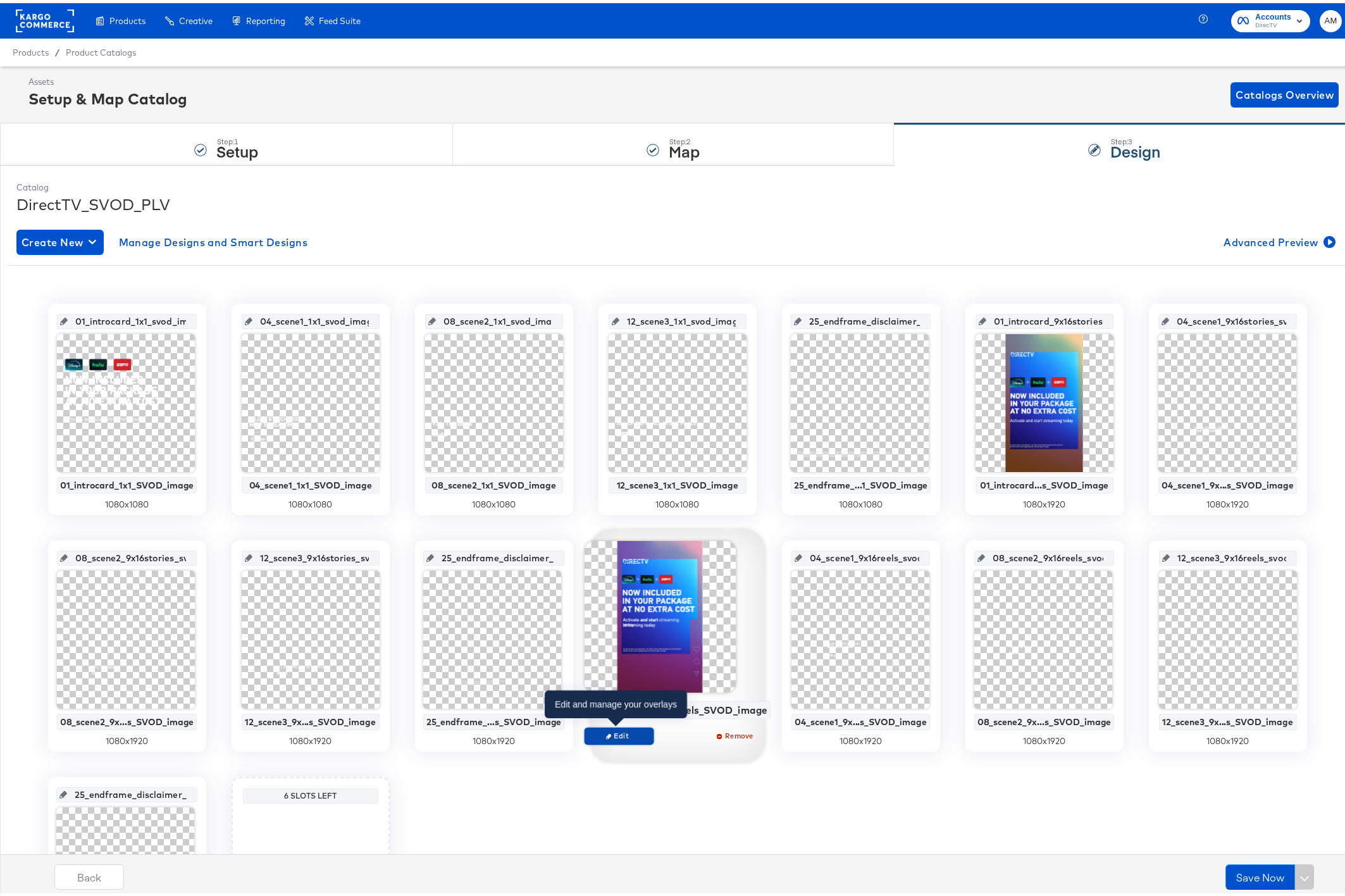
click at [611, 734] on span "Edit" at bounding box center [618, 732] width 58 height 9
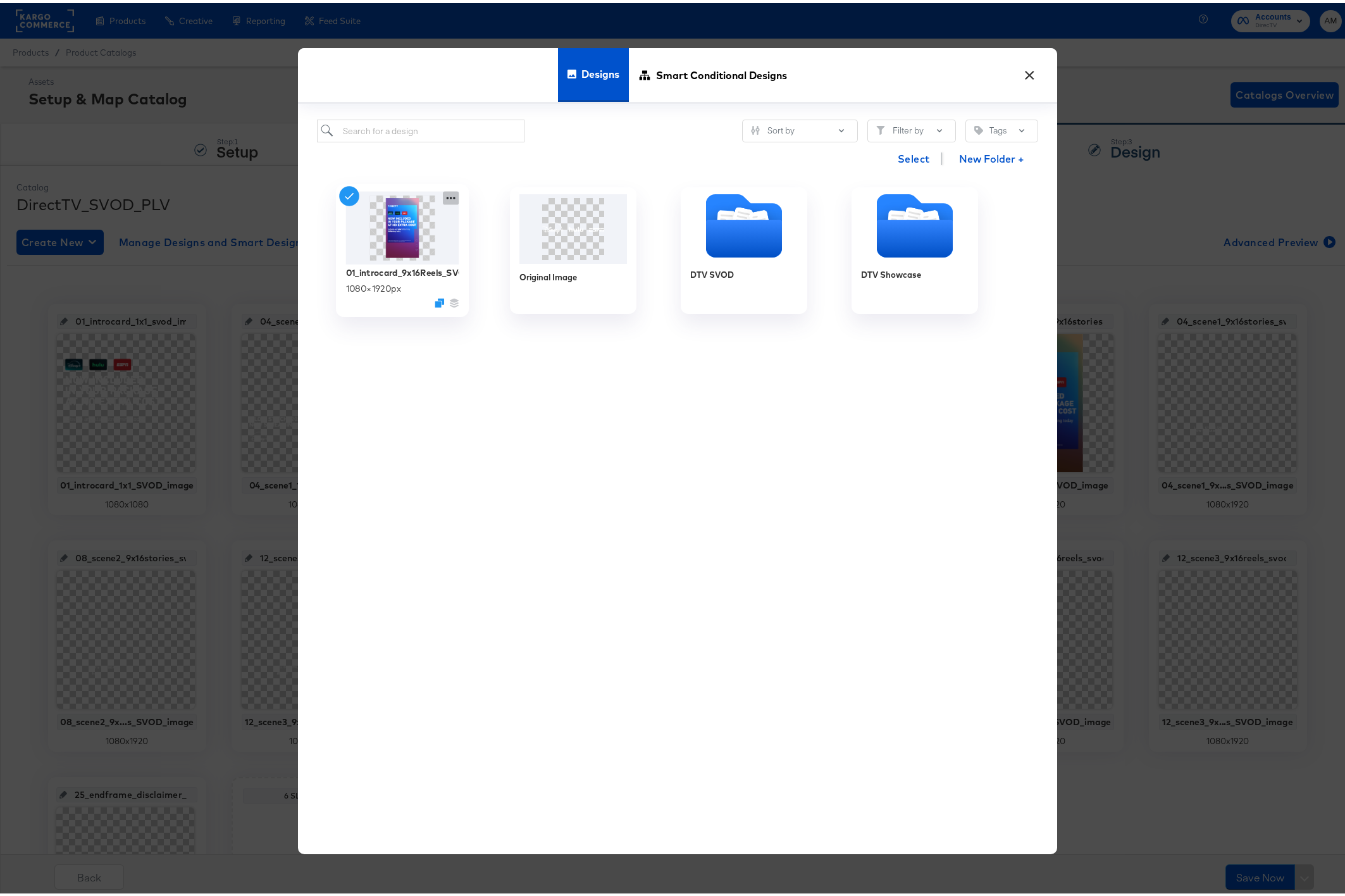
click at [445, 194] on icon at bounding box center [451, 194] width 16 height 13
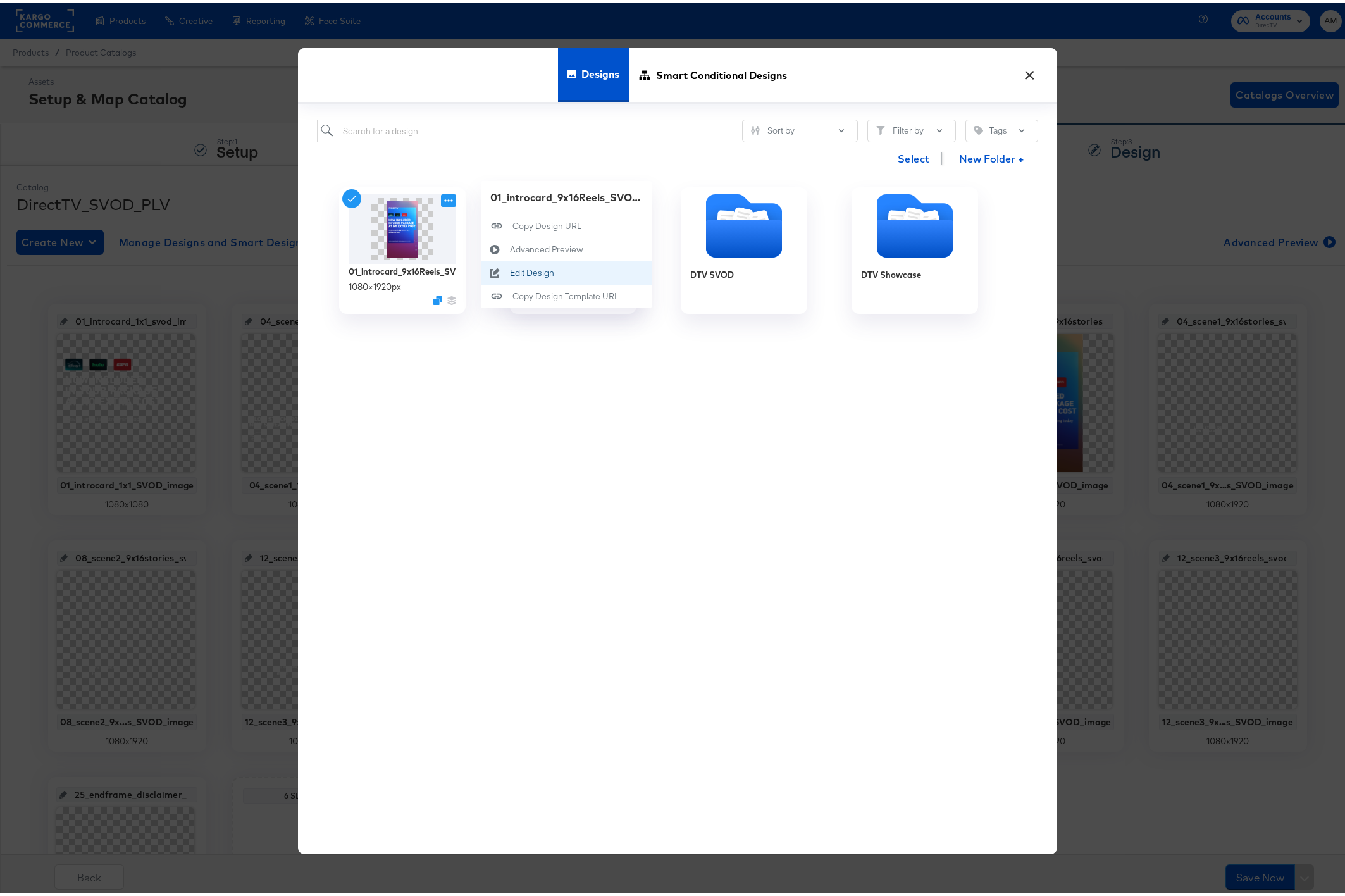
click at [509, 269] on div "Edit Design Edit Design" at bounding box center [509, 269] width 0 height 0
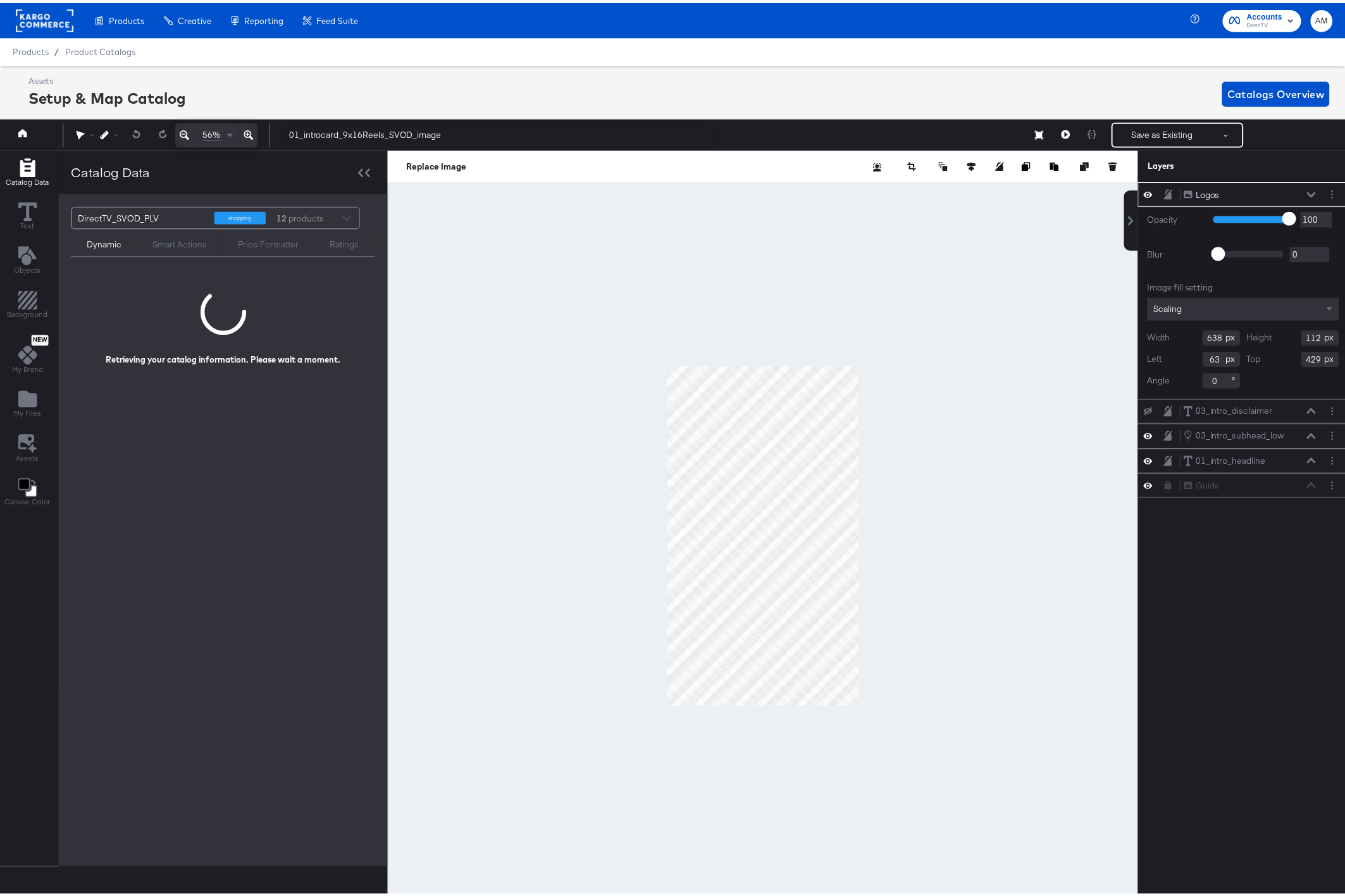
scroll to position [0, 3]
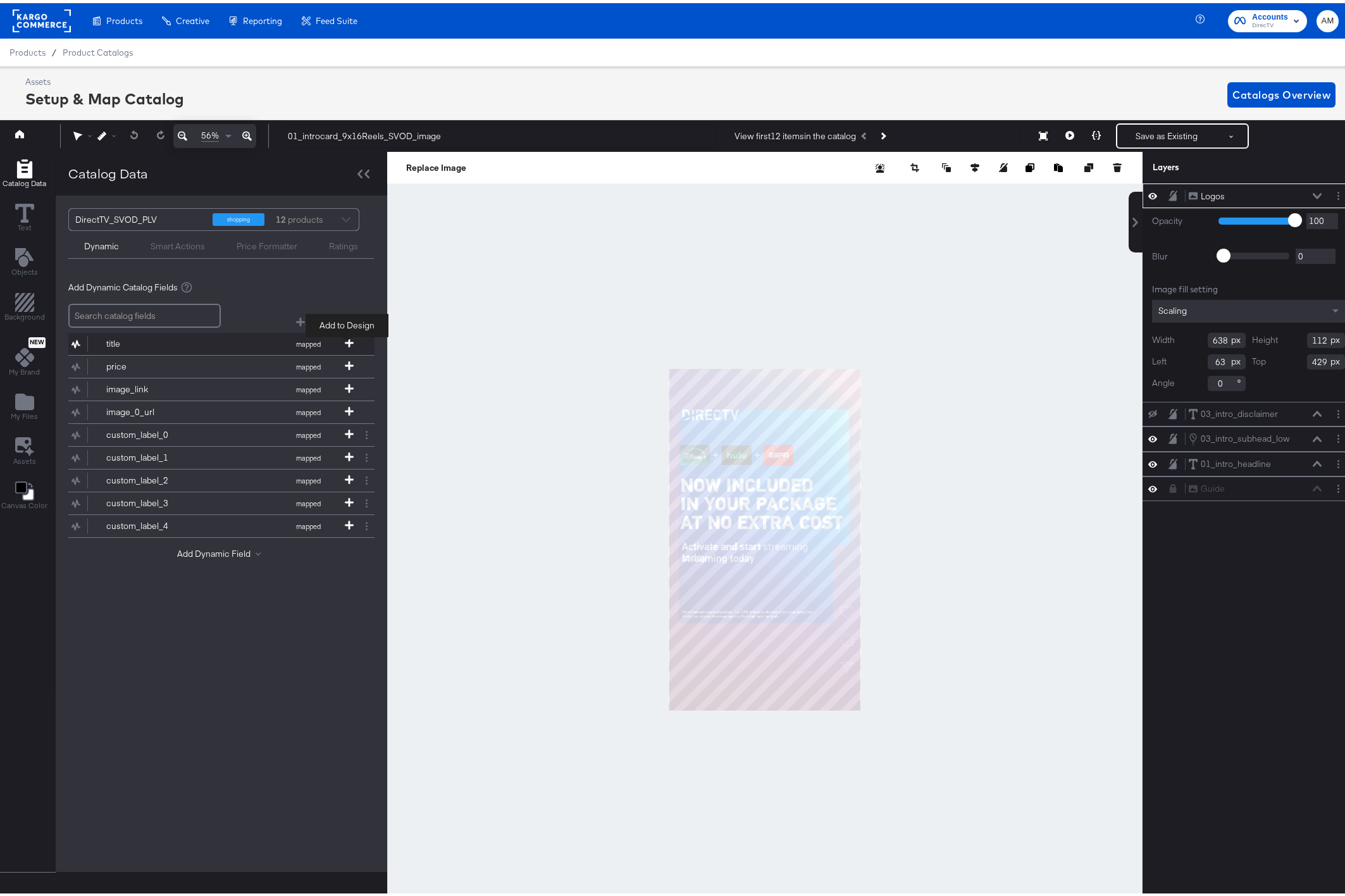
click at [348, 339] on icon at bounding box center [349, 339] width 9 height 9
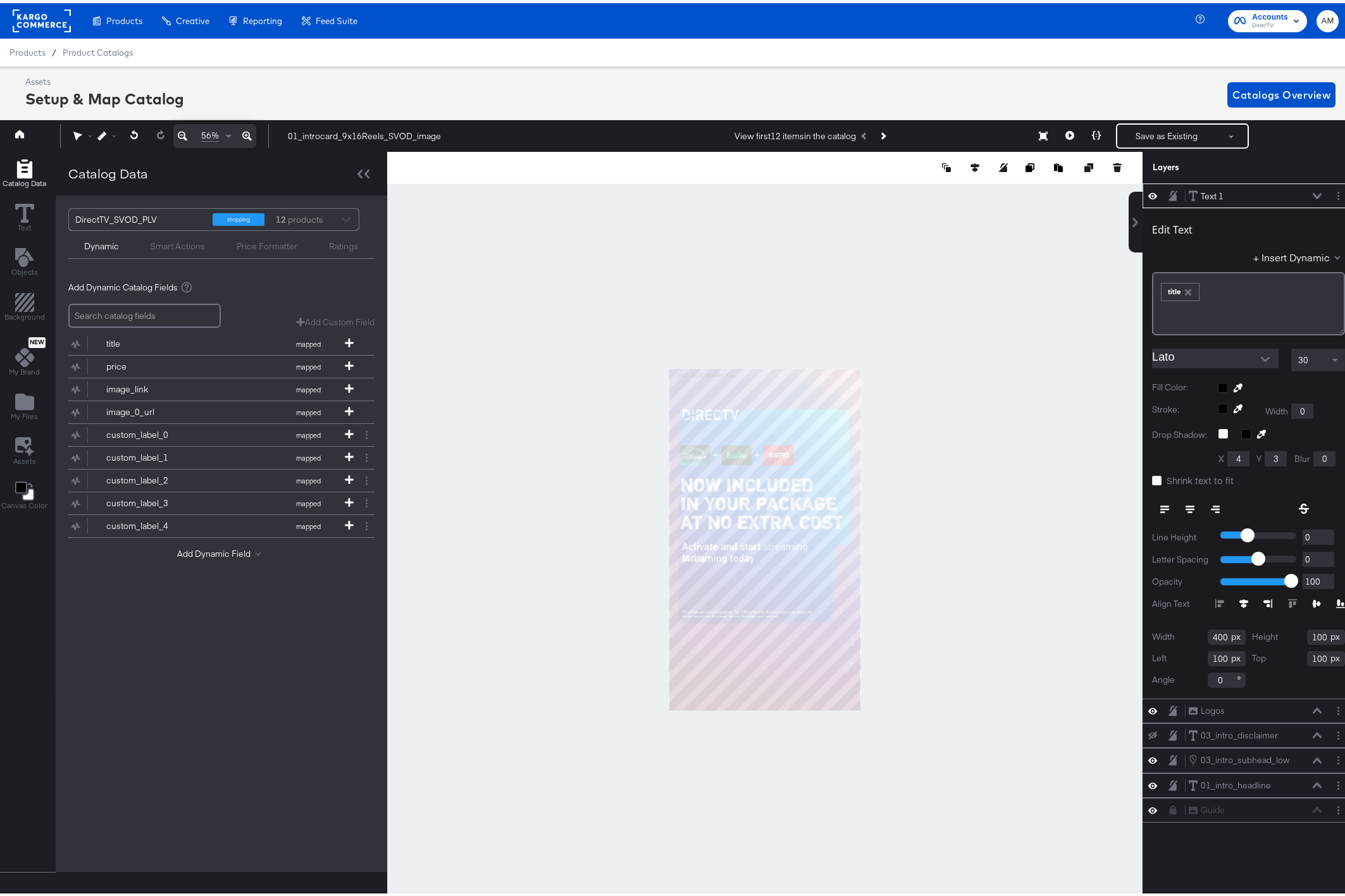
type input "40"
type input "25"
type input "747"
type input "187"
click at [1209, 290] on div "﻿ ﻿ title ﻿" at bounding box center [1248, 287] width 176 height 21
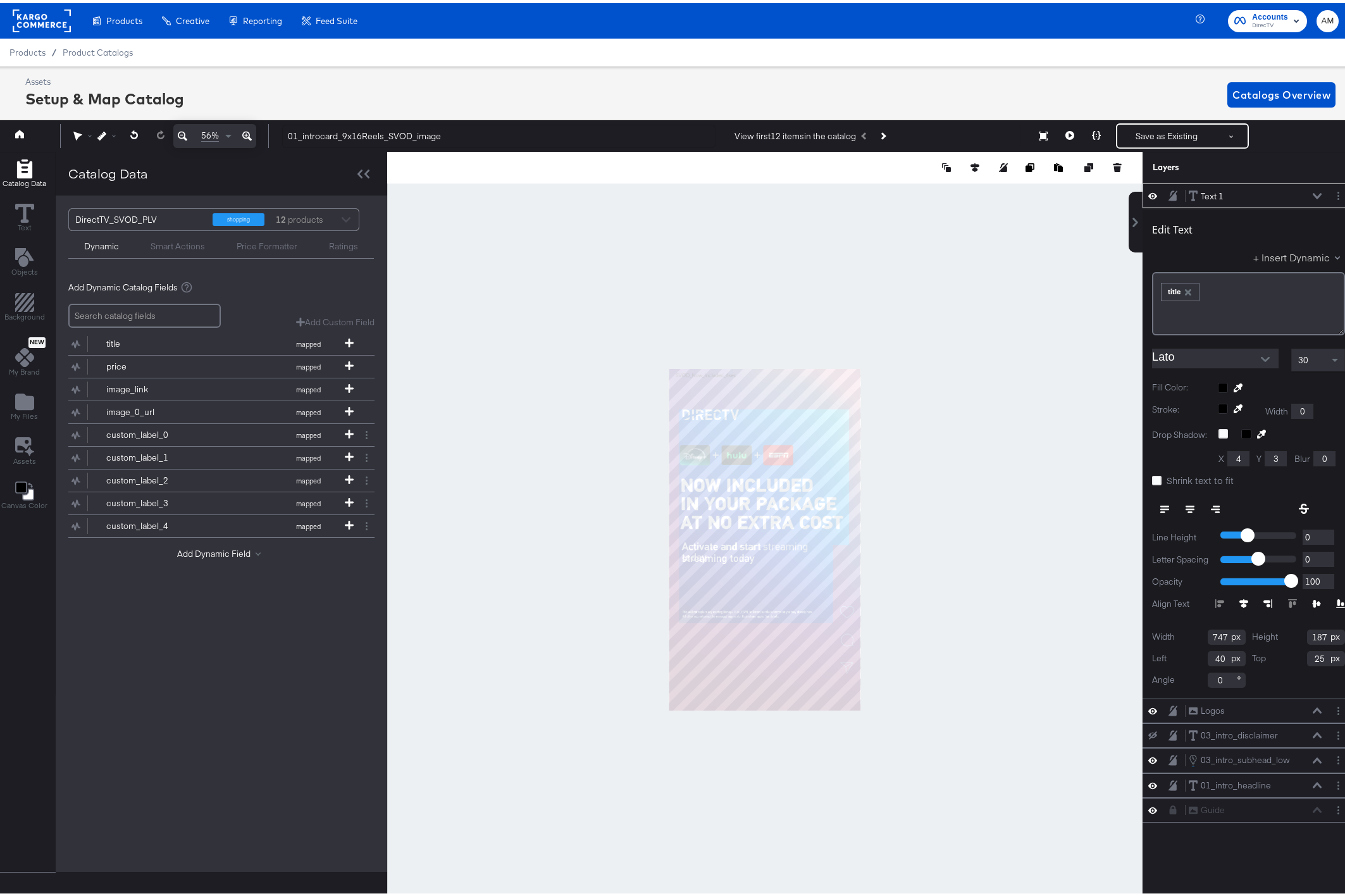
click at [1269, 252] on button "+ Insert Dynamic" at bounding box center [1299, 253] width 92 height 13
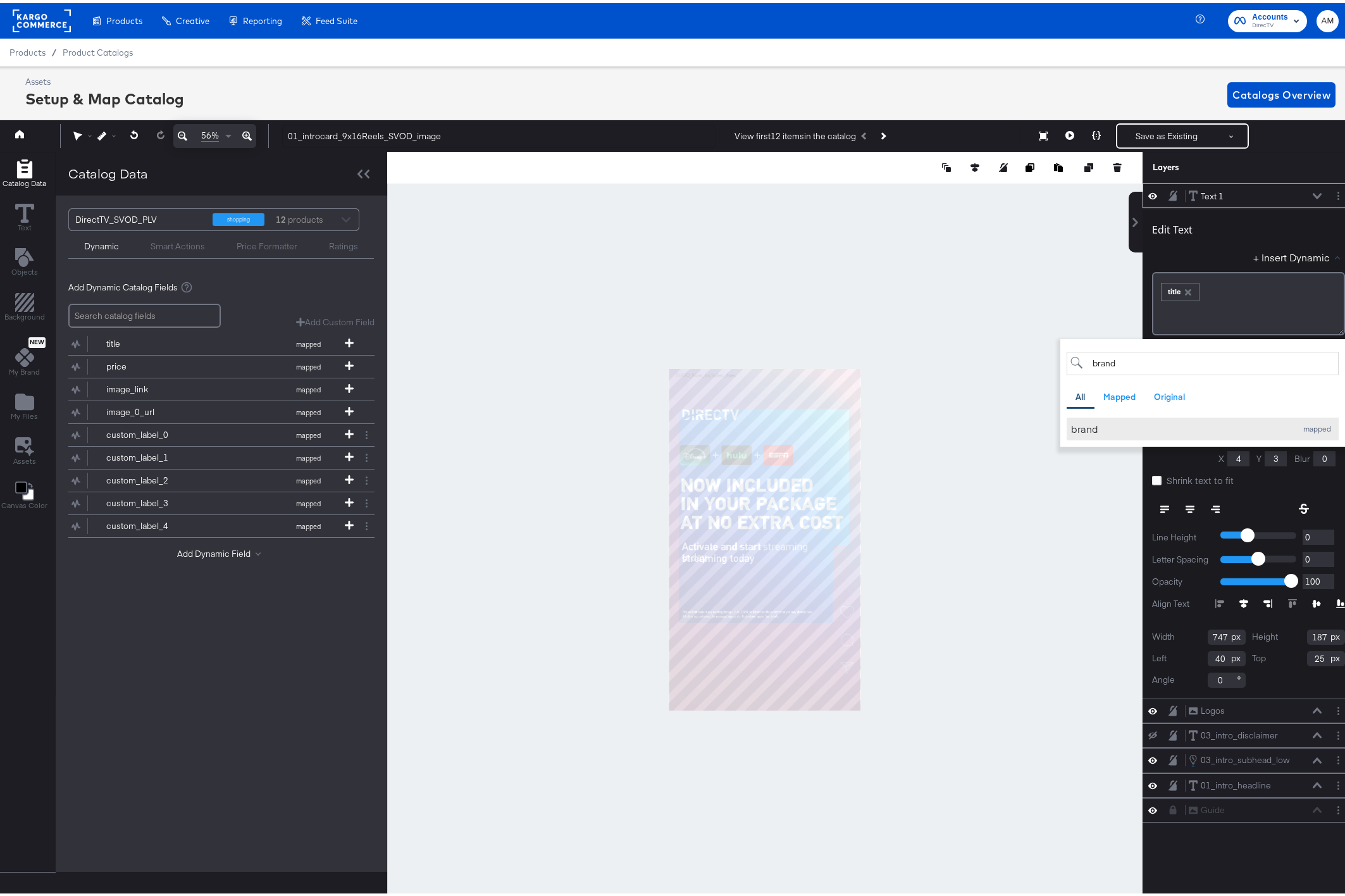
type input "brand"
click at [1077, 425] on div "brand" at bounding box center [1181, 425] width 219 height 13
click at [1278, 256] on button "+ Insert Dynamic" at bounding box center [1299, 253] width 92 height 13
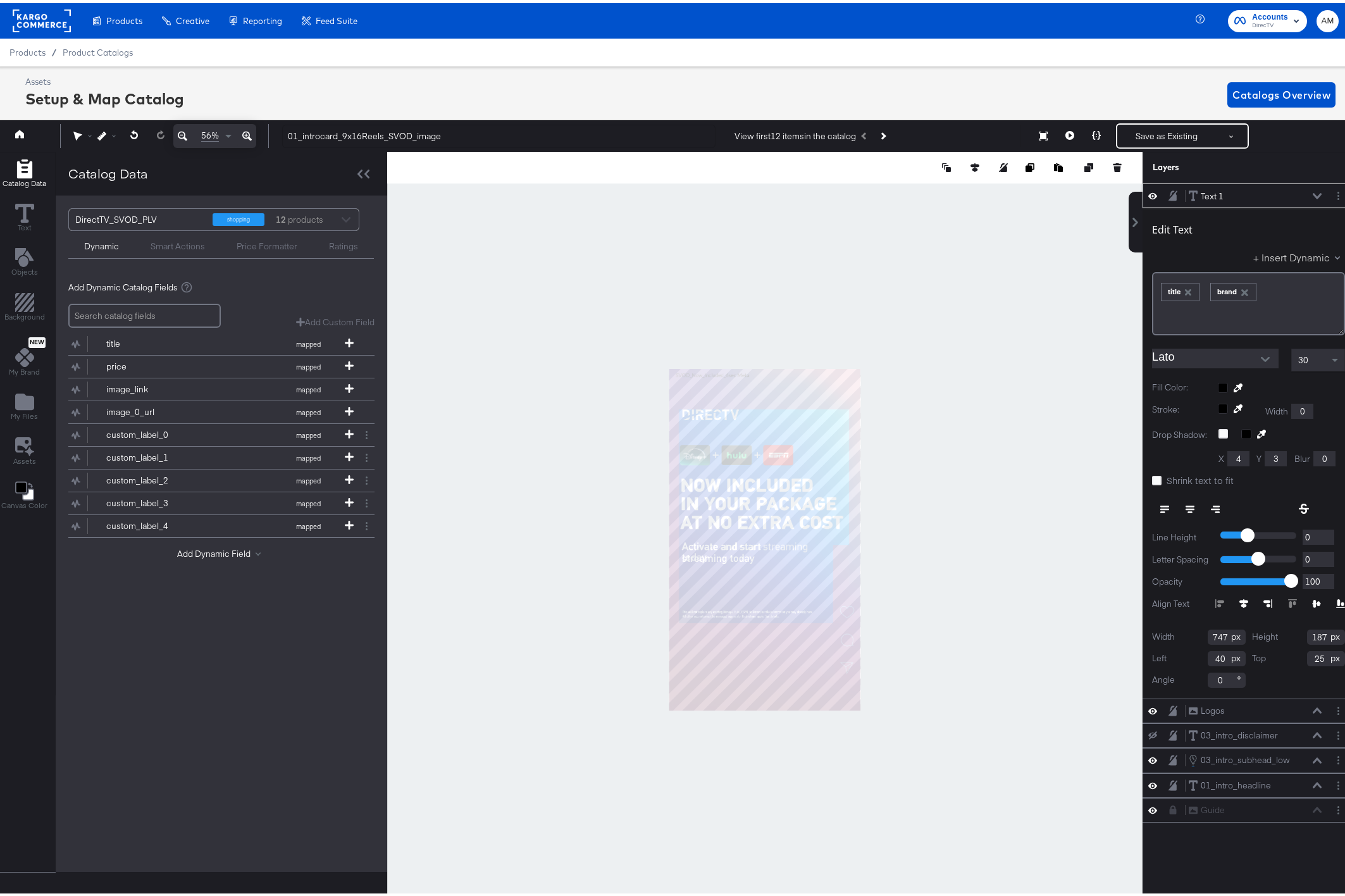
click at [1278, 256] on button "+ Insert Dynamic" at bounding box center [1299, 253] width 92 height 13
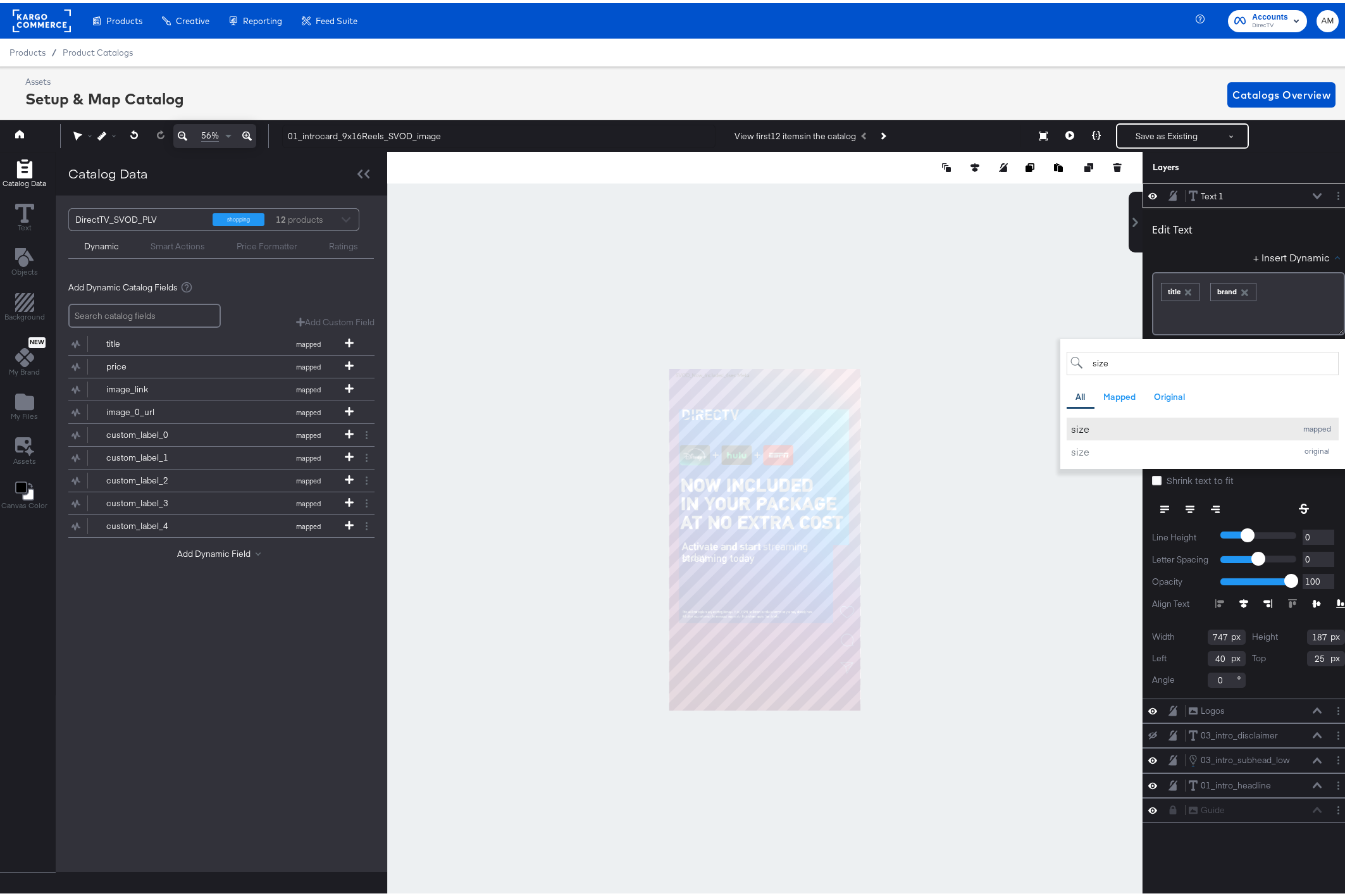
type input "size"
click at [1077, 418] on button "size mapped" at bounding box center [1202, 426] width 272 height 22
click at [1157, 250] on div "+ Insert Dynamic size All Mapped Original Add a field from your catalog to use …" at bounding box center [1247, 256] width 193 height 18
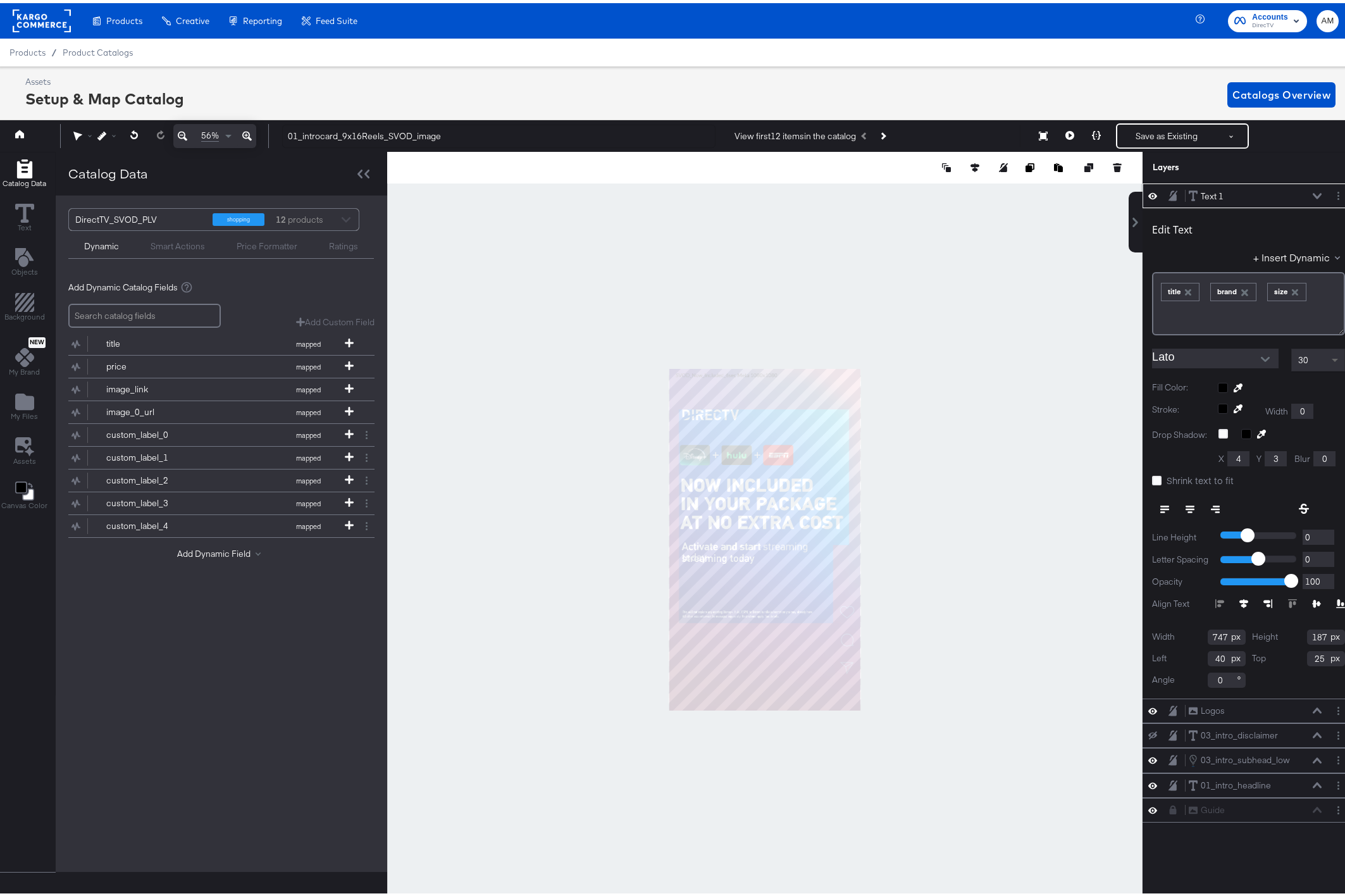
click at [1329, 354] on span at bounding box center [1336, 357] width 16 height 22
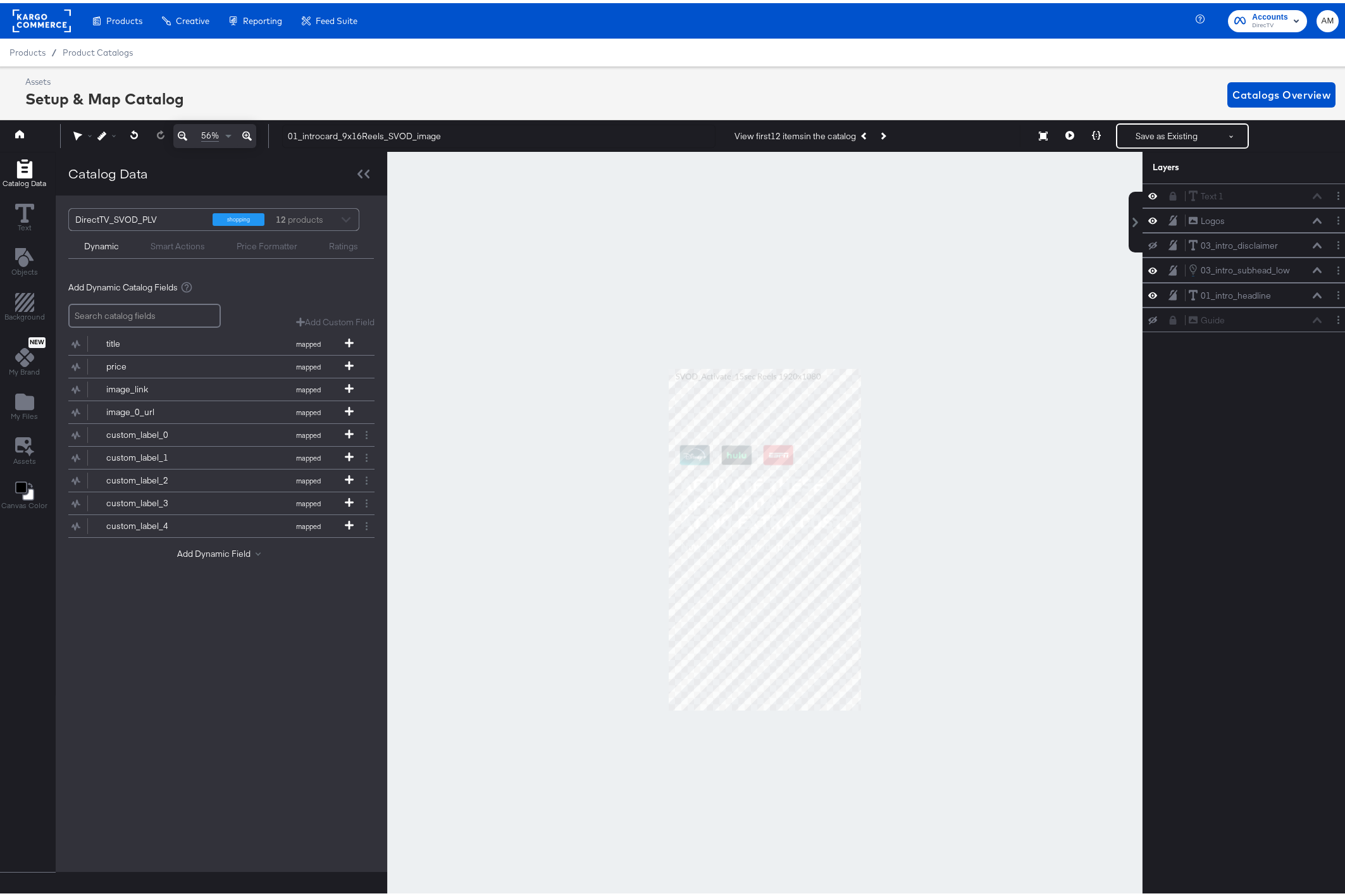
click at [1148, 317] on icon at bounding box center [1152, 318] width 9 height 9
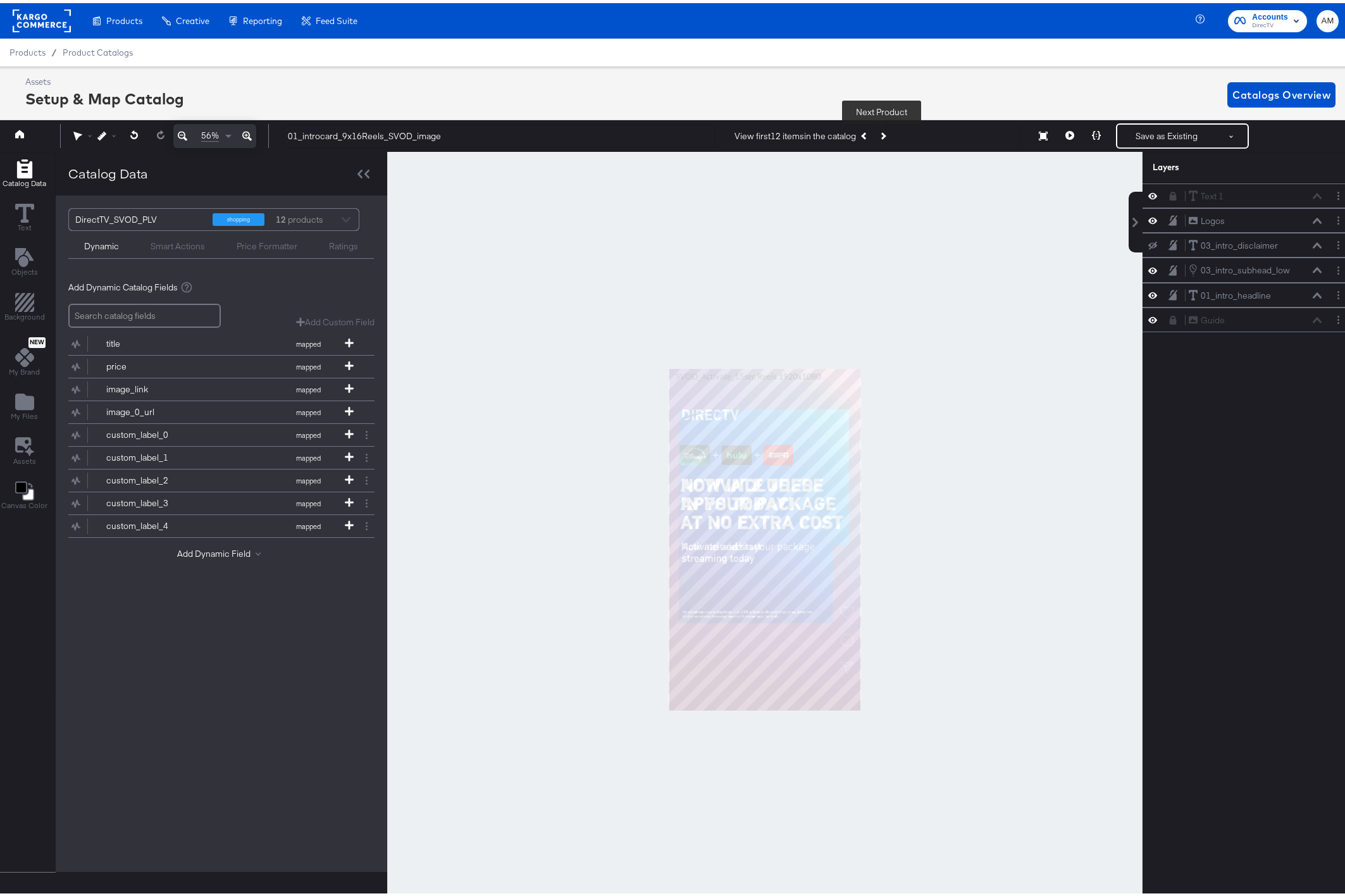
click at [881, 134] on icon "Next Product" at bounding box center [882, 133] width 7 height 7
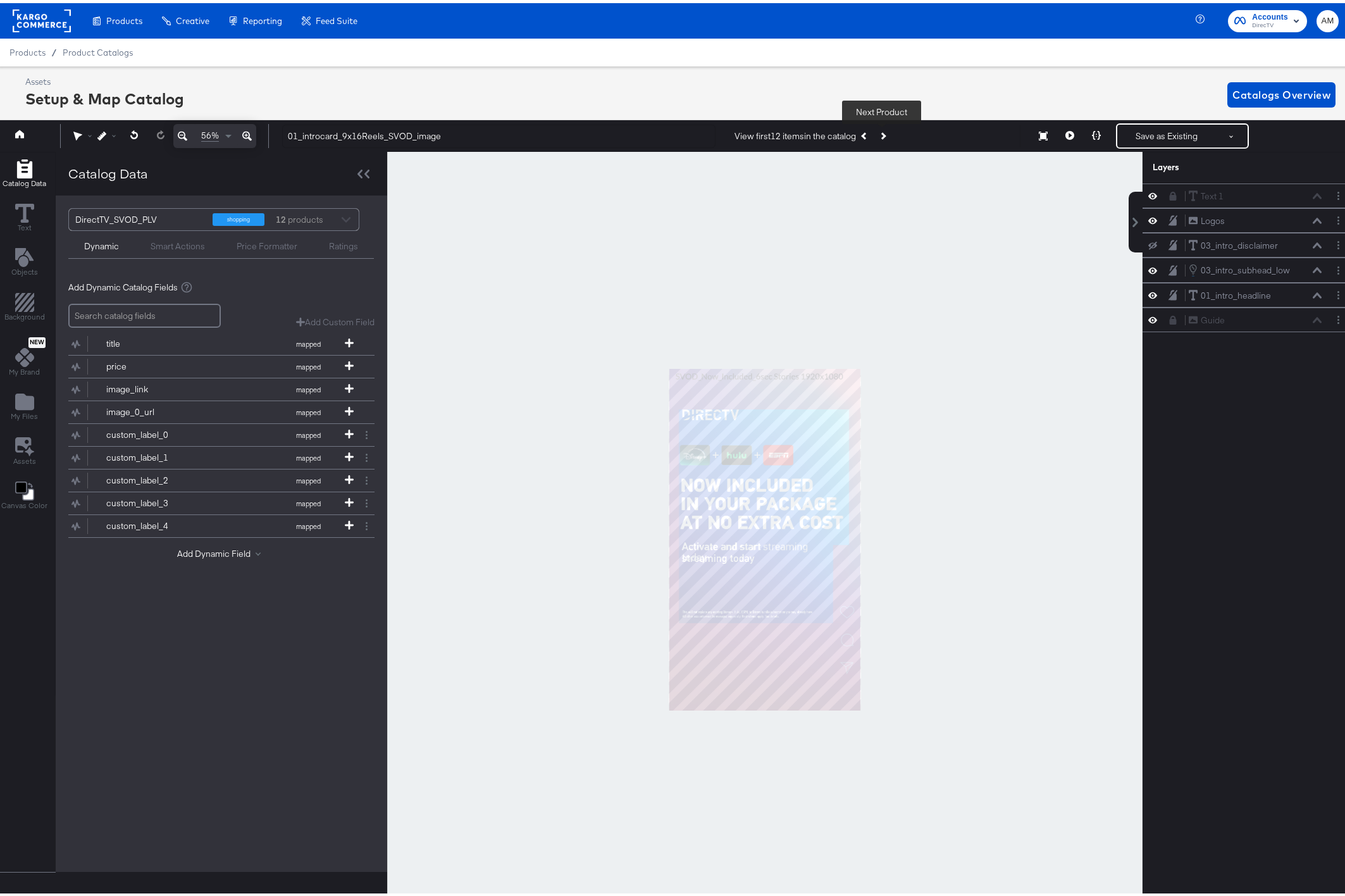
click at [881, 134] on icon "Next Product" at bounding box center [882, 133] width 7 height 7
click at [245, 134] on icon at bounding box center [247, 133] width 9 height 9
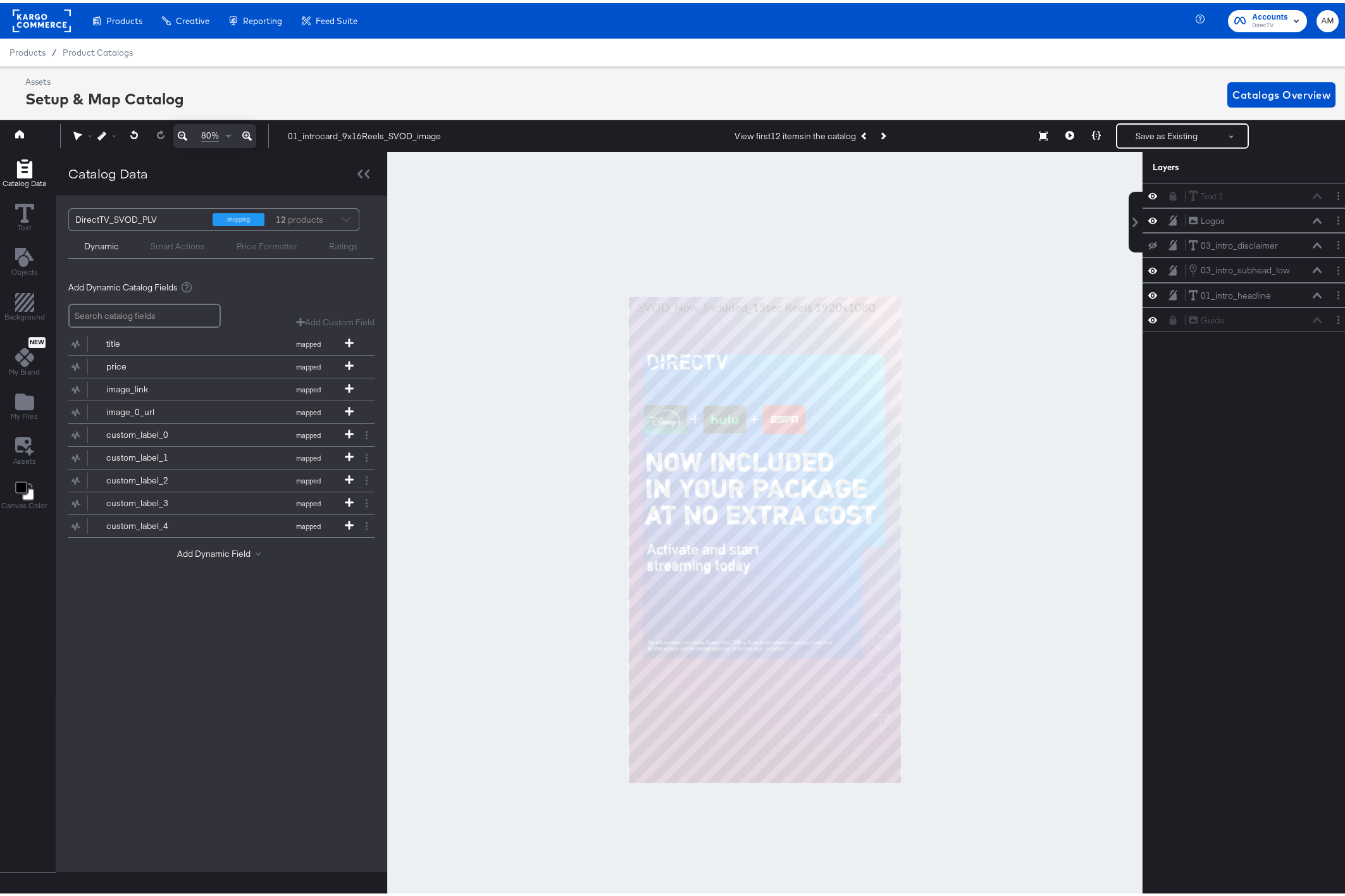
click at [245, 134] on icon at bounding box center [247, 133] width 9 height 9
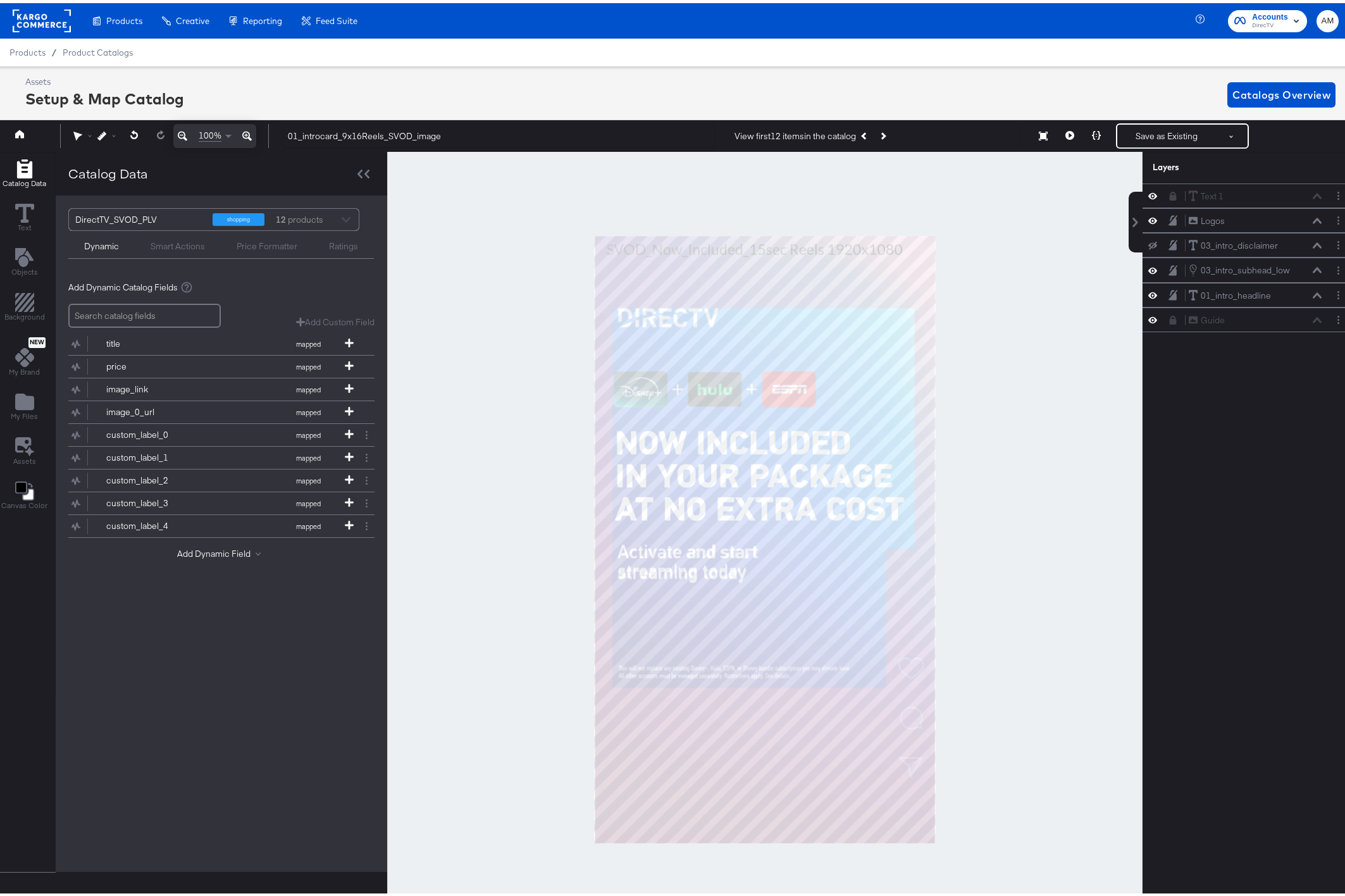
click at [245, 134] on icon at bounding box center [247, 133] width 9 height 9
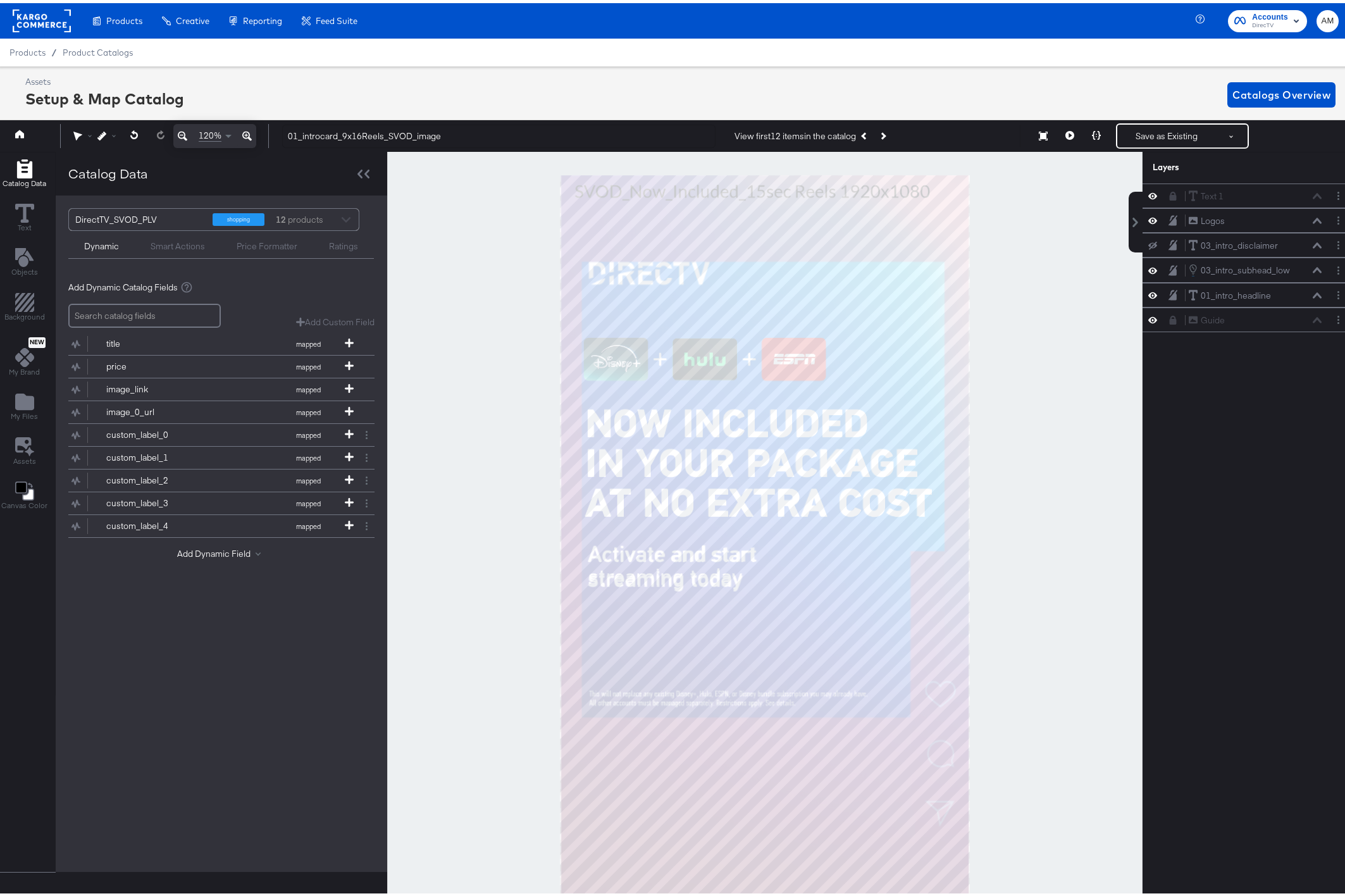
click at [245, 134] on icon at bounding box center [247, 133] width 9 height 9
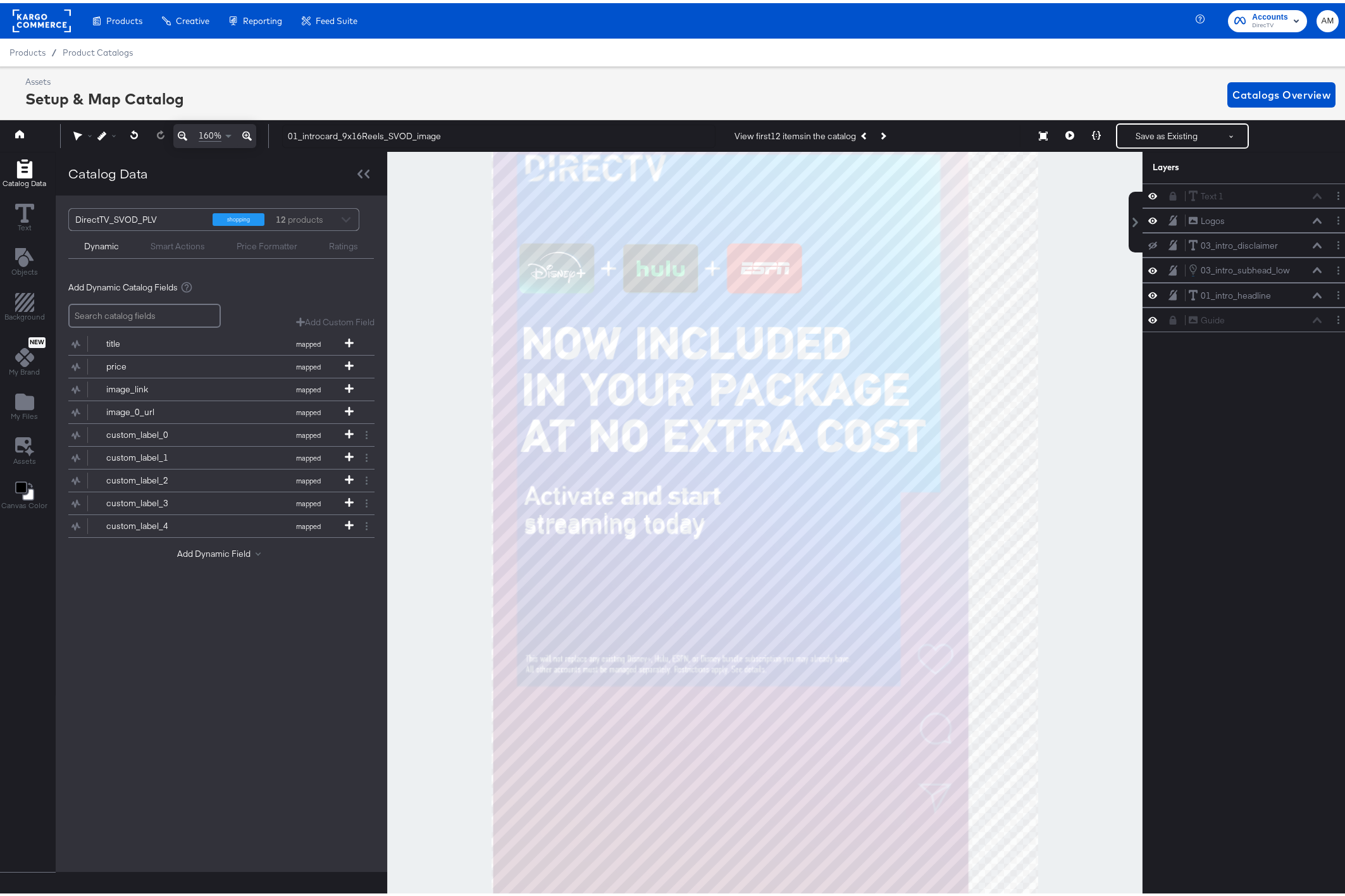
click at [245, 134] on icon at bounding box center [247, 133] width 9 height 9
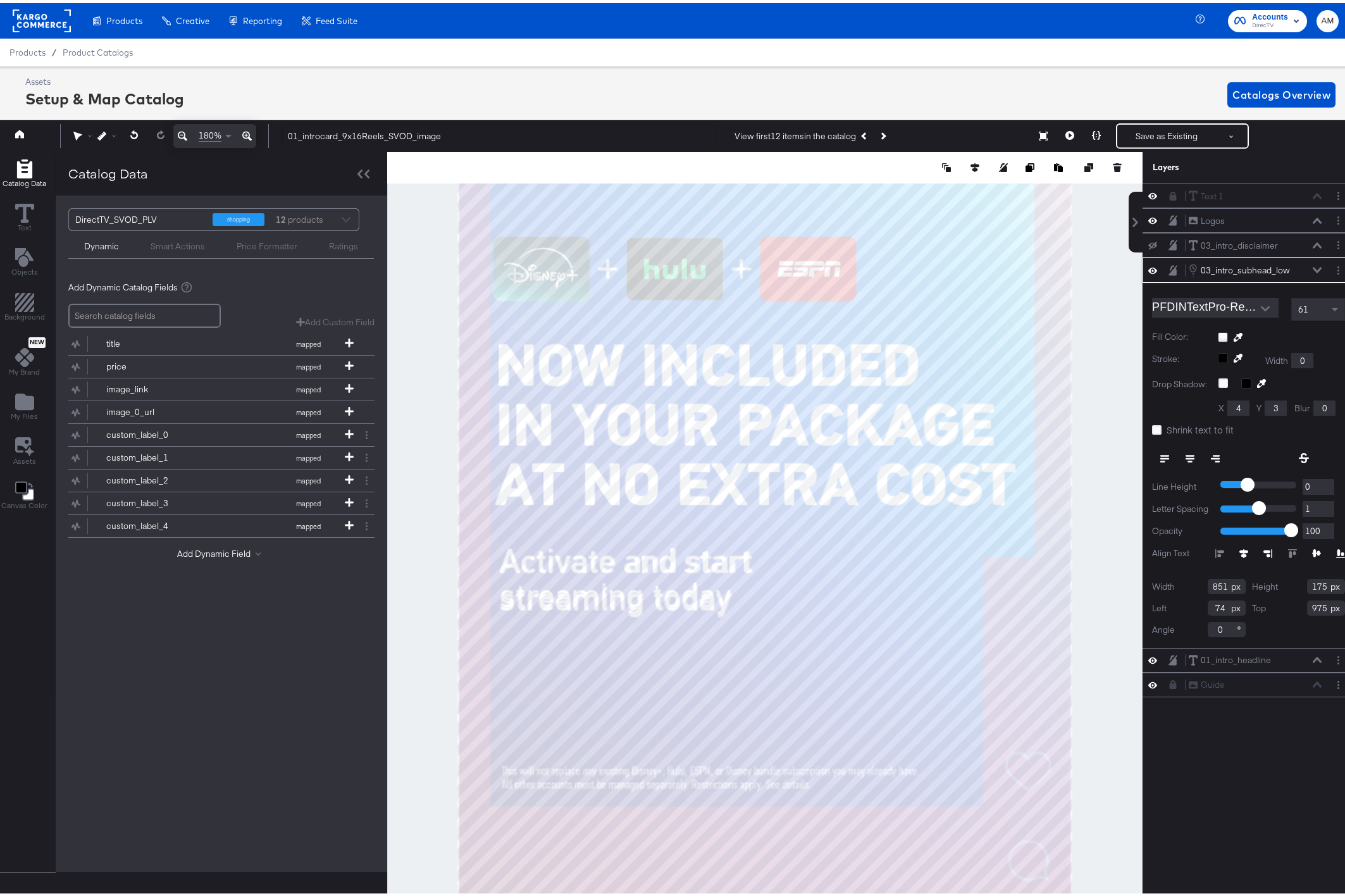
type input "1"
click at [1319, 479] on input "1" at bounding box center [1318, 483] width 32 height 16
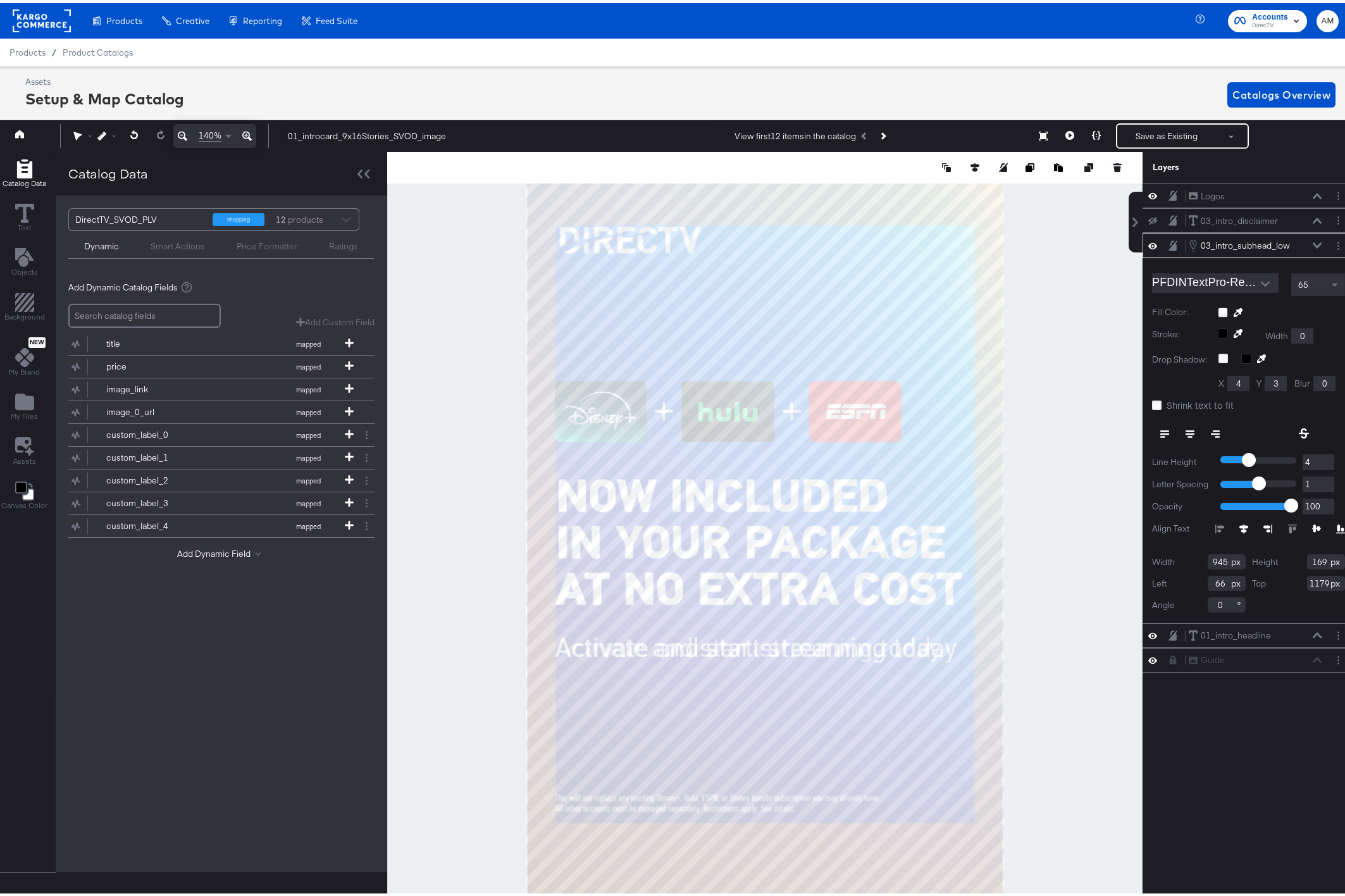
type input "0"
click at [1318, 483] on input "0" at bounding box center [1318, 481] width 32 height 16
click at [1148, 135] on button "Save as Existing" at bounding box center [1166, 133] width 98 height 22
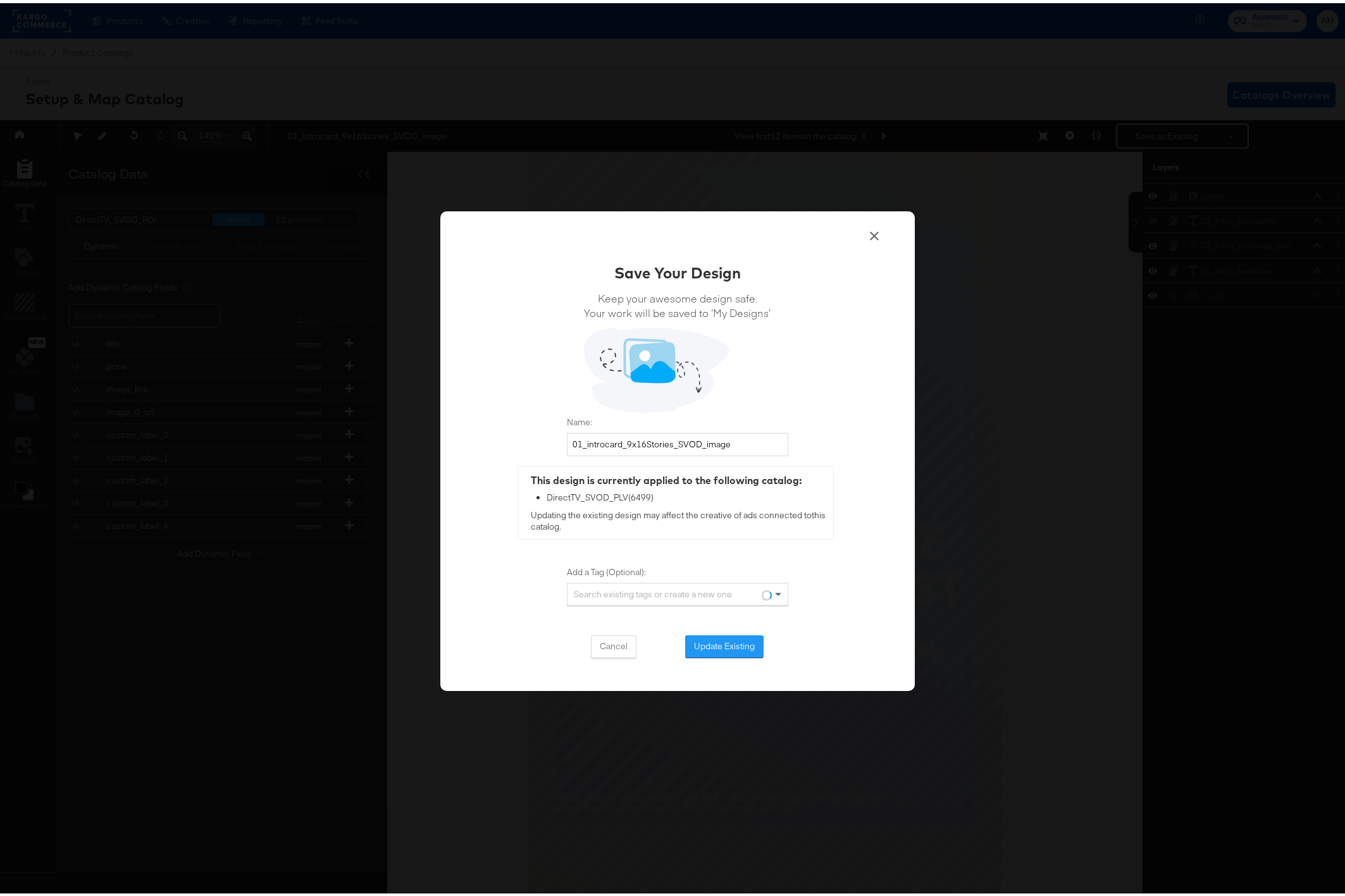
click at [724, 643] on button "Update Existing" at bounding box center [724, 643] width 79 height 22
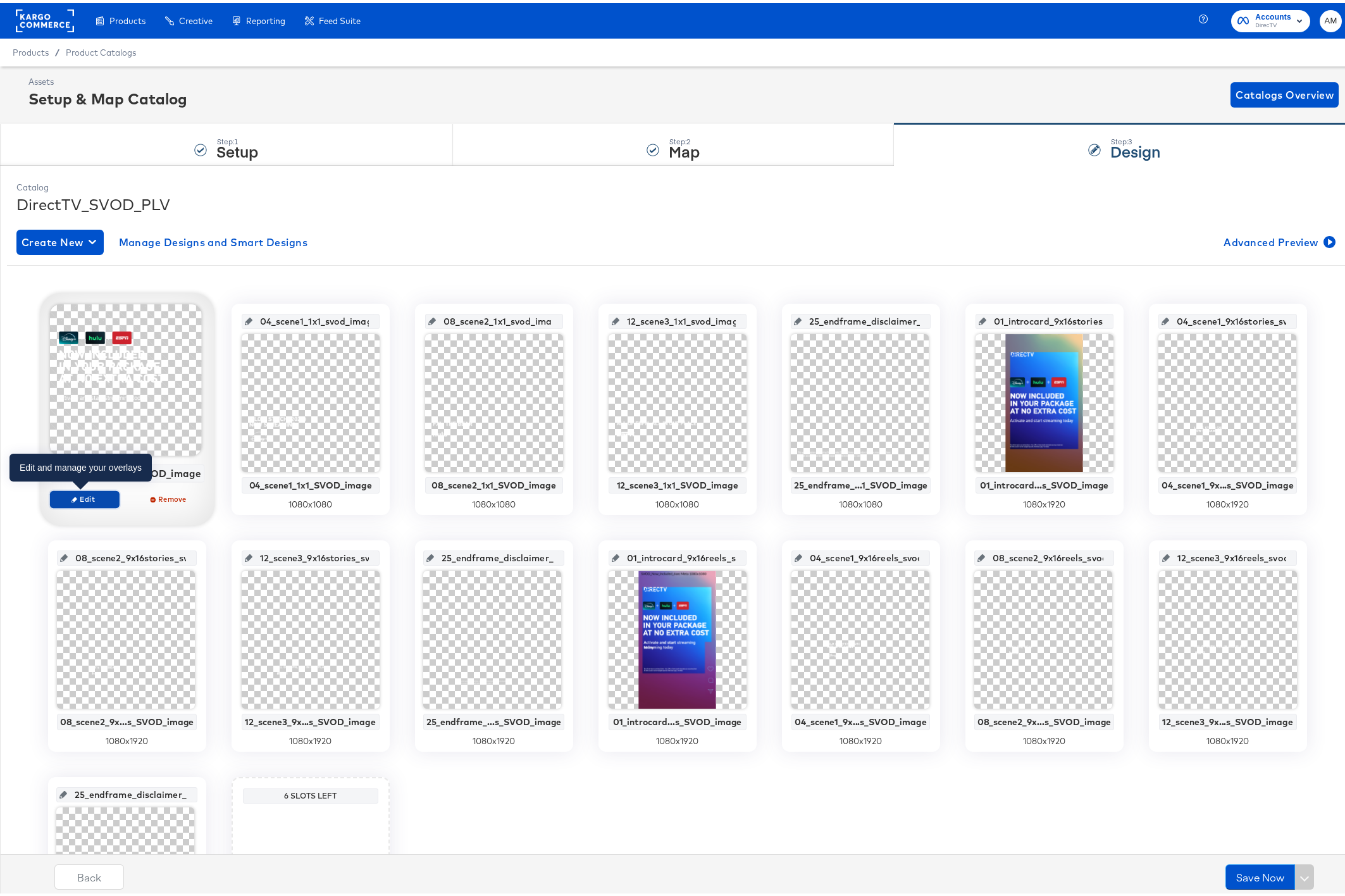
click at [84, 497] on span "Edit" at bounding box center [84, 495] width 58 height 9
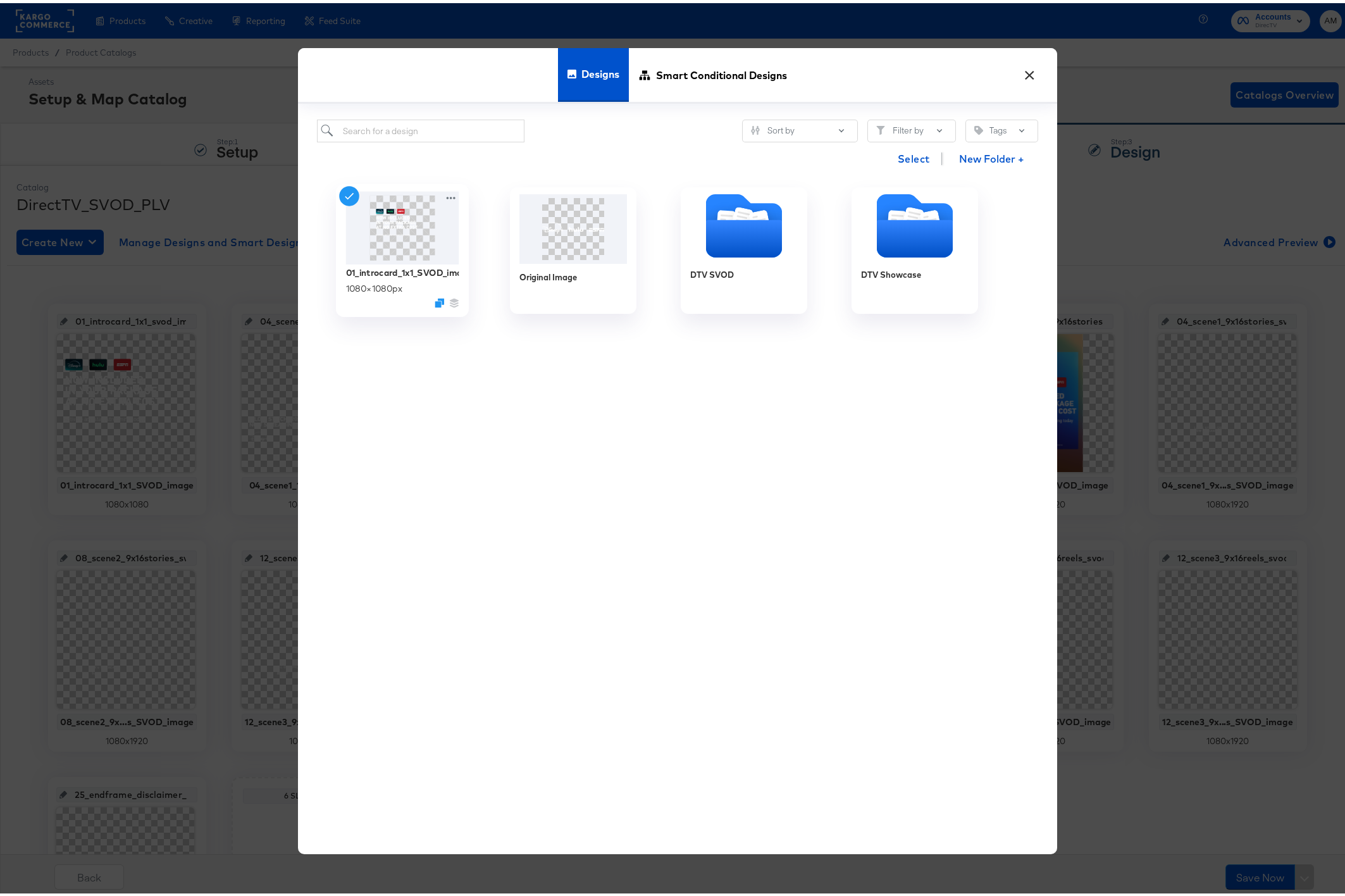
drag, startPoint x: 442, startPoint y: 195, endPoint x: 453, endPoint y: 200, distance: 12.1
click at [446, 195] on icon at bounding box center [451, 194] width 9 height 3
click at [509, 269] on div "Edit Design Edit Design" at bounding box center [509, 269] width 0 height 0
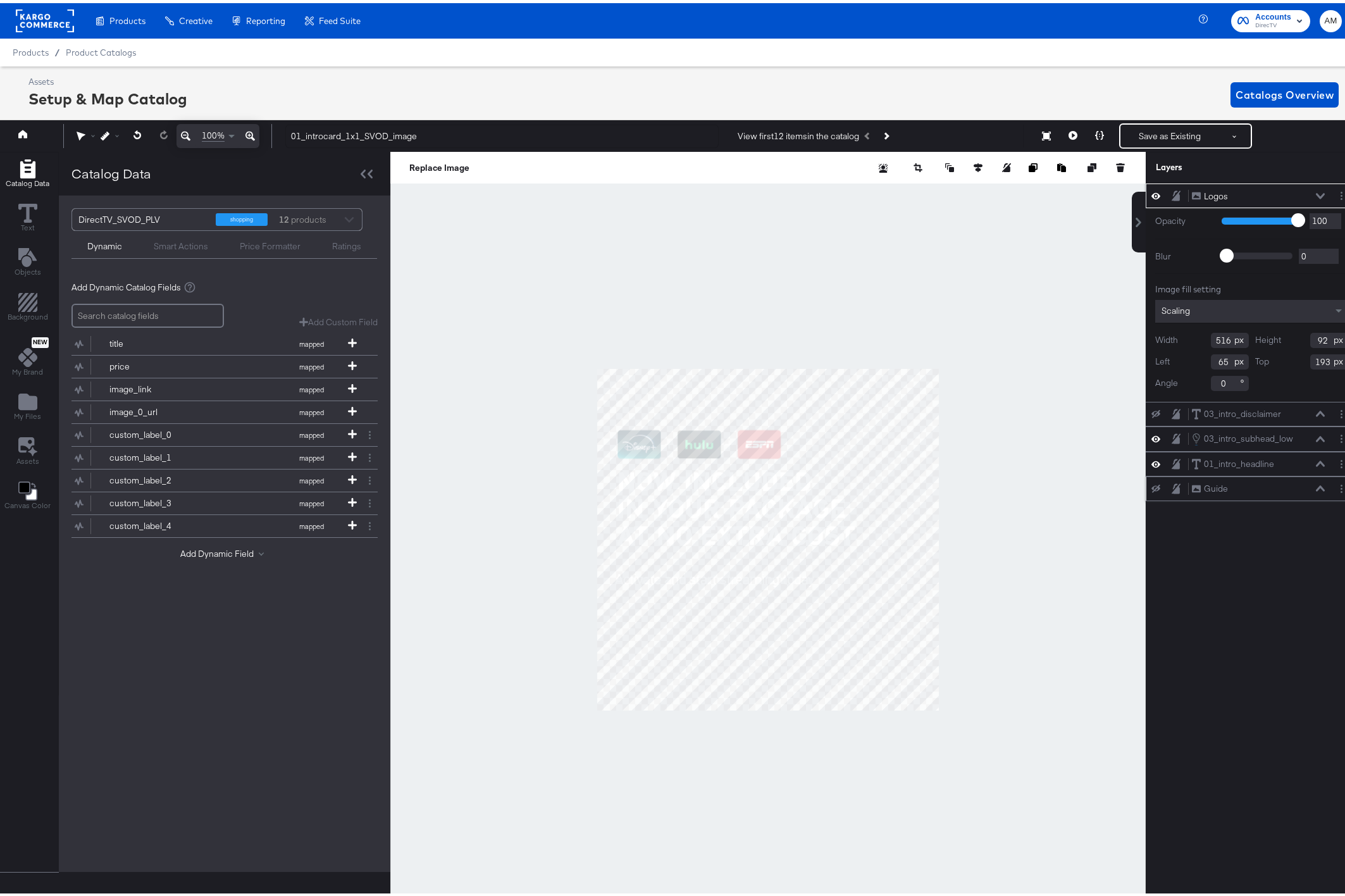
click at [1152, 485] on icon at bounding box center [1156, 486] width 9 height 9
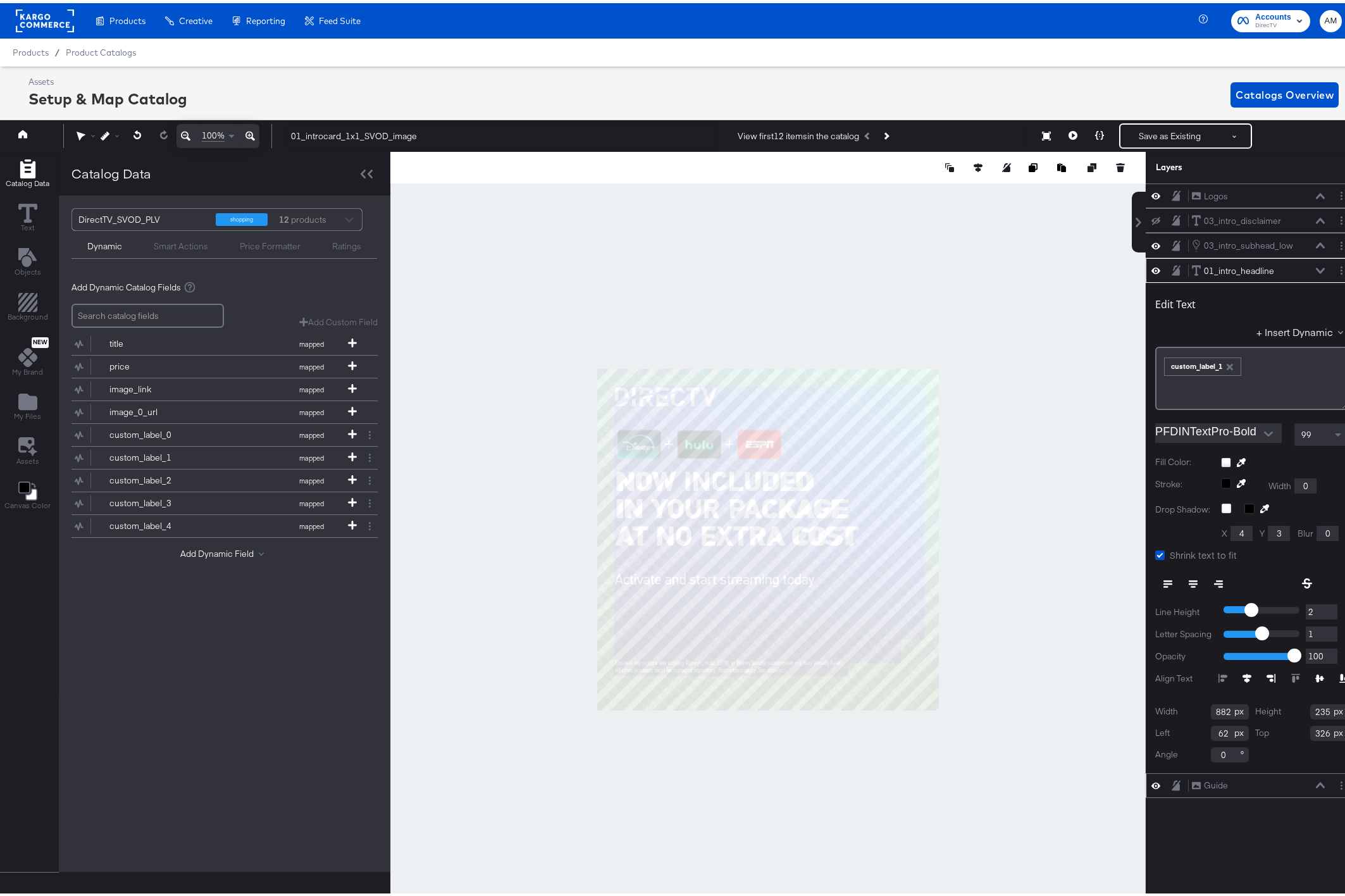
scroll to position [0, 3]
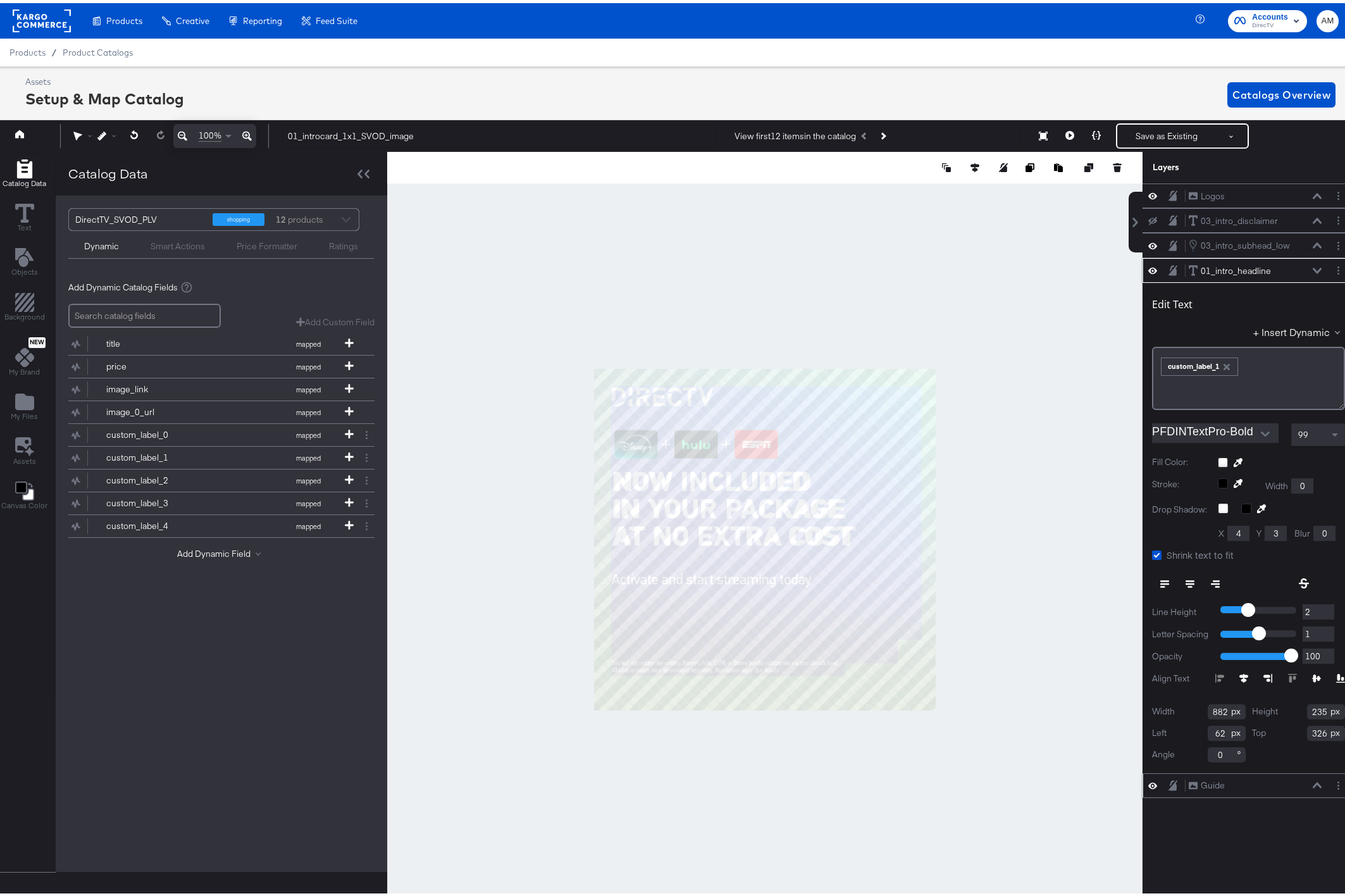
type input "0"
click at [1318, 631] on input "0" at bounding box center [1318, 631] width 32 height 16
click at [1331, 431] on span at bounding box center [1334, 432] width 6 height 4
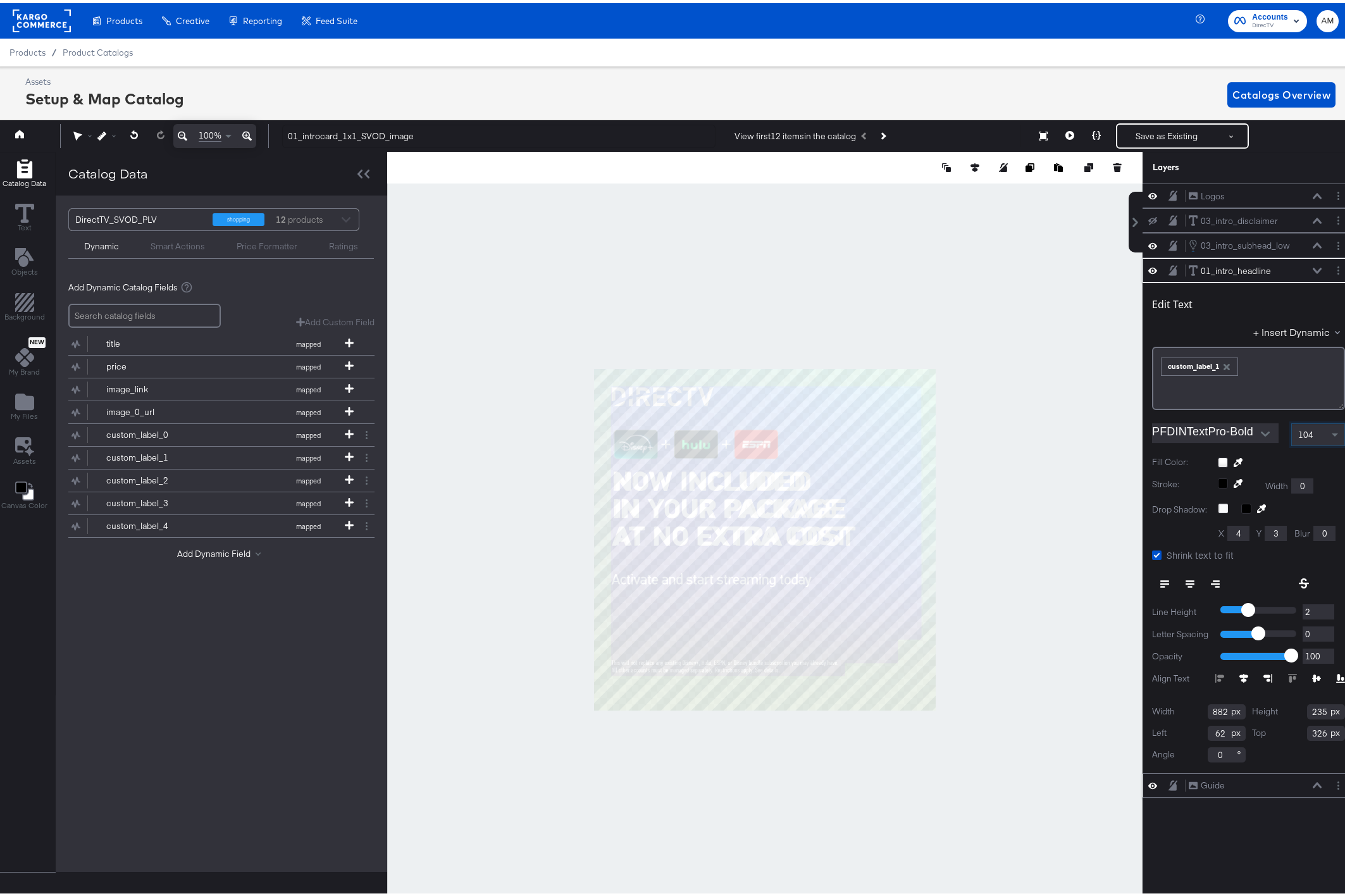
click at [1148, 265] on icon at bounding box center [1152, 267] width 9 height 10
click at [1148, 265] on icon at bounding box center [1152, 268] width 9 height 9
type input "1"
click at [1317, 626] on input "1" at bounding box center [1318, 631] width 32 height 16
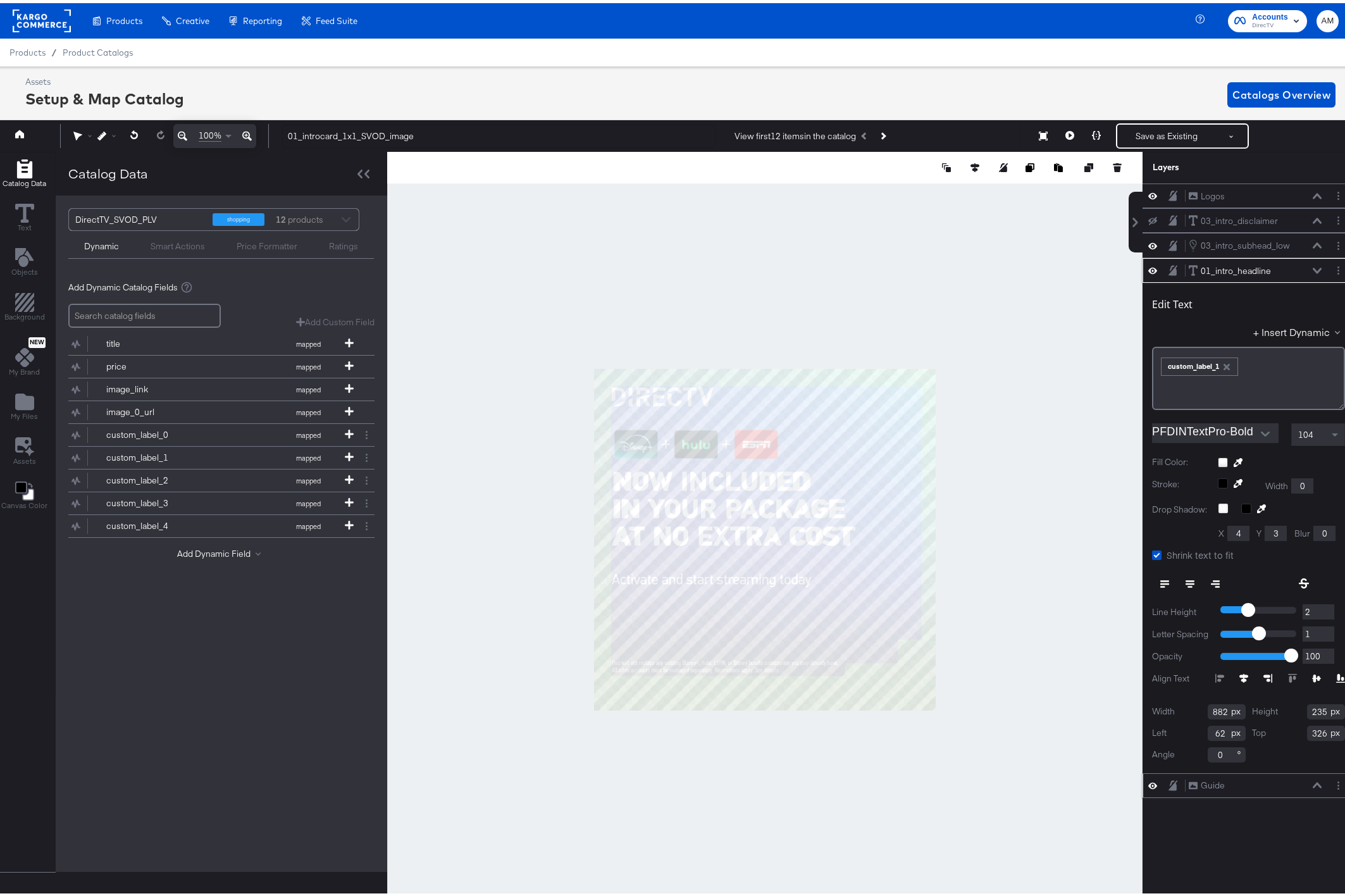
type input "2"
click at [1317, 626] on input "2" at bounding box center [1318, 631] width 32 height 16
click at [243, 129] on icon at bounding box center [247, 133] width 9 height 16
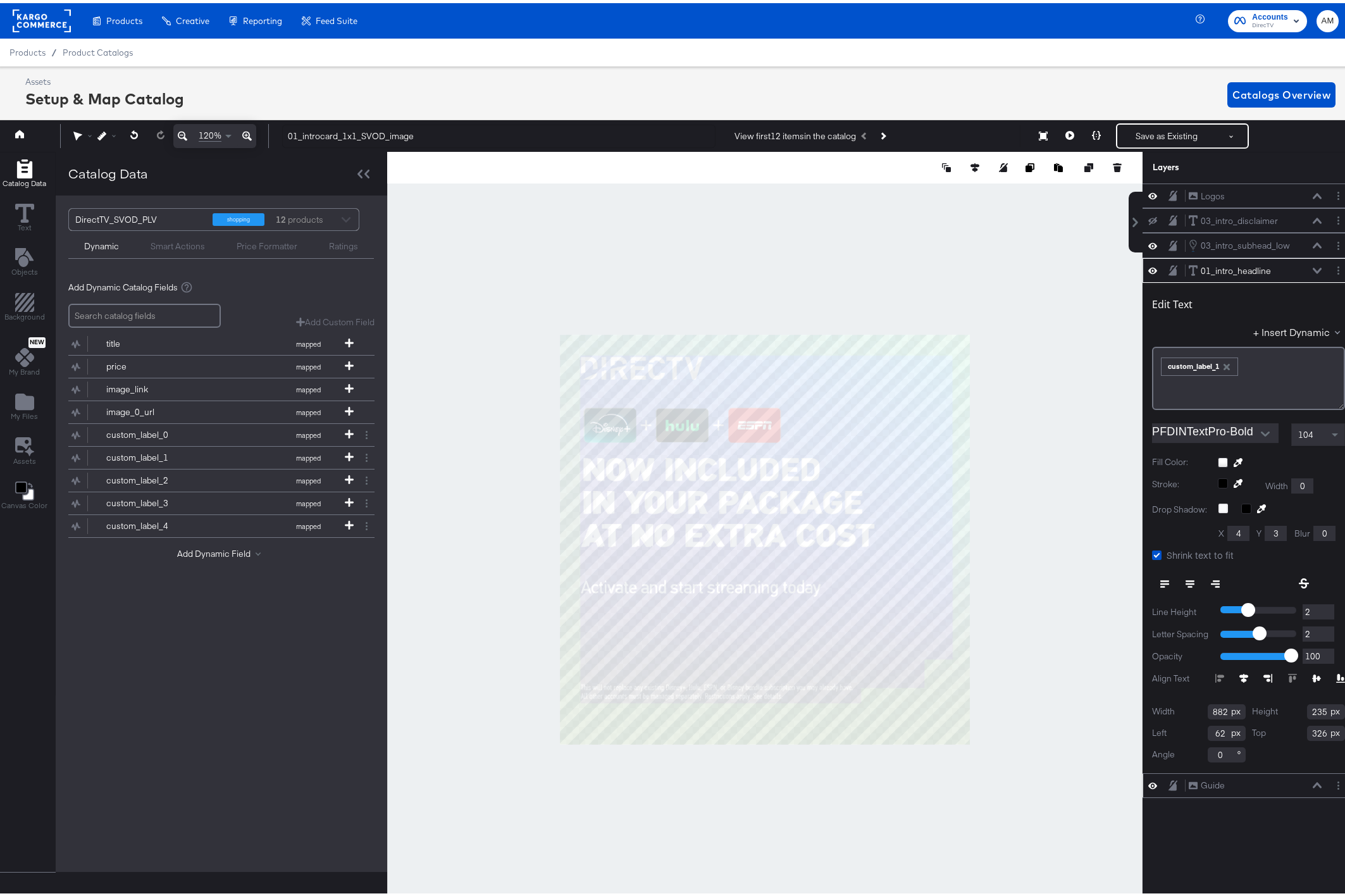
click at [247, 131] on icon at bounding box center [247, 133] width 9 height 16
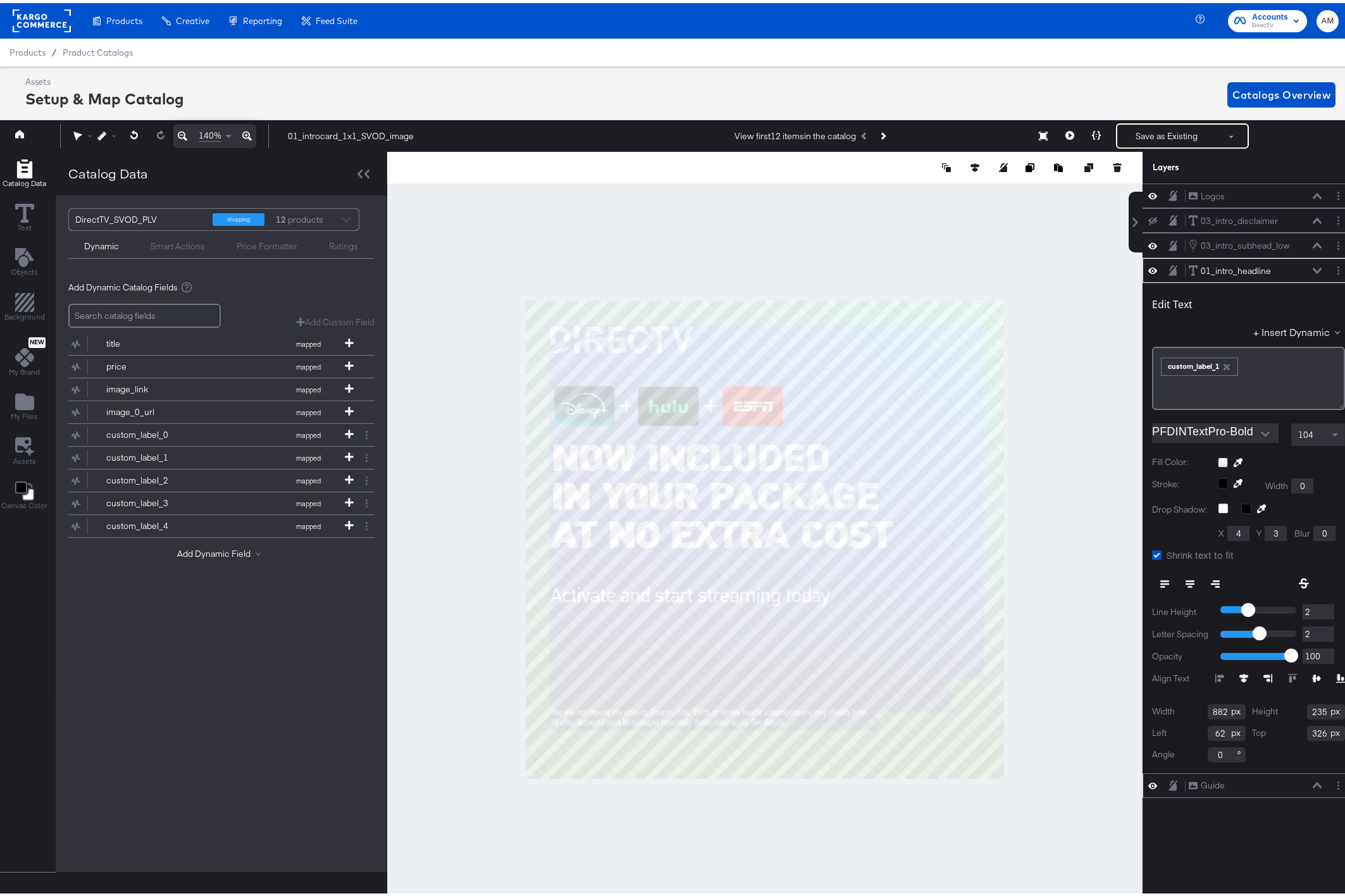
click at [247, 131] on icon at bounding box center [247, 133] width 9 height 16
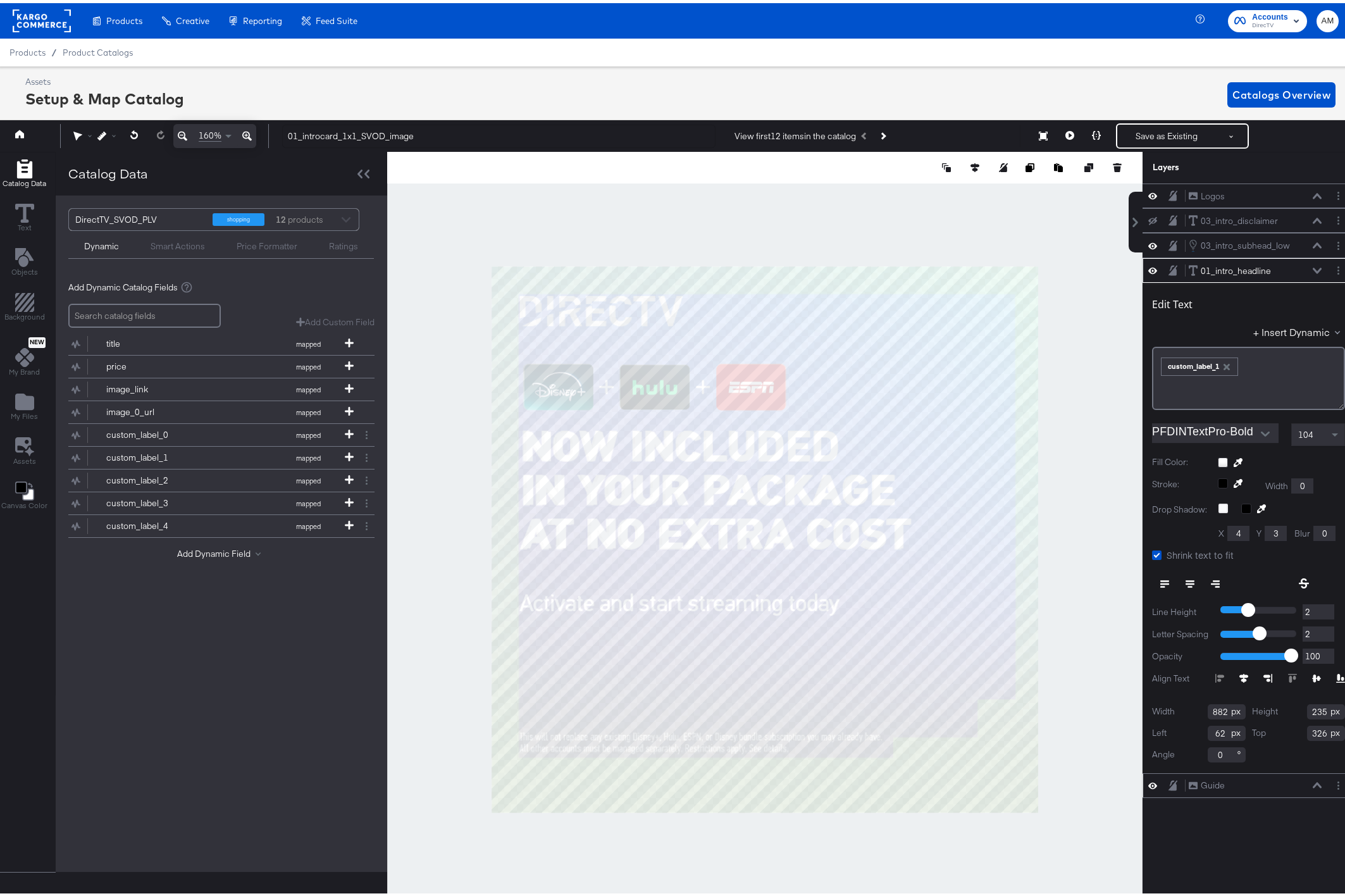
click at [247, 131] on icon at bounding box center [247, 133] width 9 height 16
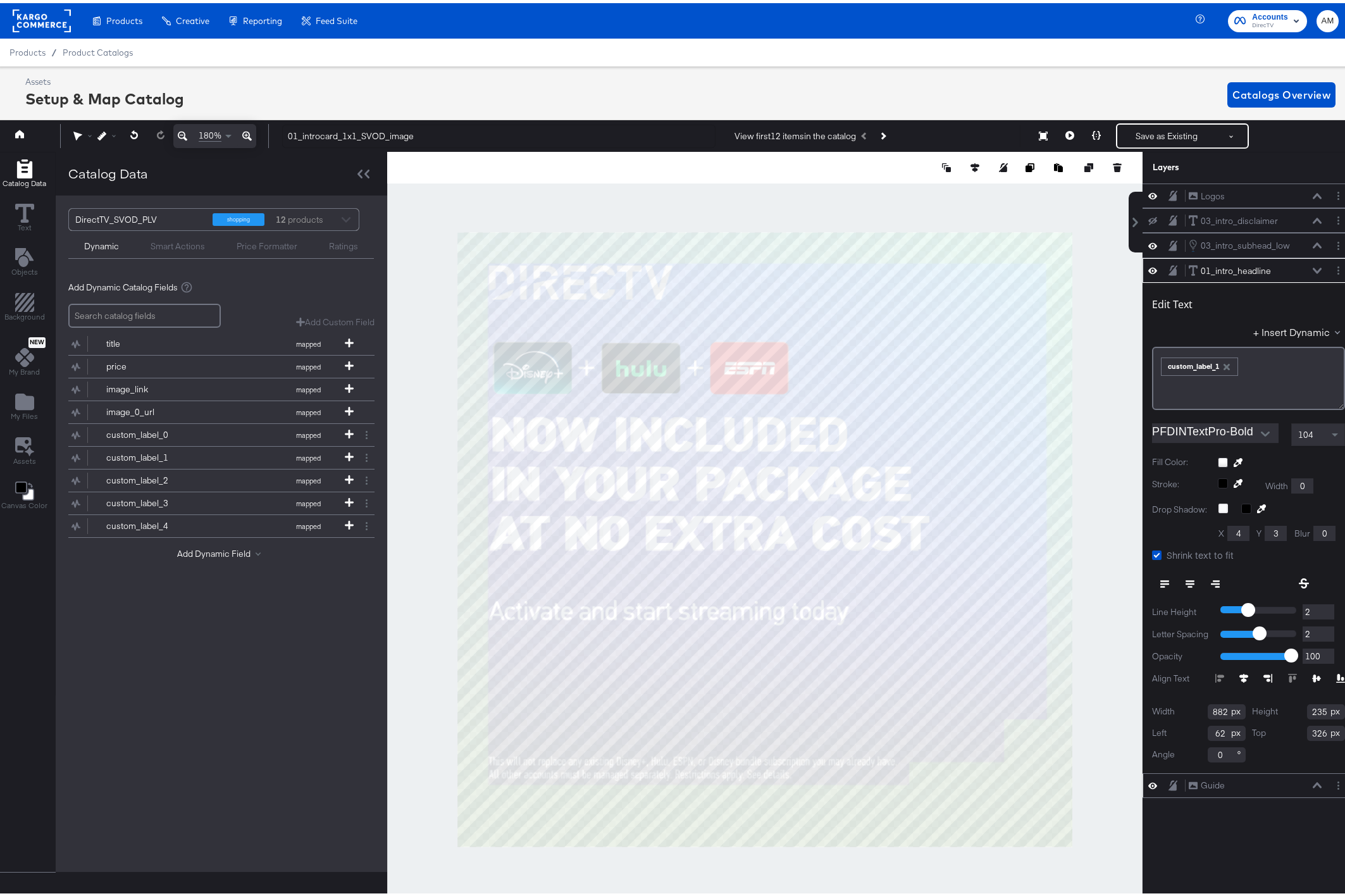
click at [247, 131] on icon at bounding box center [247, 133] width 9 height 16
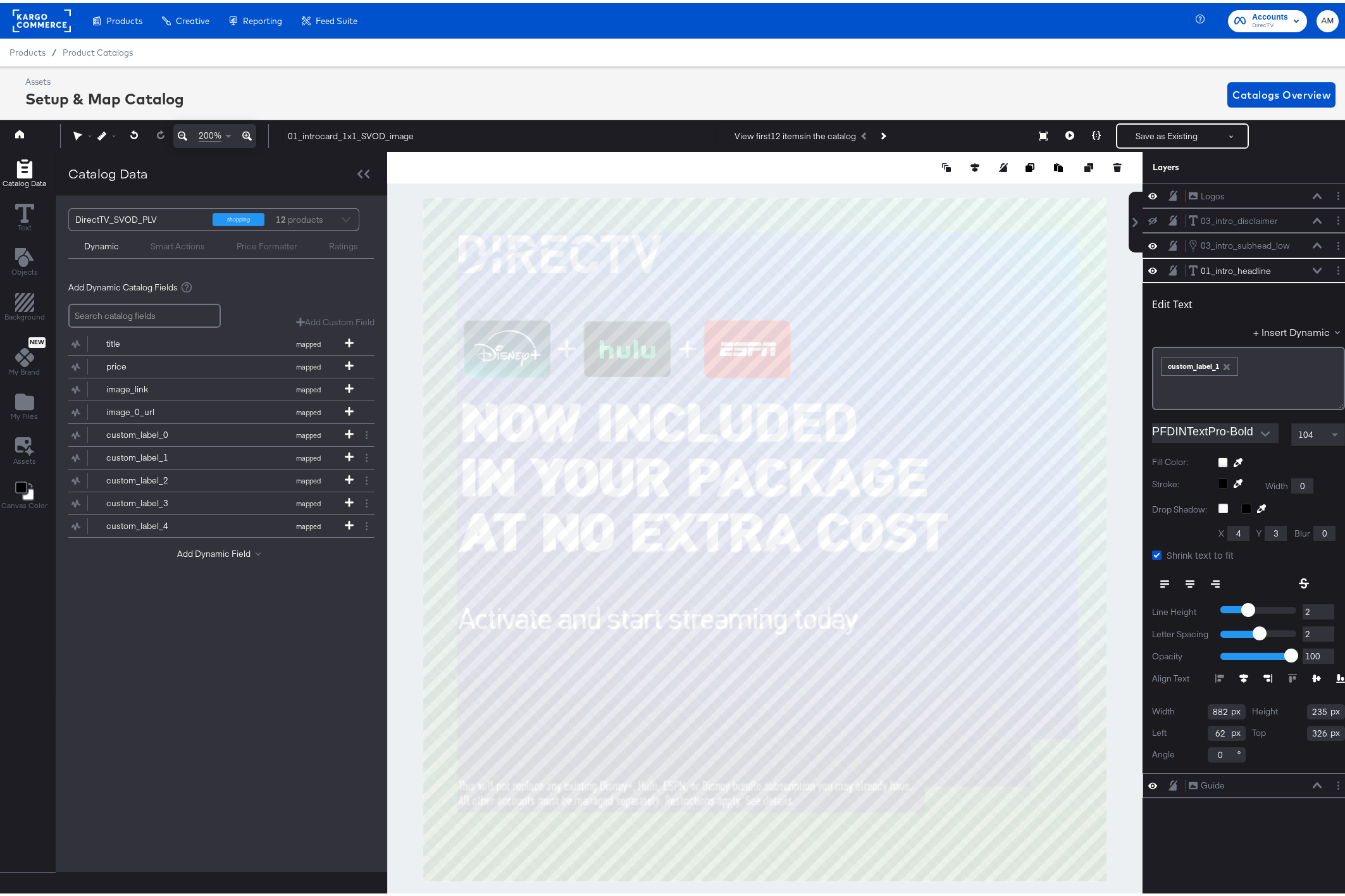
click at [247, 131] on icon at bounding box center [247, 133] width 9 height 16
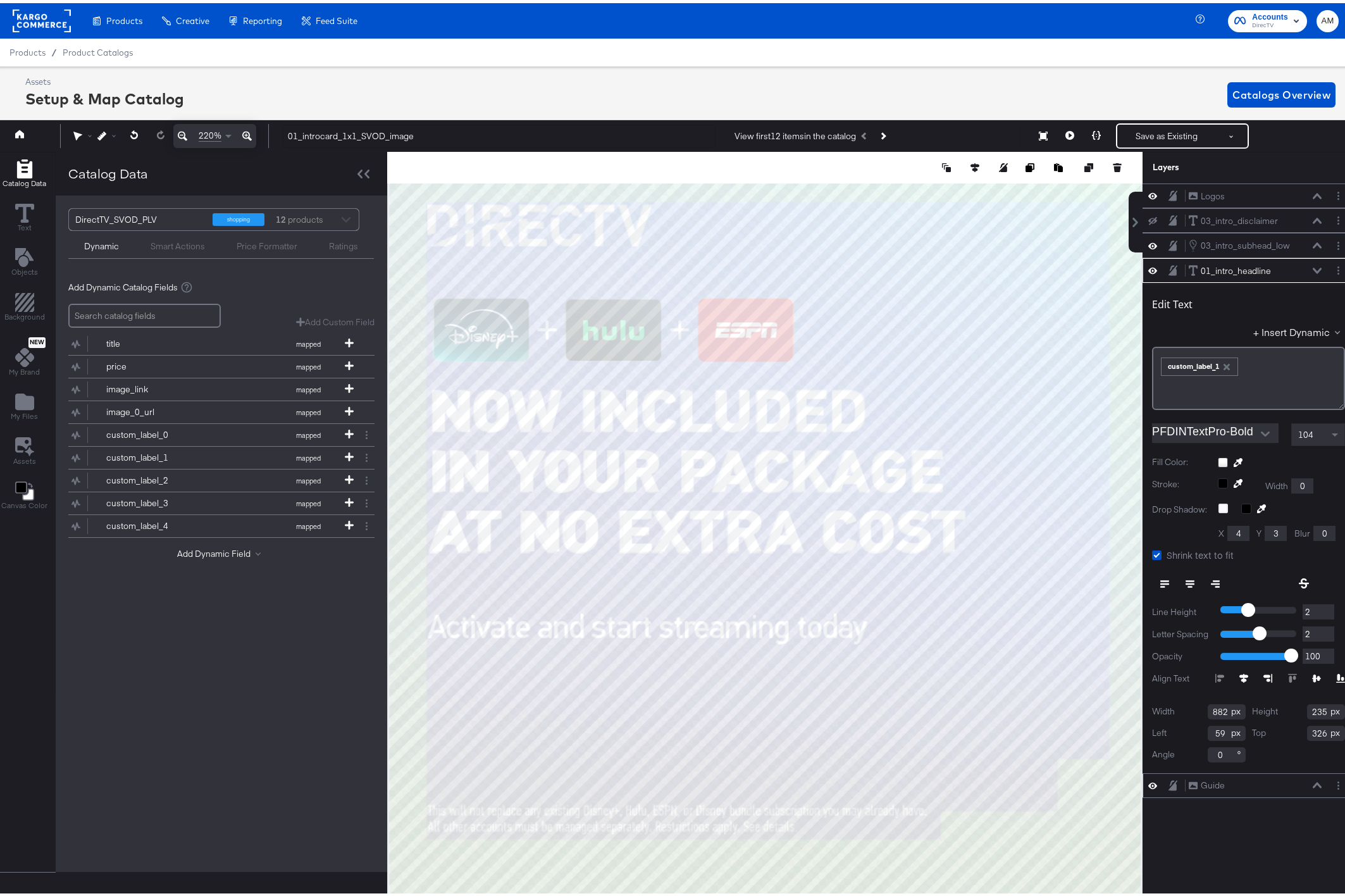
type input "58"
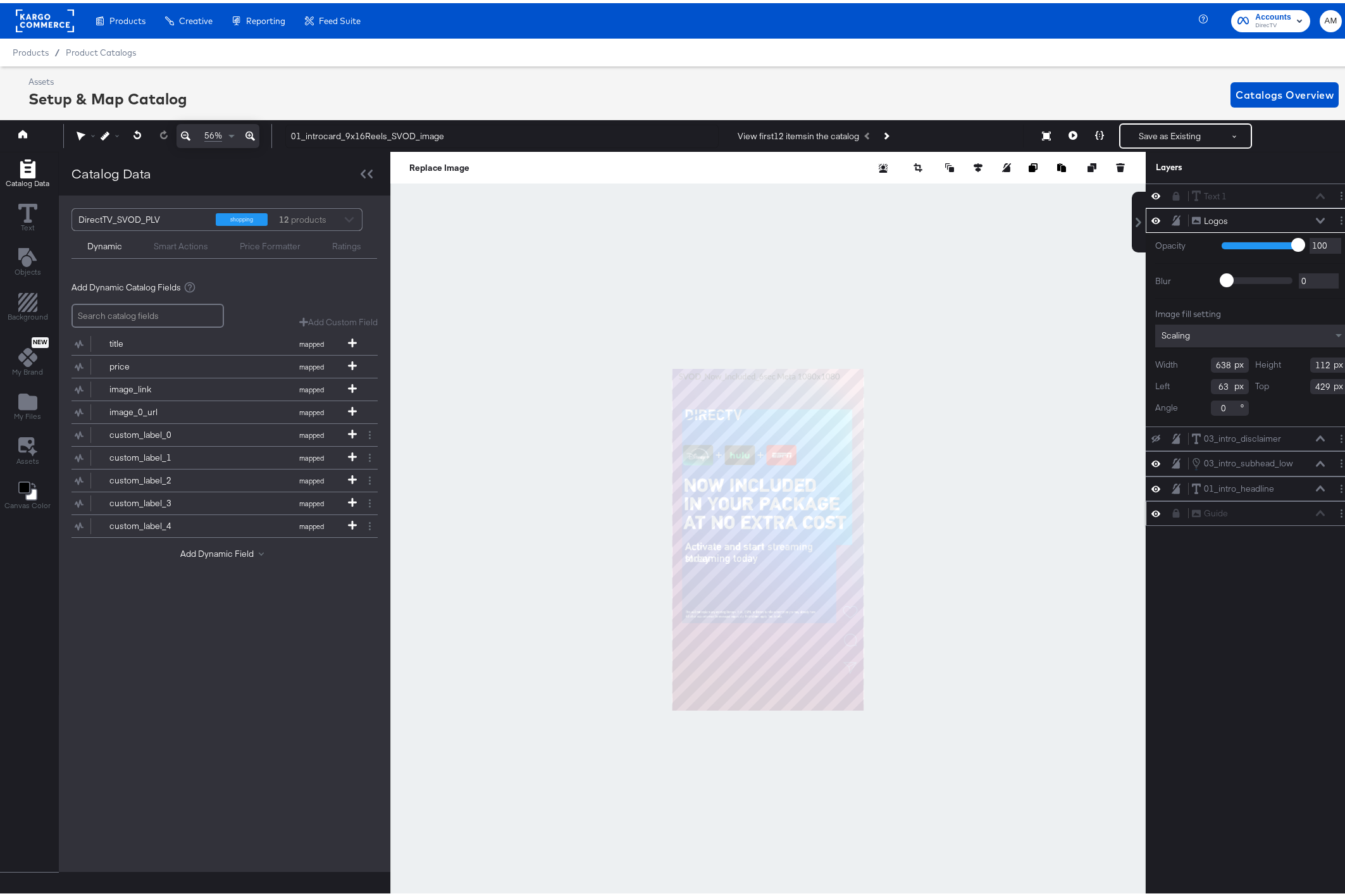
click at [1152, 508] on icon at bounding box center [1156, 510] width 9 height 10
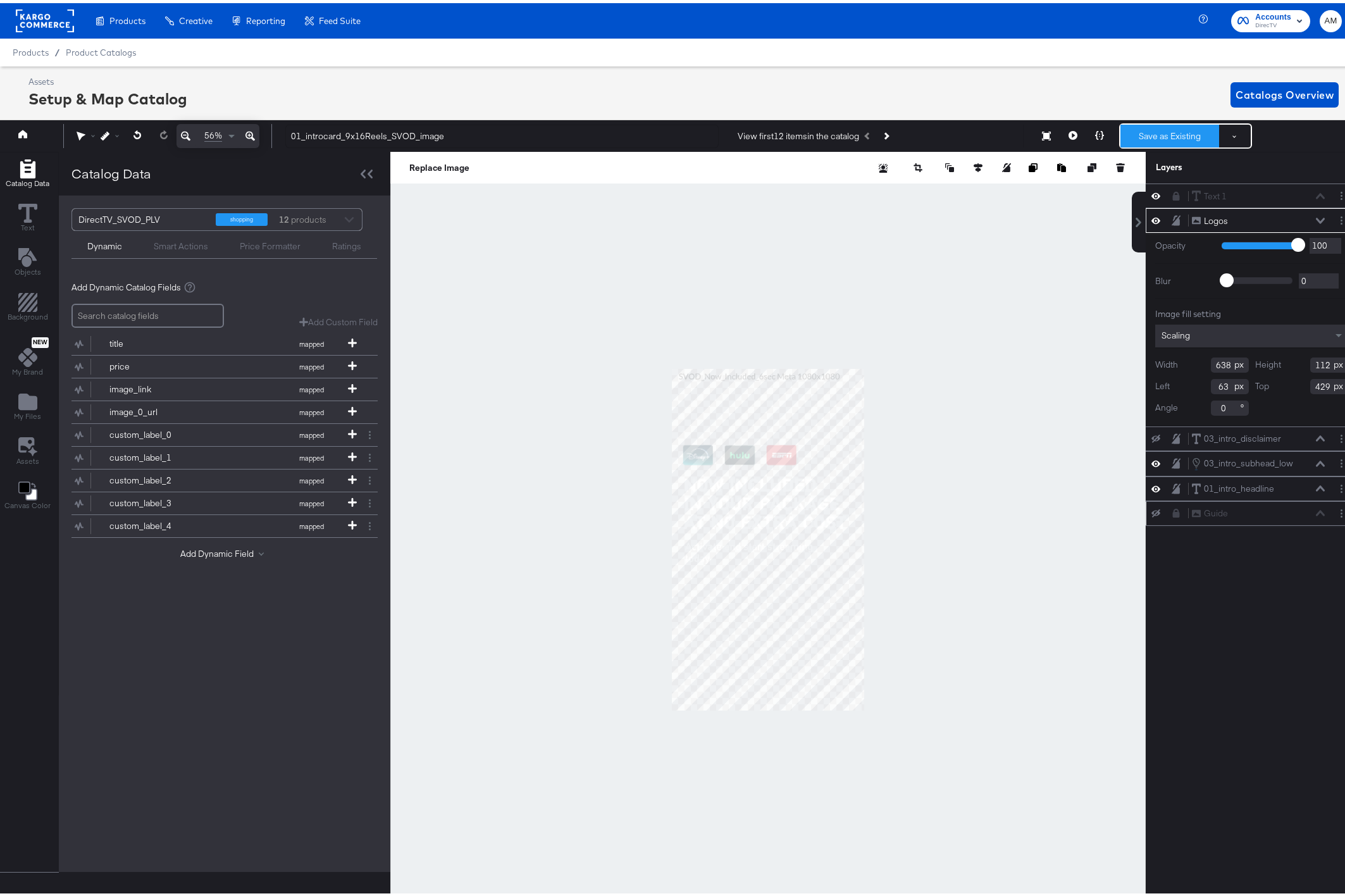
click at [1146, 129] on button "Save as Existing" at bounding box center [1170, 133] width 98 height 22
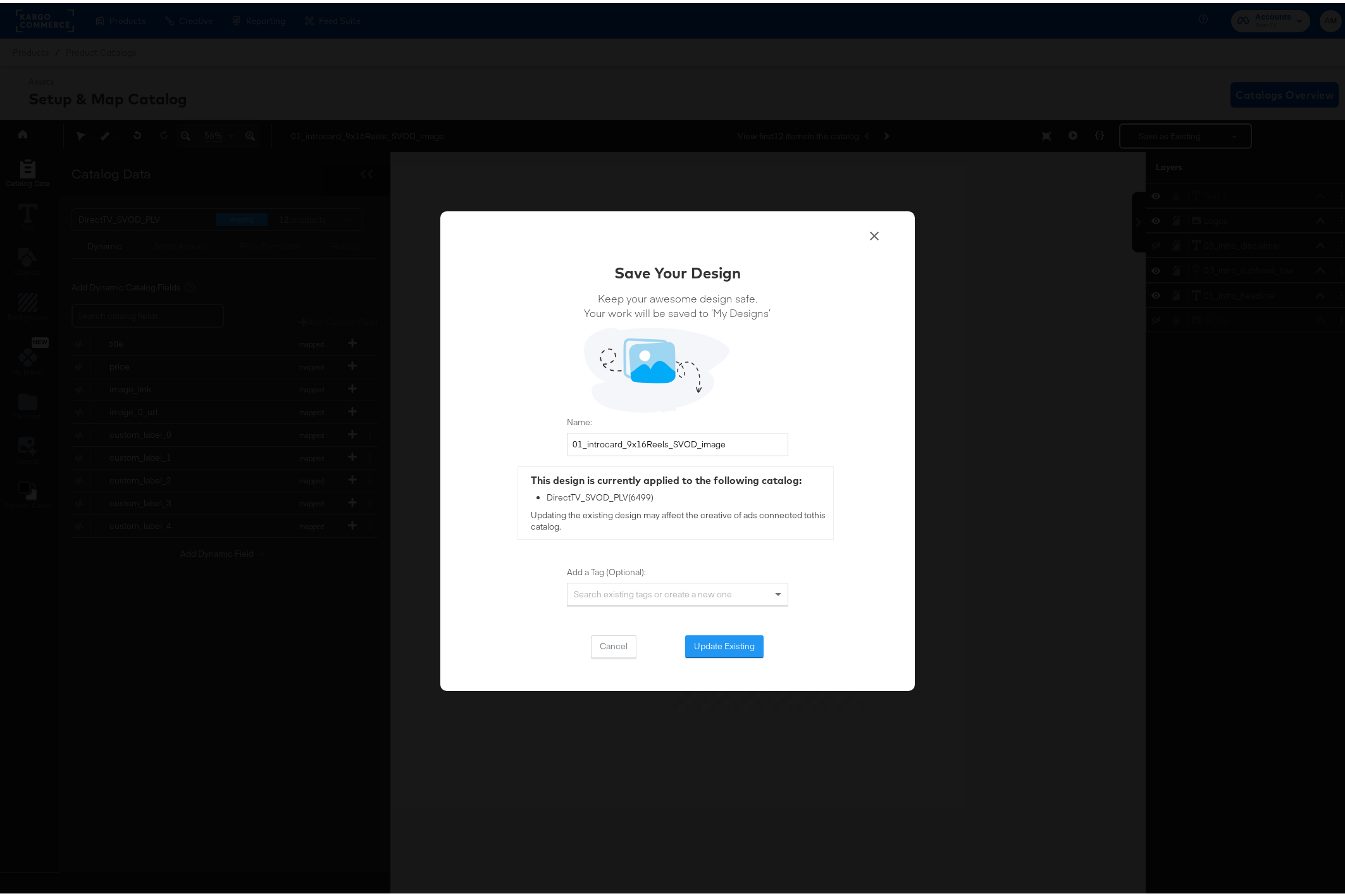
click at [700, 642] on button "Update Existing" at bounding box center [724, 643] width 79 height 22
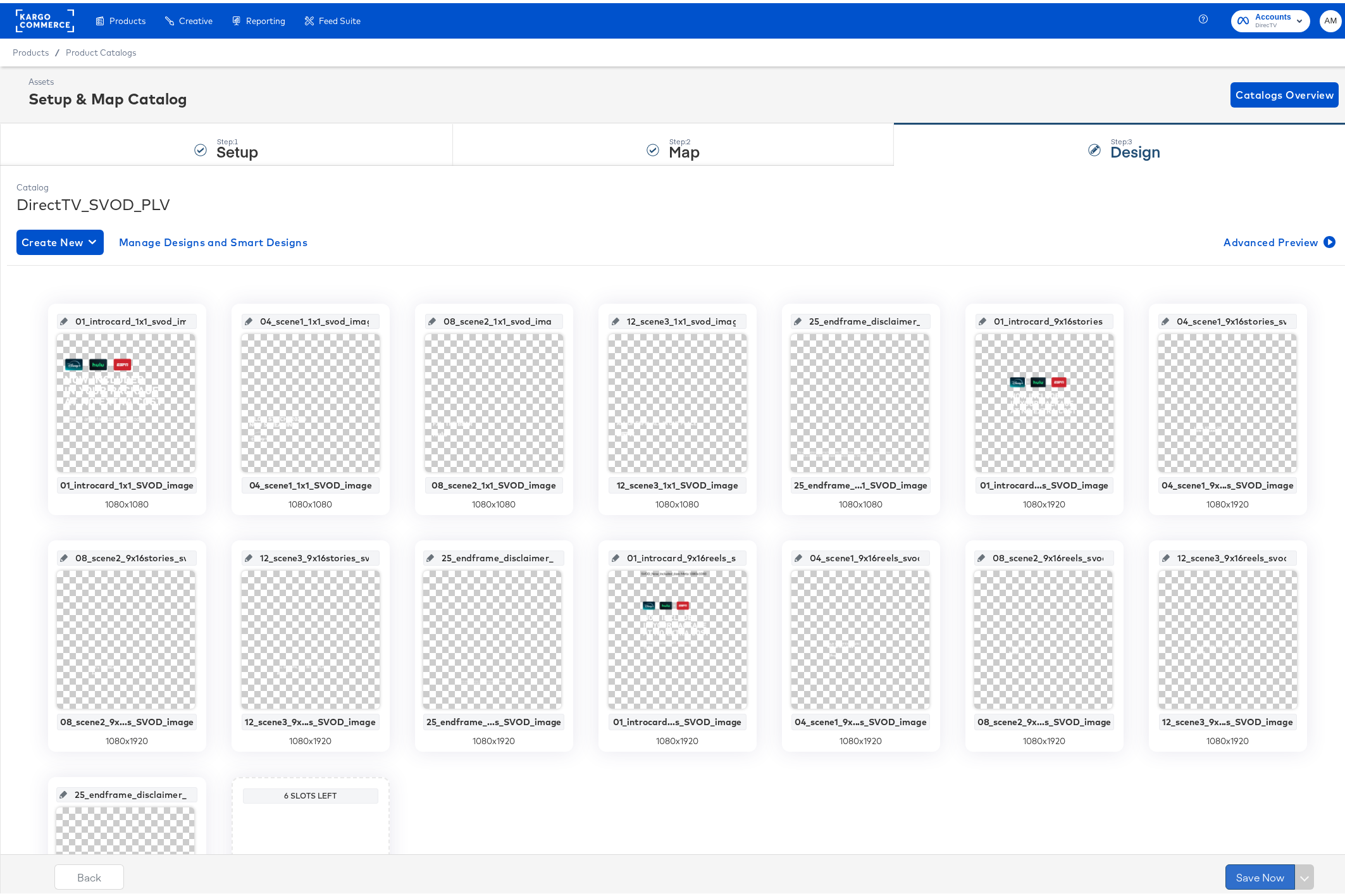
click at [1234, 875] on button "Save Now" at bounding box center [1260, 873] width 70 height 25
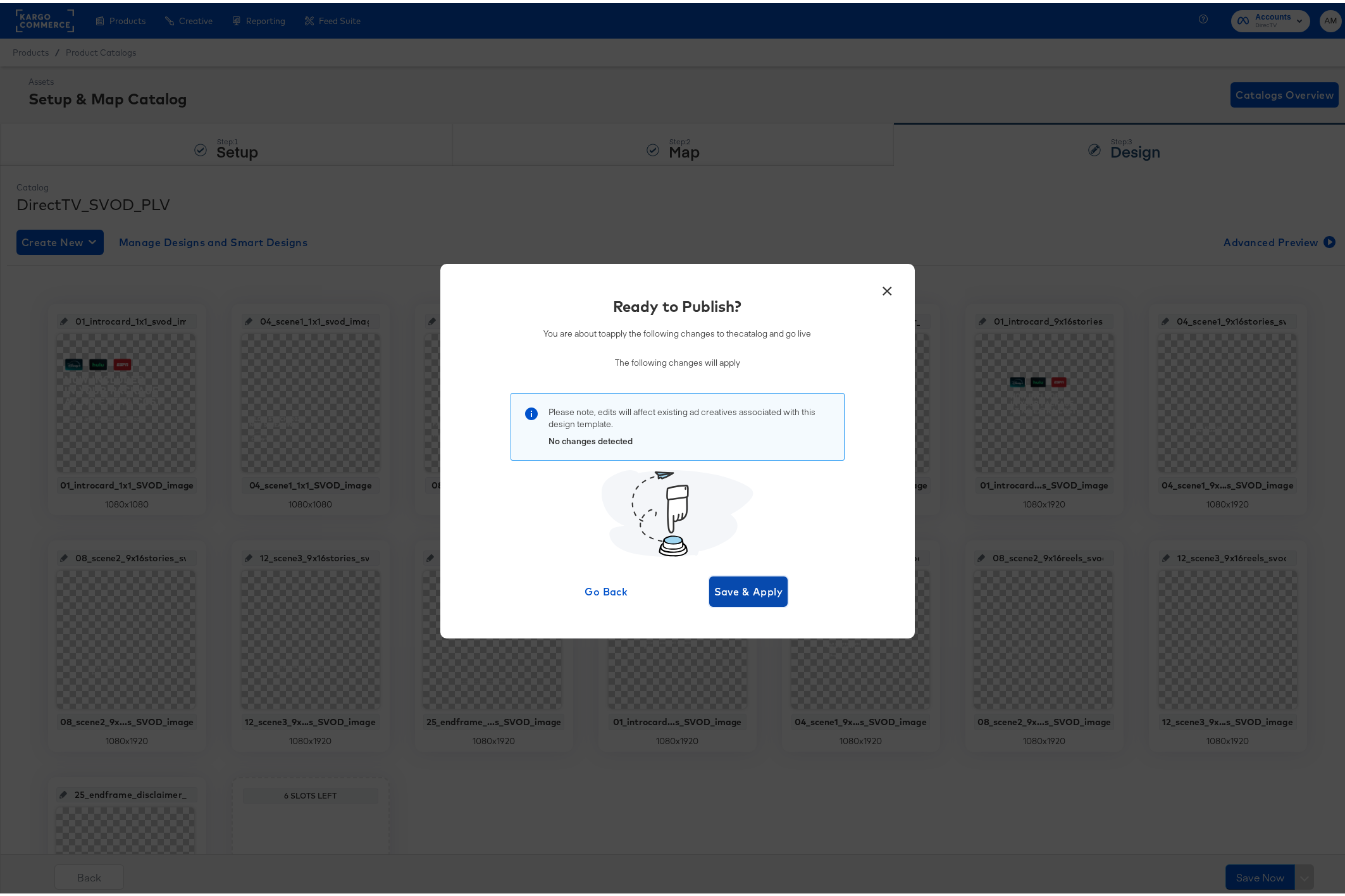
click at [755, 588] on span "Save & Apply" at bounding box center [748, 588] width 69 height 18
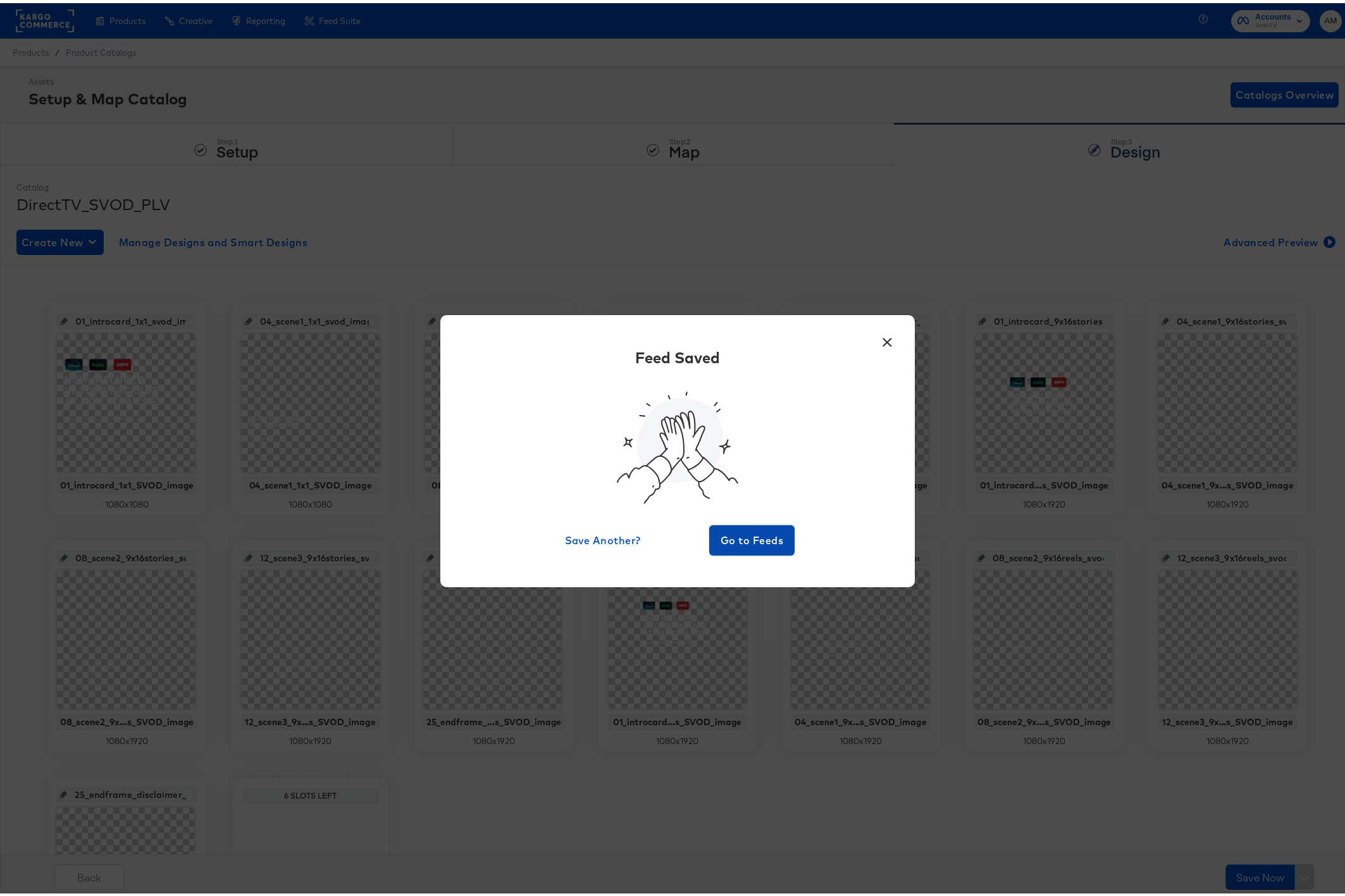
click at [735, 533] on span "Go to Feeds" at bounding box center [752, 537] width 76 height 18
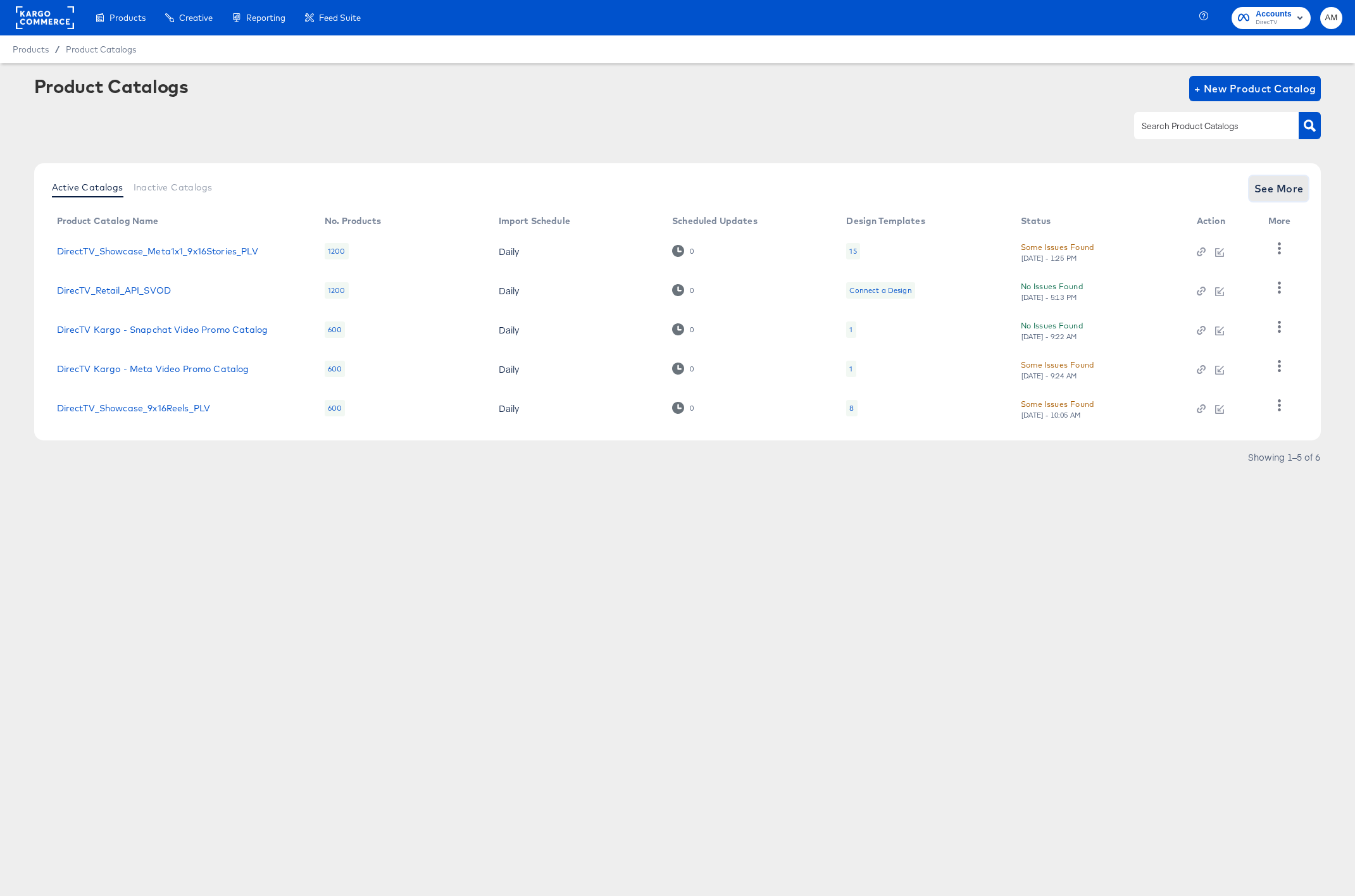
click at [1275, 198] on button "See More" at bounding box center [1278, 188] width 60 height 25
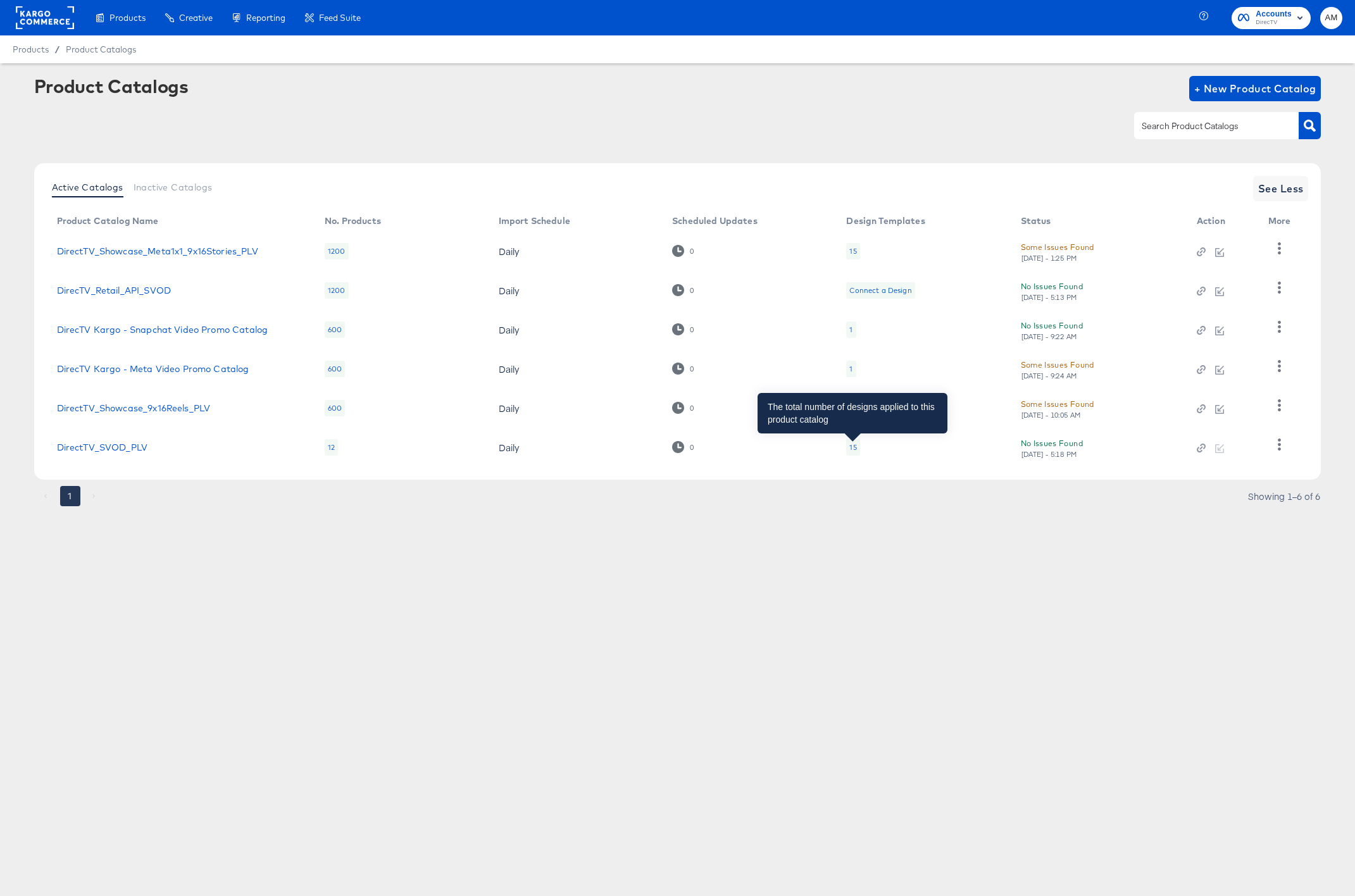
click at [853, 448] on div "15" at bounding box center [852, 447] width 7 height 10
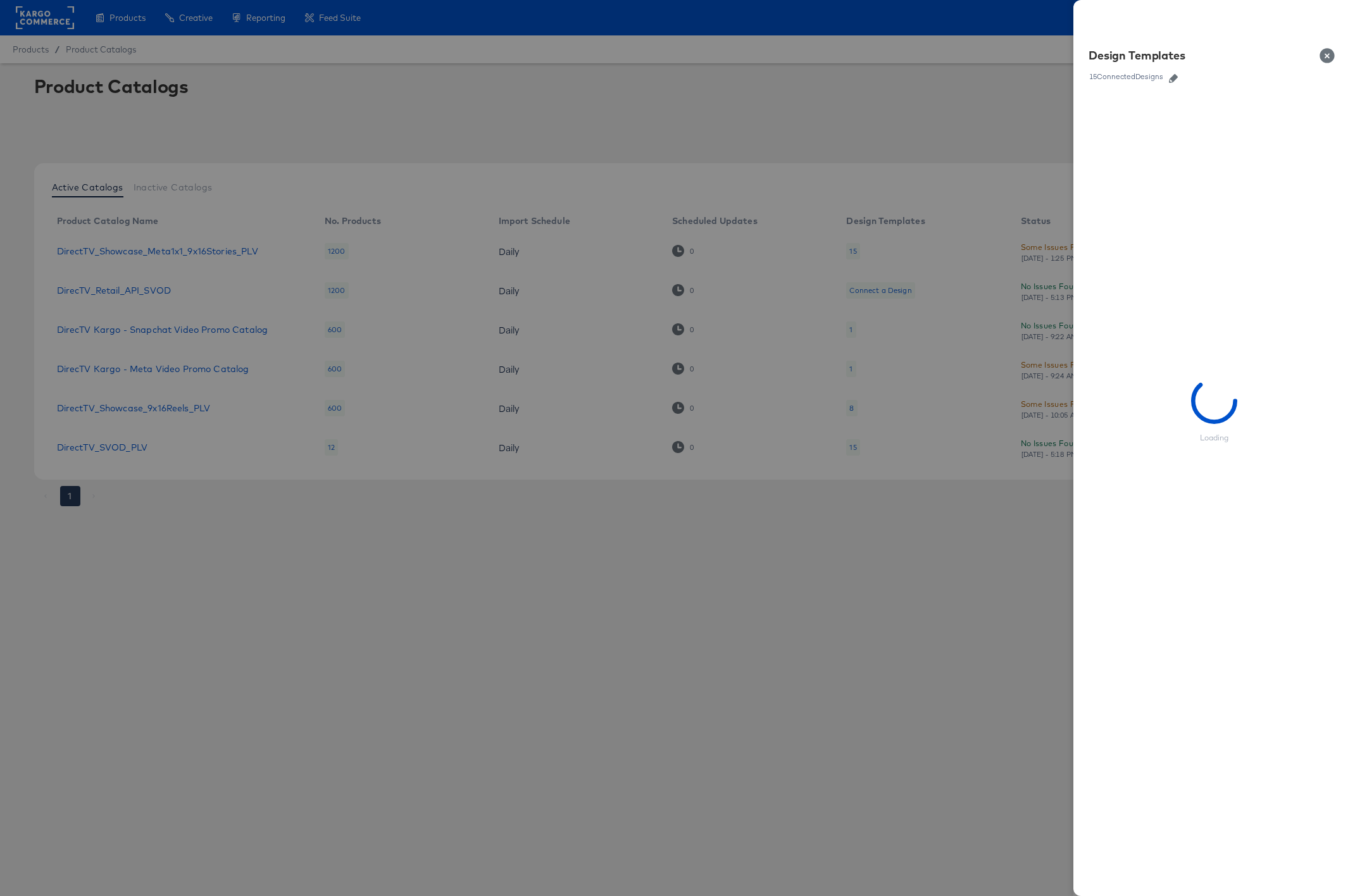
click at [1172, 79] on icon "button" at bounding box center [1173, 79] width 9 height 9
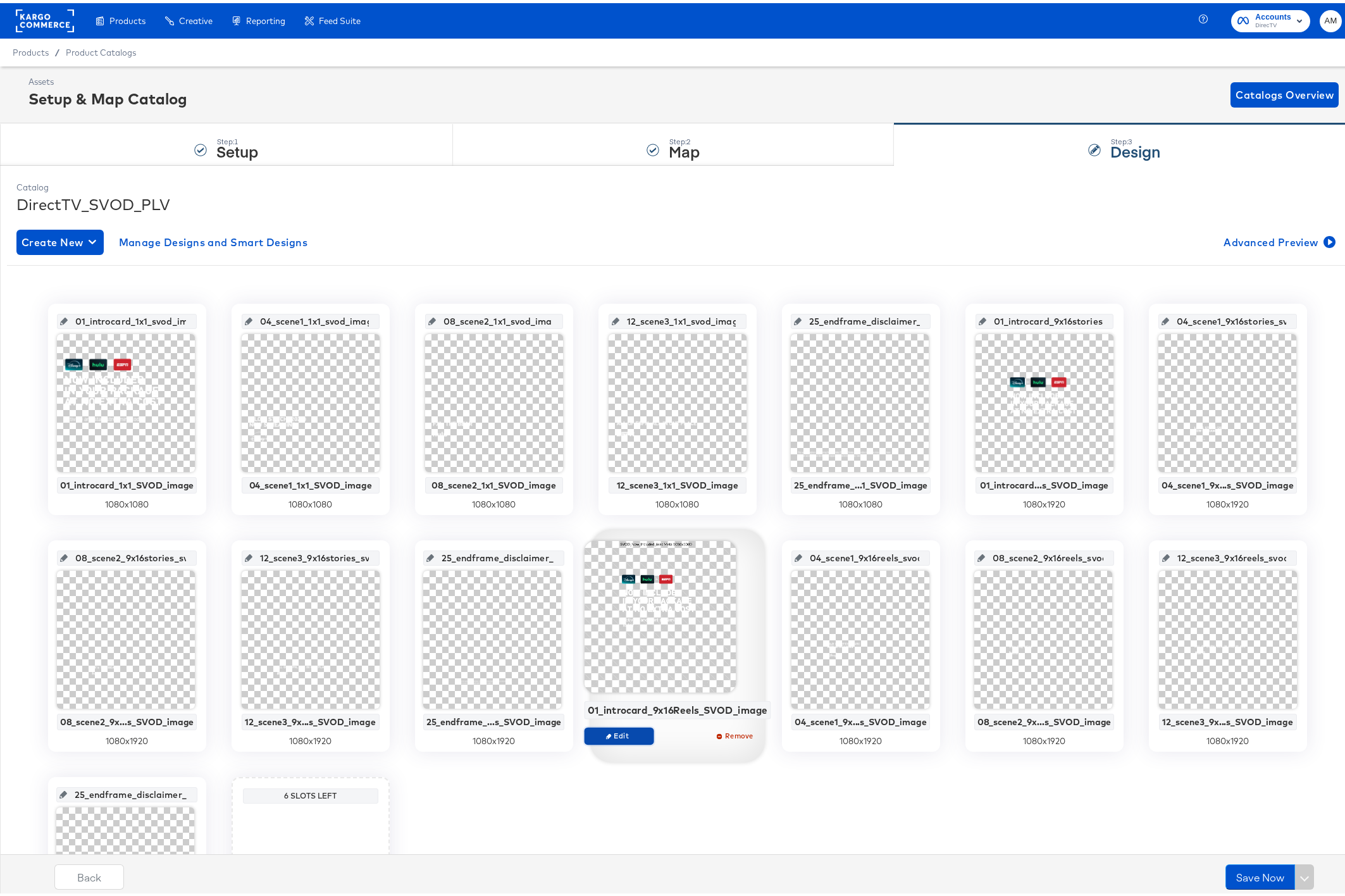
click at [621, 733] on span "Edit" at bounding box center [618, 732] width 58 height 9
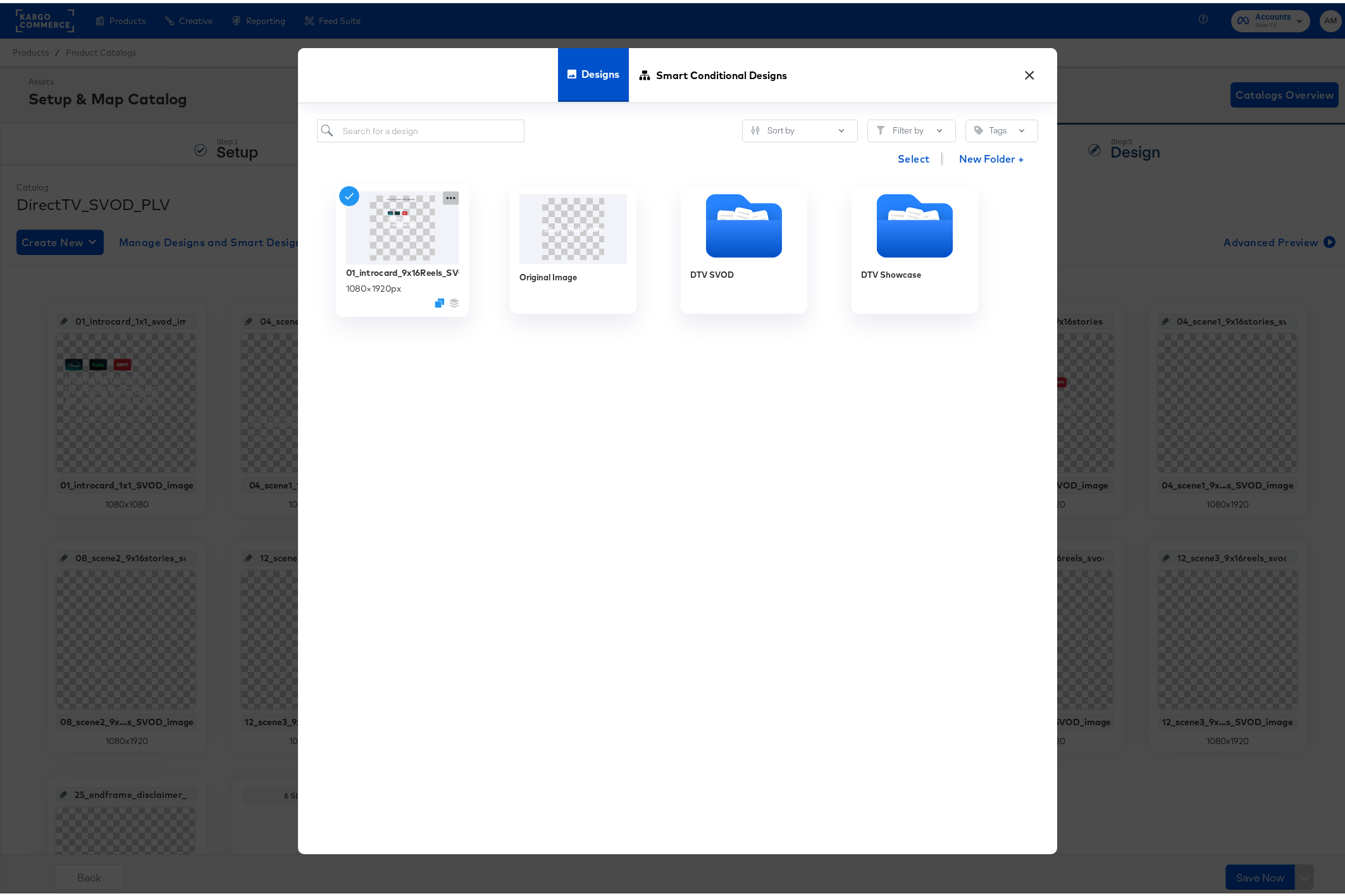
click at [446, 197] on icon at bounding box center [451, 194] width 16 height 13
click at [509, 269] on div "Edit Design Edit Design" at bounding box center [509, 269] width 0 height 0
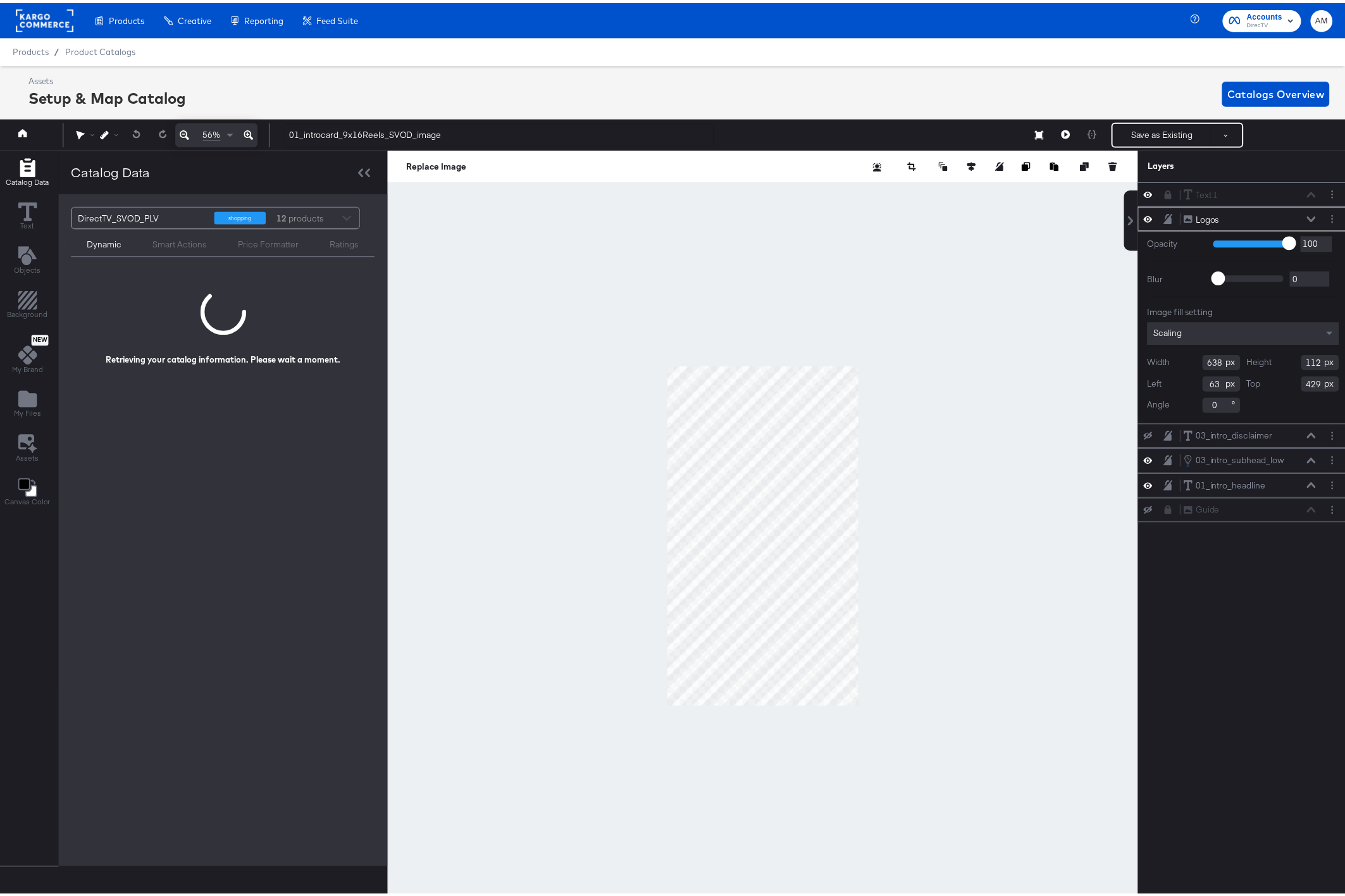
scroll to position [0, 3]
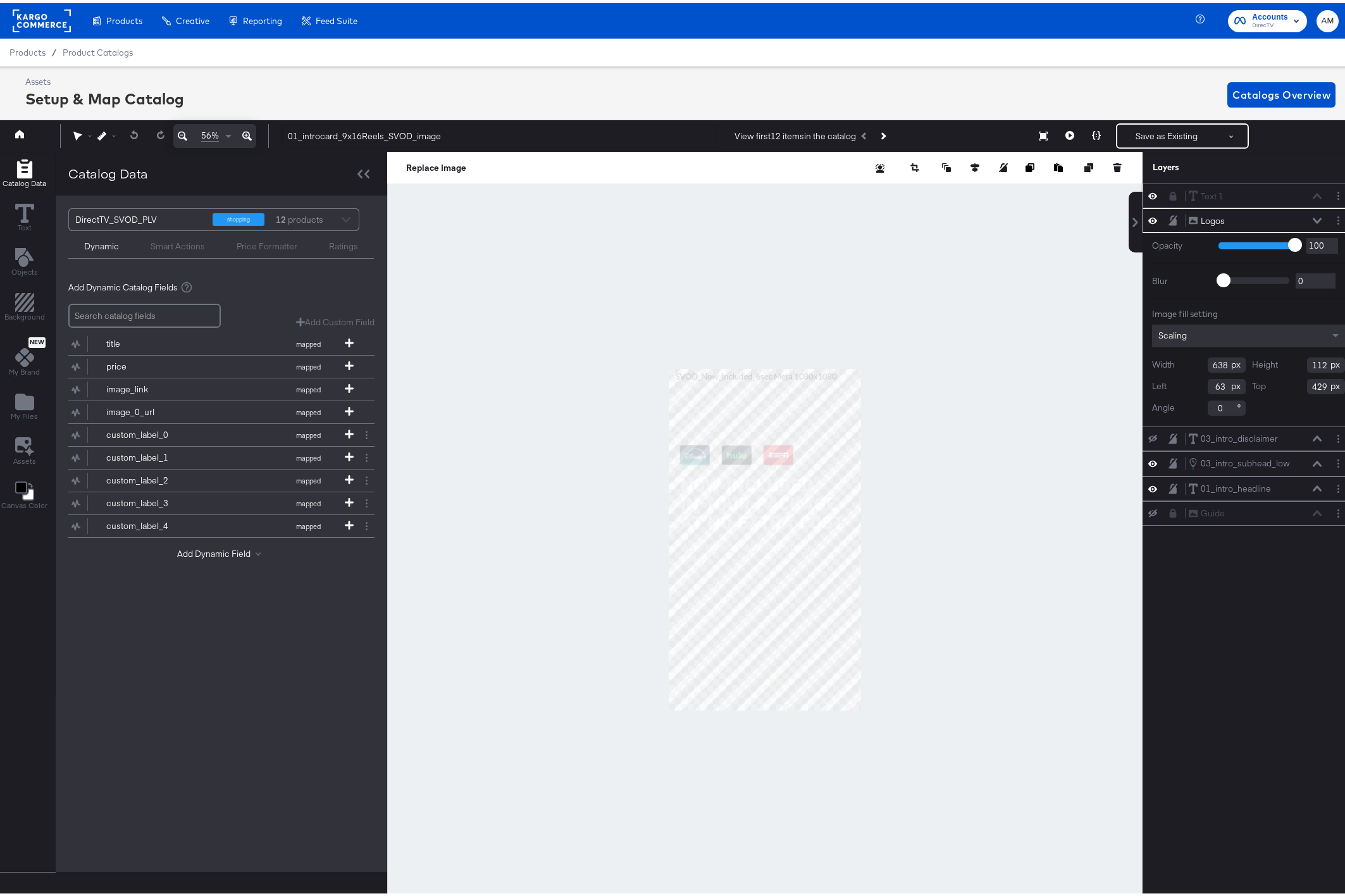
click at [1148, 192] on icon at bounding box center [1152, 192] width 9 height 10
click at [1331, 194] on button "Layer Options" at bounding box center [1337, 192] width 13 height 13
click at [1232, 233] on button "Rename" at bounding box center [1242, 235] width 35 height 13
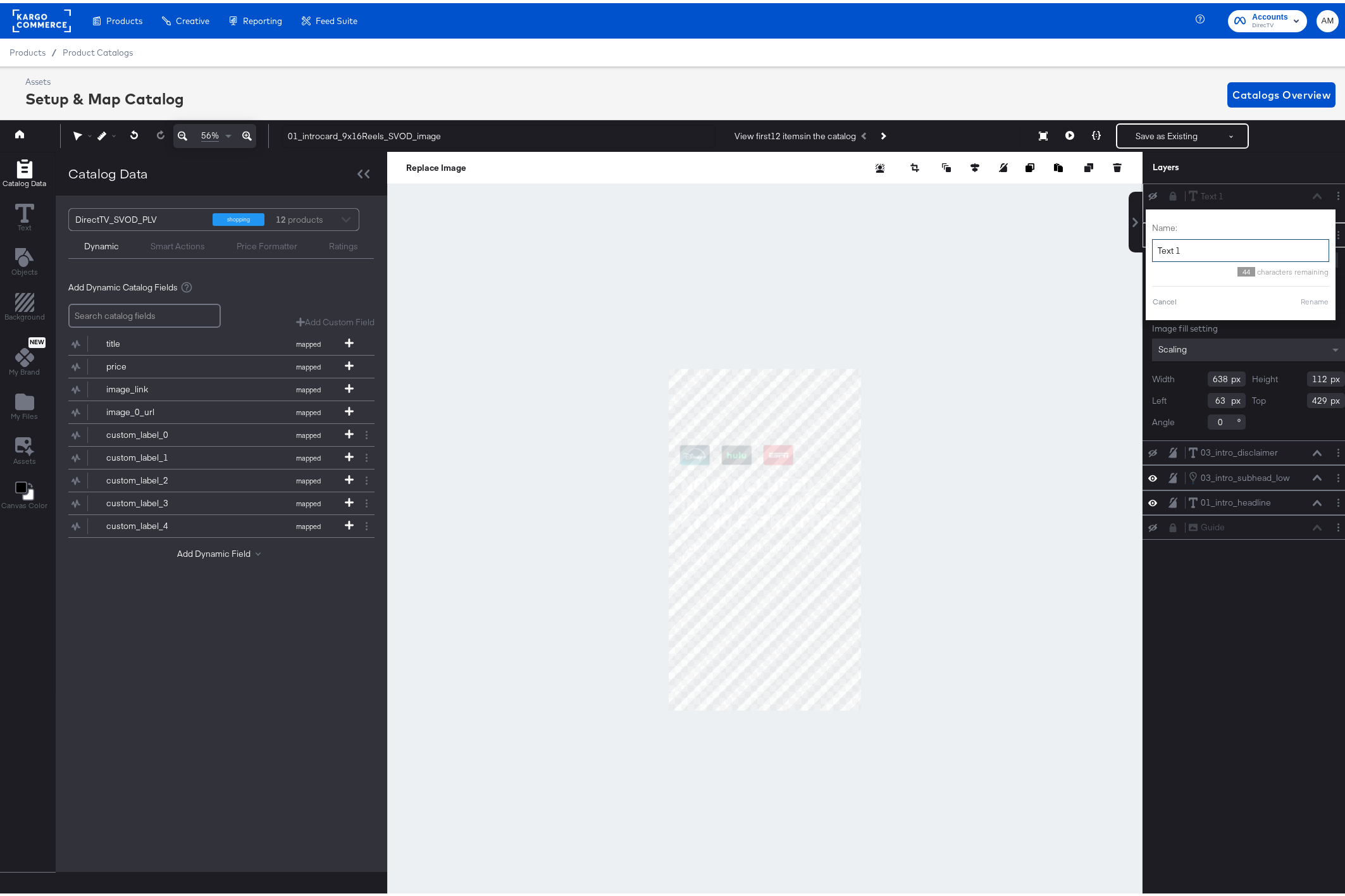
drag, startPoint x: 1184, startPoint y: 249, endPoint x: 1137, endPoint y: 245, distance: 47.2
click at [1146, 245] on div "Name: Text 1 44 characters remaining Cancel Rename" at bounding box center [1241, 262] width 190 height 110
type input "Creative Name"
click at [1286, 300] on button "Rename" at bounding box center [1298, 298] width 29 height 11
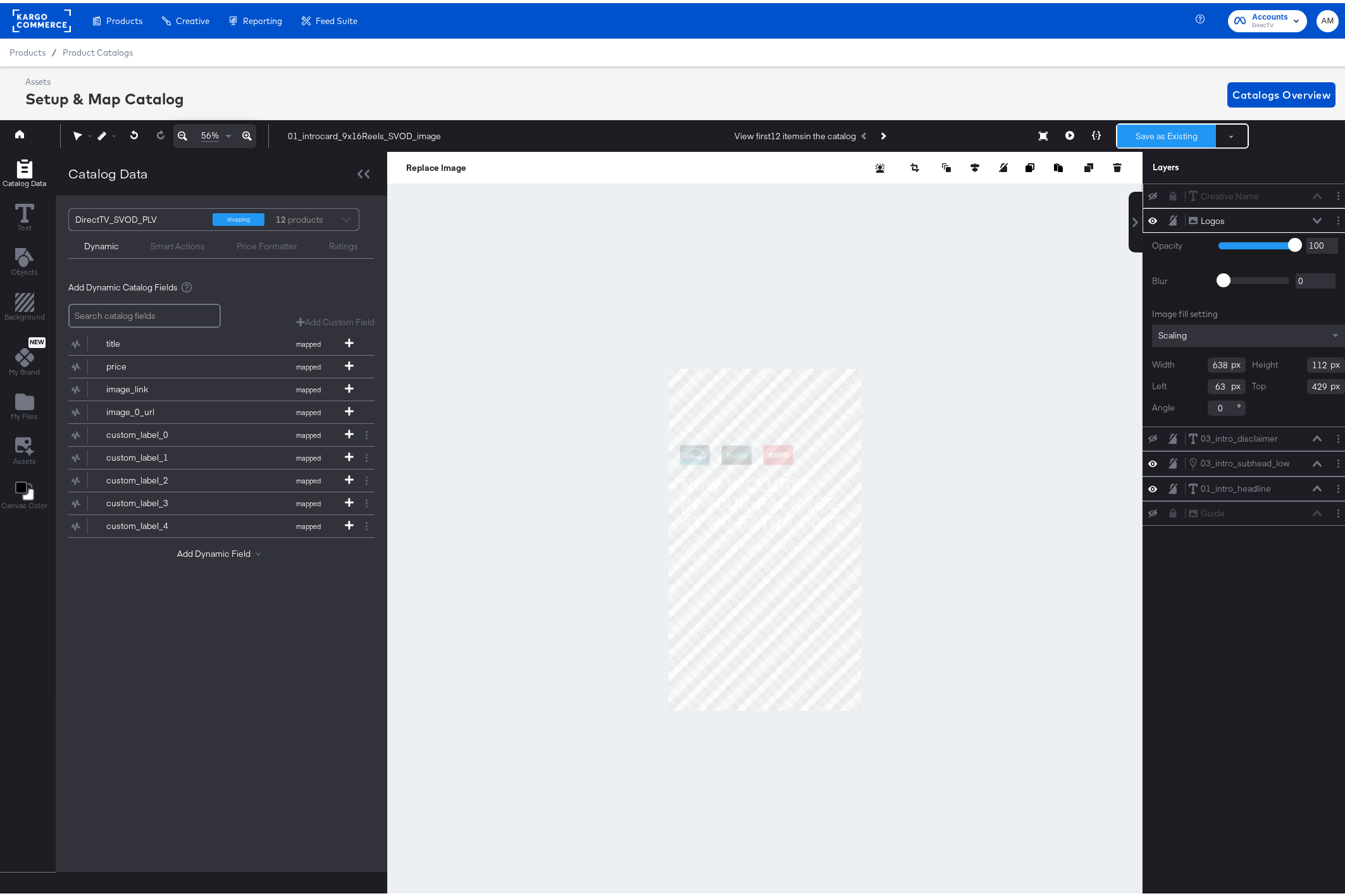
click at [1171, 142] on button "Save as Existing" at bounding box center [1166, 133] width 98 height 22
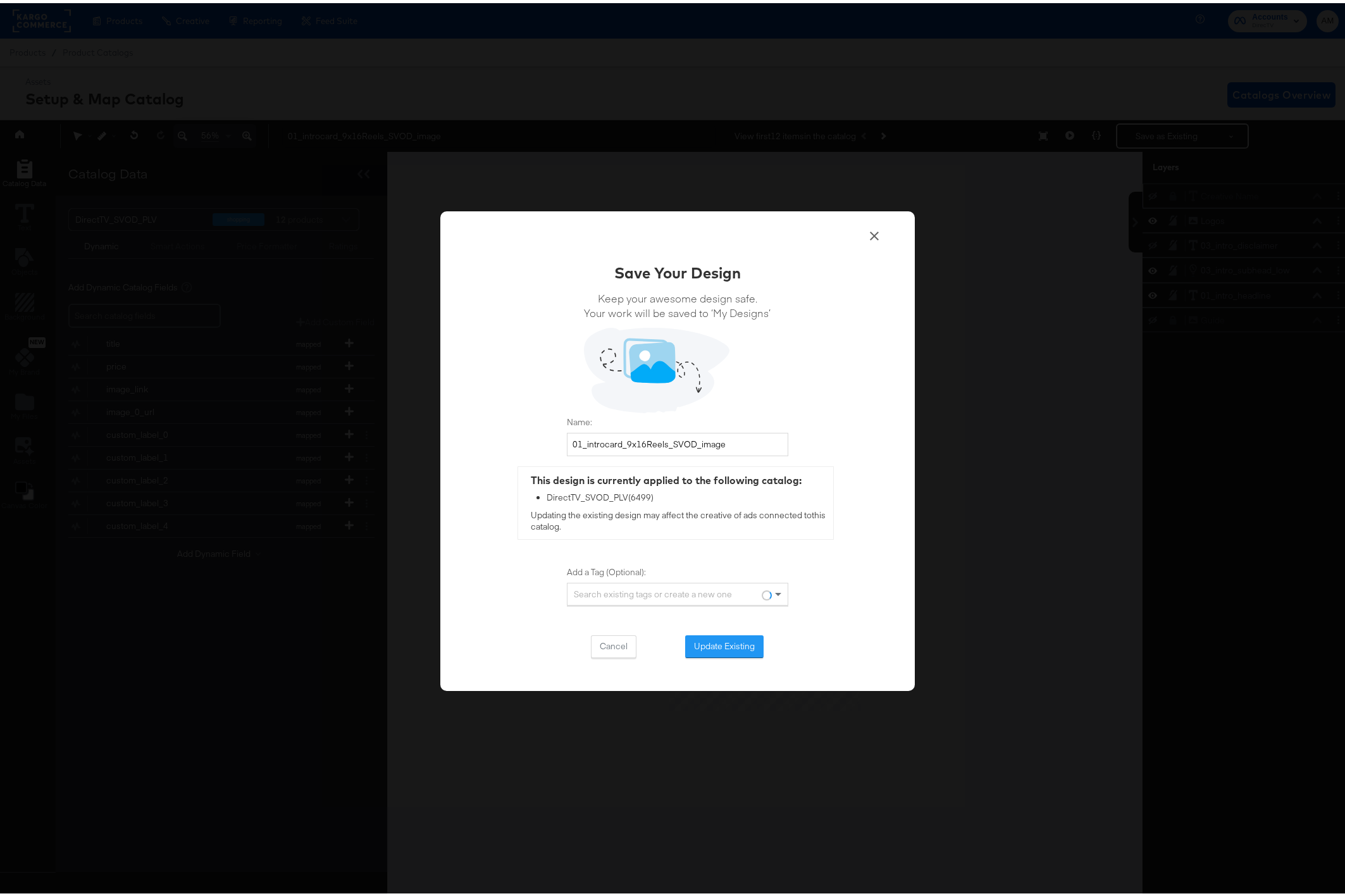
click at [727, 645] on button "Update Existing" at bounding box center [724, 643] width 79 height 22
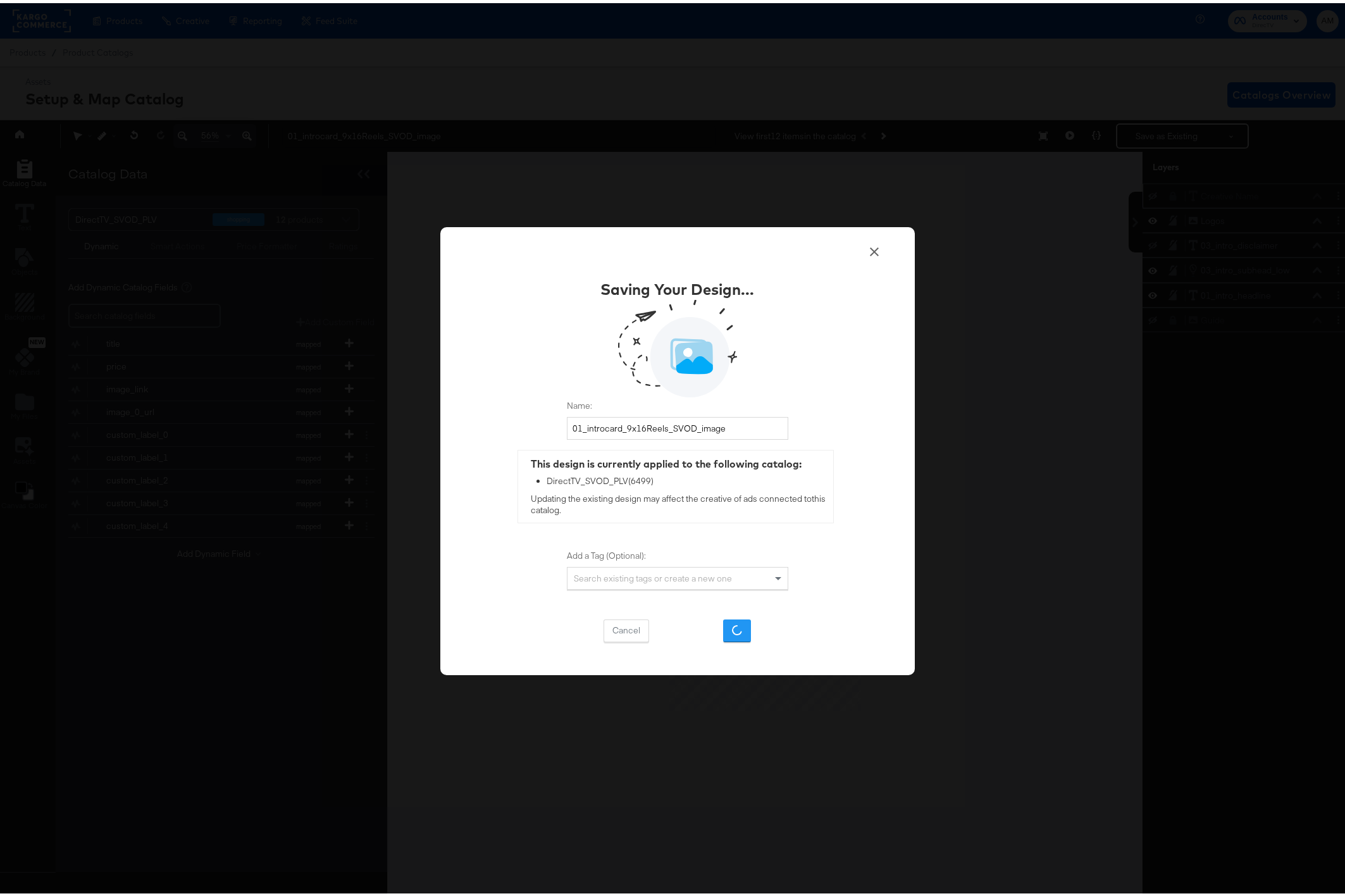
scroll to position [0, 0]
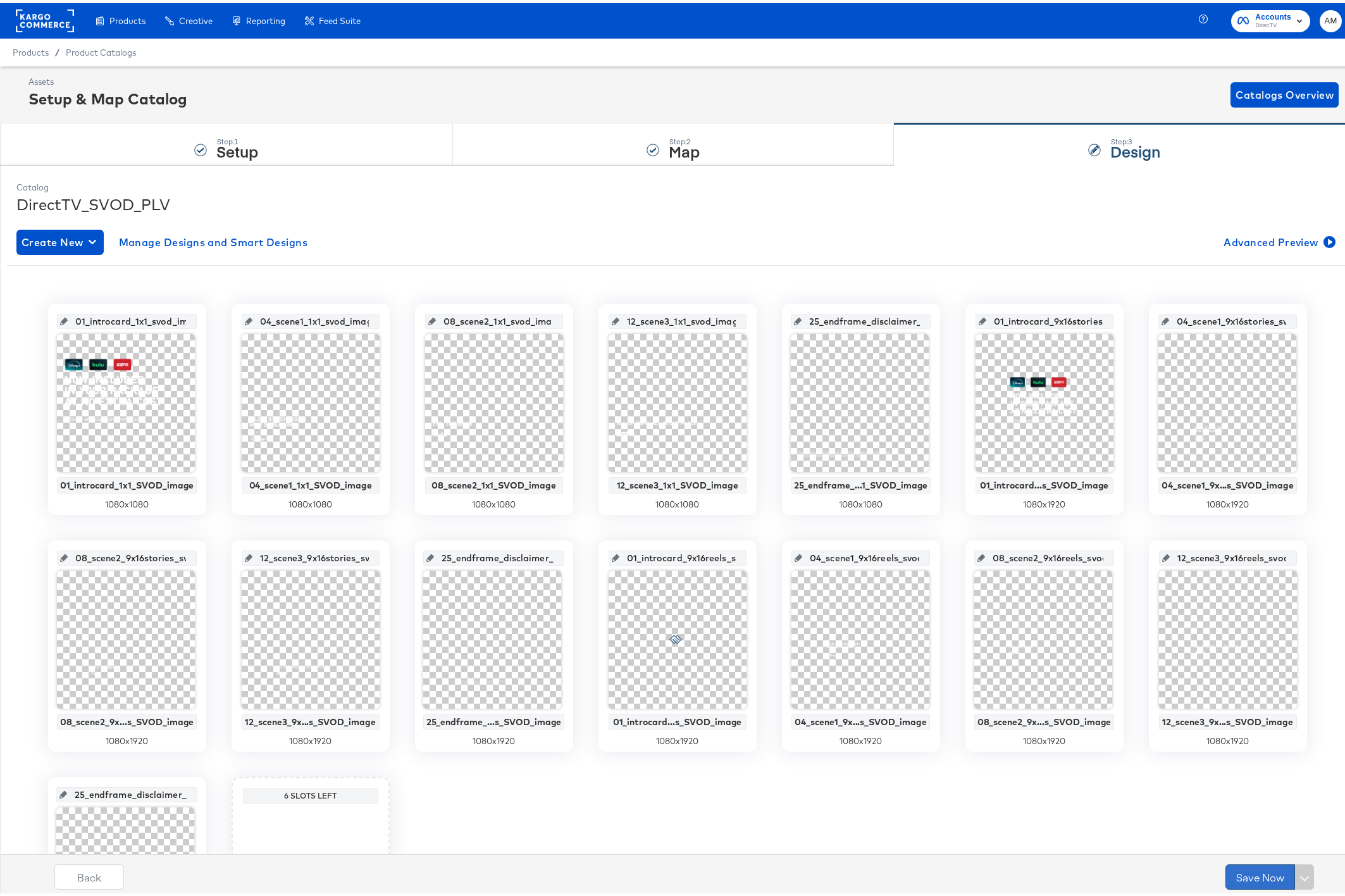
click at [1241, 874] on button "Save Now" at bounding box center [1260, 873] width 70 height 25
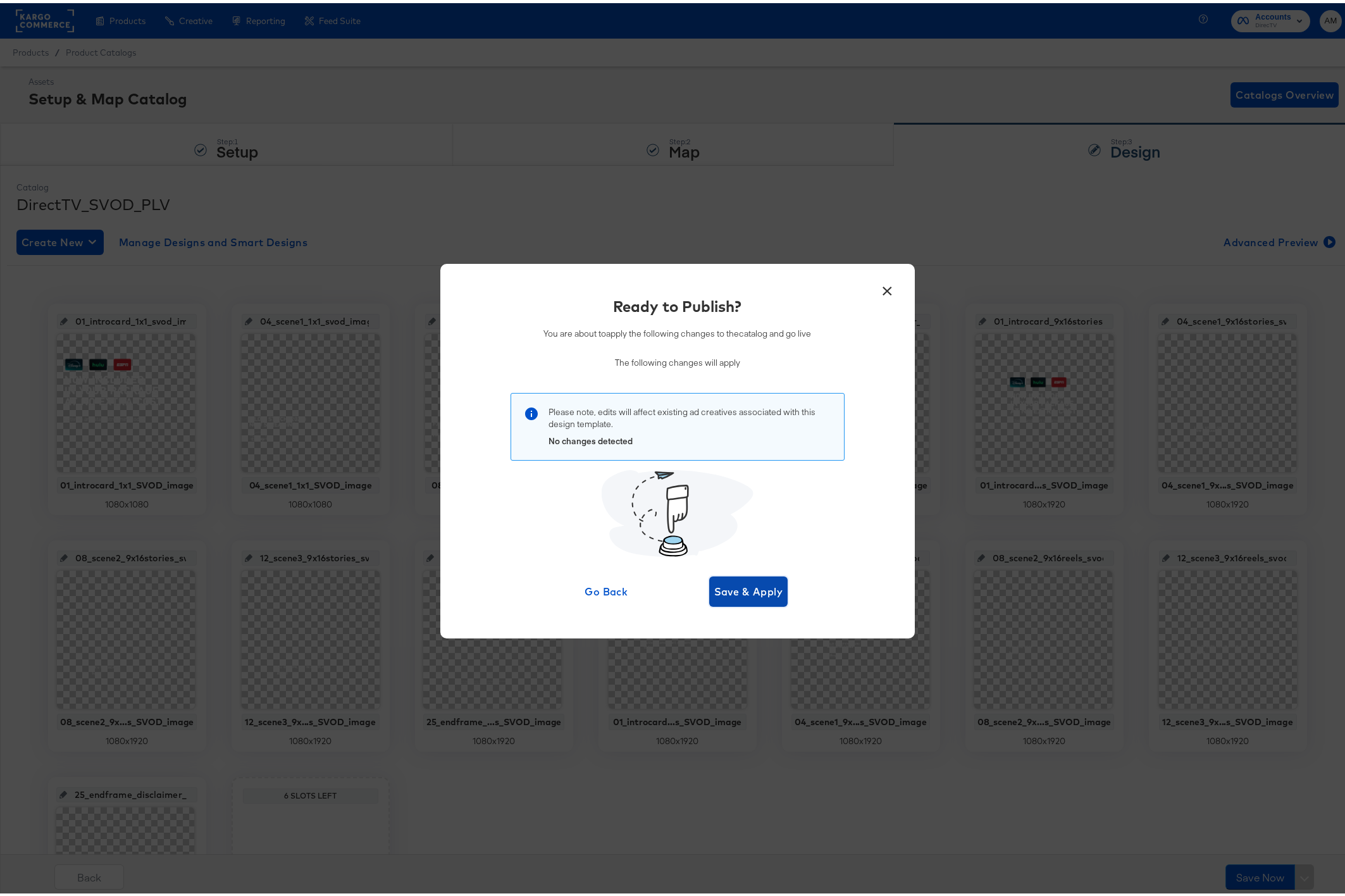
click at [729, 589] on span "Save & Apply" at bounding box center [748, 588] width 69 height 18
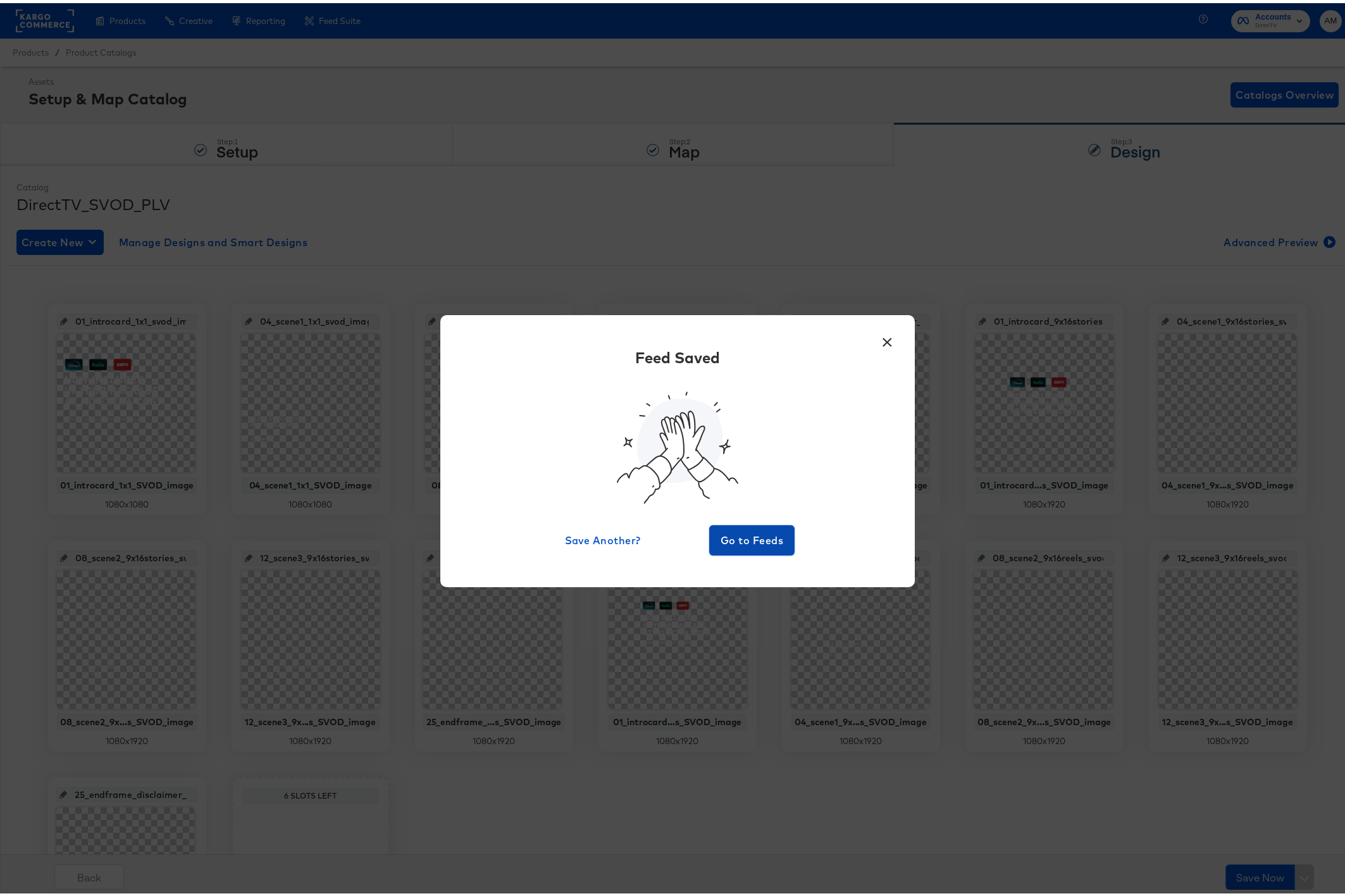
click at [742, 536] on span "Go to Feeds" at bounding box center [752, 537] width 76 height 18
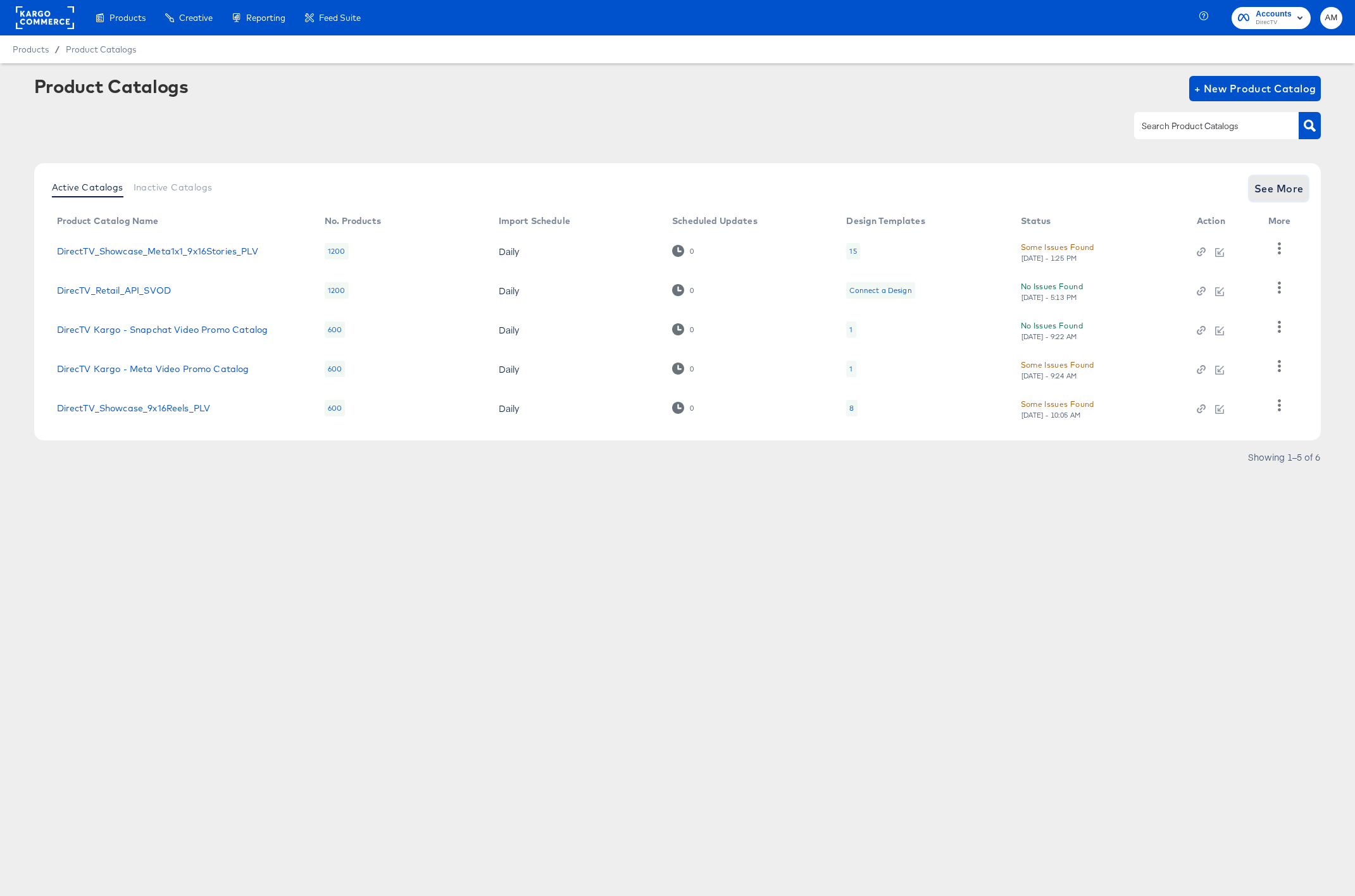
click at [1286, 188] on span "See More" at bounding box center [1278, 188] width 49 height 18
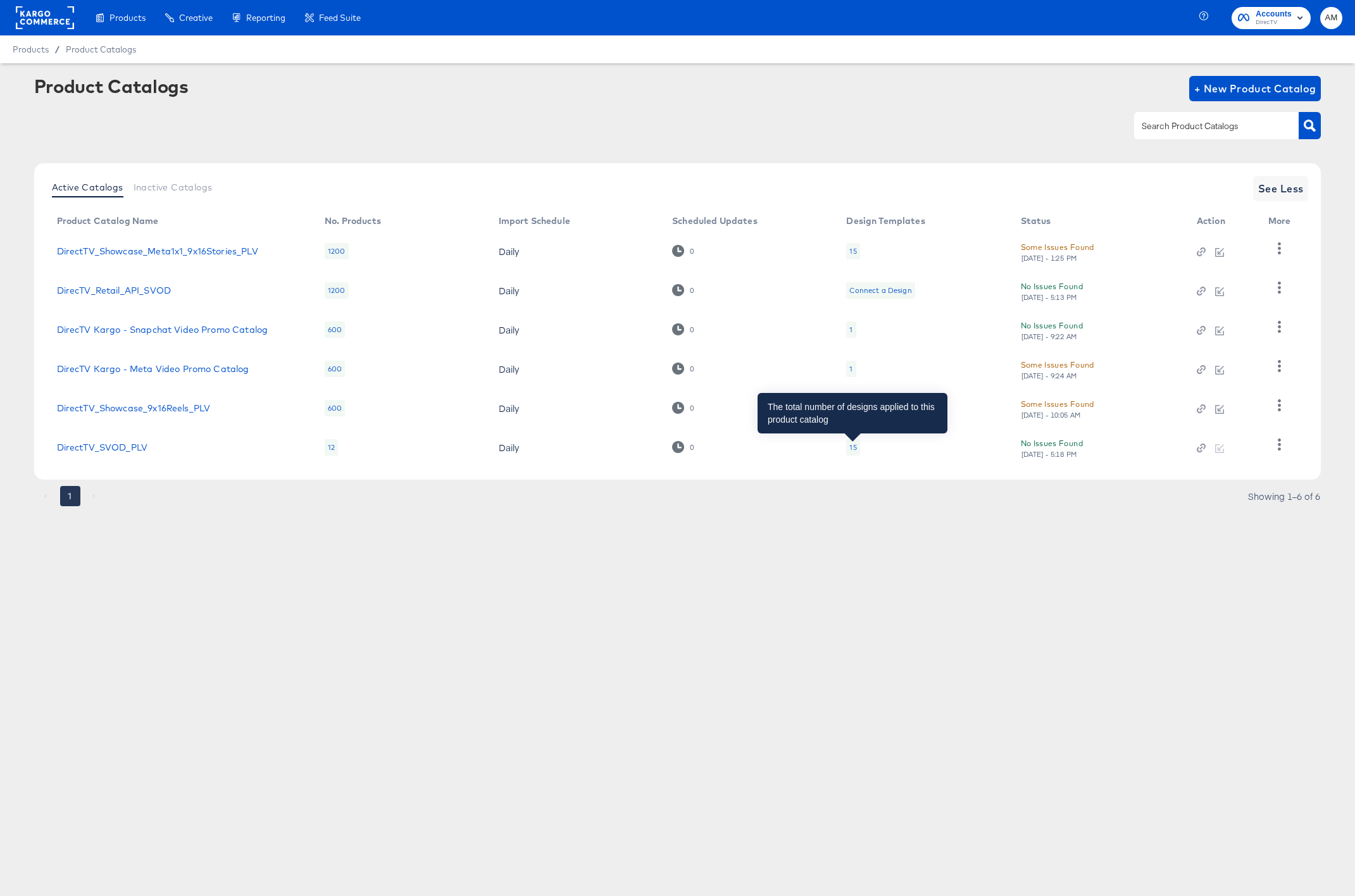
click at [855, 448] on div "15" at bounding box center [852, 447] width 7 height 10
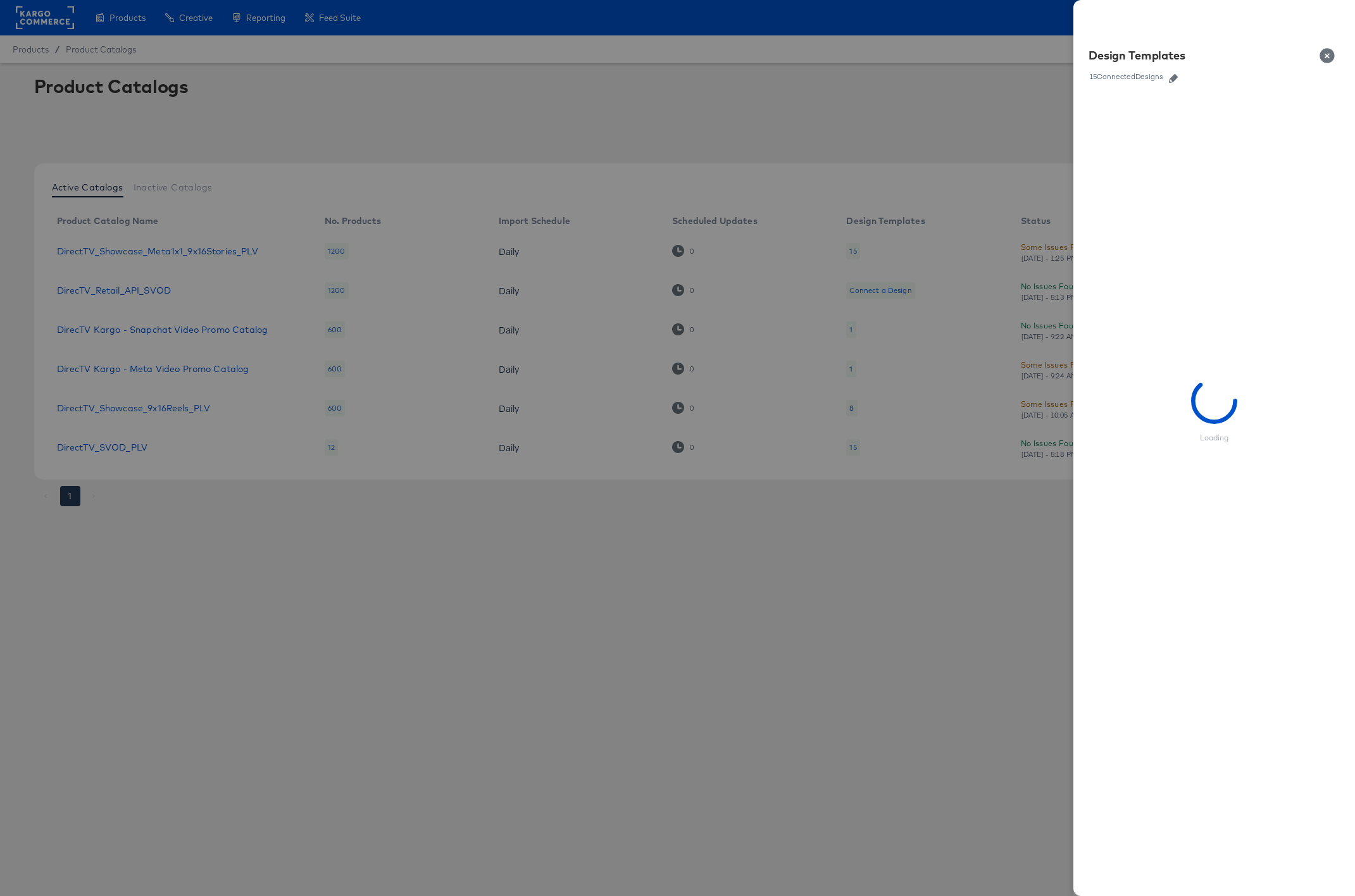
click at [1181, 78] on button "button" at bounding box center [1173, 79] width 19 height 9
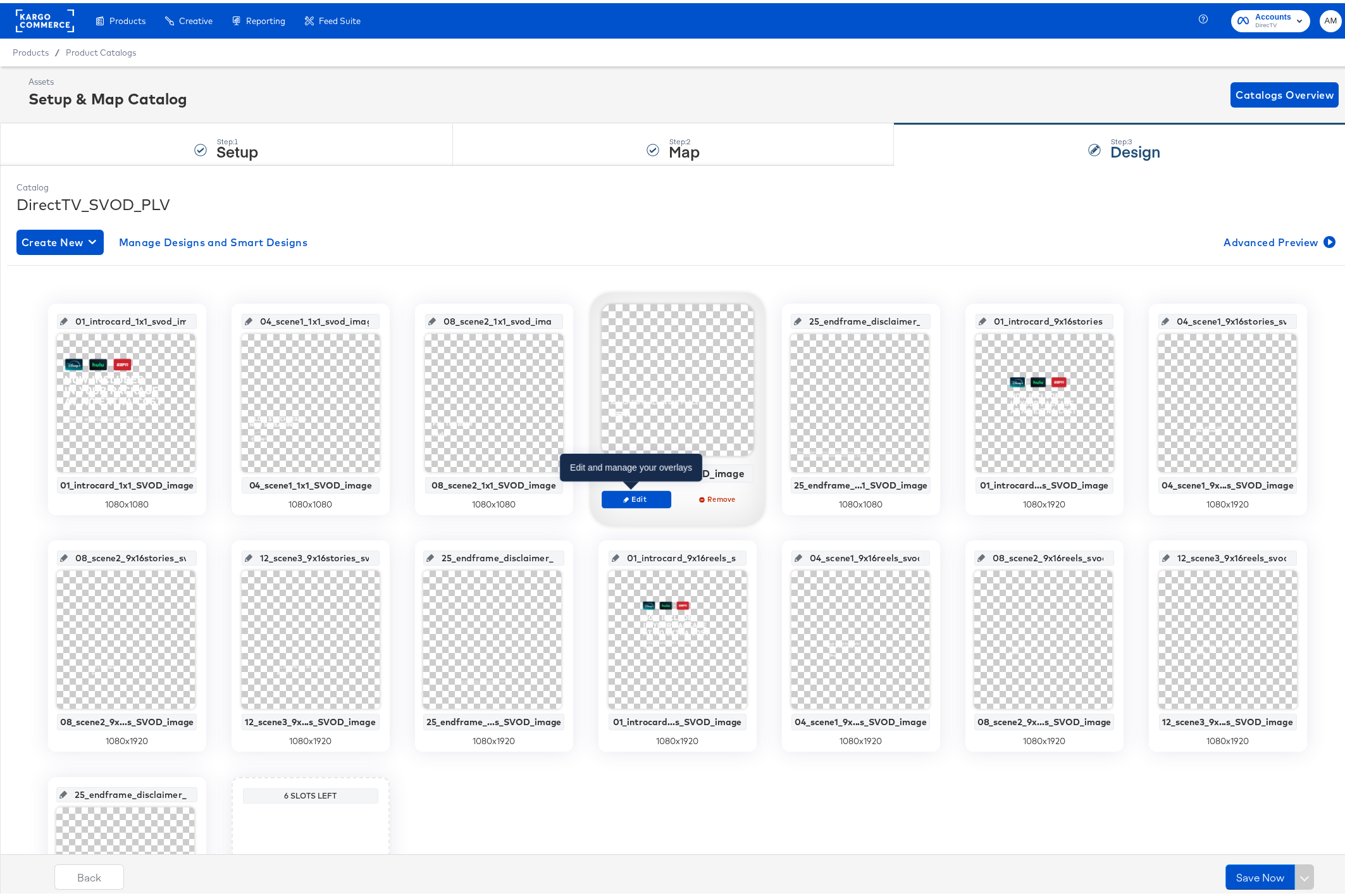
scroll to position [180, 0]
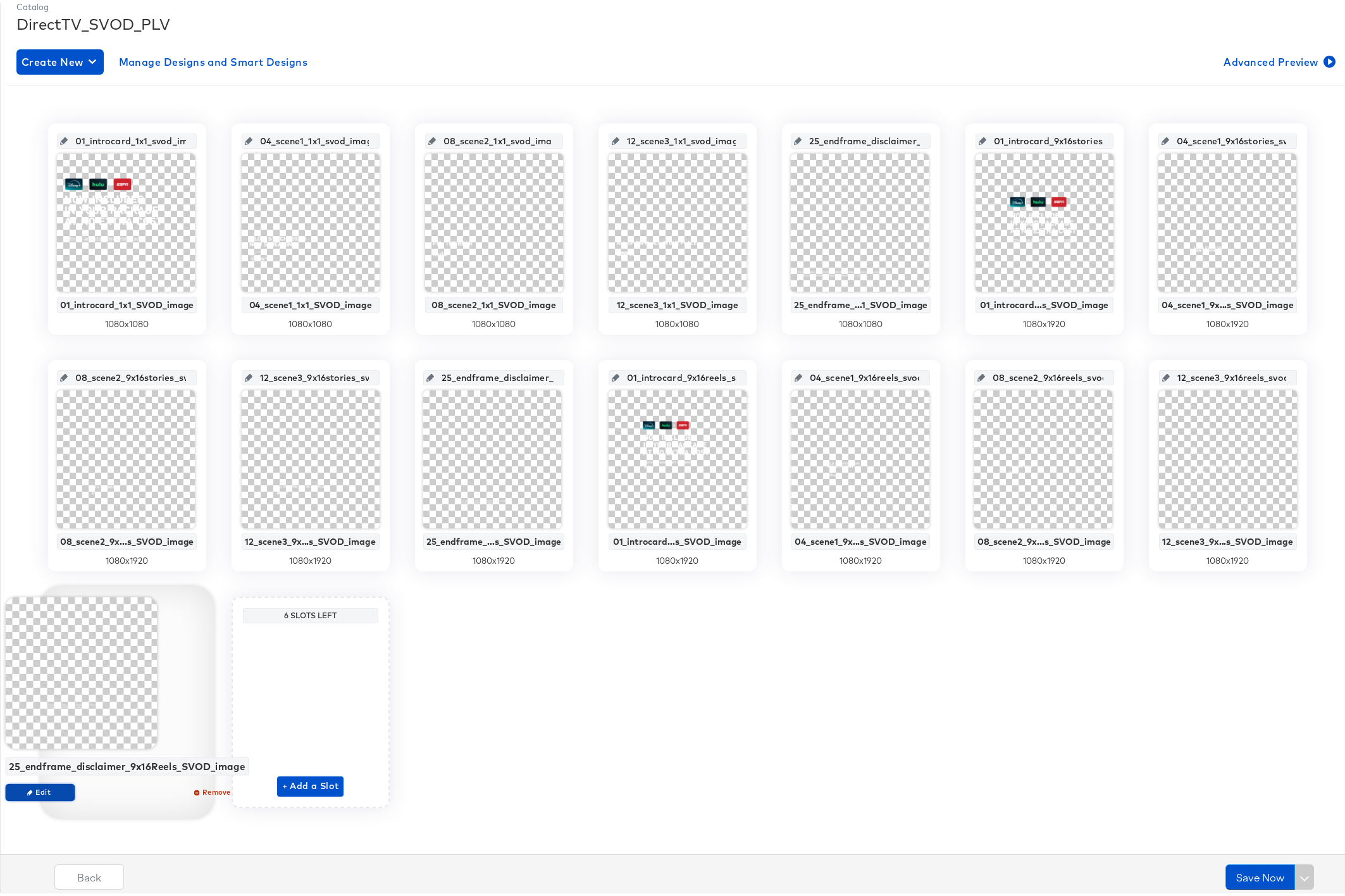
click at [51, 788] on span "Edit" at bounding box center [39, 788] width 58 height 9
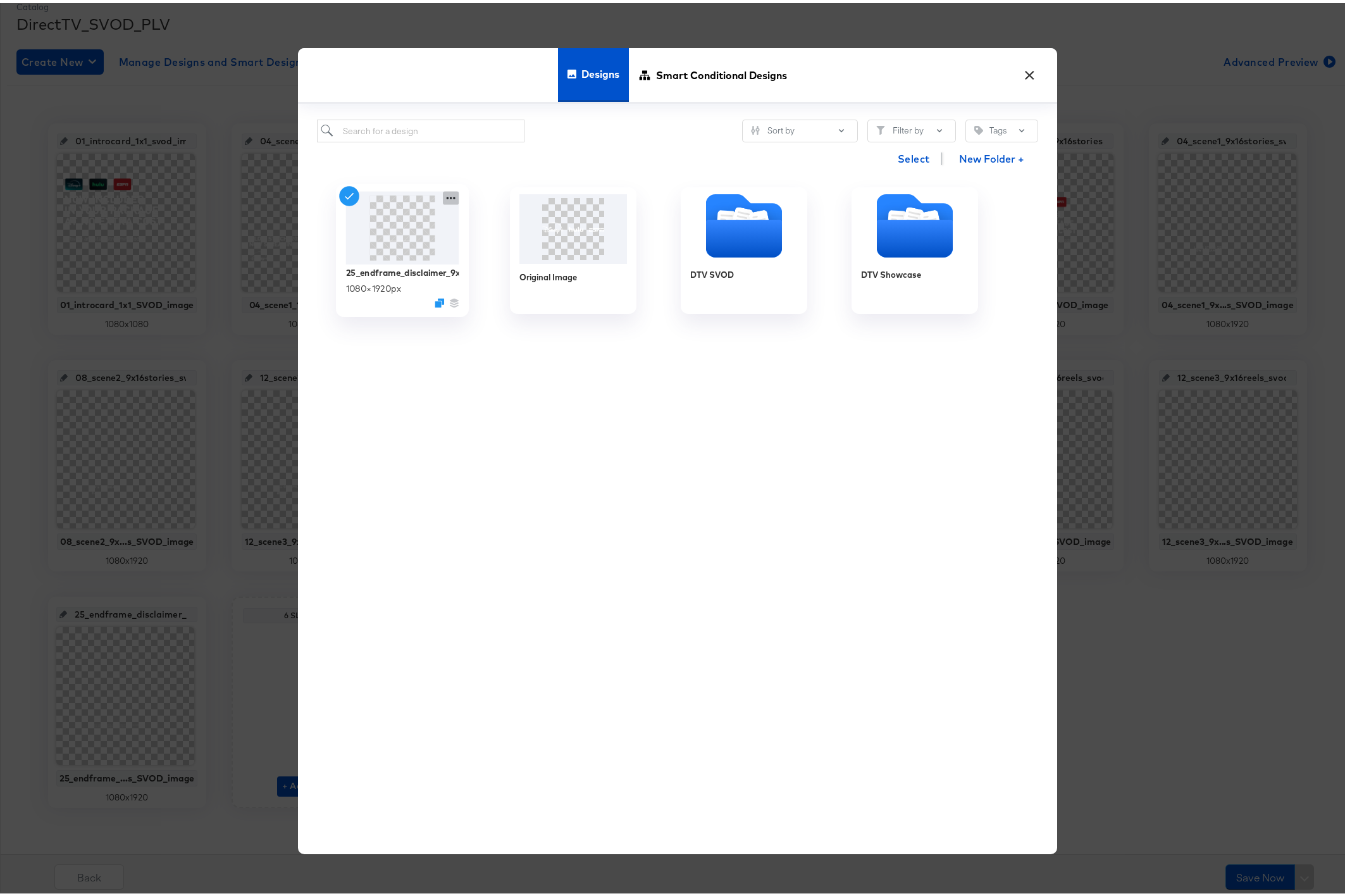
click at [445, 193] on icon at bounding box center [451, 194] width 16 height 13
click at [509, 269] on div "Edit Design Edit Design" at bounding box center [509, 269] width 0 height 0
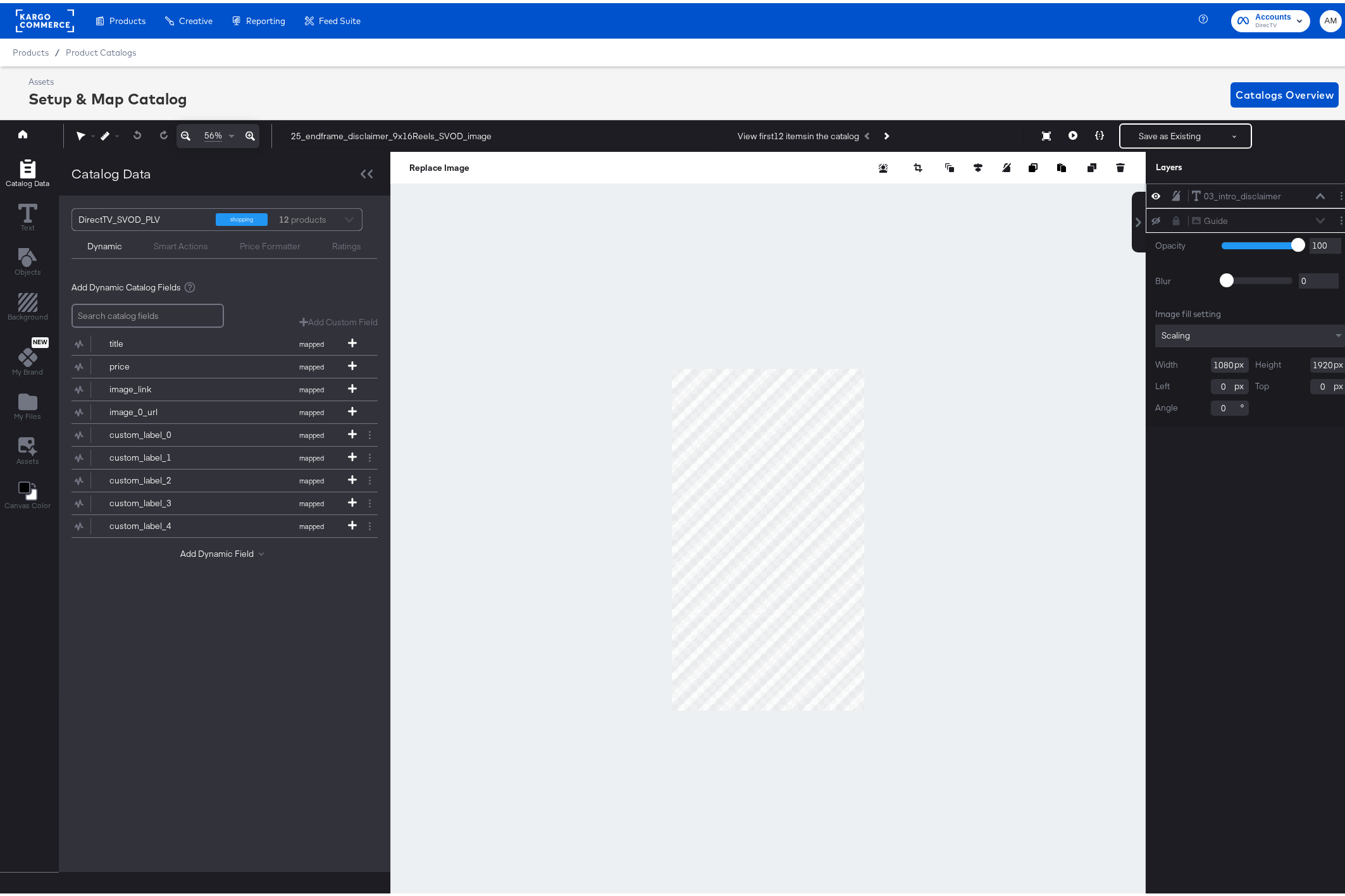
click at [1316, 192] on icon at bounding box center [1320, 192] width 9 height 6
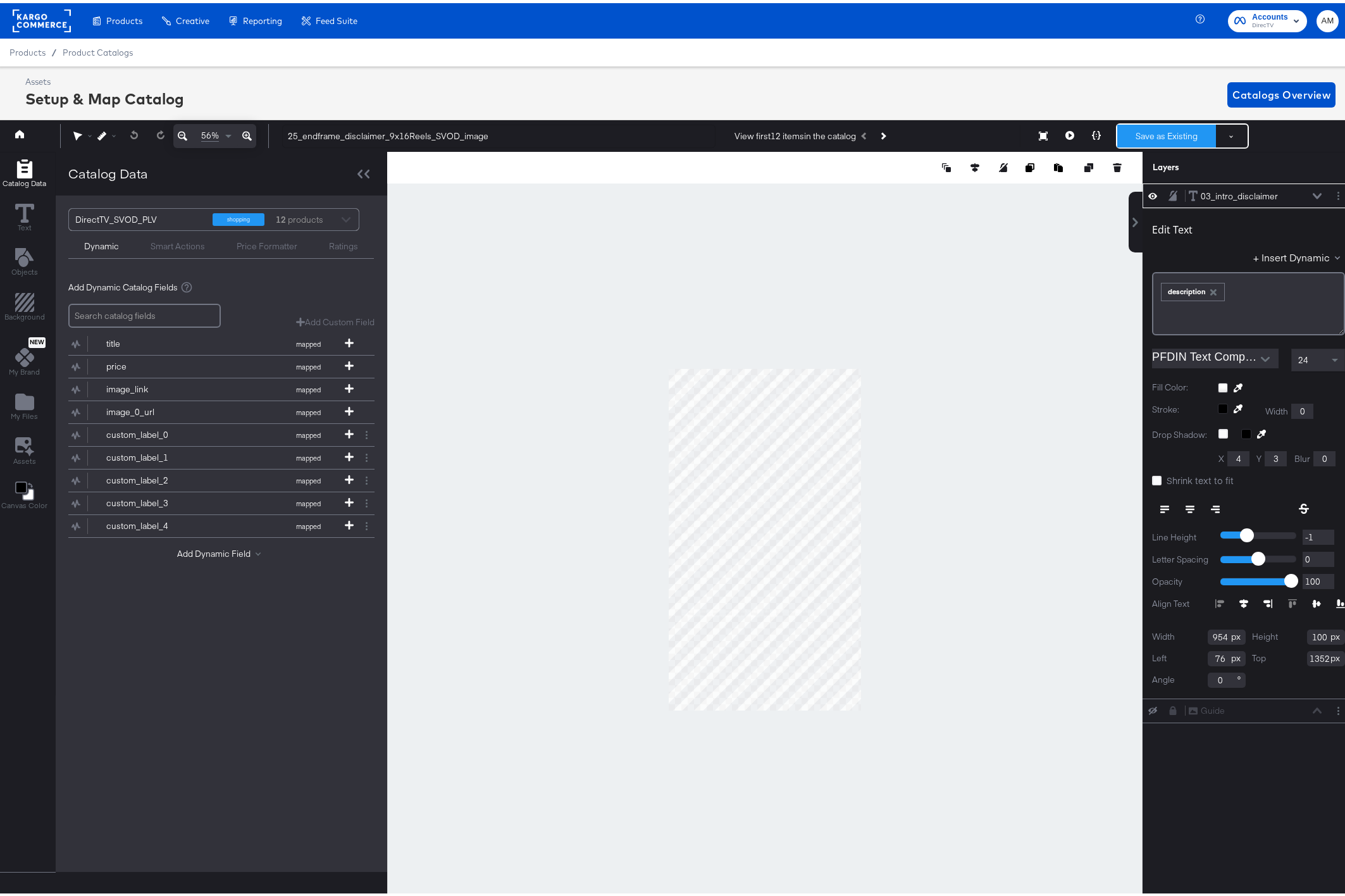
click at [1135, 131] on button "Save as Existing" at bounding box center [1166, 133] width 98 height 22
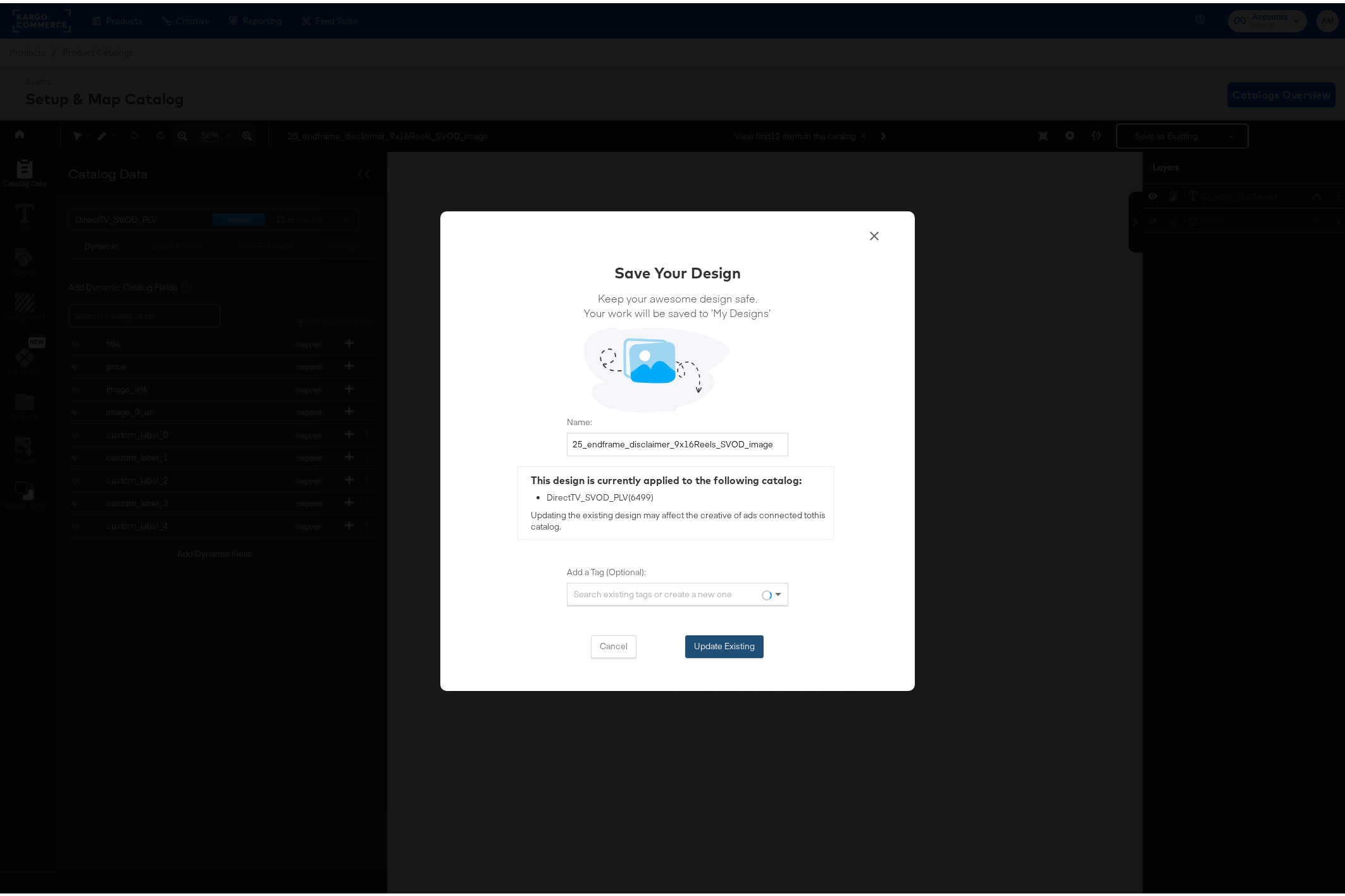
click at [722, 634] on button "Update Existing" at bounding box center [724, 643] width 79 height 22
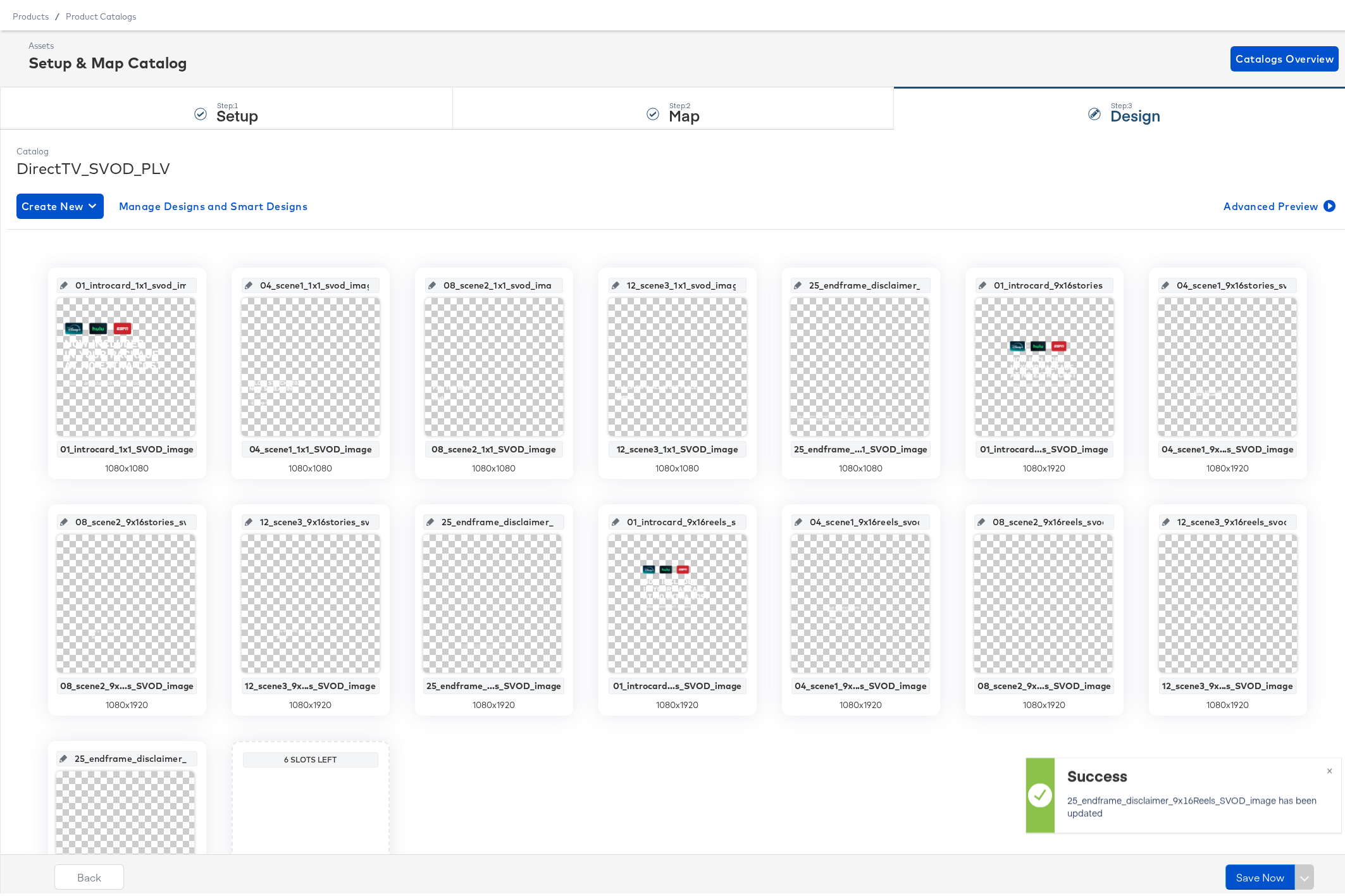
scroll to position [180, 0]
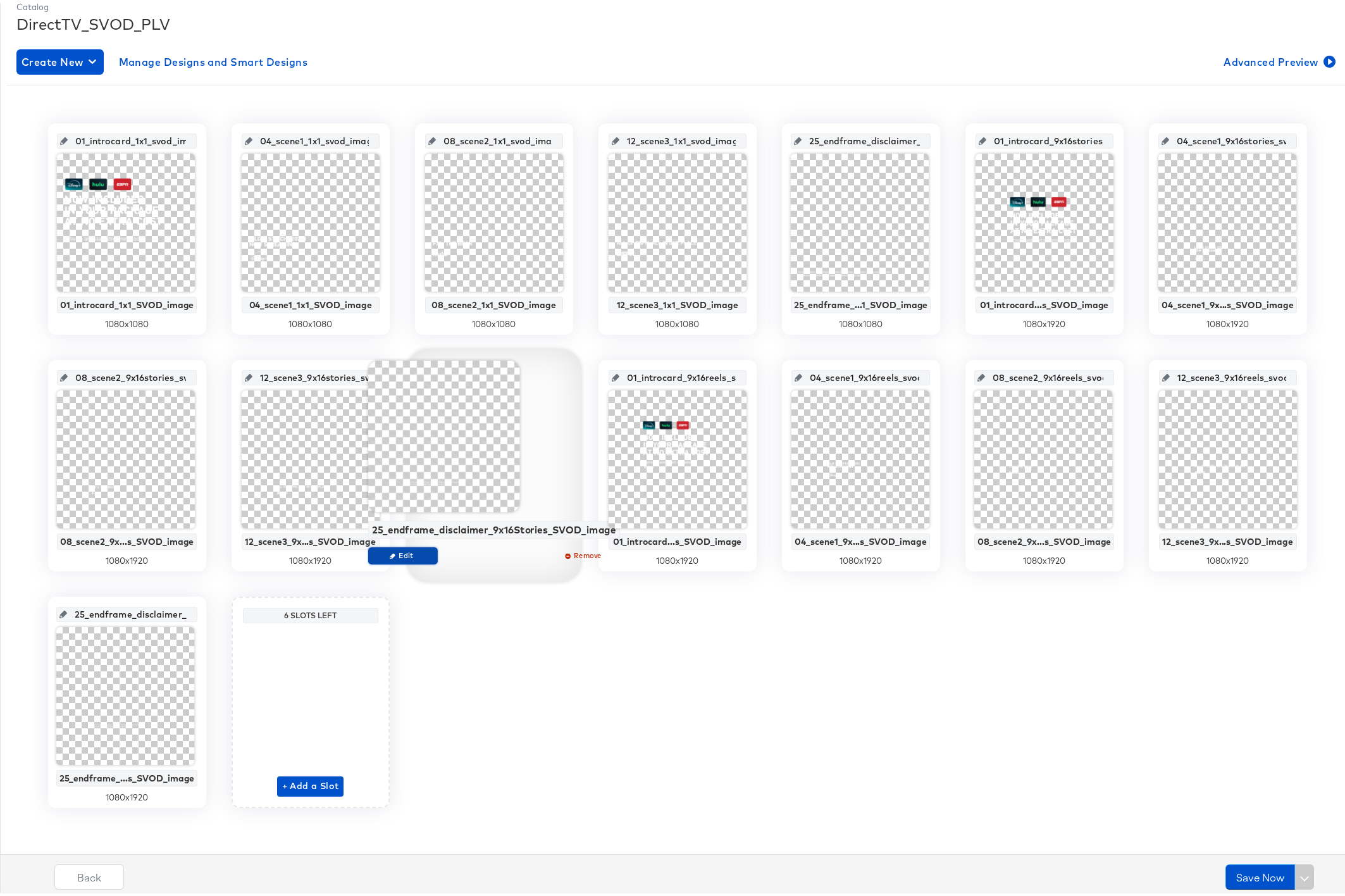
click at [405, 549] on span "Edit" at bounding box center [402, 552] width 58 height 9
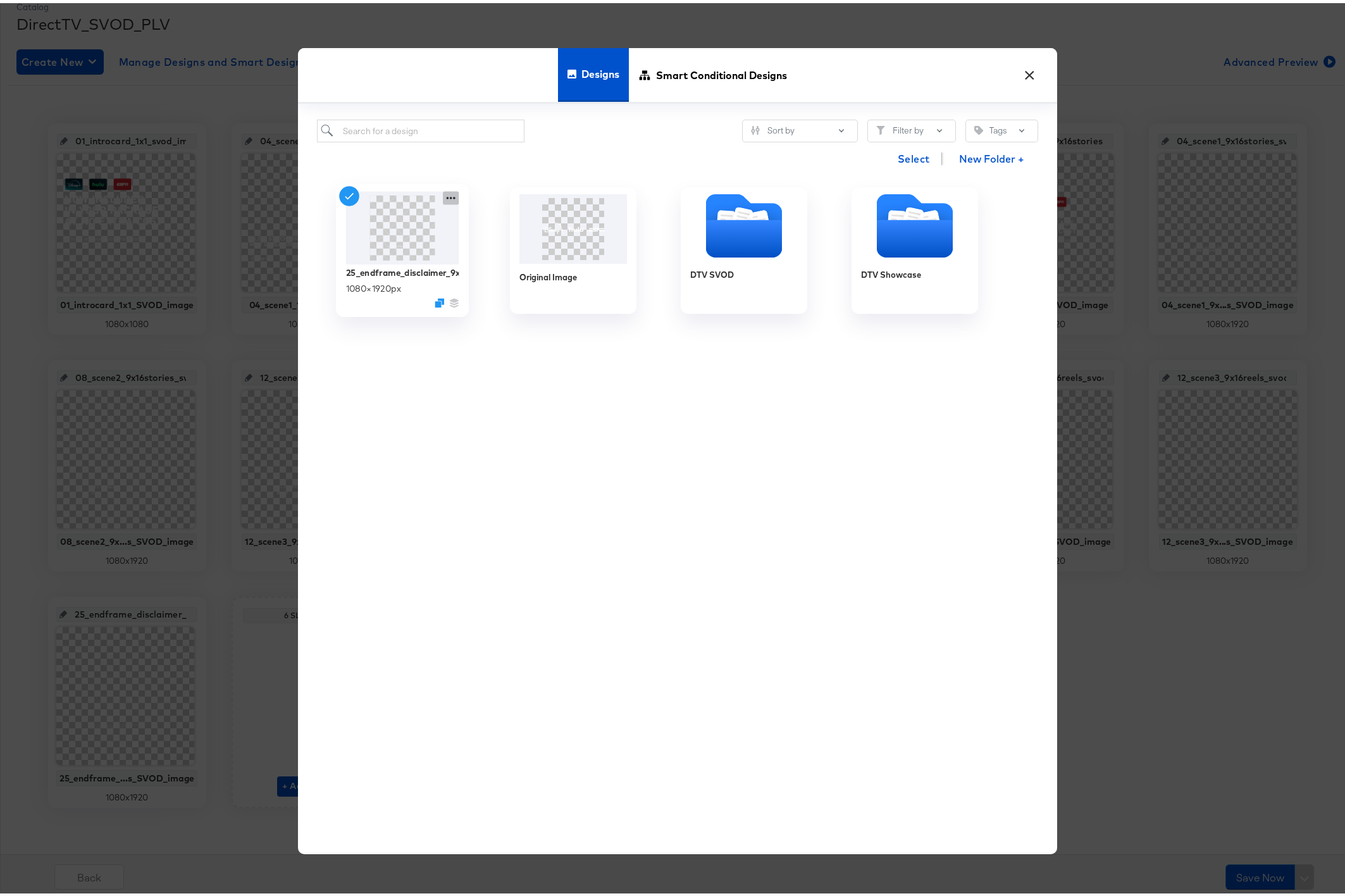
click at [444, 197] on icon at bounding box center [451, 194] width 16 height 13
click at [509, 269] on div "Edit Design Edit Design" at bounding box center [509, 269] width 0 height 0
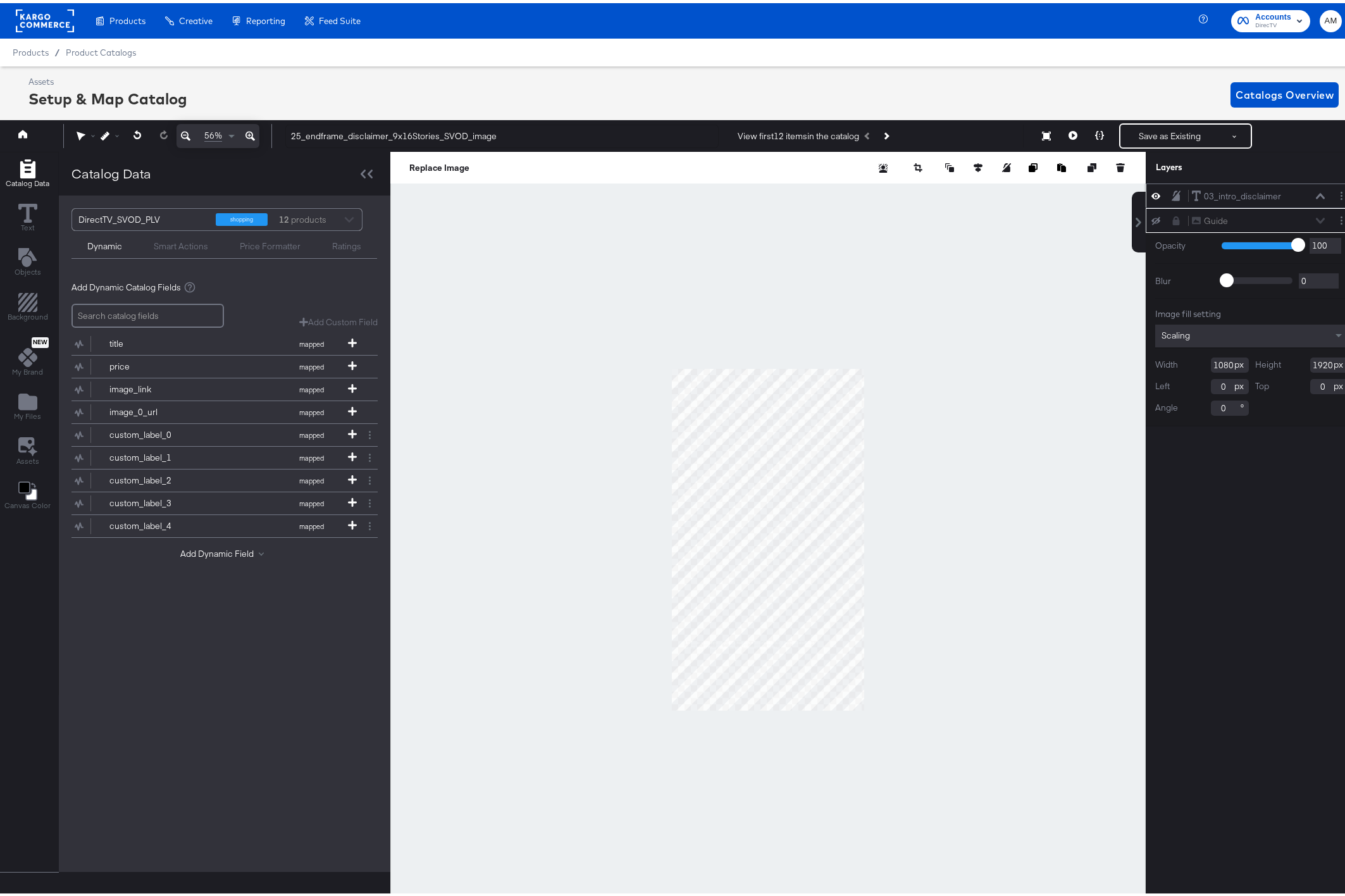
click at [1316, 192] on icon at bounding box center [1320, 192] width 9 height 6
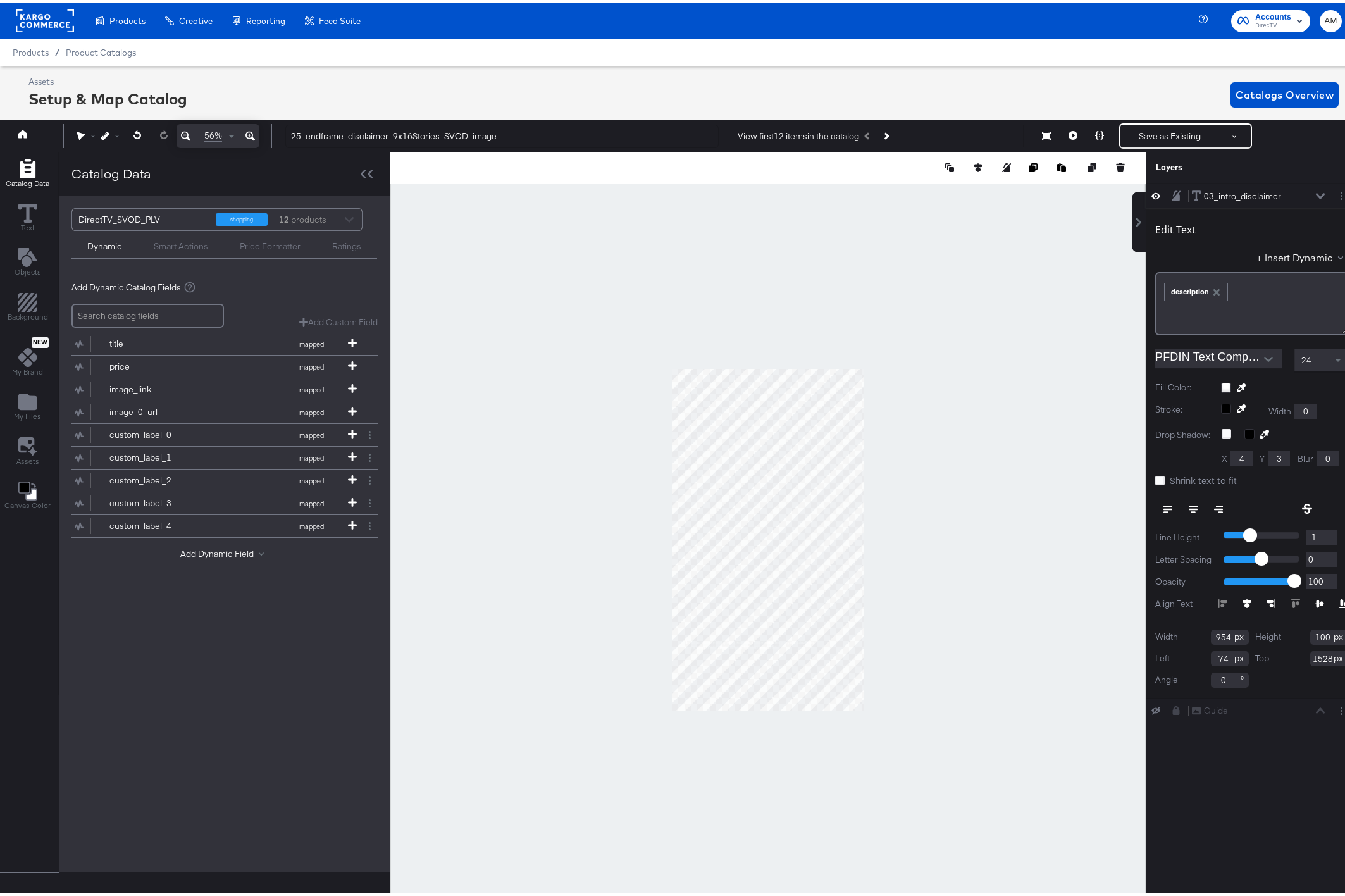
scroll to position [0, 3]
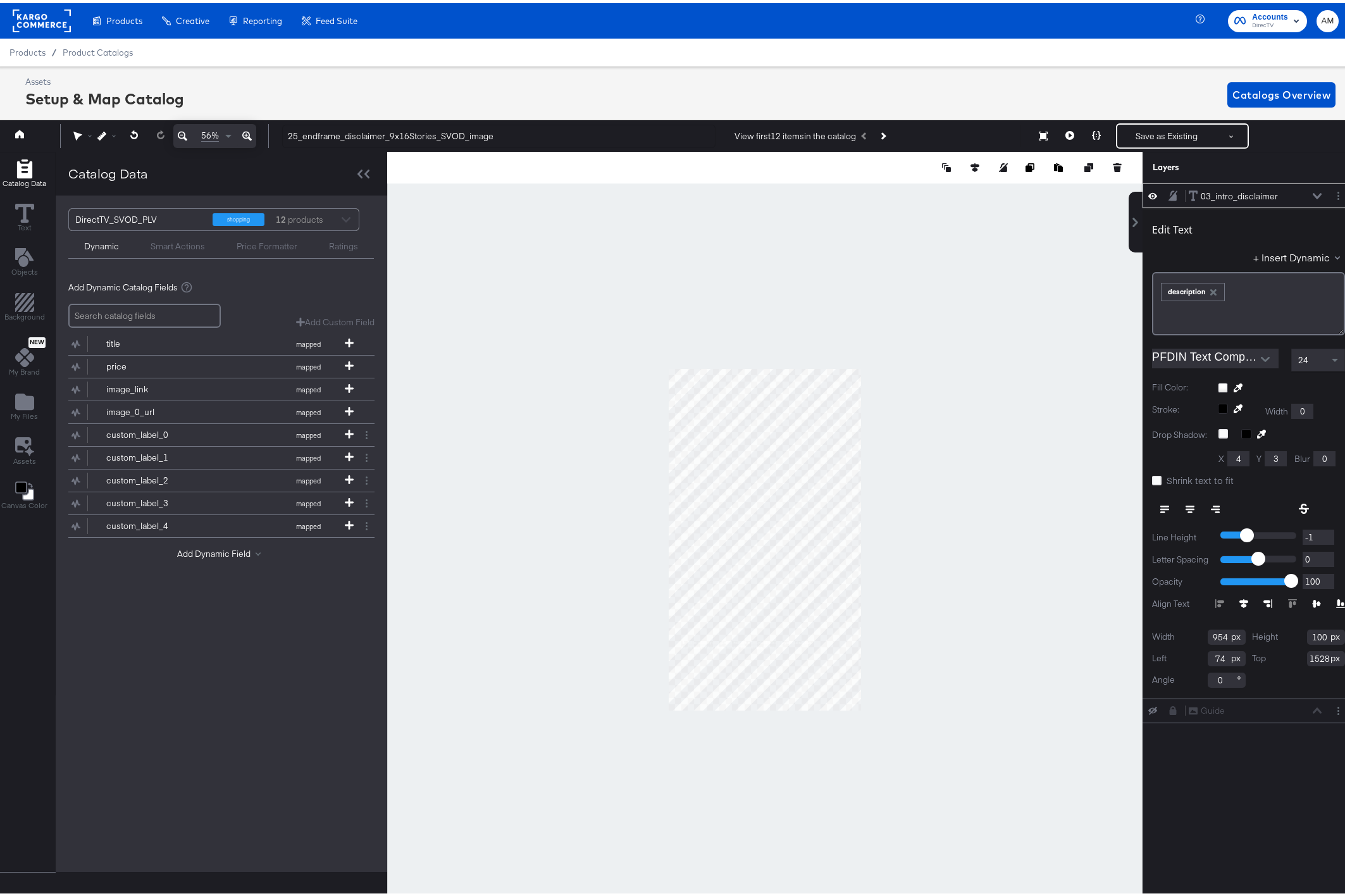
click at [1260, 356] on icon "Open" at bounding box center [1265, 357] width 9 height 5
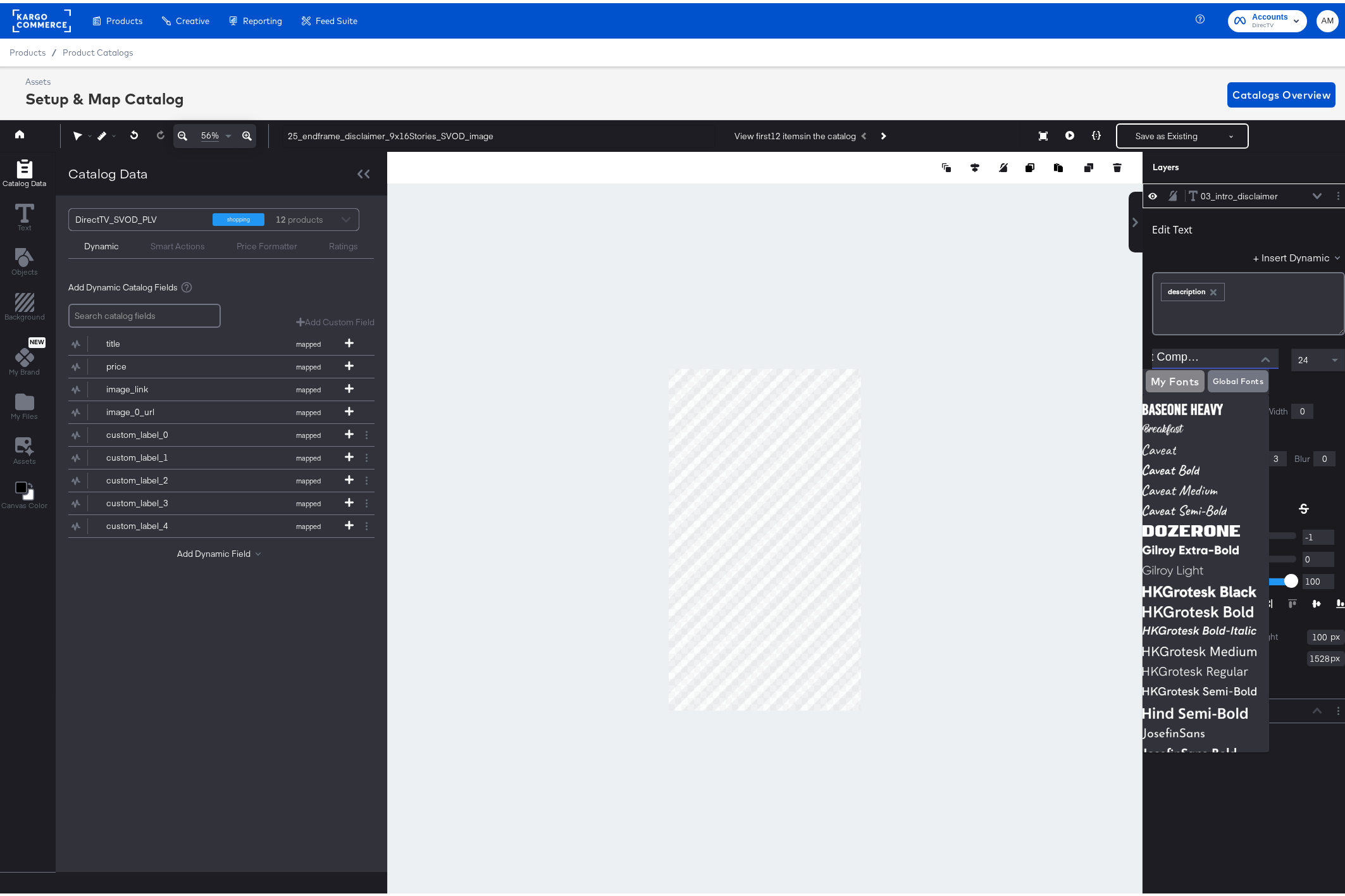
scroll to position [0, 0]
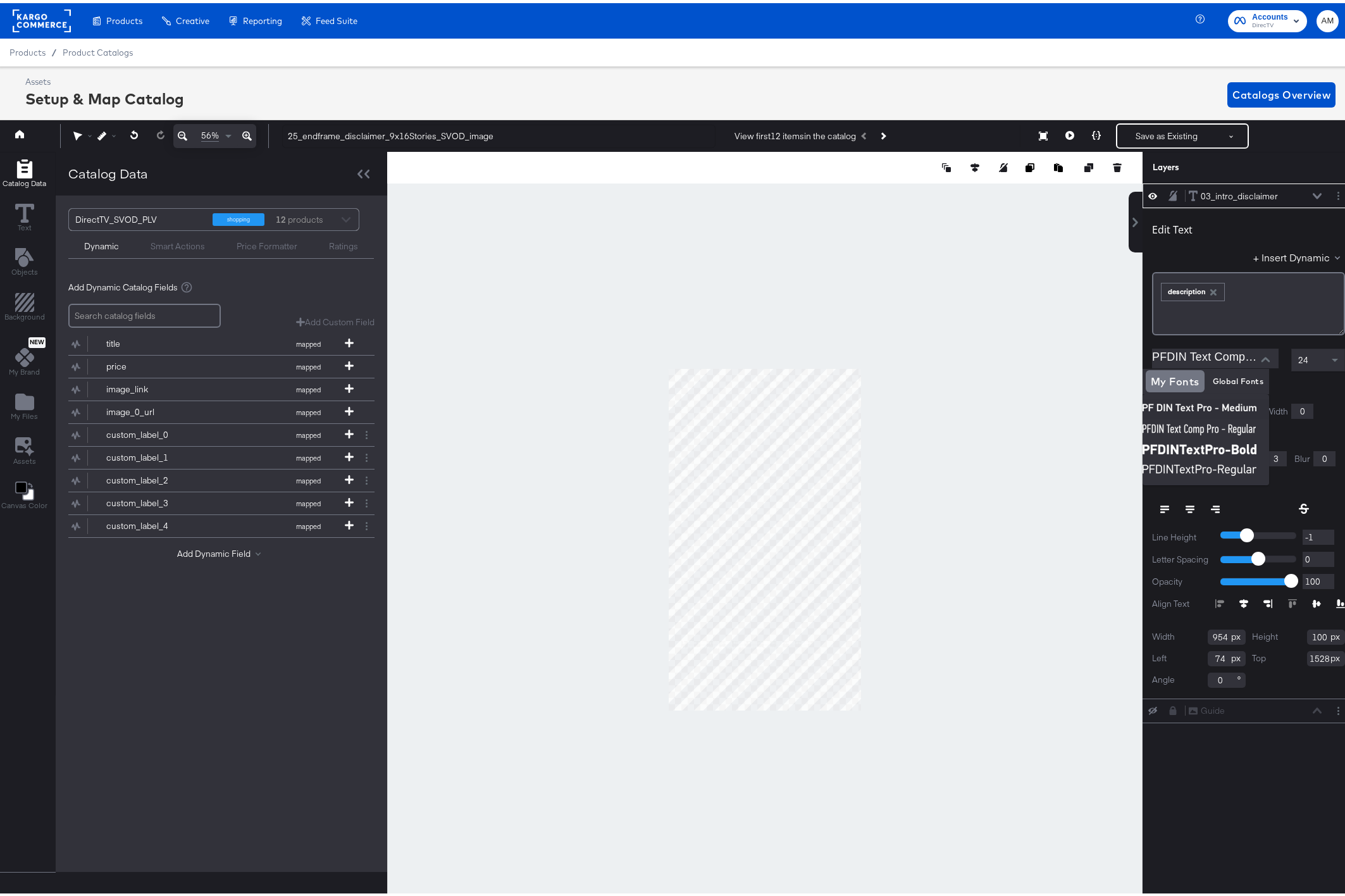
click at [1073, 319] on div at bounding box center [764, 536] width 755 height 775
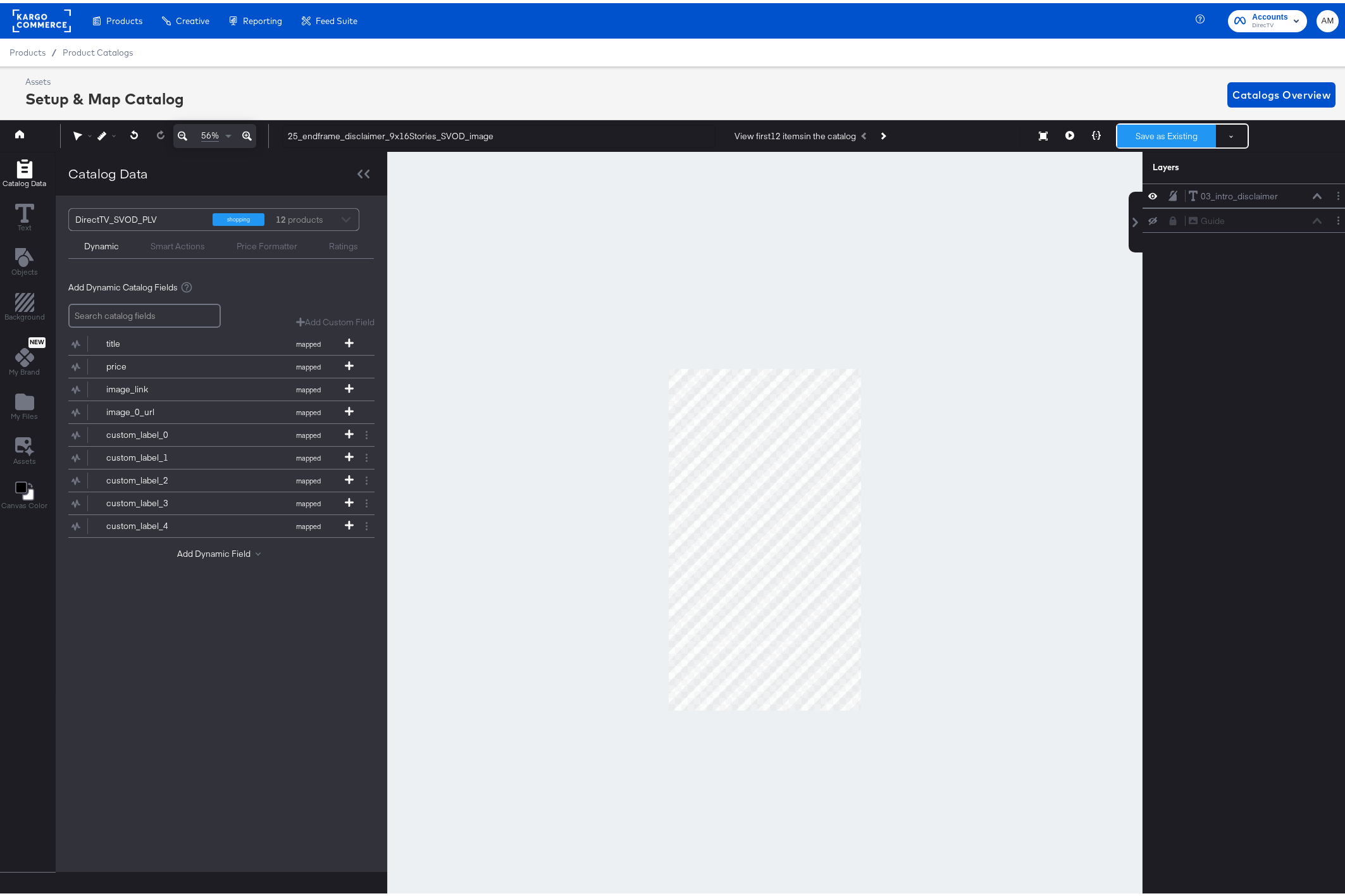
click at [1147, 133] on button "Save as Existing" at bounding box center [1166, 133] width 98 height 22
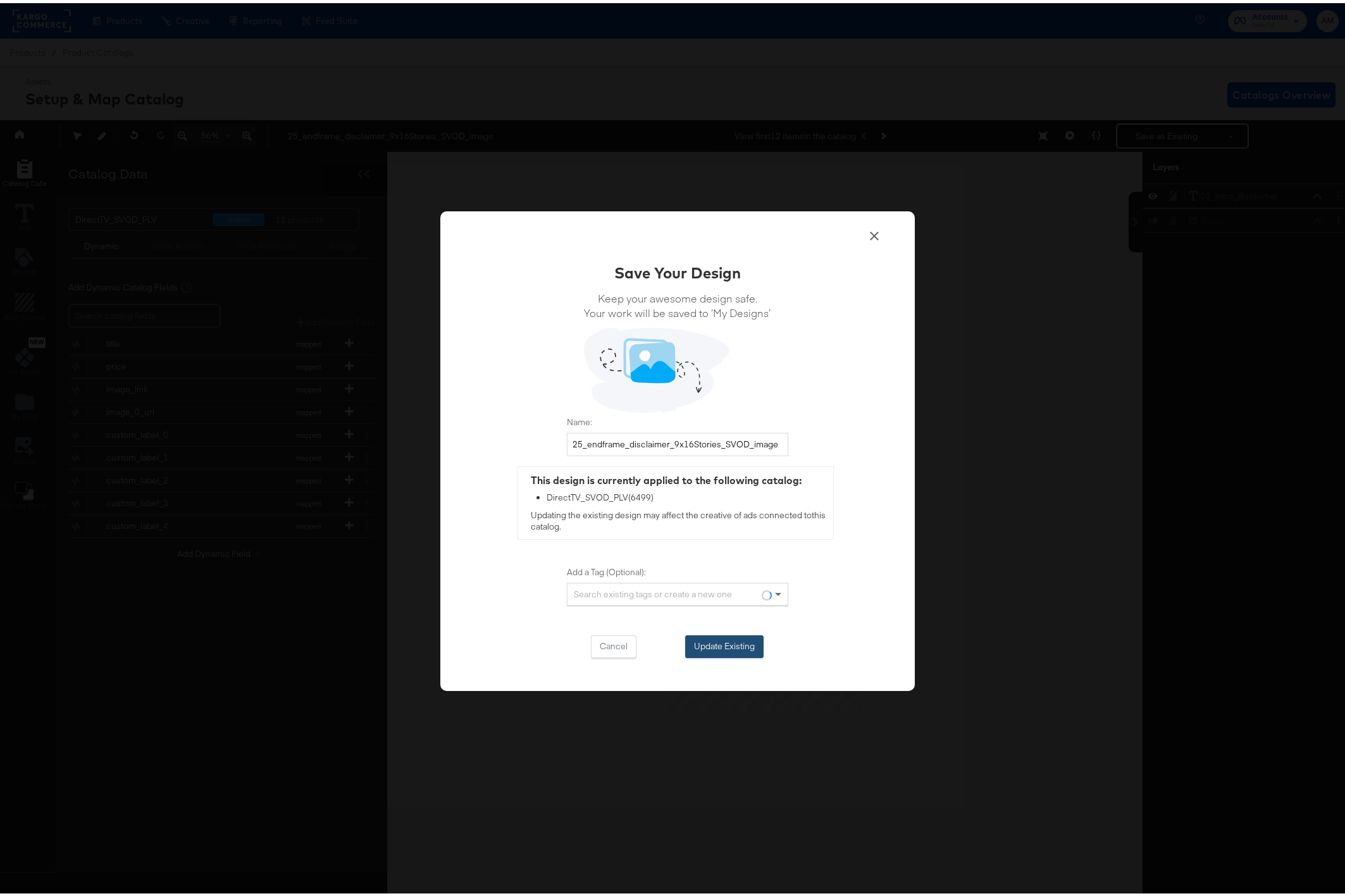
click at [729, 642] on button "Update Existing" at bounding box center [724, 643] width 79 height 22
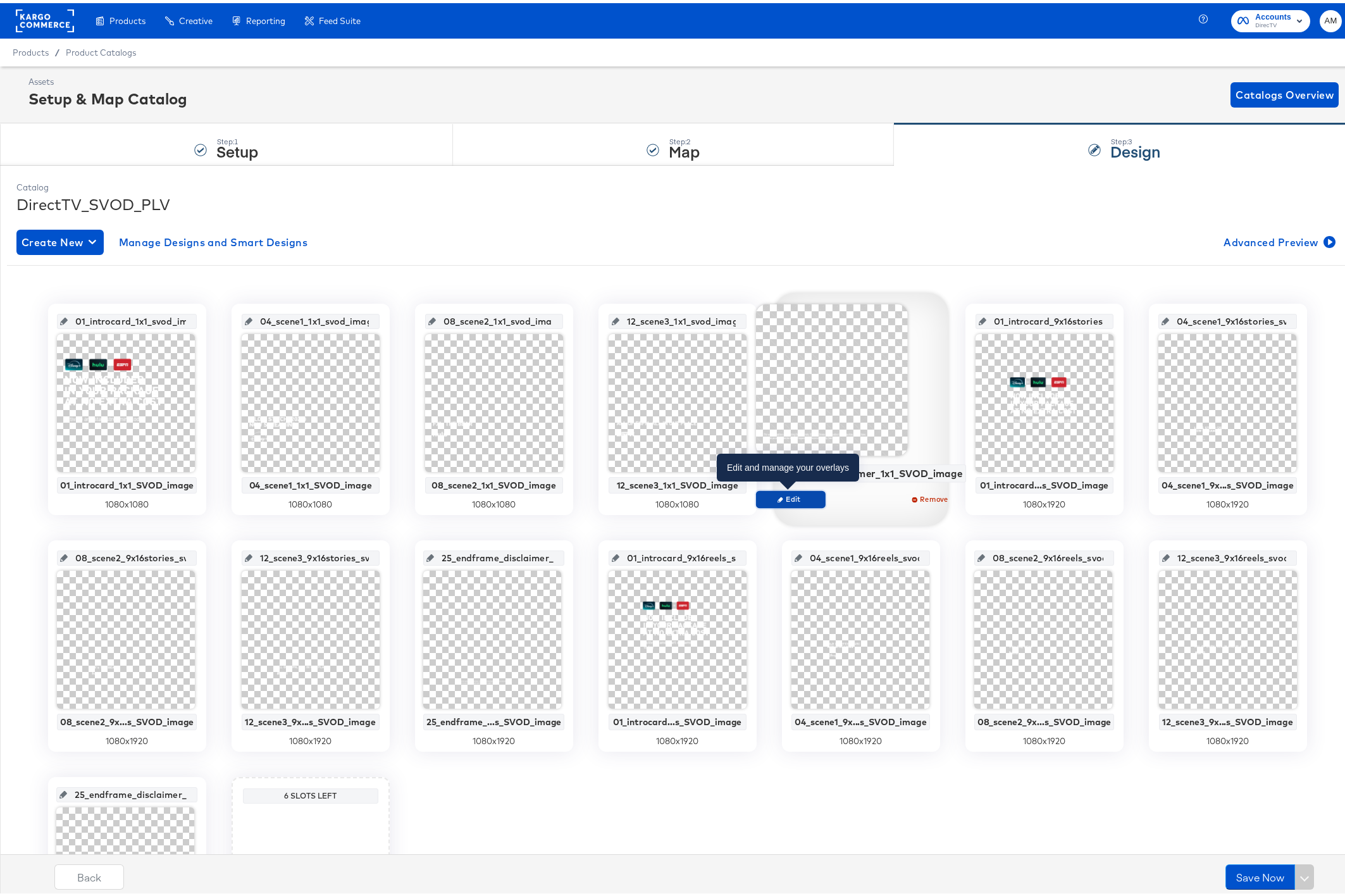
click at [799, 494] on span "Edit" at bounding box center [789, 495] width 58 height 9
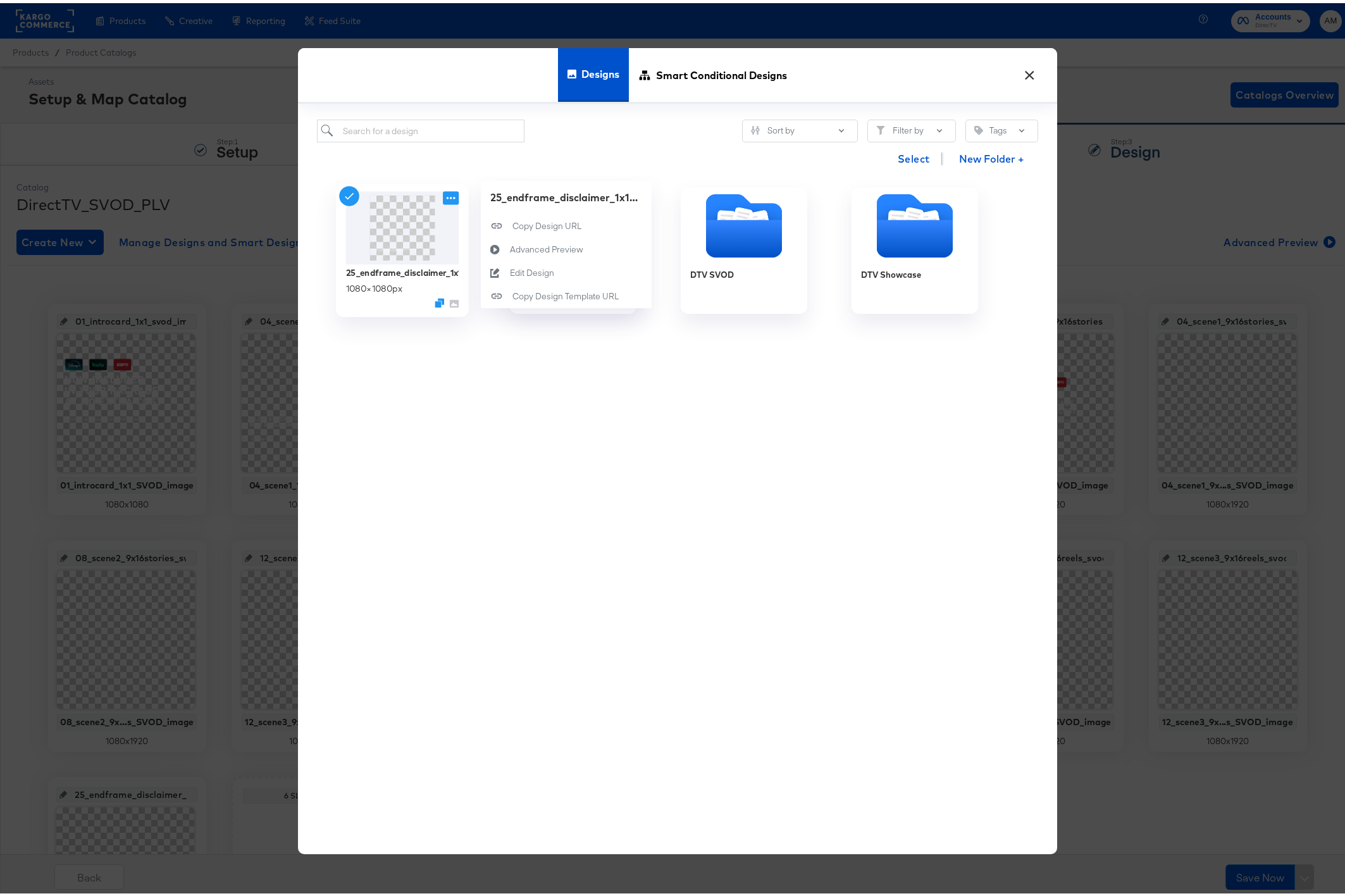
click at [444, 194] on icon at bounding box center [451, 194] width 16 height 13
click at [509, 269] on div "Edit Design Edit Design" at bounding box center [509, 269] width 0 height 0
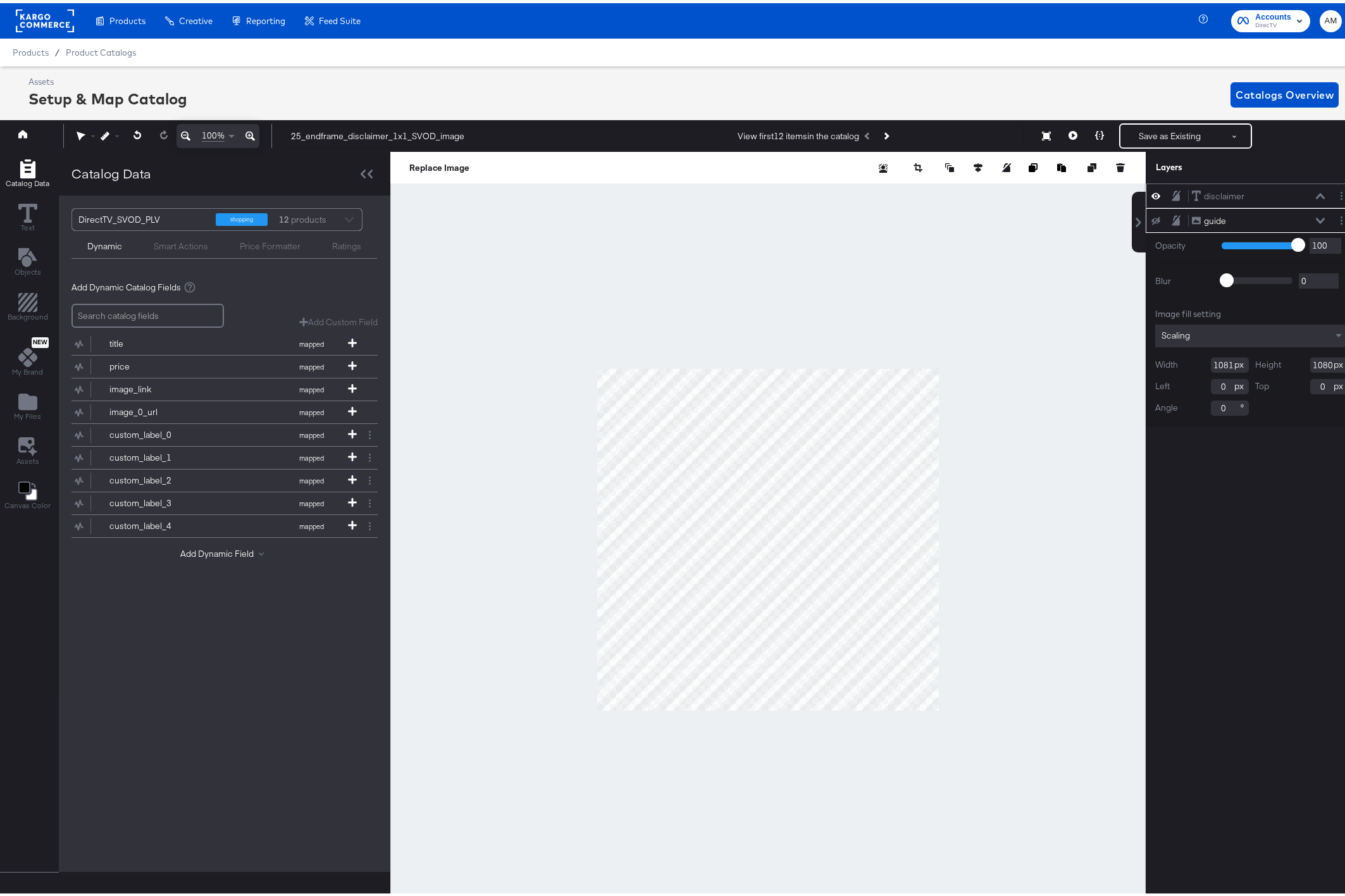
click at [1316, 195] on icon at bounding box center [1320, 192] width 9 height 6
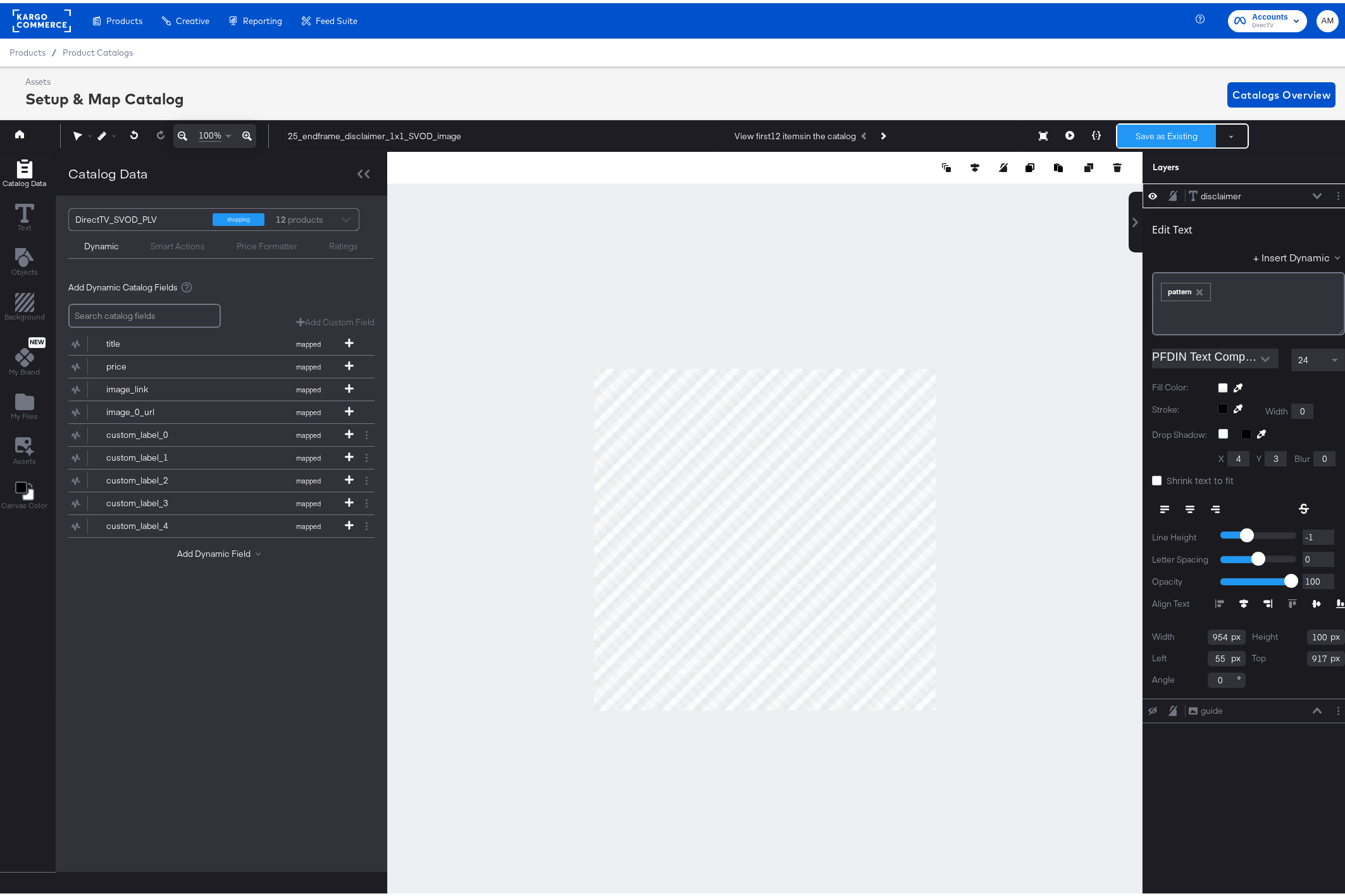
click at [1153, 132] on button "Save as Existing" at bounding box center [1166, 133] width 98 height 22
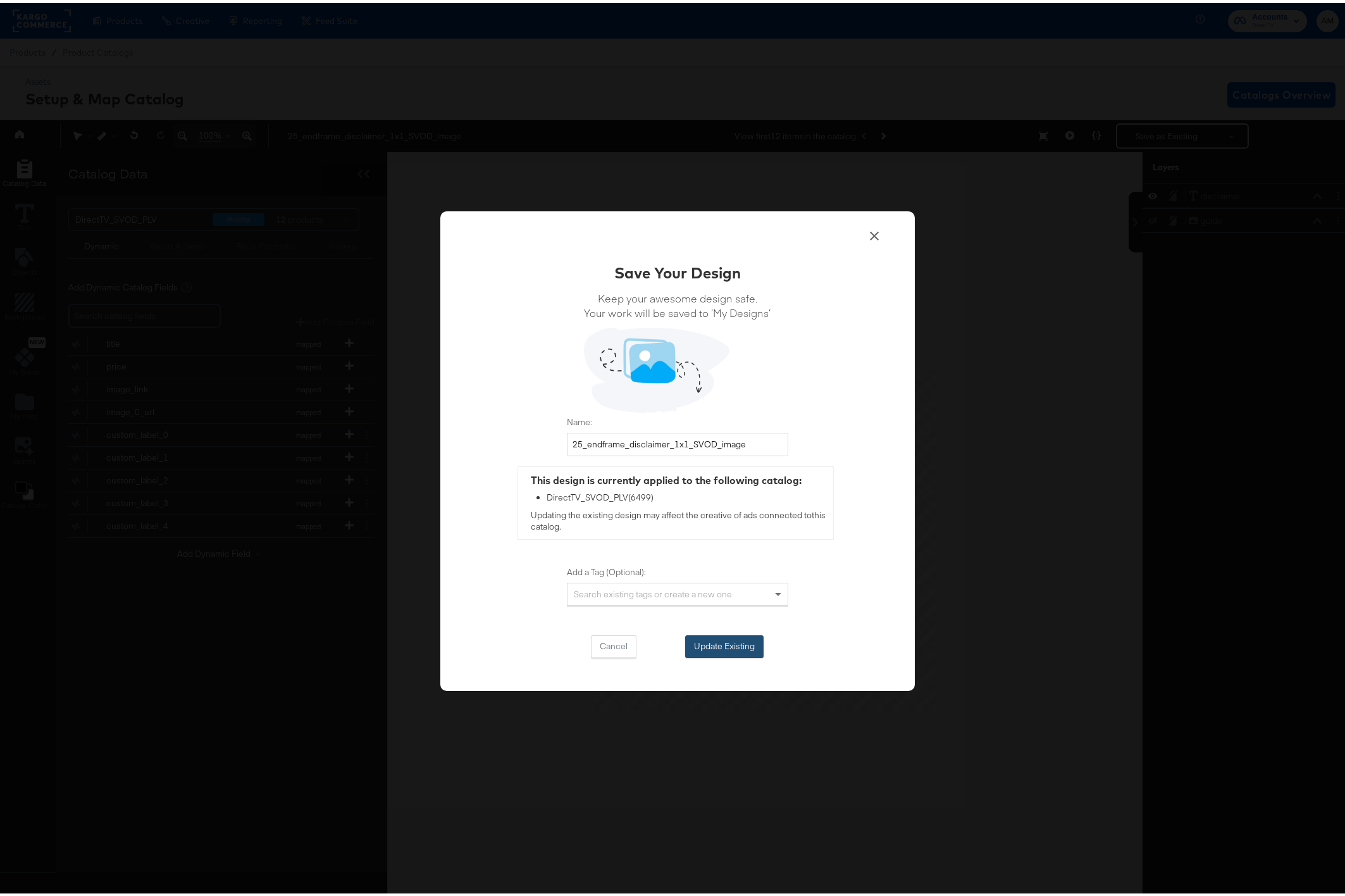
click at [703, 643] on button "Update Existing" at bounding box center [724, 643] width 79 height 22
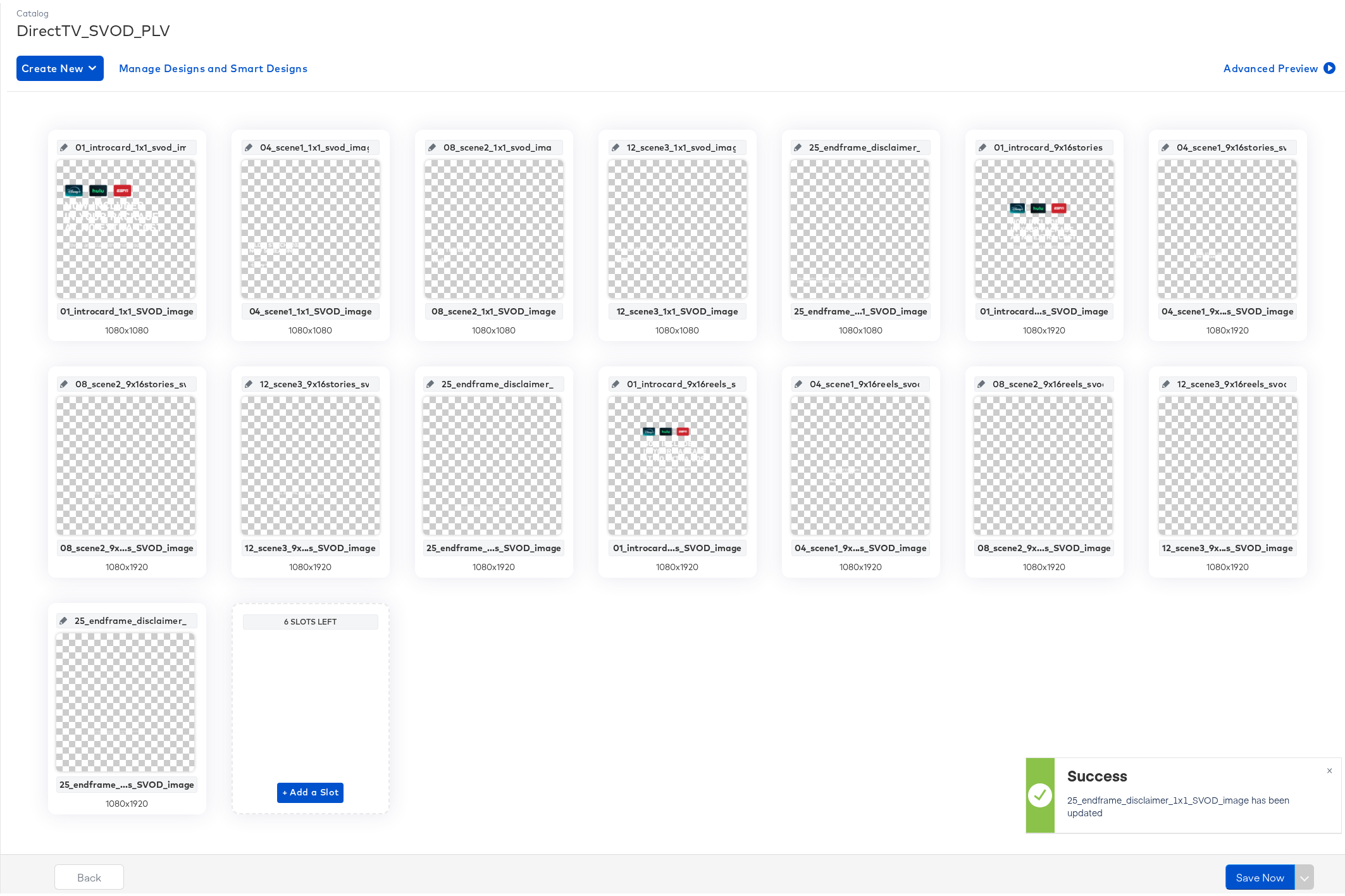
scroll to position [180, 0]
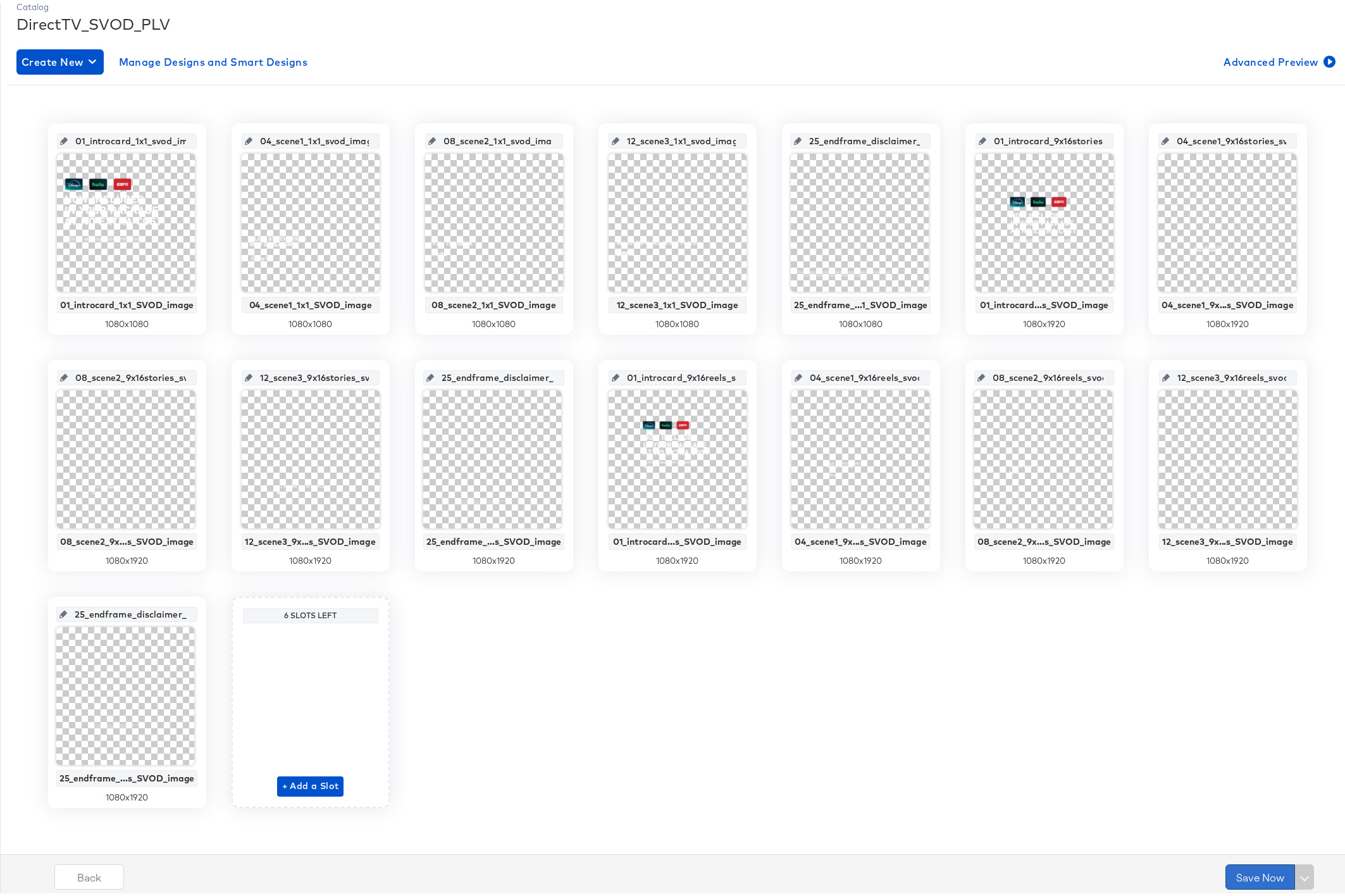
click at [1239, 870] on button "Save Now" at bounding box center [1260, 873] width 70 height 25
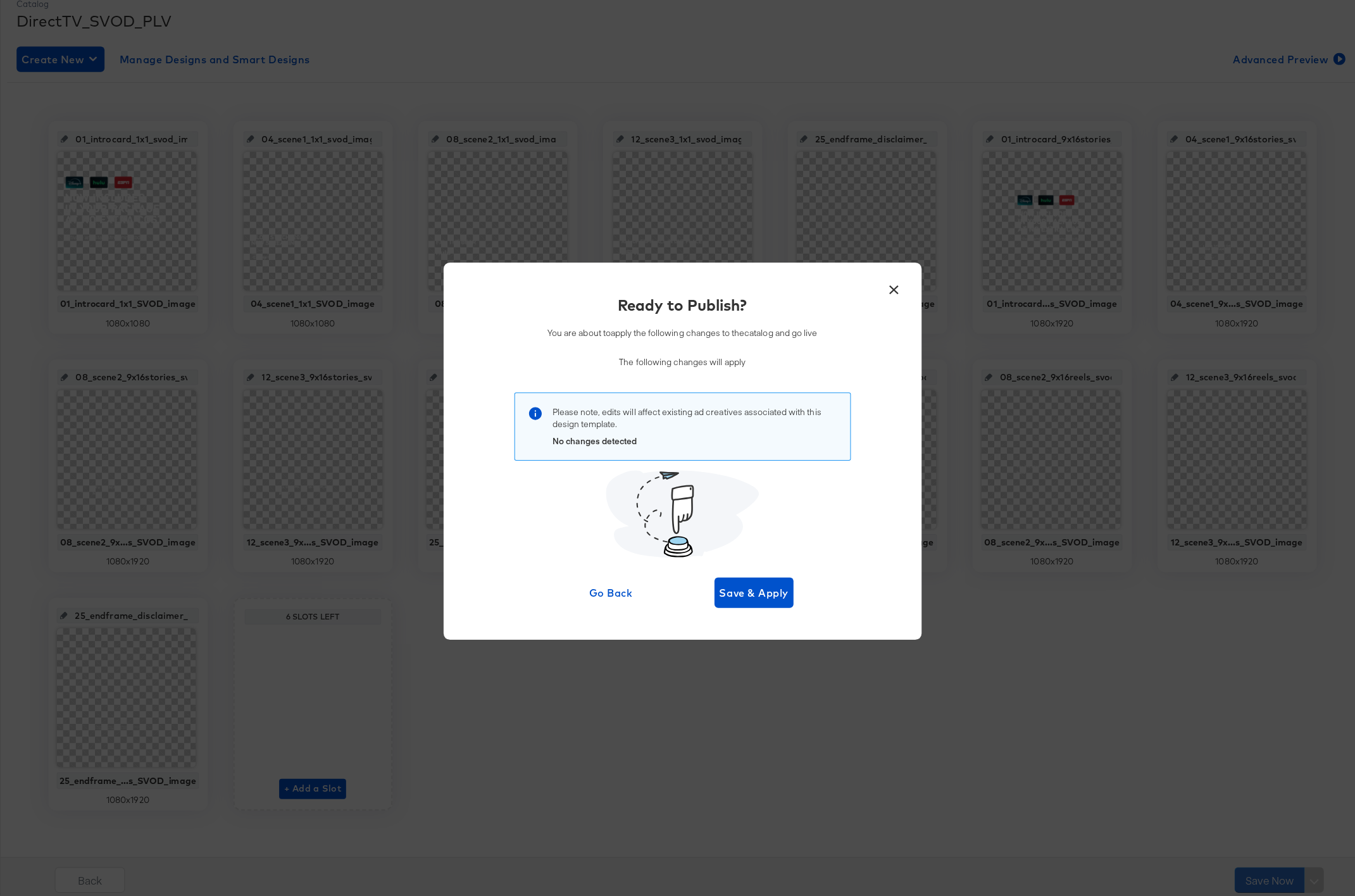
scroll to position [0, 0]
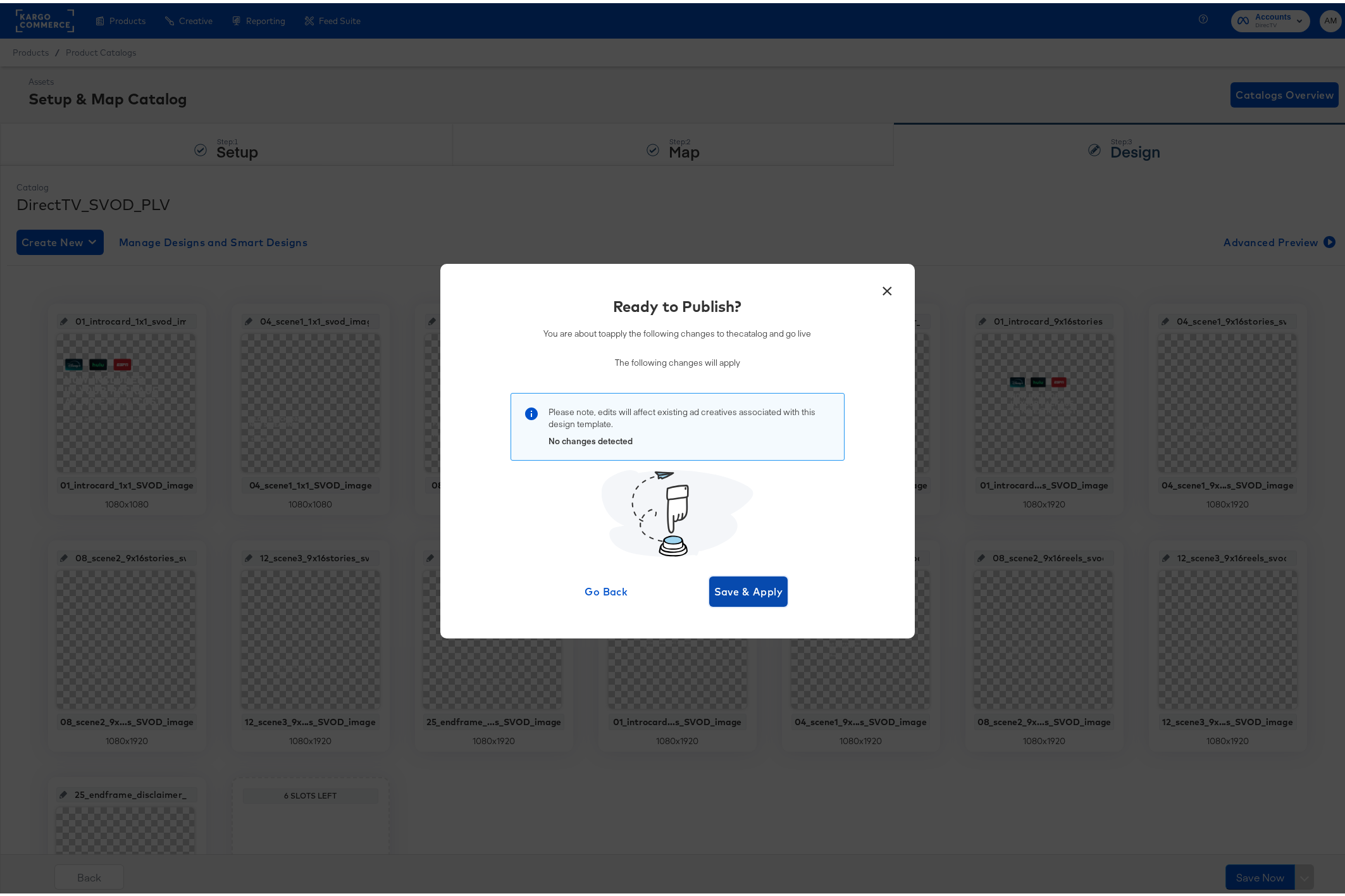
click at [756, 595] on span "Save & Apply" at bounding box center [748, 588] width 69 height 18
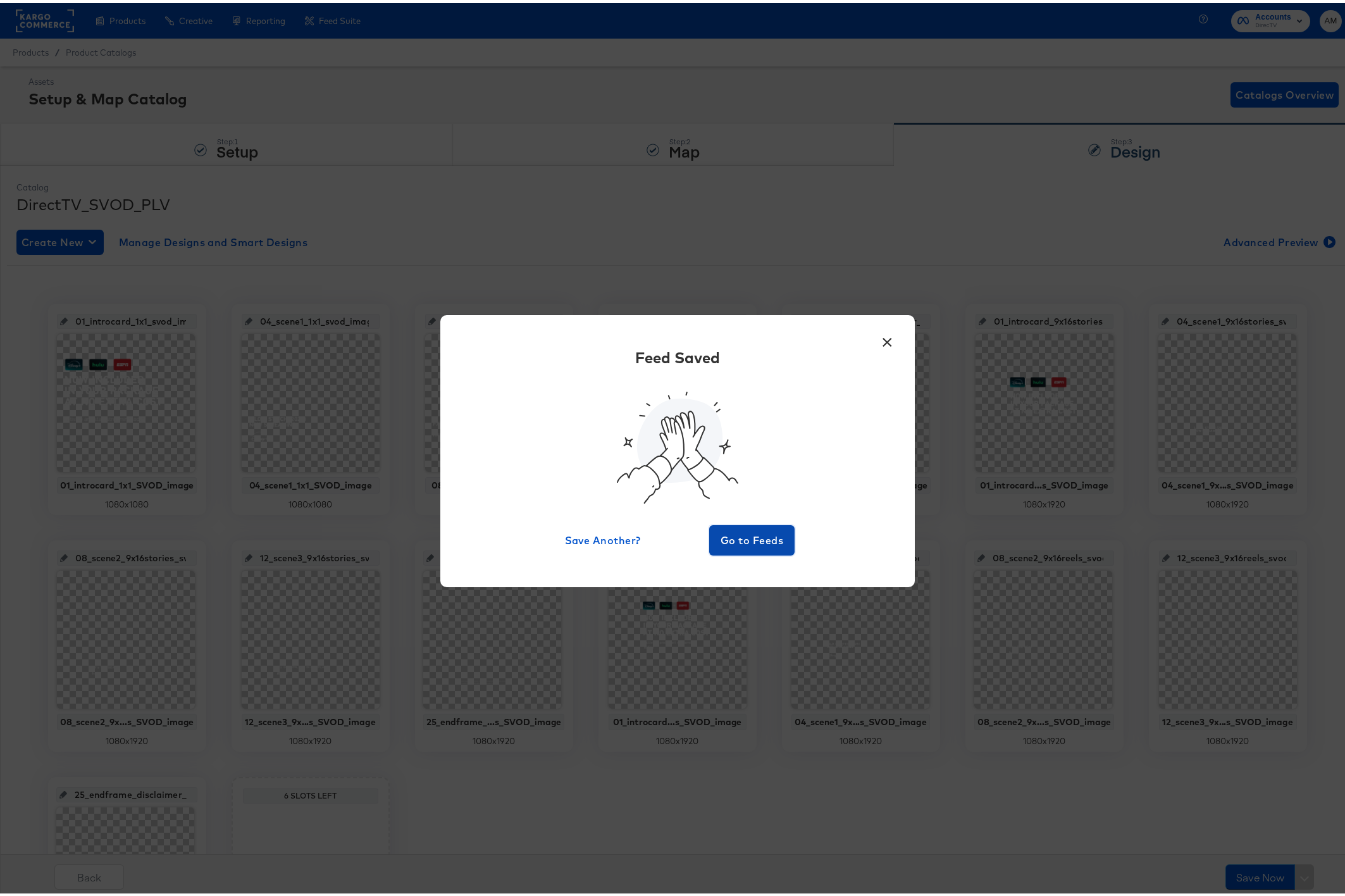
click at [746, 531] on span "Go to Feeds" at bounding box center [752, 537] width 76 height 18
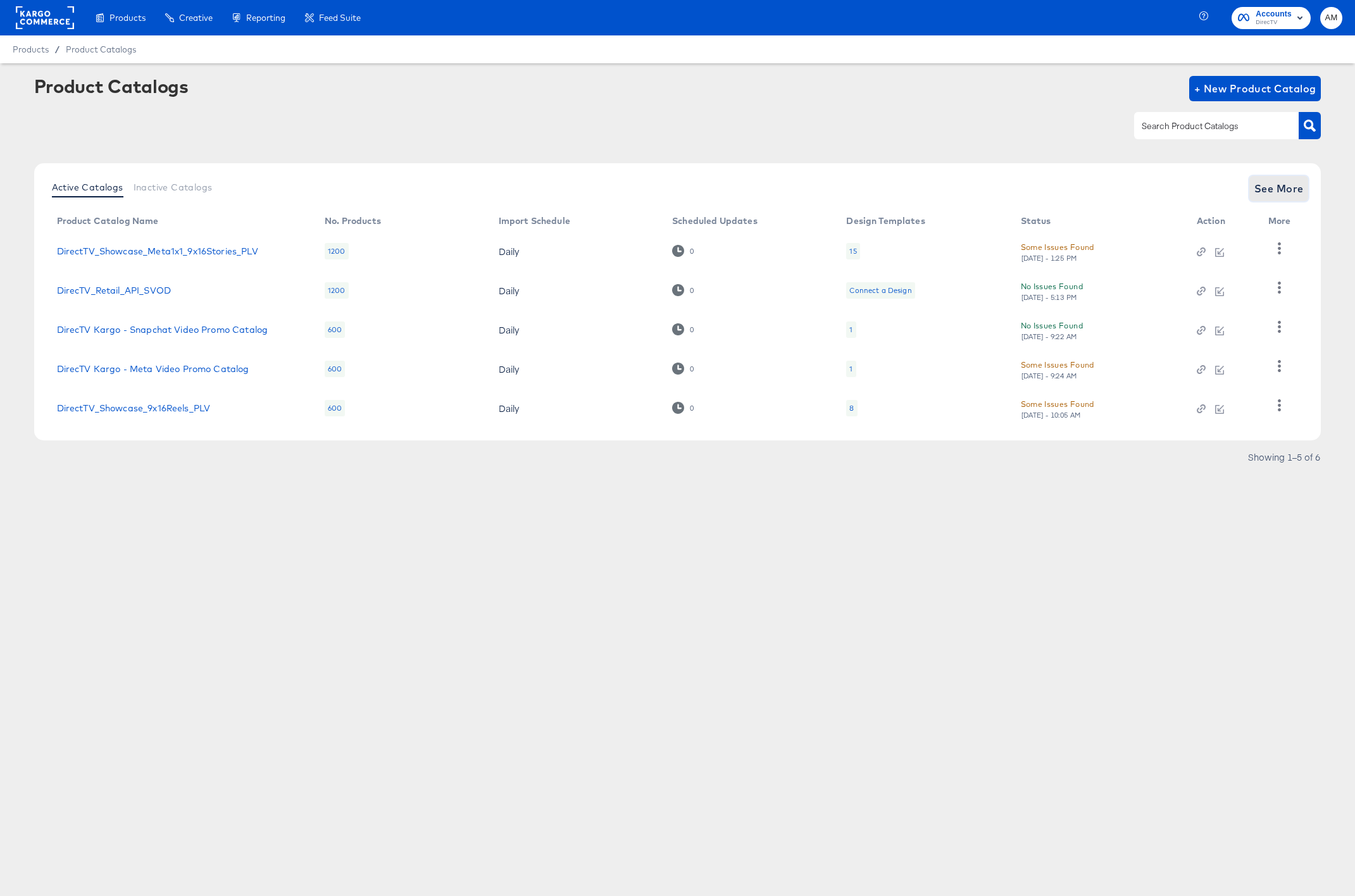
click at [1275, 193] on span "See More" at bounding box center [1278, 188] width 49 height 18
